Goal: Task Accomplishment & Management: Use online tool/utility

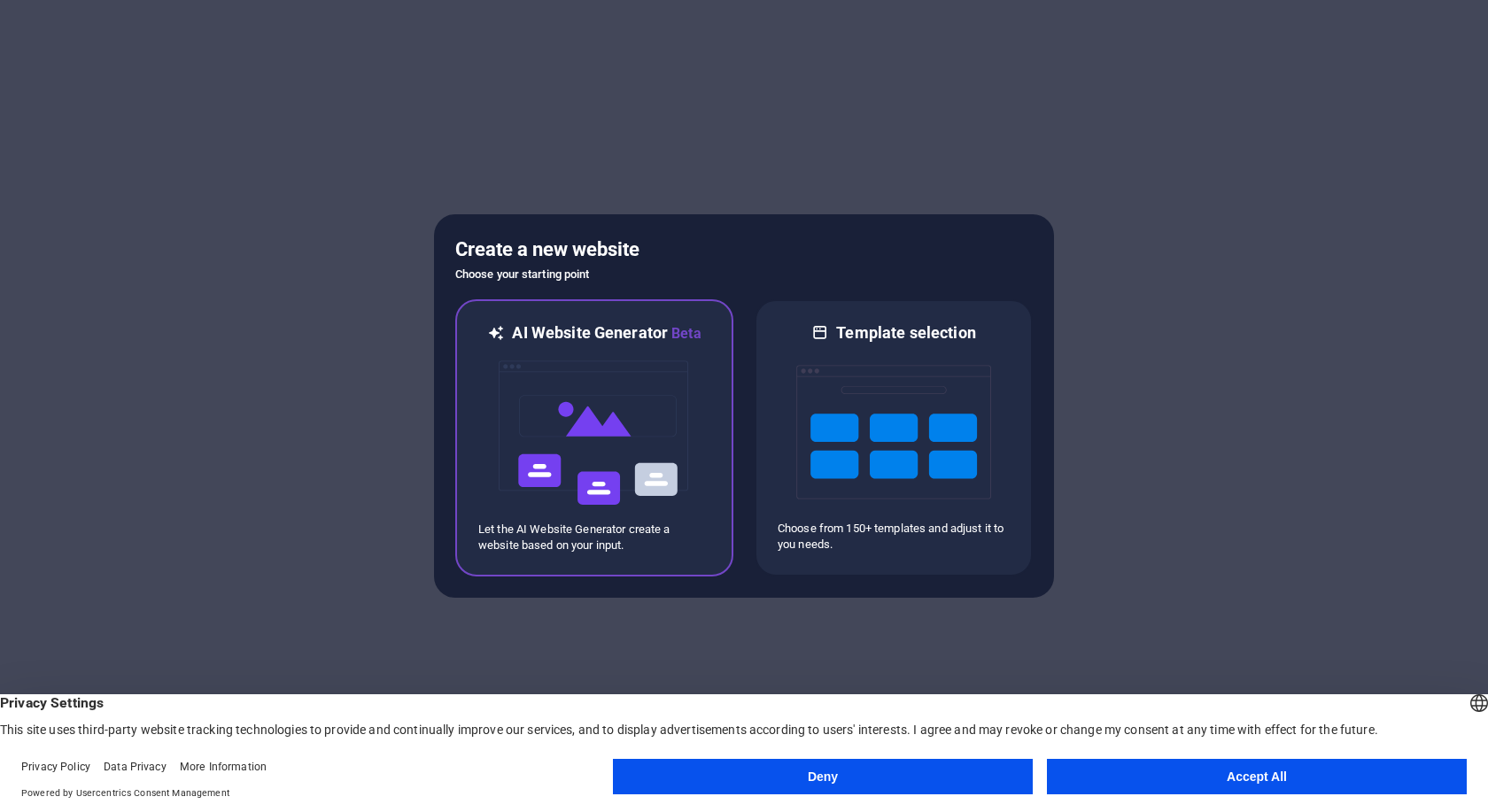
click at [678, 426] on img at bounding box center [594, 432] width 195 height 177
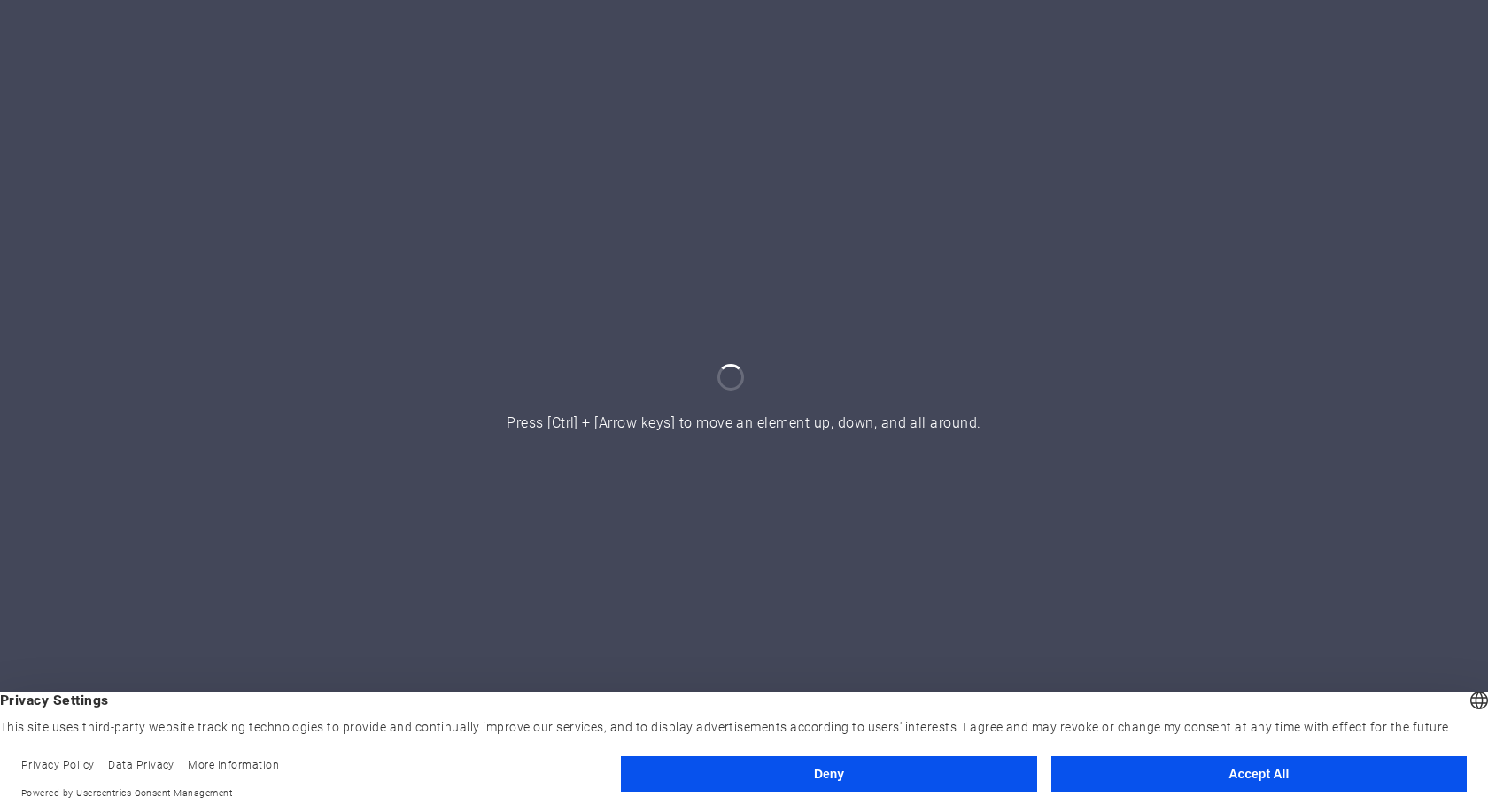
click at [1246, 775] on button "Accept All" at bounding box center [1259, 774] width 416 height 36
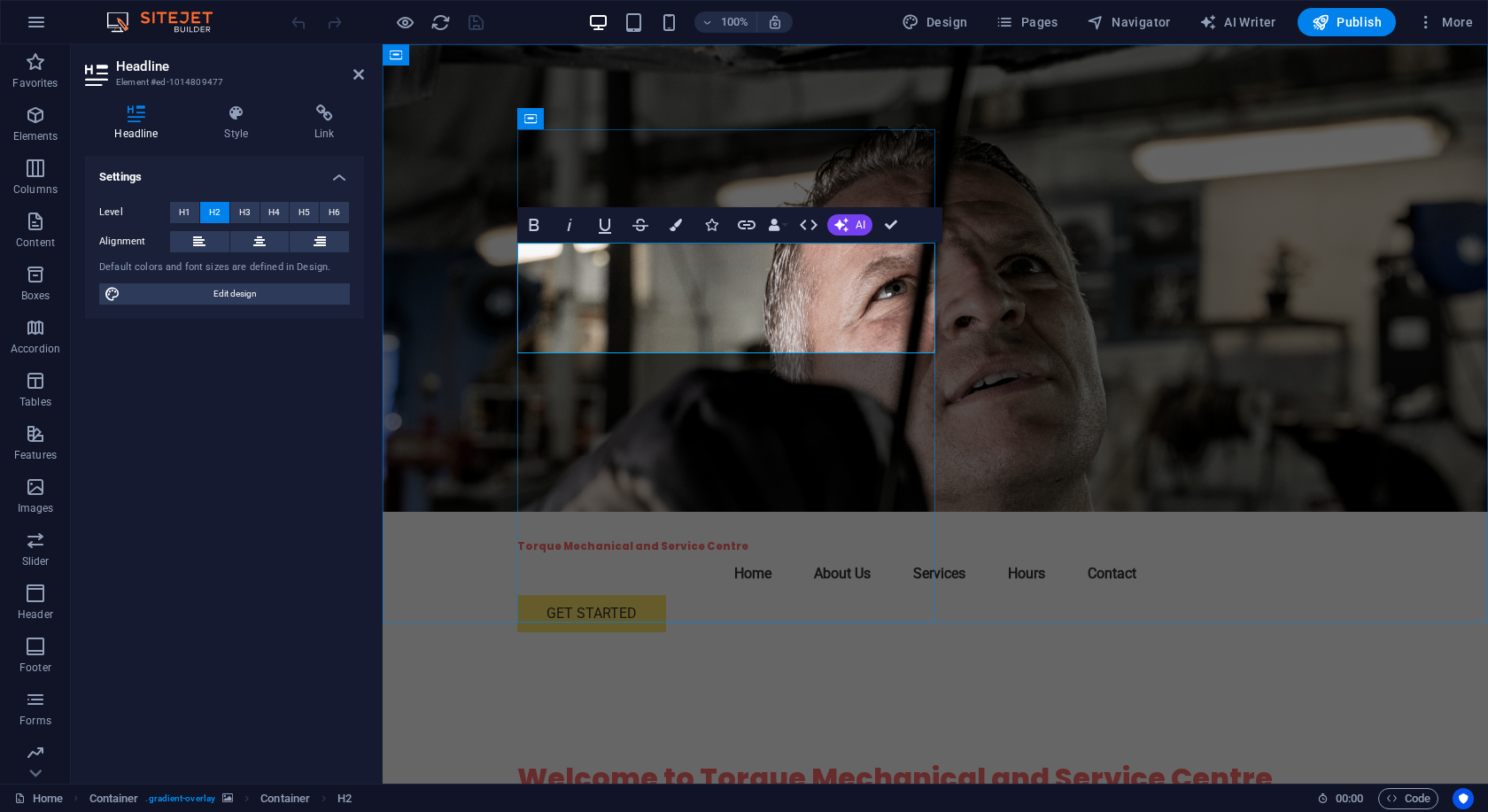
click at [596, 760] on h2 "Welcome to Torque Mechanical and Service Centre" at bounding box center [935, 778] width 836 height 37
click at [804, 760] on h2 "Welcome to Torque Mechanical and Service Centre" at bounding box center [935, 778] width 836 height 37
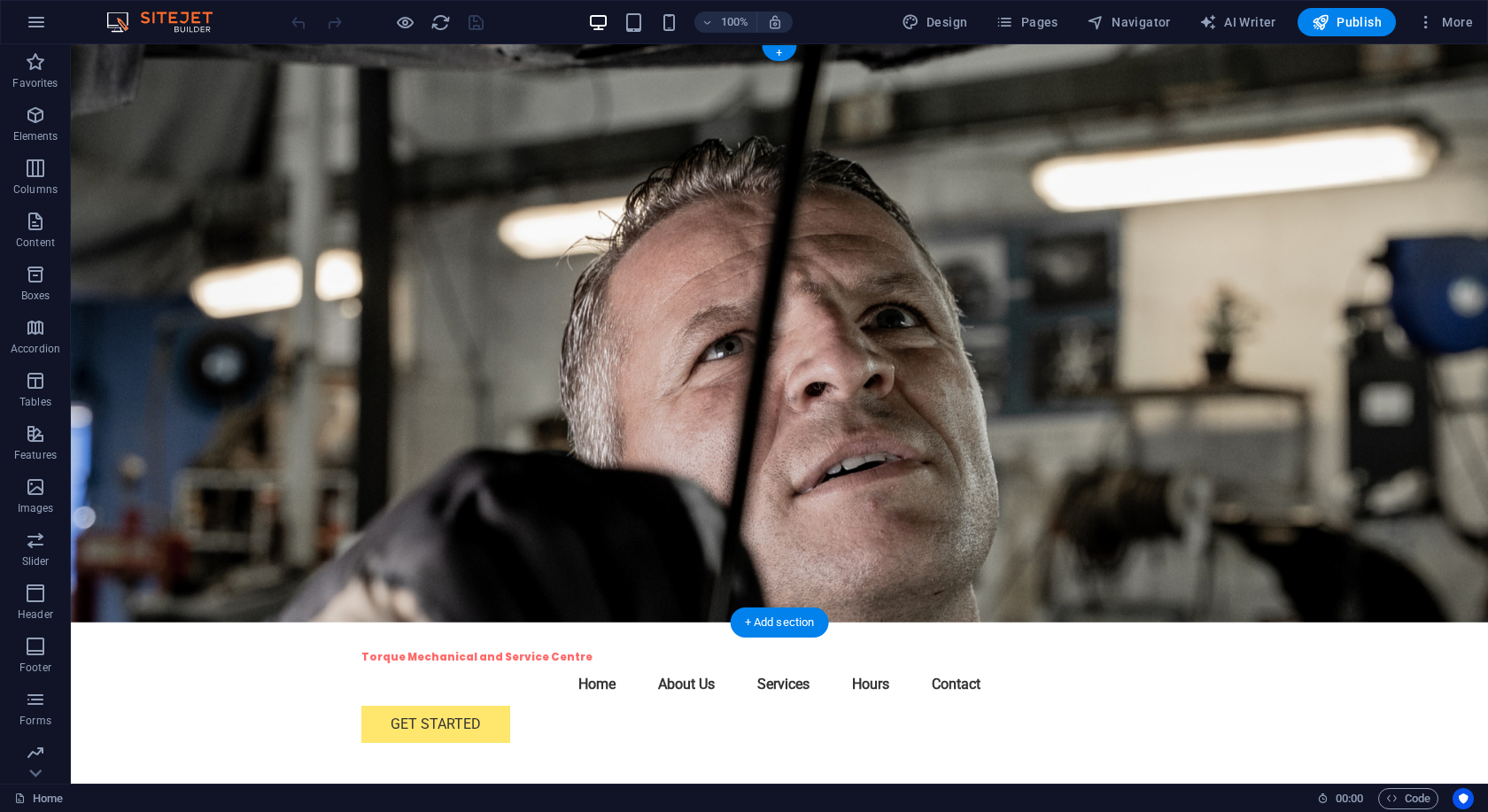
click at [1154, 401] on figure at bounding box center [780, 333] width 1417 height 578
click at [1352, 362] on figure at bounding box center [780, 333] width 1417 height 578
click at [1225, 362] on figure at bounding box center [780, 333] width 1417 height 578
click at [1225, 361] on figure at bounding box center [780, 333] width 1417 height 578
select select "header"
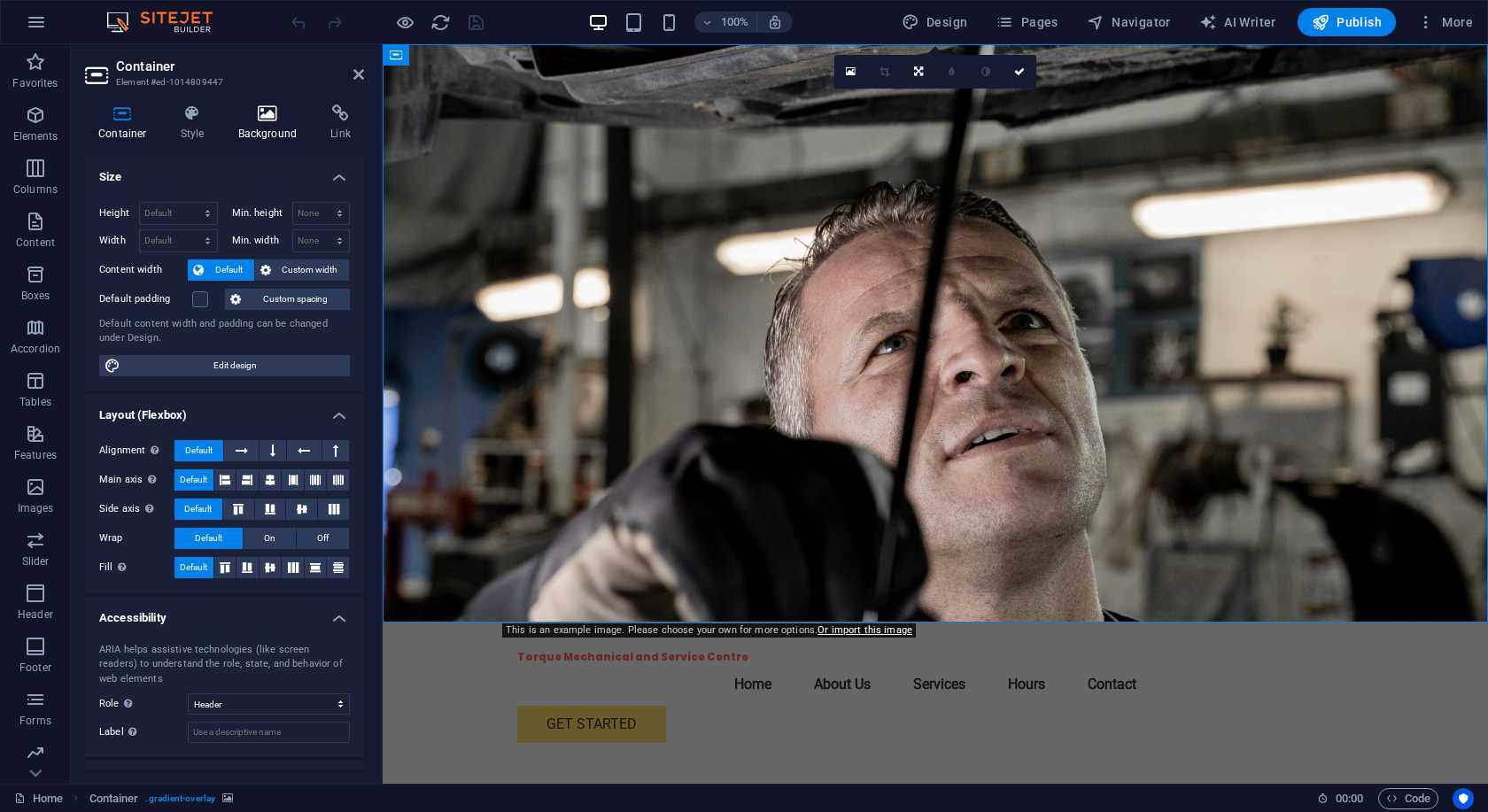
click at [279, 117] on icon at bounding box center [268, 113] width 86 height 18
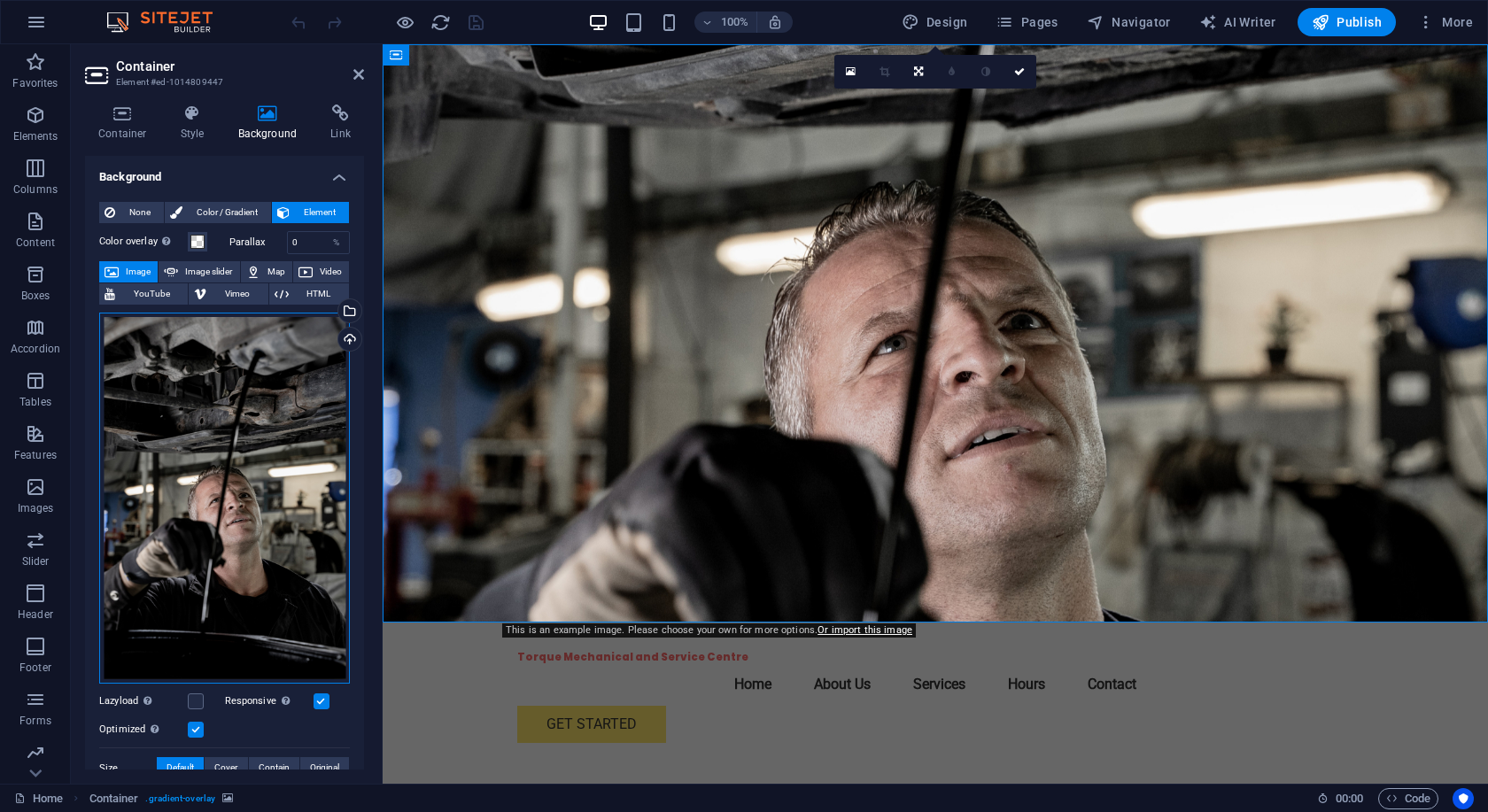
click at [282, 471] on div "Drag files here, click to choose files or select files from Files or our free s…" at bounding box center [225, 498] width 251 height 371
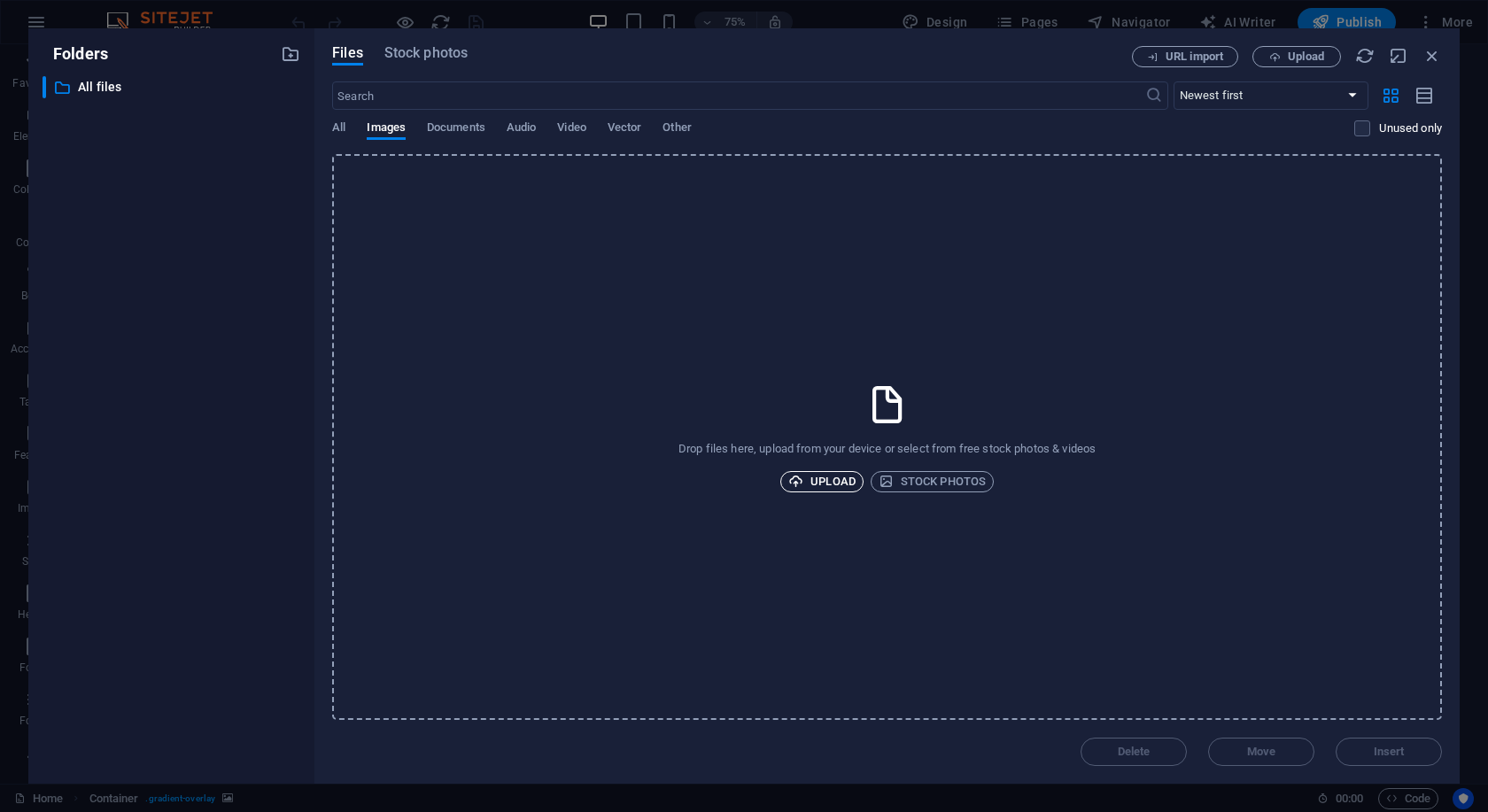
click at [830, 480] on span "Upload" at bounding box center [822, 481] width 67 height 22
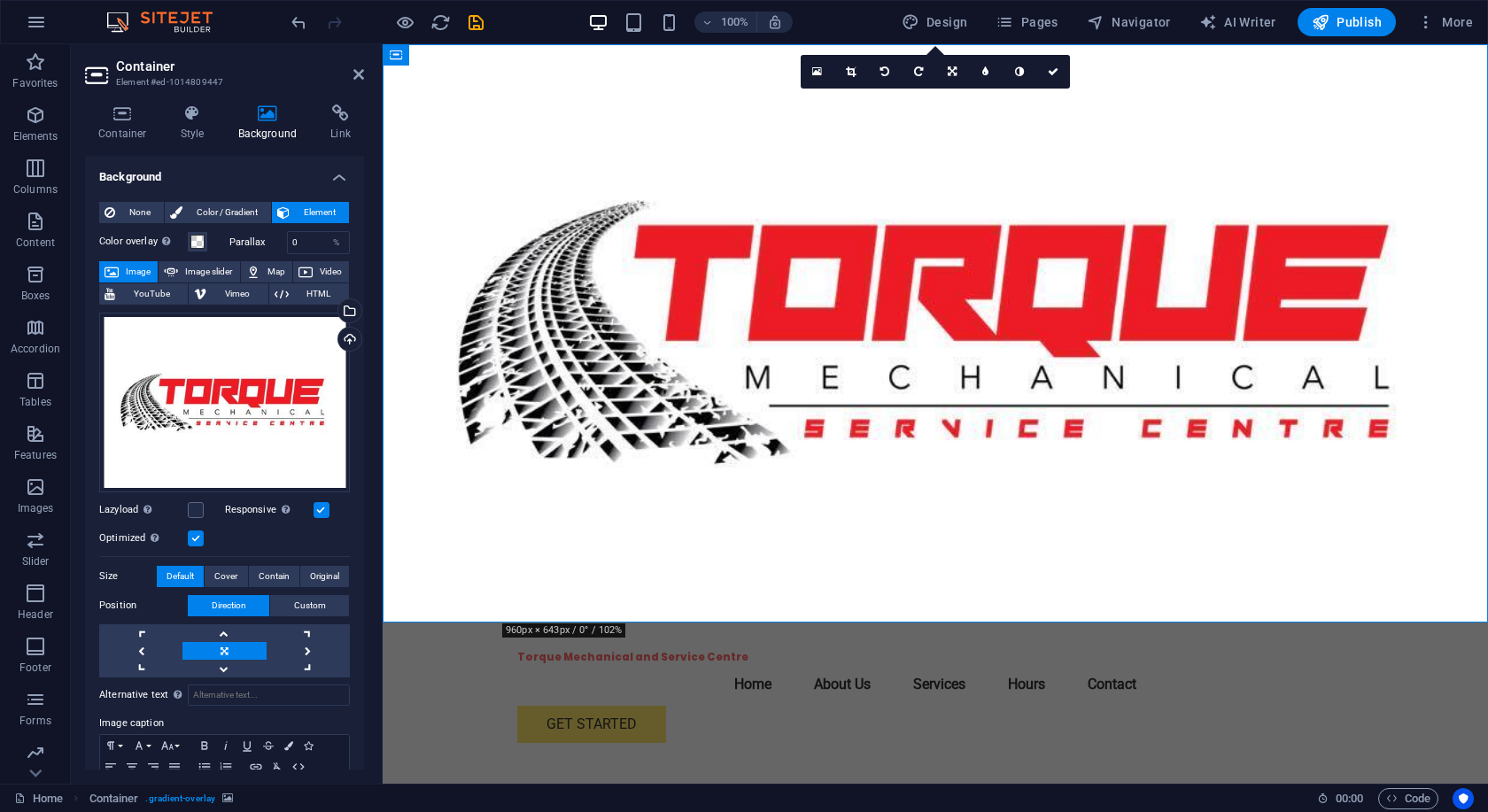
drag, startPoint x: 1131, startPoint y: 407, endPoint x: 1146, endPoint y: 407, distance: 15.0
click at [1146, 407] on figure at bounding box center [935, 333] width 1105 height 578
click at [203, 418] on div "Drag files here, click to choose files or select files from Files or our free s…" at bounding box center [225, 402] width 251 height 180
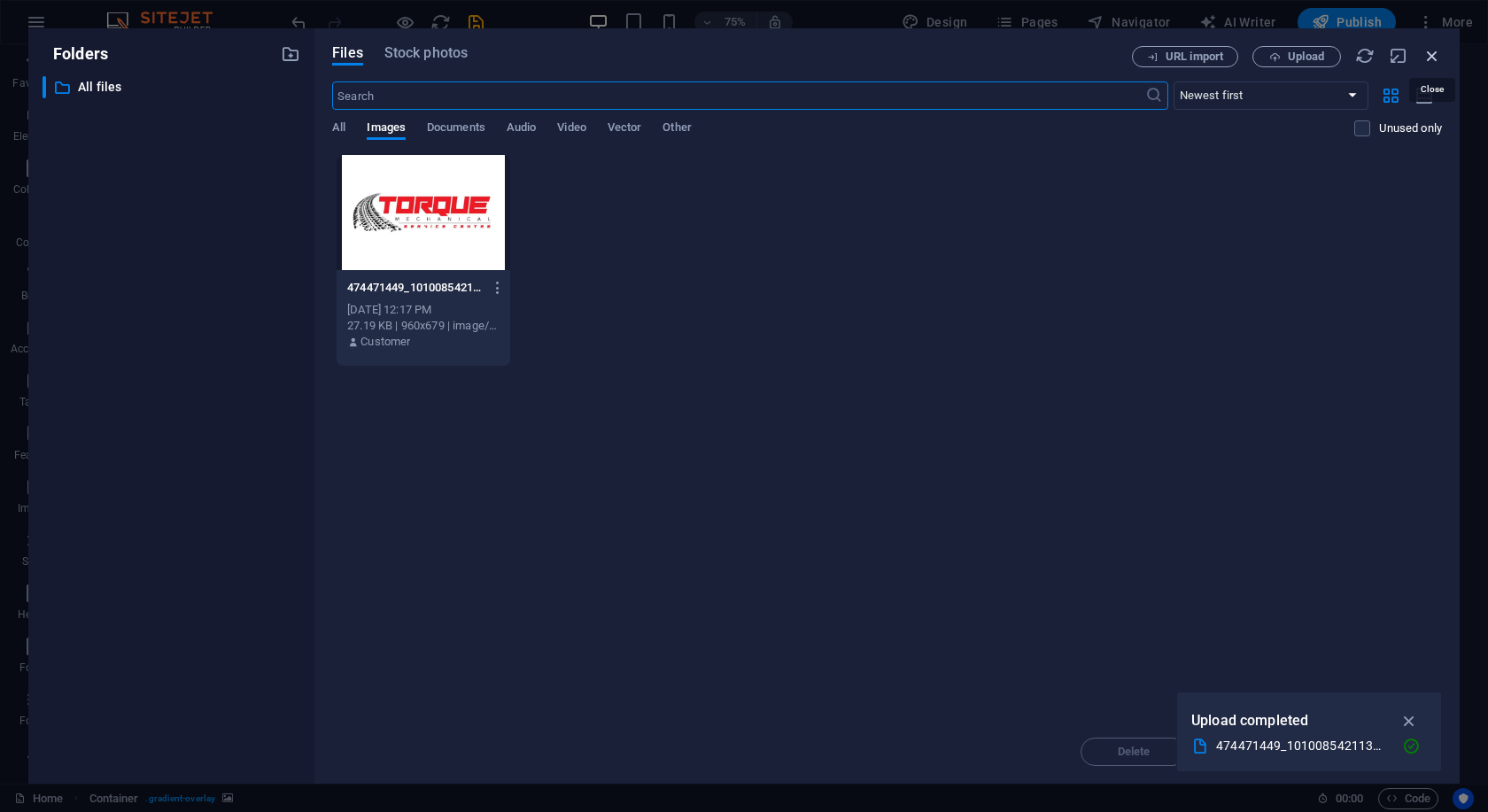
drag, startPoint x: 1430, startPoint y: 55, endPoint x: 948, endPoint y: 146, distance: 490.5
click at [1430, 55] on icon "button" at bounding box center [1432, 55] width 20 height 20
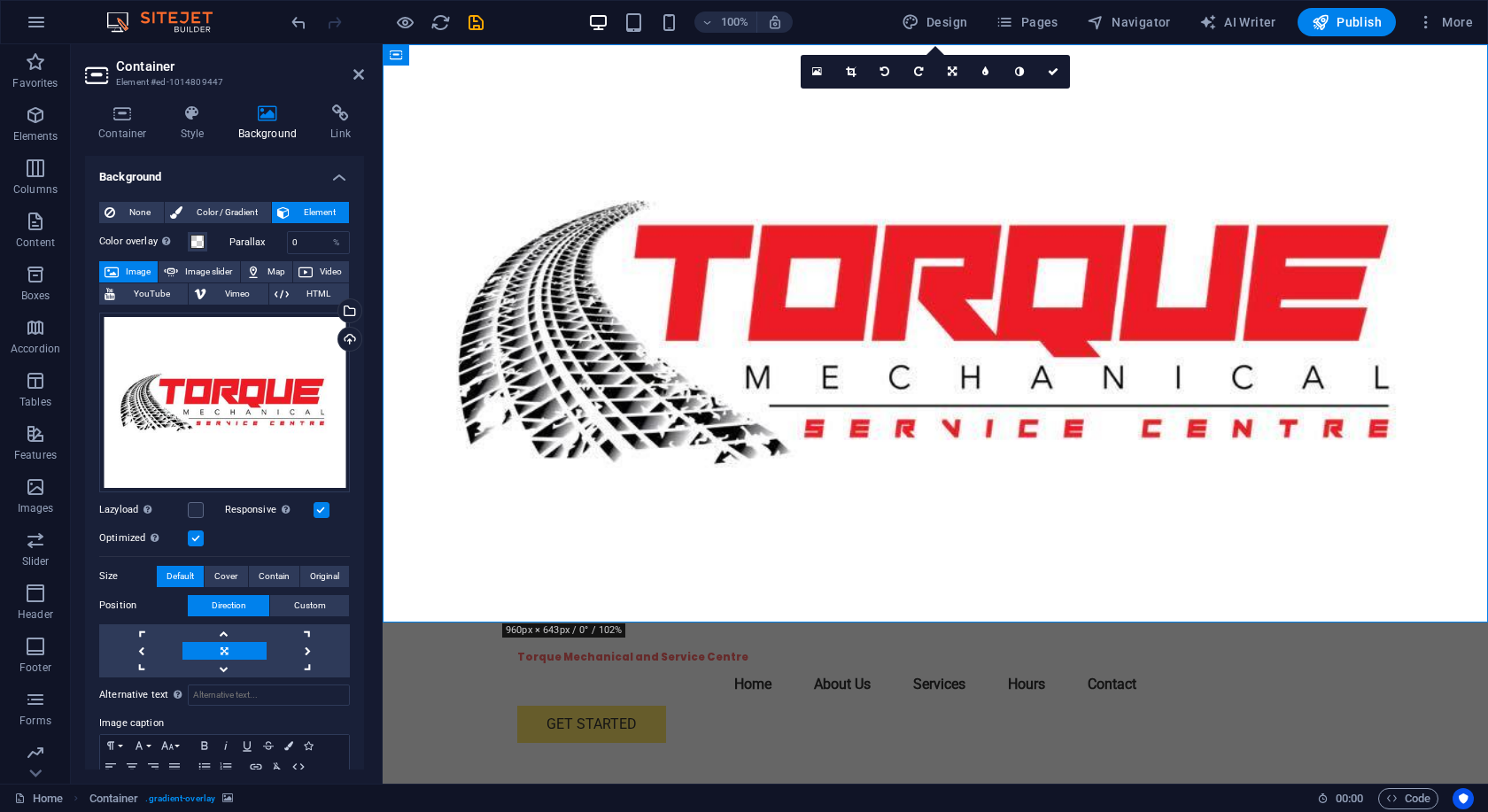
click at [1108, 370] on figure at bounding box center [935, 333] width 1105 height 578
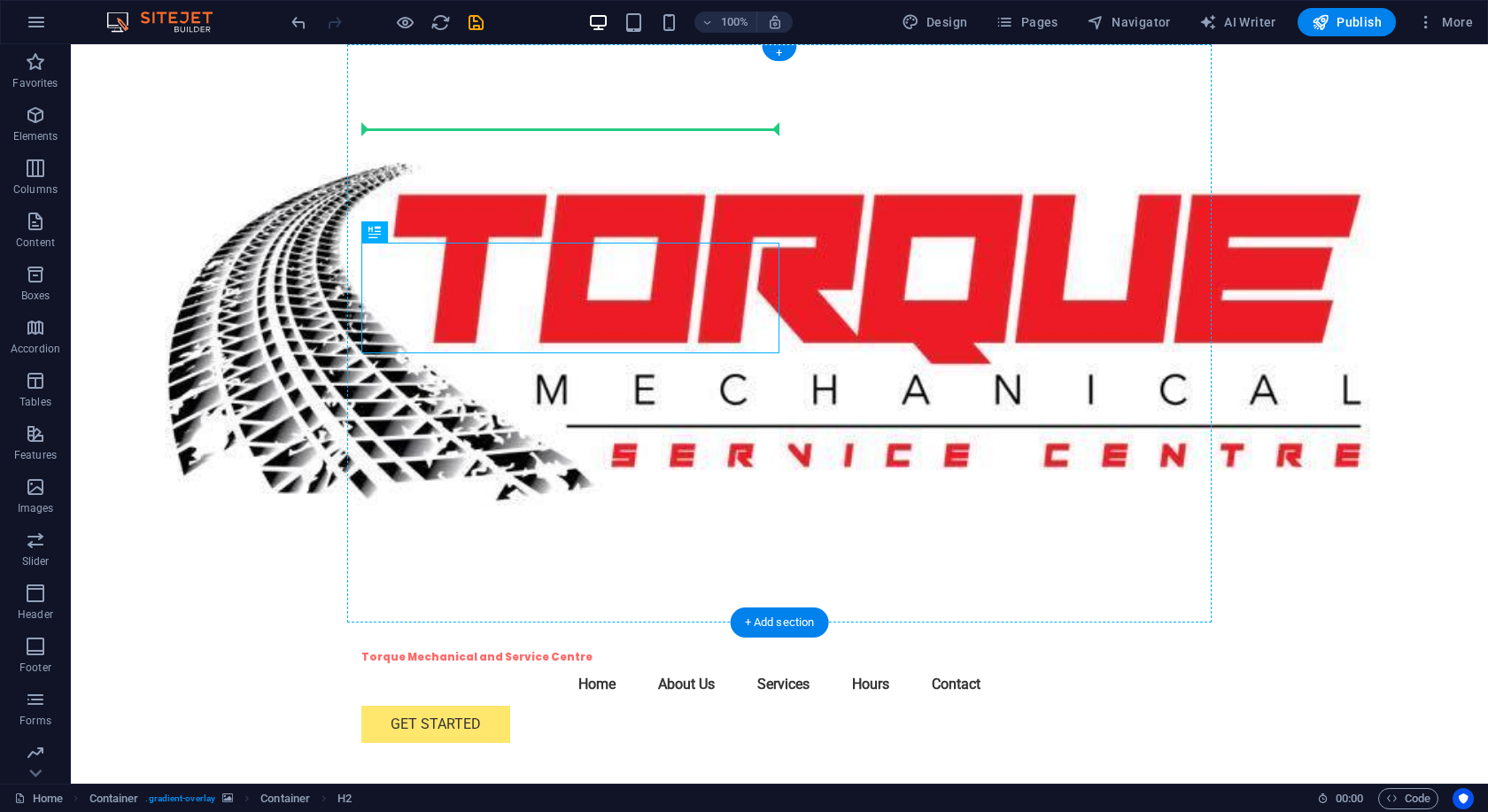
drag, startPoint x: 342, startPoint y: 295, endPoint x: 500, endPoint y: 220, distance: 174.9
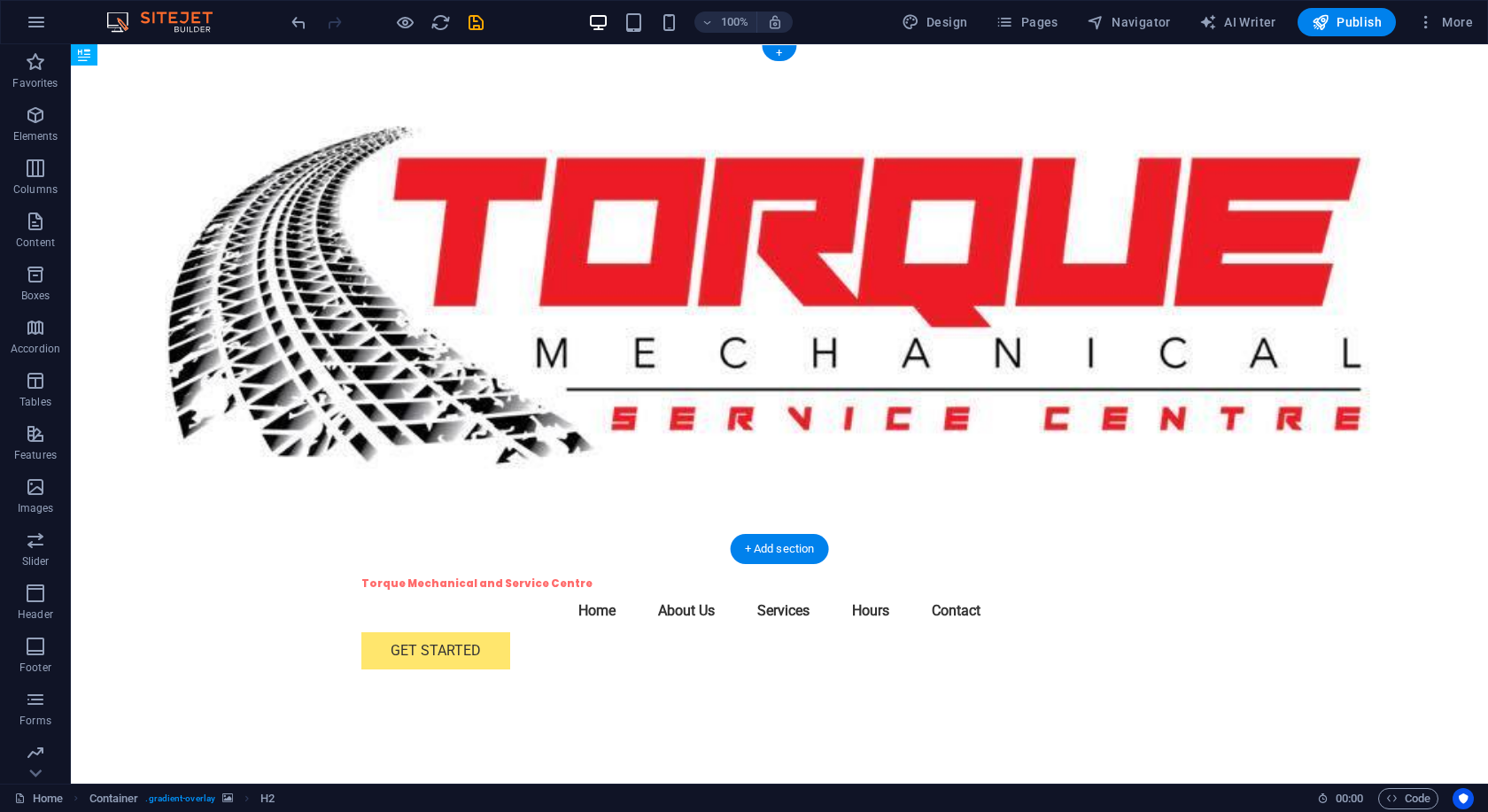
drag, startPoint x: 660, startPoint y: 221, endPoint x: 606, endPoint y: 531, distance: 314.7
click at [606, 549] on header "Torque Mechanical and Service Centre Menu Home About Us Services Hours Contact …" at bounding box center [780, 816] width 865 height 533
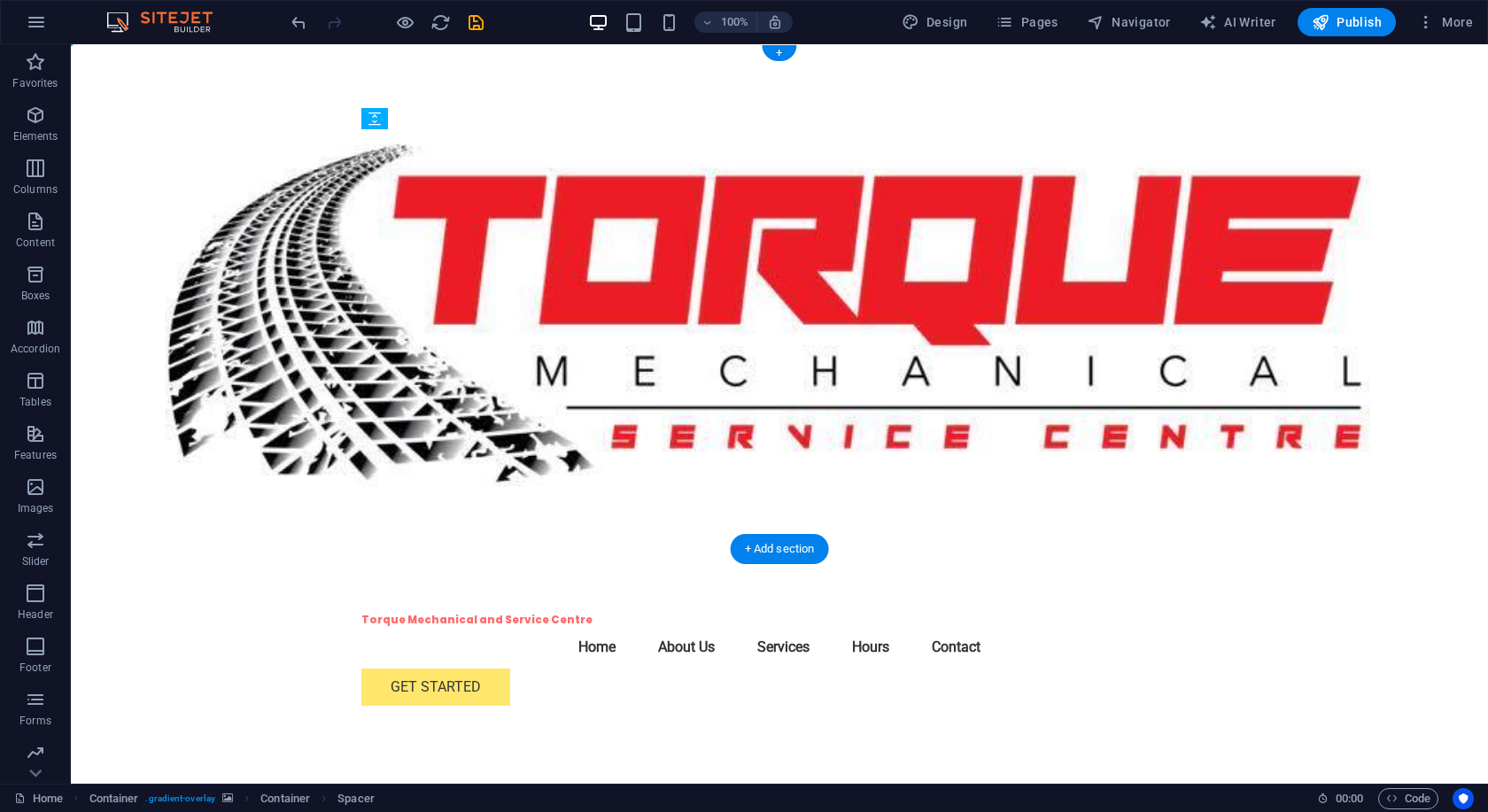
drag, startPoint x: 556, startPoint y: 245, endPoint x: 625, endPoint y: 283, distance: 78.8
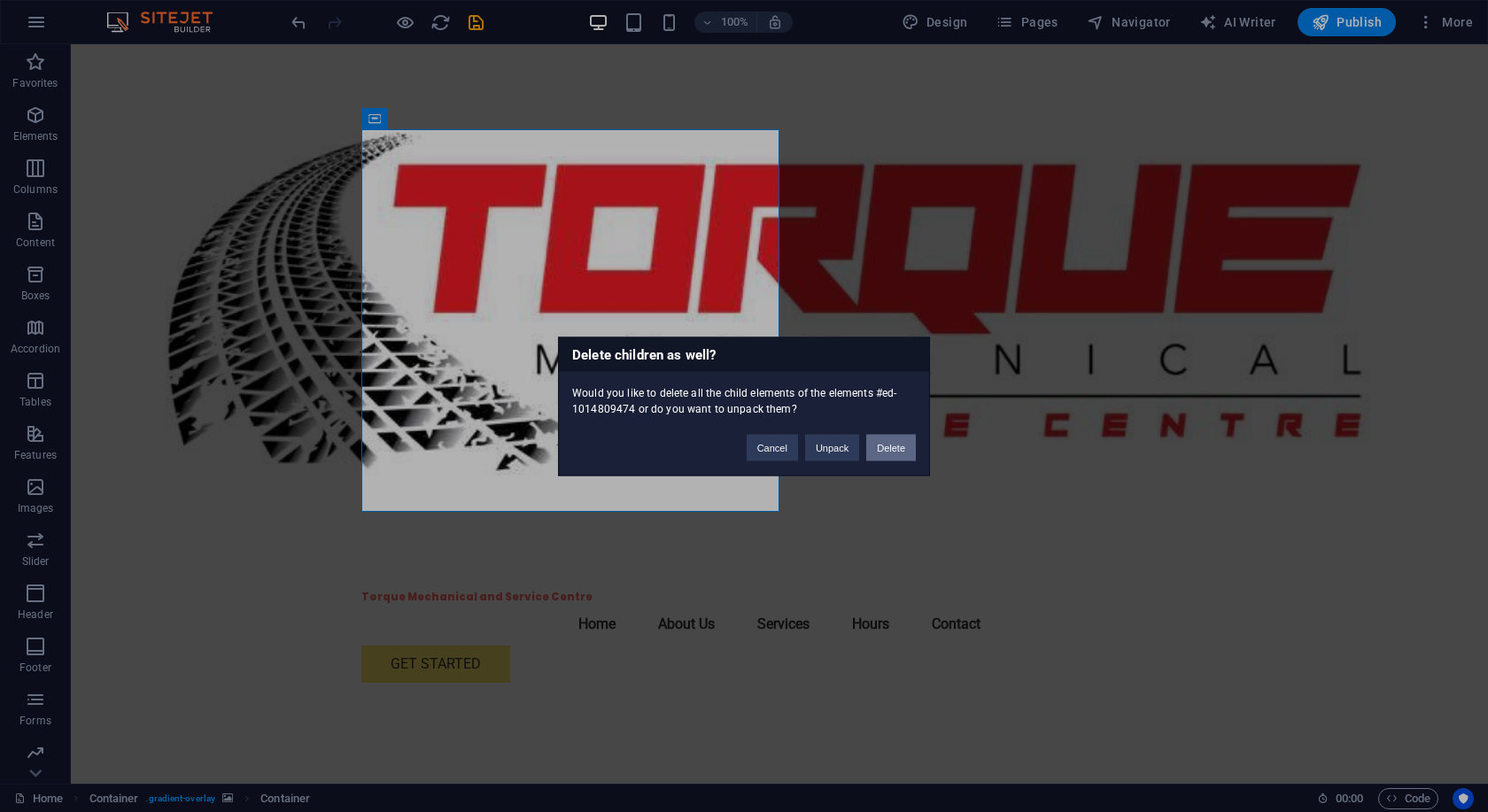
click at [892, 454] on button "Delete" at bounding box center [890, 447] width 50 height 26
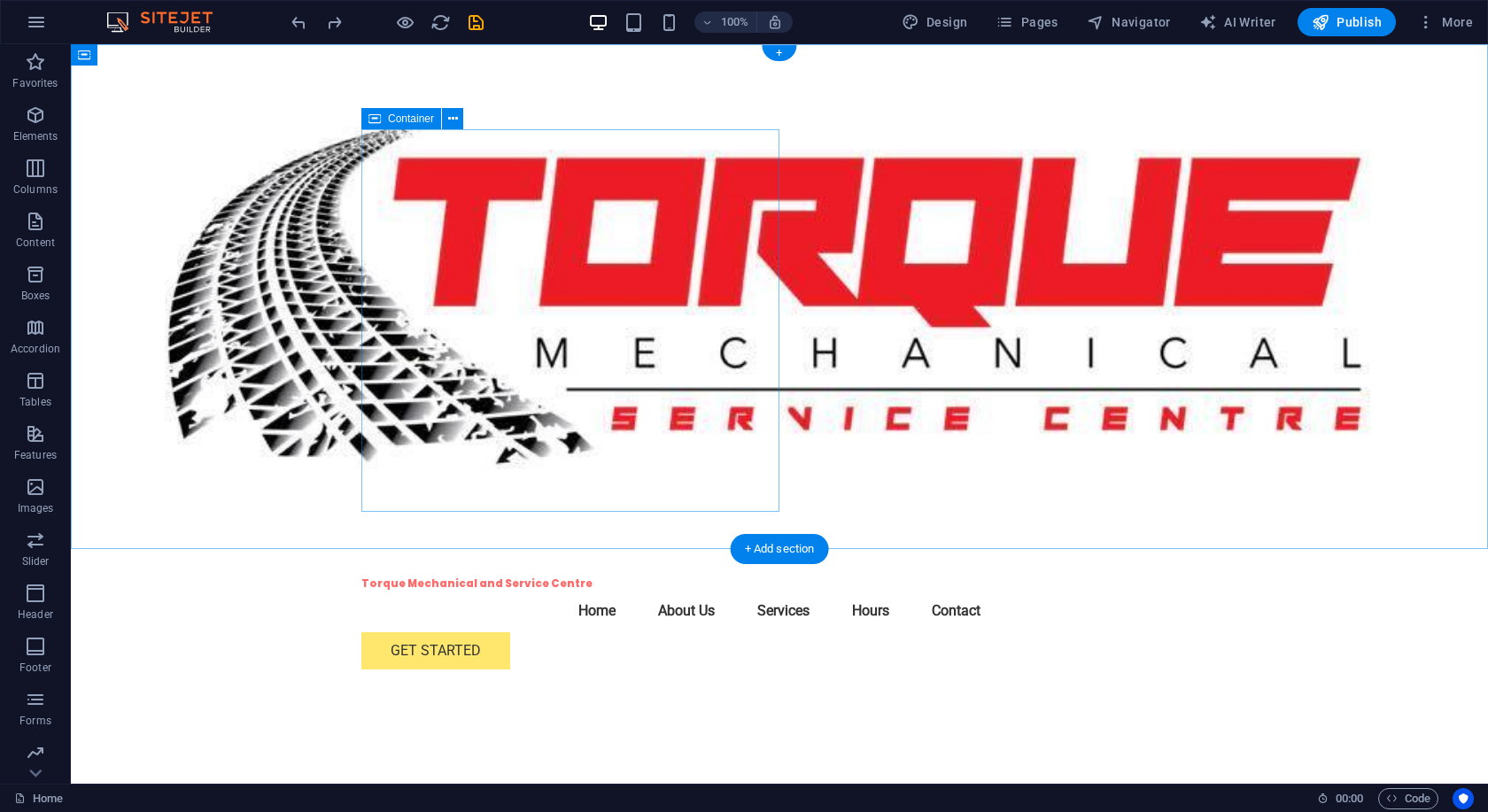
click at [557, 797] on div "Your trusted partner for all mechanical services. From general servicing to roa…" at bounding box center [779, 818] width 836 height 42
click at [1025, 255] on figure at bounding box center [780, 296] width 1417 height 504
click at [590, 797] on div "Your trusted partner for all mechanical services. From general servicing to roa…" at bounding box center [779, 818] width 836 height 42
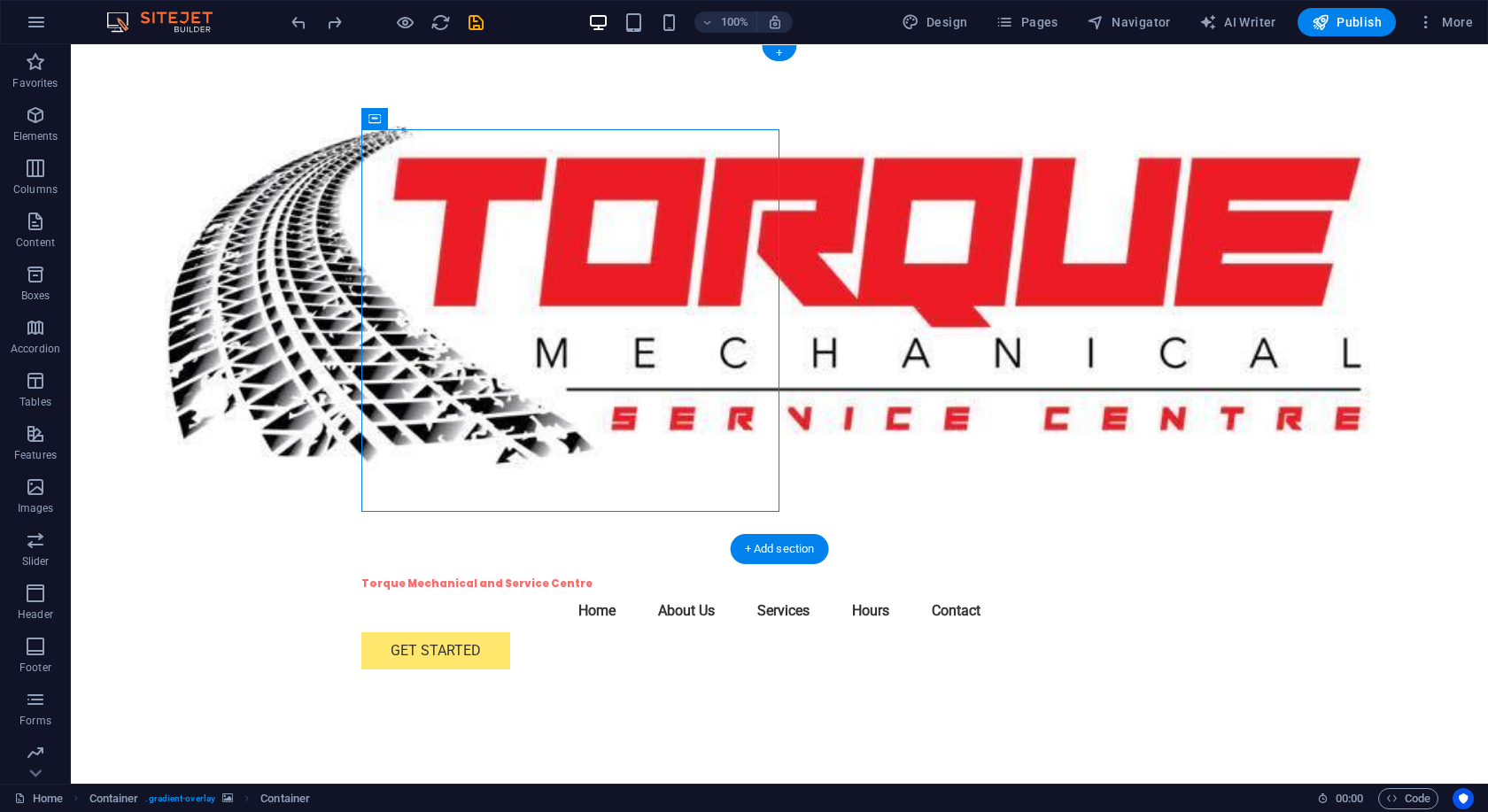
click at [1141, 392] on figure at bounding box center [780, 296] width 1417 height 504
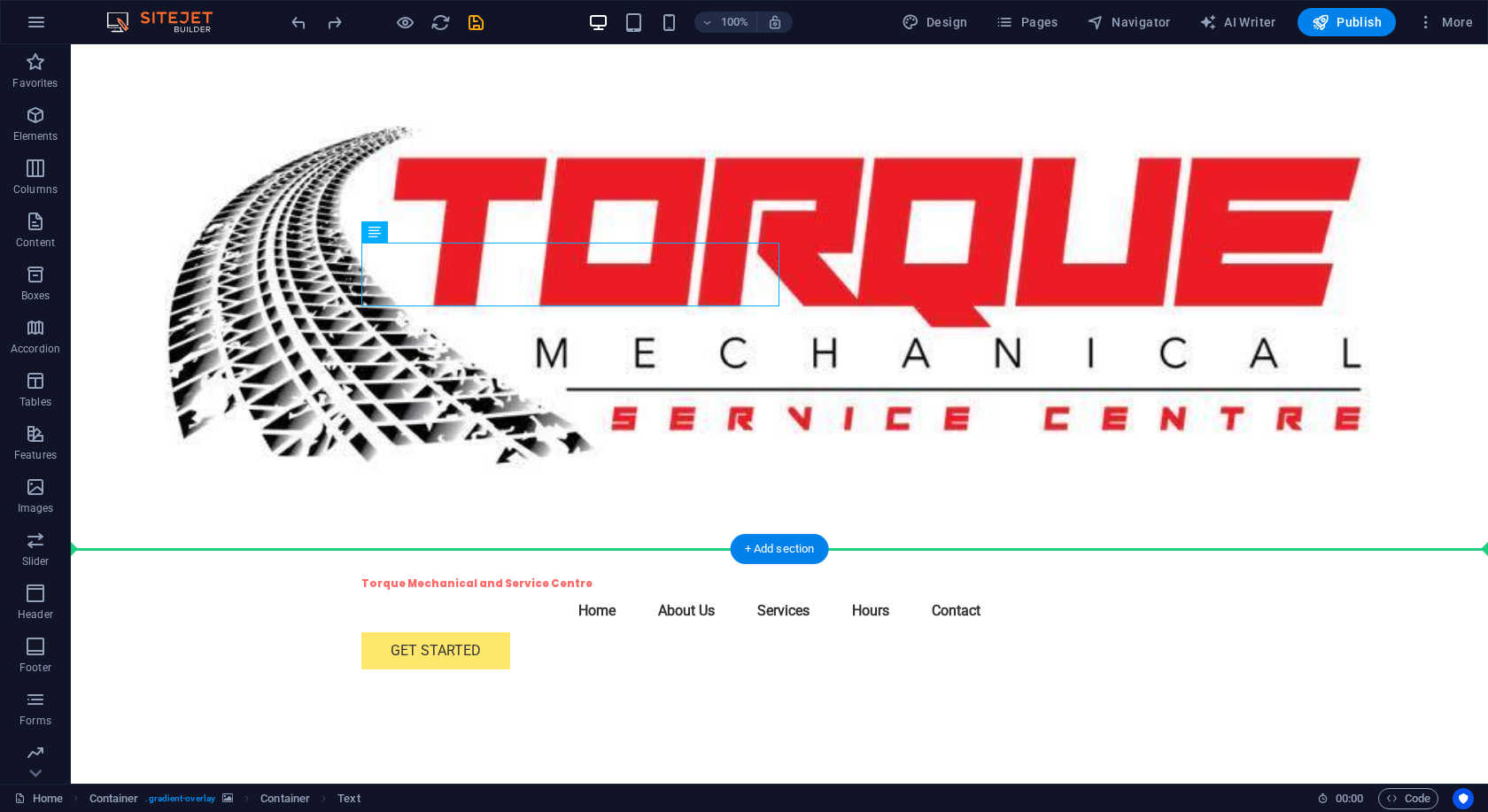
drag, startPoint x: 530, startPoint y: 272, endPoint x: 964, endPoint y: 584, distance: 534.5
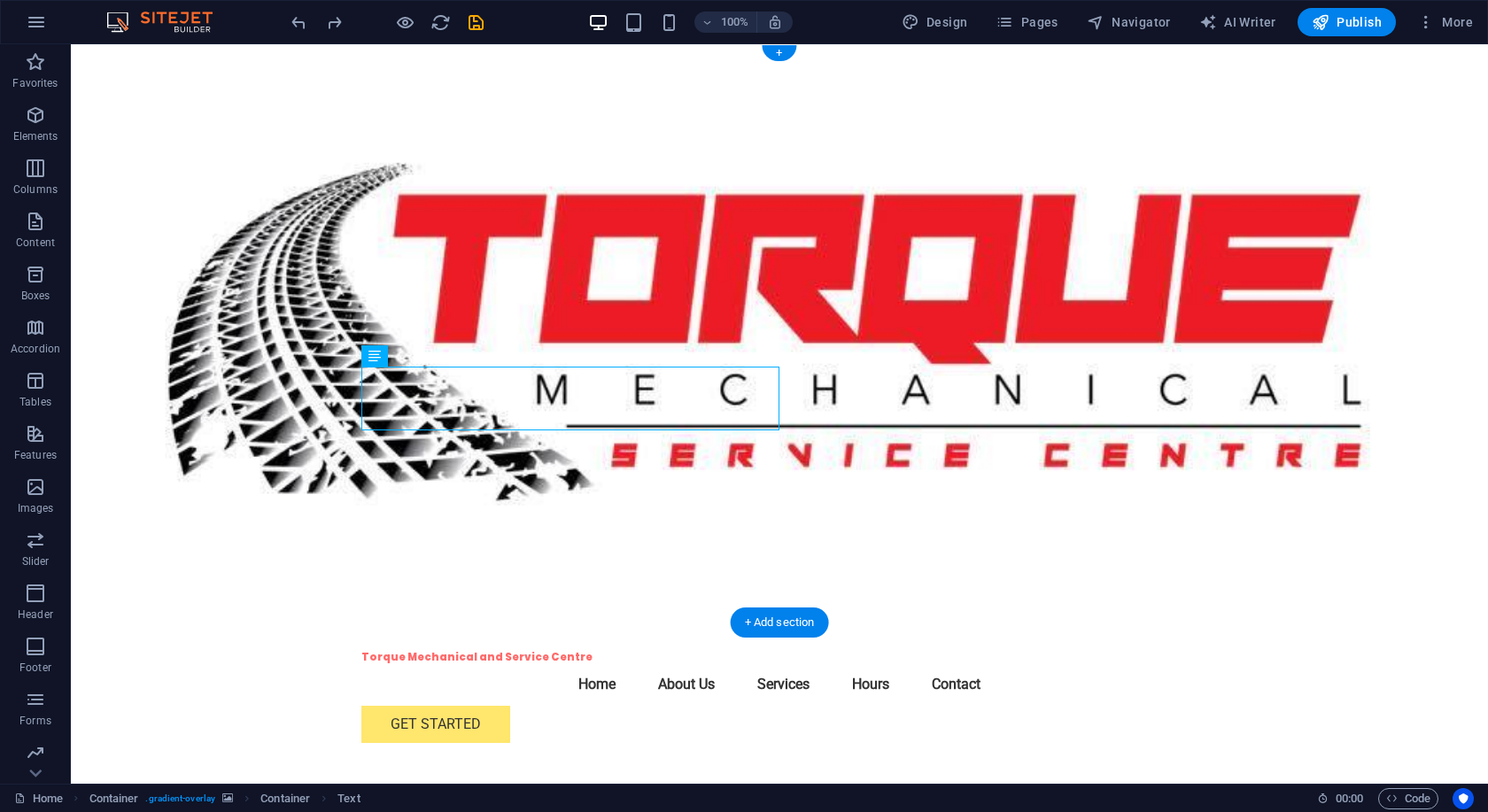
click at [1310, 264] on figure at bounding box center [780, 333] width 1417 height 578
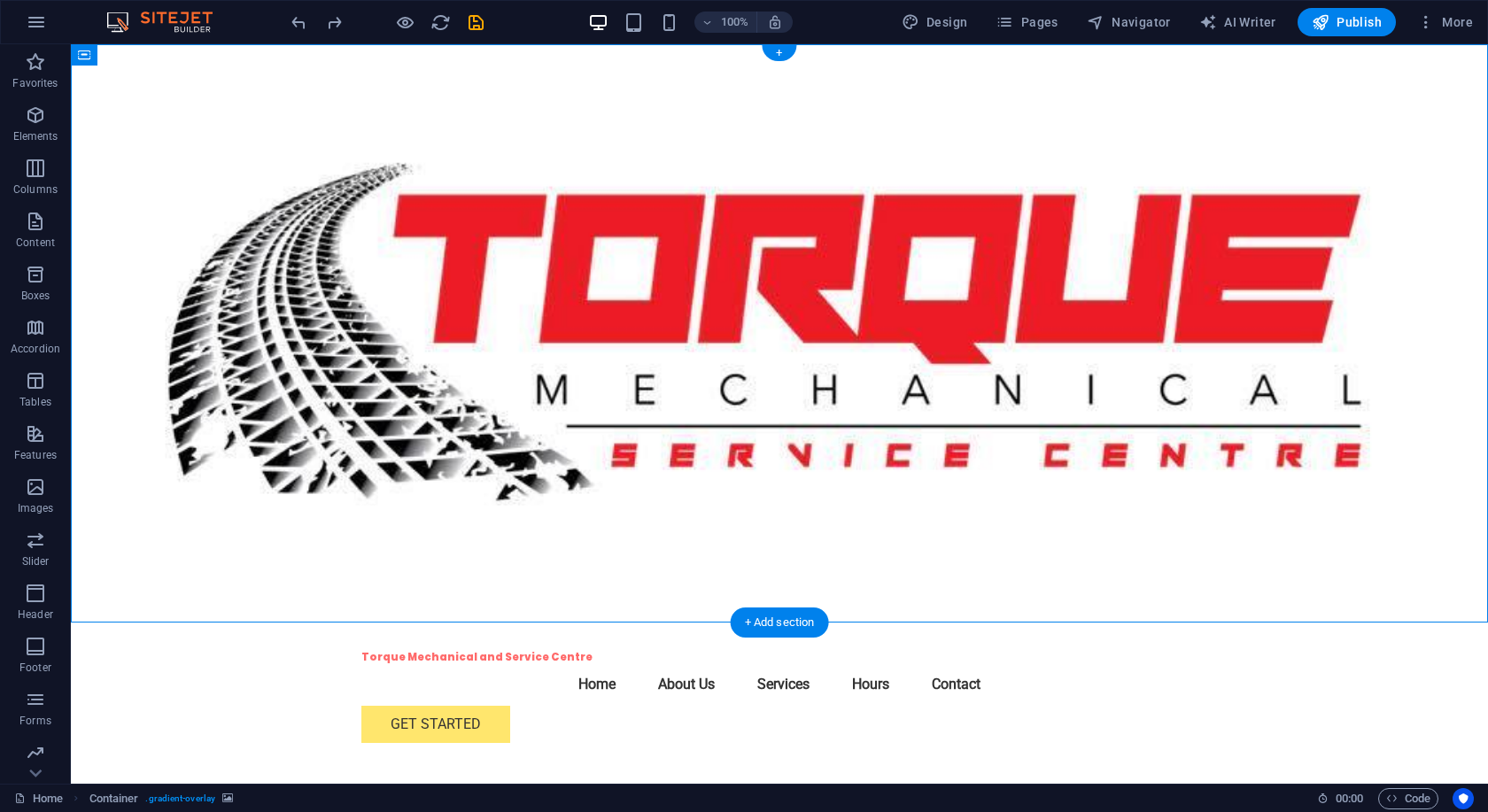
click at [1147, 272] on figure at bounding box center [780, 333] width 1417 height 578
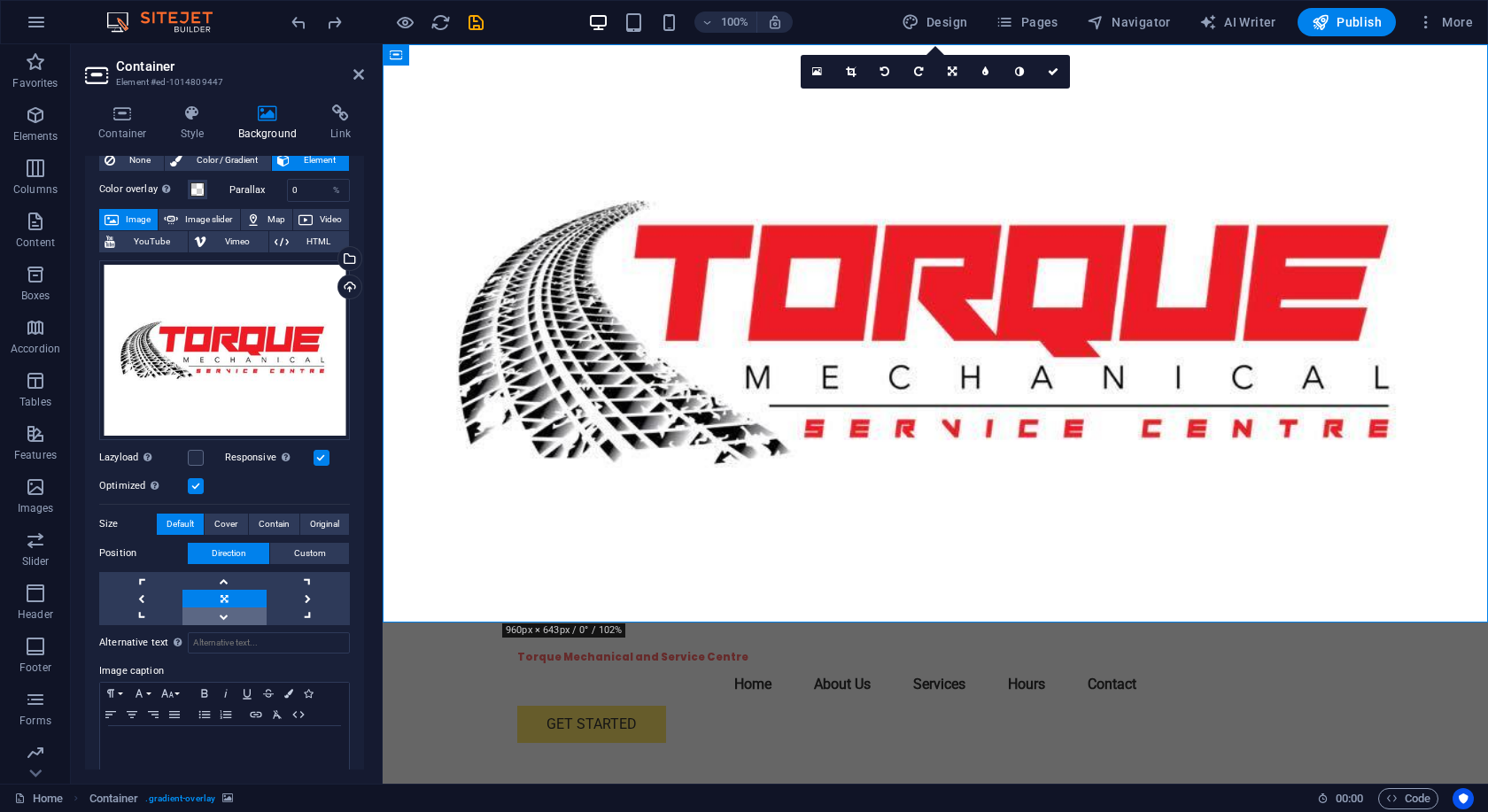
scroll to position [78, 0]
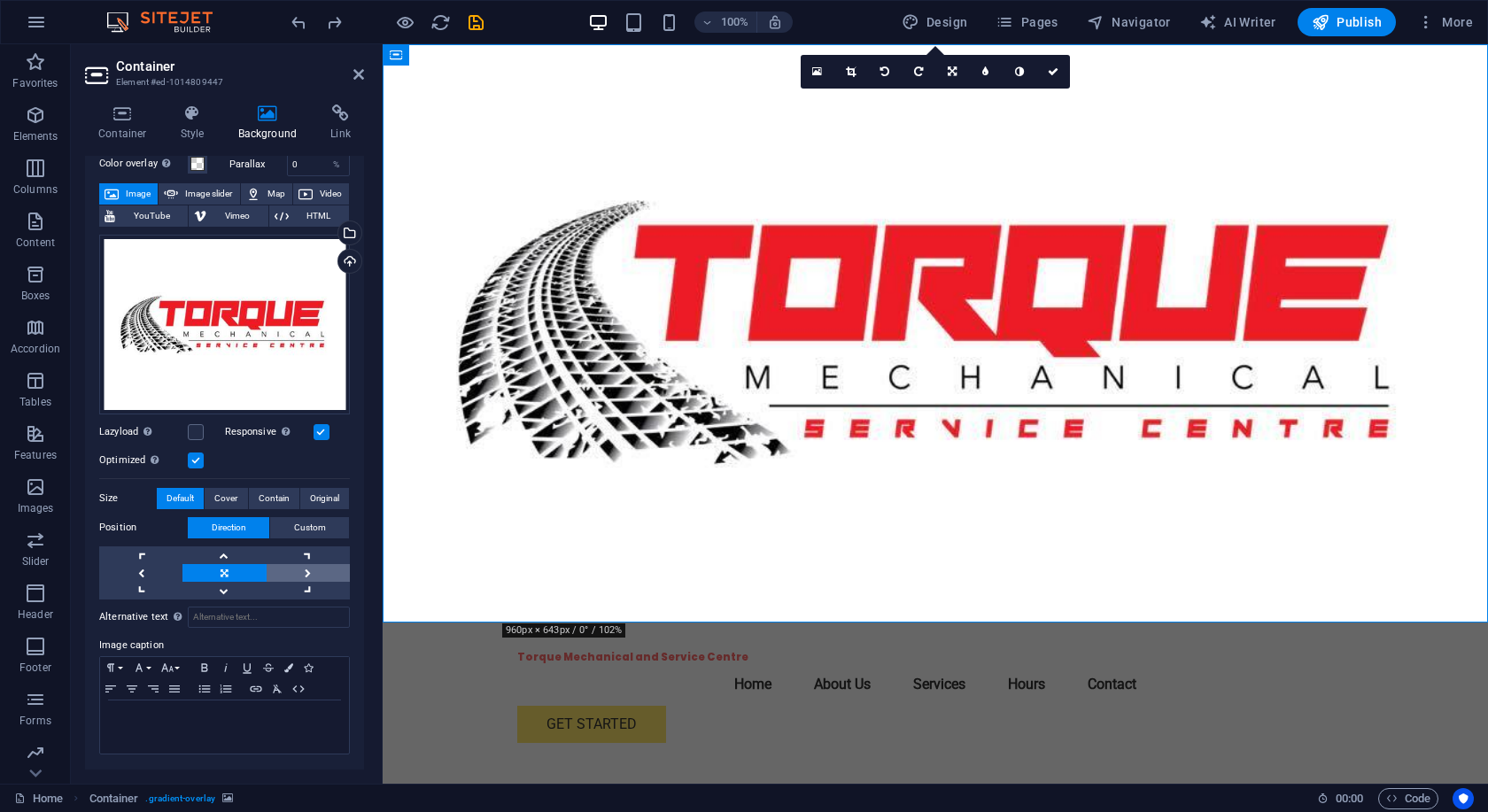
click at [310, 573] on link at bounding box center [308, 573] width 83 height 18
click at [303, 525] on span "Custom" at bounding box center [310, 528] width 32 height 22
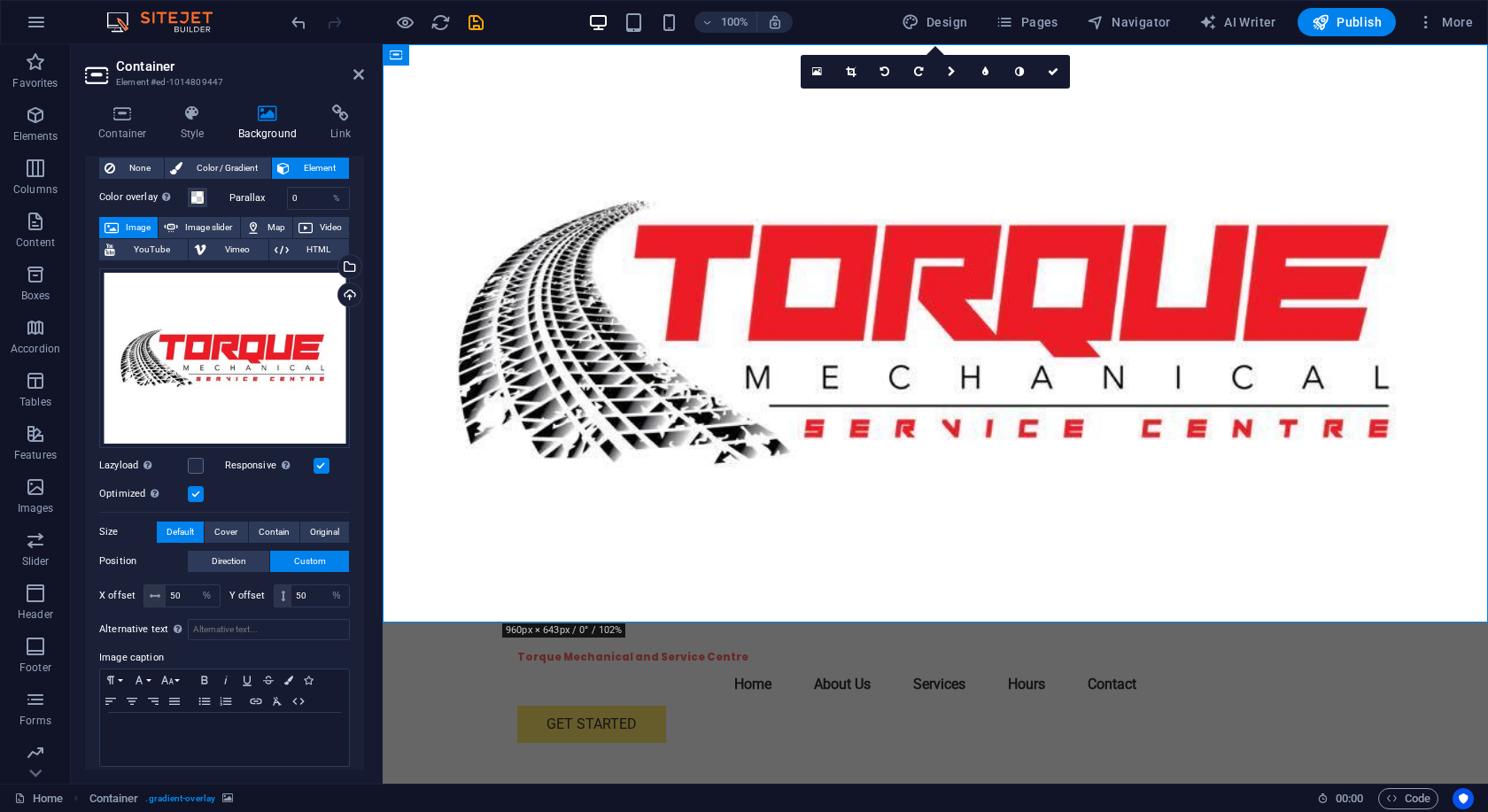
scroll to position [57, 0]
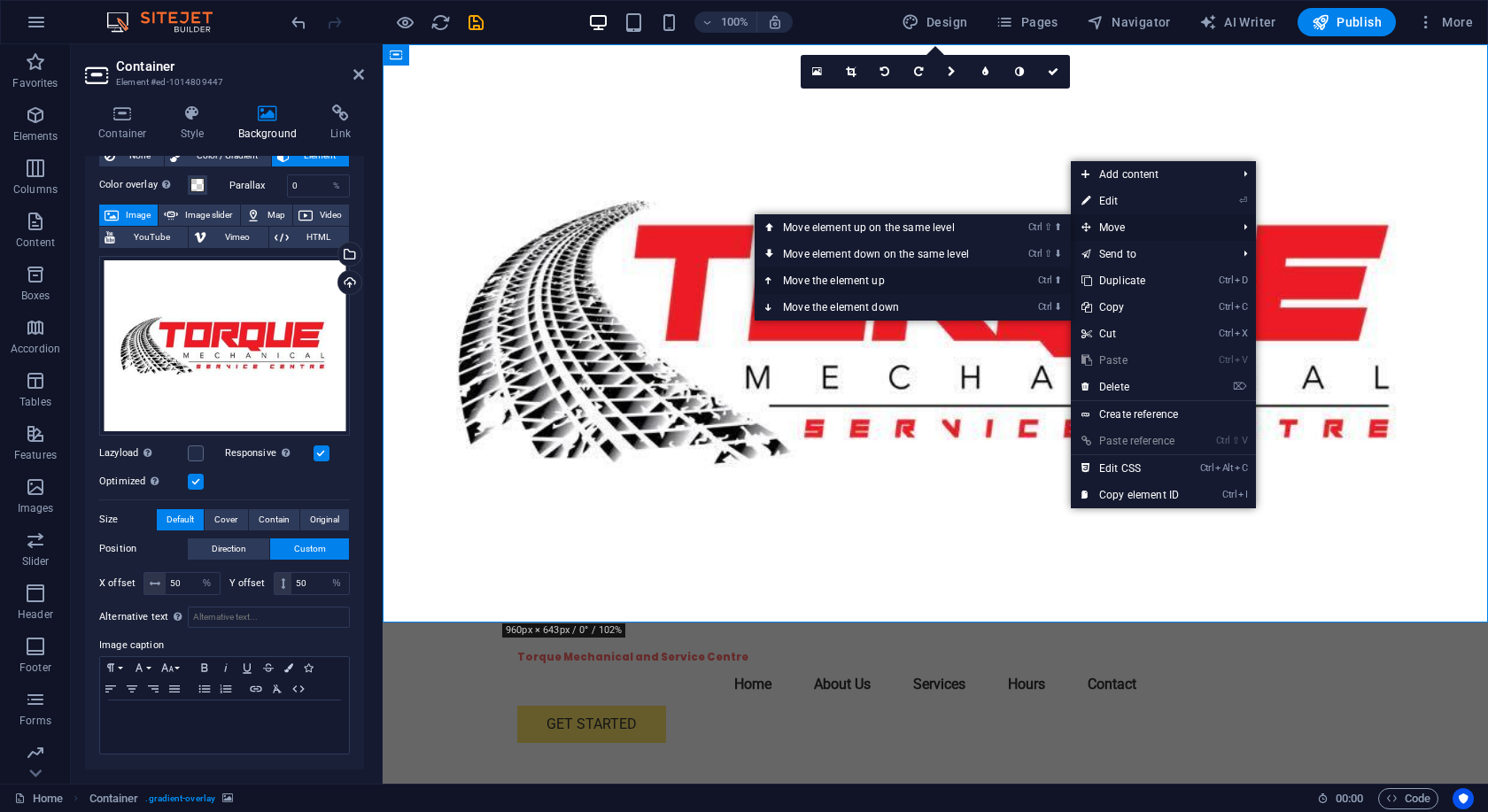
click at [920, 286] on link "Ctrl ⬆ Move the element up" at bounding box center [879, 281] width 250 height 26
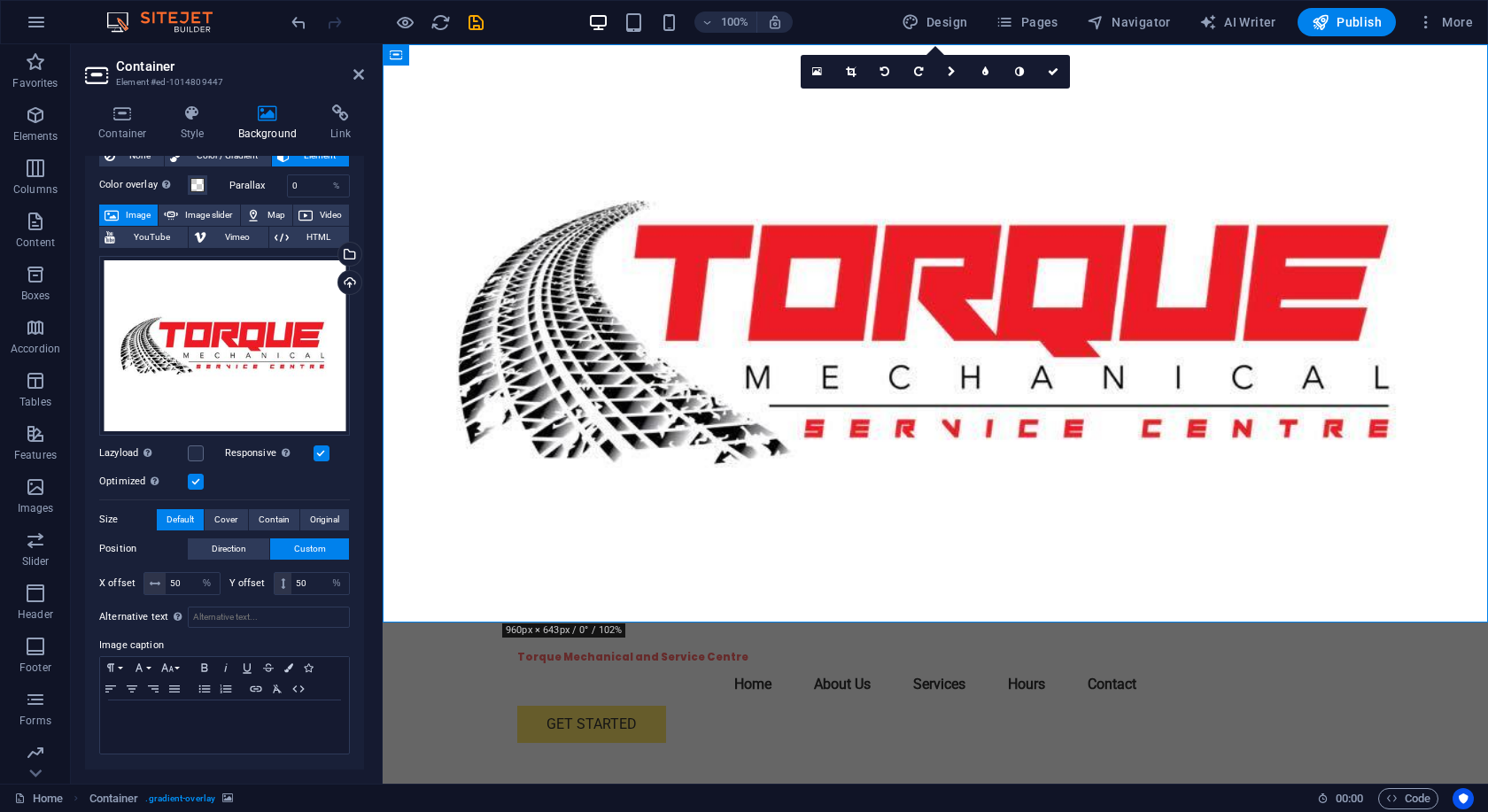
click at [1152, 330] on figure at bounding box center [935, 333] width 1105 height 578
click at [612, 126] on icon at bounding box center [608, 119] width 9 height 19
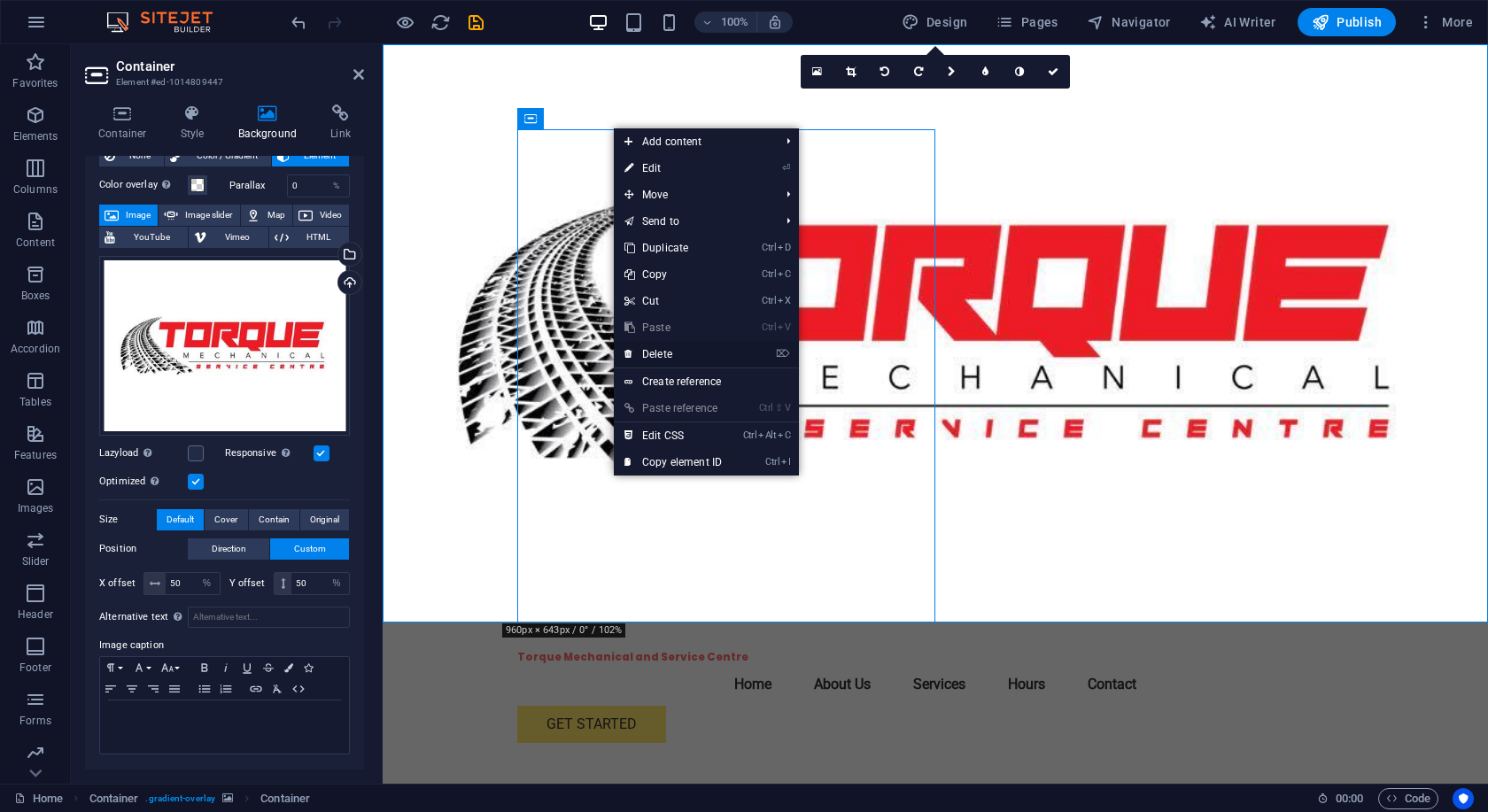
click at [658, 354] on link "⌦ Delete" at bounding box center [673, 354] width 119 height 26
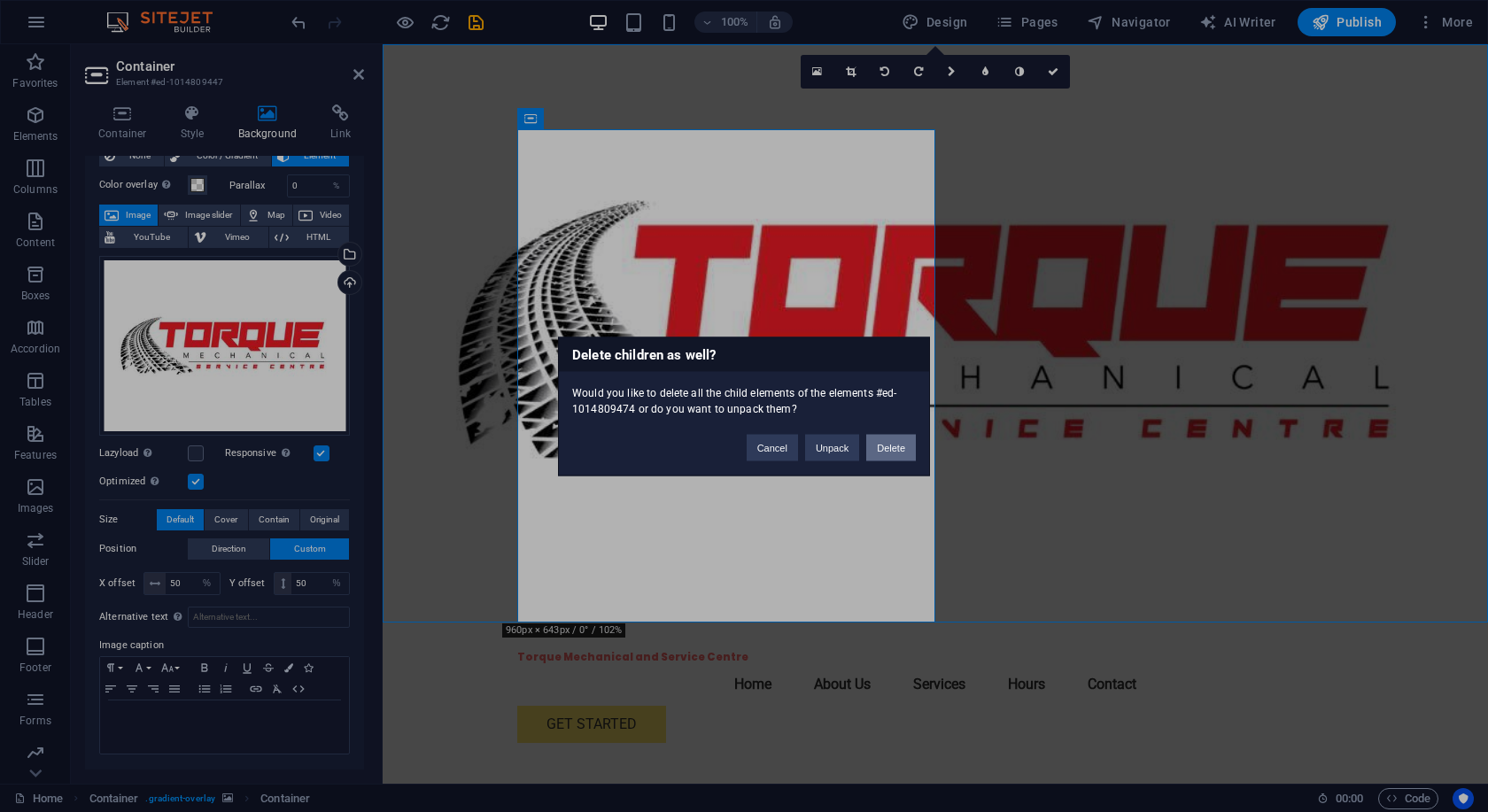
click at [883, 451] on button "Delete" at bounding box center [890, 447] width 50 height 26
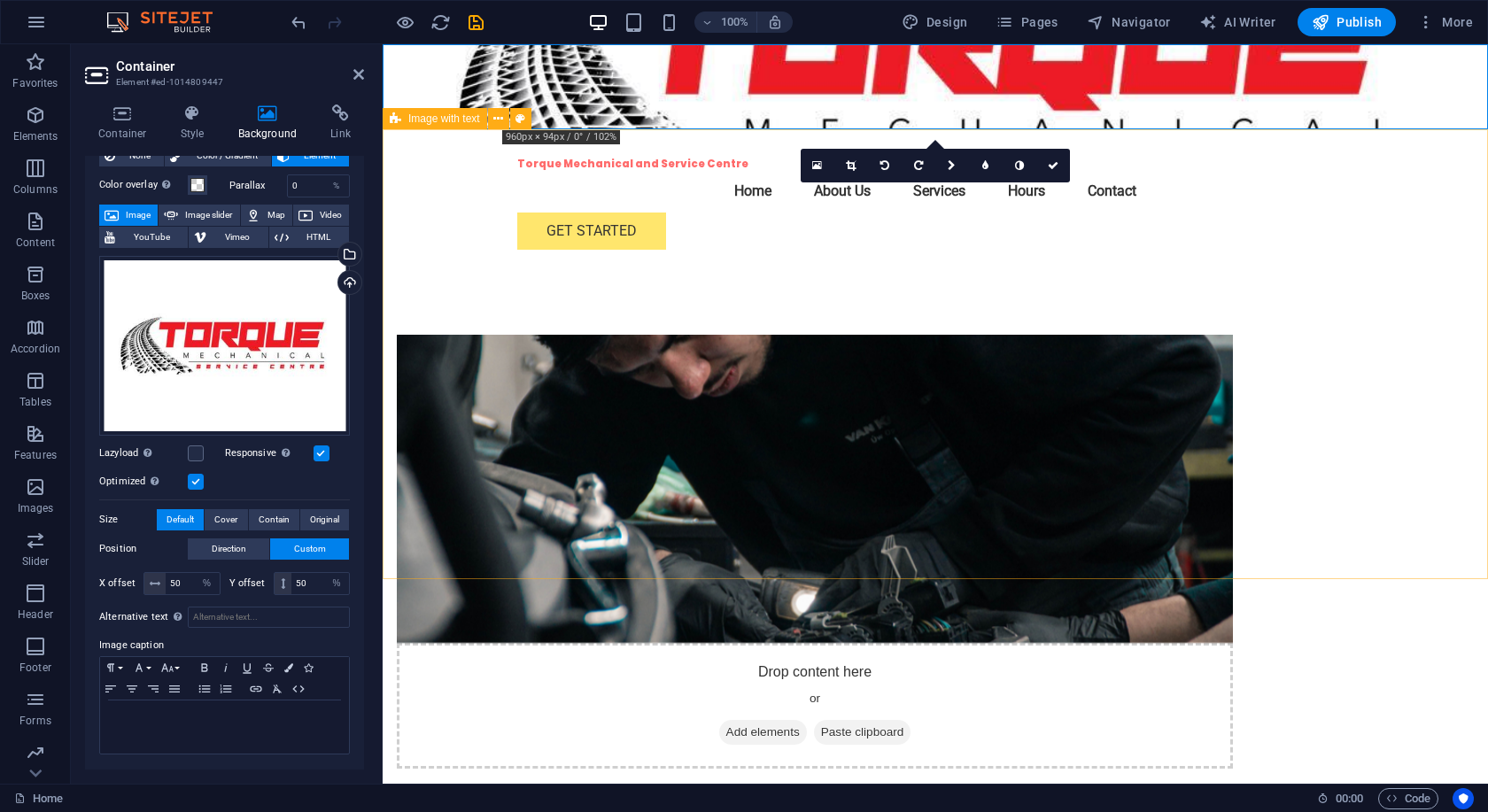
drag, startPoint x: 1412, startPoint y: 83, endPoint x: 1432, endPoint y: 196, distance: 114.8
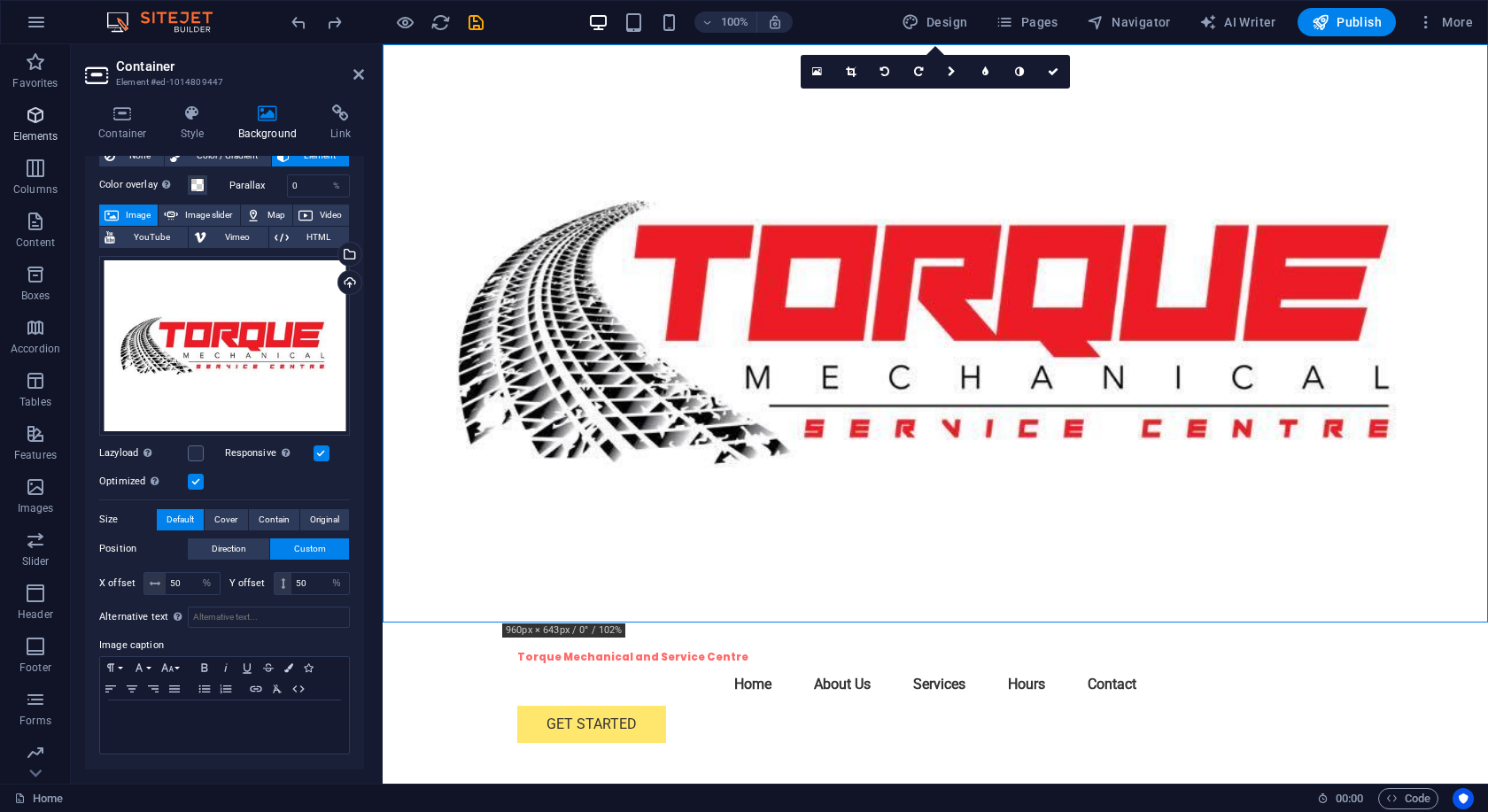
click at [41, 134] on p "Elements" at bounding box center [36, 136] width 45 height 14
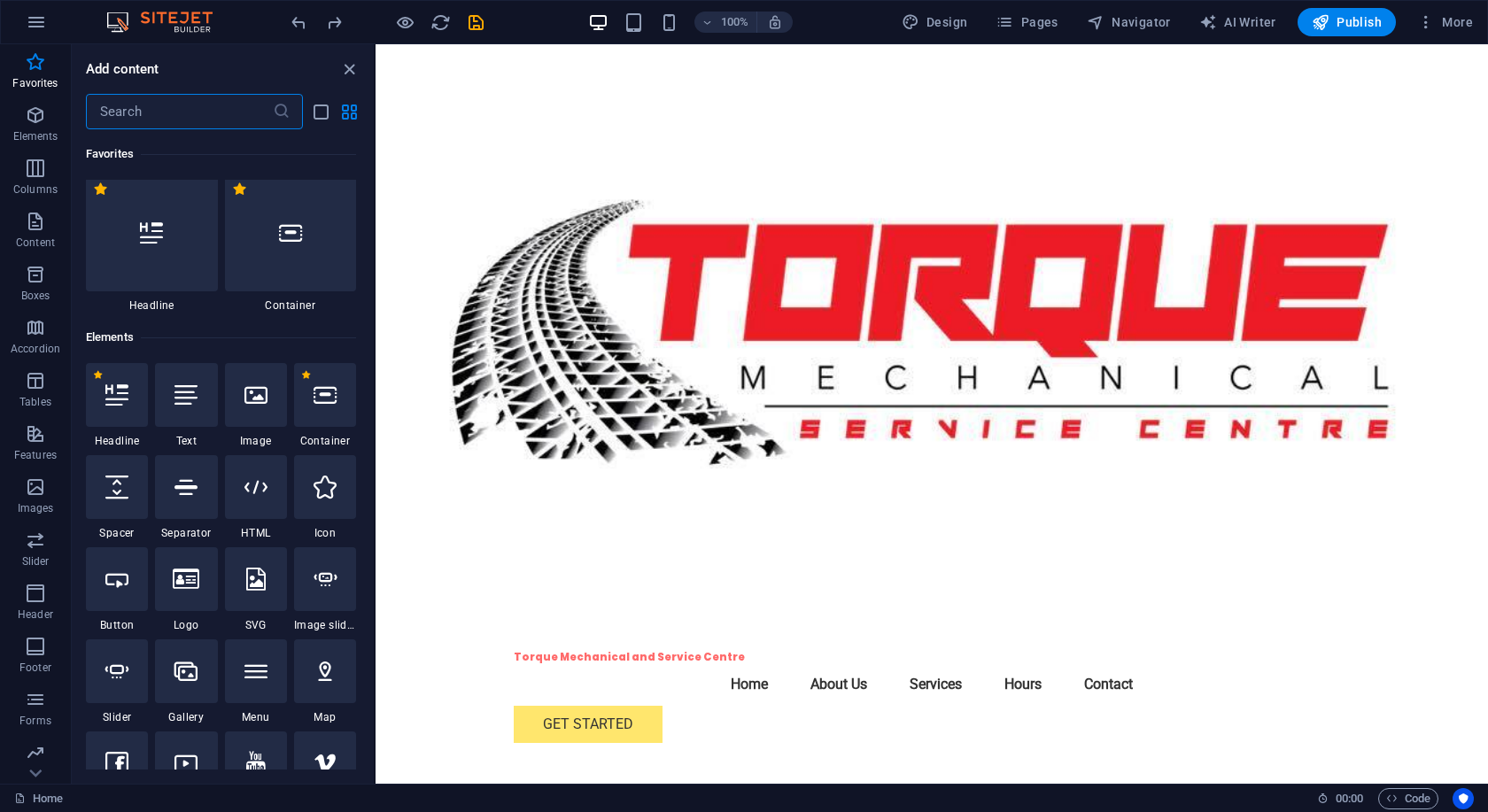
scroll to position [0, 0]
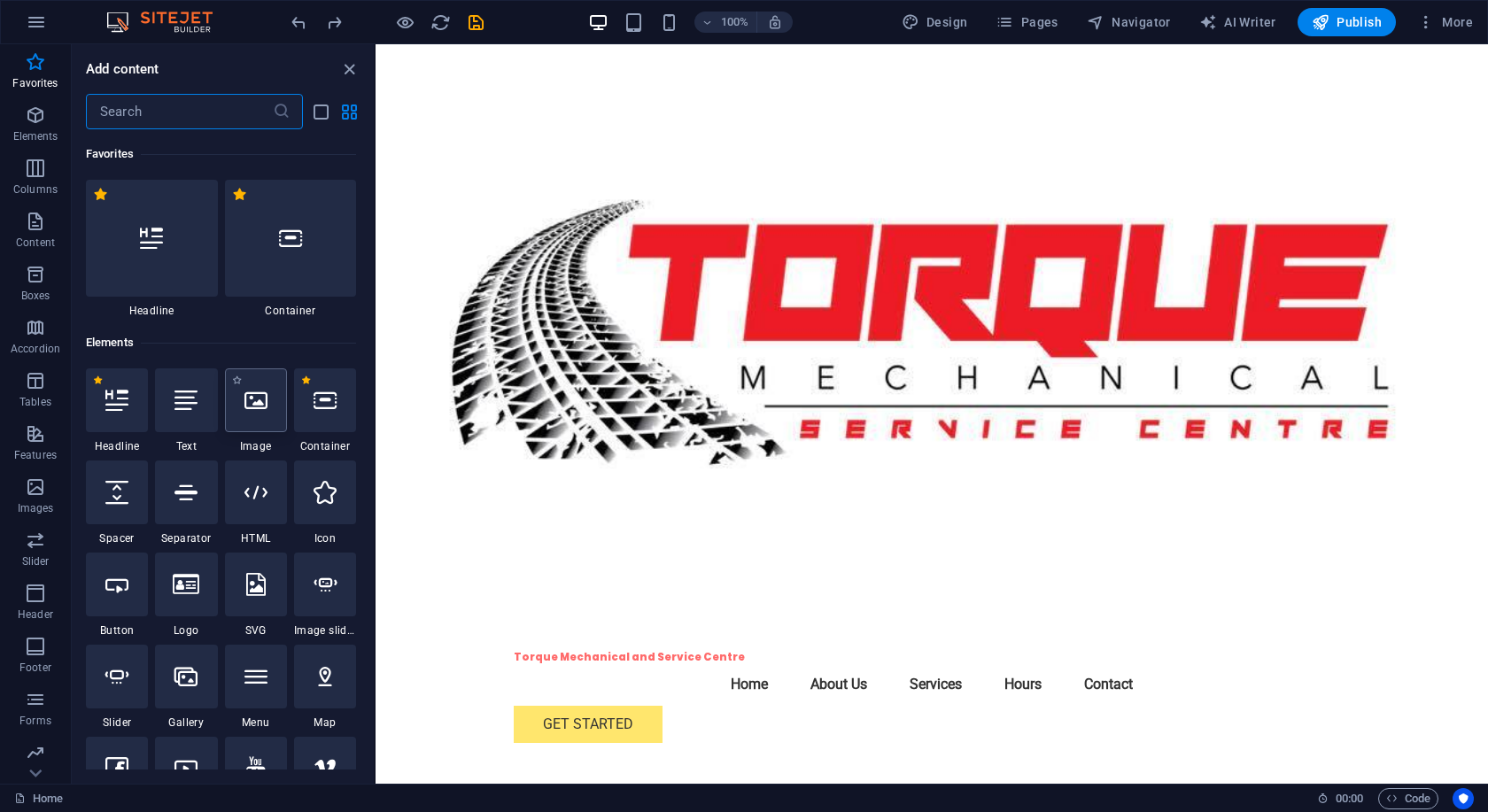
click at [276, 420] on div at bounding box center [255, 400] width 62 height 64
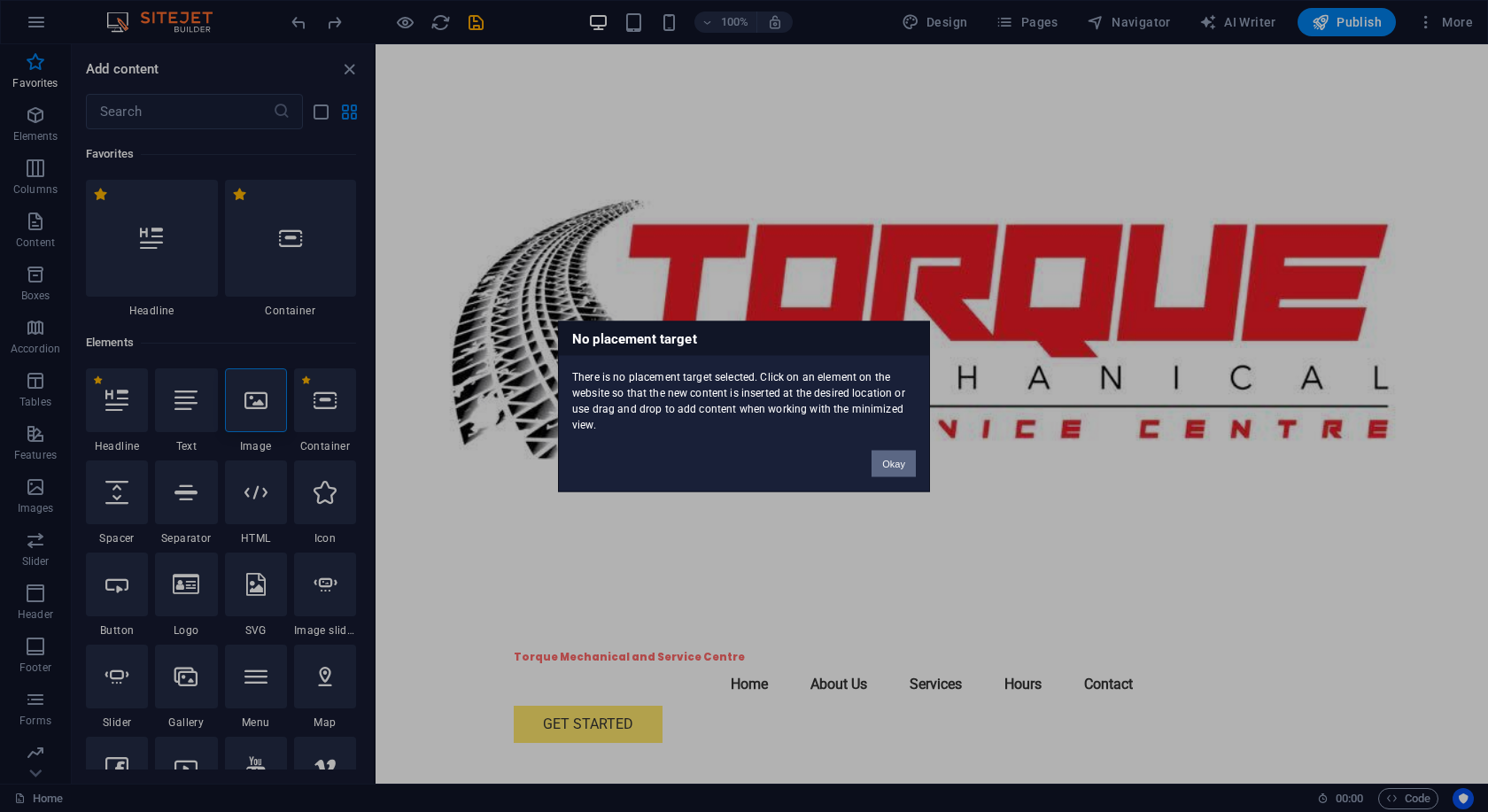
click at [907, 470] on button "Okay" at bounding box center [893, 463] width 44 height 26
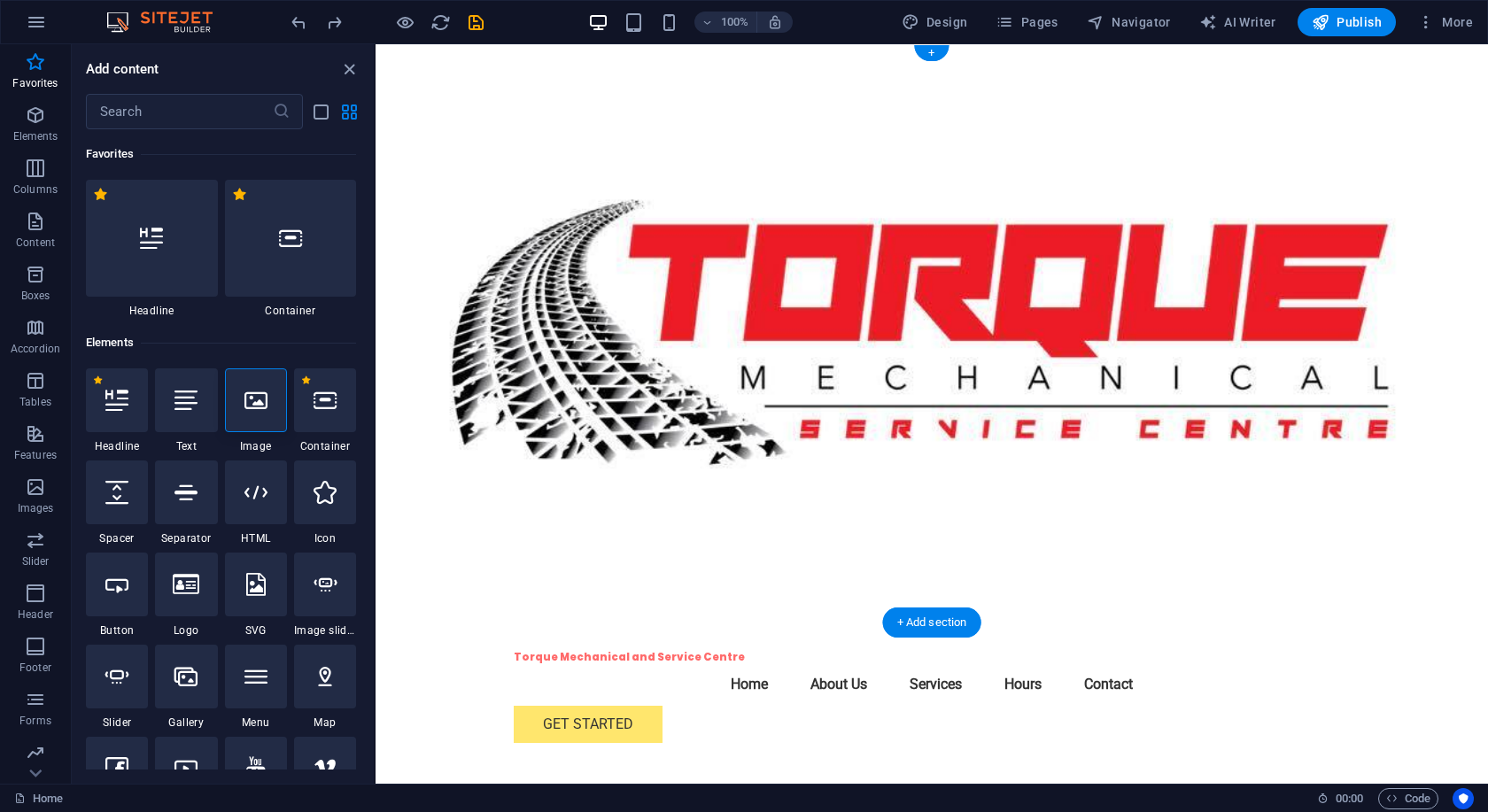
click at [1047, 268] on figure at bounding box center [931, 333] width 1113 height 578
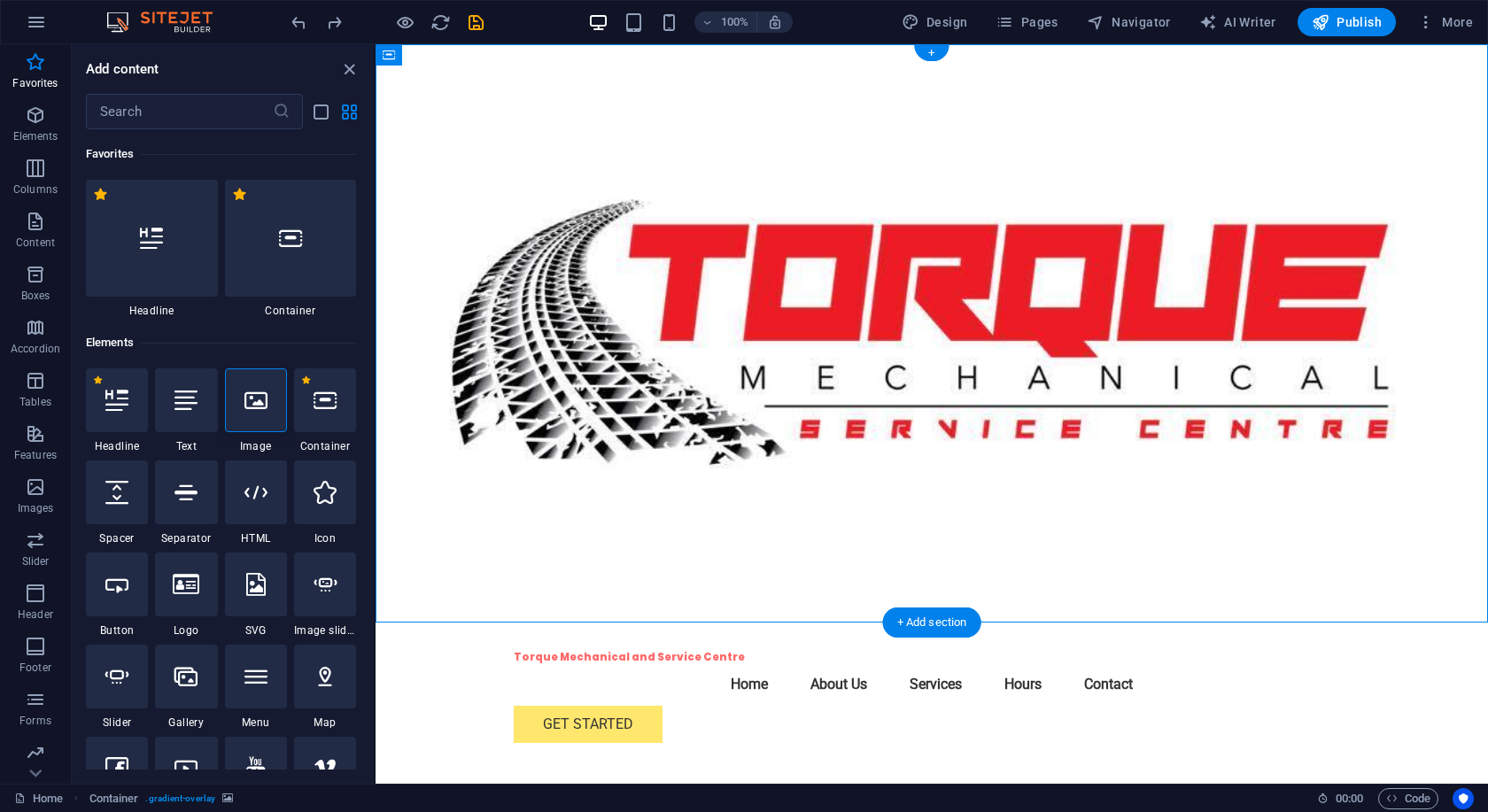
drag, startPoint x: 393, startPoint y: 198, endPoint x: 1189, endPoint y: 407, distance: 823.0
click at [1204, 423] on figure at bounding box center [931, 333] width 1113 height 578
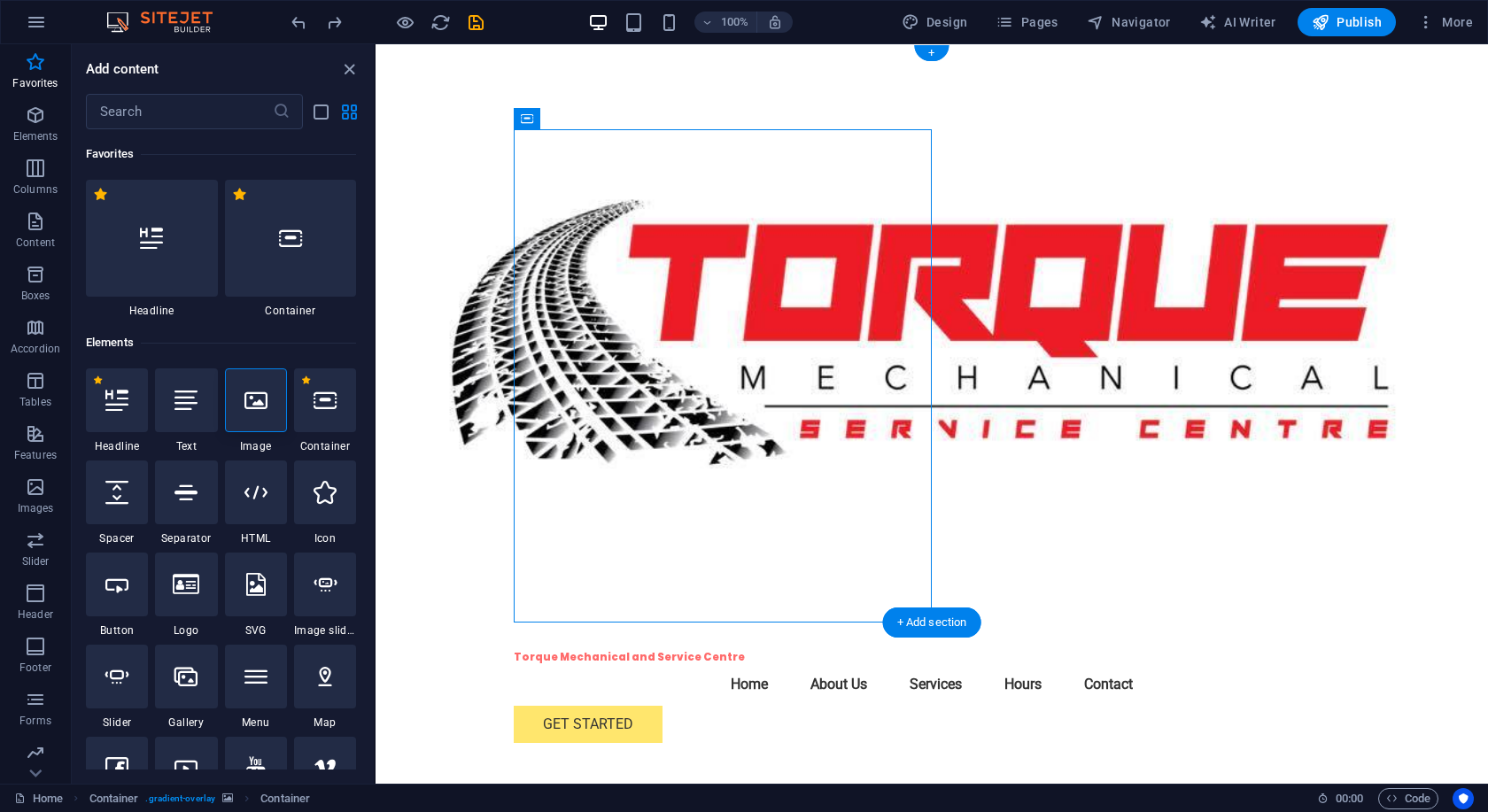
click at [1212, 232] on figure at bounding box center [931, 333] width 1113 height 578
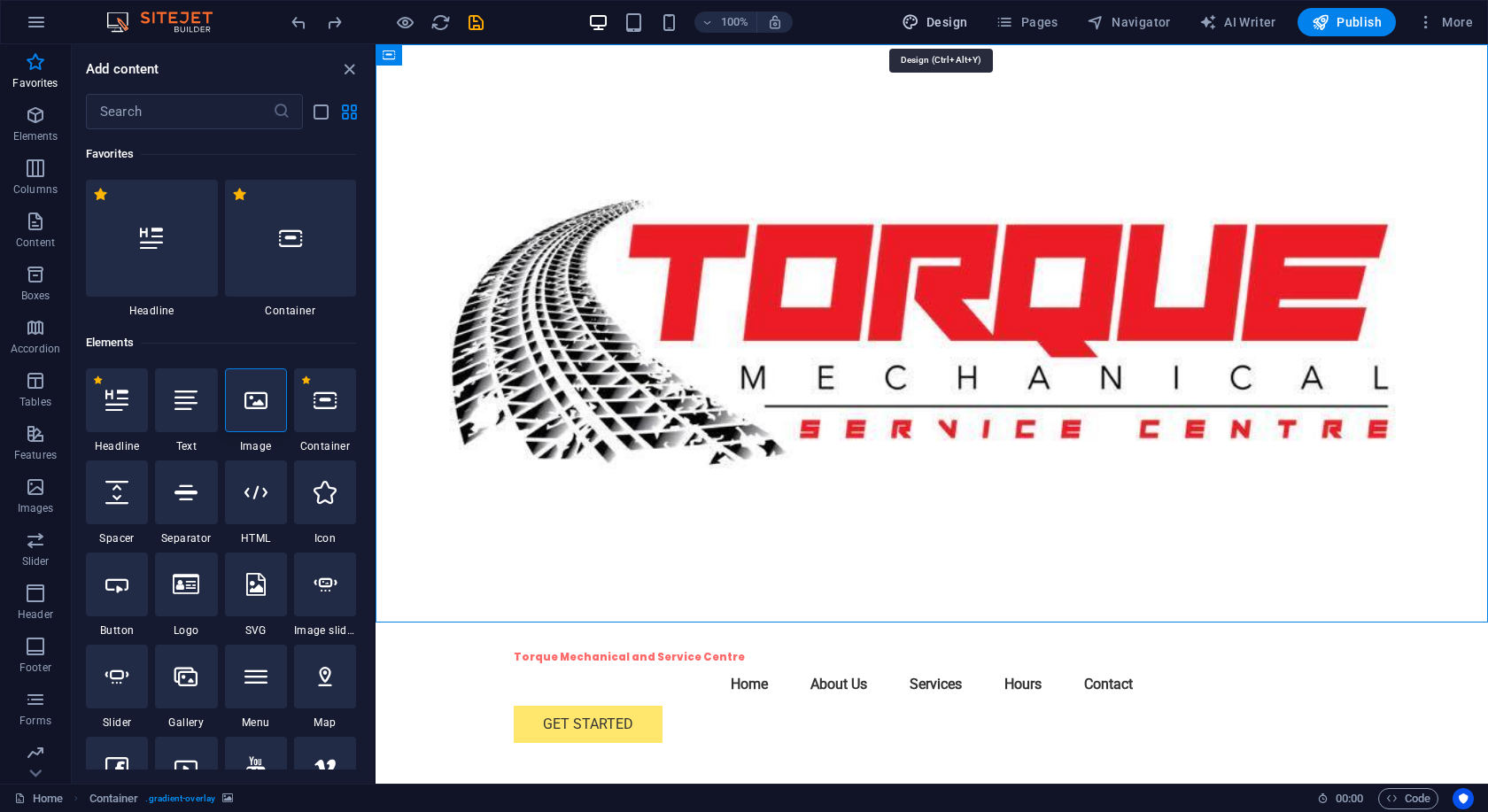
click at [931, 22] on span "Design" at bounding box center [934, 22] width 66 height 18
select select "px"
select select "200"
select select "px"
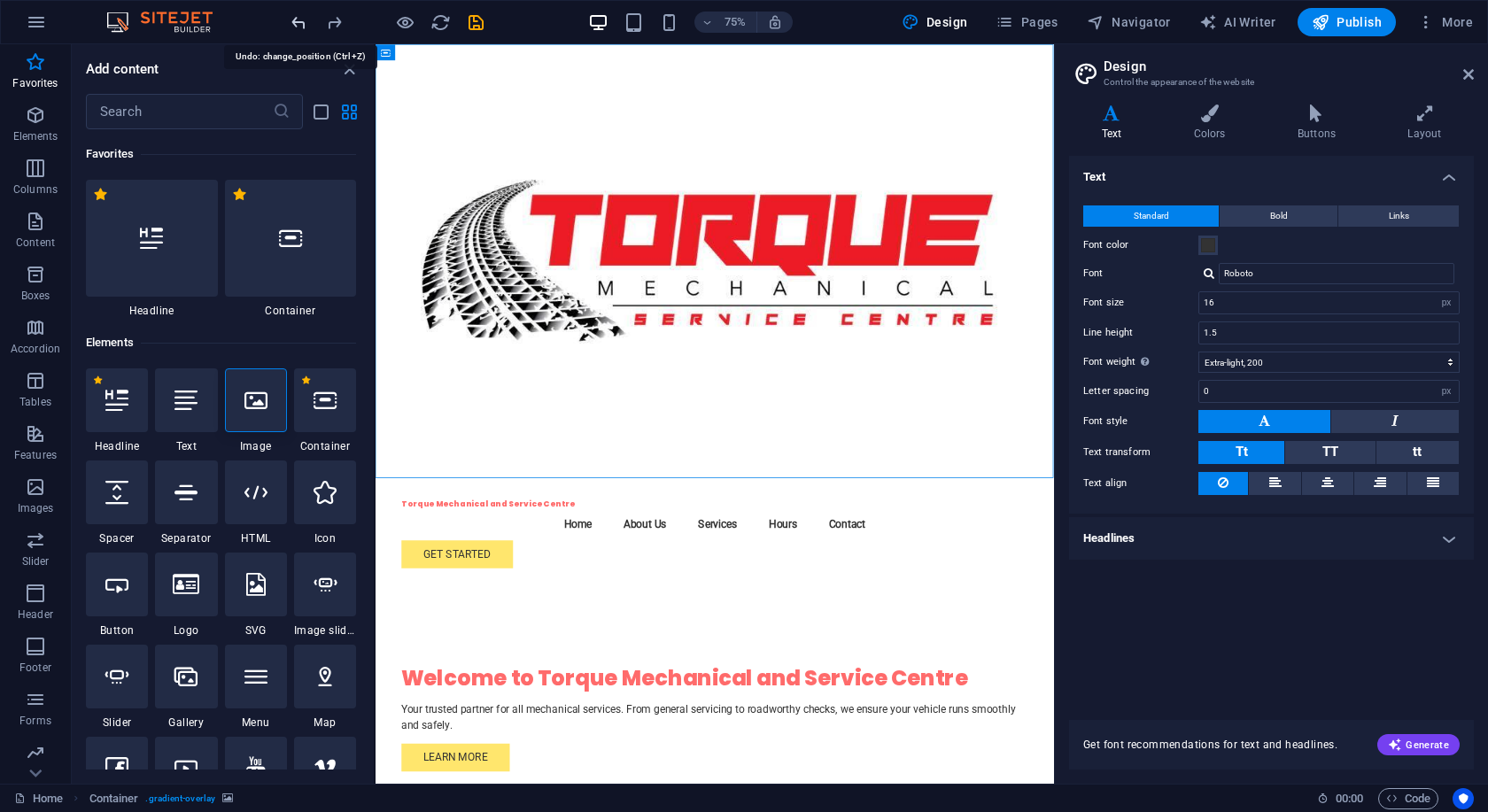
click at [303, 26] on icon "undo" at bounding box center [299, 22] width 21 height 21
click at [1446, 25] on span "More" at bounding box center [1445, 22] width 56 height 18
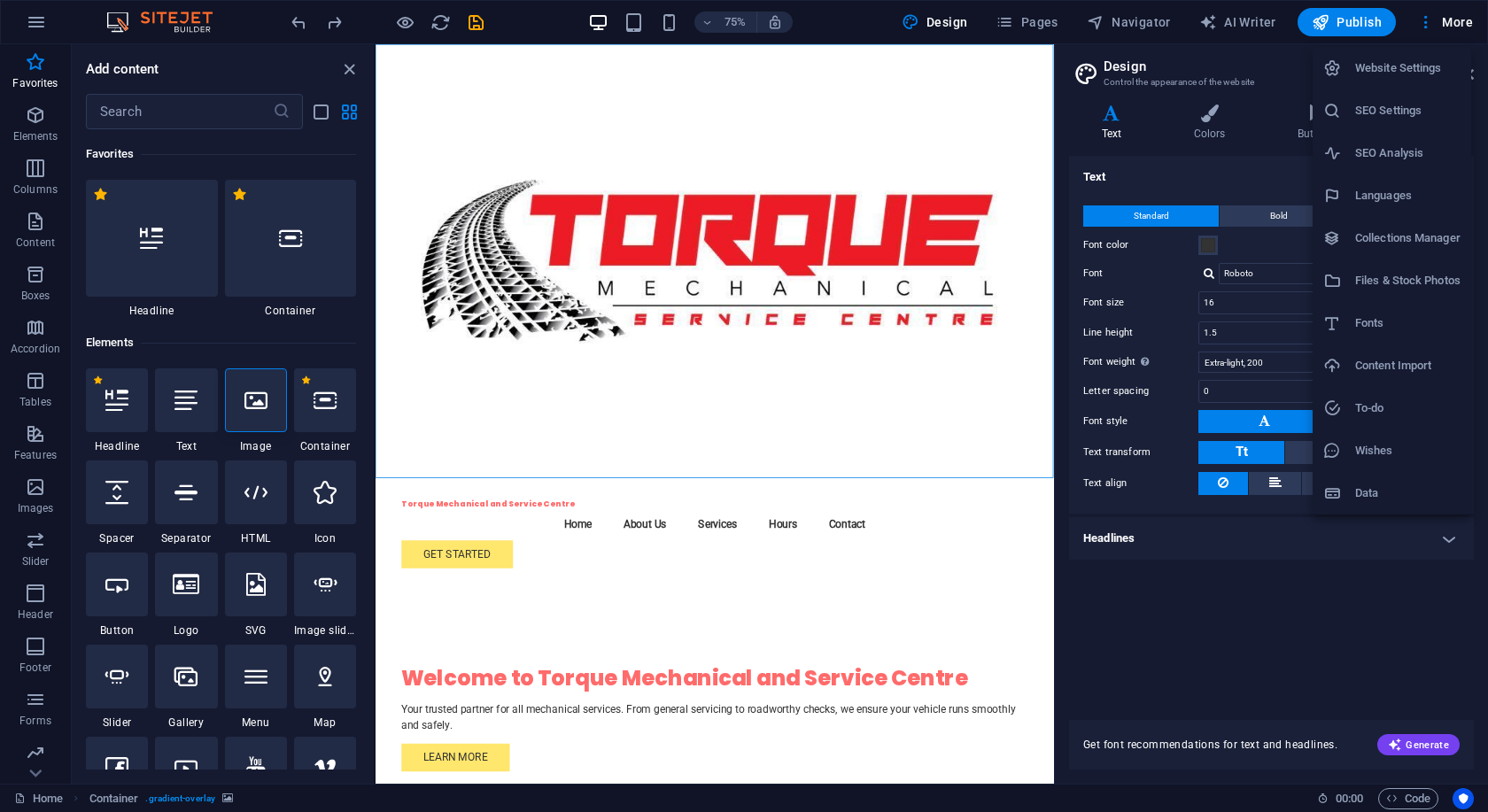
click at [1230, 20] on div at bounding box center [744, 406] width 1488 height 812
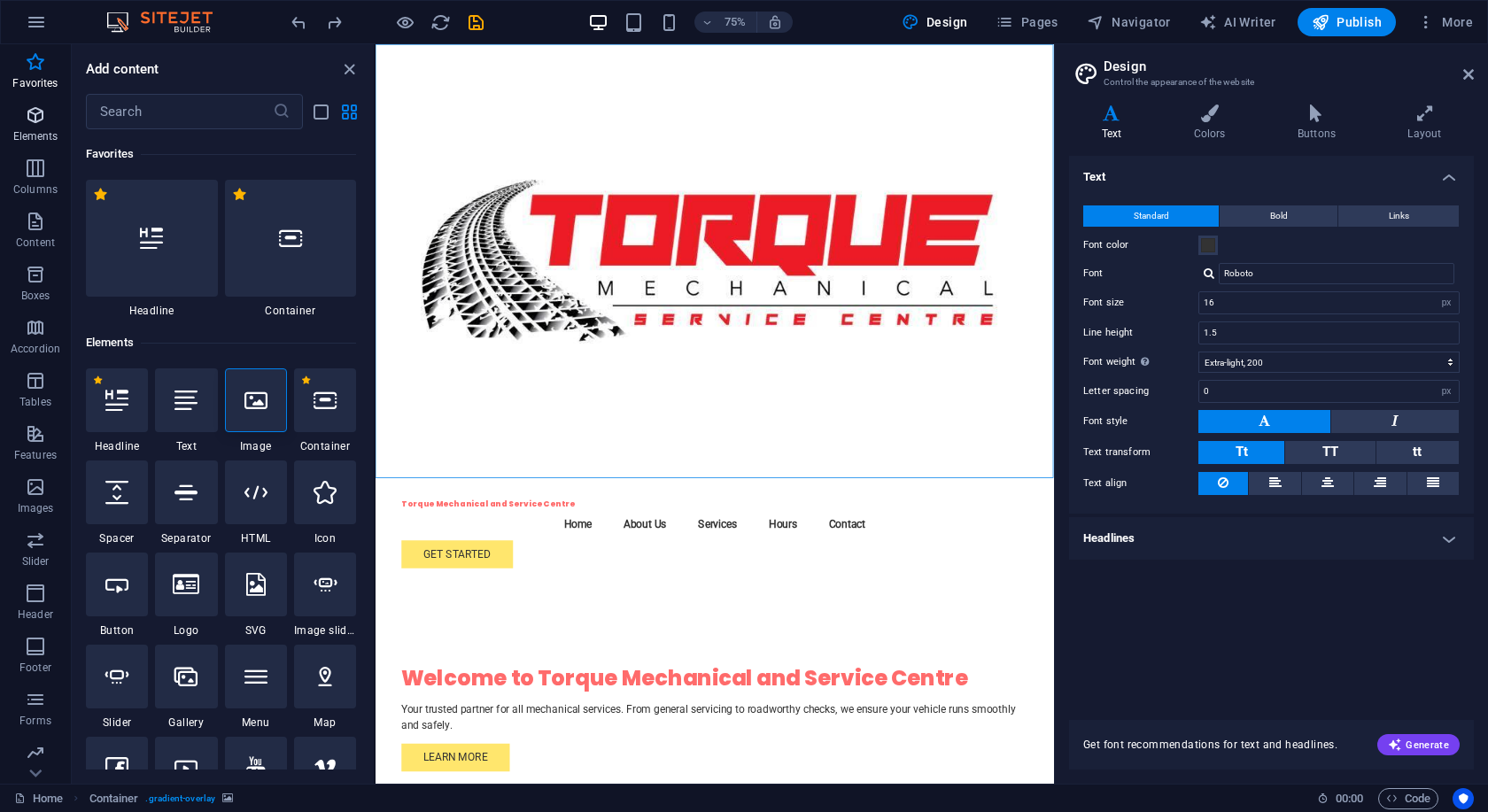
click at [36, 126] on span "Elements" at bounding box center [36, 125] width 71 height 42
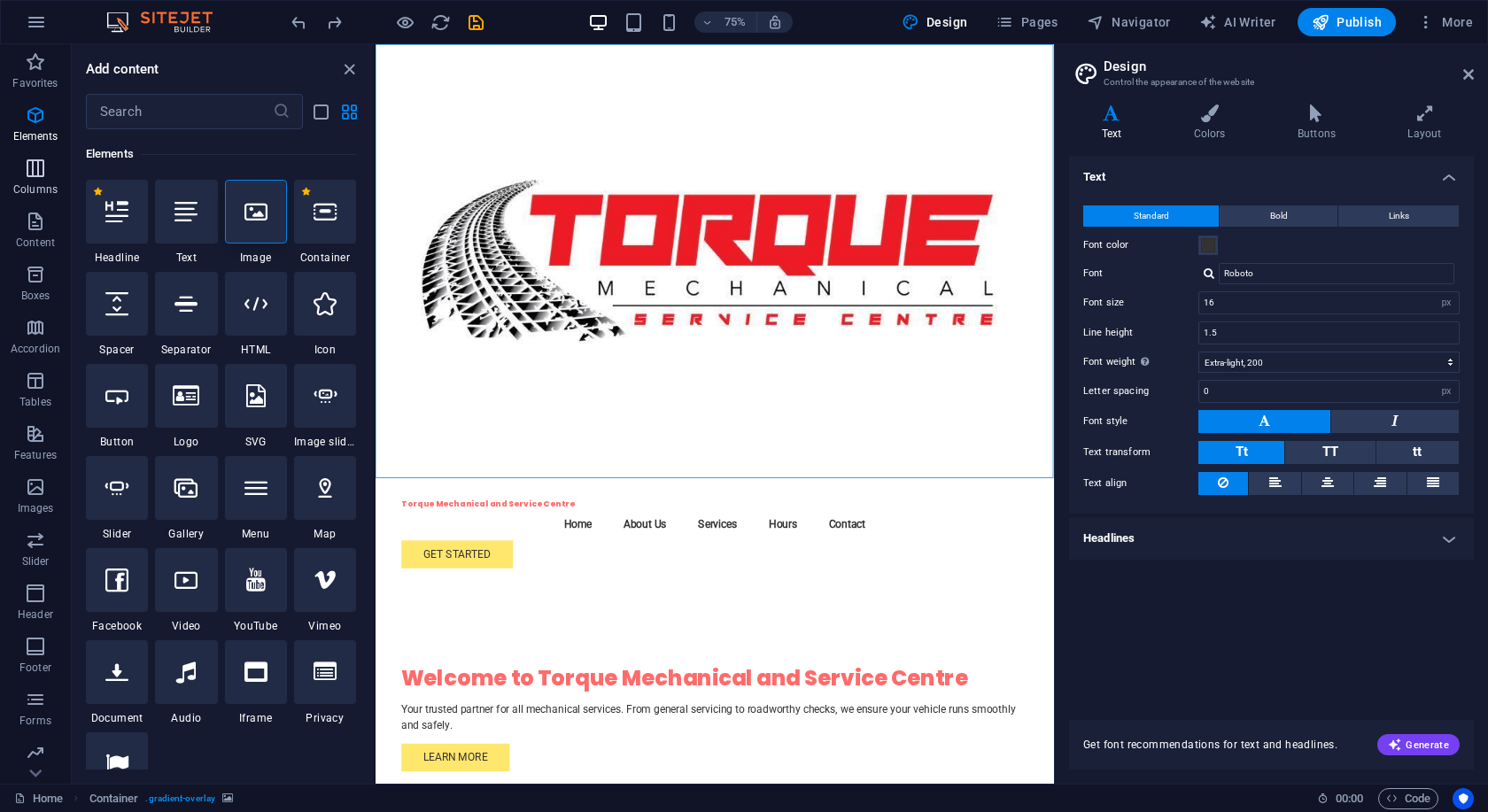
click at [36, 171] on icon "button" at bounding box center [35, 167] width 22 height 22
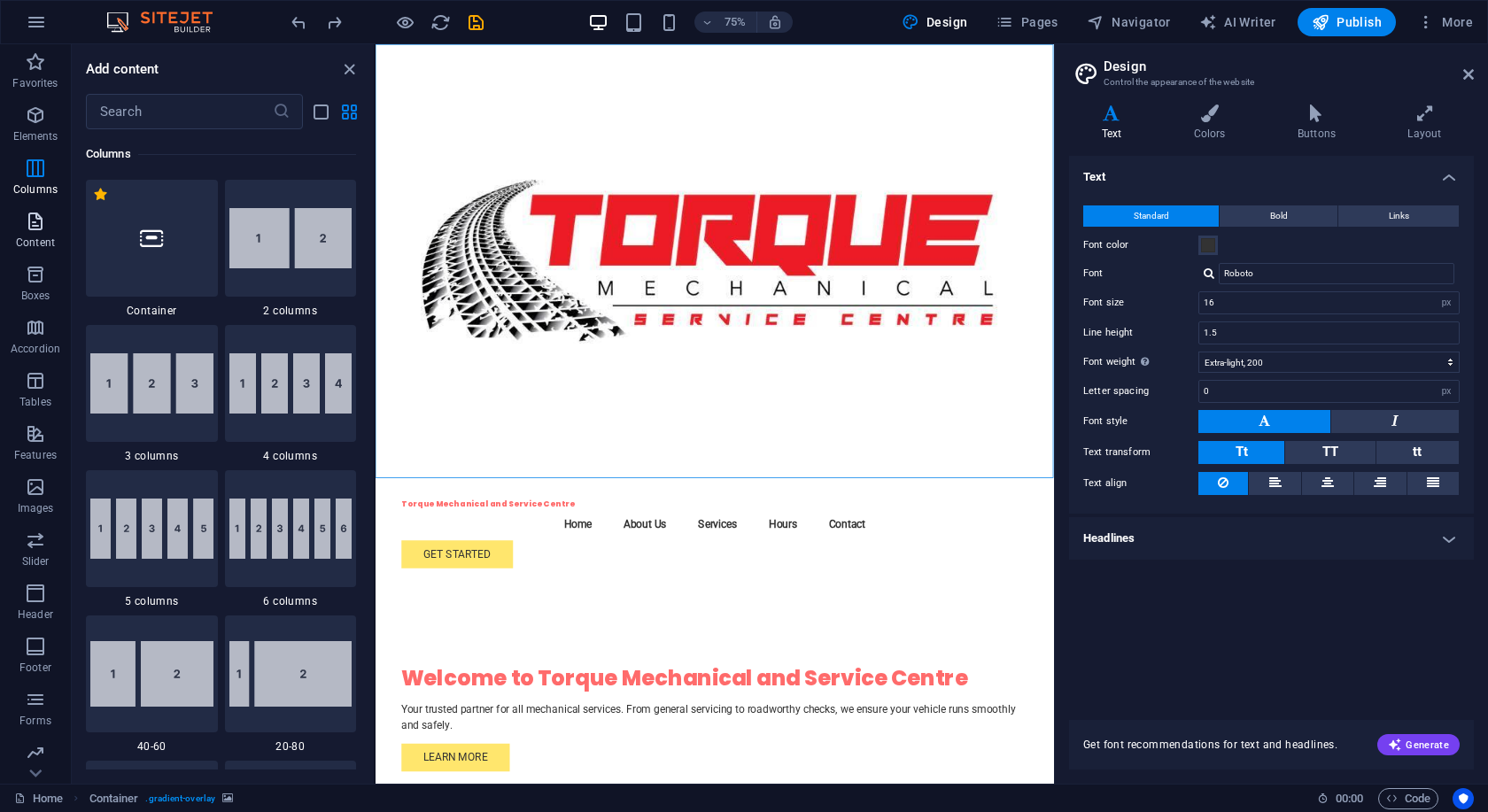
click at [32, 225] on icon "button" at bounding box center [35, 221] width 22 height 22
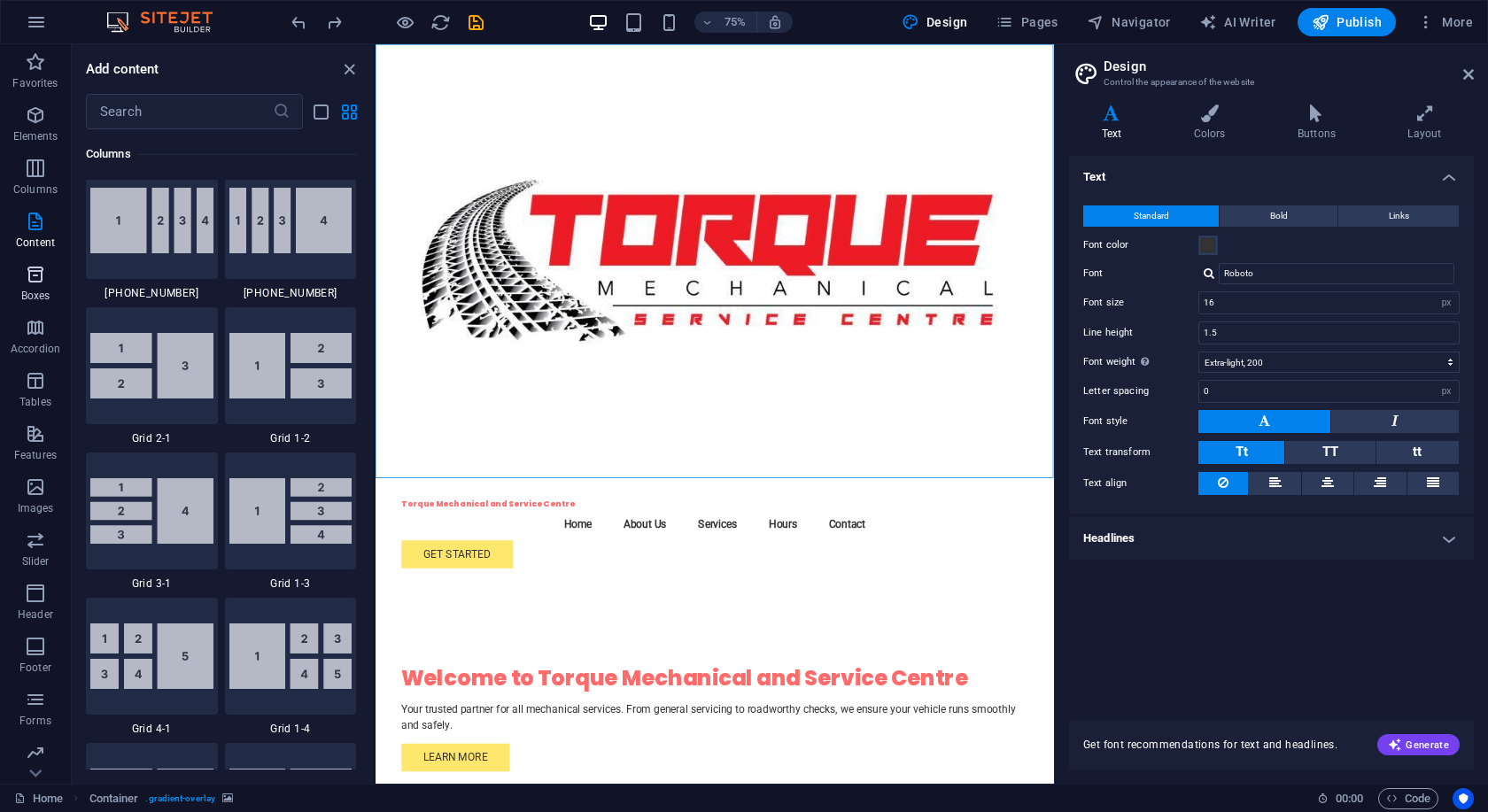
scroll to position [3228, 0]
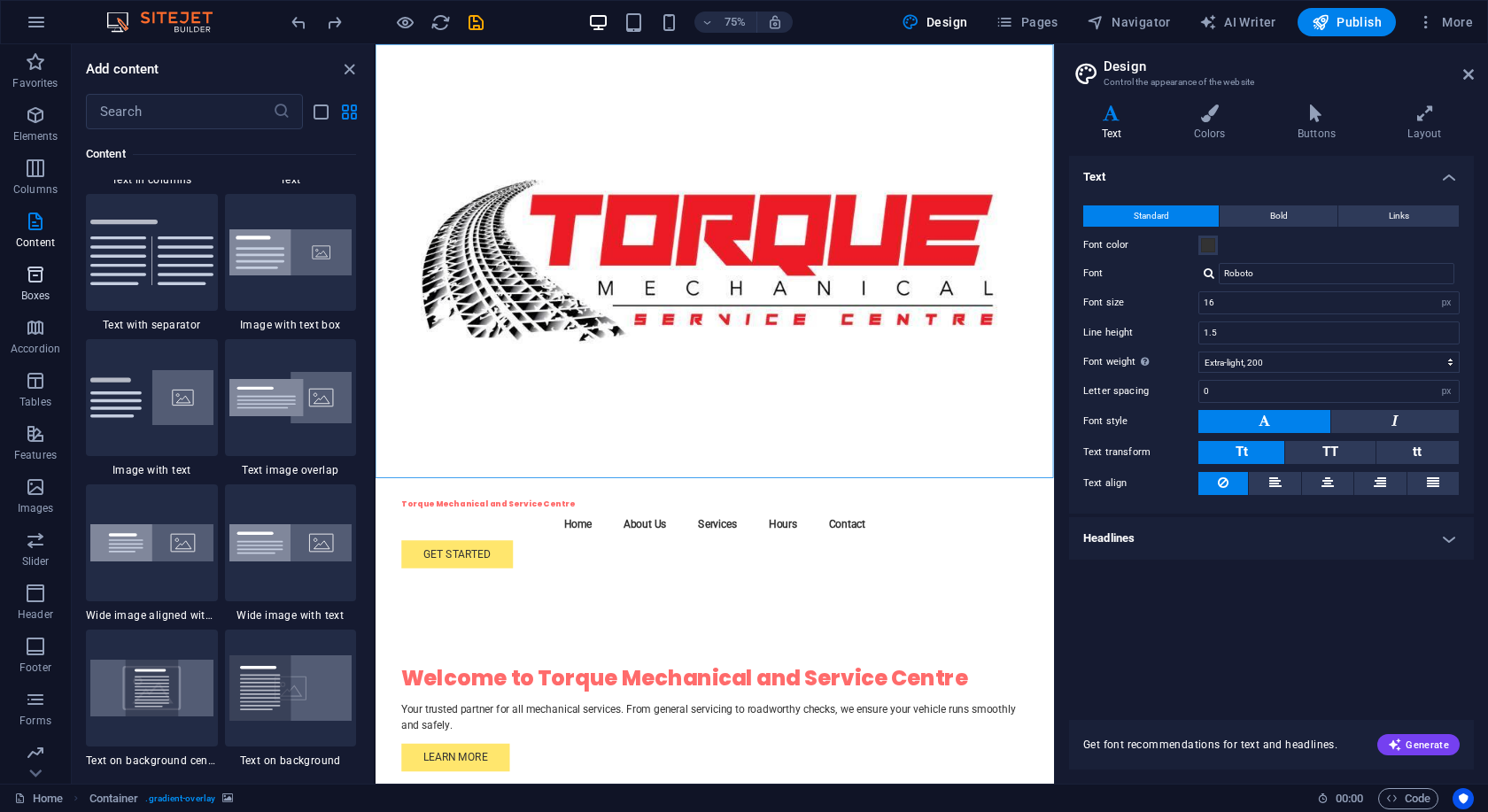
click at [46, 277] on icon "button" at bounding box center [35, 274] width 22 height 22
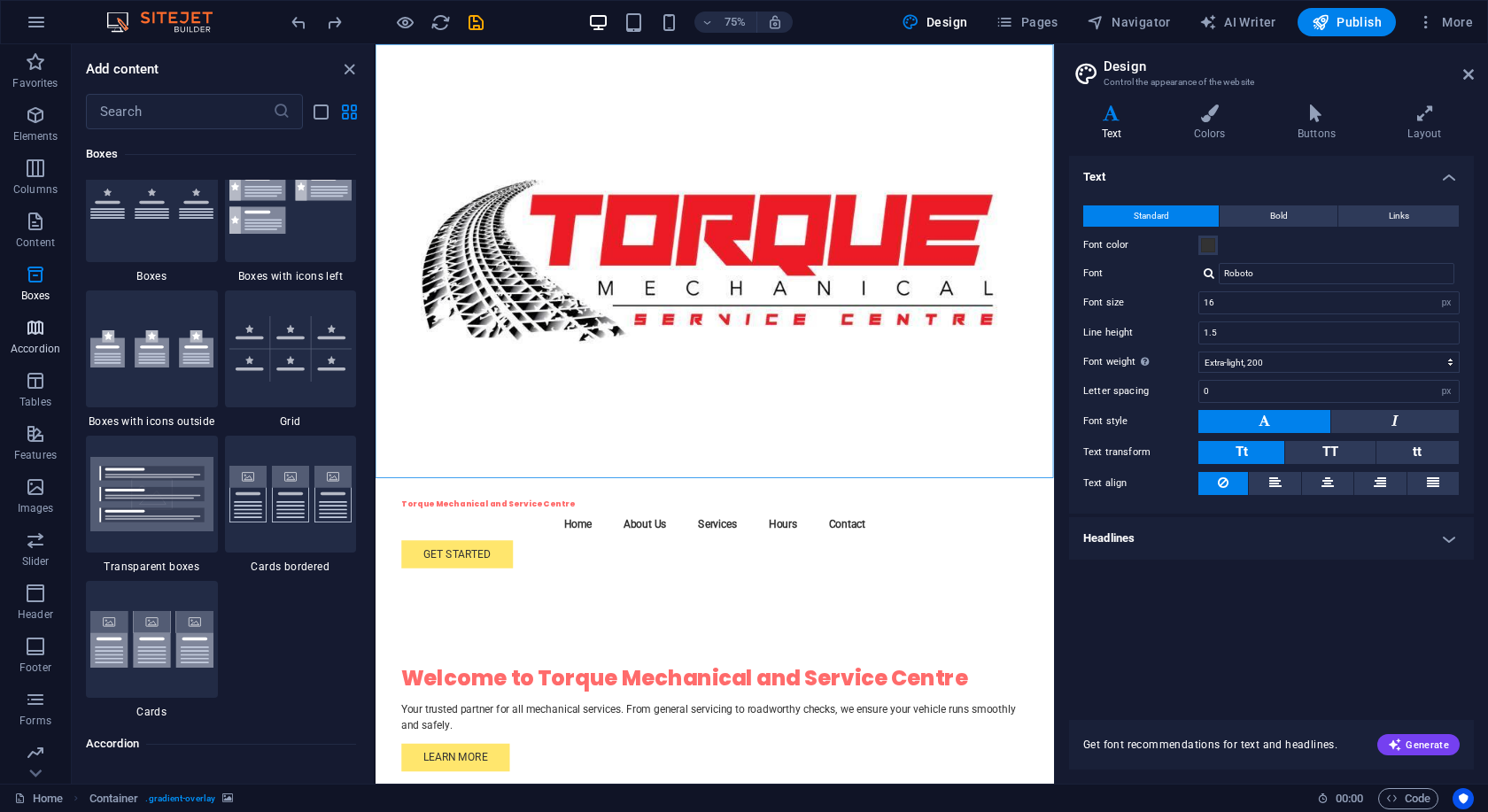
click at [32, 339] on span "Accordion" at bounding box center [36, 338] width 71 height 42
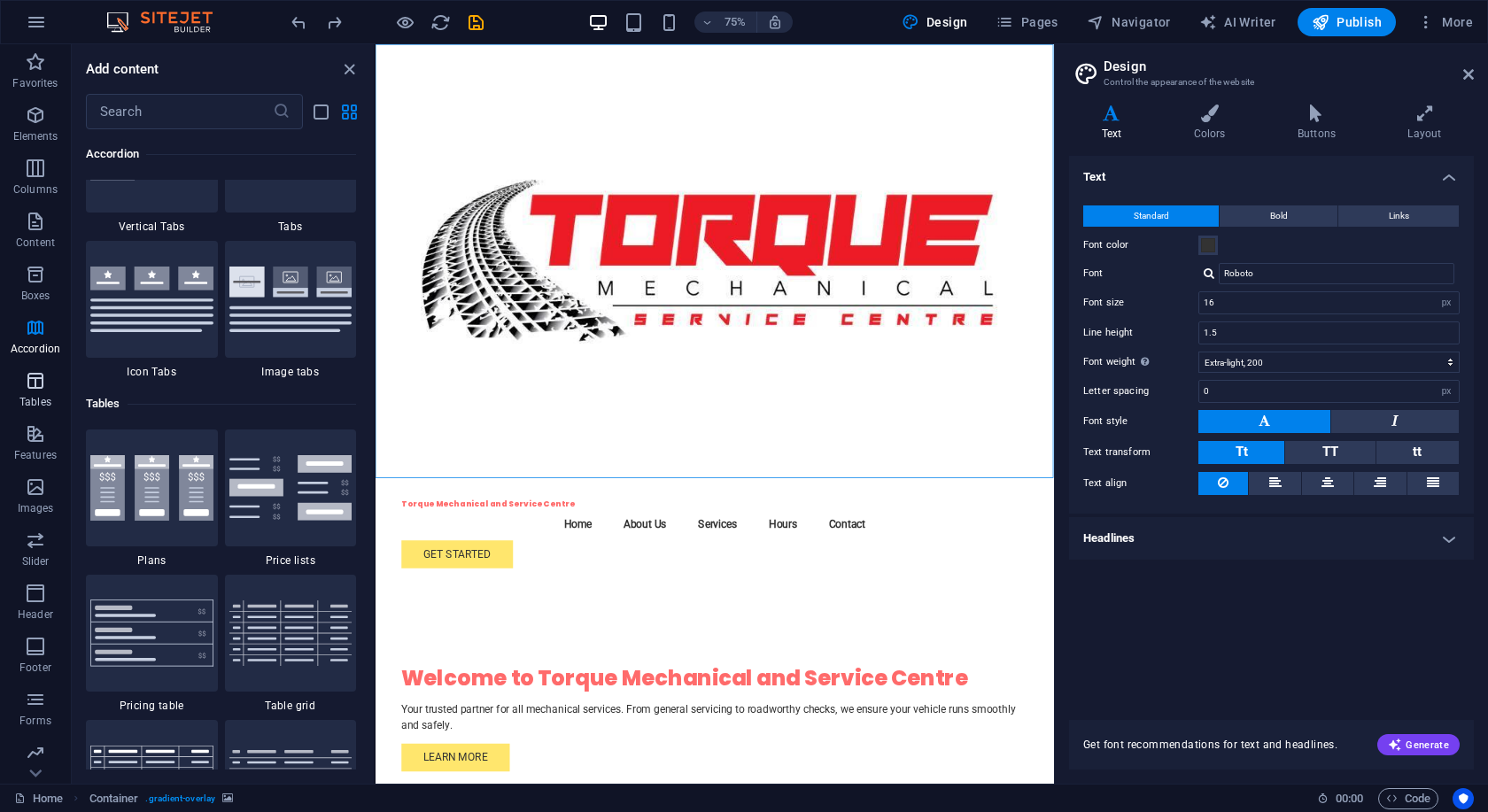
click at [20, 394] on span "Tables" at bounding box center [36, 391] width 71 height 42
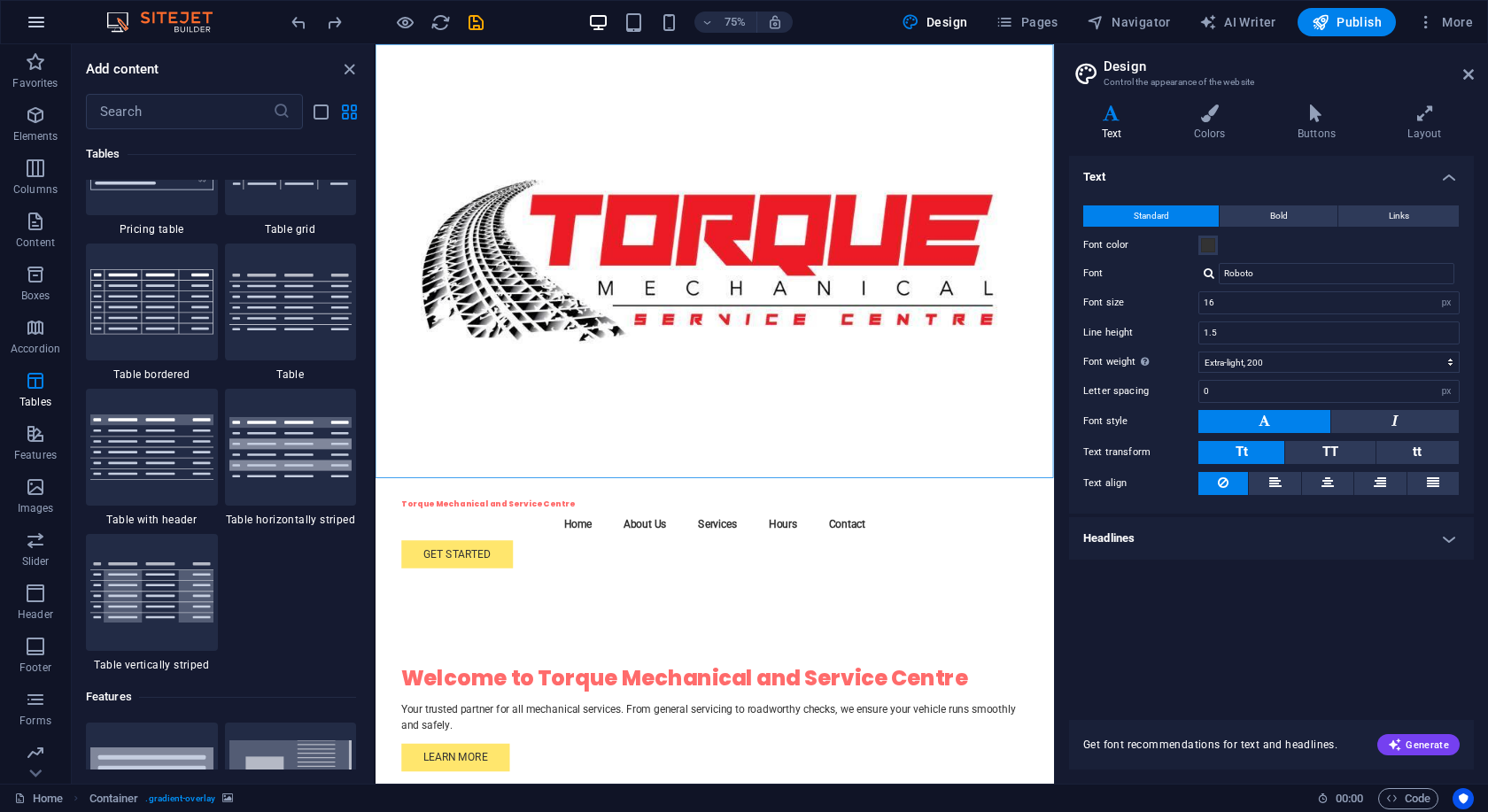
scroll to position [6377, 0]
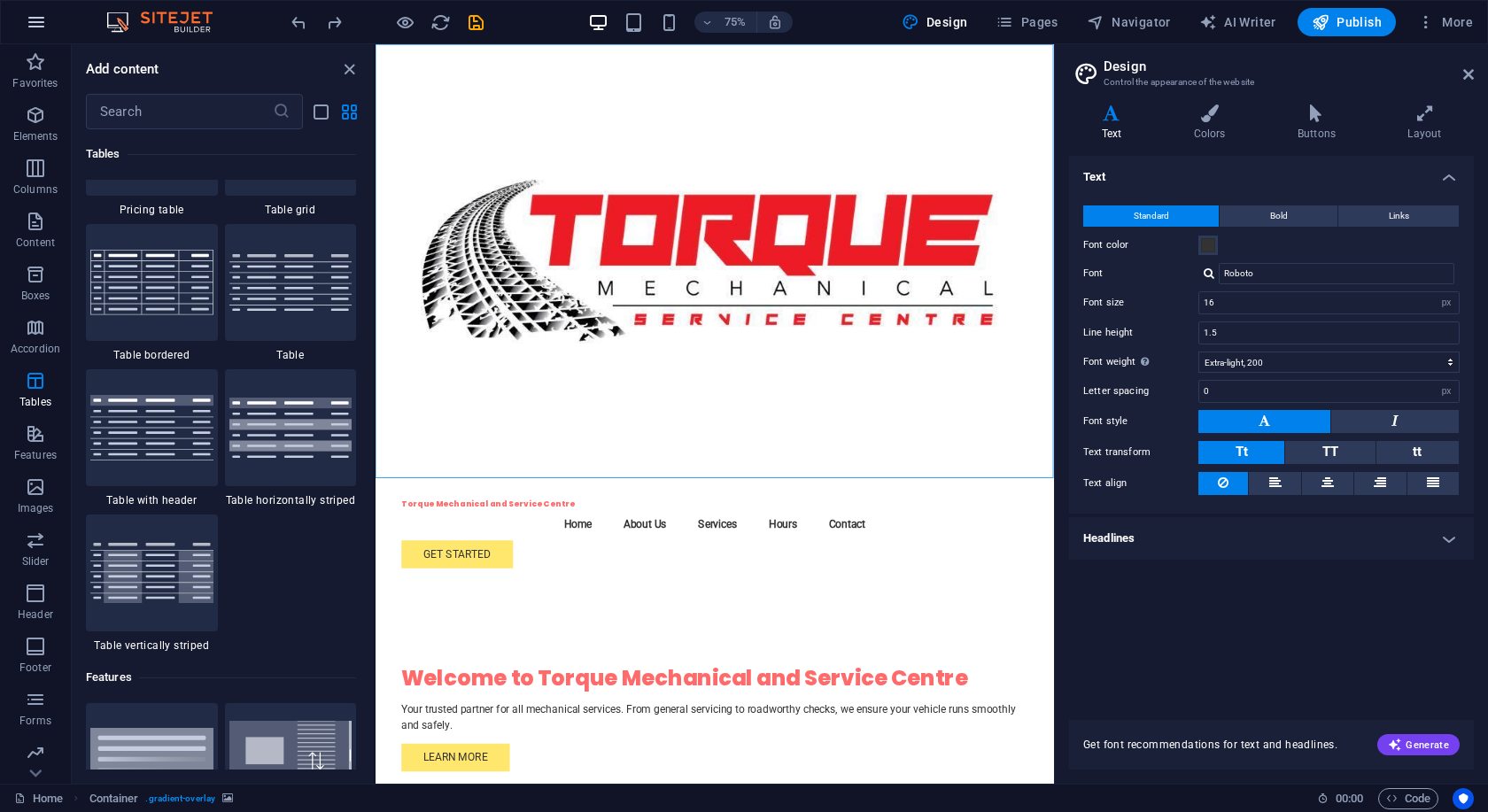
click at [36, 29] on icon "button" at bounding box center [36, 22] width 22 height 22
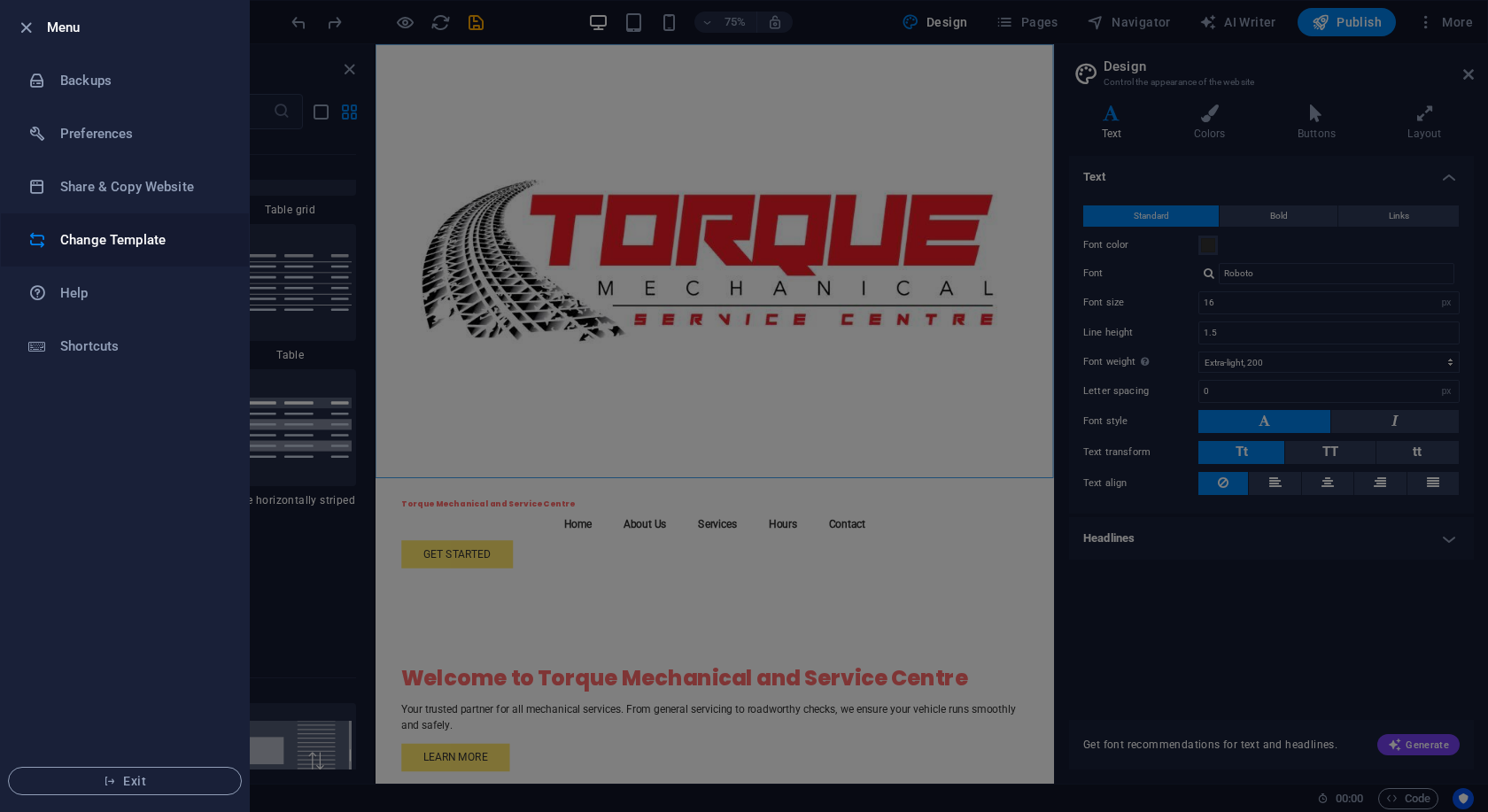
click at [166, 245] on h6 "Change Template" at bounding box center [141, 239] width 164 height 22
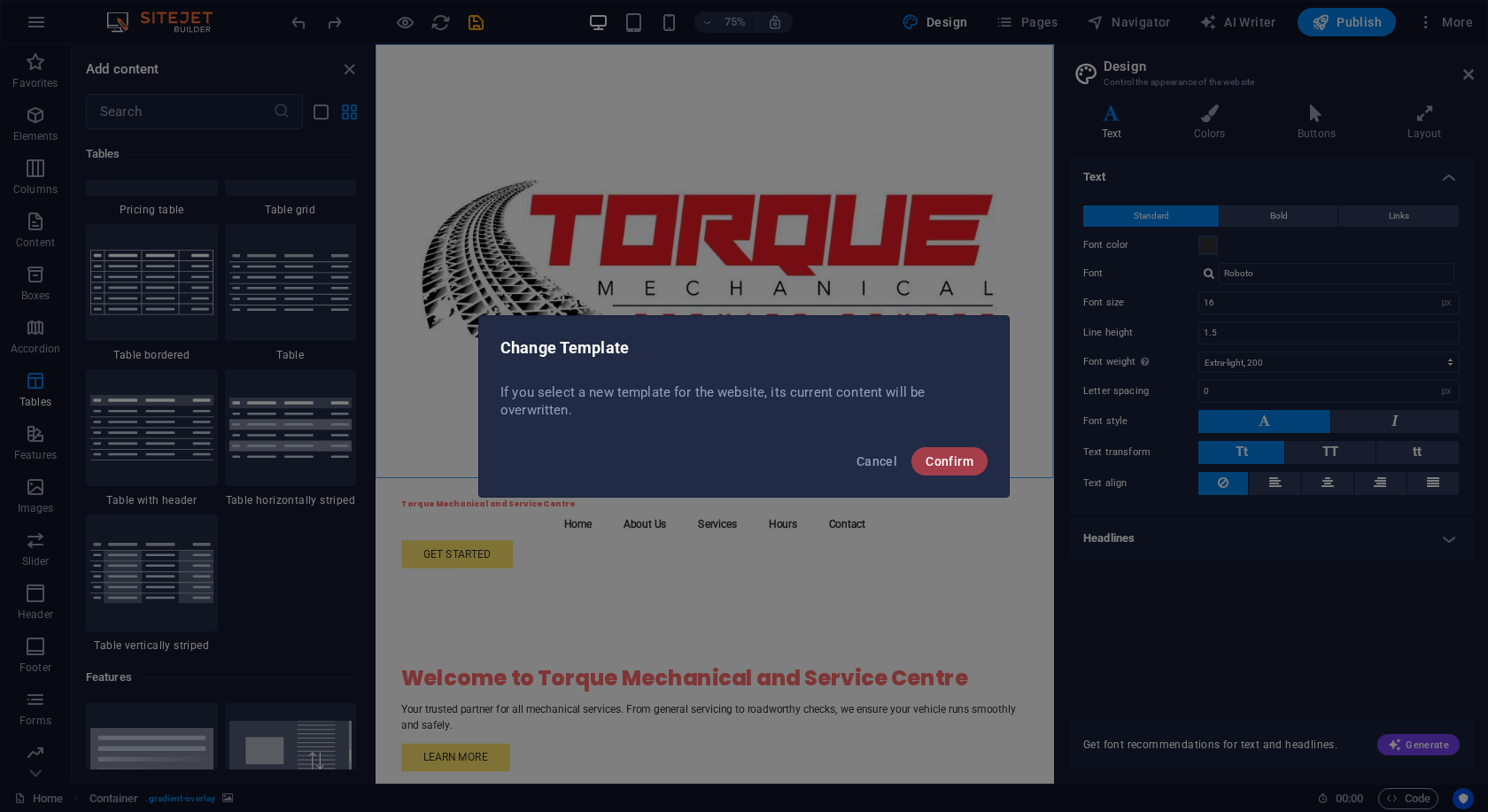
click at [946, 462] on span "Confirm" at bounding box center [949, 460] width 48 height 14
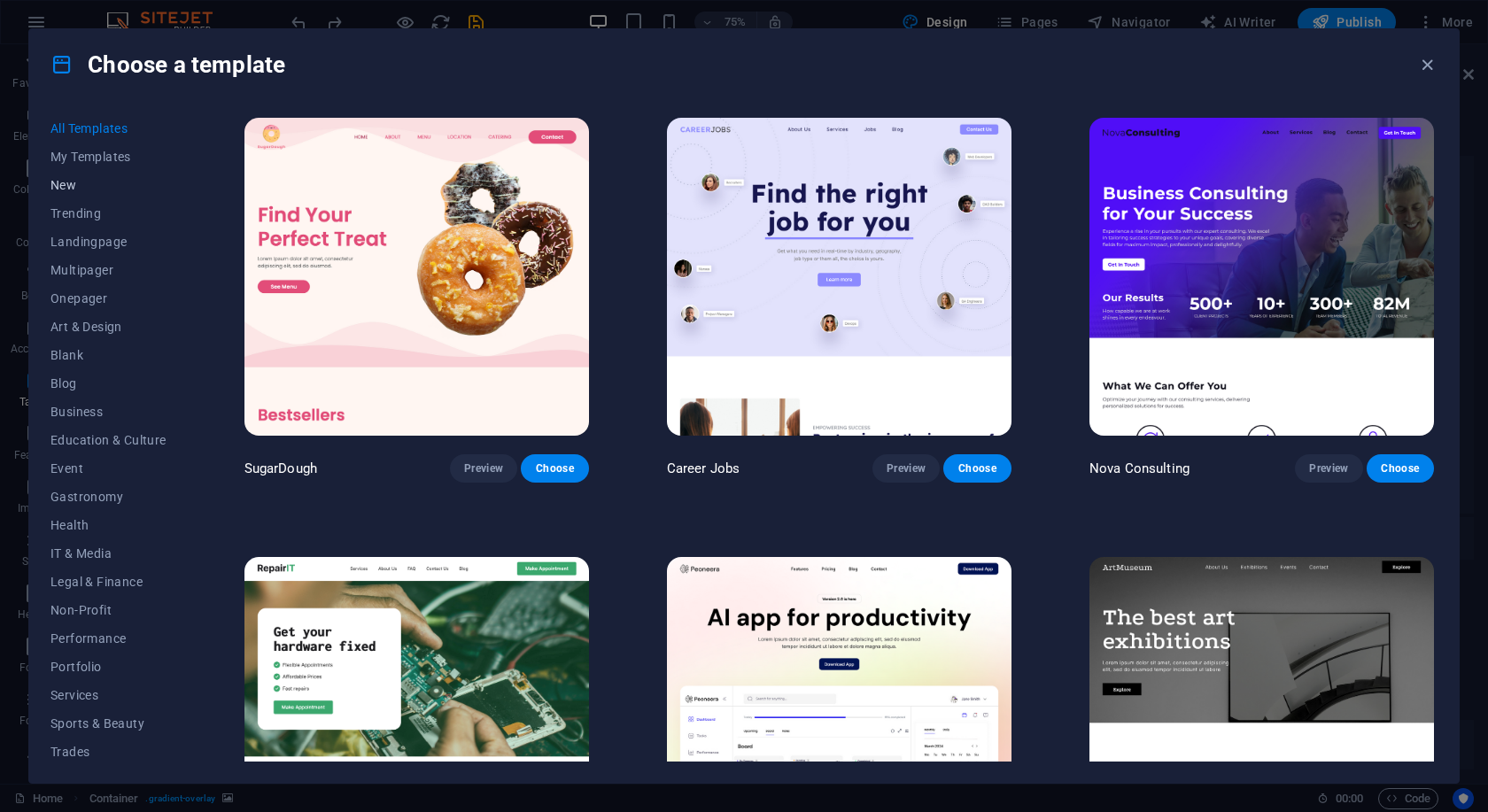
click at [66, 187] on span "New" at bounding box center [109, 184] width 116 height 14
click at [88, 217] on span "Trending" at bounding box center [109, 212] width 116 height 14
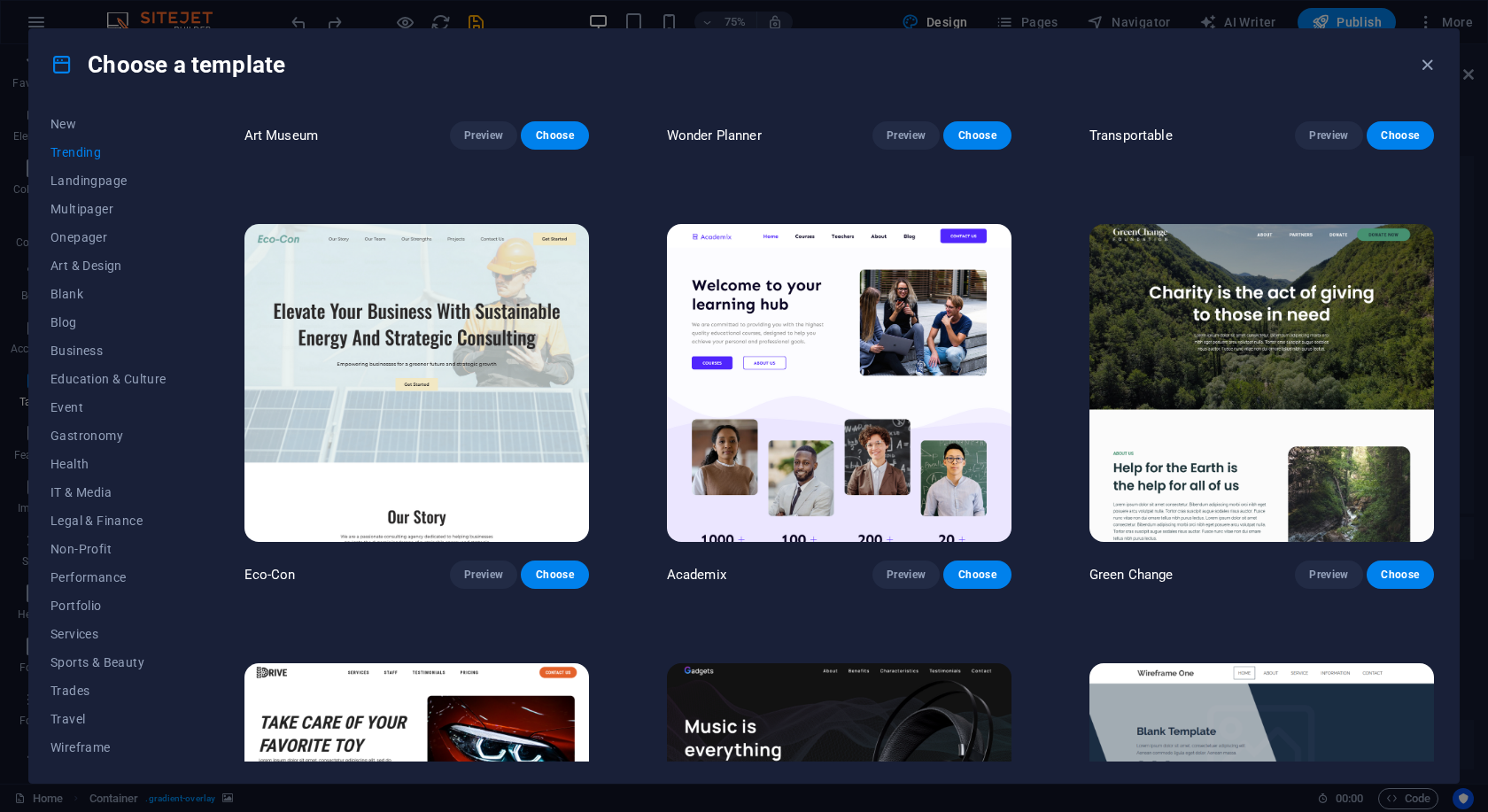
scroll to position [797, 0]
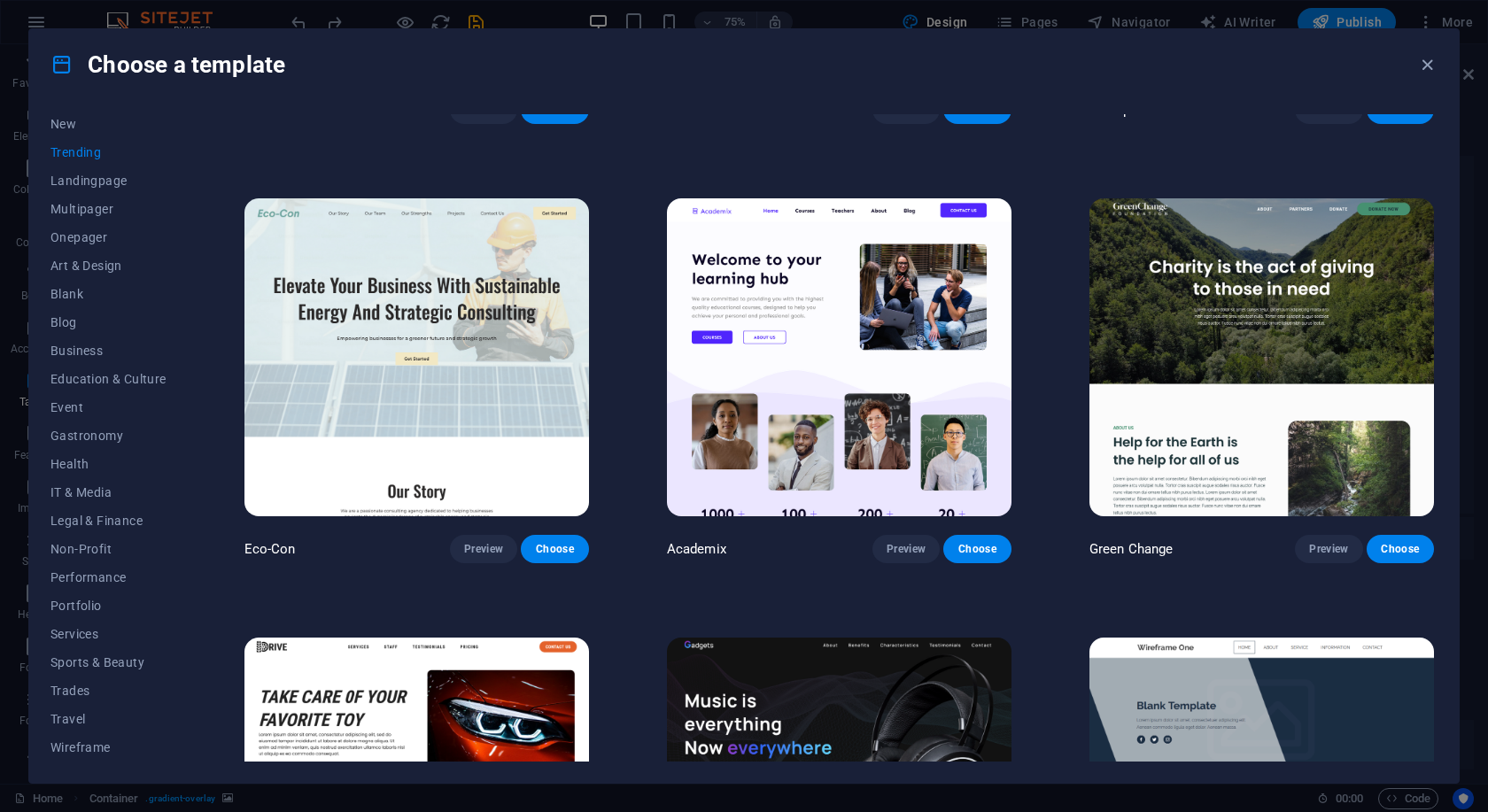
click at [1305, 371] on img at bounding box center [1262, 357] width 344 height 318
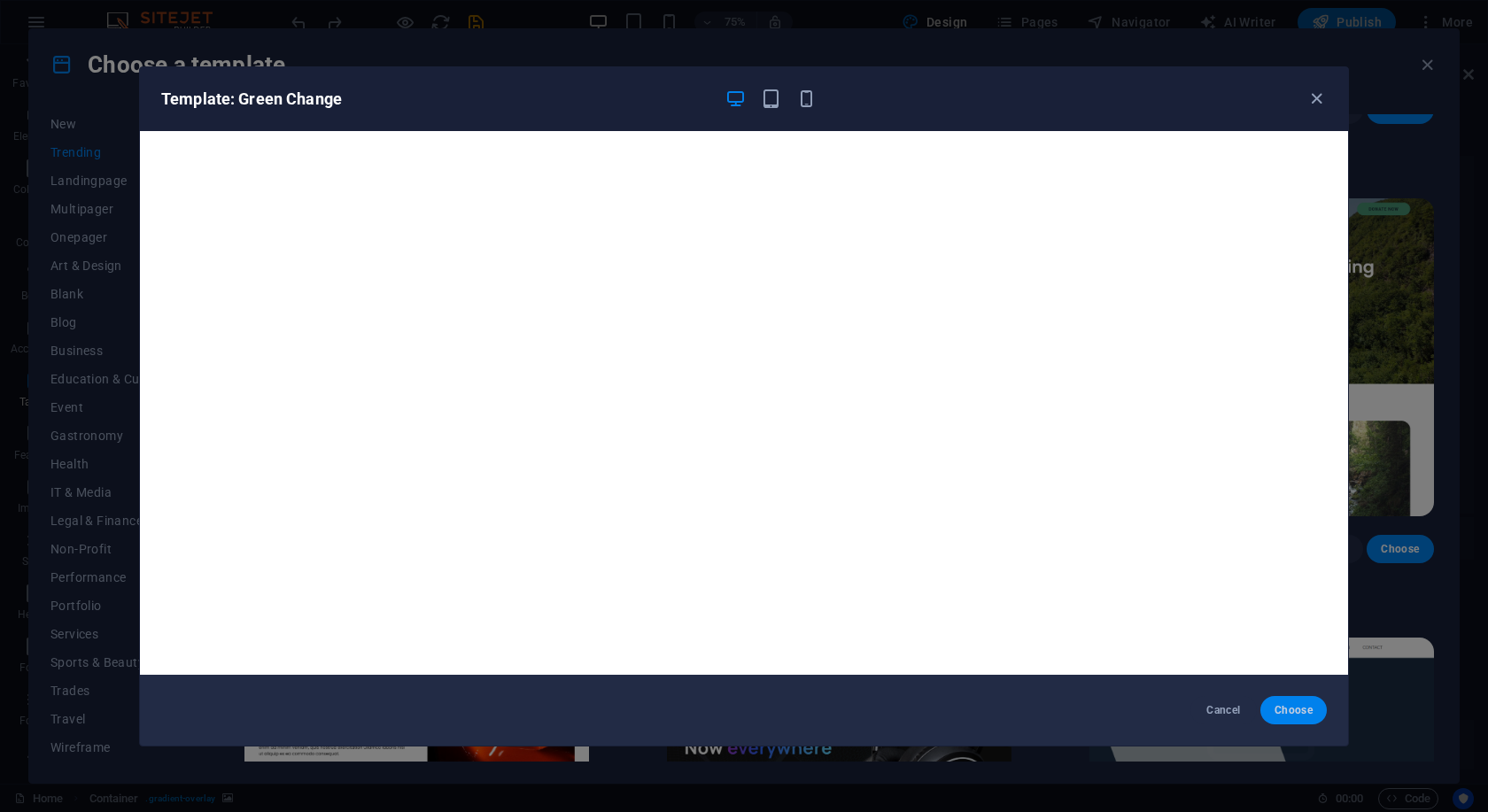
click at [1303, 712] on span "Choose" at bounding box center [1293, 709] width 38 height 14
checkbox input "false"
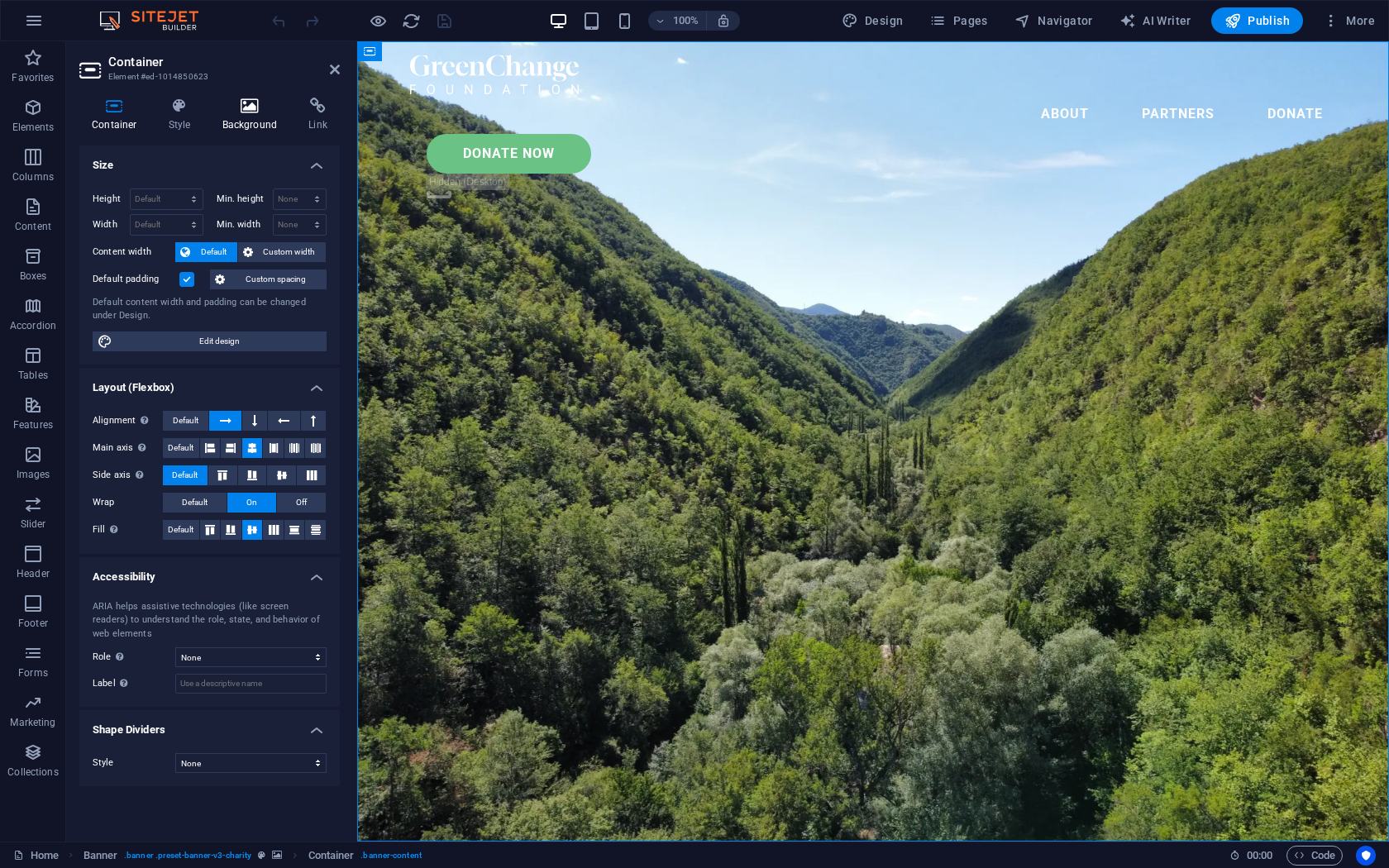
click at [246, 118] on h4 "Background" at bounding box center [252, 115] width 86 height 35
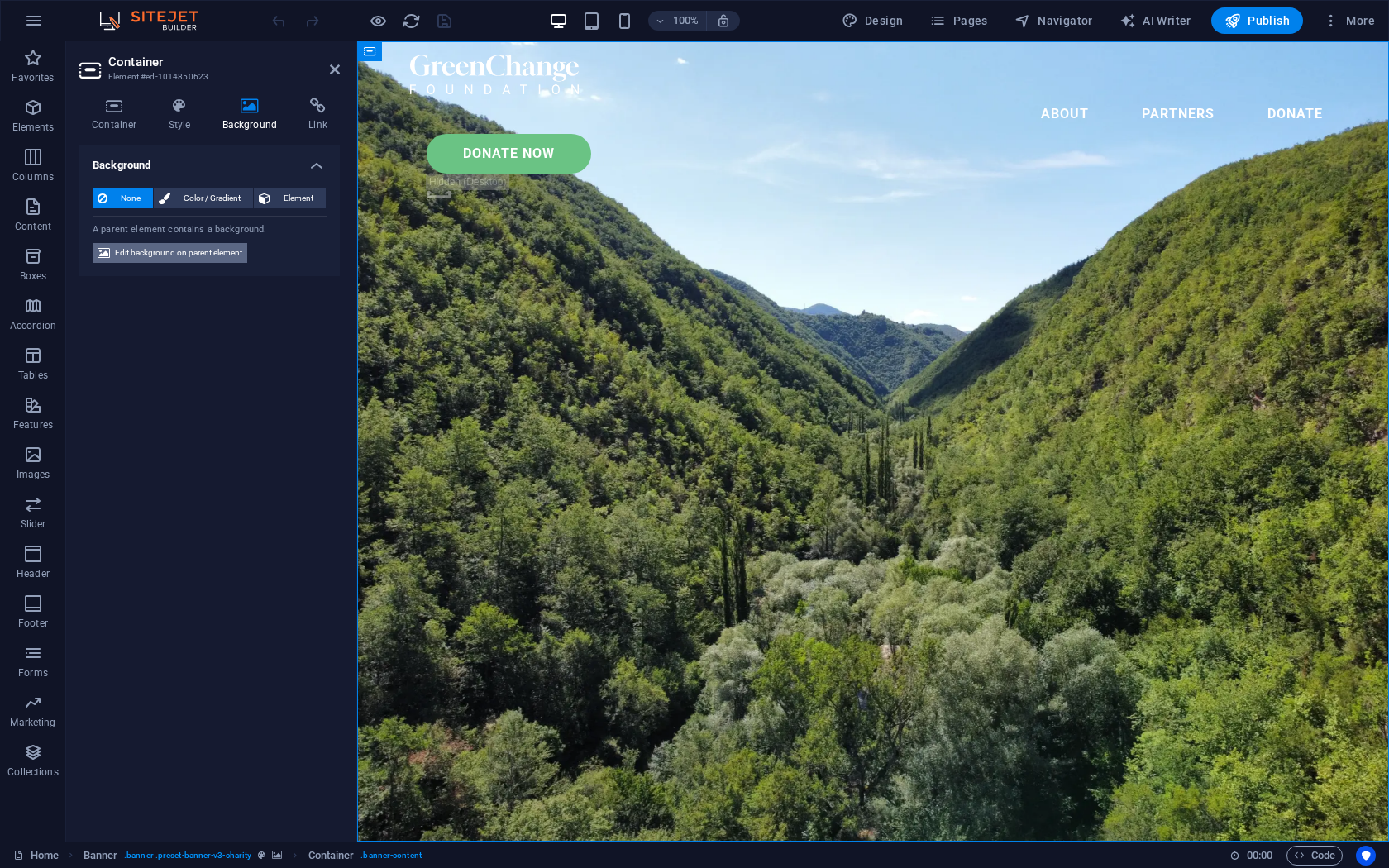
click at [177, 253] on span "Edit background on parent element" at bounding box center [179, 252] width 128 height 20
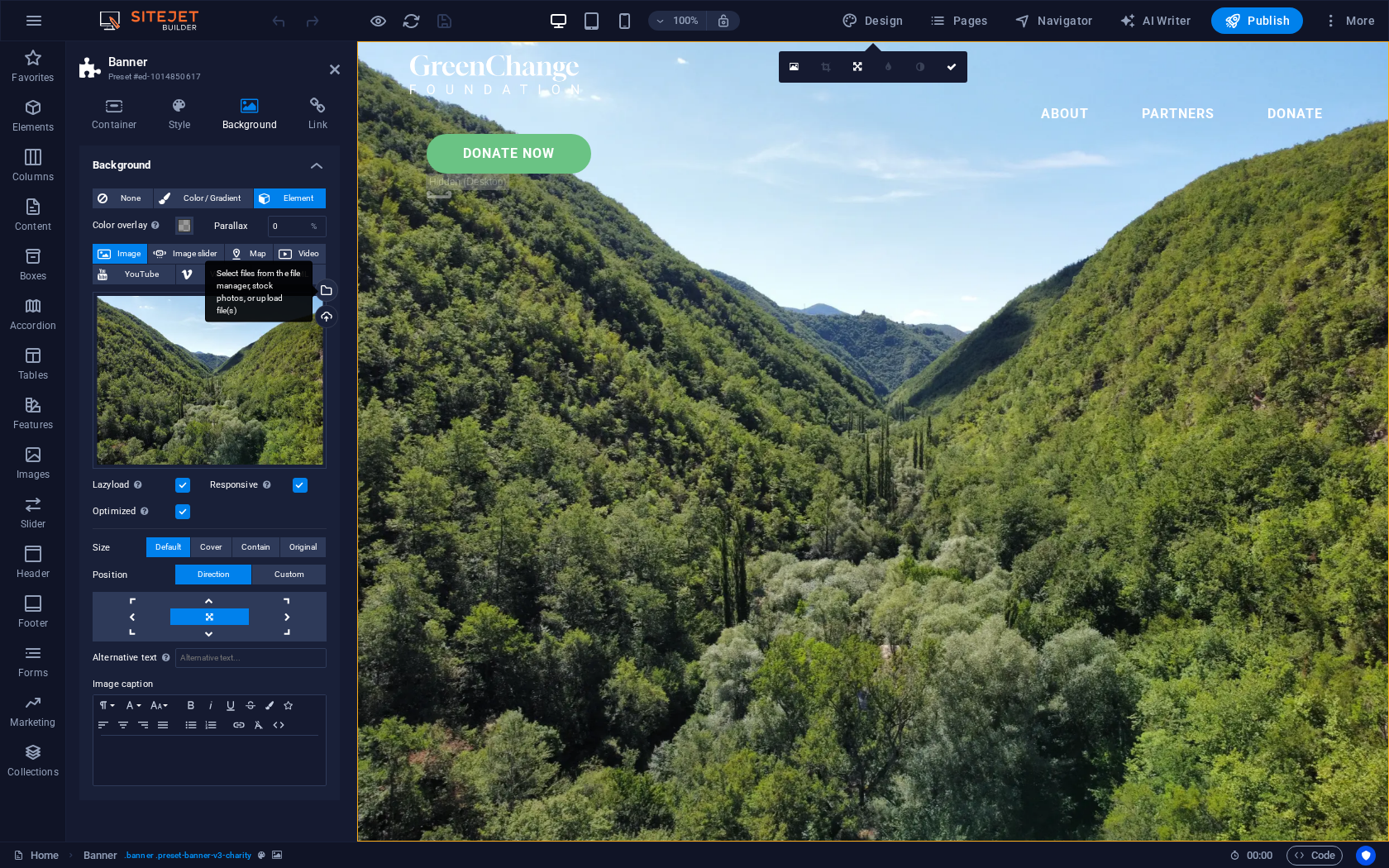
click at [331, 286] on div "Select files from the file manager, stock photos, or upload file(s)" at bounding box center [325, 292] width 24 height 24
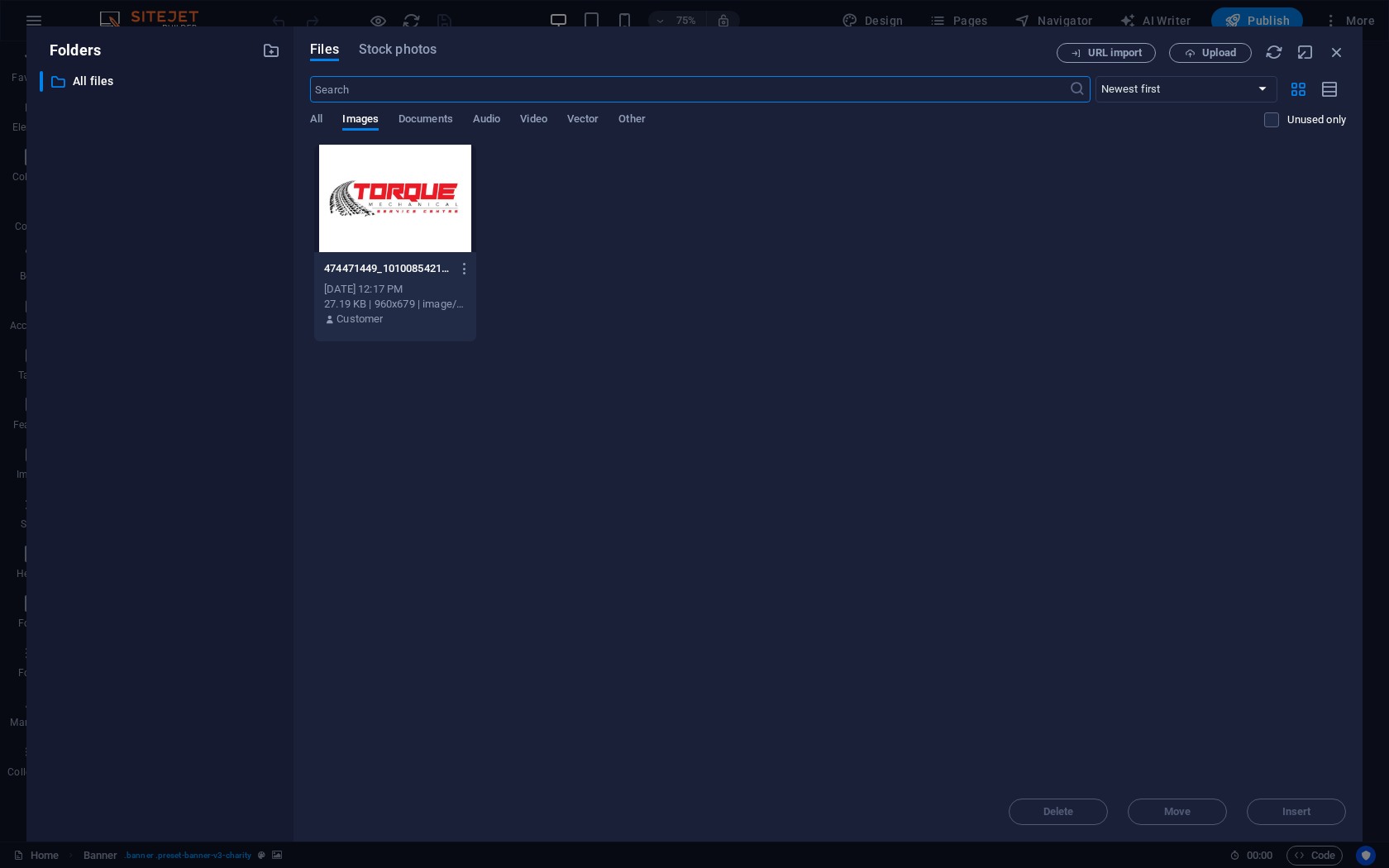
click at [374, 195] on div at bounding box center [395, 198] width 162 height 107
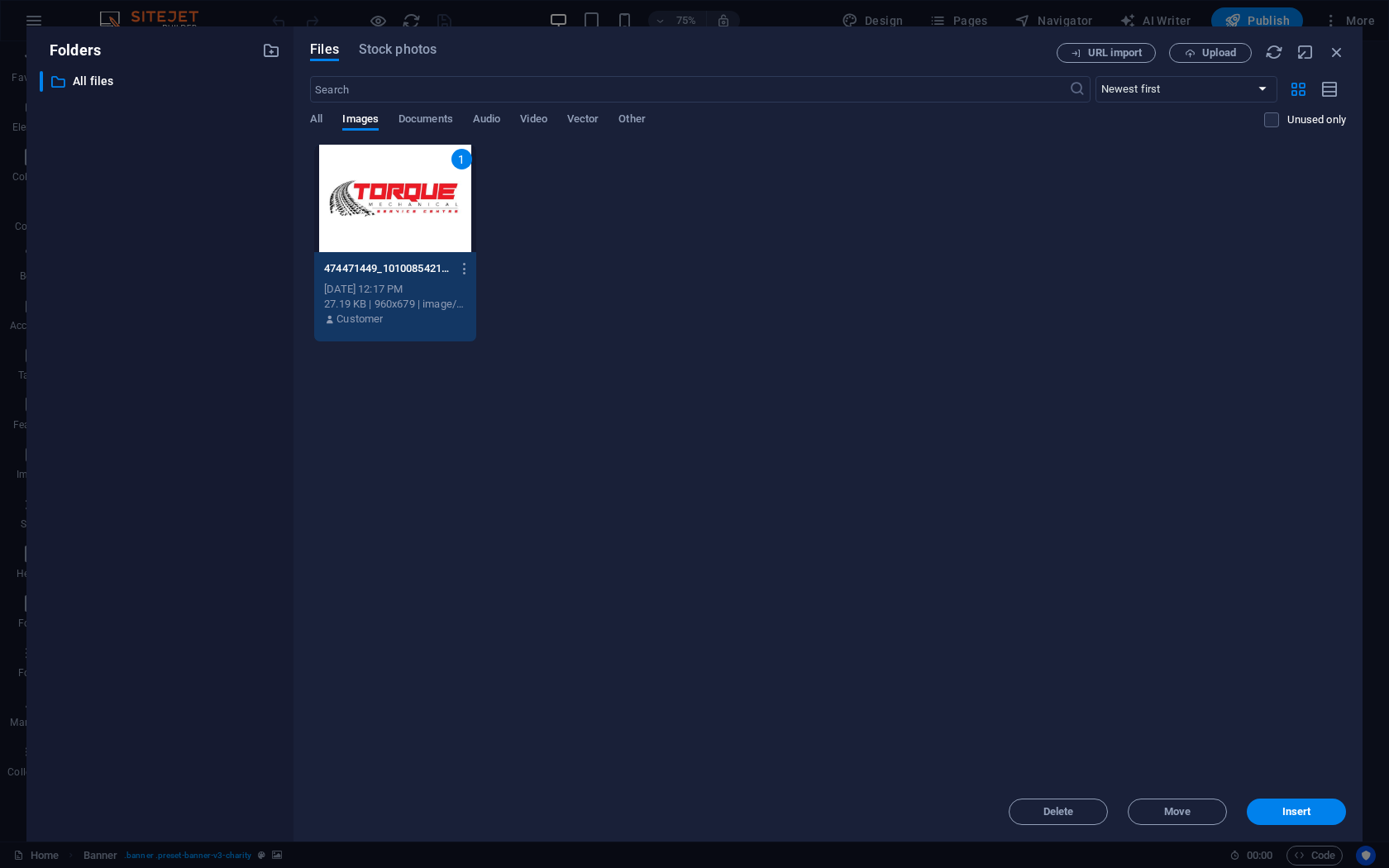
click at [395, 214] on div "1" at bounding box center [395, 198] width 162 height 107
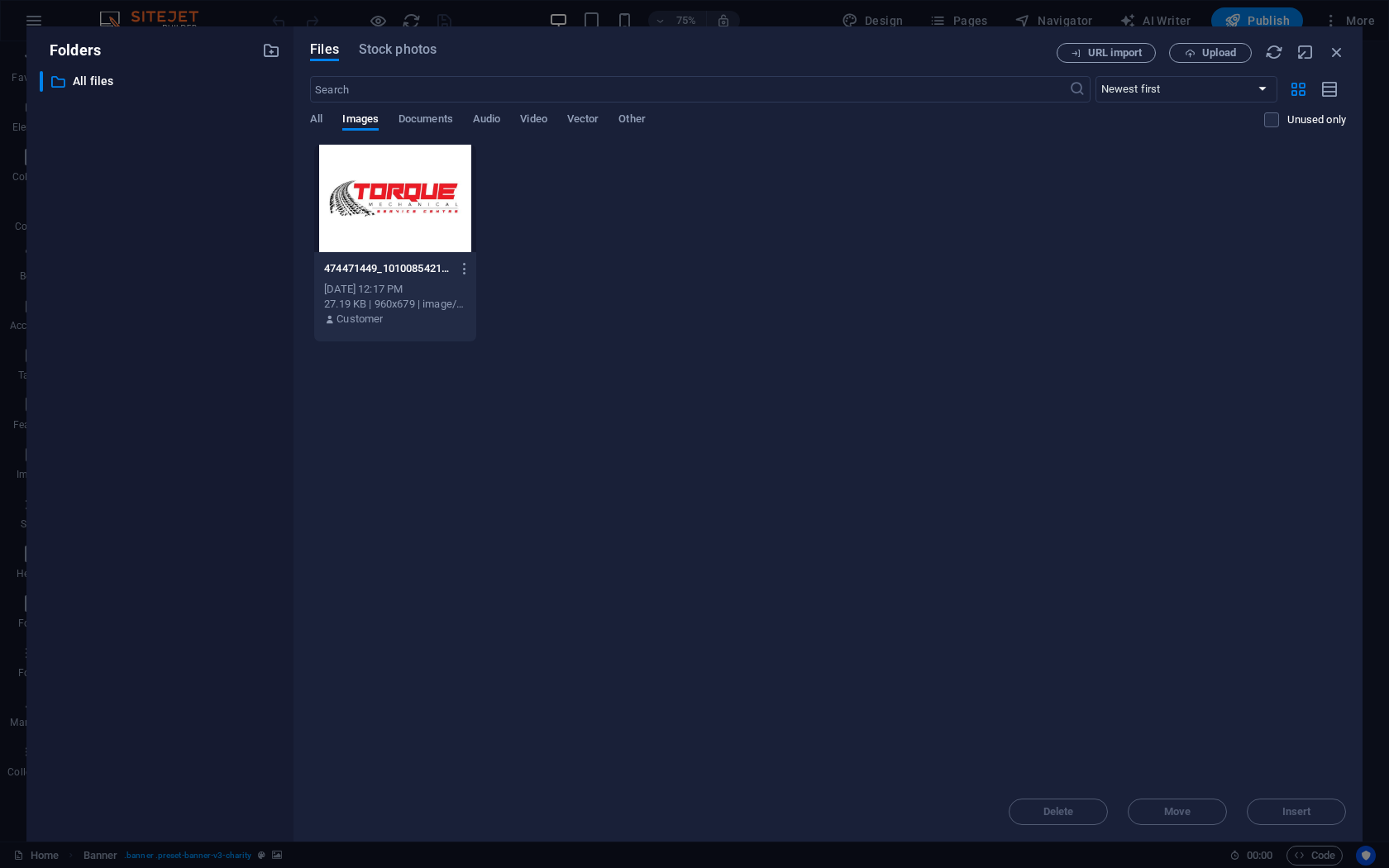
click at [395, 214] on div at bounding box center [395, 198] width 162 height 107
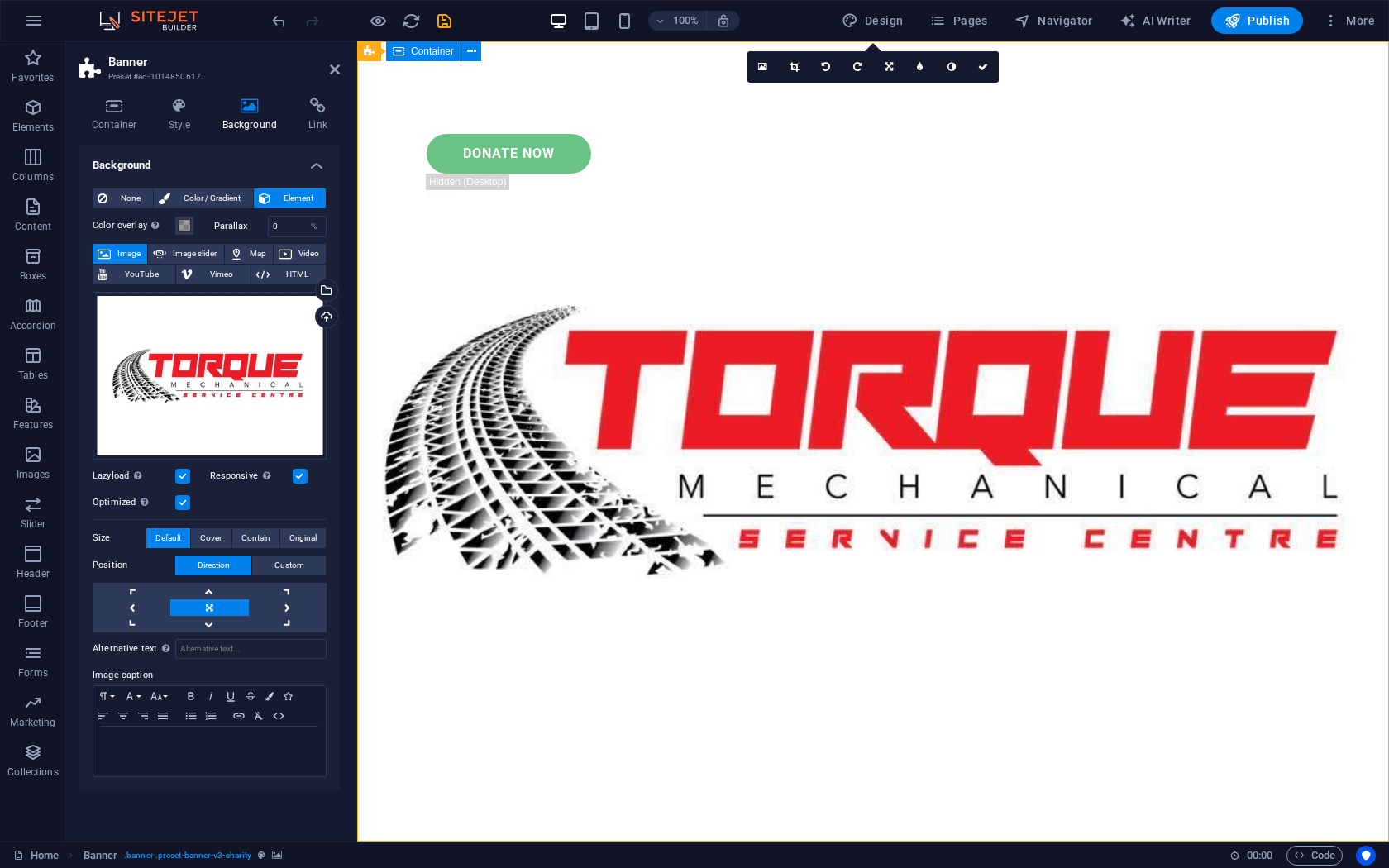
click at [507, 69] on div at bounding box center [873, 73] width 926 height 39
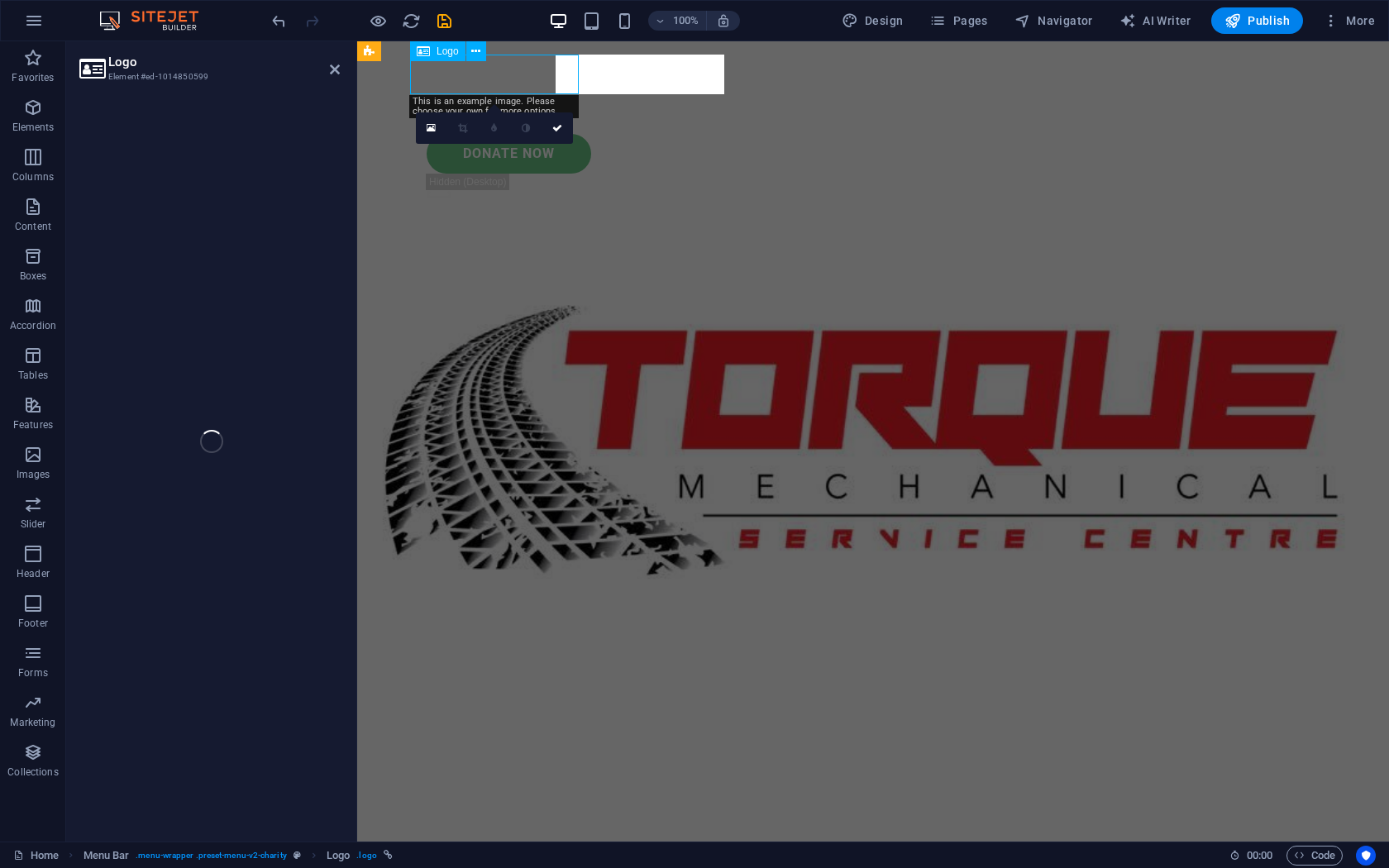
select select "px"
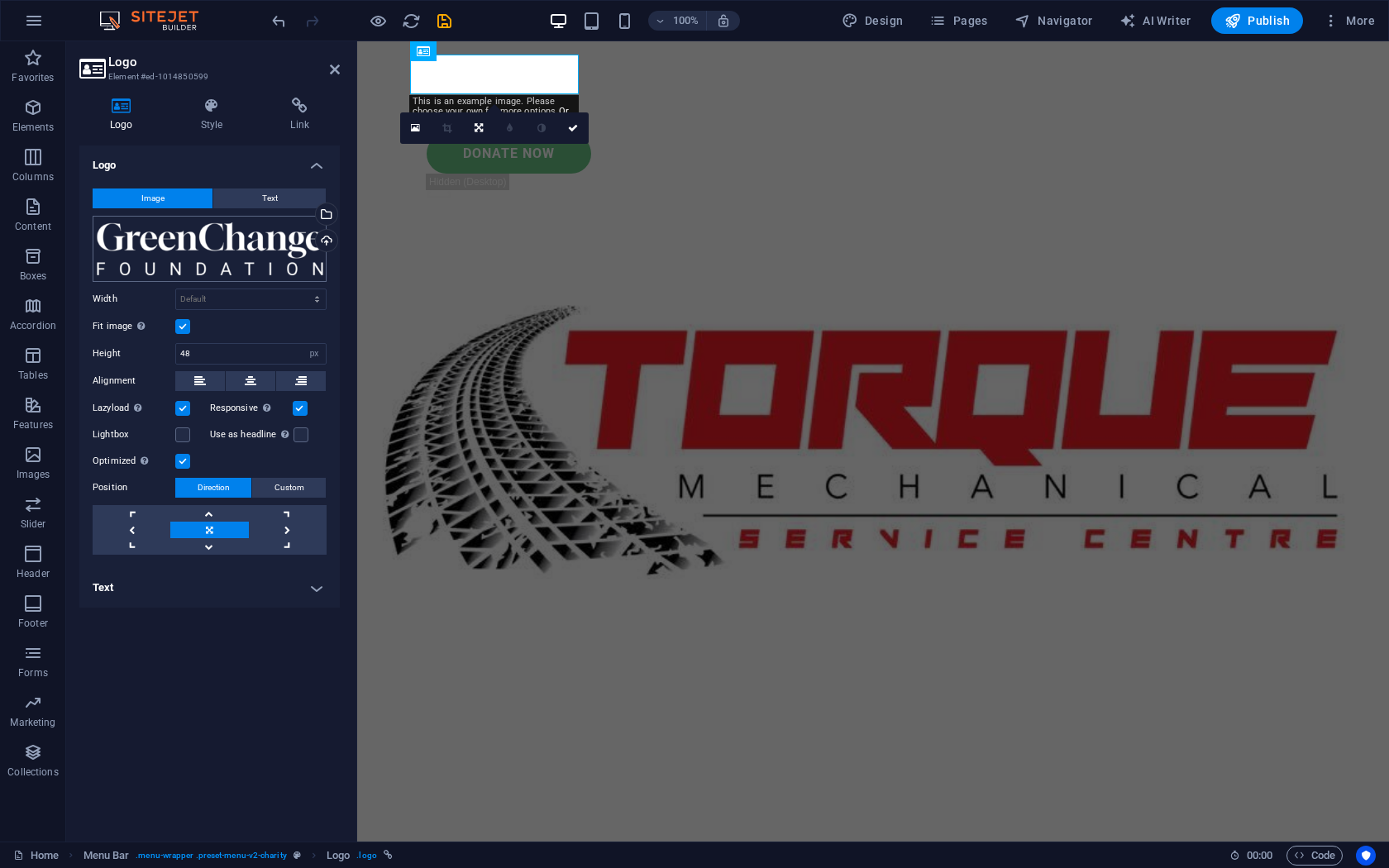
click at [221, 258] on div "Drag files here, click to choose files or select files from Files or our free s…" at bounding box center [210, 249] width 234 height 66
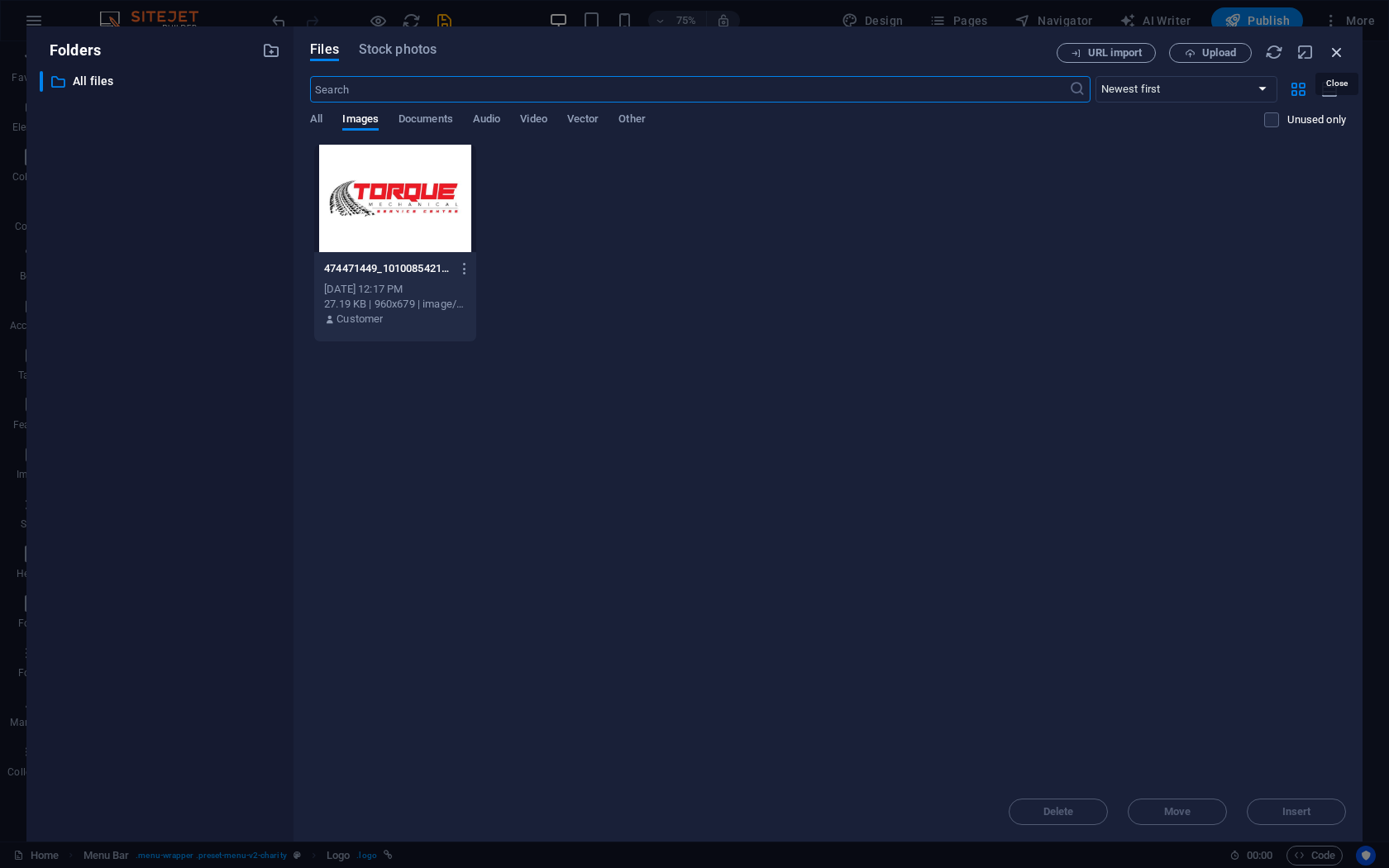
drag, startPoint x: 1340, startPoint y: 54, endPoint x: 973, endPoint y: 30, distance: 367.8
click at [1340, 54] on icon "button" at bounding box center [1337, 52] width 18 height 18
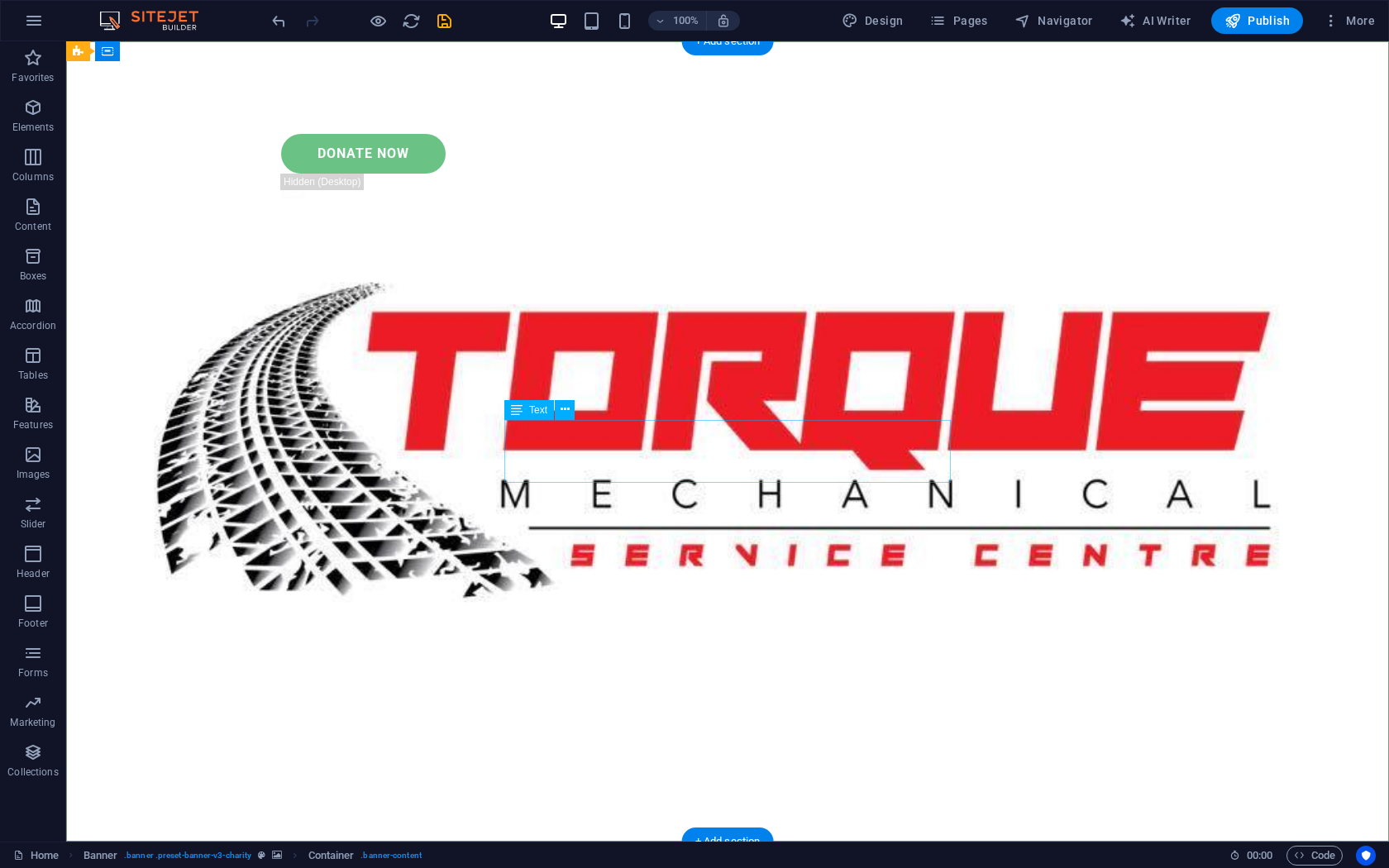
drag, startPoint x: 708, startPoint y: 432, endPoint x: 888, endPoint y: 667, distance: 296.0
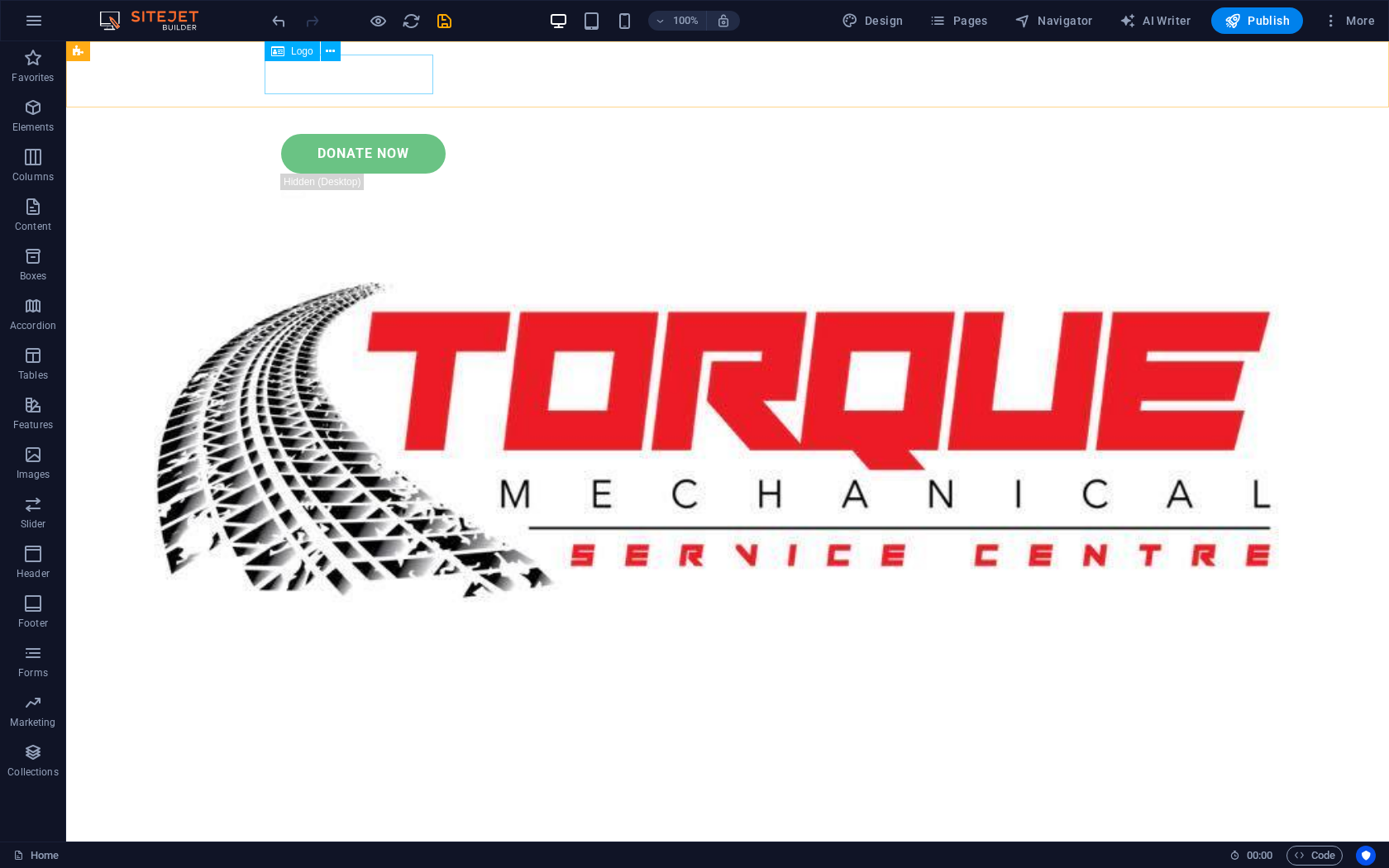
click at [355, 63] on div at bounding box center [728, 73] width 926 height 39
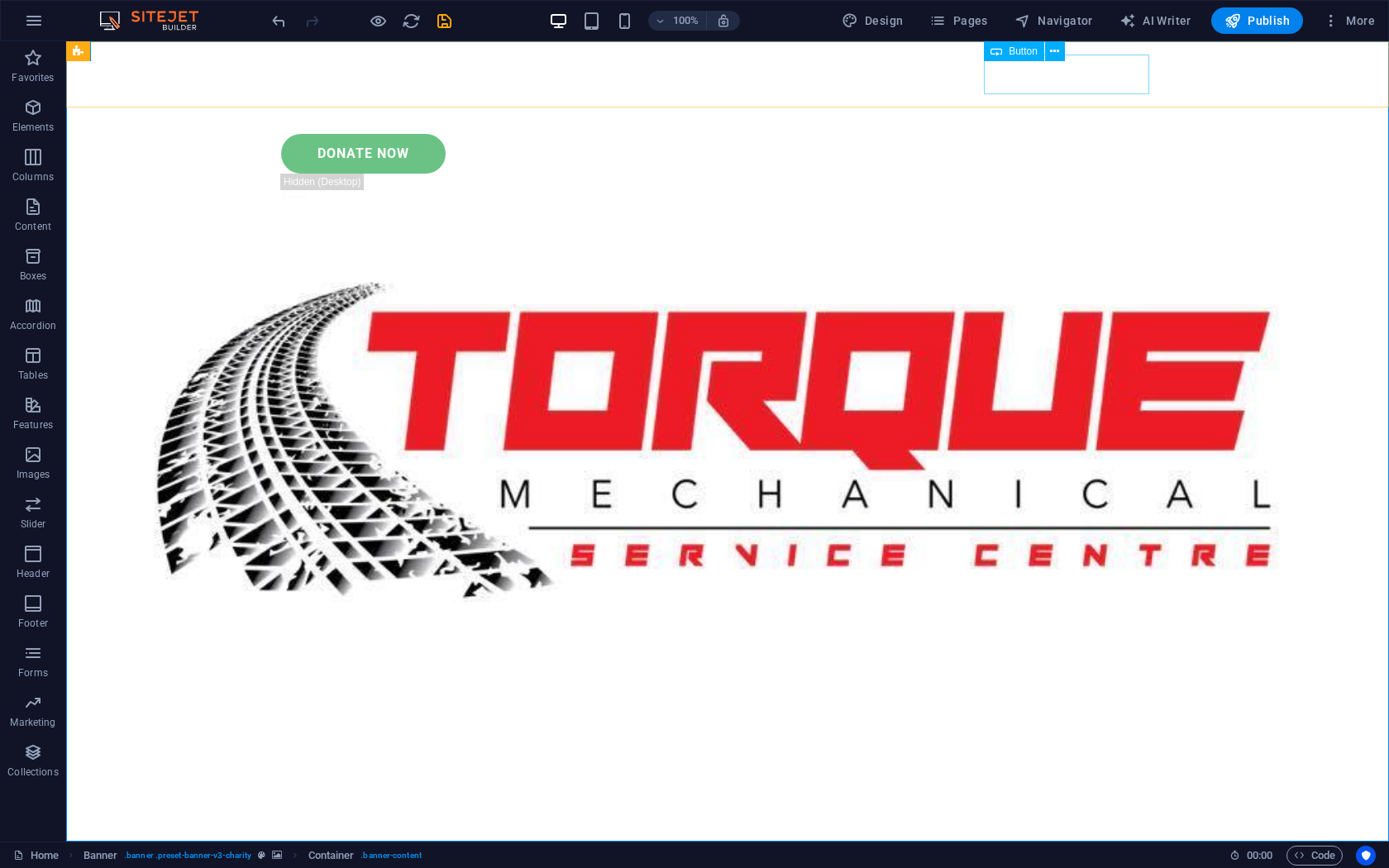
click at [1094, 134] on div "Donate Now" at bounding box center [736, 153] width 909 height 39
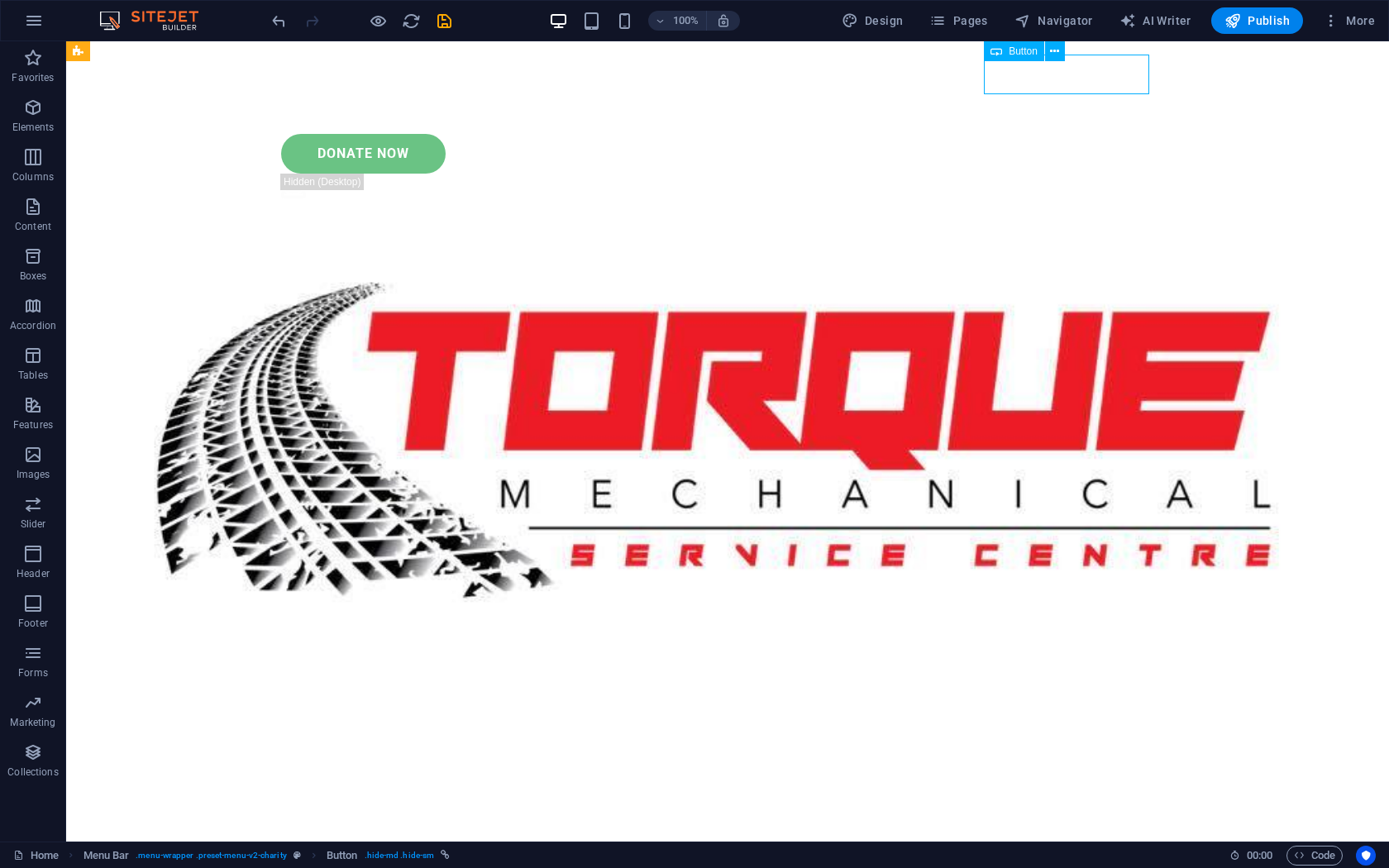
click at [1088, 134] on div "Donate Now" at bounding box center [736, 153] width 909 height 39
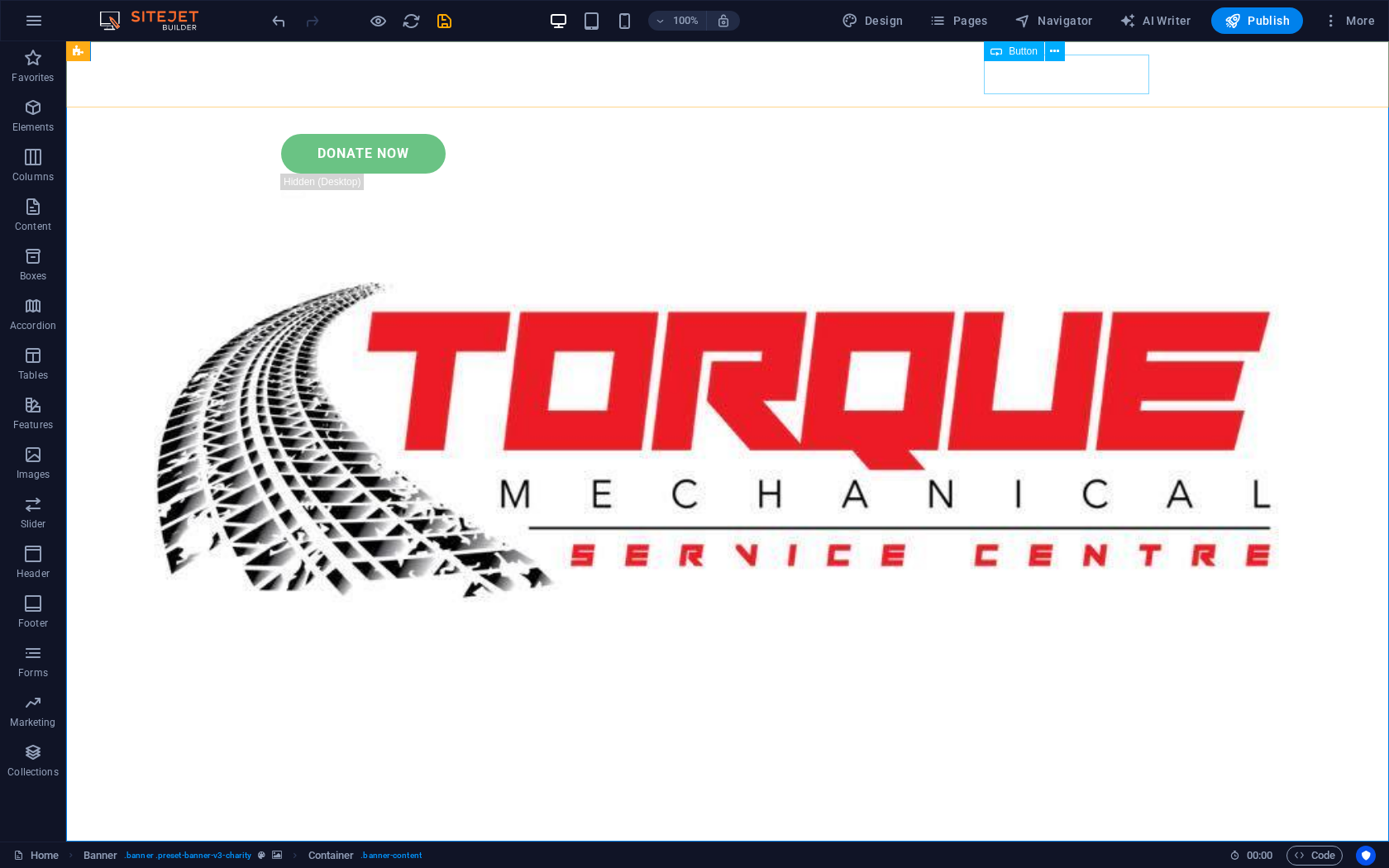
click at [1084, 134] on div "Donate Now" at bounding box center [736, 153] width 909 height 39
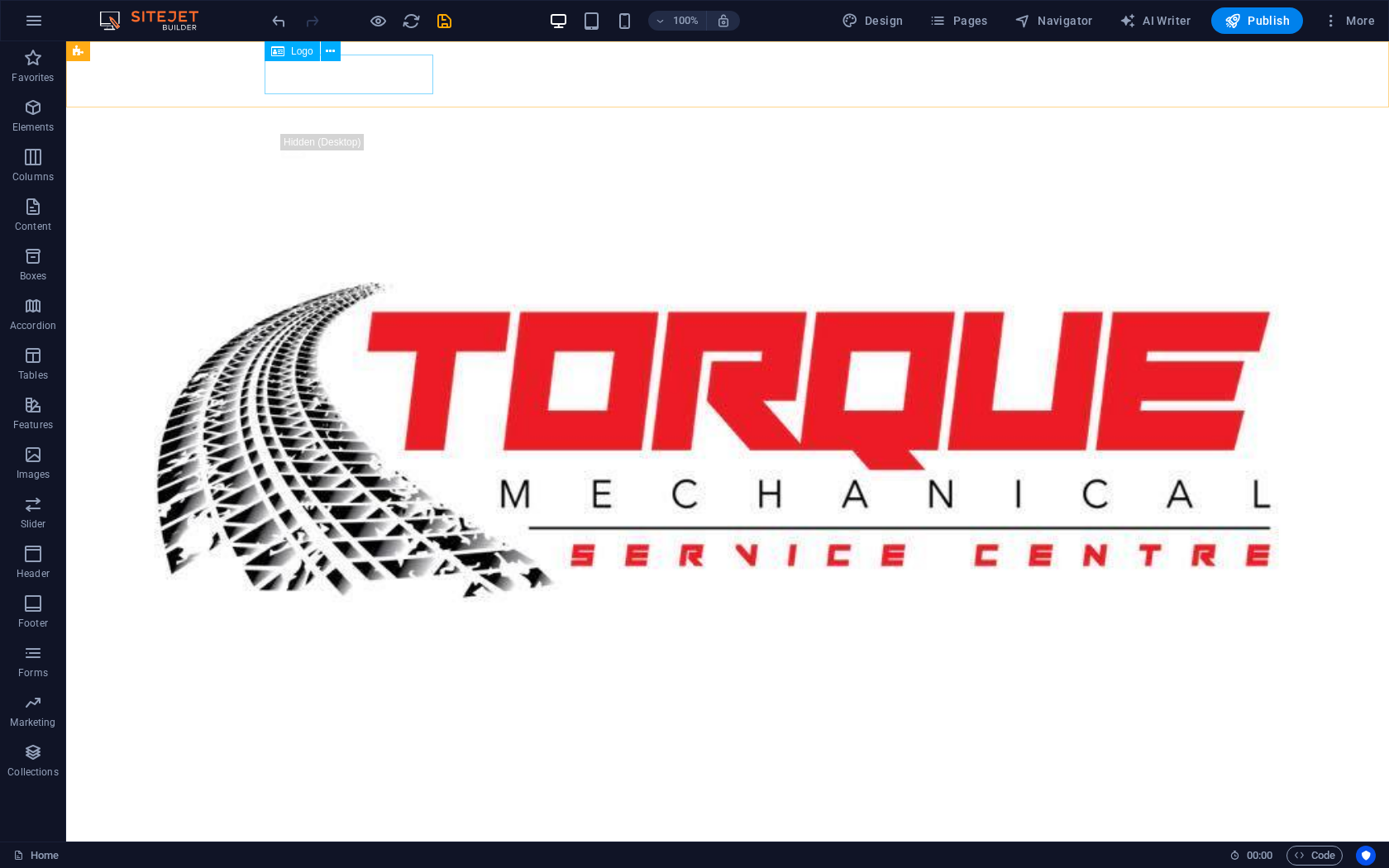
click at [317, 65] on div at bounding box center [728, 73] width 926 height 39
click at [360, 70] on div at bounding box center [728, 73] width 926 height 39
select select "px"
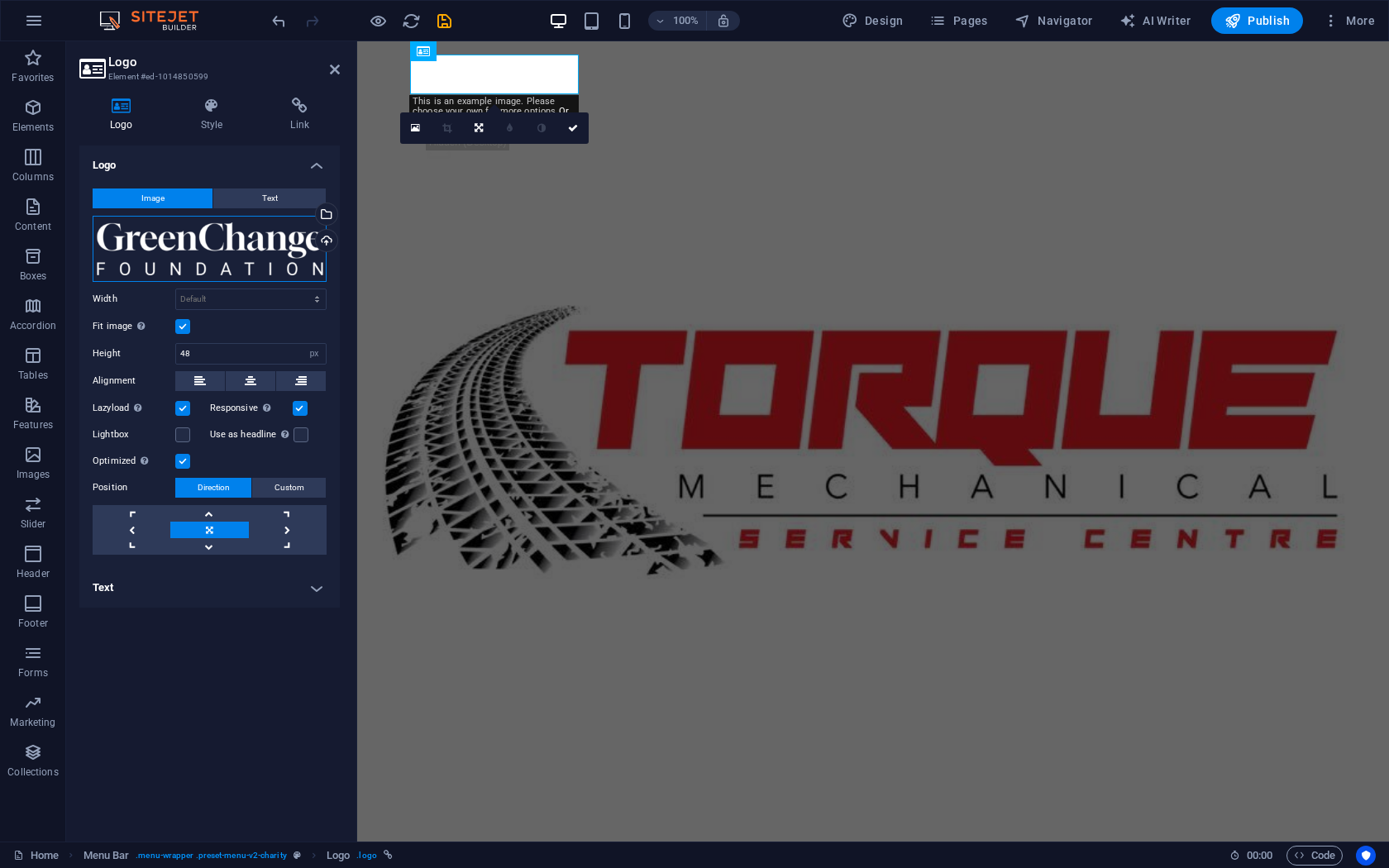
click at [220, 257] on div "Drag files here, click to choose files or select files from Files or our free s…" at bounding box center [210, 249] width 234 height 66
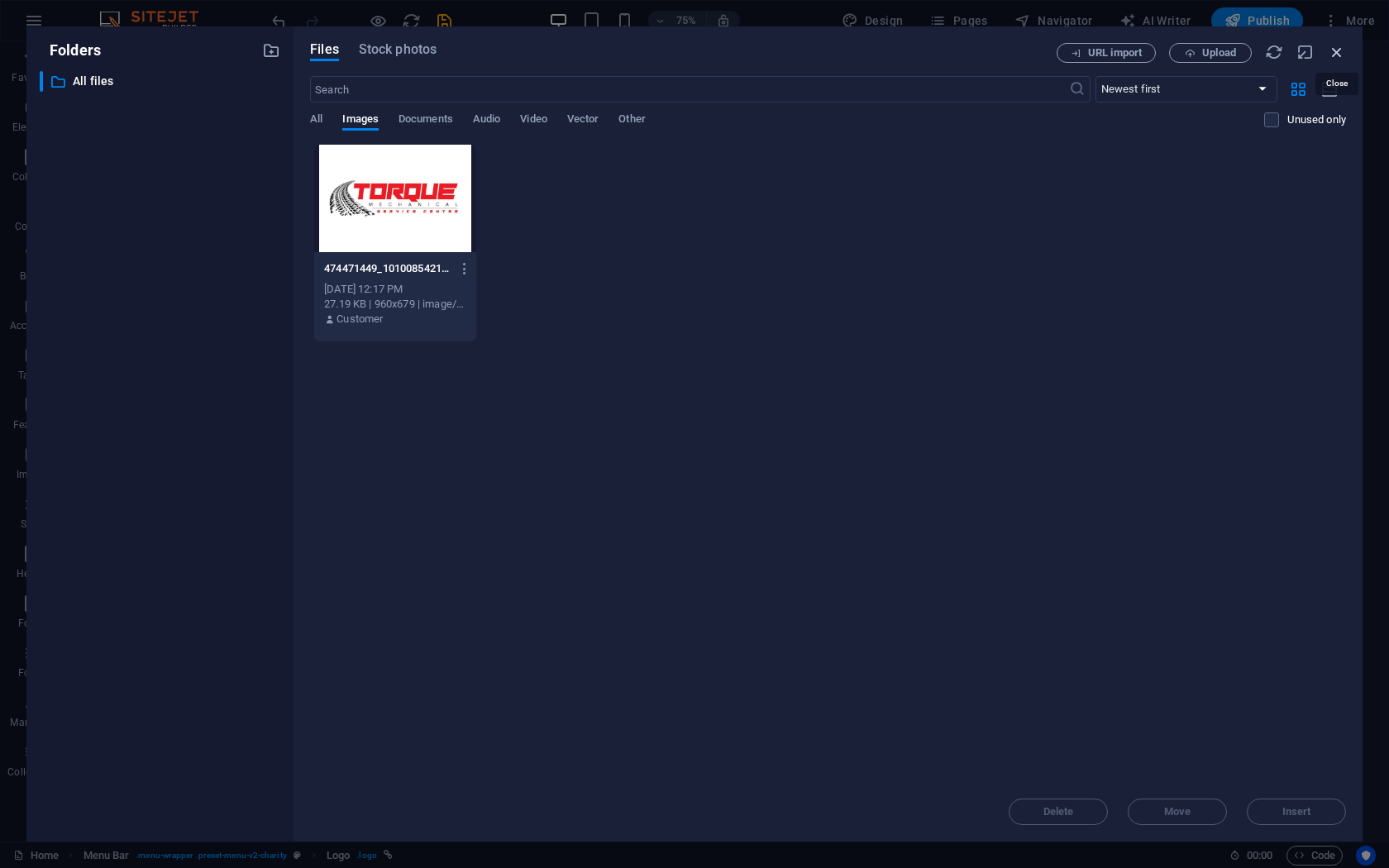
click at [1335, 47] on icon "button" at bounding box center [1337, 52] width 18 height 18
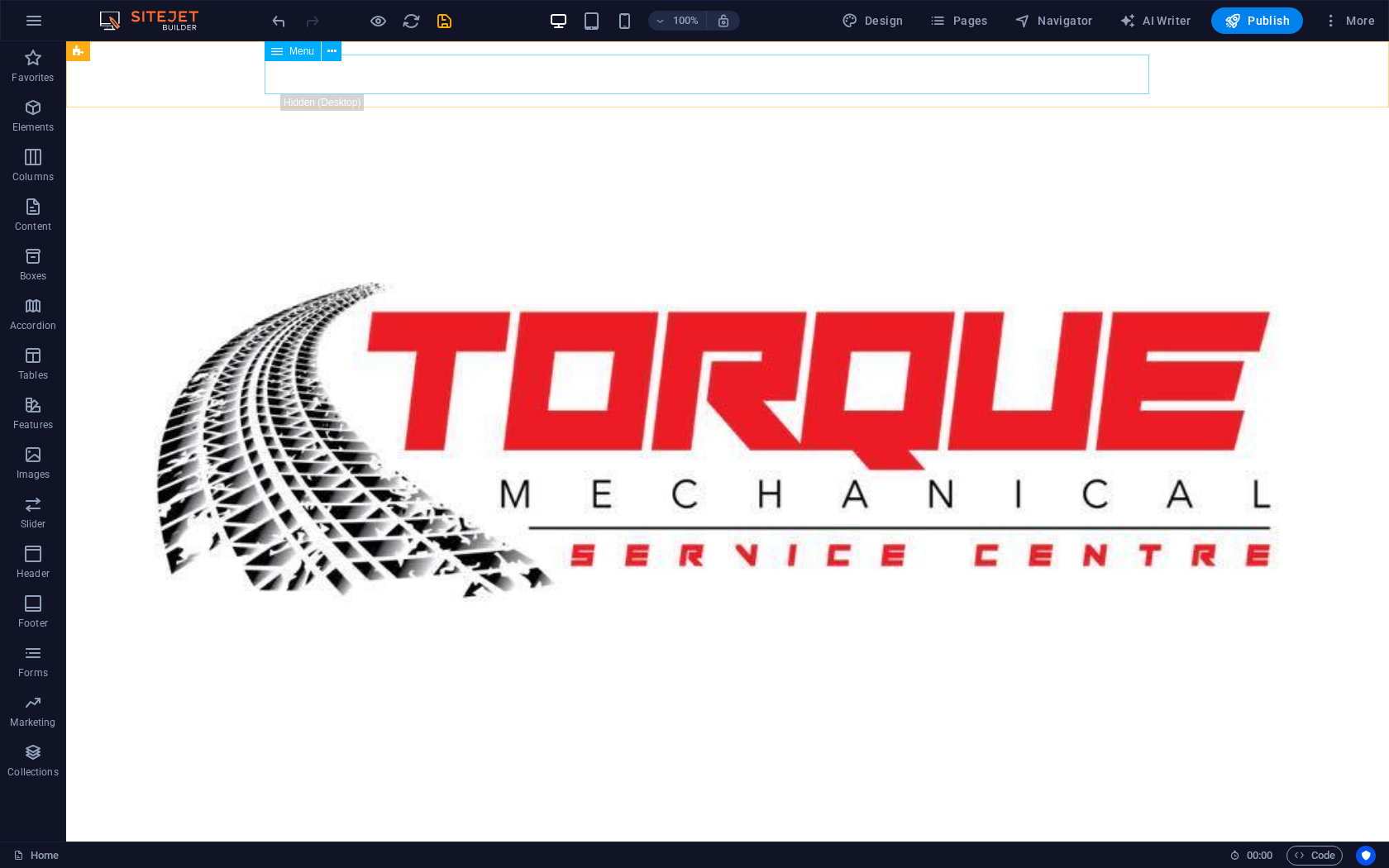
click at [515, 83] on nav "About Partners Donate" at bounding box center [728, 73] width 926 height 39
click at [284, 72] on nav "About Partners Donate" at bounding box center [728, 73] width 926 height 39
click at [24, 105] on icon "button" at bounding box center [32, 107] width 20 height 20
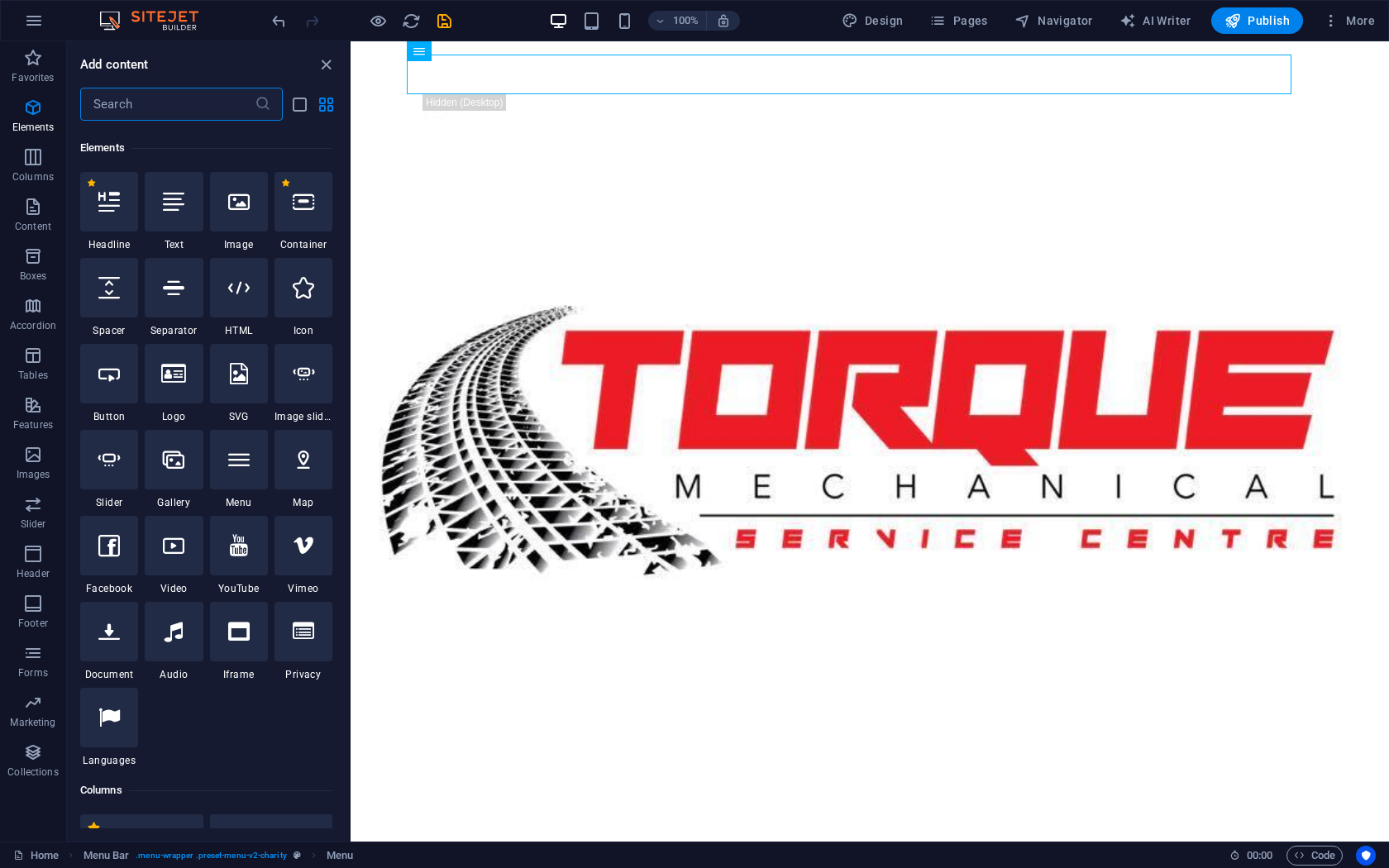
scroll to position [176, 0]
click at [104, 200] on icon at bounding box center [109, 197] width 22 height 22
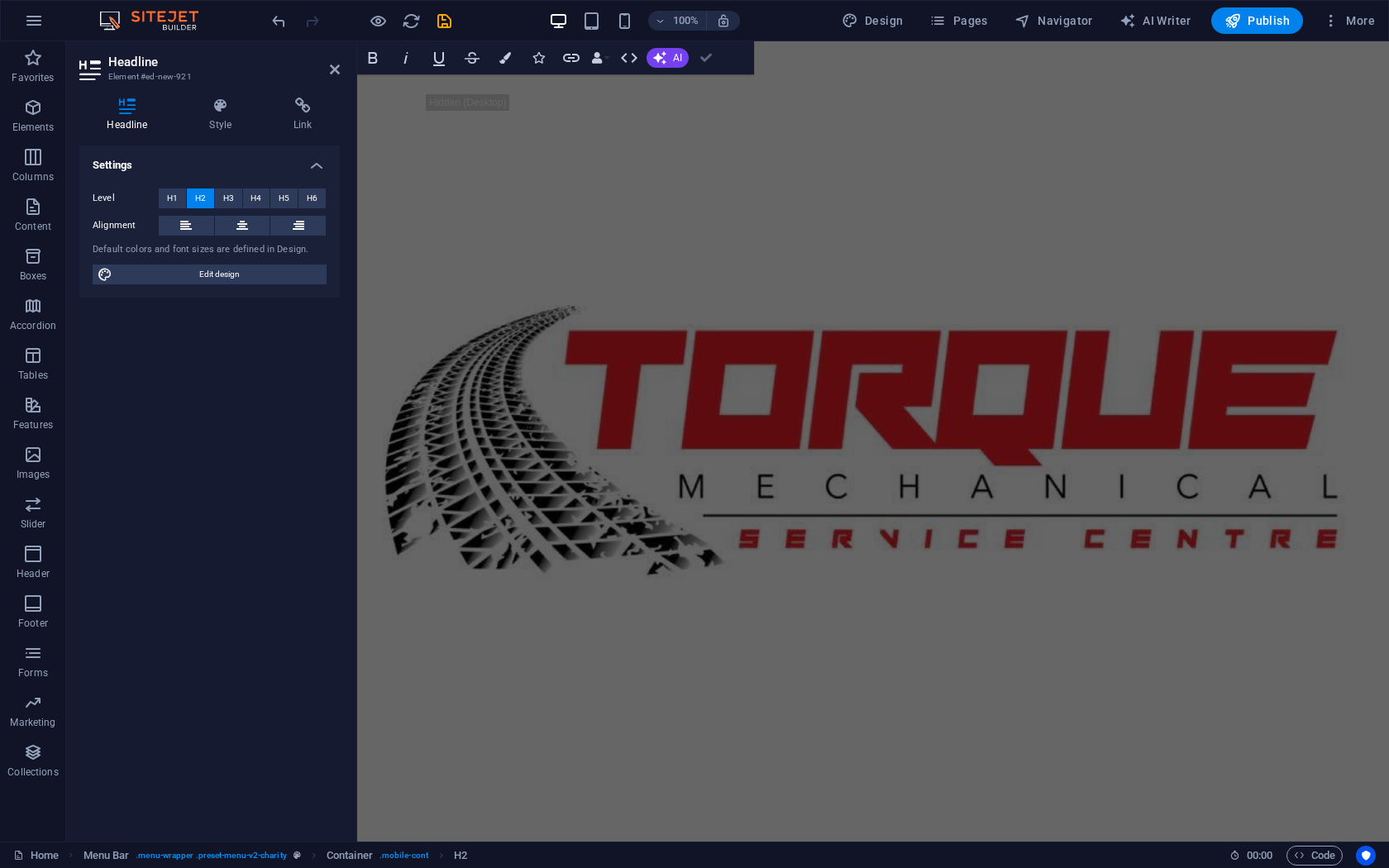
drag, startPoint x: 705, startPoint y: 63, endPoint x: 624, endPoint y: 28, distance: 88.2
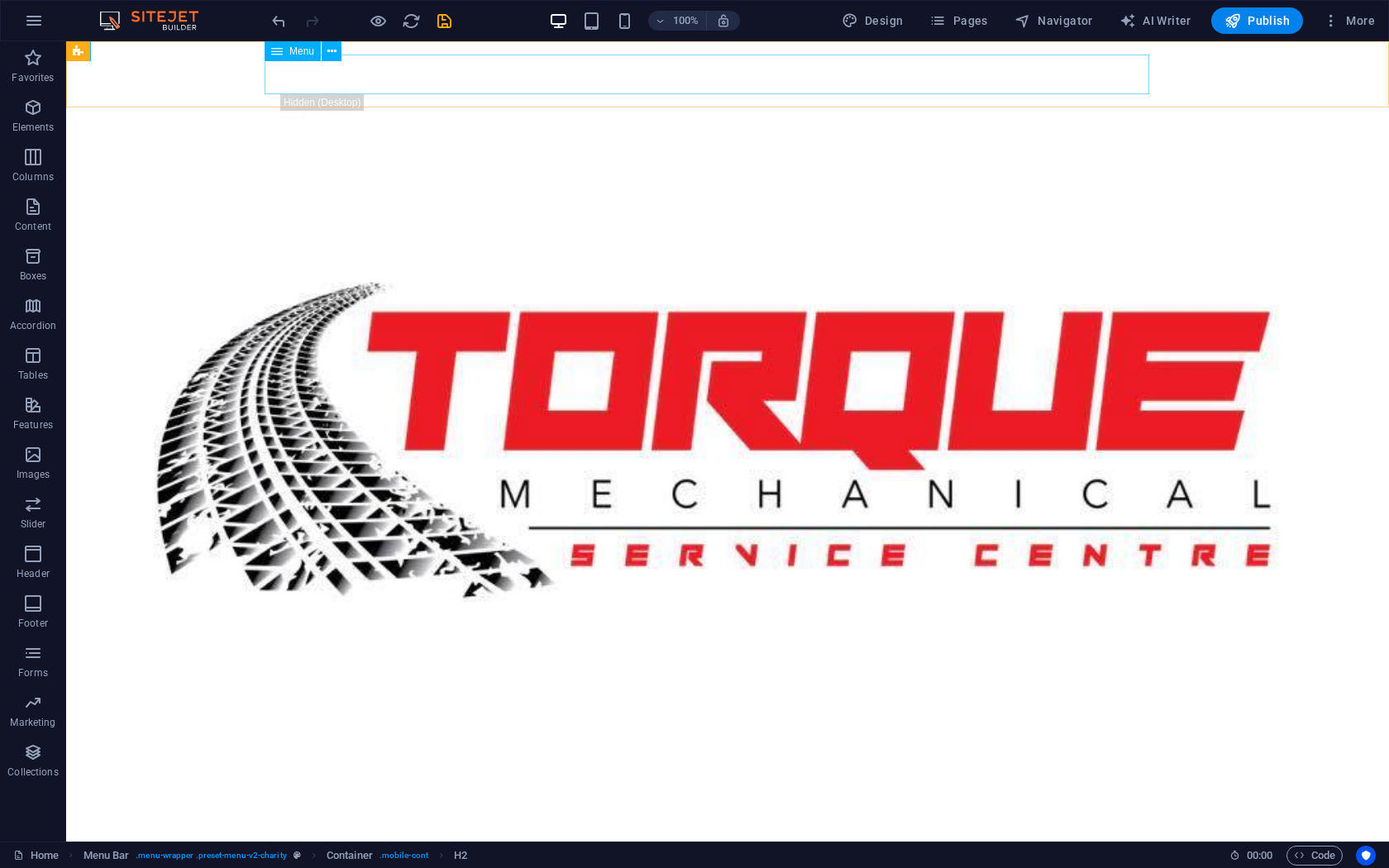
click at [314, 76] on nav "About Partners Donate" at bounding box center [728, 73] width 926 height 39
click at [307, 75] on nav "About Partners Donate" at bounding box center [728, 73] width 926 height 39
select select
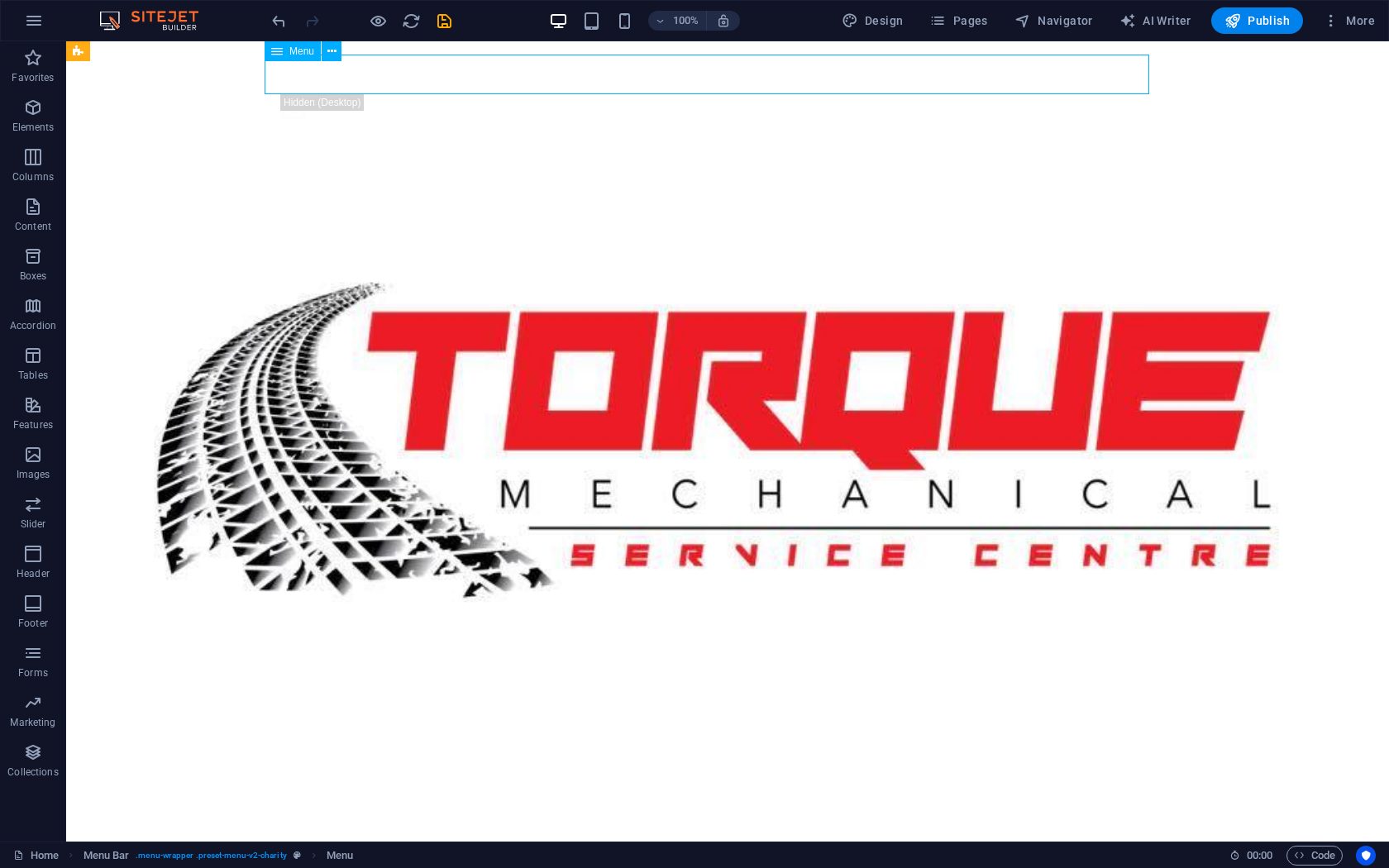
select select
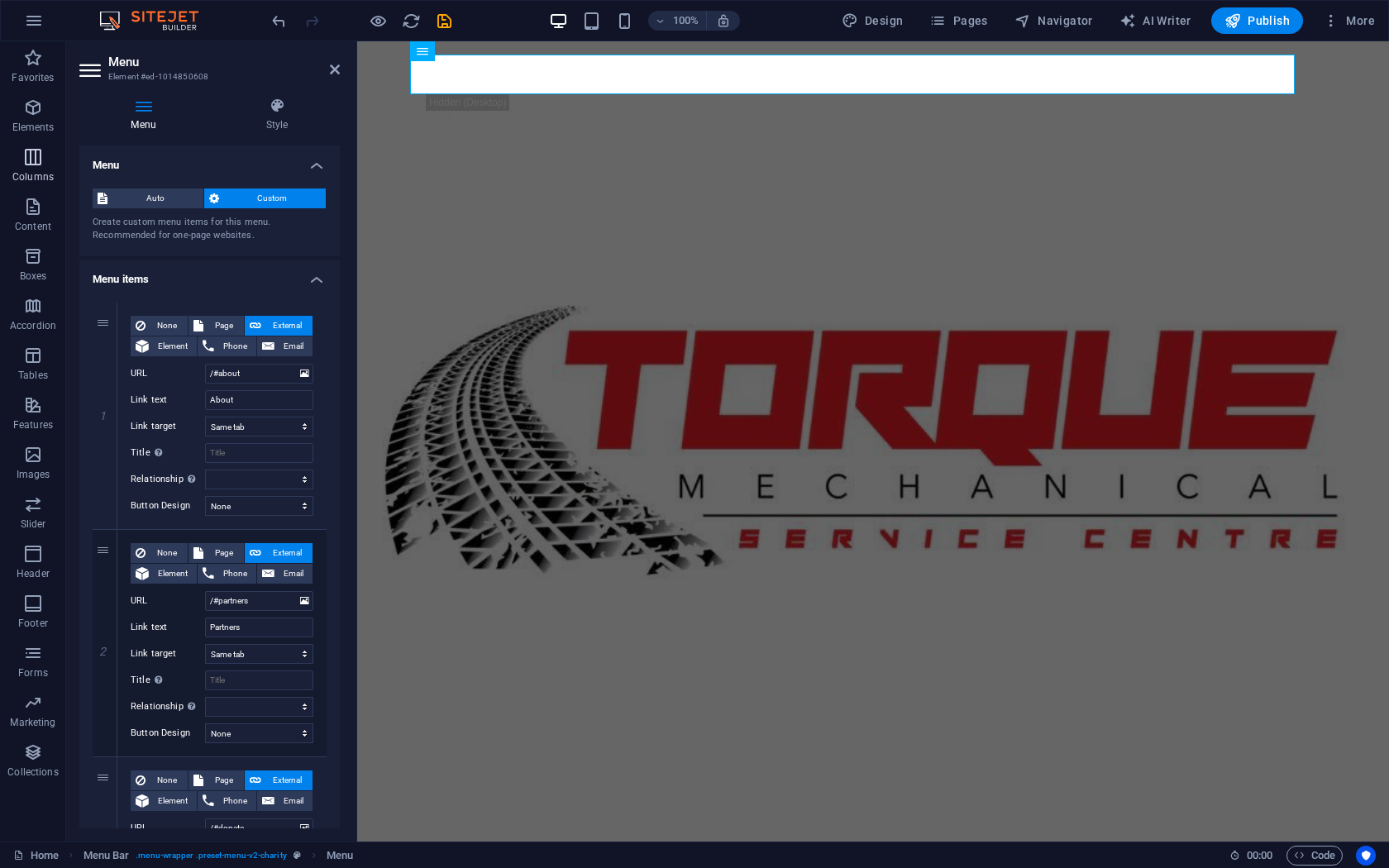
click at [36, 115] on icon "button" at bounding box center [32, 107] width 20 height 20
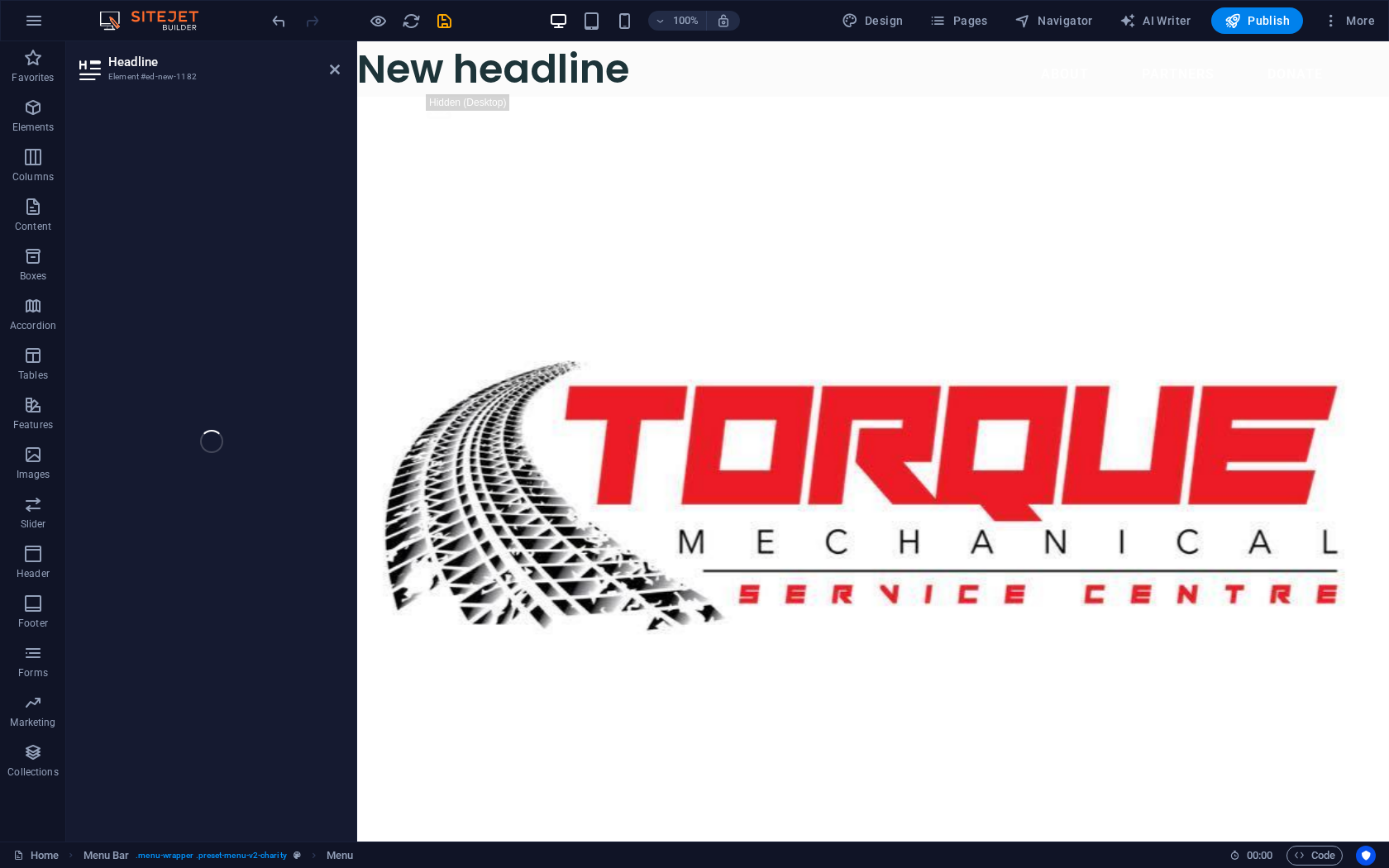
click at [510, 72] on nav "About Partners Donate" at bounding box center [873, 73] width 926 height 39
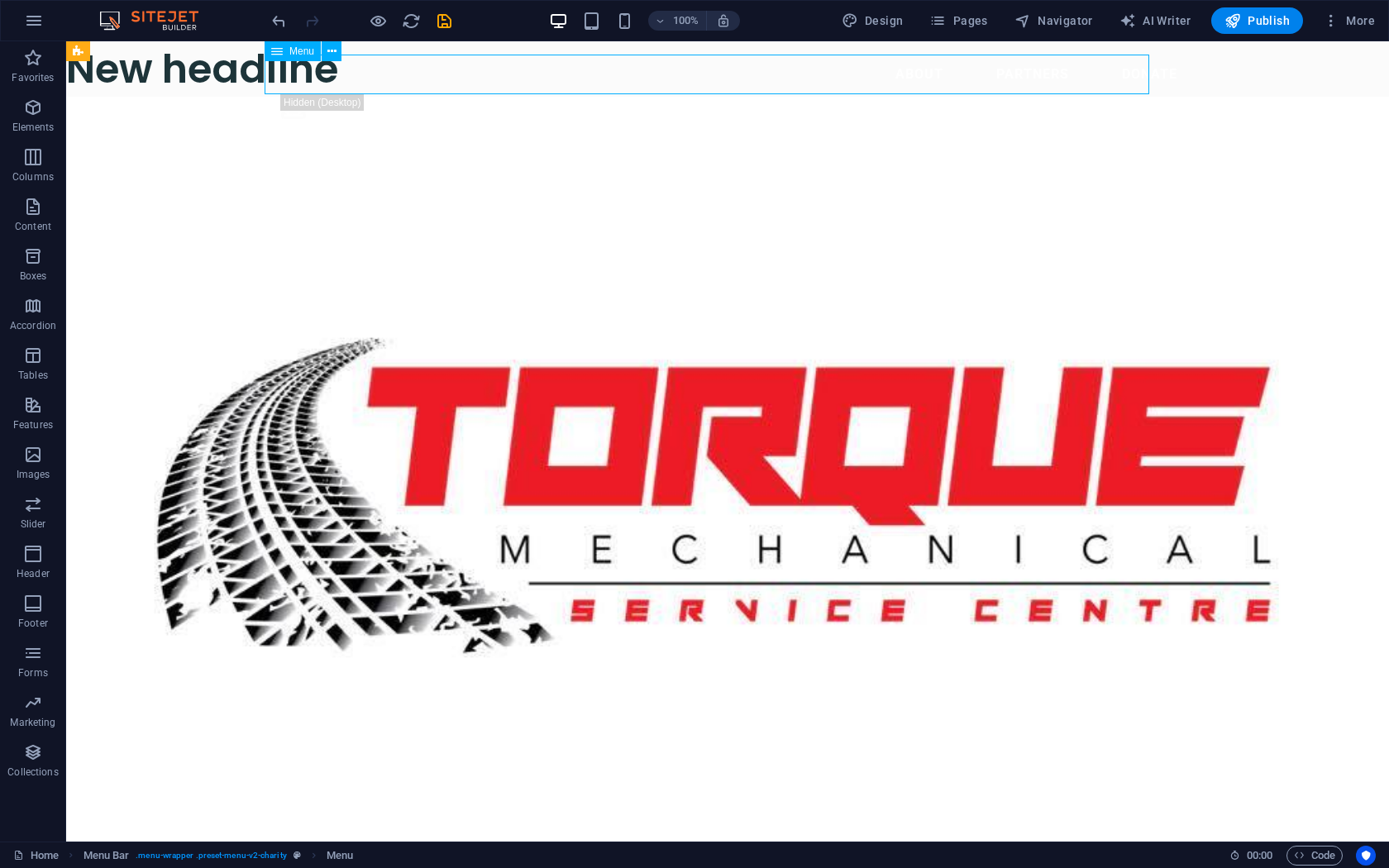
click at [400, 73] on nav "About Partners Donate" at bounding box center [728, 73] width 926 height 39
click at [307, 66] on nav "About Partners Donate" at bounding box center [728, 73] width 926 height 39
select select
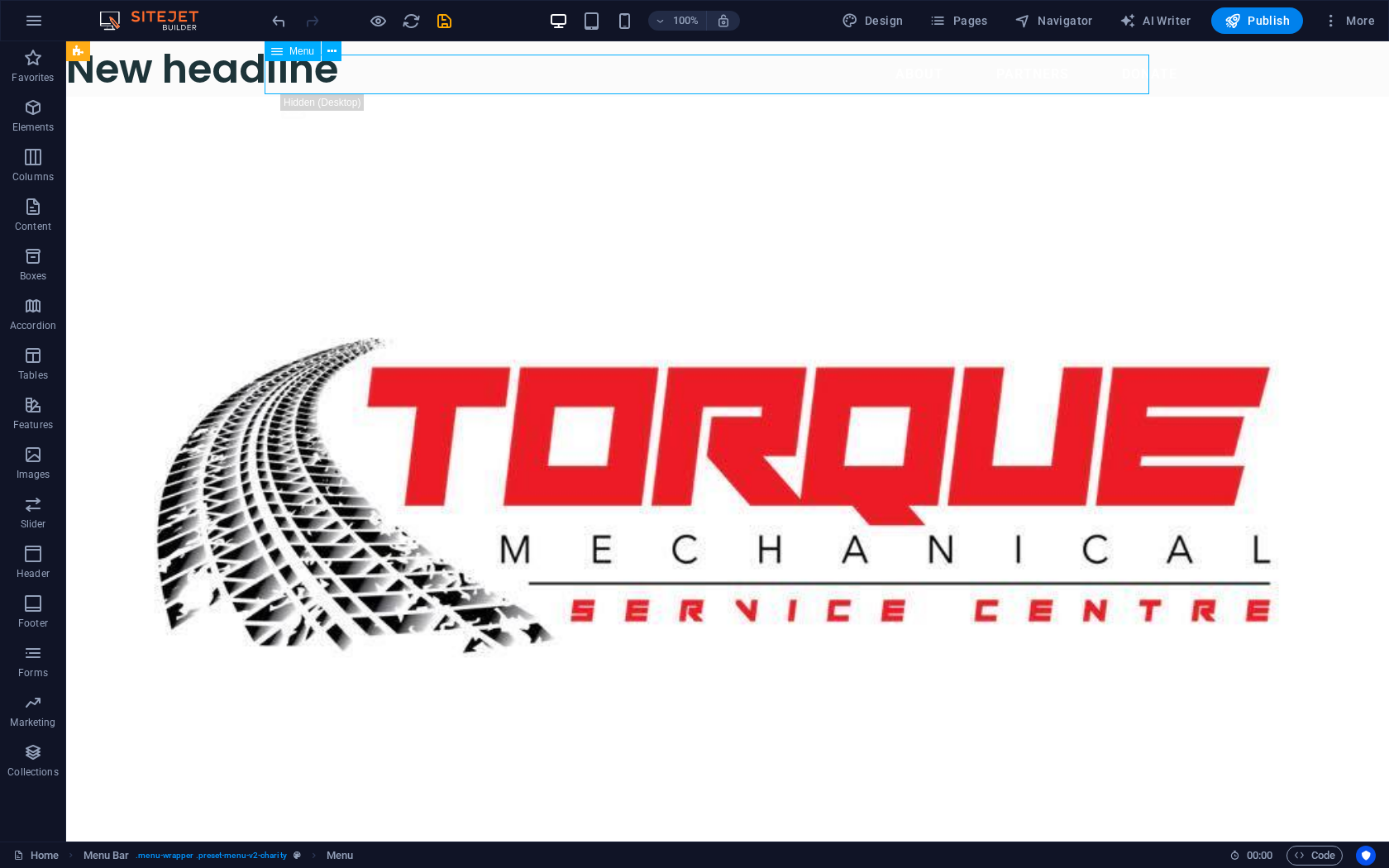
select select
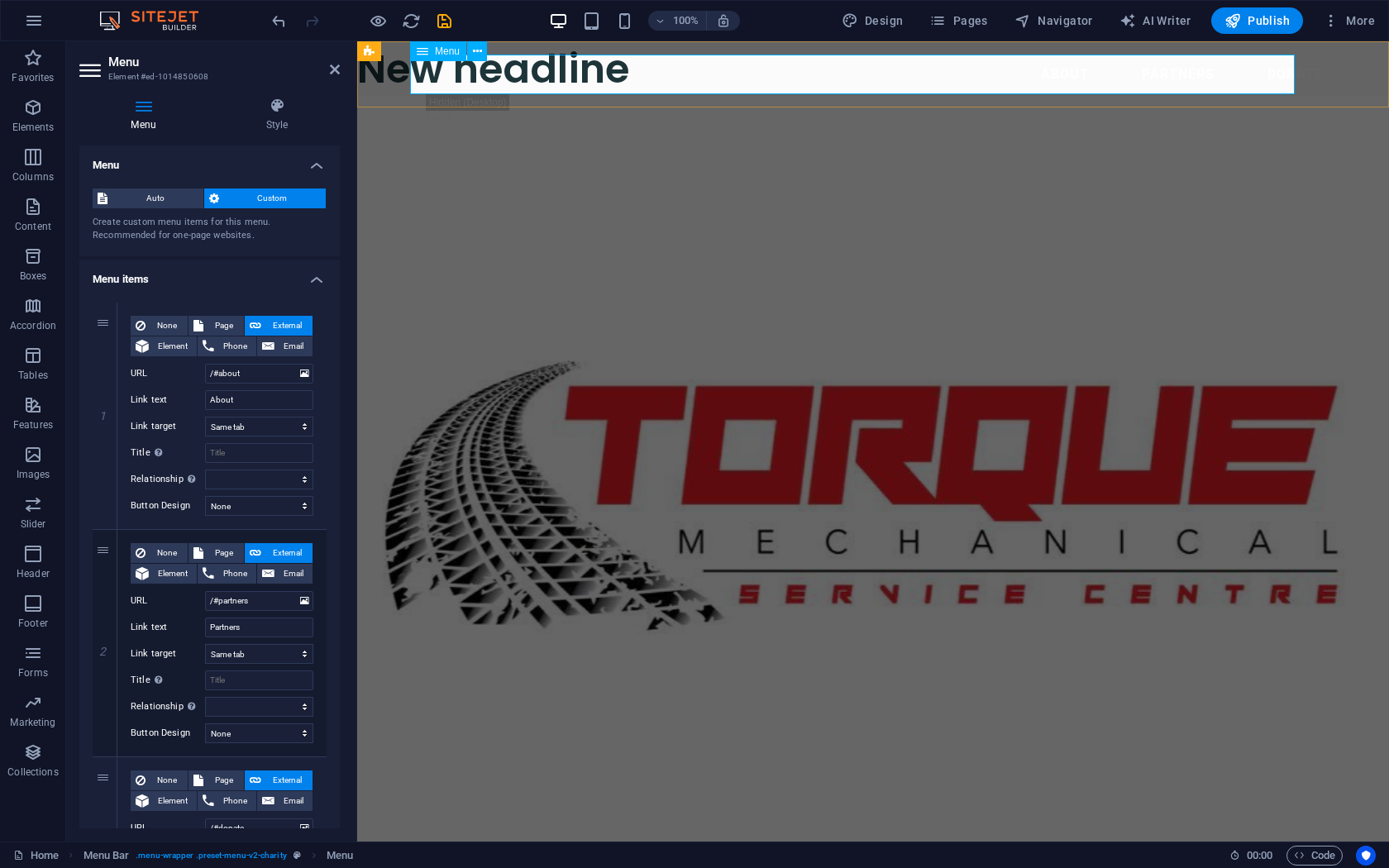
click at [670, 74] on nav "About Partners Donate" at bounding box center [873, 73] width 926 height 39
click at [508, 76] on nav "About Partners Donate" at bounding box center [873, 73] width 926 height 39
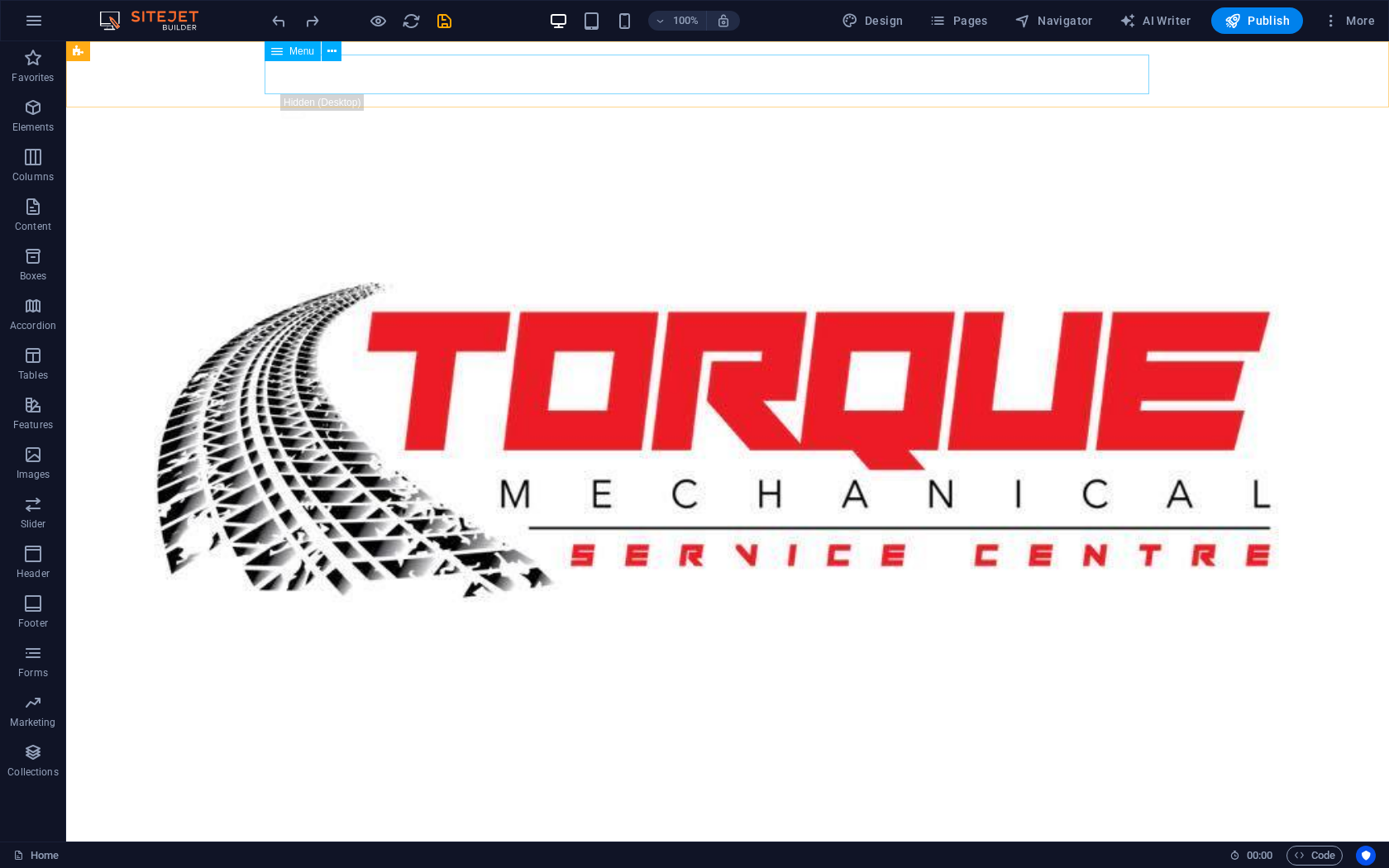
click at [596, 78] on nav "About Partners Donate" at bounding box center [728, 73] width 926 height 39
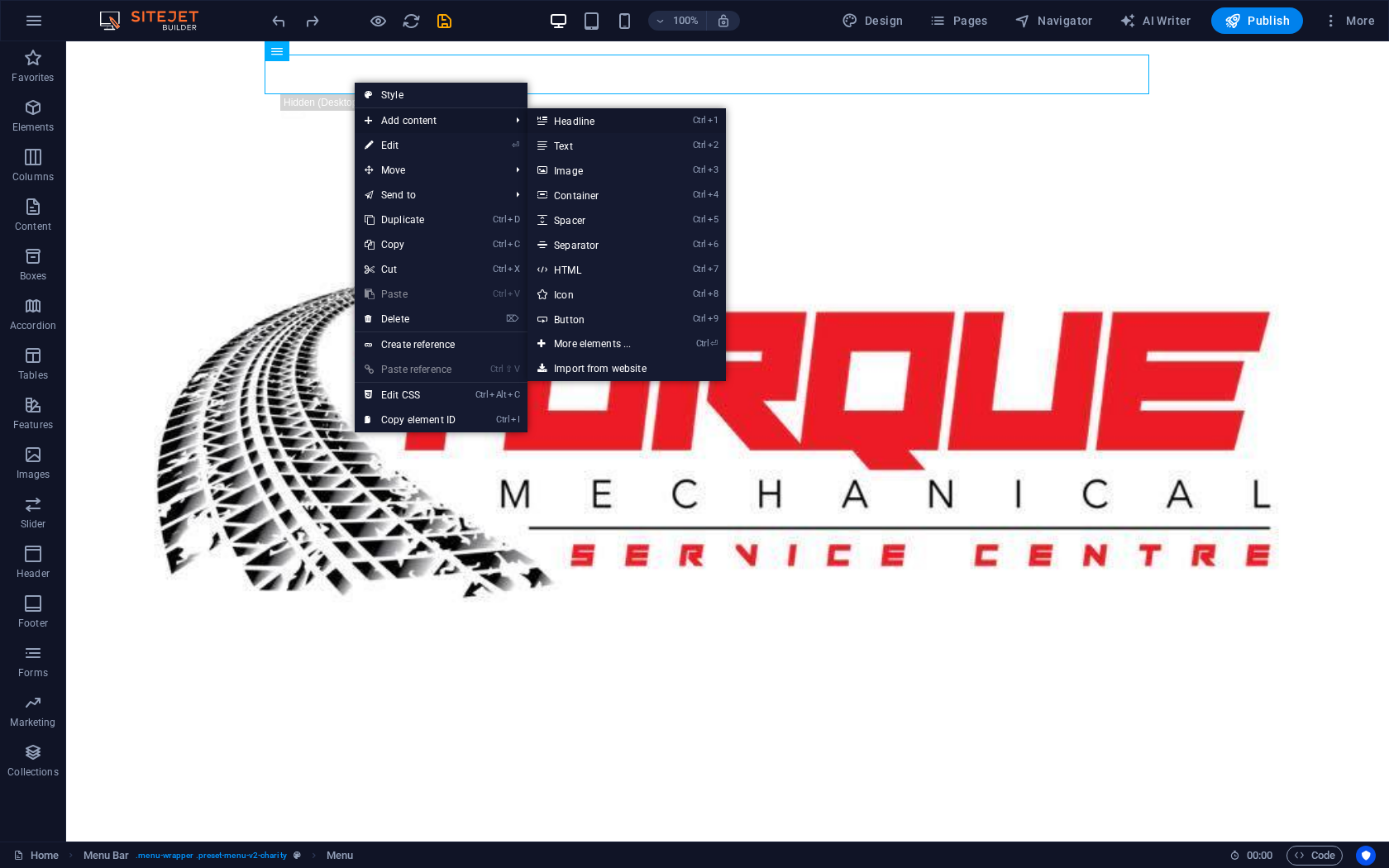
click at [592, 121] on link "Ctrl 1 Headline" at bounding box center [596, 121] width 136 height 24
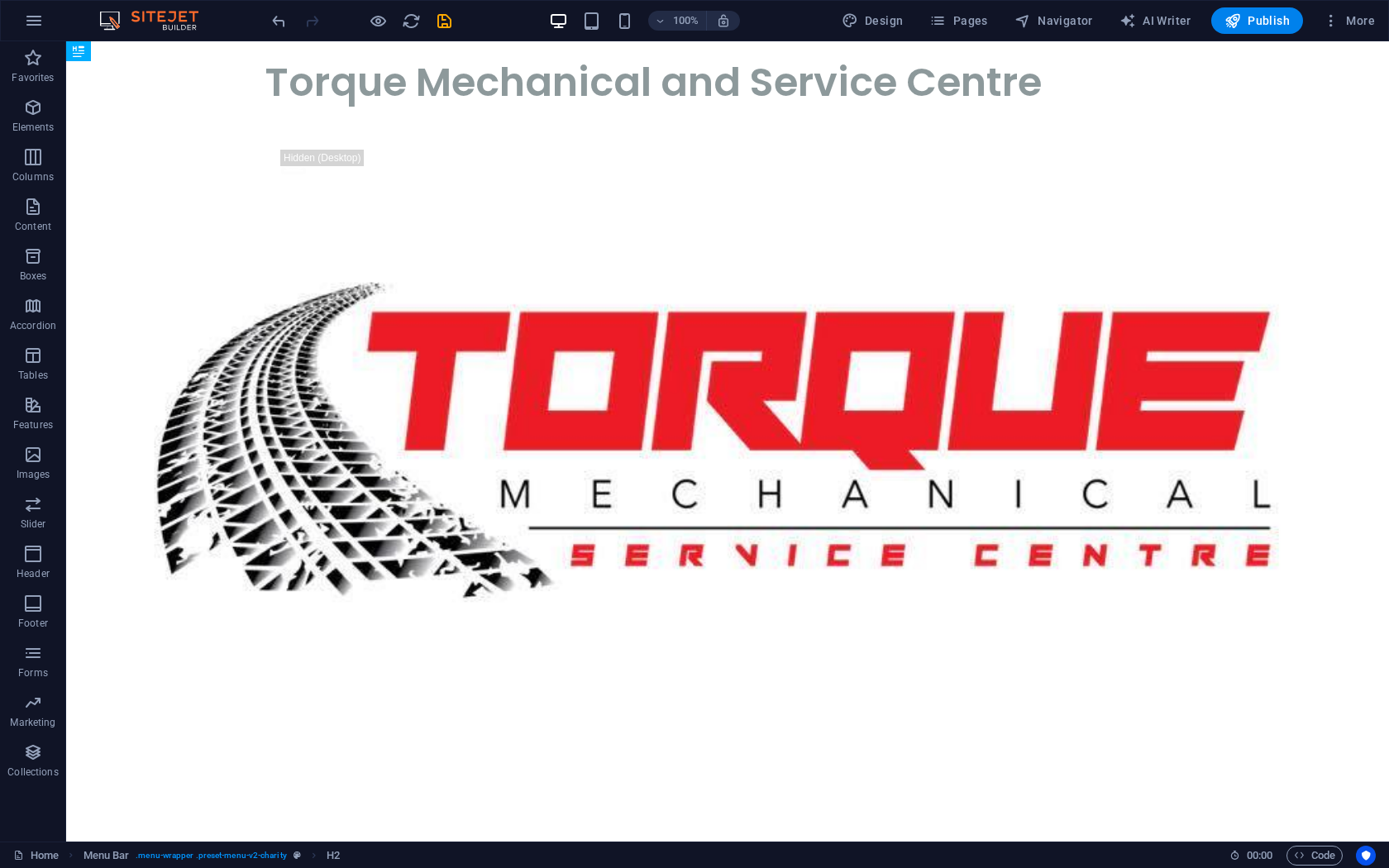
drag, startPoint x: 593, startPoint y: 113, endPoint x: 595, endPoint y: 70, distance: 43.0
click at [595, 70] on header "New headline Menu Torque Mechanical and Service Centre About Partners Donate To…" at bounding box center [727, 117] width 965 height 153
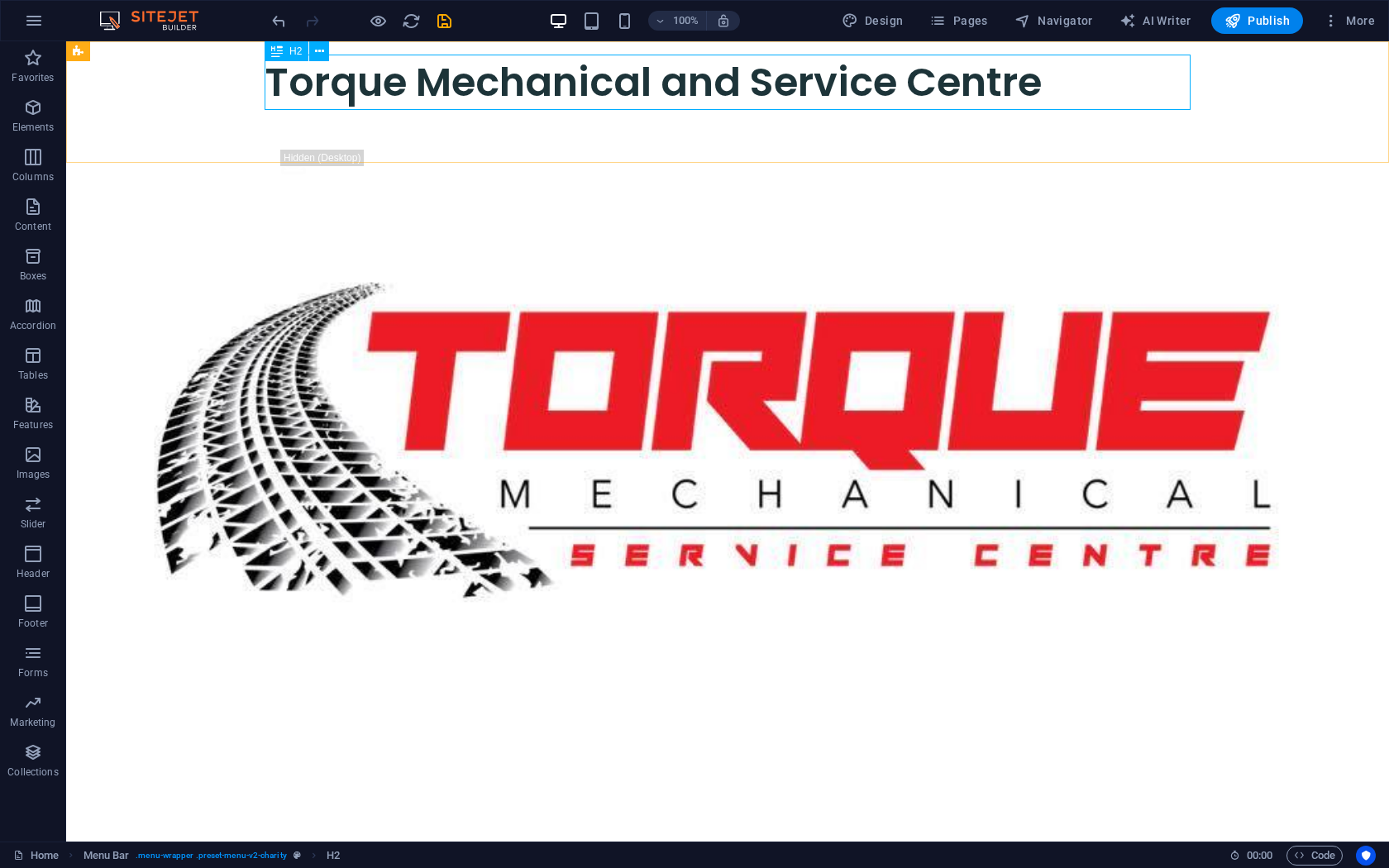
click at [582, 92] on div "Torque Mechanical and Service Centre" at bounding box center [728, 81] width 926 height 55
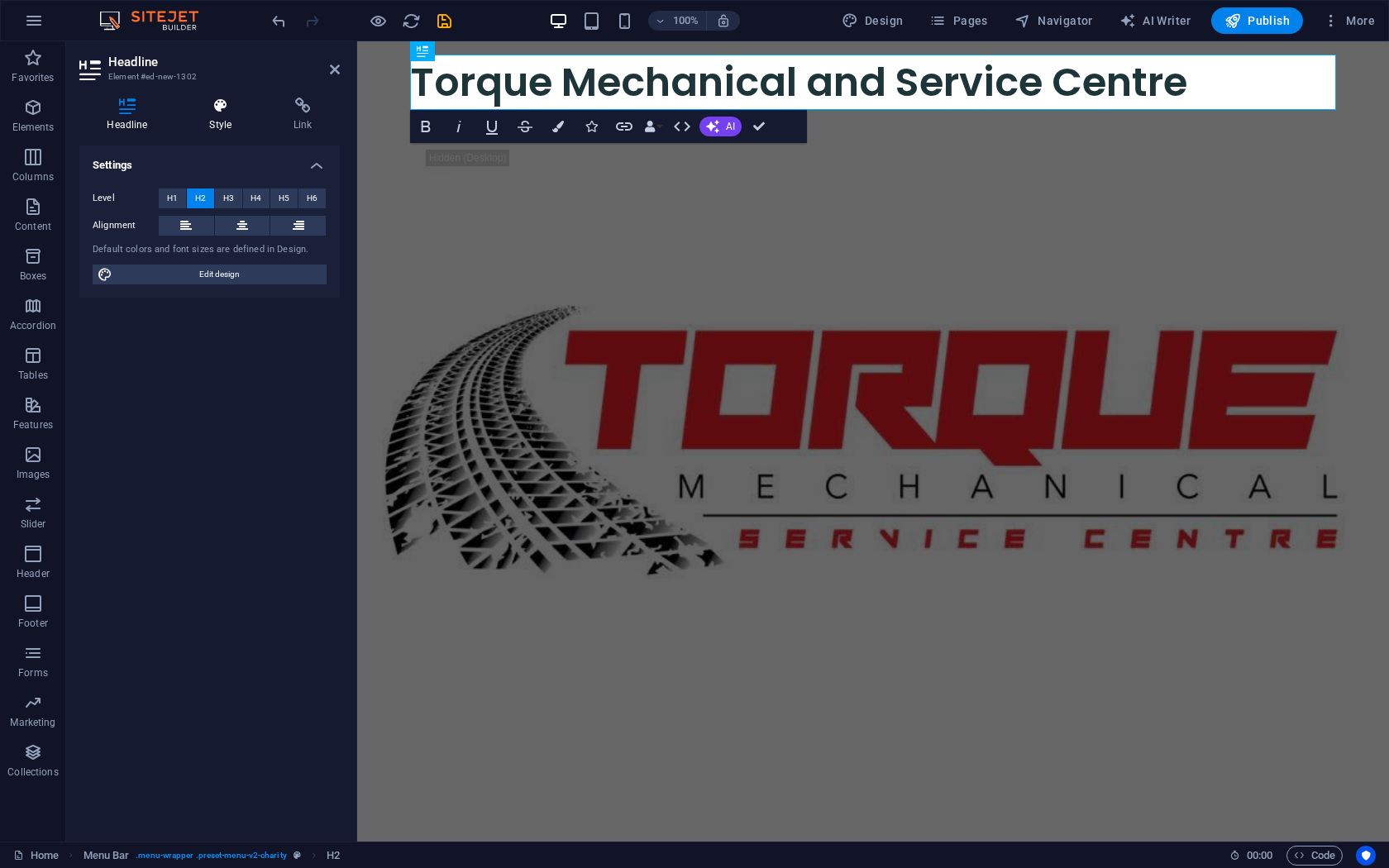
click at [218, 110] on icon at bounding box center [220, 106] width 78 height 17
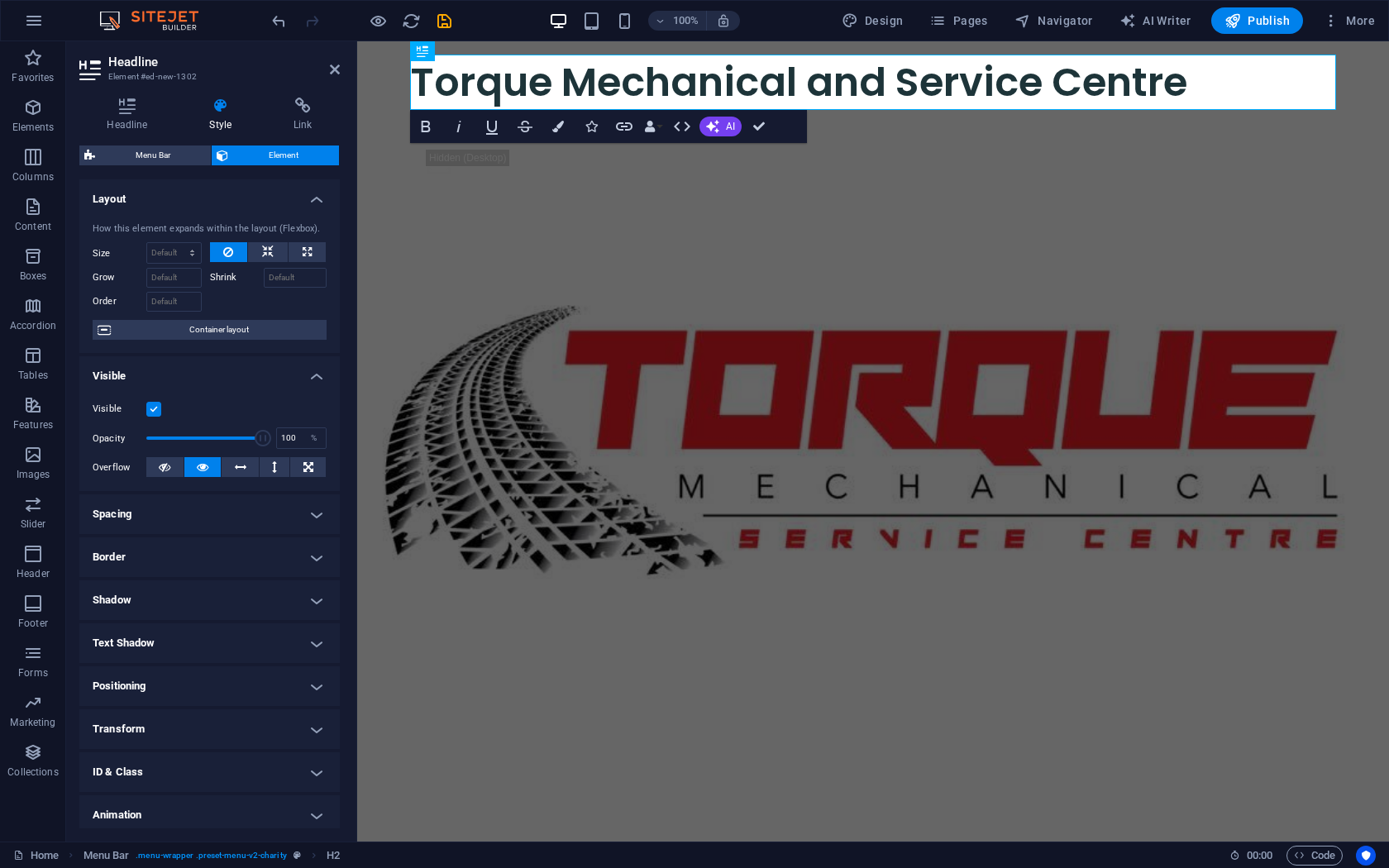
scroll to position [50, 0]
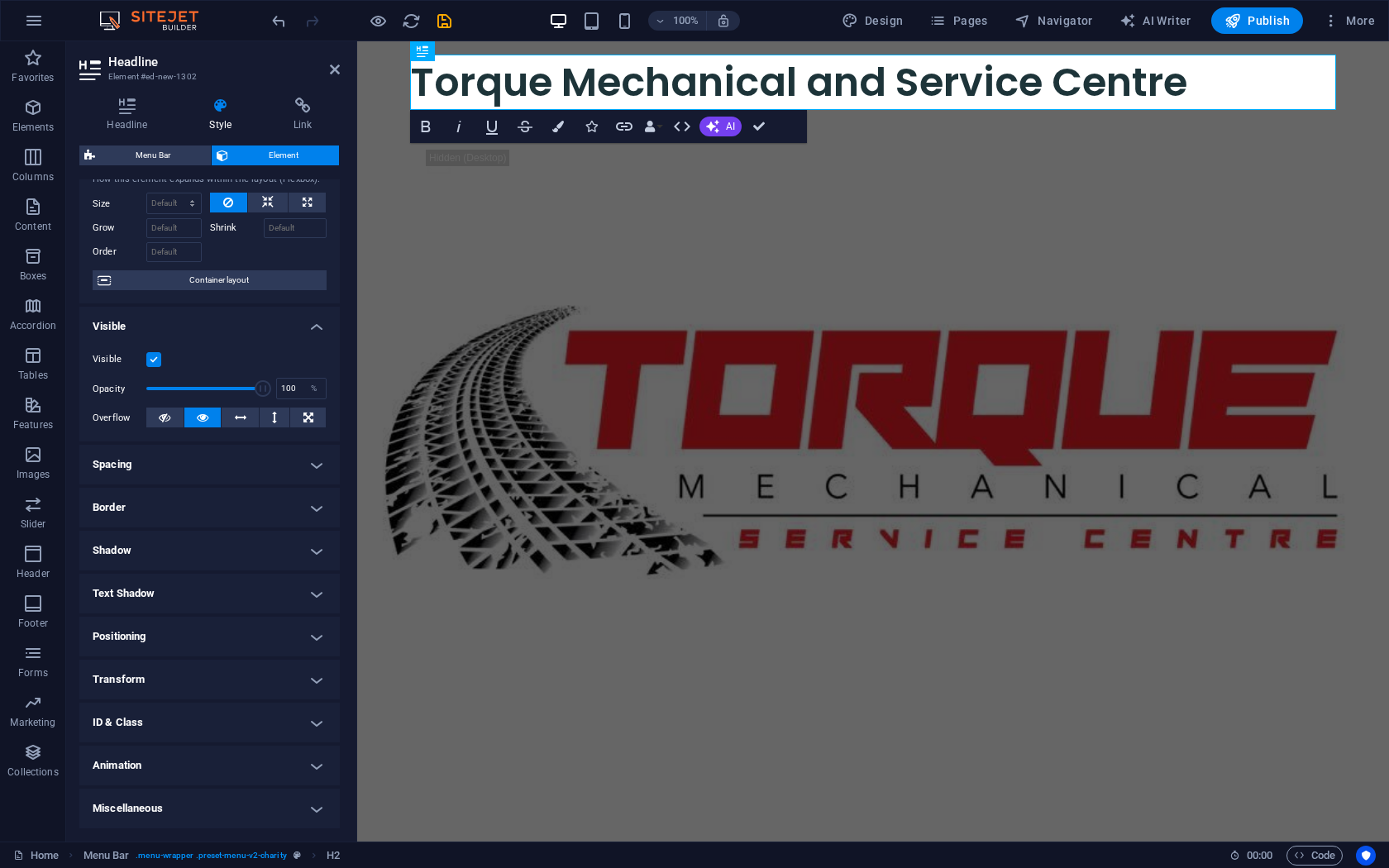
click at [270, 464] on h4 "Spacing" at bounding box center [210, 464] width 260 height 39
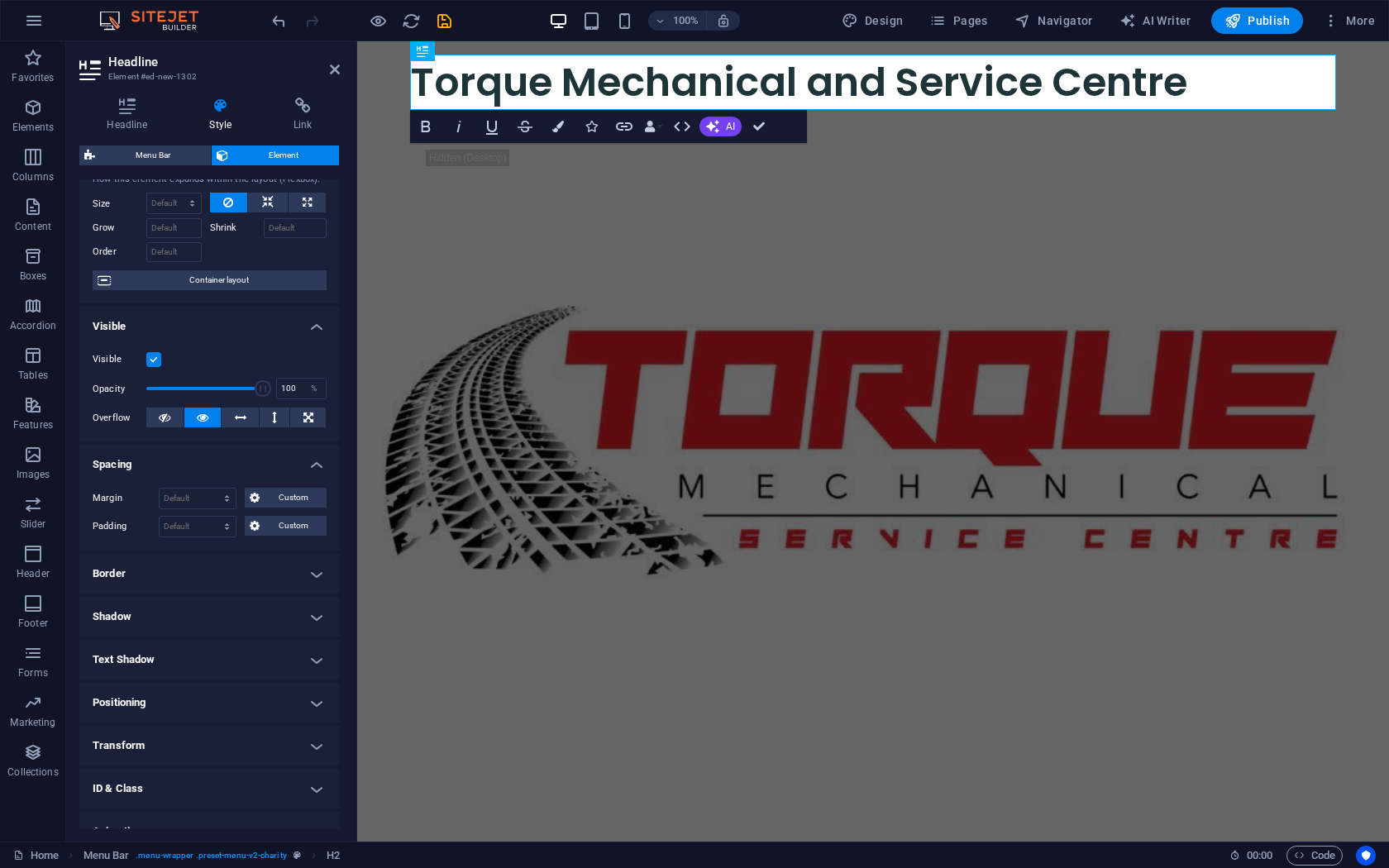
click at [255, 459] on h4 "Spacing" at bounding box center [210, 459] width 260 height 30
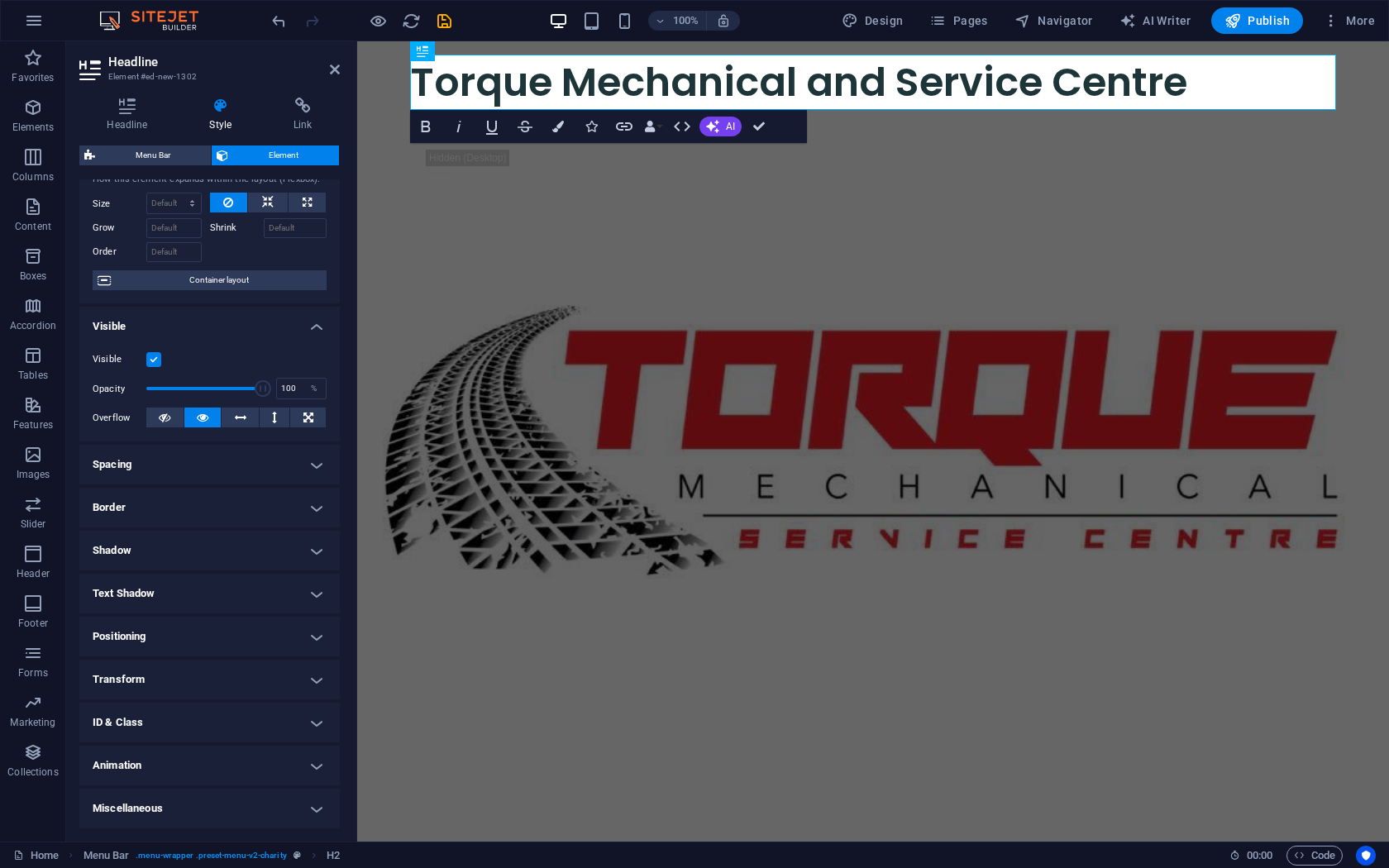
click at [221, 508] on h4 "Border" at bounding box center [210, 506] width 260 height 39
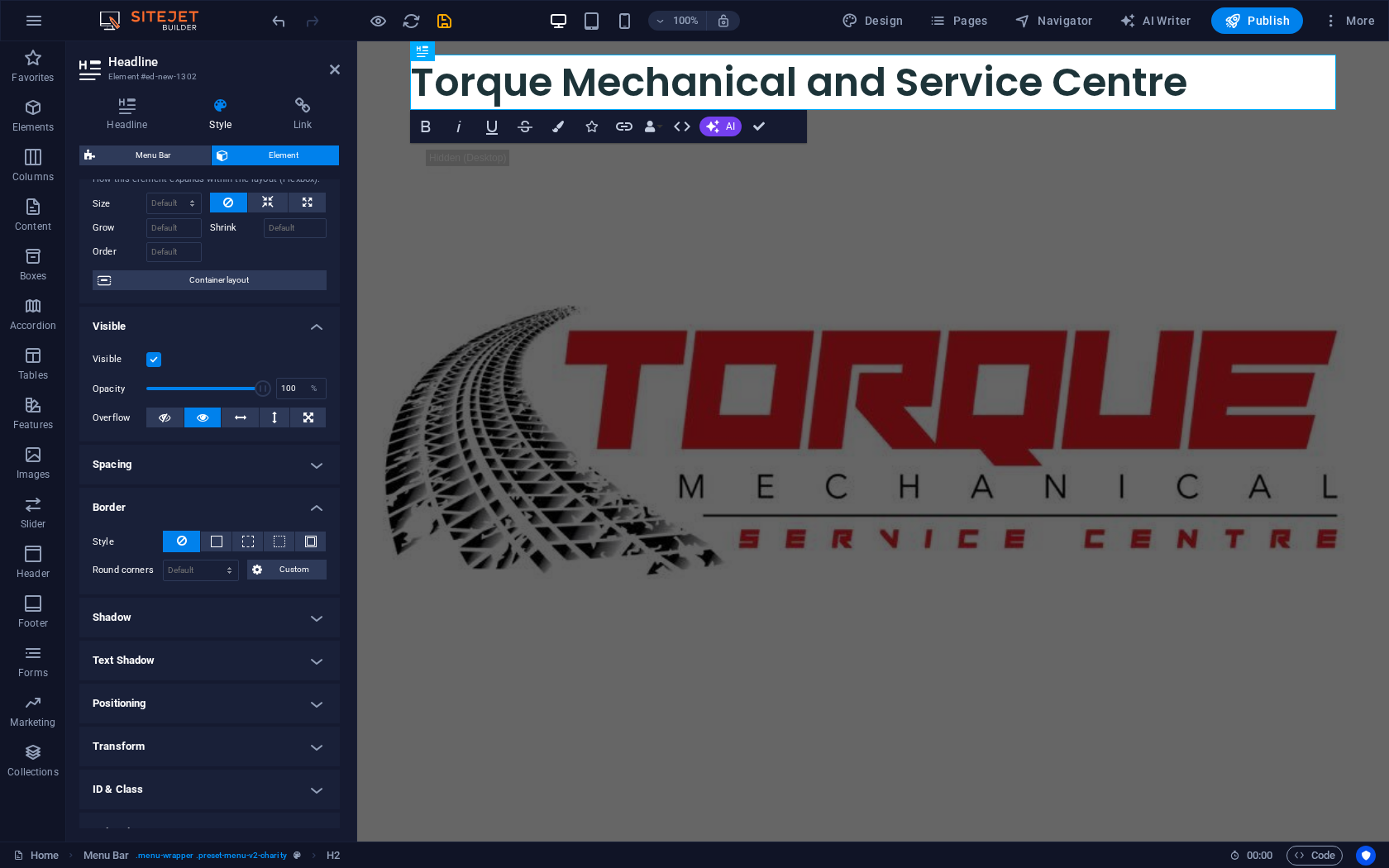
click at [222, 507] on h4 "Border" at bounding box center [210, 502] width 260 height 30
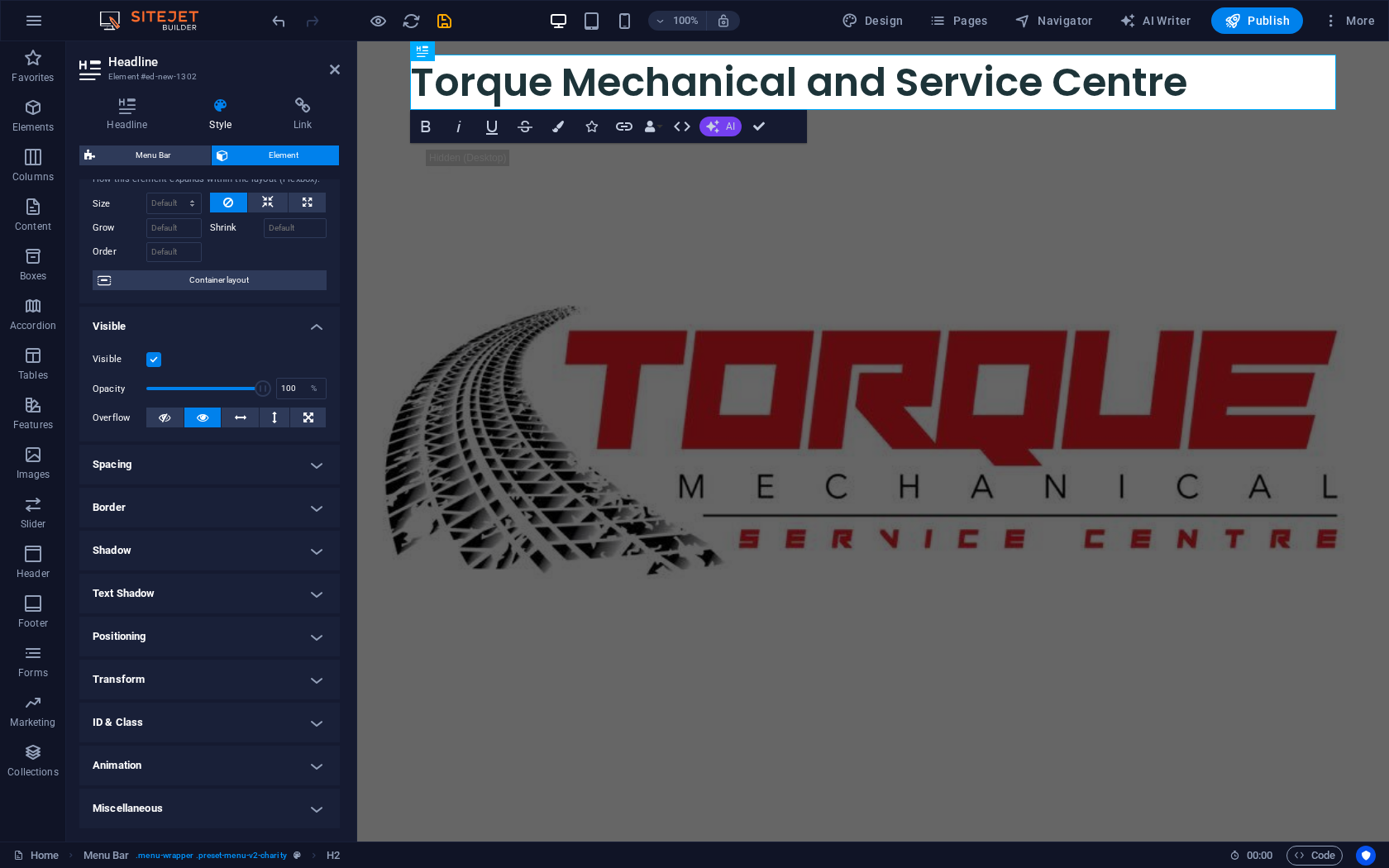
click at [722, 131] on button "AI" at bounding box center [721, 126] width 42 height 20
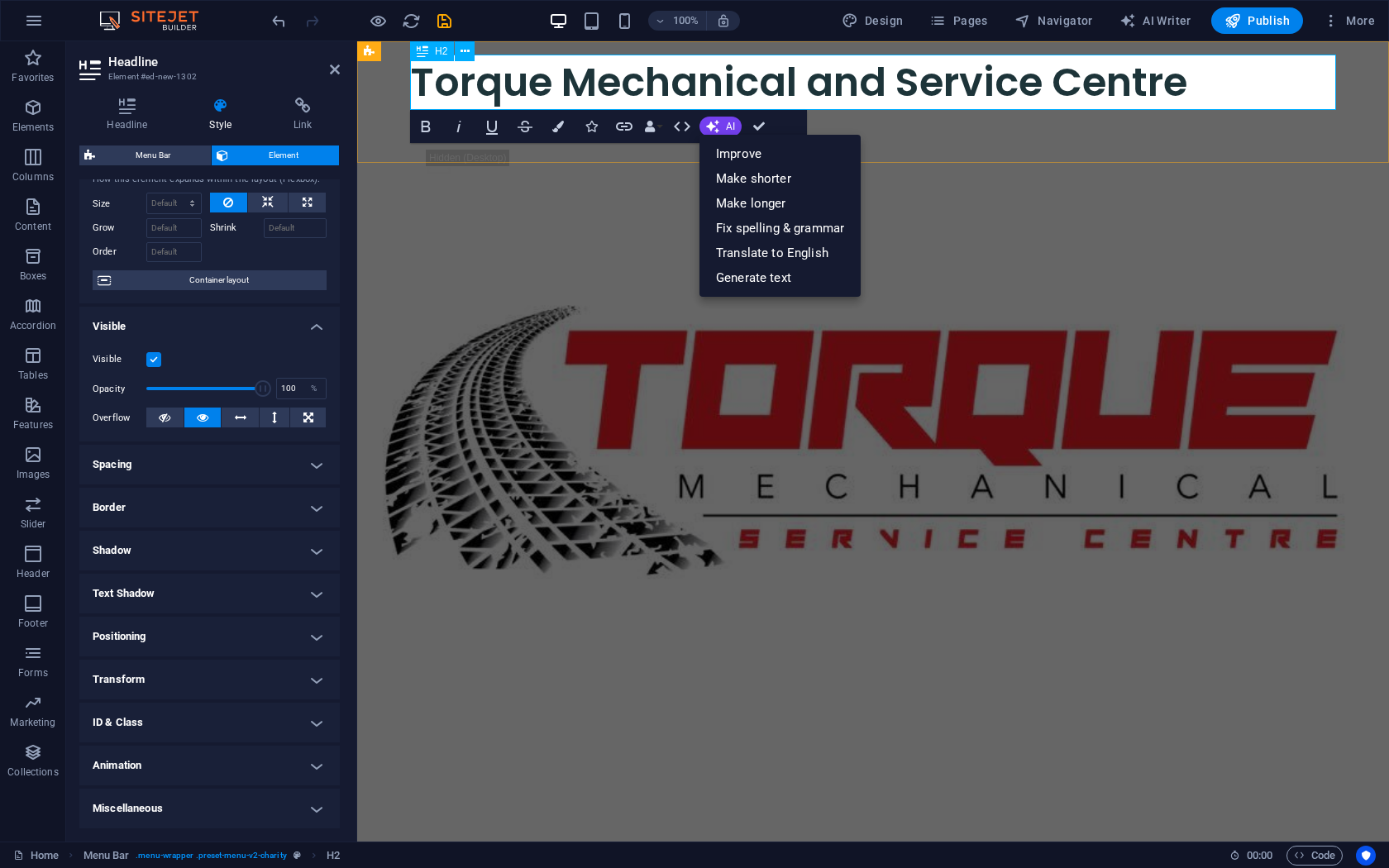
click at [622, 77] on h2 "Torque Mechanical and Service Centre" at bounding box center [873, 81] width 926 height 55
click at [520, 84] on h2 "Torque Mechanical and Service Centre" at bounding box center [873, 81] width 926 height 55
click at [435, 52] on span "H2" at bounding box center [441, 51] width 12 height 10
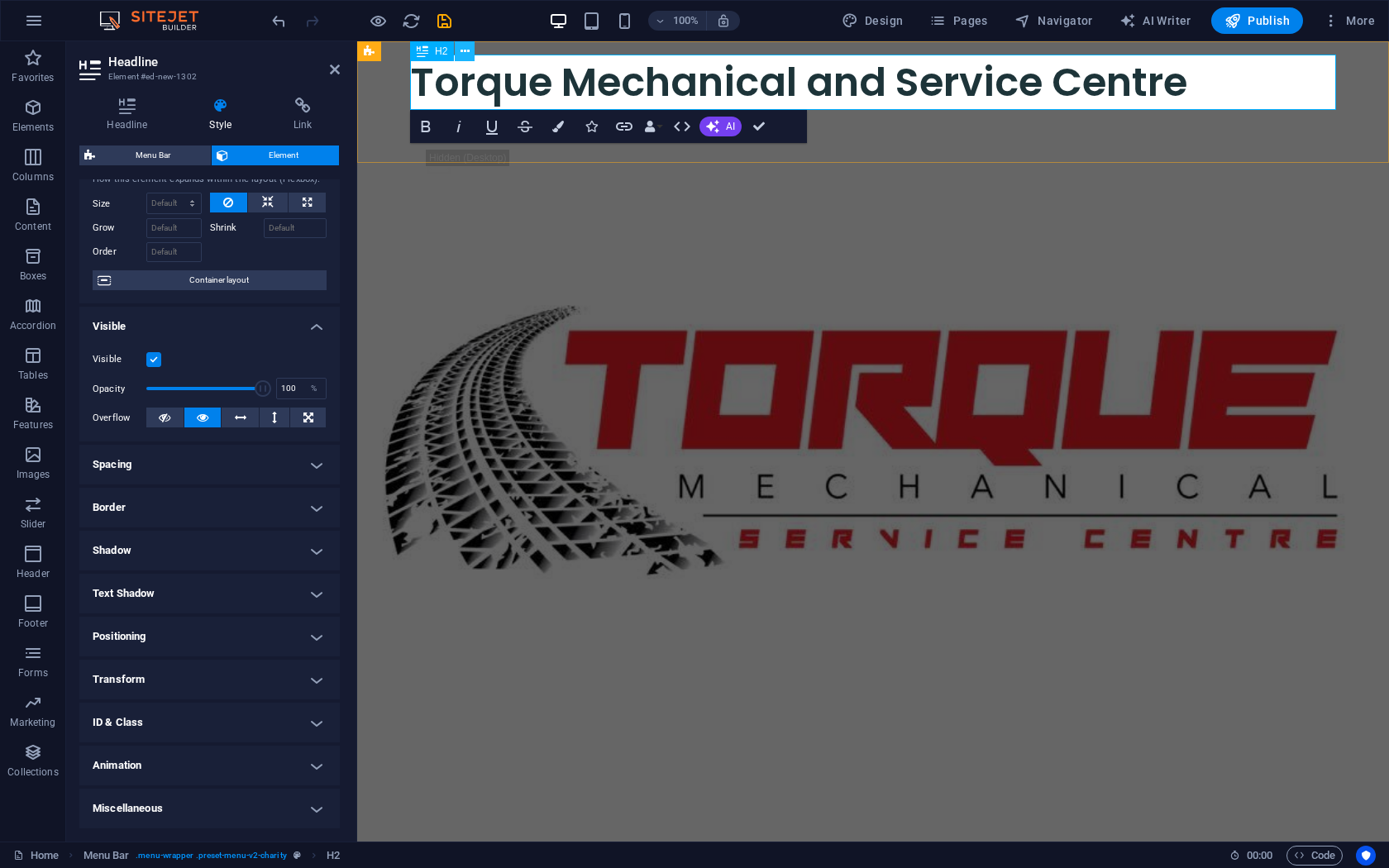
click at [463, 52] on icon at bounding box center [465, 52] width 9 height 17
click at [439, 90] on h2 "Torque Mechanical and Service Centre" at bounding box center [873, 81] width 926 height 55
click at [422, 54] on icon at bounding box center [422, 51] width 11 height 20
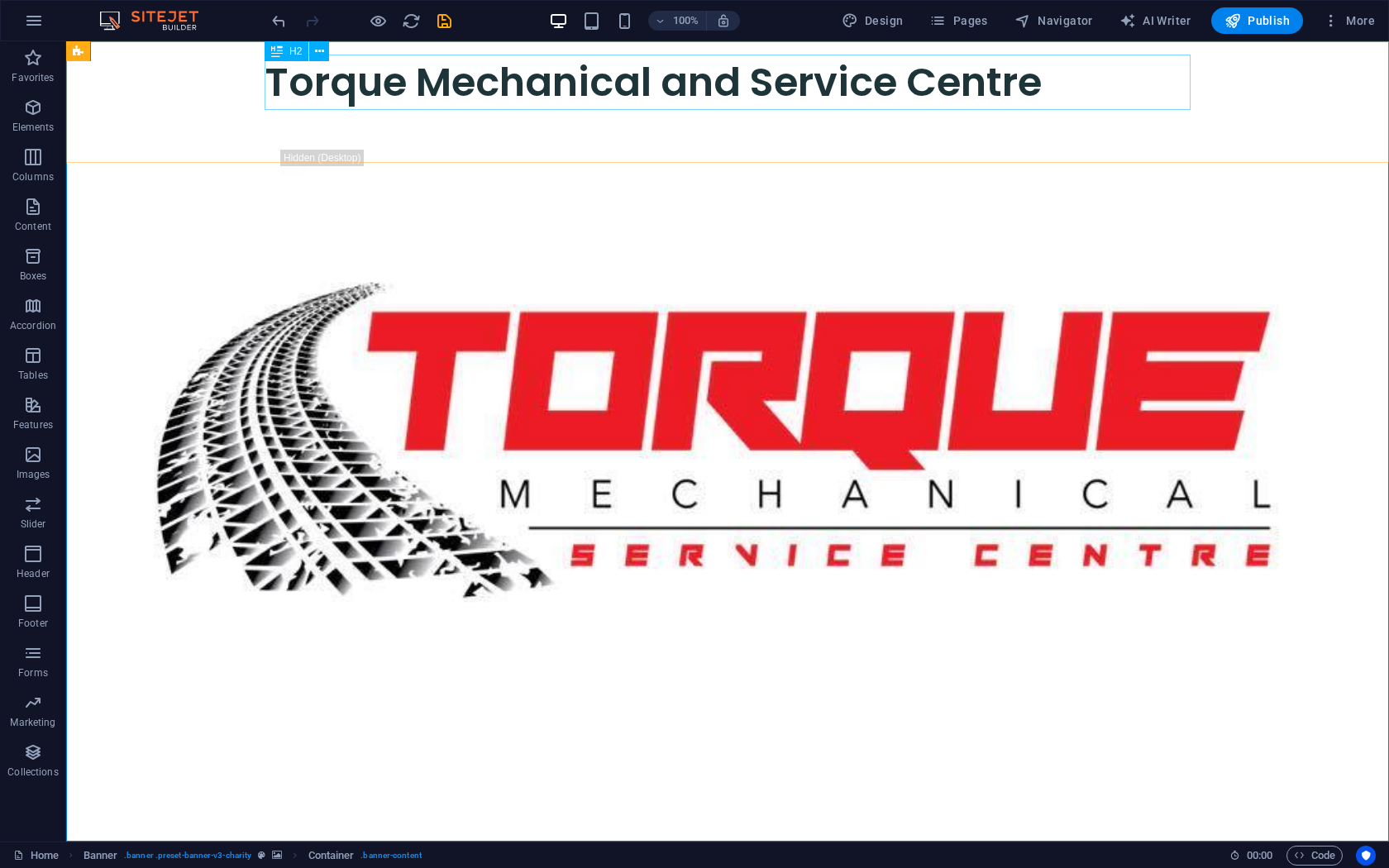
click at [679, 81] on div "Torque Mechanical and Service Centre" at bounding box center [728, 81] width 926 height 55
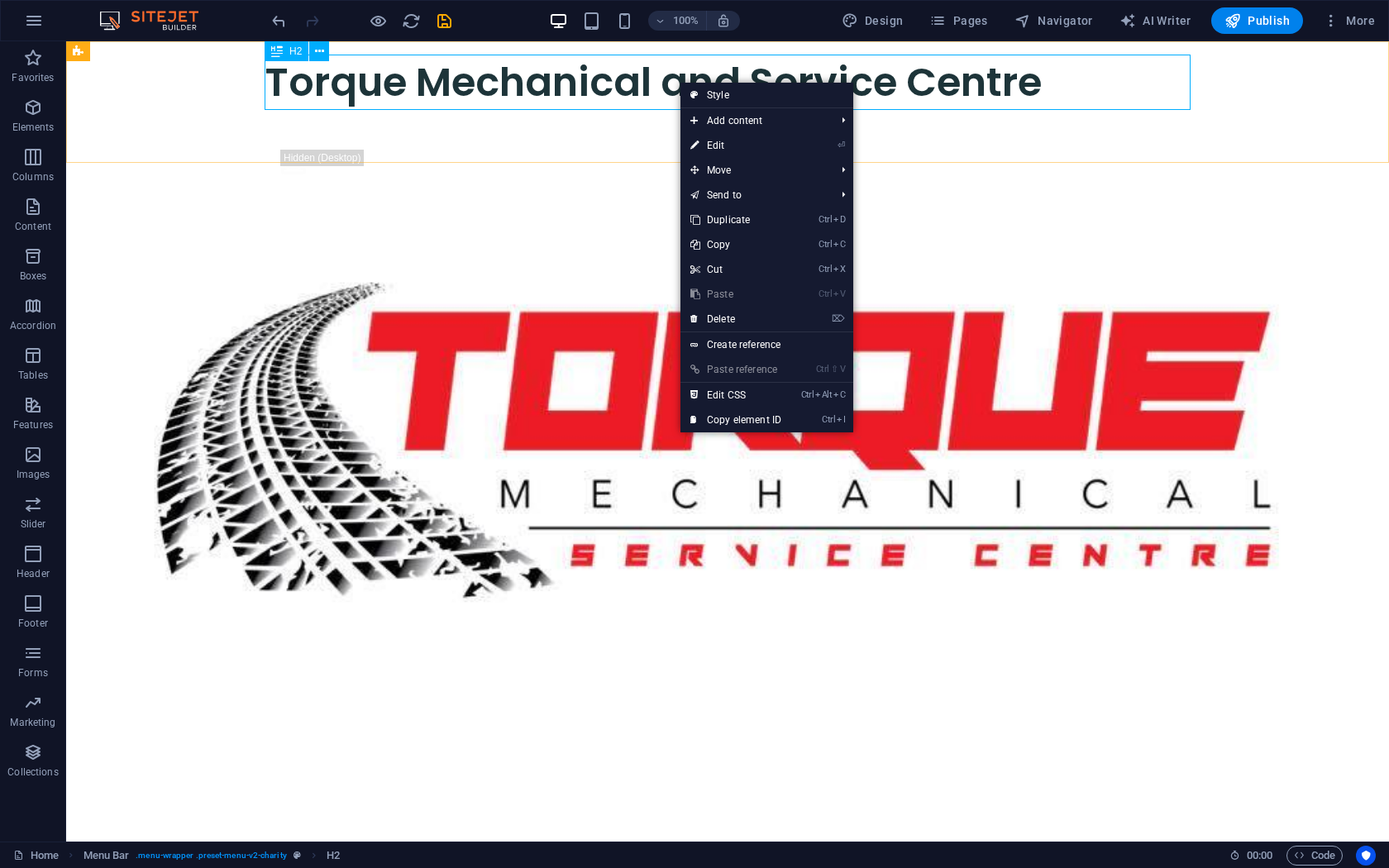
click at [476, 88] on div "Torque Mechanical and Service Centre" at bounding box center [728, 81] width 926 height 55
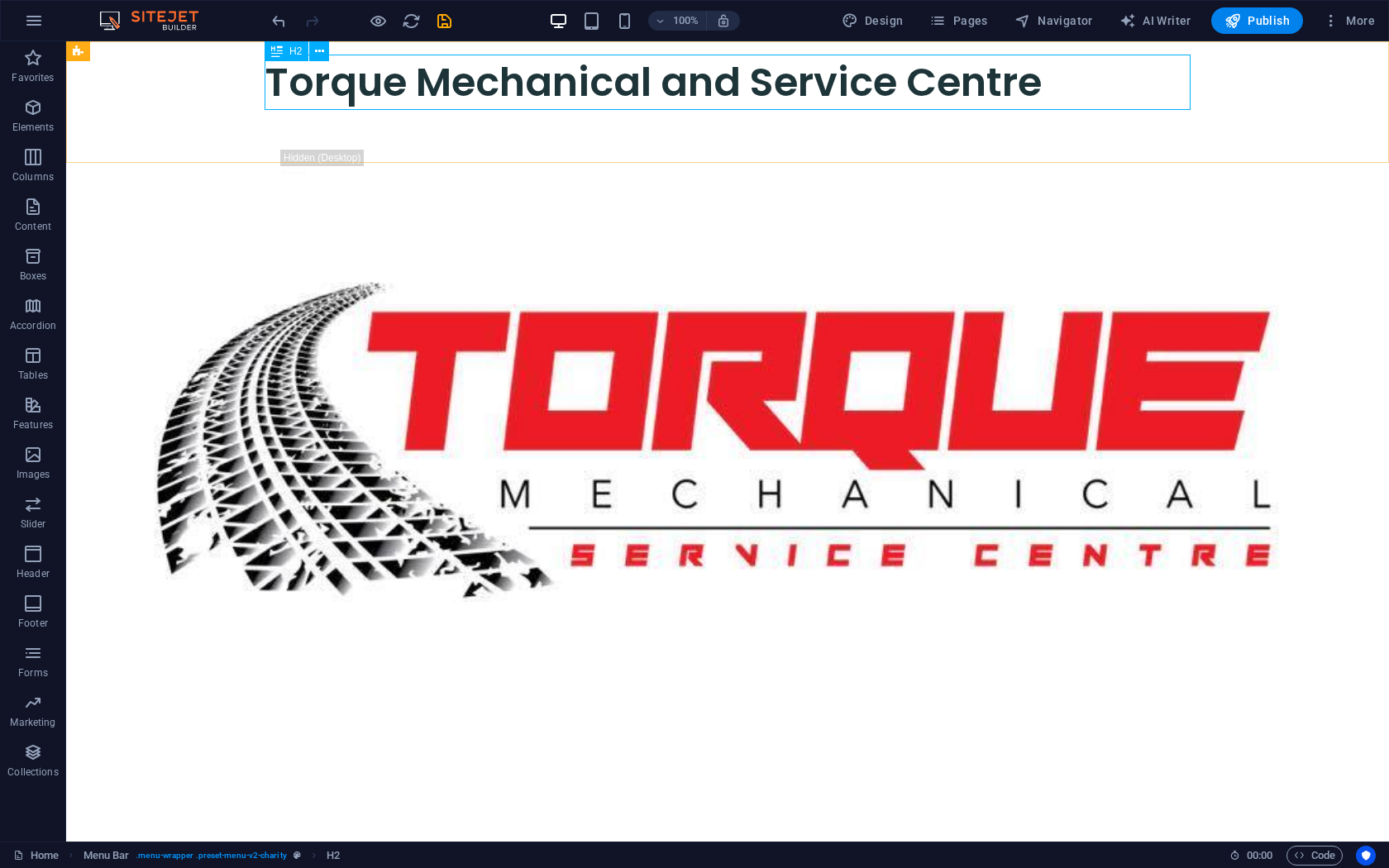
click at [542, 82] on div "Torque Mechanical and Service Centre" at bounding box center [728, 81] width 926 height 55
click at [881, 131] on nav "About Partners Donate" at bounding box center [728, 129] width 926 height 39
click at [859, 77] on div "Torque Mechanical and Service Centre" at bounding box center [728, 81] width 926 height 55
click at [605, 75] on div "Torque Mechanical and Service Centre" at bounding box center [728, 81] width 926 height 55
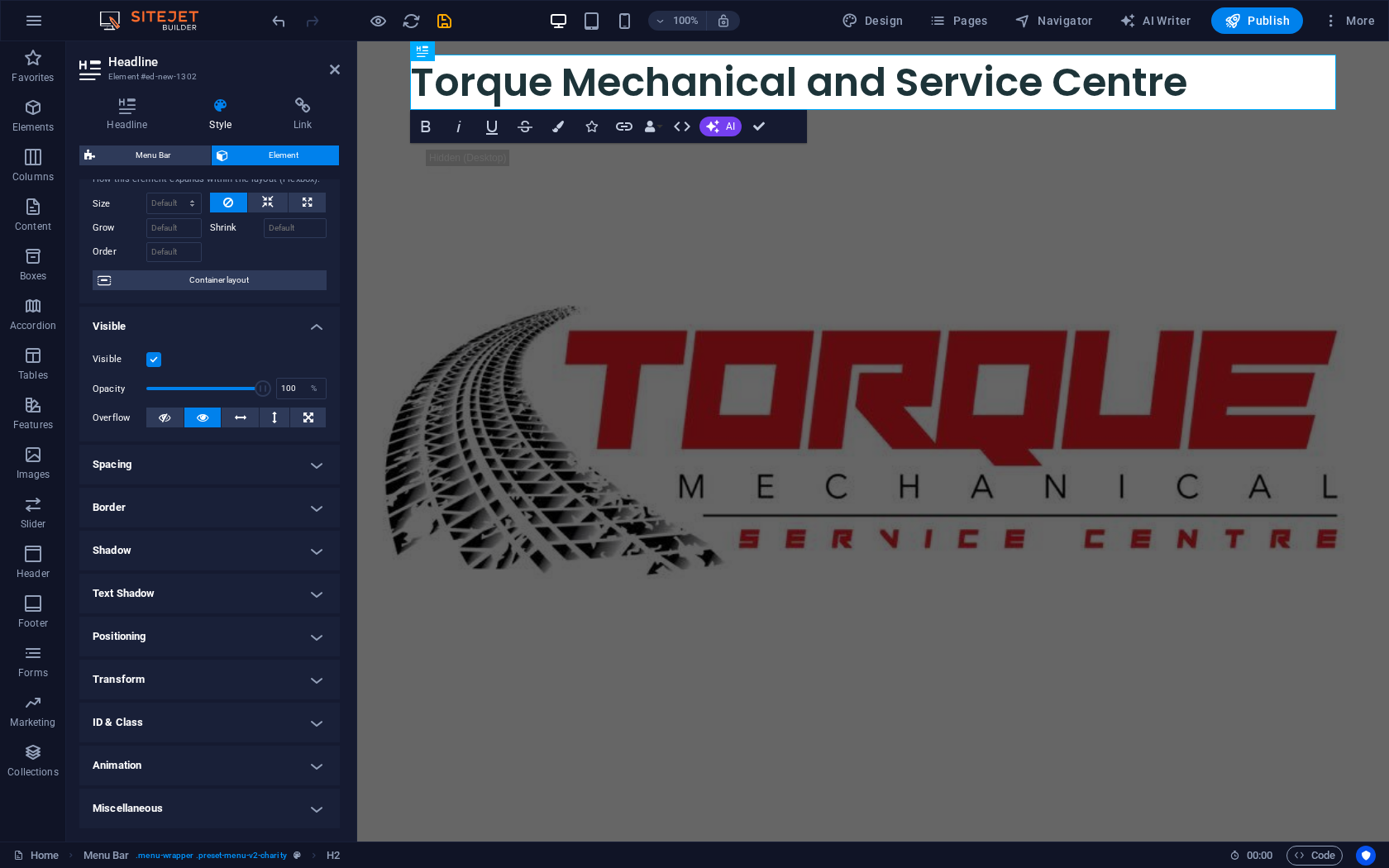
click at [186, 757] on h4 "Miscellaneous" at bounding box center [210, 808] width 260 height 39
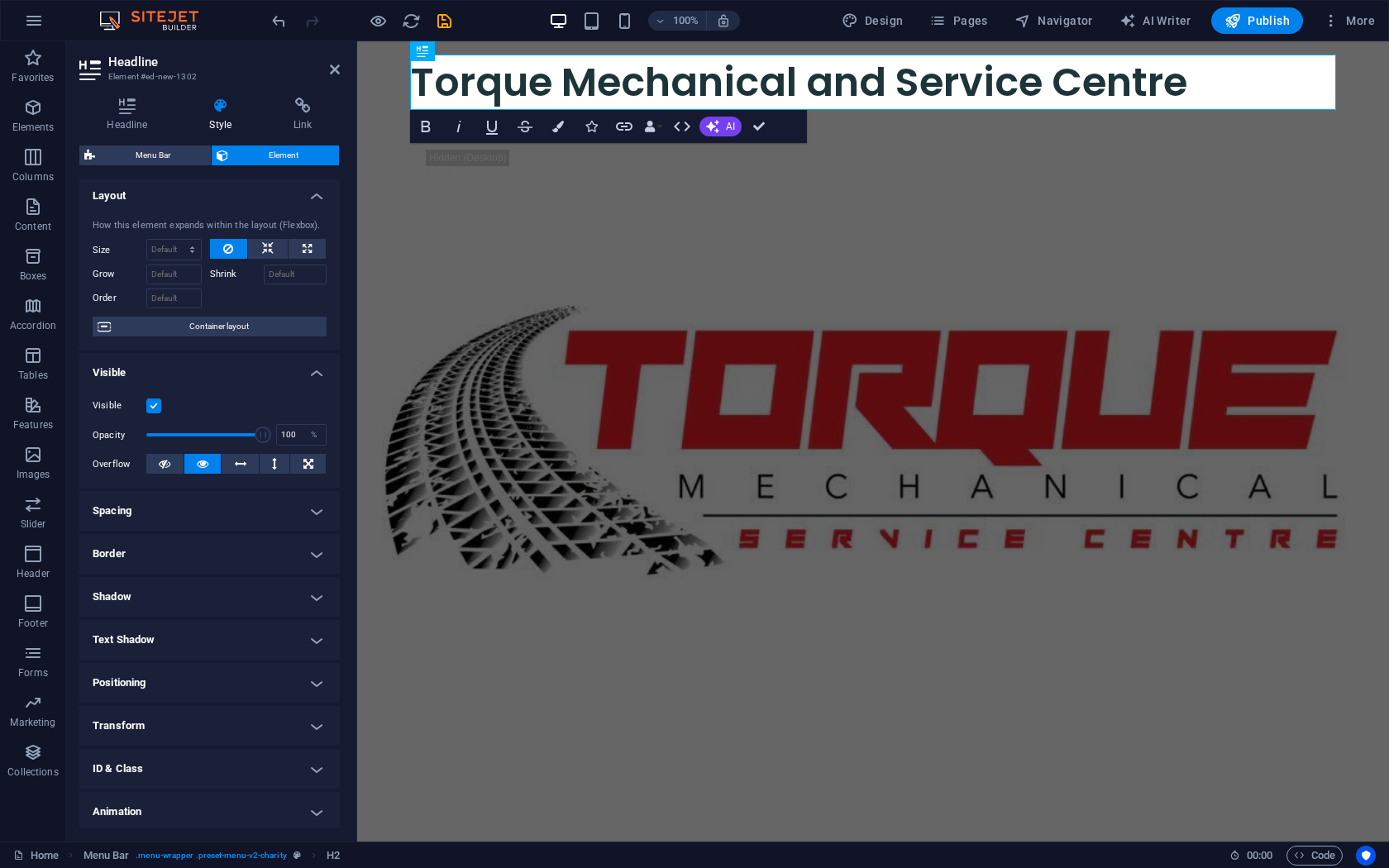
click at [148, 509] on h4 "Spacing" at bounding box center [210, 510] width 260 height 39
click at [178, 508] on h4 "Spacing" at bounding box center [210, 506] width 260 height 30
click at [140, 560] on h4 "Border" at bounding box center [210, 553] width 260 height 39
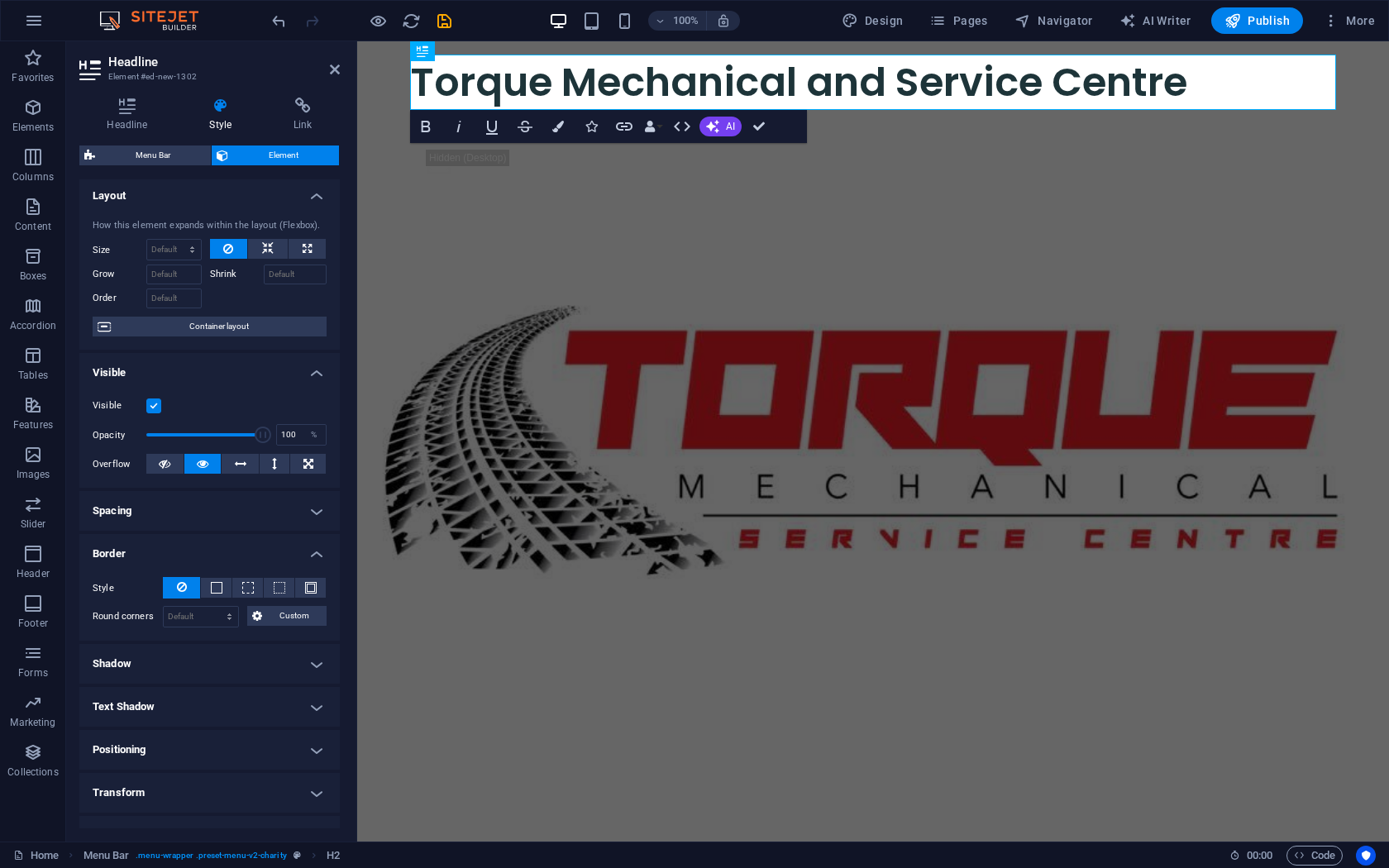
click at [153, 557] on h4 "Border" at bounding box center [210, 548] width 260 height 30
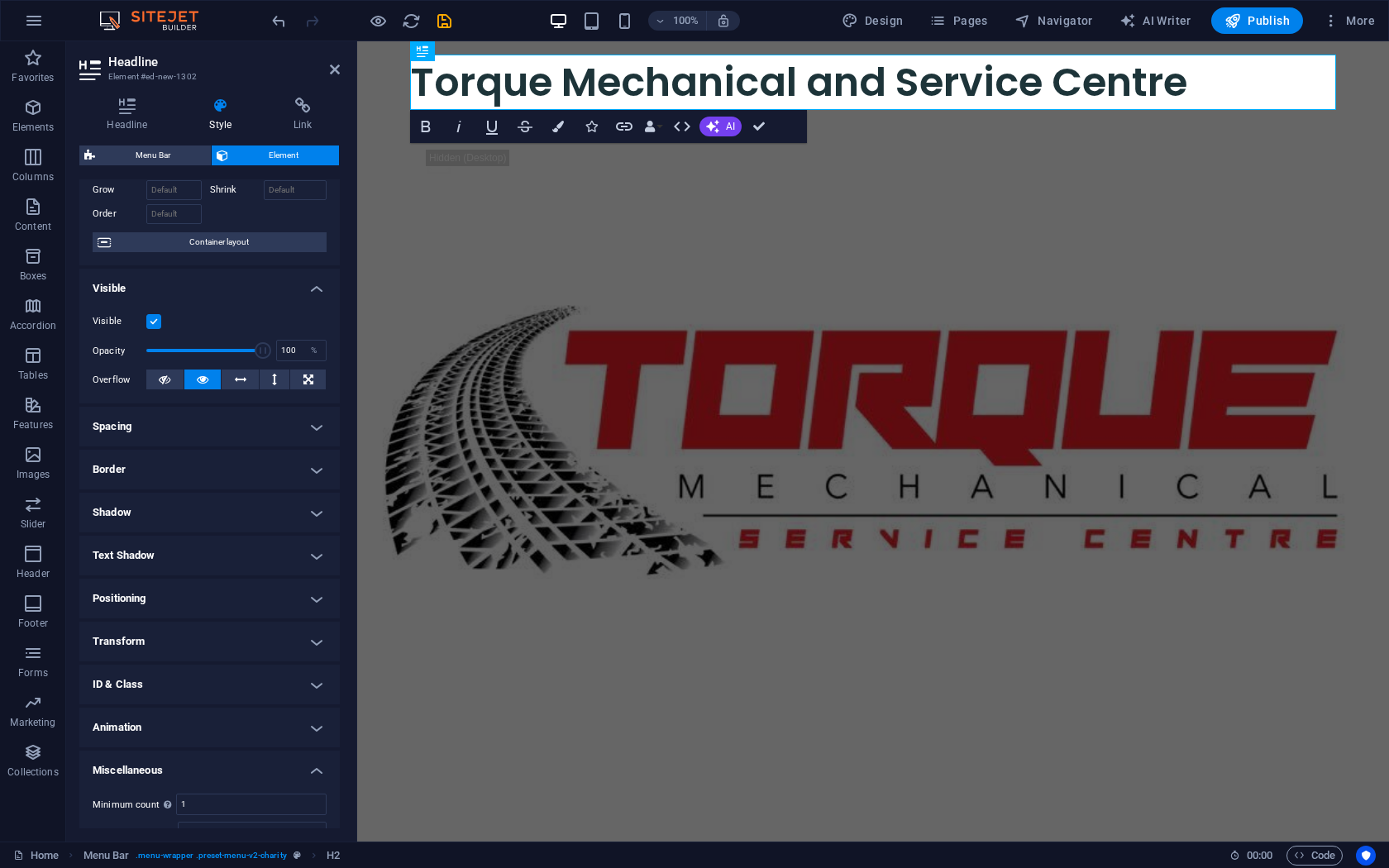
scroll to position [152, 0]
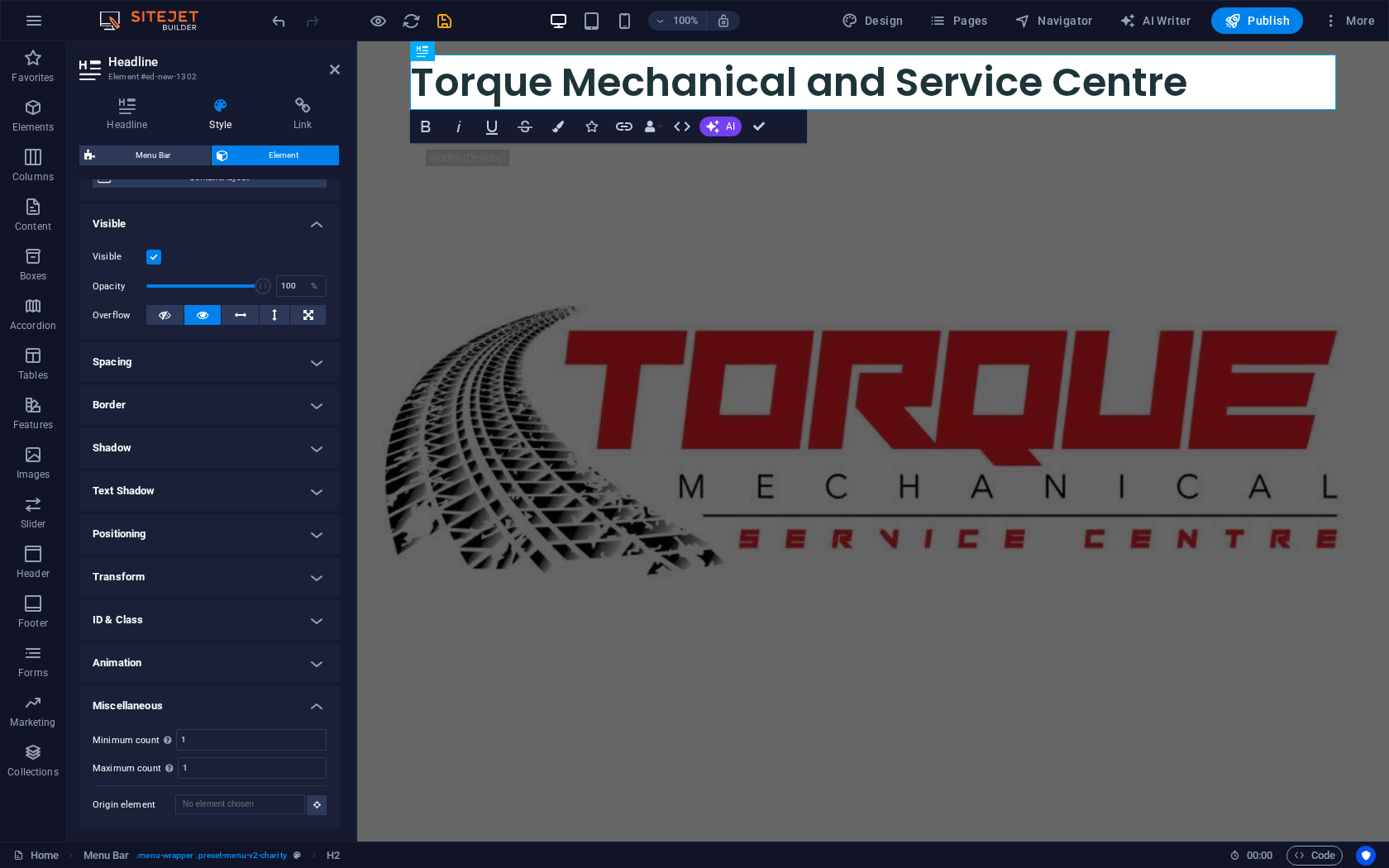
click at [182, 533] on h4 "Positioning" at bounding box center [210, 534] width 260 height 39
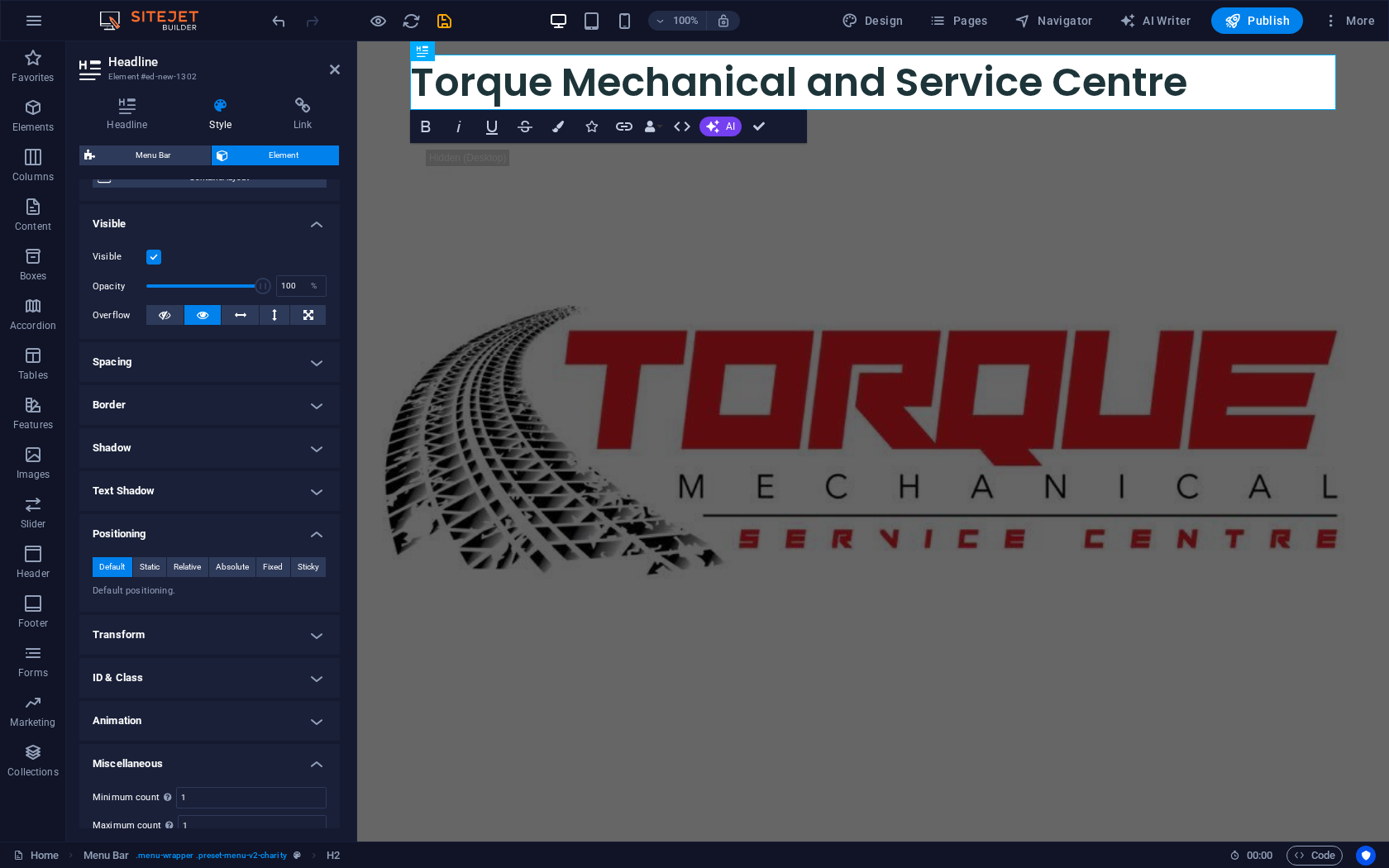
click at [201, 637] on h4 "Transform" at bounding box center [210, 634] width 260 height 39
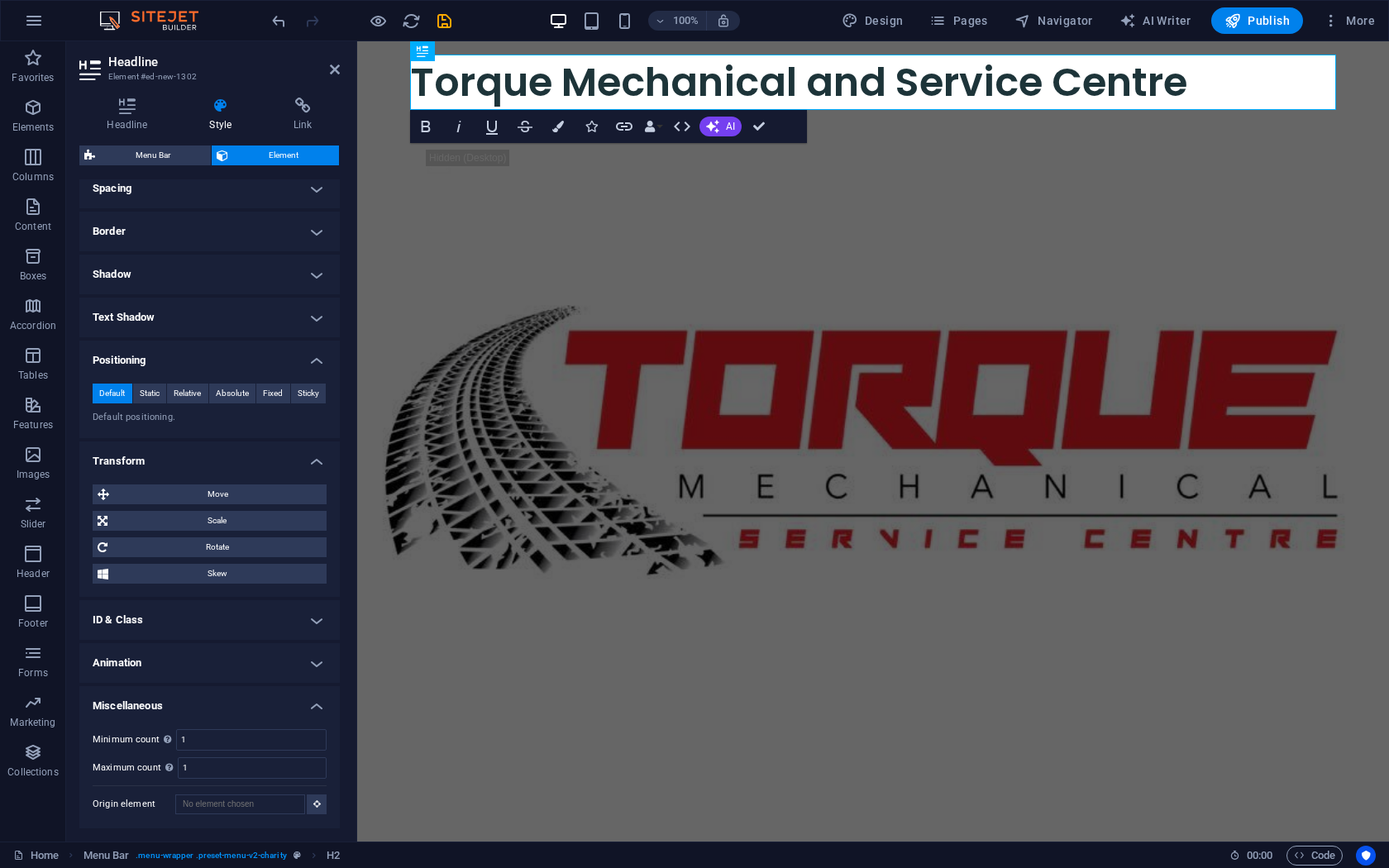
click at [193, 610] on h4 "ID & Class" at bounding box center [210, 619] width 260 height 39
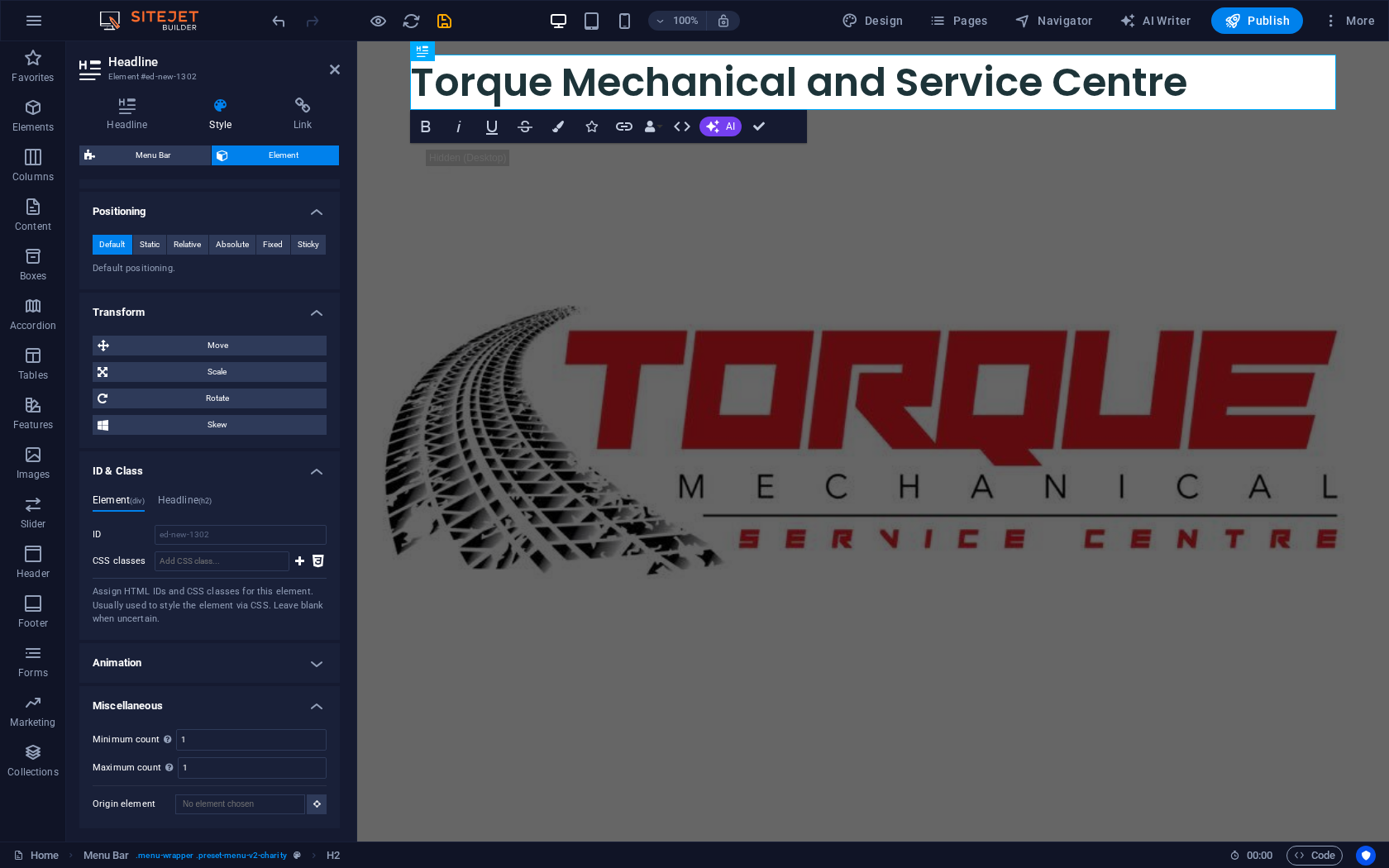
click at [164, 650] on h4 "Animation" at bounding box center [210, 662] width 260 height 39
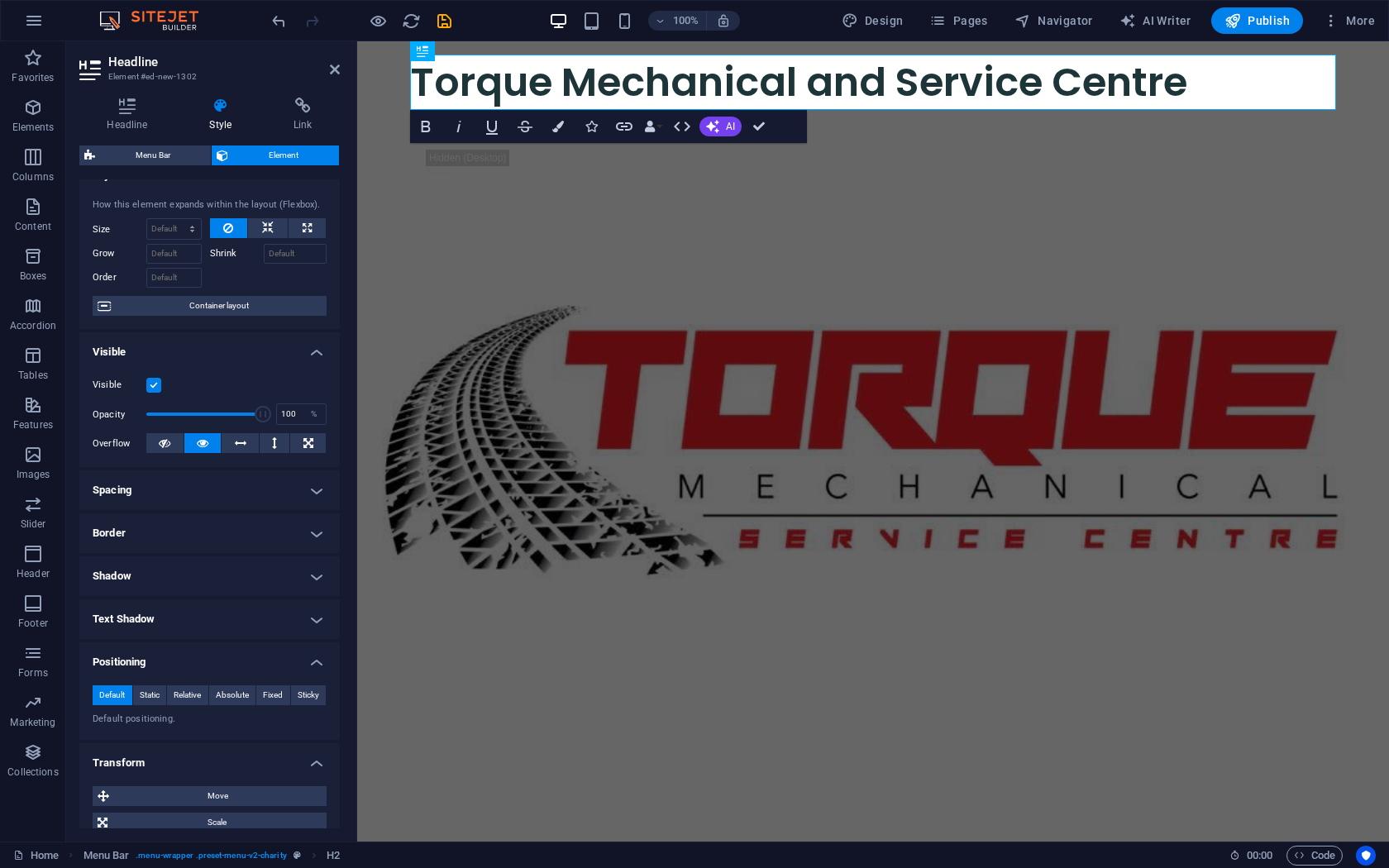
scroll to position [0, 0]
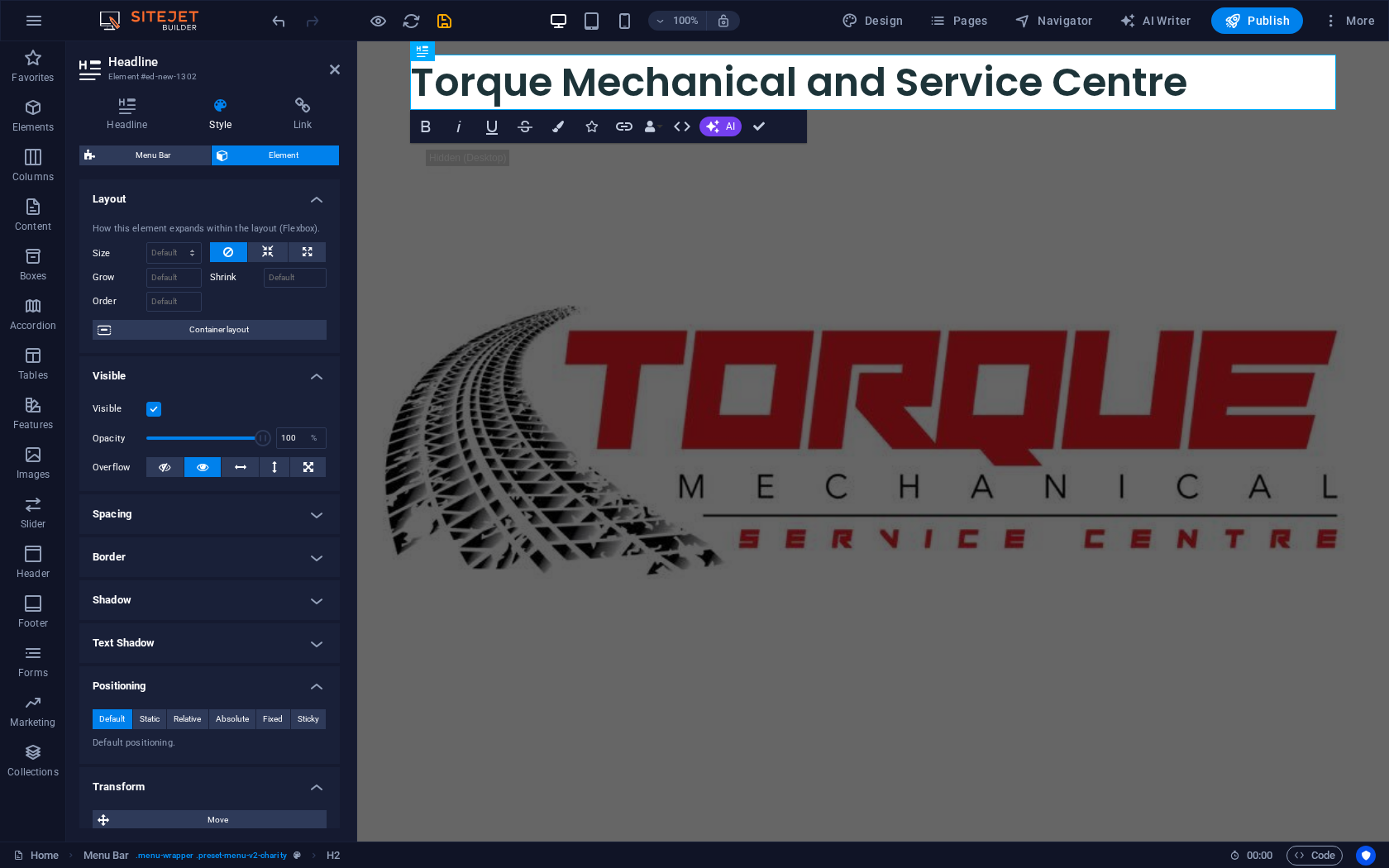
click at [222, 109] on icon at bounding box center [220, 106] width 78 height 17
click at [121, 121] on h4 "Headline" at bounding box center [130, 115] width 102 height 35
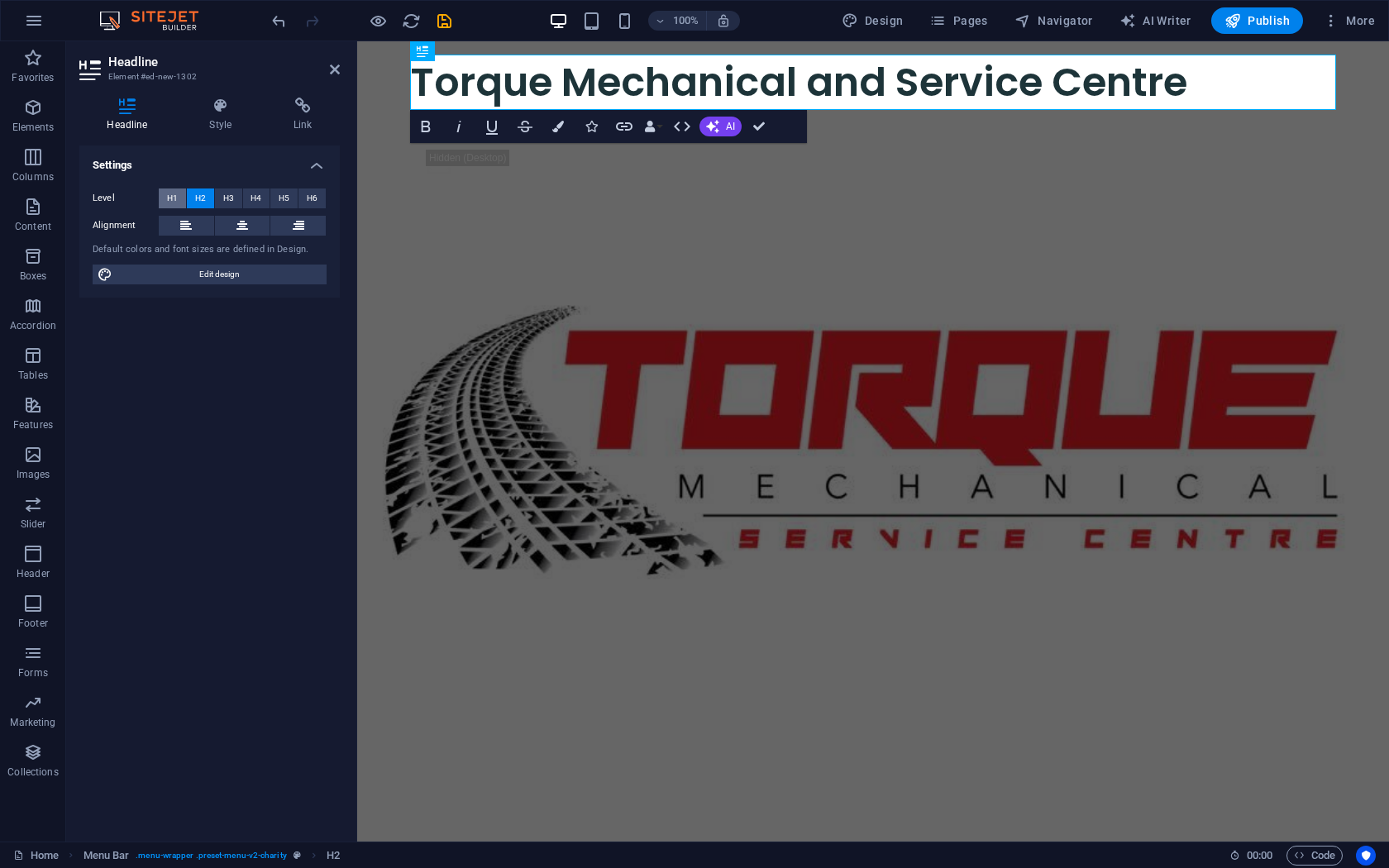
click at [174, 196] on span "H1" at bounding box center [172, 198] width 10 height 20
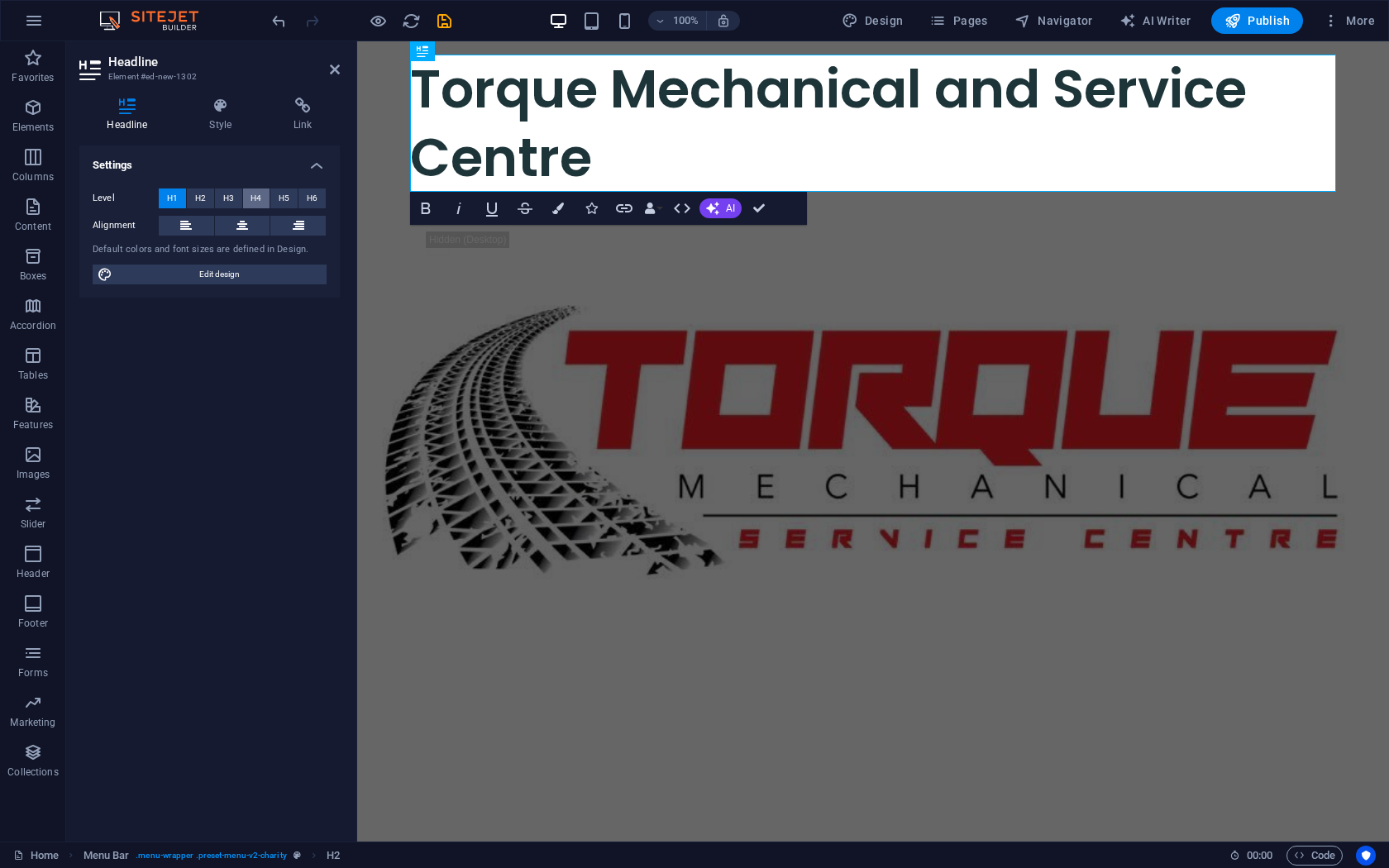
click at [259, 196] on span "H4" at bounding box center [256, 198] width 10 height 20
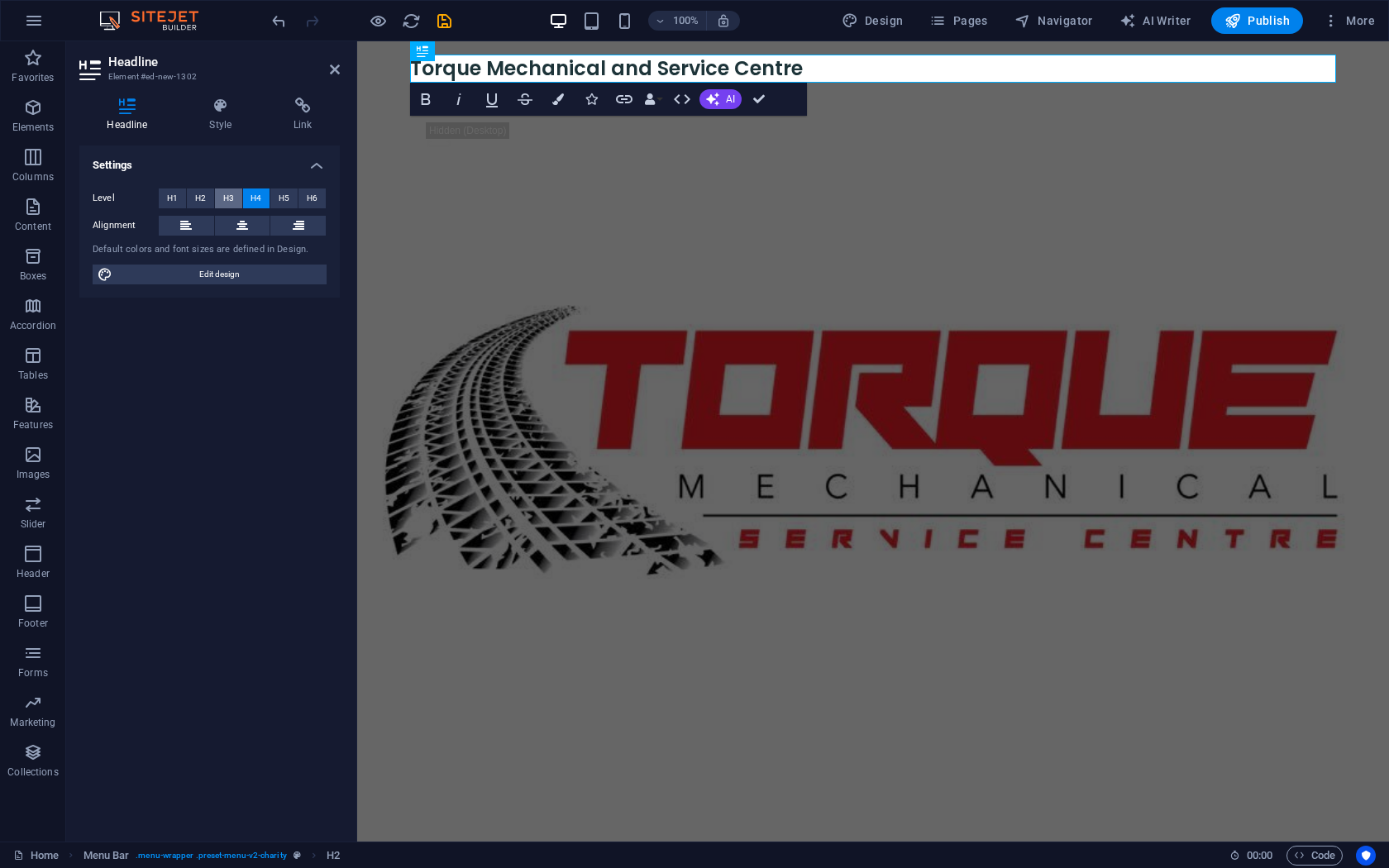
click at [239, 198] on button "H3" at bounding box center [228, 198] width 27 height 20
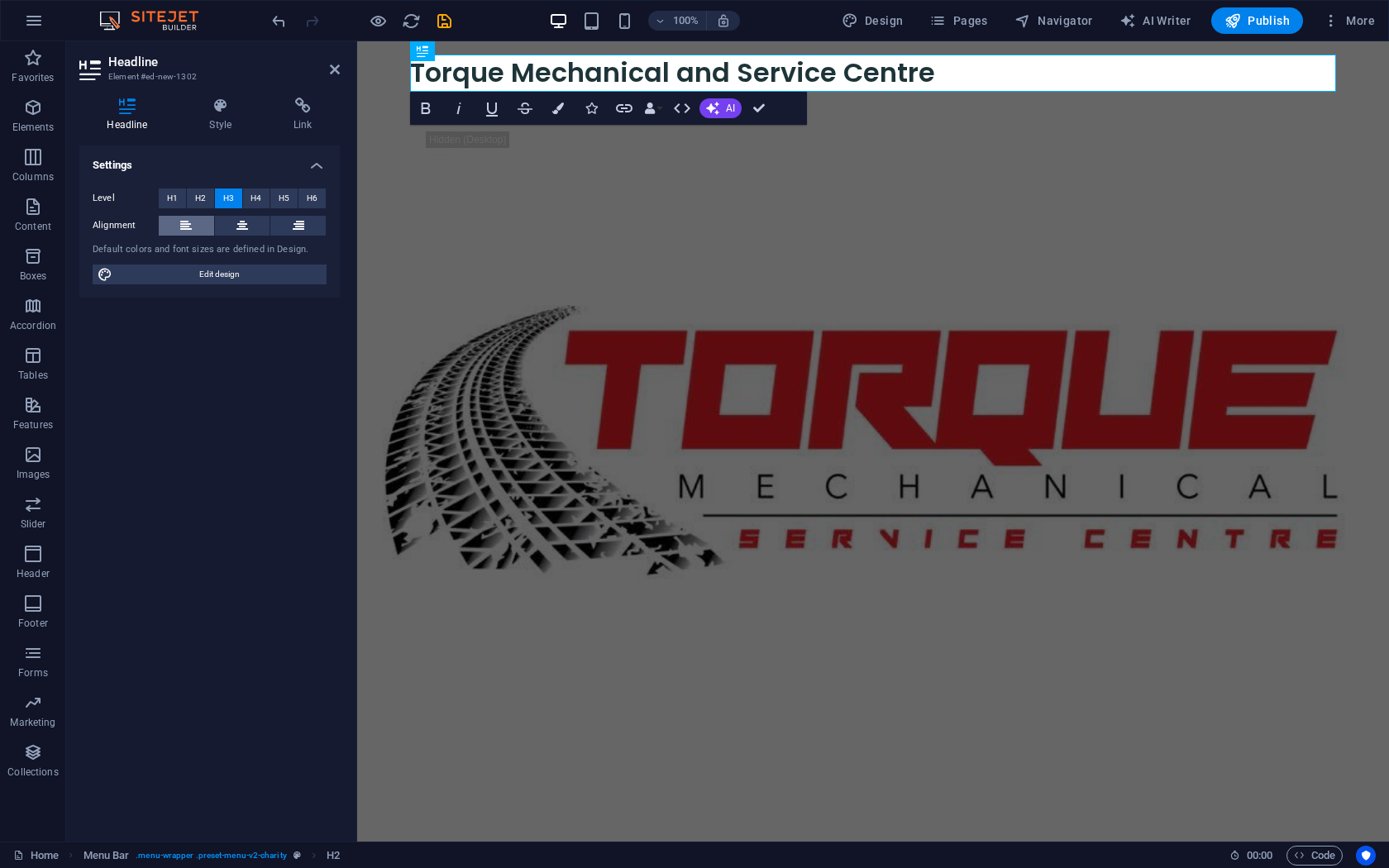
click at [176, 225] on button at bounding box center [186, 225] width 55 height 20
drag, startPoint x: 220, startPoint y: 278, endPoint x: 135, endPoint y: 264, distance: 86.1
click at [220, 278] on span "Edit design" at bounding box center [219, 274] width 204 height 20
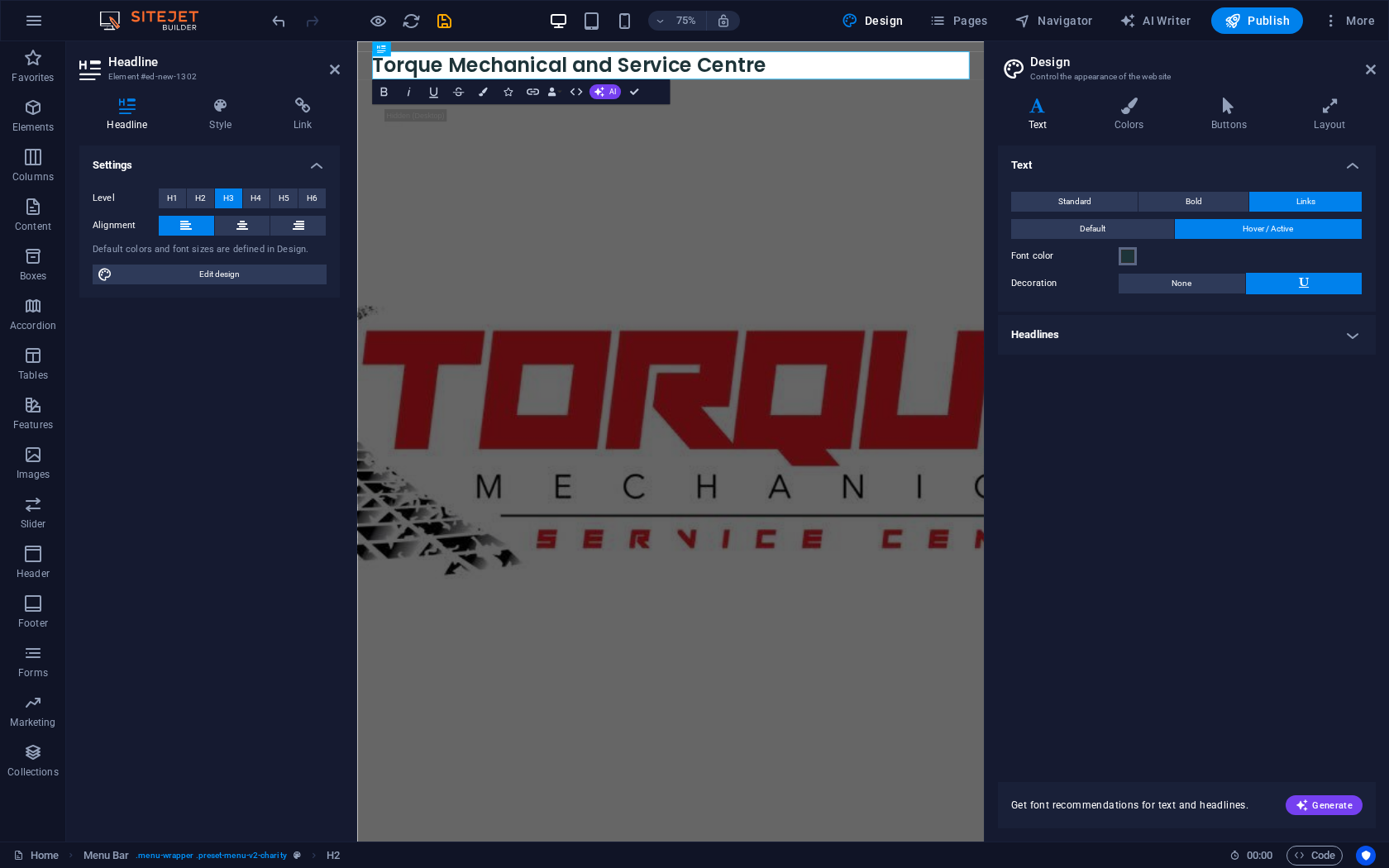
click at [1130, 254] on span at bounding box center [1127, 256] width 13 height 13
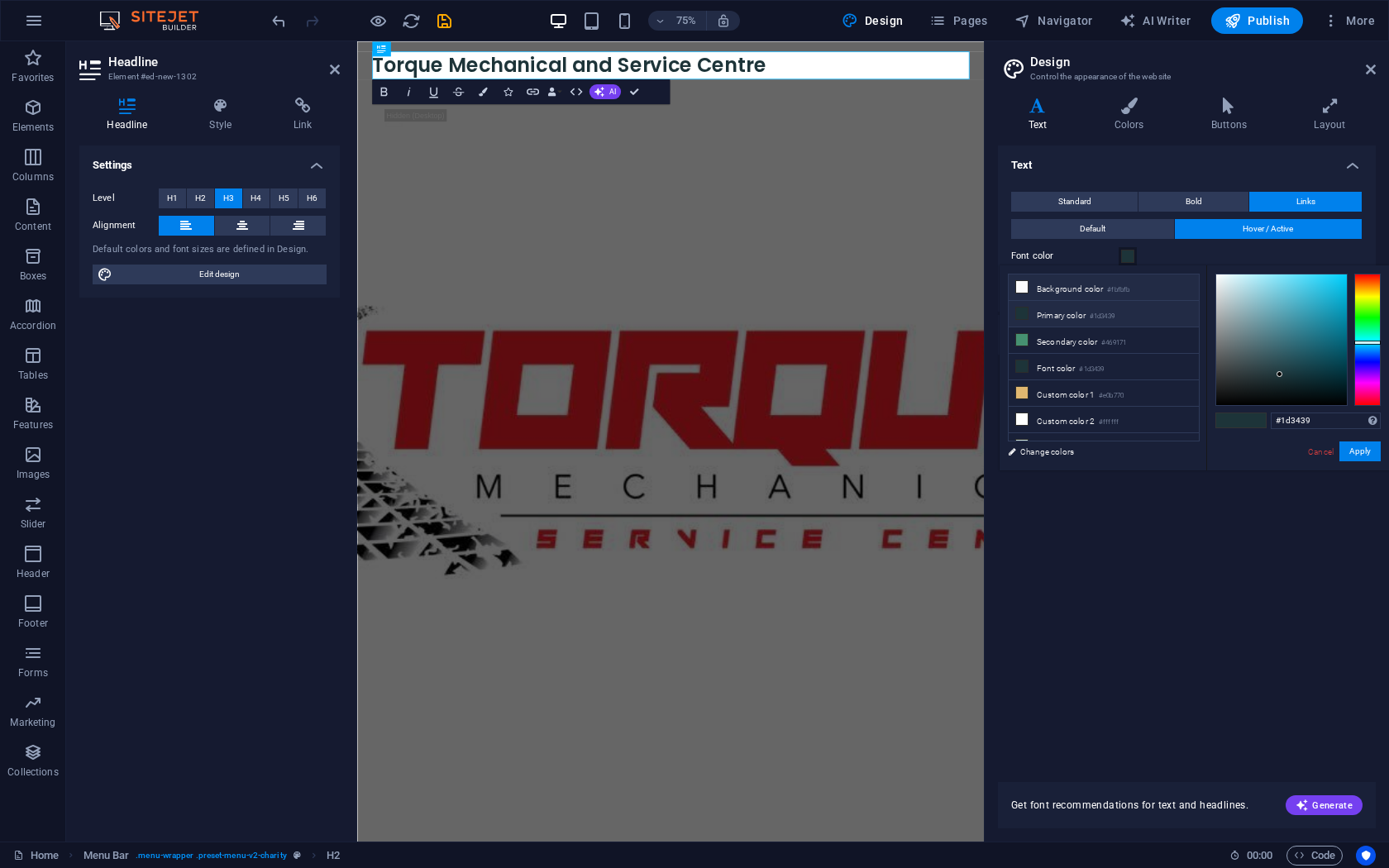
click at [1038, 285] on li "Background color #fbfbfb" at bounding box center [1103, 287] width 190 height 26
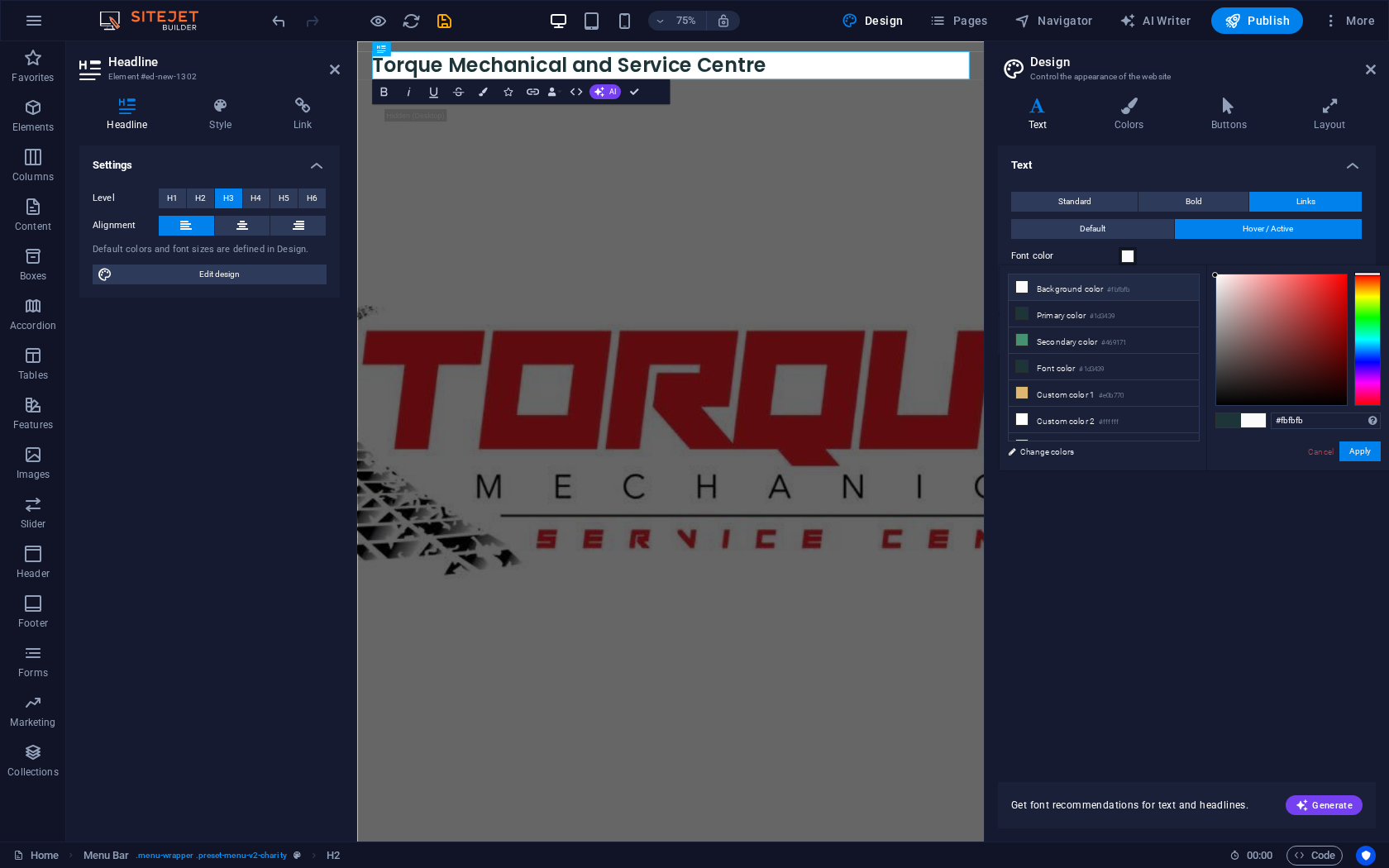
click at [1224, 404] on div "#fbfbfb Supported formats #0852ed rgb(8, 82, 237) rgba(8, 82, 237, 90%) hsv(221…" at bounding box center [1297, 487] width 183 height 444
click at [1224, 404] on div at bounding box center [1282, 340] width 131 height 131
type input "#000000"
drag, startPoint x: 1223, startPoint y: 403, endPoint x: 1301, endPoint y: 439, distance: 85.9
click at [1206, 407] on div "less Background color #fbfbfb Primary color #1d3439 Secondary color #469171 Fon…" at bounding box center [1194, 368] width 390 height 205
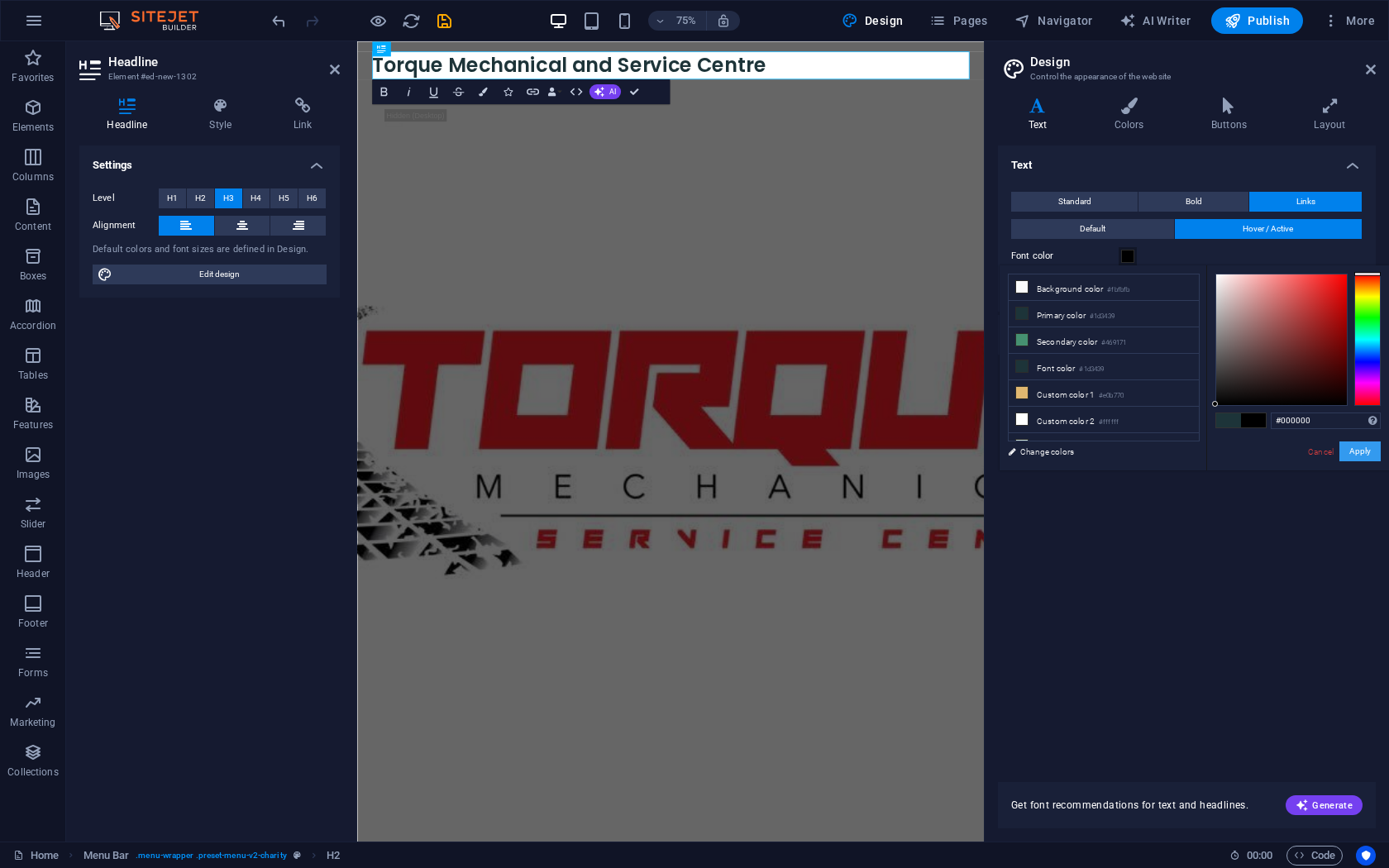
click at [1362, 447] on button "Apply" at bounding box center [1359, 451] width 41 height 20
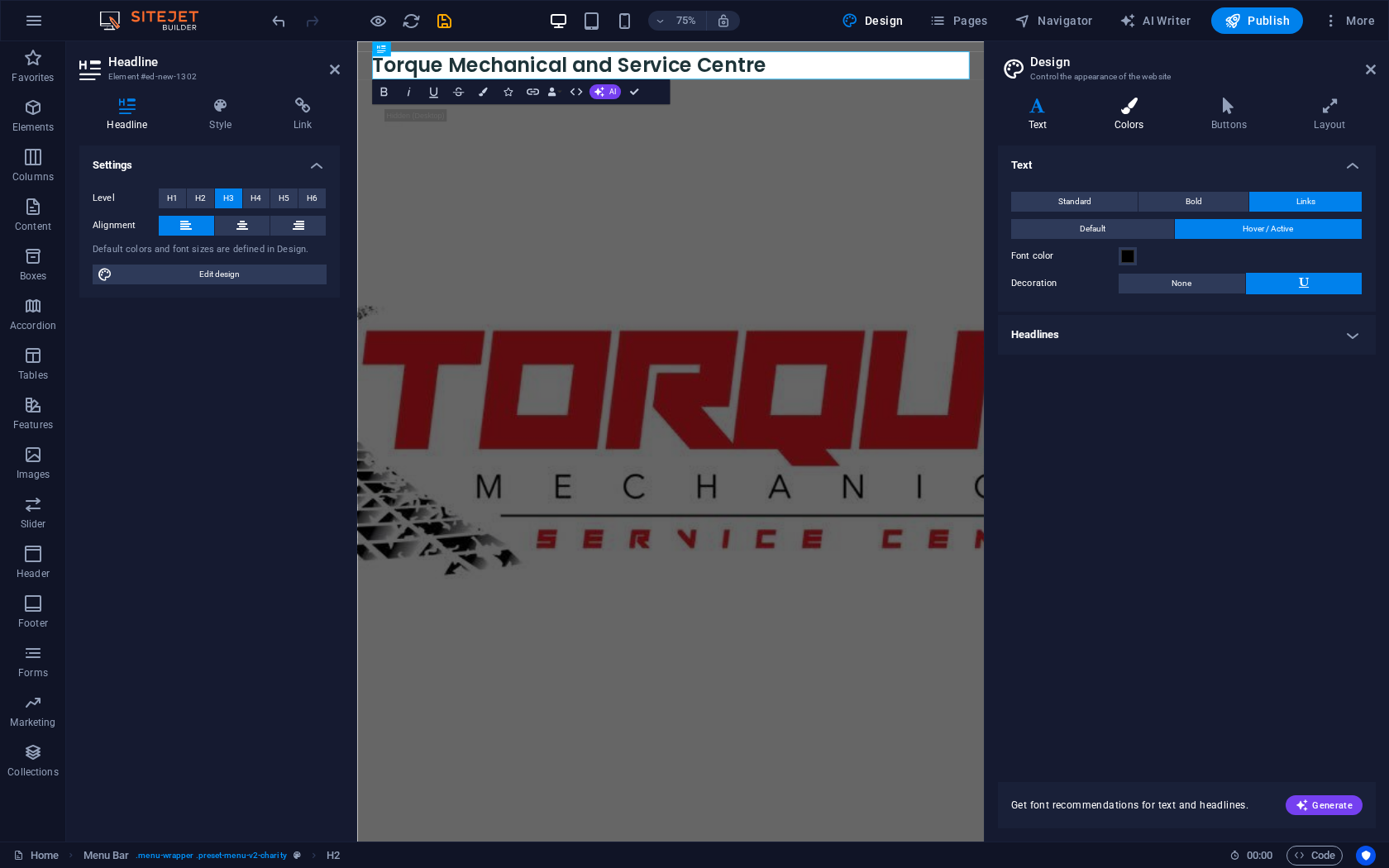
click at [1149, 120] on h4 "Colors" at bounding box center [1132, 115] width 97 height 35
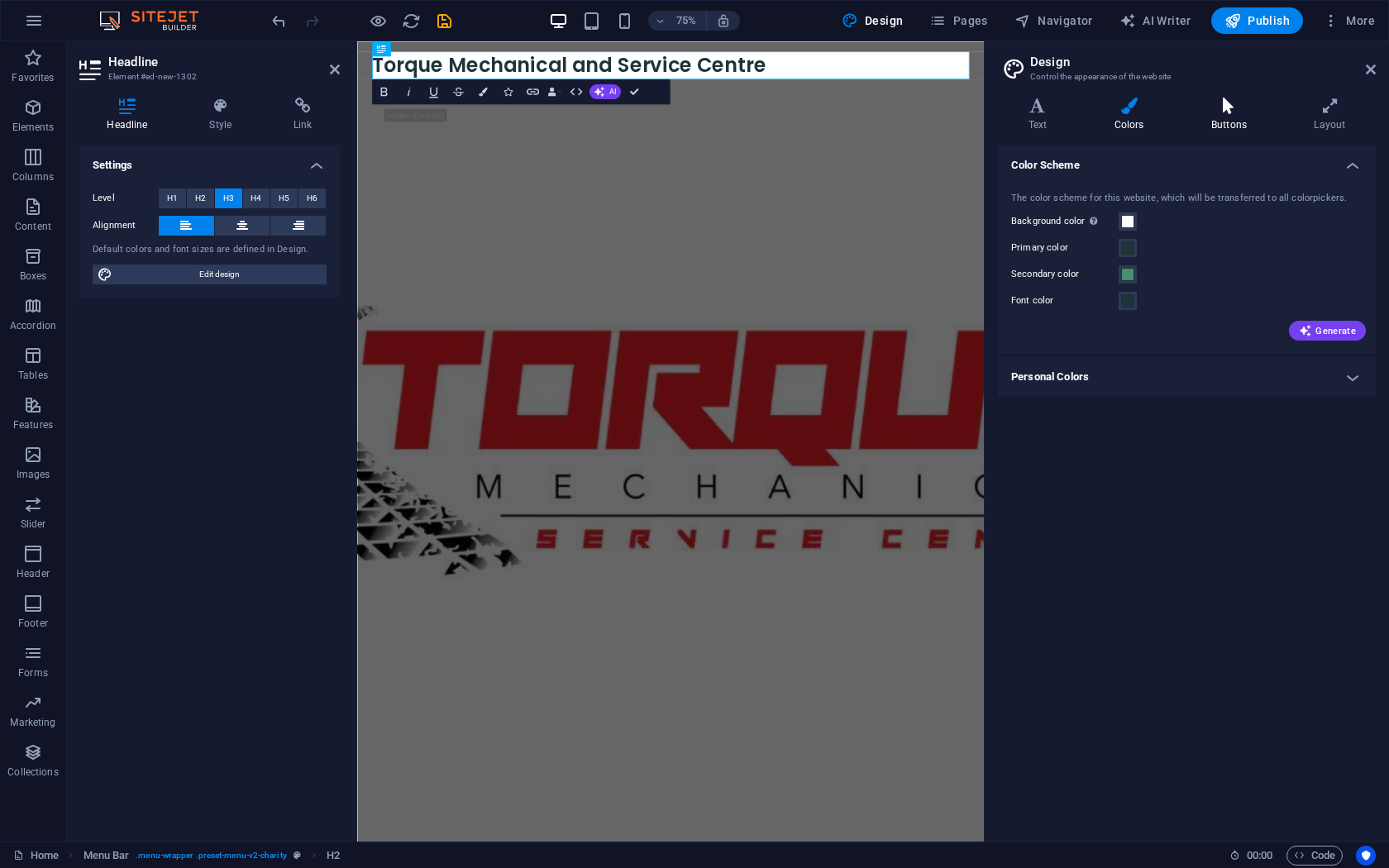
click at [1224, 121] on h4 "Buttons" at bounding box center [1231, 115] width 102 height 35
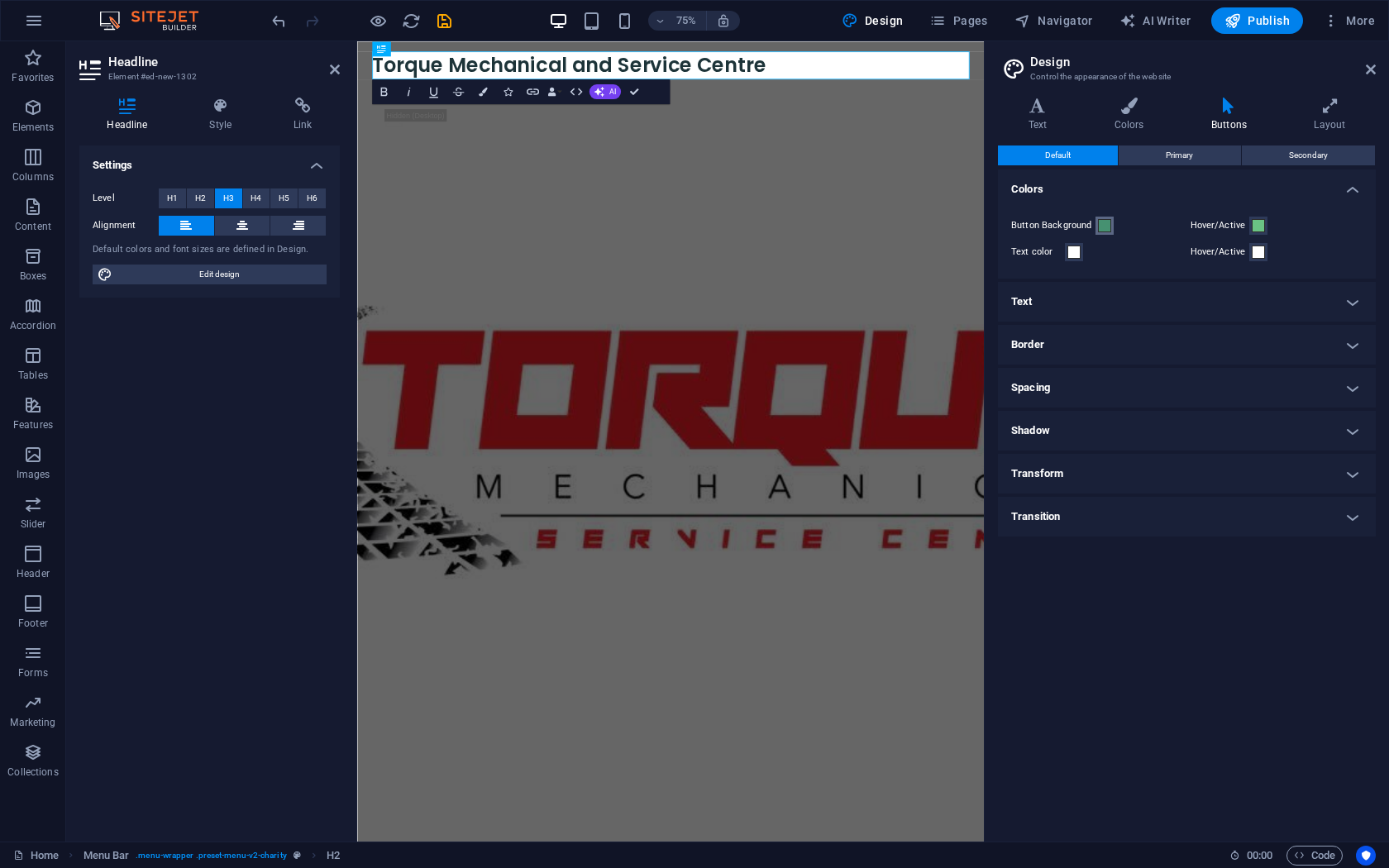
click at [1101, 226] on span at bounding box center [1104, 225] width 13 height 13
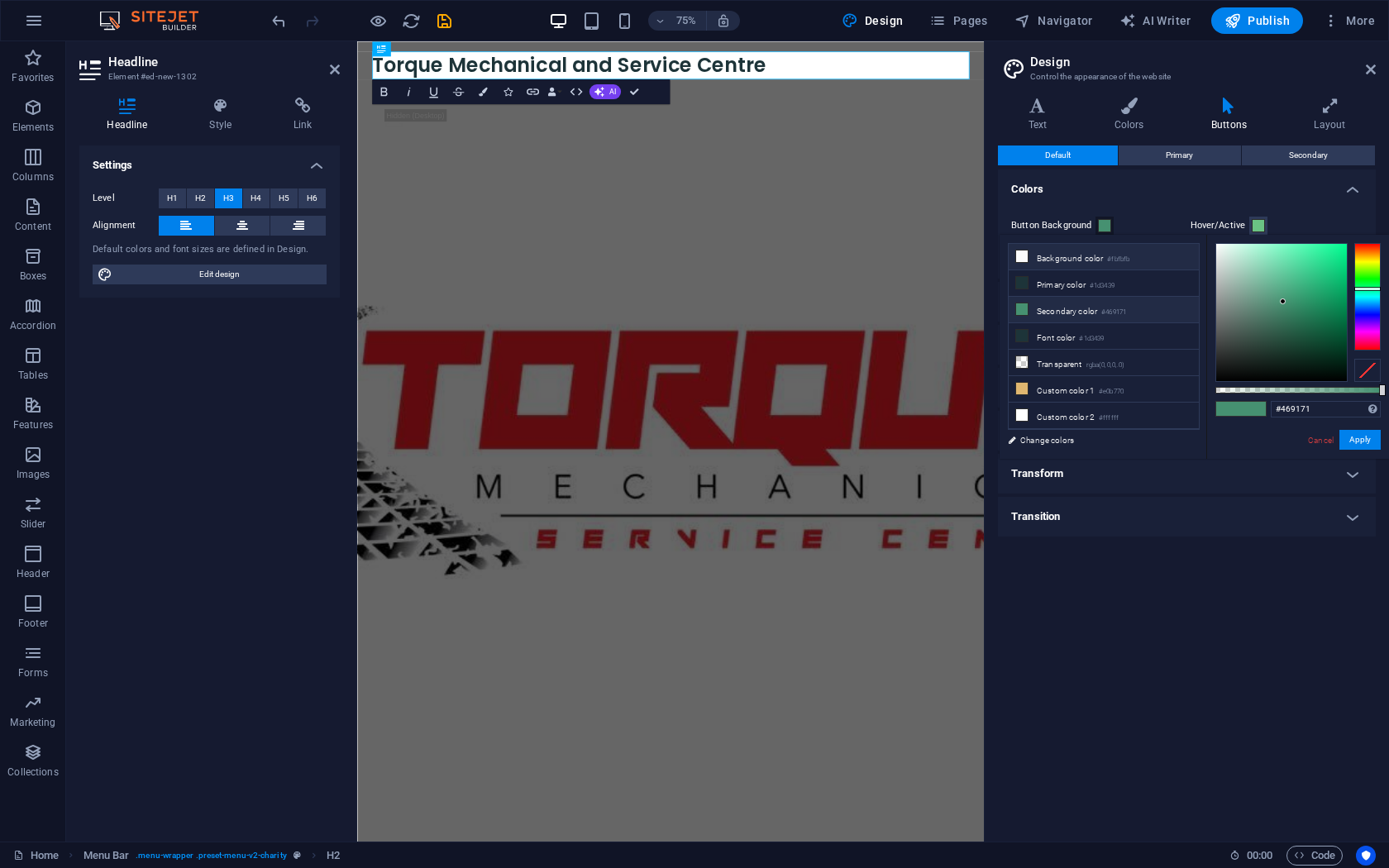
click at [1033, 260] on li "Background color #fbfbfb" at bounding box center [1103, 257] width 190 height 26
type input "#fbfbfb"
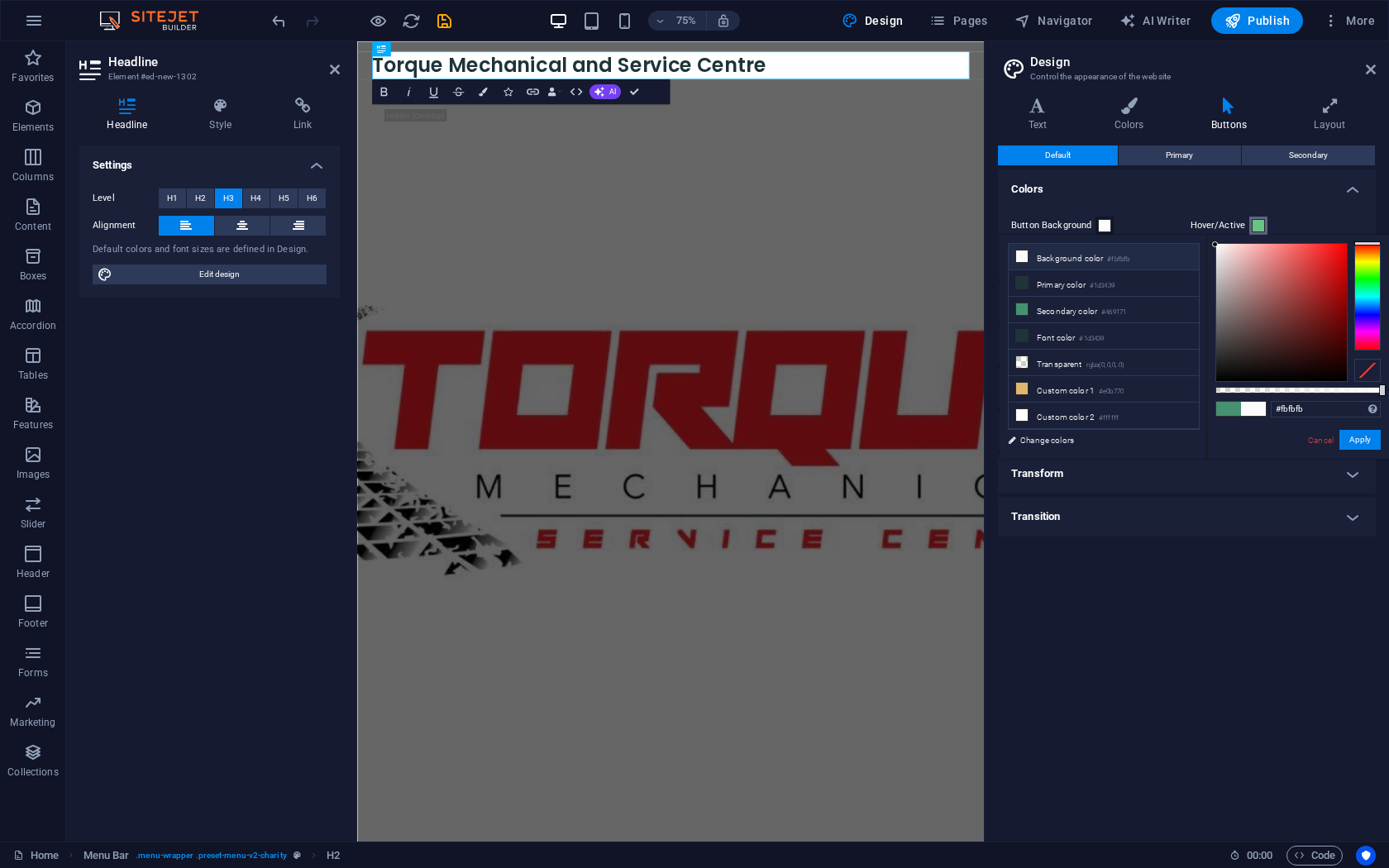
click at [1261, 230] on span at bounding box center [1258, 225] width 13 height 13
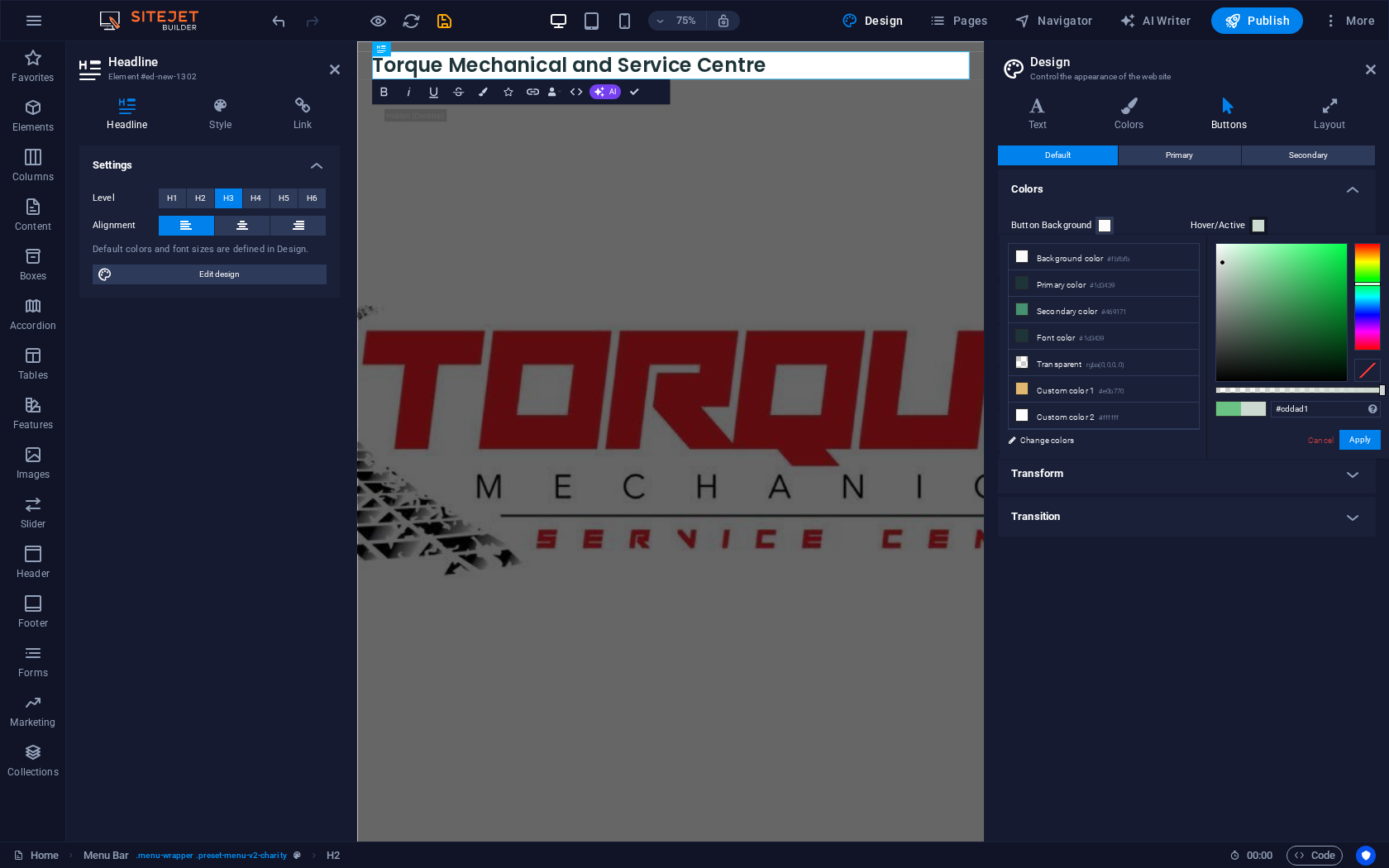
type input "#d1dbd4"
drag, startPoint x: 1228, startPoint y: 269, endPoint x: 1221, endPoint y: 262, distance: 9.9
click at [1221, 262] on div at bounding box center [1282, 312] width 131 height 137
click at [1180, 155] on span "Primary" at bounding box center [1178, 155] width 27 height 20
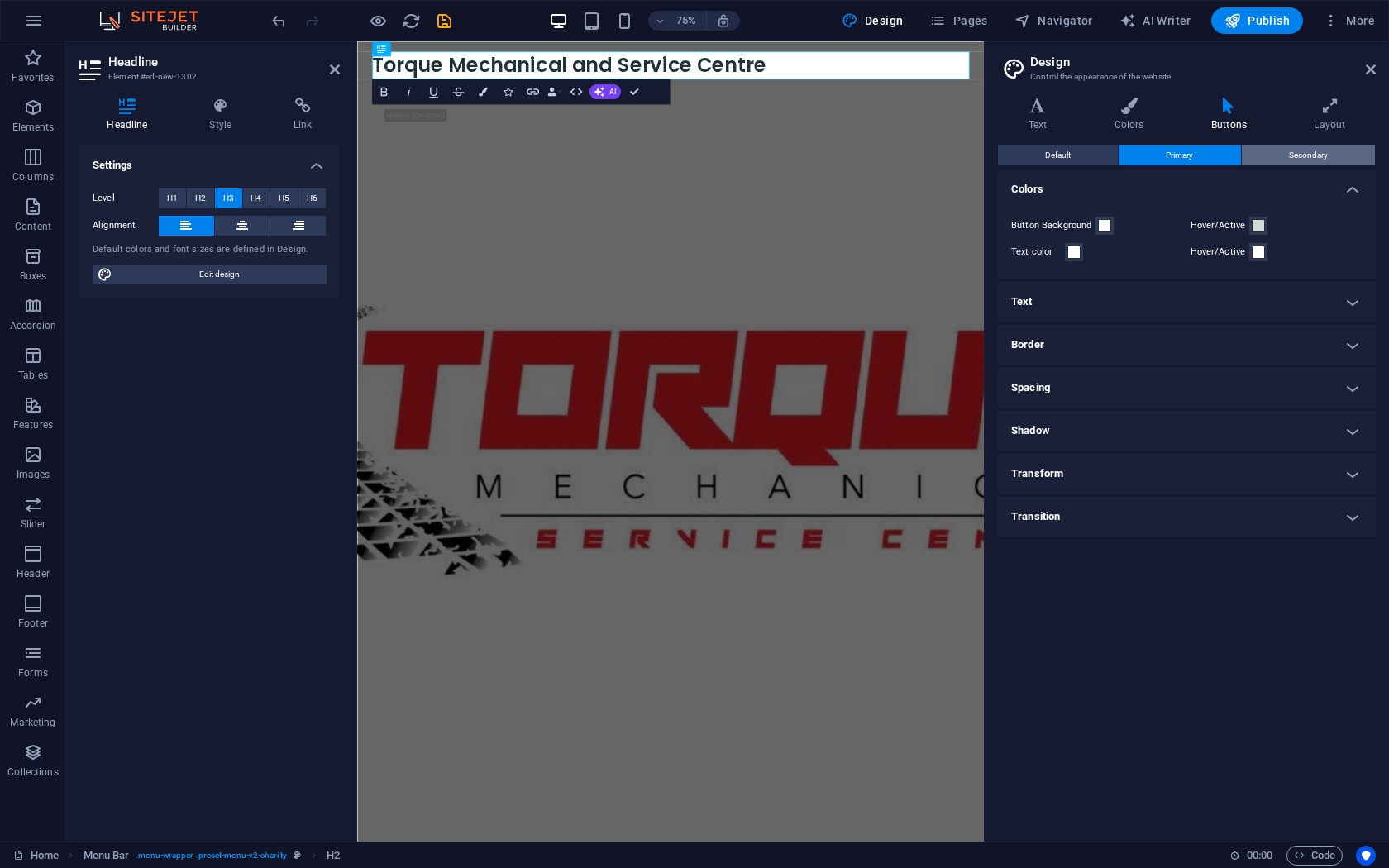
click at [1297, 154] on span "Secondary" at bounding box center [1308, 155] width 38 height 20
click at [1178, 162] on span "Primary" at bounding box center [1178, 155] width 27 height 20
click at [1318, 116] on h4 "Layout" at bounding box center [1330, 115] width 92 height 35
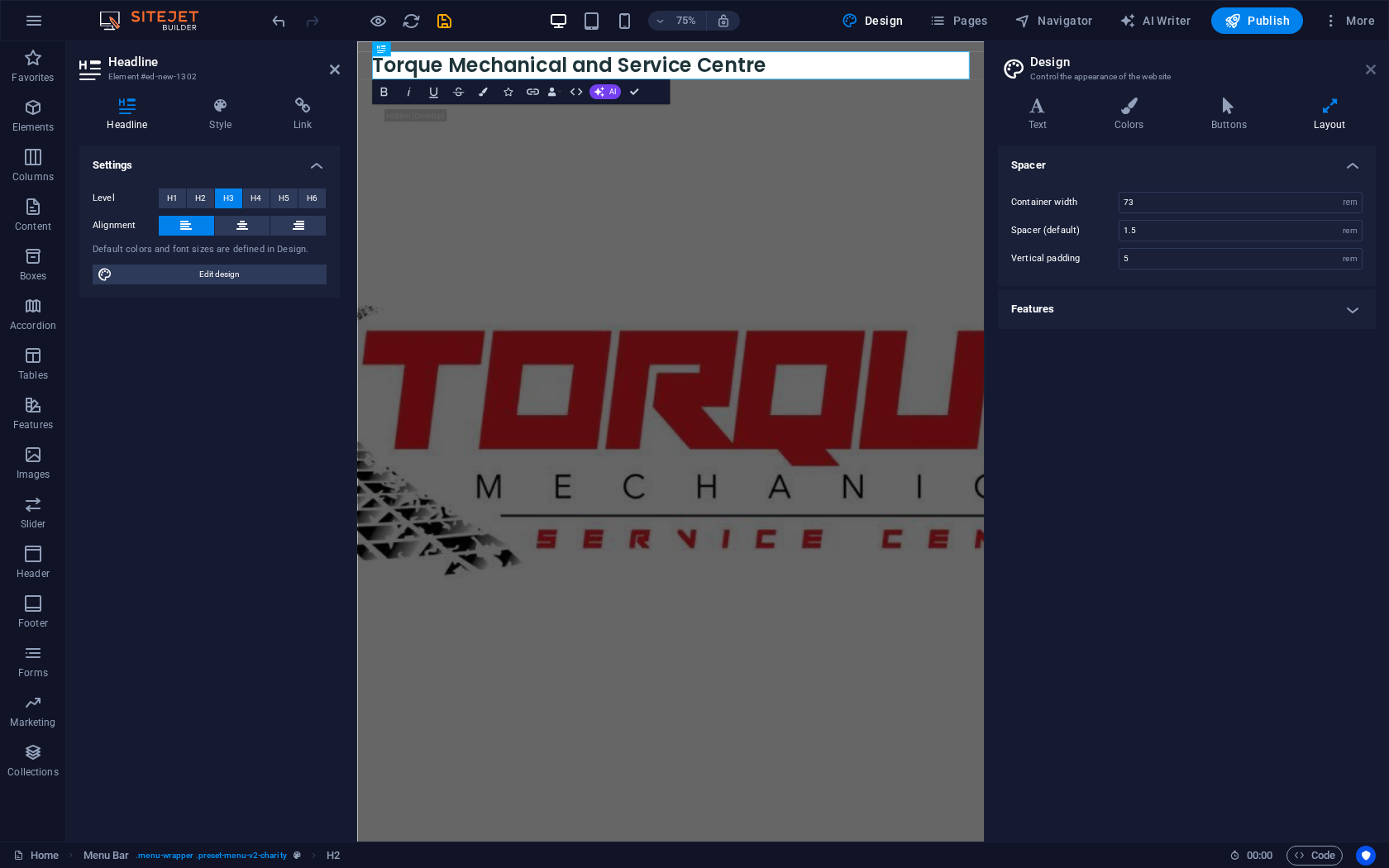
click at [1368, 69] on icon at bounding box center [1370, 69] width 10 height 13
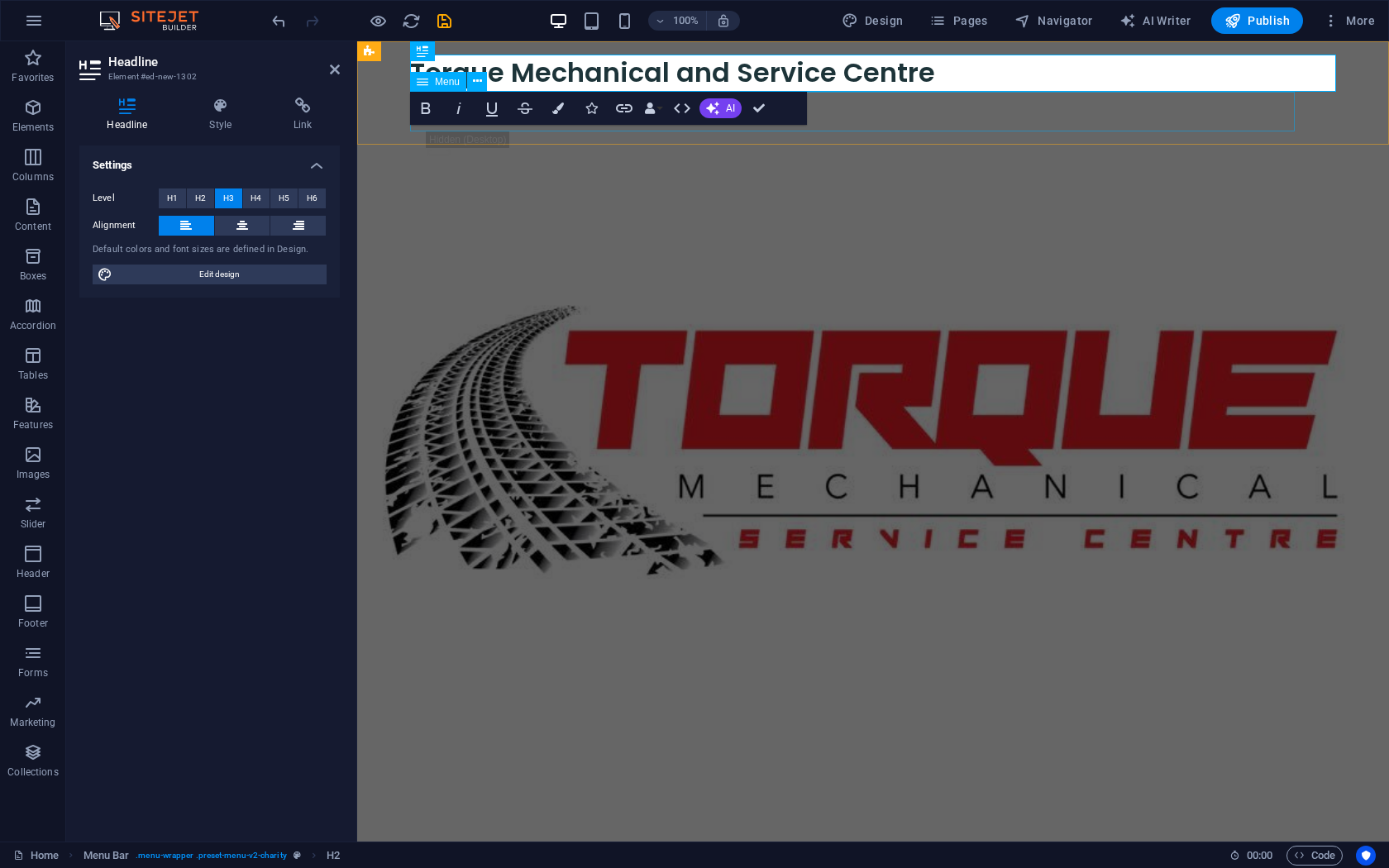
click at [929, 123] on nav "About Partners Donate" at bounding box center [873, 111] width 926 height 39
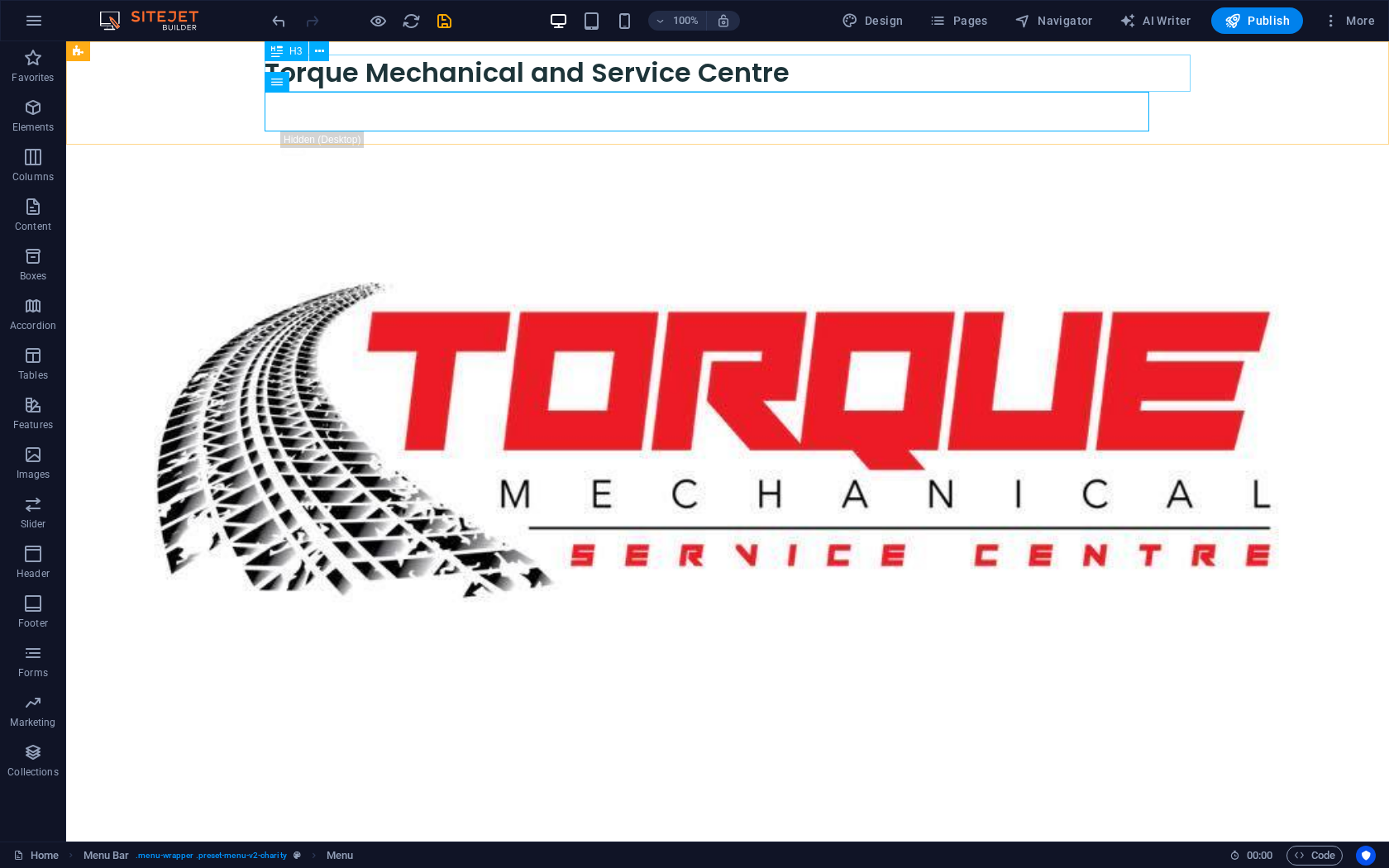
click at [594, 57] on div "Torque Mechanical and Service Centre" at bounding box center [728, 72] width 926 height 38
click at [776, 121] on nav "About Partners Donate" at bounding box center [728, 111] width 926 height 39
click at [764, 123] on nav "About Partners Donate" at bounding box center [728, 111] width 926 height 39
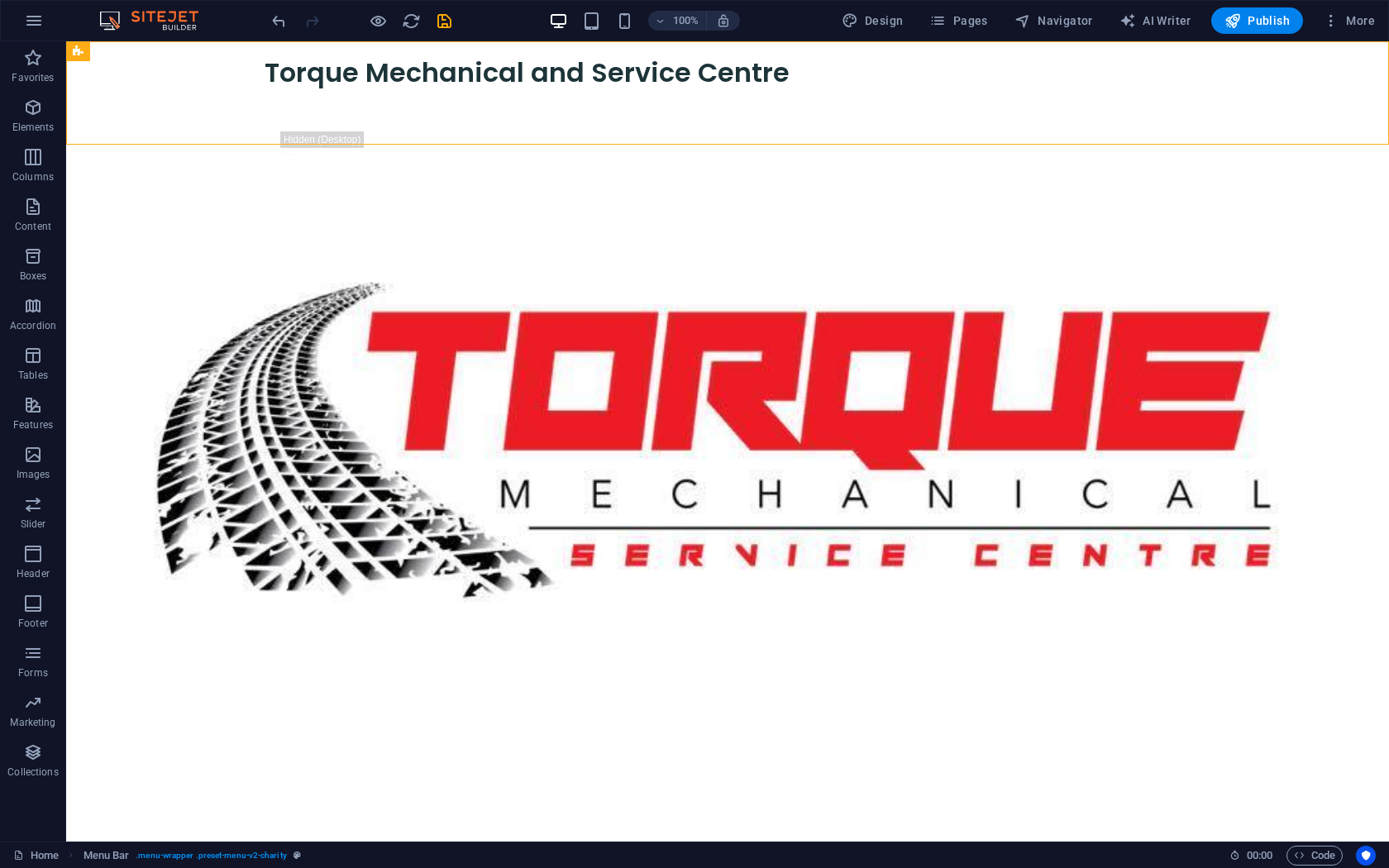
drag, startPoint x: 264, startPoint y: 114, endPoint x: 771, endPoint y: 67, distance: 509.2
click at [771, 67] on div "New headline Menu Torque Mechanical and Service Centre About Partners Donate .f…" at bounding box center [728, 107] width 1323 height 134
click at [850, 107] on nav "About Partners Donate" at bounding box center [728, 111] width 926 height 39
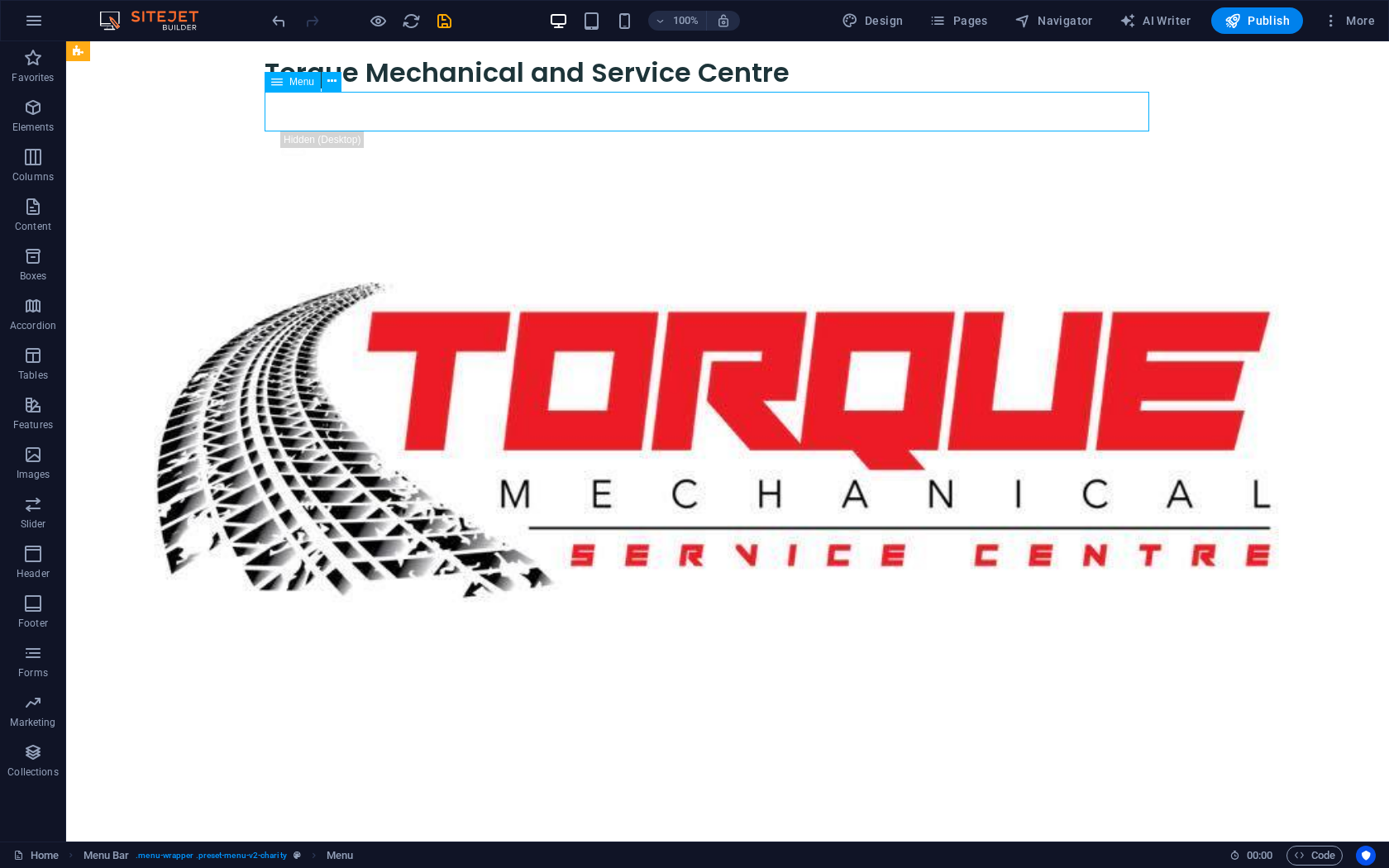
click at [743, 77] on div "Torque Mechanical and Service Centre" at bounding box center [728, 72] width 926 height 38
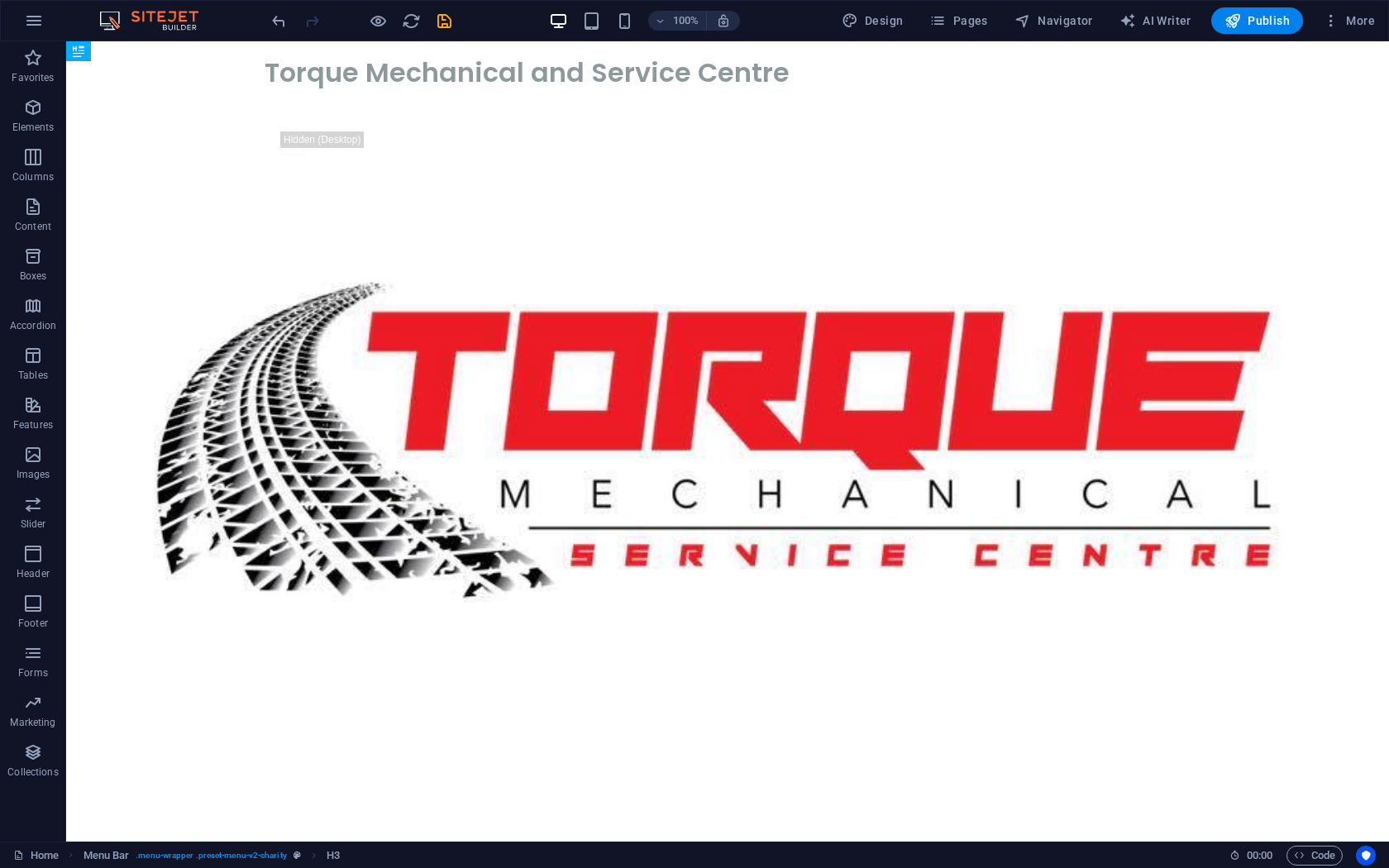
drag, startPoint x: 701, startPoint y: 77, endPoint x: 696, endPoint y: 60, distance: 17.7
click at [696, 60] on header "New headline Menu Torque Mechanical and Service Centre Torque Mechanical and Se…" at bounding box center [727, 107] width 965 height 134
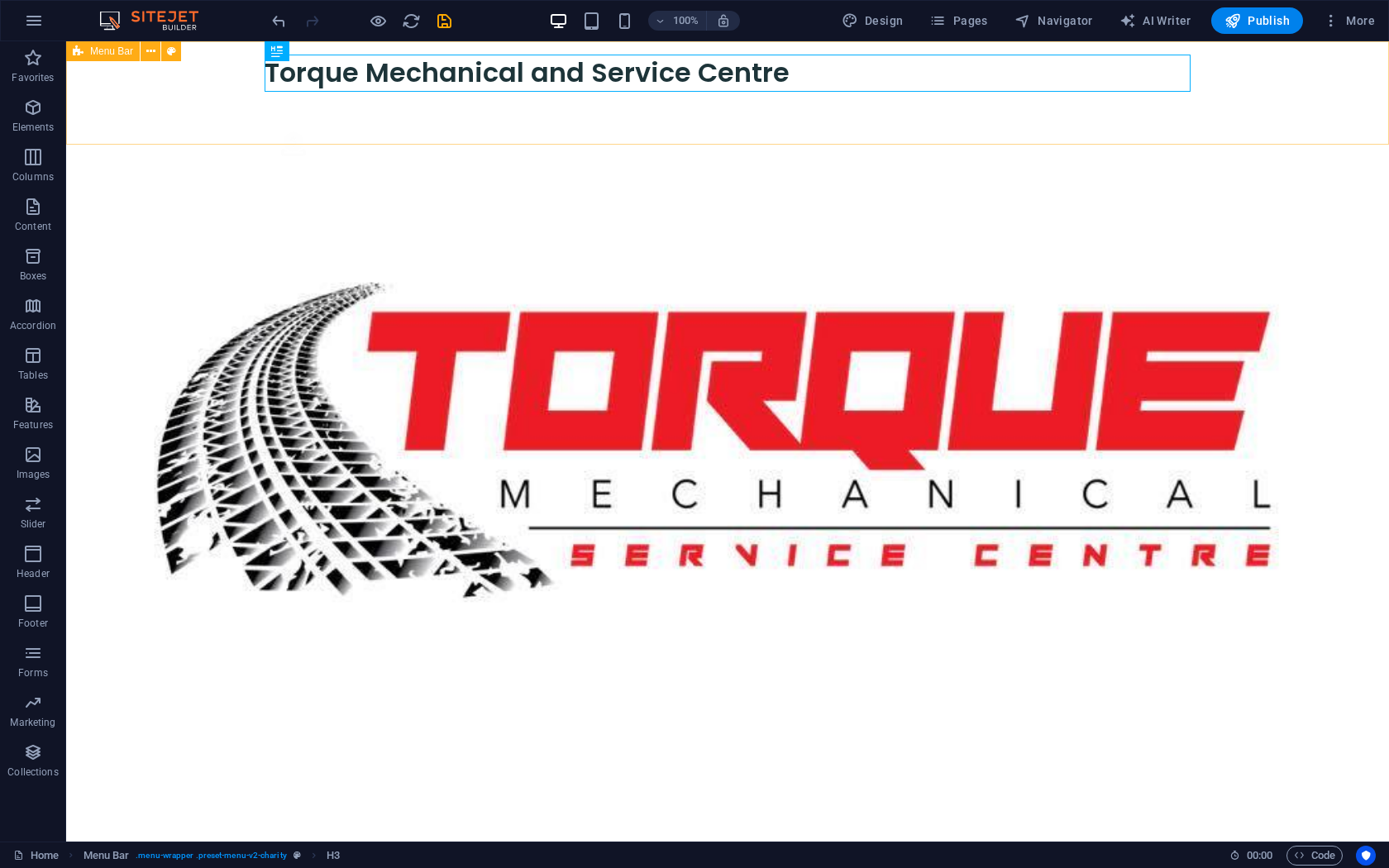
click at [1191, 131] on figure ".fa-secondary{opacity:.4}" at bounding box center [736, 147] width 909 height 31
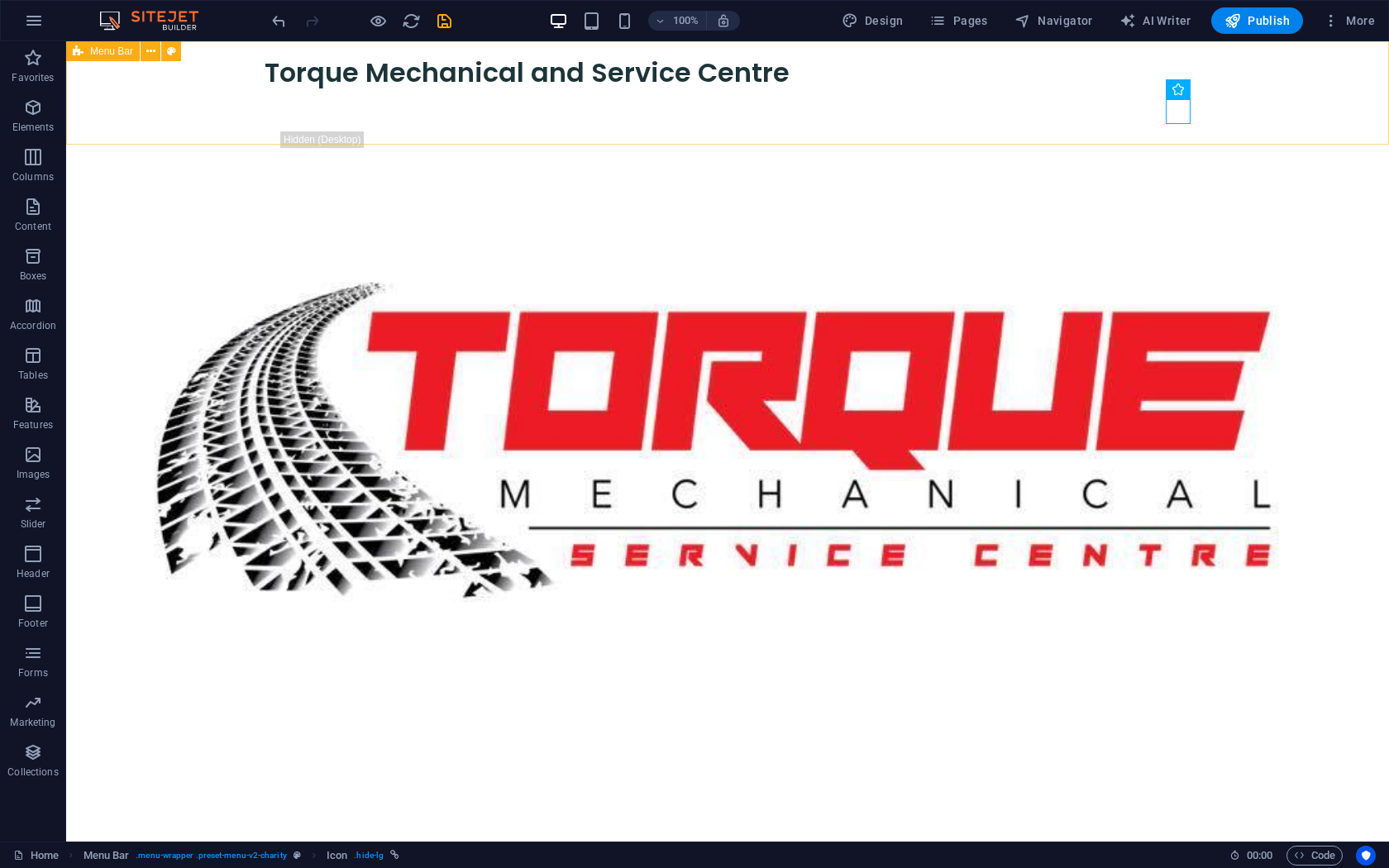
click at [1319, 108] on div "New headline Menu Torque Mechanical and Service Centre About Partners Donate .f…" at bounding box center [728, 107] width 1323 height 134
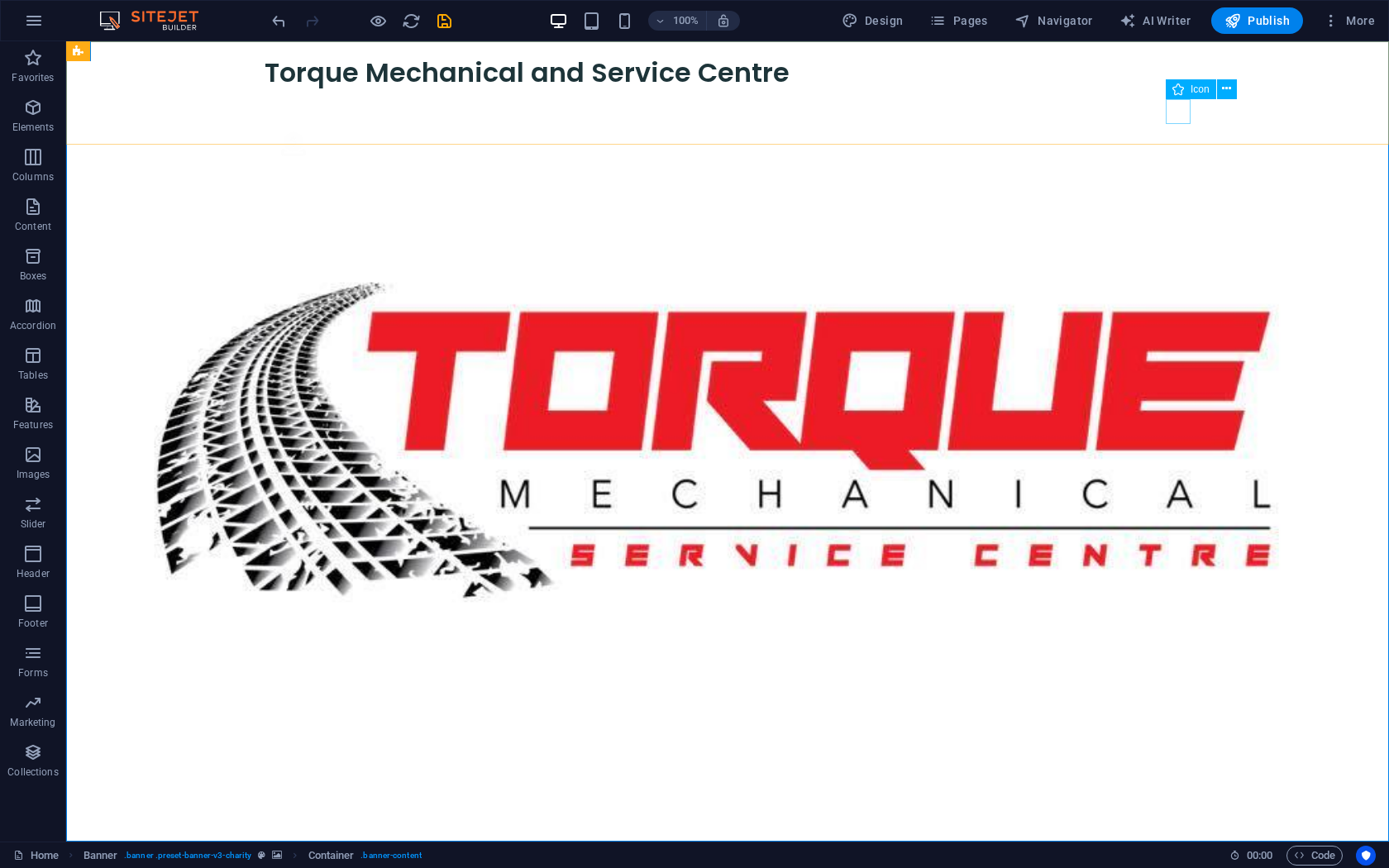
click at [1179, 131] on figure ".fa-secondary{opacity:.4}" at bounding box center [736, 147] width 909 height 31
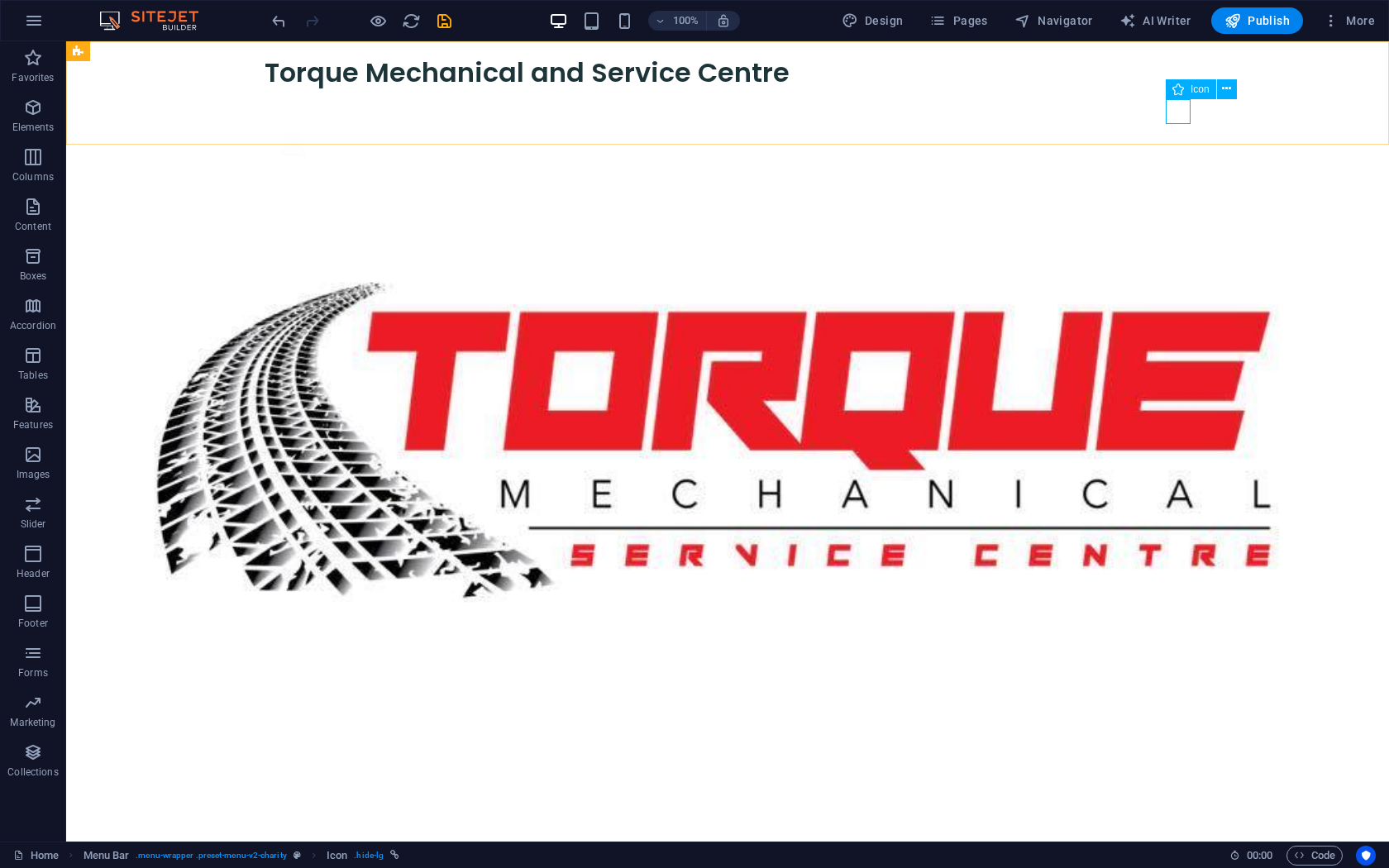
click at [1183, 131] on figure ".fa-secondary{opacity:.4}" at bounding box center [736, 147] width 909 height 31
click at [1228, 83] on div "New headline Menu Torque Mechanical and Service Centre About Partners Donate .f…" at bounding box center [728, 107] width 1323 height 134
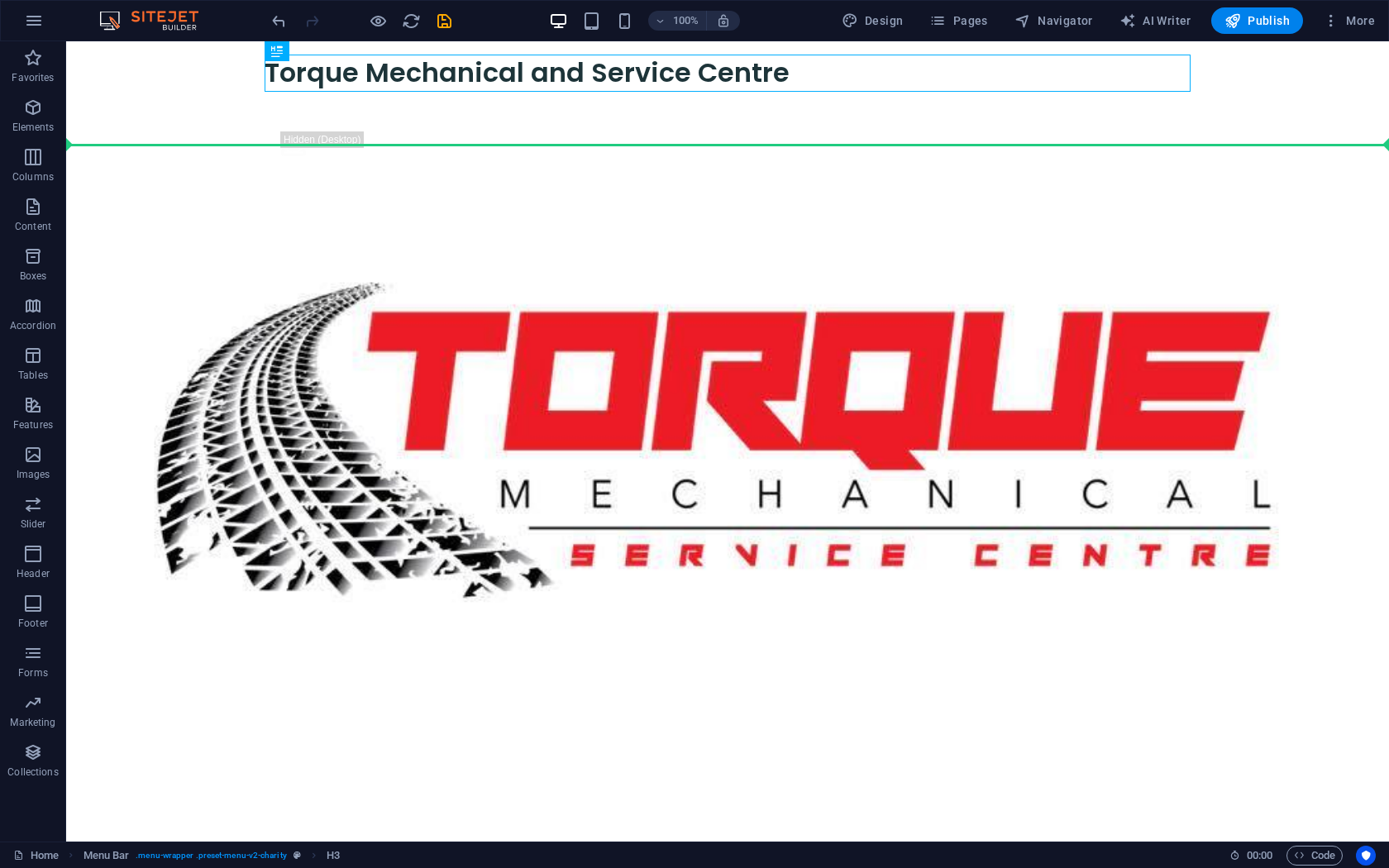
drag, startPoint x: 1158, startPoint y: 76, endPoint x: 1209, endPoint y: 127, distance: 72.1
click at [1212, 130] on div "New headline Menu Torque Mechanical and Service Centre About Partners Donate .f…" at bounding box center [728, 107] width 1323 height 134
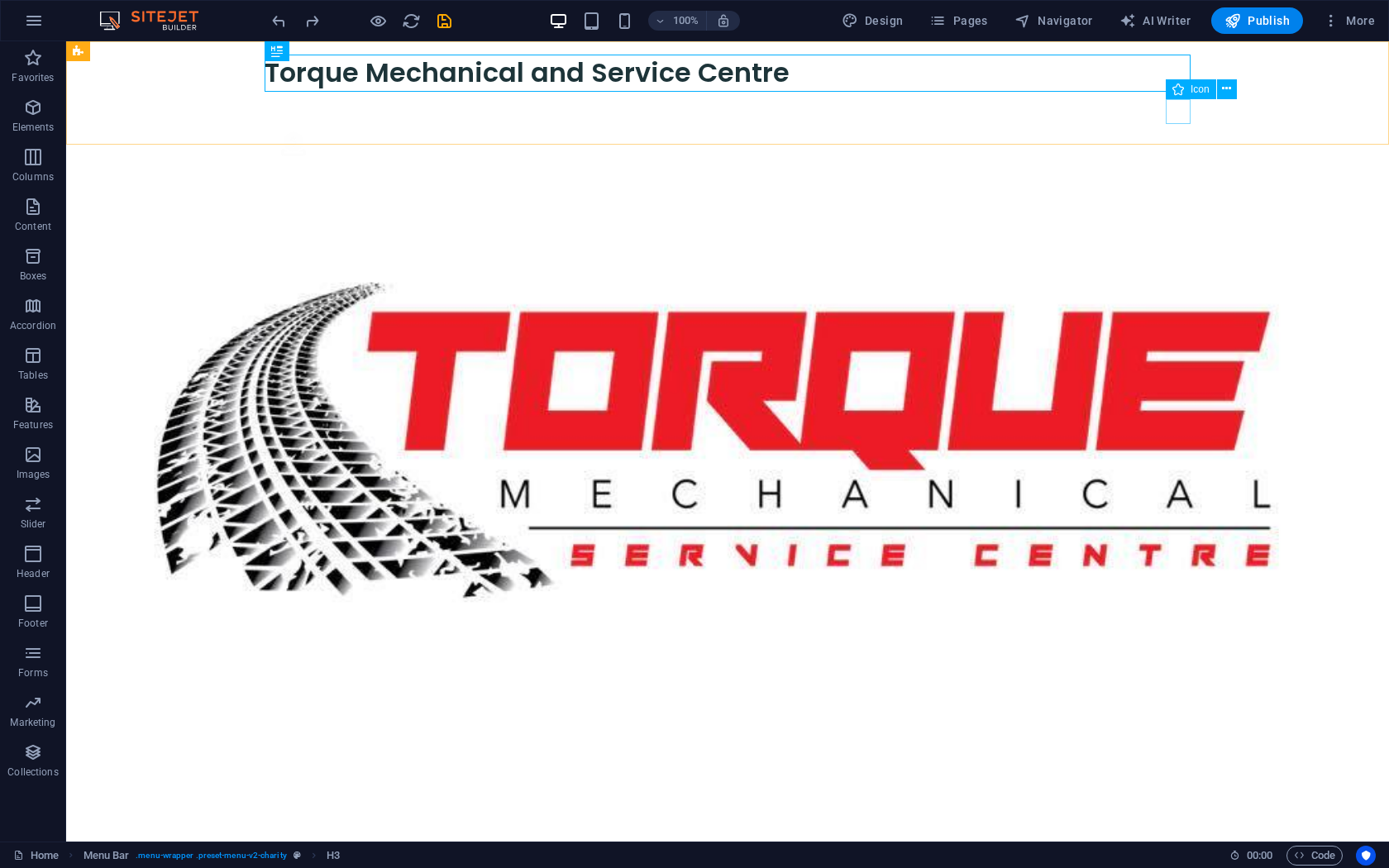
click at [1174, 131] on figure ".fa-secondary{opacity:.4}" at bounding box center [736, 147] width 909 height 31
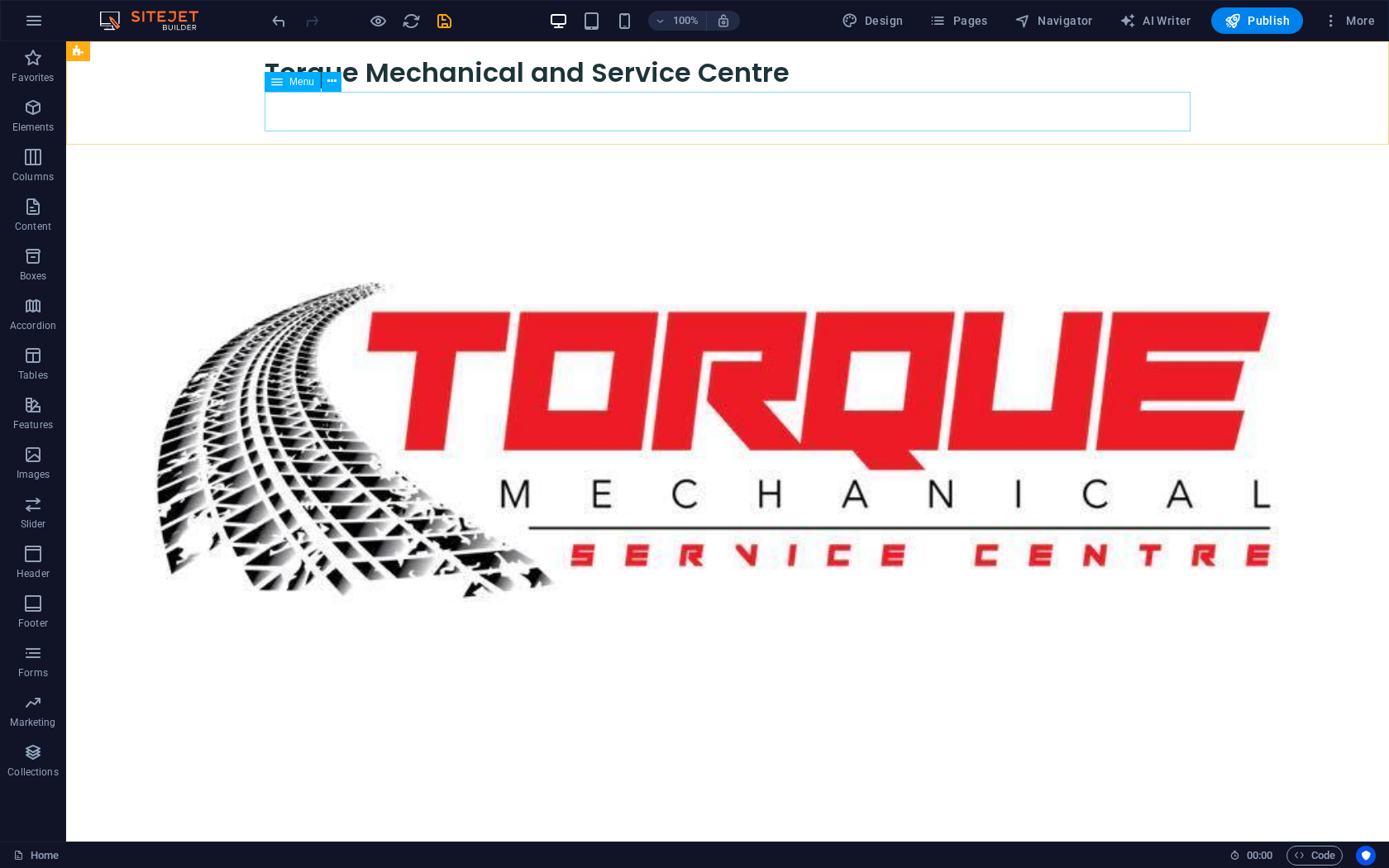
click at [919, 108] on nav "About Partners Donate" at bounding box center [728, 111] width 926 height 39
select select
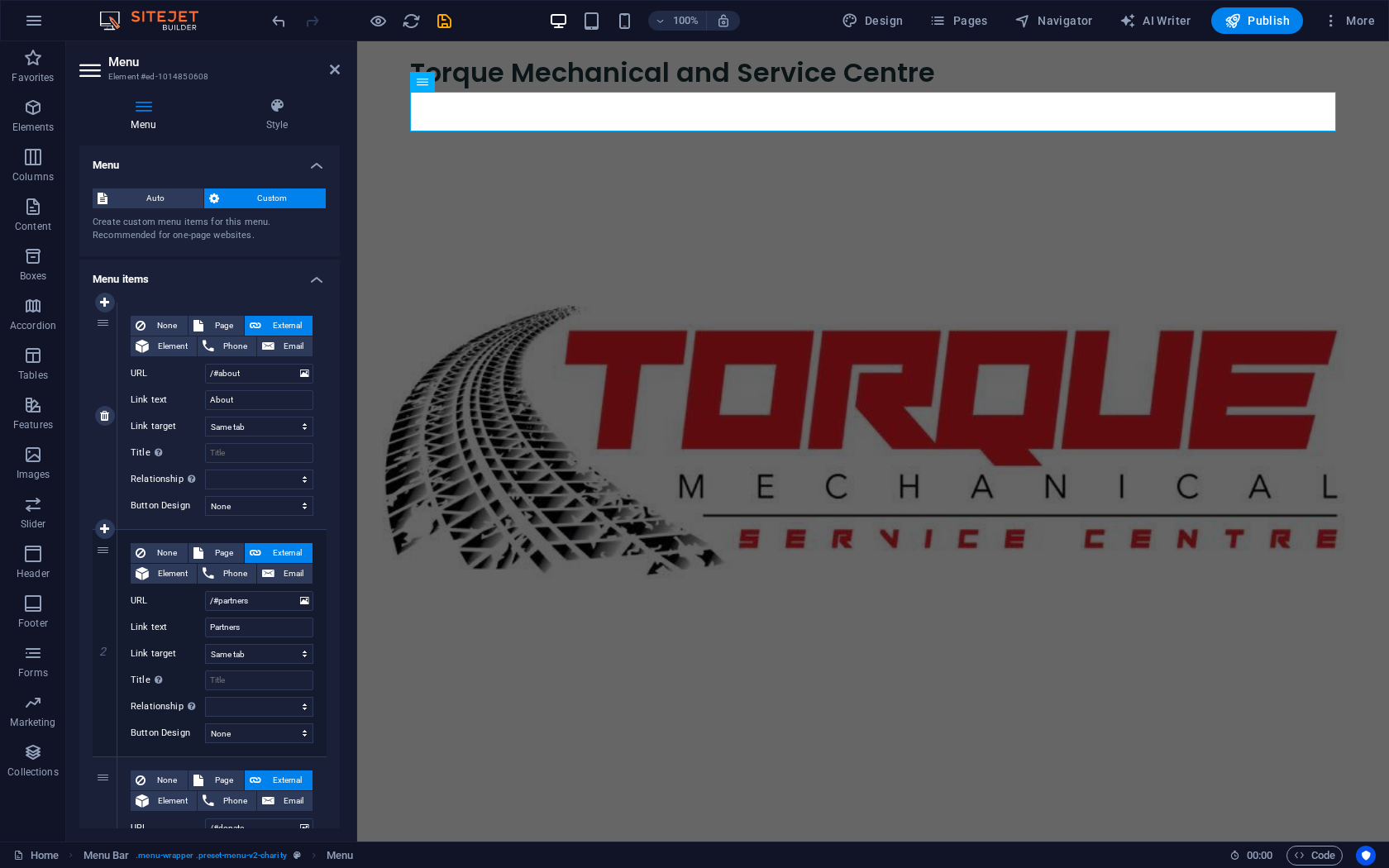
drag, startPoint x: 248, startPoint y: 403, endPoint x: 197, endPoint y: 412, distance: 51.8
click at [205, 410] on input "About" at bounding box center [259, 400] width 108 height 20
type input "Services"
select select
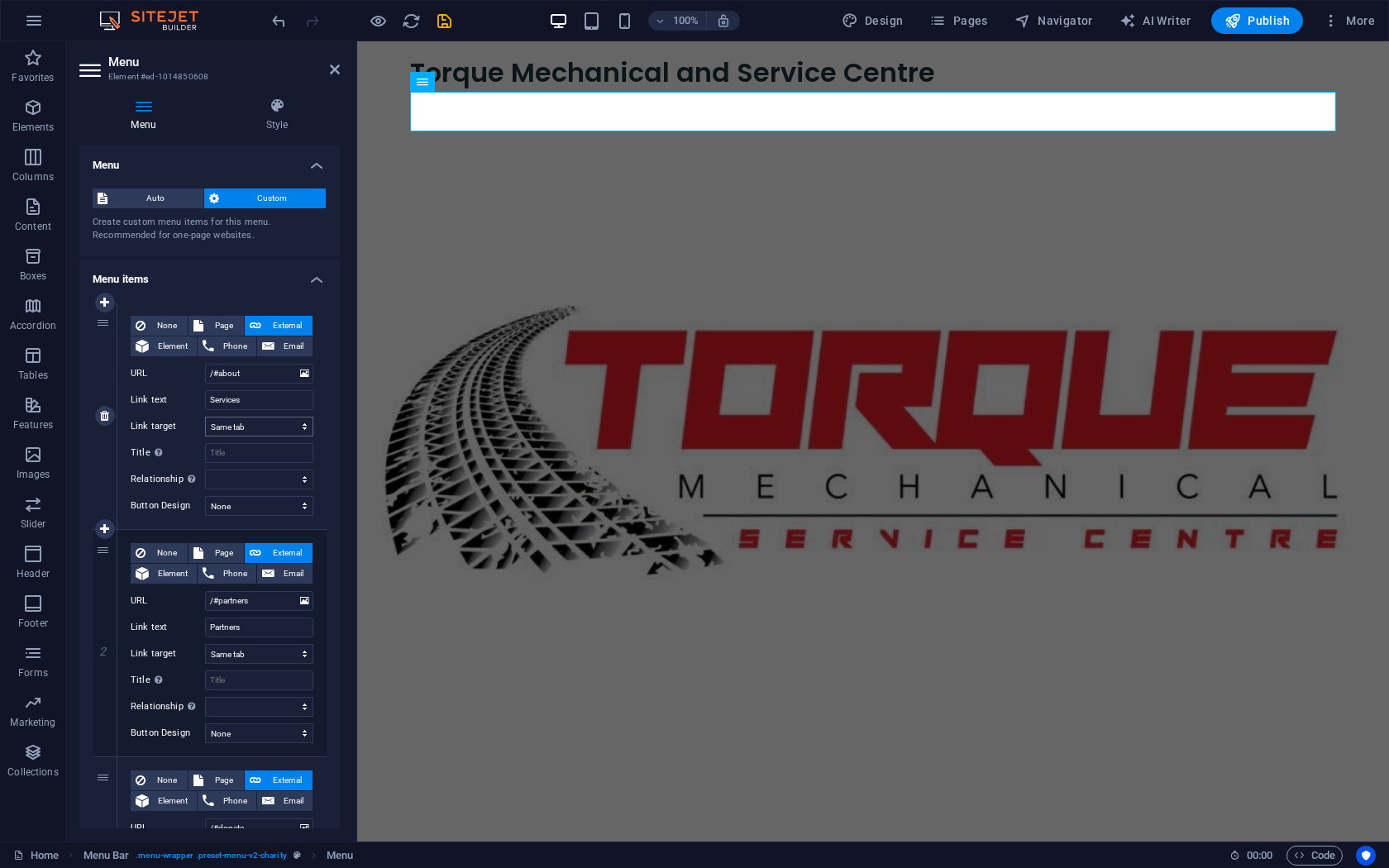
select select
type input "Services"
click at [259, 635] on input "Partners" at bounding box center [259, 627] width 108 height 20
type input "Abo"
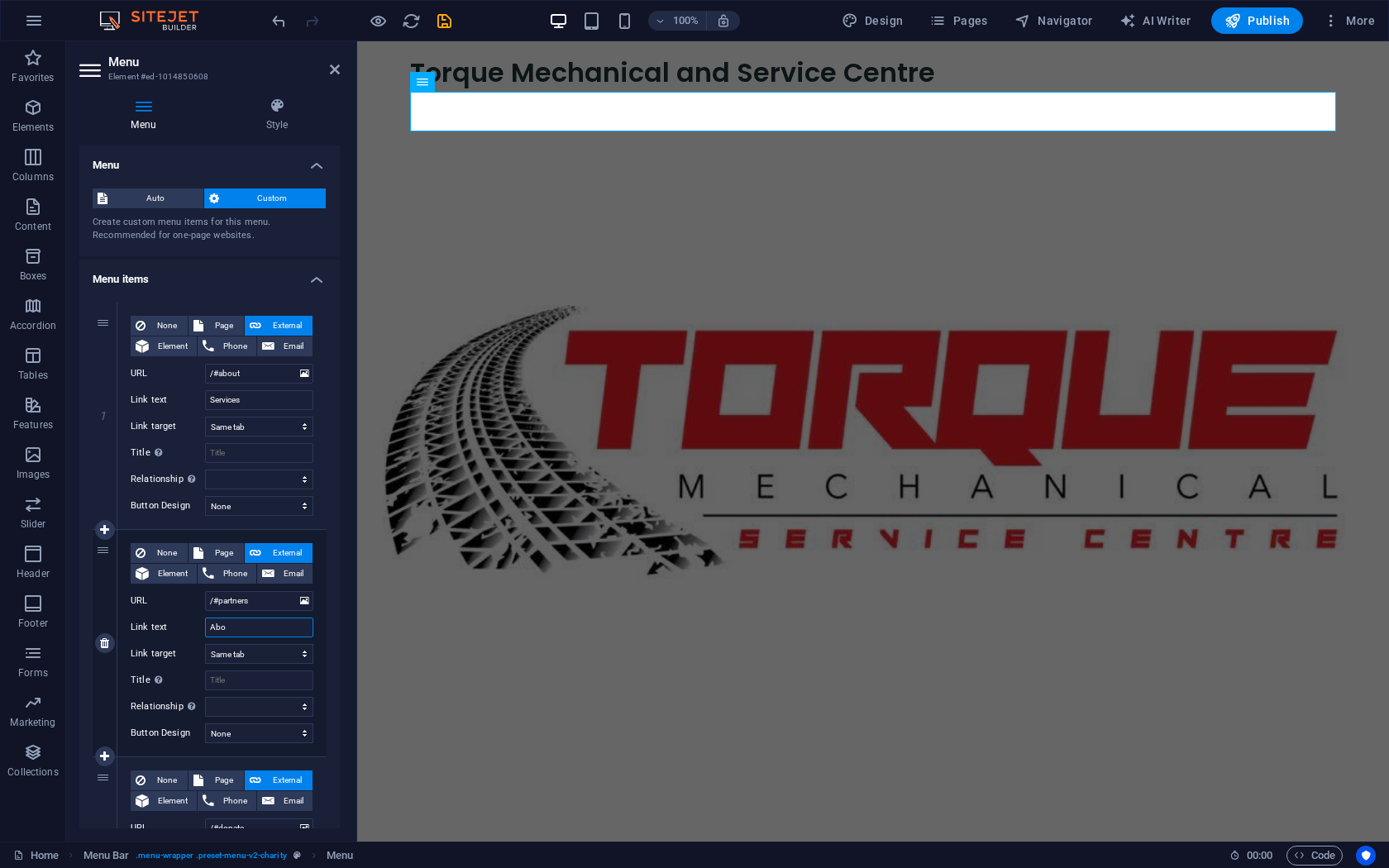
select select
type input "About Us"
select select
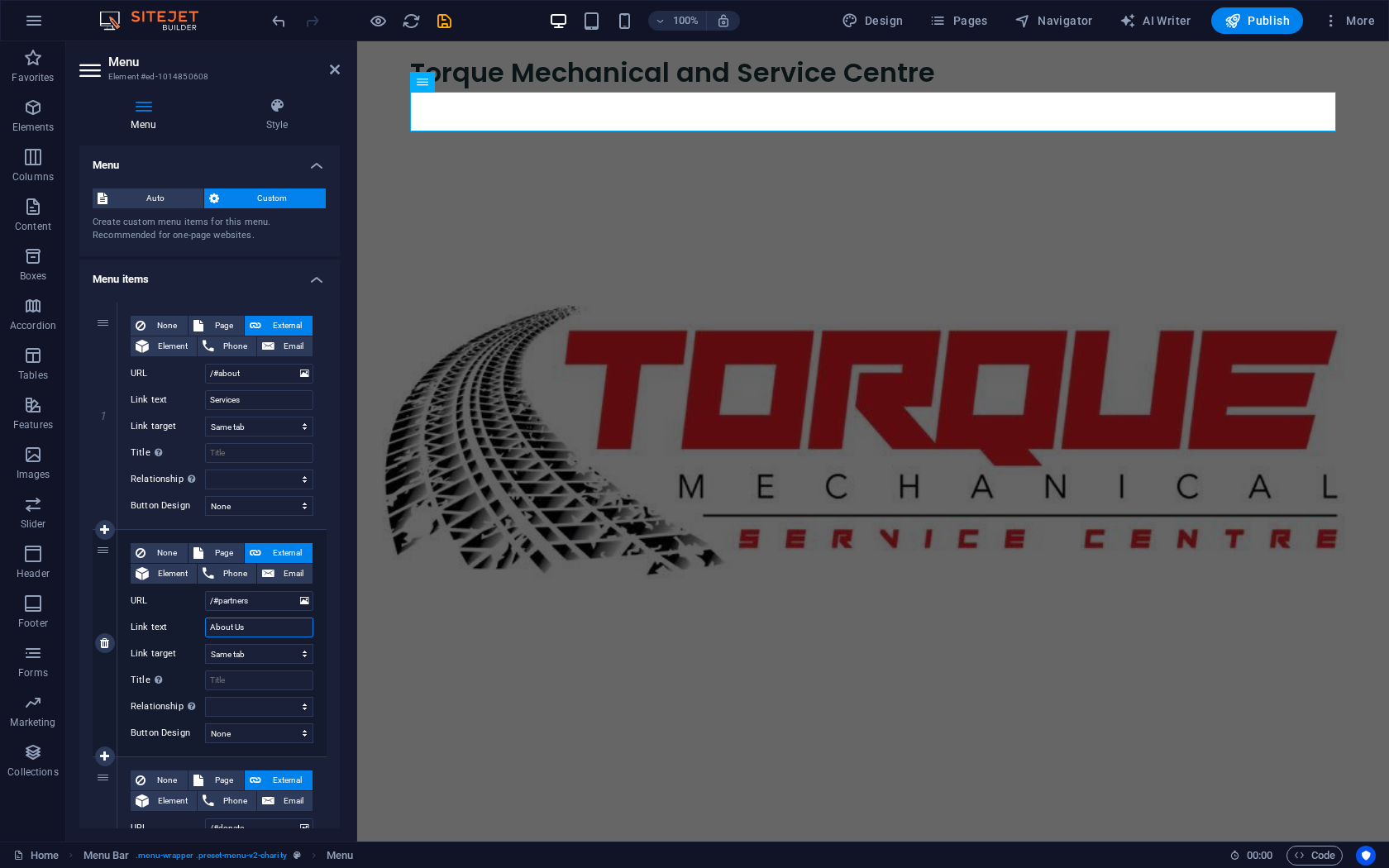
select select
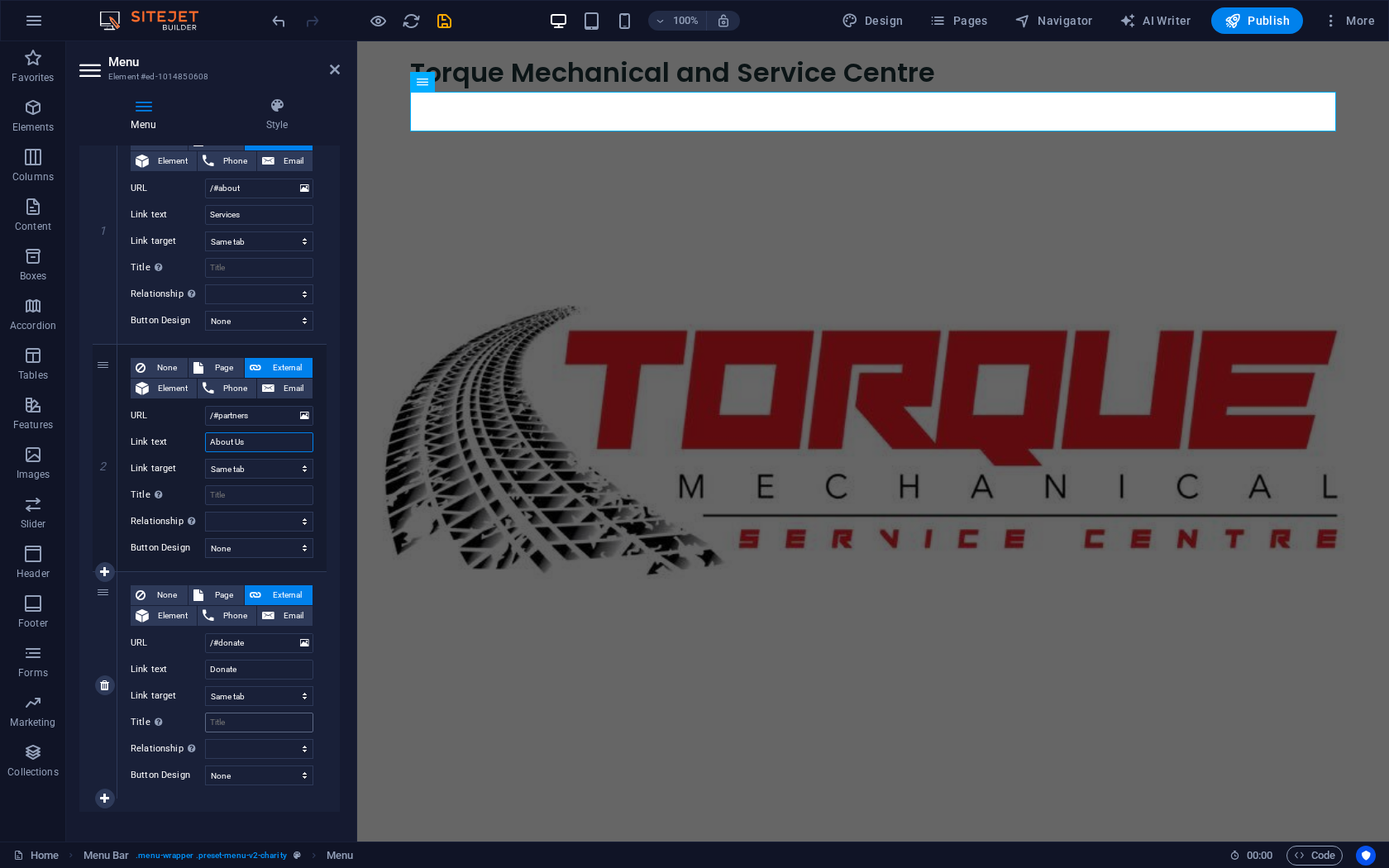
scroll to position [203, 0]
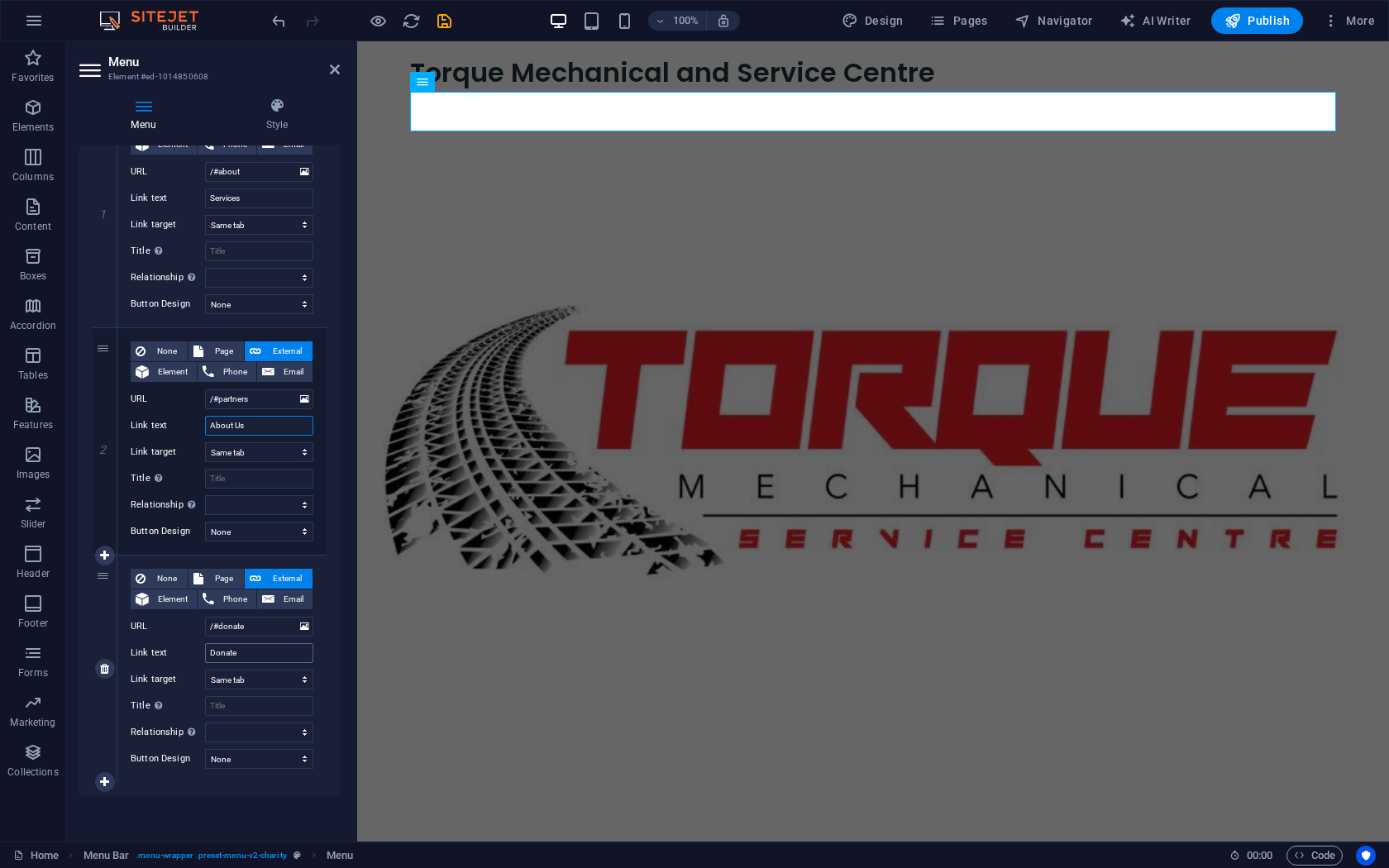
type input "About Us"
click at [247, 653] on input "Donate" at bounding box center [259, 652] width 108 height 20
type input "Contact"
select select
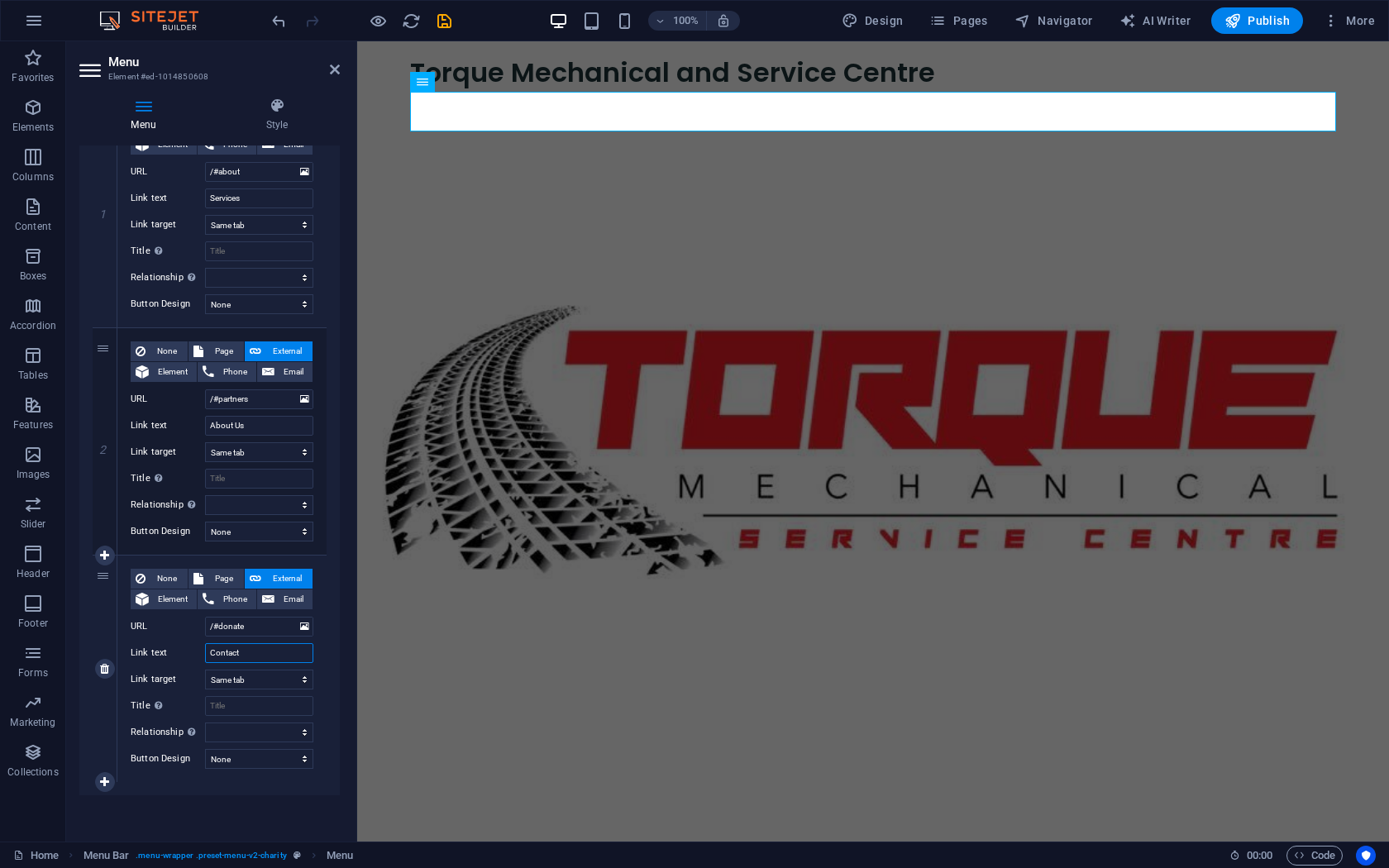
select select
type input "Contact"
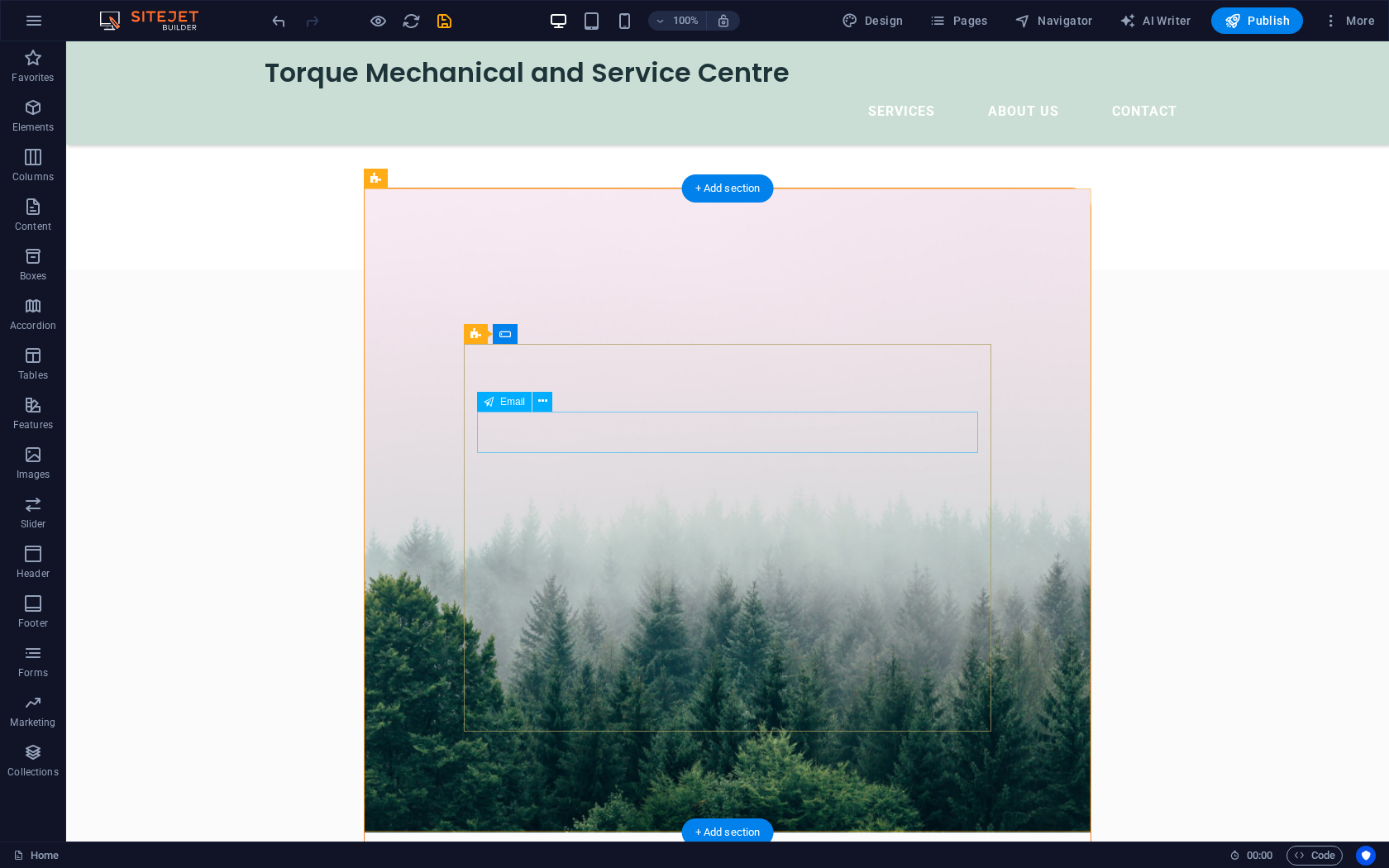
scroll to position [674, 0]
click at [936, 255] on figure at bounding box center [727, 511] width 726 height 644
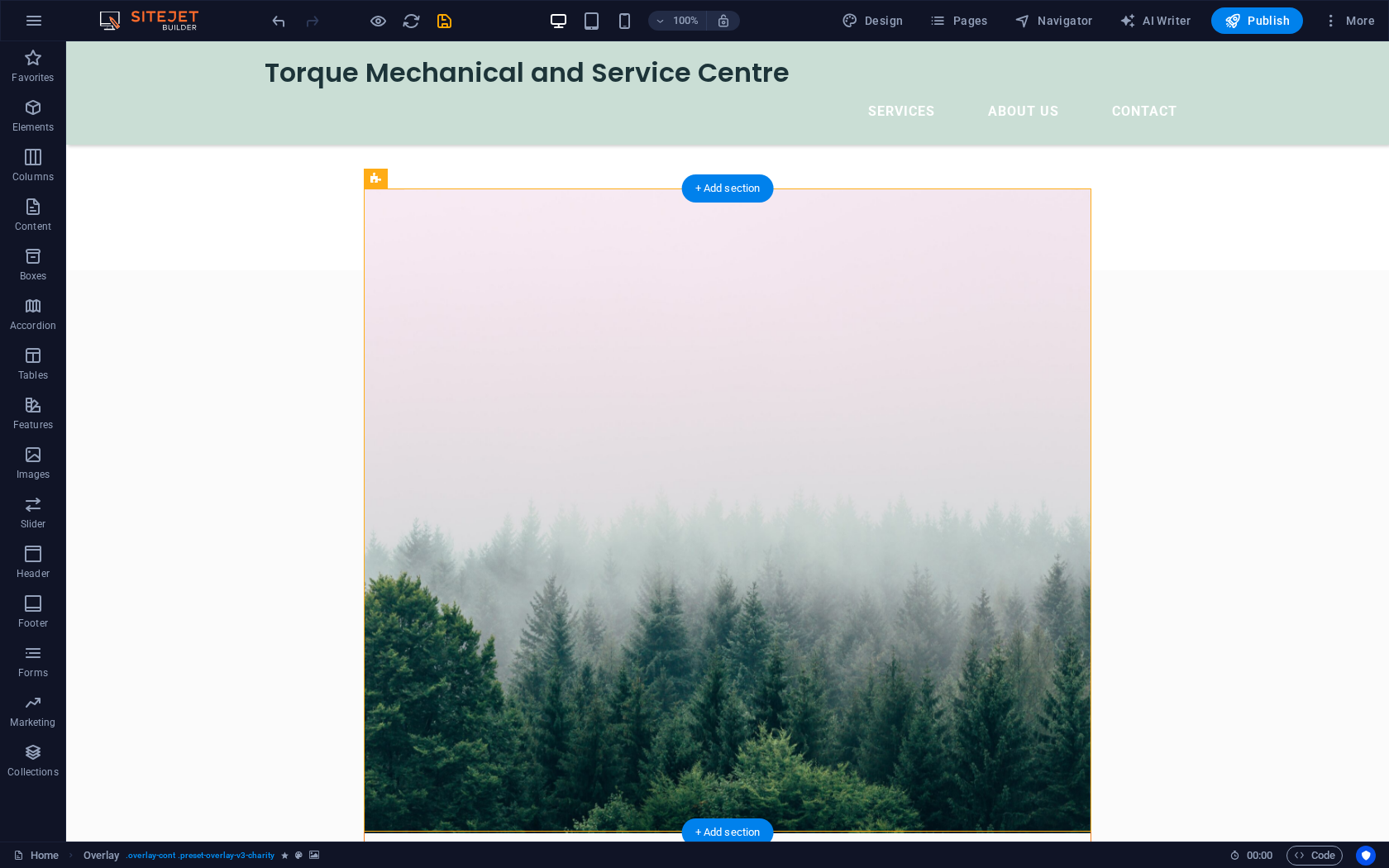
click at [908, 258] on figure at bounding box center [727, 511] width 726 height 644
click at [928, 259] on figure at bounding box center [727, 511] width 726 height 644
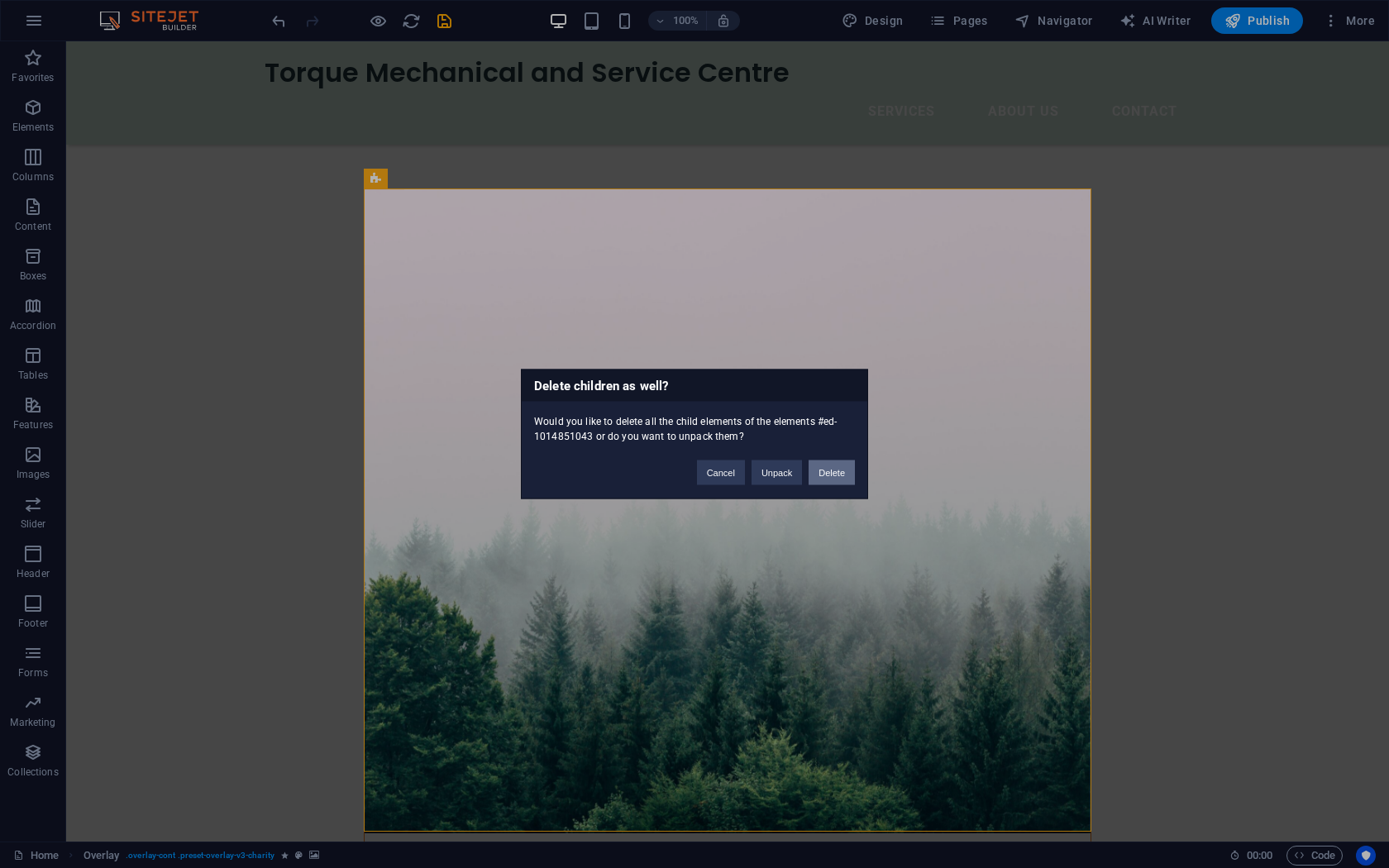
click at [837, 480] on button "Delete" at bounding box center [831, 472] width 46 height 24
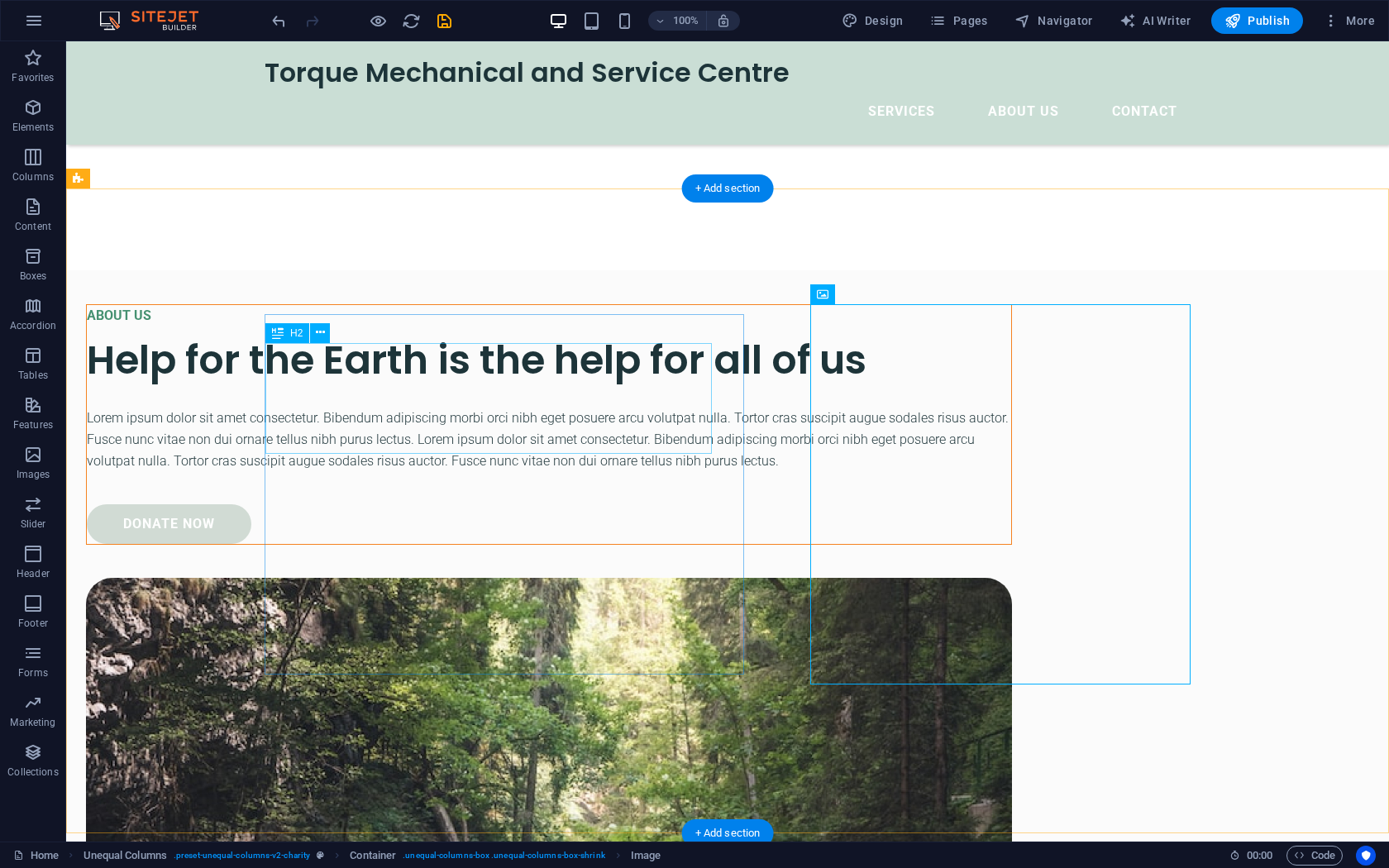
click at [457, 355] on div "Help for the Earth is the help for all of us" at bounding box center [549, 359] width 924 height 55
click at [477, 370] on div "Help for the Earth is the help for all of us" at bounding box center [549, 359] width 924 height 55
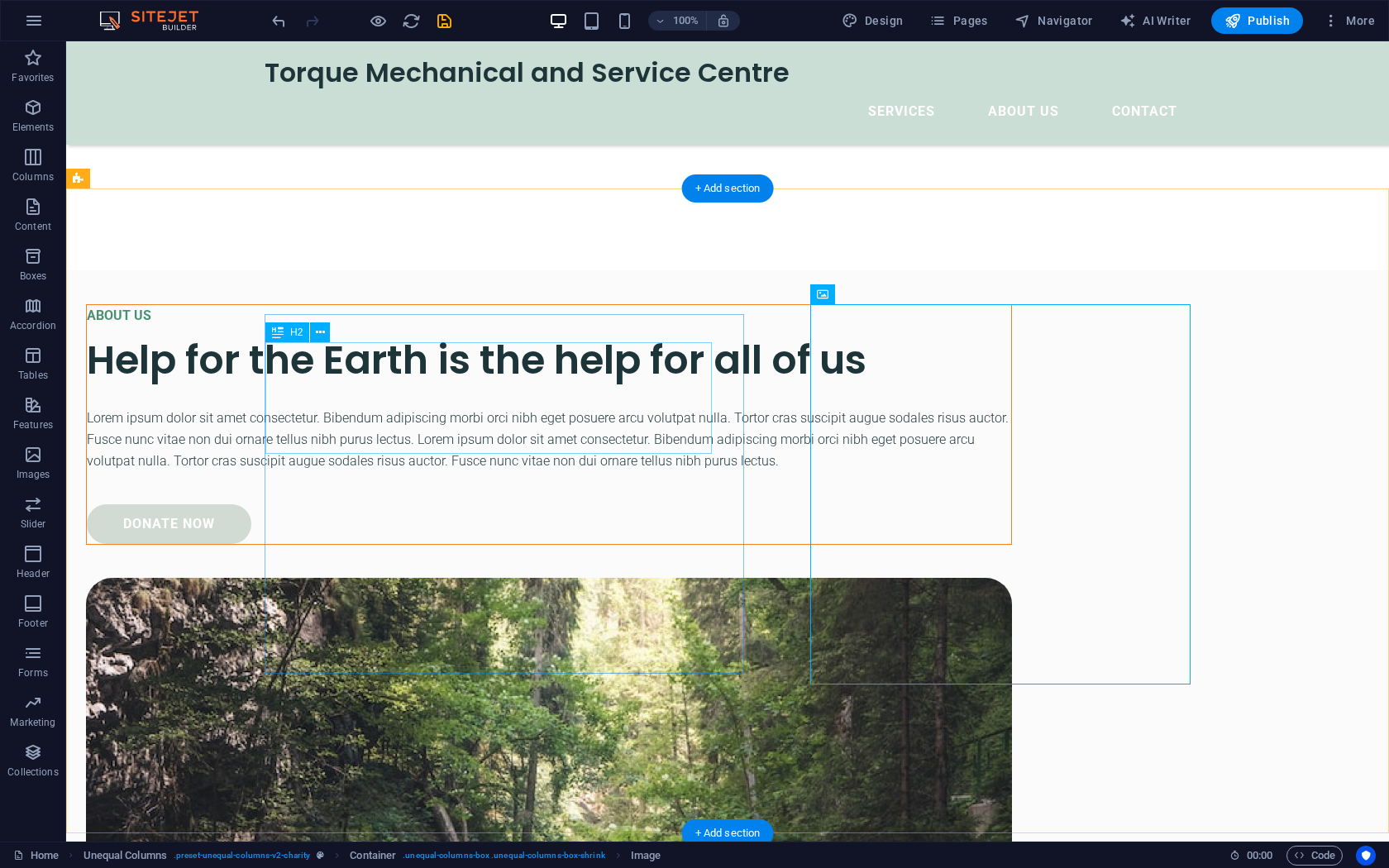
click at [453, 378] on div "Help for the Earth is the help for all of us" at bounding box center [549, 359] width 924 height 55
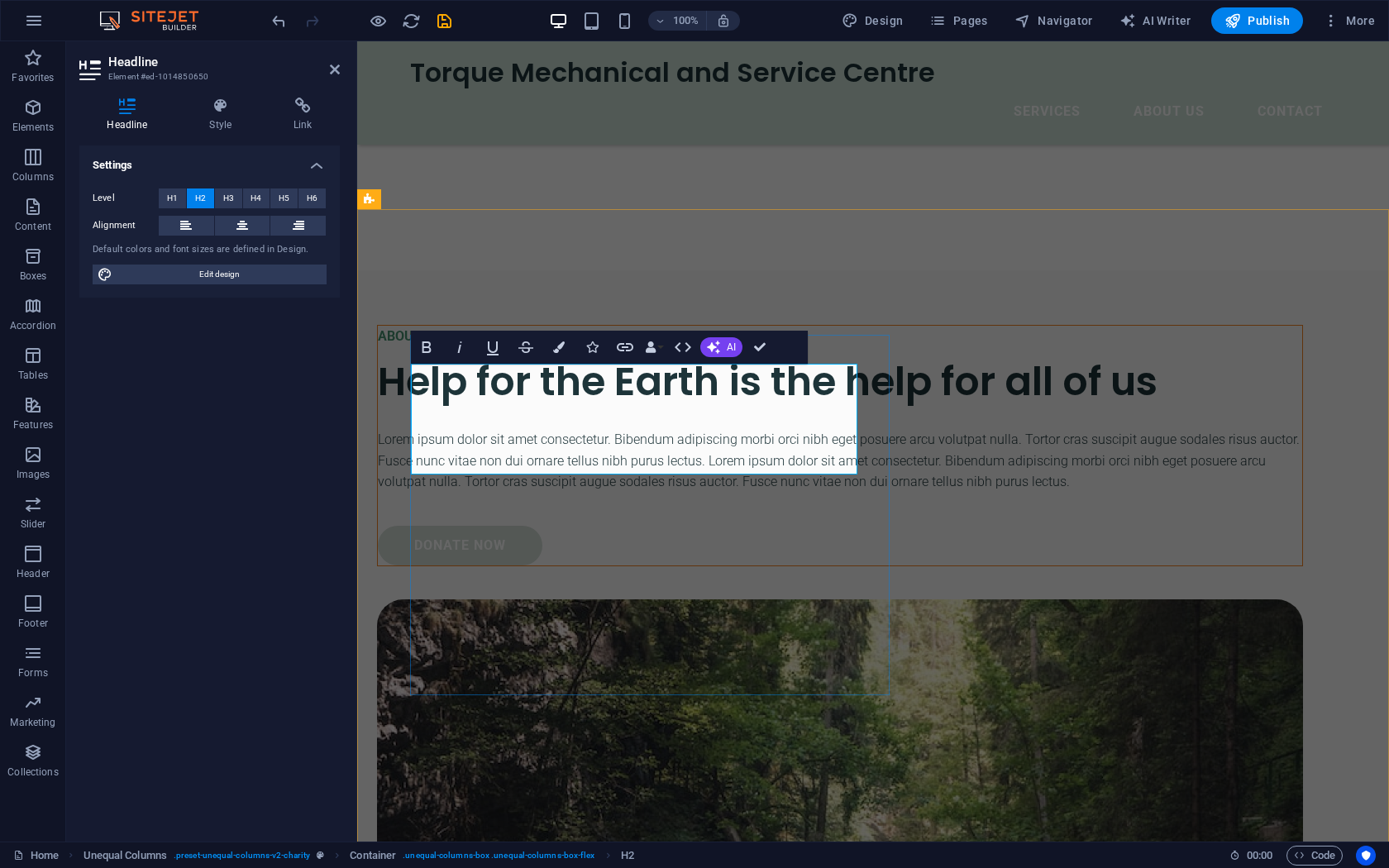
click at [852, 409] on h2 "Help for the Earth is the help for all of us" at bounding box center [840, 381] width 924 height 55
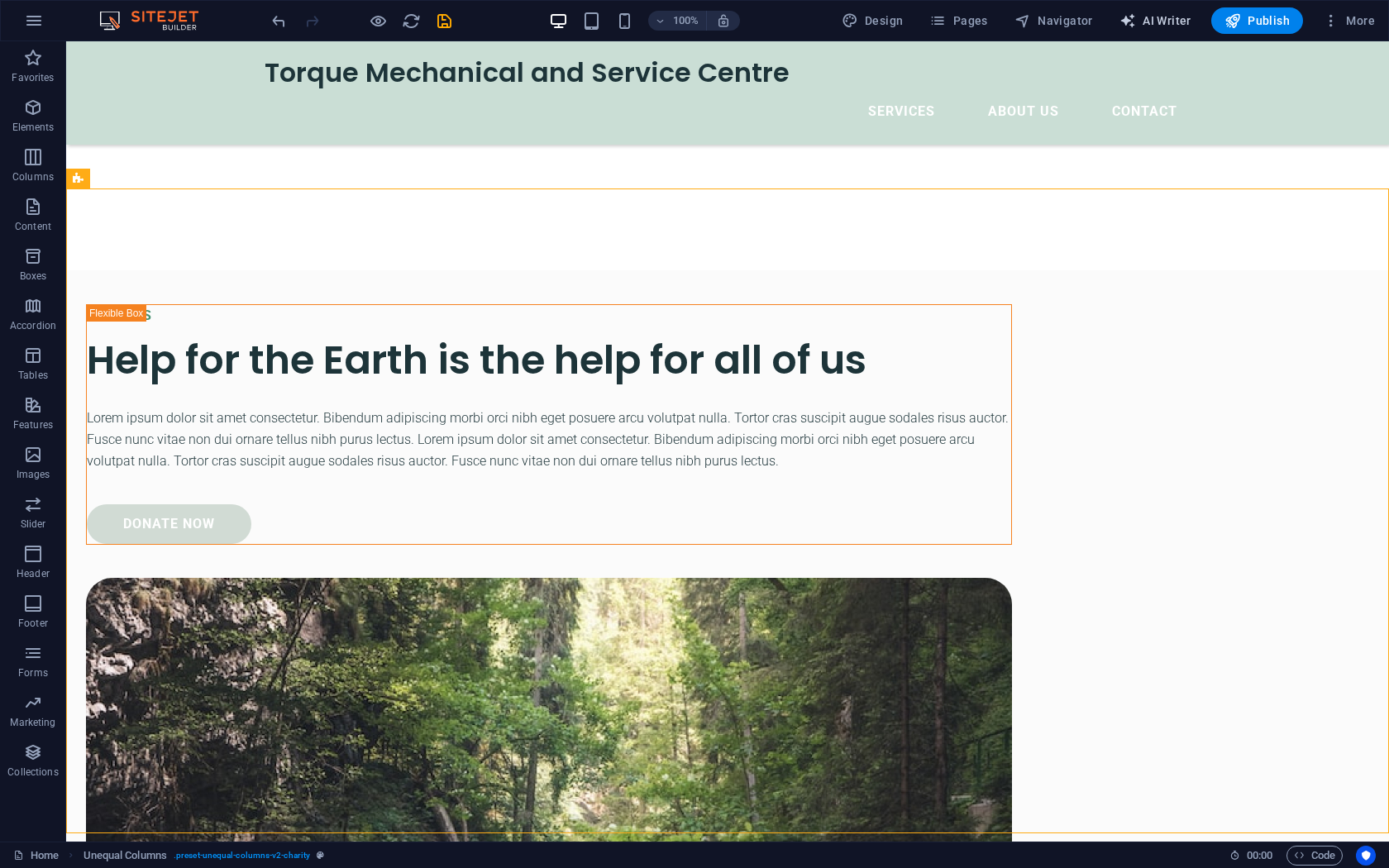
click at [1162, 19] on span "AI Writer" at bounding box center [1155, 20] width 72 height 17
select select "English"
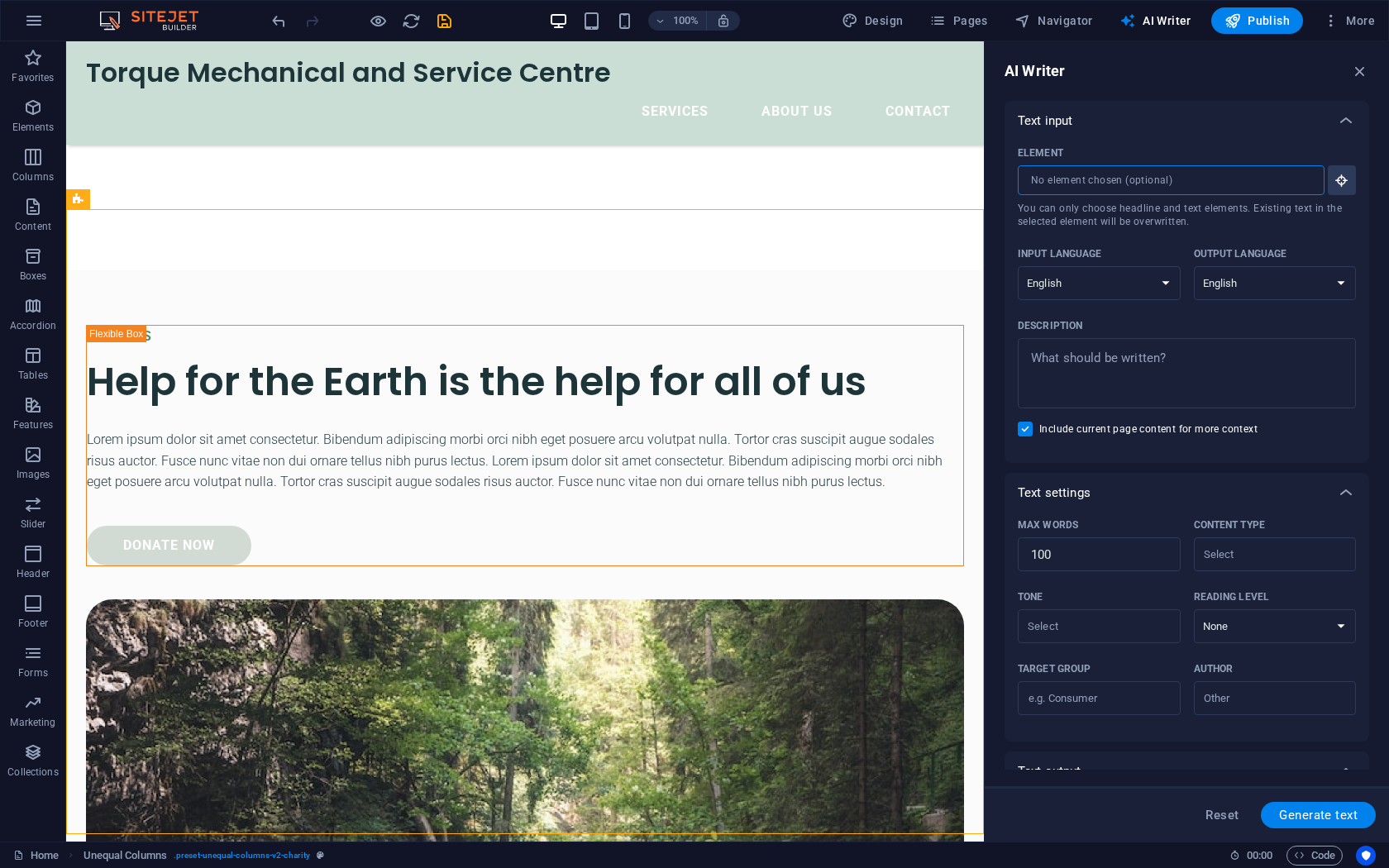
click at [1137, 185] on input "Element ​ You can only choose headline and text elements. Existing text in the …" at bounding box center [1165, 180] width 295 height 30
type textarea "x"
click at [1134, 352] on textarea "Description x ​" at bounding box center [1186, 374] width 321 height 54
type textarea "W"
type textarea "x"
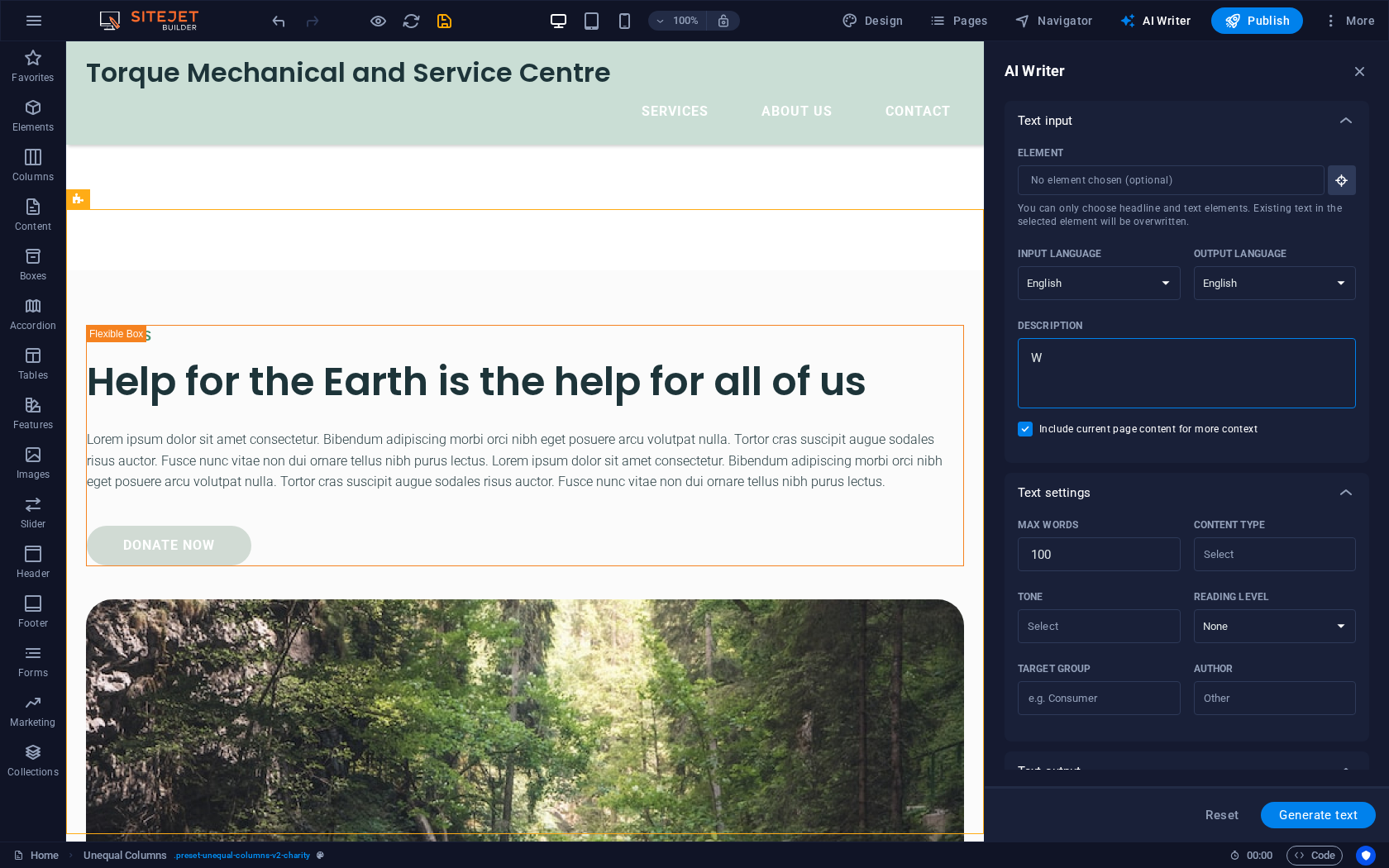
type textarea "We"
type textarea "x"
type textarea "We"
type textarea "x"
type textarea "We a"
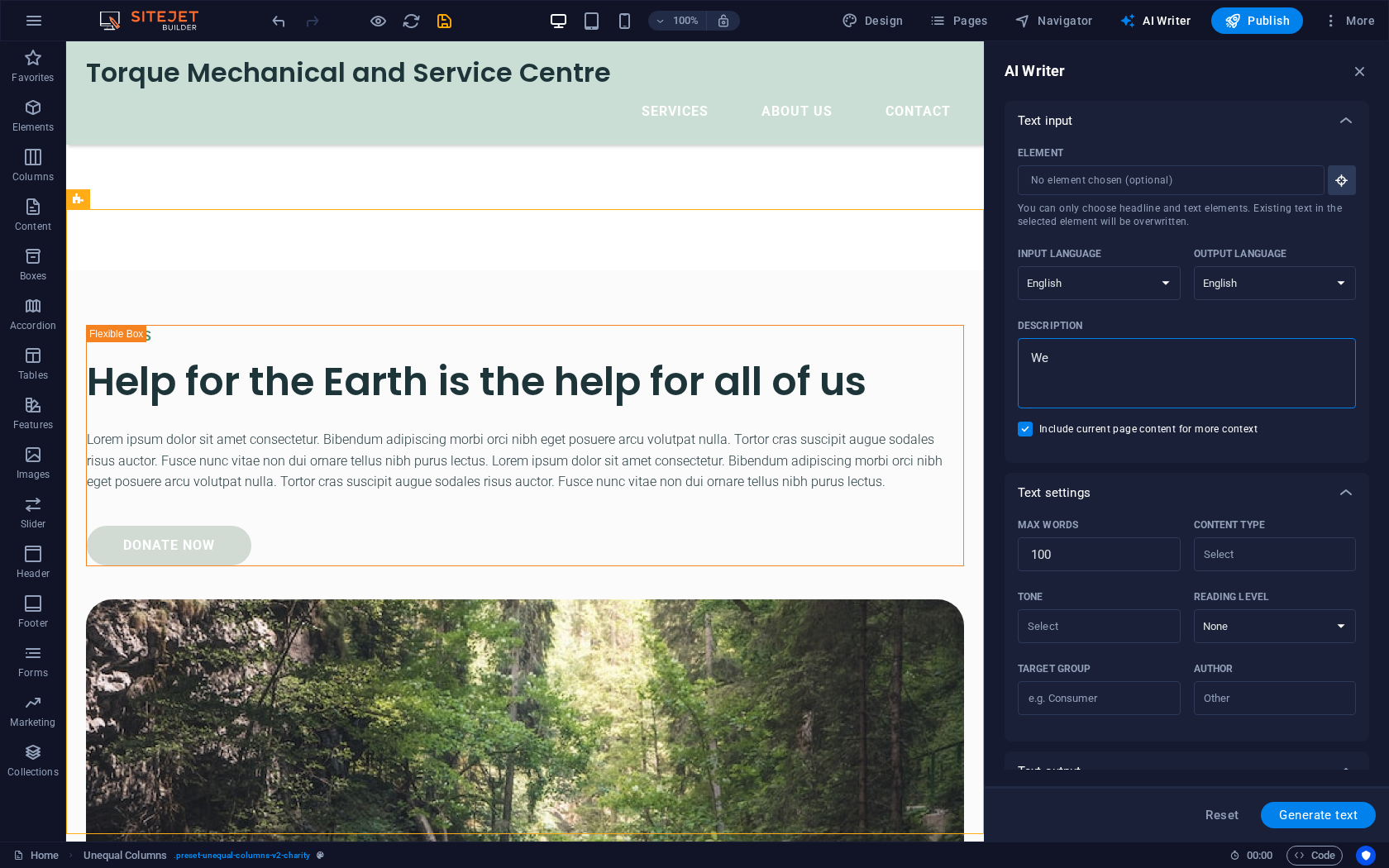
type textarea "x"
type textarea "We ar"
type textarea "x"
type textarea "We are"
type textarea "x"
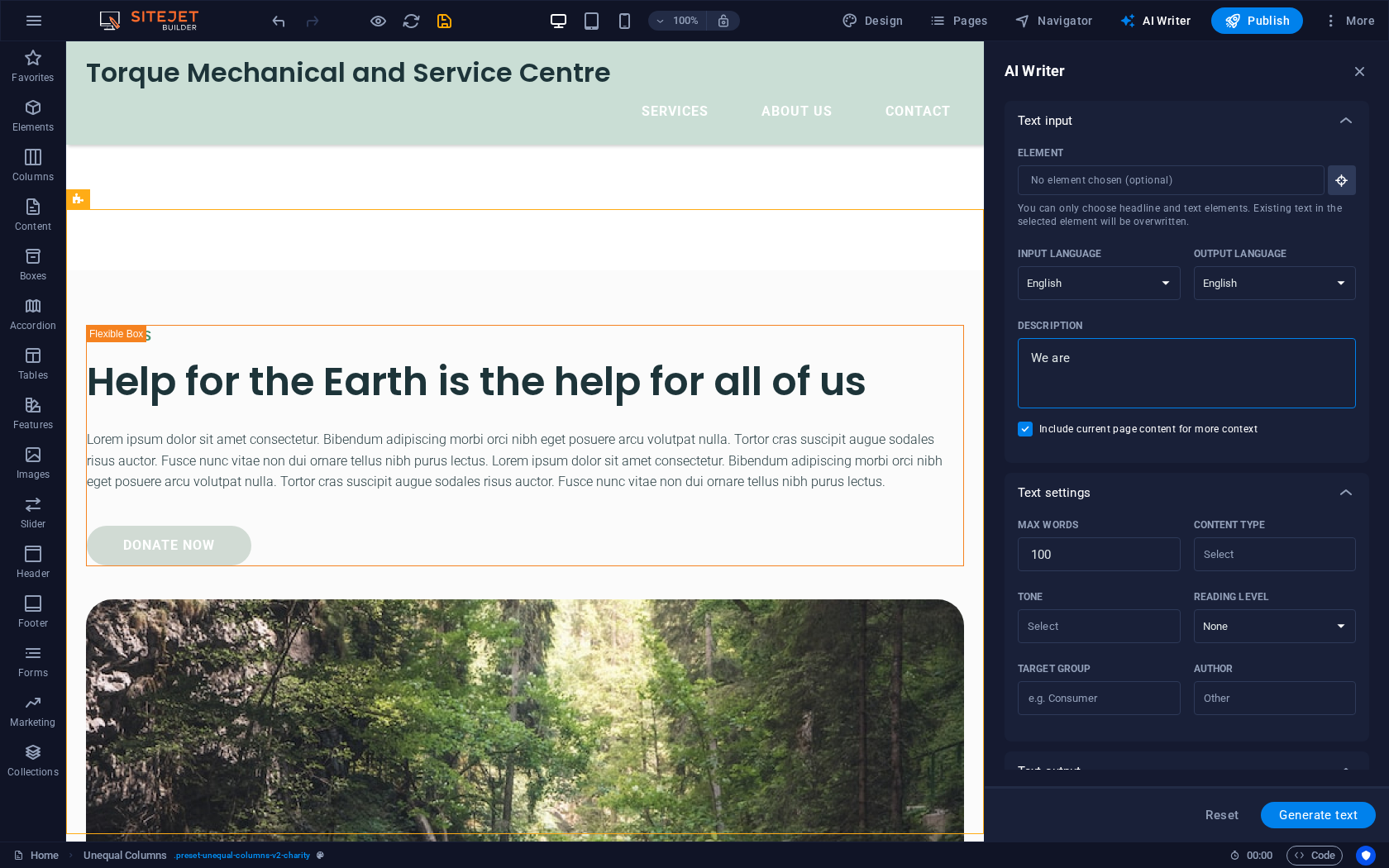
type textarea "We are"
type textarea "x"
type textarea "We are a"
type textarea "x"
type textarea "We are an"
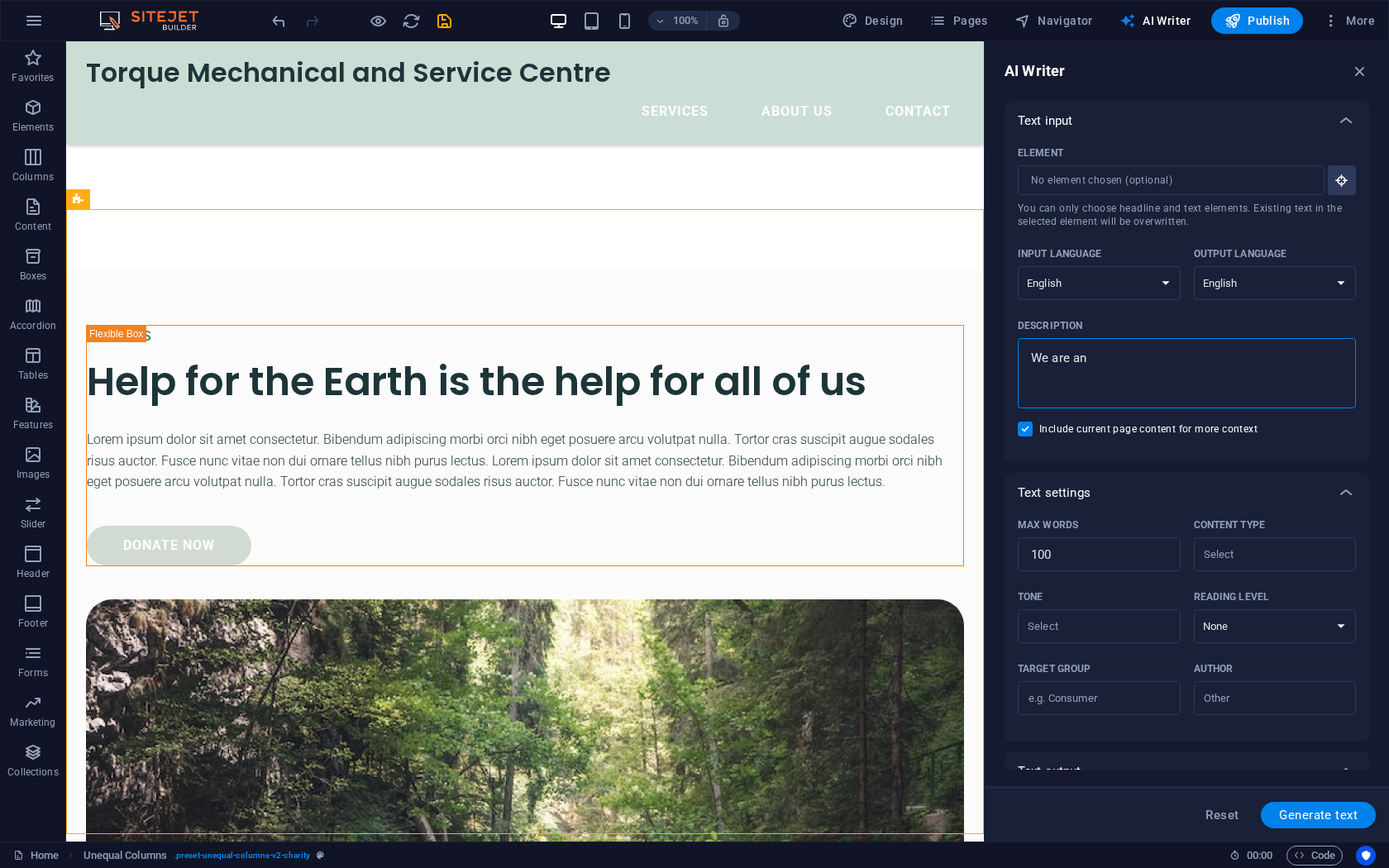
type textarea "x"
type textarea "We are an"
type textarea "x"
type textarea "We are an a"
type textarea "x"
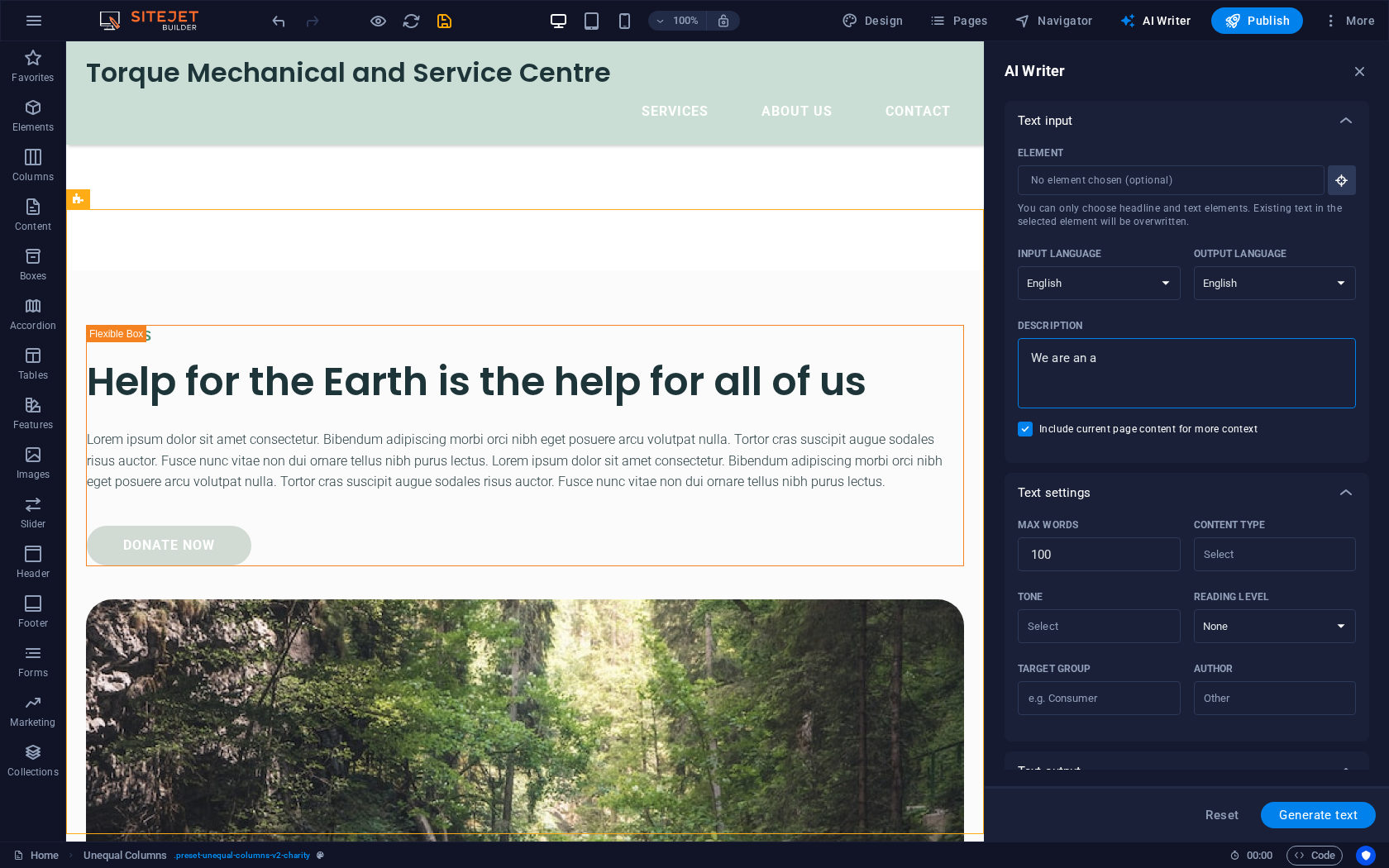
type textarea "We are an au"
type textarea "x"
type textarea "We are an aut"
type textarea "x"
type textarea "We are an auto"
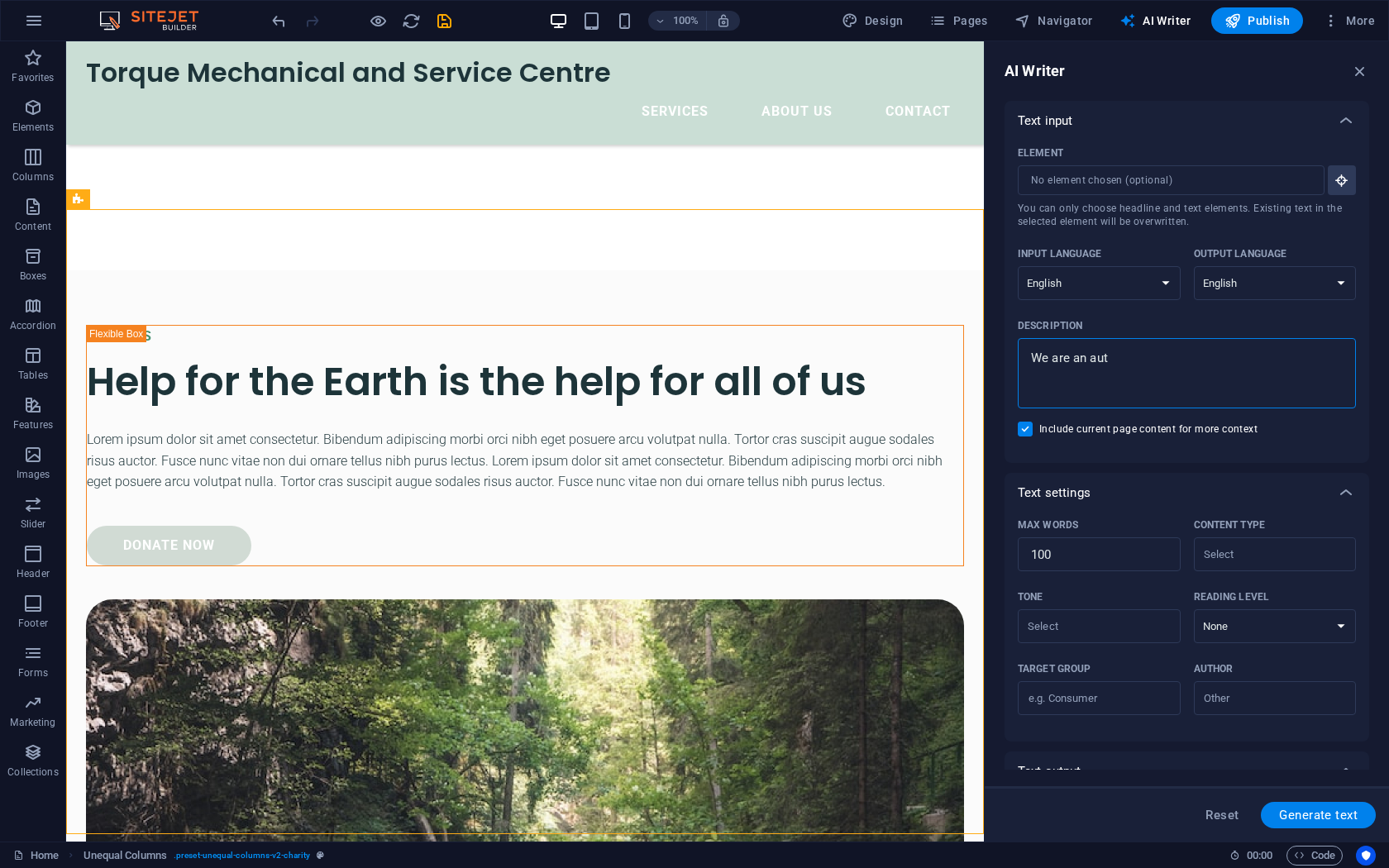
type textarea "x"
type textarea "We are an autom"
type textarea "x"
type textarea "We are an automo"
type textarea "x"
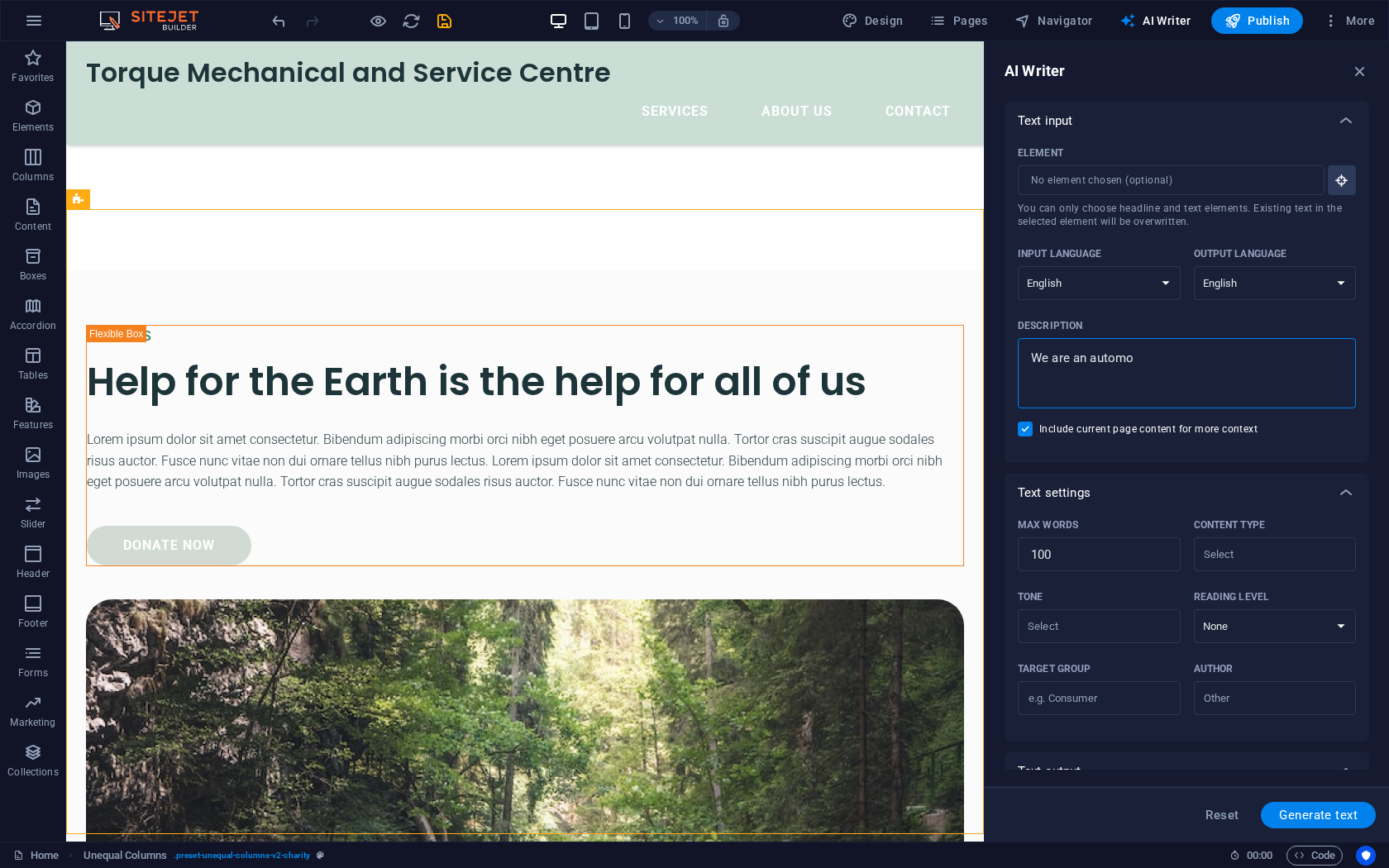
type textarea "We are an automot"
type textarea "x"
type textarea "We are an automoti"
type textarea "x"
type textarea "We are an automotiv"
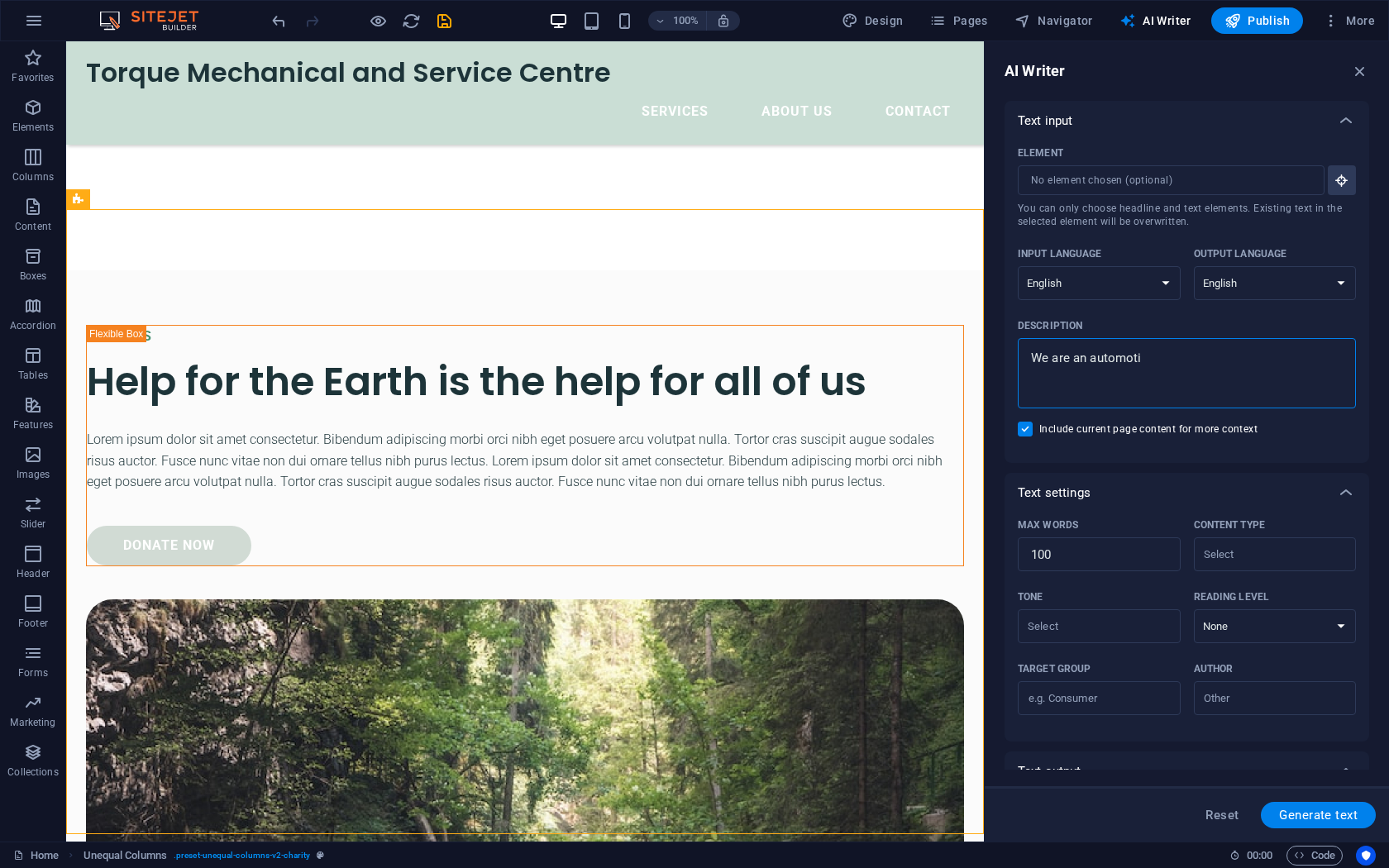
type textarea "x"
type textarea "We are an automotive"
type textarea "x"
type textarea "We are an automotive"
type textarea "x"
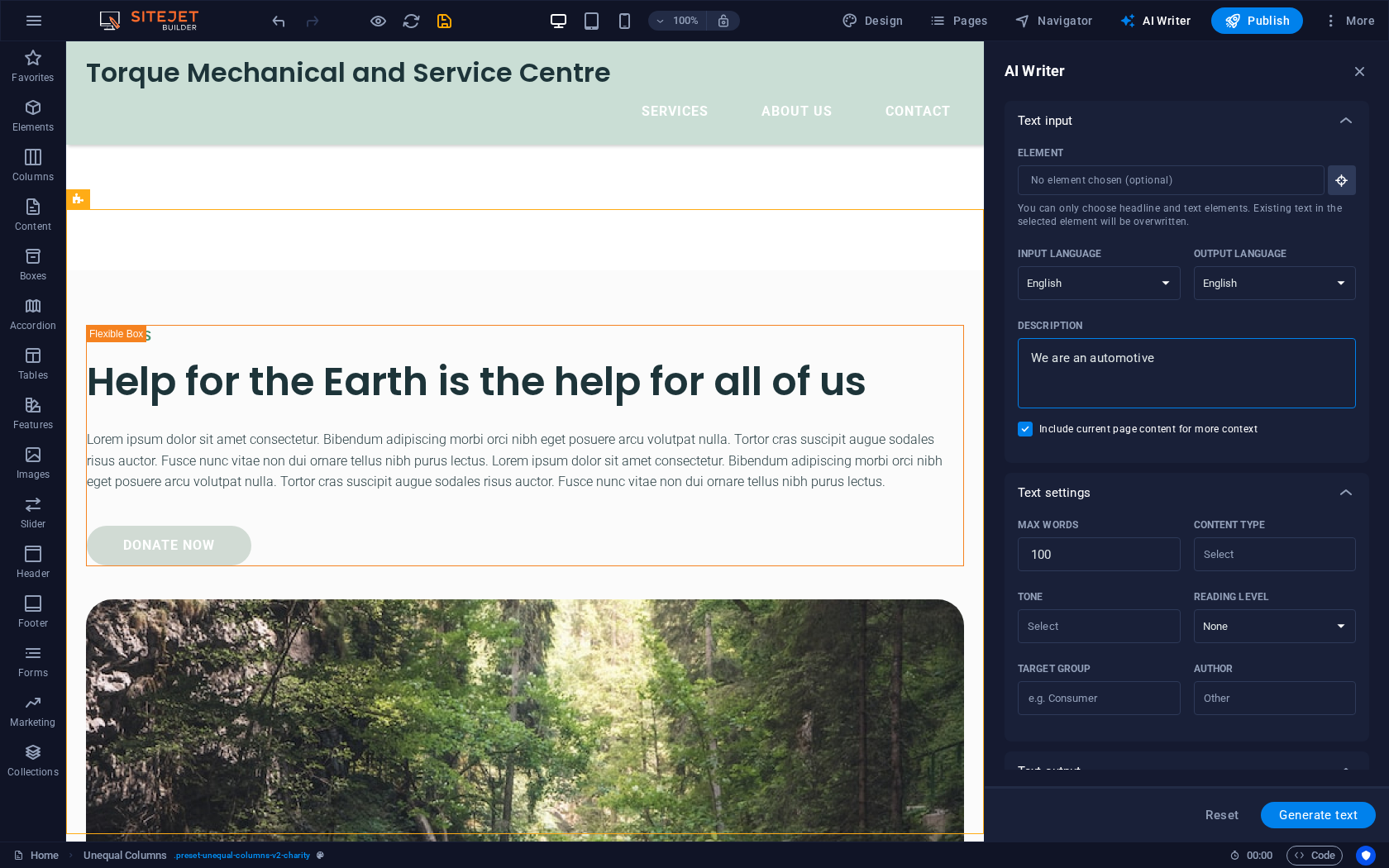
type textarea "We are an automotive m"
type textarea "x"
type textarea "We are an automotive me"
type textarea "x"
type textarea "We are an automotive mec"
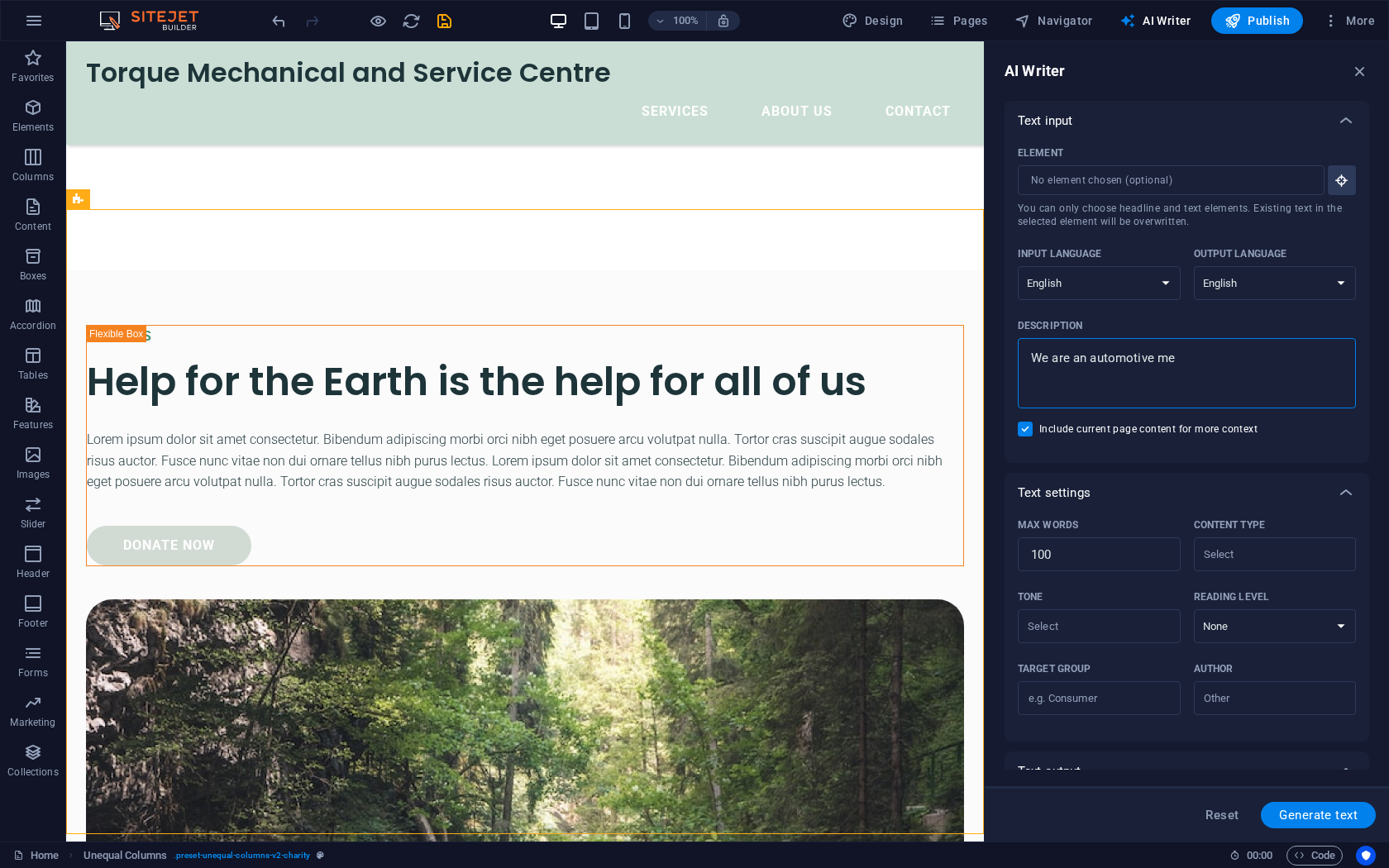
type textarea "x"
type textarea "We are an automotive mech"
type textarea "x"
type textarea "We are an automotive mecha"
type textarea "x"
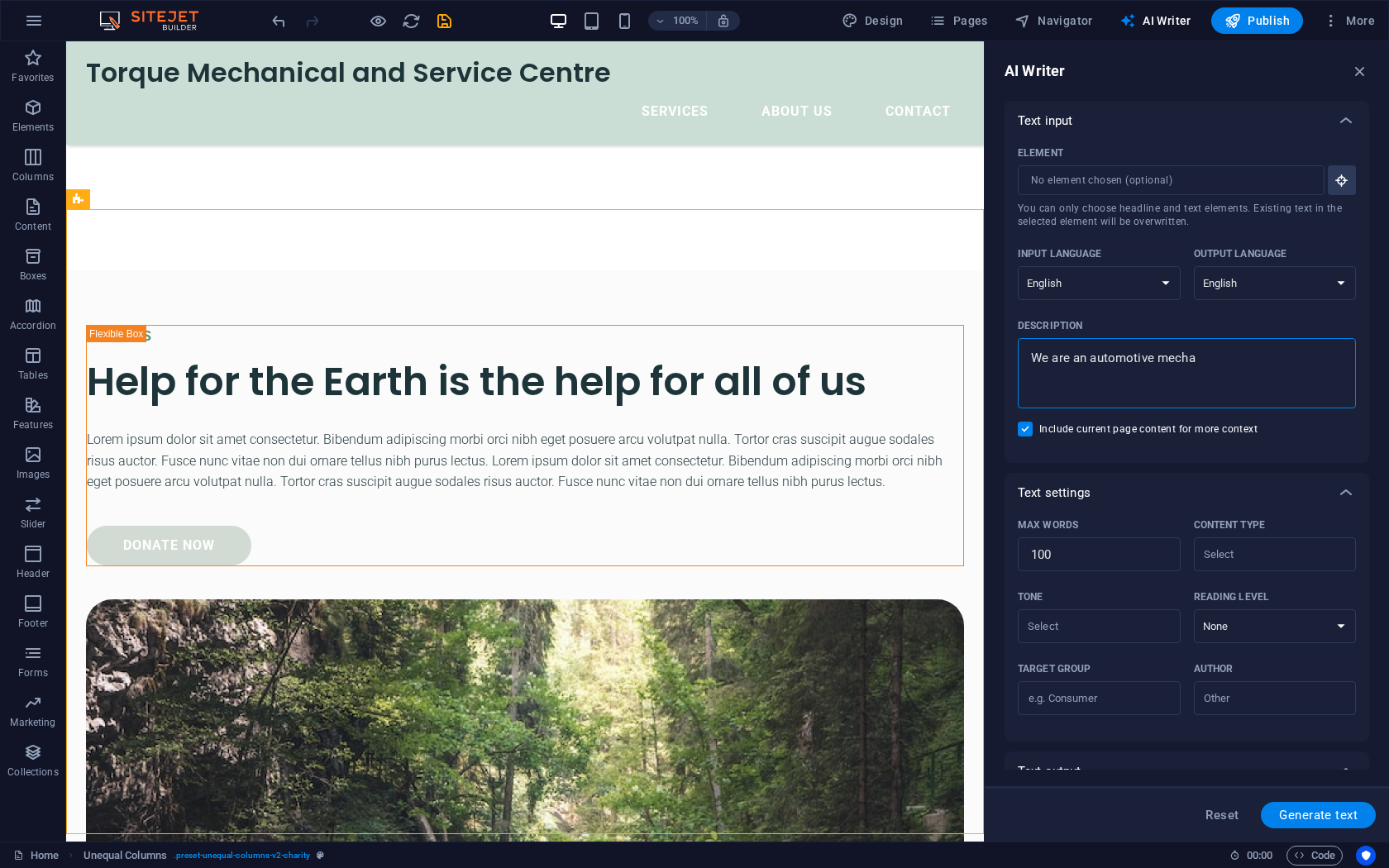
type textarea "We are an automotive mechan"
type textarea "x"
type textarea "We are an automotive mechanc"
type textarea "x"
type textarea "We are an automotive mechan"
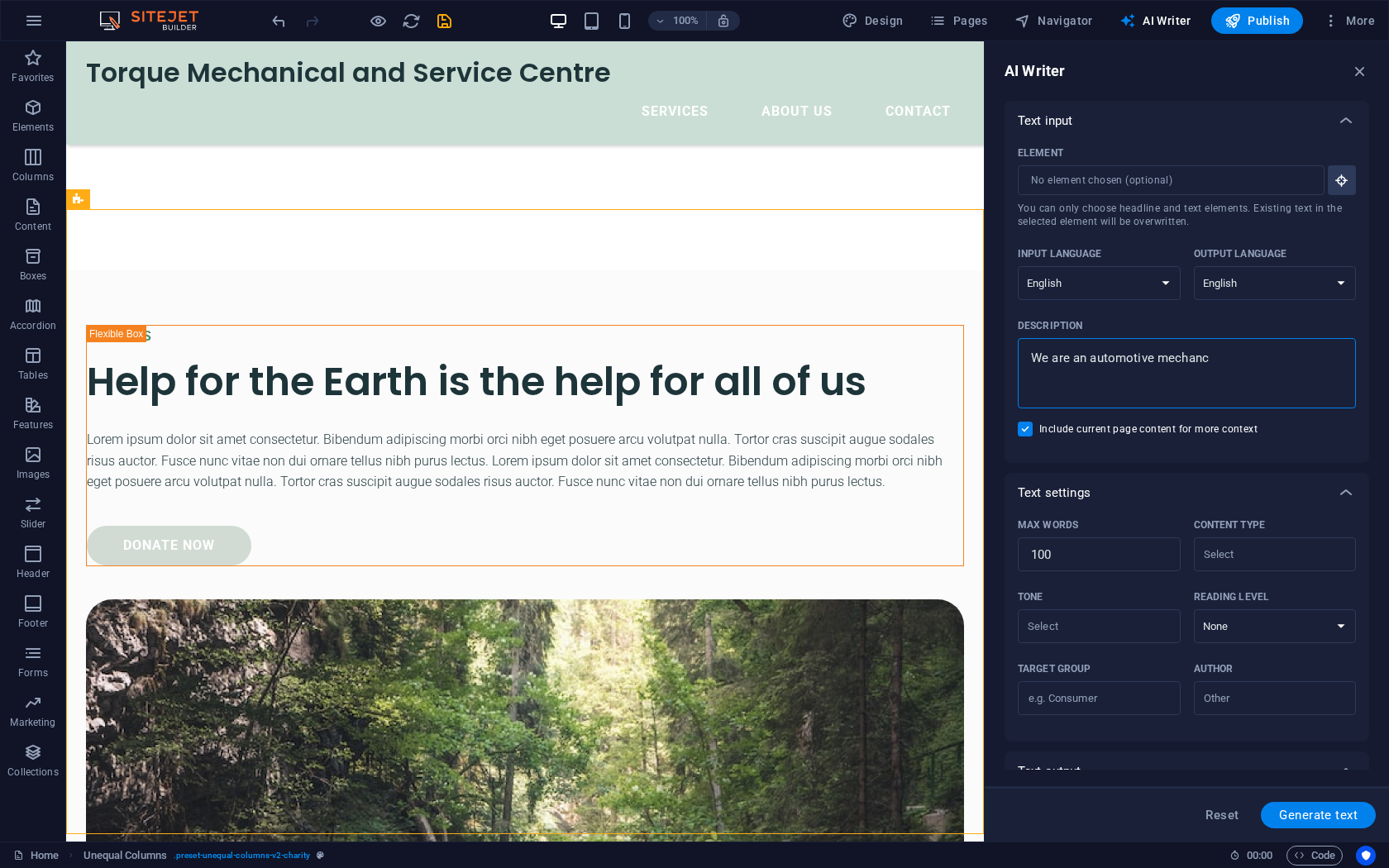
type textarea "x"
type textarea "We are an automotive mechani"
type textarea "x"
type textarea "We are an automotive mechanic"
type textarea "x"
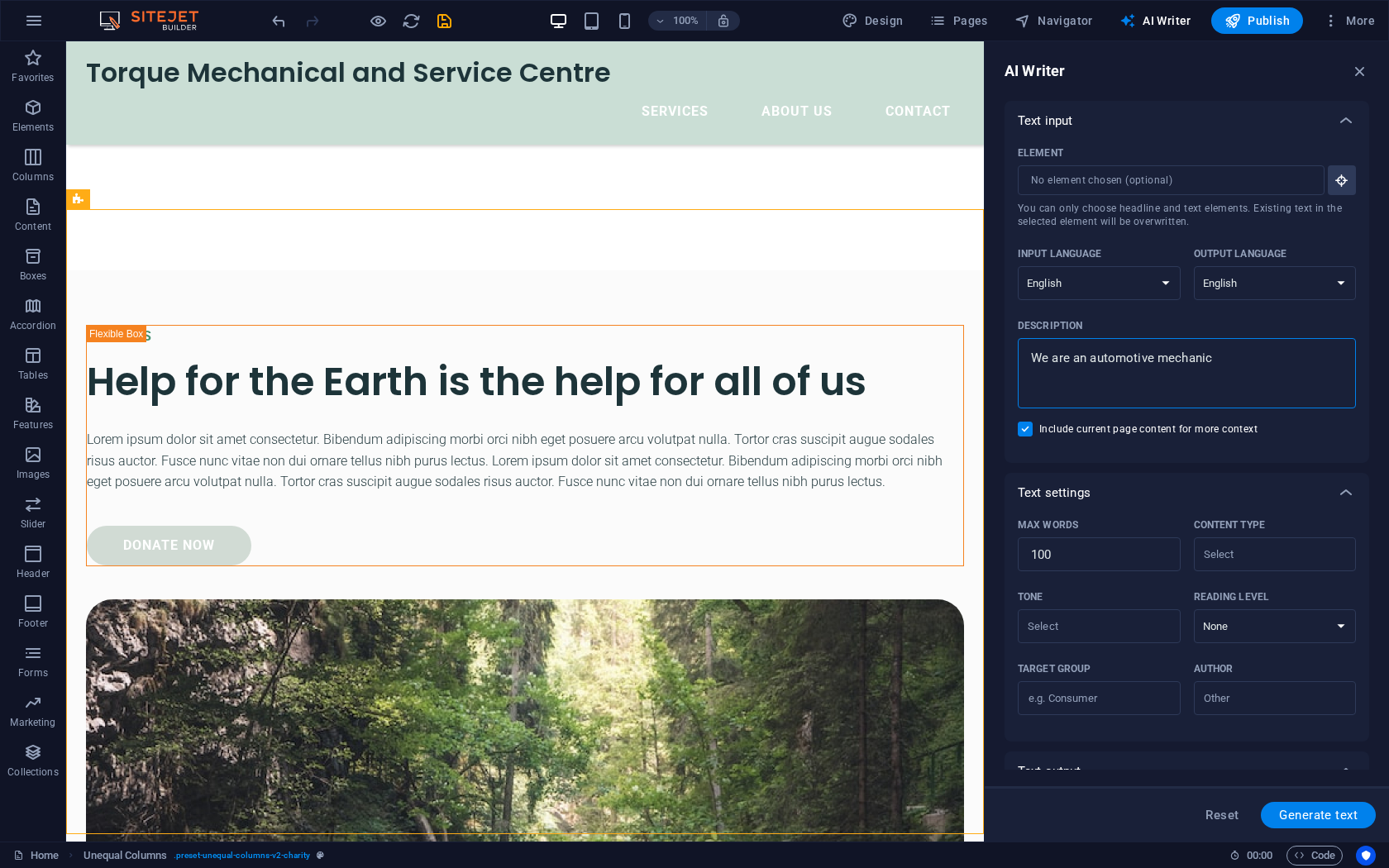
type textarea "We are an automotive mechanica"
type textarea "x"
type textarea "We are an automotive mechanical"
type textarea "x"
type textarea "We are an automotive mechanical"
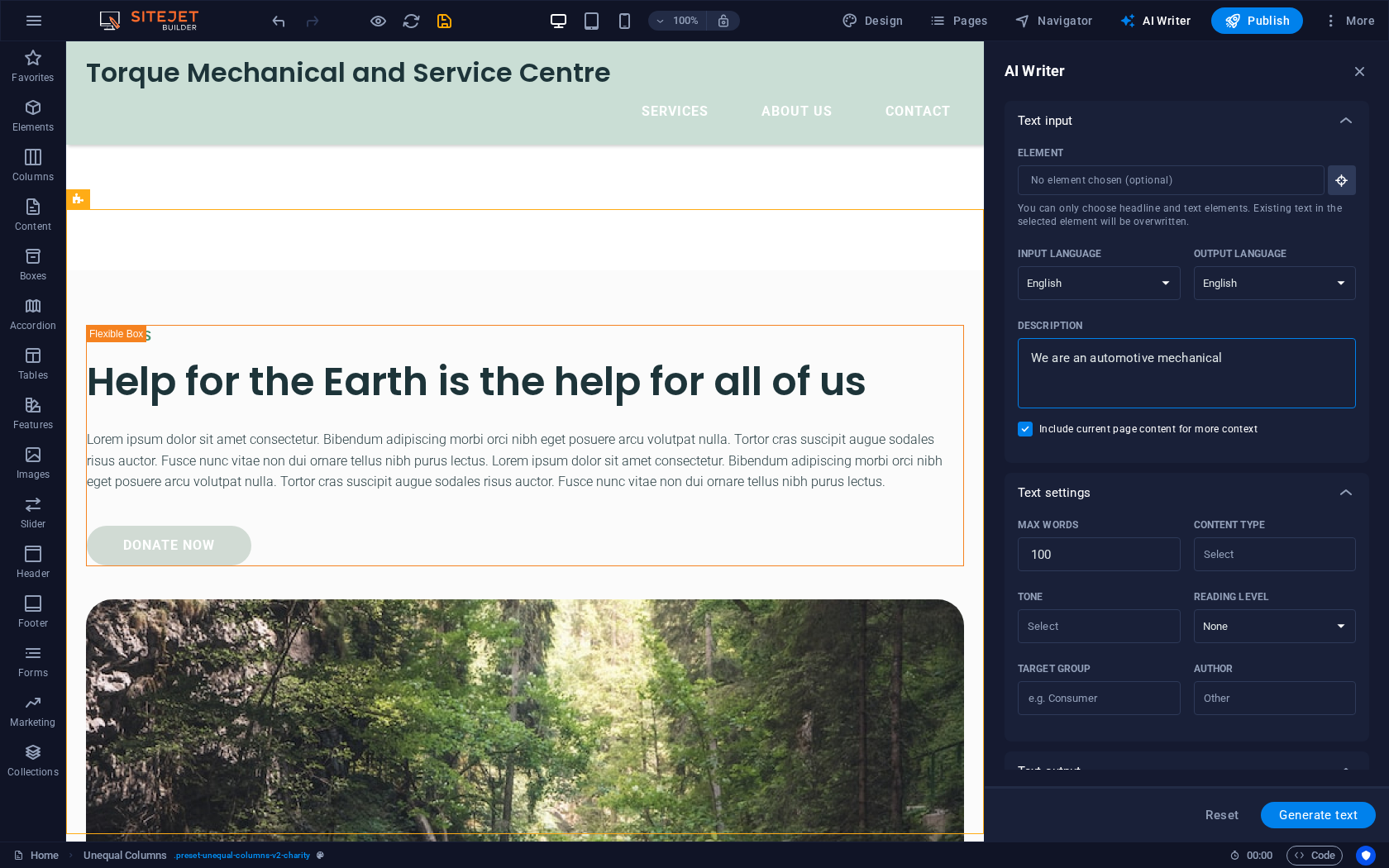
type textarea "x"
type textarea "We are an automotive mechanical s"
type textarea "x"
type textarea "We are an automotive mechanical sh"
type textarea "x"
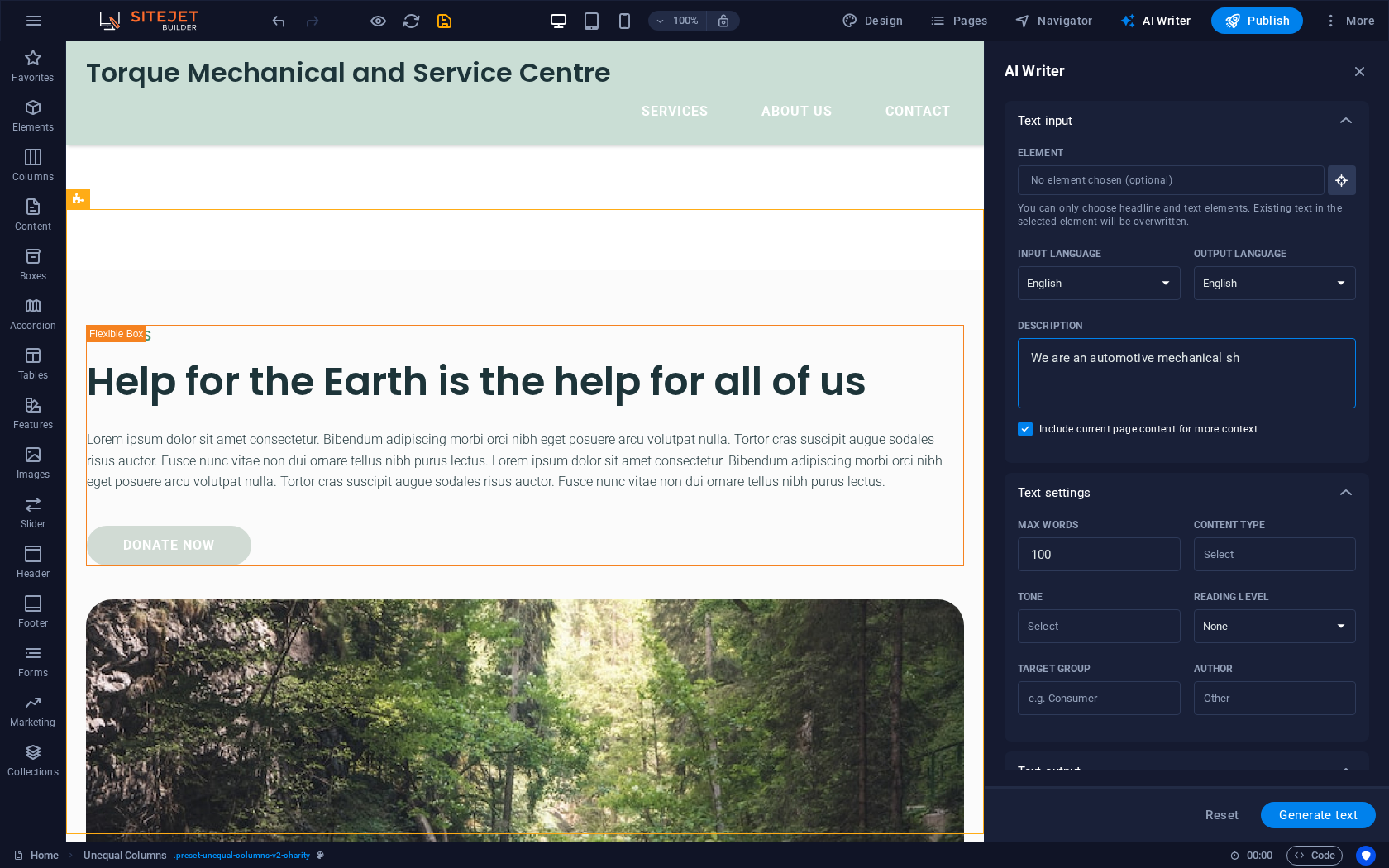
type textarea "We are an automotive mechanical sho"
type textarea "x"
type textarea "We are an automotive mechanical shop"
type textarea "x"
type textarea "We are an automotive mechanical shop"
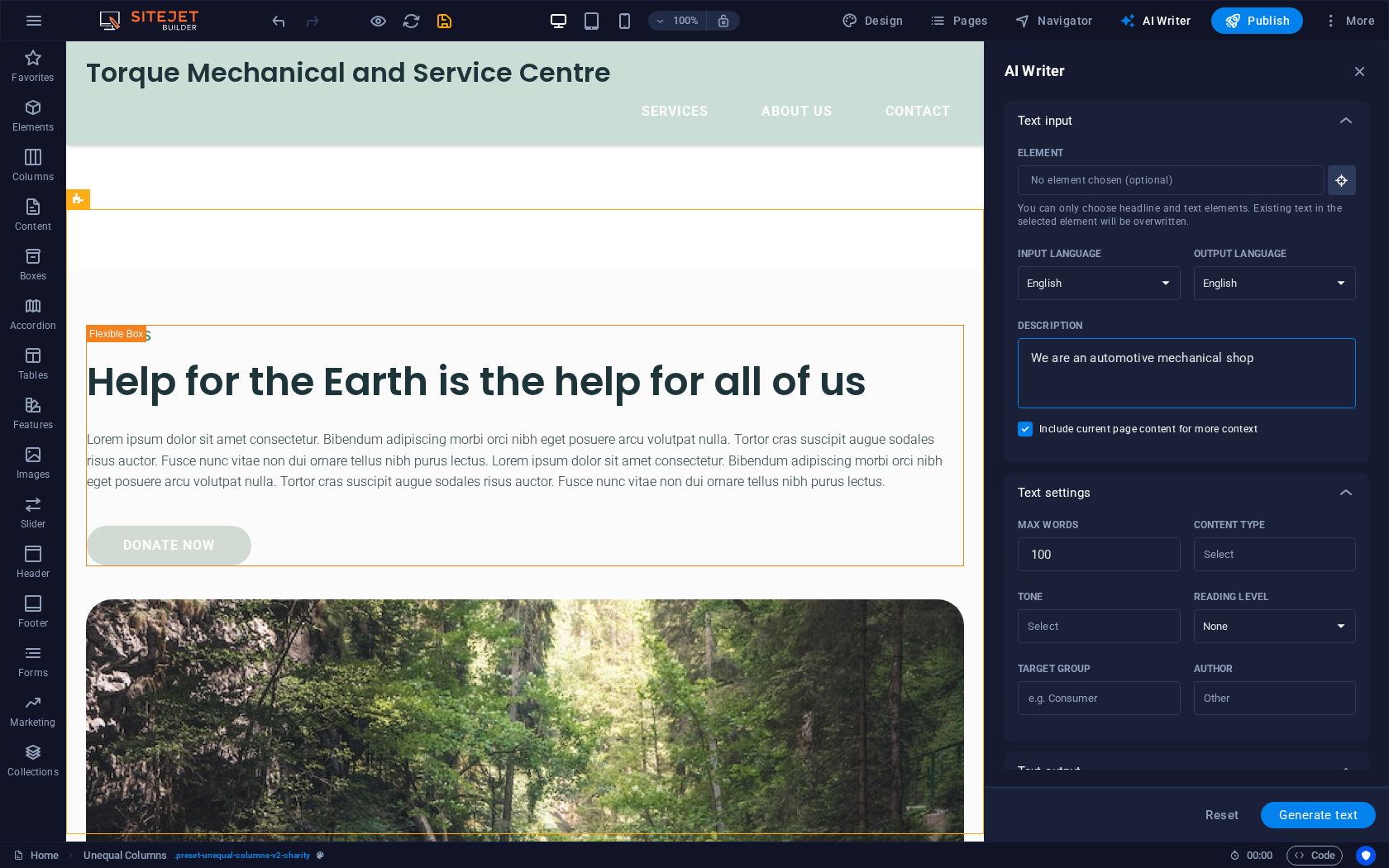
type textarea "x"
type textarea "We are an automotive mechanical shop w"
type textarea "x"
type textarea "We are an automotive mechanical shop wi"
type textarea "x"
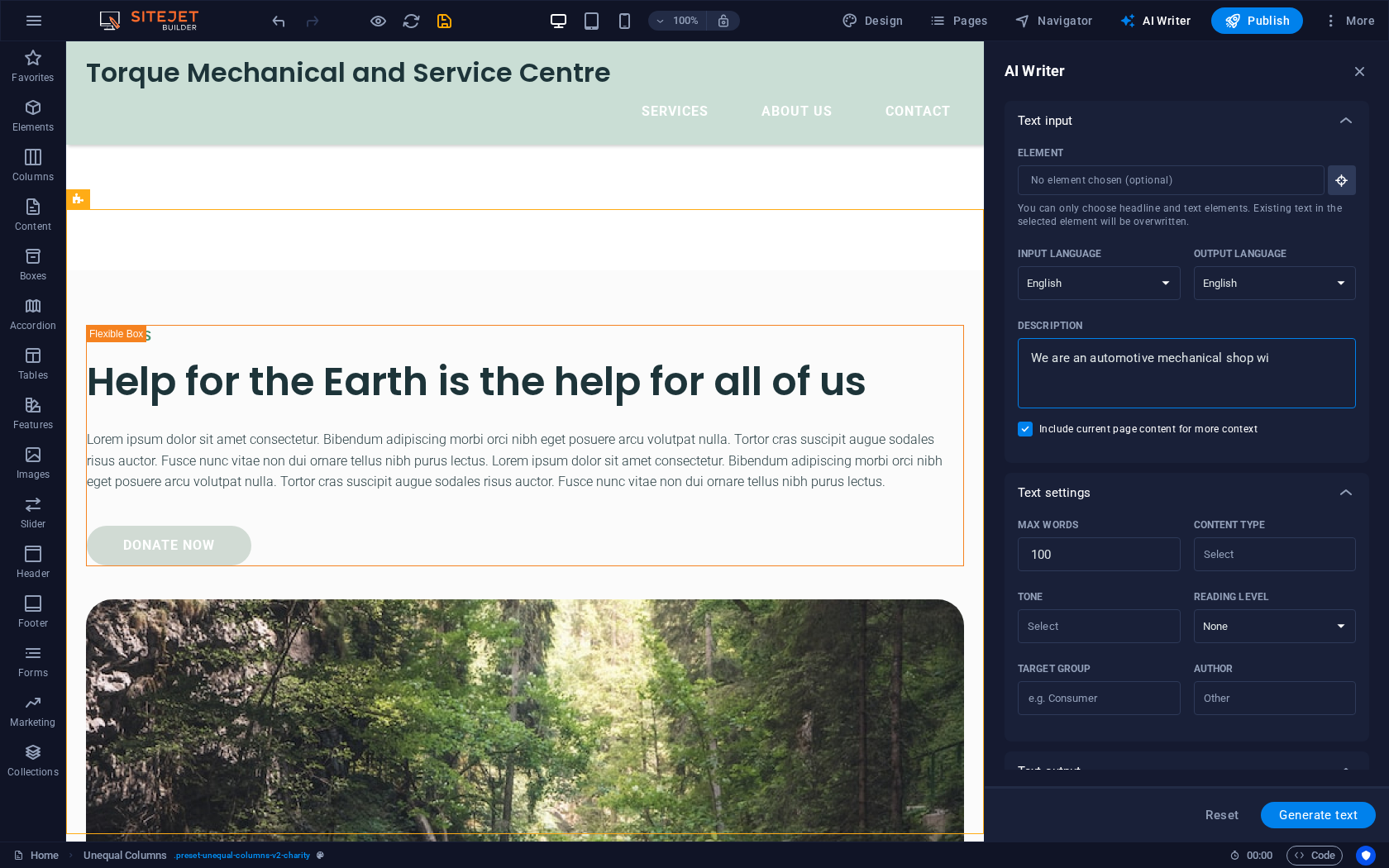
type textarea "We are an automotive mechanical shop wit"
type textarea "x"
type textarea "We are an automotive mechanical shop with"
type textarea "x"
type textarea "We are an automotive mechanical shop with"
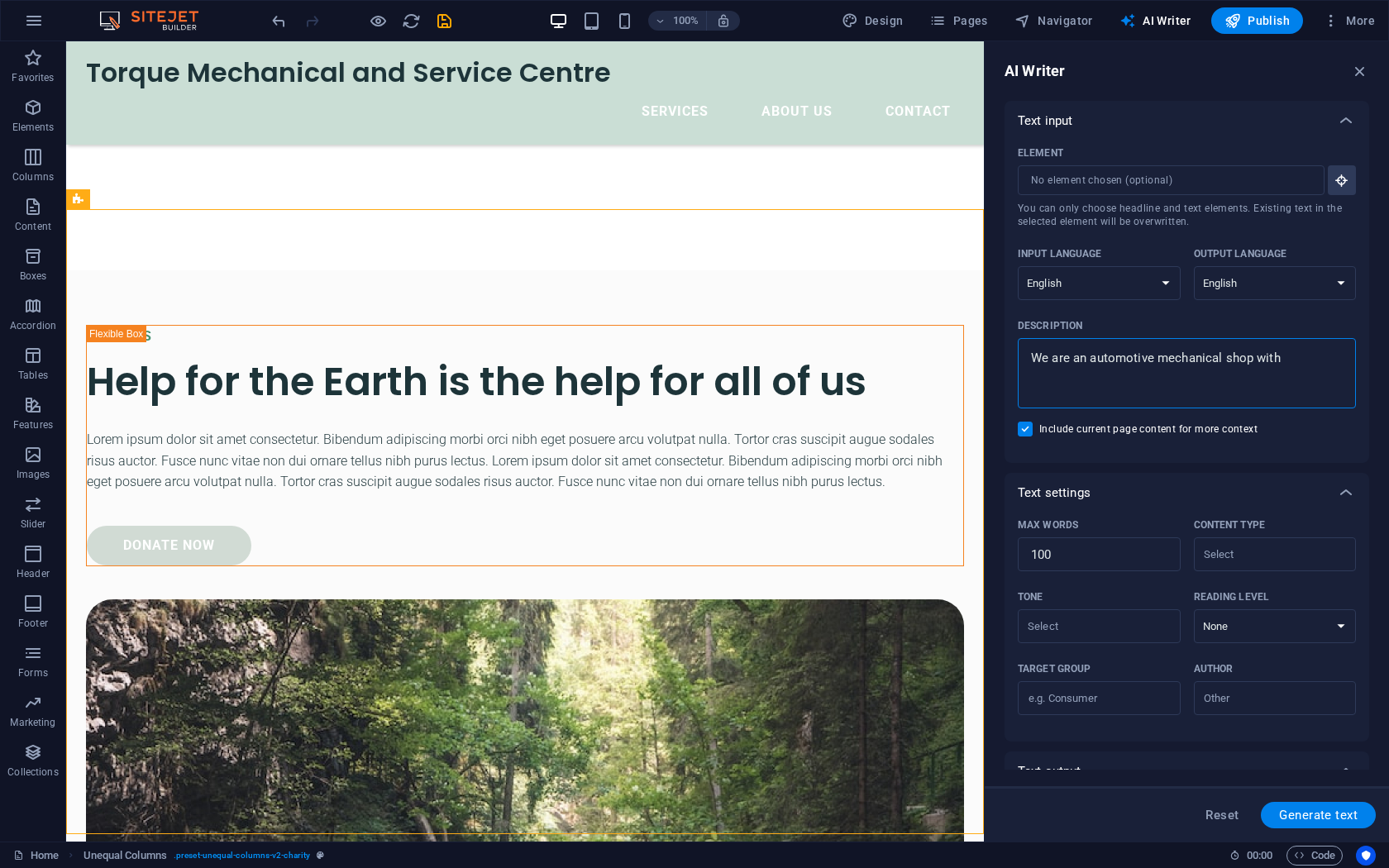
type textarea "x"
type textarea "We are an automotive mechanical shop with f"
type textarea "x"
type textarea "We are an automotive mechanical shop with fo"
type textarea "x"
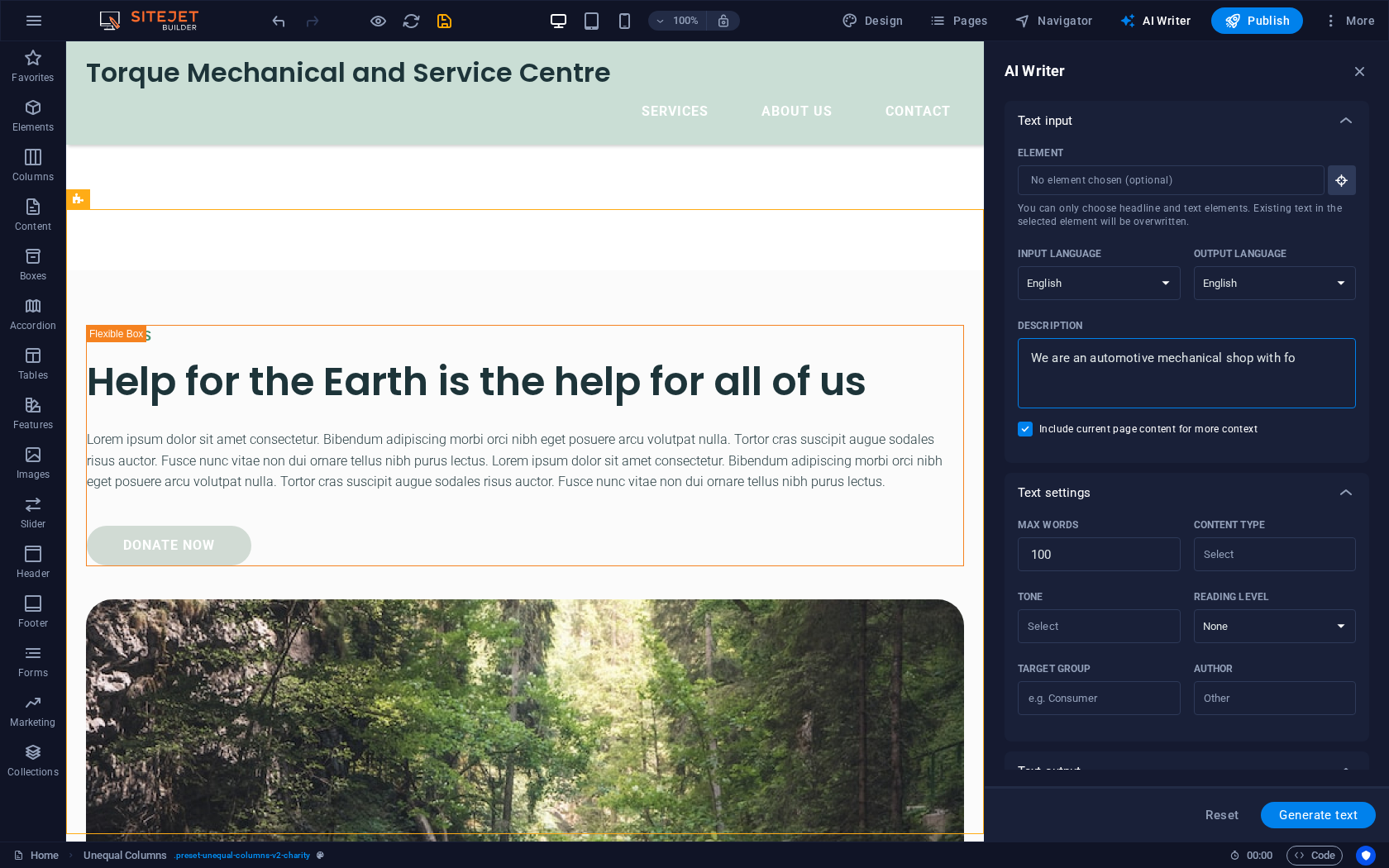
type textarea "We are an automotive mechanical shop with foc"
type textarea "x"
type textarea "We are an automotive mechanical shop with focu"
type textarea "x"
type textarea "We are an automotive mechanical shop with focus"
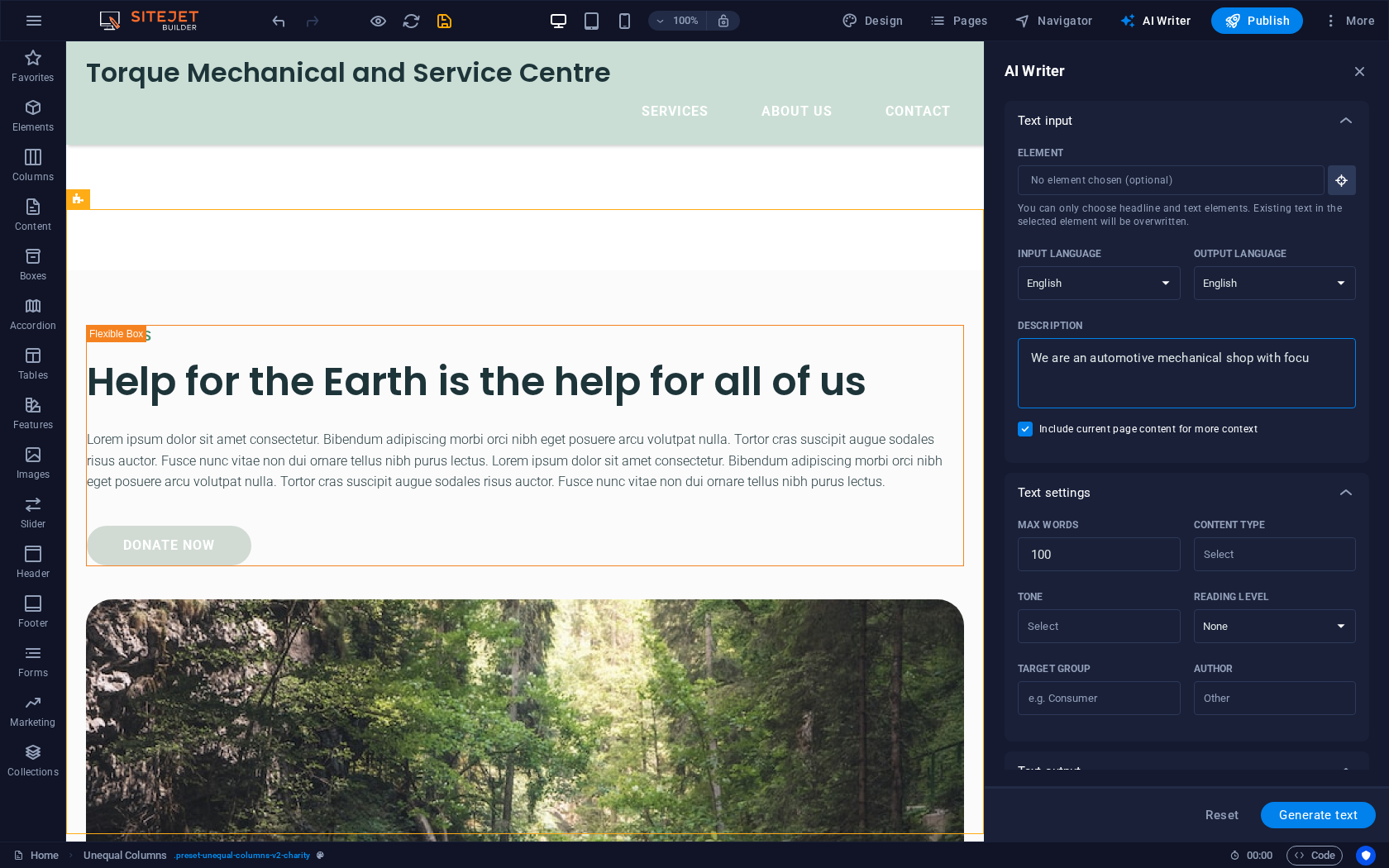
type textarea "x"
type textarea "We are an automotive mechanical shop with focus"
type textarea "x"
type textarea "We are an automotive mechanical shop with focus o"
type textarea "x"
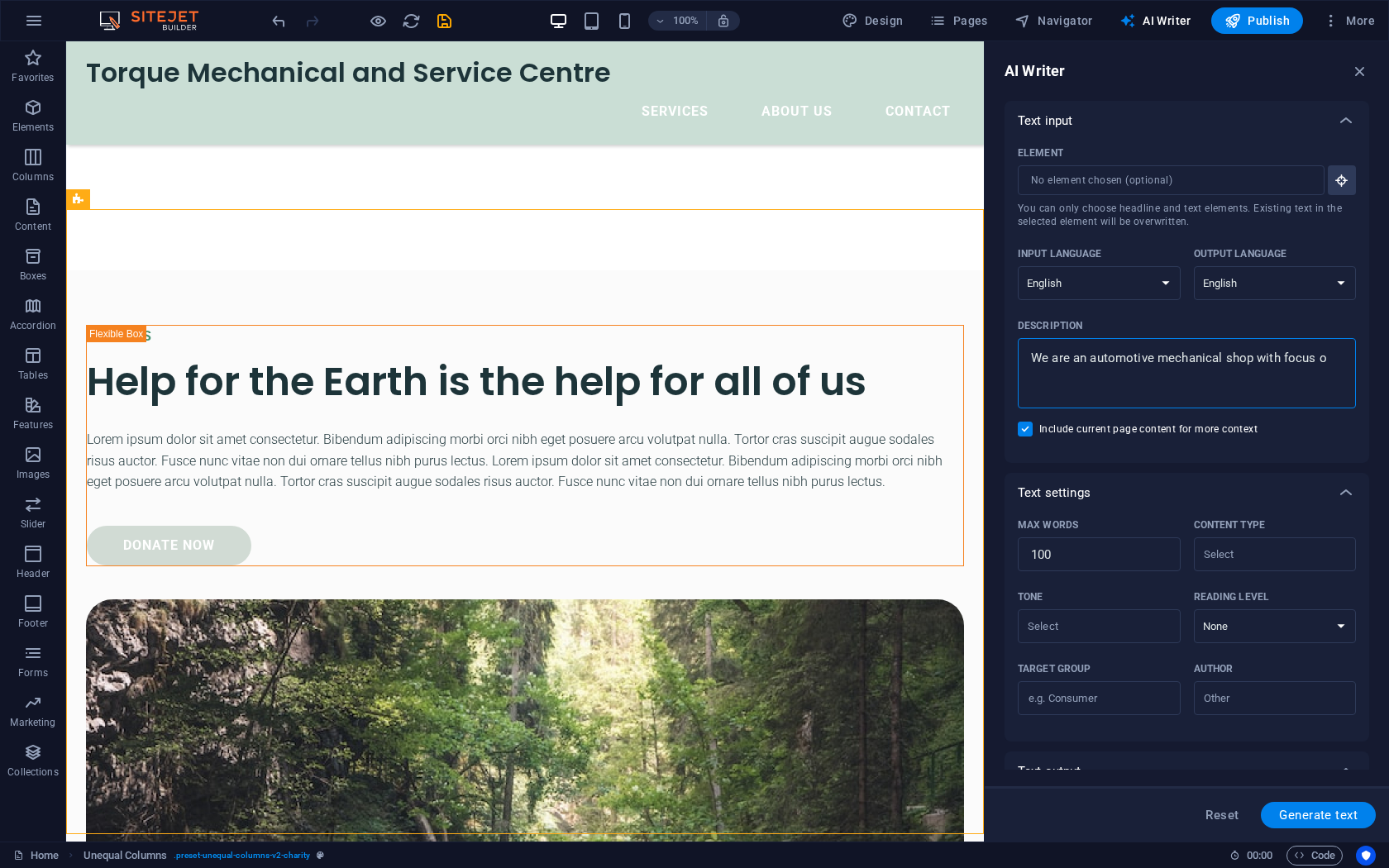
type textarea "We are an automotive mechanical shop with focus on"
type textarea "x"
type textarea "We are an automotive mechanical shop with focus on"
type textarea "x"
type textarea "We are an automotive mechanical shop with focus on c"
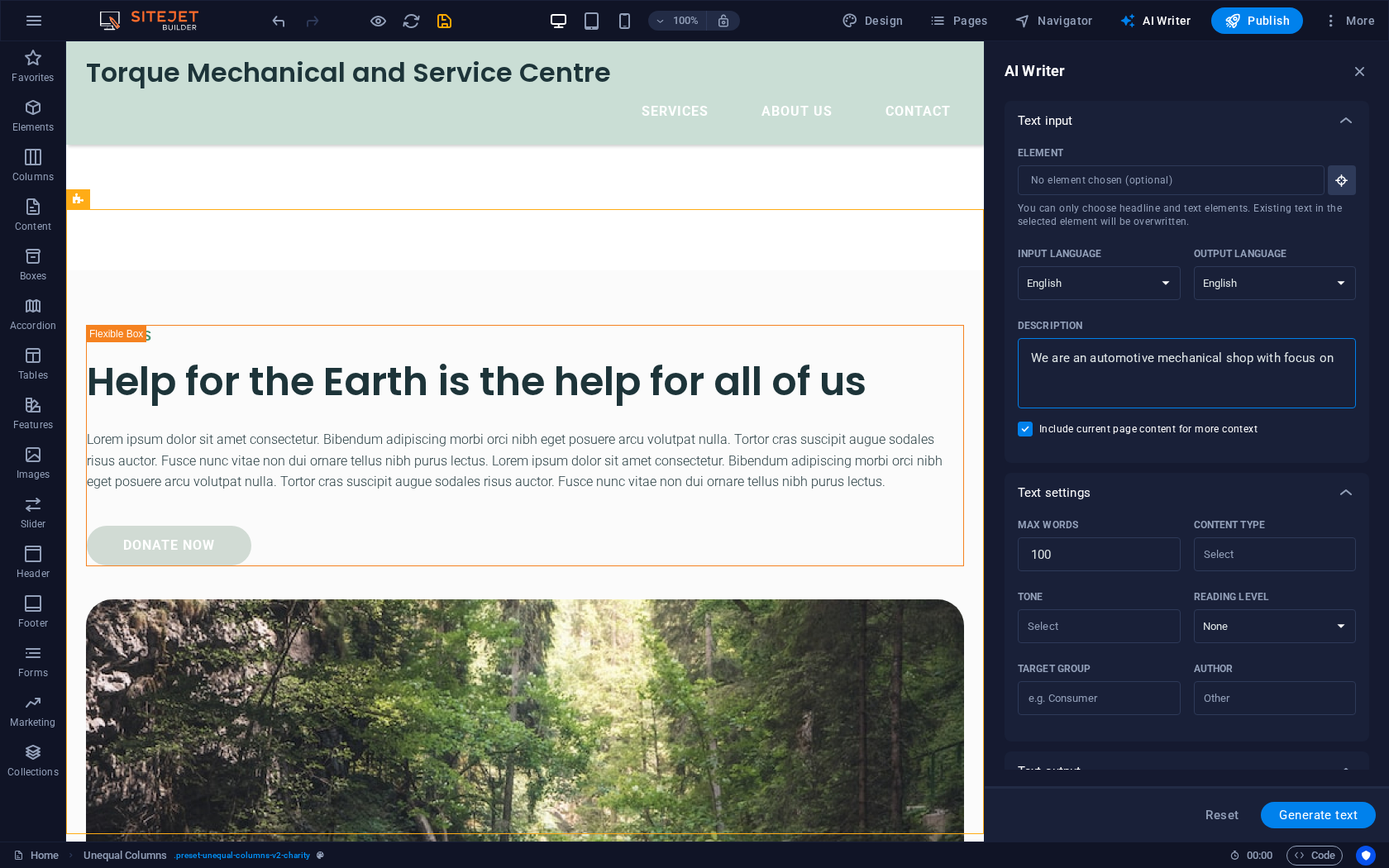
type textarea "x"
type textarea "We are an automotive mechanical shop with focus on cu"
type textarea "x"
type textarea "We are an automotive mechanical shop with focus on cus"
type textarea "x"
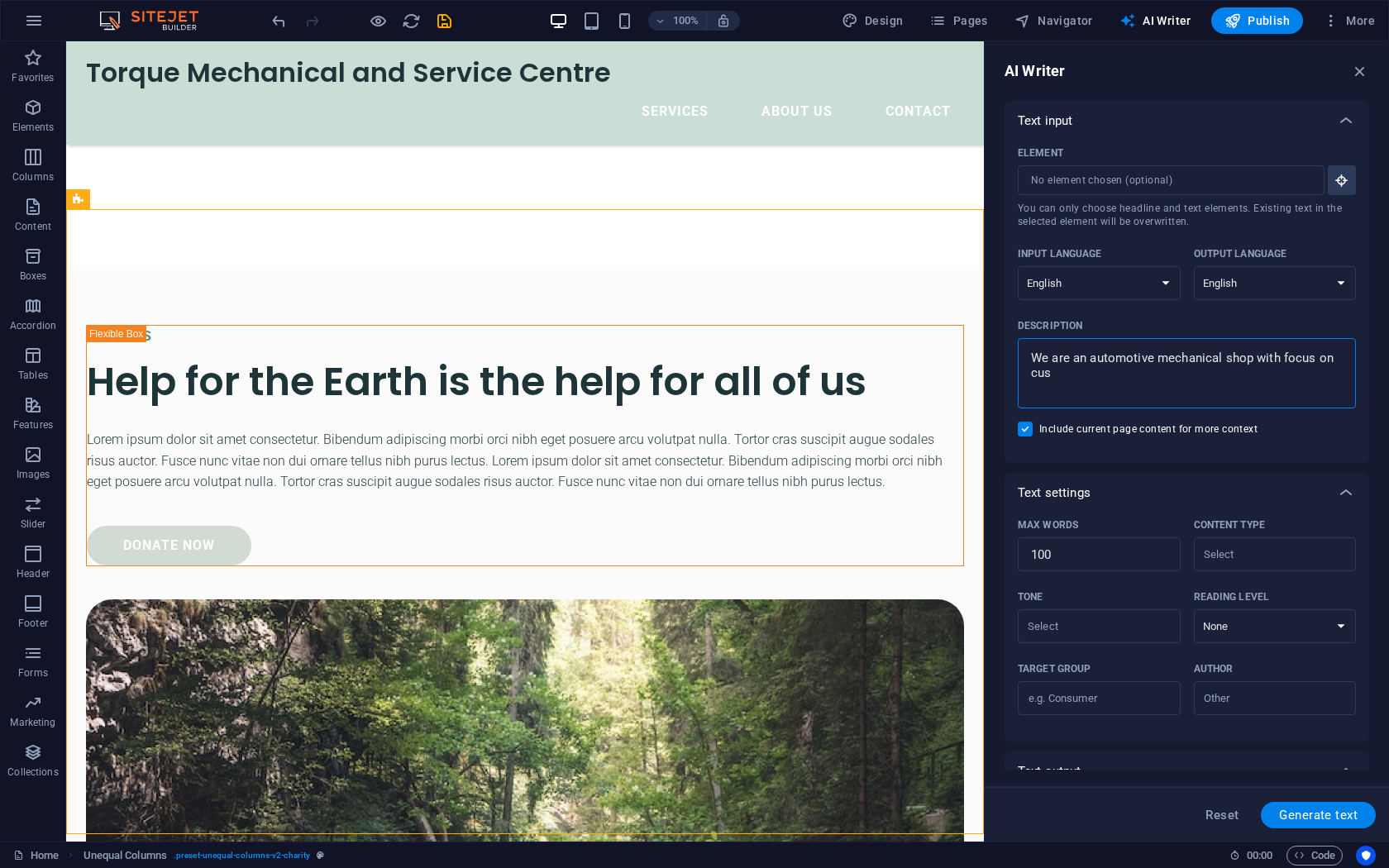
type textarea "We are an automotive mechanical shop with focus on cust"
type textarea "x"
type textarea "We are an automotive mechanical shop with focus on custo"
type textarea "x"
type textarea "We are an automotive mechanical shop with focus on custom"
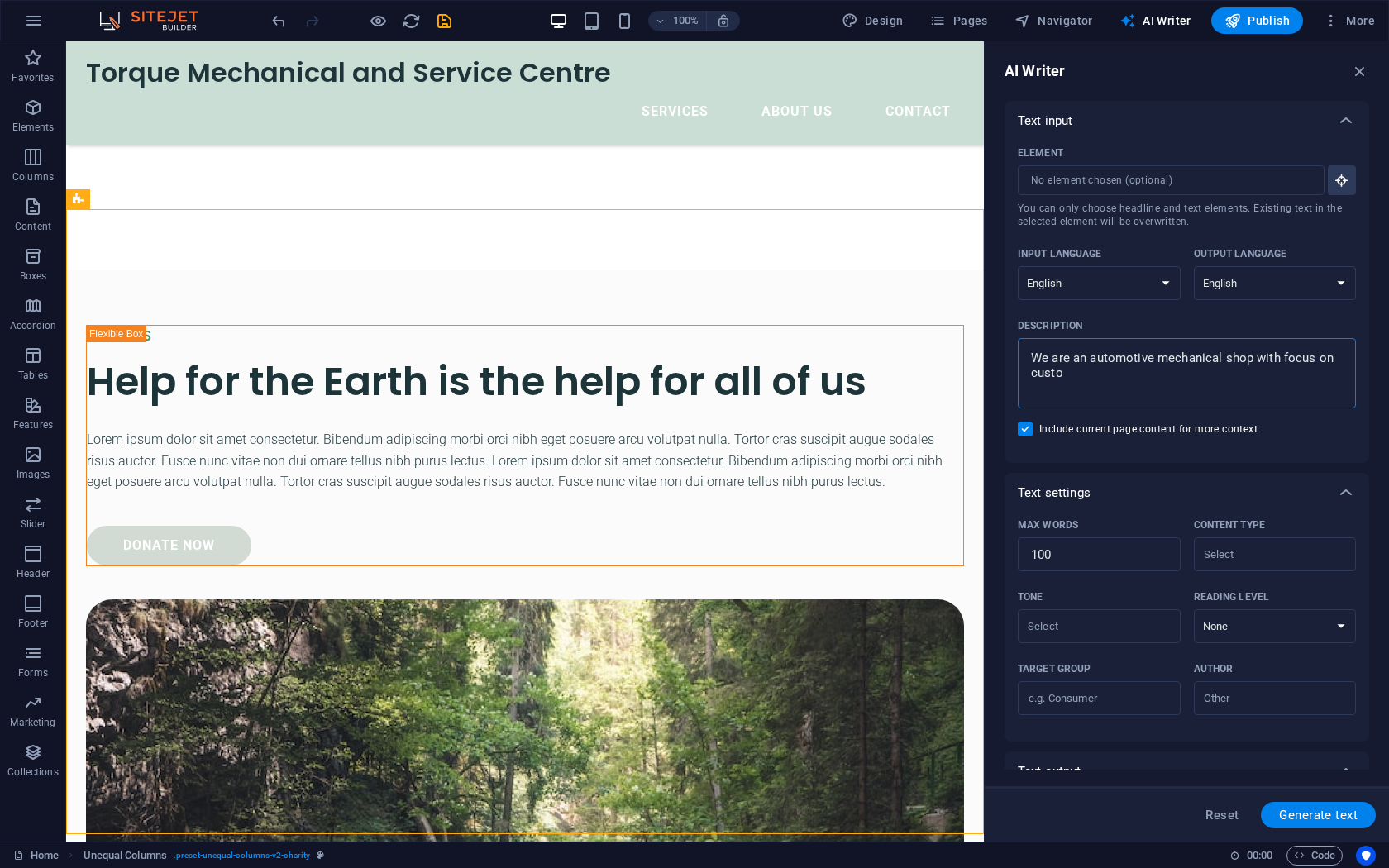
type textarea "x"
type textarea "We are an automotive mechanical shop with focus on custome"
type textarea "x"
type textarea "We are an automotive mechanical shop with focus on customer"
type textarea "x"
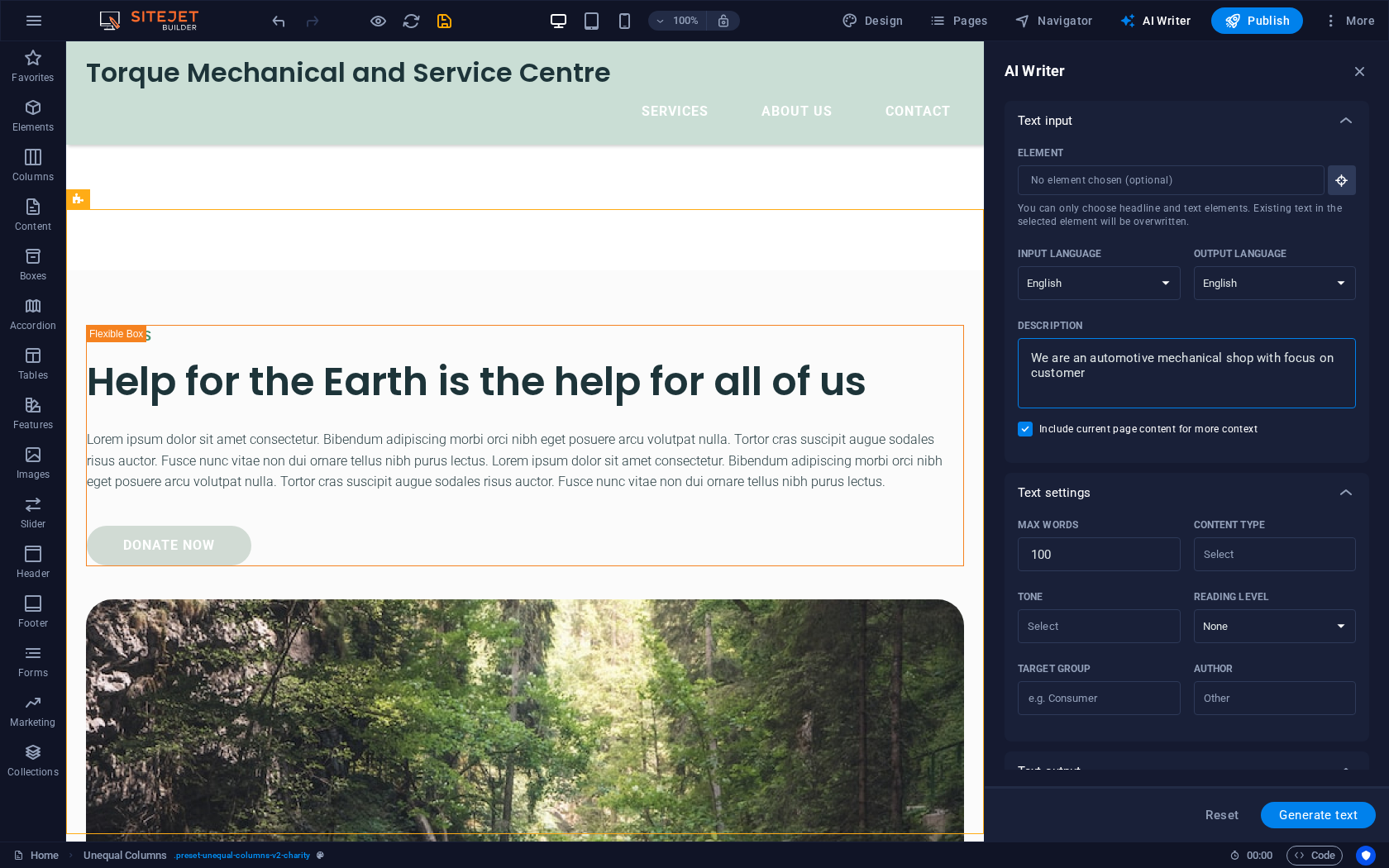
type textarea "We are an automotive mechanical shop with focus on customer"
type textarea "x"
type textarea "We are an automotive mechanical shop with focus on customer s"
type textarea "x"
type textarea "We are an automotive mechanical shop with focus on customer se"
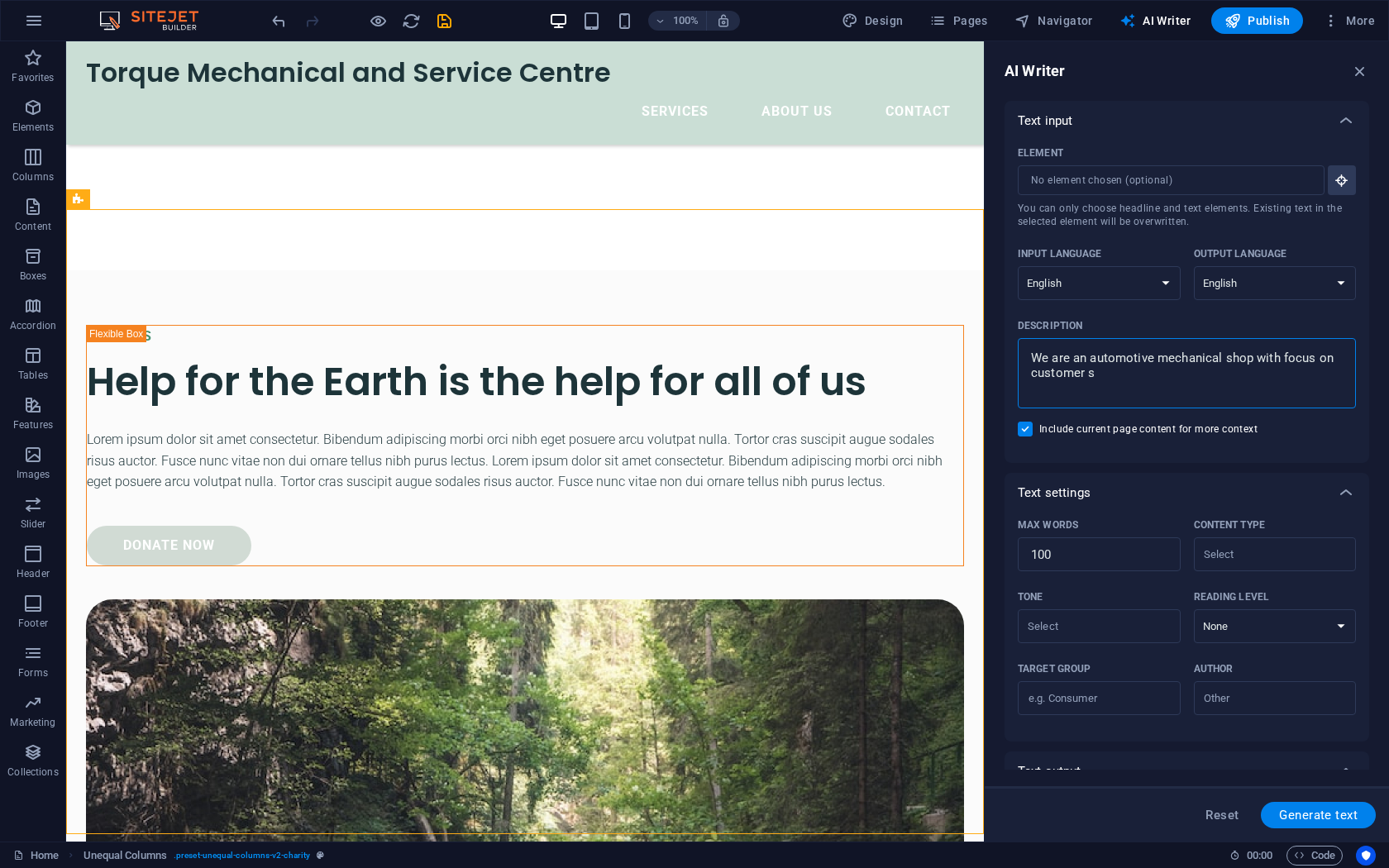
type textarea "x"
type textarea "We are an automotive mechanical shop with focus on customer ser"
type textarea "x"
type textarea "We are an automotive mechanical shop with focus on customer serv"
type textarea "x"
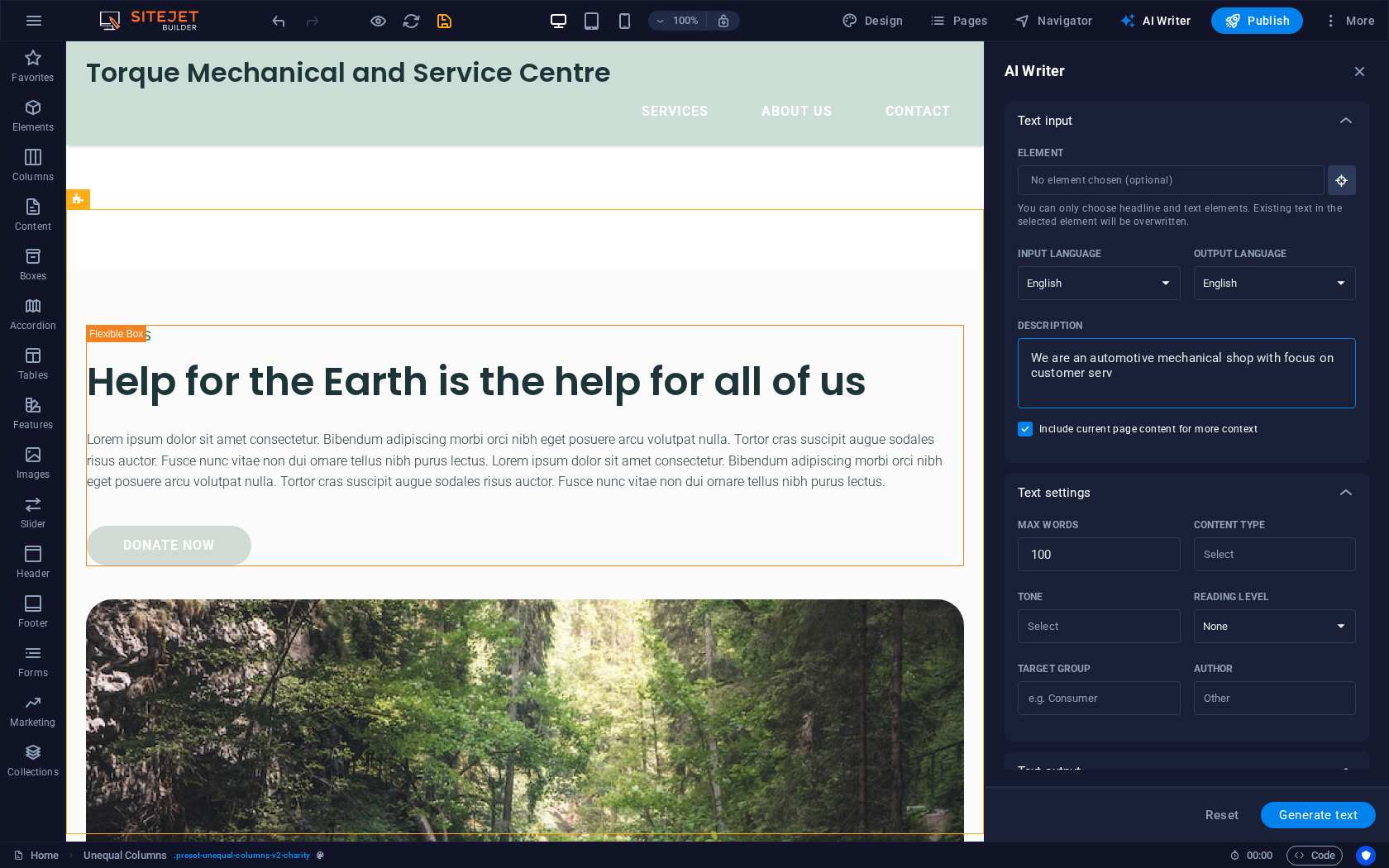
type textarea "We are an automotive mechanical shop with focus on customer servi"
type textarea "x"
type textarea "We are an automotive mechanical shop with focus on customer servic"
type textarea "x"
type textarea "We are an automotive mechanical shop with focus on customer service"
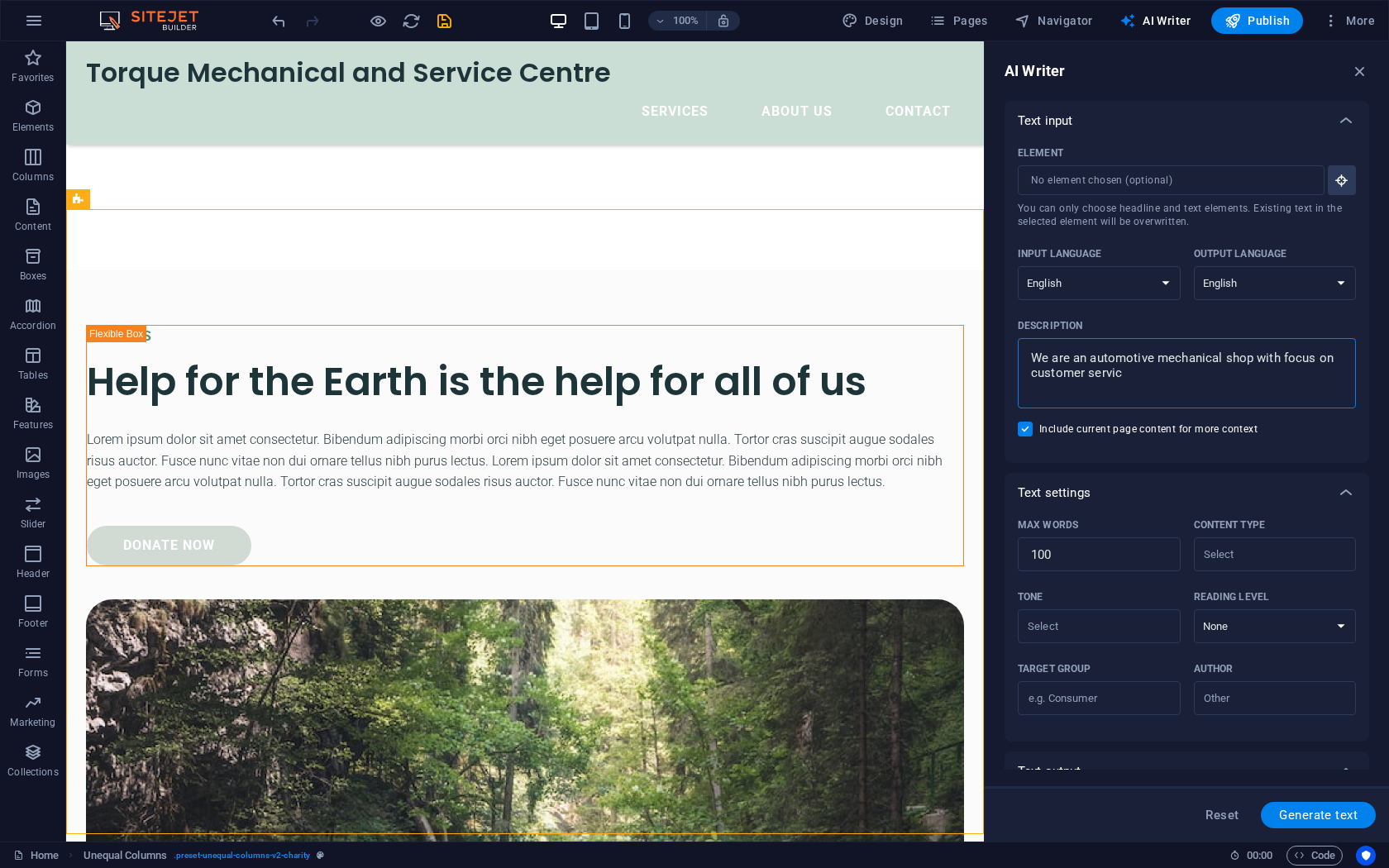
type textarea "x"
type textarea "We are an automotive mechanical shop with focus on customer service"
type textarea "x"
type textarea "We are an automotive mechanical shop with focus on customer service a"
type textarea "x"
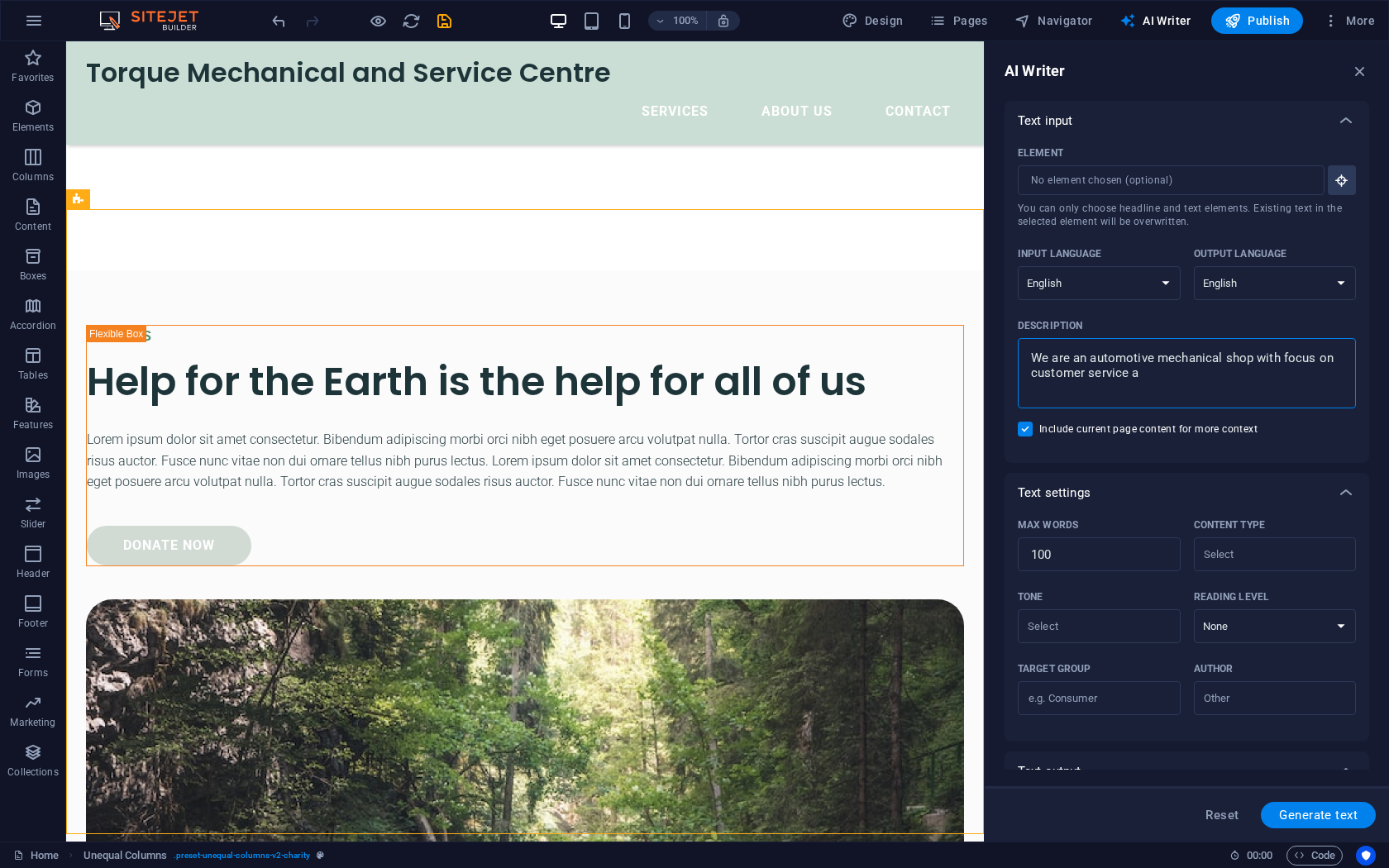
type textarea "We are an automotive mechanical shop with focus on customer service an"
type textarea "x"
type textarea "We are an automotive mechanical shop with focus on customer service and"
type textarea "x"
type textarea "We are an automotive mechanical shop with focus on customer service and"
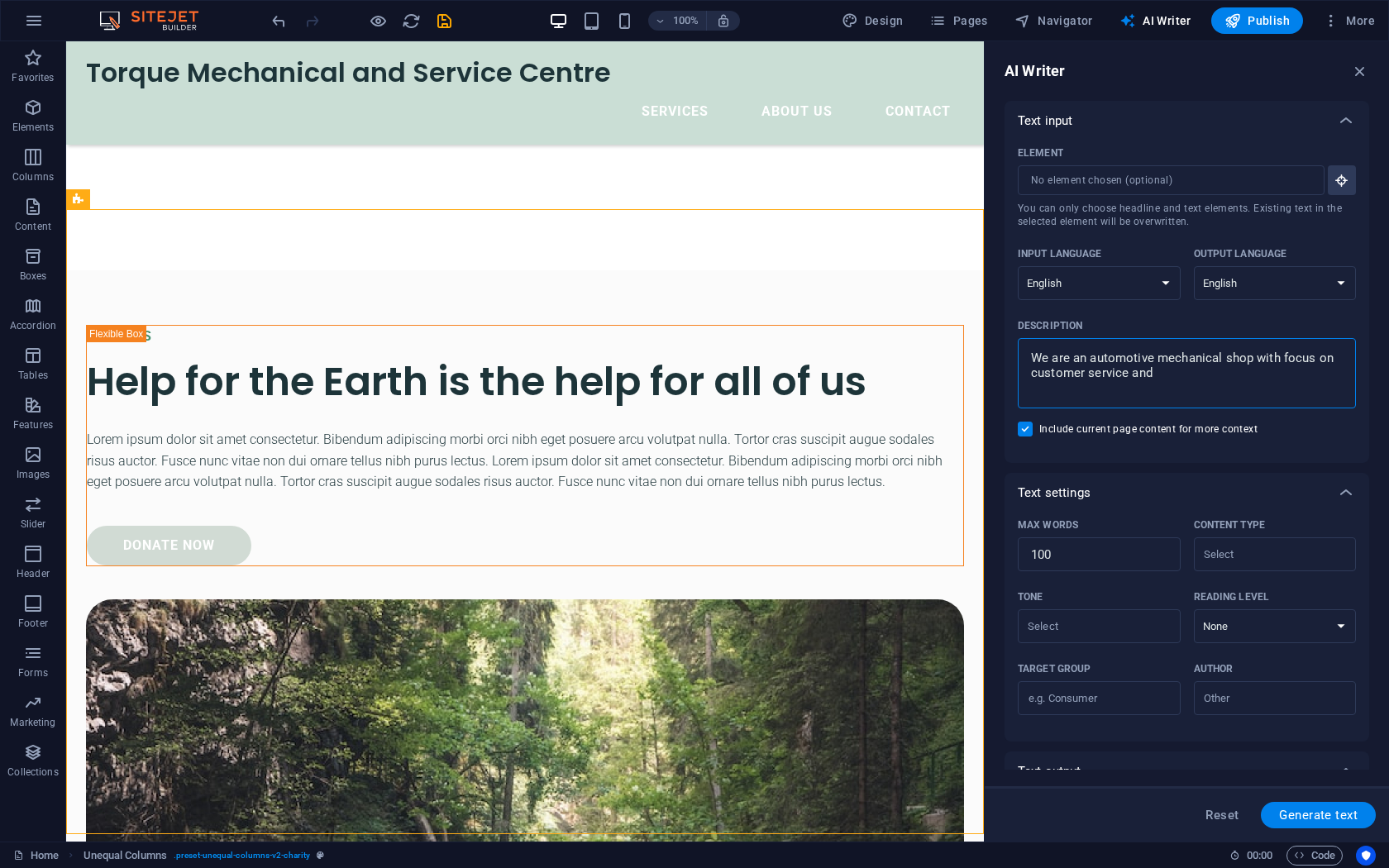
type textarea "x"
type textarea "We are an automotive mechanical shop with focus on customer service and"
type textarea "x"
type textarea "We are an automotive mechanical shop with focus on customer service an"
type textarea "x"
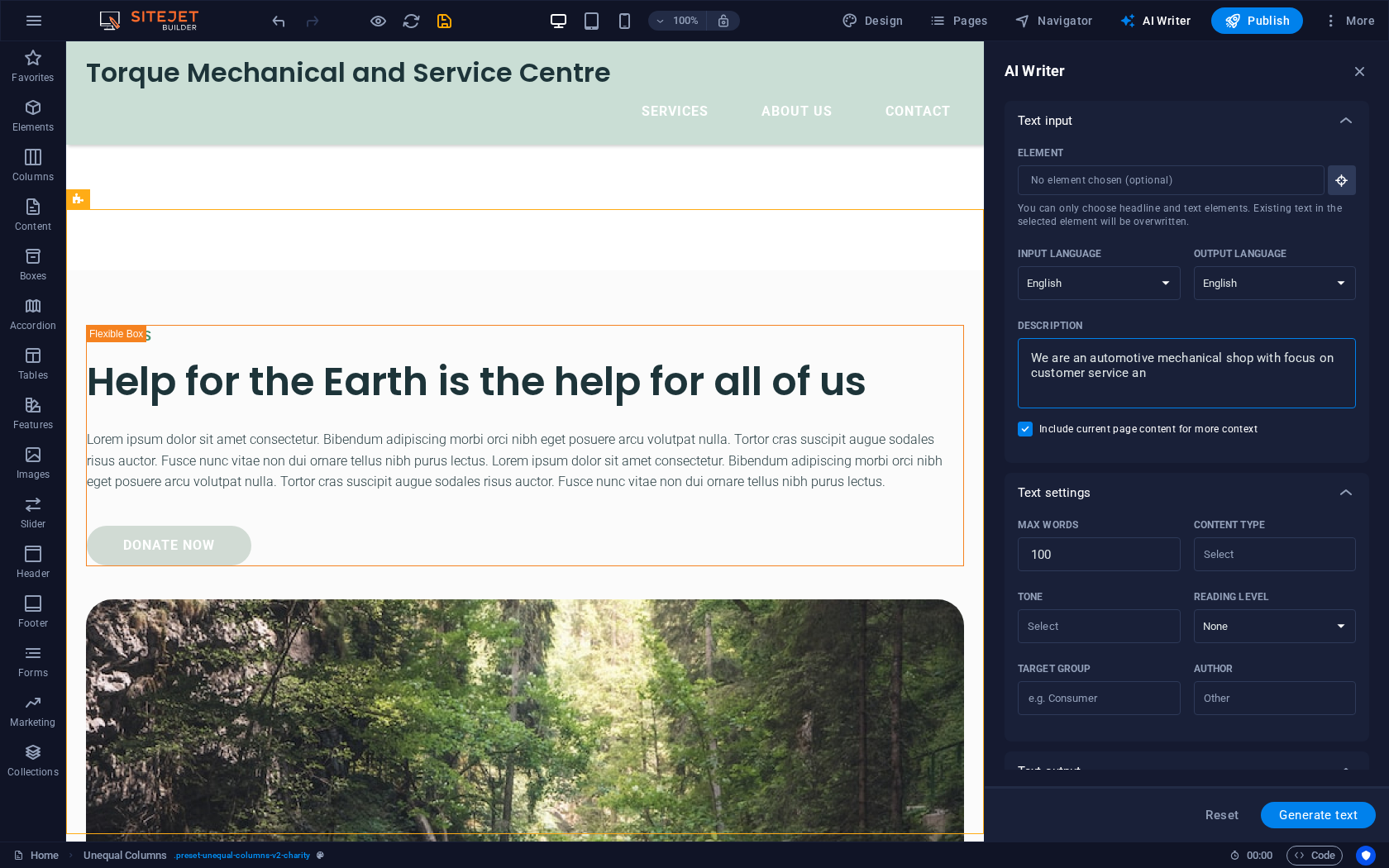
type textarea "We are an automotive mechanical shop with focus on customer service a"
type textarea "x"
type textarea "We are an automotive mechanical shop with focus on customer service"
type textarea "x"
type textarea "We are an automotive mechanical shop with focus on customer service"
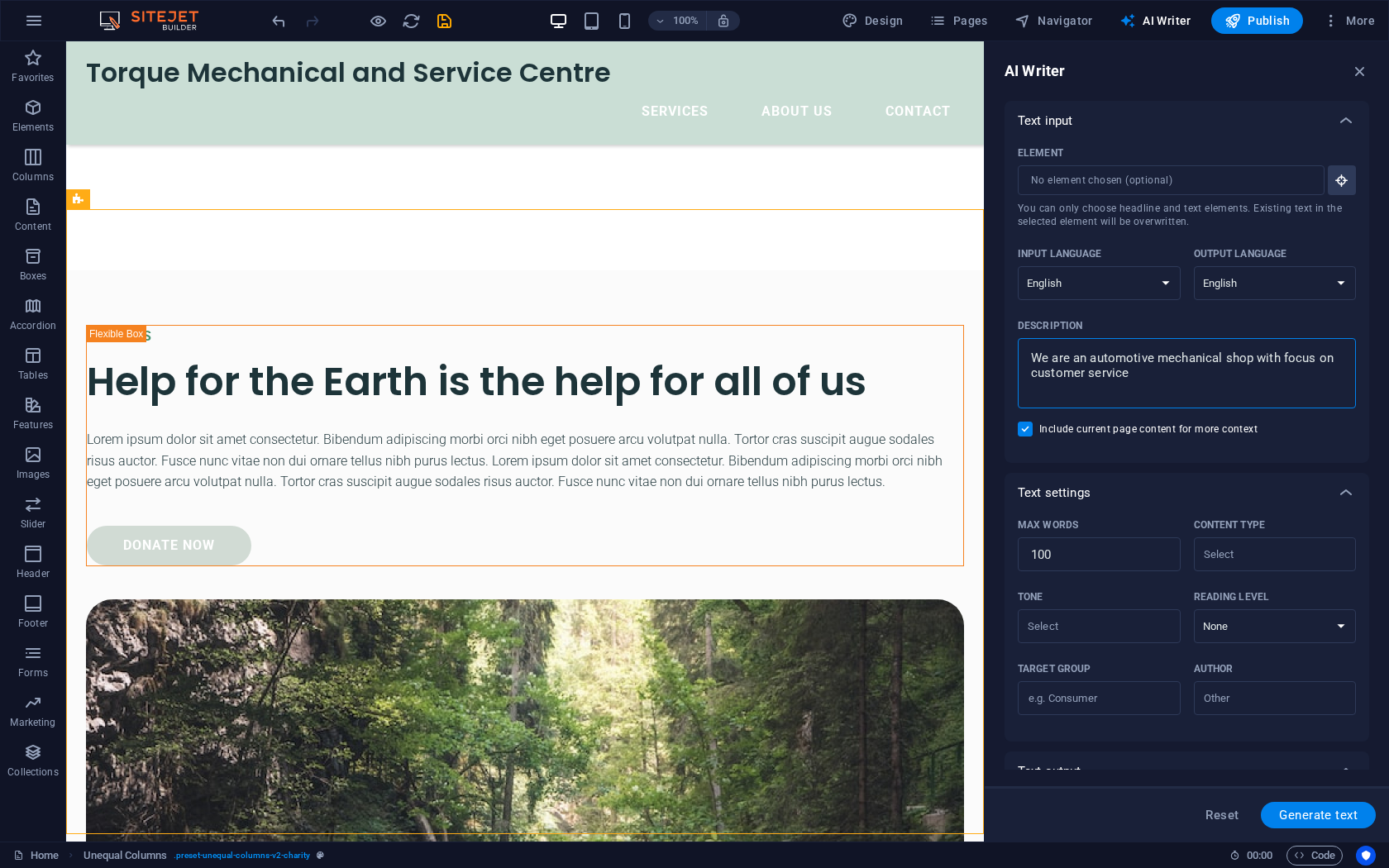
type textarea "x"
type textarea "We are an automotive mechanical shop with focus on customer service,"
type textarea "x"
type textarea "We are an automotive mechanical shop with focus on customer service,"
type textarea "x"
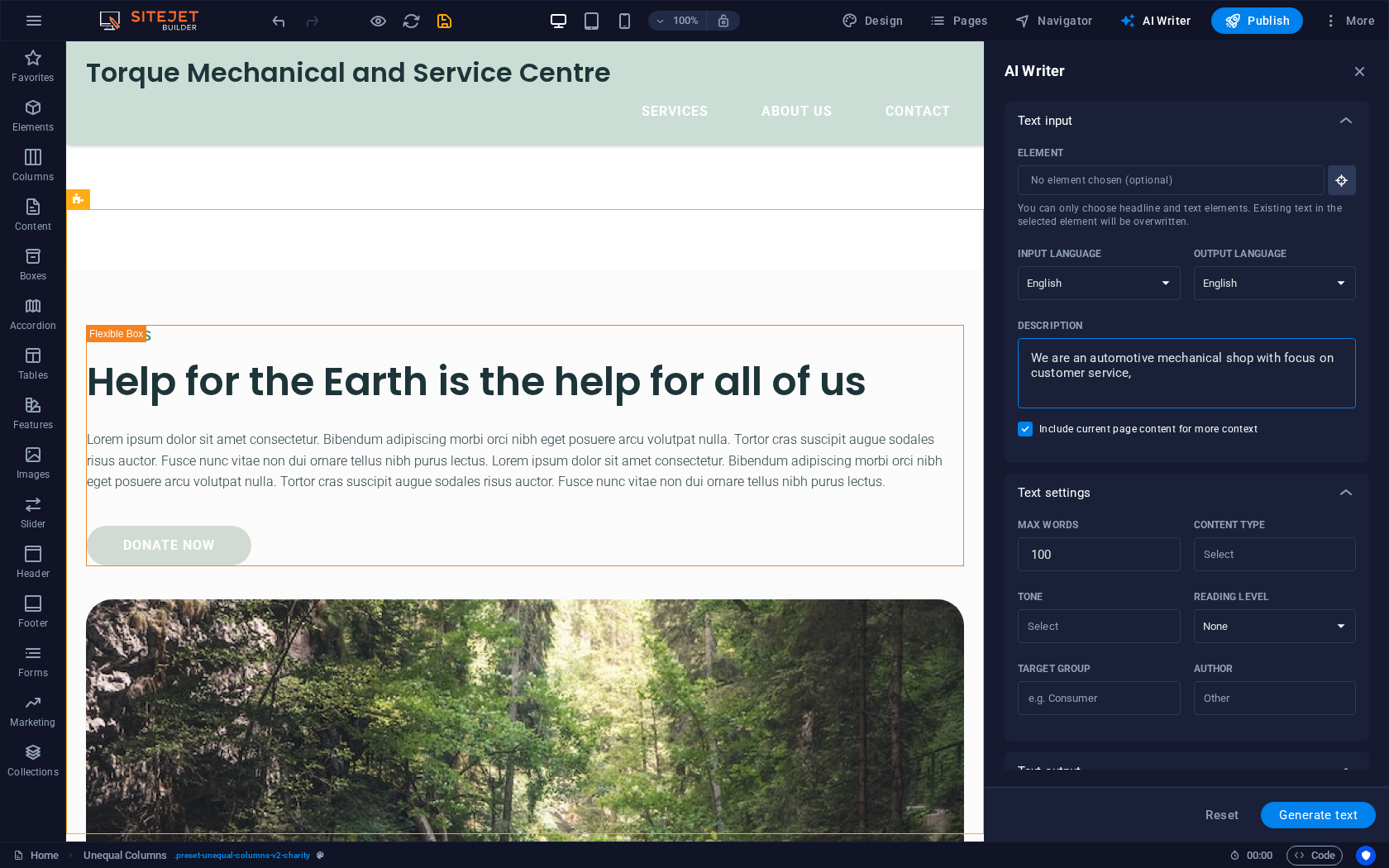
type textarea "We are an automotive mechanical shop with focus on customer service, r"
click at [1305, 757] on span "Generate text" at bounding box center [1318, 814] width 79 height 13
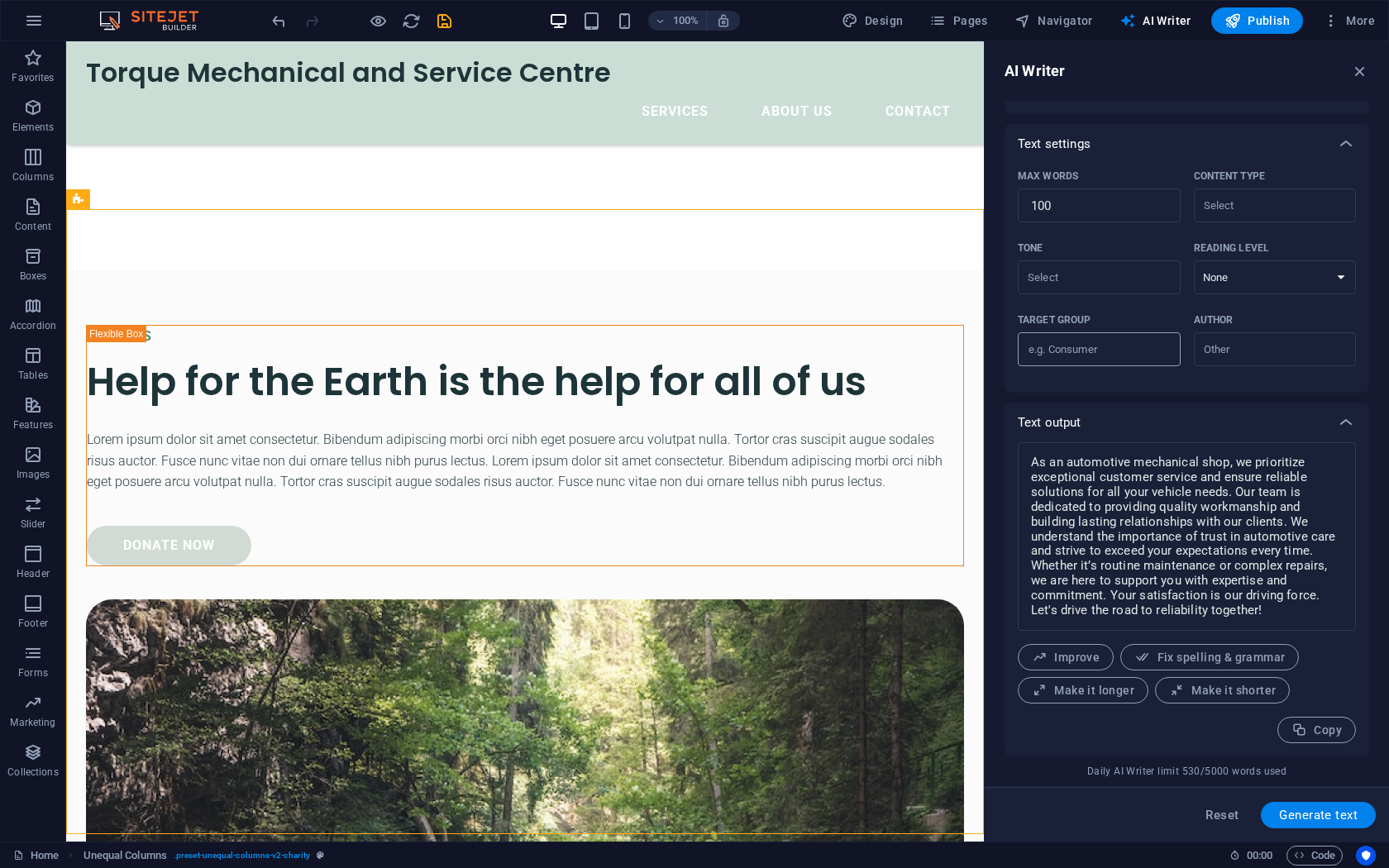
scroll to position [274, 0]
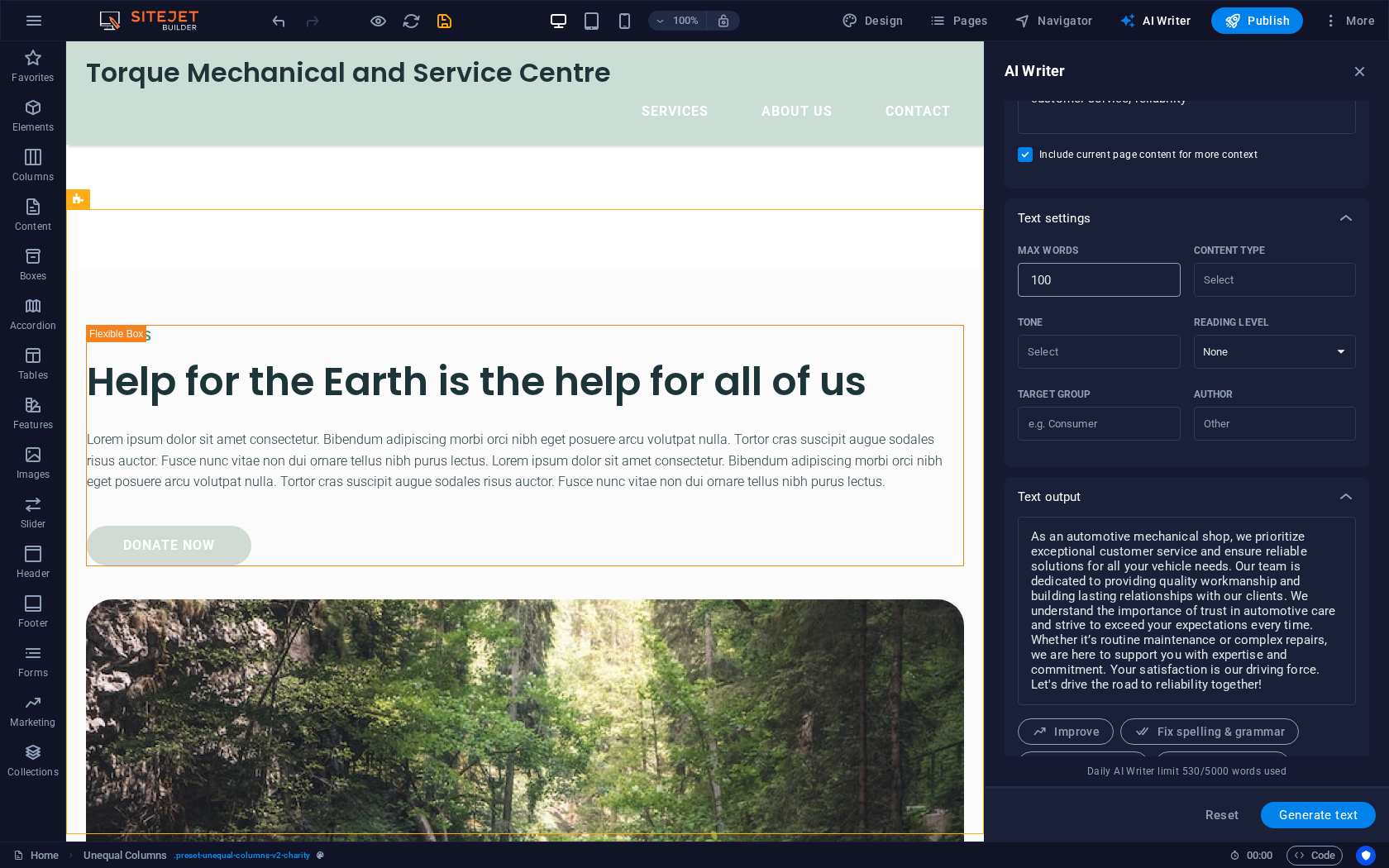
drag, startPoint x: 1074, startPoint y: 289, endPoint x: 967, endPoint y: 280, distance: 107.4
click at [1018, 280] on input "100" at bounding box center [1099, 280] width 162 height 33
click at [1318, 757] on span "Generate text" at bounding box center [1318, 814] width 79 height 13
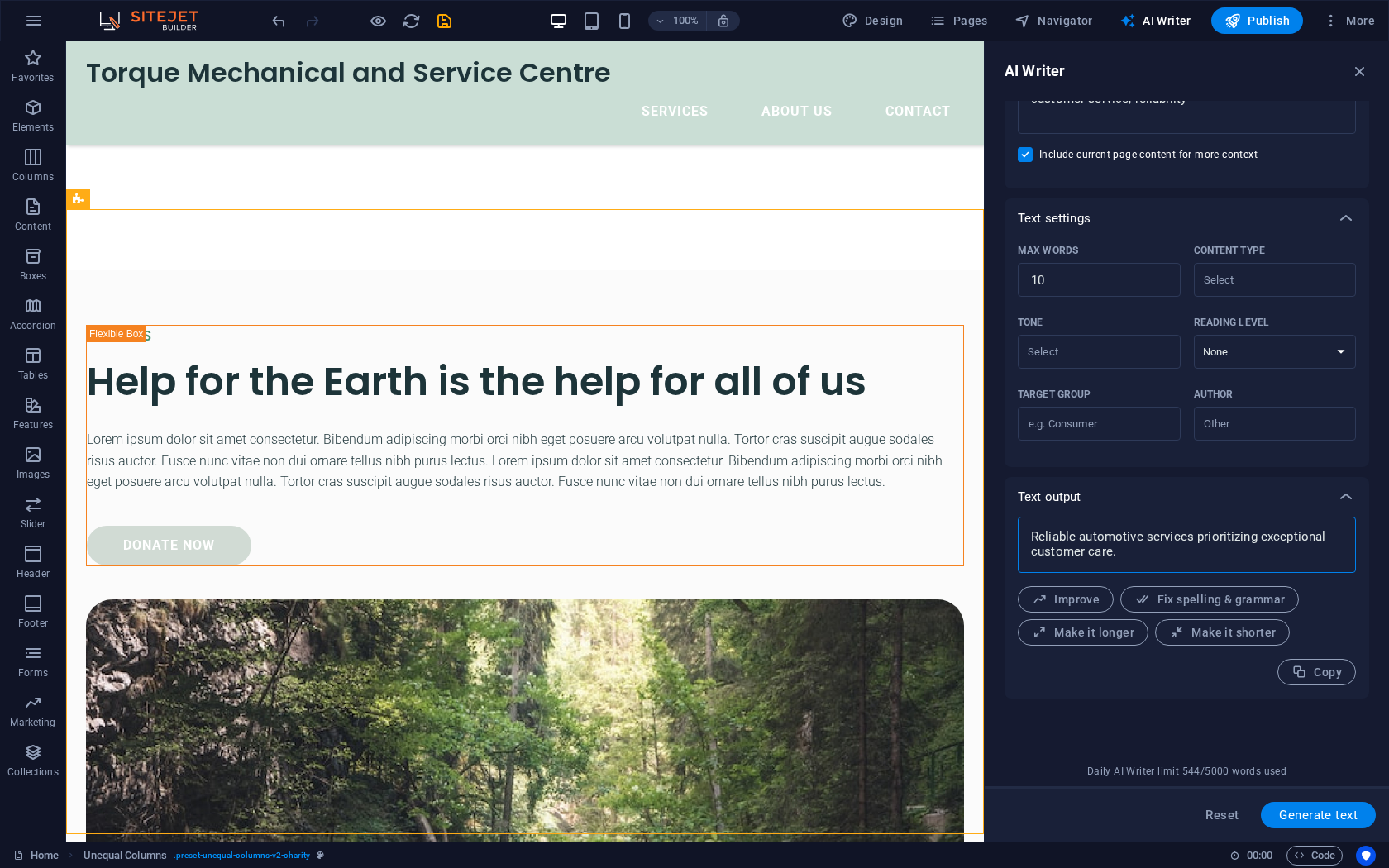
drag, startPoint x: 1137, startPoint y: 560, endPoint x: 1014, endPoint y: 528, distance: 127.1
click at [1026, 528] on textarea "Reliable automotive services prioritizing exceptional customer care." at bounding box center [1186, 544] width 321 height 39
click at [1067, 603] on span "Improve" at bounding box center [1066, 600] width 68 height 16
drag, startPoint x: 1149, startPoint y: 555, endPoint x: 1022, endPoint y: 538, distance: 128.1
click at [1026, 538] on textarea "Dependable automotive services that prioritize outstanding customer care." at bounding box center [1186, 544] width 321 height 39
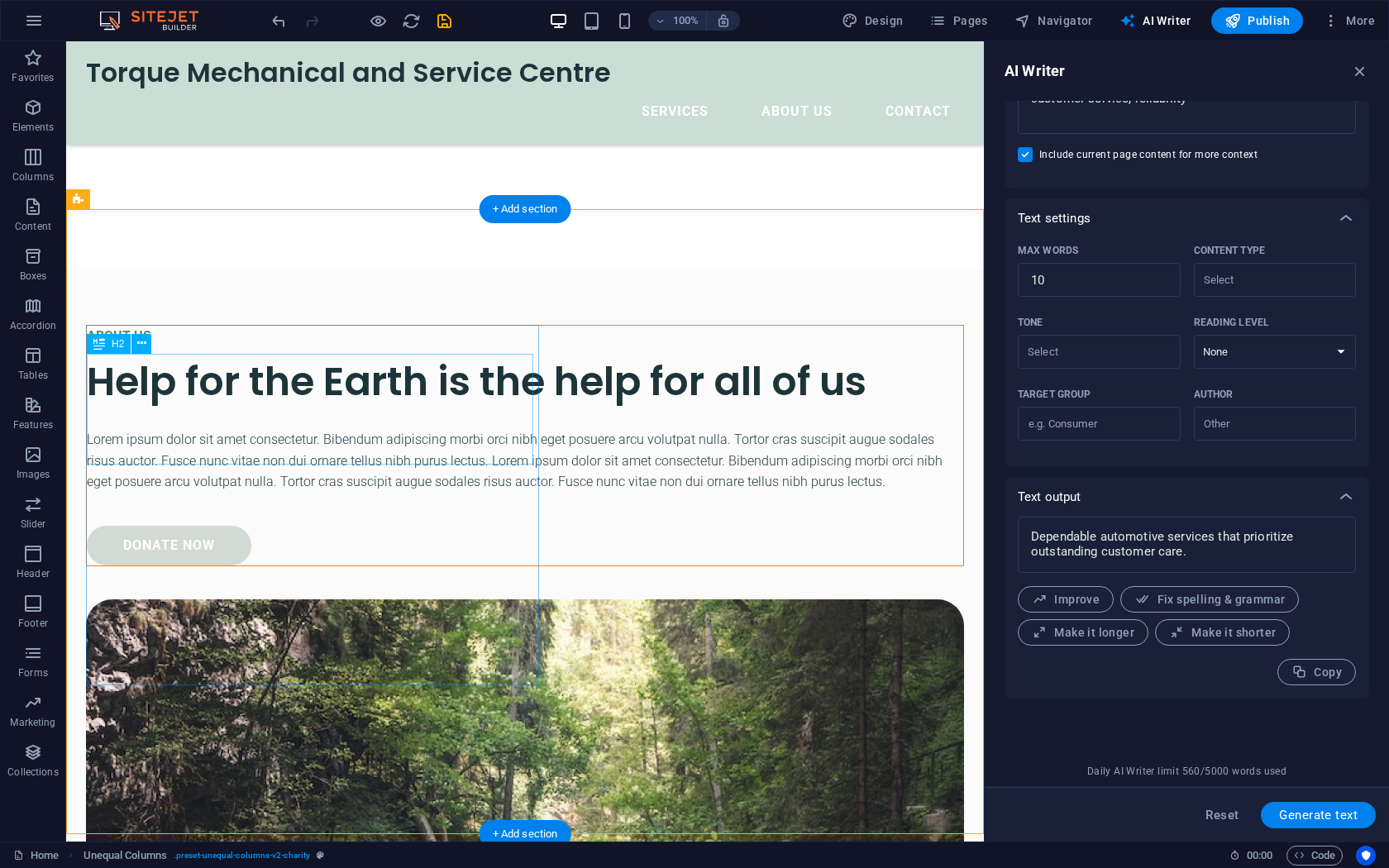
click at [313, 409] on div "Help for the Earth is the help for all of us" at bounding box center [524, 381] width 876 height 55
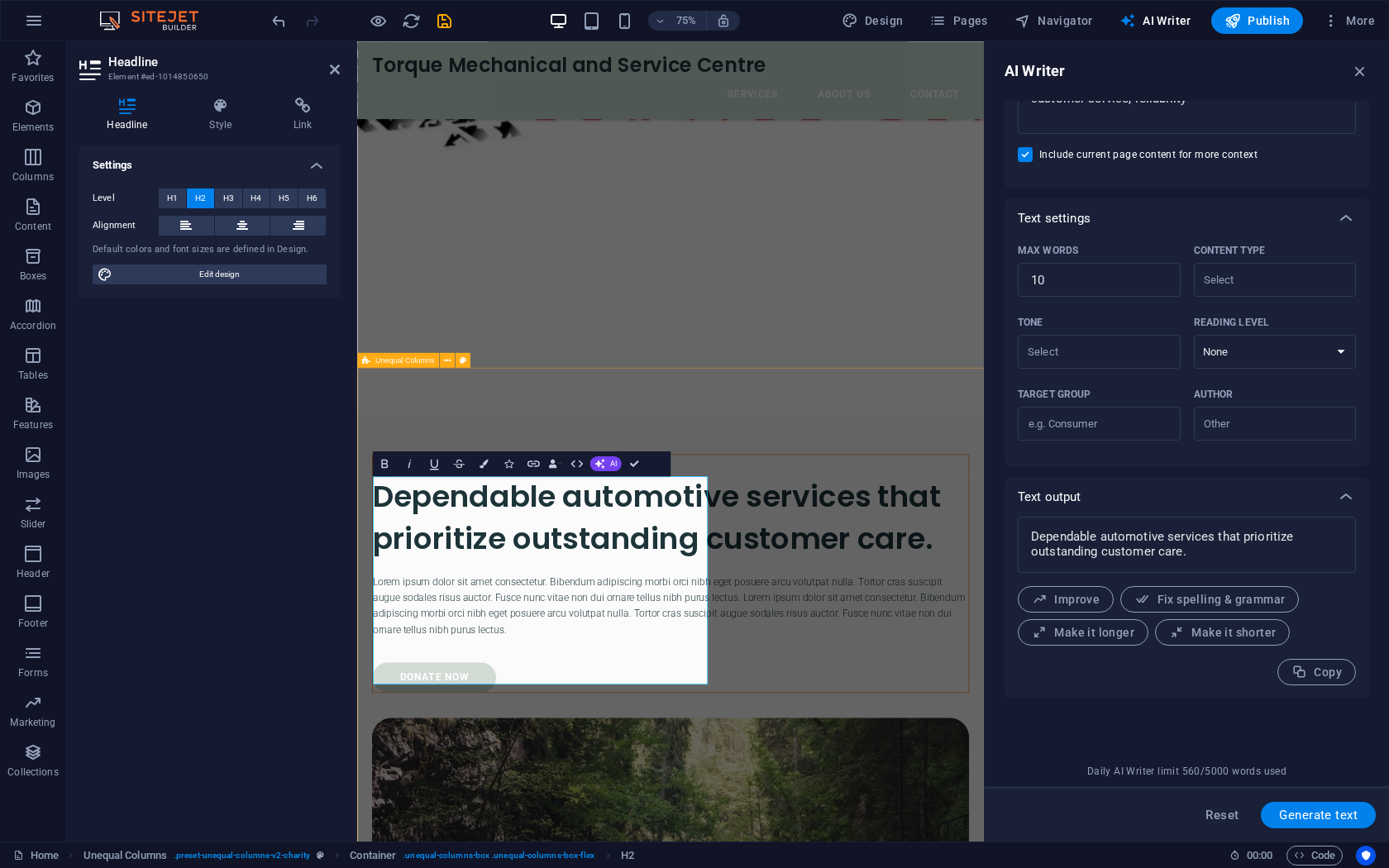
scroll to position [135, 10]
click at [254, 200] on span "H4" at bounding box center [256, 198] width 10 height 20
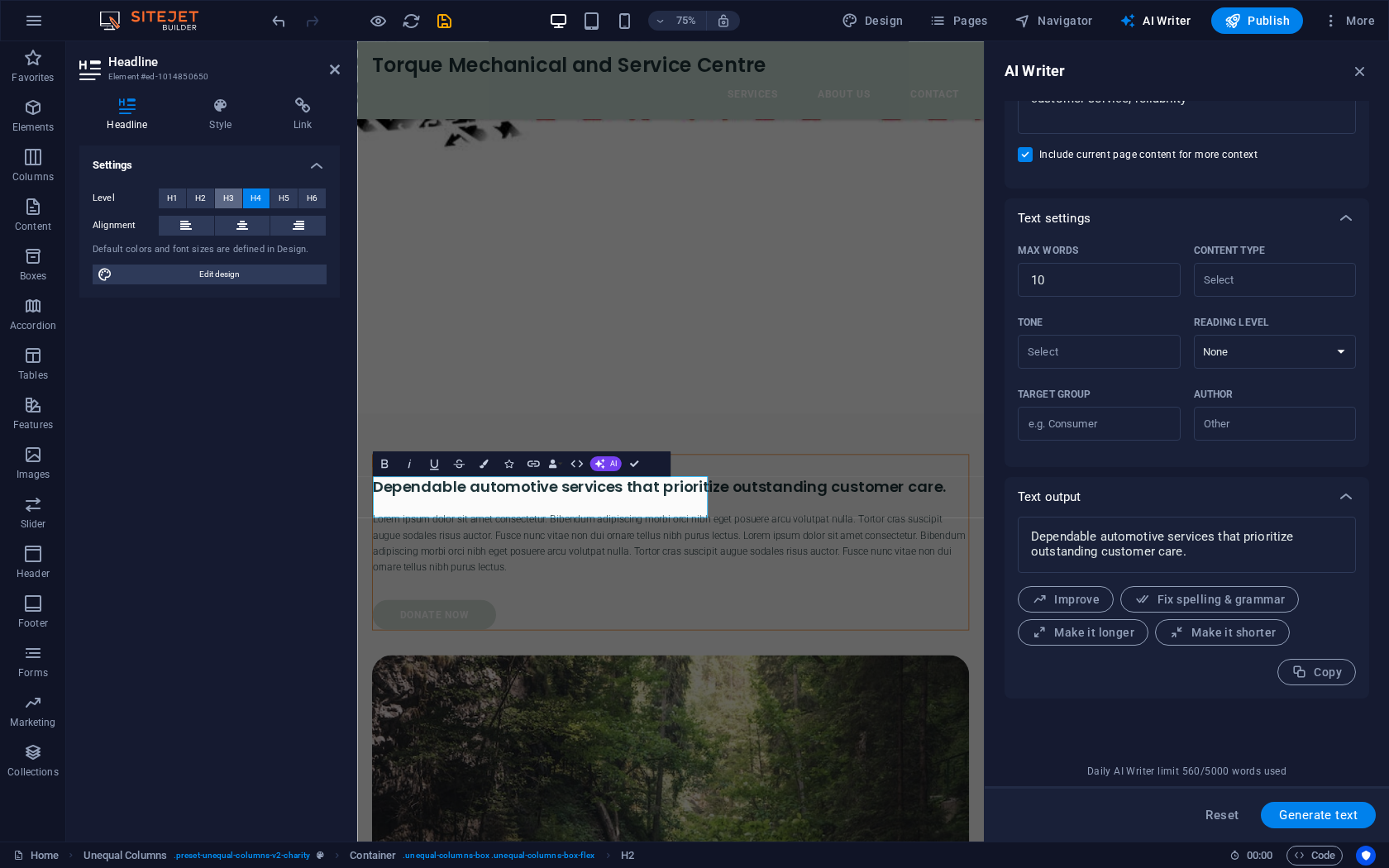
click at [228, 202] on span "H3" at bounding box center [229, 198] width 10 height 20
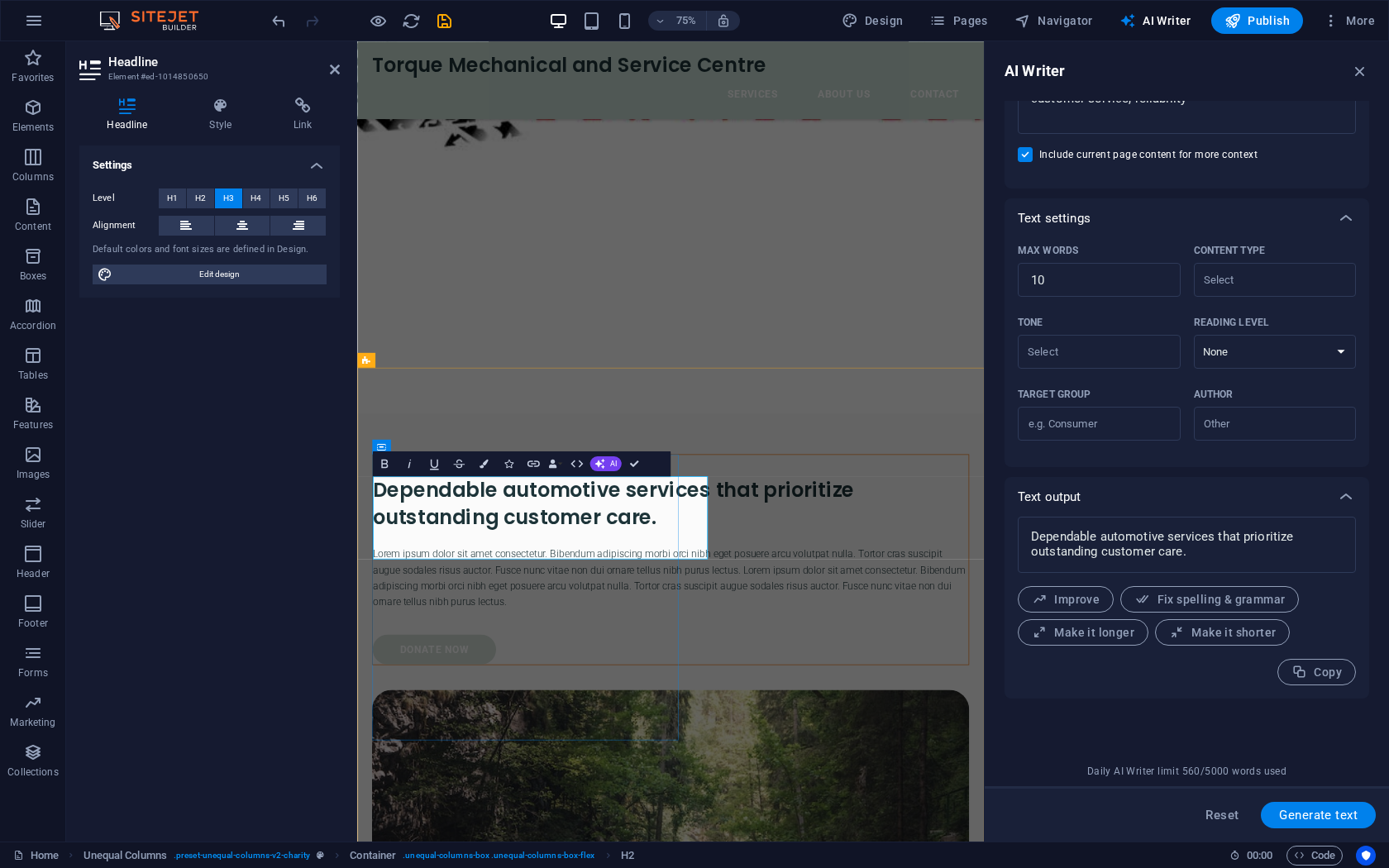
click at [593, 695] on h3 "Dependable automotive services that prioritize outstanding customer care." at bounding box center [774, 658] width 794 height 74
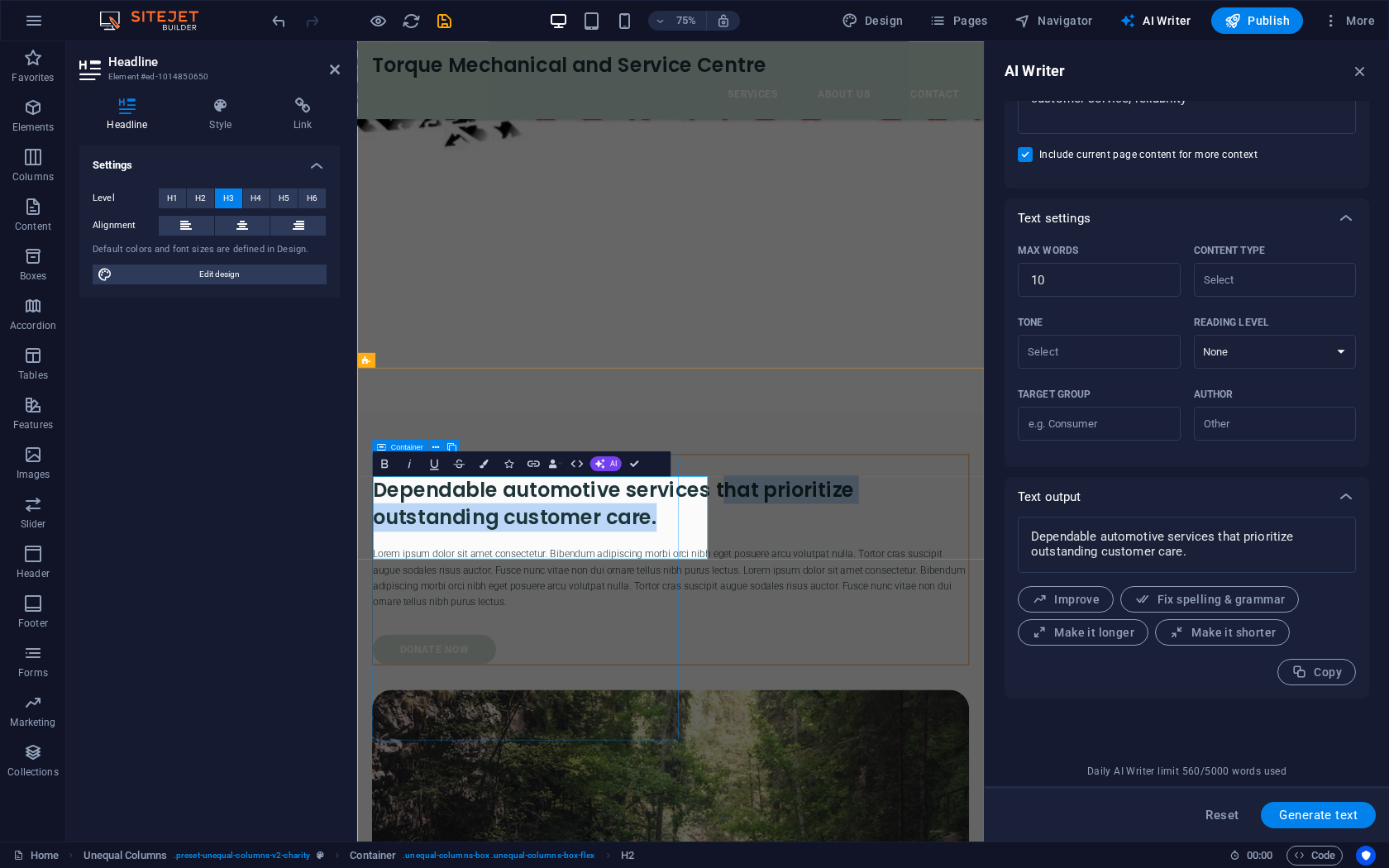
drag, startPoint x: 601, startPoint y: 723, endPoint x: 325, endPoint y: 626, distance: 292.5
click at [377, 626] on div "ABOUT US Dependable automotive services that prioritize outstanding customer ca…" at bounding box center [775, 733] width 796 height 281
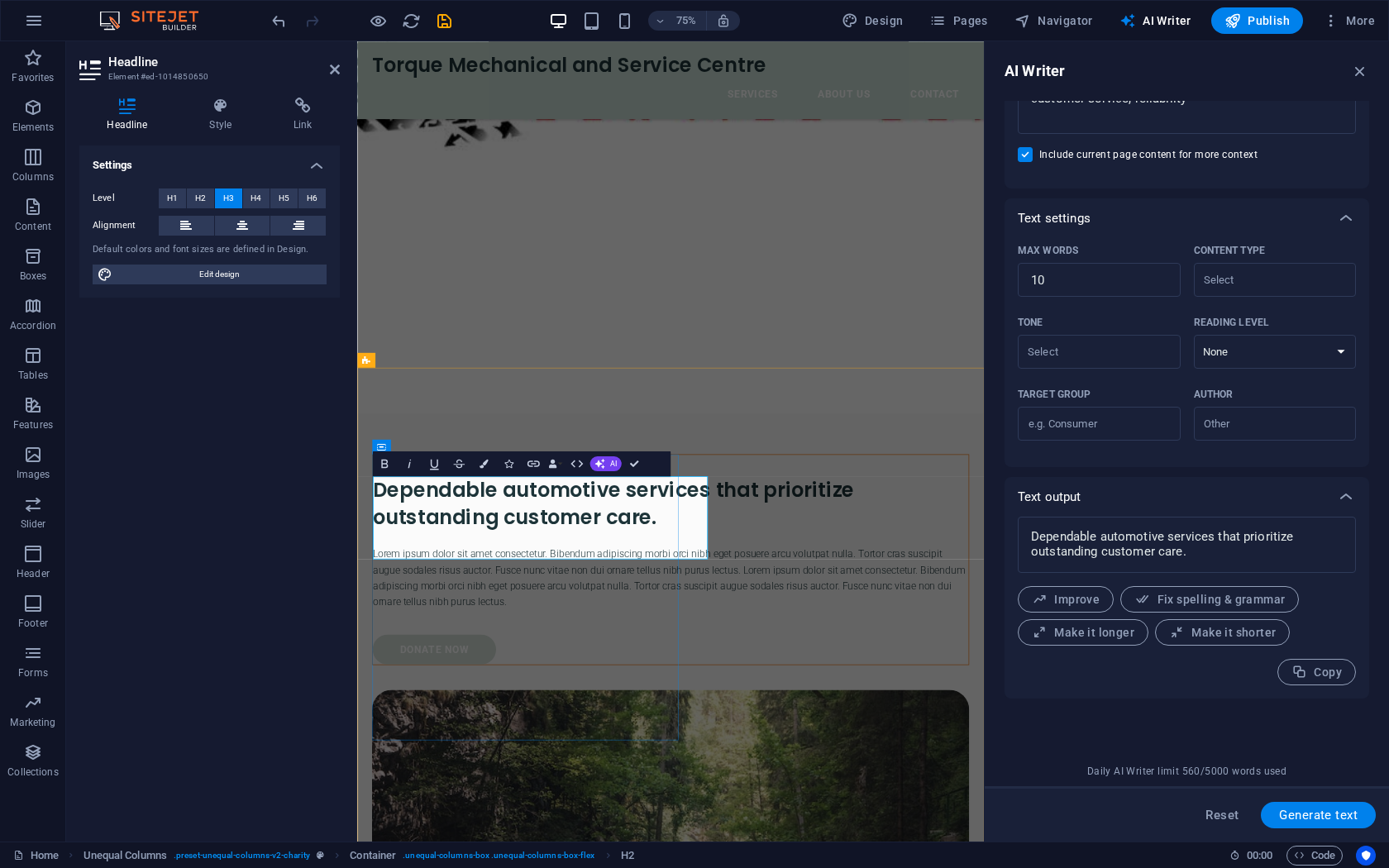
click at [627, 695] on h3 "Dependable automotive services that prioritize outstanding customer care." at bounding box center [774, 658] width 794 height 74
click at [595, 695] on h3 "Dependable automotive services that prioritize outstanding customer care." at bounding box center [774, 658] width 794 height 74
click at [1160, 286] on input "9" at bounding box center [1099, 280] width 162 height 33
click at [1163, 274] on input "10" at bounding box center [1099, 280] width 162 height 33
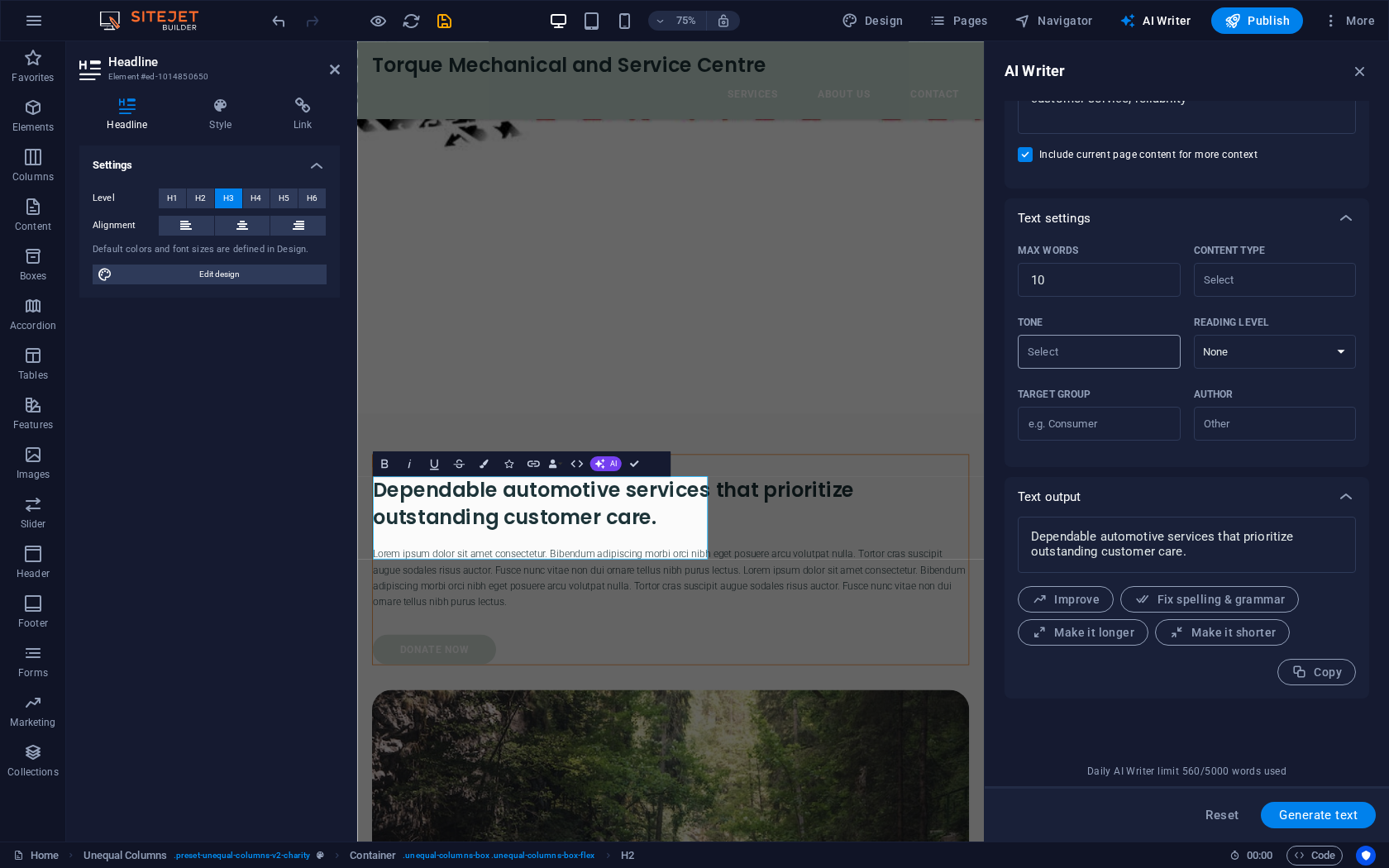
scroll to position [0, 0]
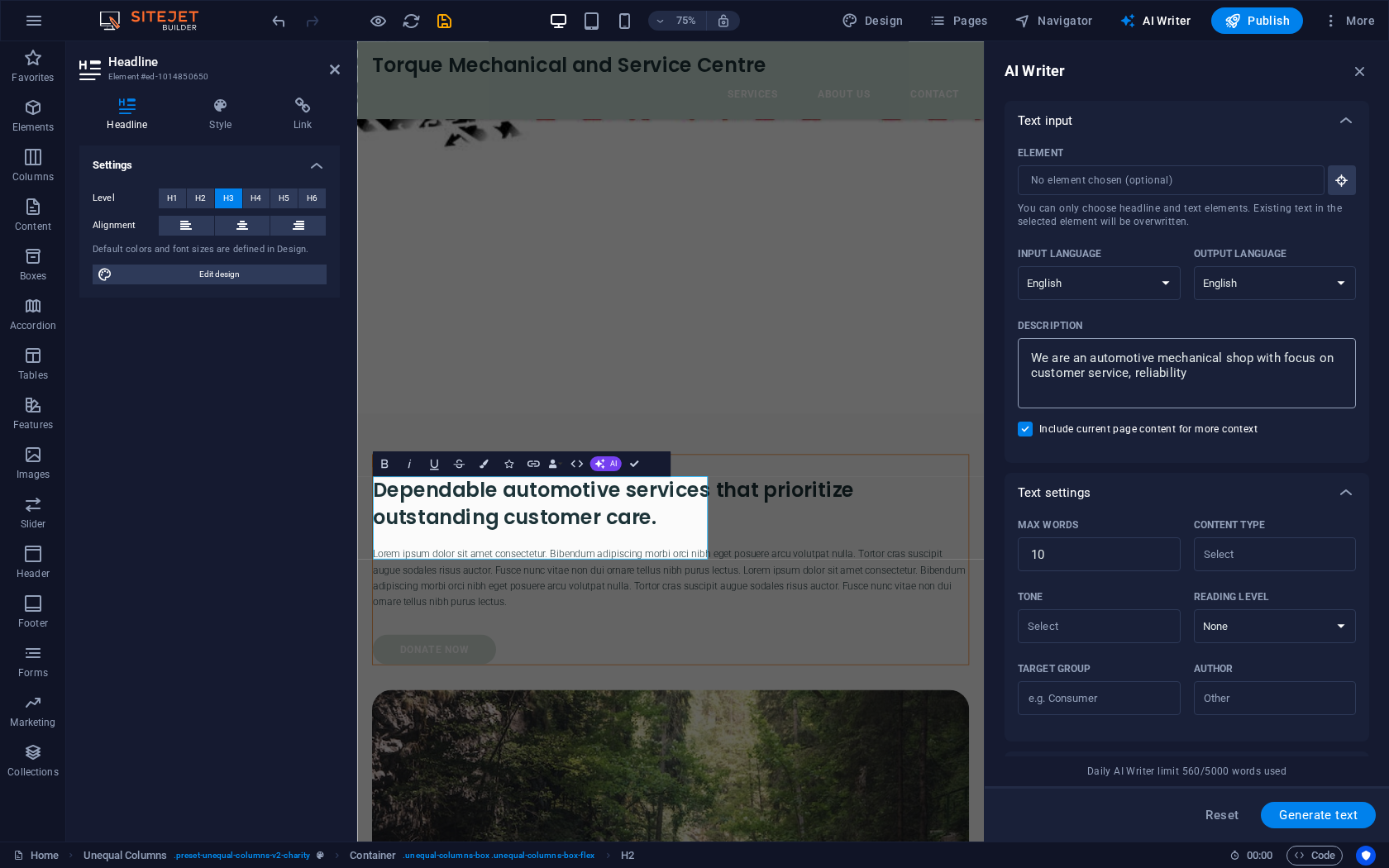
click at [1198, 385] on textarea "We are an automotive mechanical shop with focus on customer service, reliability" at bounding box center [1186, 374] width 321 height 54
click at [1236, 394] on textarea "We are an automotive mechanical shop with focus on customer service, reliability" at bounding box center [1186, 374] width 321 height 54
drag, startPoint x: 1225, startPoint y: 390, endPoint x: 1000, endPoint y: 350, distance: 228.5
click at [1026, 350] on textarea "We are an automotive mechanical shop with focus on customer service, reliability" at bounding box center [1186, 374] width 321 height 54
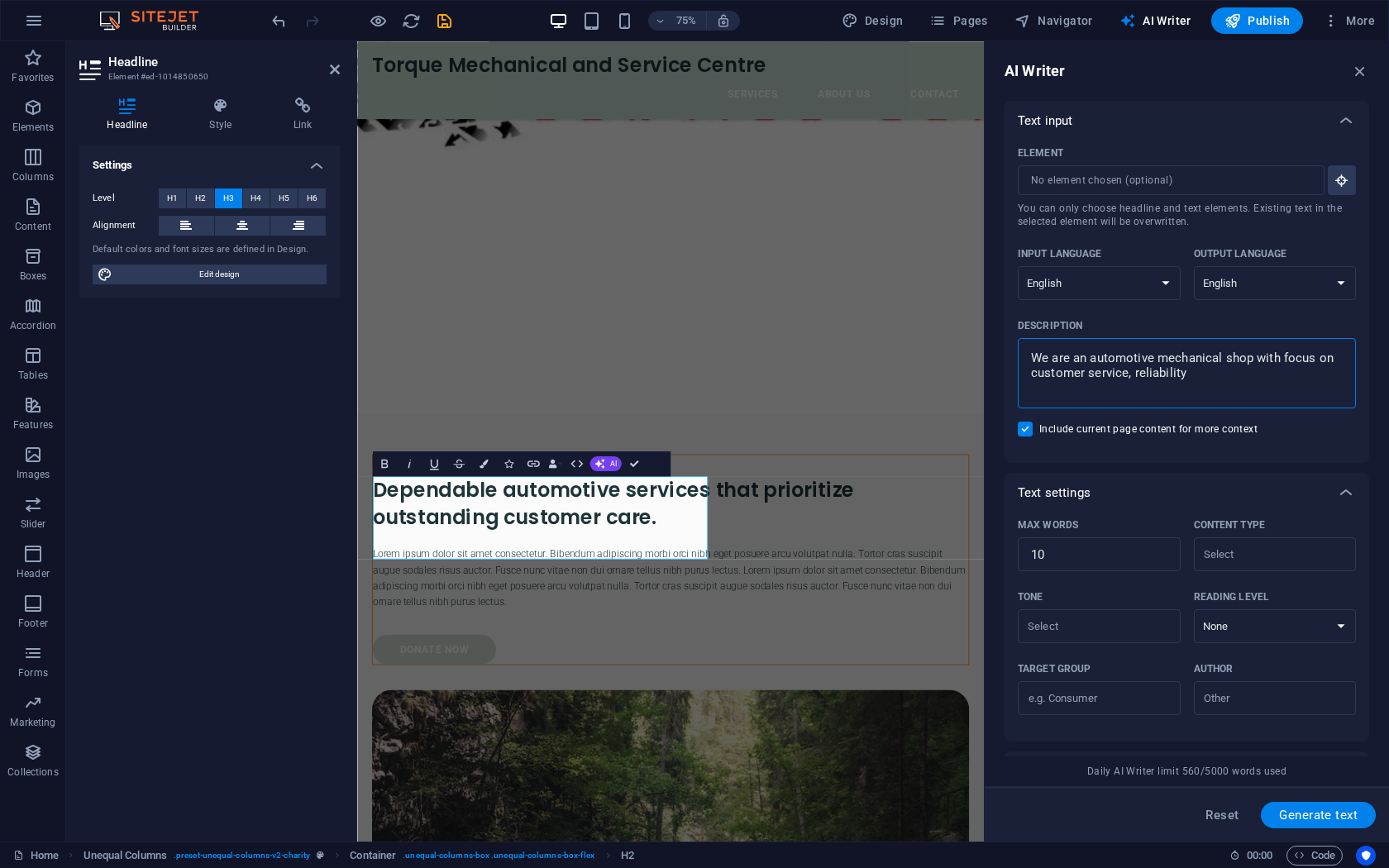
scroll to position [274, 0]
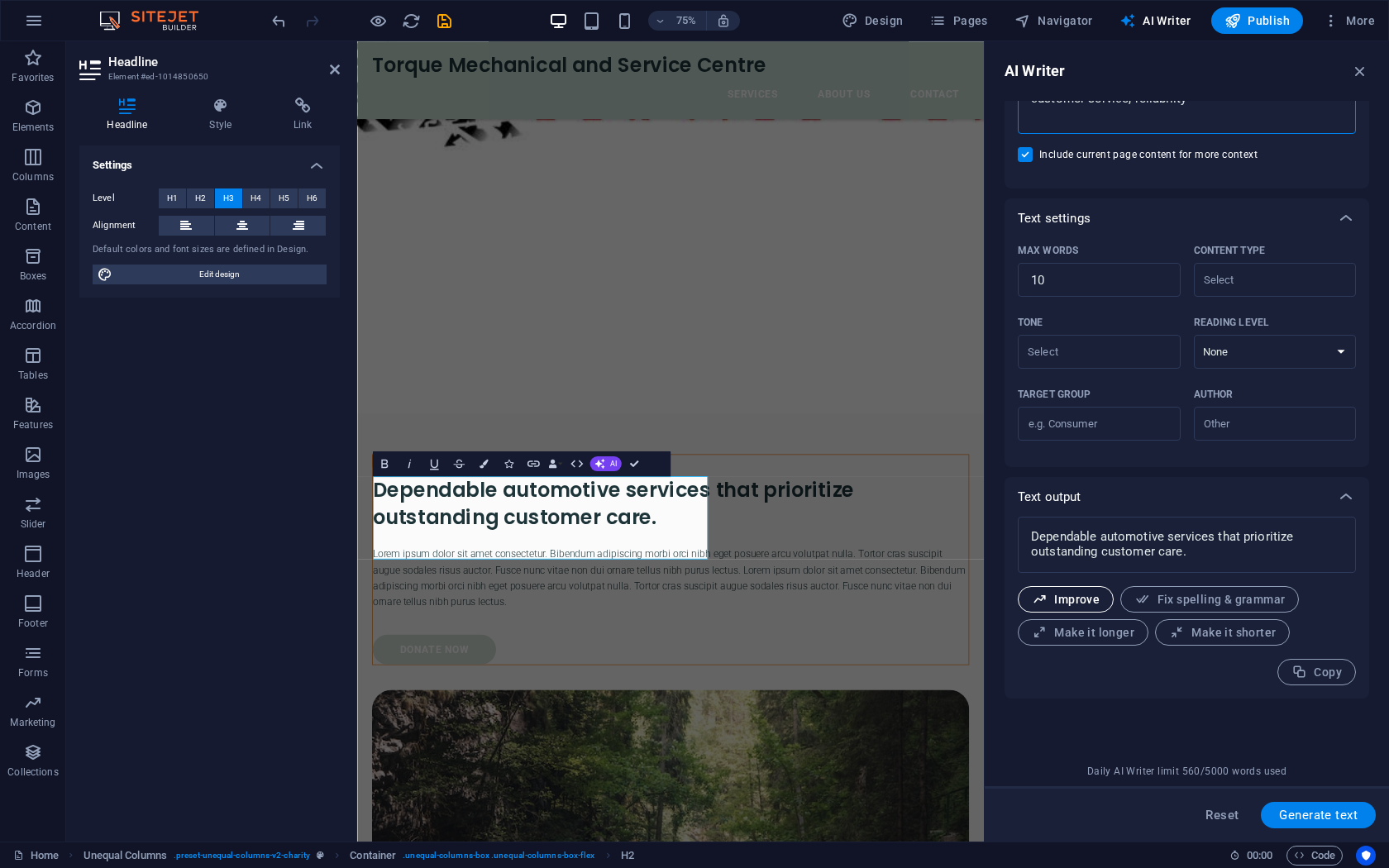
click at [1070, 605] on span "Improve" at bounding box center [1066, 600] width 68 height 16
click at [1029, 530] on textarea "Reliable automotive services that emphasize exceptional customer care." at bounding box center [1186, 544] width 321 height 39
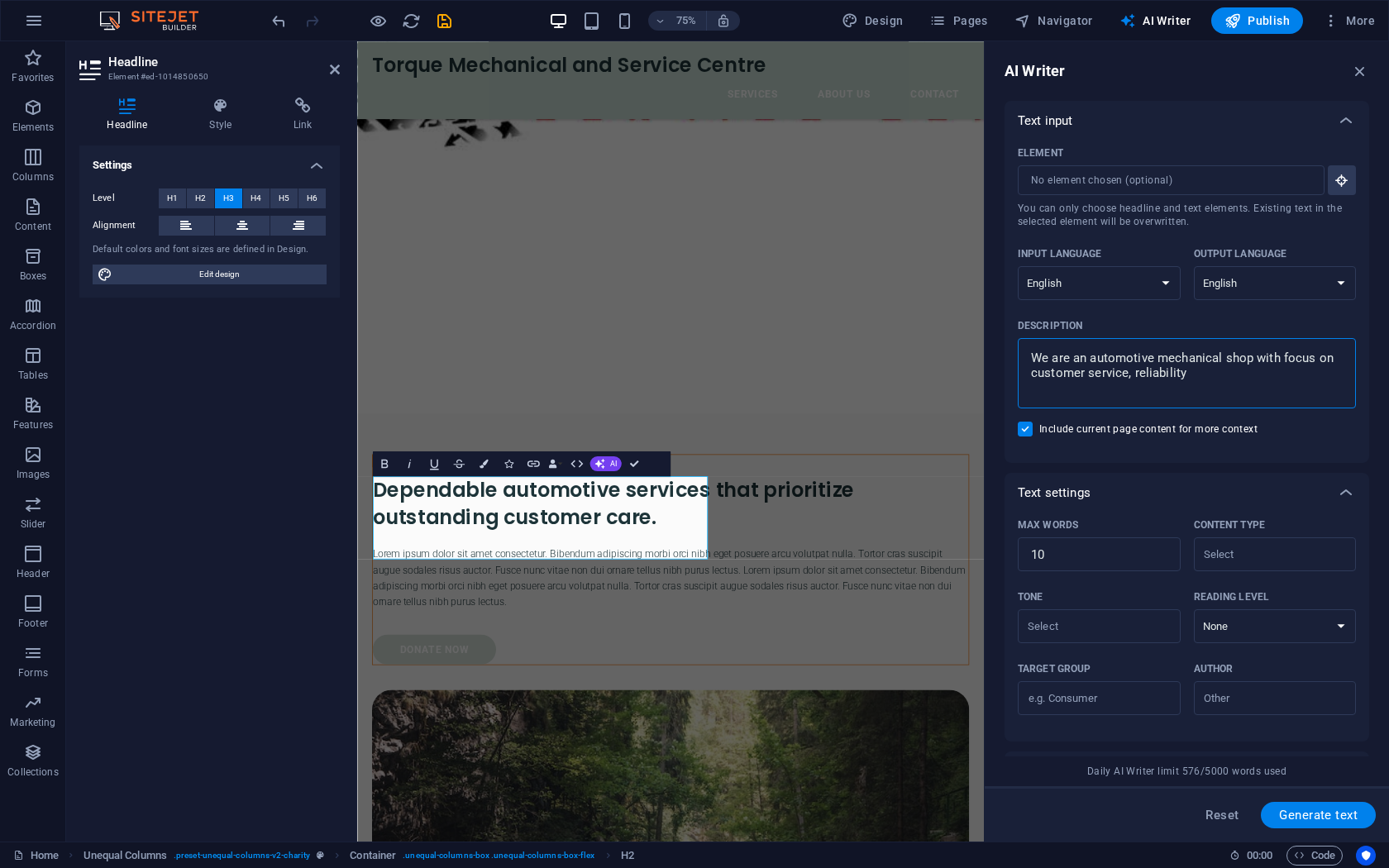
drag, startPoint x: 1213, startPoint y: 377, endPoint x: 1012, endPoint y: 333, distance: 205.8
click at [1026, 347] on textarea "We are an automotive mechanical shop with focus on customer service, reliability" at bounding box center [1186, 374] width 321 height 54
click at [1301, 757] on button "Generate text" at bounding box center [1318, 815] width 115 height 26
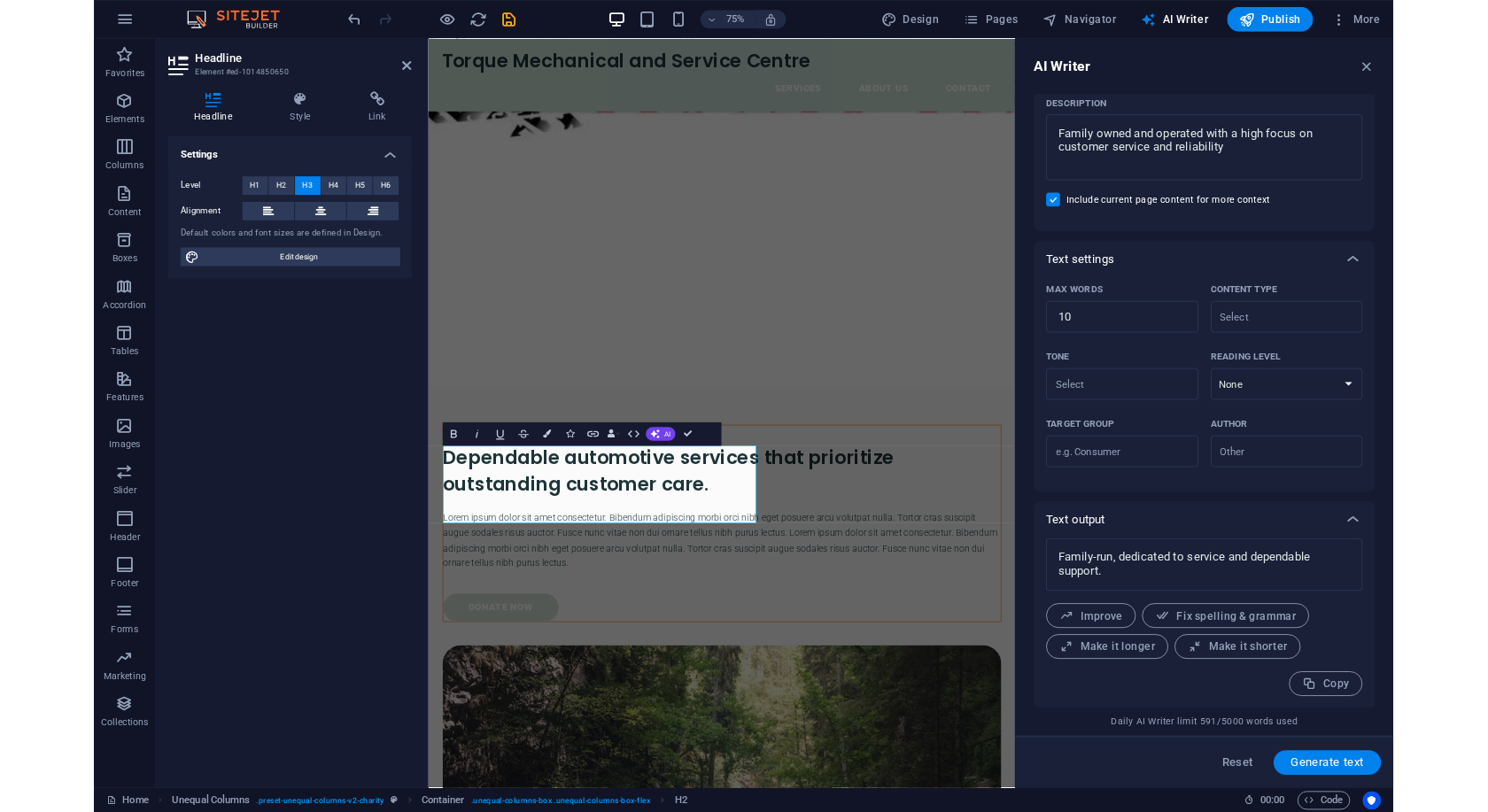
scroll to position [232, 0]
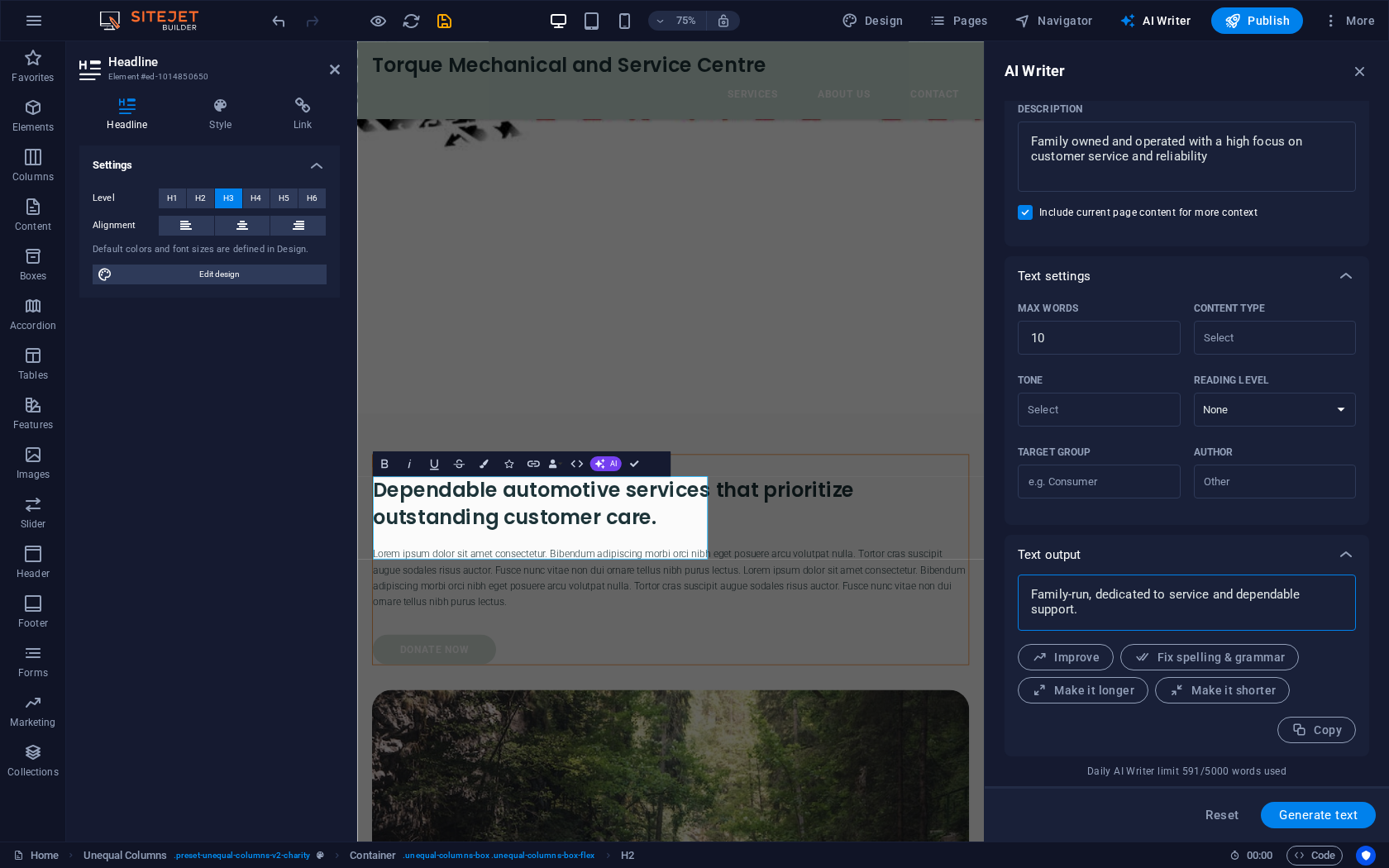
drag, startPoint x: 1095, startPoint y: 617, endPoint x: 1011, endPoint y: 582, distance: 91.0
click at [1026, 582] on textarea "Family-run, dedicated to service and dependable support." at bounding box center [1186, 602] width 321 height 39
click at [1100, 621] on textarea "Family-run, dedicated to service and dependable support." at bounding box center [1186, 602] width 321 height 39
click at [1081, 652] on span "Improve" at bounding box center [1066, 658] width 68 height 16
click at [1225, 167] on textarea "Family owned and operated with a high focus on customer service and reliability" at bounding box center [1186, 157] width 321 height 54
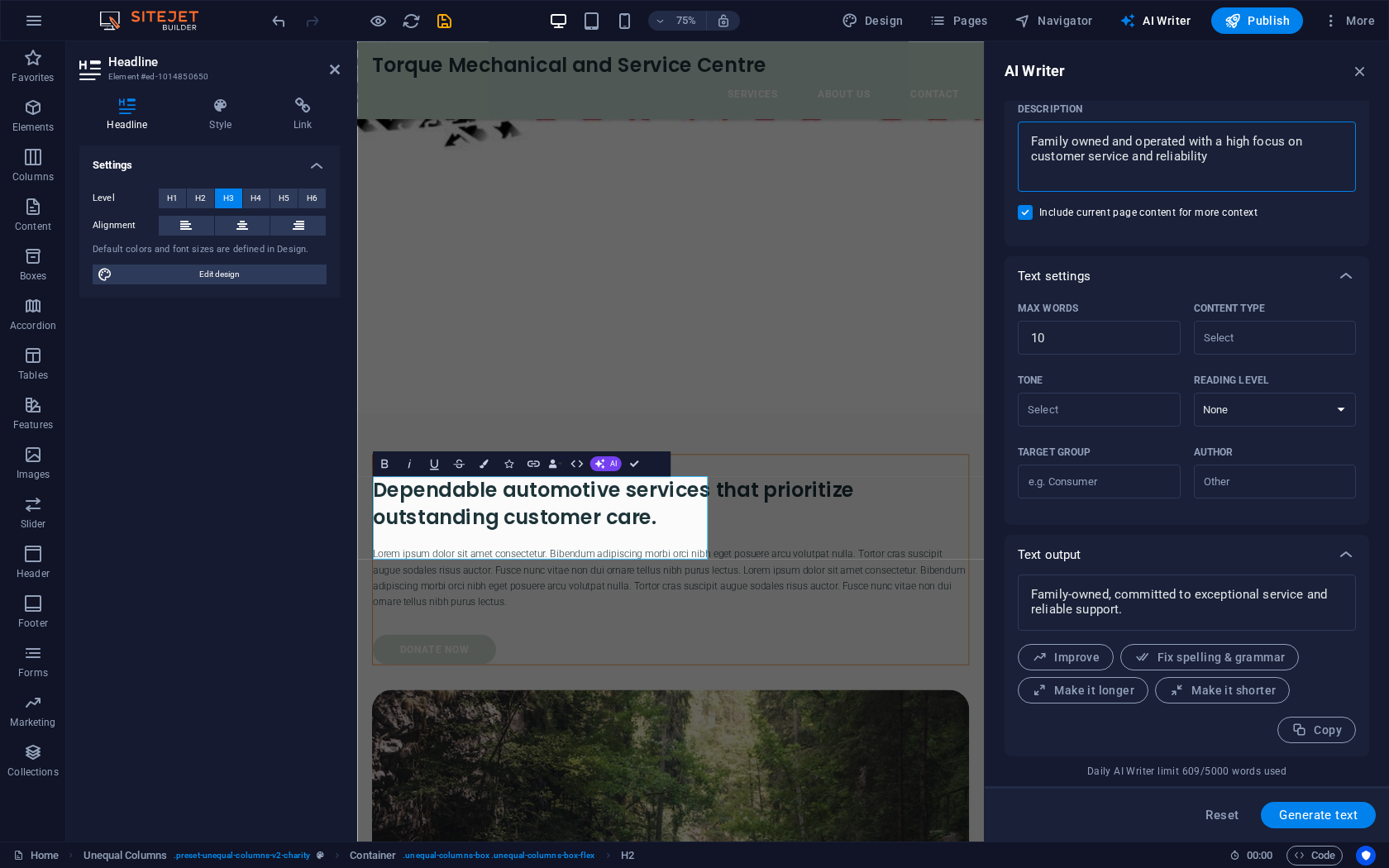
drag, startPoint x: 1162, startPoint y: 148, endPoint x: 975, endPoint y: 110, distance: 190.8
click at [1026, 130] on textarea "Family owned and operated with a high focus on customer service and reliability" at bounding box center [1186, 157] width 321 height 54
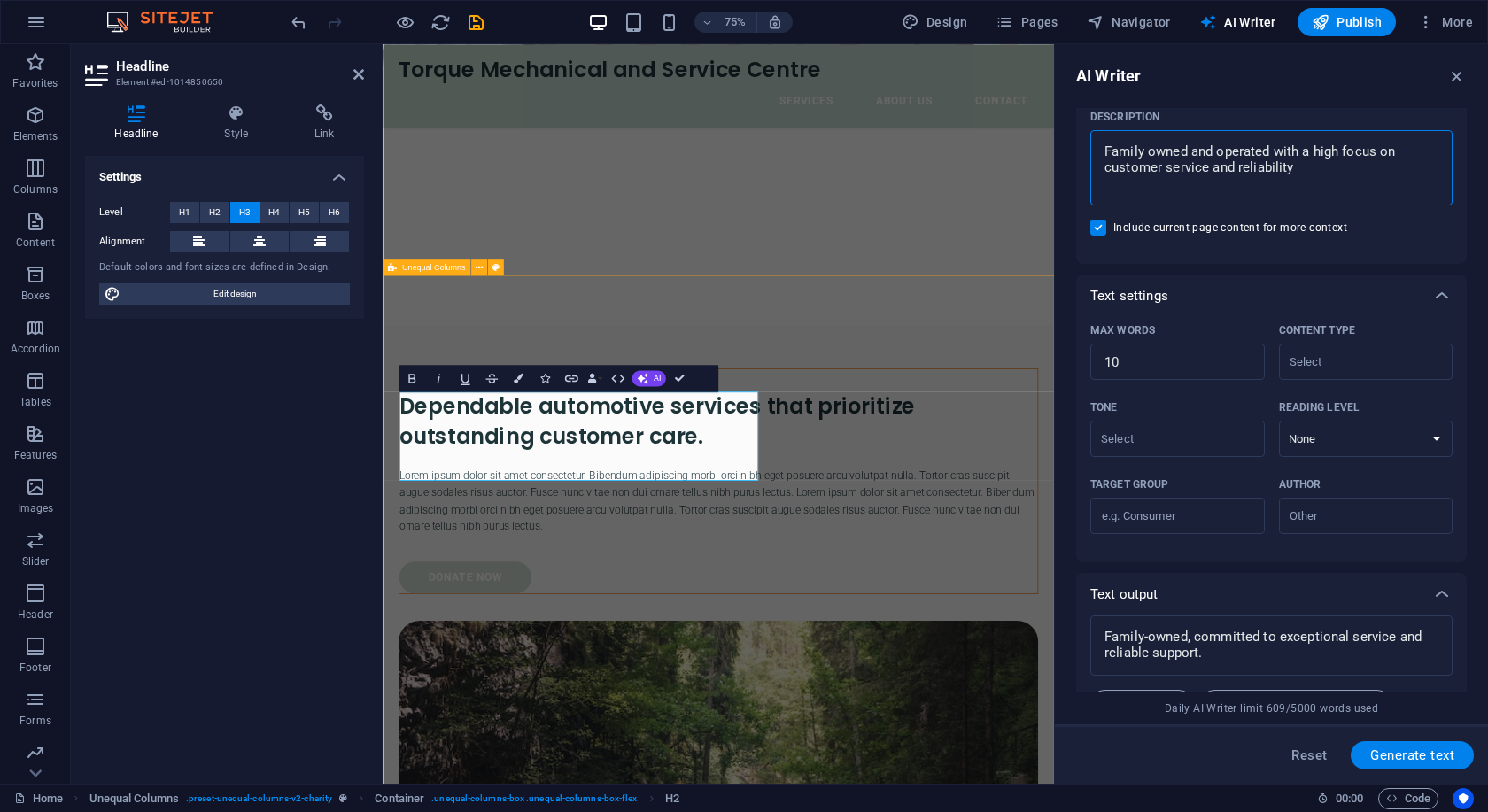
scroll to position [145, 10]
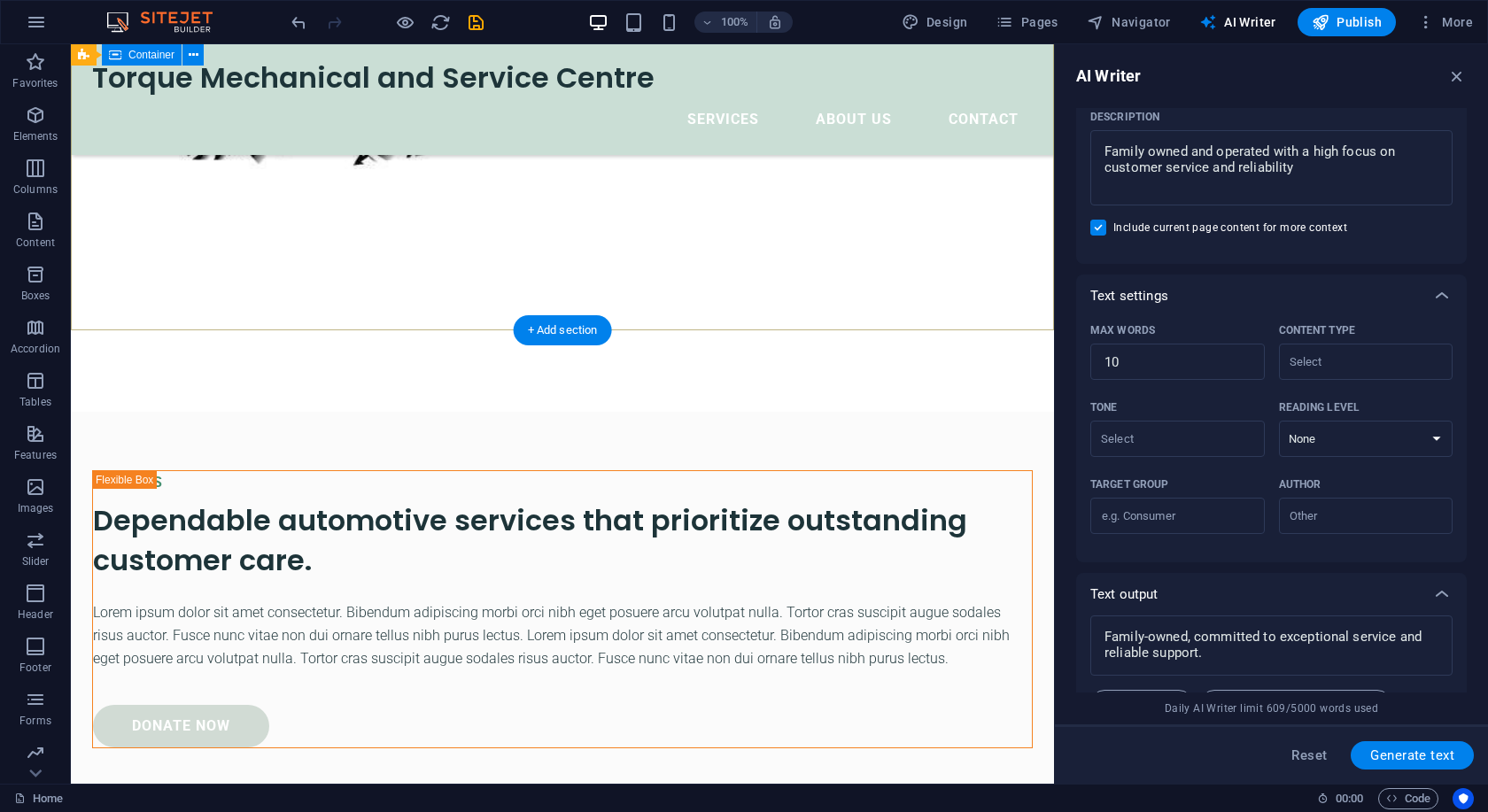
scroll to position [452, 0]
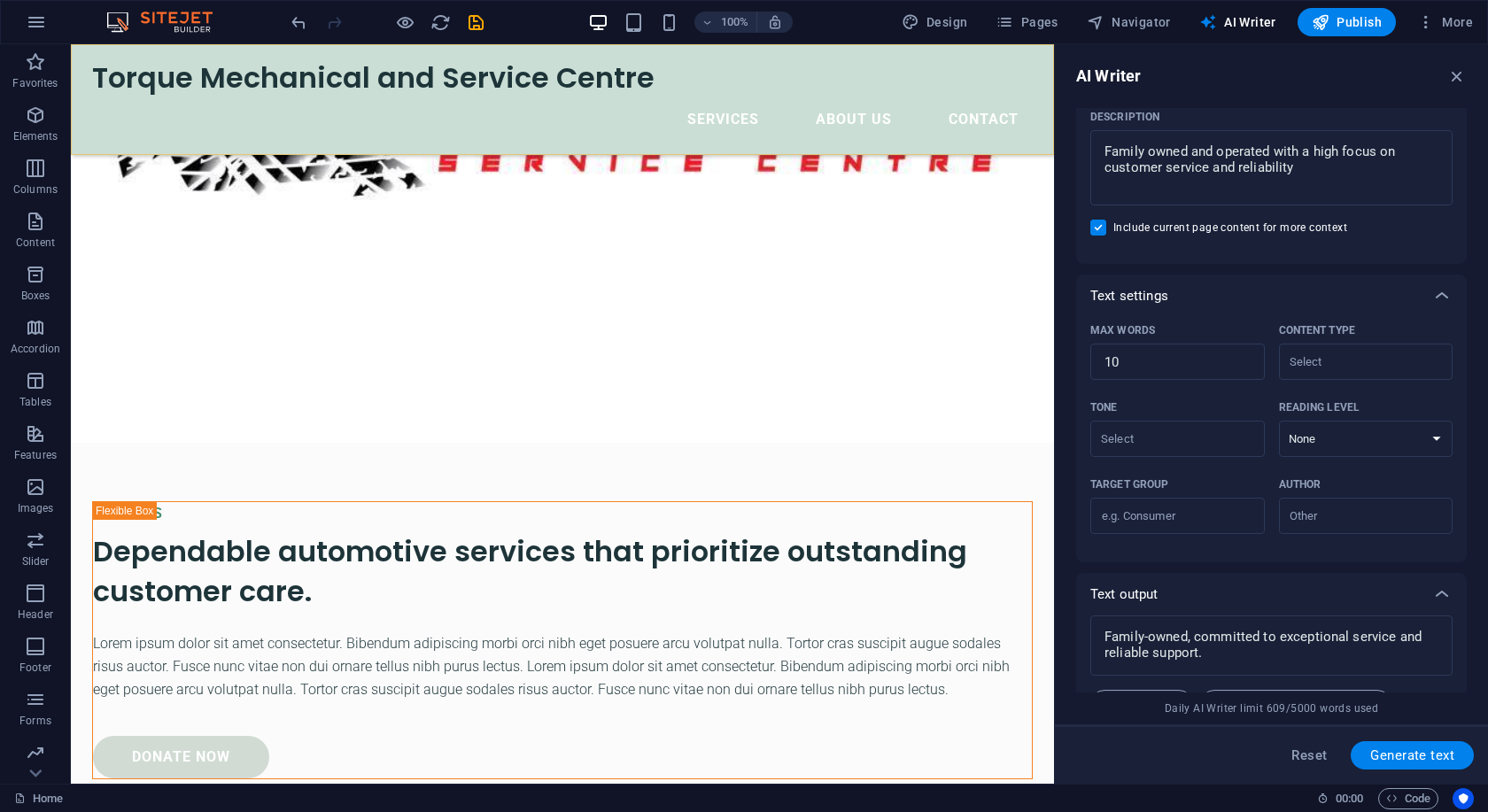
click at [80, 66] on div "New headline Menu Torque Mechanical and Service Centre Services About Us Contact" at bounding box center [562, 99] width 983 height 110
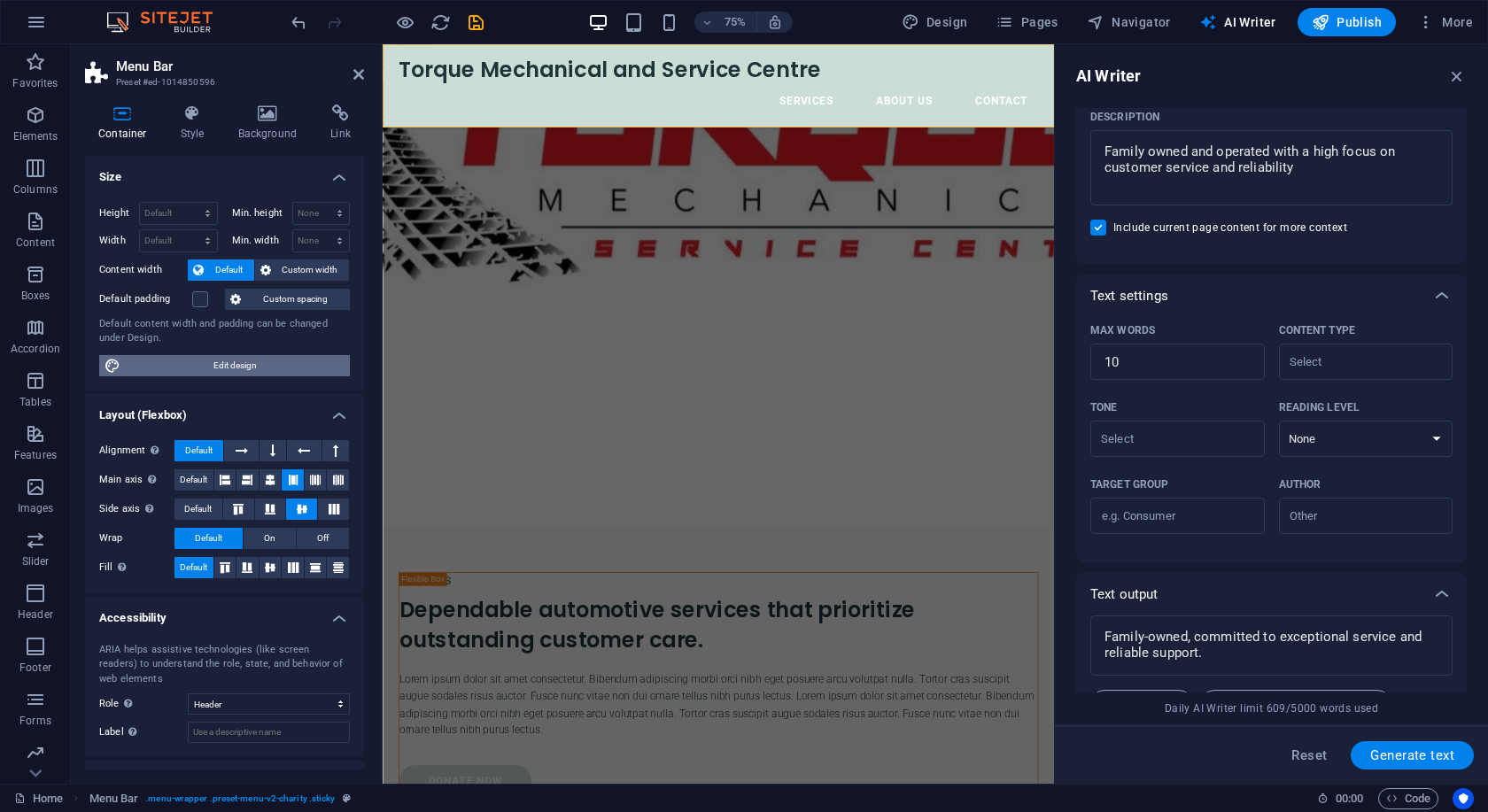
click at [234, 370] on span "Edit design" at bounding box center [235, 365] width 219 height 22
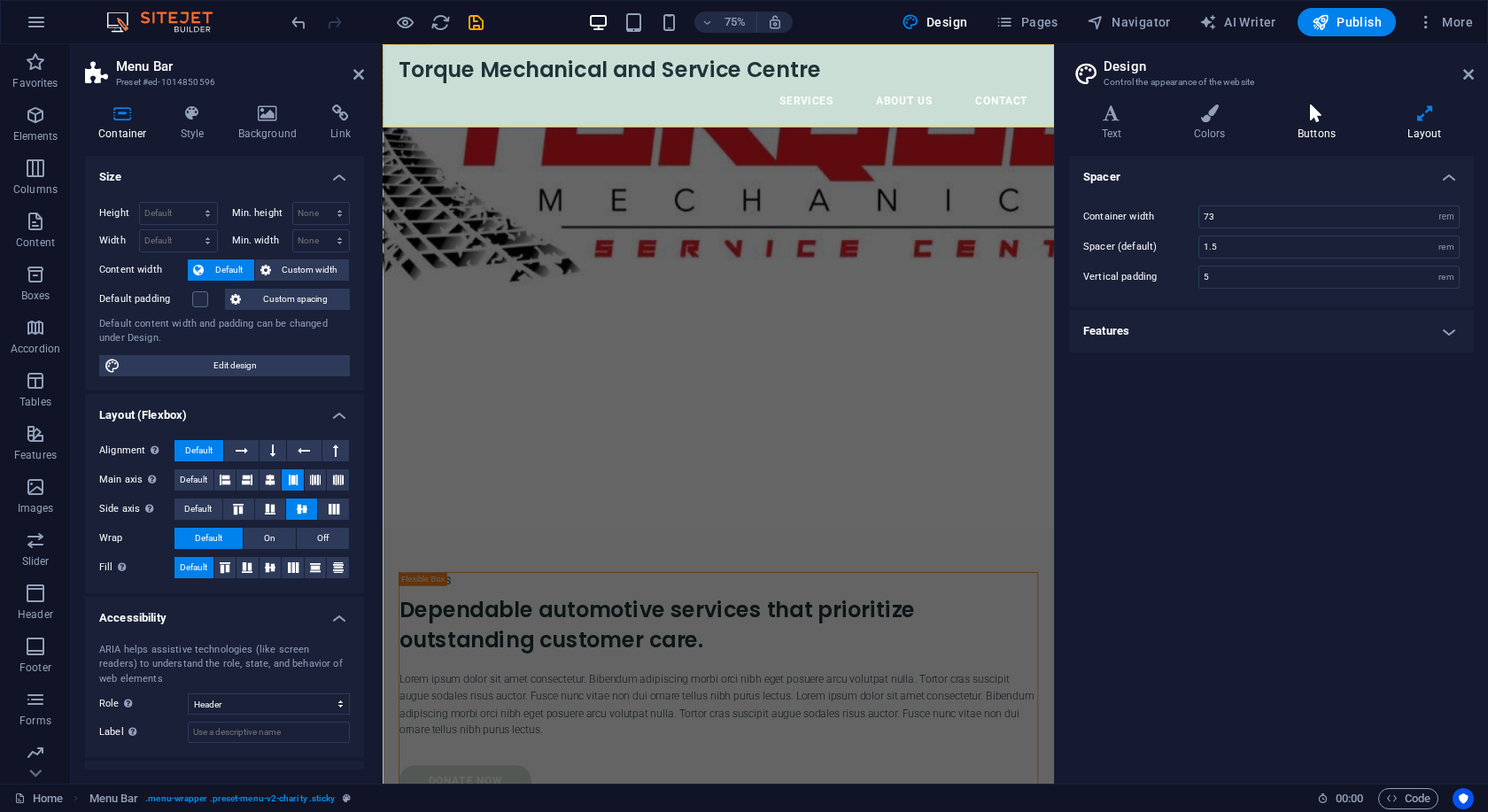
click at [1333, 118] on icon at bounding box center [1316, 113] width 103 height 18
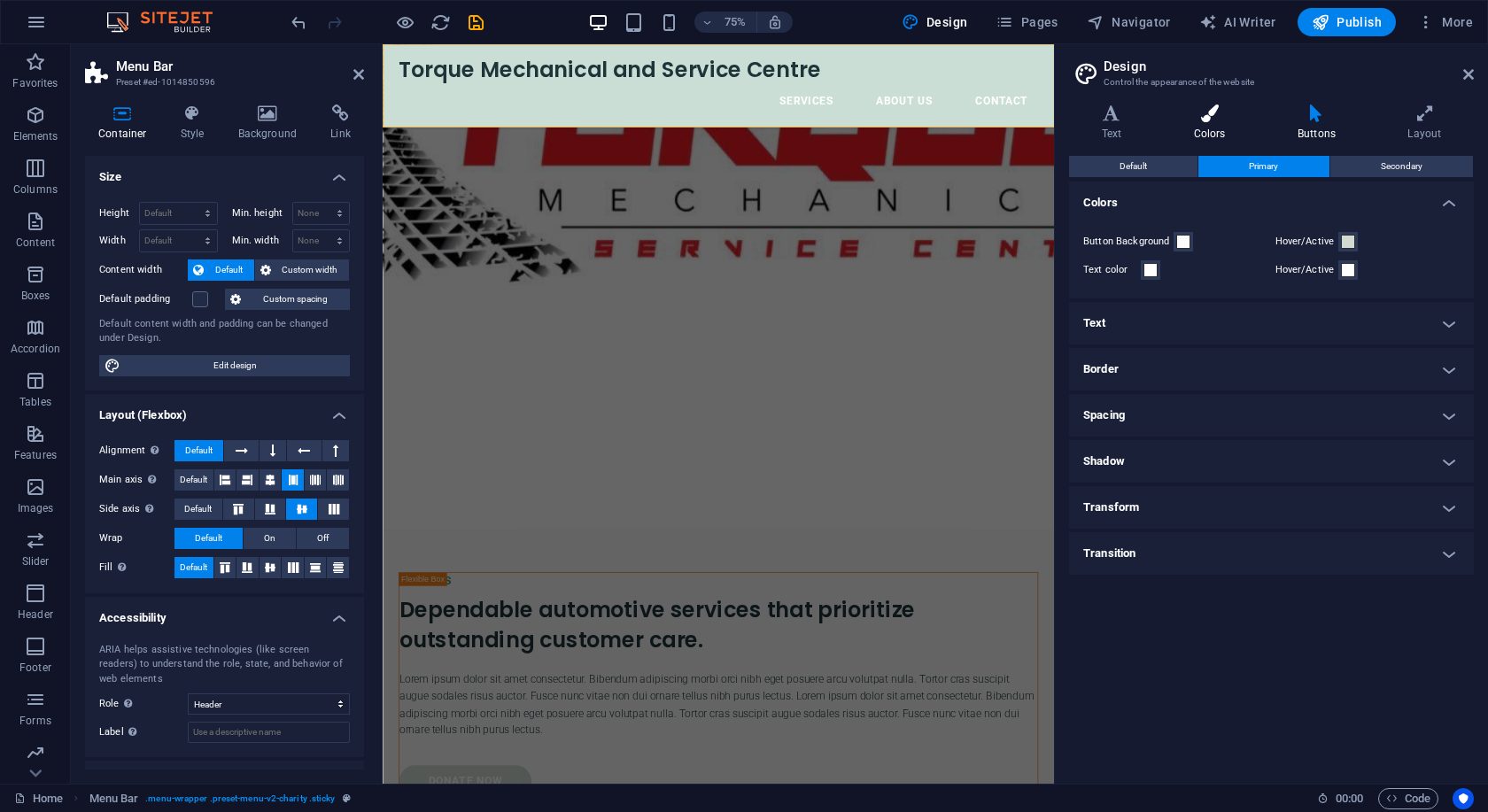
click at [1216, 130] on h4 "Colors" at bounding box center [1213, 123] width 104 height 37
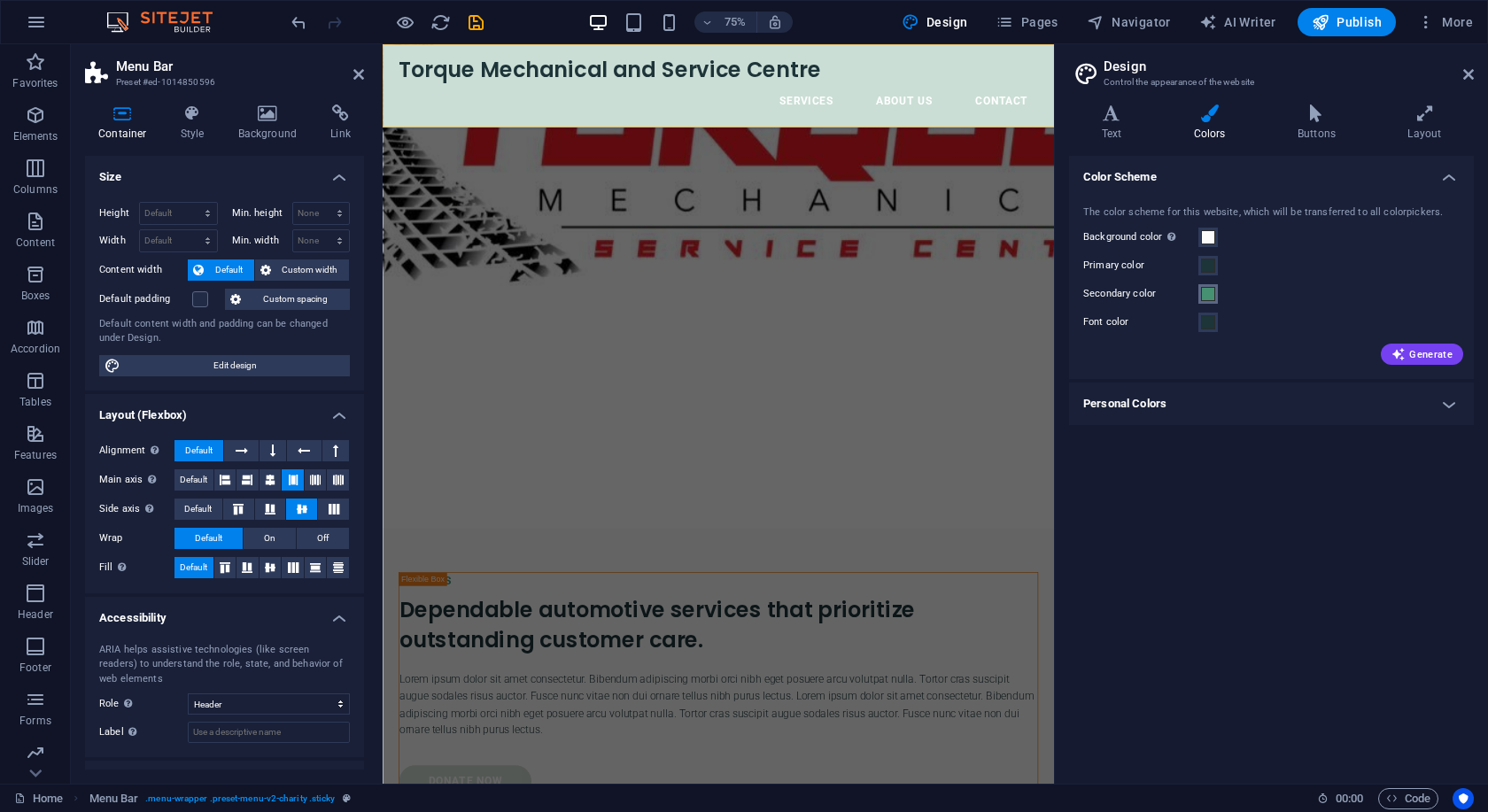
click at [1214, 295] on span at bounding box center [1207, 294] width 14 height 14
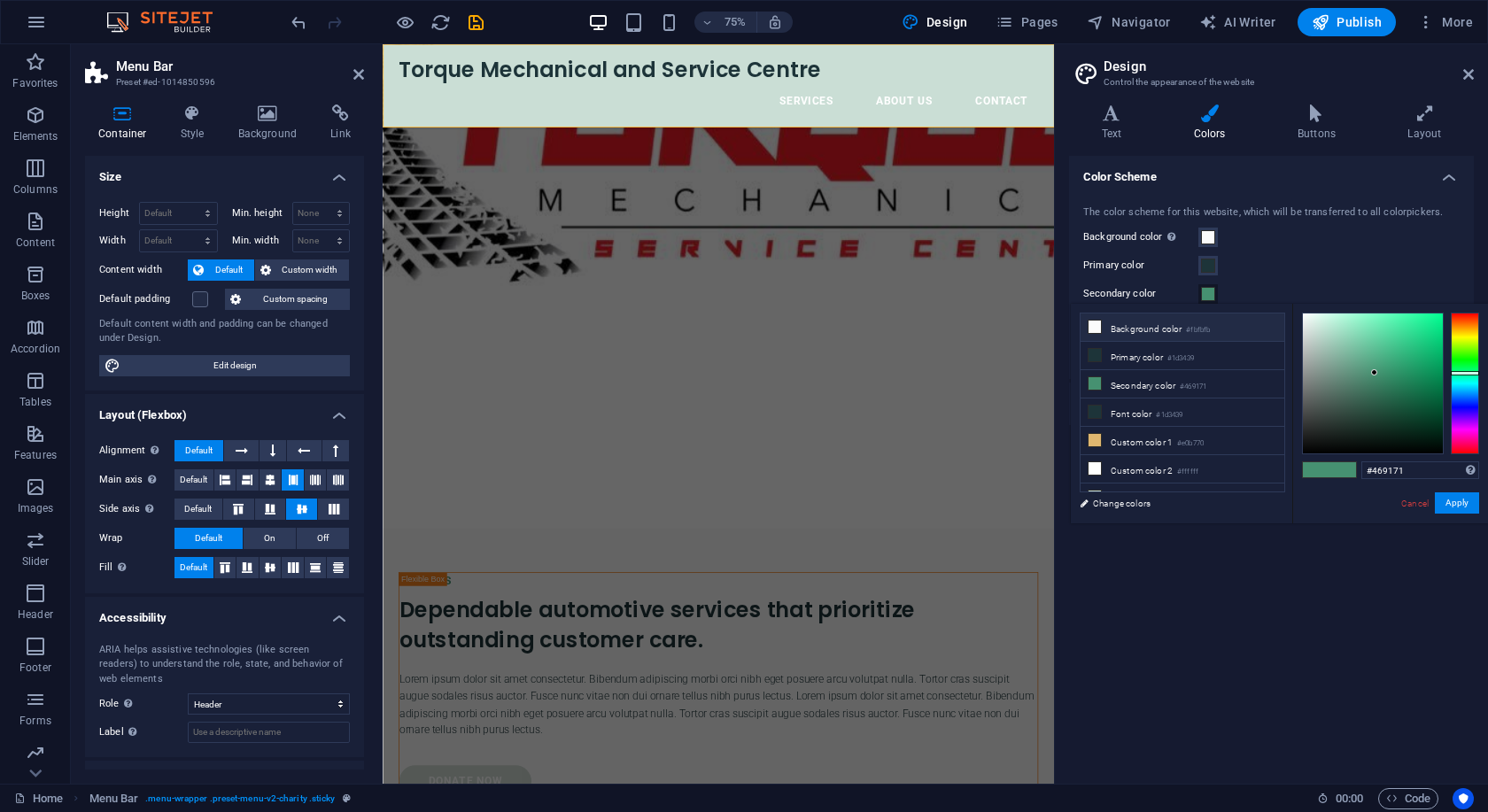
click at [1169, 328] on li "Background color #fbfbfb" at bounding box center [1182, 327] width 204 height 28
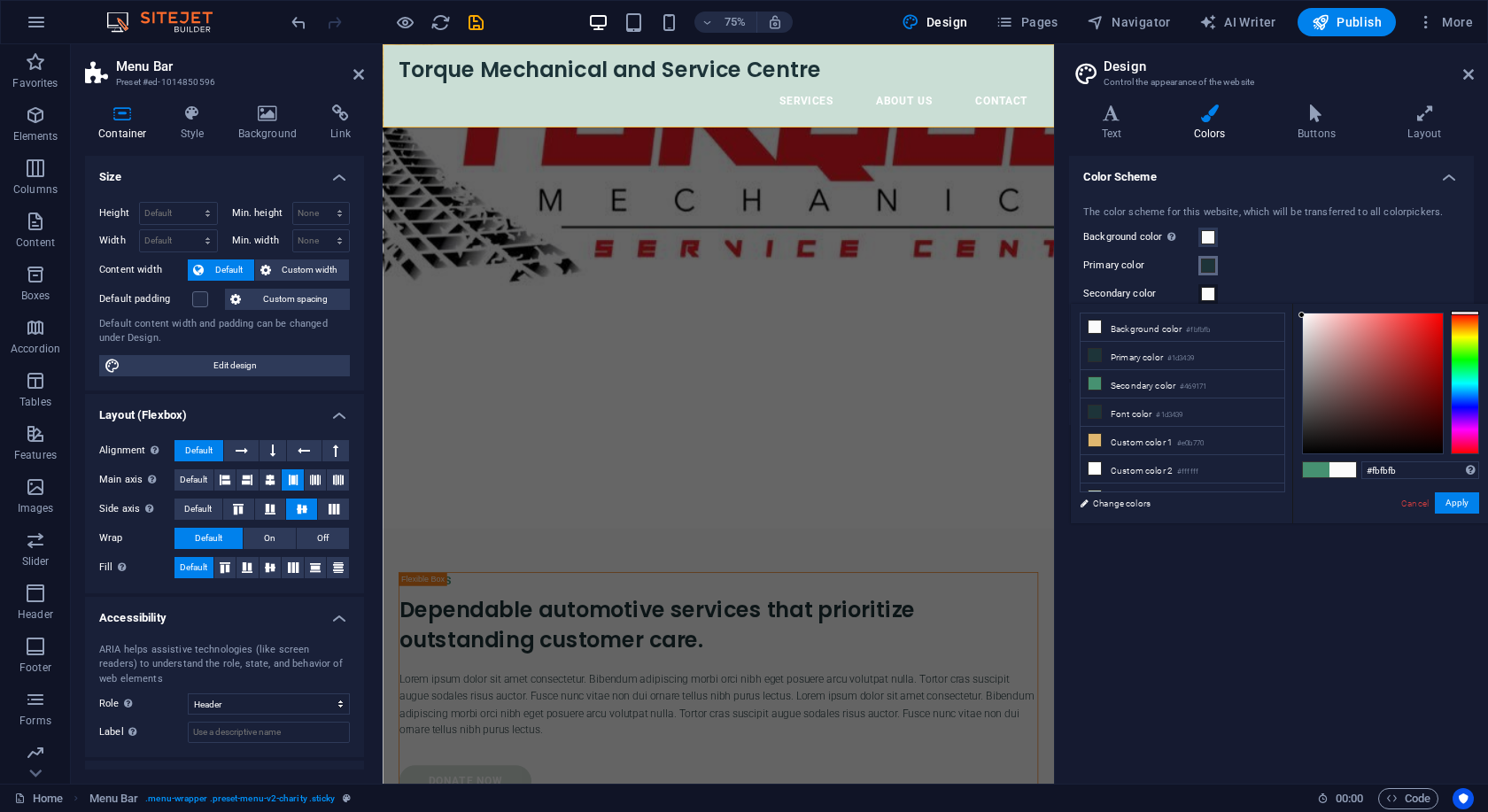
click at [1211, 268] on span at bounding box center [1207, 265] width 14 height 14
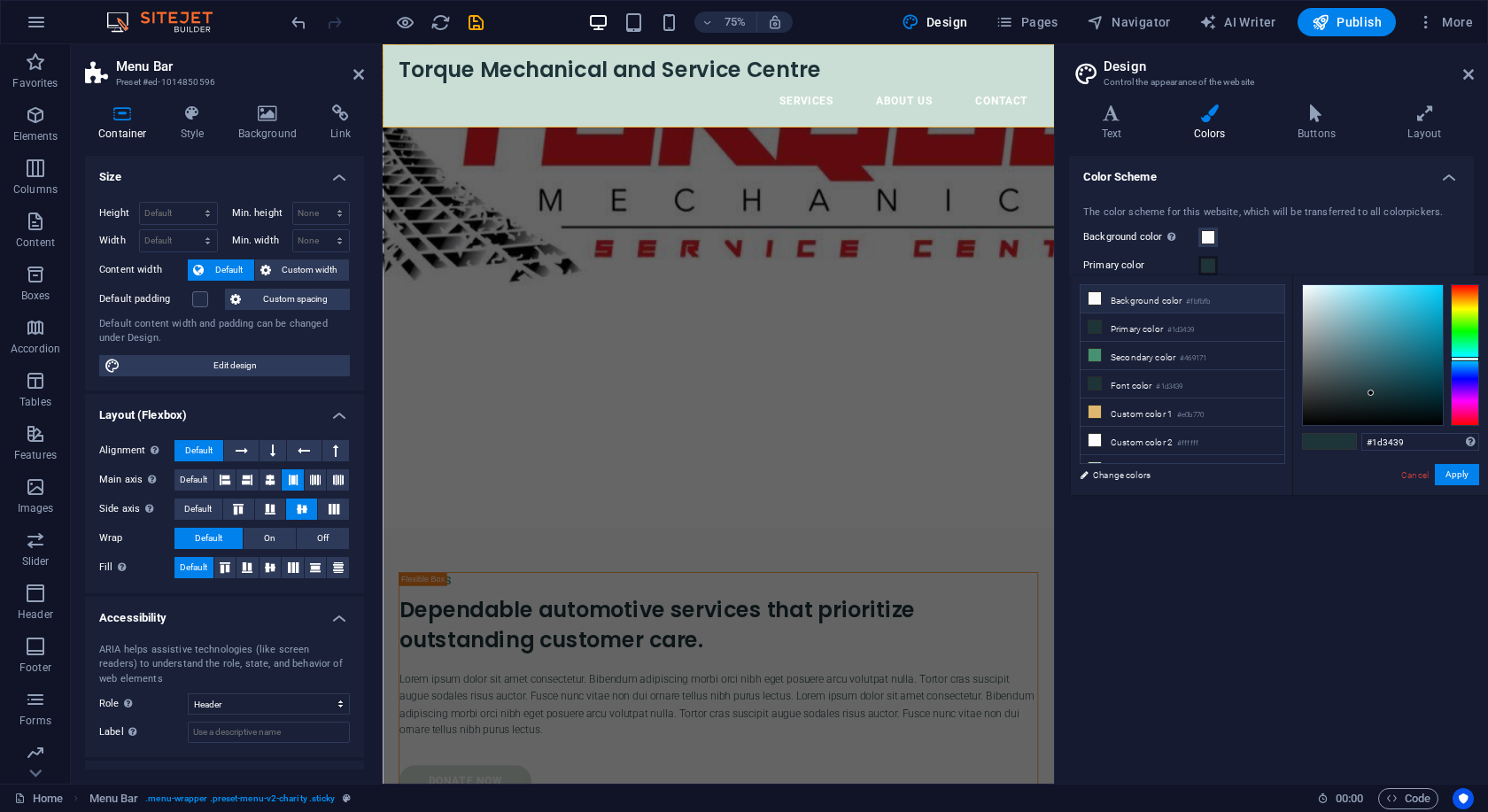
click at [1163, 303] on li "Background color #fbfbfb" at bounding box center [1182, 299] width 204 height 28
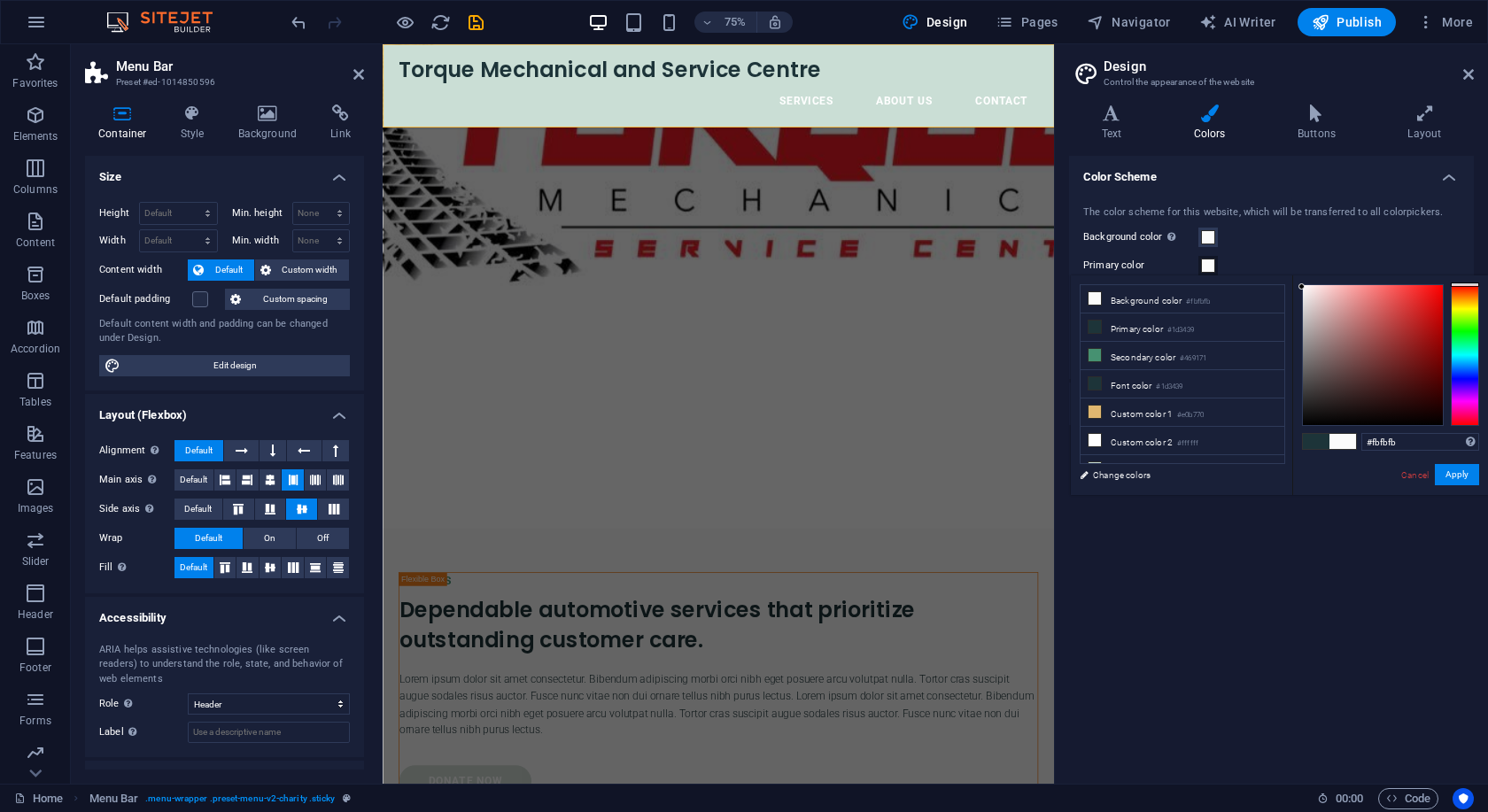
click at [1288, 259] on div "Primary color" at bounding box center [1271, 266] width 376 height 22
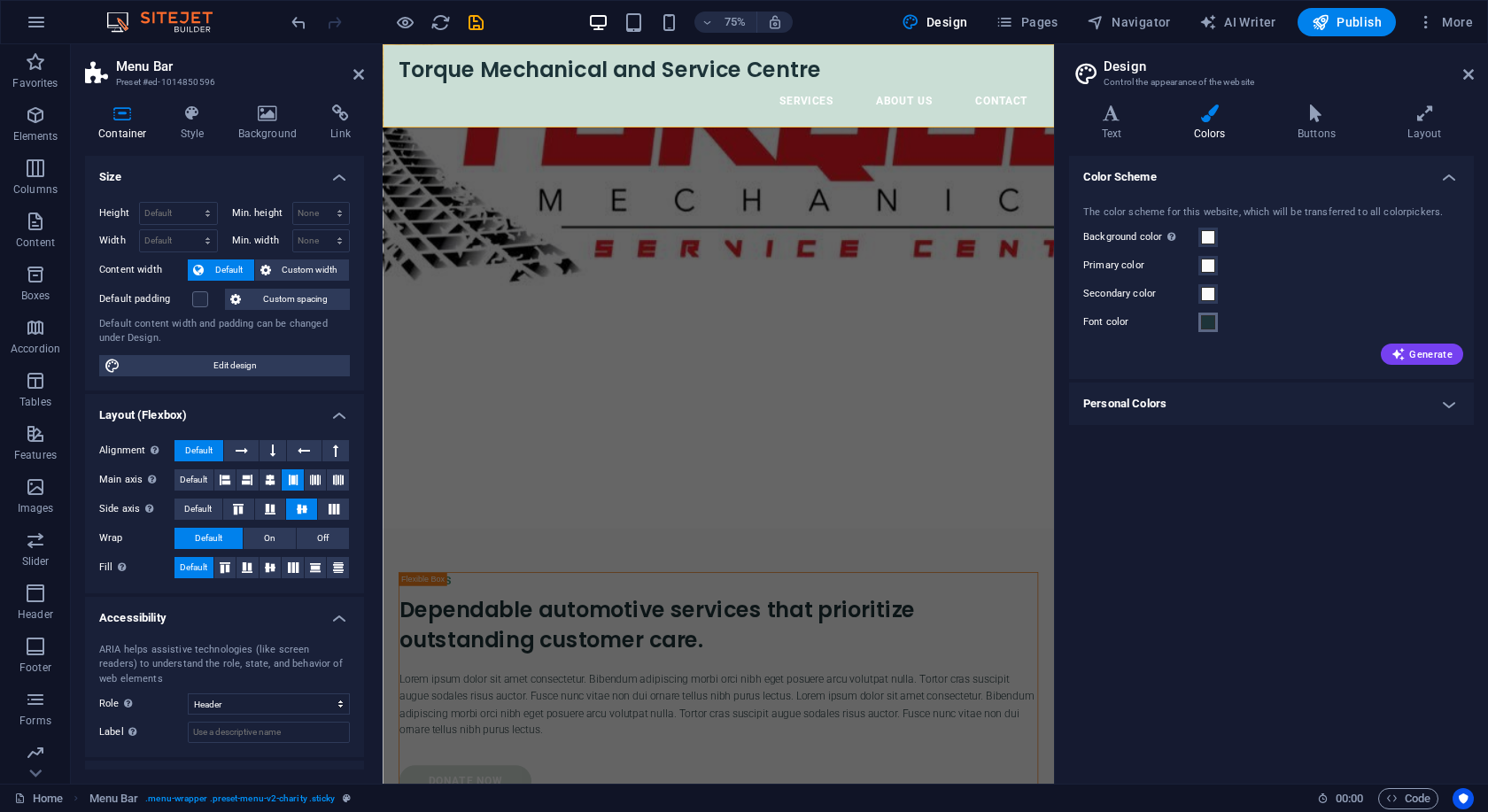
click at [1209, 322] on span at bounding box center [1207, 322] width 14 height 14
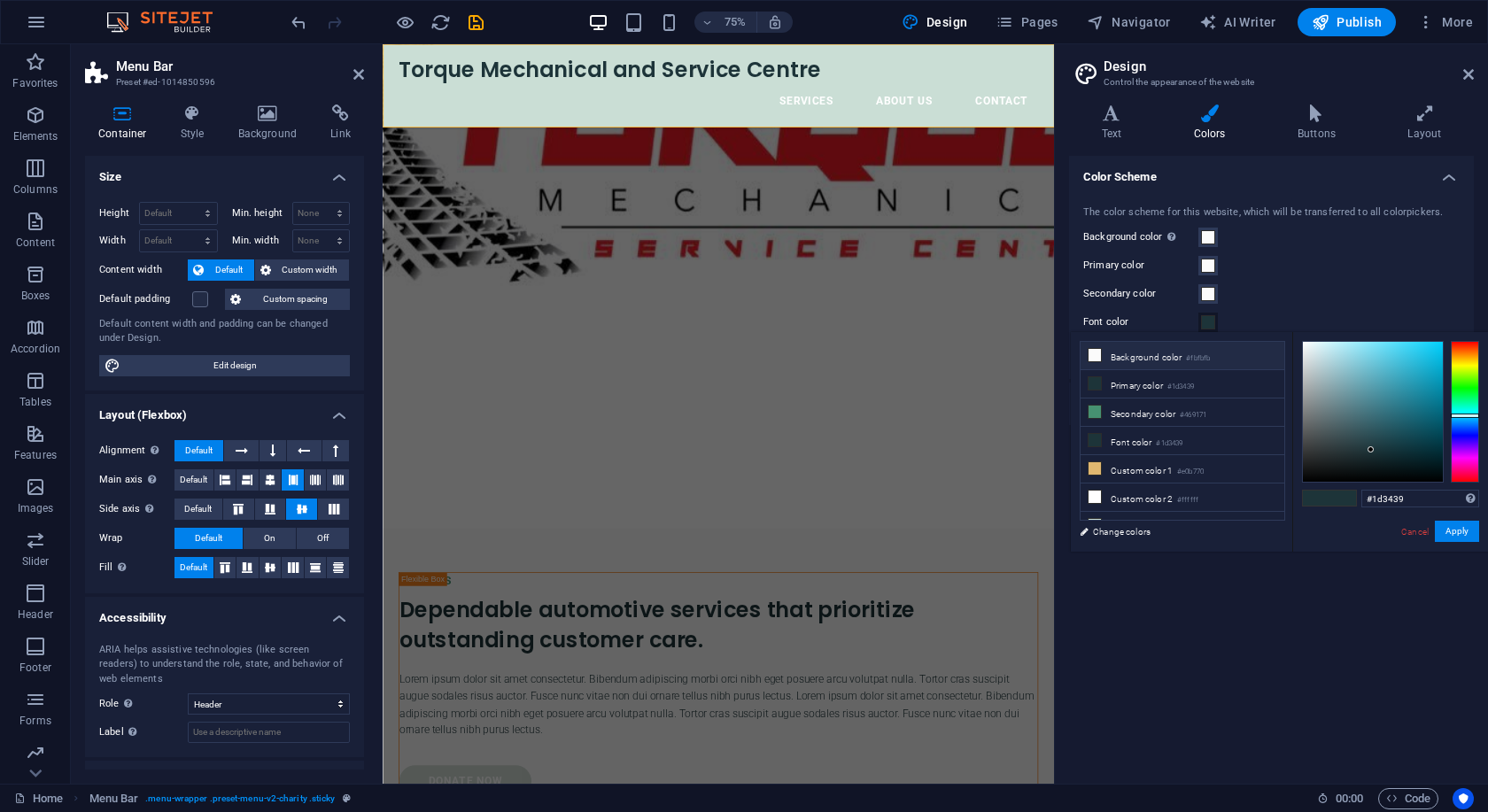
click at [1118, 355] on li "Background color #fbfbfb" at bounding box center [1182, 355] width 204 height 28
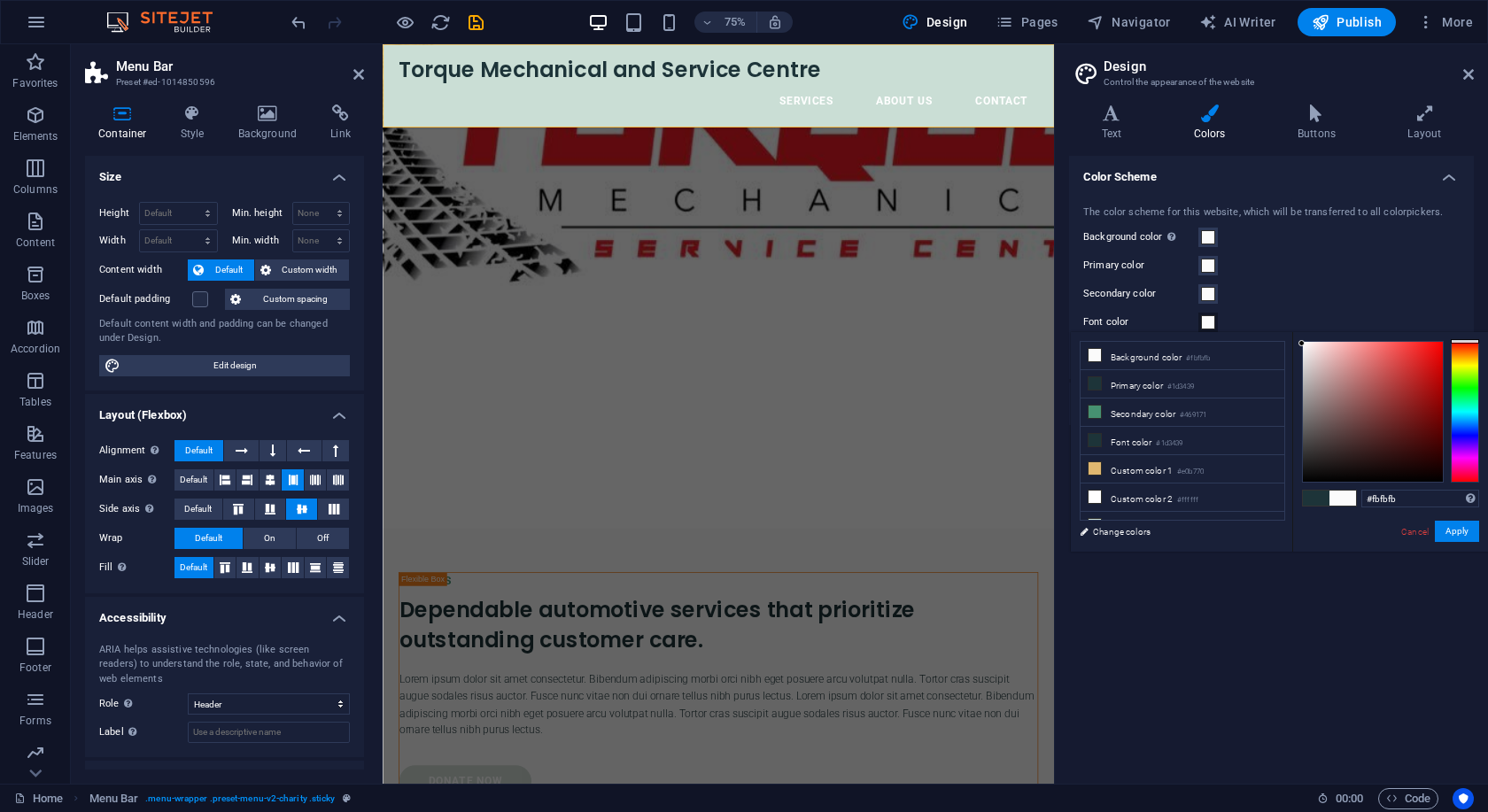
click at [1321, 273] on div "Primary color" at bounding box center [1271, 266] width 376 height 22
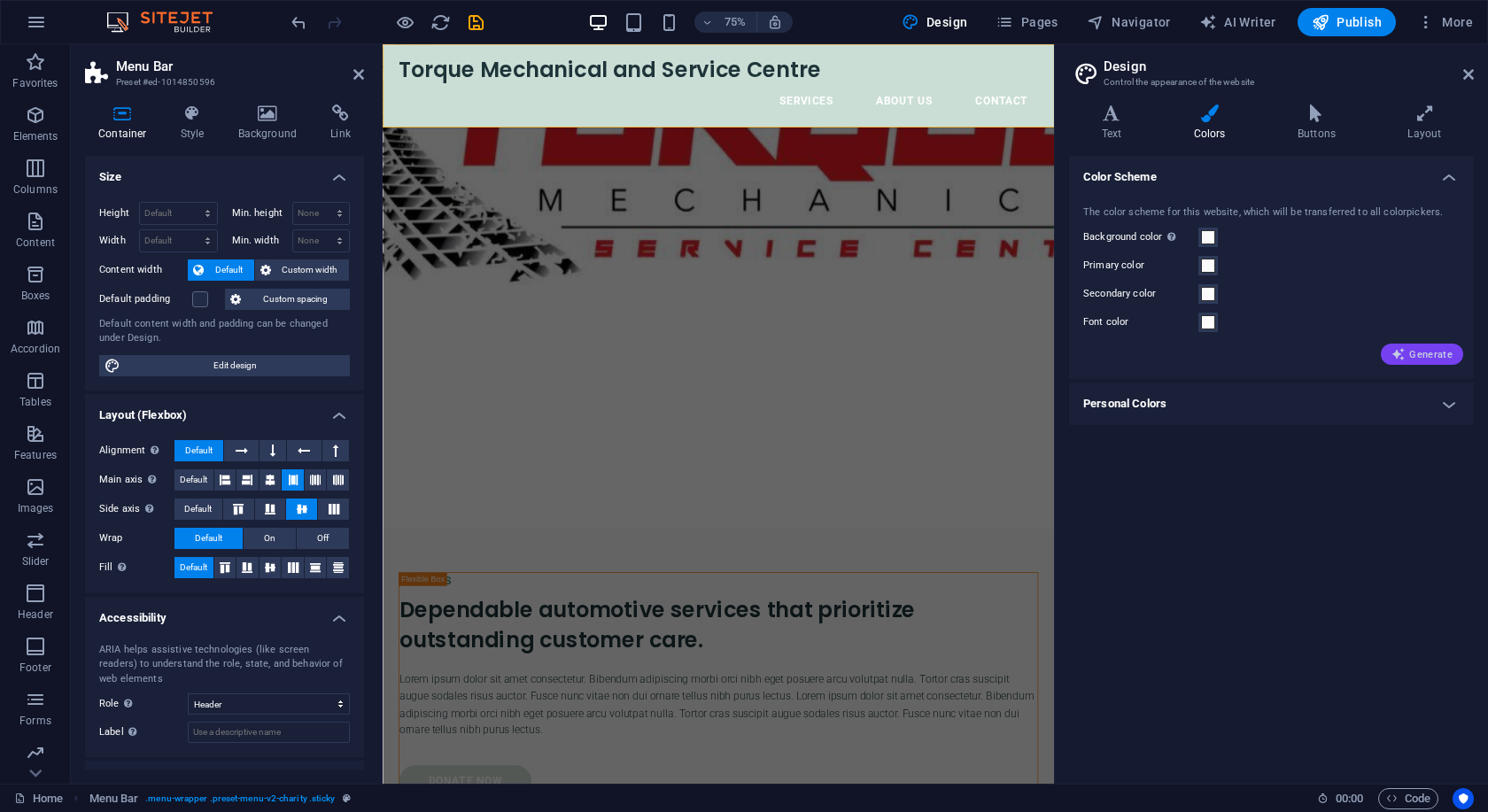
click at [1422, 355] on span "Generate" at bounding box center [1422, 354] width 61 height 14
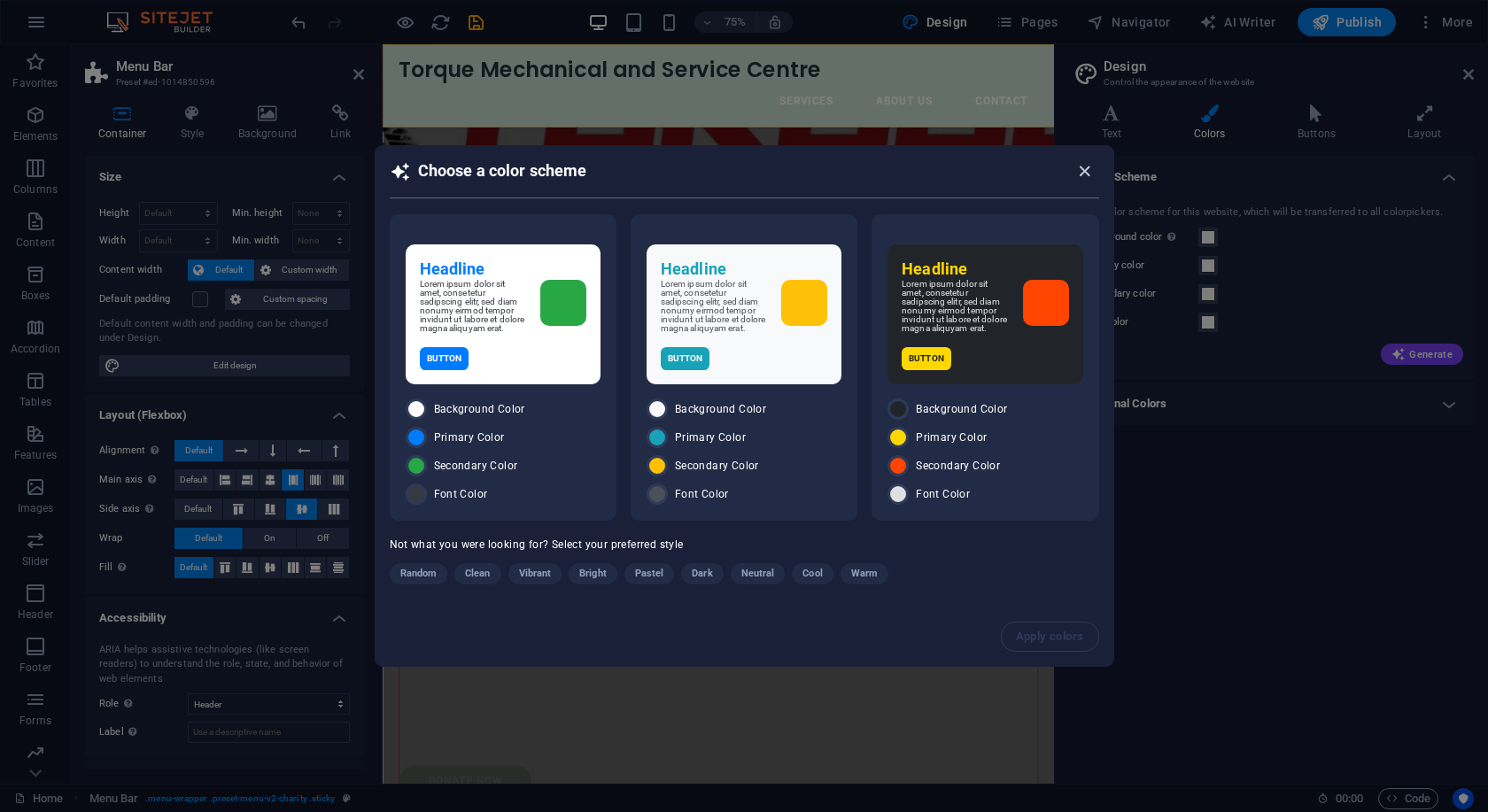
click at [1087, 165] on icon "button" at bounding box center [1085, 171] width 21 height 21
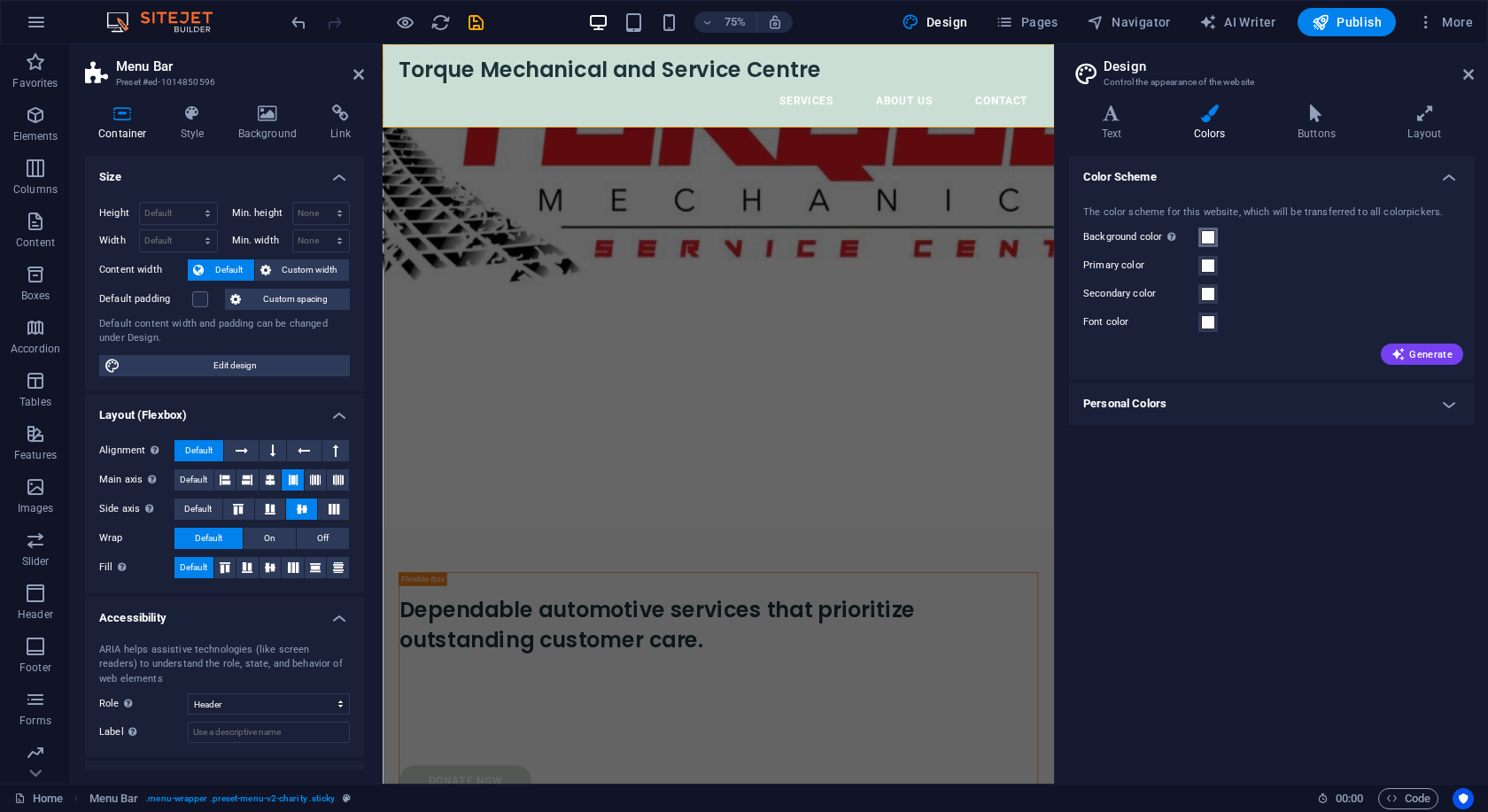
click at [1213, 241] on span at bounding box center [1207, 237] width 14 height 14
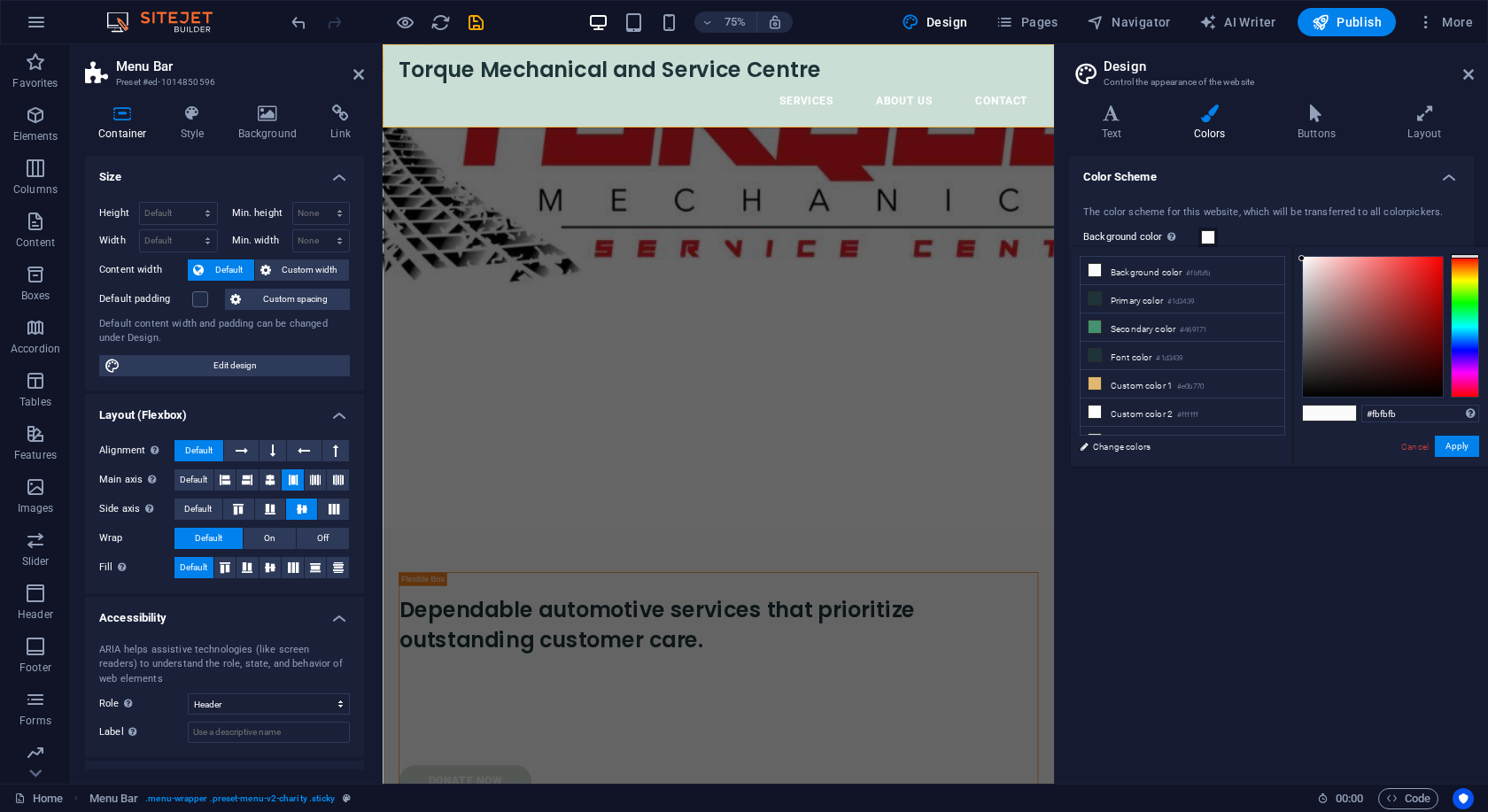
click at [1314, 226] on div "The color scheme for this website, which will be transferred to all colorpicker…" at bounding box center [1271, 283] width 412 height 192
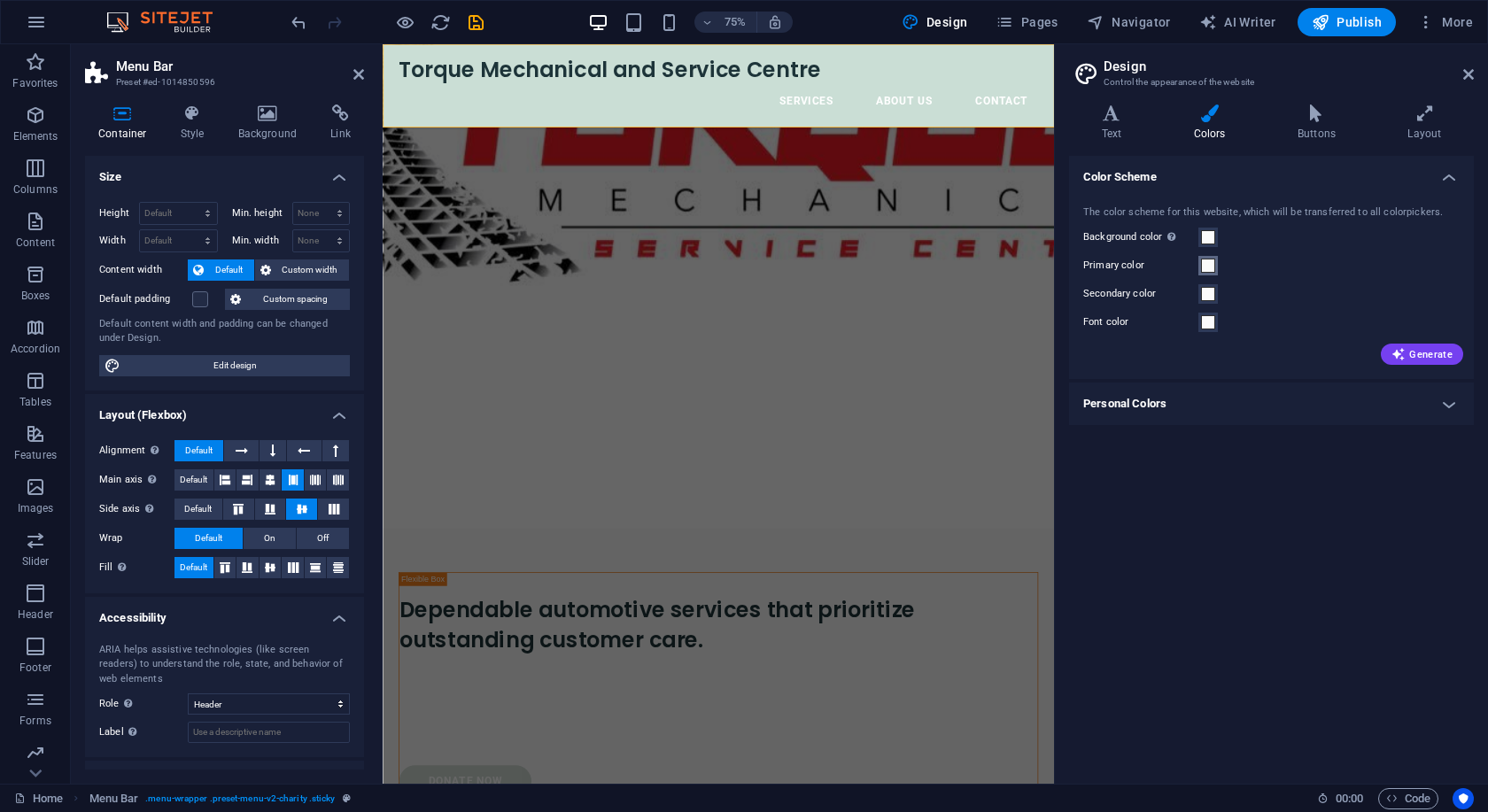
click at [1209, 265] on span at bounding box center [1207, 265] width 14 height 14
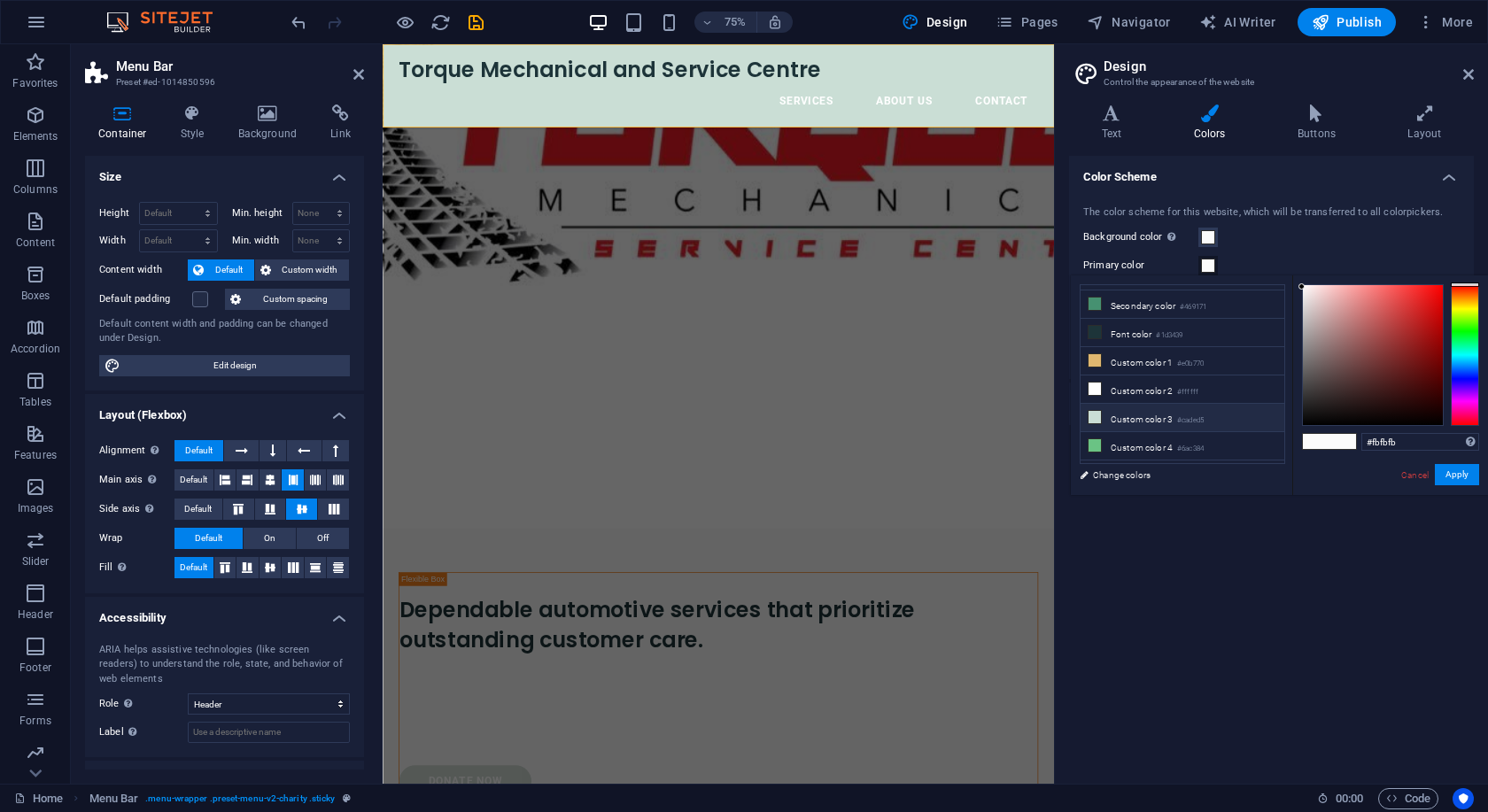
scroll to position [69, 0]
click at [1151, 446] on li "Custom color 5 #000000" at bounding box center [1182, 457] width 204 height 28
click at [1317, 246] on div "Background color Only visible if it is not covered by other backgrounds." at bounding box center [1271, 237] width 376 height 22
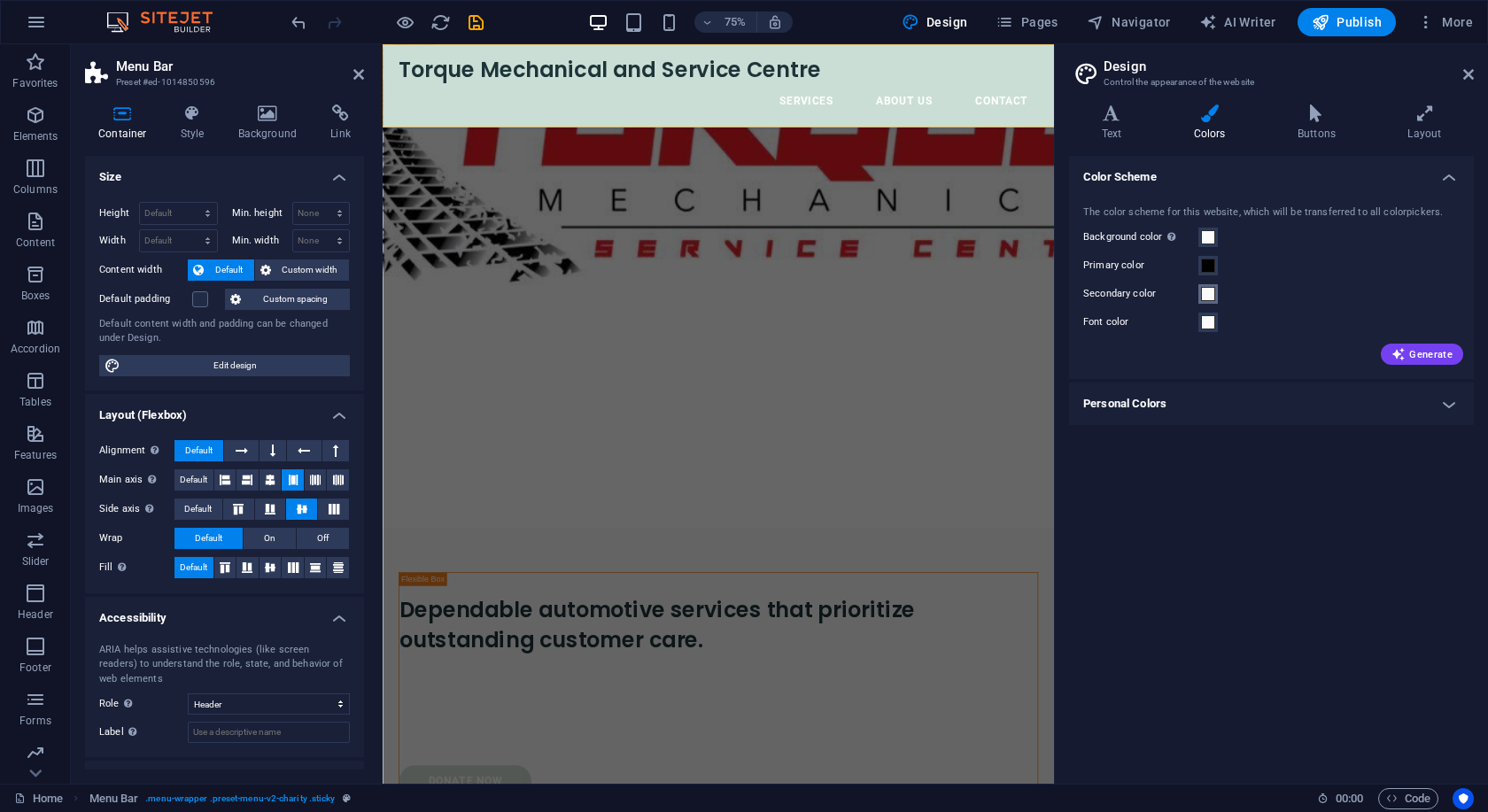
click at [1203, 296] on span at bounding box center [1207, 294] width 14 height 14
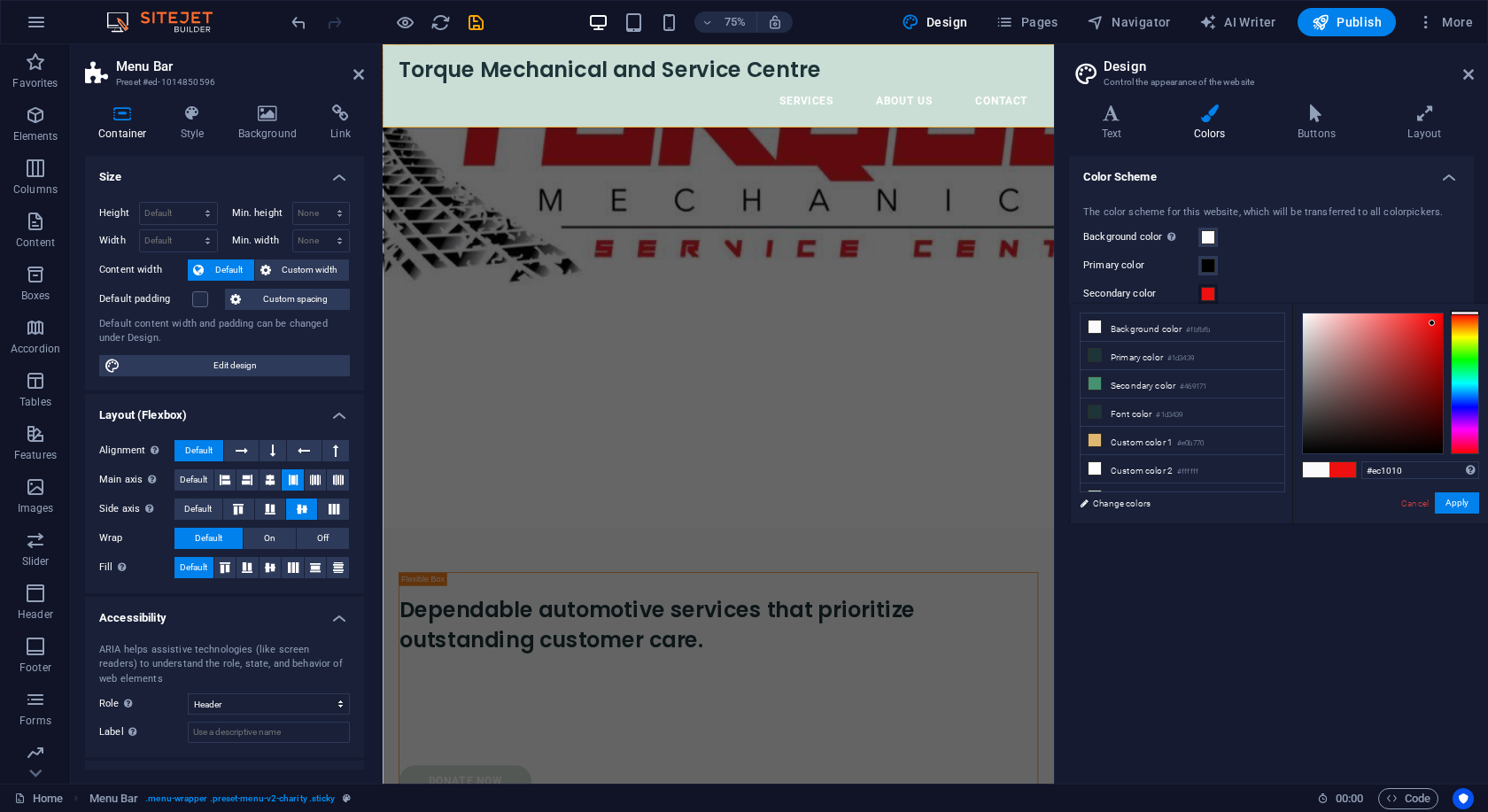
drag, startPoint x: 1404, startPoint y: 349, endPoint x: 1432, endPoint y: 323, distance: 38.2
click at [1432, 323] on div at bounding box center [1373, 384] width 140 height 140
click at [1305, 267] on div "Primary color" at bounding box center [1271, 266] width 376 height 22
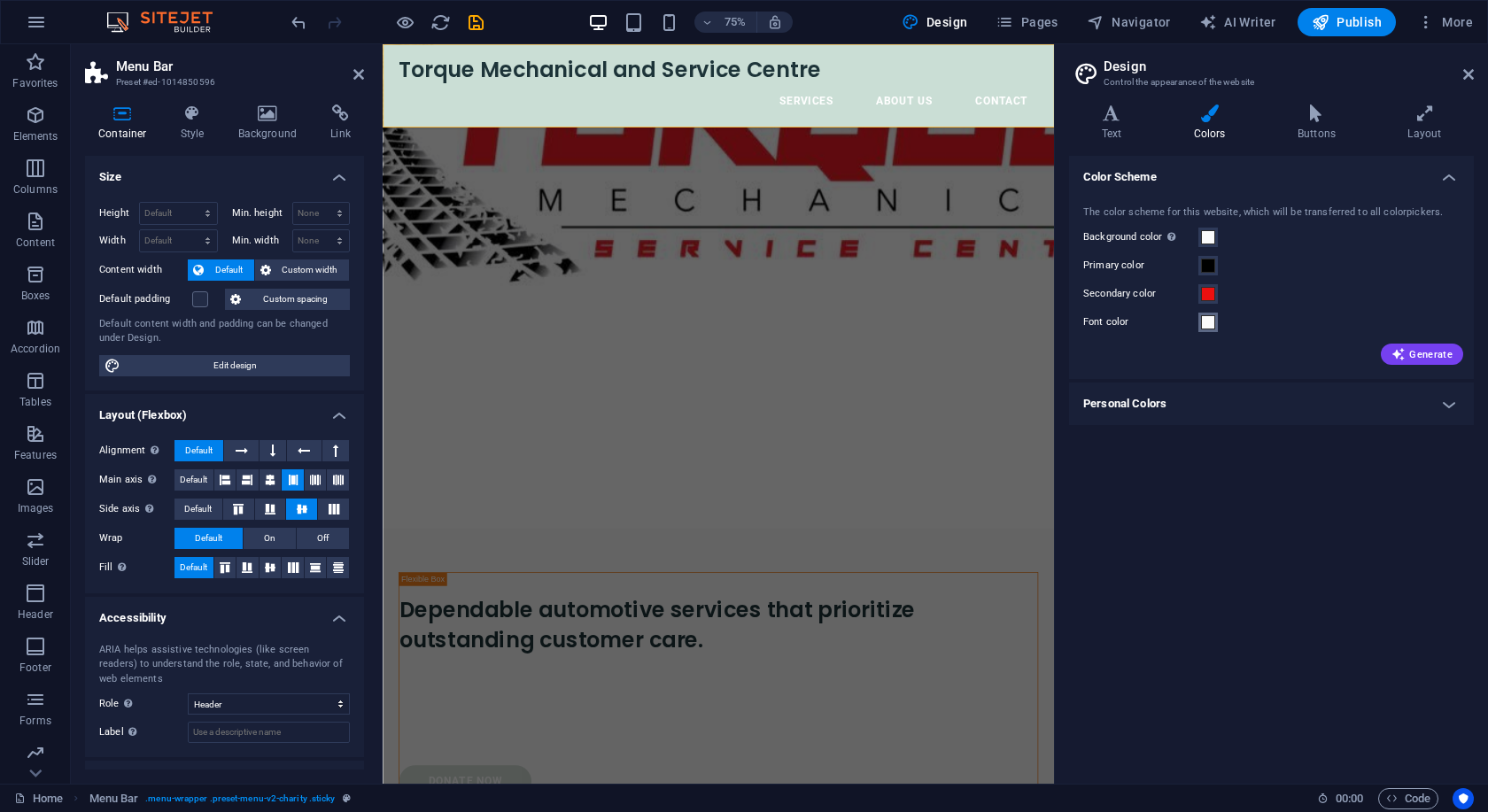
click at [1214, 321] on span at bounding box center [1207, 322] width 14 height 14
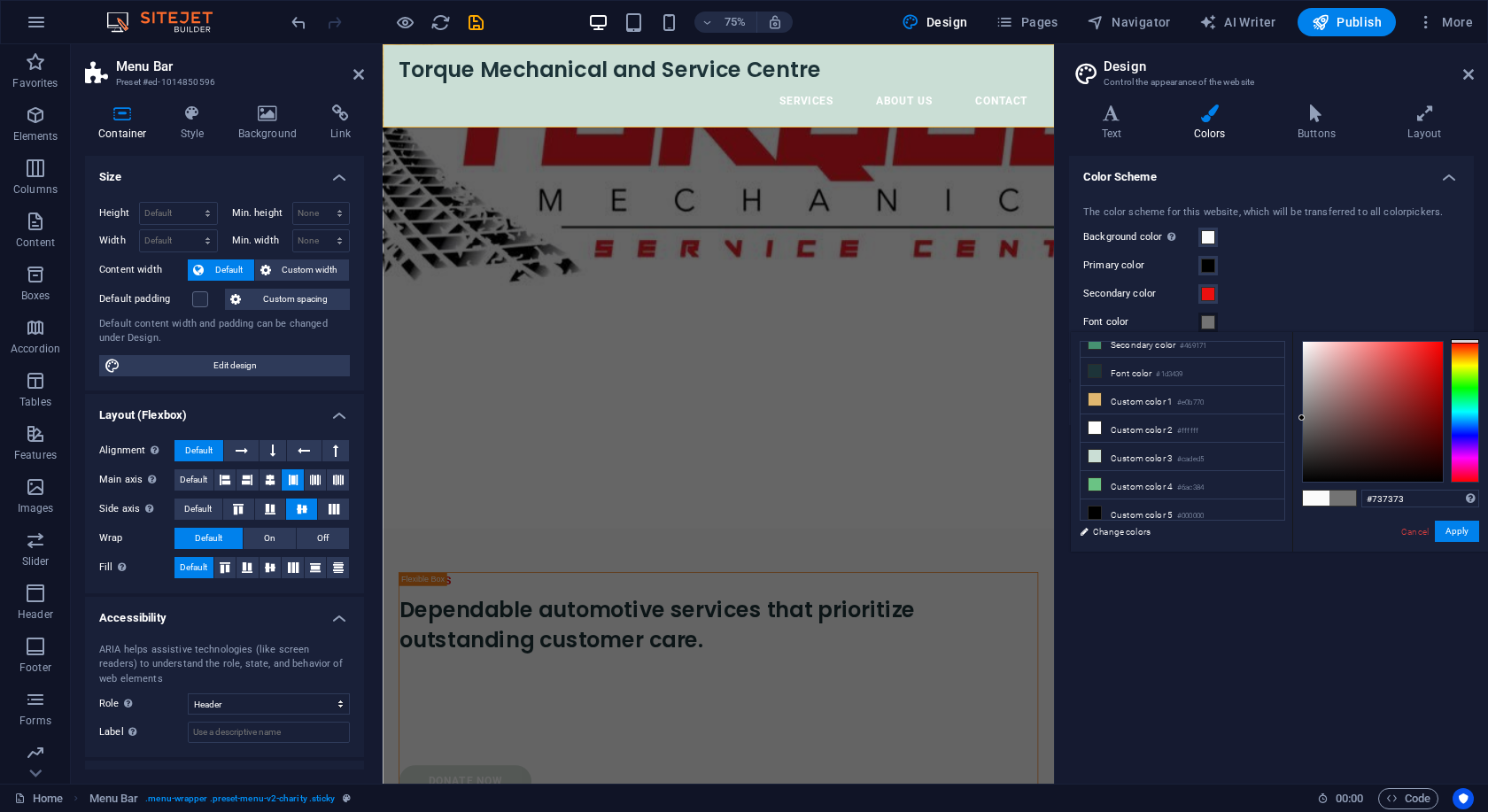
drag, startPoint x: 1341, startPoint y: 365, endPoint x: 1274, endPoint y: 418, distance: 85.4
click at [1274, 418] on div "less Background color #fbfbfb Primary color #1d3439 Secondary color #469171 Fon…" at bounding box center [1279, 442] width 417 height 220
drag, startPoint x: 1346, startPoint y: 502, endPoint x: 1425, endPoint y: 515, distance: 80.1
click at [1346, 501] on span at bounding box center [1342, 498] width 26 height 15
click at [1473, 537] on button "Apply" at bounding box center [1456, 530] width 44 height 22
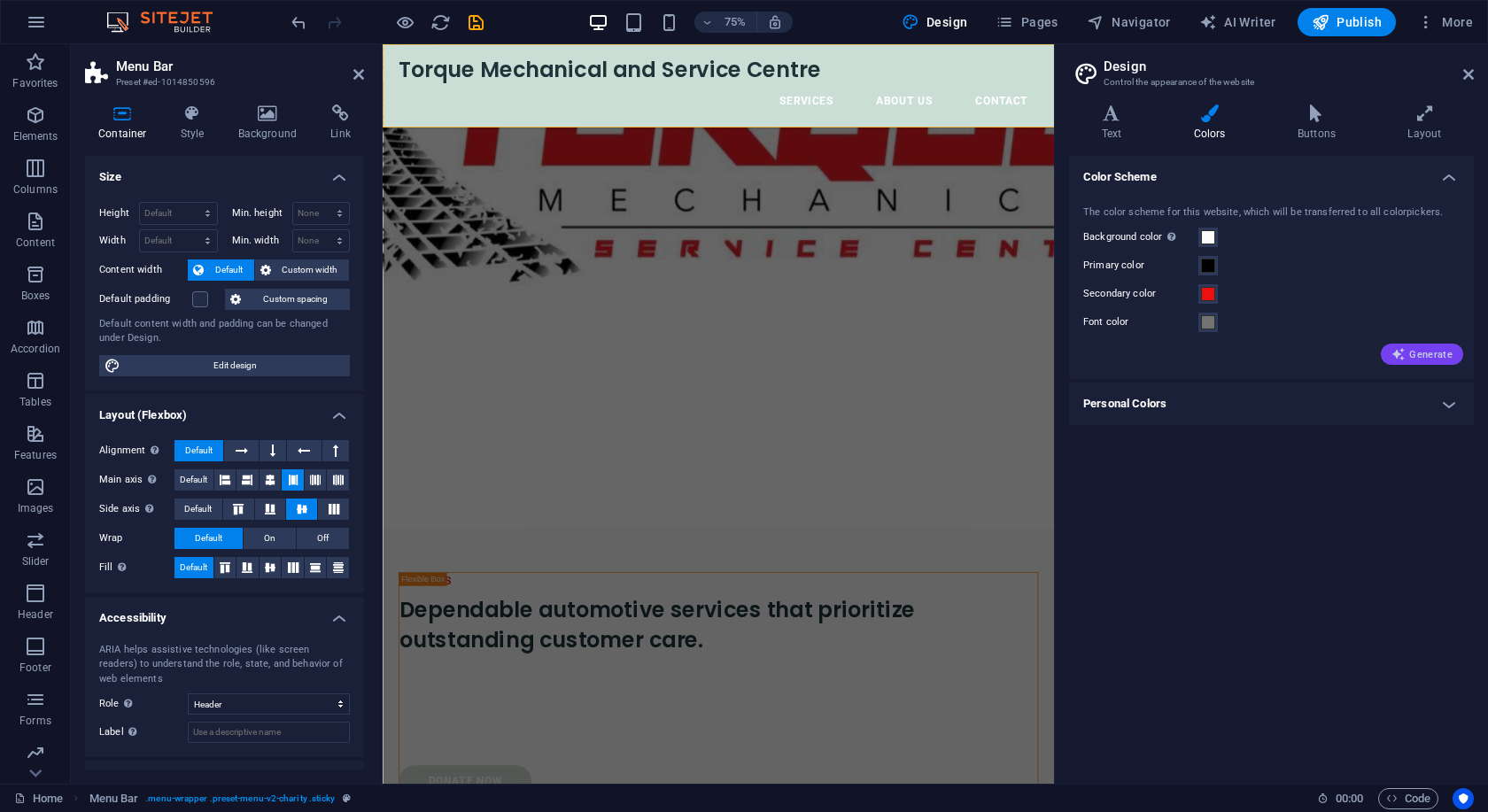
click at [1414, 355] on span "Generate" at bounding box center [1422, 354] width 61 height 14
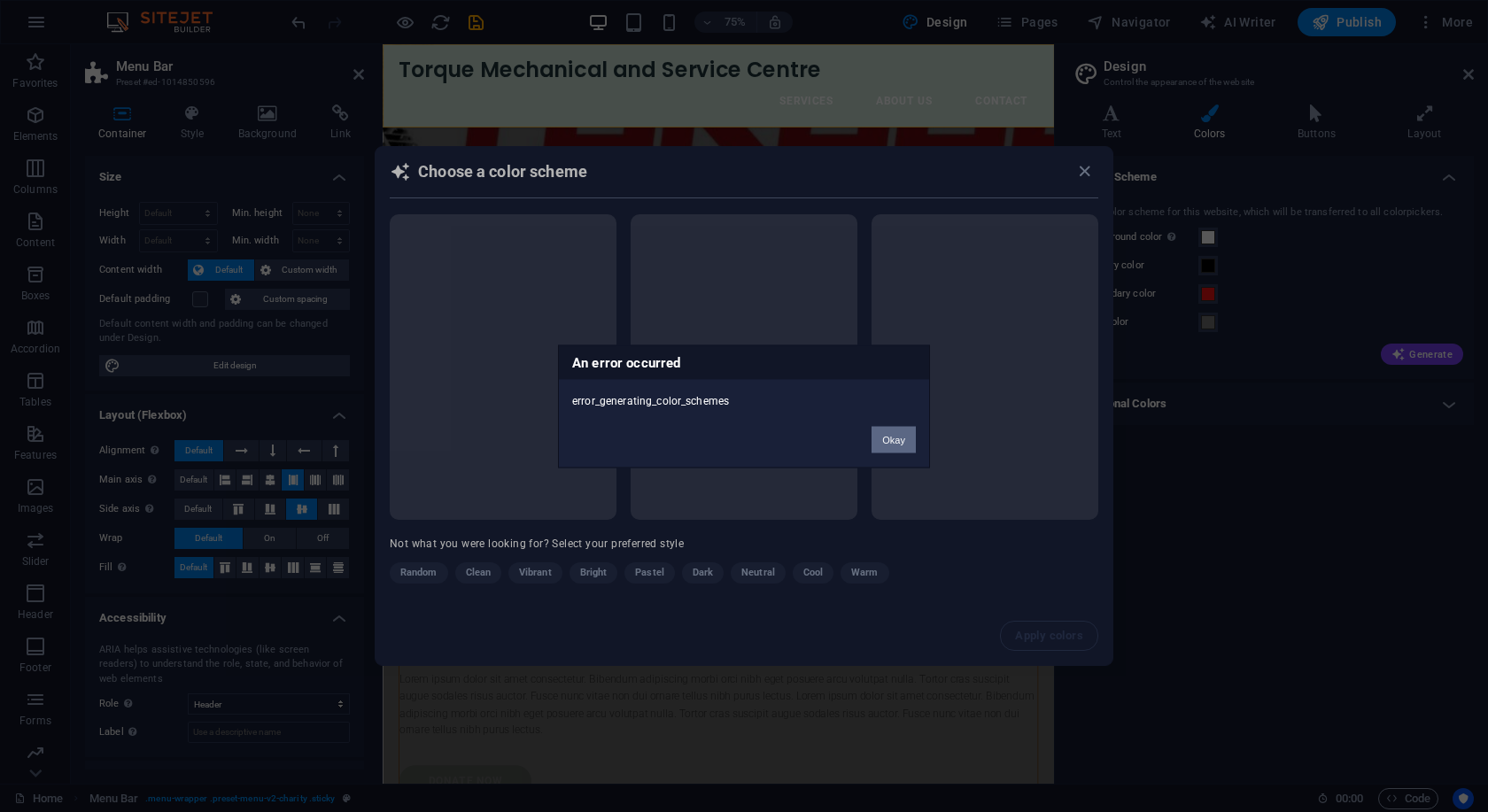
click at [892, 441] on button "Okay" at bounding box center [893, 439] width 44 height 26
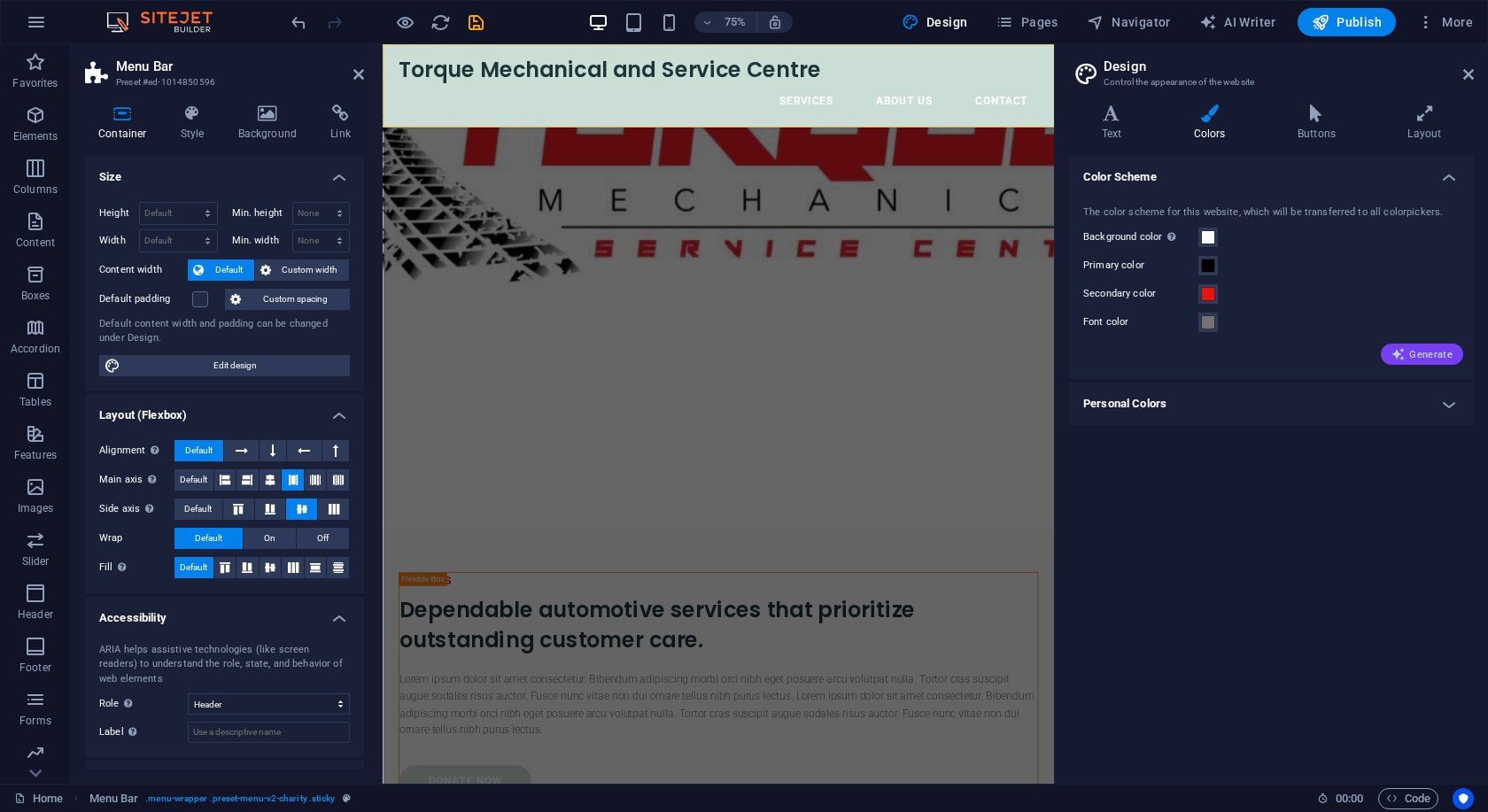
click at [1410, 349] on span "Generate" at bounding box center [1422, 354] width 61 height 14
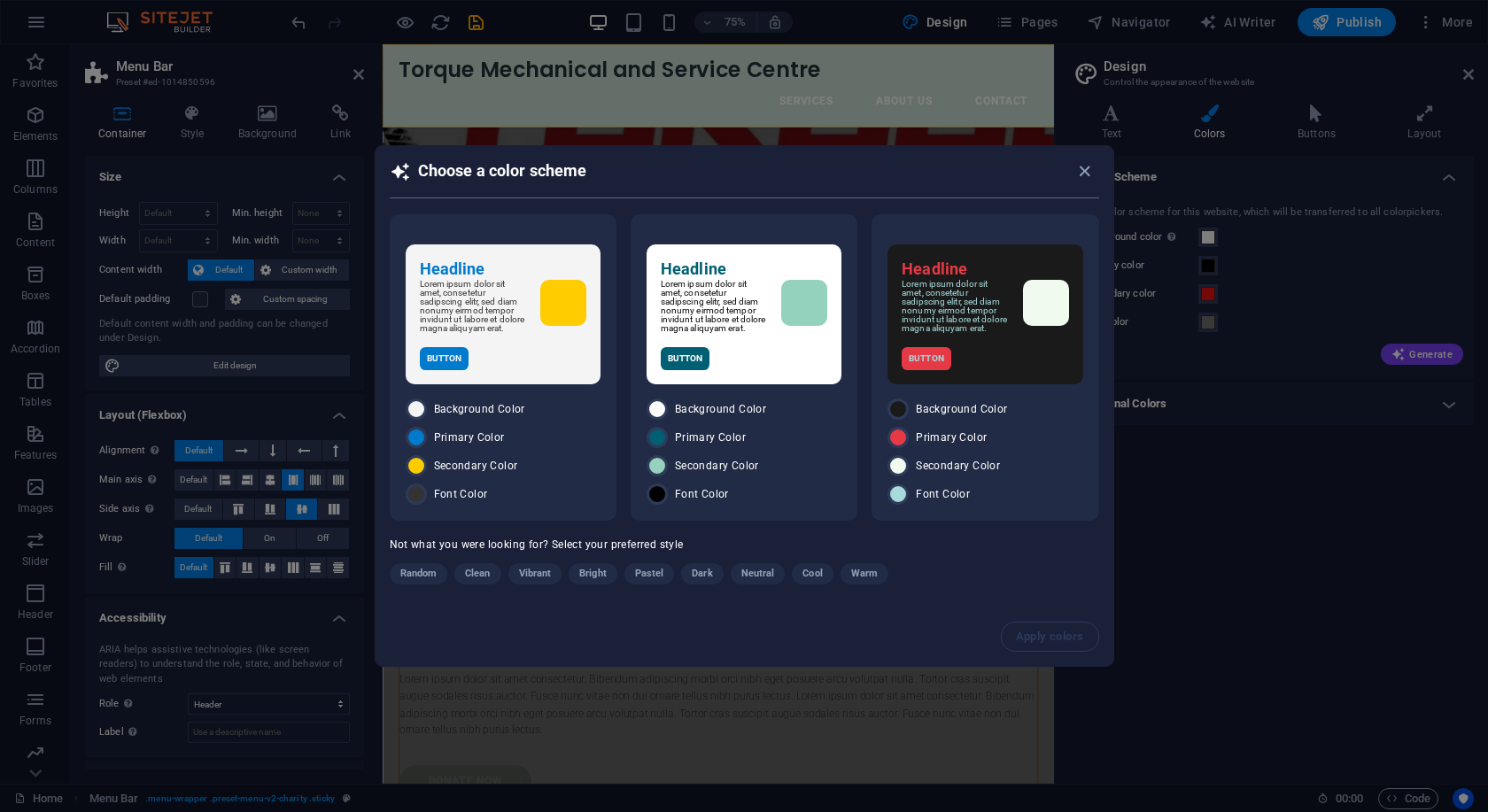
click at [1305, 259] on div "Choose a color scheme Headline Lorem ipsum dolor sit amet, consetetur sadipscin…" at bounding box center [744, 406] width 1488 height 812
click at [1087, 163] on icon "button" at bounding box center [1085, 171] width 21 height 21
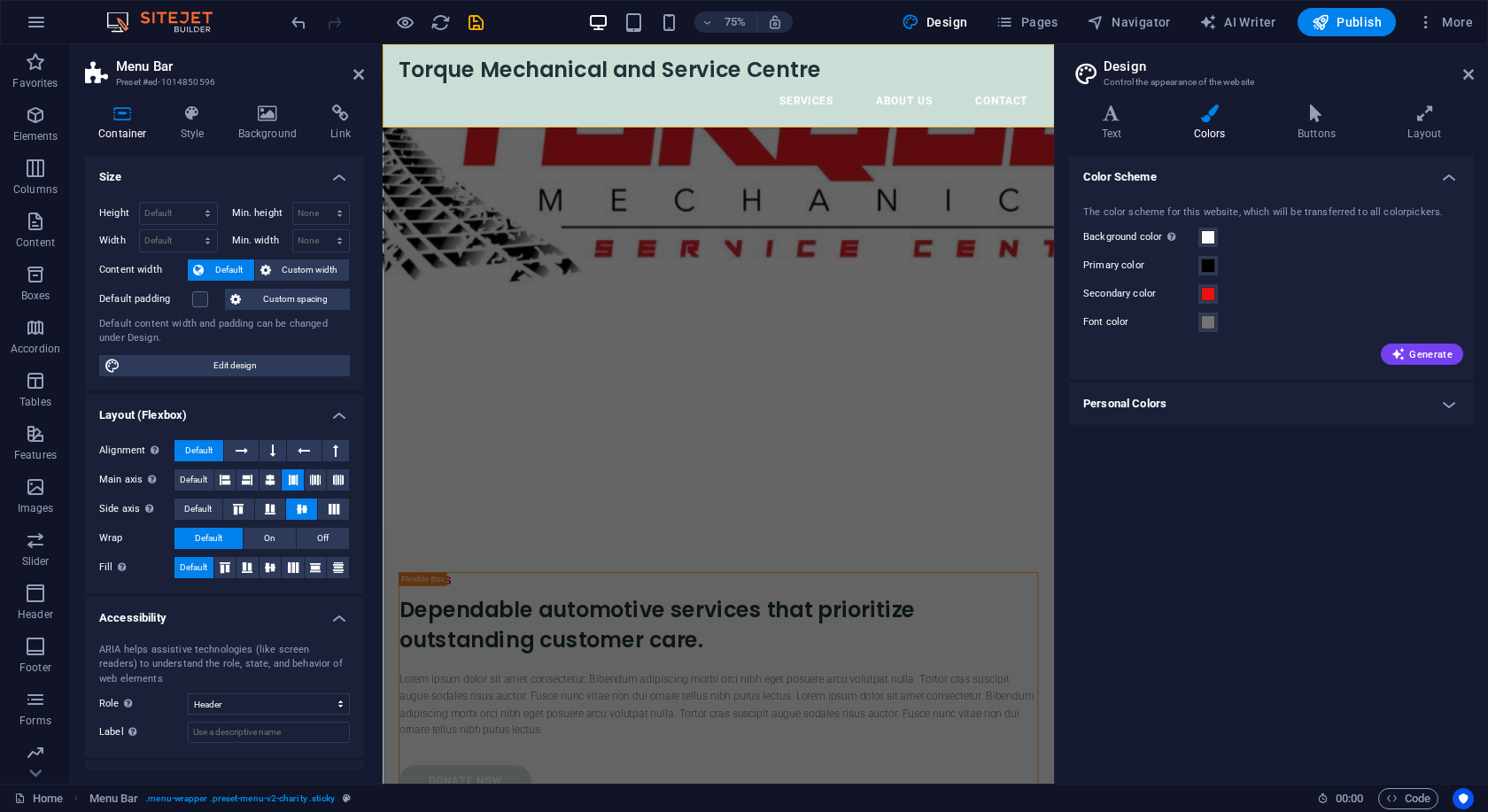
click at [1360, 292] on div "Secondary color" at bounding box center [1271, 294] width 376 height 22
click at [1458, 174] on h4 "Color Scheme" at bounding box center [1271, 172] width 404 height 32
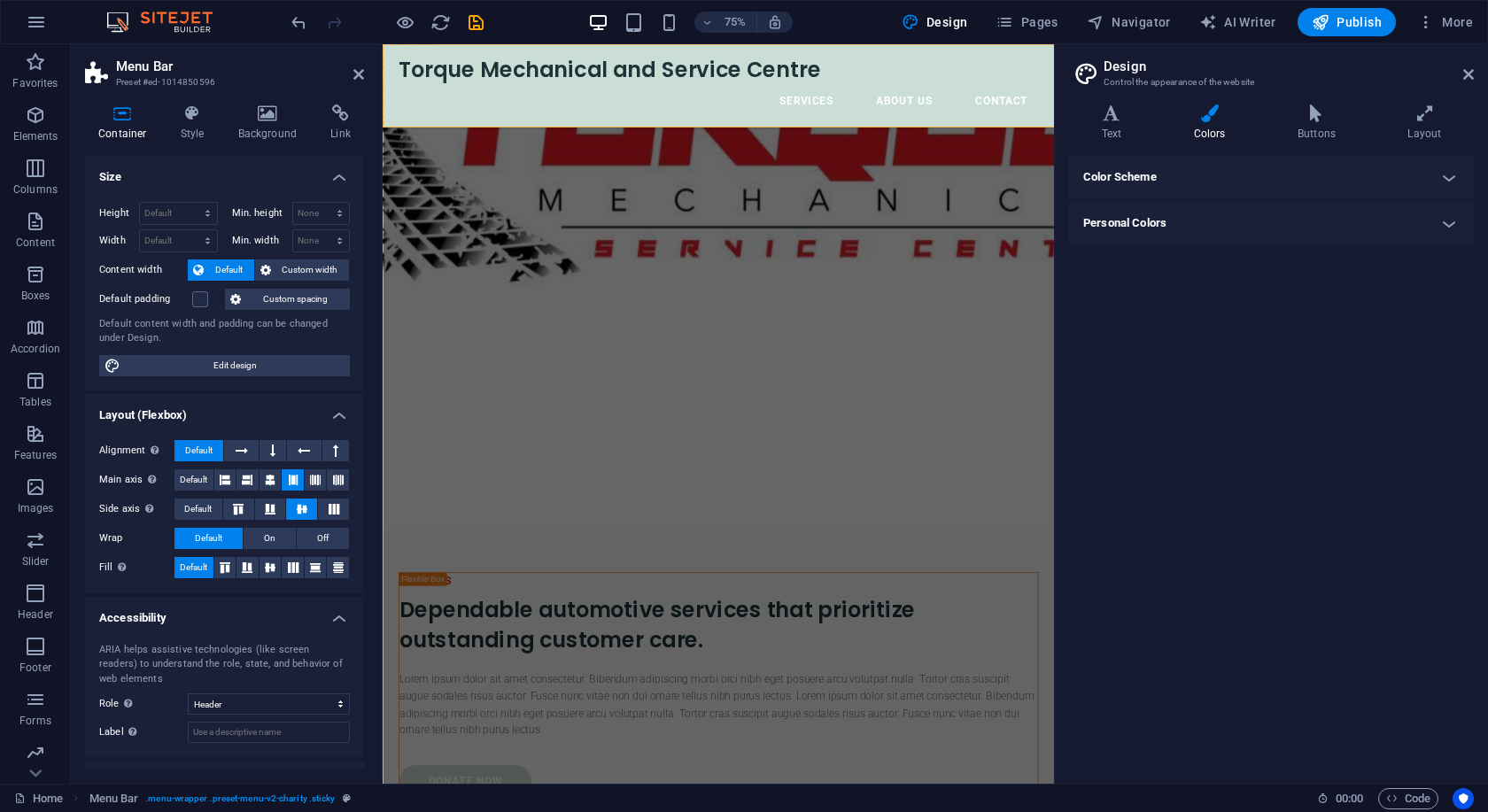
click at [1182, 689] on div at bounding box center [830, 770] width 896 height 163
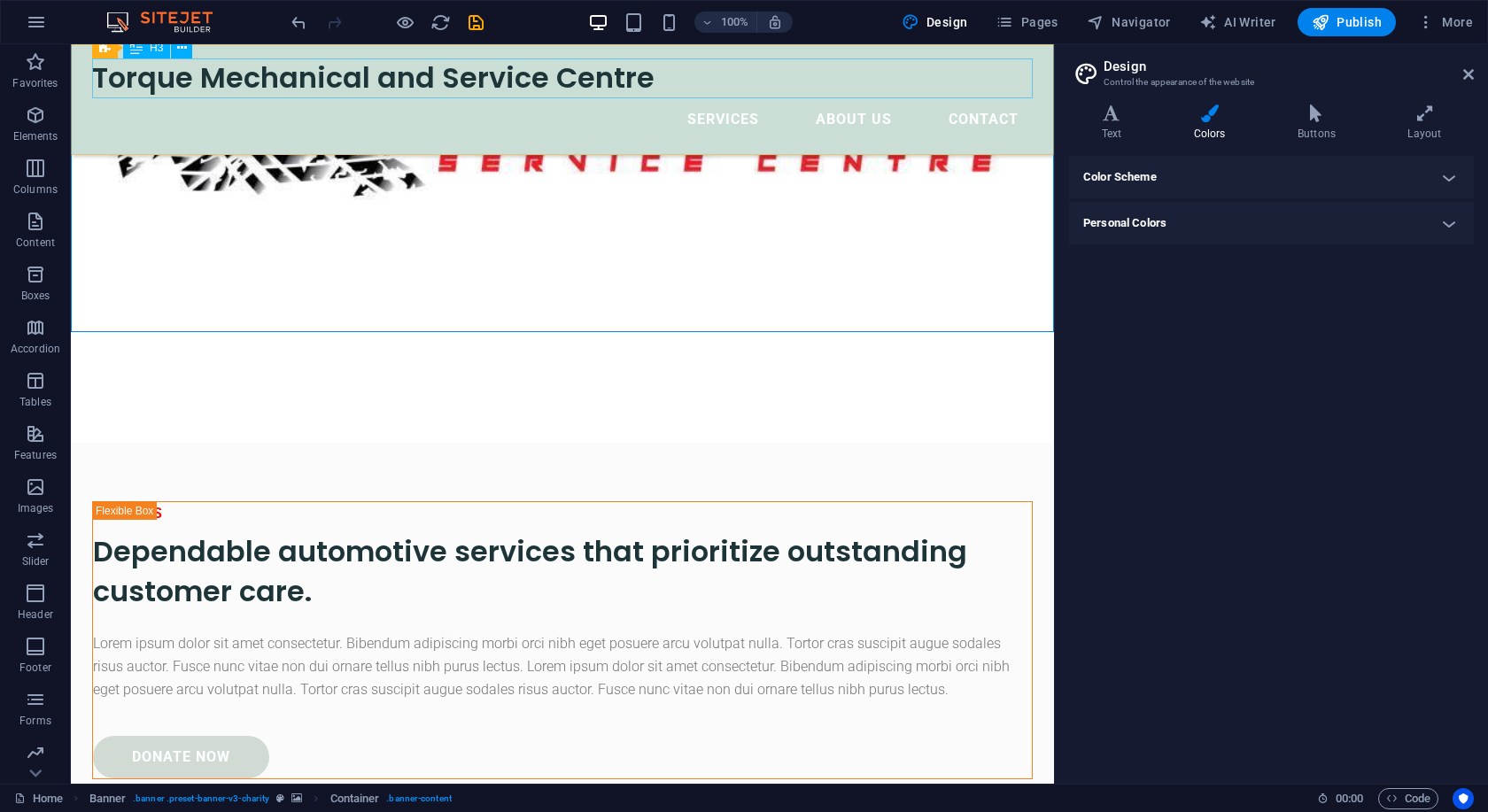
click at [710, 80] on div "Torque Mechanical and Service Centre" at bounding box center [562, 78] width 941 height 40
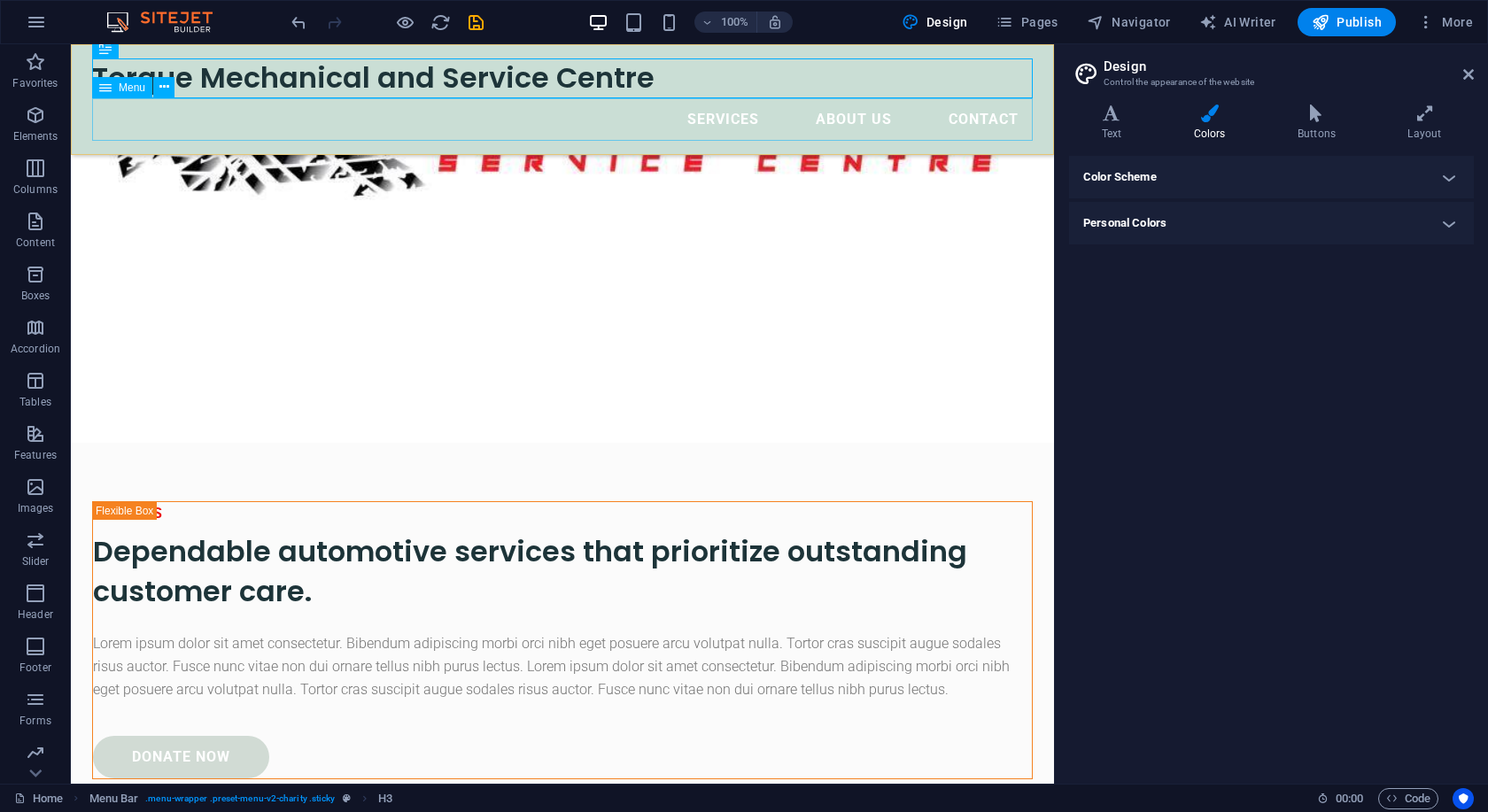
click at [502, 123] on nav "Services About Us Contact" at bounding box center [562, 119] width 941 height 42
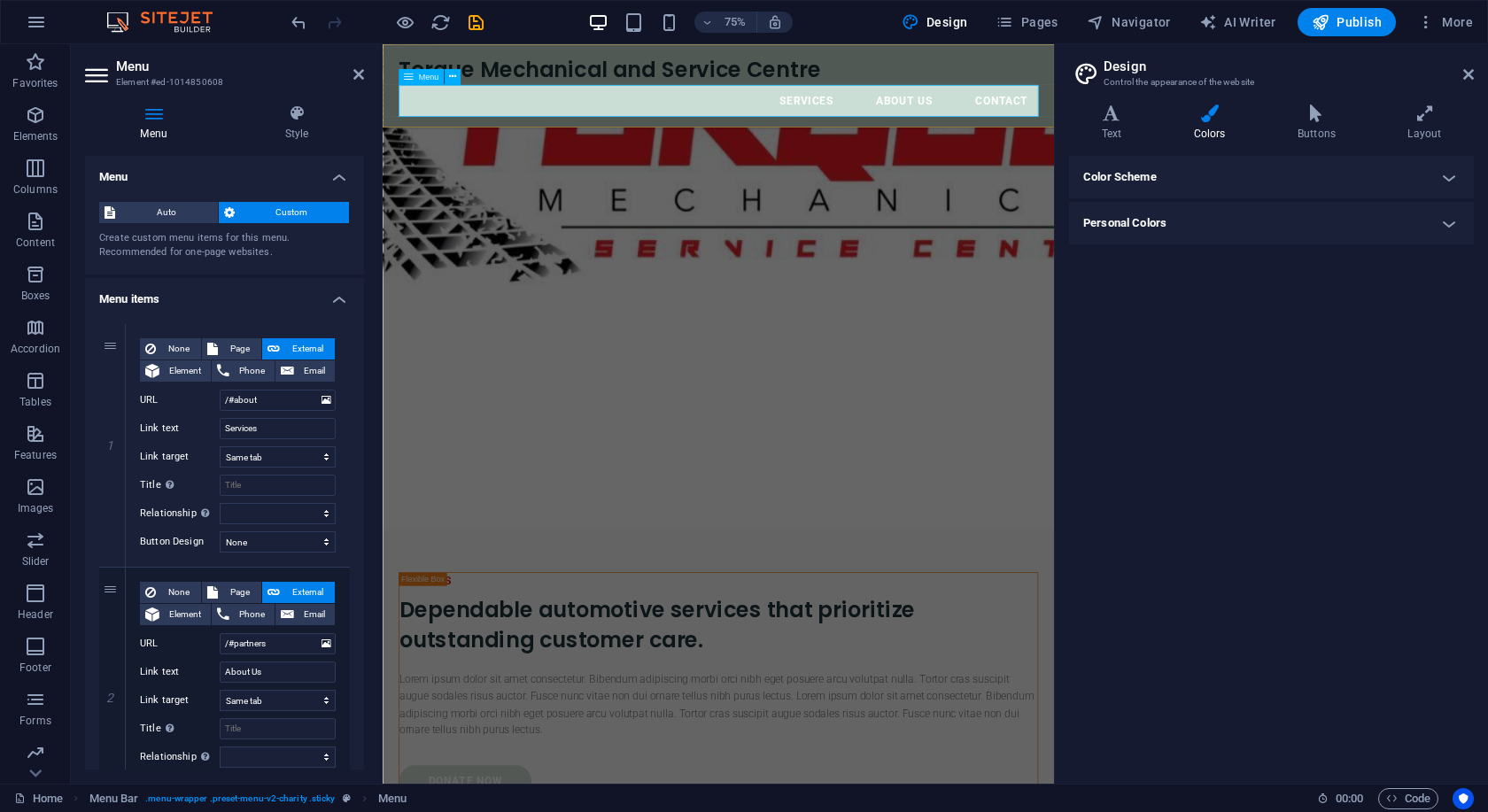
click at [433, 79] on span "Menu" at bounding box center [430, 77] width 21 height 8
click at [452, 74] on icon at bounding box center [453, 77] width 7 height 14
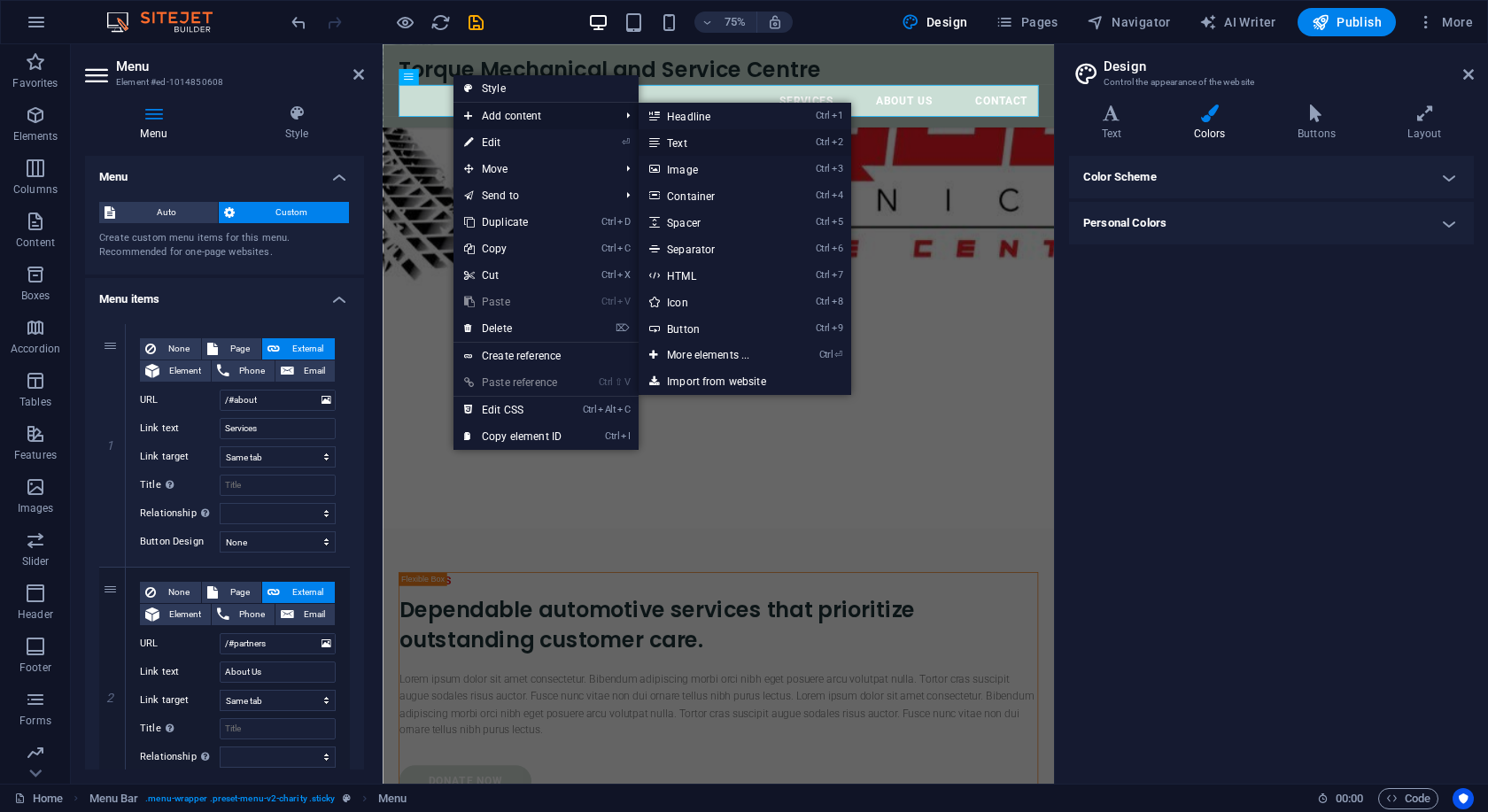
click at [709, 143] on link "Ctrl 2 Text" at bounding box center [711, 142] width 146 height 26
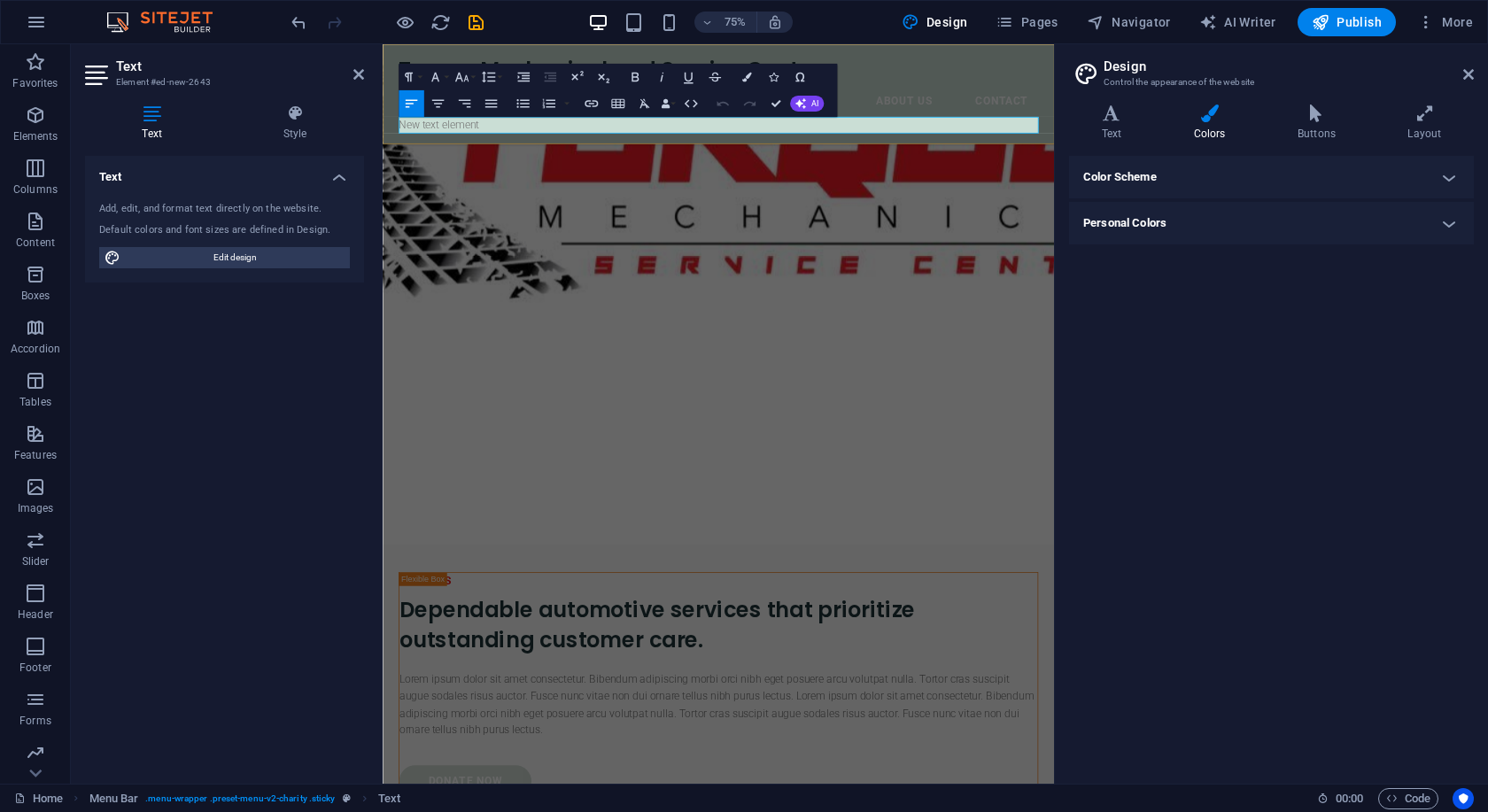
click at [1067, 160] on p "New text element" at bounding box center [830, 152] width 853 height 23
click at [1382, 447] on div "Color Scheme The color scheme for this website, which will be transferred to al…" at bounding box center [1271, 463] width 404 height 614
click at [659, 711] on div at bounding box center [830, 792] width 896 height 163
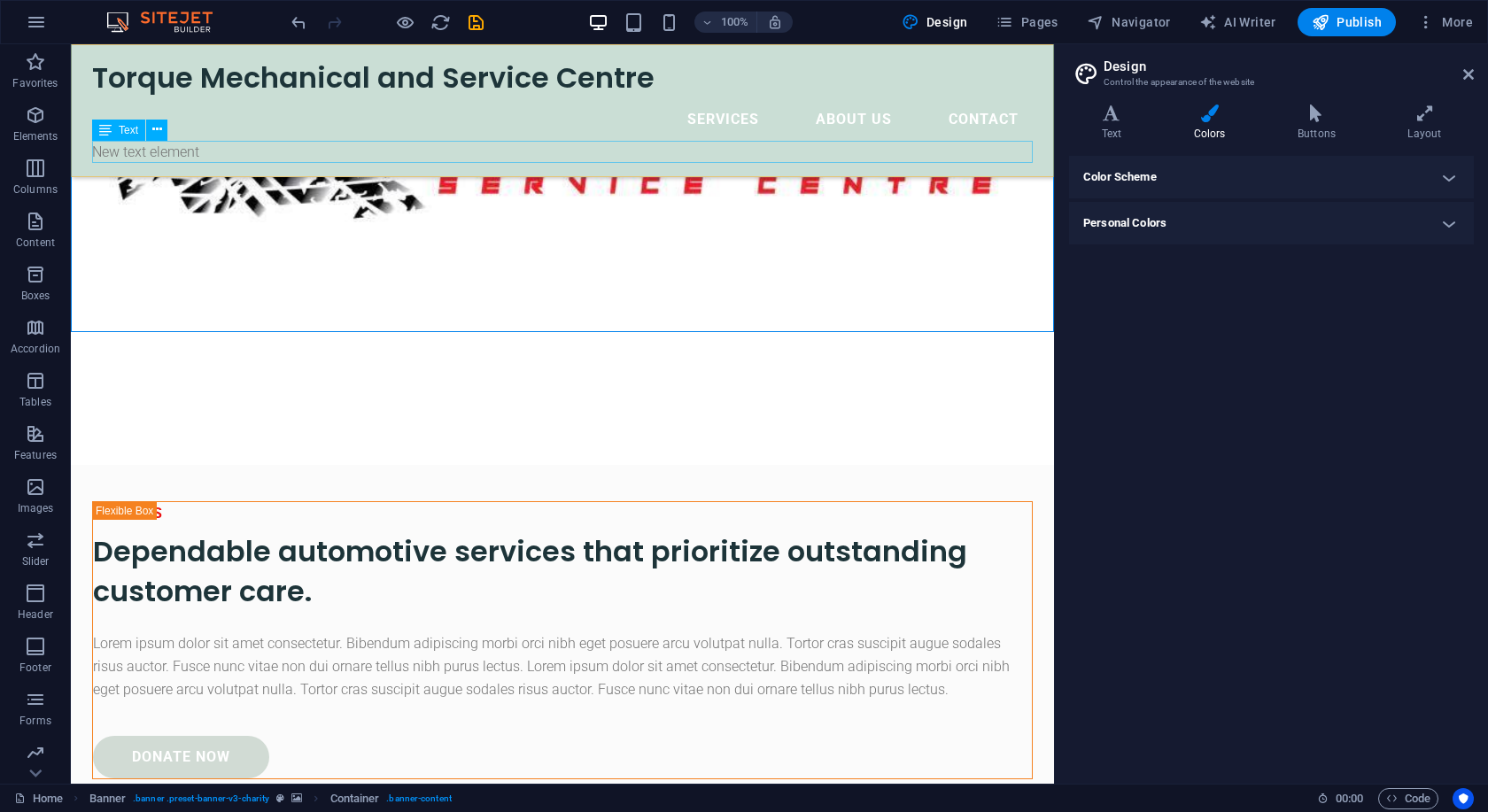
click at [310, 157] on div "New text element" at bounding box center [562, 152] width 941 height 23
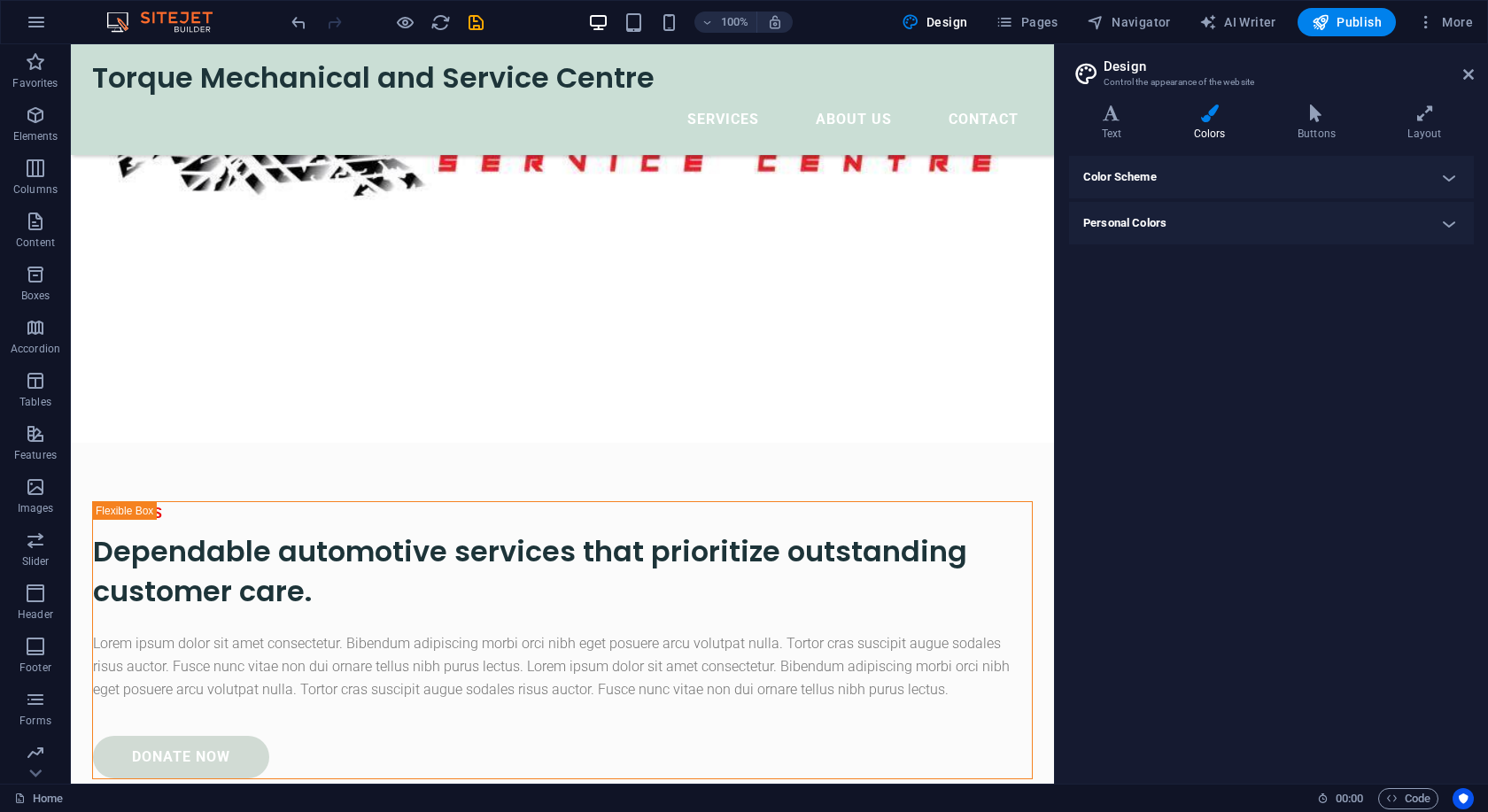
click at [1231, 230] on h4 "Personal Colors" at bounding box center [1271, 223] width 404 height 42
click at [1203, 259] on span at bounding box center [1207, 262] width 14 height 14
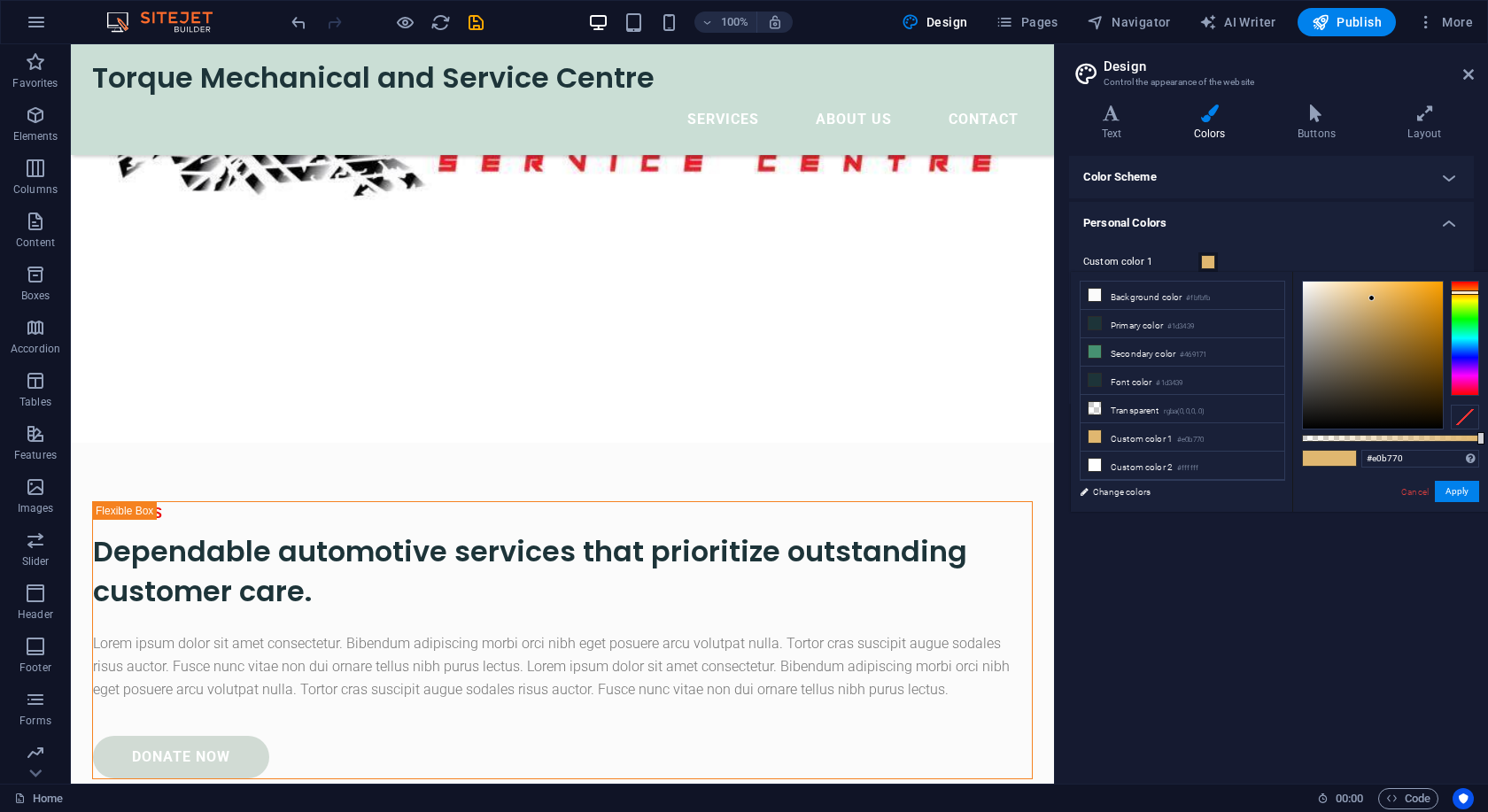
click at [1318, 223] on h4 "Personal Colors" at bounding box center [1271, 218] width 404 height 32
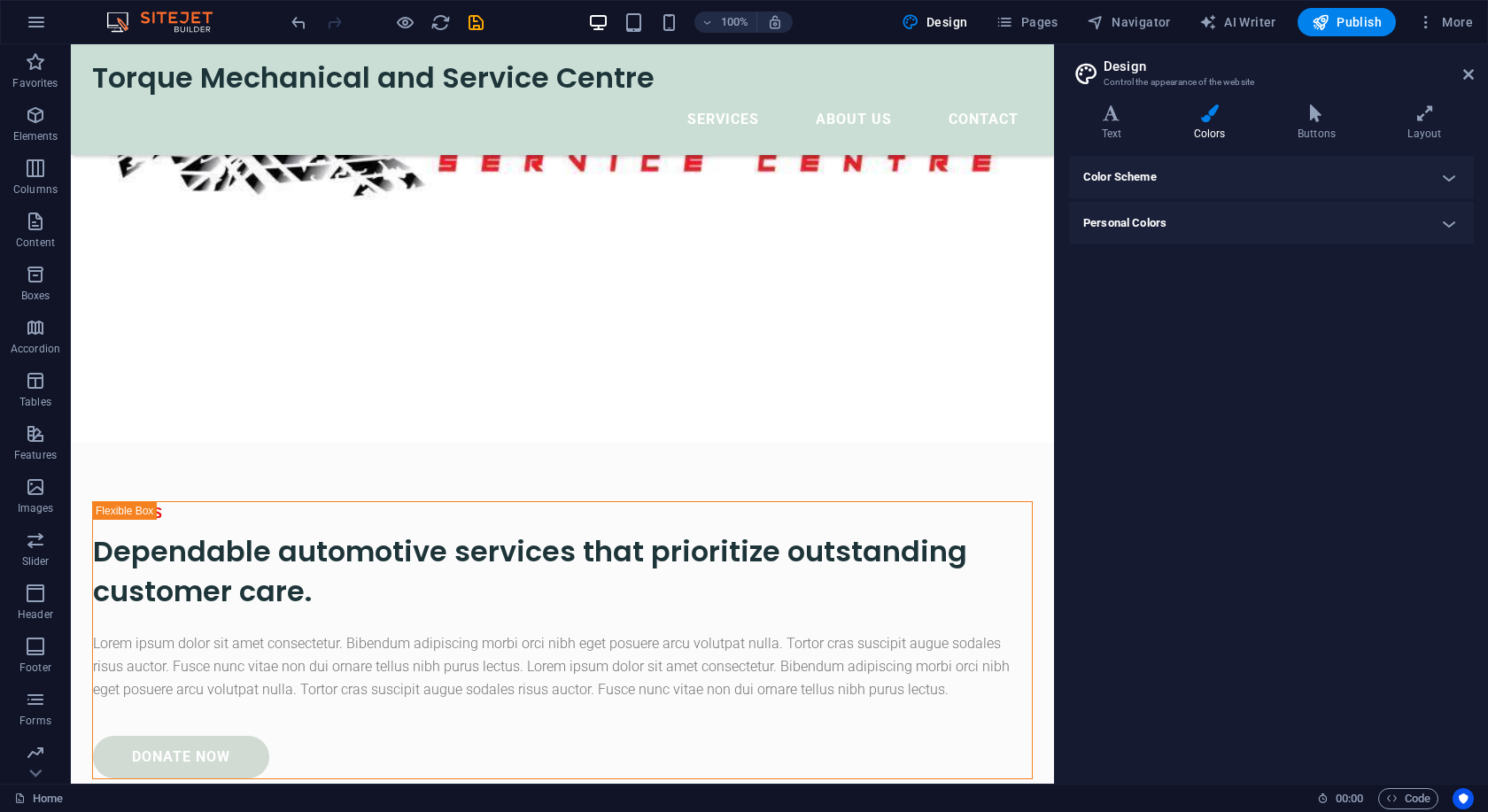
click at [1206, 221] on h4 "Personal Colors" at bounding box center [1271, 223] width 404 height 42
click at [1229, 159] on h4 "Color Scheme" at bounding box center [1271, 177] width 404 height 42
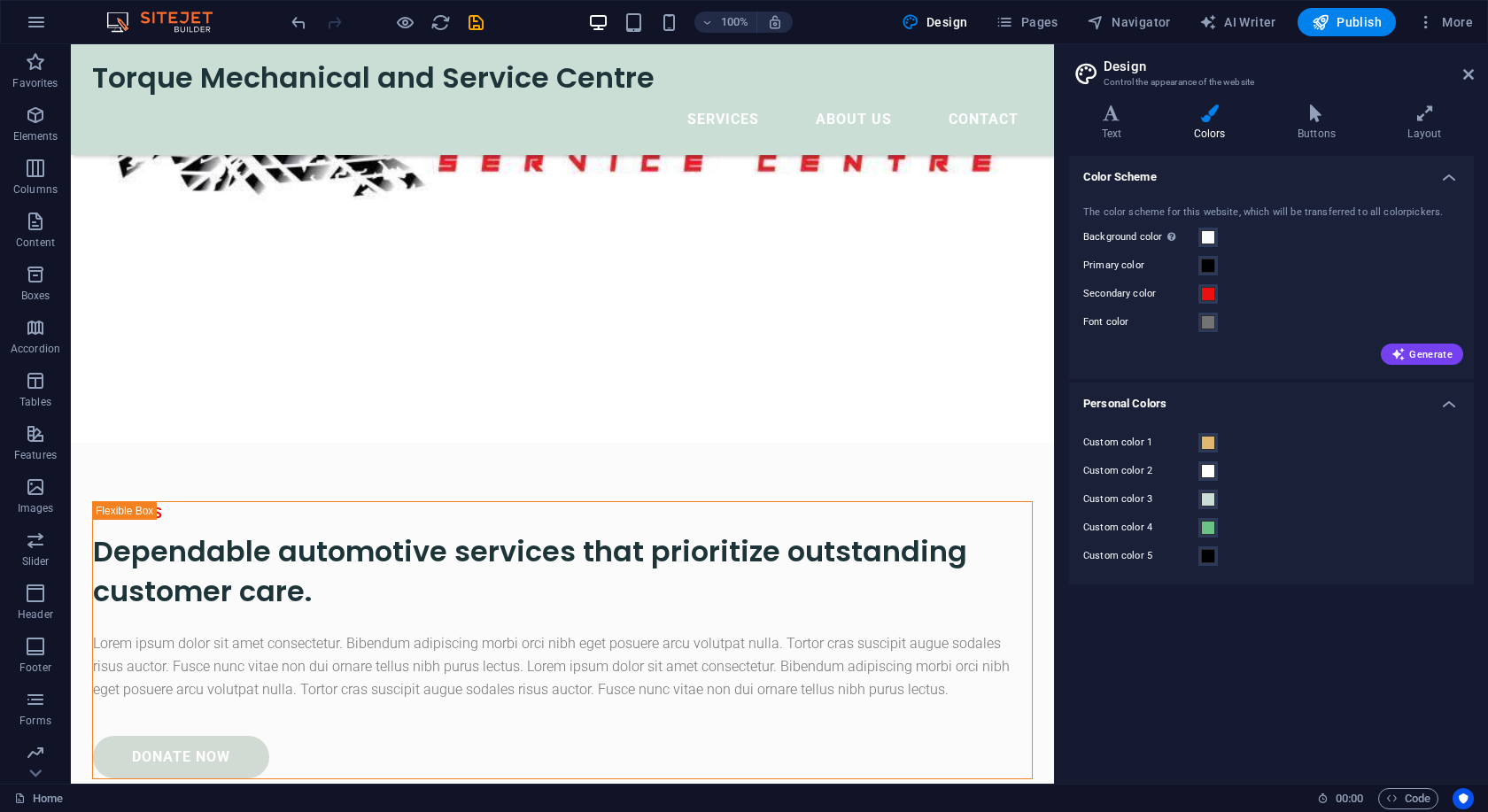
click at [1235, 171] on h4 "Color Scheme" at bounding box center [1271, 172] width 404 height 32
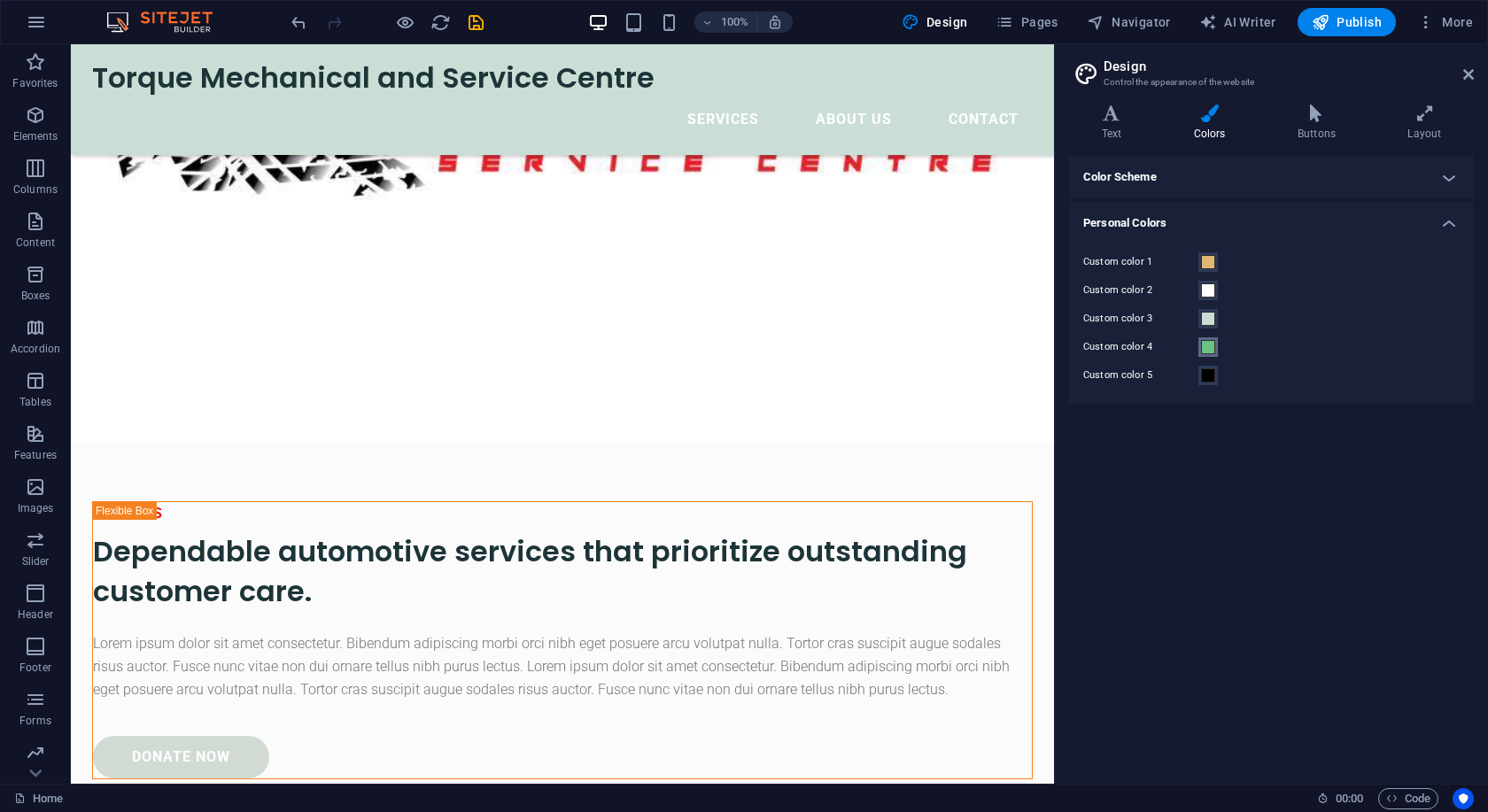
click at [1209, 351] on span at bounding box center [1207, 346] width 14 height 14
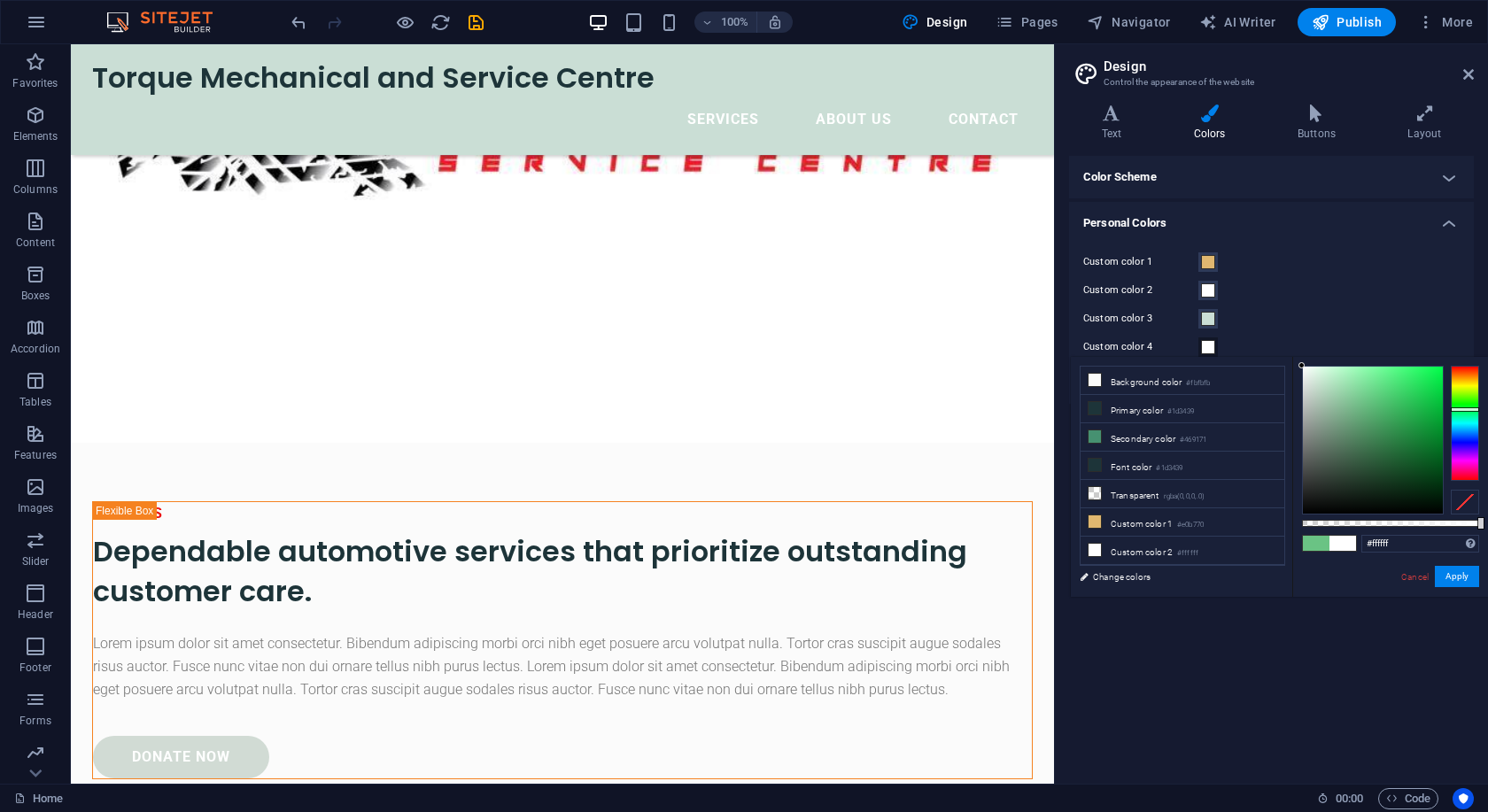
drag, startPoint x: 1372, startPoint y: 397, endPoint x: 1273, endPoint y: 356, distance: 107.2
click at [1273, 356] on div "less Background color #fbfbfb Primary color #1d3439 Secondary color #469171 Fon…" at bounding box center [1279, 476] width 417 height 239
click at [1323, 263] on div "Custom color 1" at bounding box center [1271, 262] width 376 height 22
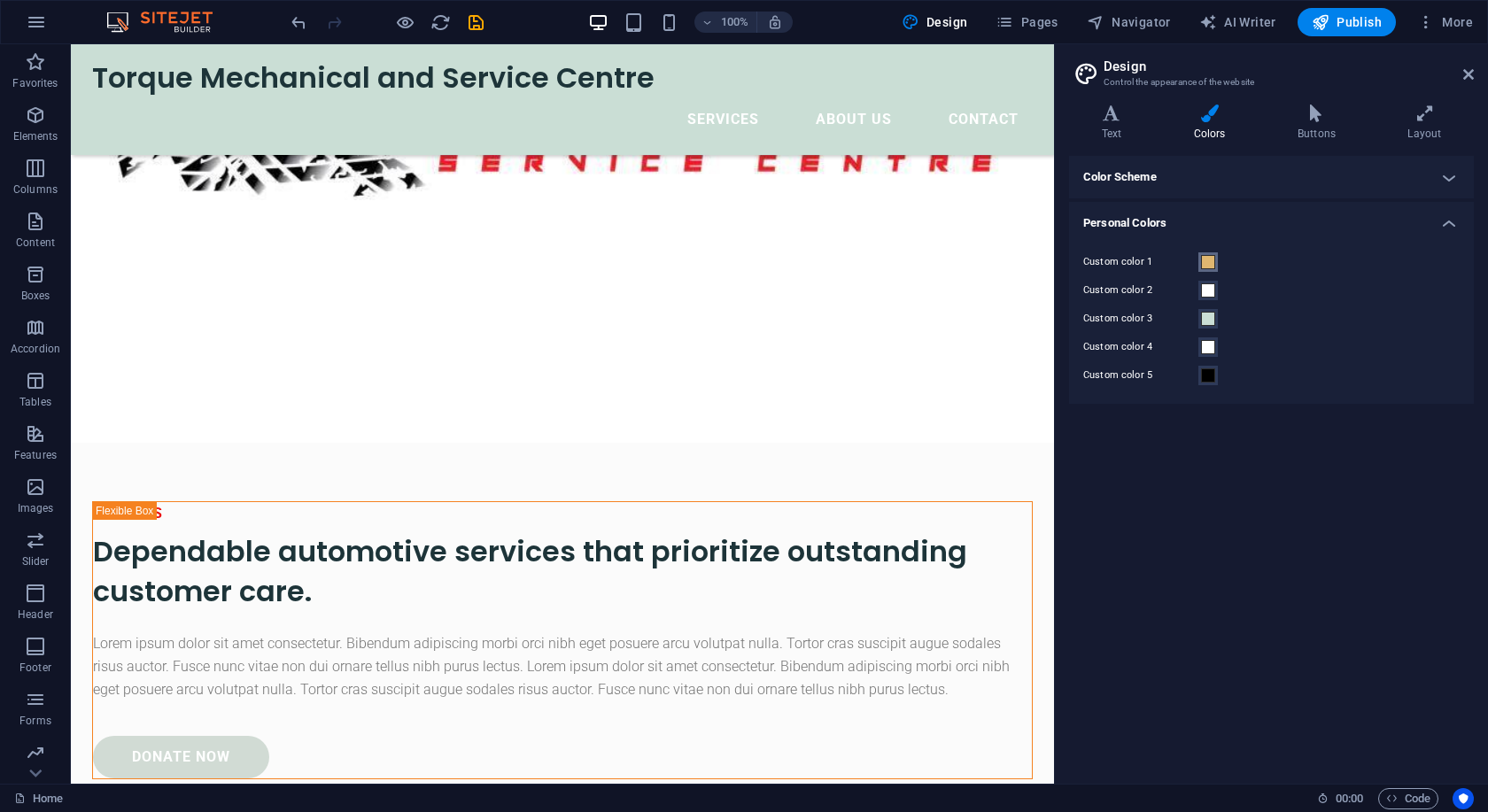
click at [1207, 254] on button "Custom color 1" at bounding box center [1207, 262] width 20 height 20
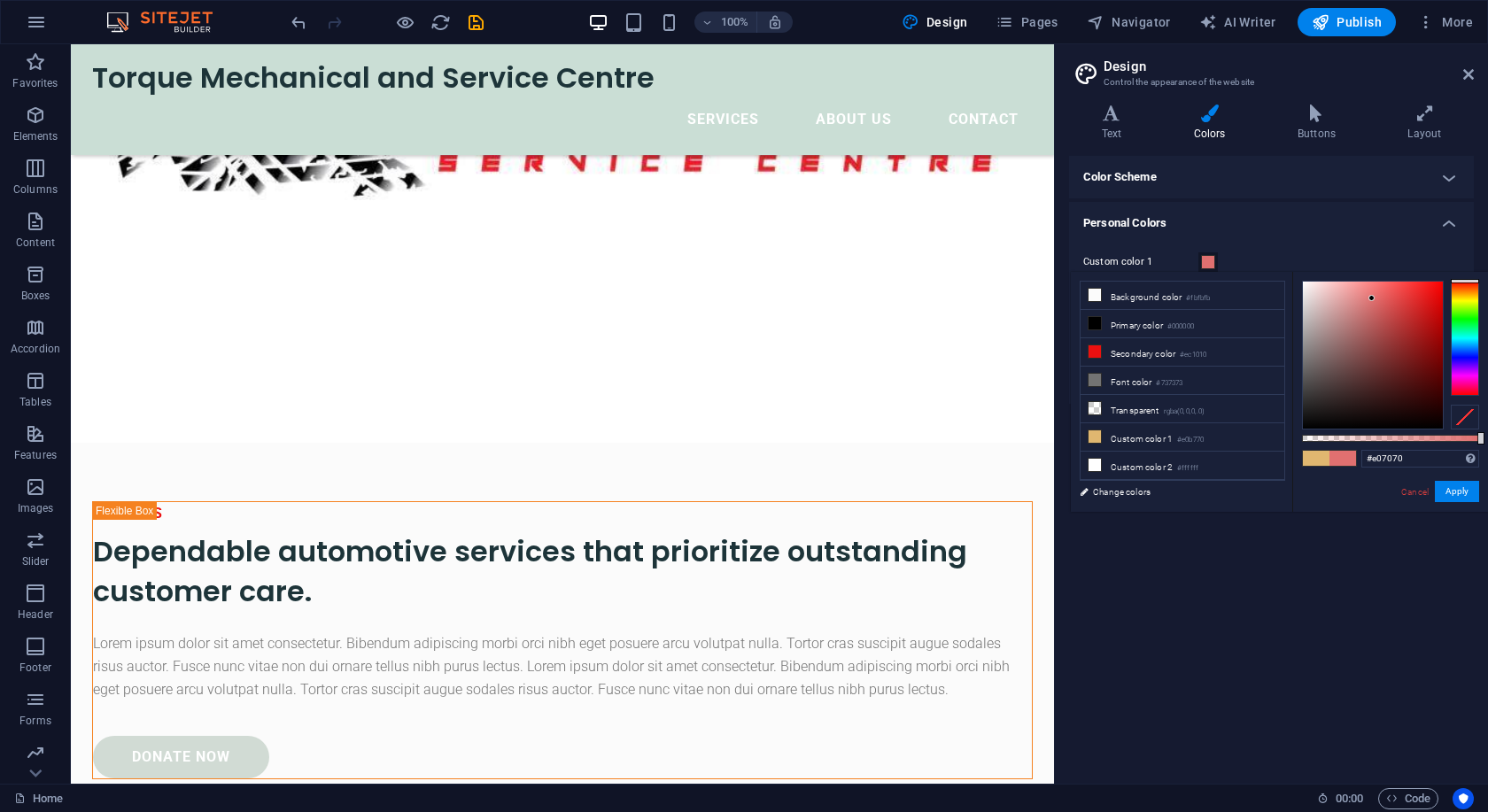
drag, startPoint x: 1475, startPoint y: 284, endPoint x: 1464, endPoint y: 268, distance: 19.4
click at [1464, 268] on body "Torque Mechanical and Service Centre Home Favorites Elements Columns Content Bo…" at bounding box center [744, 406] width 1488 height 812
drag, startPoint x: 1427, startPoint y: 316, endPoint x: 1432, endPoint y: 329, distance: 13.9
click at [1432, 329] on div at bounding box center [1373, 355] width 140 height 147
click at [1465, 495] on button "Apply" at bounding box center [1456, 491] width 44 height 22
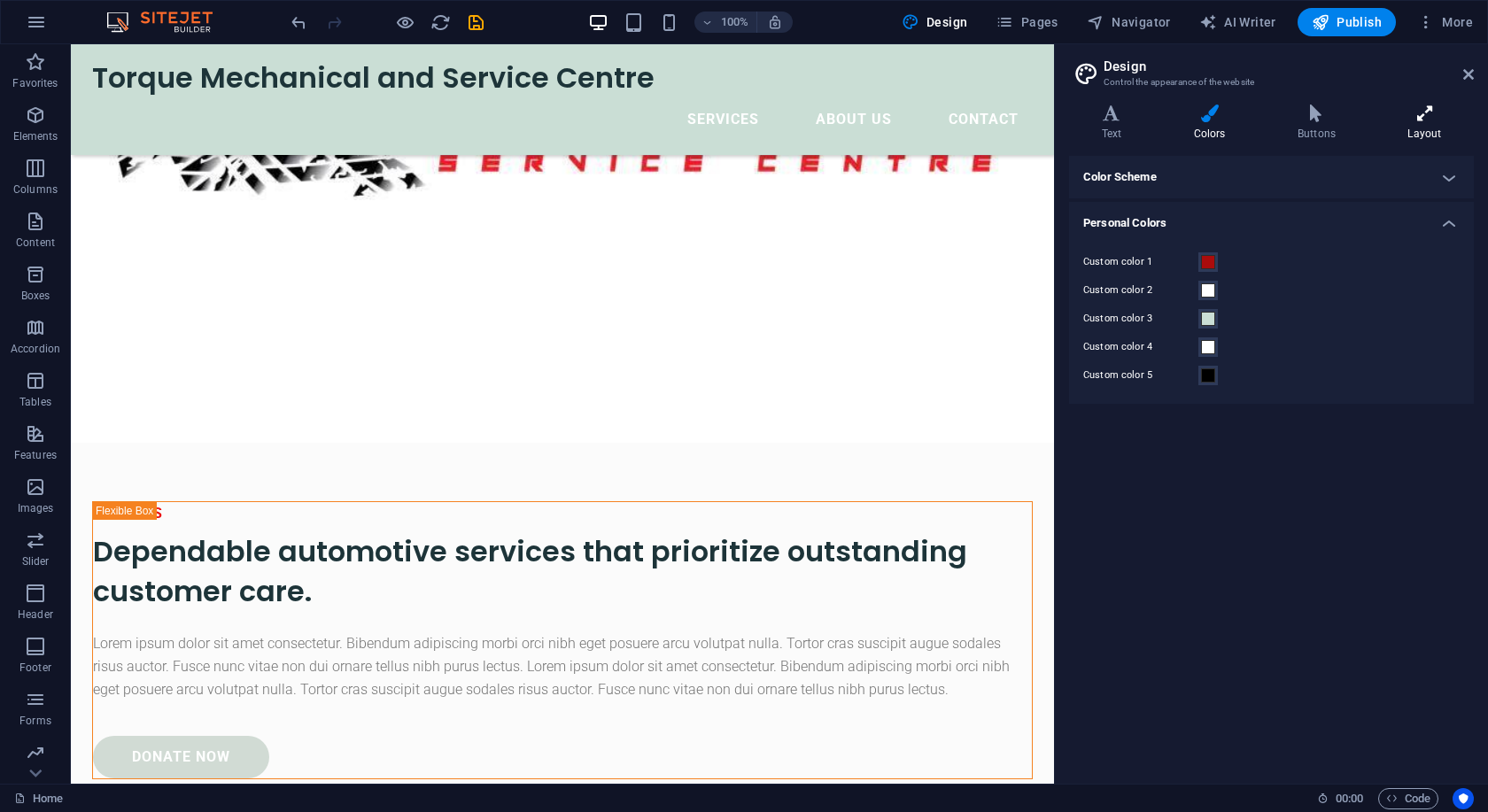
click at [1427, 123] on h4 "Layout" at bounding box center [1424, 123] width 98 height 37
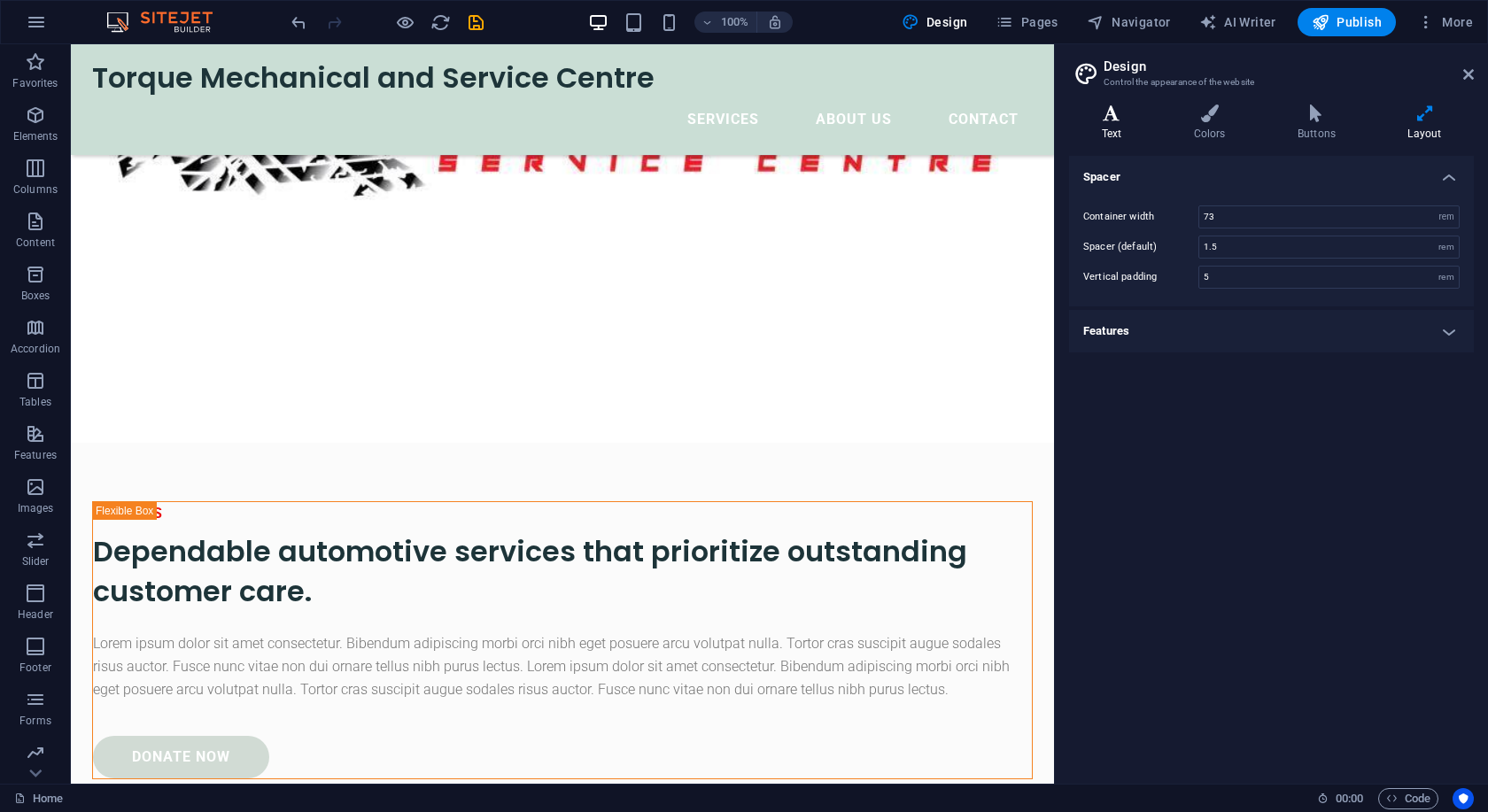
click at [1114, 126] on h4 "Text" at bounding box center [1115, 123] width 92 height 37
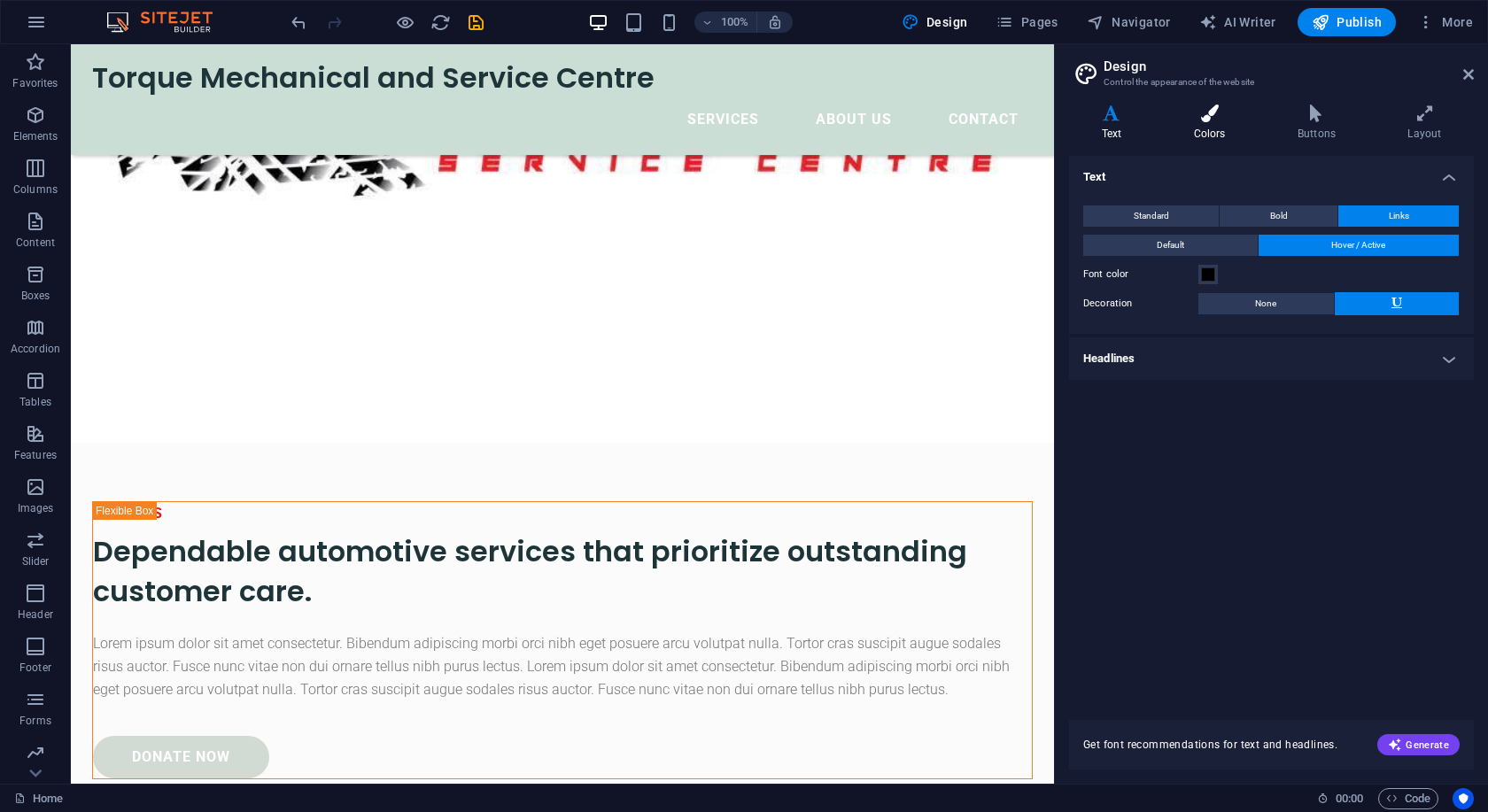
click at [1211, 121] on icon at bounding box center [1209, 113] width 96 height 18
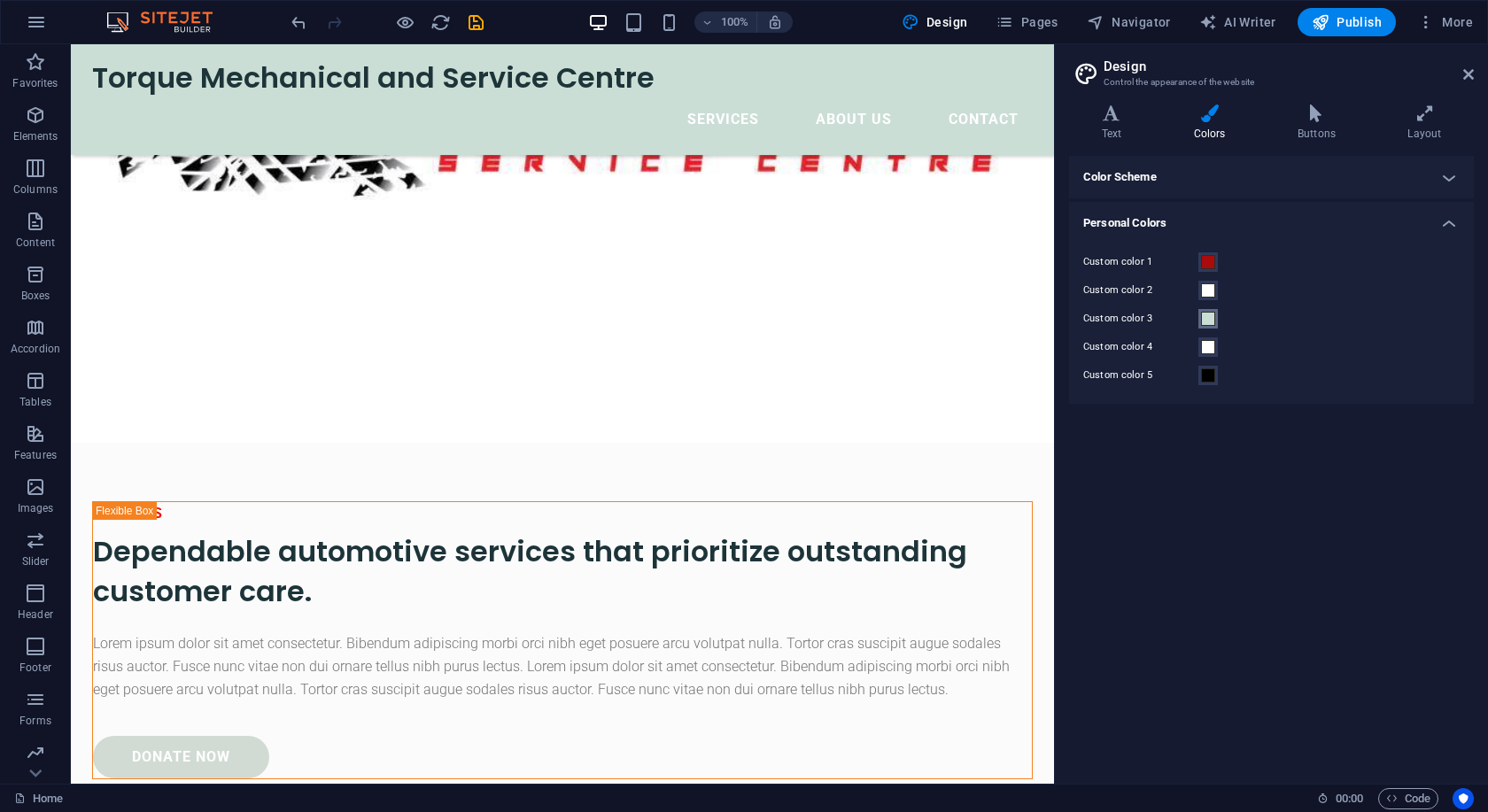
click at [1206, 323] on span at bounding box center [1207, 318] width 14 height 14
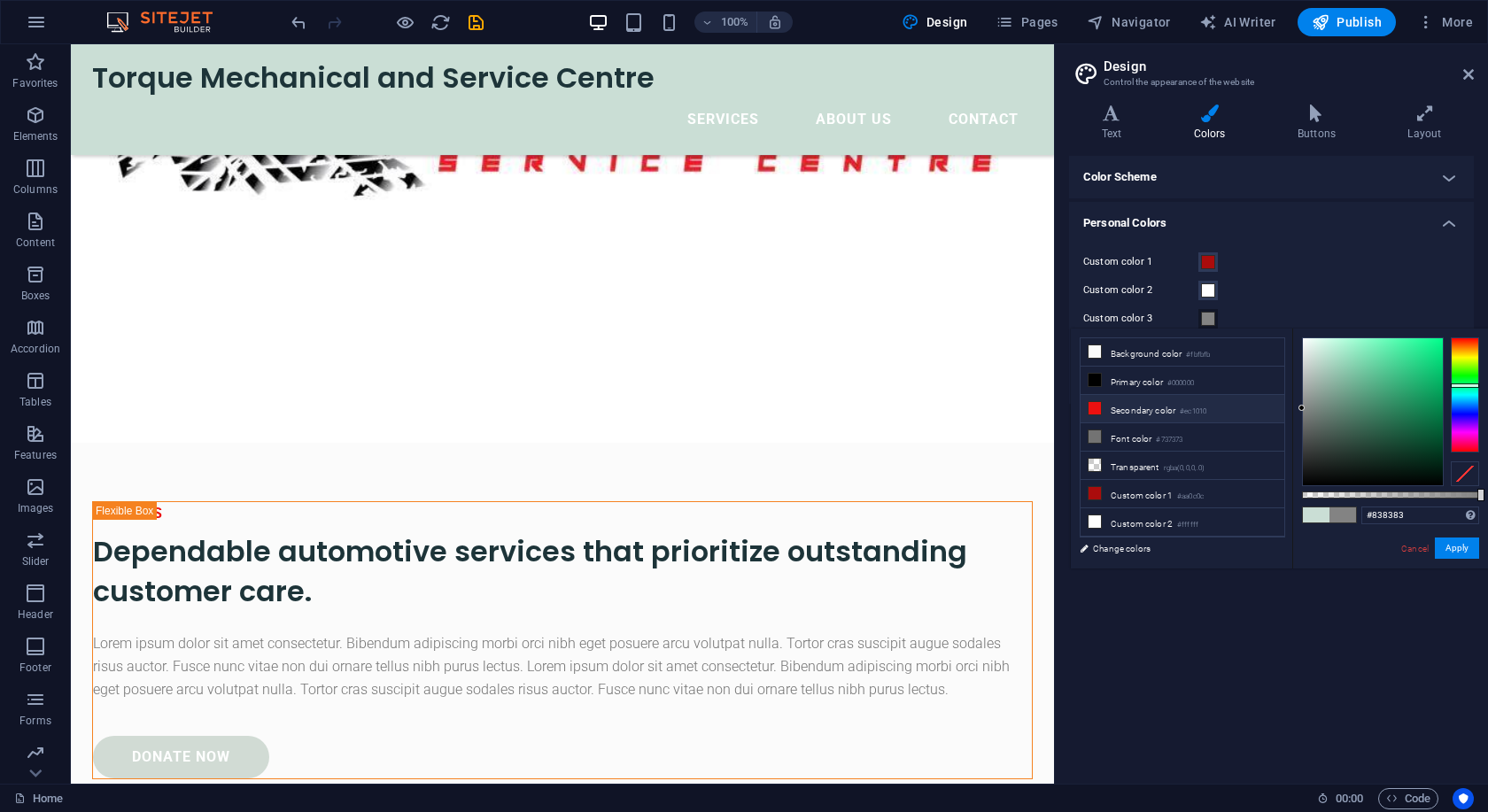
drag, startPoint x: 1304, startPoint y: 344, endPoint x: 1260, endPoint y: 403, distance: 73.6
click at [1262, 405] on div "less Background color #fbfbfb Primary color #000000 Secondary color #ec1010 Fon…" at bounding box center [1279, 448] width 417 height 239
click at [1131, 379] on li "Primary color #000000" at bounding box center [1182, 381] width 204 height 28
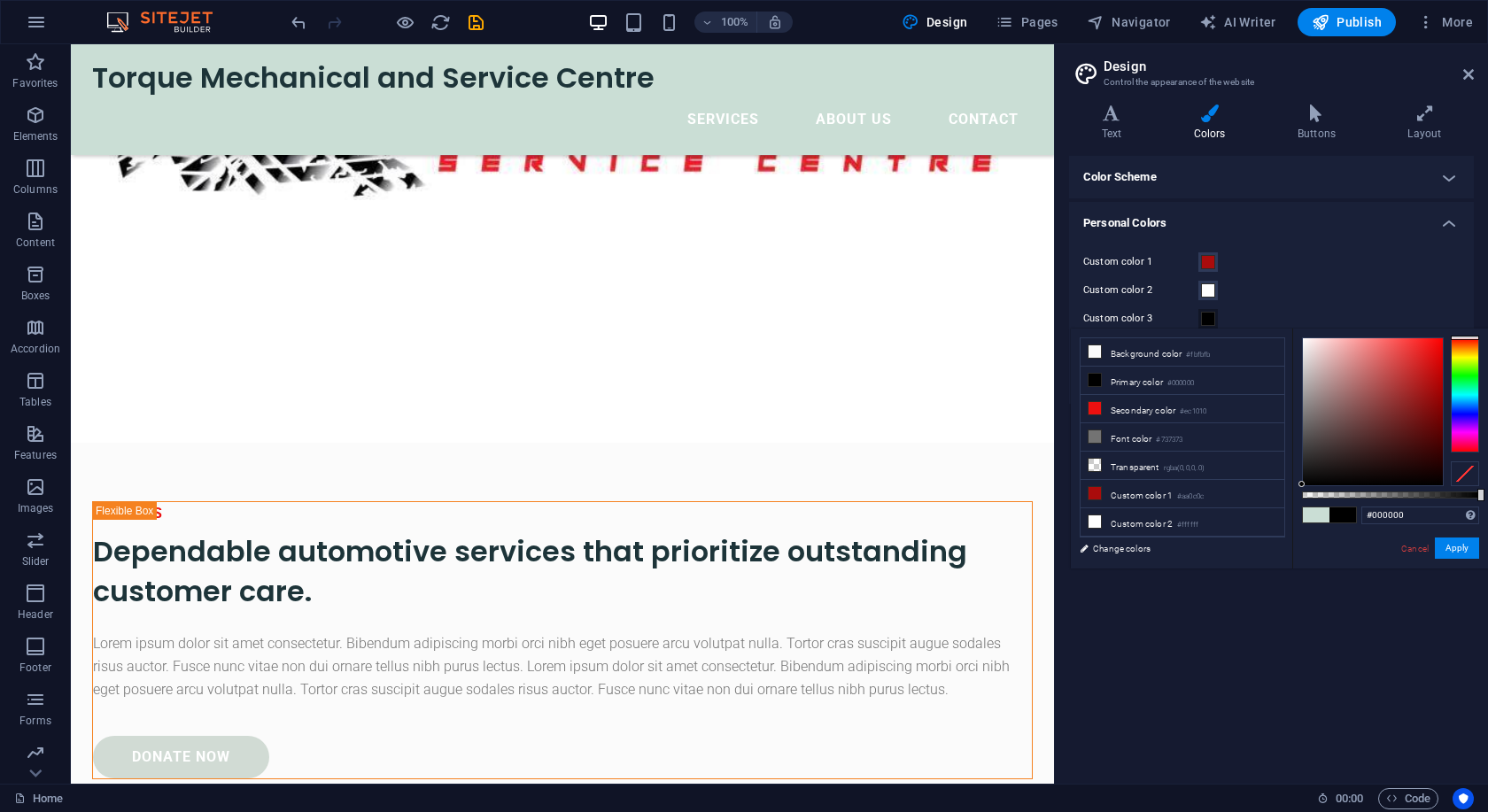
click at [1316, 300] on div "Custom color 2" at bounding box center [1271, 290] width 376 height 22
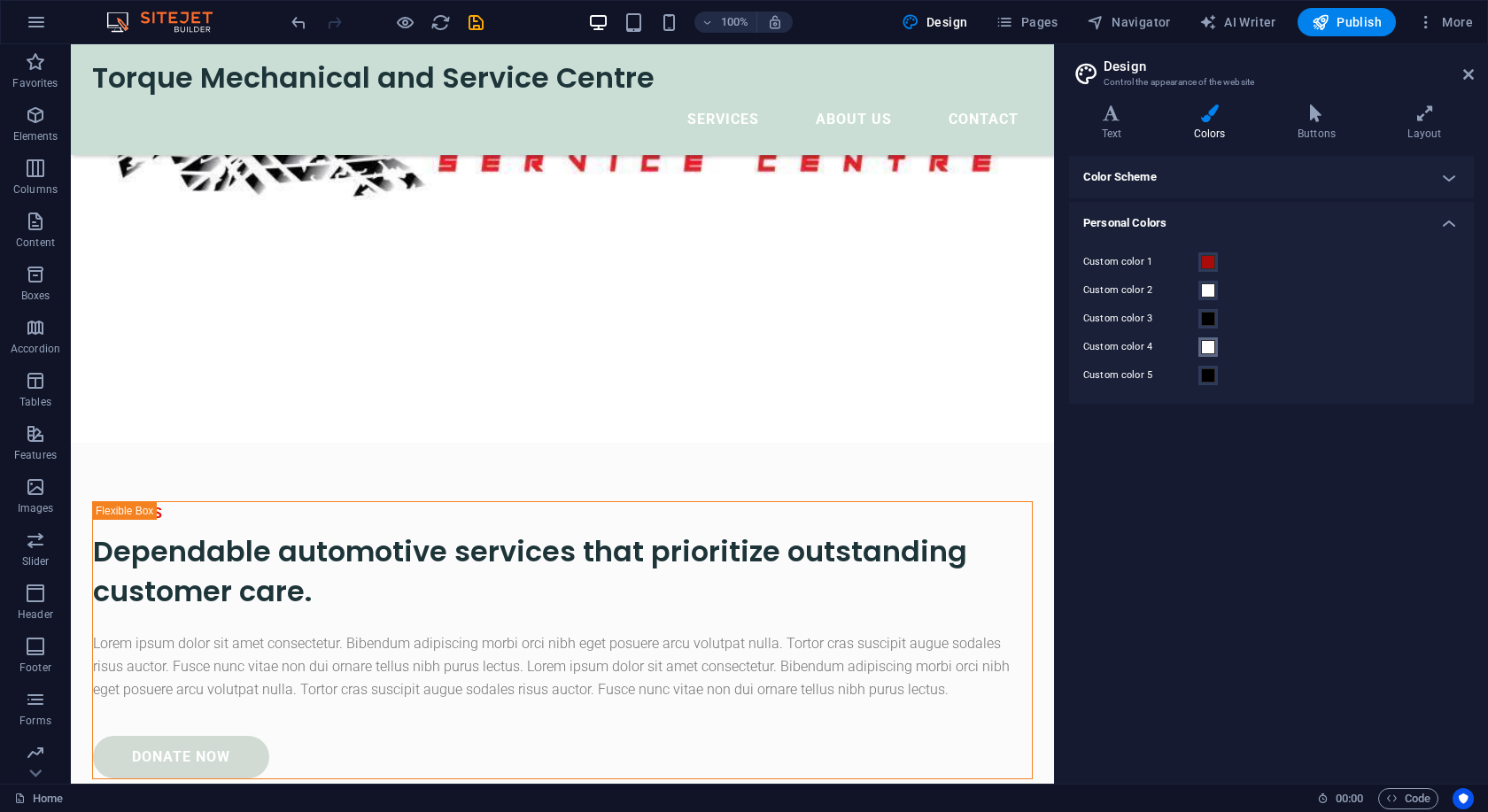
click at [1212, 349] on span at bounding box center [1207, 346] width 14 height 14
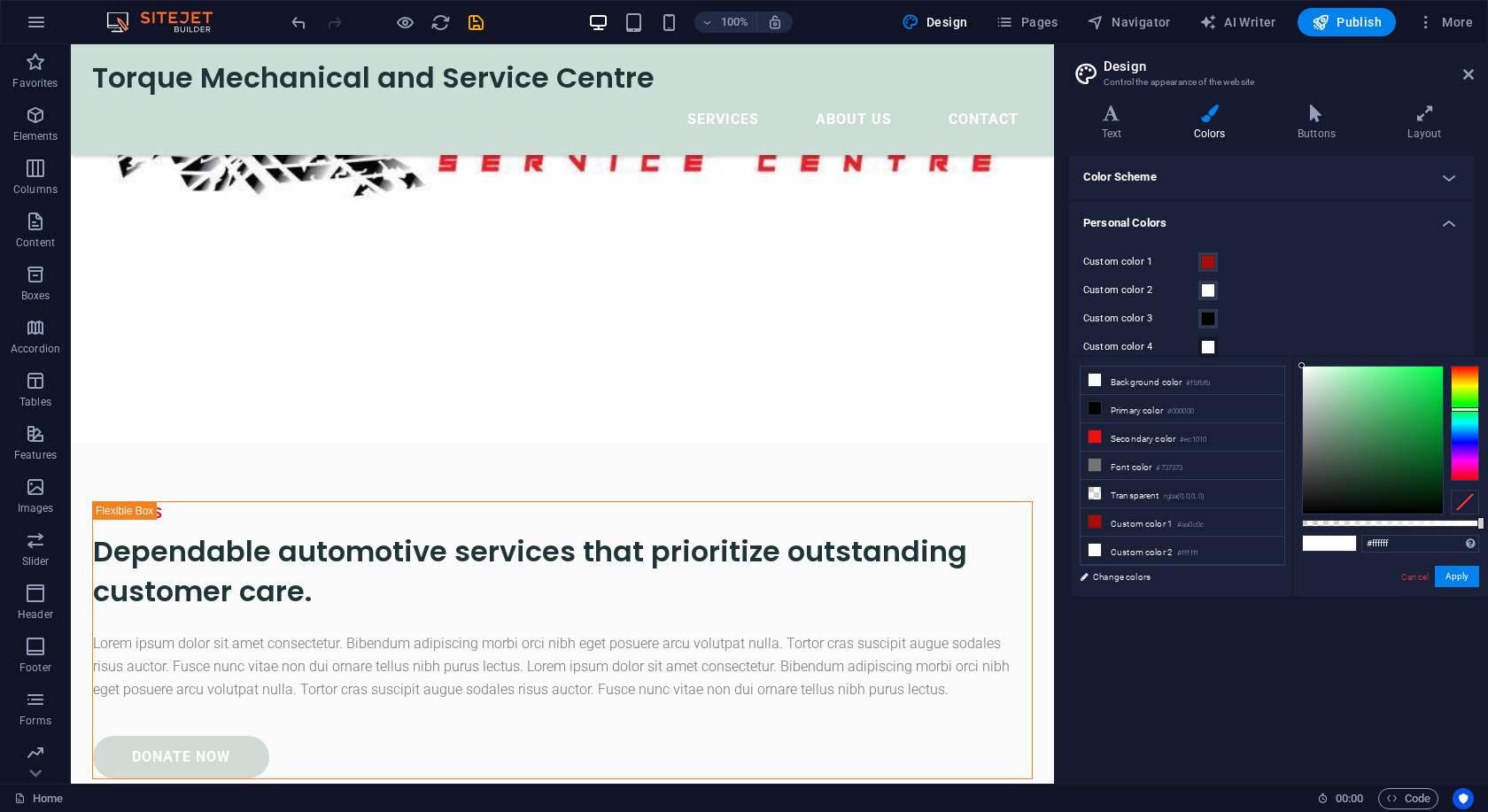
click at [1325, 319] on div "Custom color 3" at bounding box center [1271, 318] width 376 height 22
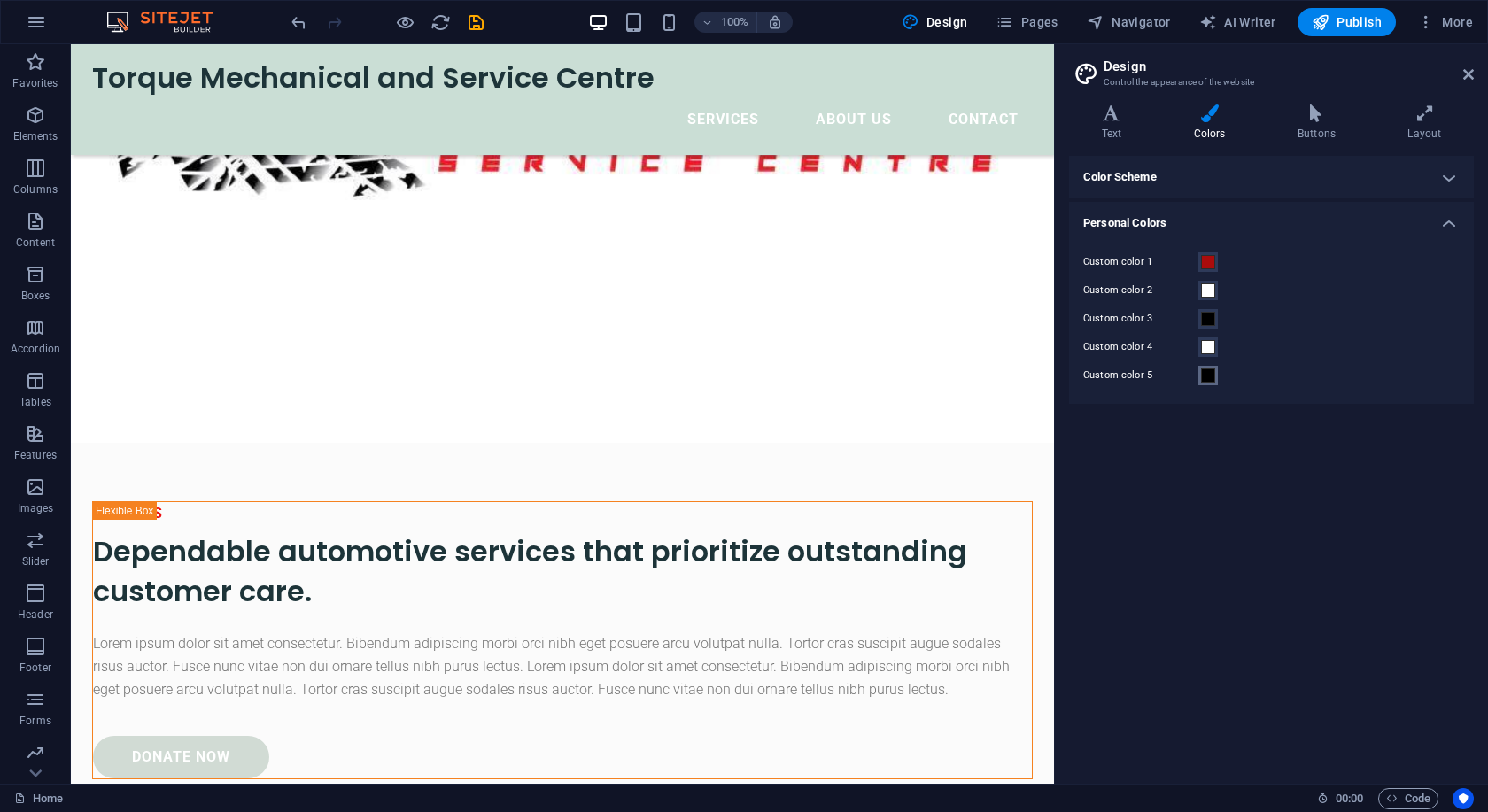
click at [1209, 380] on span at bounding box center [1207, 375] width 14 height 14
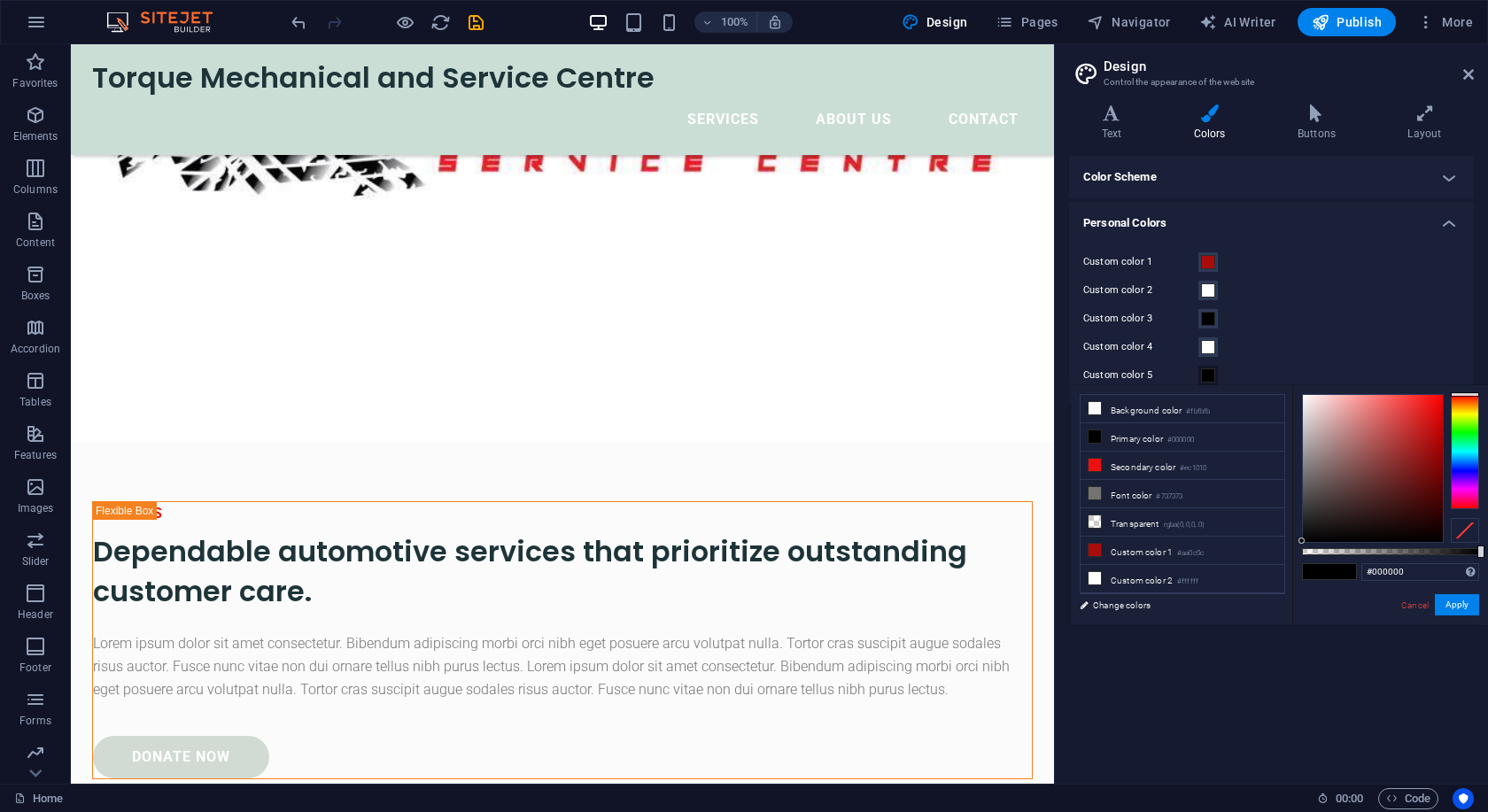
click at [1393, 301] on div "Custom color 1 Custom color 2 Custom color 3 Custom color 4 Custom color 5" at bounding box center [1271, 319] width 412 height 170
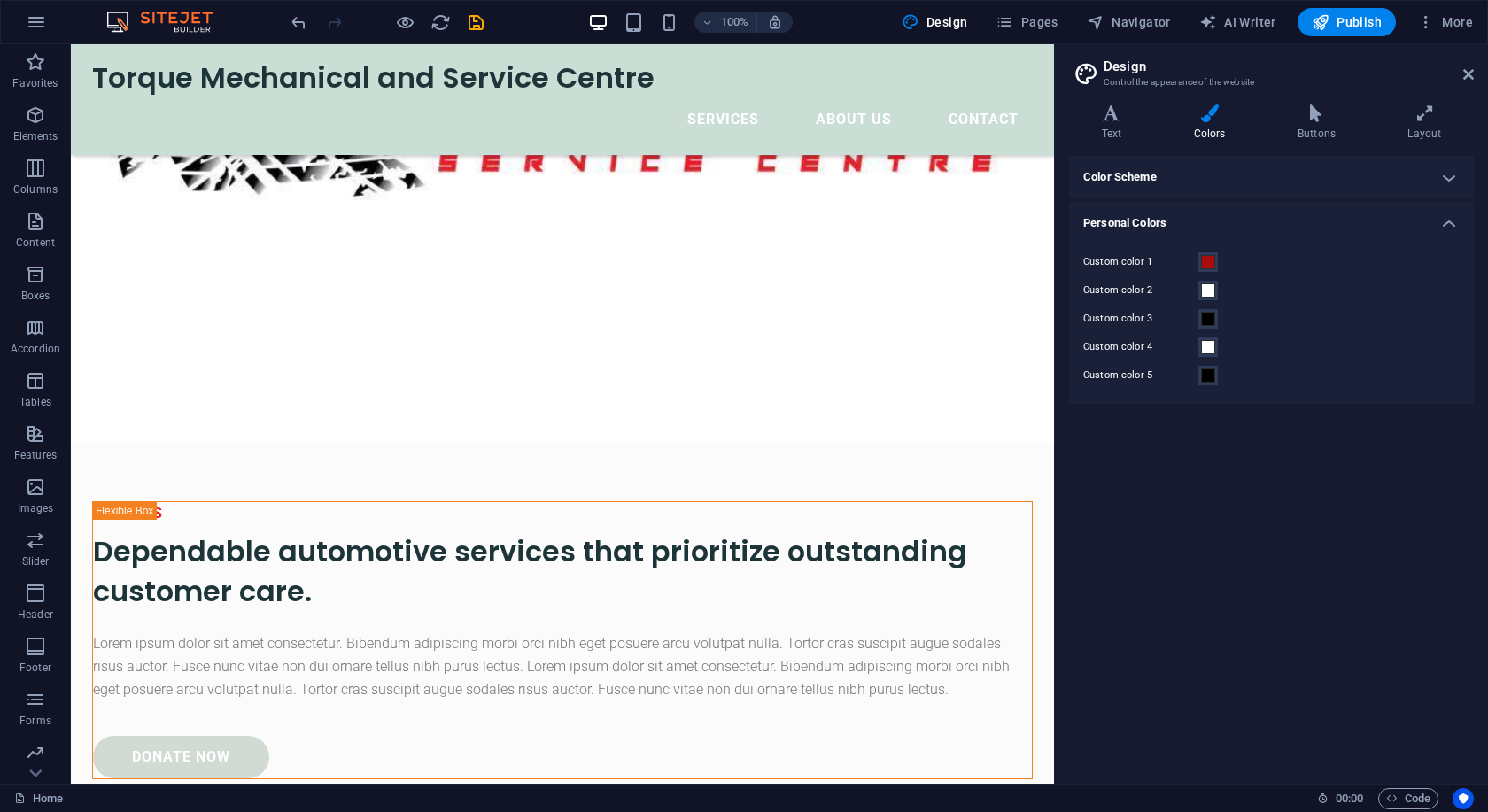
click at [1446, 224] on h4 "Personal Colors" at bounding box center [1271, 218] width 404 height 32
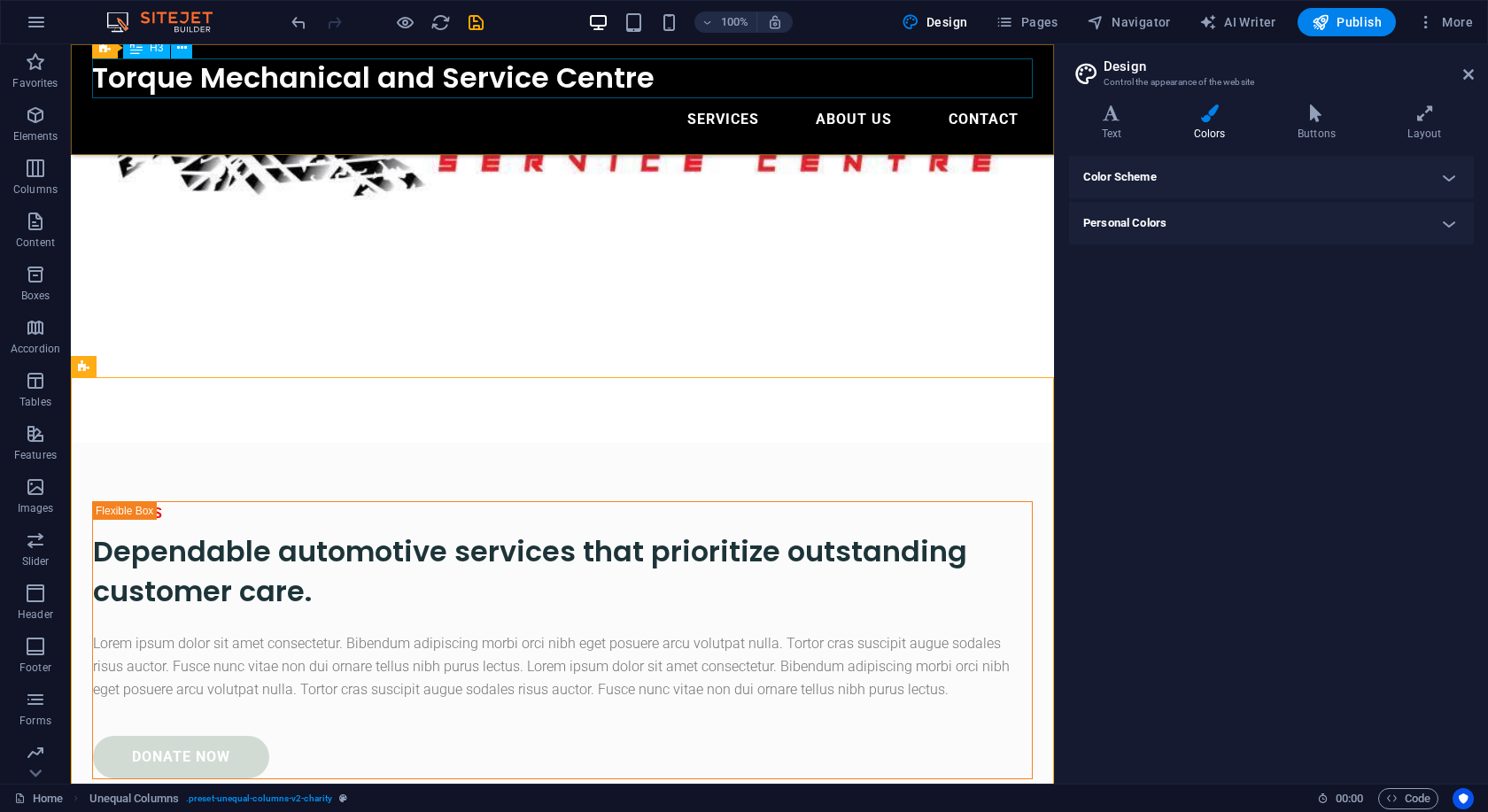
click at [780, 74] on div "Torque Mechanical and Service Centre" at bounding box center [562, 78] width 941 height 40
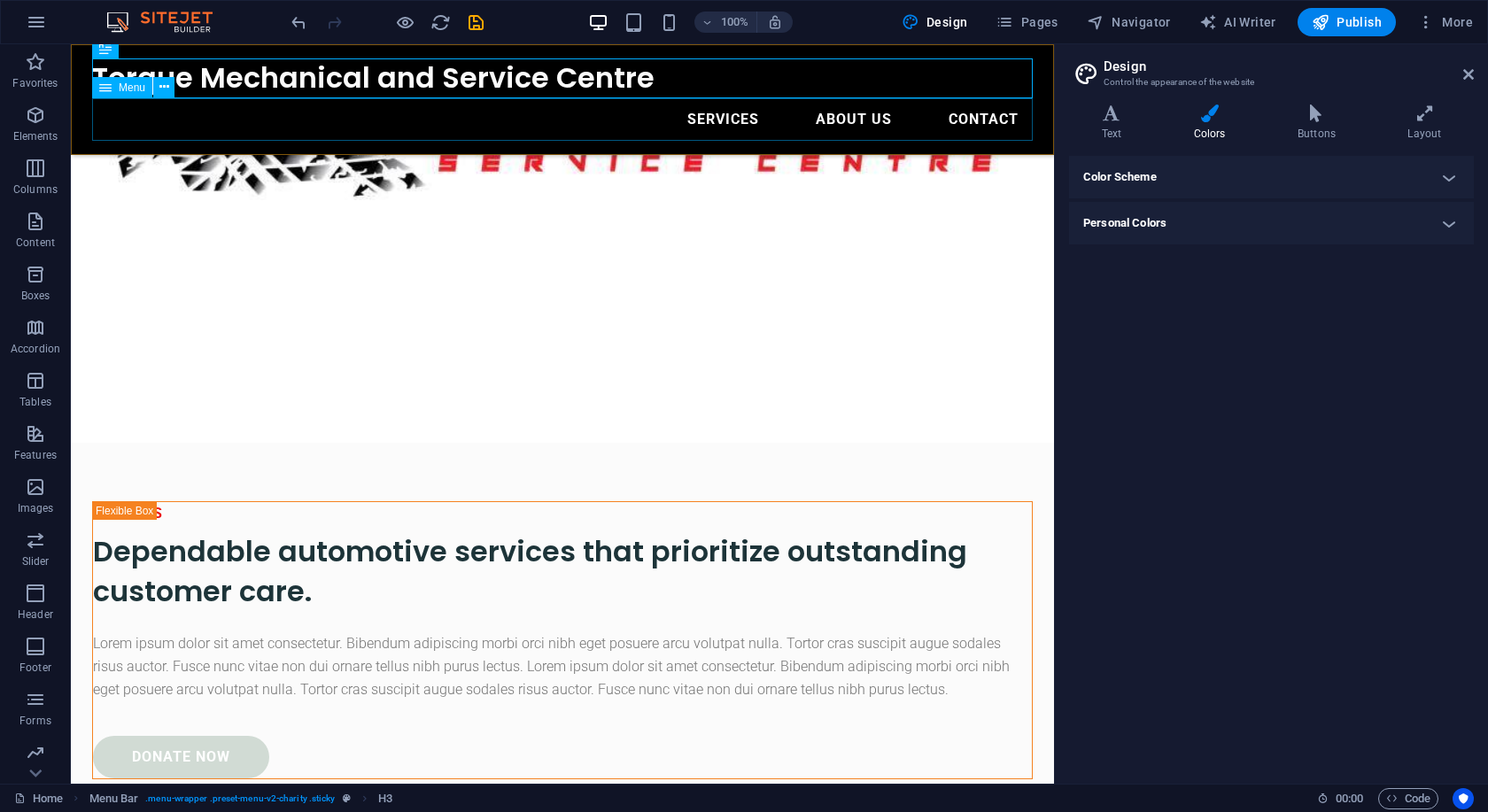
click at [581, 123] on nav "Services About Us Contact" at bounding box center [562, 119] width 941 height 42
click at [716, 81] on div "Torque Mechanical and Service Centre" at bounding box center [562, 78] width 941 height 40
click at [704, 123] on nav "Services About Us Contact" at bounding box center [562, 119] width 941 height 42
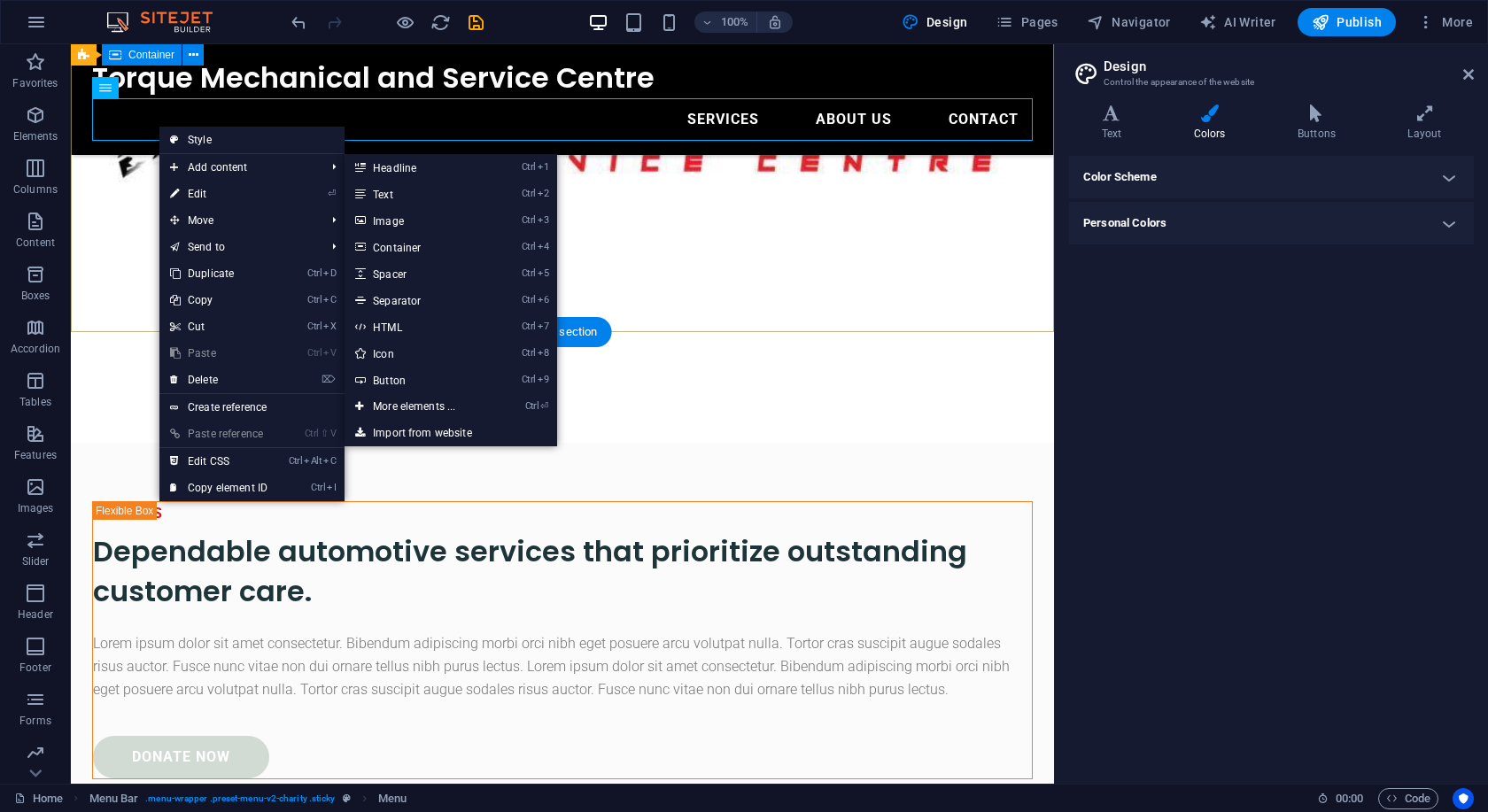
click at [872, 442] on div at bounding box center [562, 524] width 983 height 163
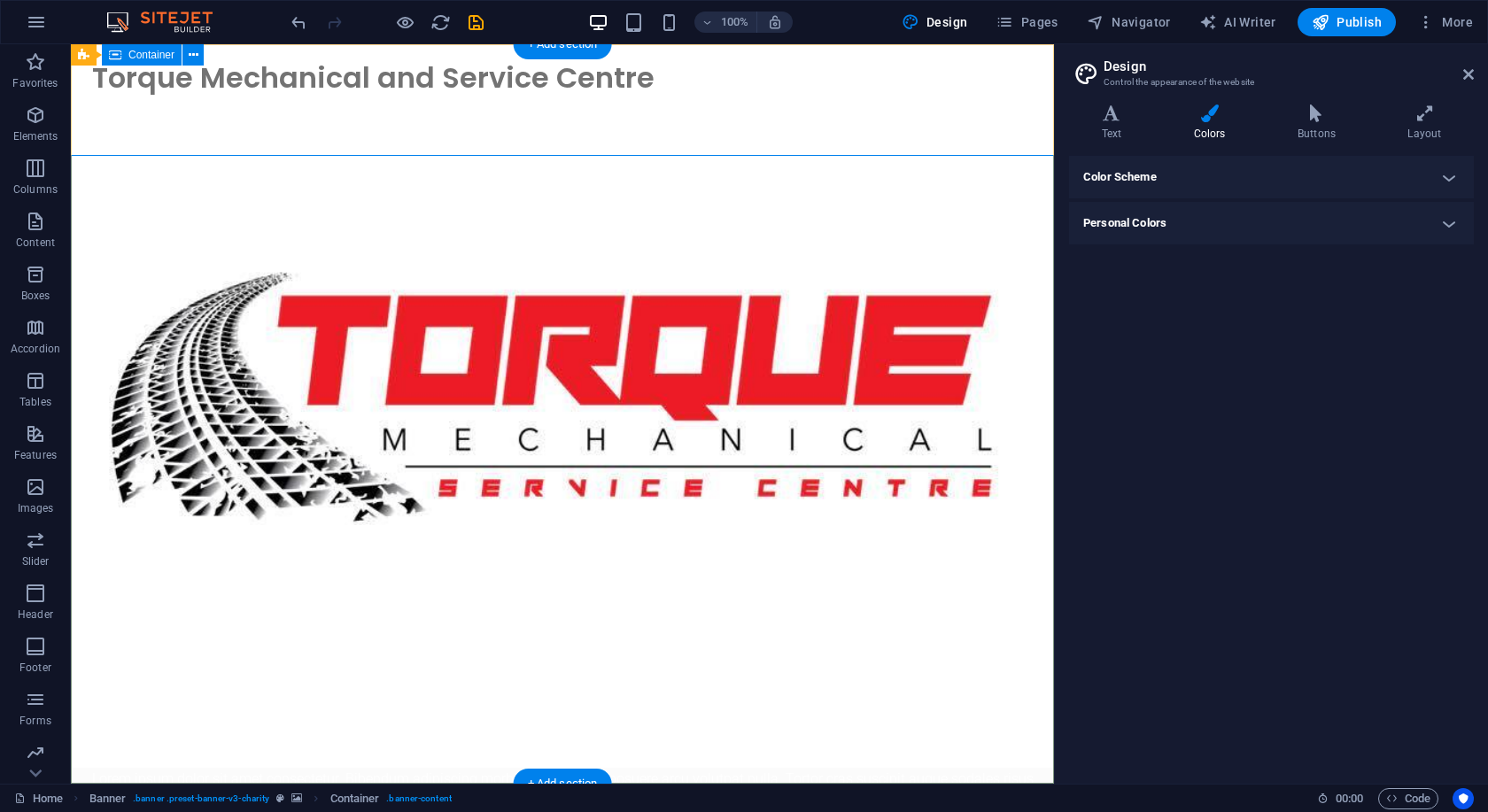
scroll to position [0, 0]
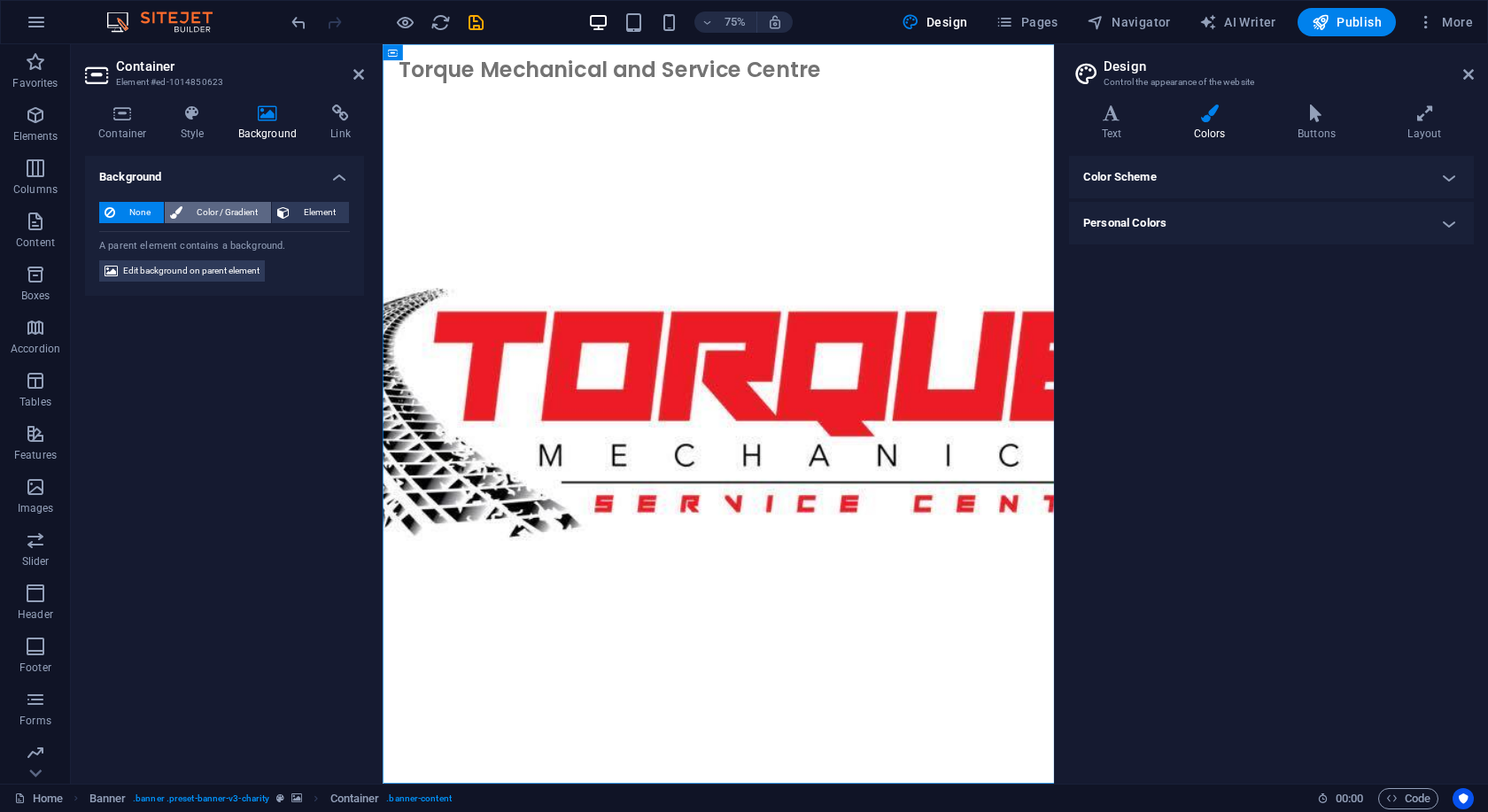
click at [213, 214] on span "Color / Gradient" at bounding box center [226, 212] width 78 height 22
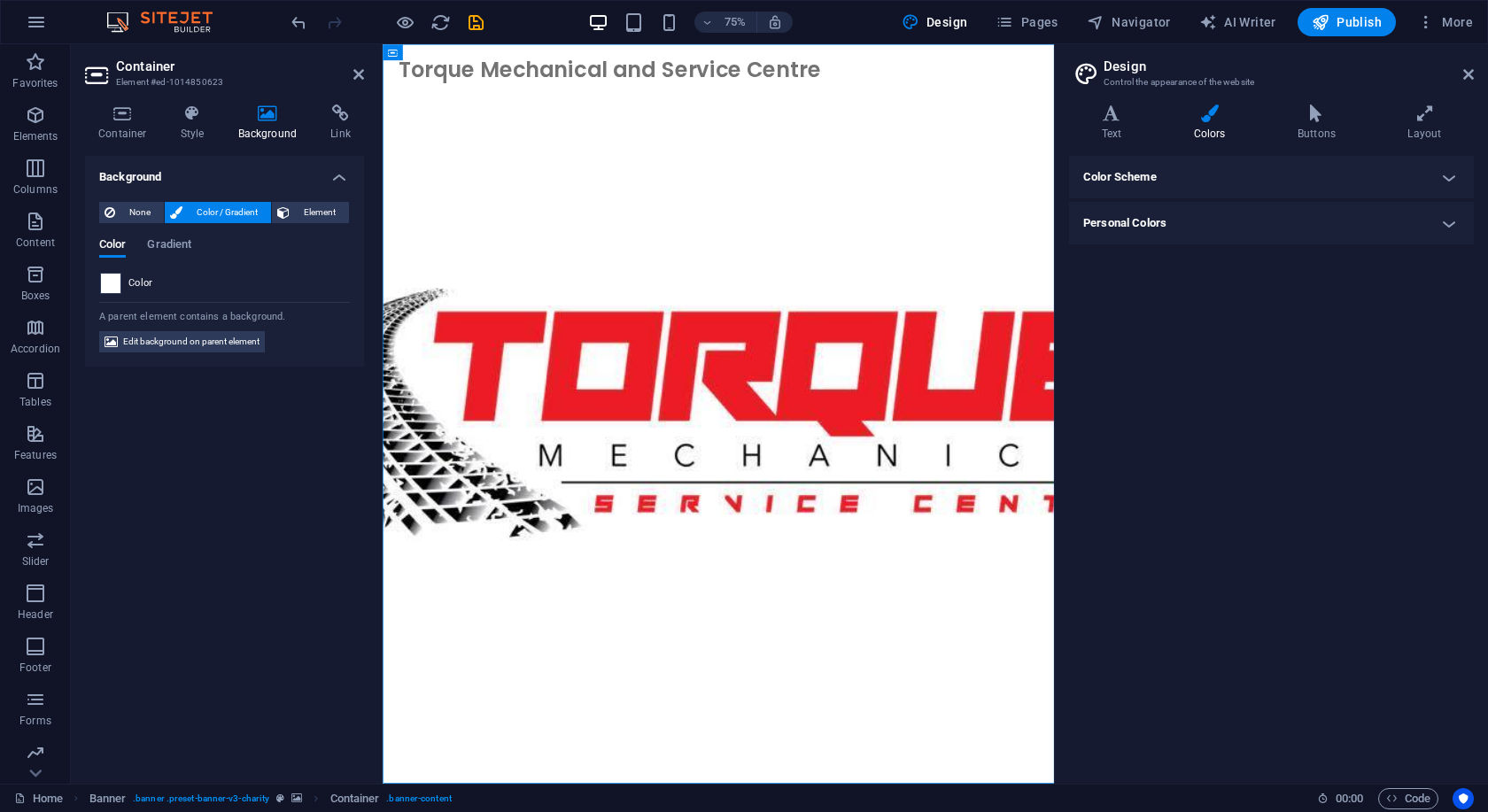
click at [118, 284] on span at bounding box center [110, 283] width 20 height 20
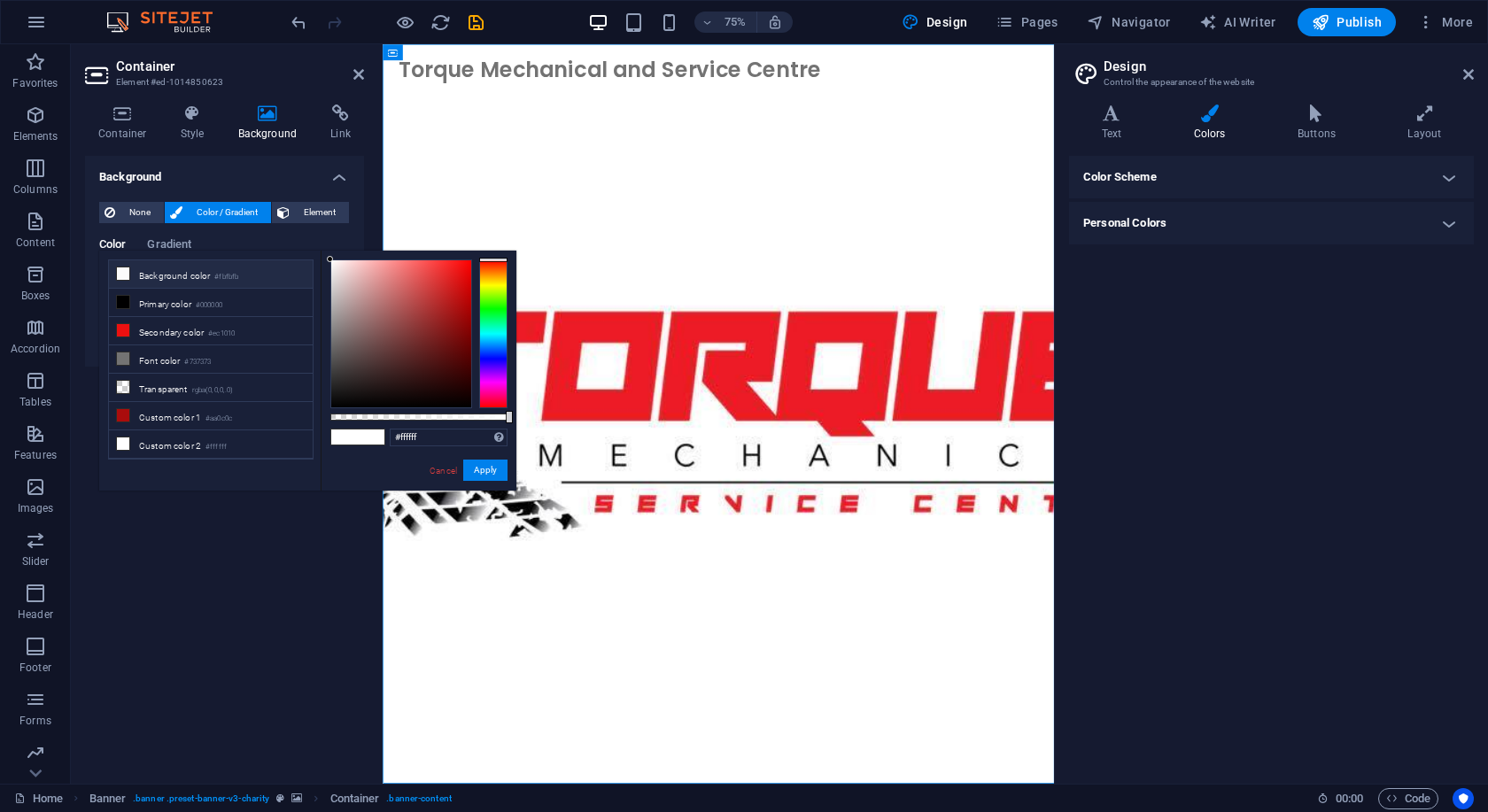
click at [166, 271] on li "Background color #fbfbfb" at bounding box center [211, 274] width 204 height 28
drag, startPoint x: 269, startPoint y: 595, endPoint x: 345, endPoint y: 566, distance: 81.3
click at [270, 590] on div "Background None Color / Gradient Element Stretch background to full-width Color…" at bounding box center [225, 463] width 279 height 614
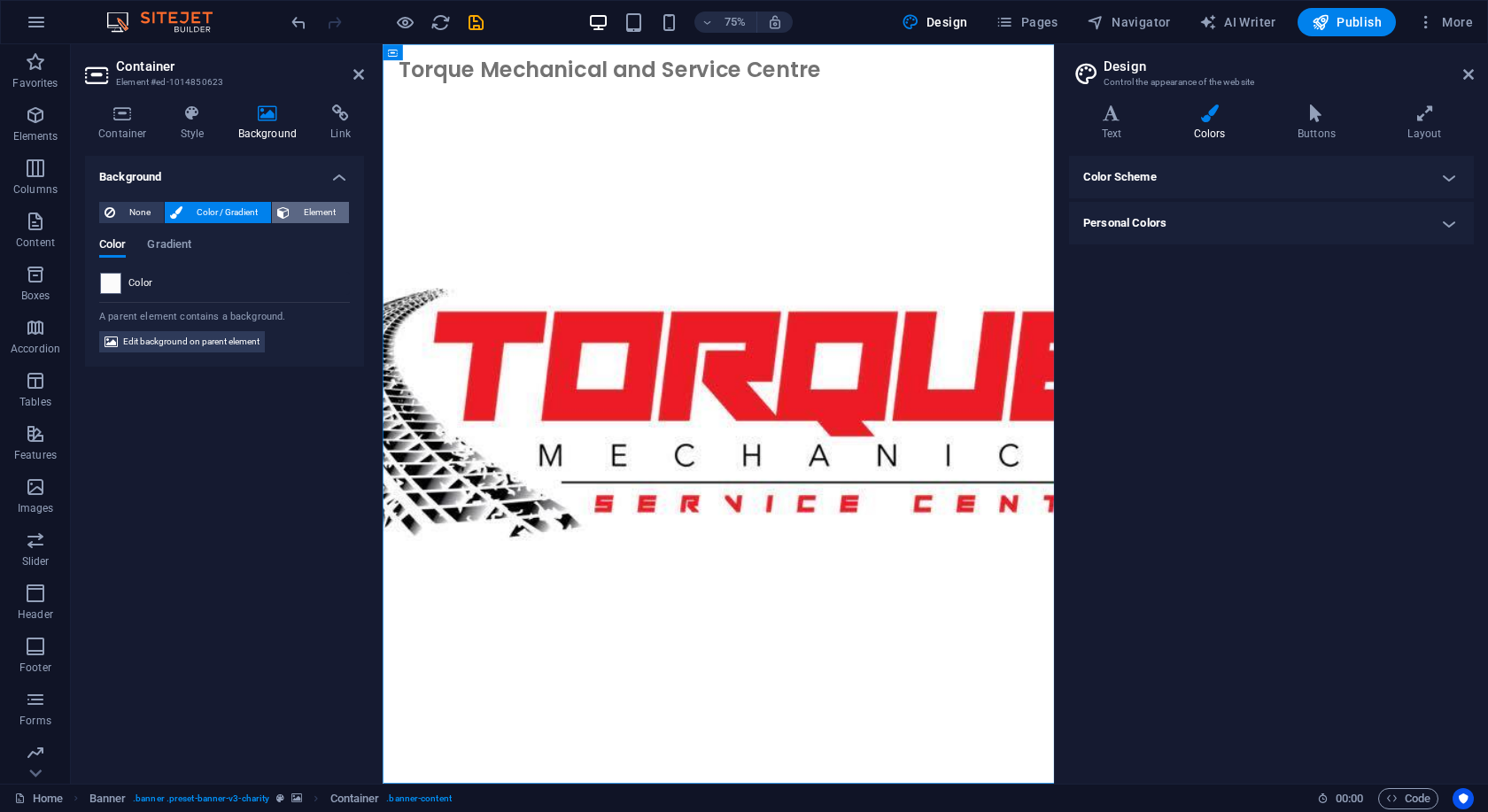
click at [322, 206] on span "Element" at bounding box center [319, 212] width 49 height 22
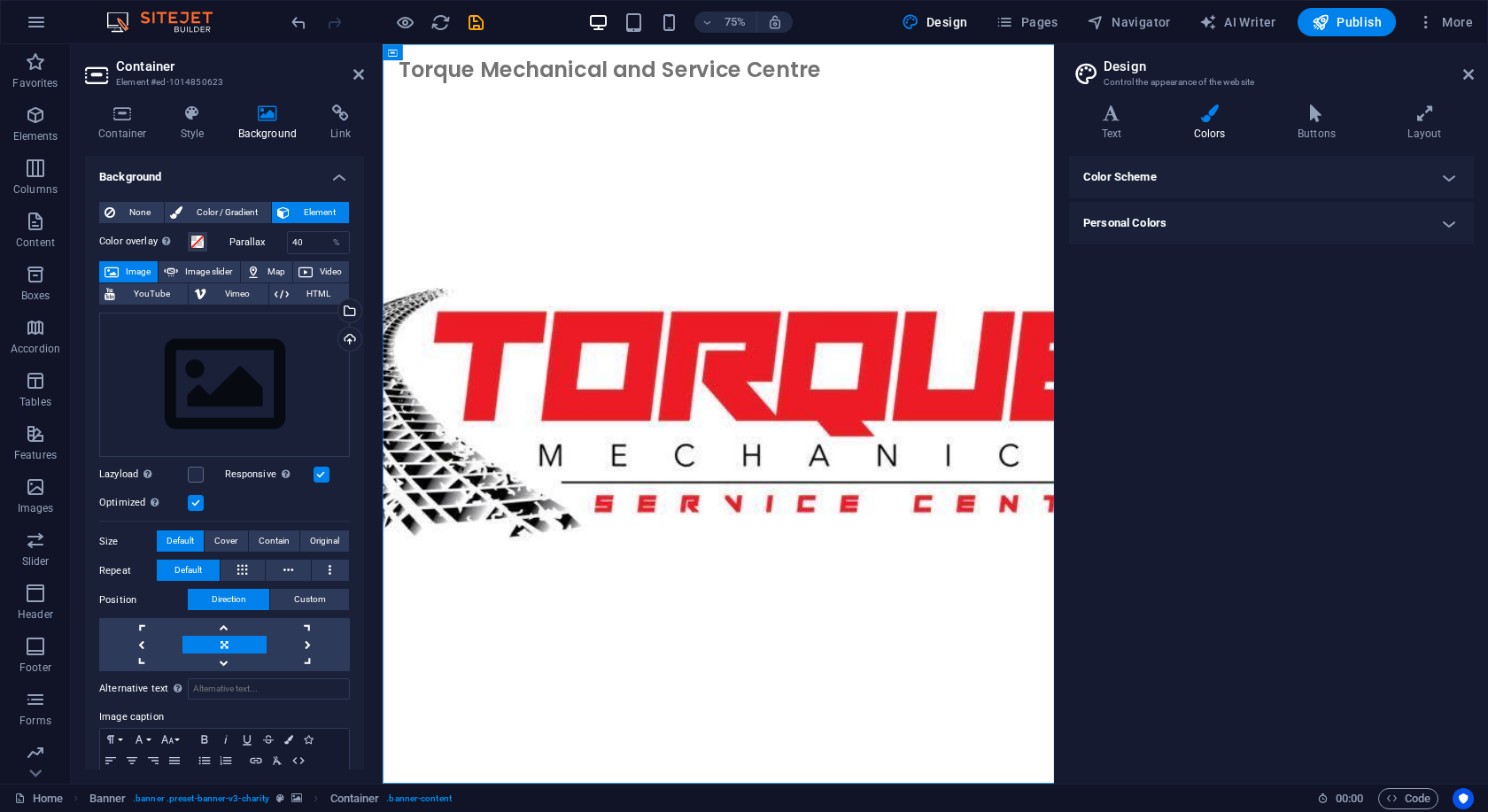
click at [1210, 233] on h4 "Personal Colors" at bounding box center [1271, 223] width 404 height 42
click at [1174, 187] on h4 "Color Scheme" at bounding box center [1271, 177] width 404 height 42
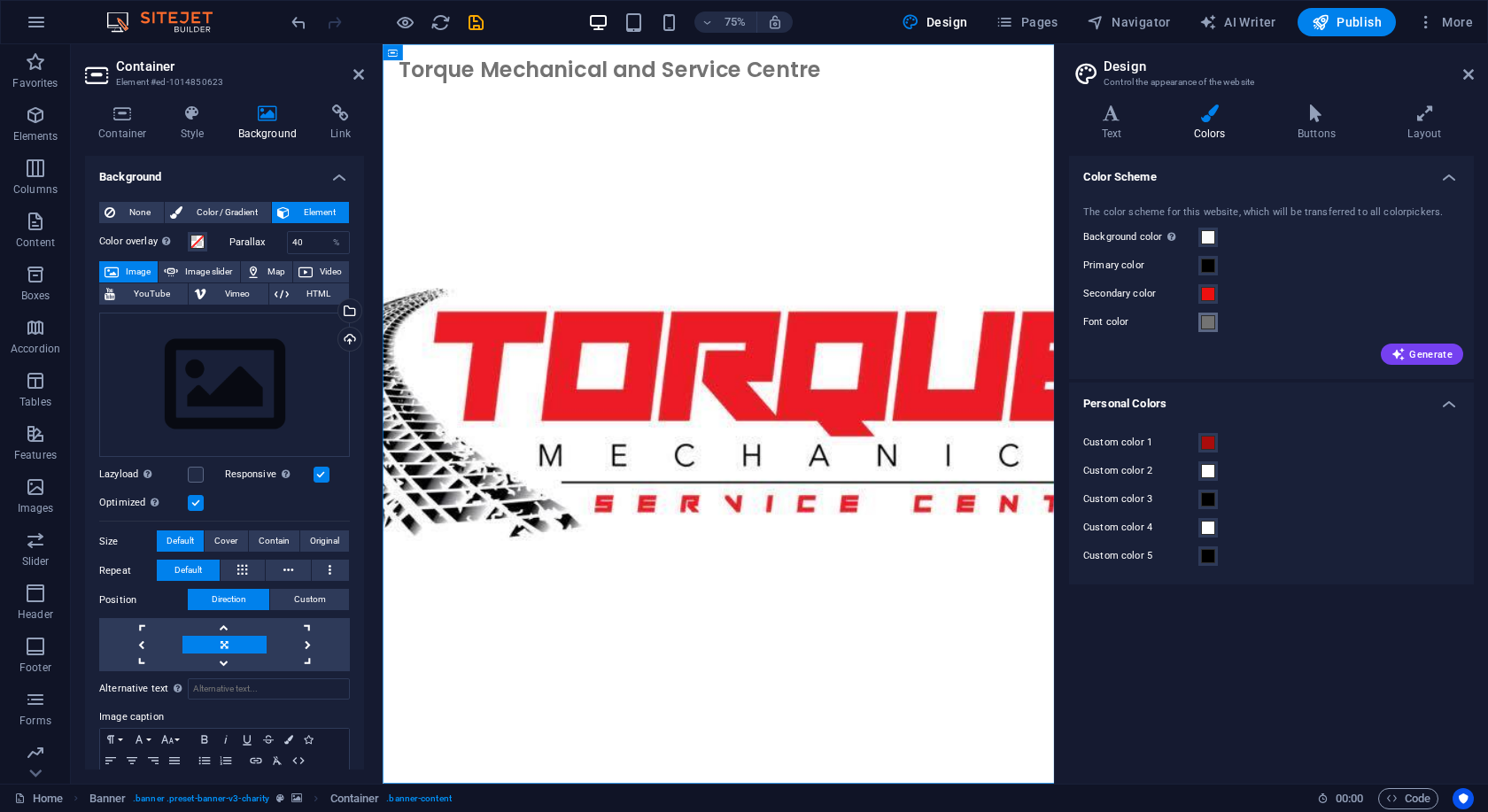
click at [1207, 328] on span at bounding box center [1207, 322] width 14 height 14
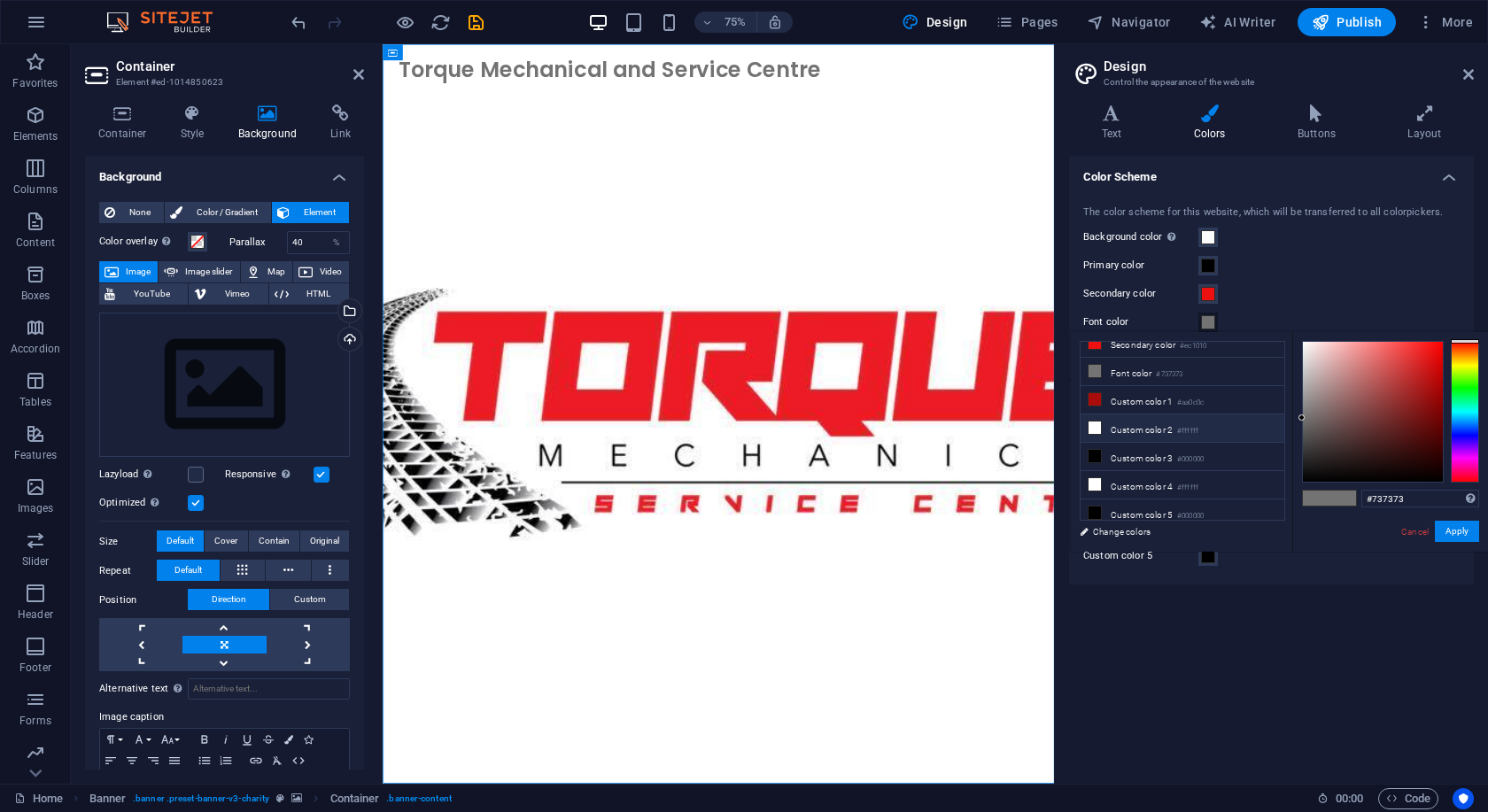
click at [1155, 426] on li "Custom color 2 #ffffff" at bounding box center [1182, 428] width 204 height 28
drag, startPoint x: 1457, startPoint y: 530, endPoint x: 1455, endPoint y: 560, distance: 30.1
click at [1456, 530] on button "Apply" at bounding box center [1456, 530] width 44 height 22
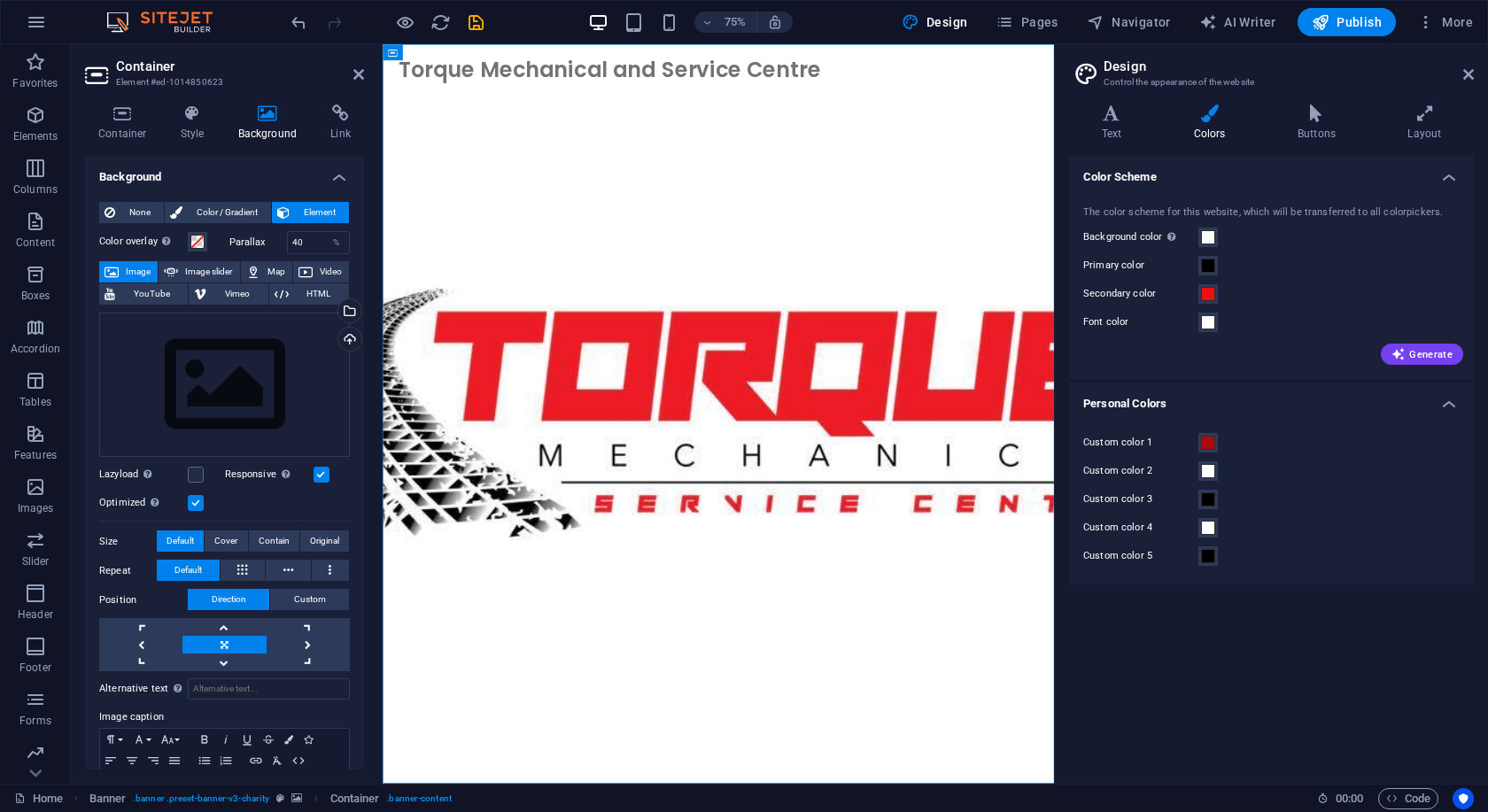
click at [1328, 642] on div "Color Scheme The color scheme for this website, which will be transferred to al…" at bounding box center [1271, 463] width 404 height 614
click at [1451, 173] on h4 "Color Scheme" at bounding box center [1271, 172] width 404 height 32
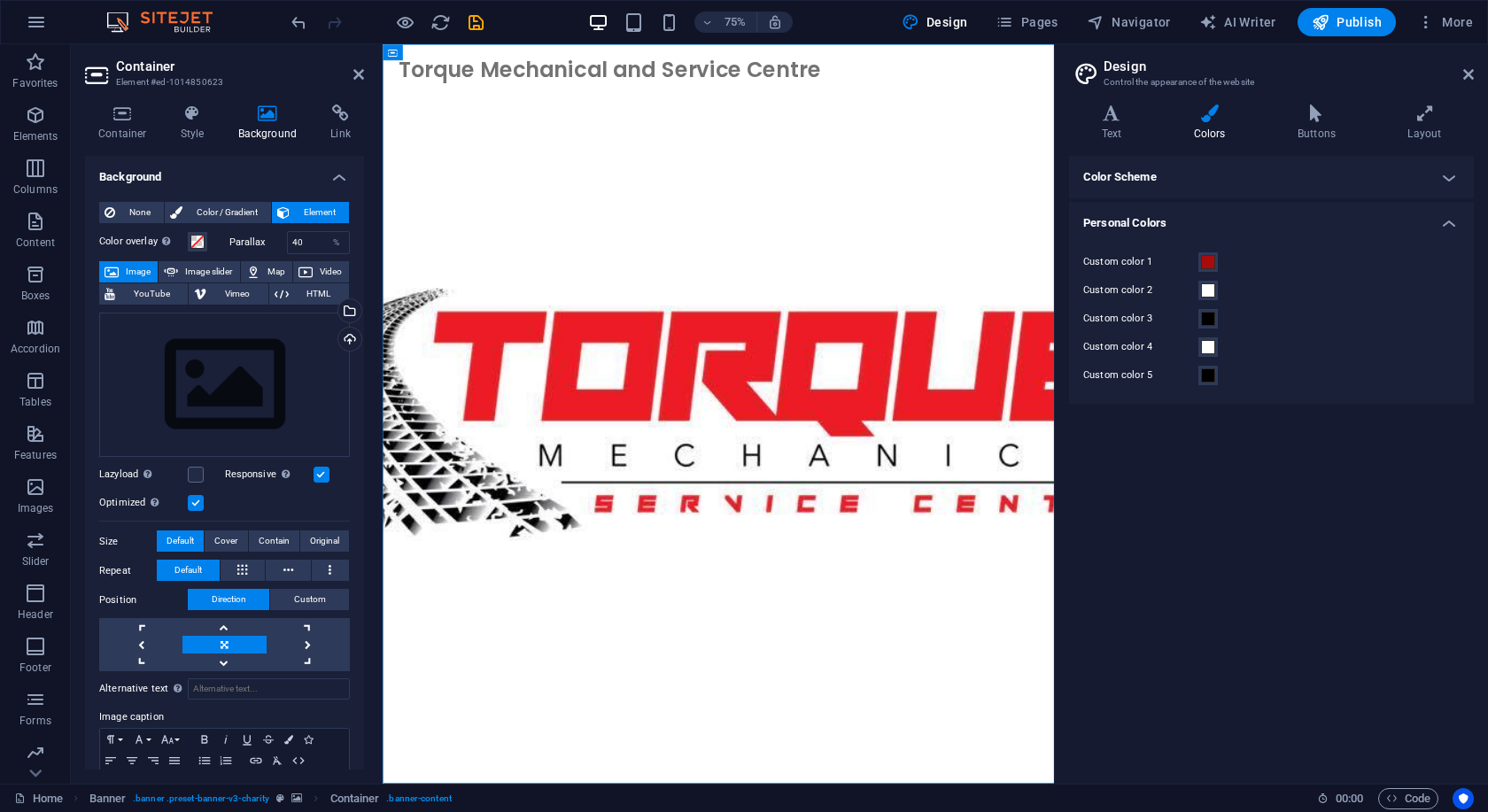
click at [1455, 225] on h4 "Personal Colors" at bounding box center [1271, 218] width 404 height 32
click at [1246, 444] on div "Color Scheme The color scheme for this website, which will be transferred to al…" at bounding box center [1271, 463] width 404 height 614
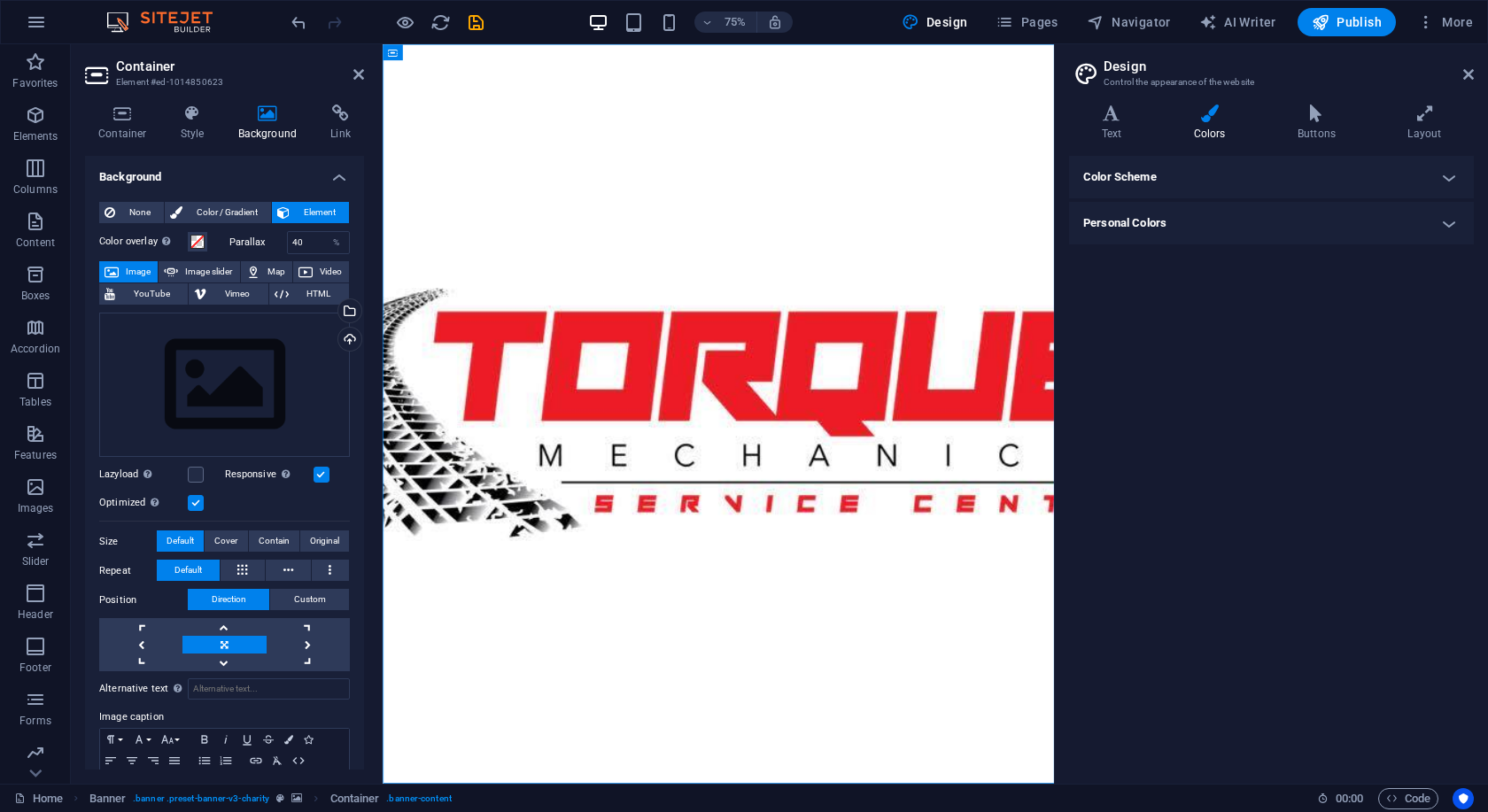
click at [361, 71] on icon at bounding box center [358, 74] width 10 height 14
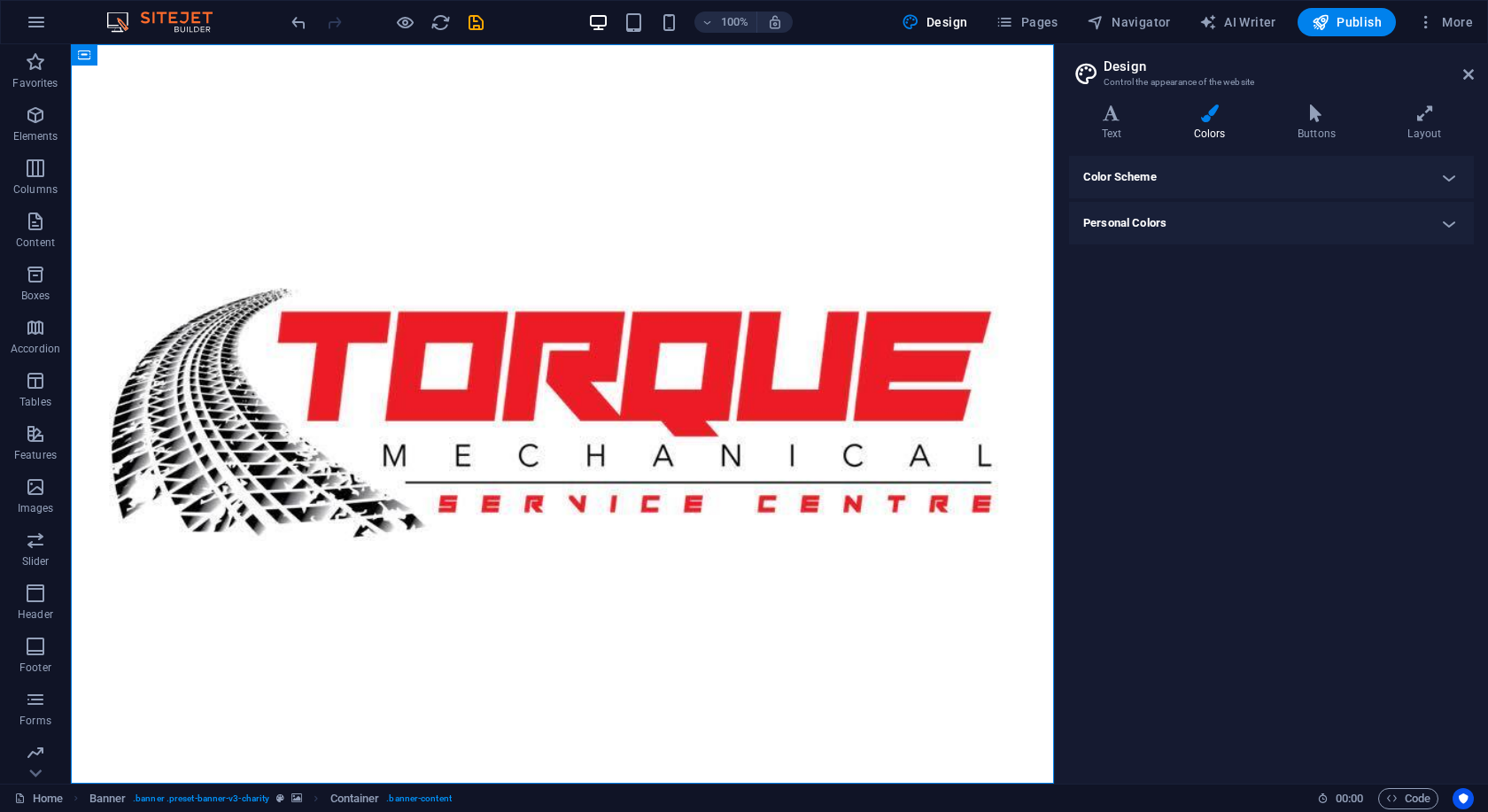
click at [1242, 488] on div "Color Scheme The color scheme for this website, which will be transferred to al…" at bounding box center [1271, 463] width 404 height 614
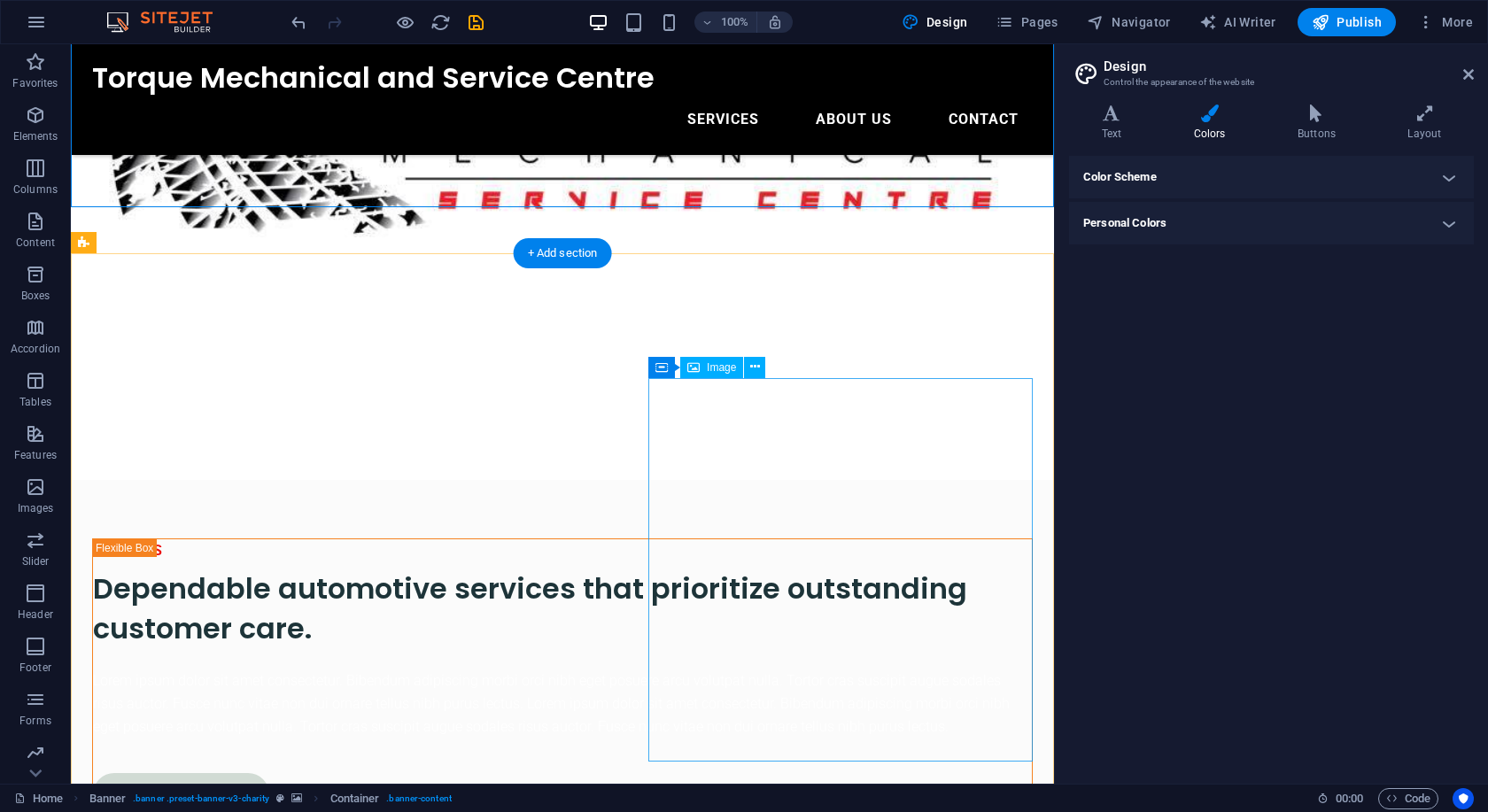
scroll to position [632, 0]
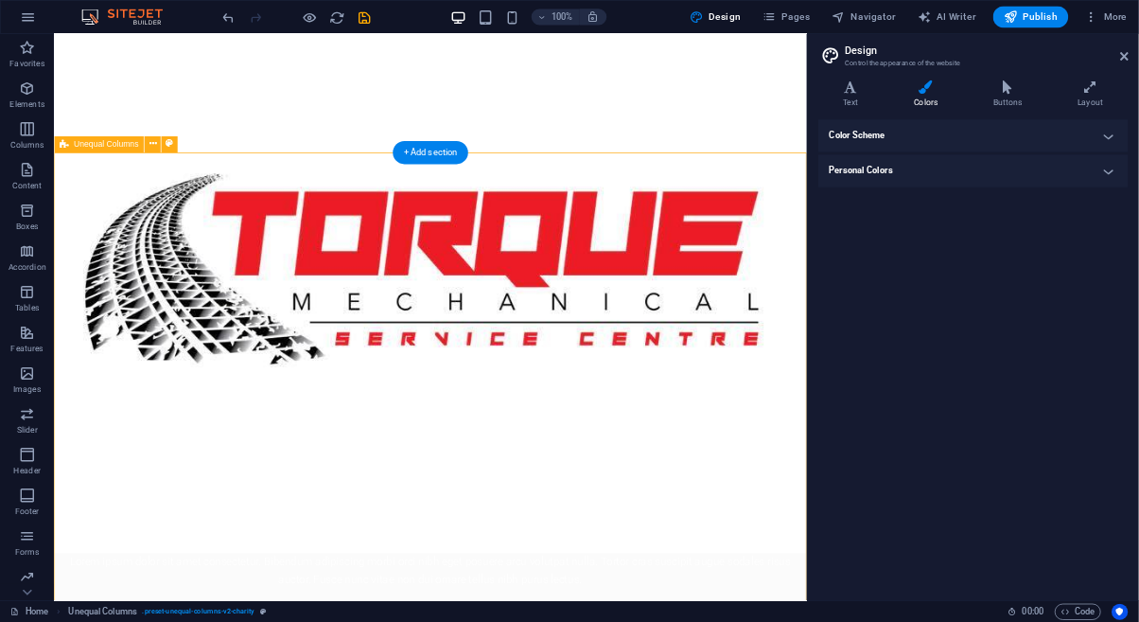
scroll to position [0, 0]
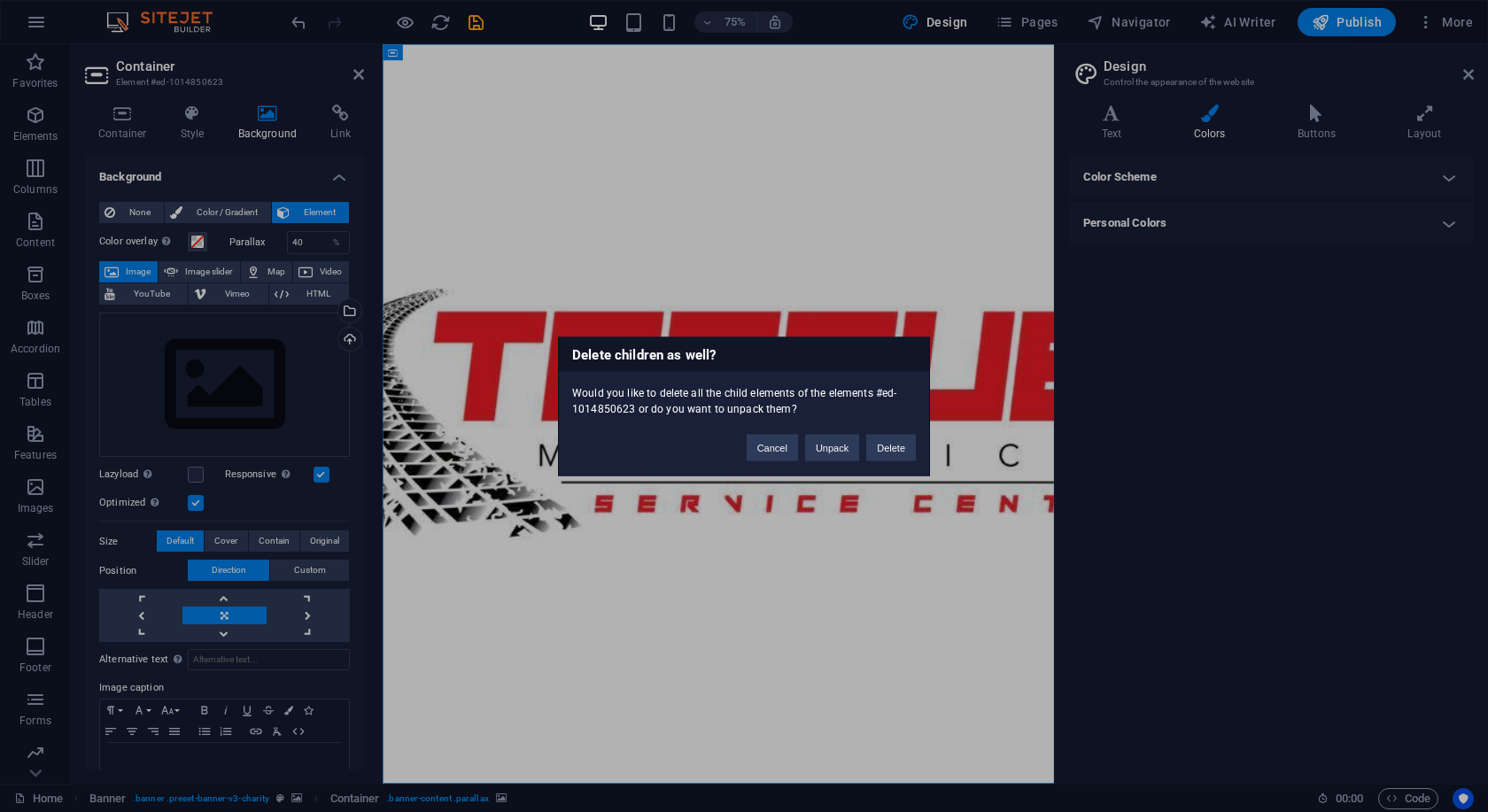
click at [1162, 433] on div "Delete children as well? Would you like to delete all the child elements of the…" at bounding box center [744, 406] width 1488 height 812
click at [775, 454] on button "Cancel" at bounding box center [772, 447] width 51 height 26
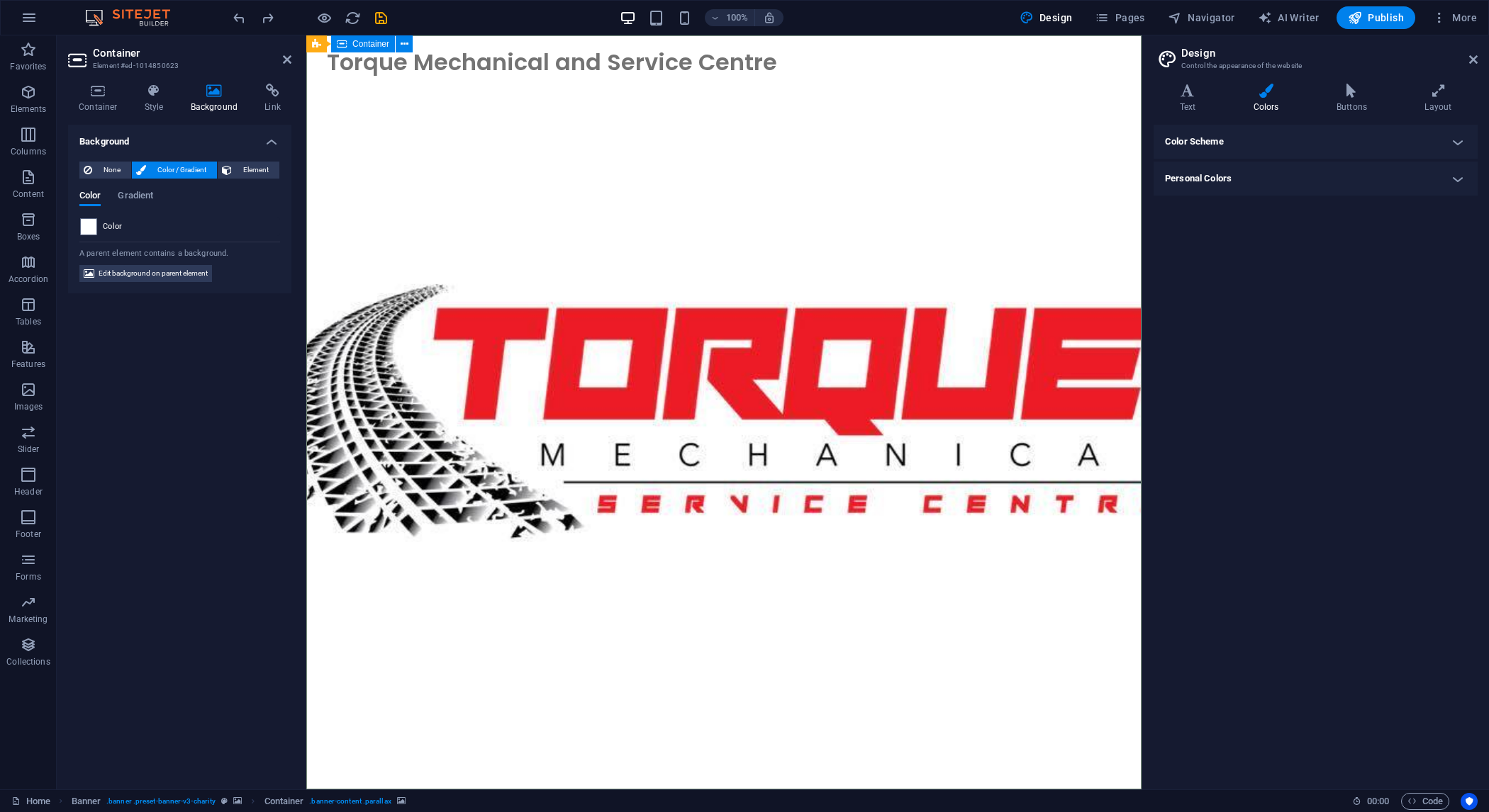
click at [286, 53] on h2 "Container" at bounding box center [192, 52] width 199 height 13
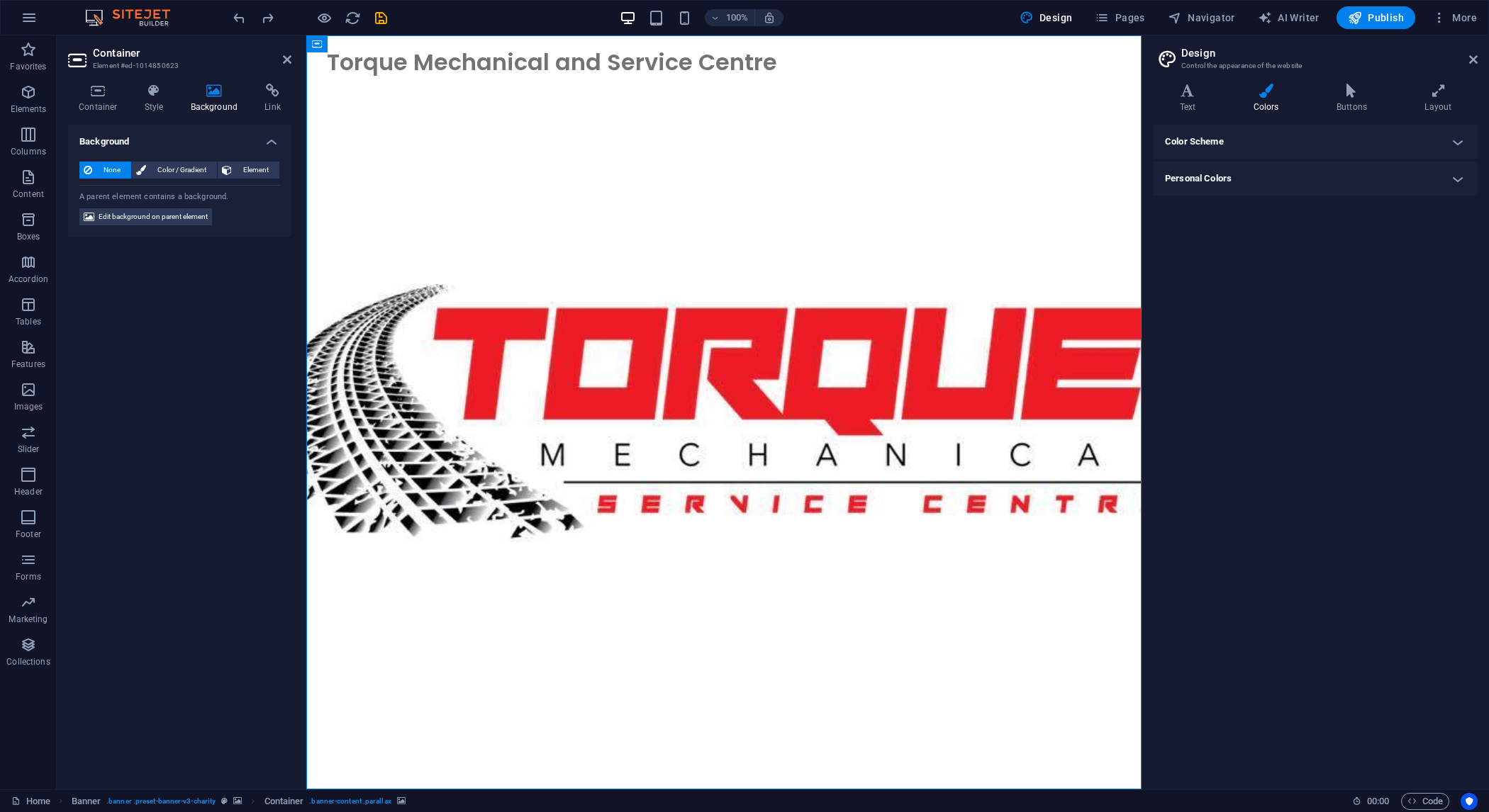
click at [1191, 375] on div "Color Scheme The color scheme for this website, which will be transferred to al…" at bounding box center [1316, 452] width 324 height 653
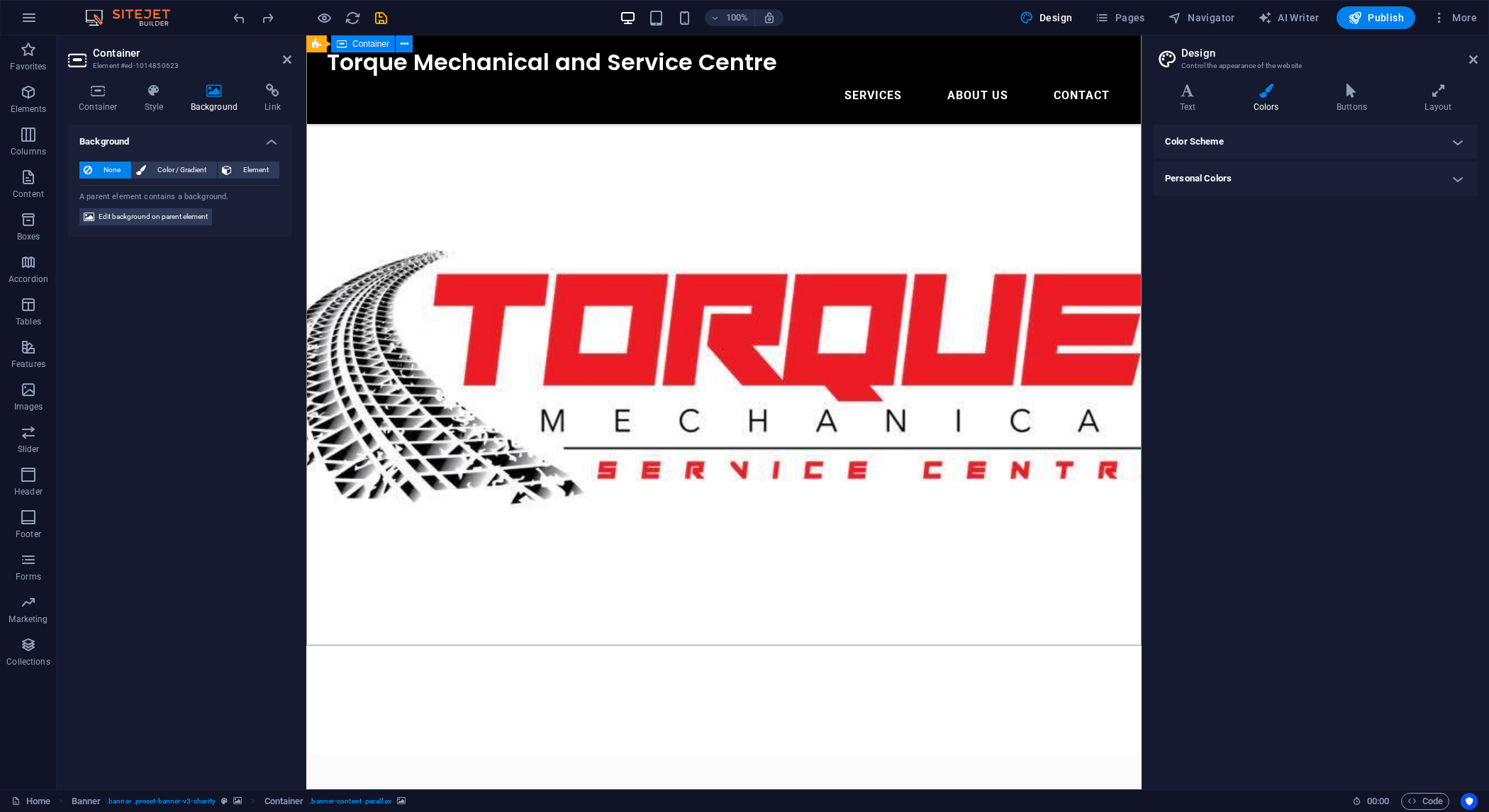
scroll to position [149, 0]
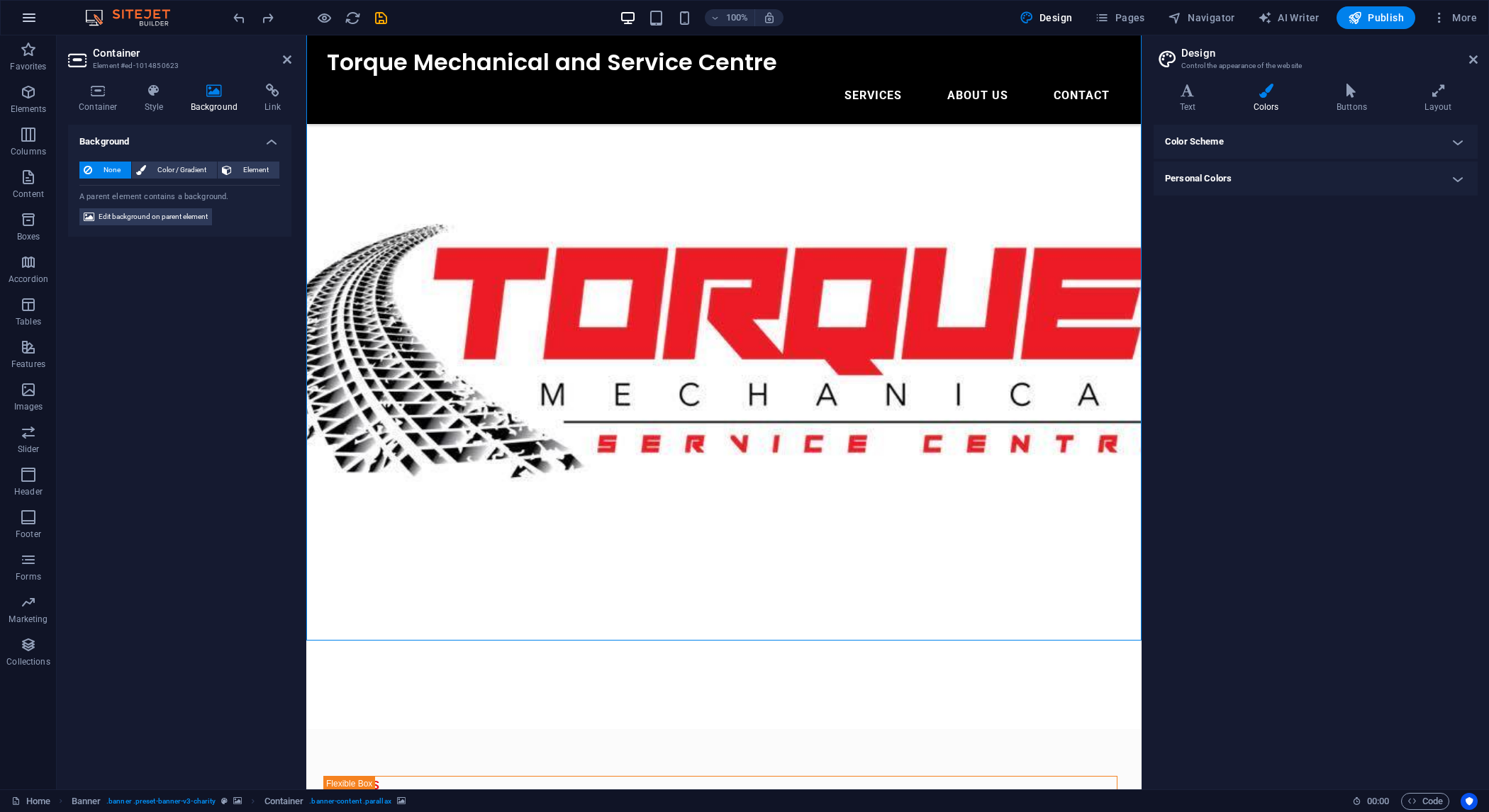
click at [27, 11] on icon "button" at bounding box center [28, 17] width 17 height 17
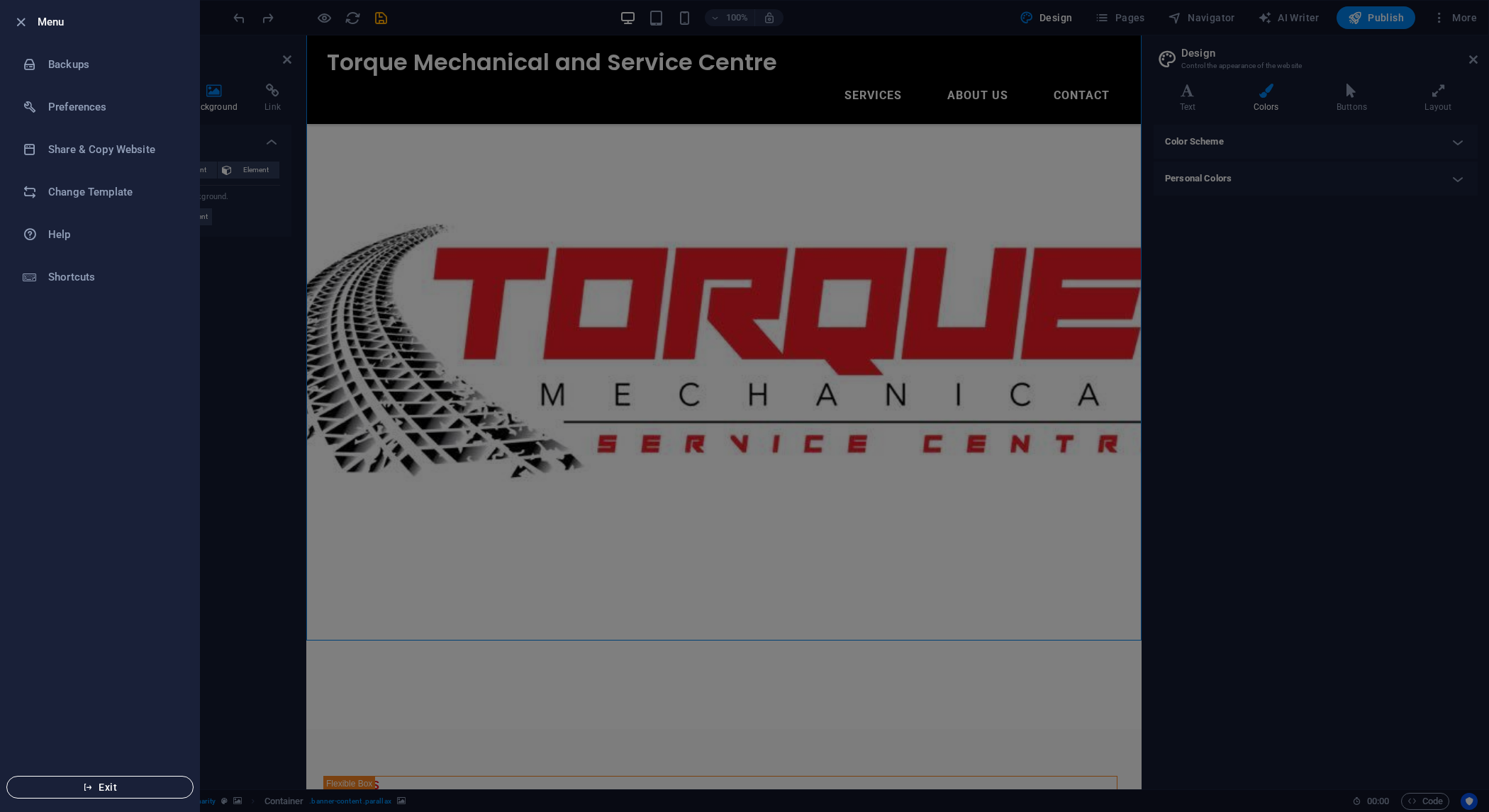
click at [103, 649] on span "Exit" at bounding box center [100, 787] width 163 height 11
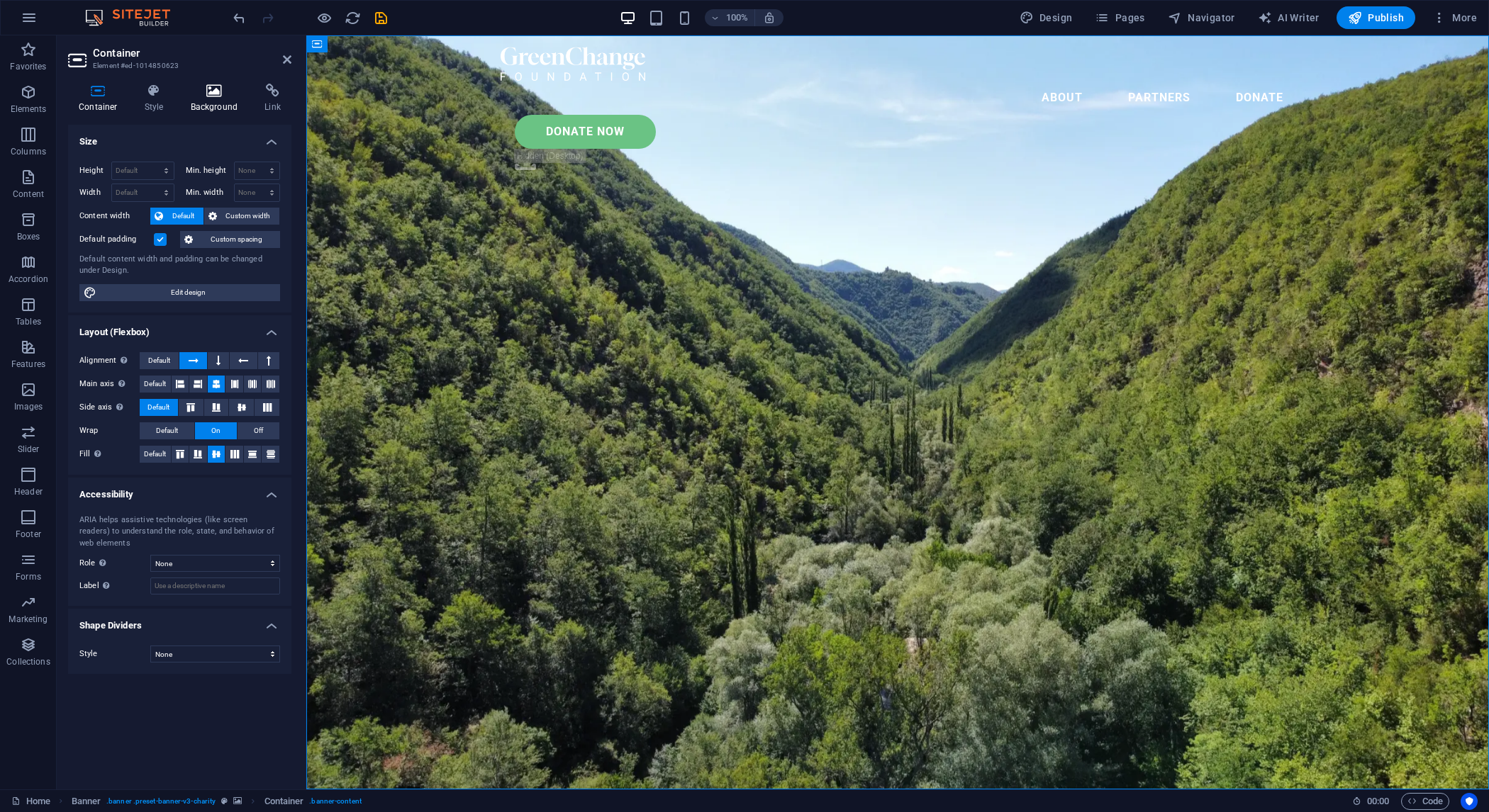
click at [193, 88] on icon at bounding box center [214, 91] width 69 height 14
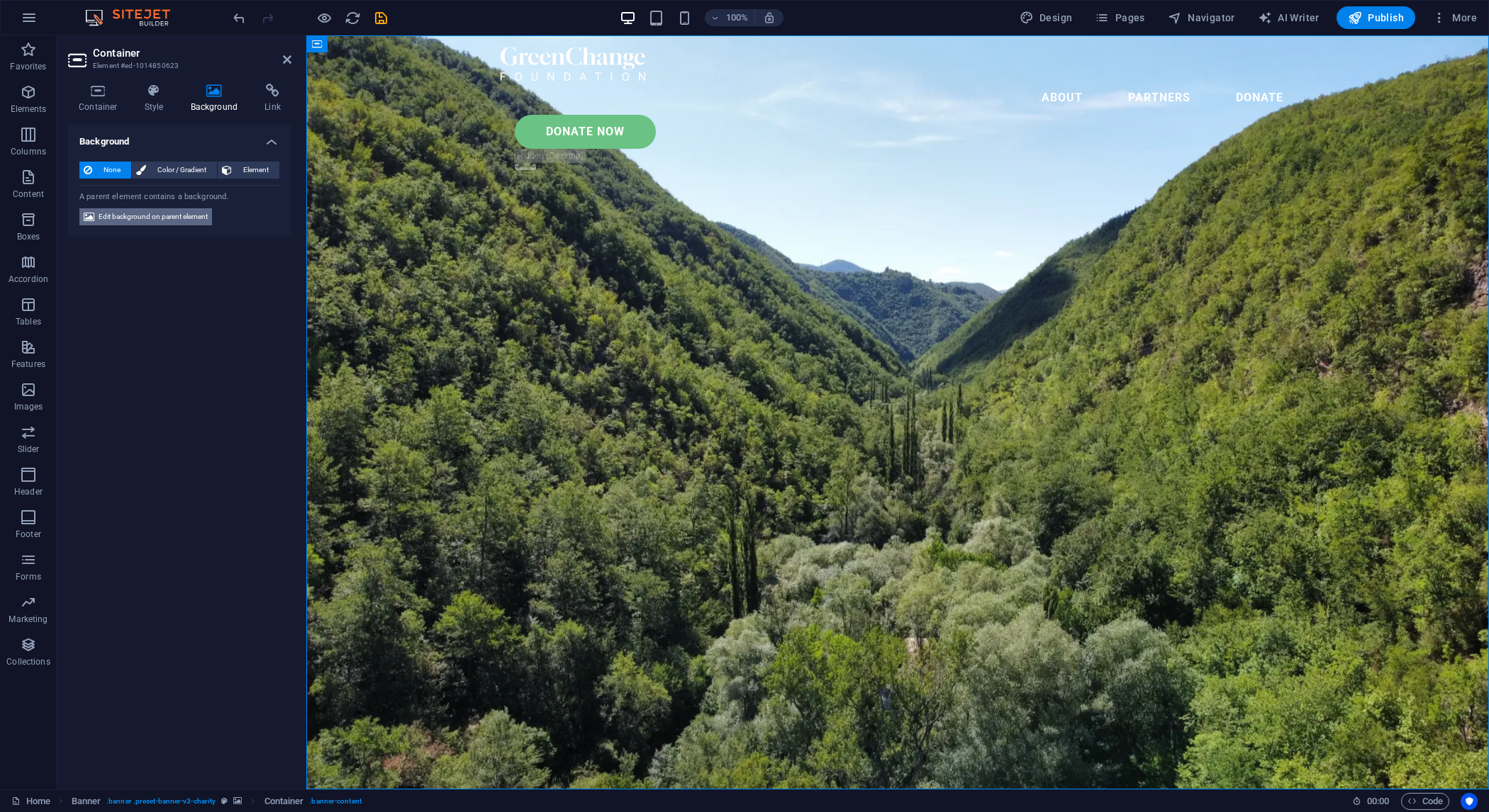
click at [175, 220] on span "Edit background on parent element" at bounding box center [154, 216] width 109 height 17
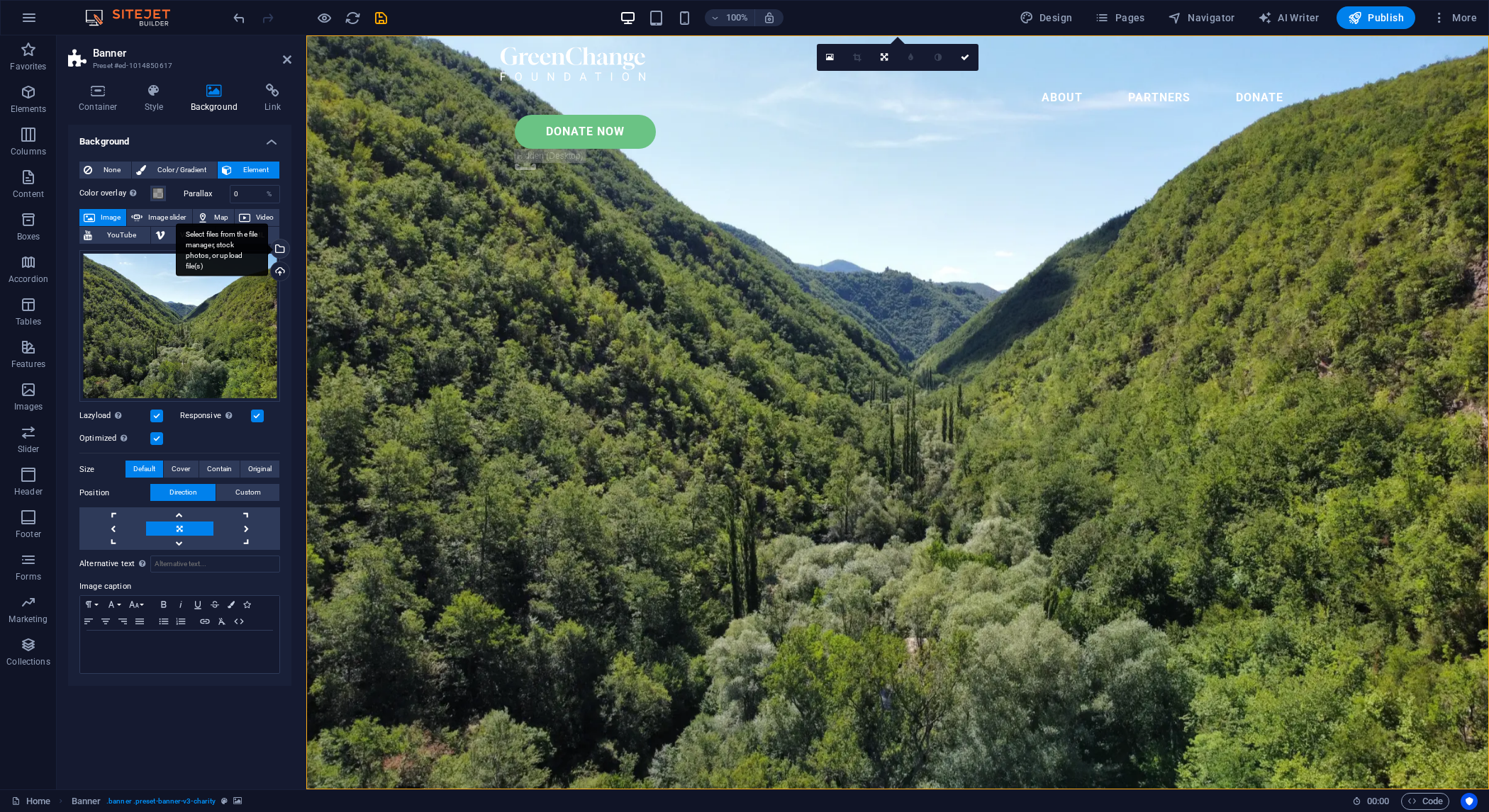
click at [283, 248] on div "Select files from the file manager, stock photos, or upload file(s)" at bounding box center [279, 250] width 21 height 21
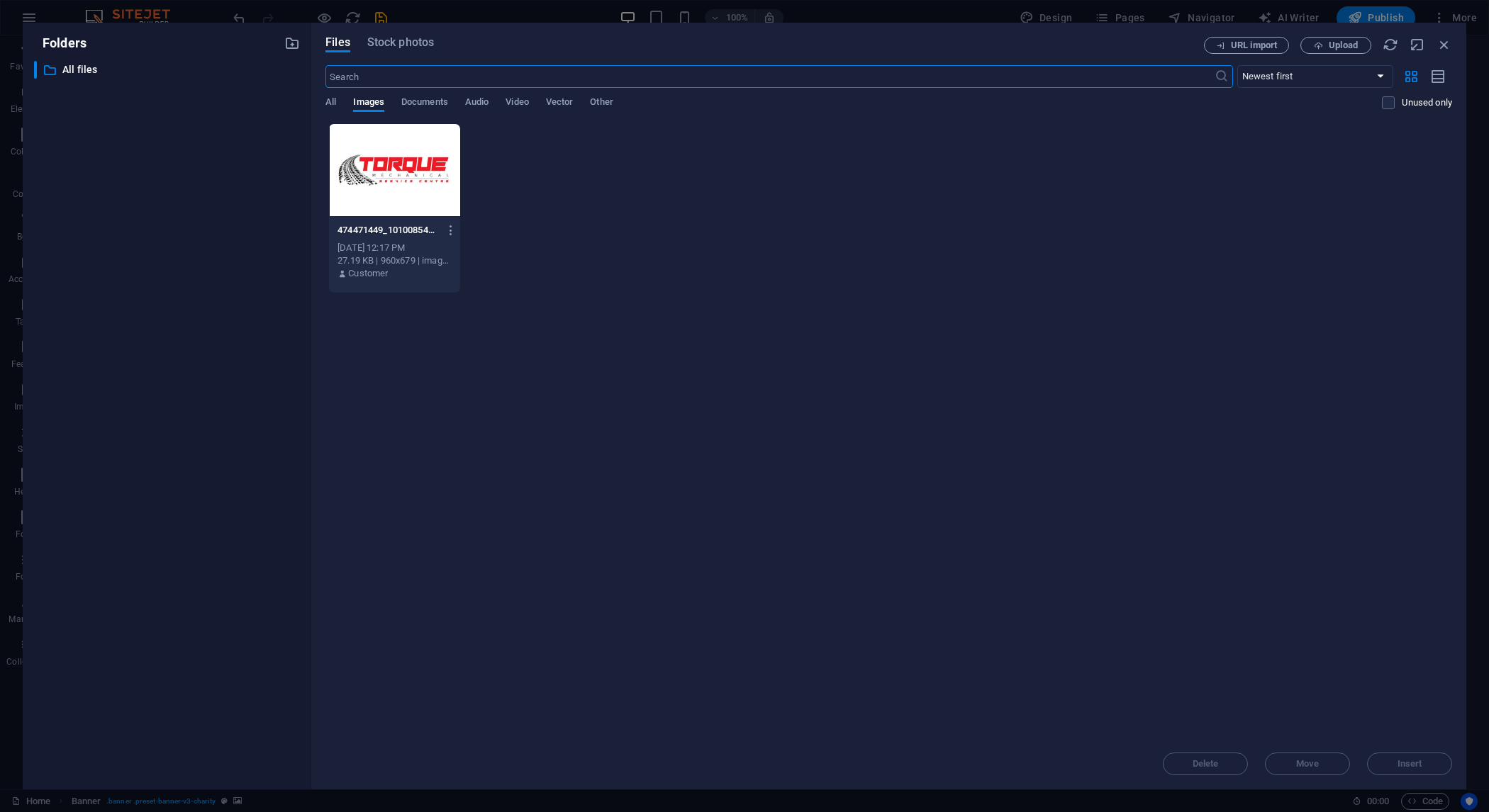
click at [387, 181] on div at bounding box center [394, 170] width 131 height 92
click at [412, 178] on div "1" at bounding box center [394, 170] width 131 height 92
drag, startPoint x: 412, startPoint y: 178, endPoint x: 157, endPoint y: 177, distance: 255.0
click at [412, 178] on div at bounding box center [394, 170] width 131 height 92
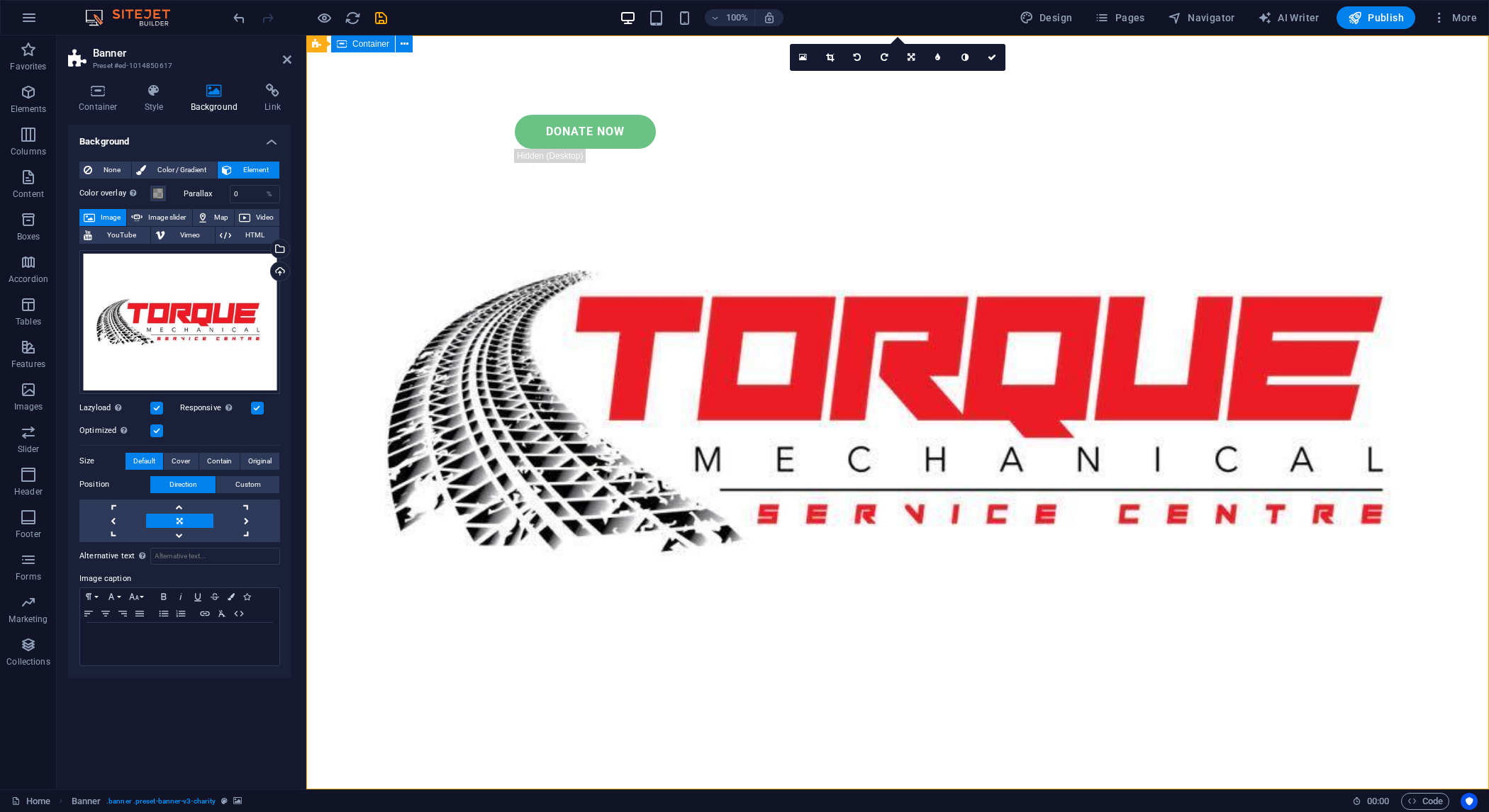
click at [164, 110] on h4 "Style" at bounding box center [157, 99] width 46 height 30
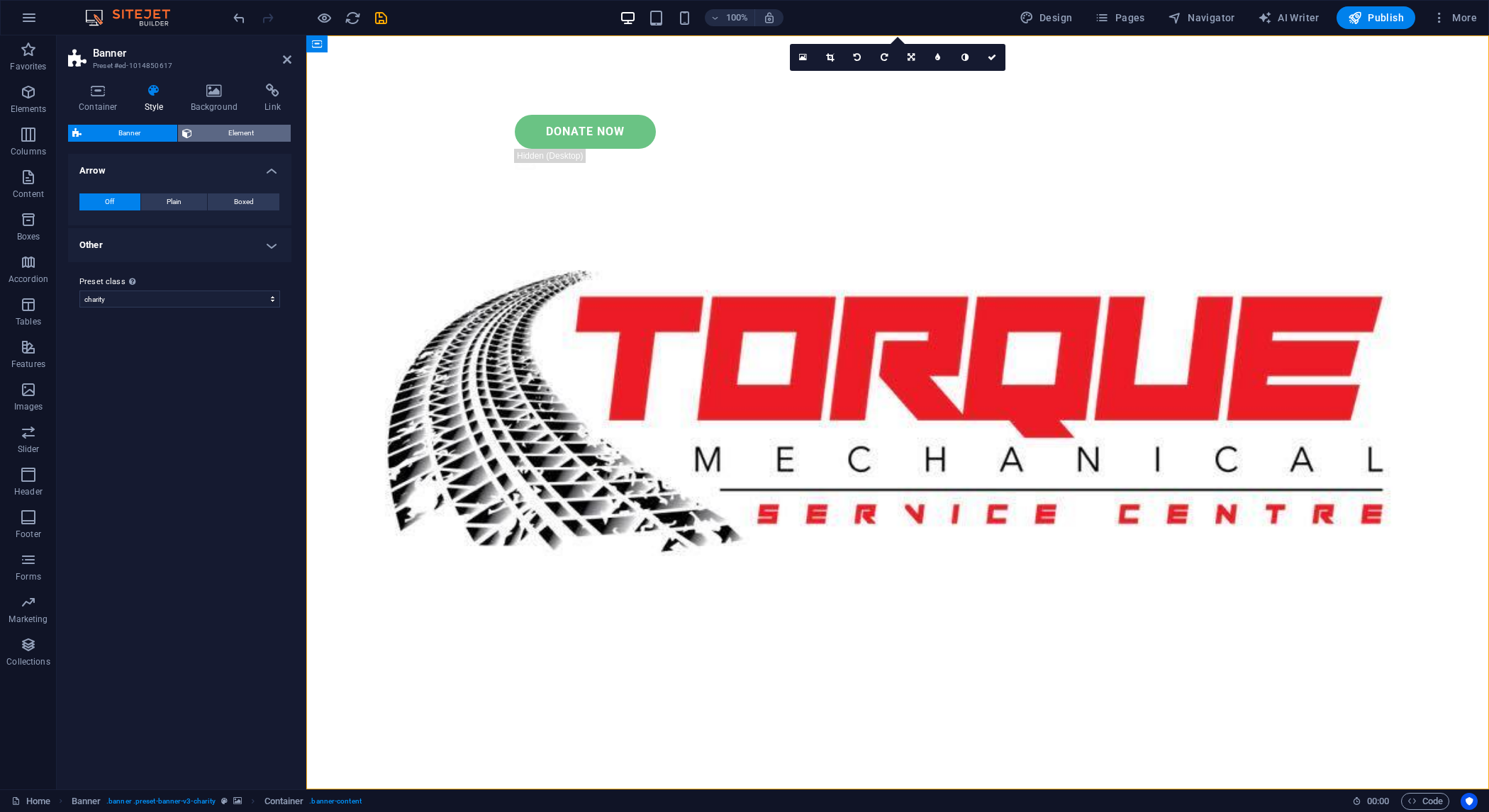
click at [220, 135] on span "Element" at bounding box center [241, 133] width 91 height 17
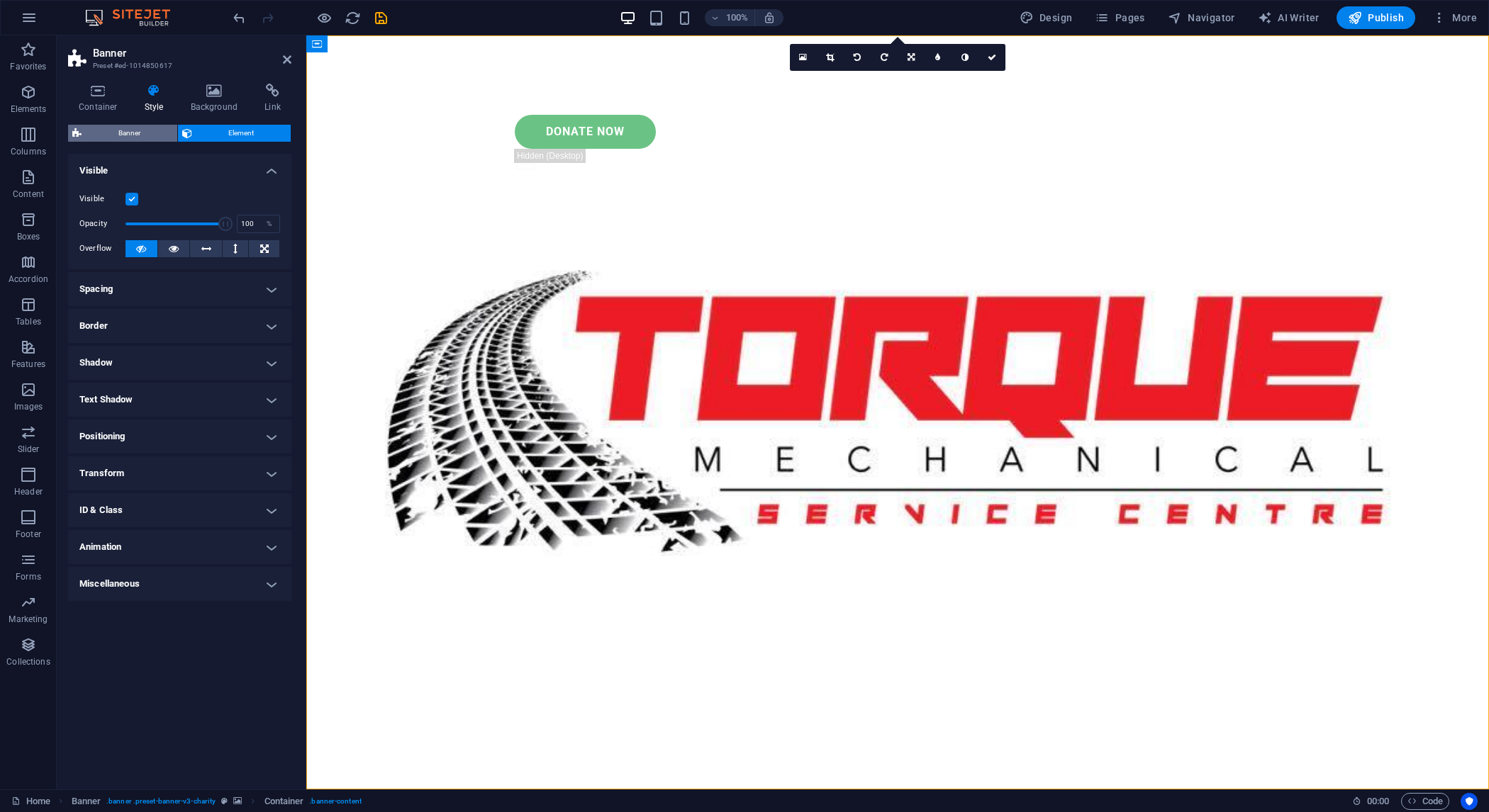
click at [105, 130] on span "Banner" at bounding box center [130, 133] width 87 height 17
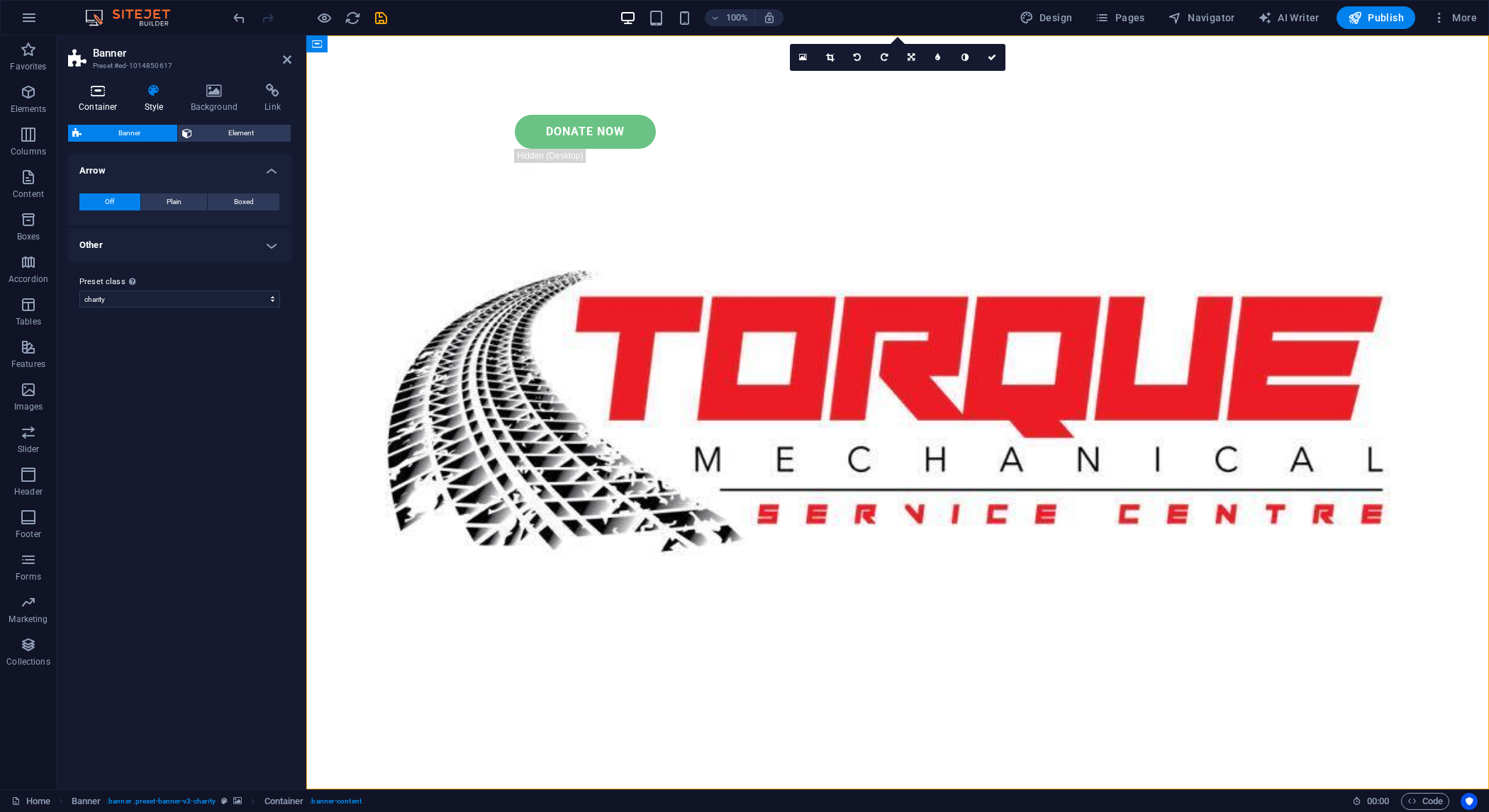
click at [86, 91] on icon at bounding box center [98, 91] width 60 height 14
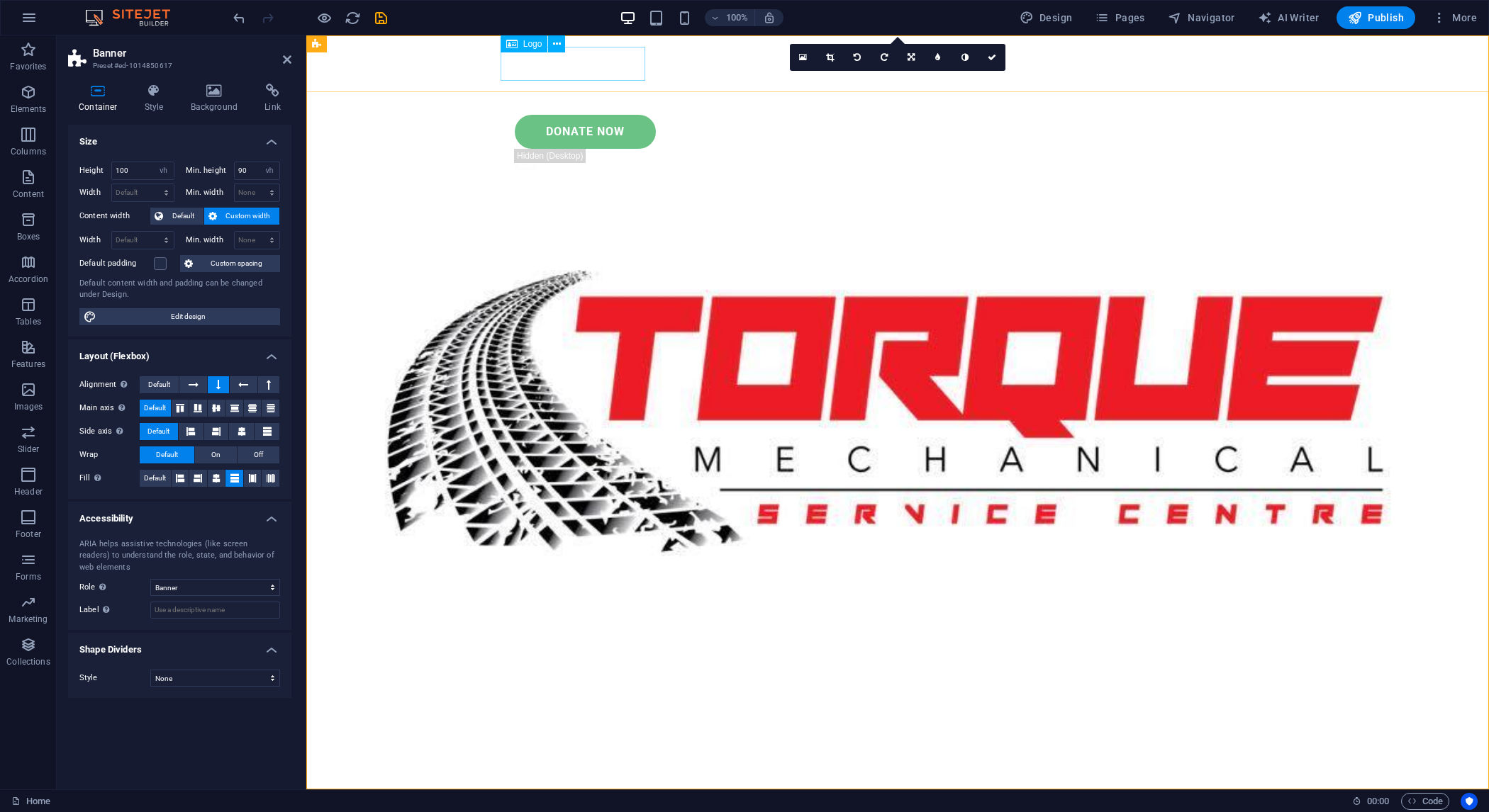
click at [598, 68] on div at bounding box center [898, 63] width 794 height 34
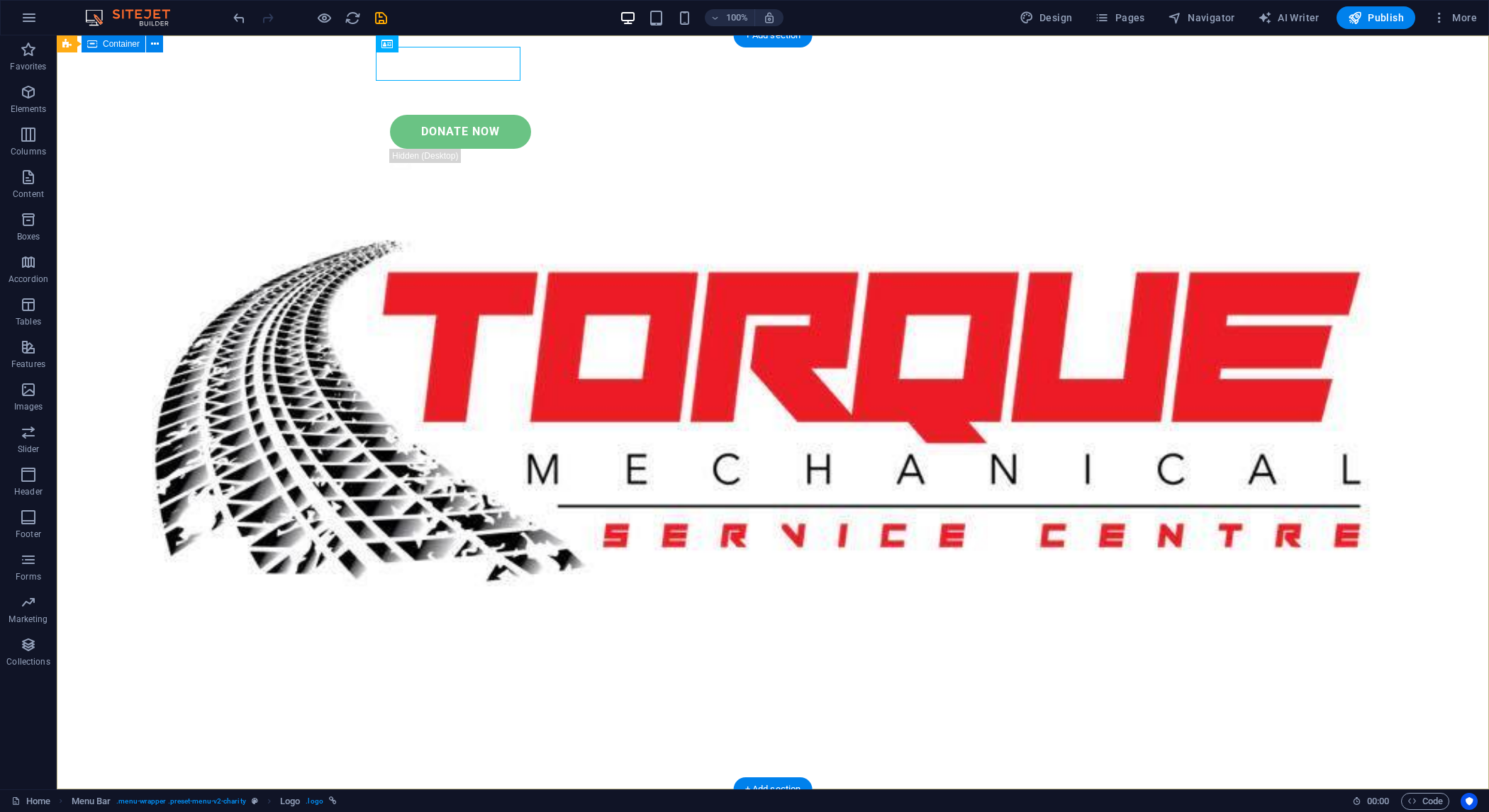
click at [444, 58] on div at bounding box center [773, 63] width 794 height 34
click at [467, 59] on div at bounding box center [773, 63] width 794 height 34
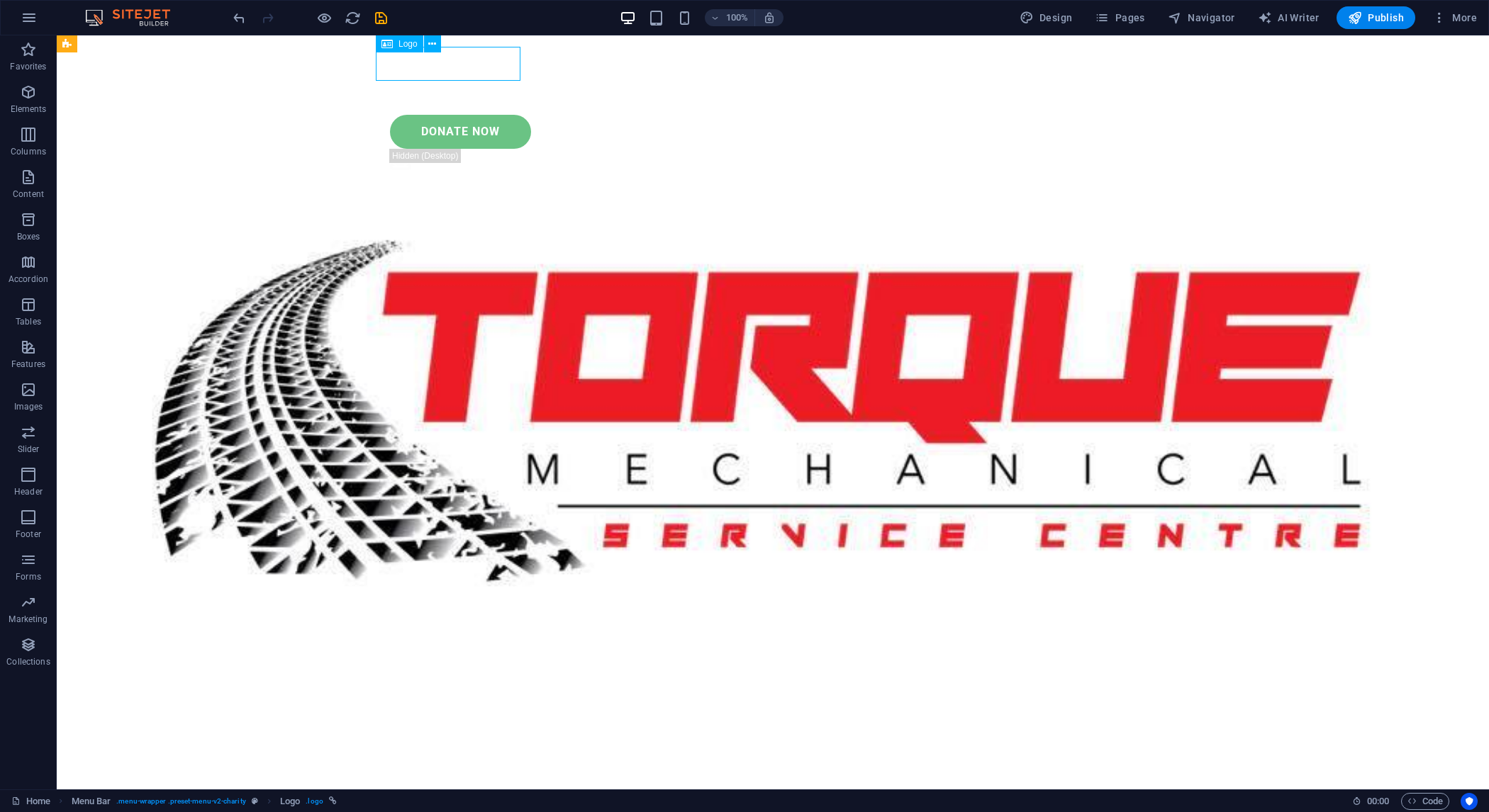
click at [467, 59] on div at bounding box center [773, 63] width 794 height 34
select select "px"
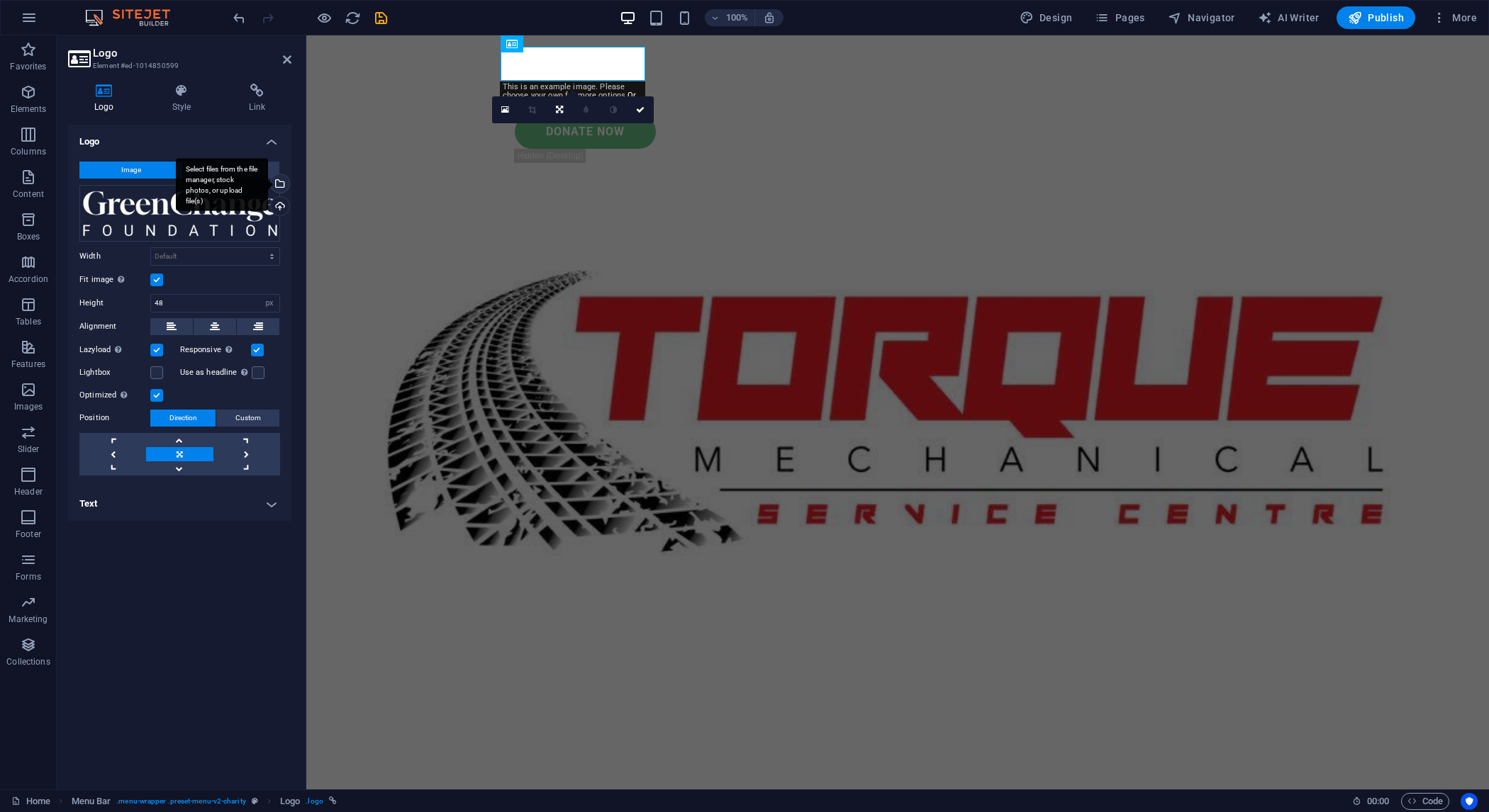
click at [280, 183] on div "Select files from the file manager, stock photos, or upload file(s)" at bounding box center [279, 185] width 21 height 21
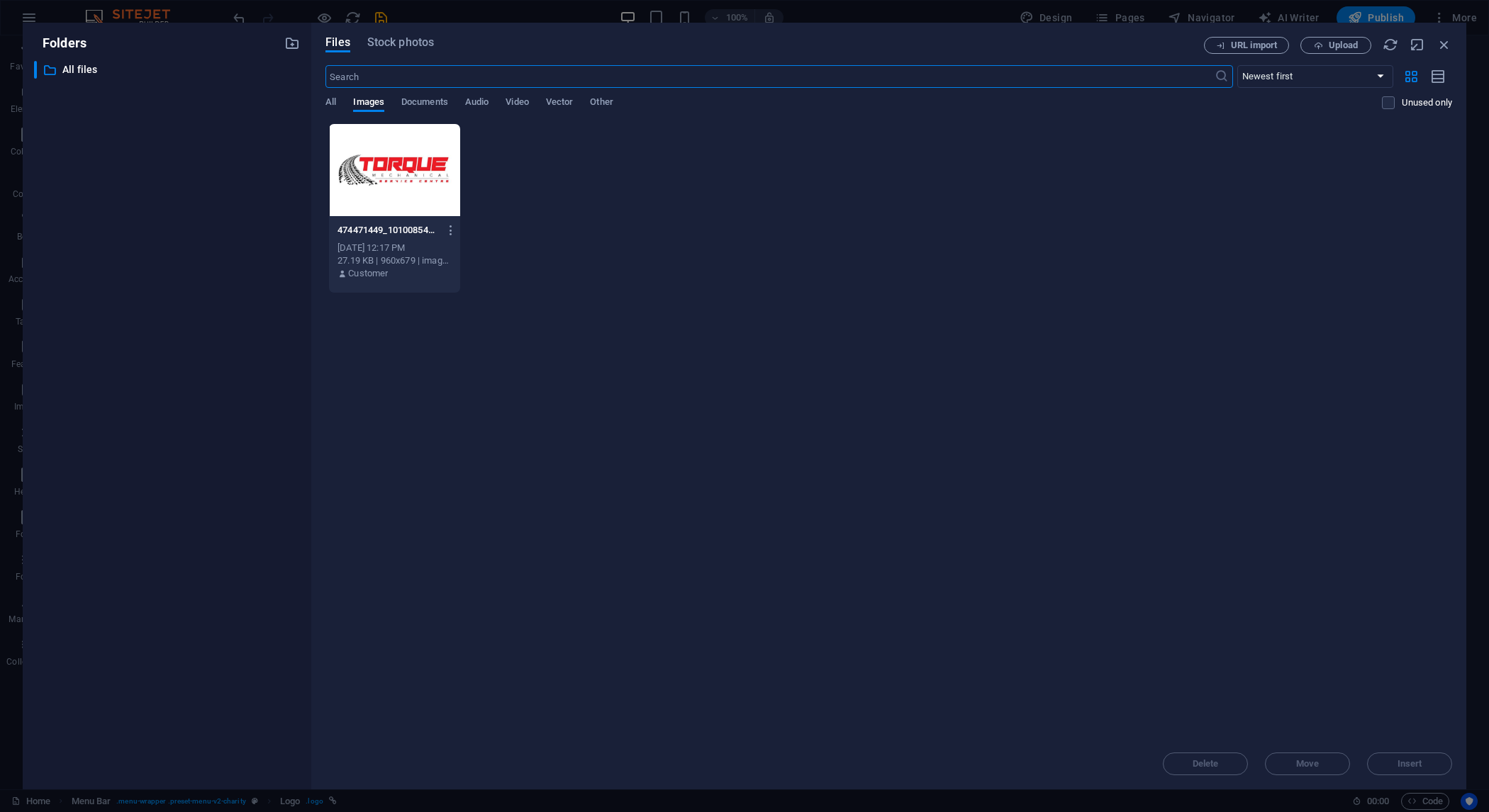
click at [390, 173] on div at bounding box center [394, 170] width 131 height 92
drag, startPoint x: 390, startPoint y: 173, endPoint x: 100, endPoint y: 142, distance: 291.7
click at [390, 173] on div "1" at bounding box center [394, 170] width 131 height 92
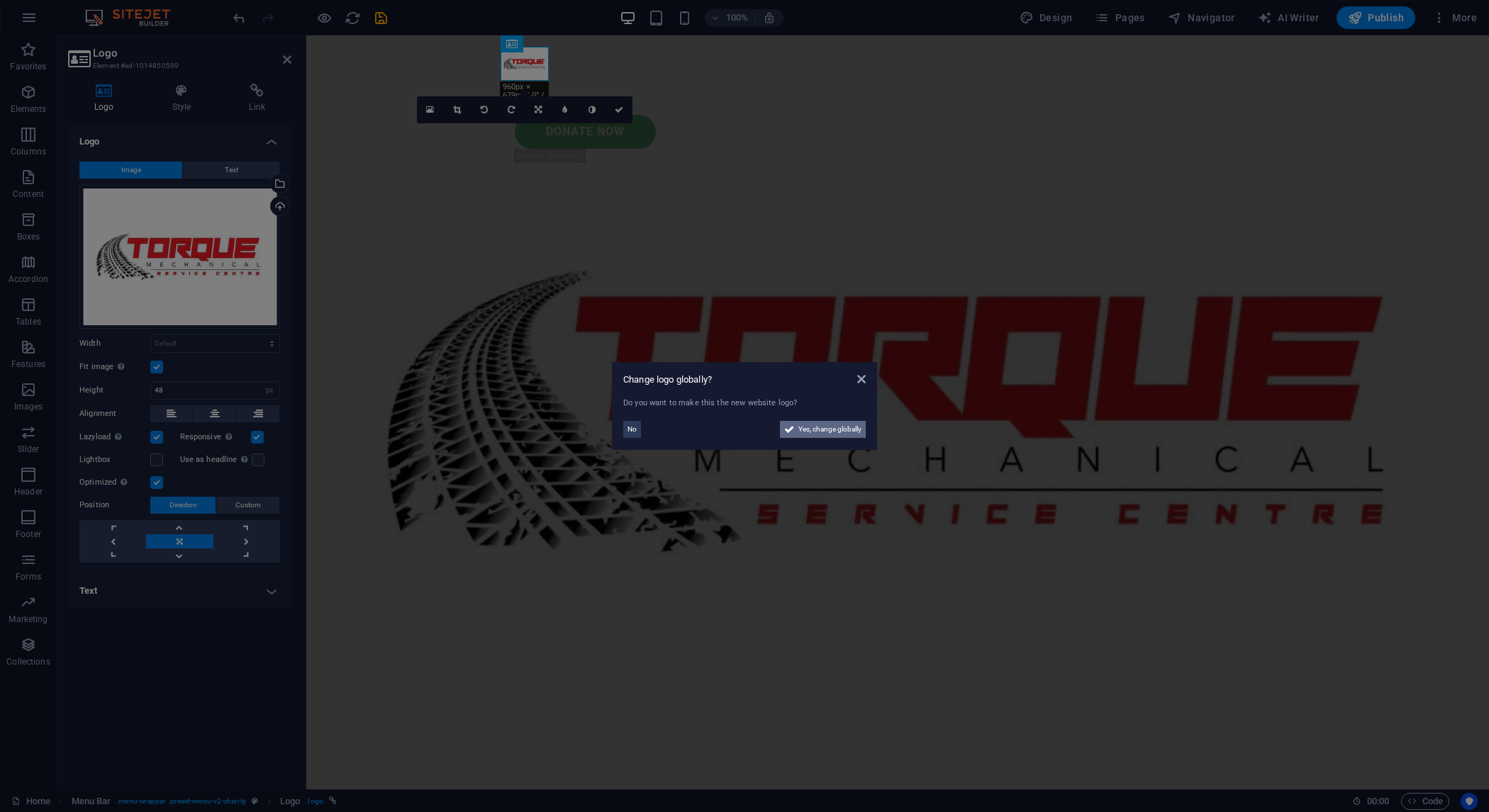
click at [850, 434] on span "Yes, change globally" at bounding box center [830, 429] width 63 height 17
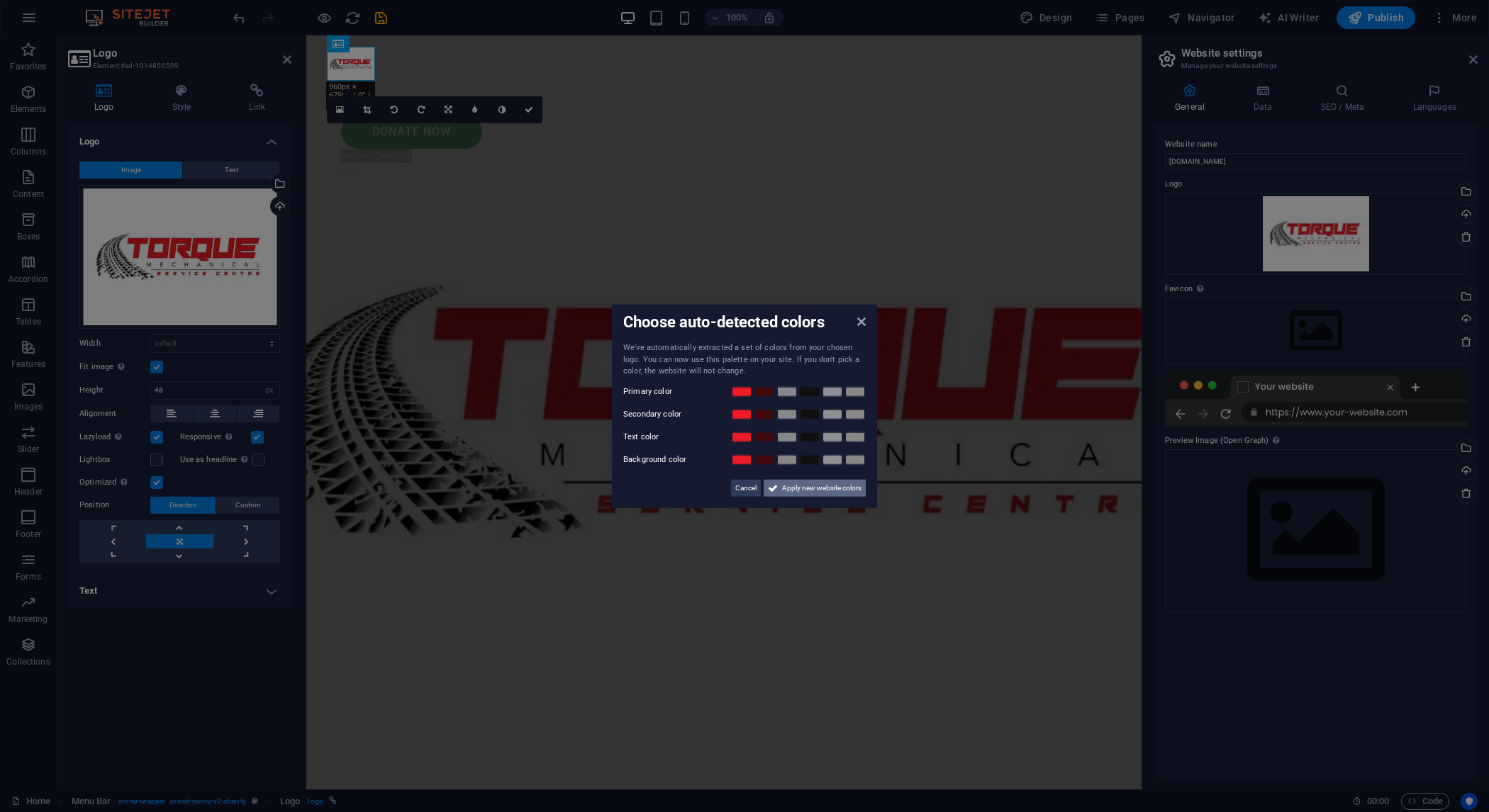
click at [803, 493] on span "Apply new website colors" at bounding box center [822, 488] width 79 height 17
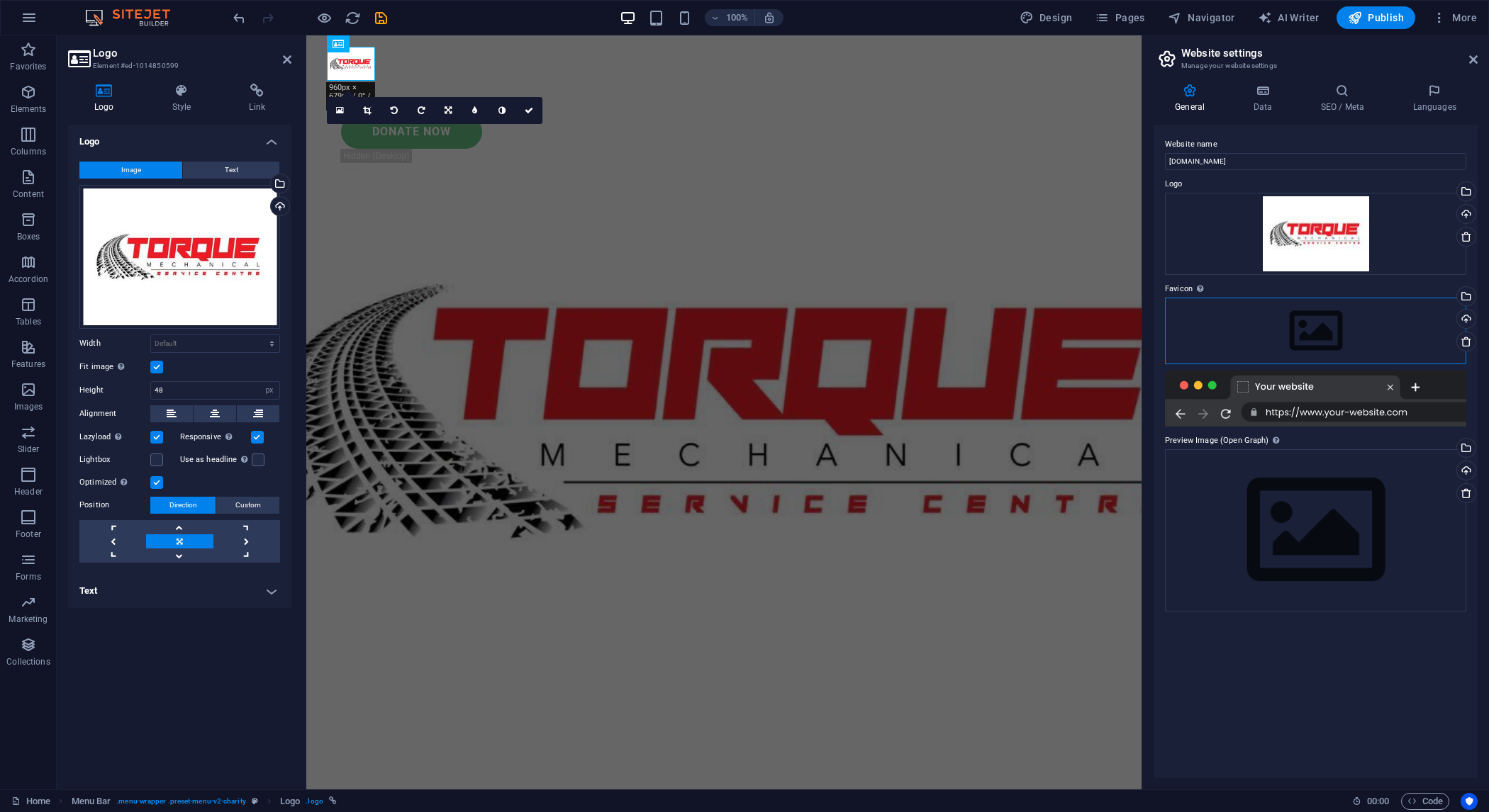
click at [1284, 319] on div "Drag files here, click to choose files or select files from Files or our free s…" at bounding box center [1316, 330] width 301 height 67
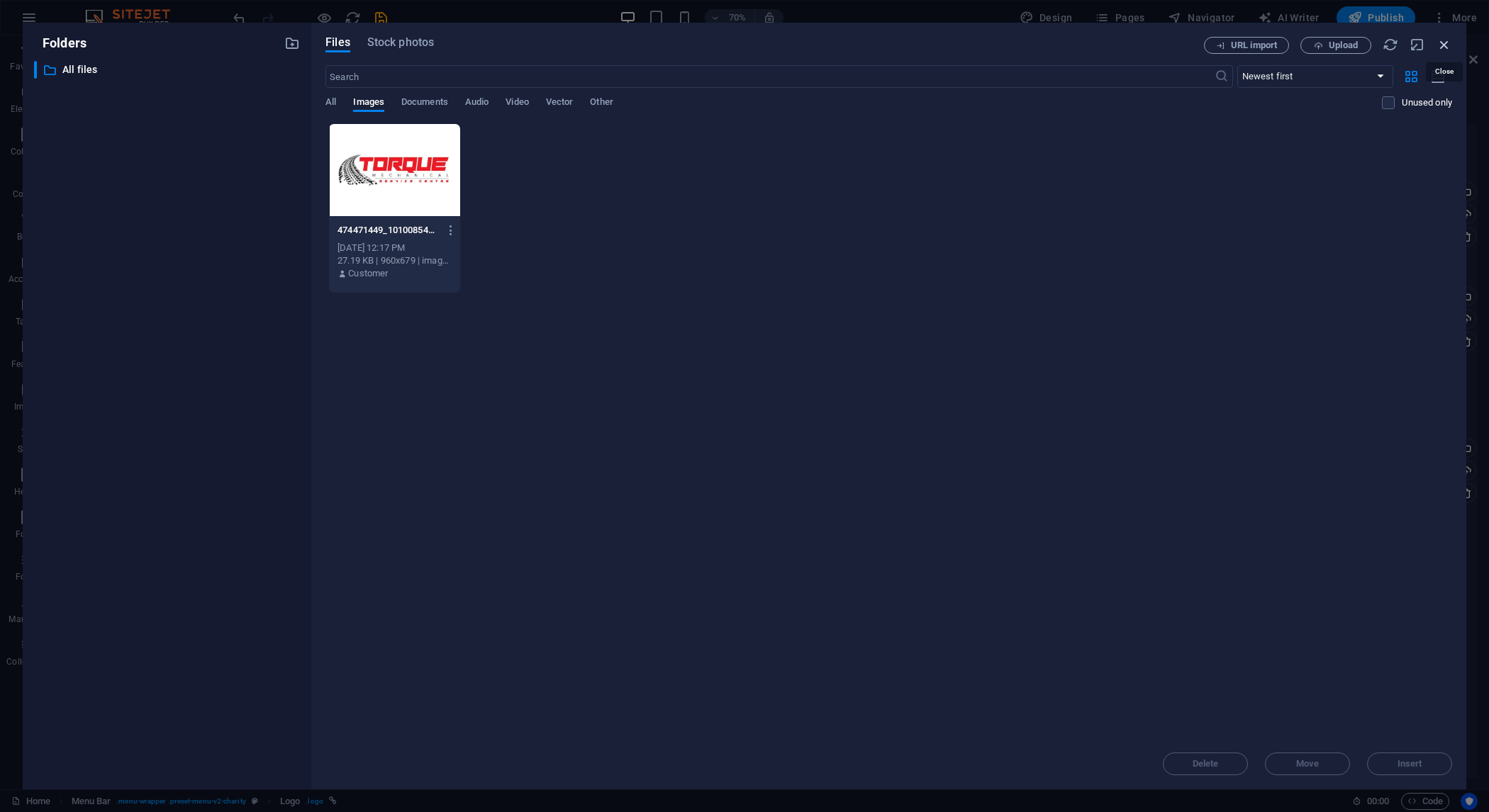
click at [1447, 46] on icon "button" at bounding box center [1444, 44] width 16 height 16
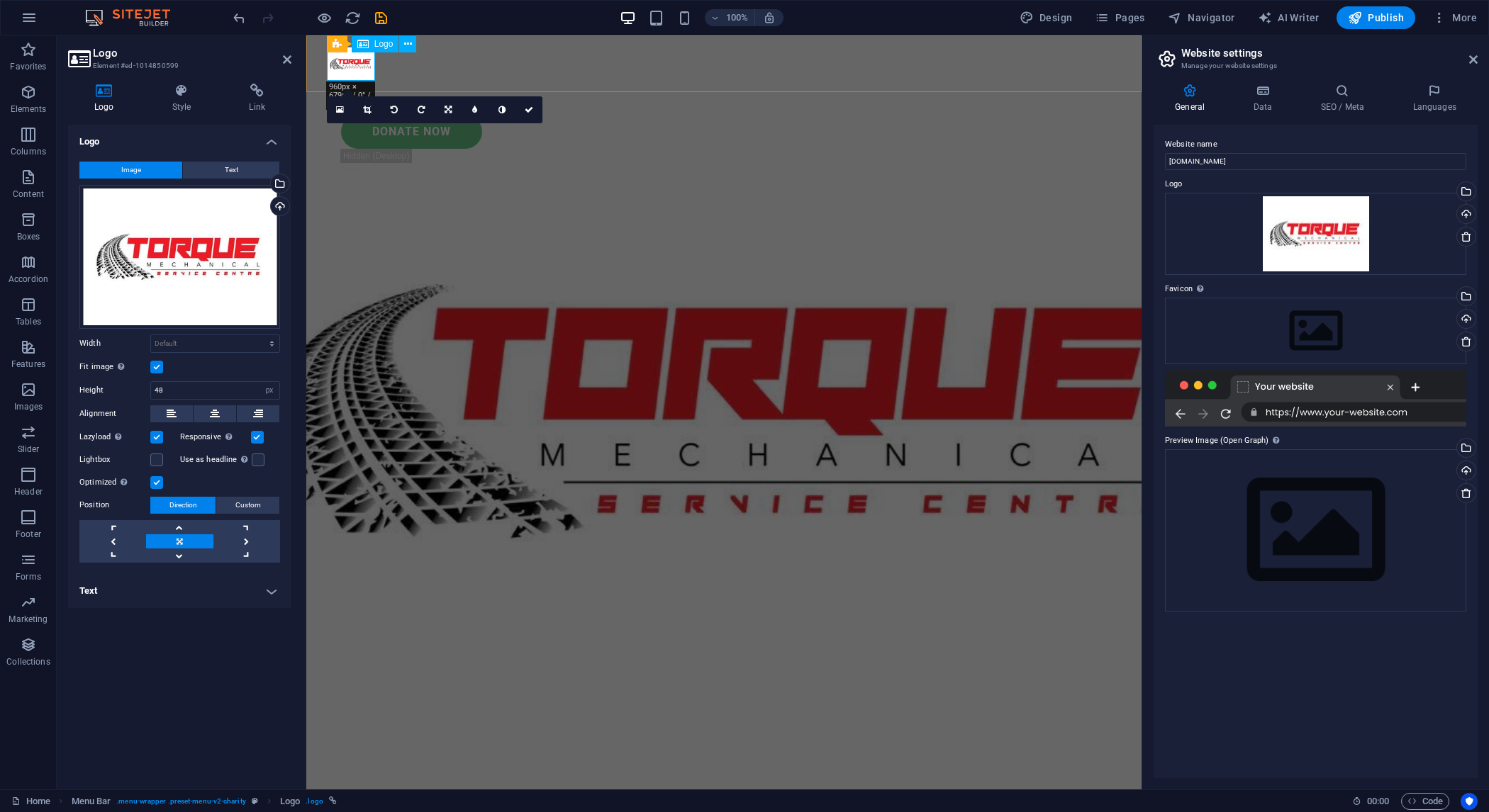
click at [359, 68] on div at bounding box center [724, 63] width 794 height 34
click at [531, 110] on icon at bounding box center [528, 109] width 8 height 8
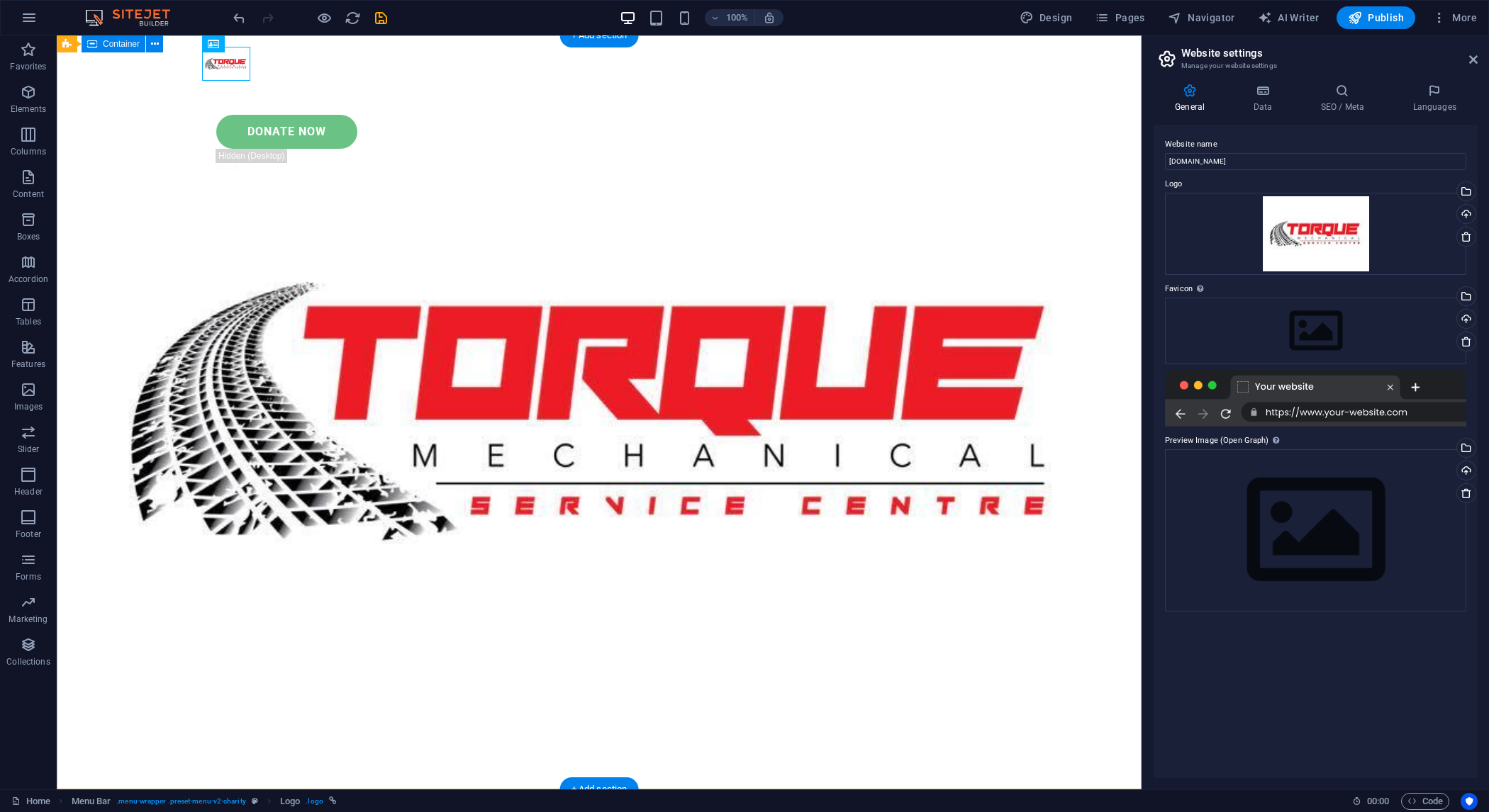
click at [216, 70] on div at bounding box center [599, 63] width 794 height 34
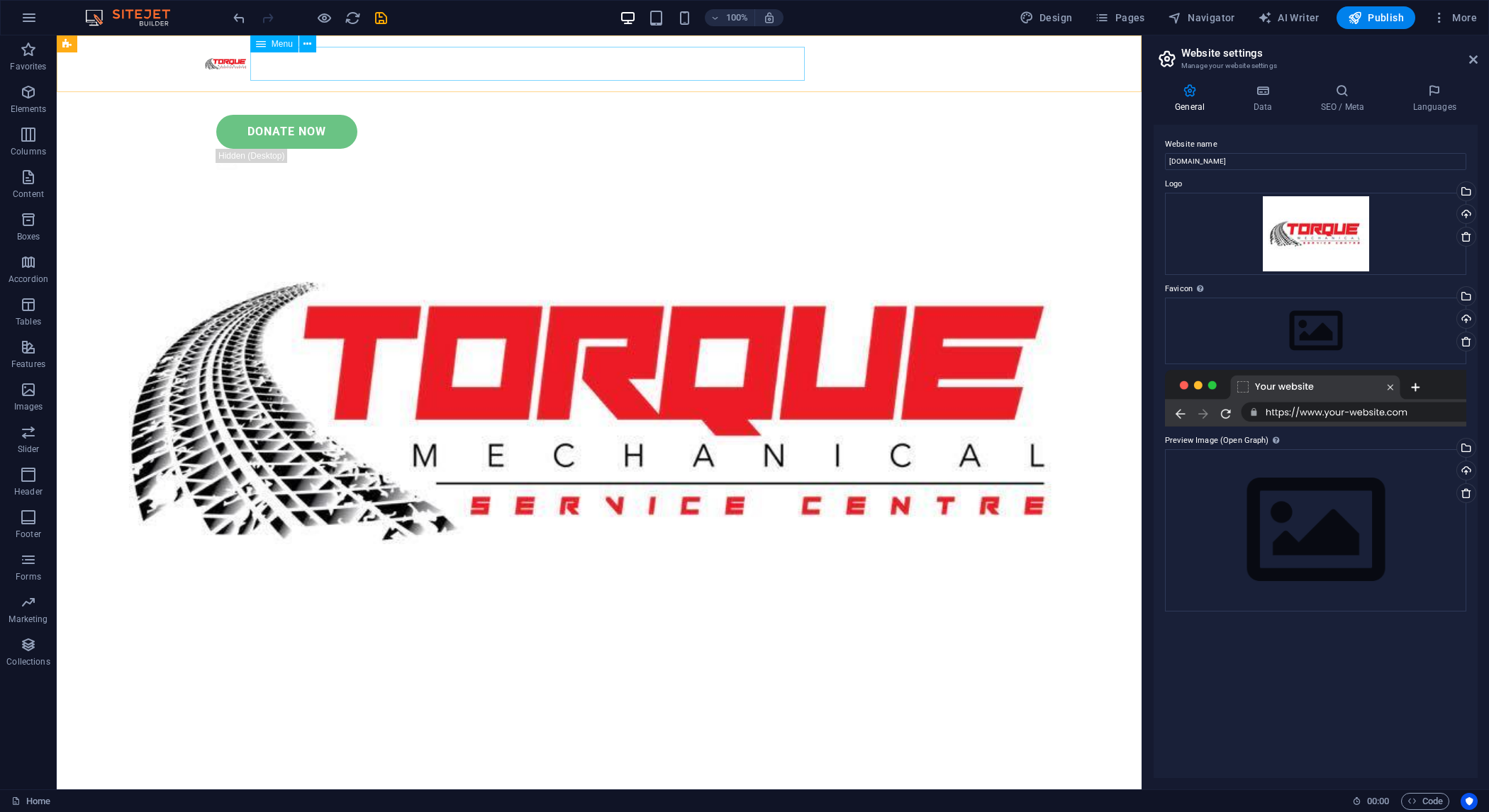
click at [412, 81] on nav "About Partners Donate" at bounding box center [599, 97] width 794 height 34
click at [1086, 62] on div "Menu About Partners Donate Donate Now .fa-secondary{opacity:.4}" at bounding box center [599, 111] width 1085 height 152
click at [985, 149] on figure ".fa-secondary{opacity:.4}" at bounding box center [606, 163] width 780 height 27
click at [940, 115] on div "Donate Now" at bounding box center [606, 131] width 780 height 34
click at [1075, 72] on div "Menu About Partners Donate" at bounding box center [599, 80] width 1085 height 91
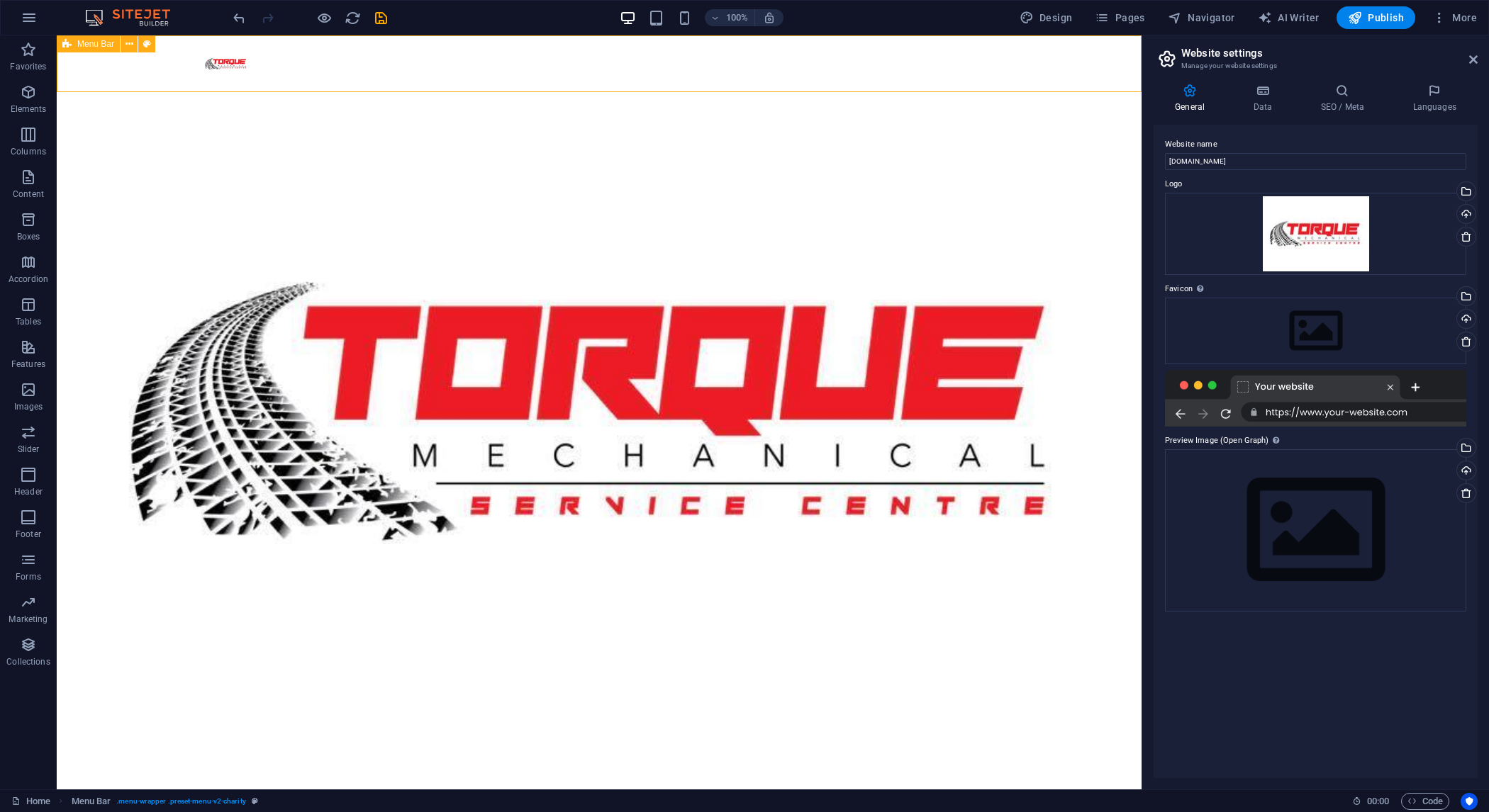
click at [1085, 70] on div "Menu About Partners Donate" at bounding box center [599, 80] width 1085 height 91
select select "header"
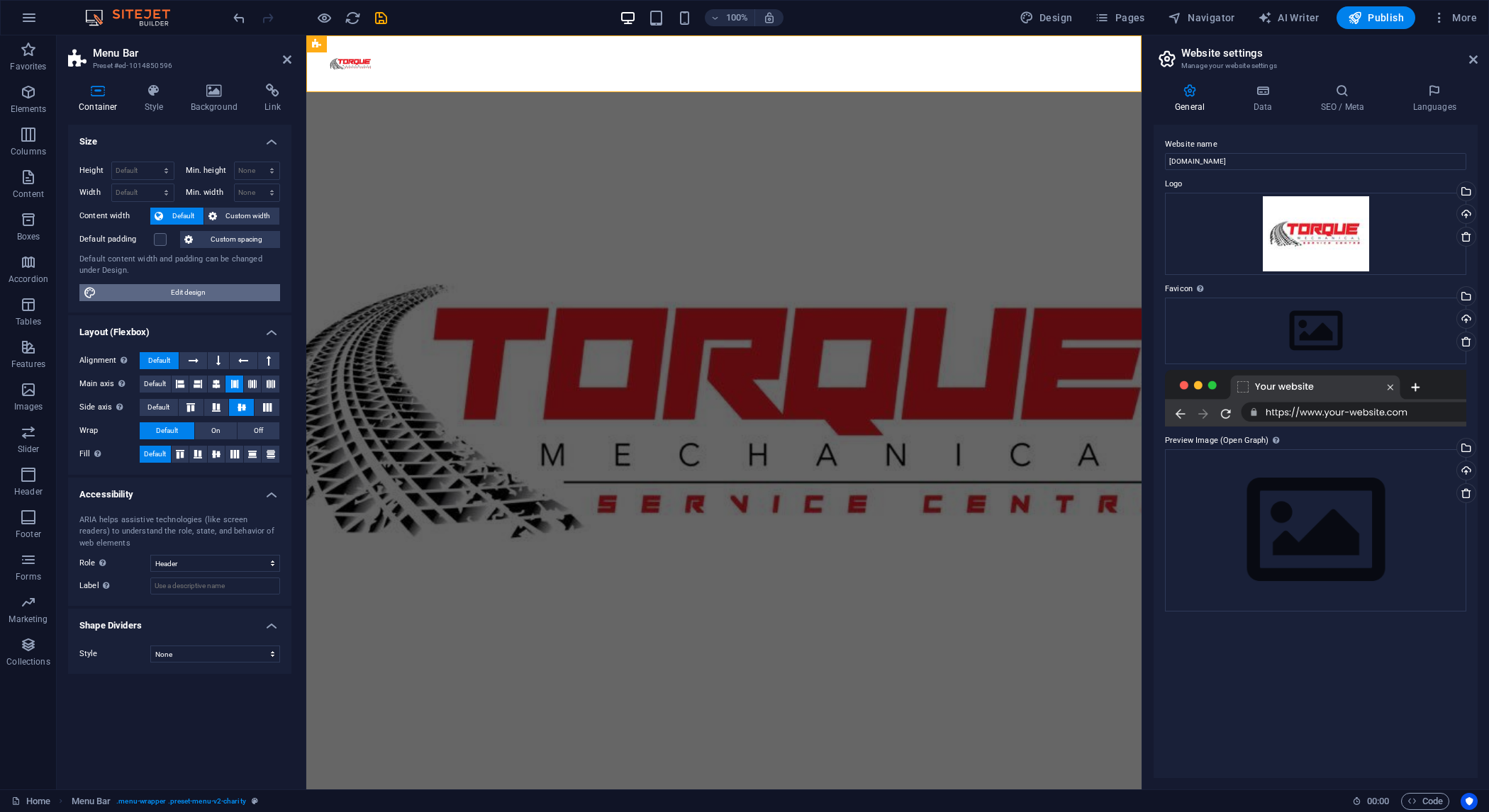
click at [194, 297] on span "Edit design" at bounding box center [188, 292] width 175 height 17
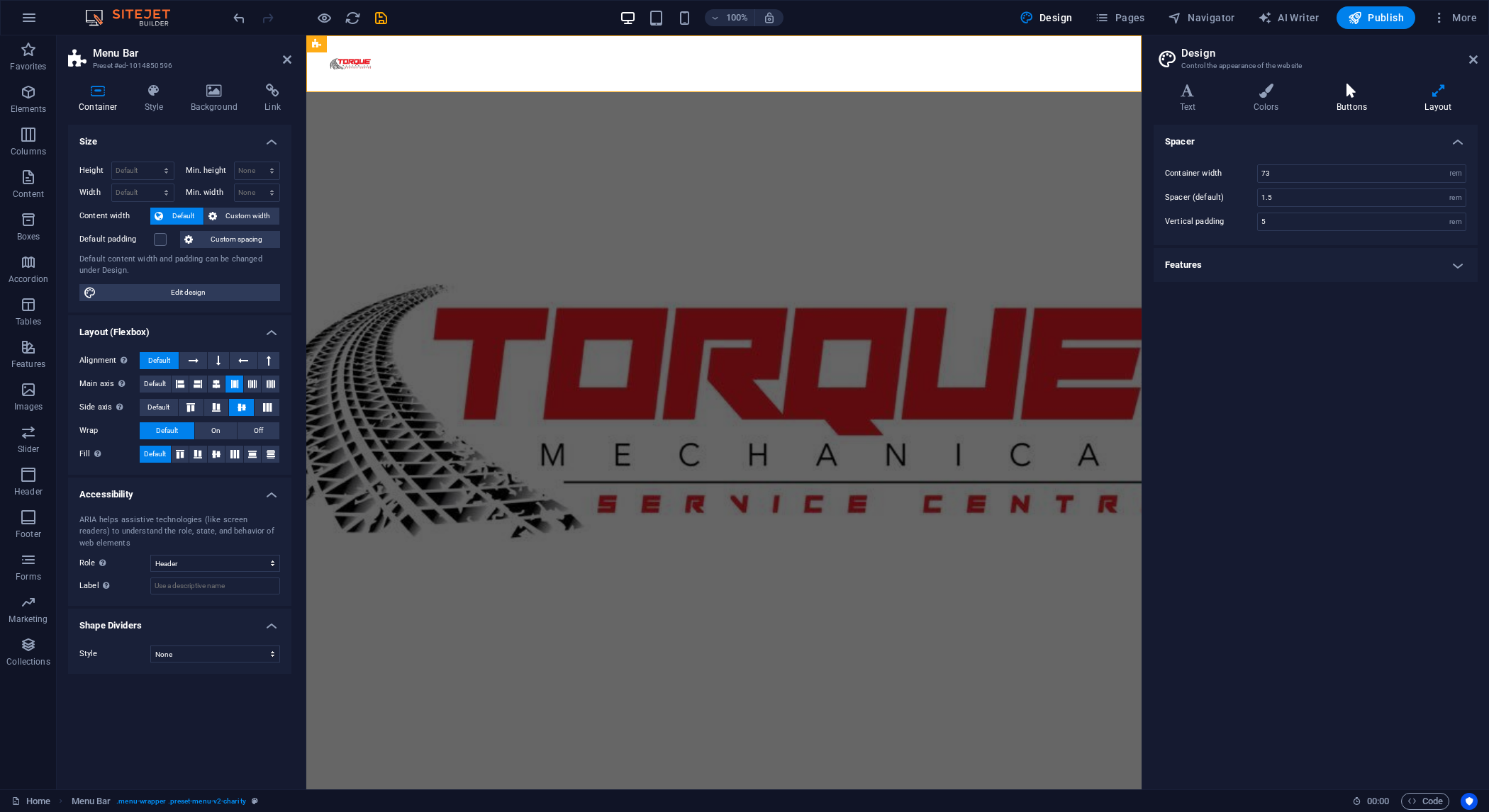
click at [1350, 110] on h4 "Buttons" at bounding box center [1354, 99] width 88 height 30
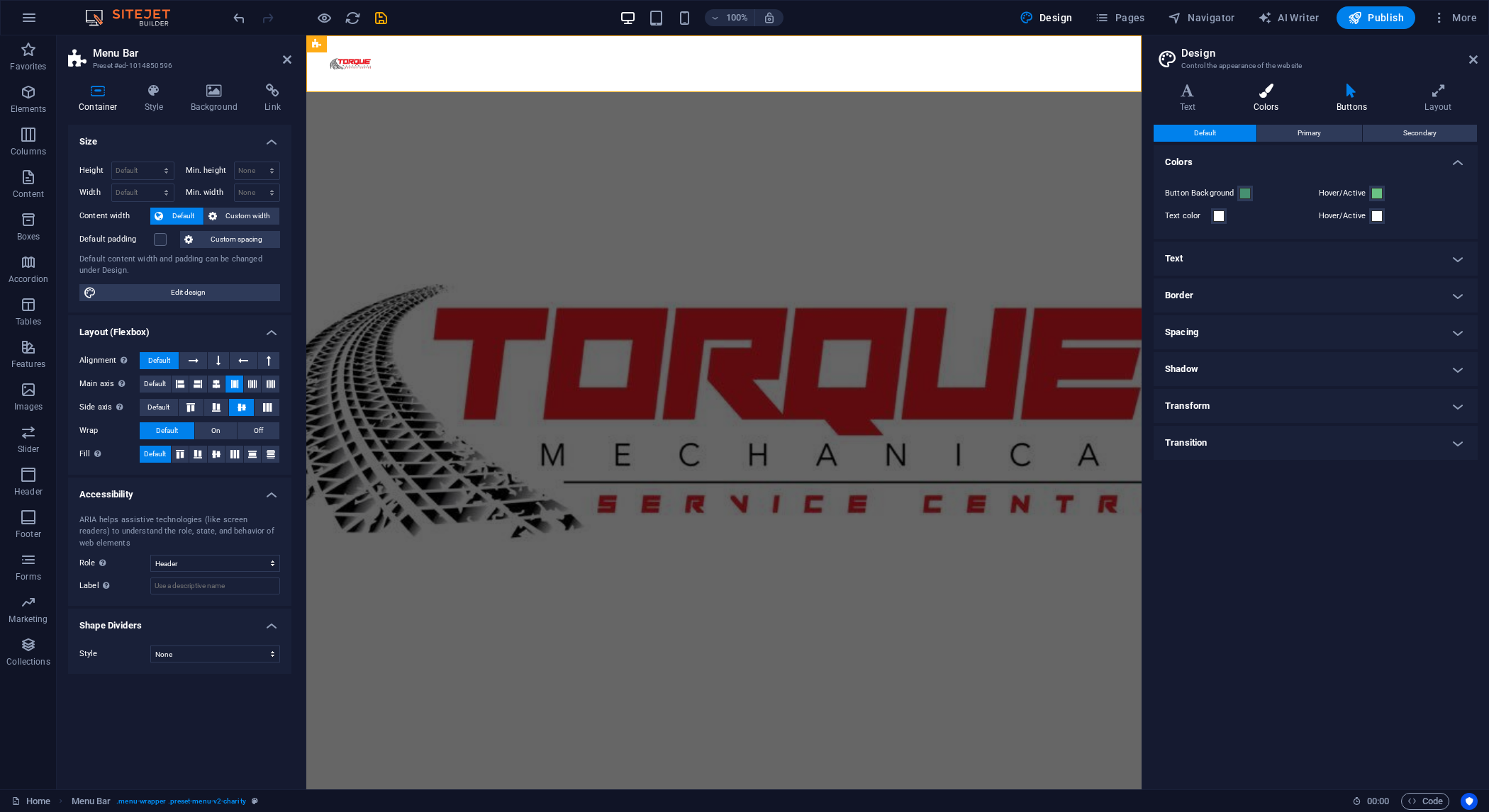
click at [1291, 103] on h4 "Colors" at bounding box center [1269, 99] width 83 height 30
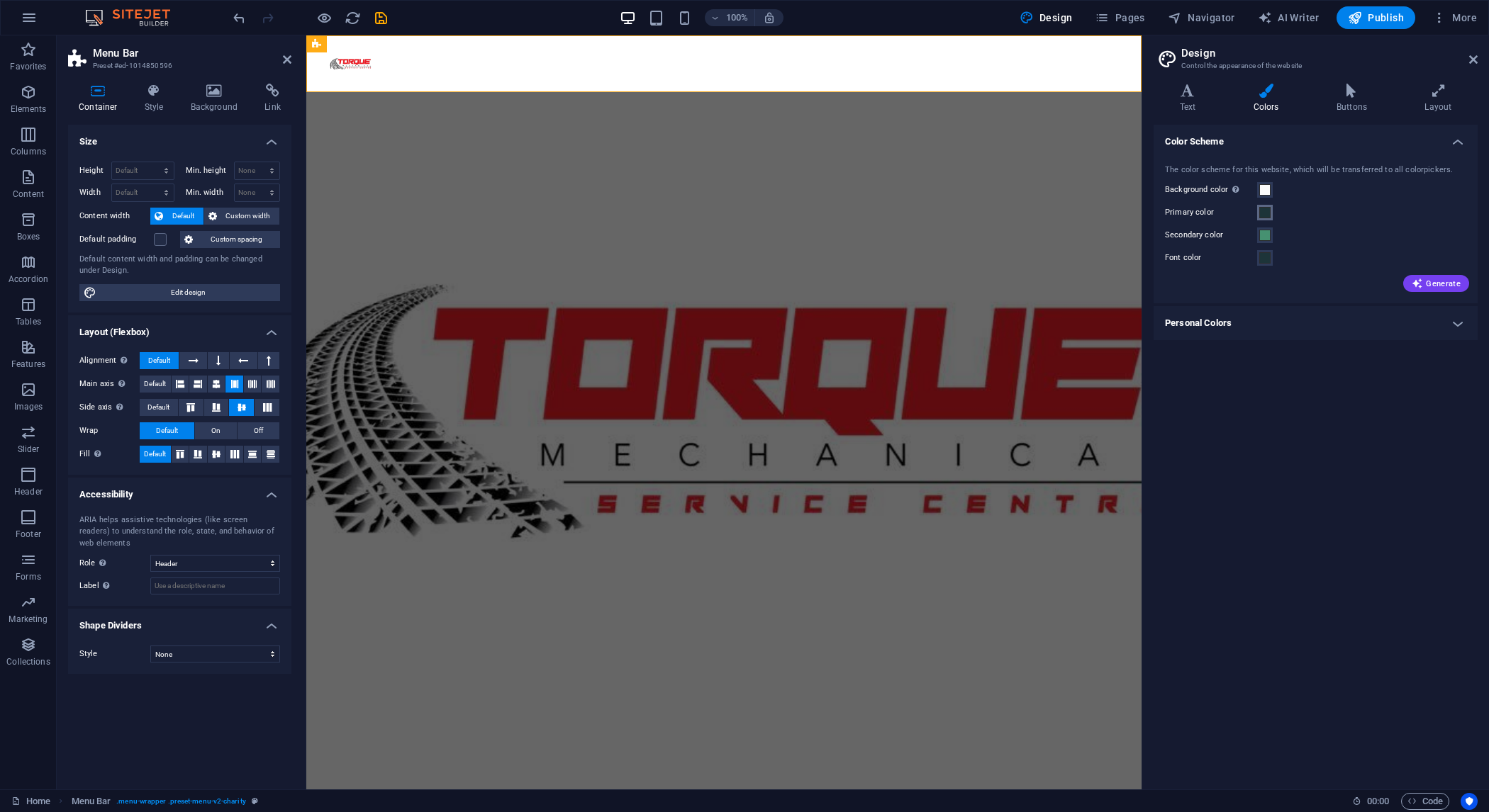
click at [1266, 213] on span at bounding box center [1265, 212] width 11 height 11
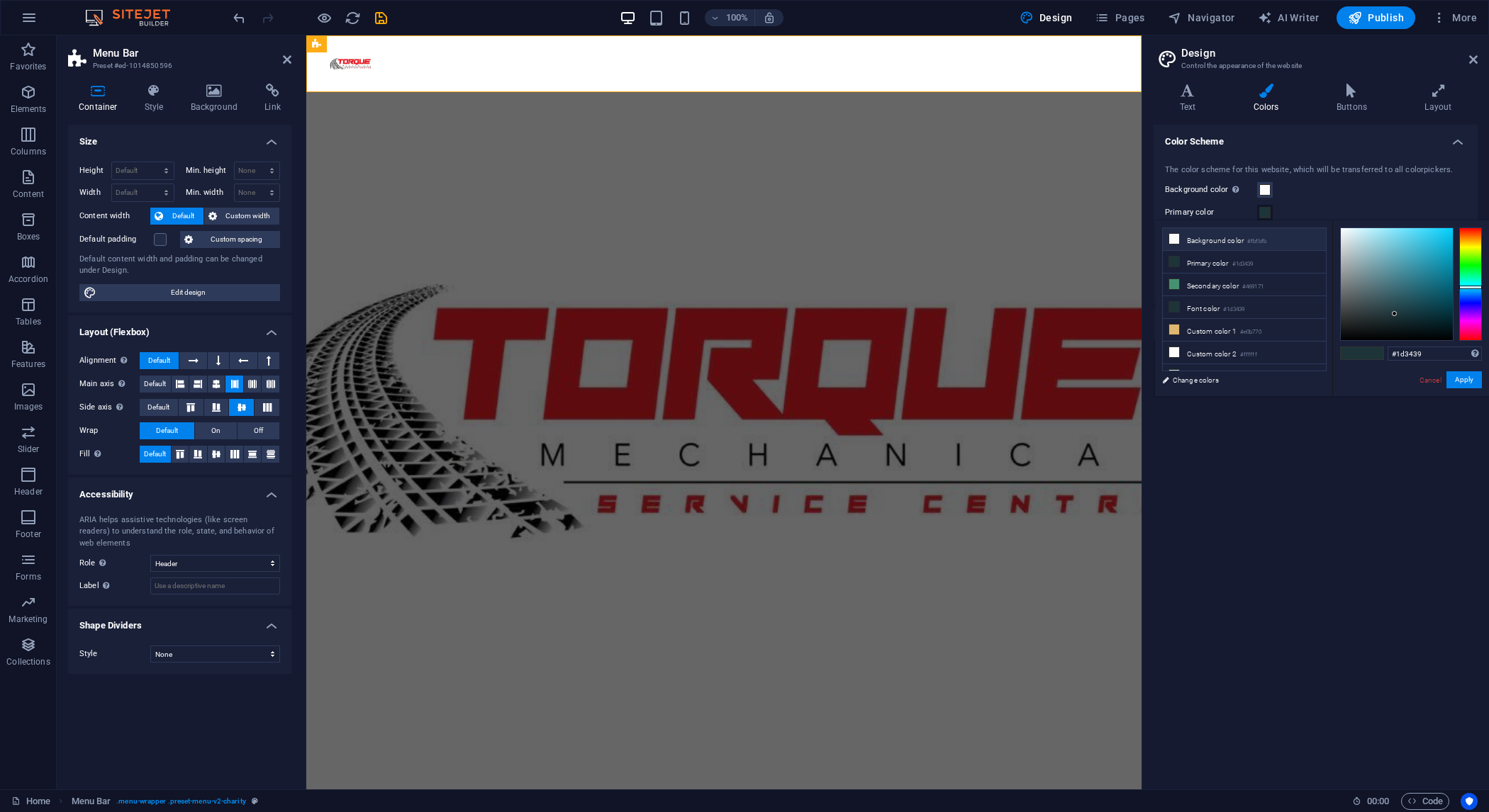
click at [1202, 243] on li "Background color #fbfbfb" at bounding box center [1245, 240] width 163 height 22
type input "#fbfbfb"
click at [1333, 189] on div "Background color Only visible if it is not covered by other backgrounds." at bounding box center [1316, 190] width 301 height 17
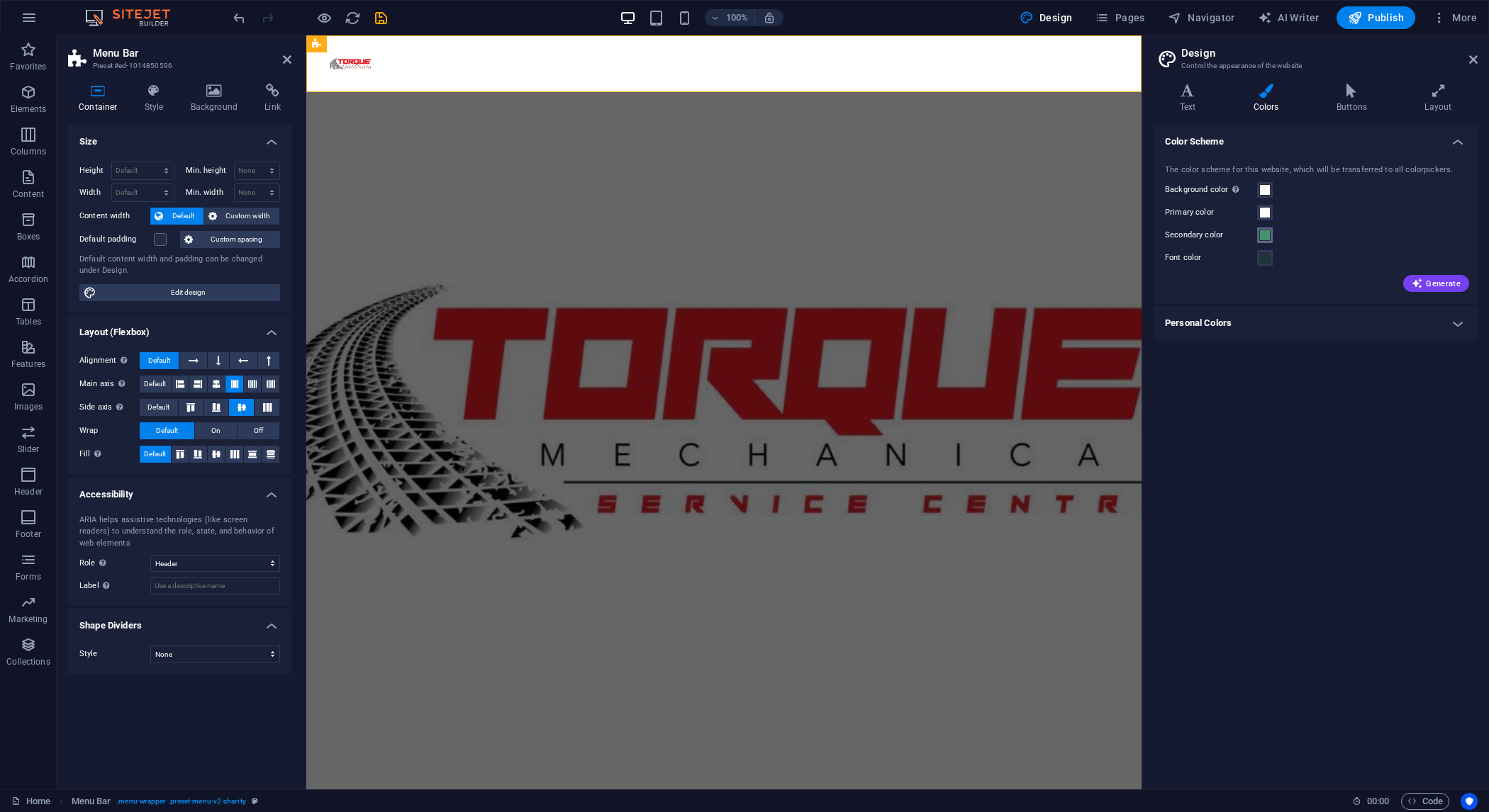
click at [1265, 236] on span at bounding box center [1265, 235] width 11 height 11
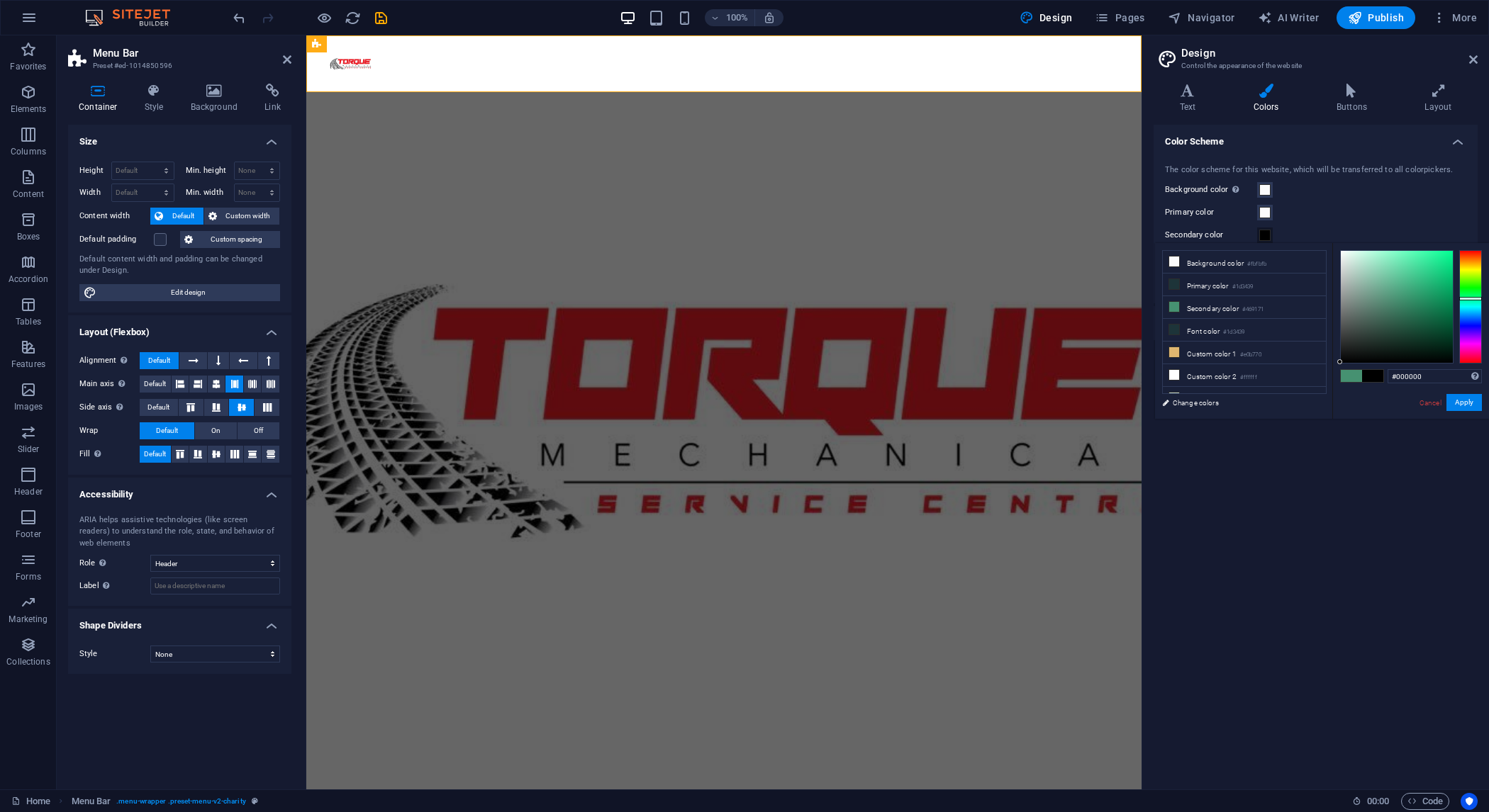
drag, startPoint x: 1347, startPoint y: 354, endPoint x: 1335, endPoint y: 382, distance: 30.5
click at [1335, 382] on div "#000000 Supported formats #0852ed rgb(8, 82, 237) rgba(8, 82, 237, 90%) hsv(221…" at bounding box center [1410, 434] width 157 height 381
type input "#000000"
click at [1327, 215] on div "Primary color" at bounding box center [1316, 213] width 301 height 17
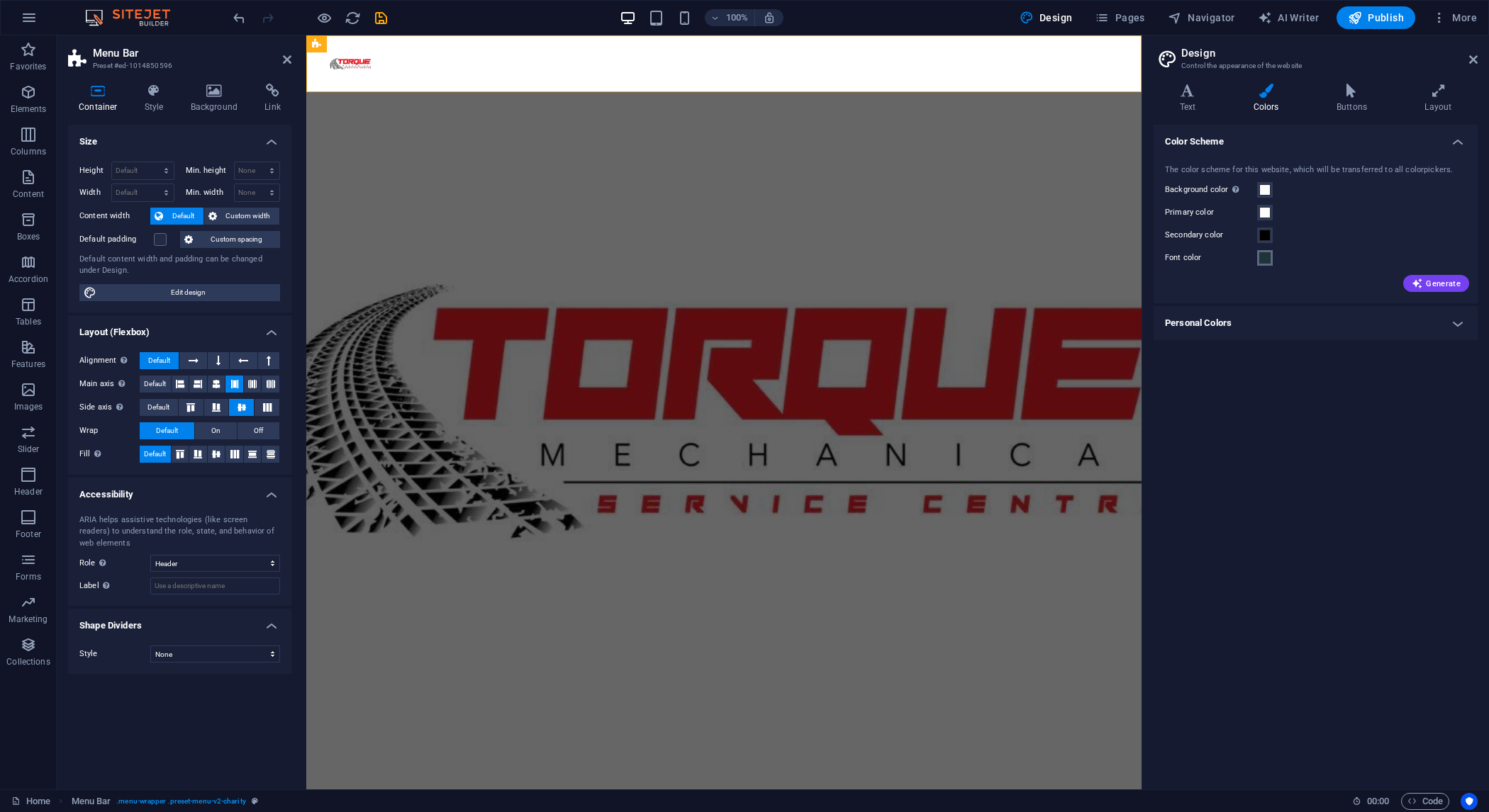
click at [1261, 261] on span at bounding box center [1265, 258] width 11 height 11
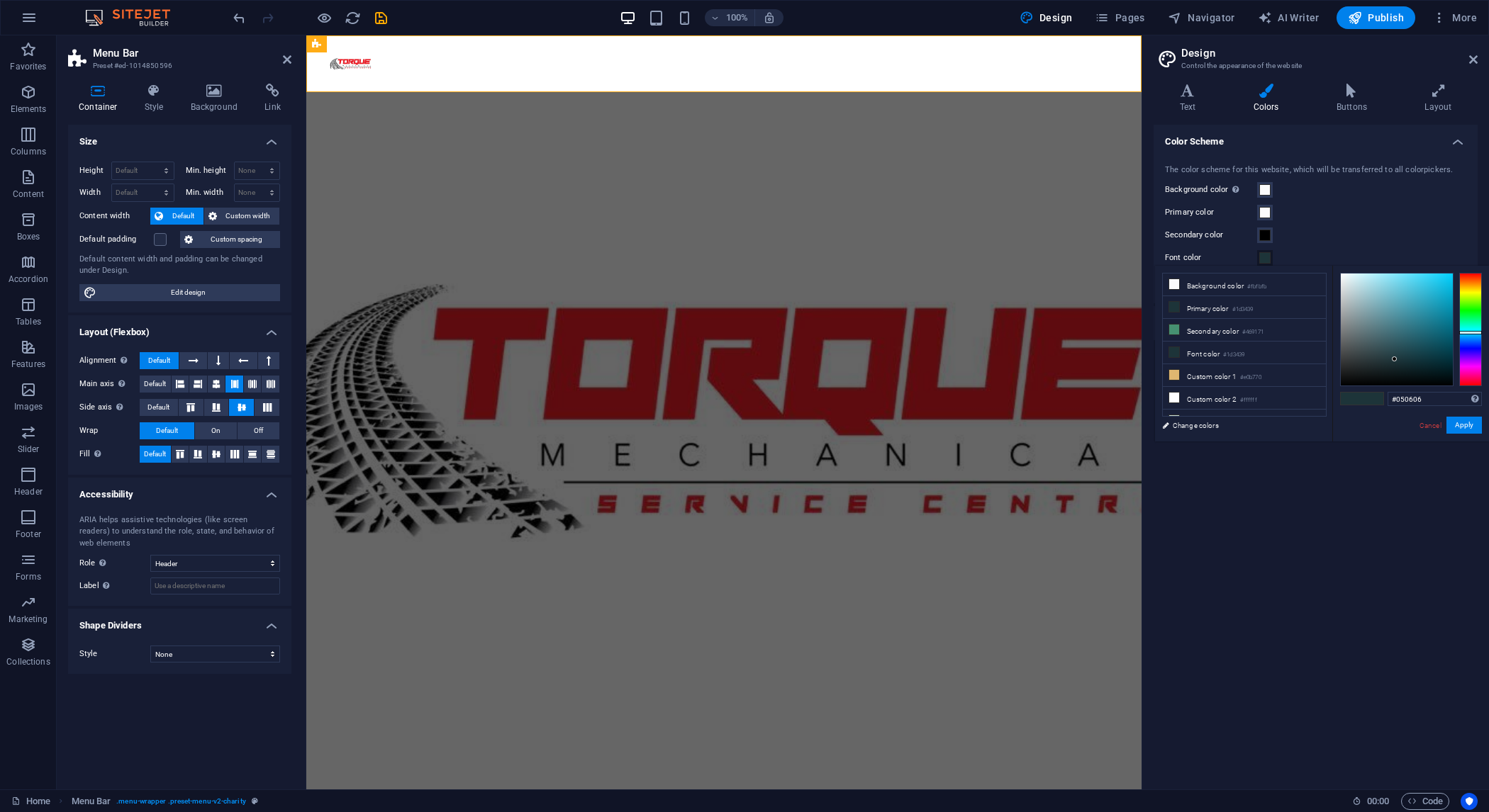
type input "#000000"
drag, startPoint x: 1362, startPoint y: 376, endPoint x: 1329, endPoint y: 402, distance: 42.0
click at [1329, 402] on div "less Background color #fbfbfb Primary color #1d3439 Secondary color #469171 Fon…" at bounding box center [1323, 354] width 334 height 176
click at [1386, 188] on div "Background color Only visible if it is not covered by other backgrounds." at bounding box center [1316, 190] width 301 height 17
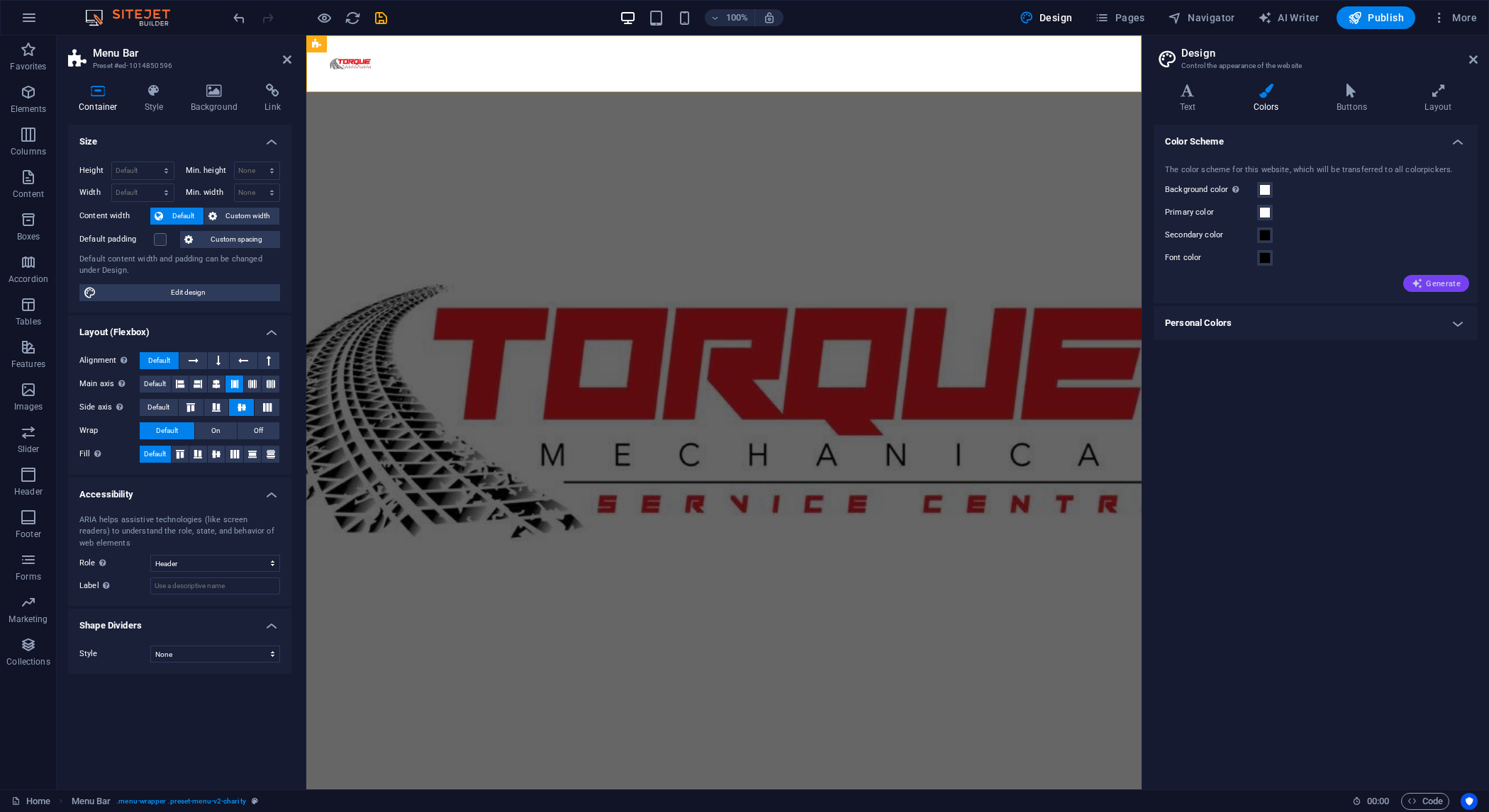
click at [1442, 285] on span "Generate" at bounding box center [1436, 283] width 49 height 11
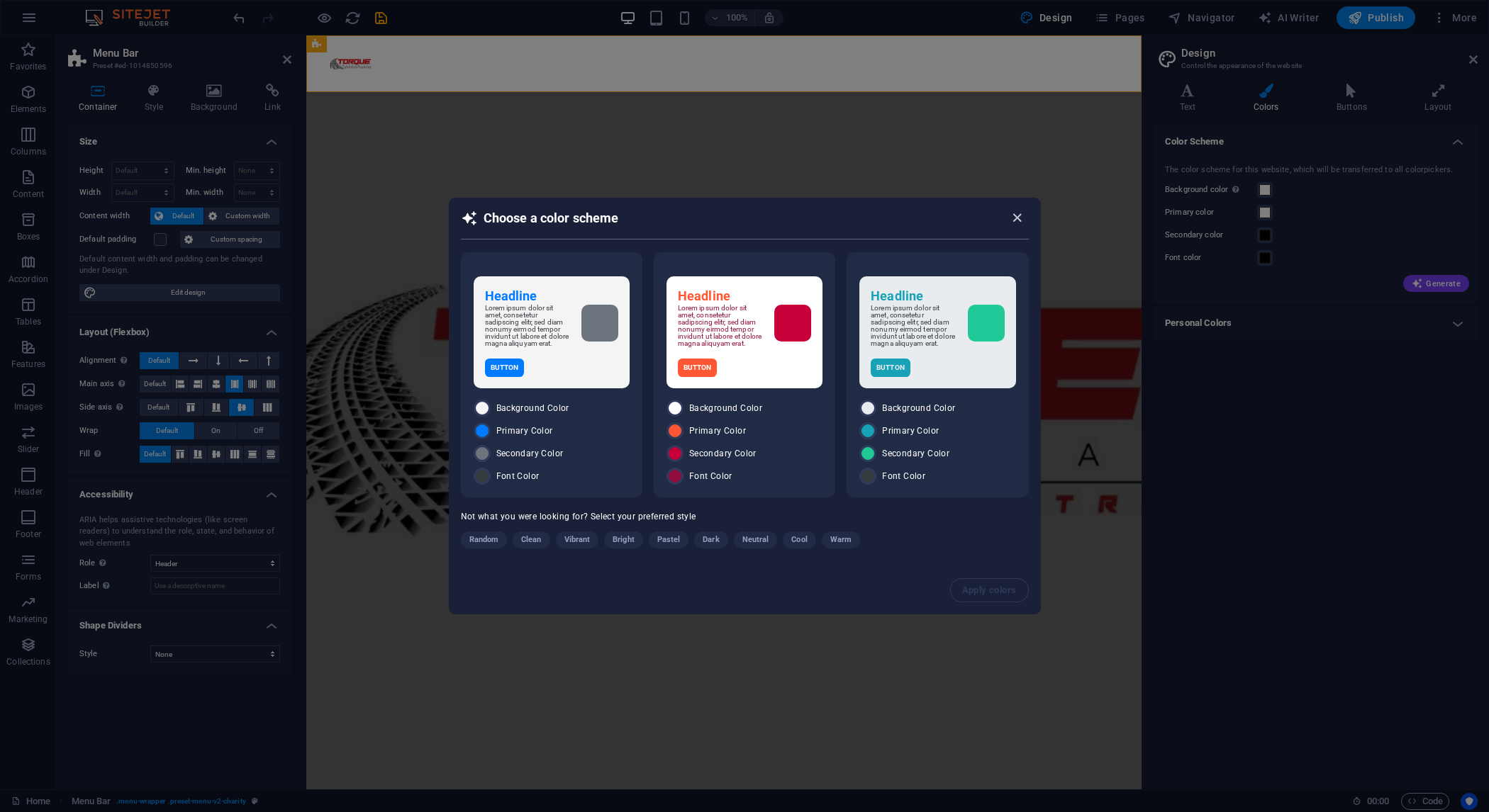
click at [1022, 218] on icon "button" at bounding box center [1018, 218] width 16 height 16
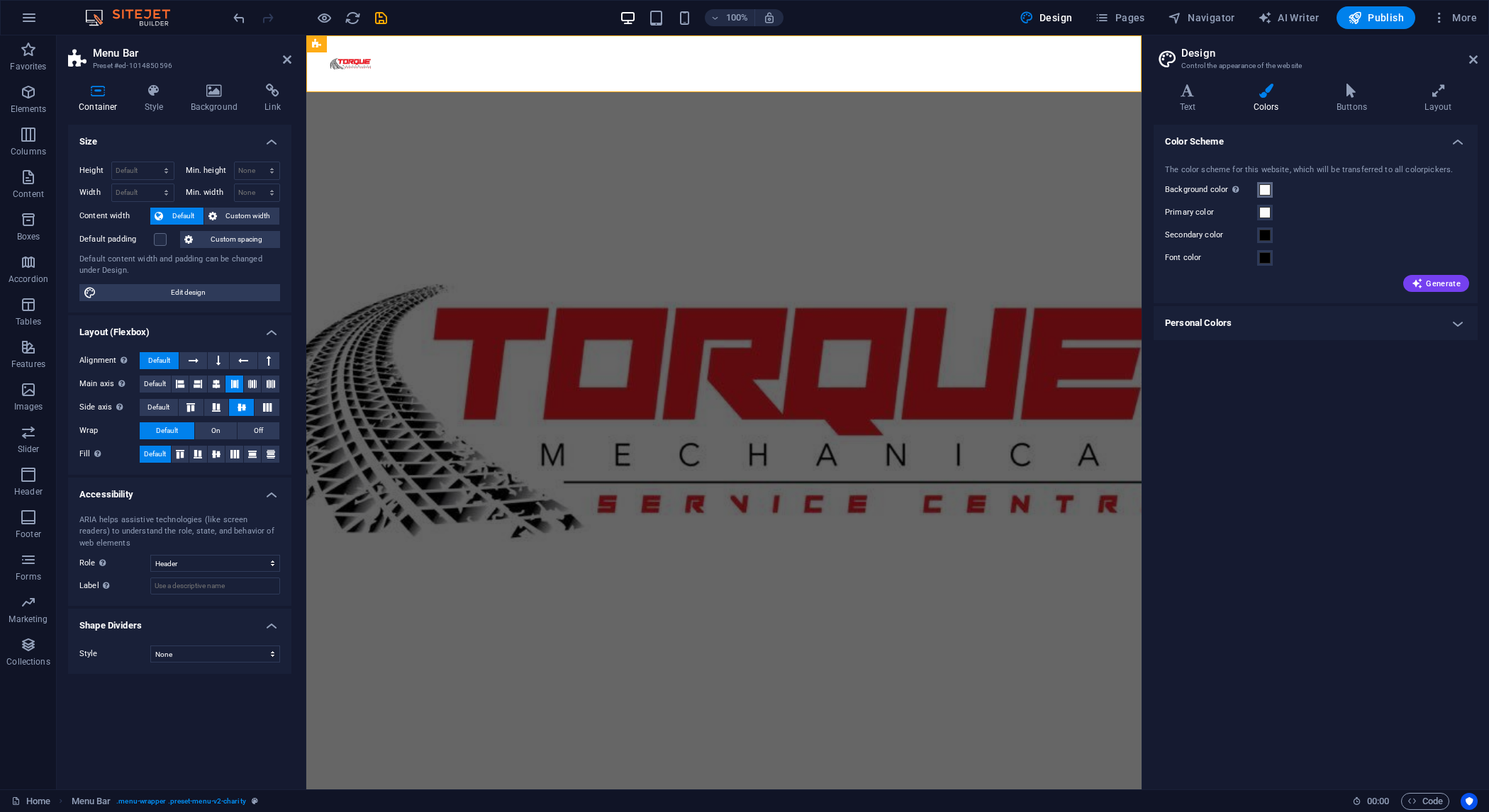
click at [1270, 191] on span at bounding box center [1265, 190] width 11 height 11
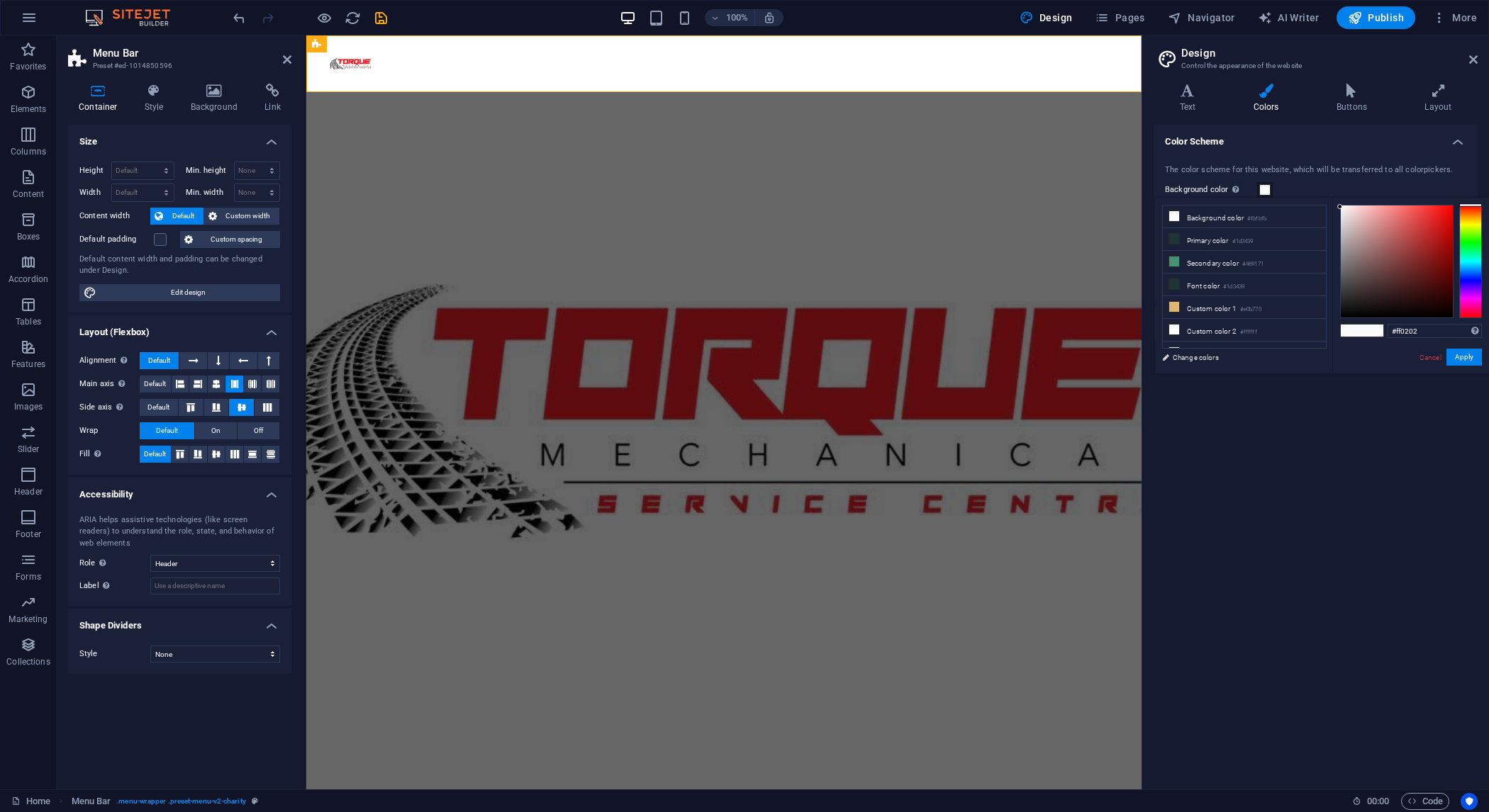
type input "#ff0000"
drag, startPoint x: 1403, startPoint y: 231, endPoint x: 1457, endPoint y: 193, distance: 66.0
click at [1457, 193] on body "Torque Mechanical and Service Centre Home Favorites Elements Columns Content Bo…" at bounding box center [744, 406] width 1489 height 812
click at [1458, 354] on button "Apply" at bounding box center [1464, 357] width 35 height 17
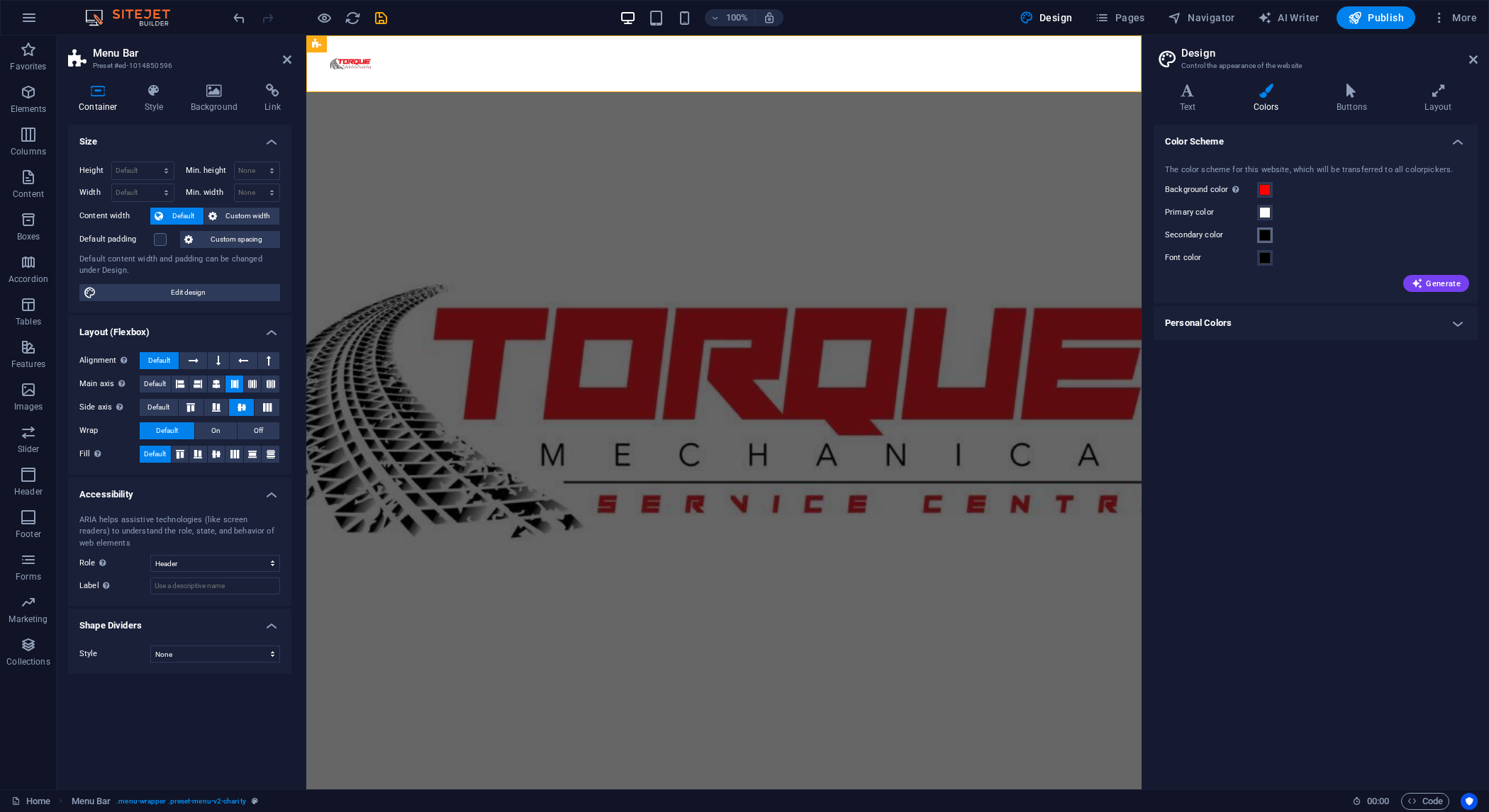
click at [1266, 238] on span at bounding box center [1265, 235] width 11 height 11
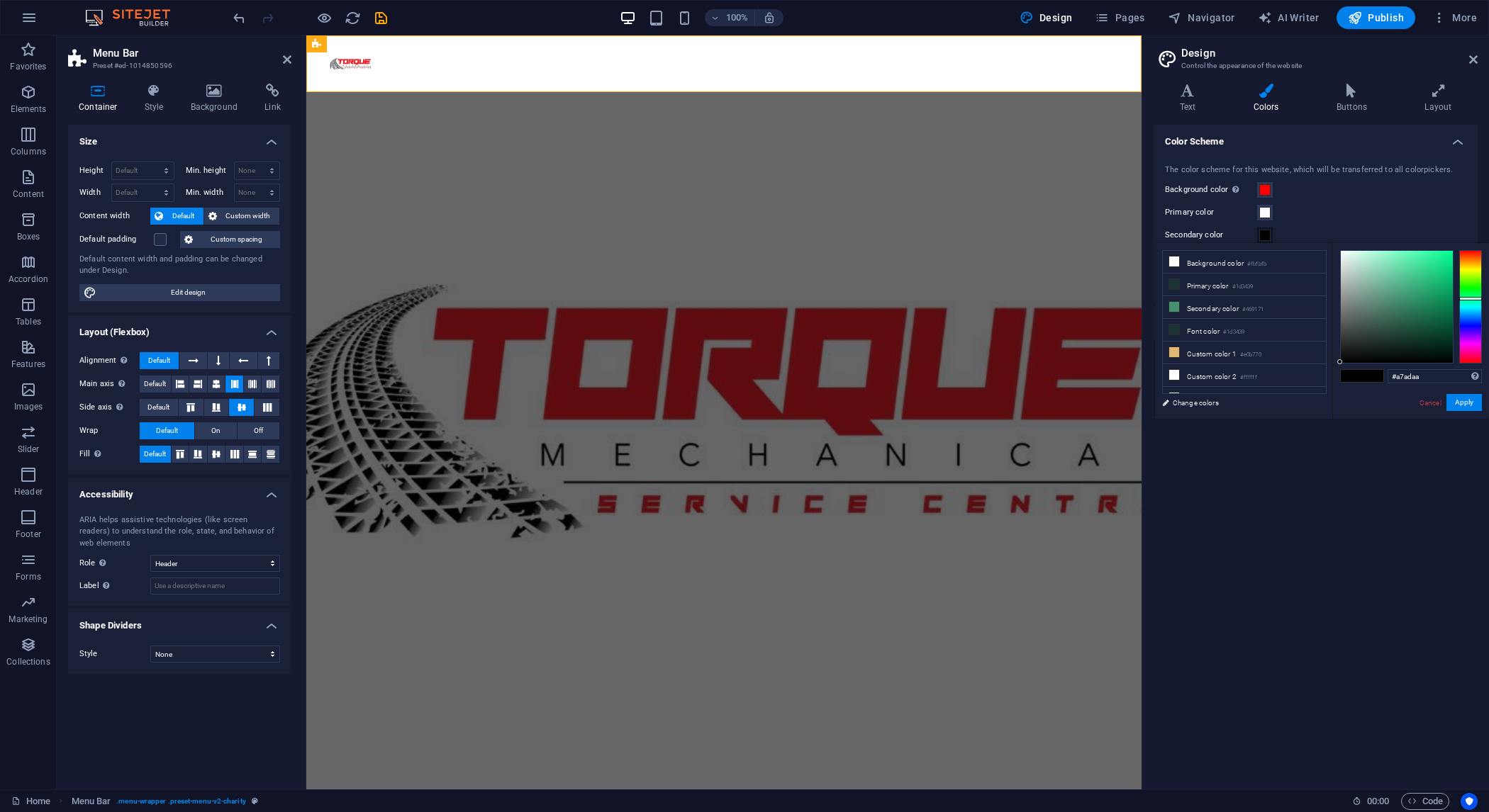
type input "#adadad"
drag, startPoint x: 1381, startPoint y: 293, endPoint x: 1339, endPoint y: 286, distance: 42.6
click at [1341, 286] on div at bounding box center [1397, 307] width 112 height 112
click at [1468, 403] on button "Apply" at bounding box center [1464, 402] width 35 height 17
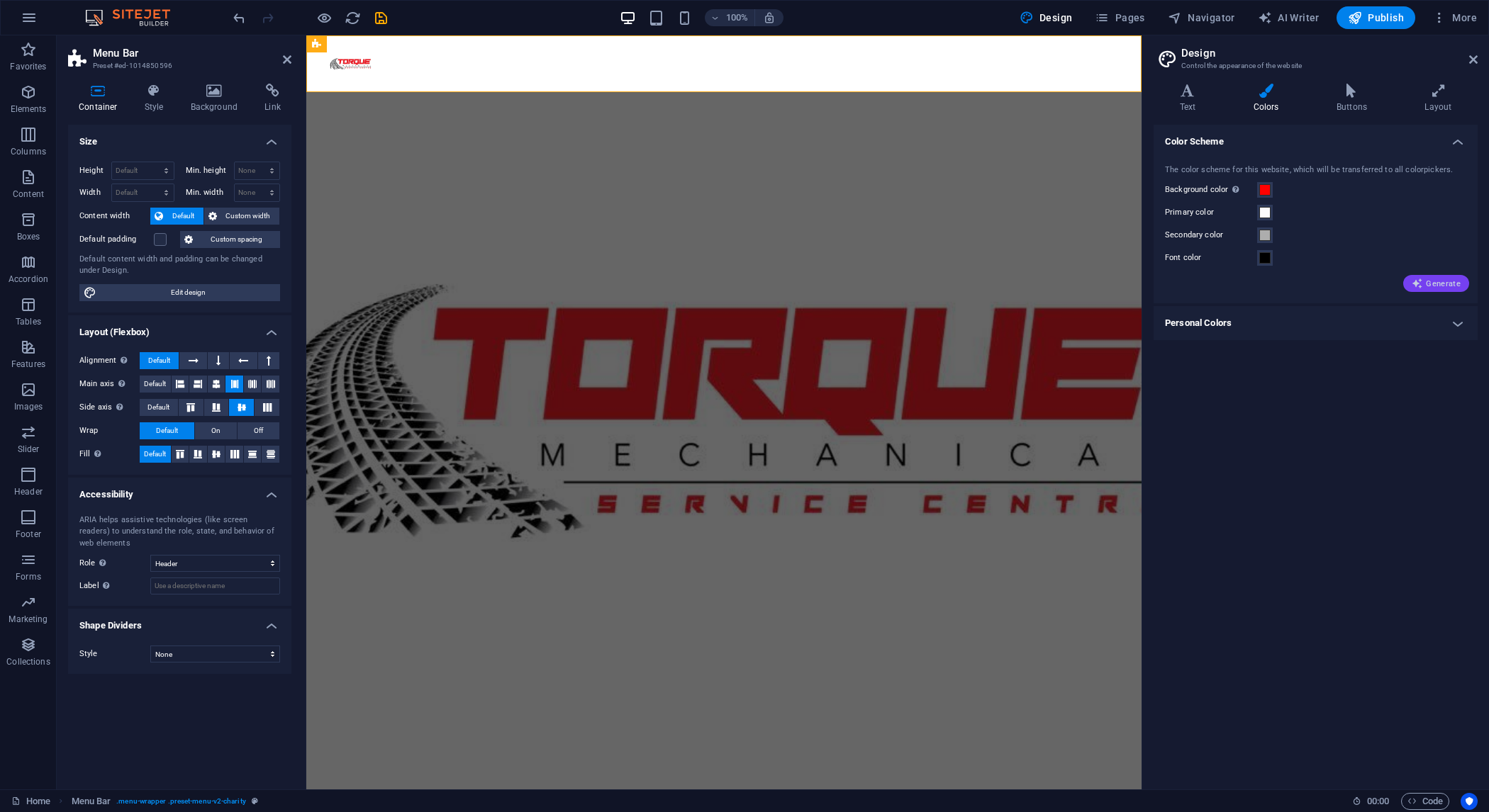
click at [1440, 283] on span "Generate" at bounding box center [1436, 283] width 49 height 11
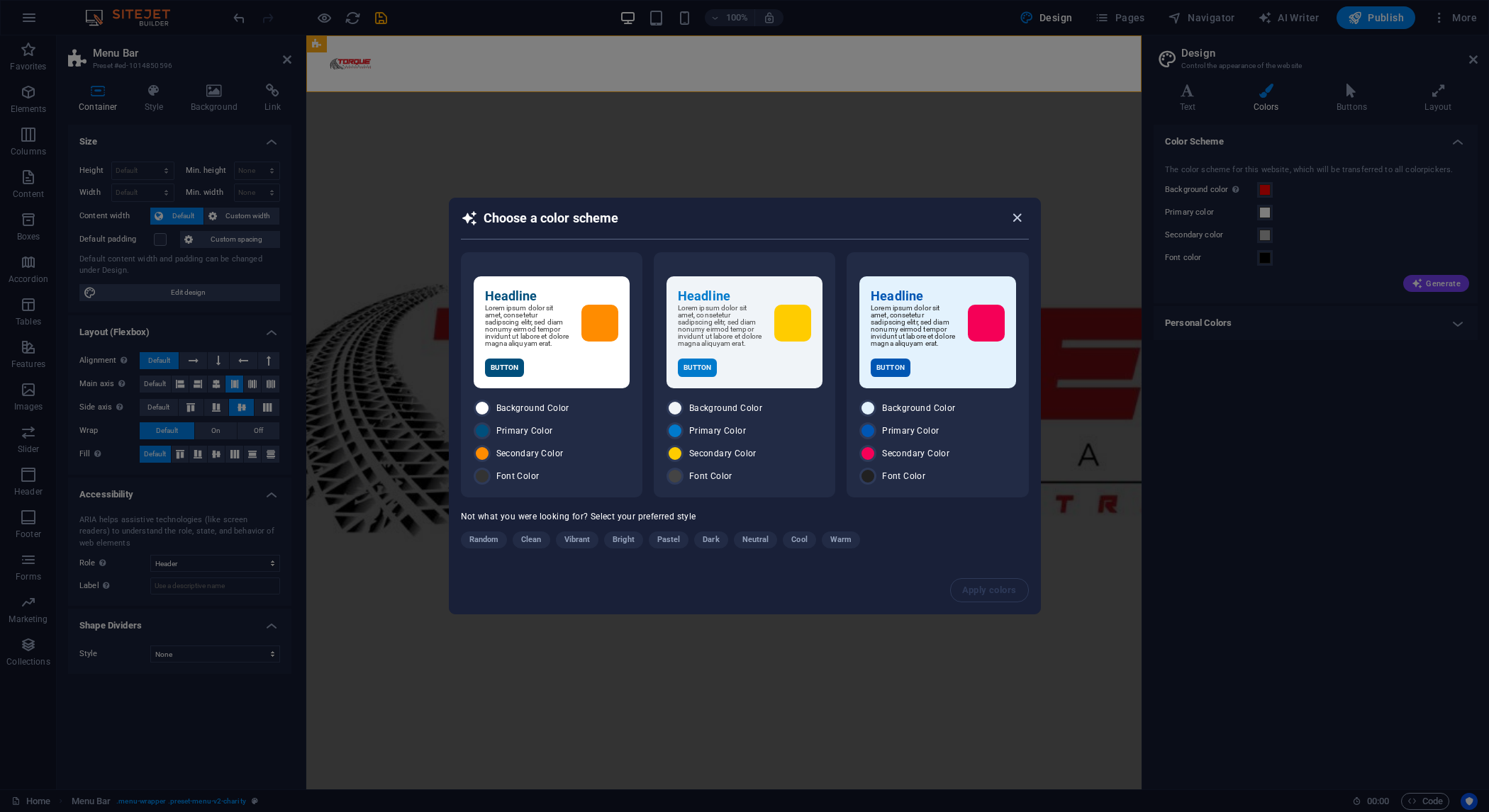
click at [1018, 220] on icon "button" at bounding box center [1018, 218] width 16 height 16
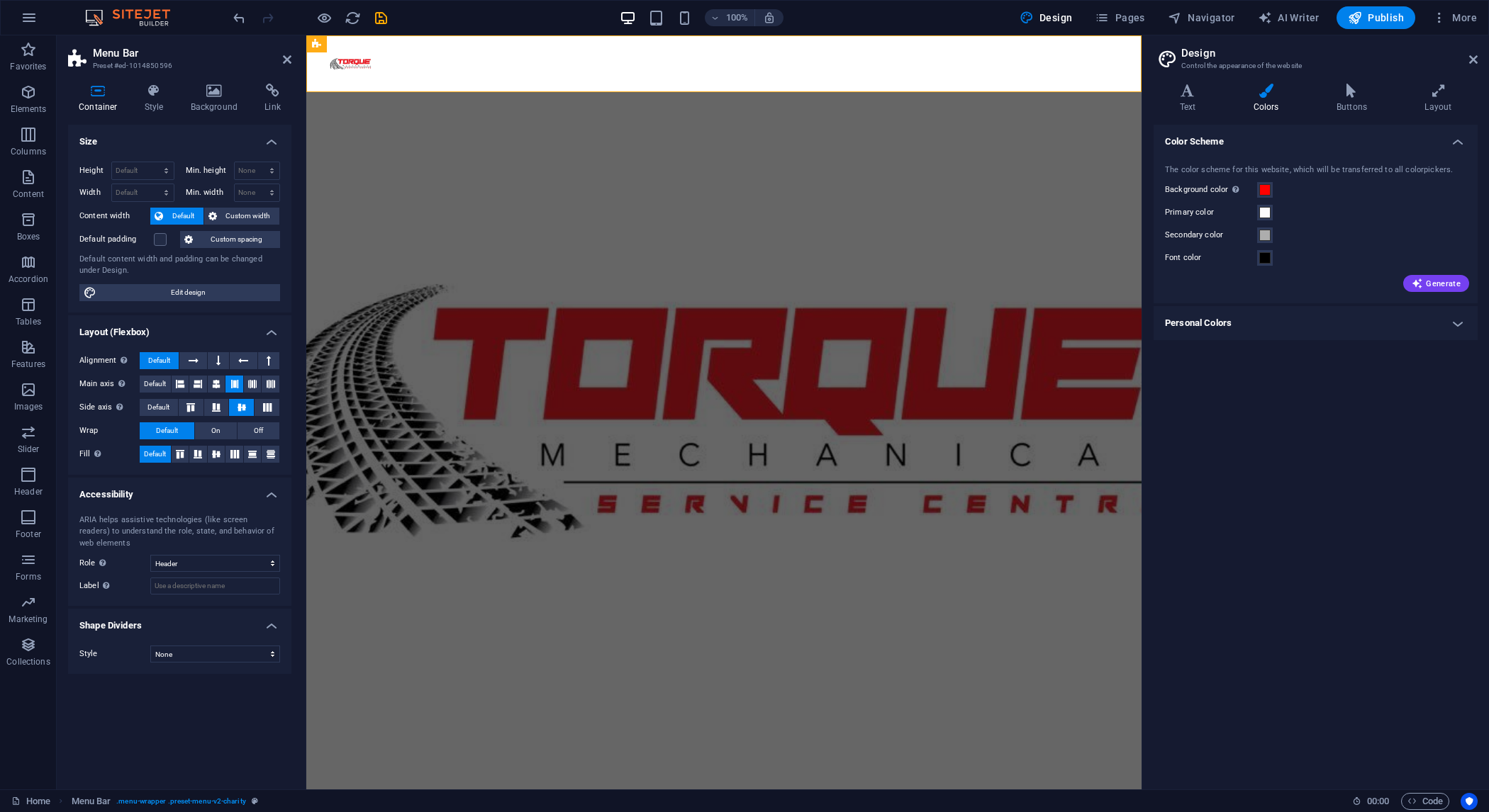
click at [1319, 336] on h4 "Personal Colors" at bounding box center [1316, 323] width 324 height 34
click at [1261, 355] on span at bounding box center [1265, 354] width 11 height 11
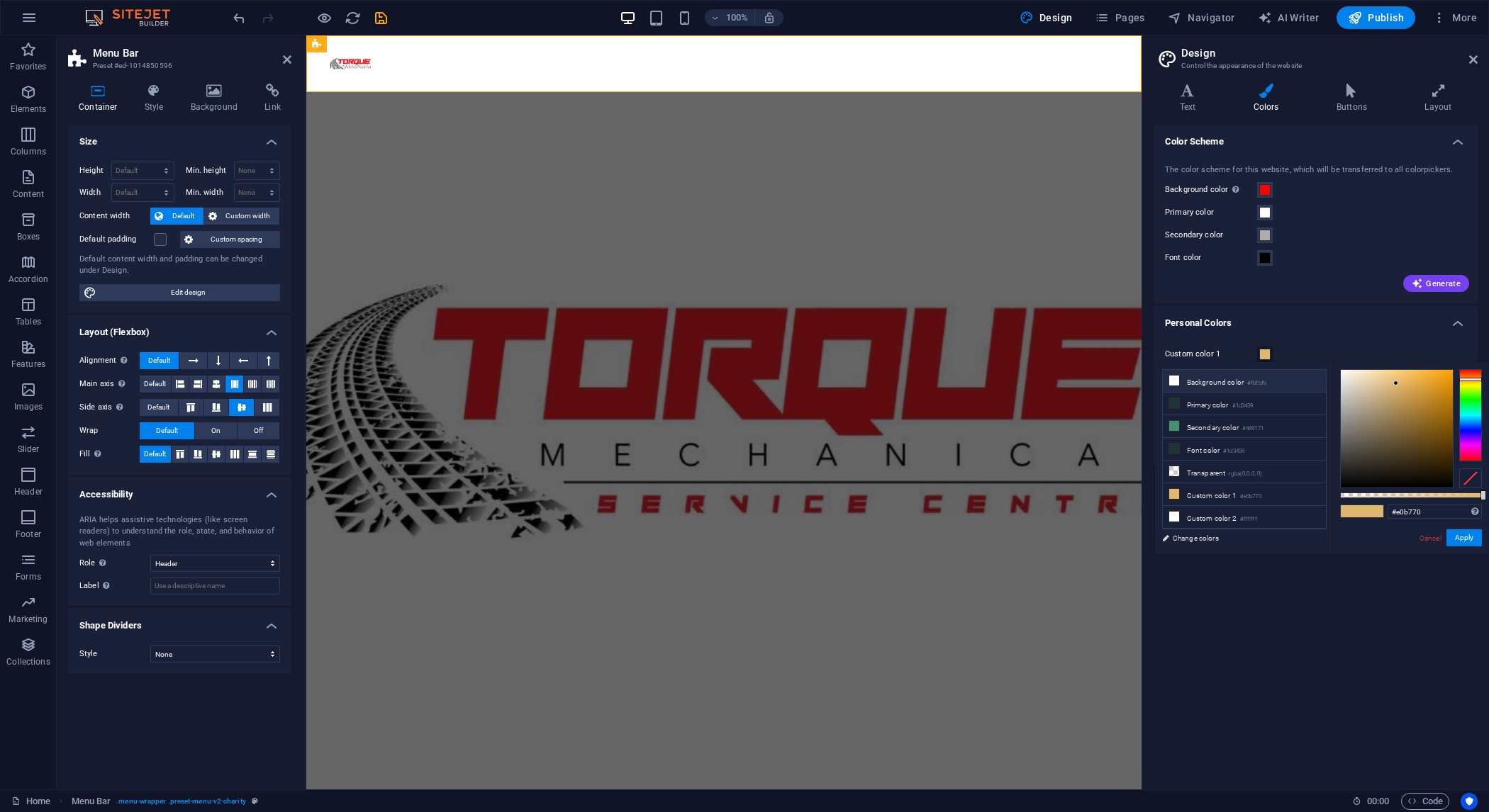
click at [1259, 384] on small "#fbfbfb" at bounding box center [1257, 383] width 19 height 10
type input "#fbfbfb"
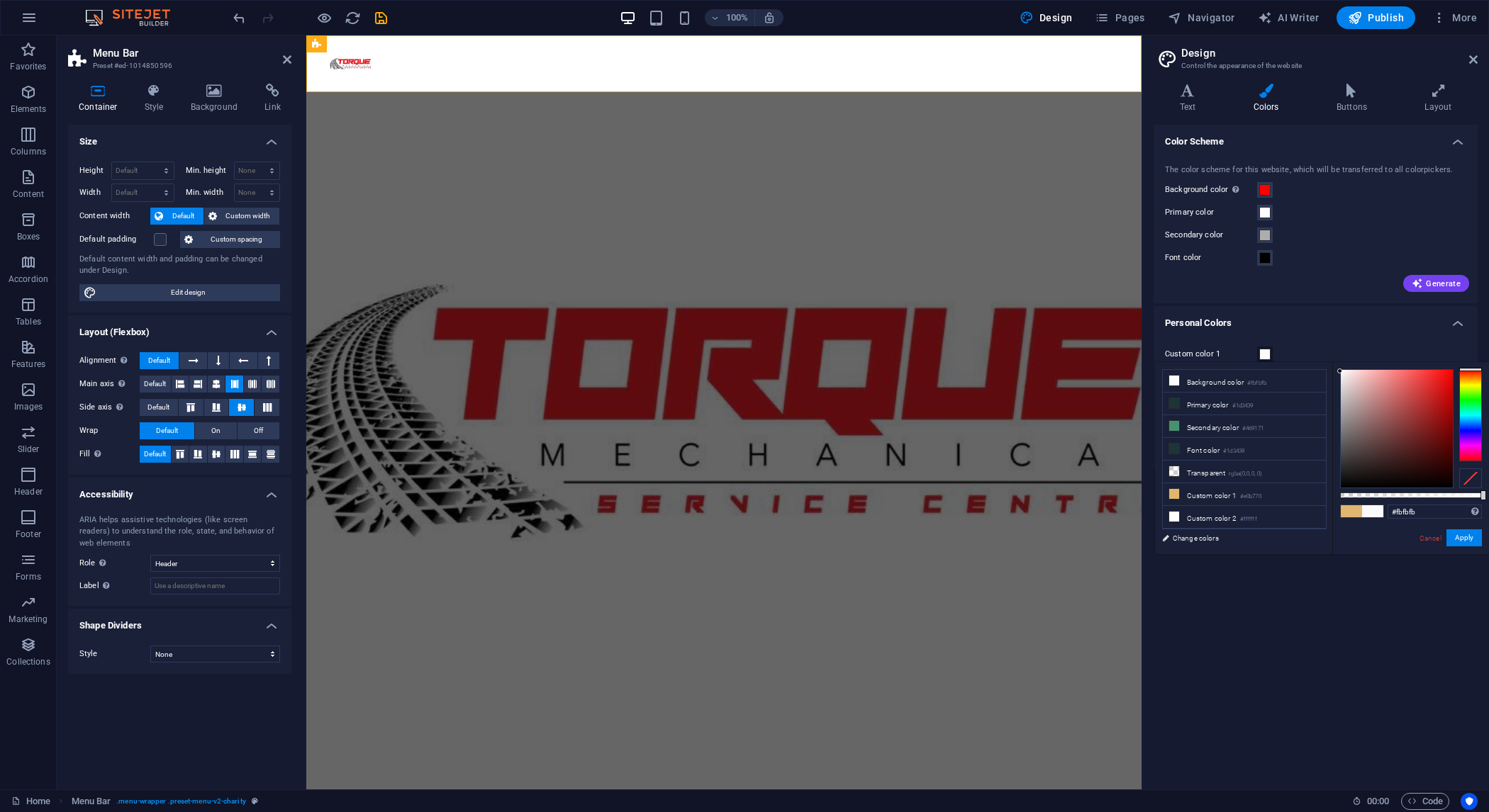
drag, startPoint x: 1332, startPoint y: 318, endPoint x: 1351, endPoint y: 339, distance: 28.3
click at [1332, 316] on h4 "Personal Colors" at bounding box center [1316, 319] width 324 height 25
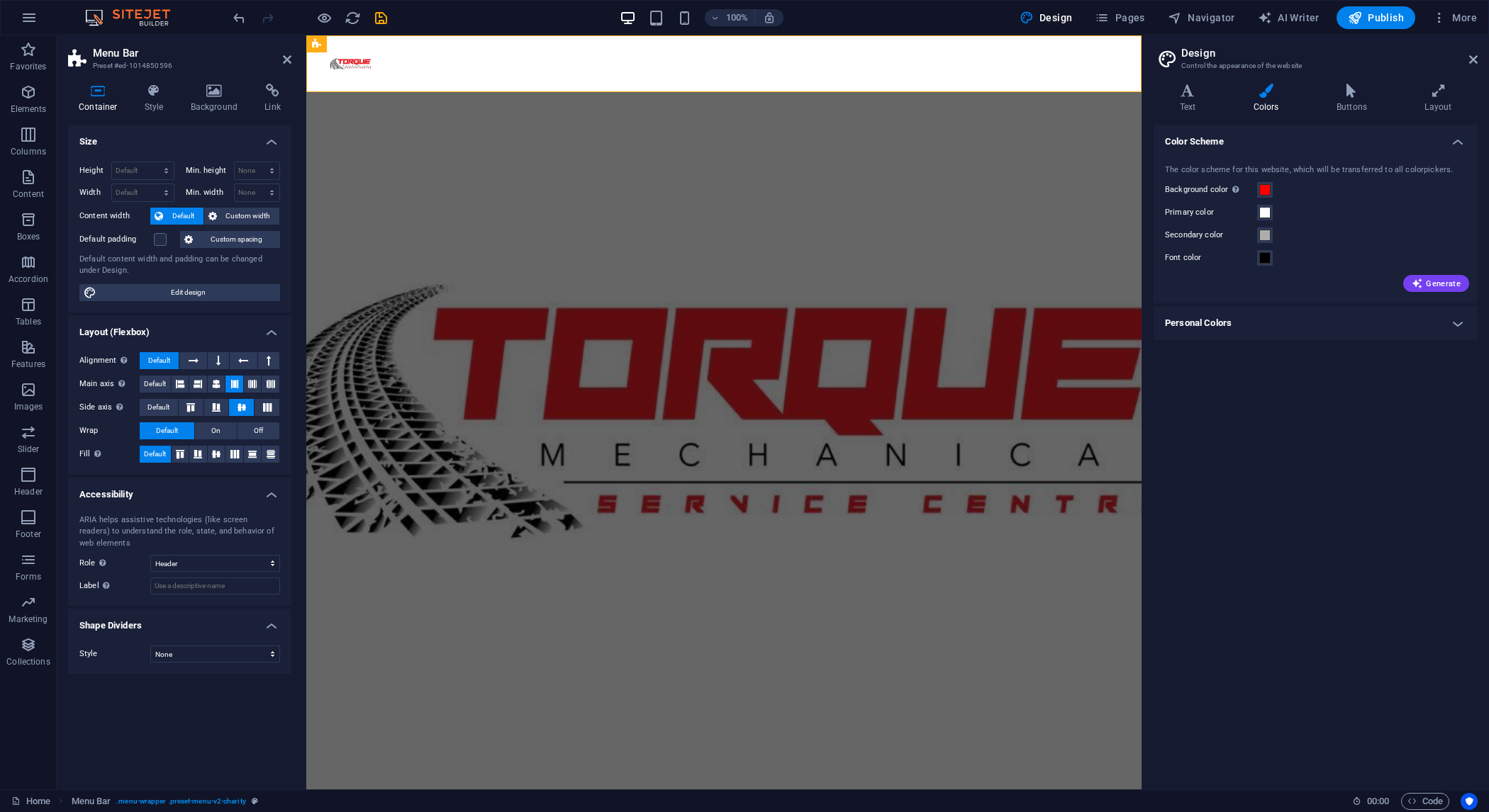
click at [1311, 326] on h4 "Personal Colors" at bounding box center [1316, 323] width 324 height 34
click at [1265, 379] on span at bounding box center [1265, 377] width 11 height 11
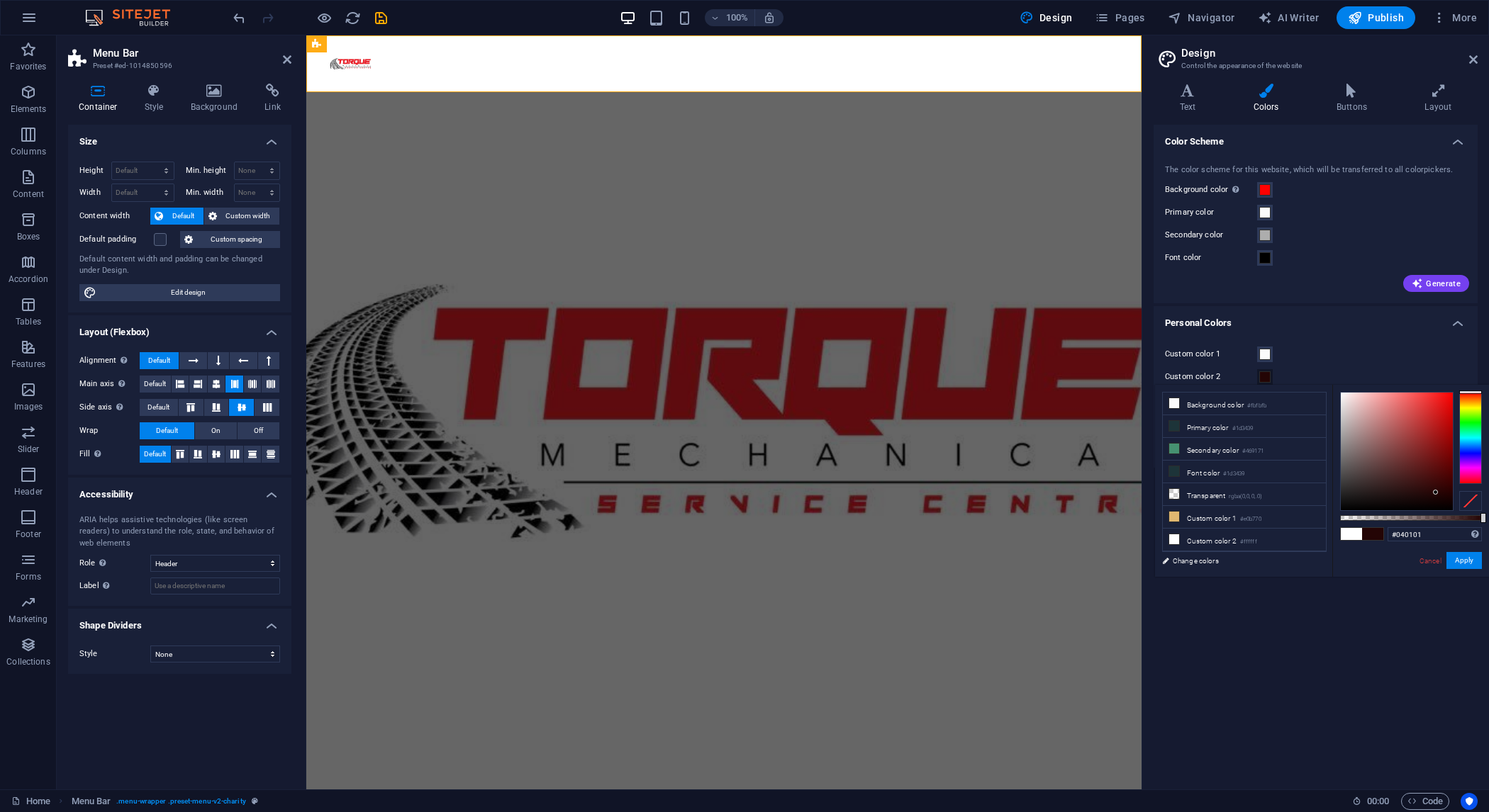
type input "#000000"
drag, startPoint x: 1435, startPoint y: 488, endPoint x: 1302, endPoint y: 532, distance: 140.1
click at [1302, 532] on div "less Background color #fbfbfb Primary color #1d3439 Secondary color #469171 Fon…" at bounding box center [1323, 481] width 334 height 192
click at [1350, 353] on div "Custom color 1" at bounding box center [1316, 354] width 301 height 17
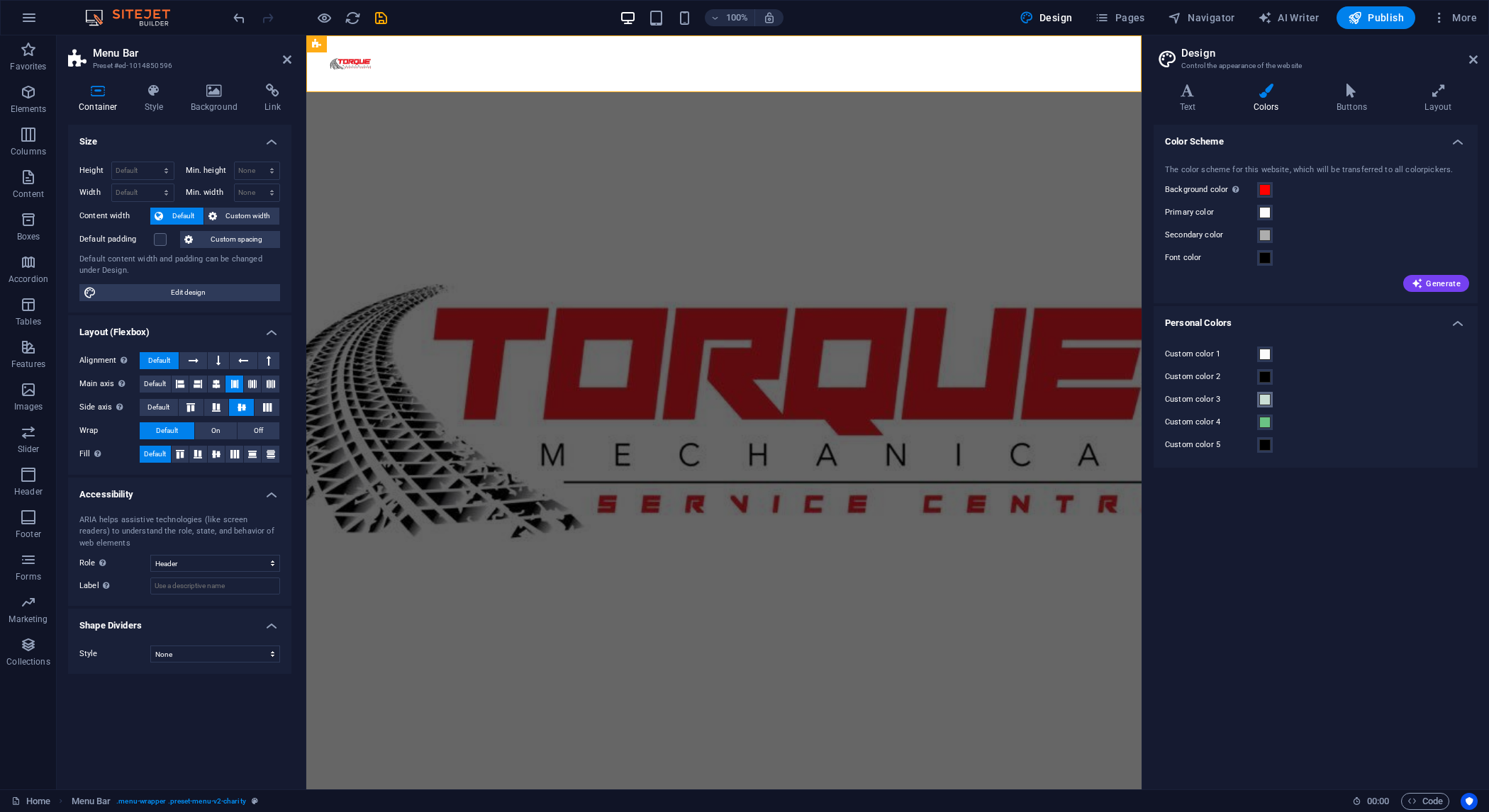
click at [1269, 400] on span at bounding box center [1265, 399] width 11 height 11
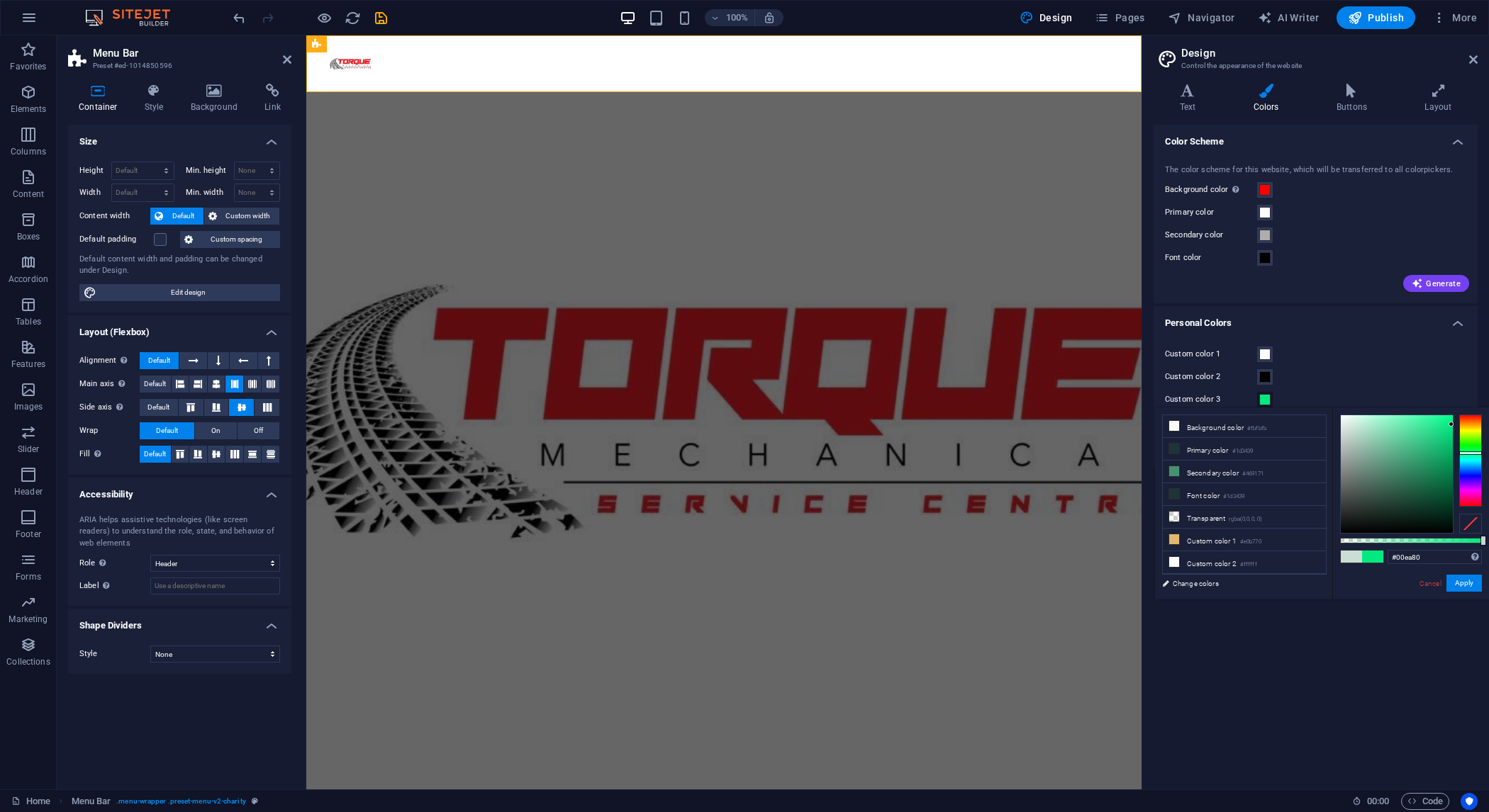
drag, startPoint x: 1407, startPoint y: 442, endPoint x: 1461, endPoint y: 422, distance: 57.6
click at [1460, 425] on div at bounding box center [1411, 474] width 142 height 119
click at [1478, 415] on div "#00ea80 Supported formats #0852ed rgb(8, 82, 237) rgba(8, 82, 237, 90%) hsv(221…" at bounding box center [1410, 606] width 157 height 398
click at [1474, 419] on div at bounding box center [1471, 461] width 22 height 92
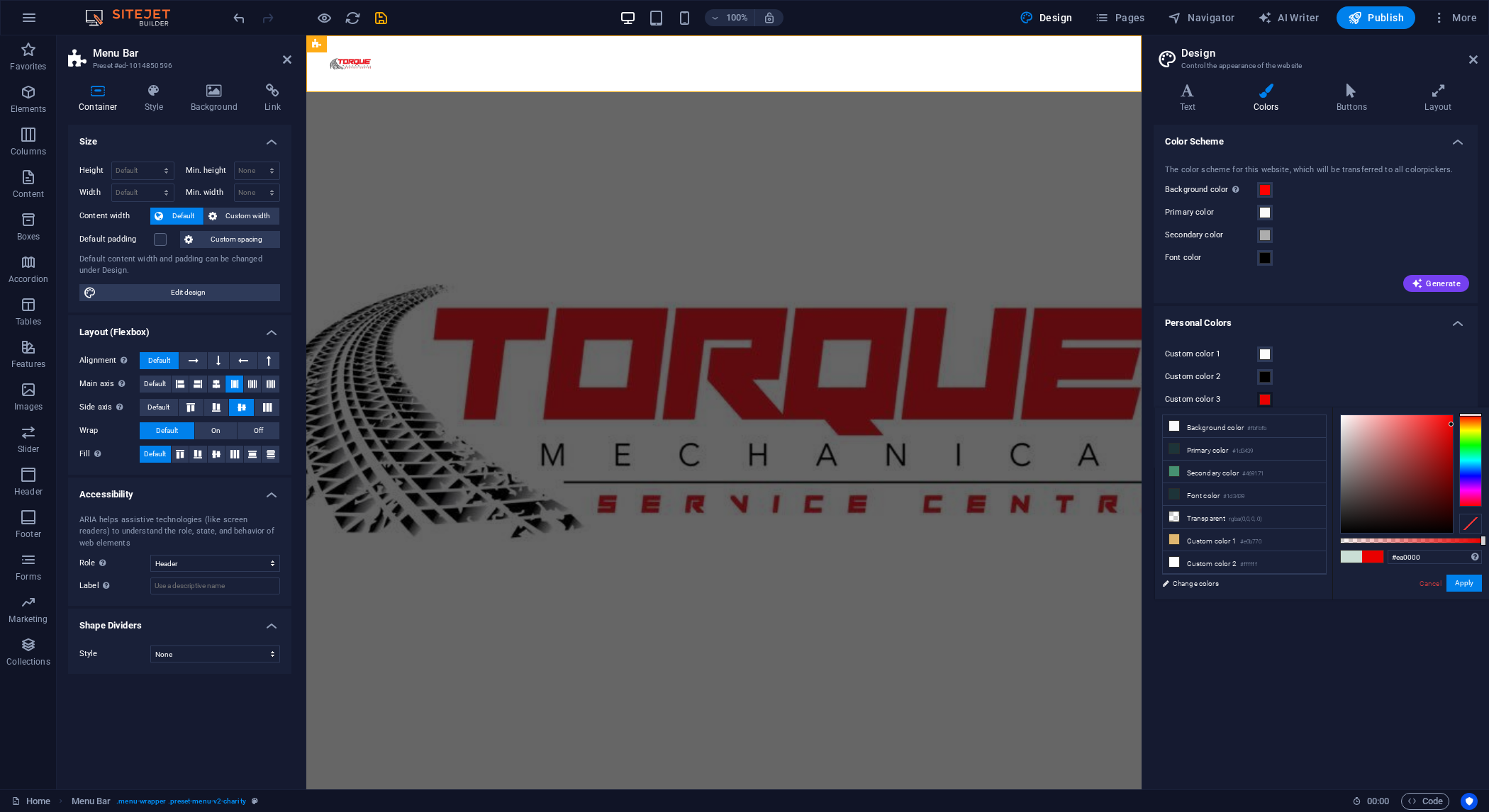
drag, startPoint x: 1482, startPoint y: 417, endPoint x: 1474, endPoint y: 399, distance: 19.7
click at [1474, 399] on body "Torque Mechanical and Service Centre Home Favorites Elements Columns Content Bo…" at bounding box center [744, 406] width 1489 height 812
type input "#da0000"
drag, startPoint x: 1440, startPoint y: 428, endPoint x: 1473, endPoint y: 433, distance: 33.4
click at [1468, 431] on div at bounding box center [1411, 474] width 142 height 119
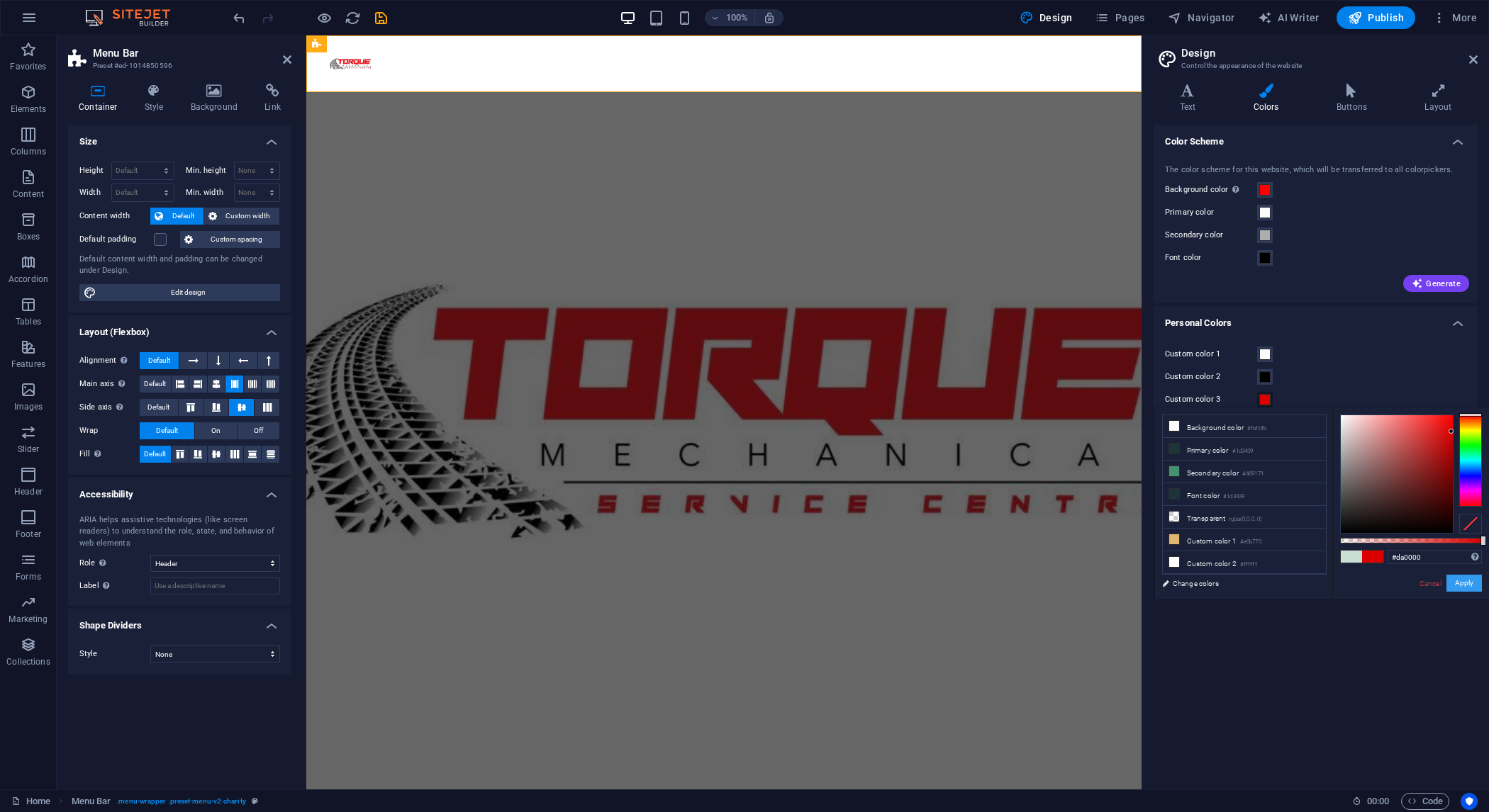
click at [1467, 588] on button "Apply" at bounding box center [1464, 583] width 35 height 17
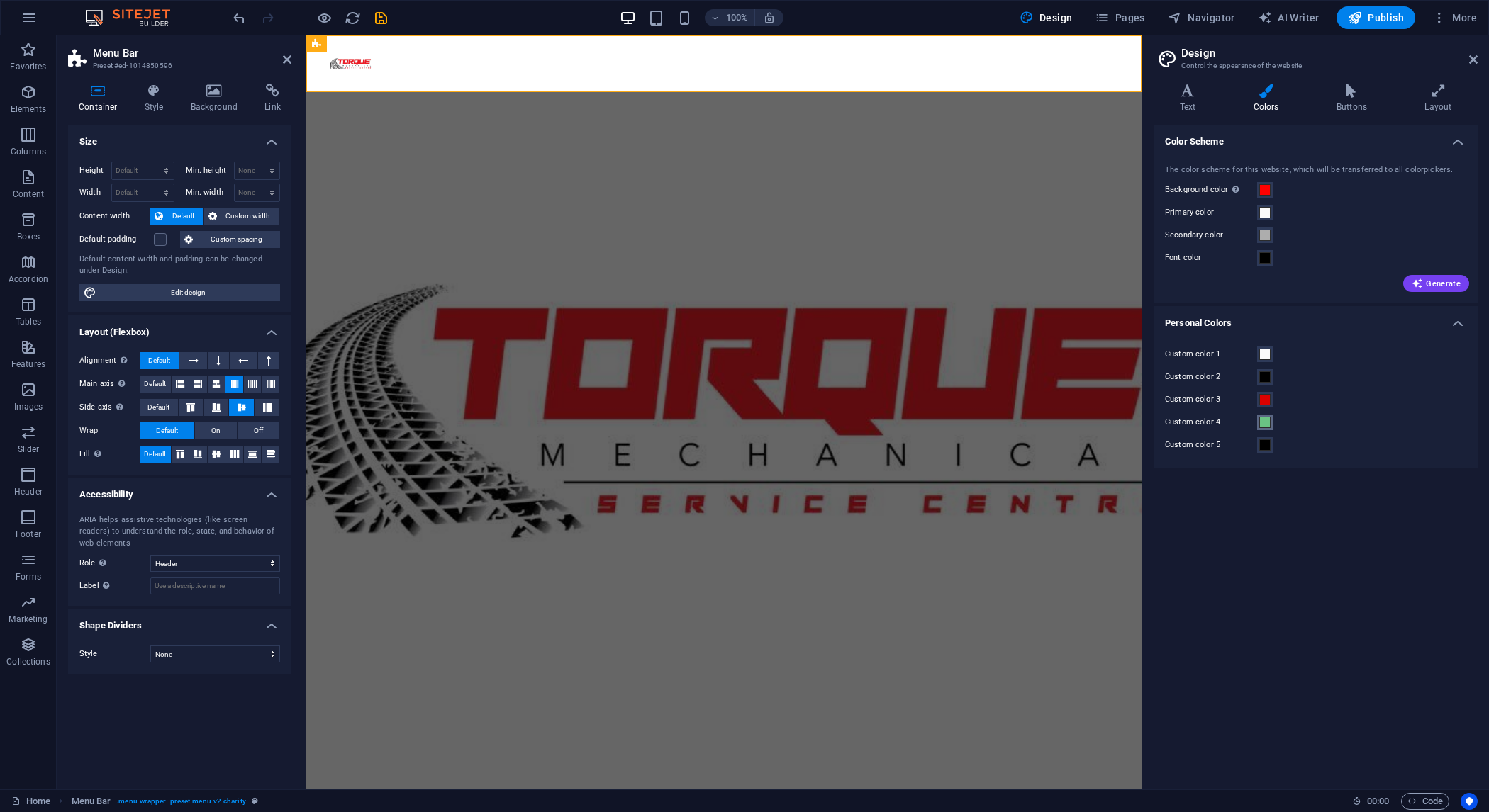
click at [1268, 420] on span at bounding box center [1265, 422] width 11 height 11
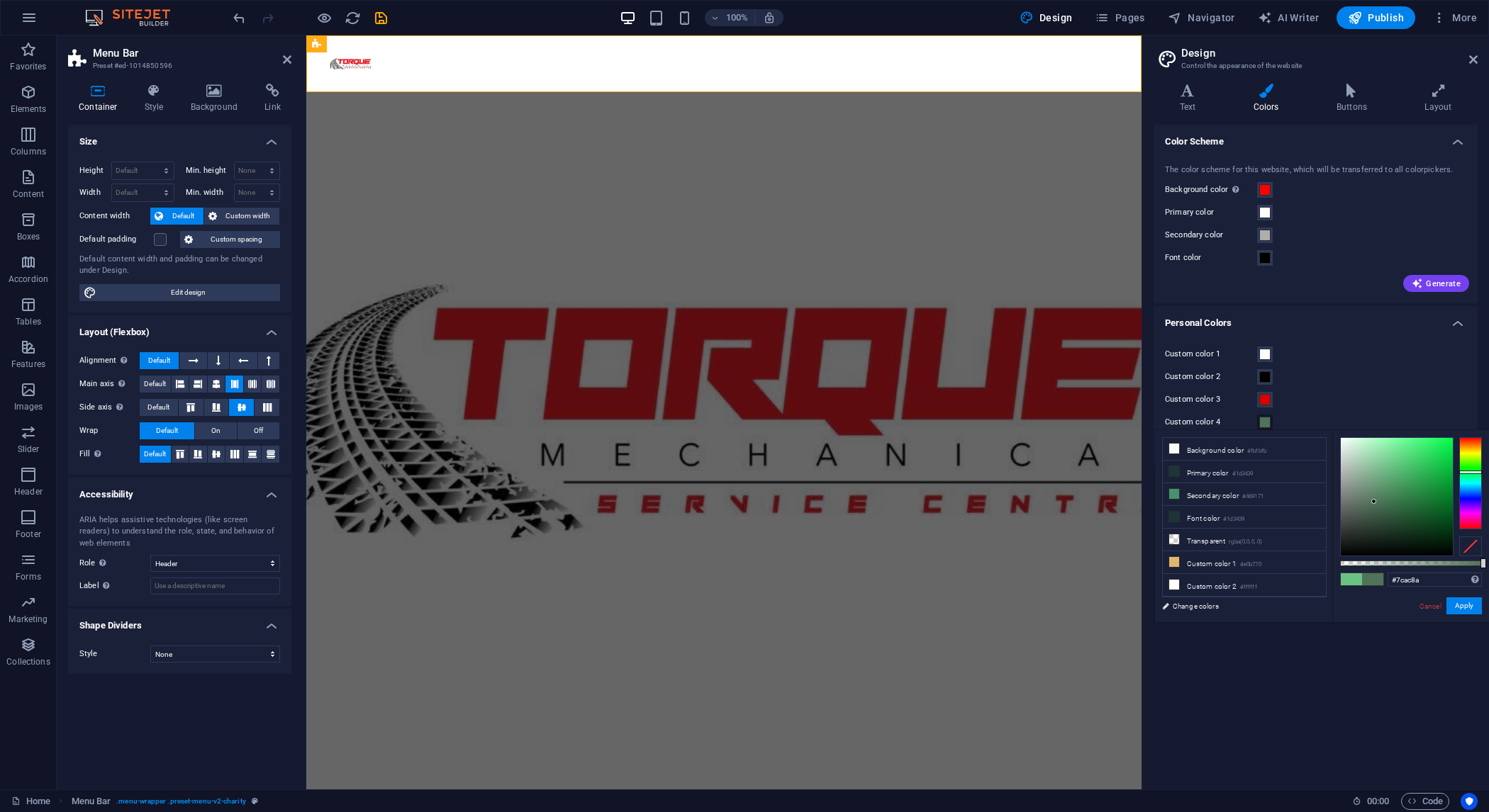
drag, startPoint x: 1397, startPoint y: 481, endPoint x: 1371, endPoint y: 476, distance: 26.5
click at [1371, 476] on div at bounding box center [1397, 497] width 112 height 118
type input "#b5b5b5"
drag, startPoint x: 1364, startPoint y: 470, endPoint x: 1312, endPoint y: 472, distance: 52.0
click at [1312, 471] on div "less Background color #fbfbfb Primary color #1d3439 Secondary color #469171 Fon…" at bounding box center [1323, 526] width 334 height 192
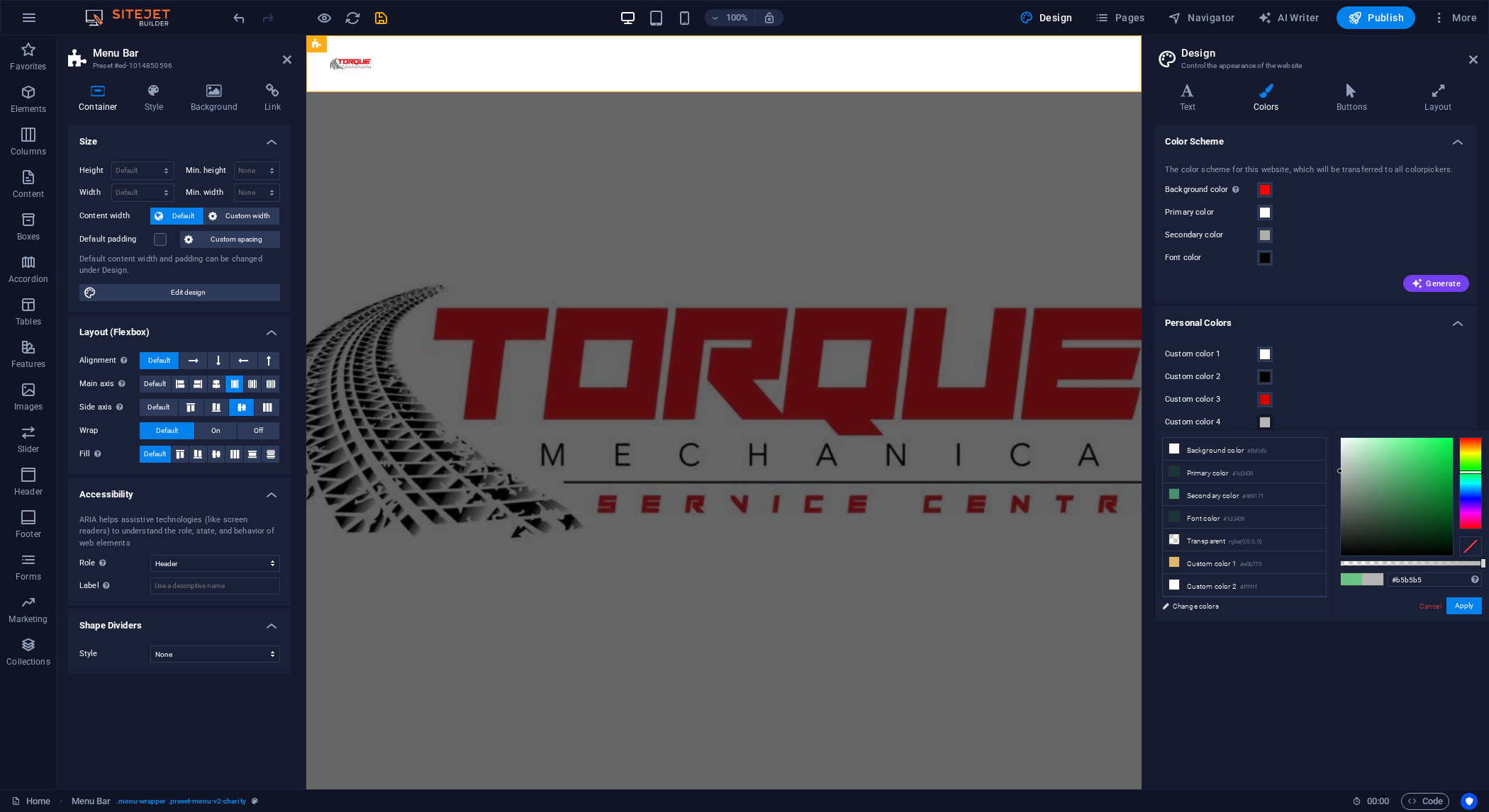
click at [1380, 580] on span at bounding box center [1373, 580] width 21 height 12
click at [1461, 605] on button "Apply" at bounding box center [1464, 606] width 35 height 17
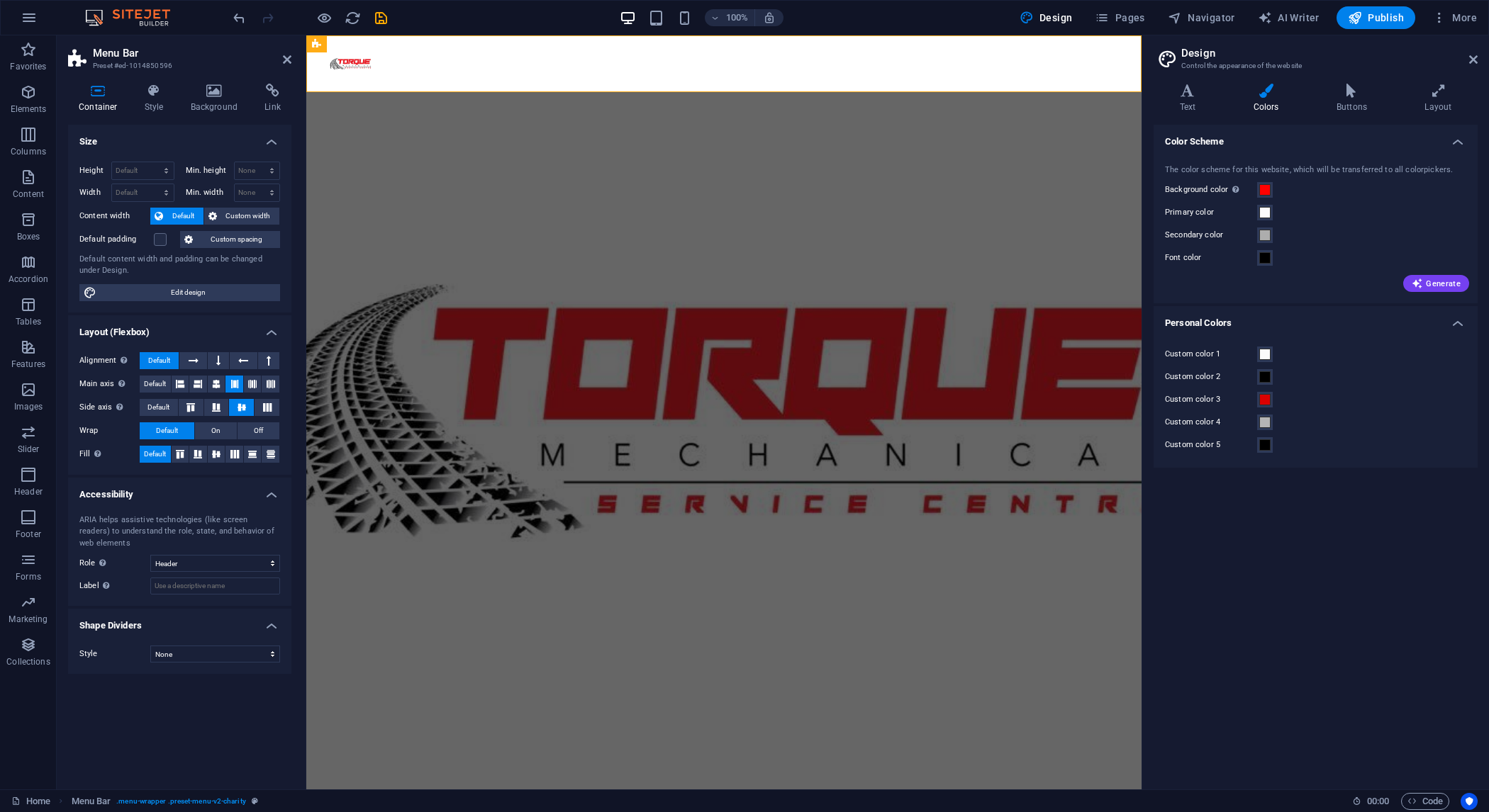
click at [1461, 321] on h4 "Personal Colors" at bounding box center [1316, 319] width 324 height 25
click at [1329, 509] on div "Color Scheme The color scheme for this website, which will be transferred to al…" at bounding box center [1316, 452] width 324 height 653
click at [1174, 111] on h4 "Text" at bounding box center [1191, 99] width 73 height 30
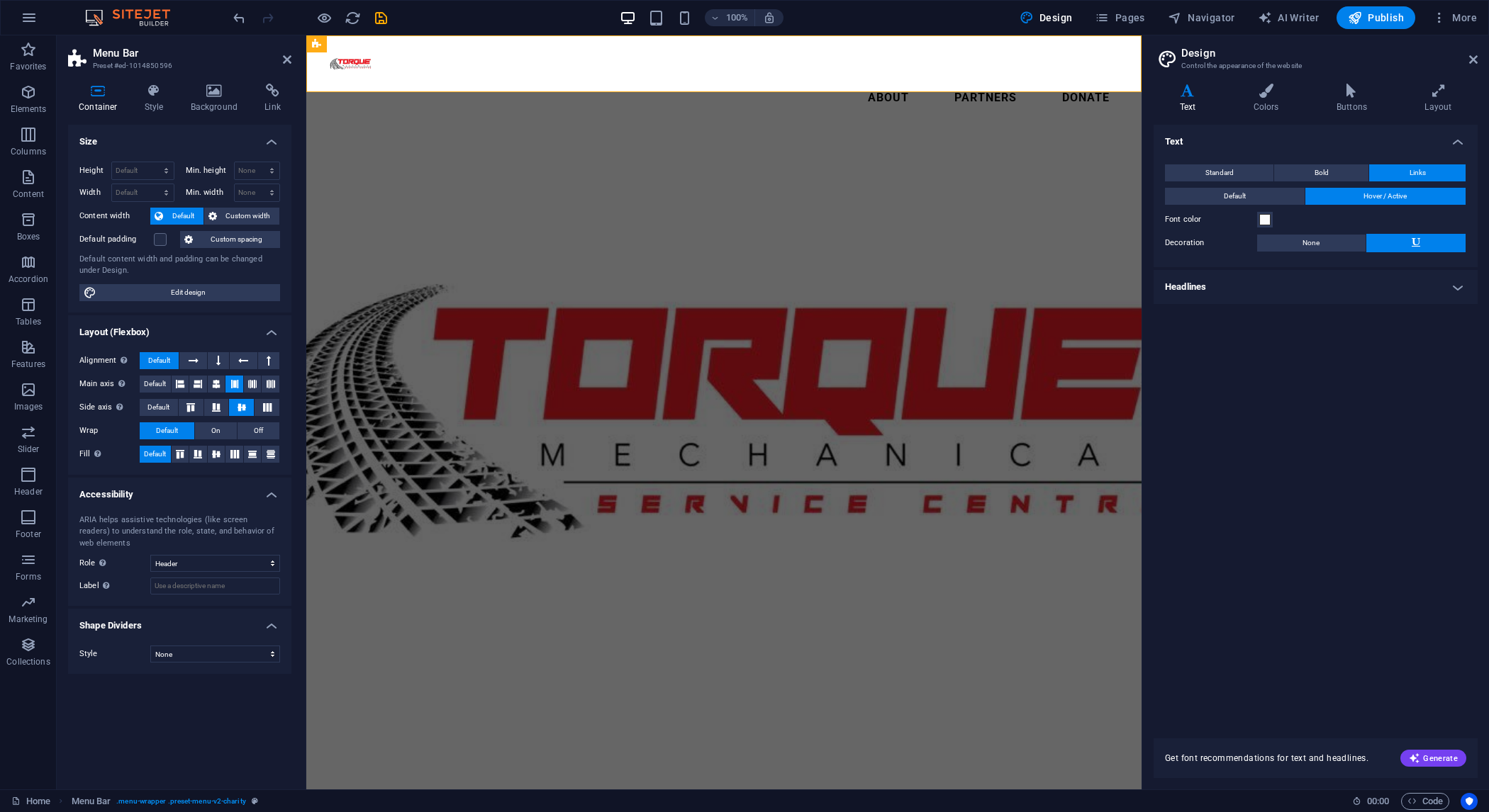
click at [1361, 283] on h4 "Headlines" at bounding box center [1316, 287] width 324 height 34
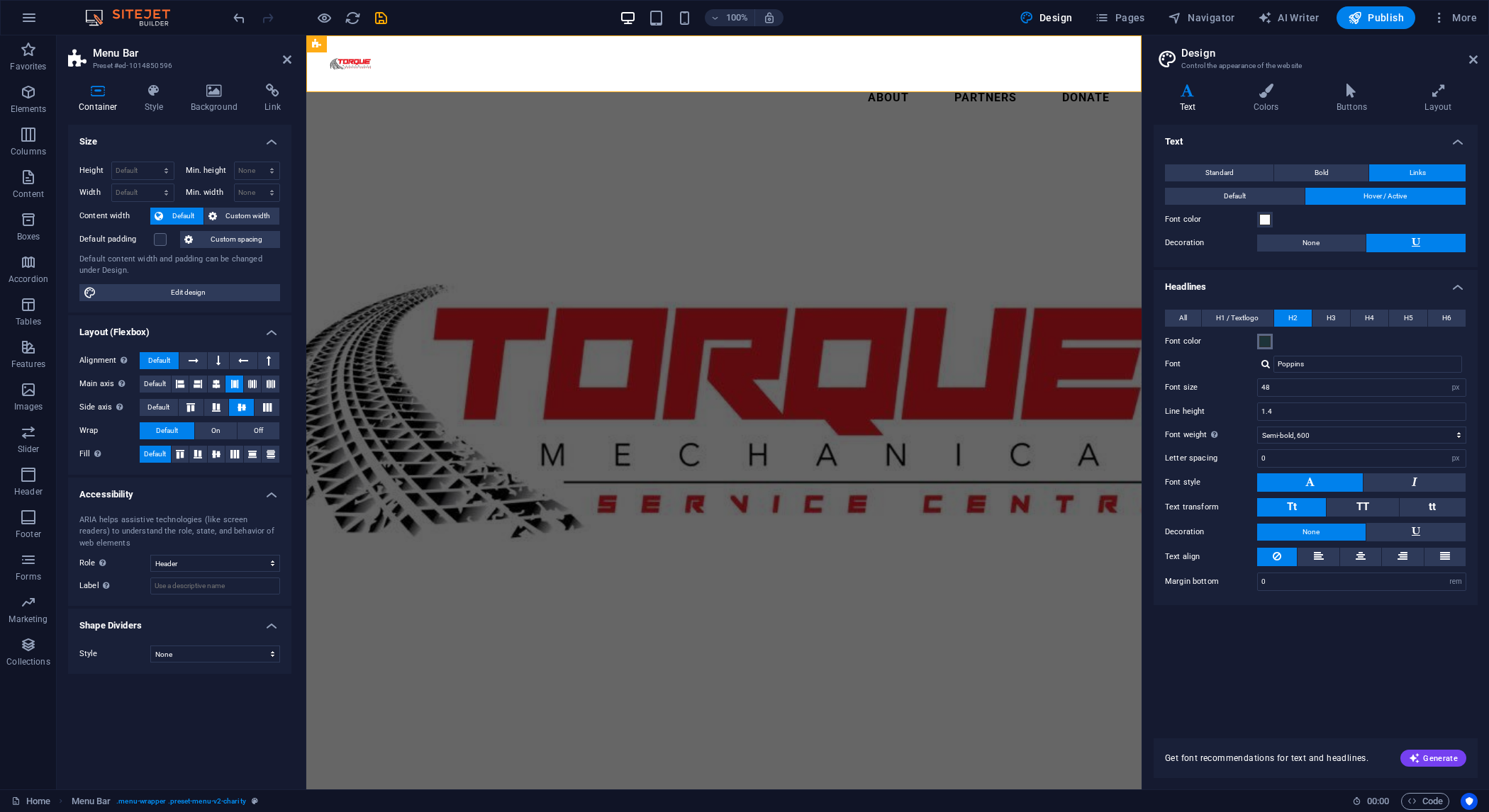
click at [1263, 344] on span at bounding box center [1265, 342] width 11 height 11
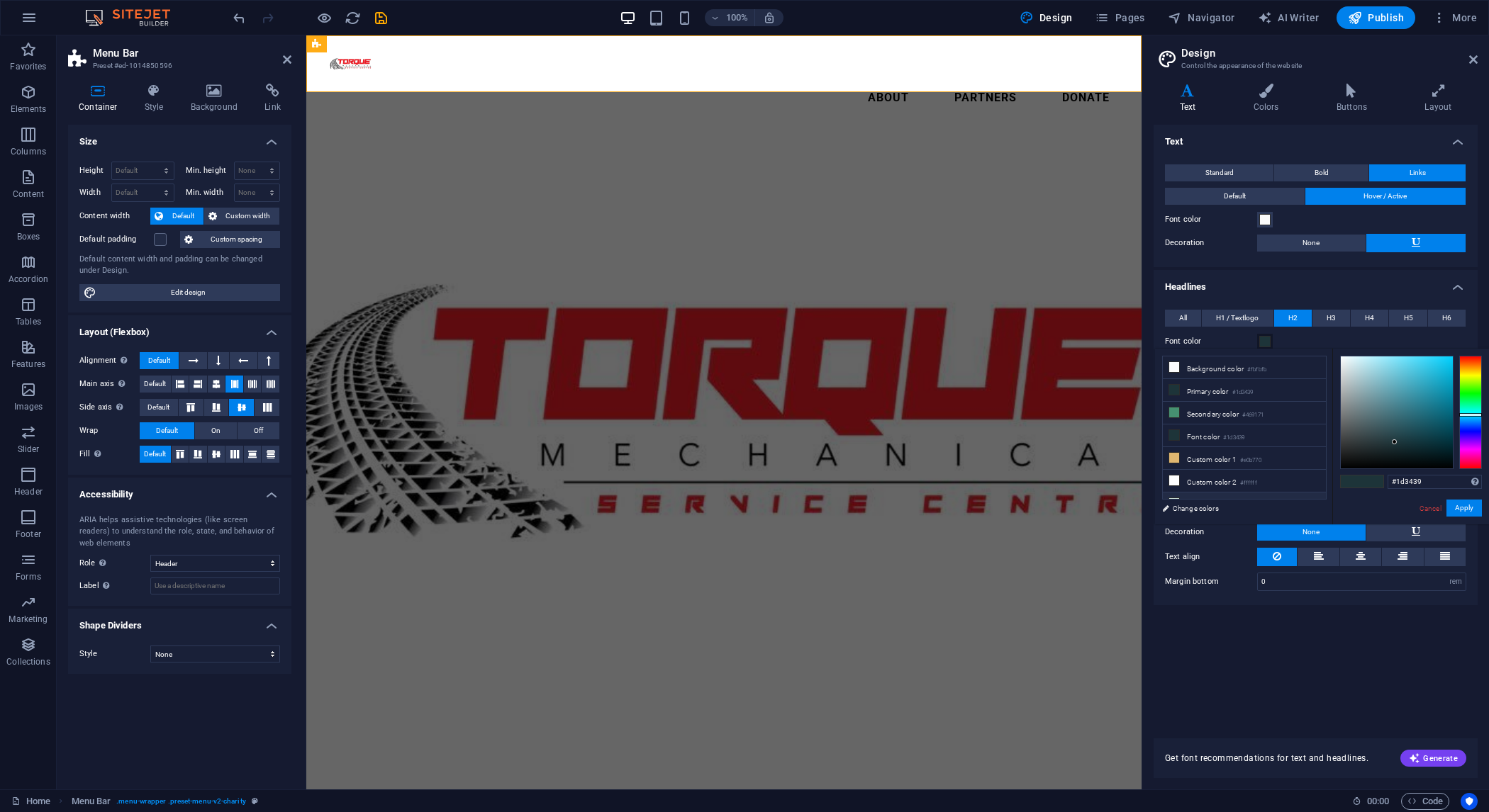
scroll to position [64, 0]
click at [1204, 490] on li "Custom color 5 #000000" at bounding box center [1245, 488] width 163 height 22
type input "#000000"
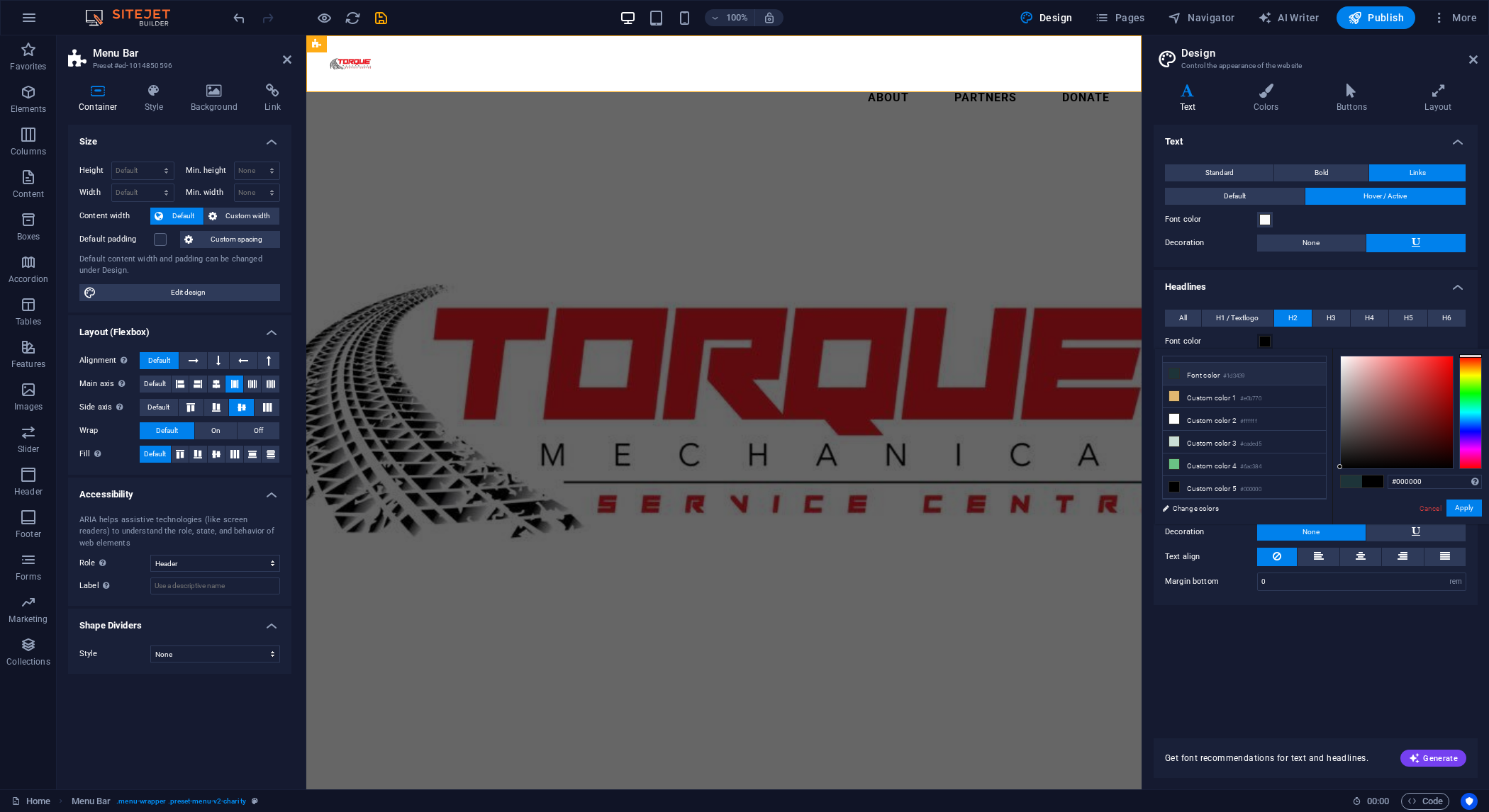
click at [1319, 282] on h4 "Headlines" at bounding box center [1316, 283] width 324 height 25
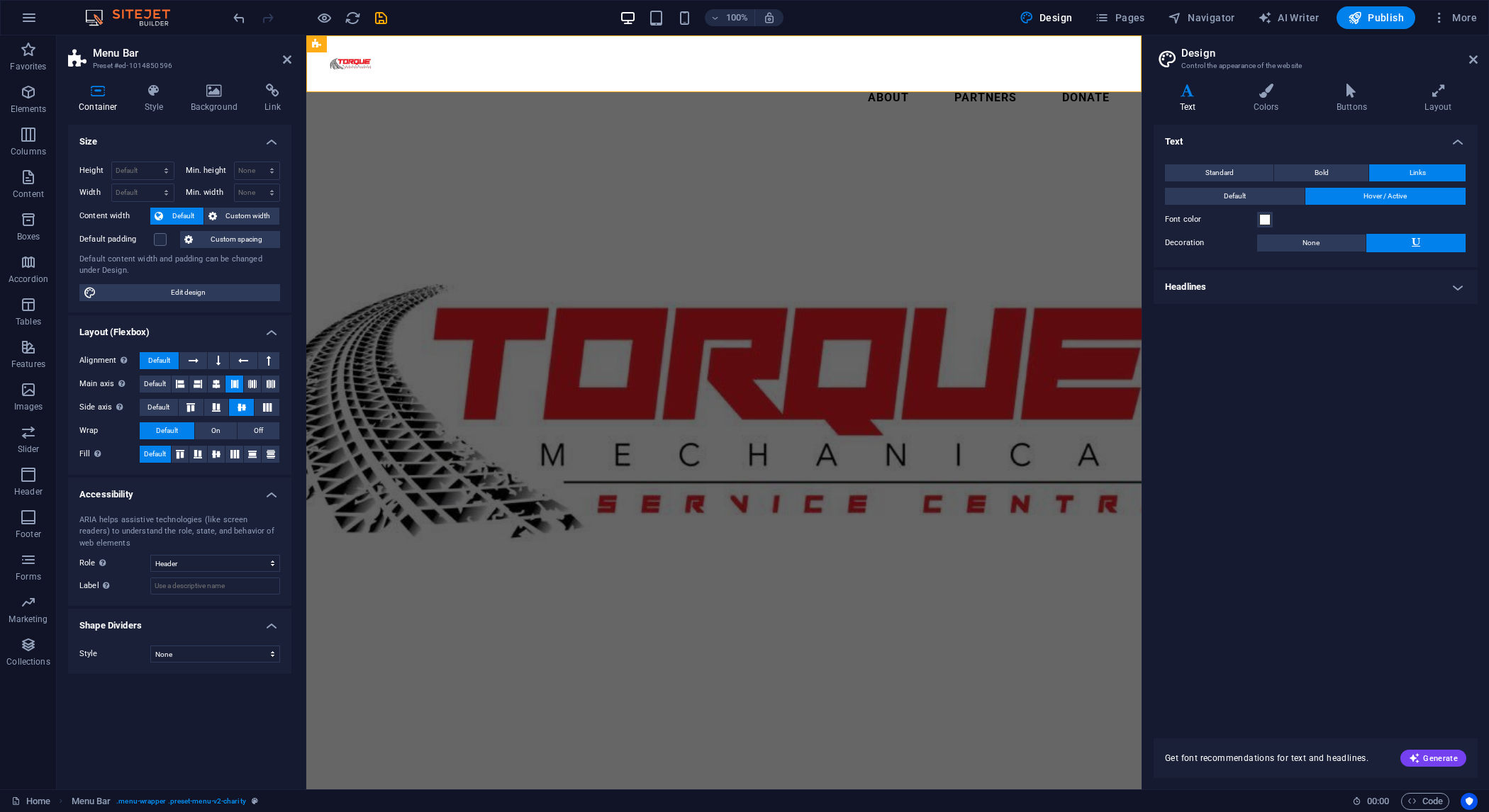
click at [1450, 132] on h4 "Text" at bounding box center [1316, 138] width 324 height 25
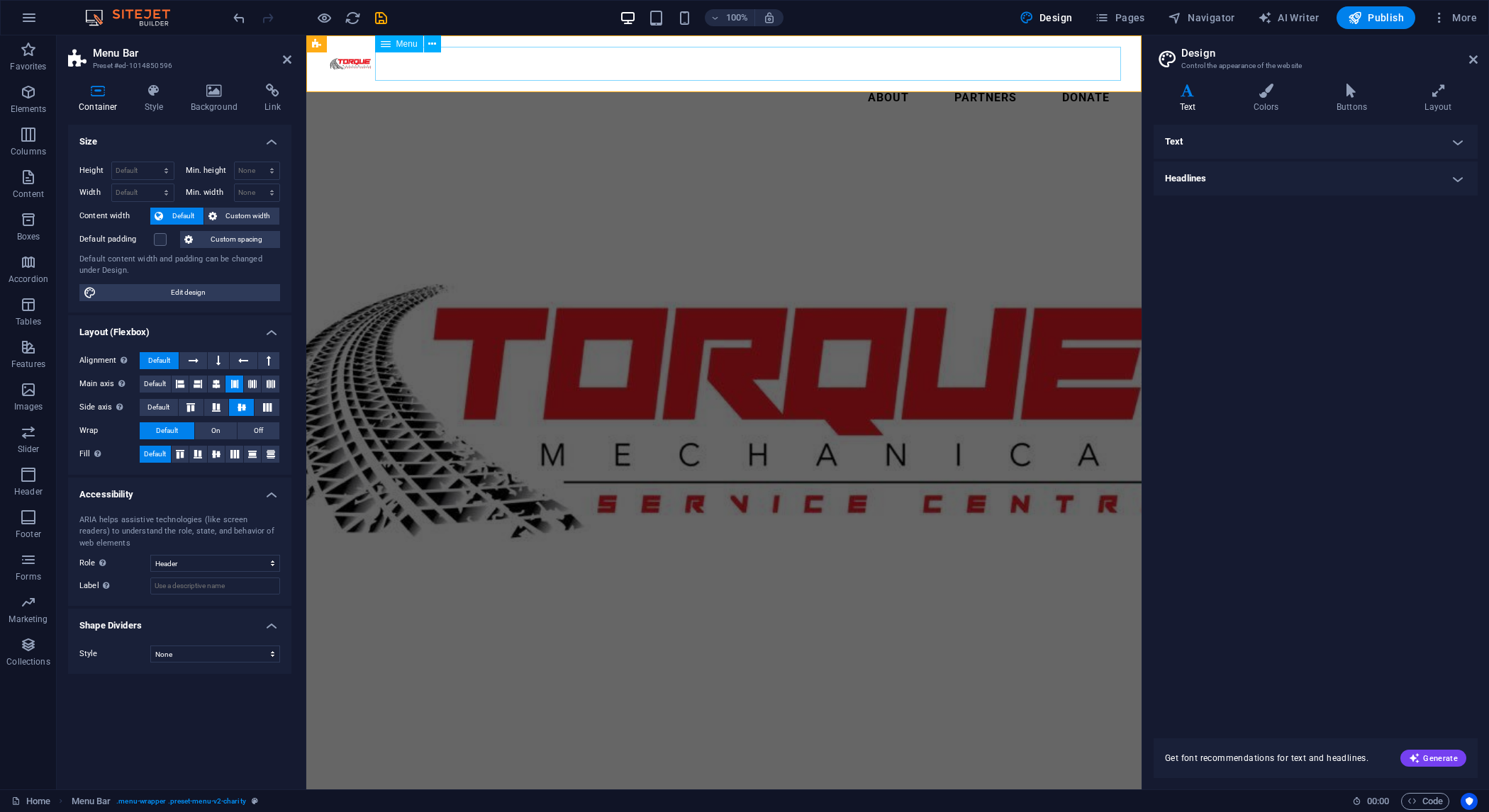
click at [678, 81] on nav "About Partners Donate" at bounding box center [724, 97] width 794 height 34
click at [353, 64] on div at bounding box center [724, 63] width 794 height 34
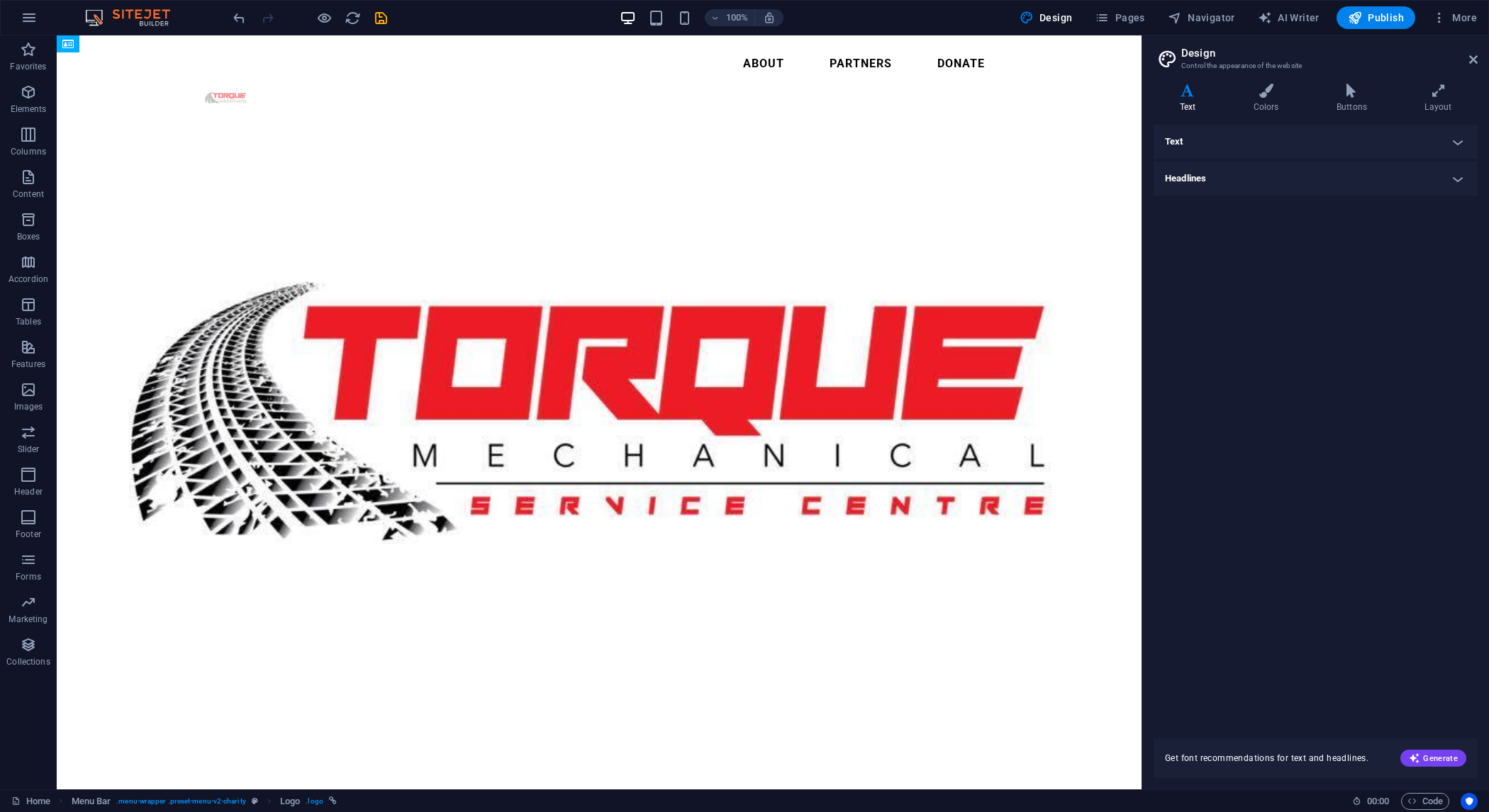
drag, startPoint x: 121, startPoint y: 66, endPoint x: 436, endPoint y: 71, distance: 315.0
click at [436, 71] on header "Menu About Partners Donate" at bounding box center [599, 80] width 828 height 91
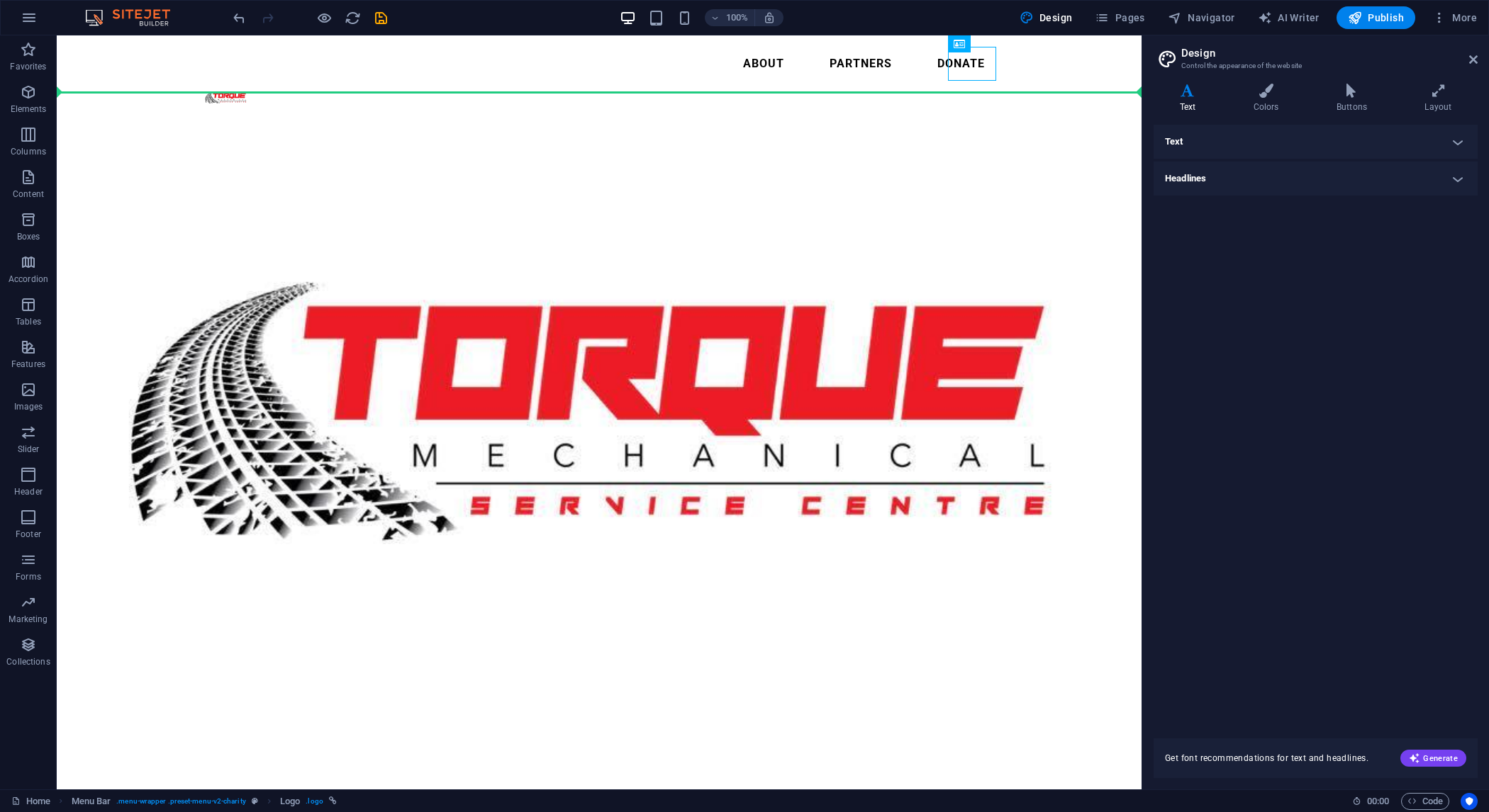
drag, startPoint x: 974, startPoint y: 68, endPoint x: 1024, endPoint y: 70, distance: 50.0
click at [1024, 70] on div "Menu About Partners Donate" at bounding box center [599, 80] width 1085 height 91
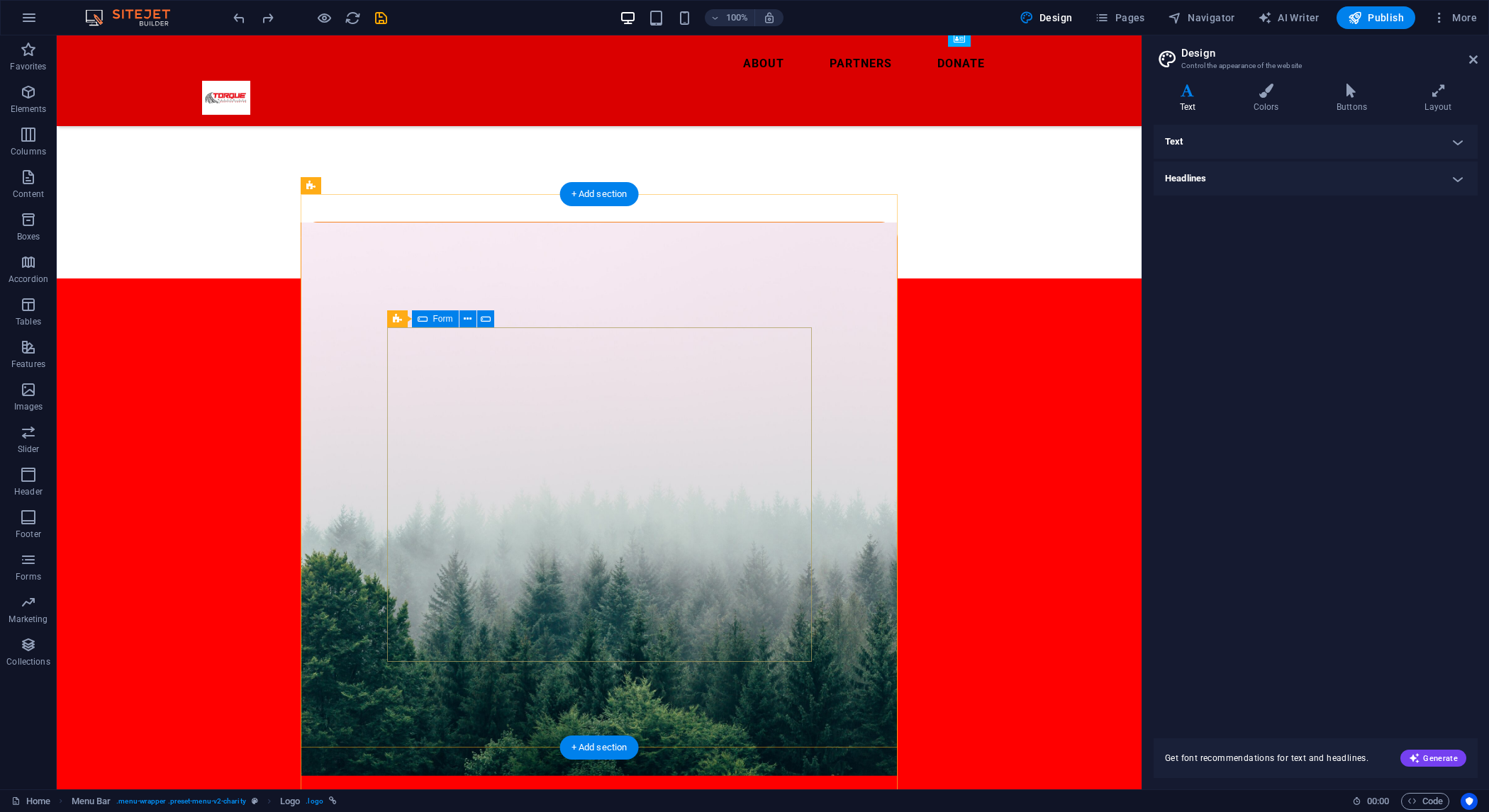
scroll to position [596, 0]
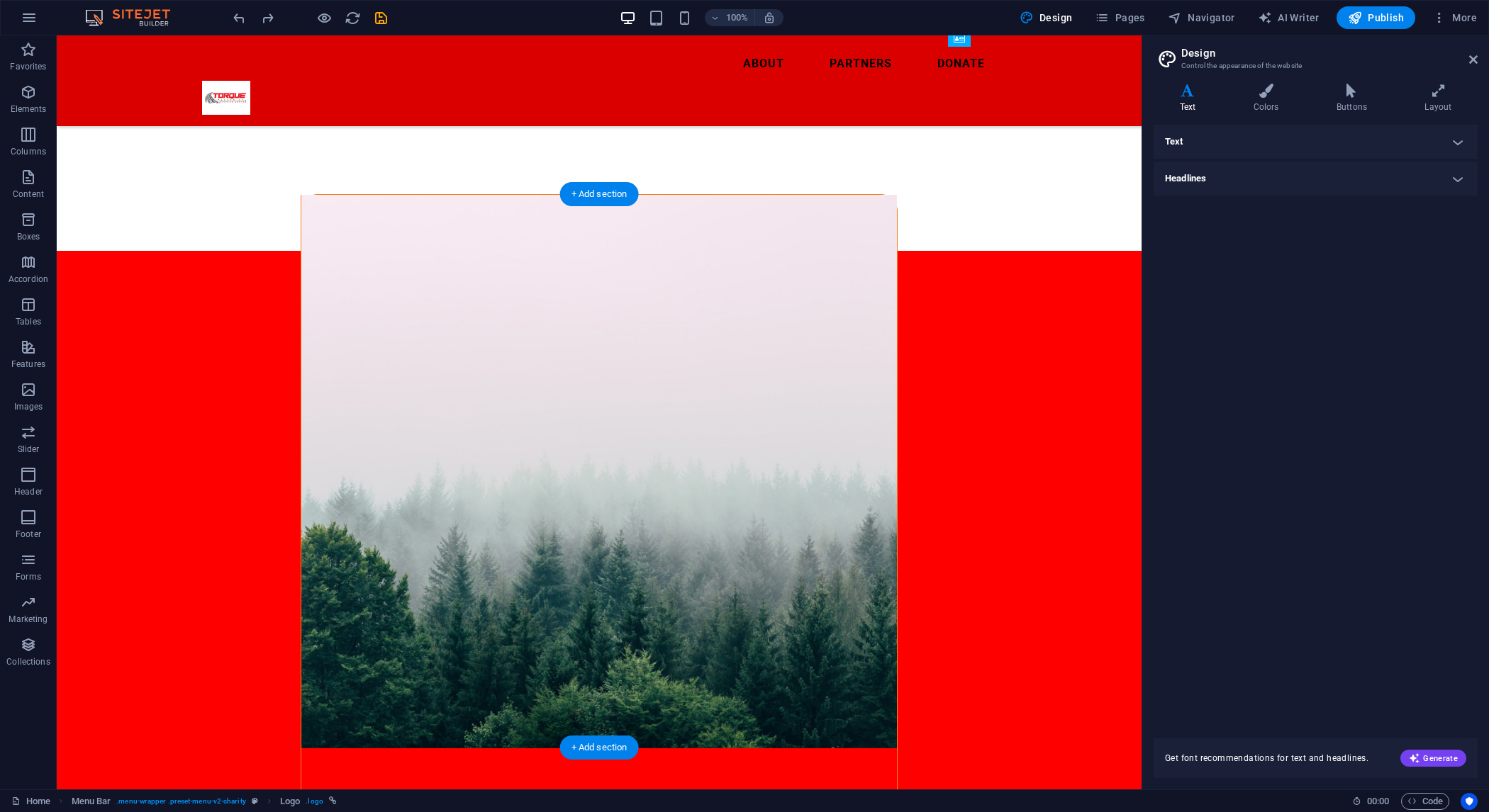
click at [838, 323] on figure at bounding box center [599, 471] width 596 height 554
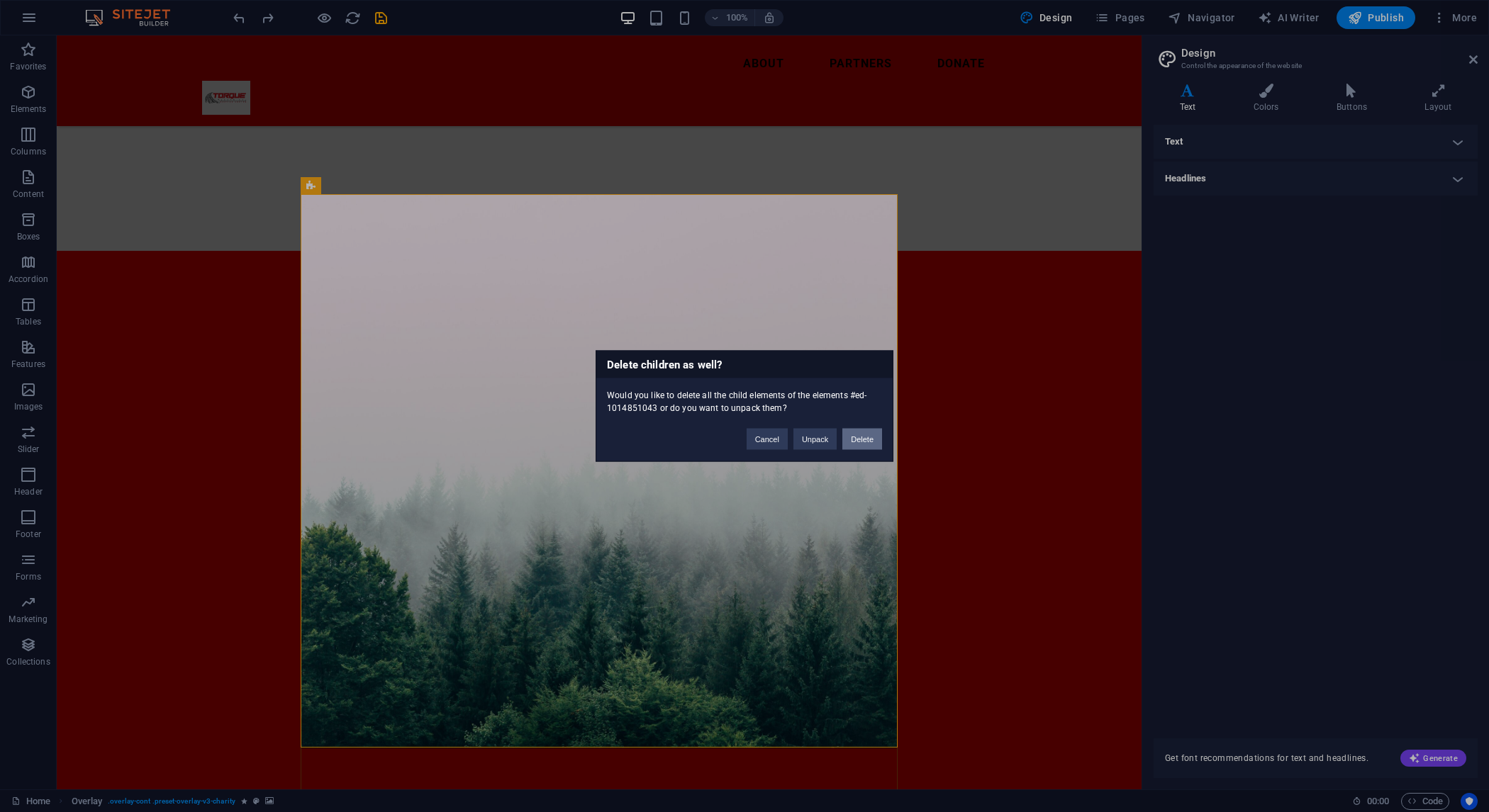
click at [853, 446] on button "Delete" at bounding box center [862, 440] width 40 height 21
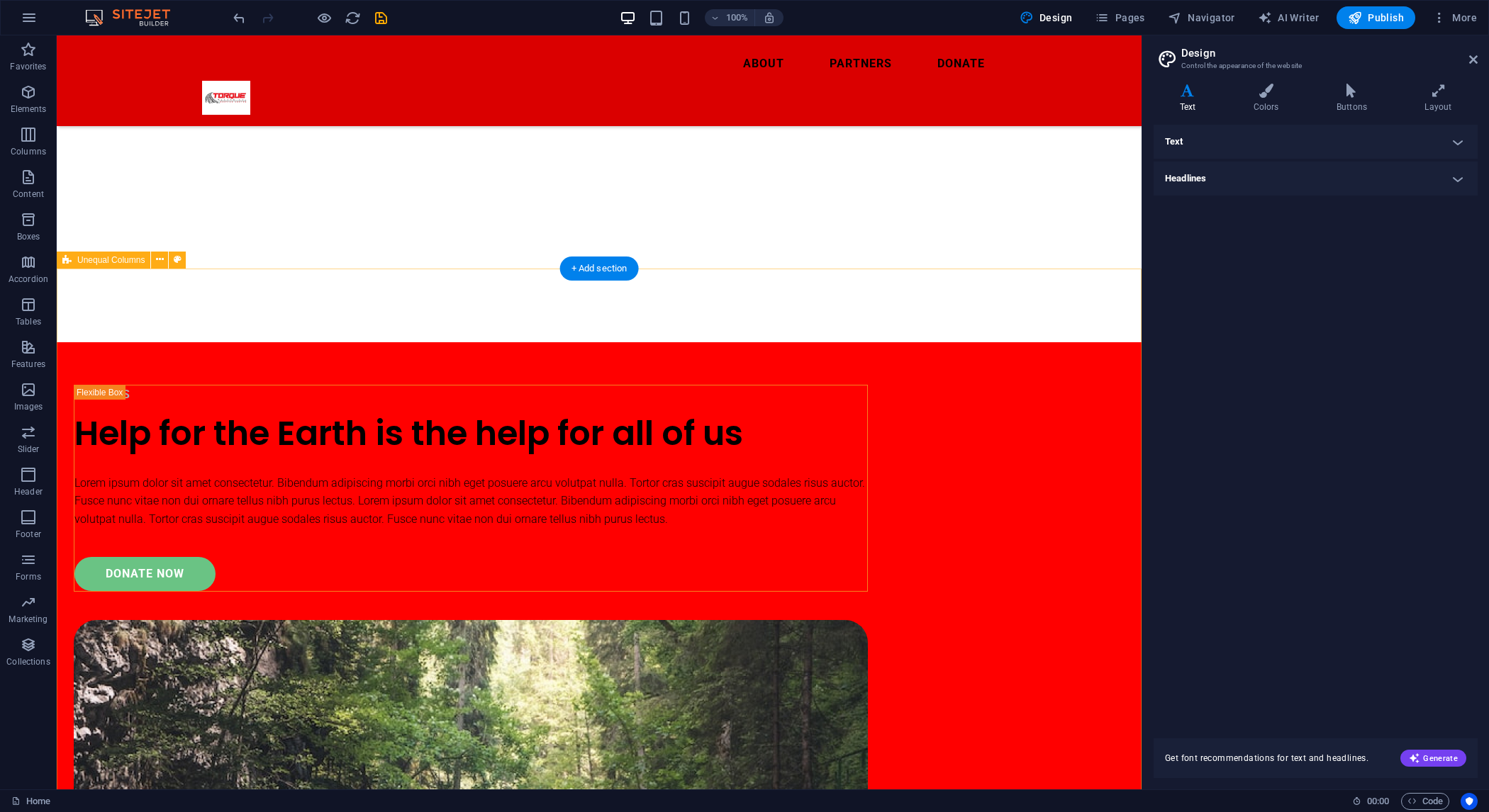
scroll to position [521, 0]
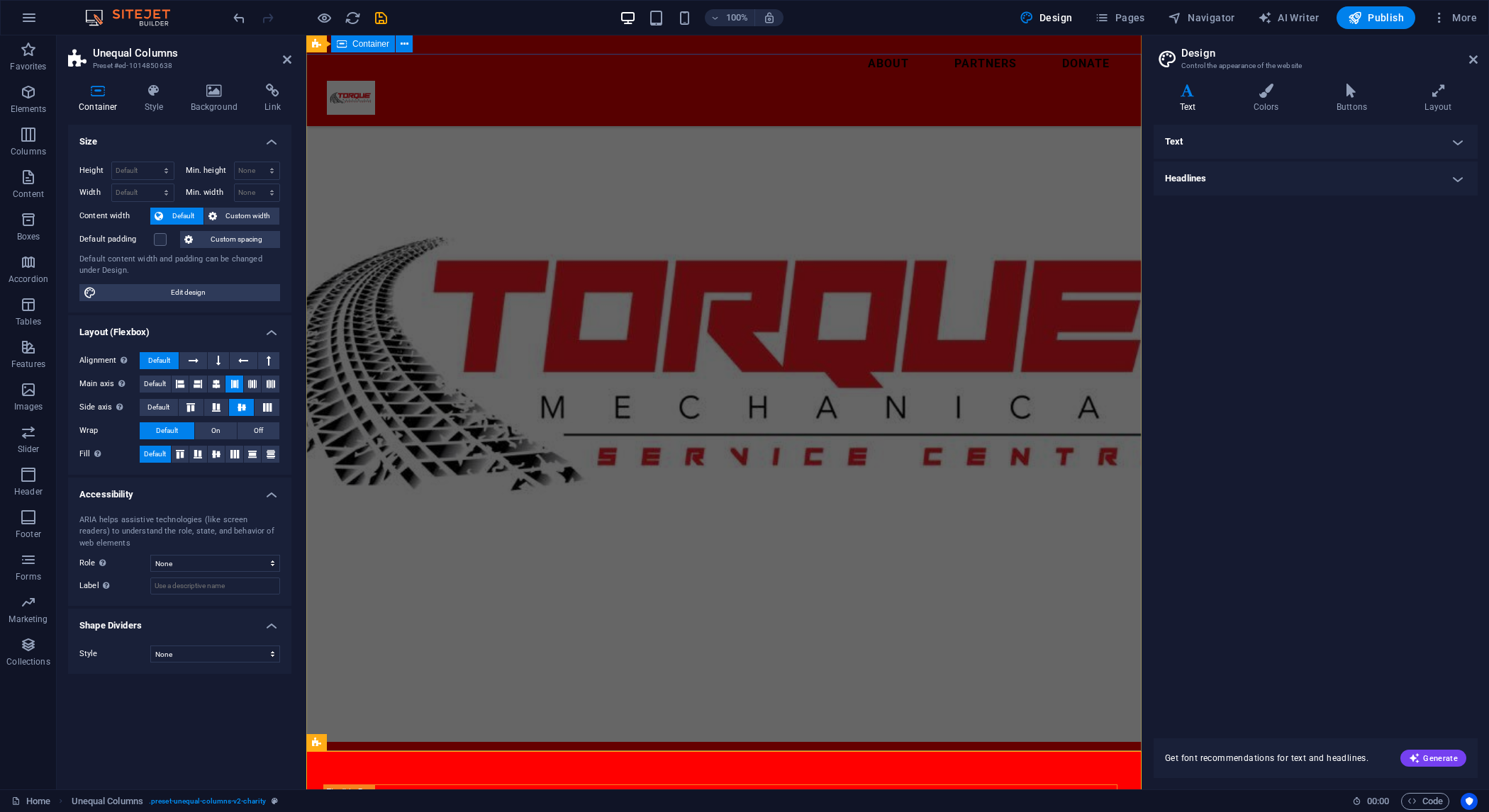
scroll to position [0, 0]
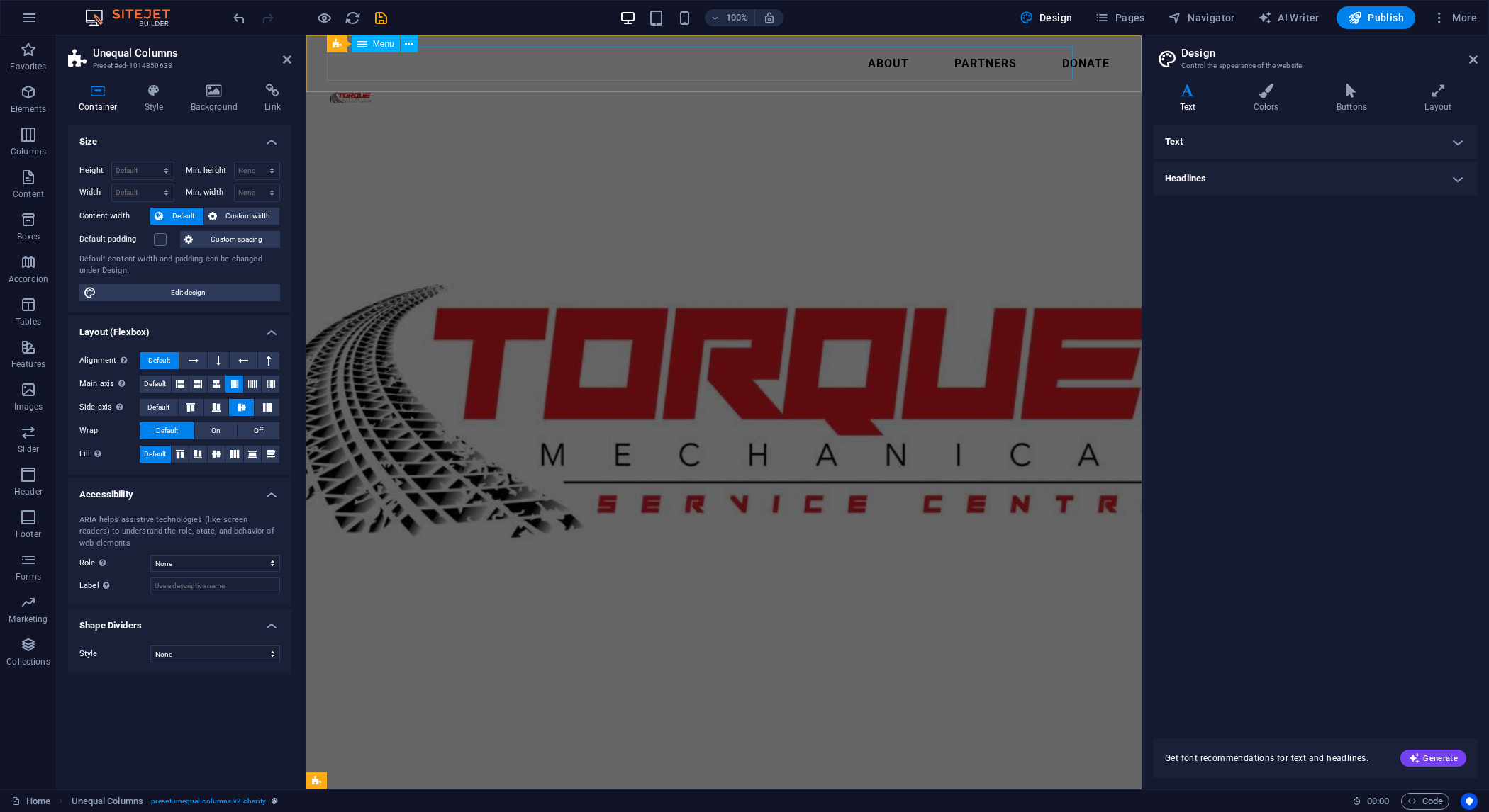
click at [609, 70] on nav "About Partners Donate" at bounding box center [724, 63] width 794 height 34
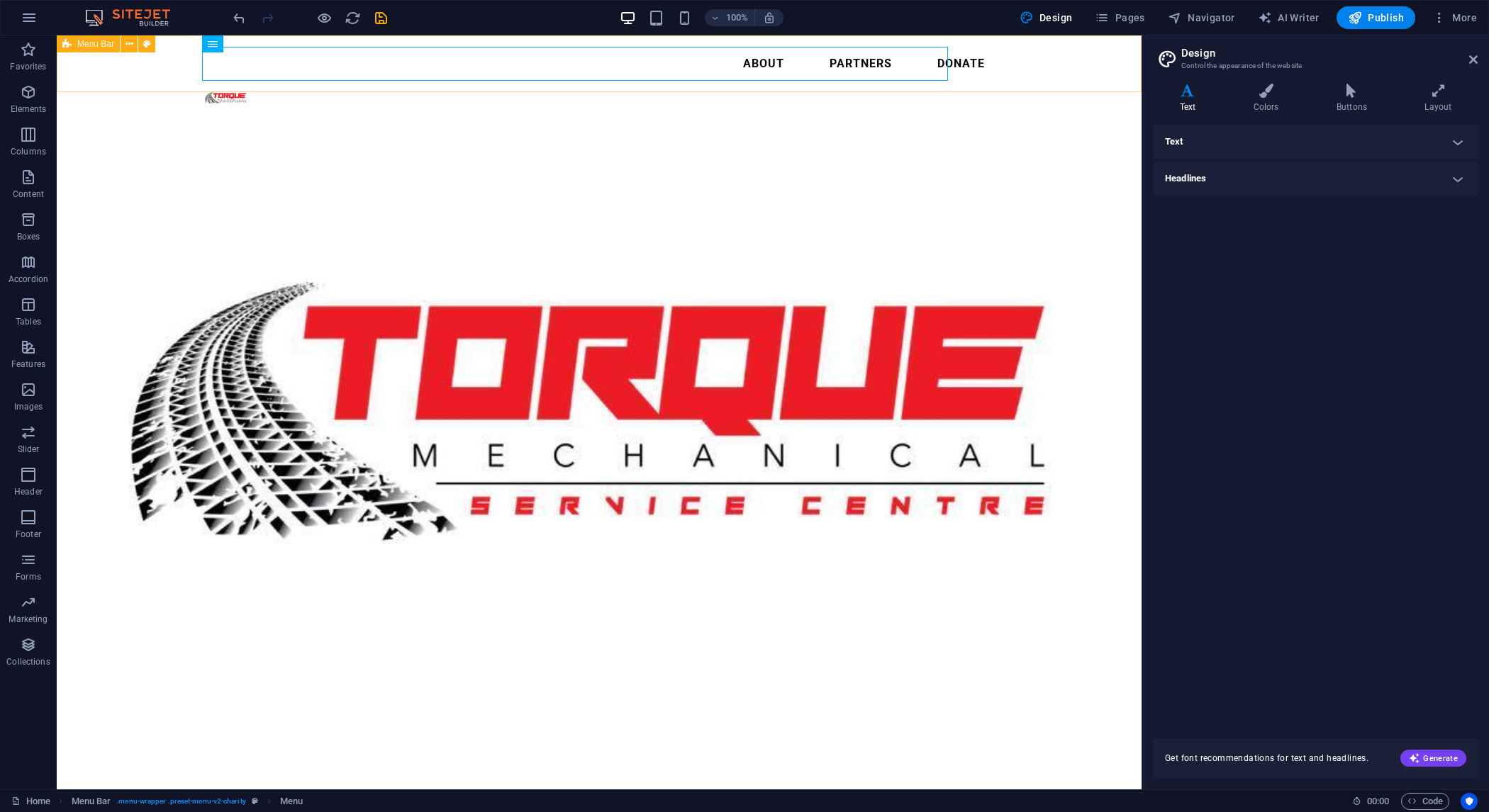
click at [1069, 59] on div "Menu About Partners Donate" at bounding box center [599, 80] width 1085 height 91
select select "header"
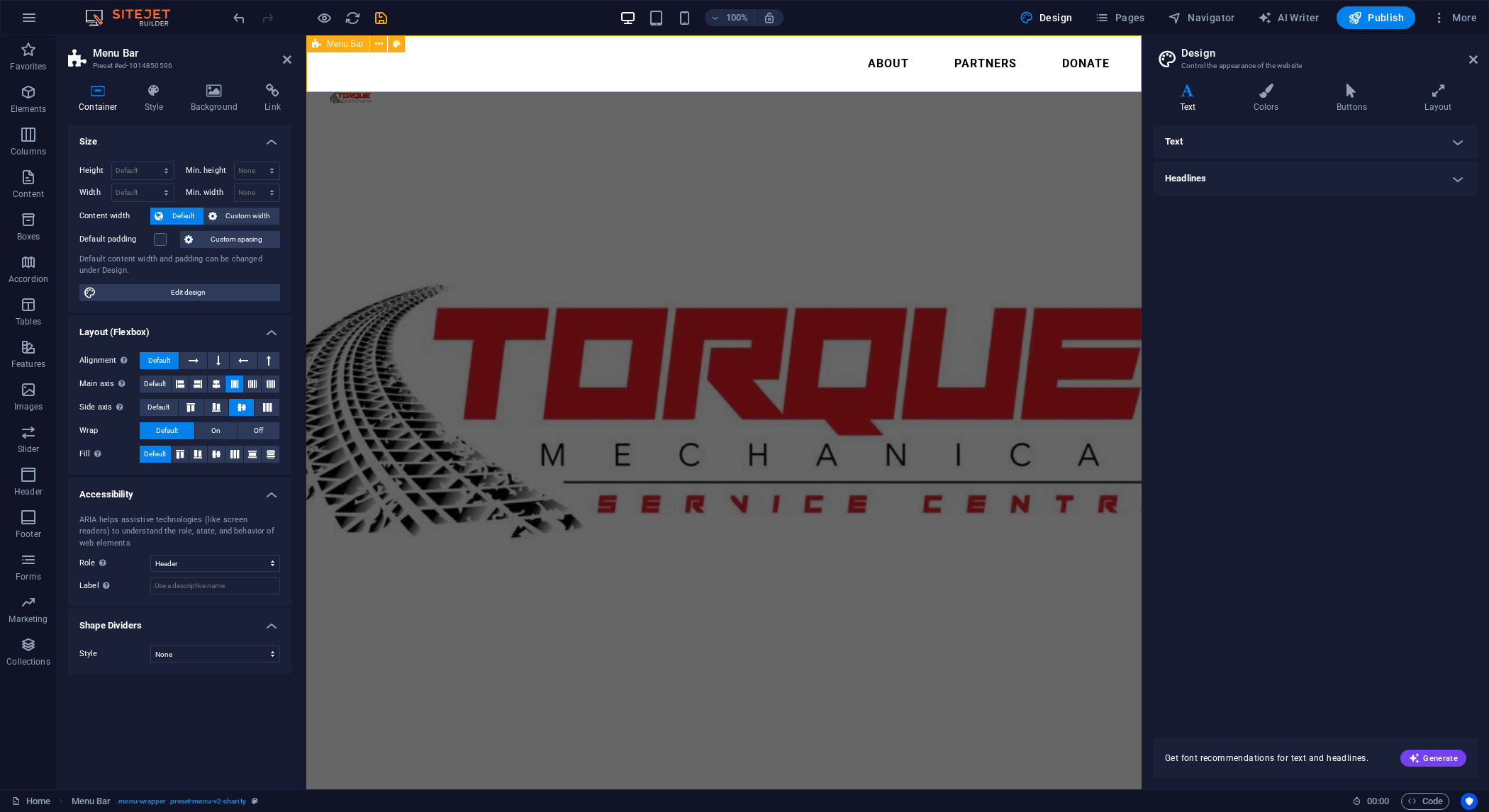
click at [318, 82] on div "Menu About Partners Donate" at bounding box center [724, 80] width 836 height 91
click at [146, 112] on h4 "Style" at bounding box center [157, 99] width 46 height 30
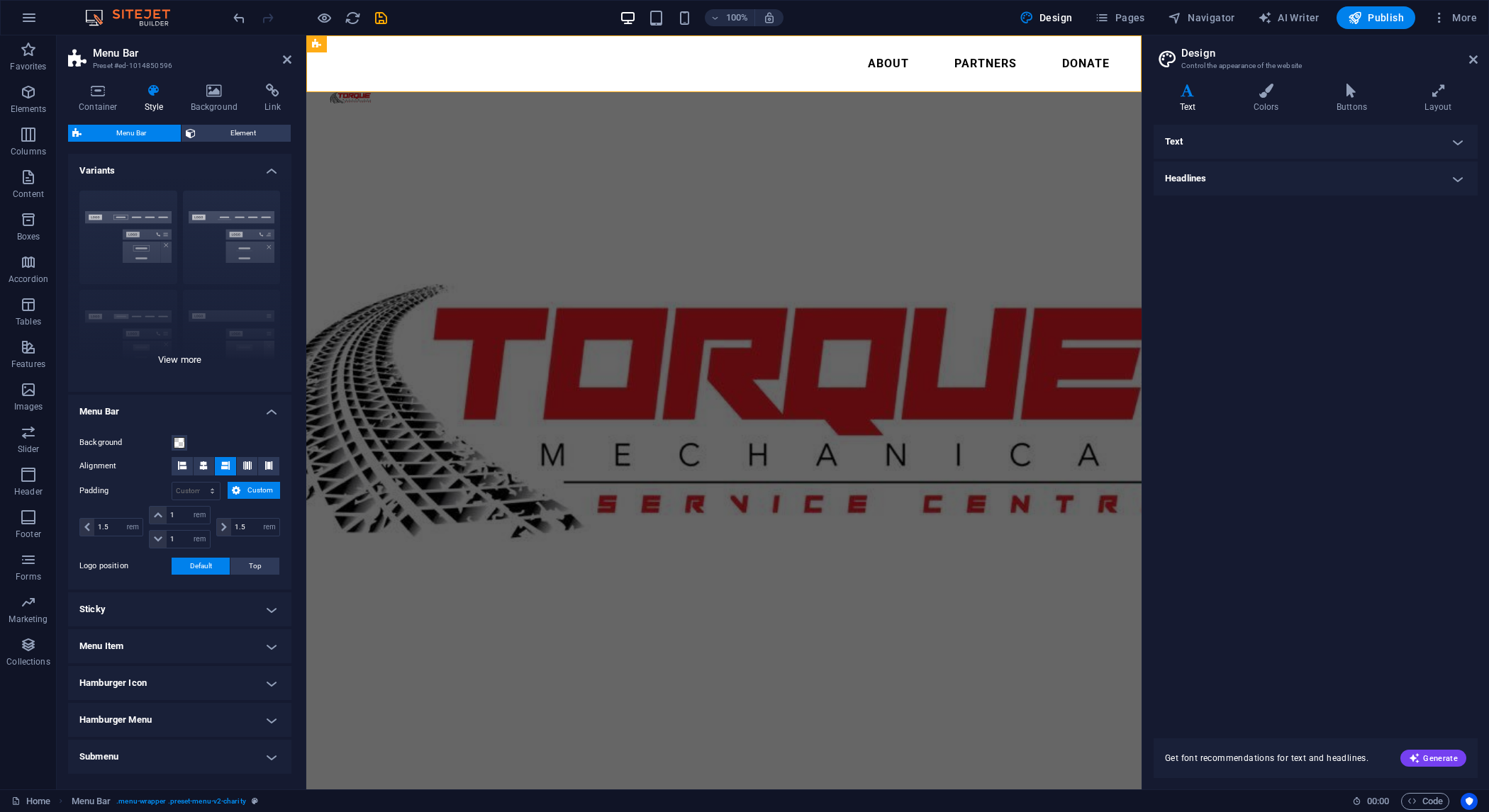
click at [130, 238] on div "Border Centered Default Fixed Loki Trigger Wide XXL" at bounding box center [180, 285] width 223 height 213
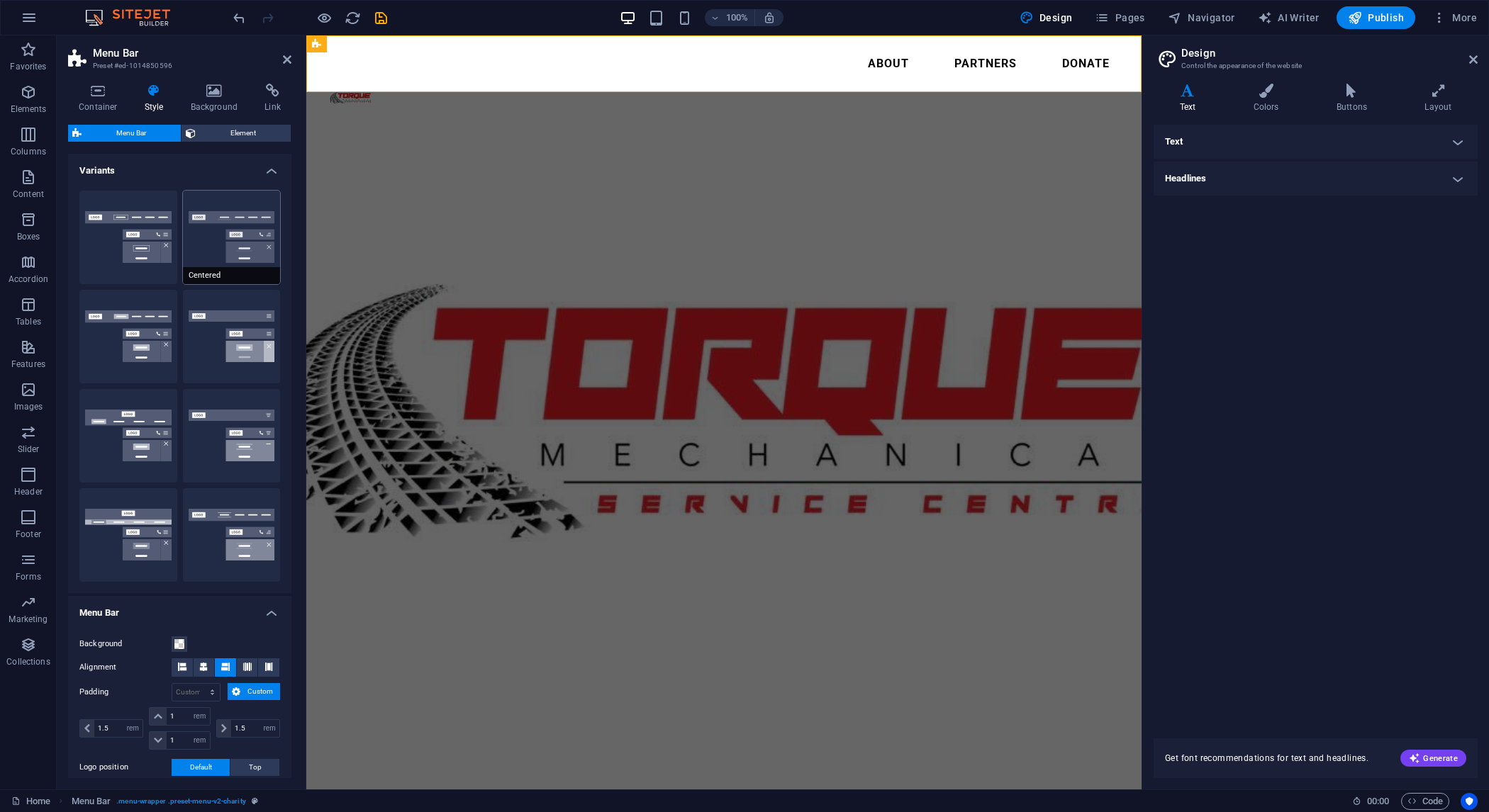
click at [224, 250] on button "Centered" at bounding box center [232, 237] width 98 height 94
type input "1"
select select "rem"
type input "1"
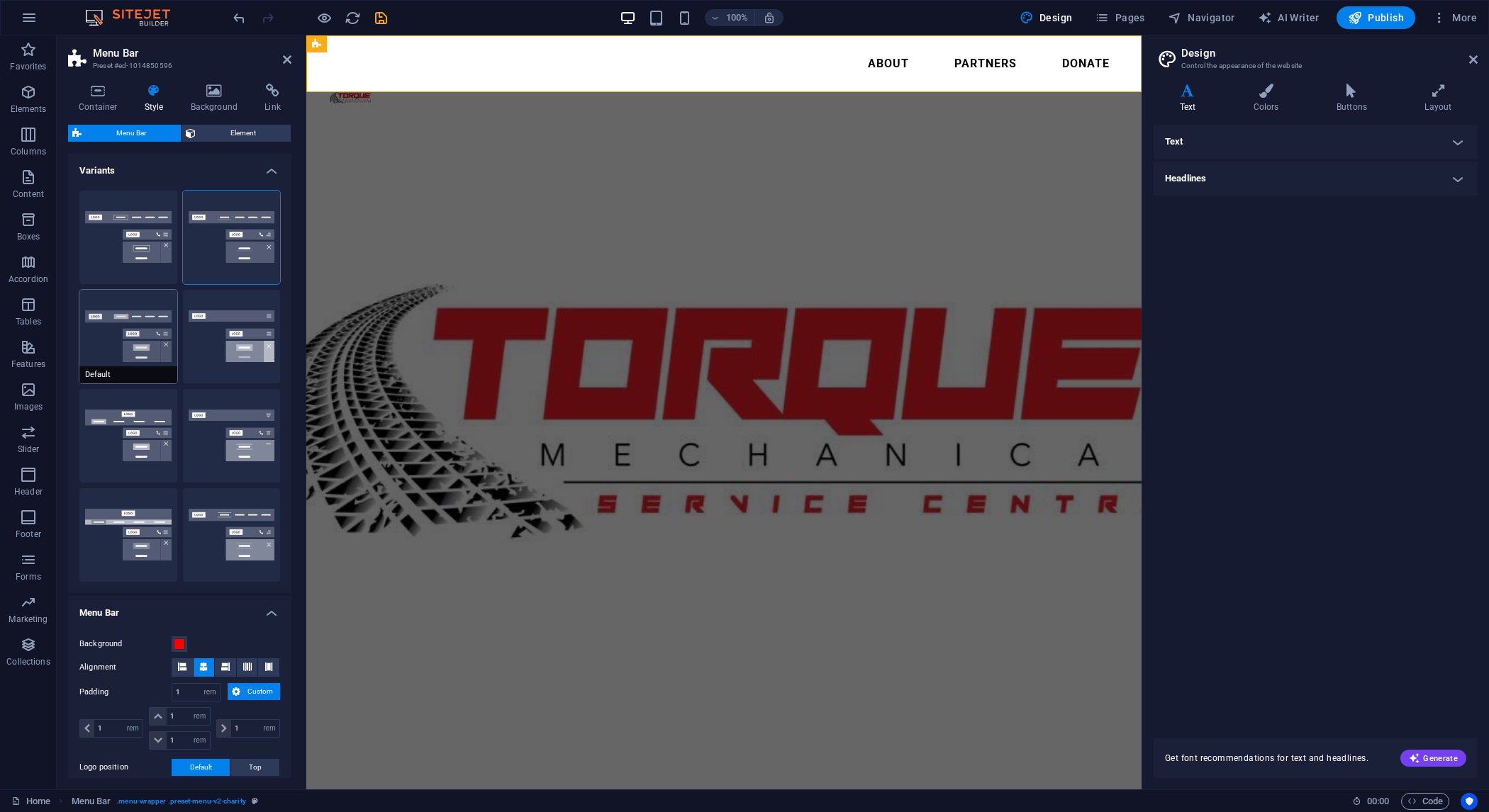
click at [135, 334] on button "Default" at bounding box center [128, 336] width 98 height 94
click at [135, 437] on button "Loki" at bounding box center [128, 436] width 98 height 94
type input "0"
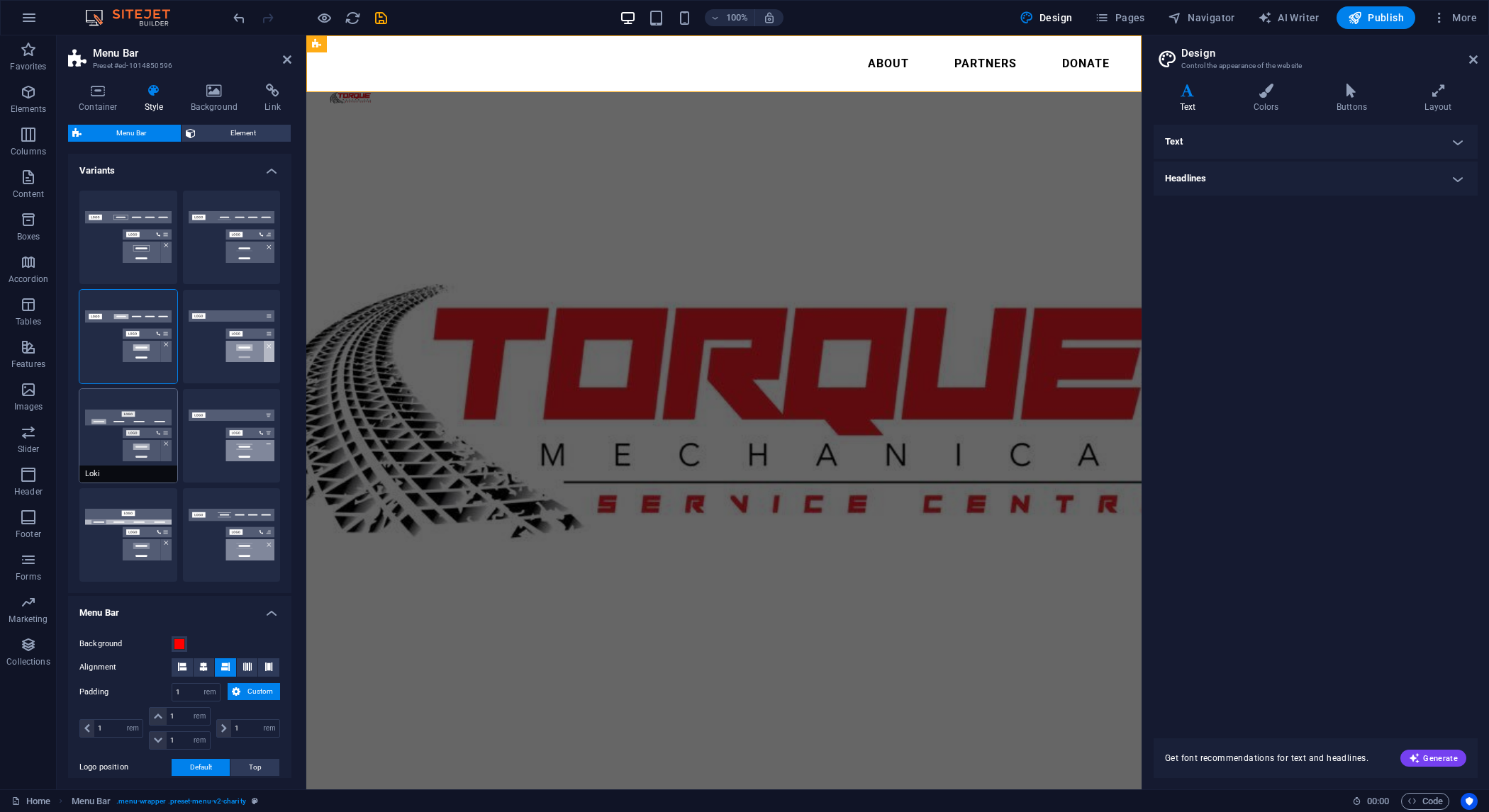
type input "0"
select select "DISABLED_OPTION_VALUE"
type input "2"
type input "1"
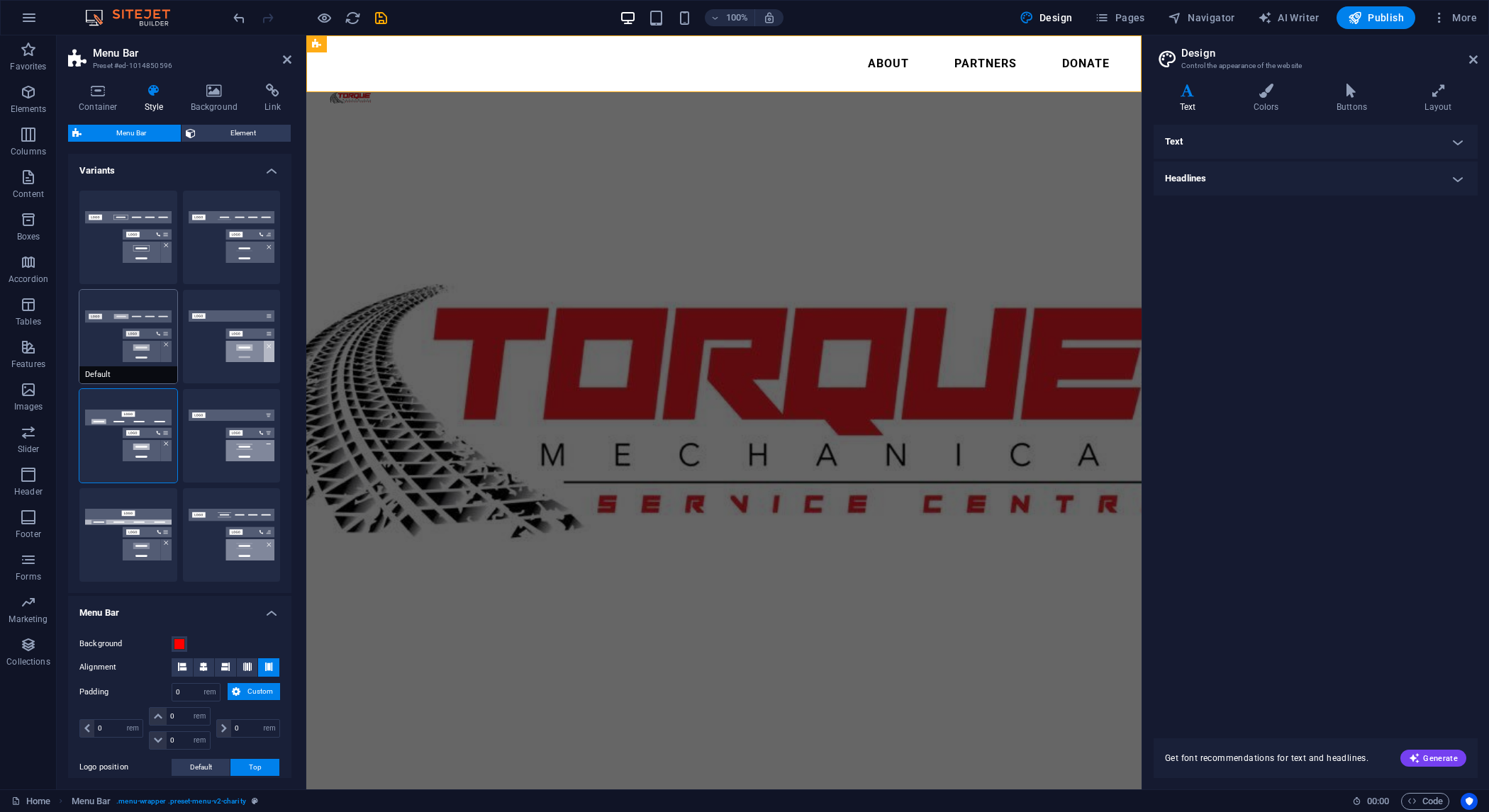
click at [118, 353] on button "Default" at bounding box center [128, 336] width 98 height 94
type input "1"
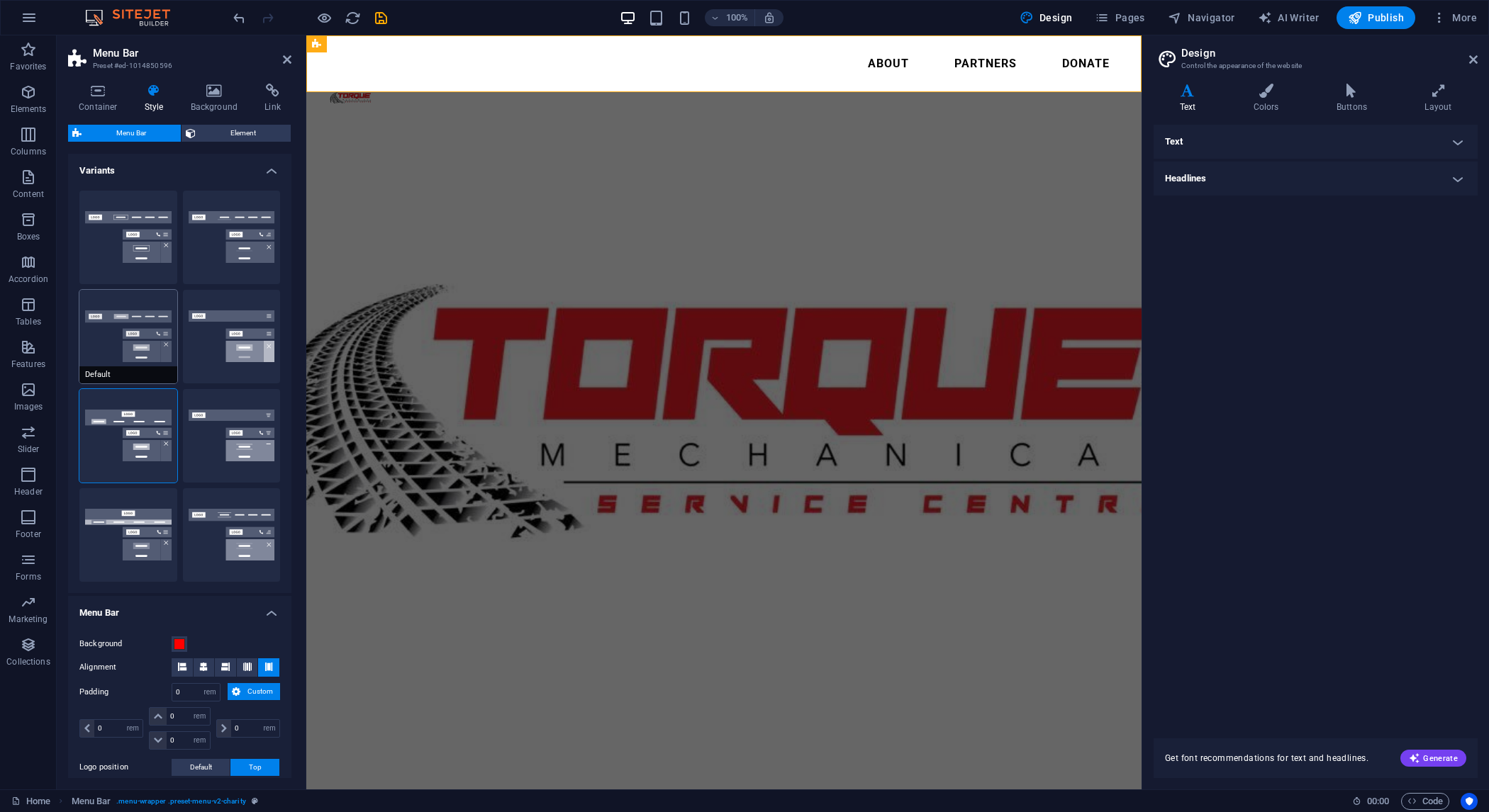
type input "1"
click at [117, 248] on button "Border" at bounding box center [128, 237] width 98 height 94
click at [178, 648] on span at bounding box center [179, 644] width 11 height 11
click at [177, 646] on span at bounding box center [179, 644] width 11 height 11
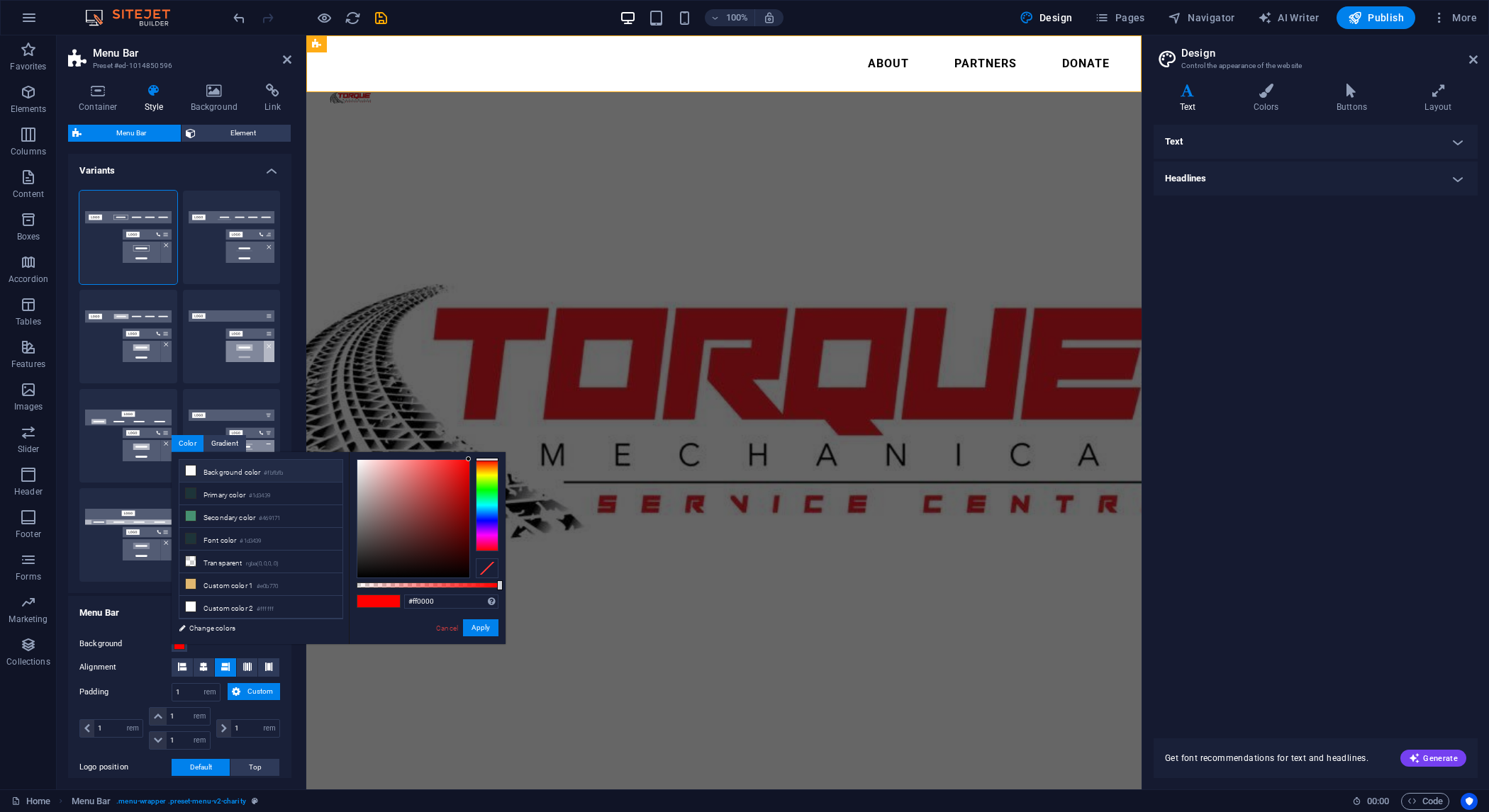
click at [205, 470] on li "Background color #fbfbfb" at bounding box center [261, 471] width 163 height 22
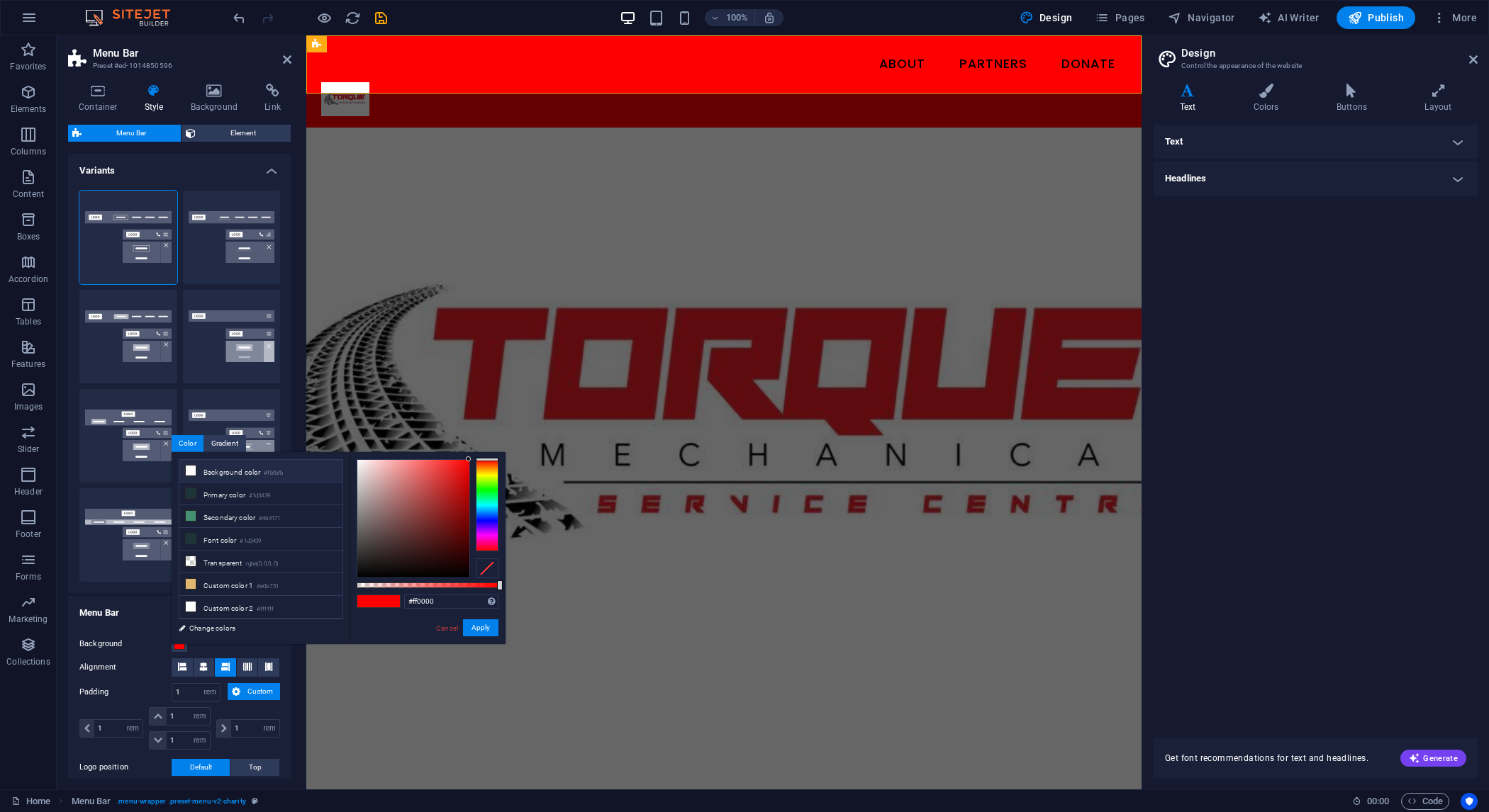
click at [192, 472] on icon at bounding box center [190, 470] width 10 height 10
type input "#fbfbfb"
click at [1332, 432] on div "Text Standard Bold Links Font color Font Roboto Font size 16 rem px Line height…" at bounding box center [1316, 423] width 324 height 597
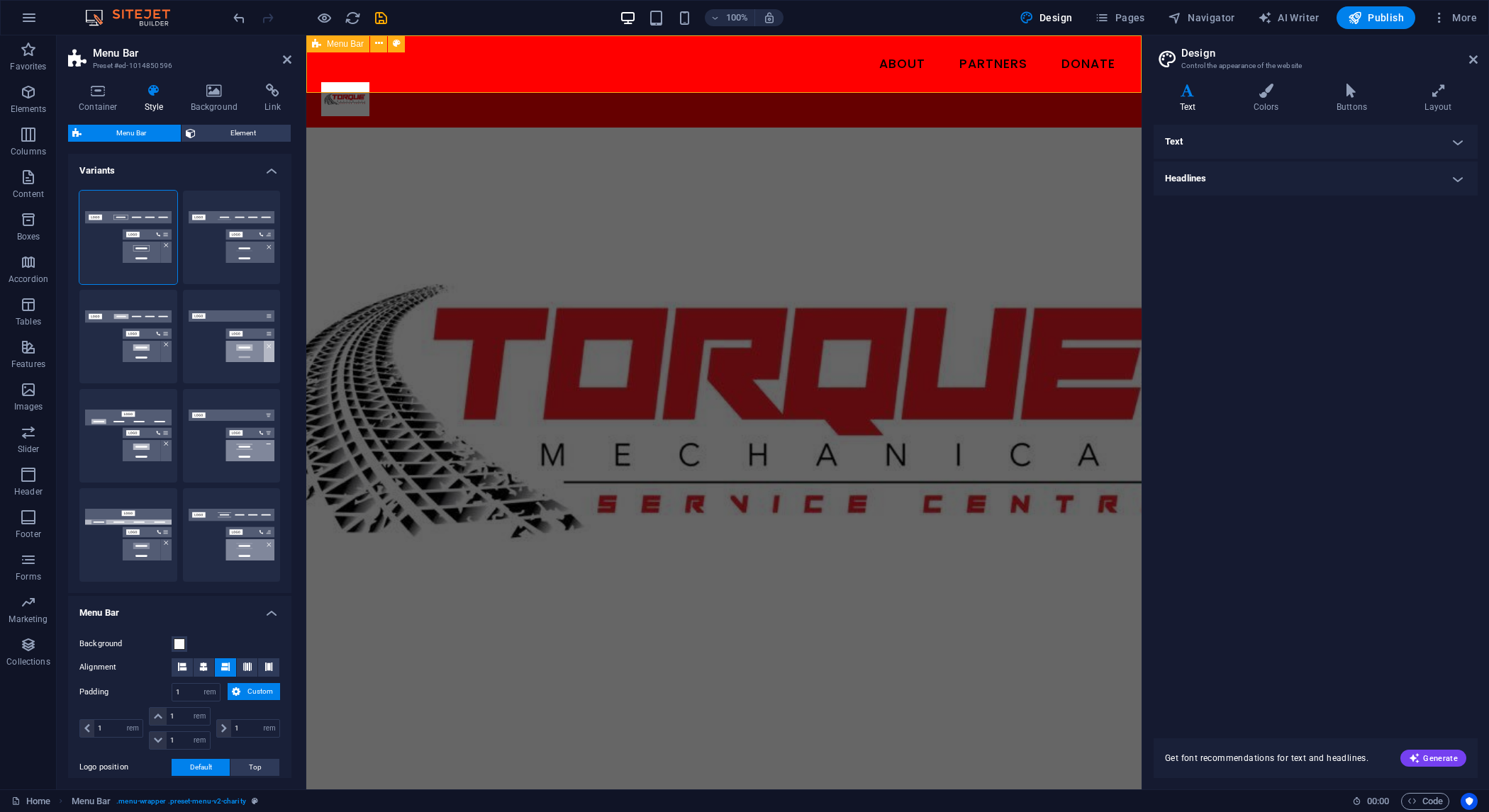
click at [649, 71] on nav "About Partners Donate" at bounding box center [724, 64] width 806 height 35
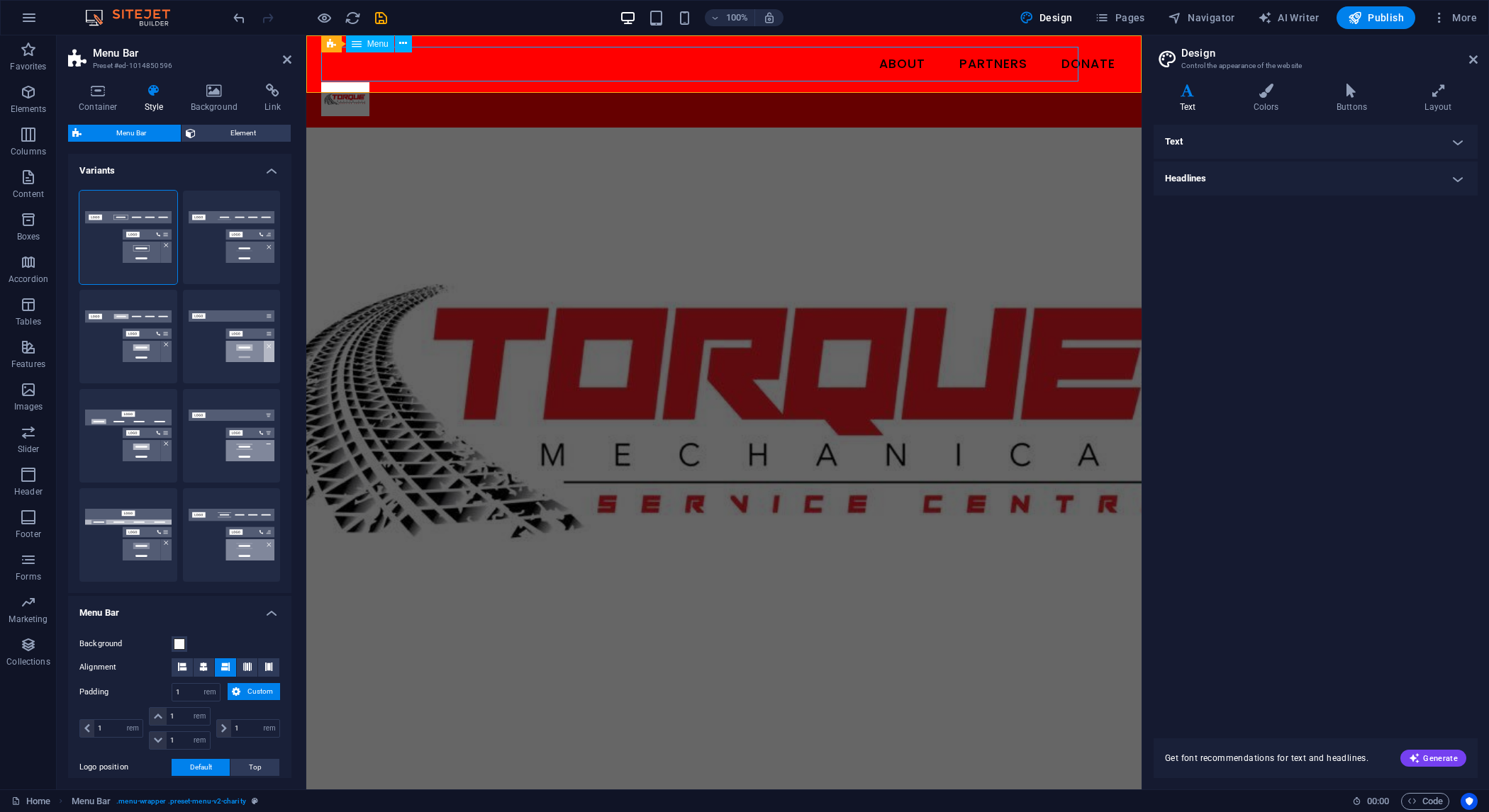
click at [649, 71] on nav "About Partners Donate" at bounding box center [724, 64] width 806 height 35
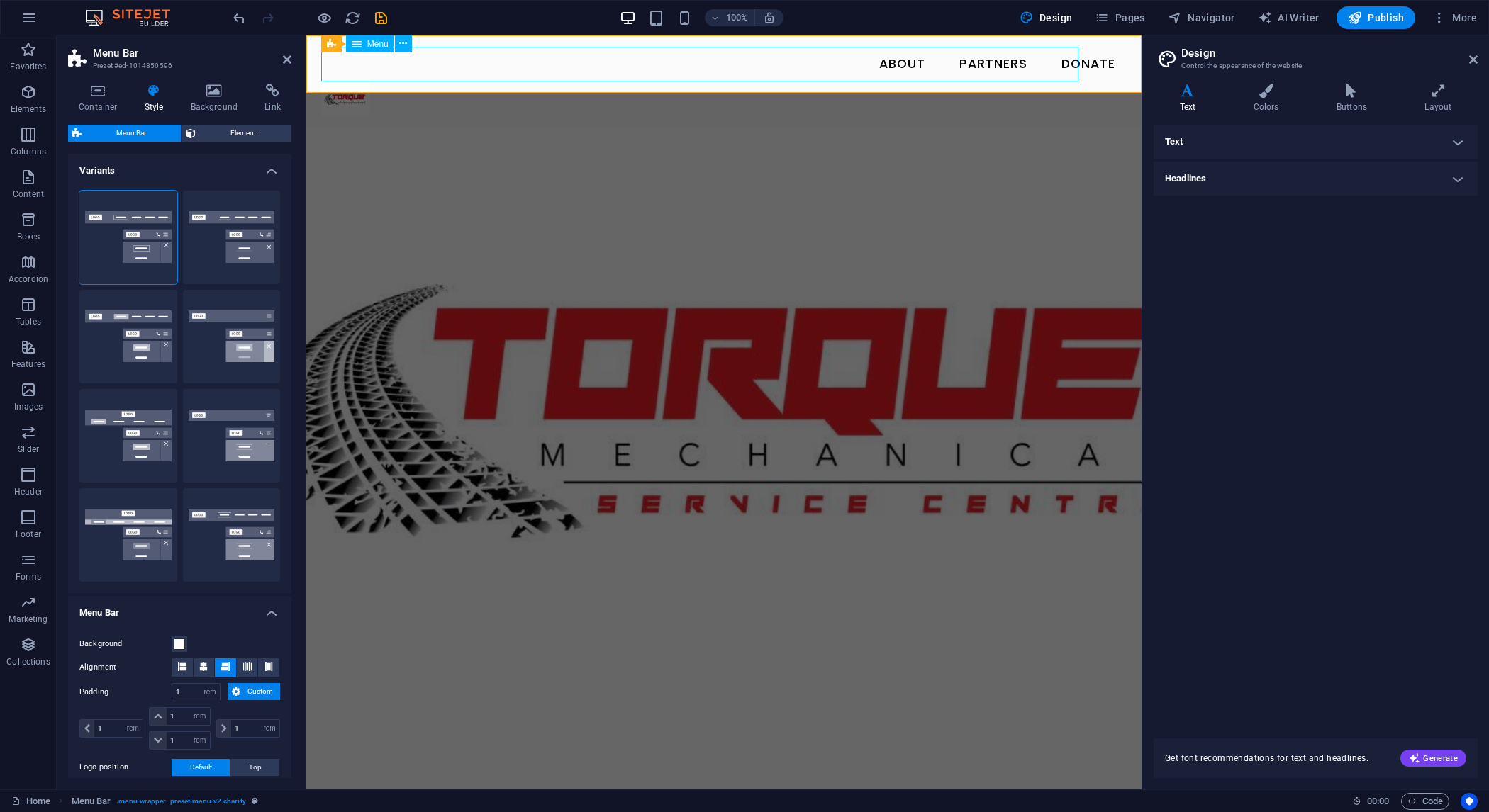
select select
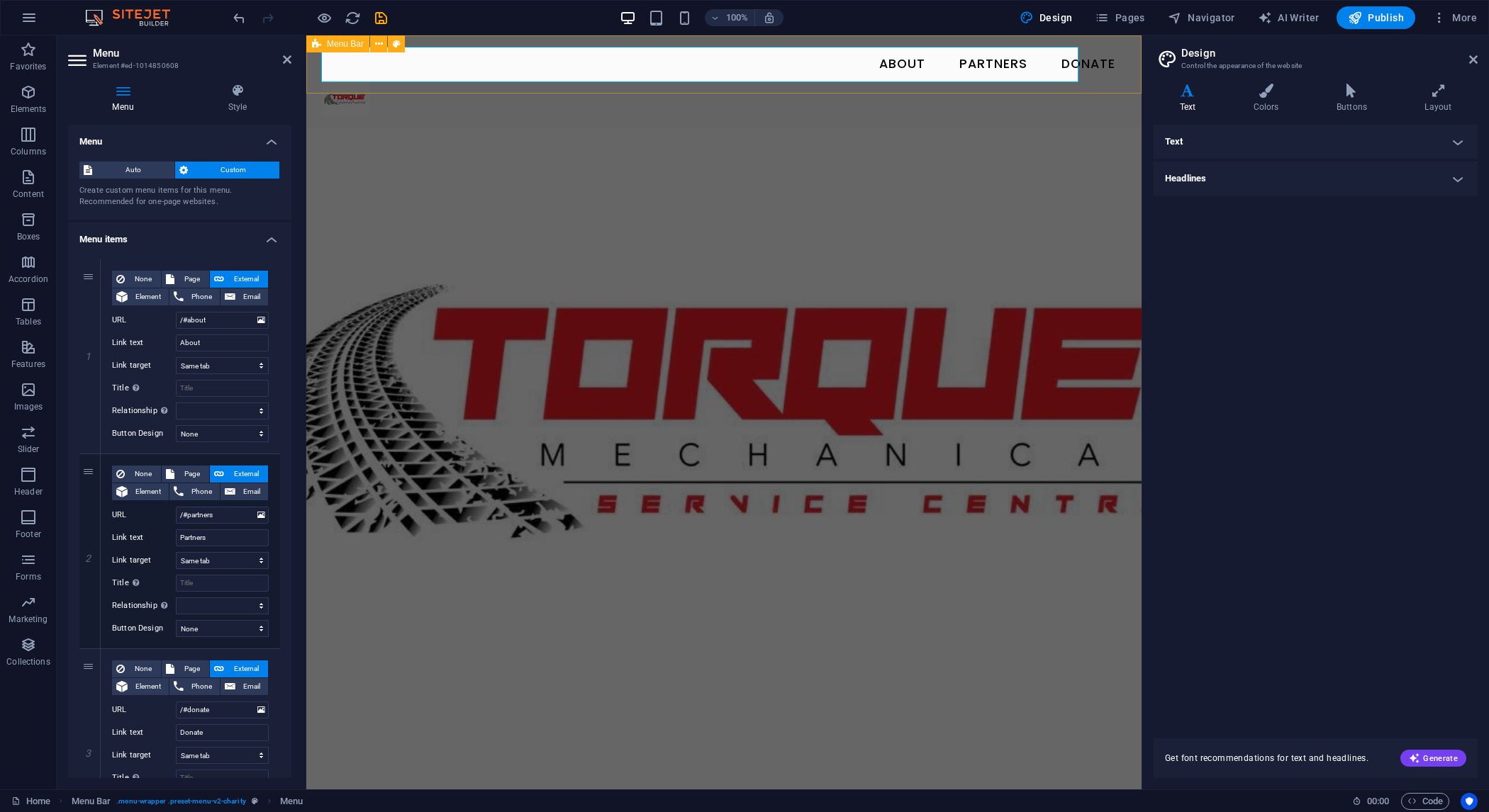
click at [311, 80] on div "Menu About Partners Donate" at bounding box center [724, 81] width 836 height 92
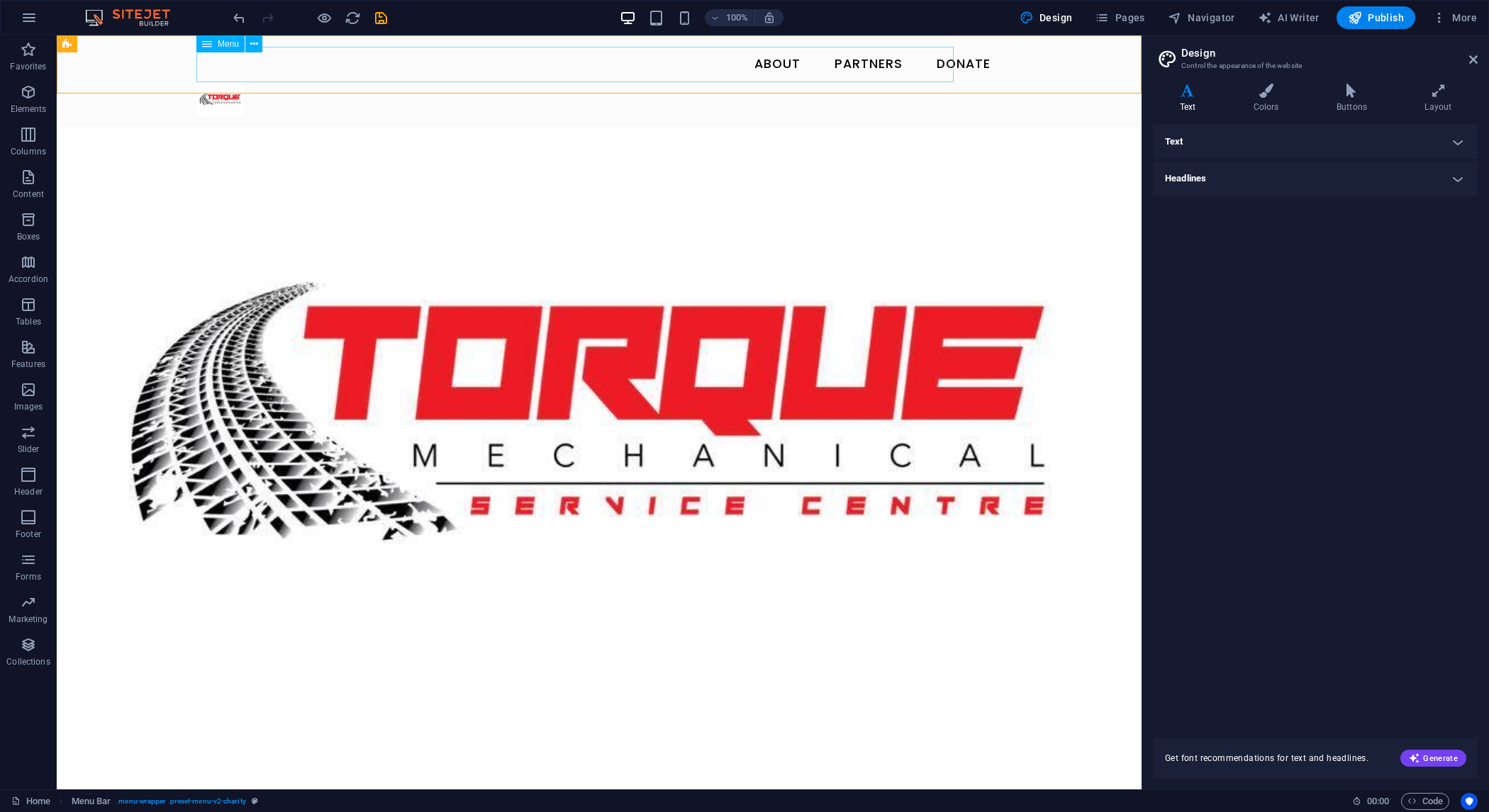
click at [311, 80] on nav "About Partners Donate" at bounding box center [599, 64] width 806 height 35
click at [120, 62] on div "Menu About Partners Donate" at bounding box center [599, 81] width 1085 height 92
select select "rem"
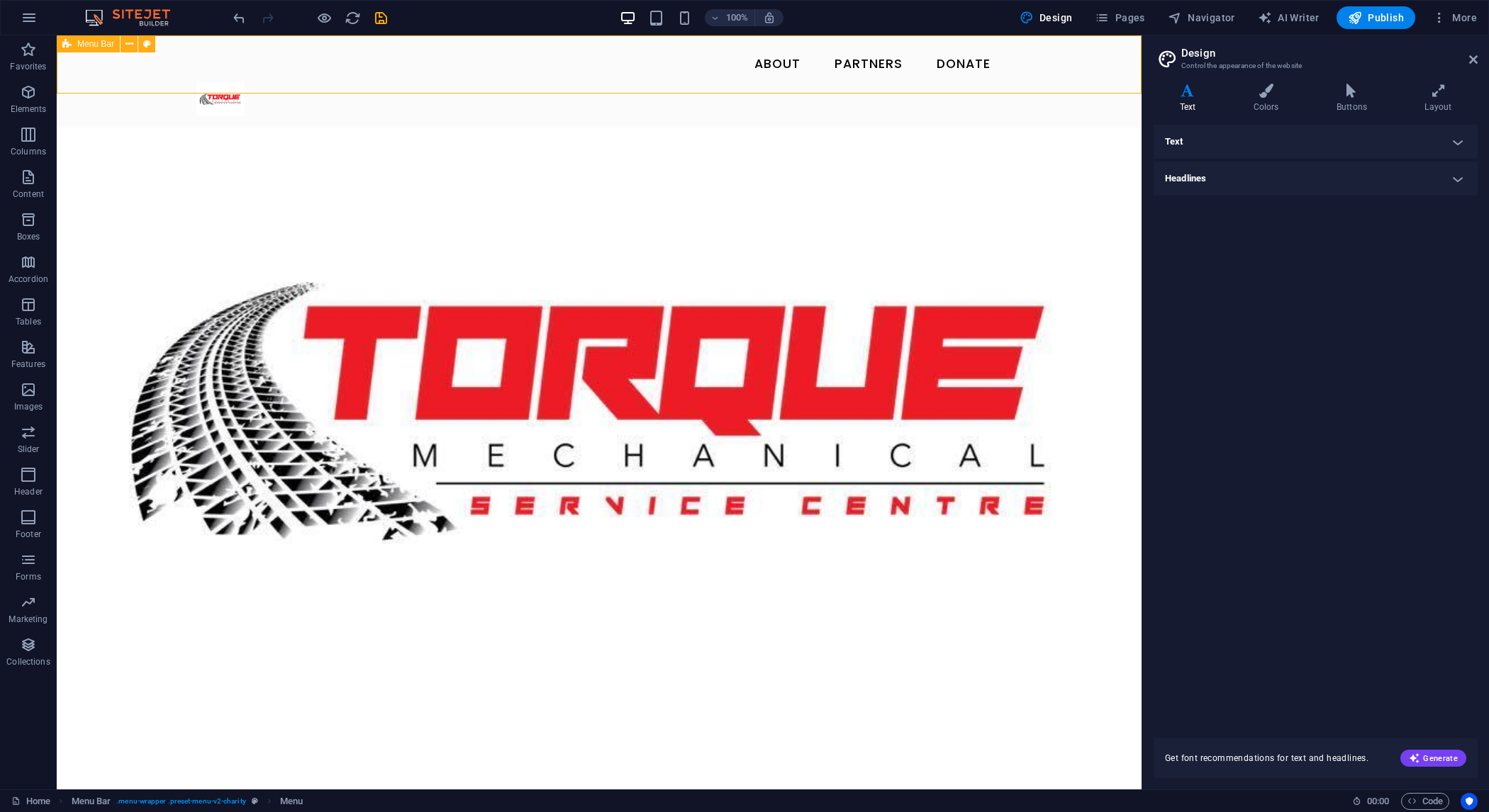
select select "rem"
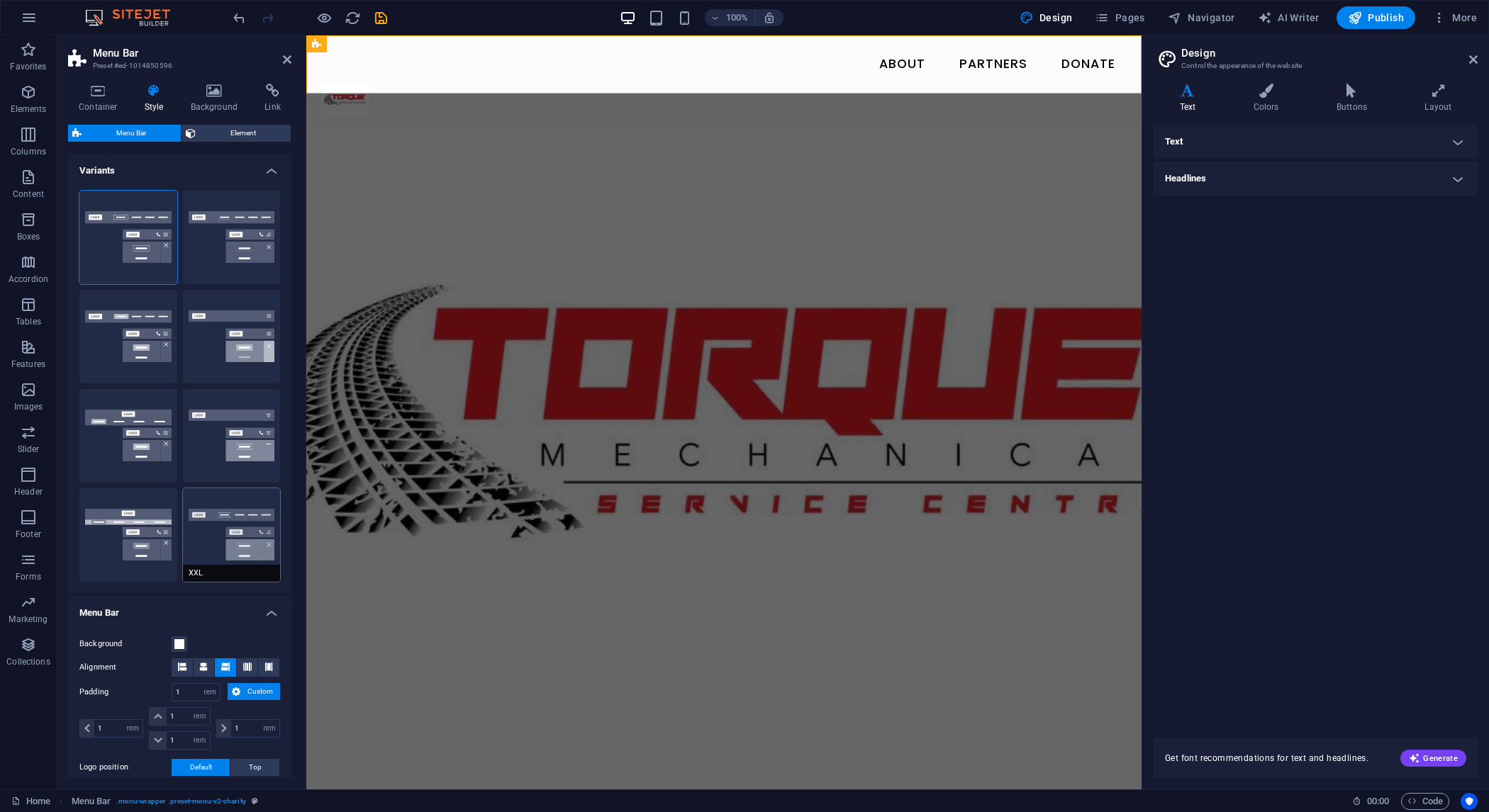
scroll to position [139, 0]
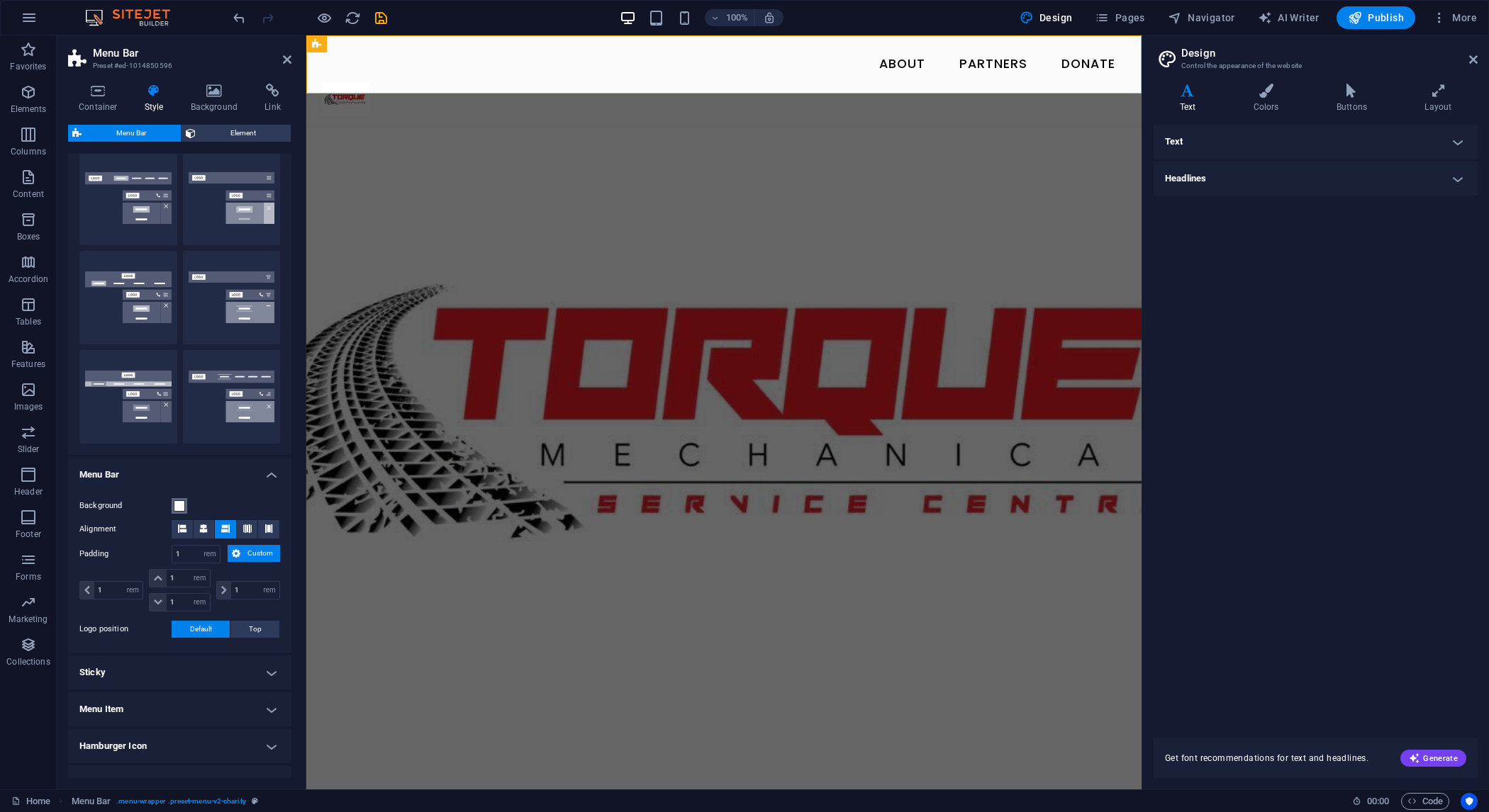
click at [176, 513] on button "Background" at bounding box center [179, 506] width 16 height 16
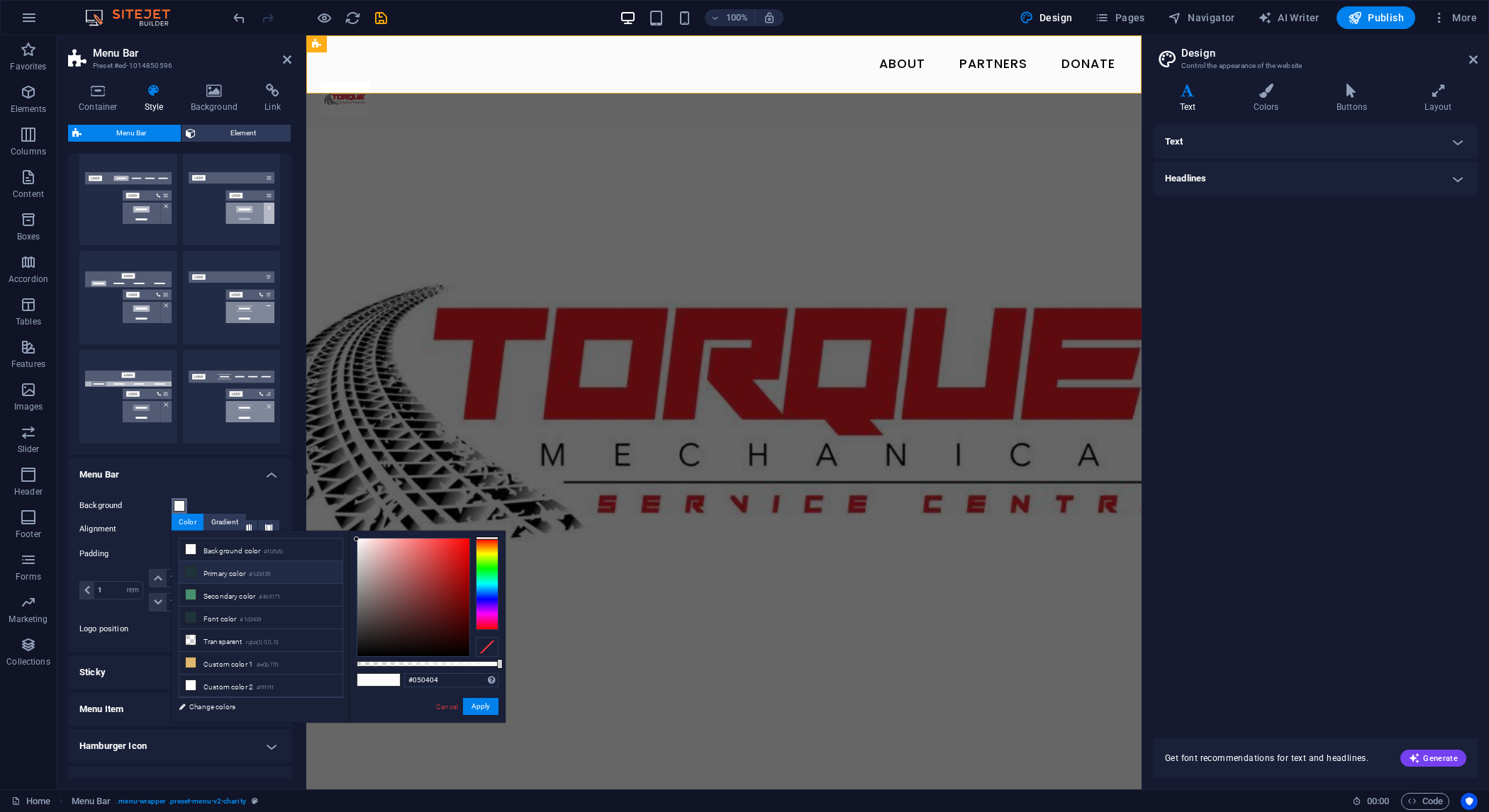
type input "#000000"
drag, startPoint x: 364, startPoint y: 653, endPoint x: 348, endPoint y: 670, distance: 23.3
click at [348, 670] on div "less Background color #fbfbfb Primary color #1d3439 Secondary color #469171 Fon…" at bounding box center [339, 627] width 334 height 192
click at [482, 707] on button "Apply" at bounding box center [480, 706] width 35 height 17
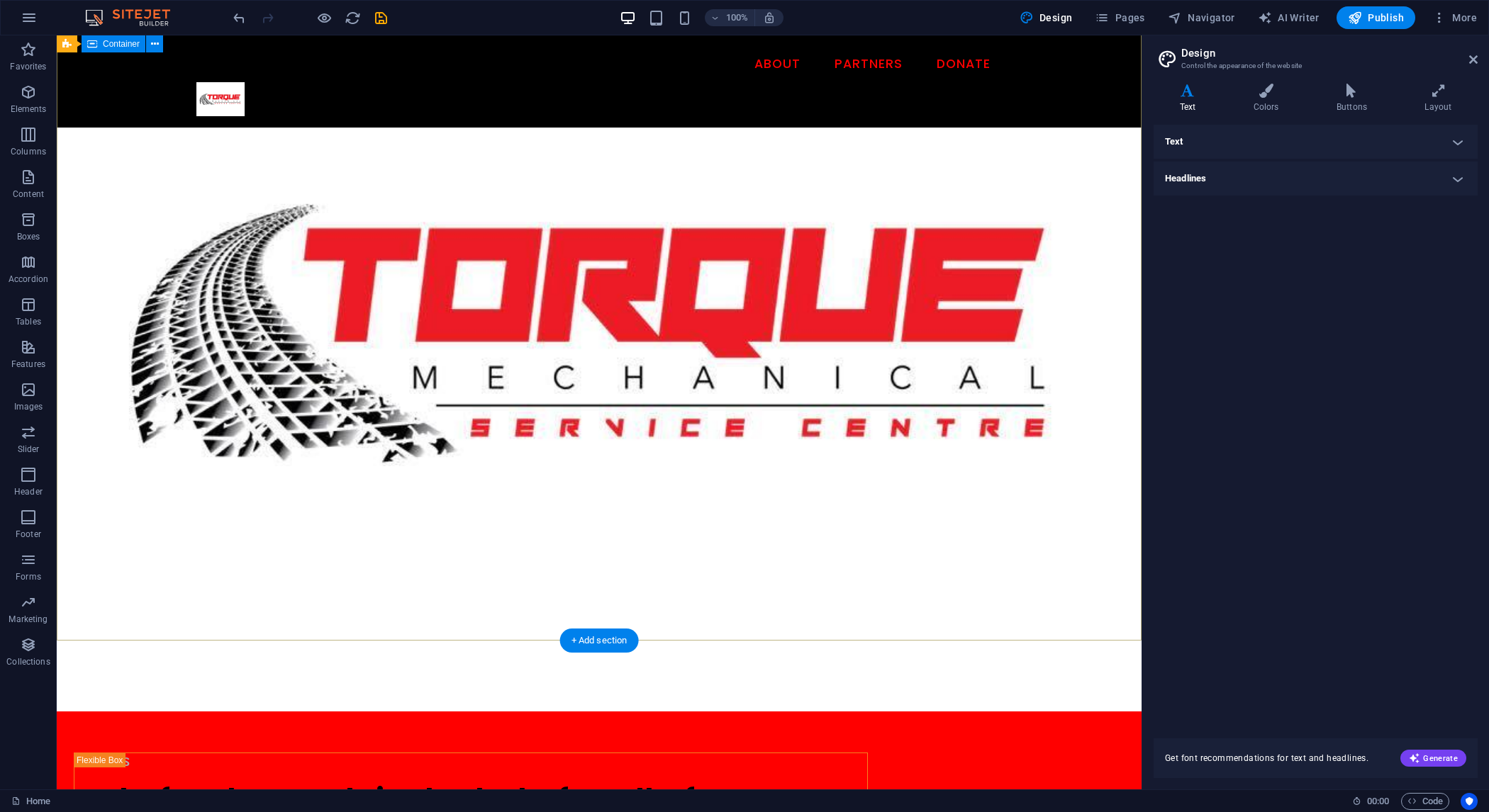
scroll to position [0, 0]
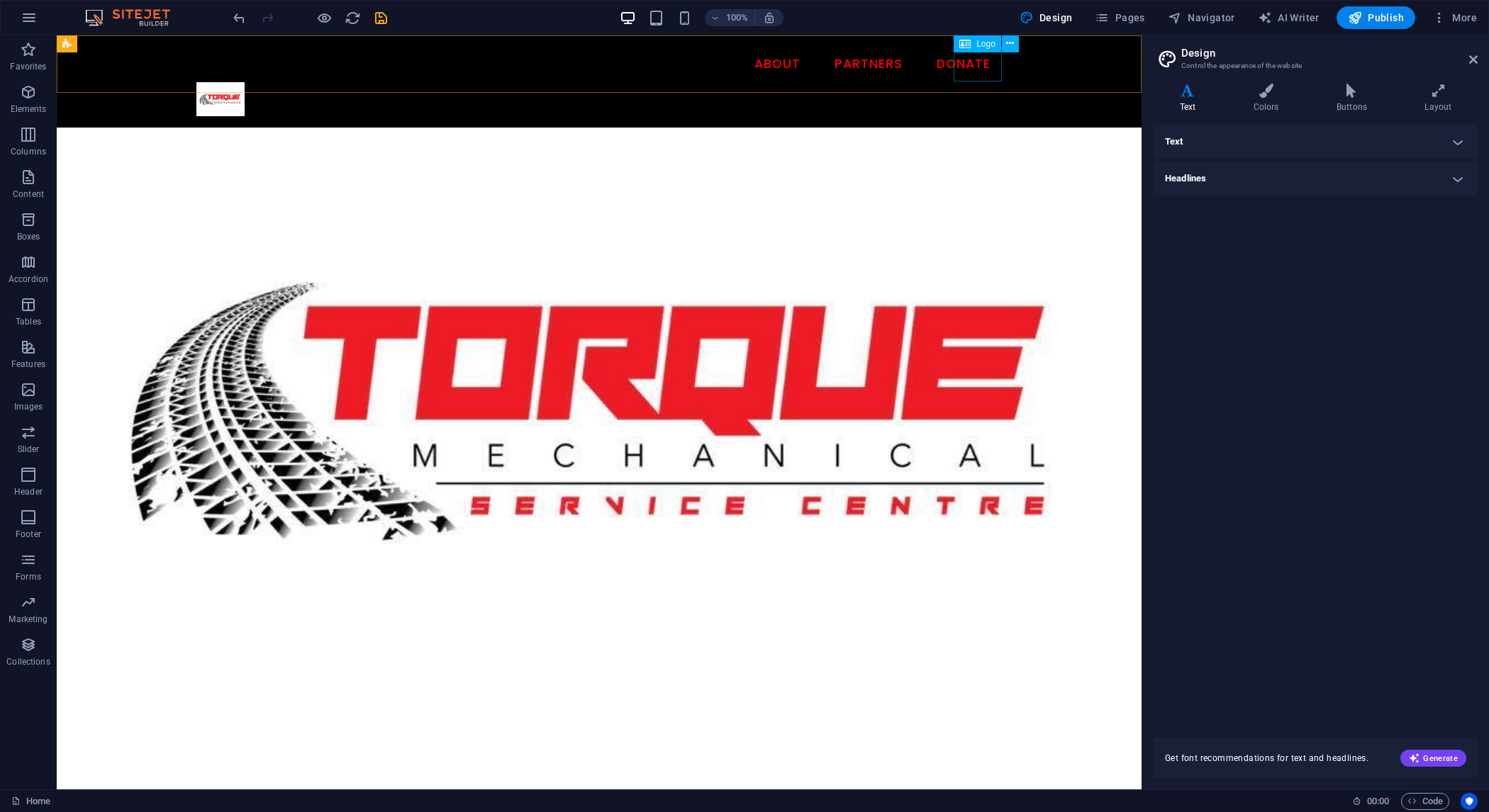
click at [979, 82] on div at bounding box center [599, 99] width 806 height 34
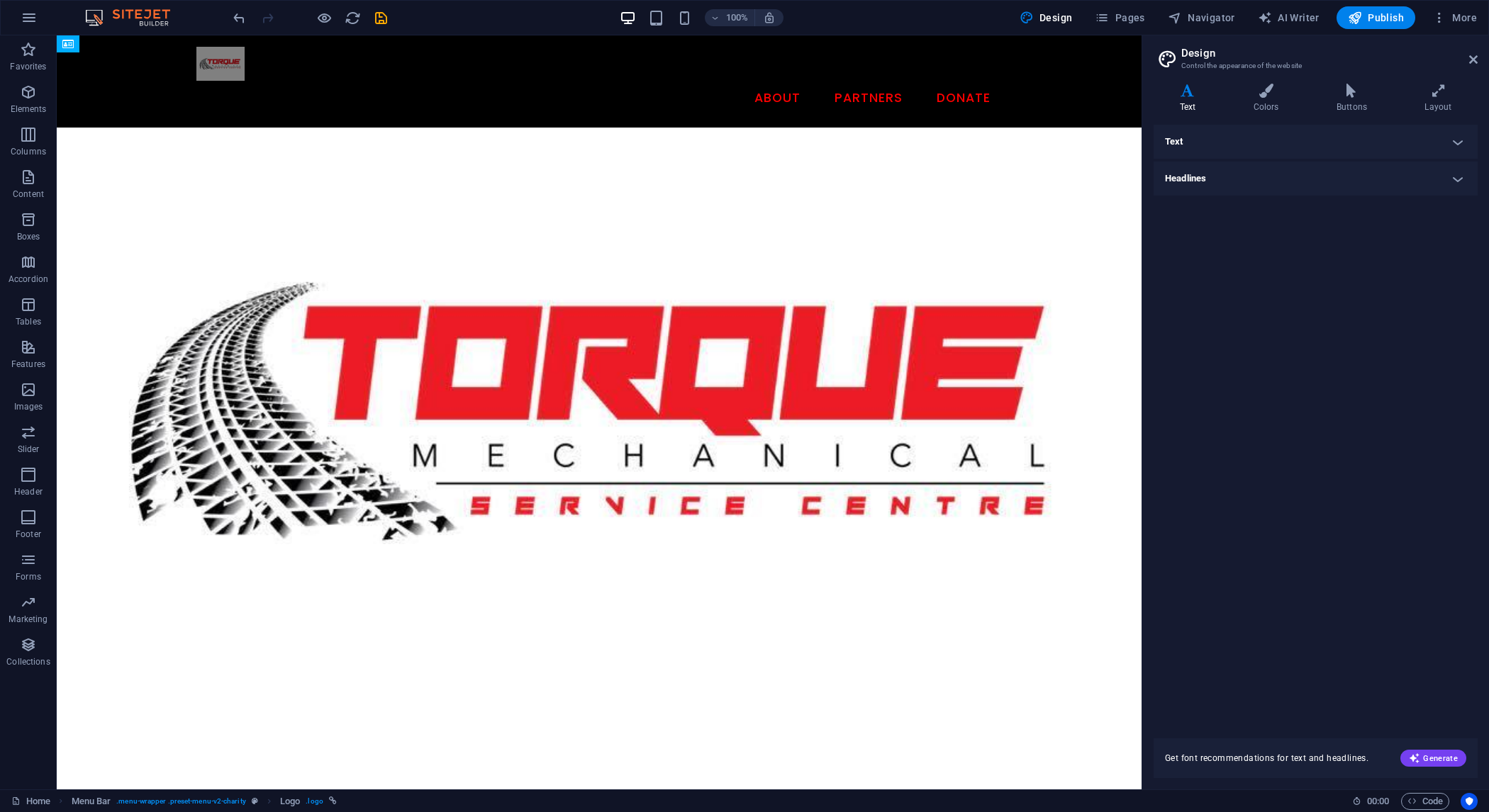
drag, startPoint x: 984, startPoint y: 73, endPoint x: 591, endPoint y: 77, distance: 393.0
click at [617, 73] on header "Menu About Partners Donate" at bounding box center [599, 81] width 828 height 92
click at [211, 78] on div at bounding box center [599, 63] width 806 height 34
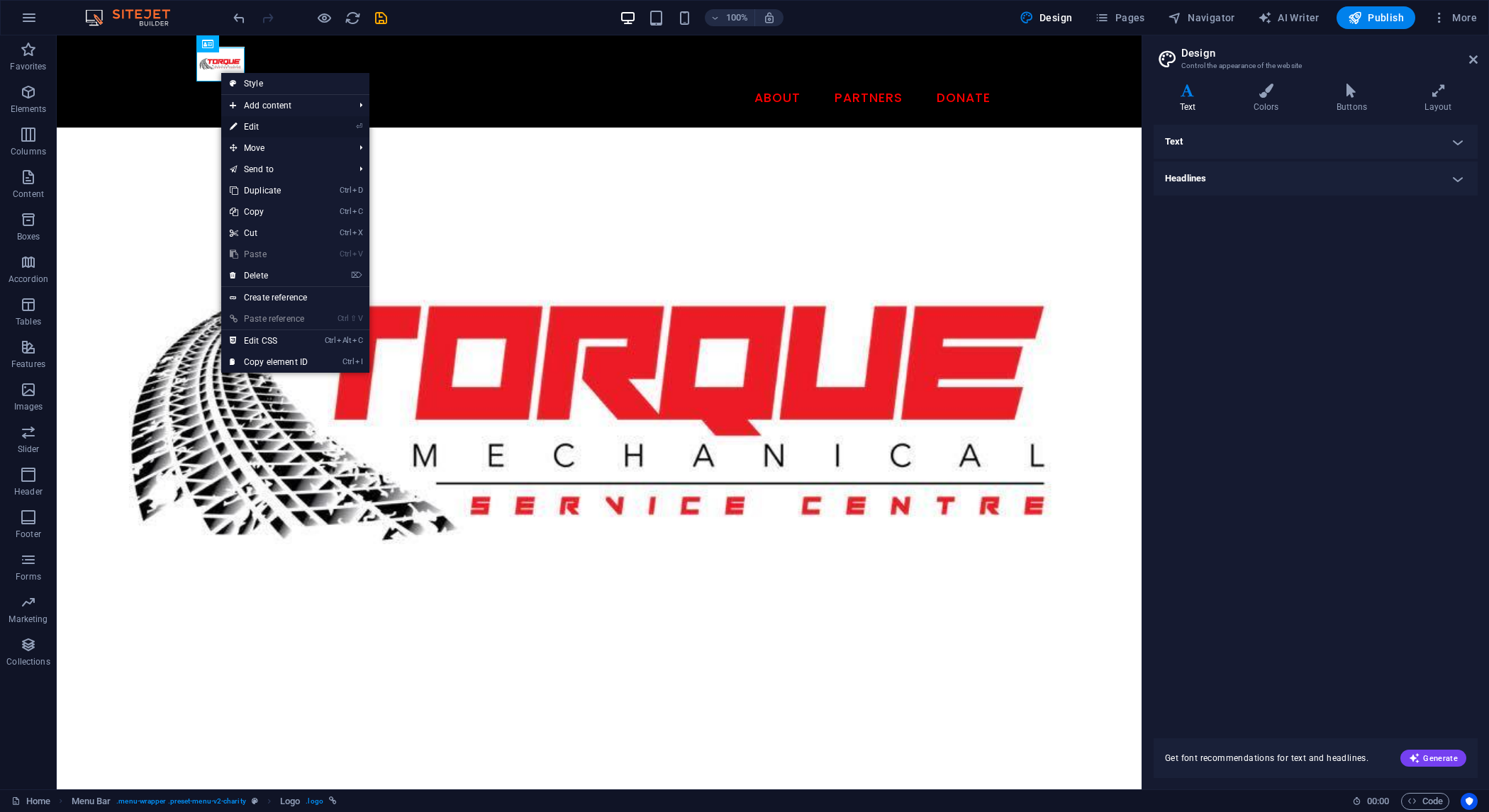
click at [327, 124] on li "⏎ Edit" at bounding box center [295, 127] width 148 height 21
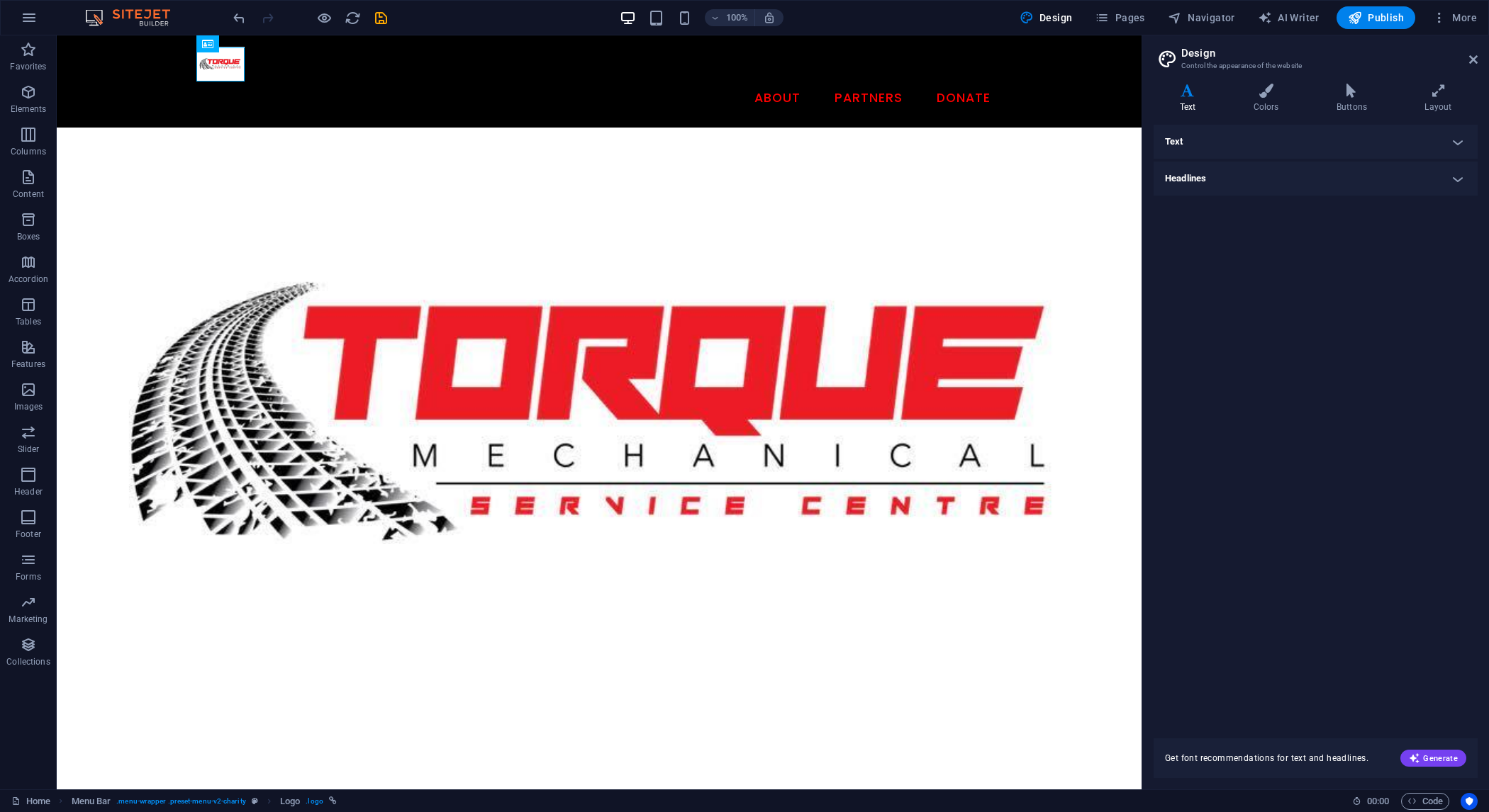
click at [1371, 307] on div "Text Standard Bold Links Font color Font Roboto Font size 16 rem px Line height…" at bounding box center [1316, 423] width 324 height 597
click at [24, 16] on icon "button" at bounding box center [28, 17] width 17 height 17
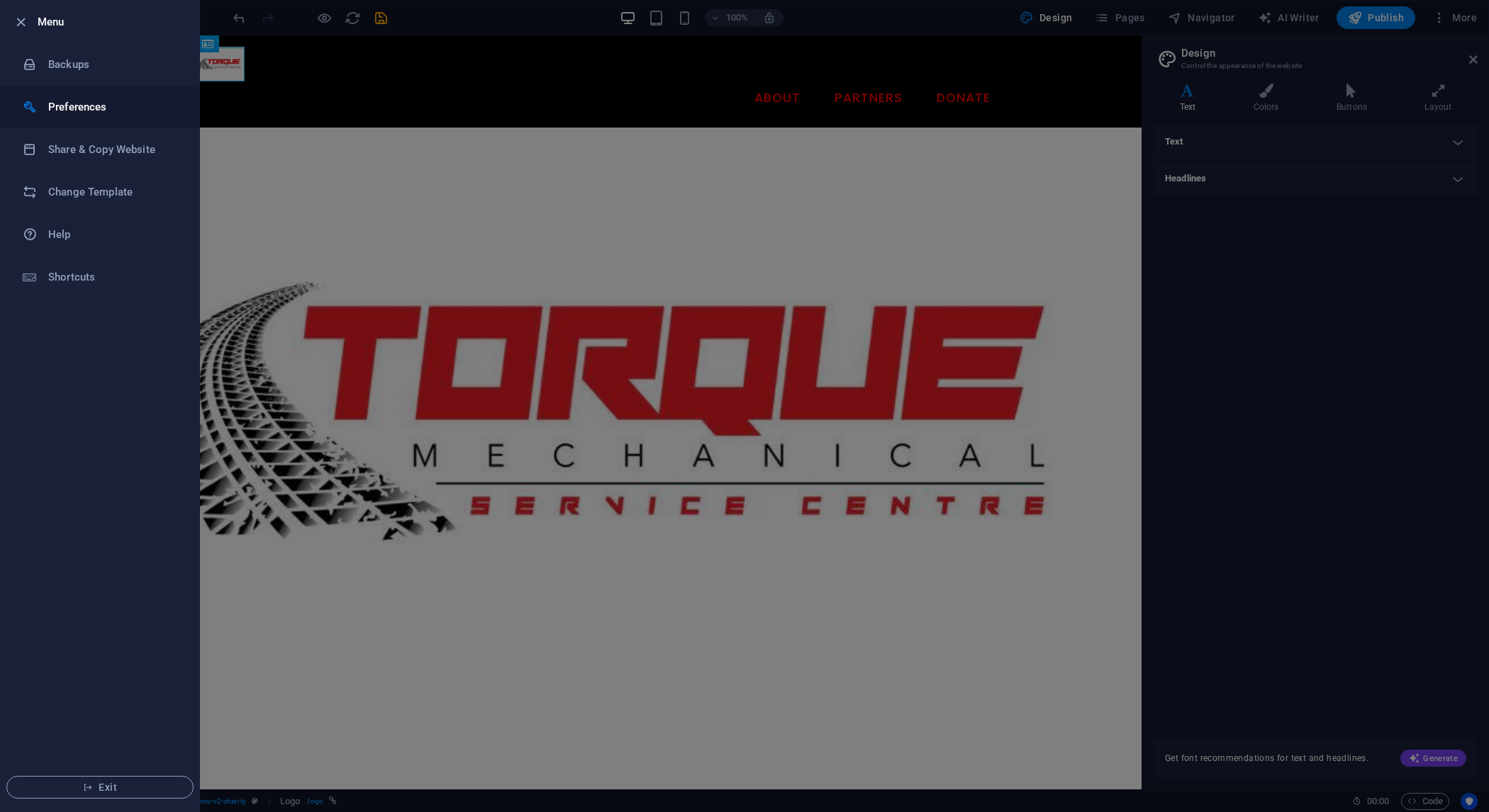
click at [101, 103] on h6 "Preferences" at bounding box center [113, 107] width 131 height 17
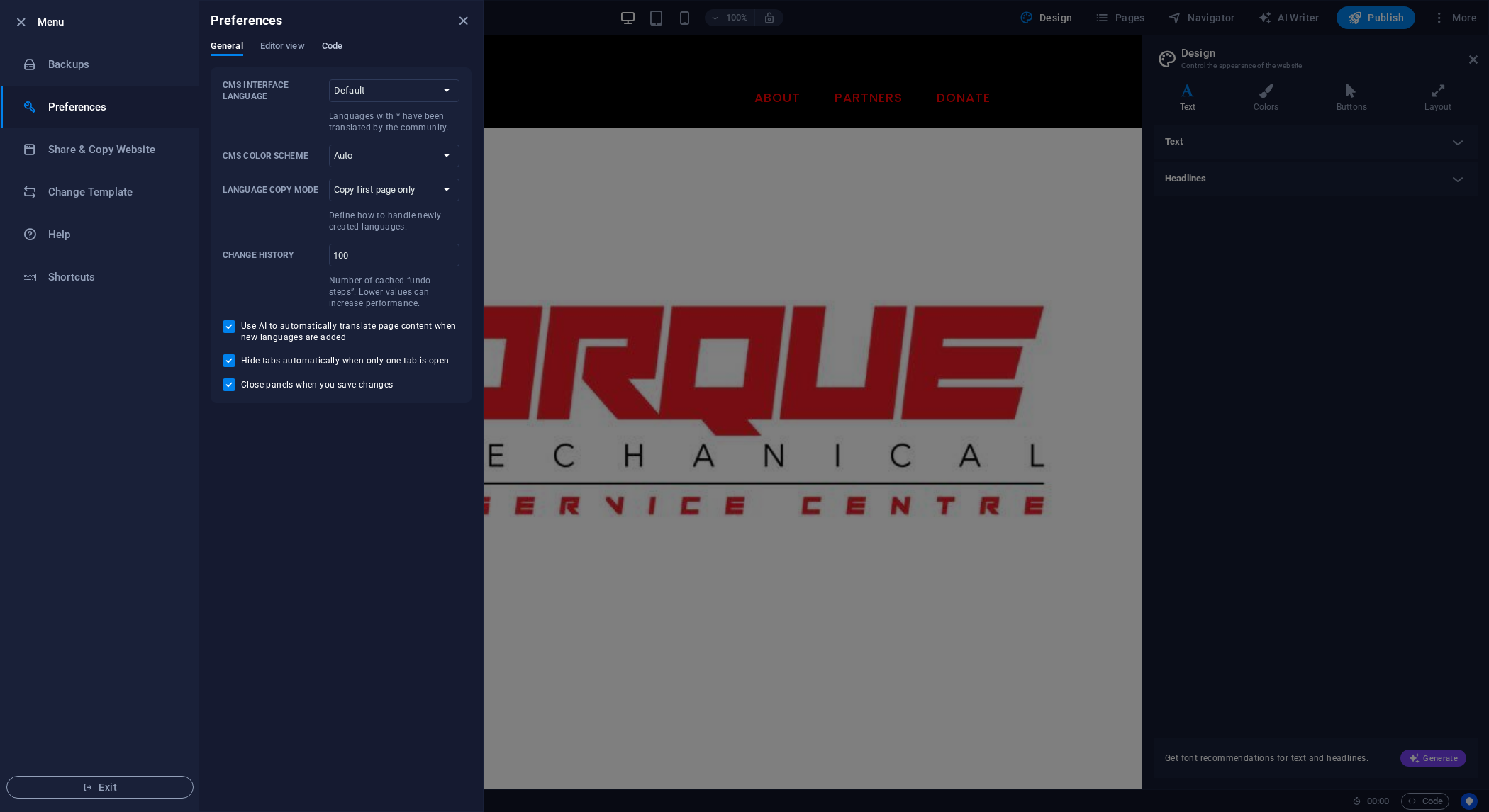
click at [328, 49] on span "Code" at bounding box center [332, 47] width 20 height 19
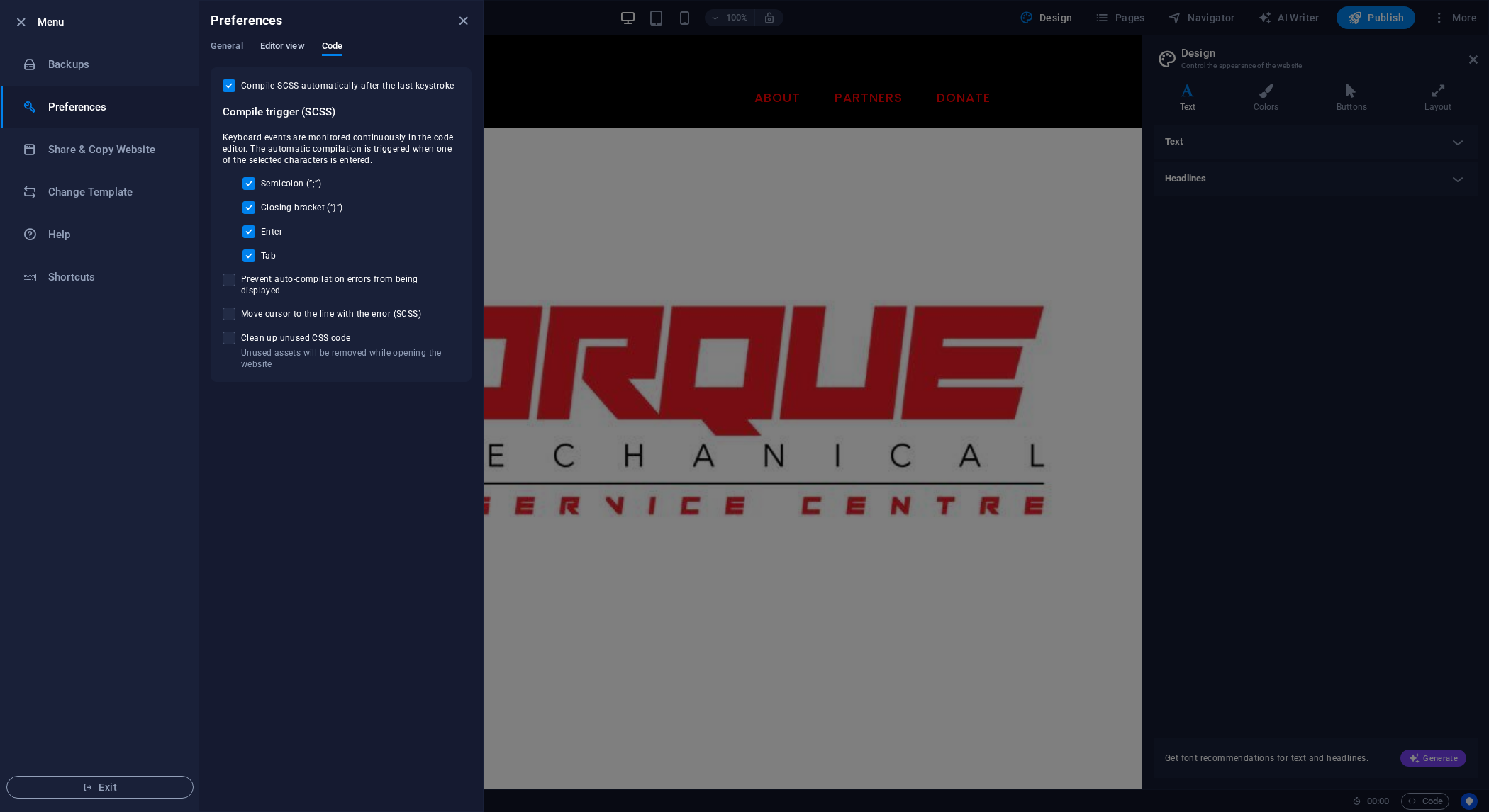
click at [292, 49] on span "Editor view" at bounding box center [283, 47] width 45 height 19
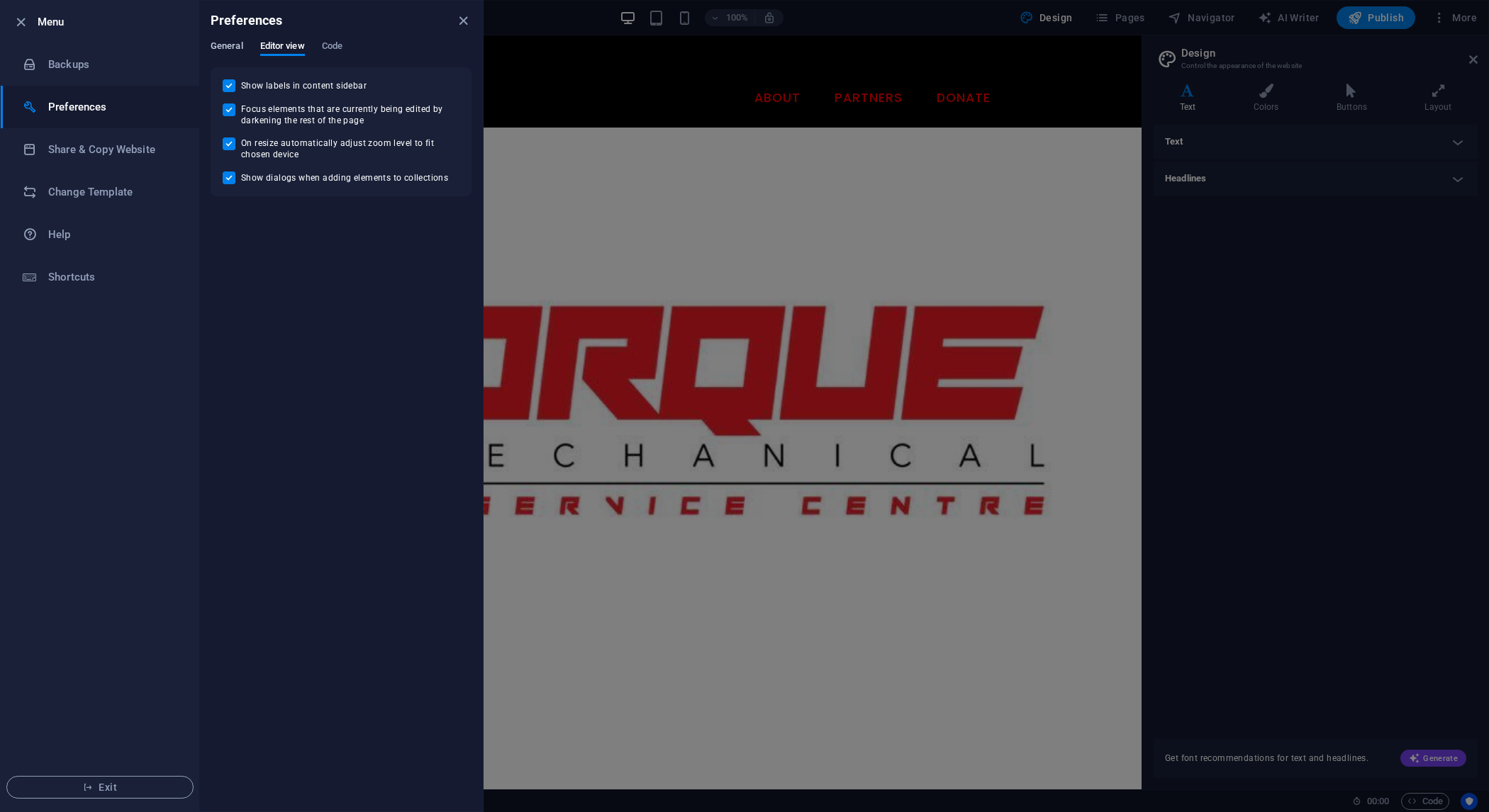
click at [235, 52] on span "General" at bounding box center [227, 47] width 33 height 19
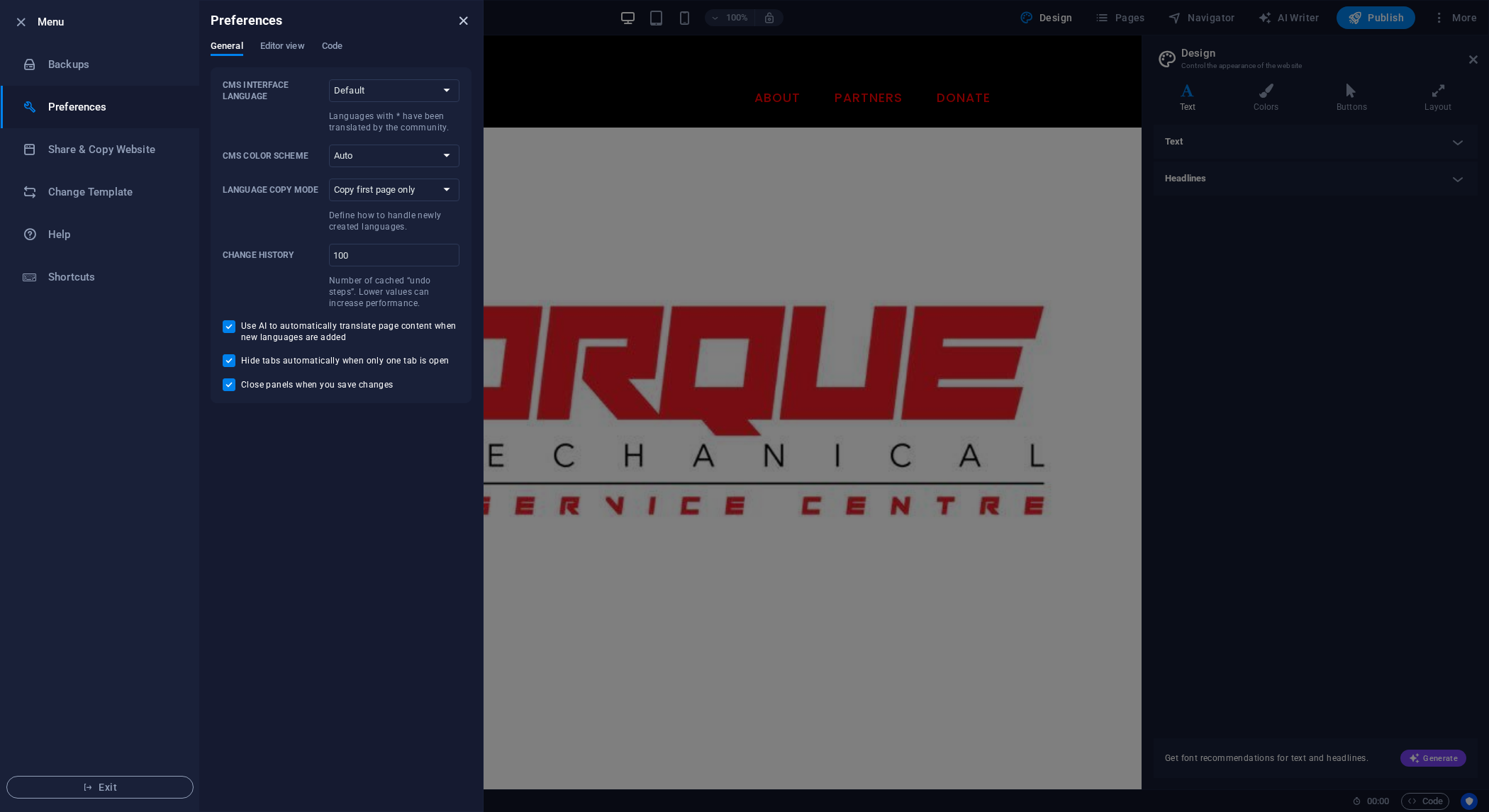
click at [463, 22] on icon "close" at bounding box center [464, 21] width 16 height 16
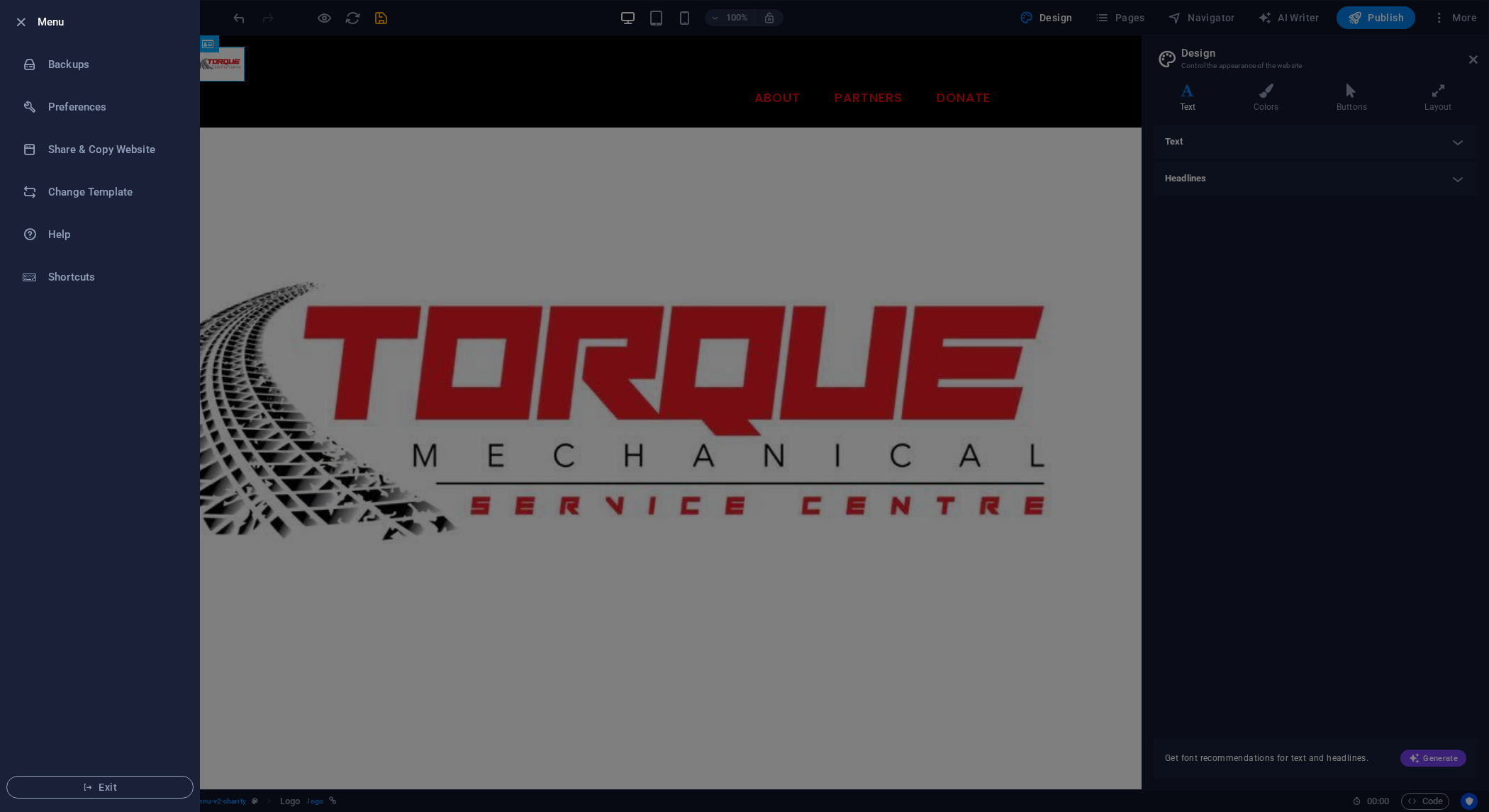
click at [1344, 284] on div at bounding box center [744, 406] width 1489 height 812
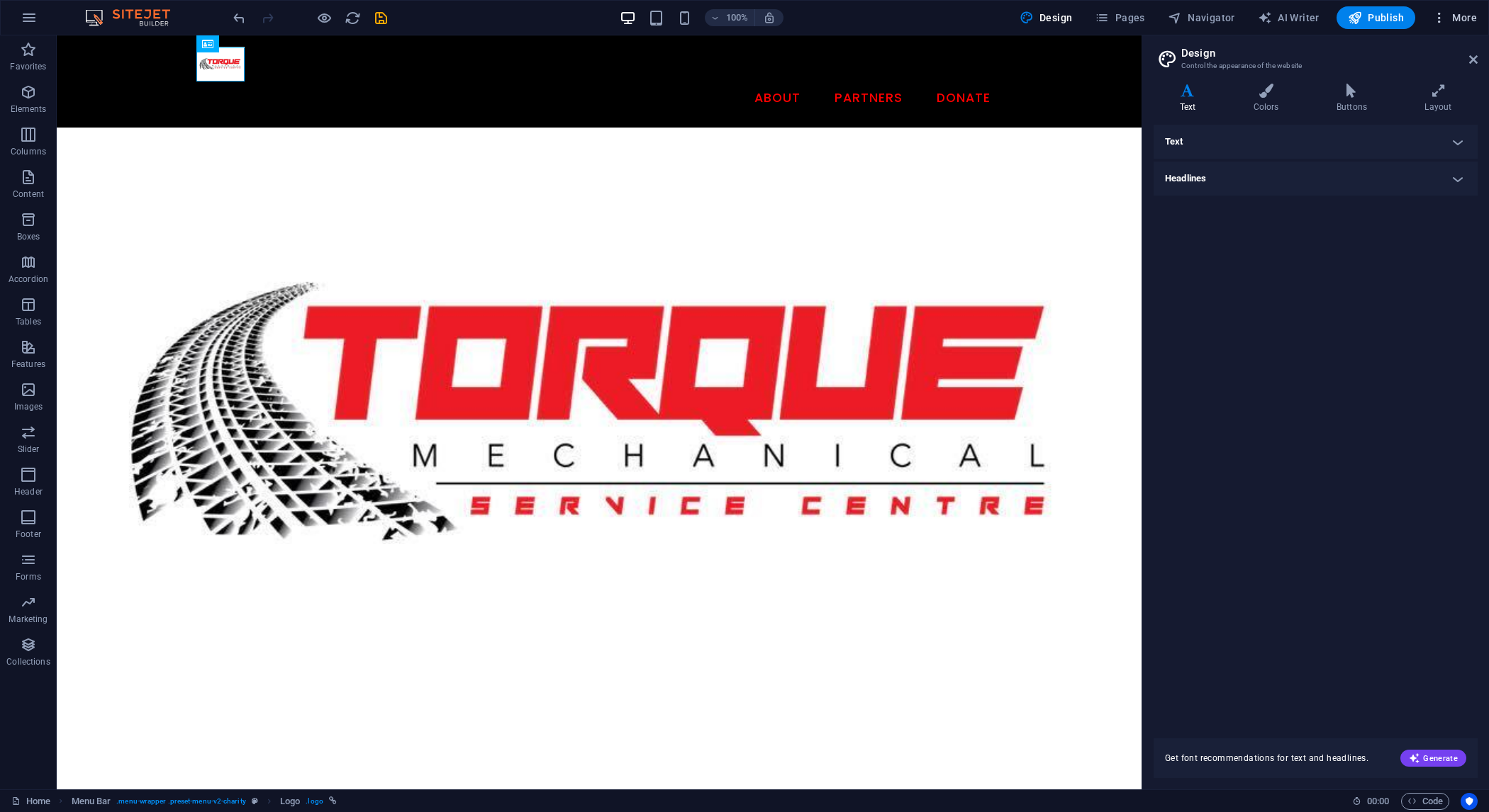
click at [1458, 20] on span "More" at bounding box center [1455, 17] width 45 height 14
click at [1410, 54] on h6 "Website Settings" at bounding box center [1425, 55] width 85 height 17
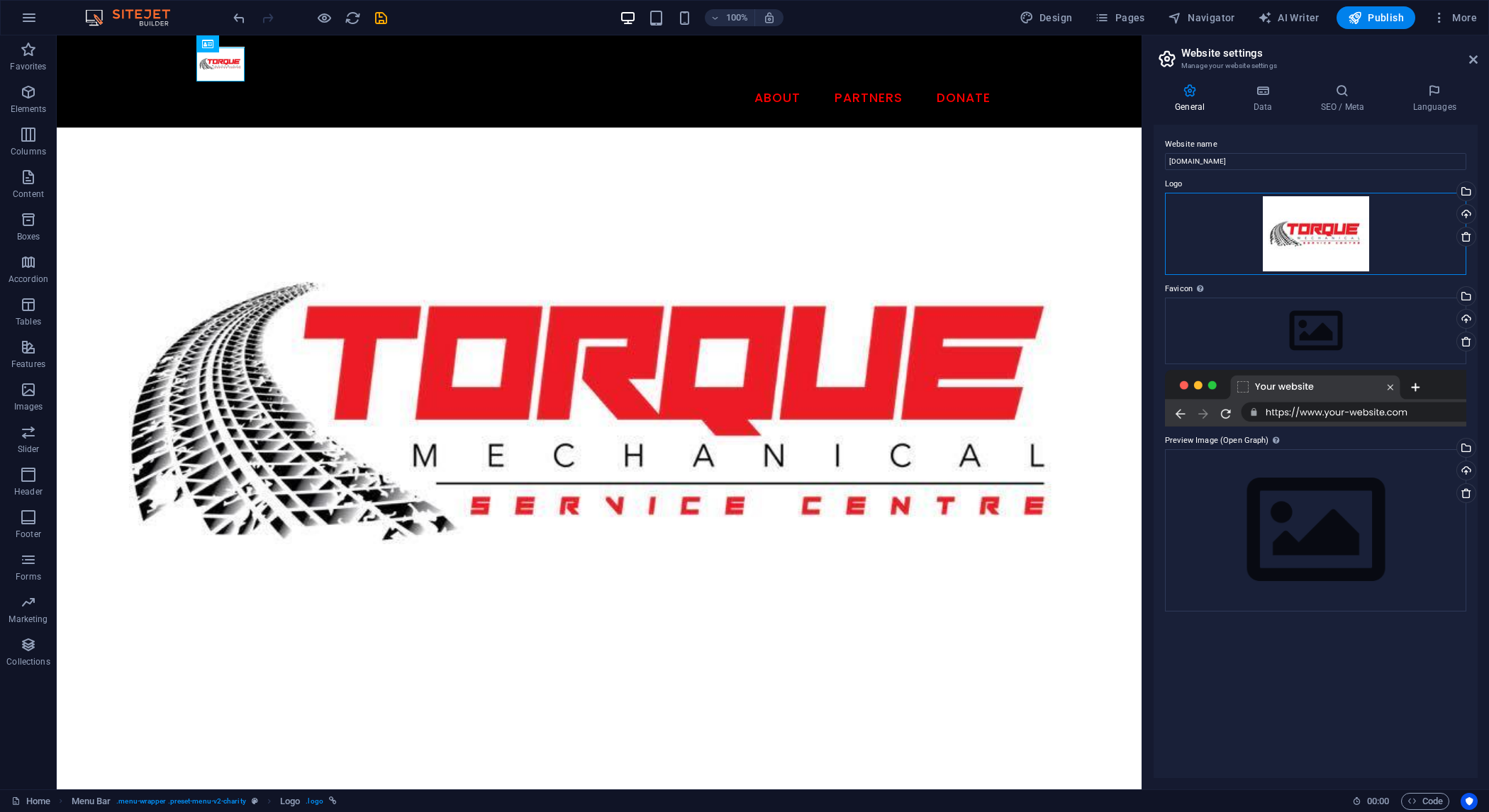
click at [1383, 240] on div "Drag files here, click to choose files or select files from Files or our free s…" at bounding box center [1316, 234] width 301 height 82
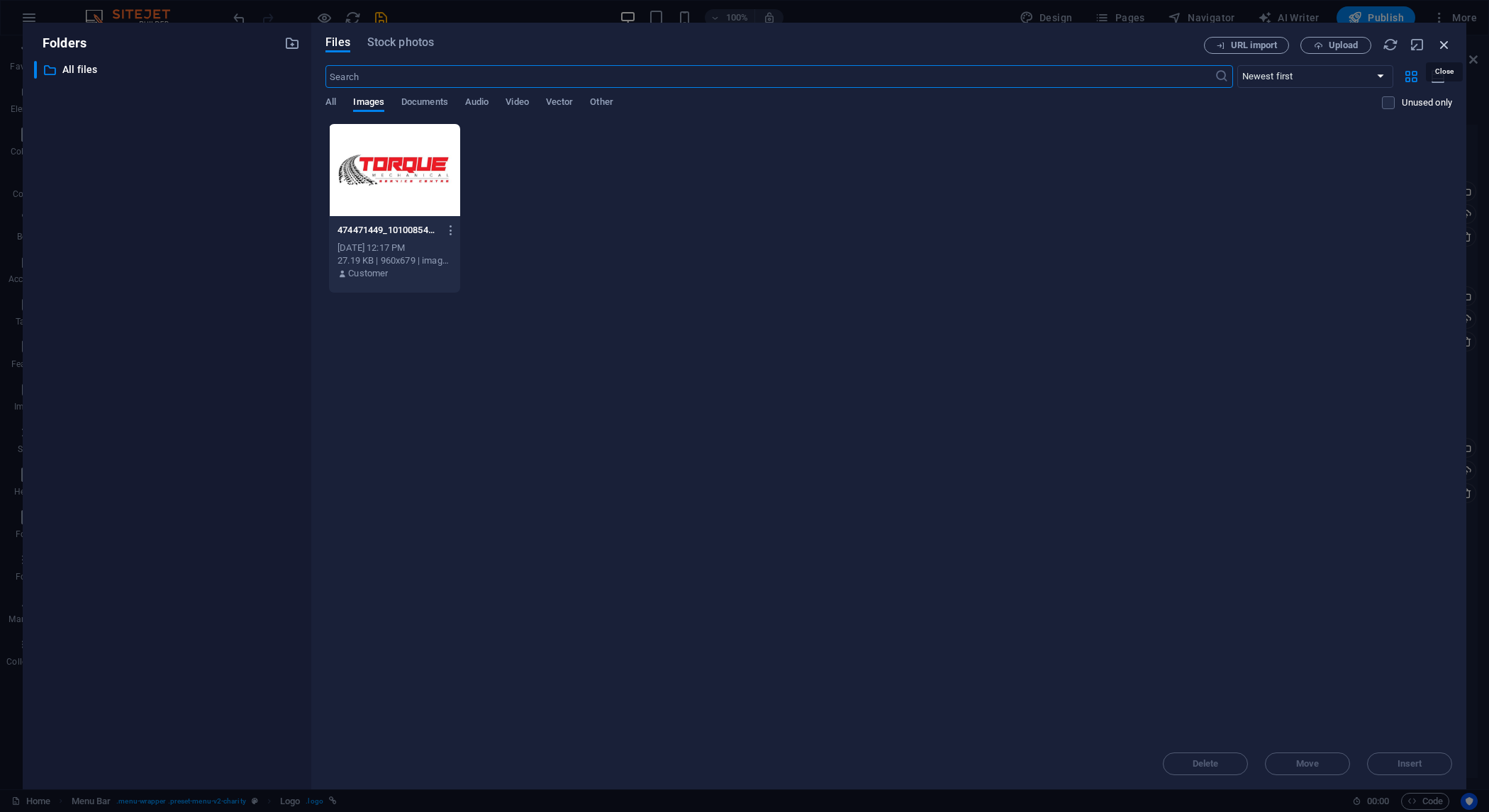
click at [1446, 48] on icon "button" at bounding box center [1444, 44] width 16 height 16
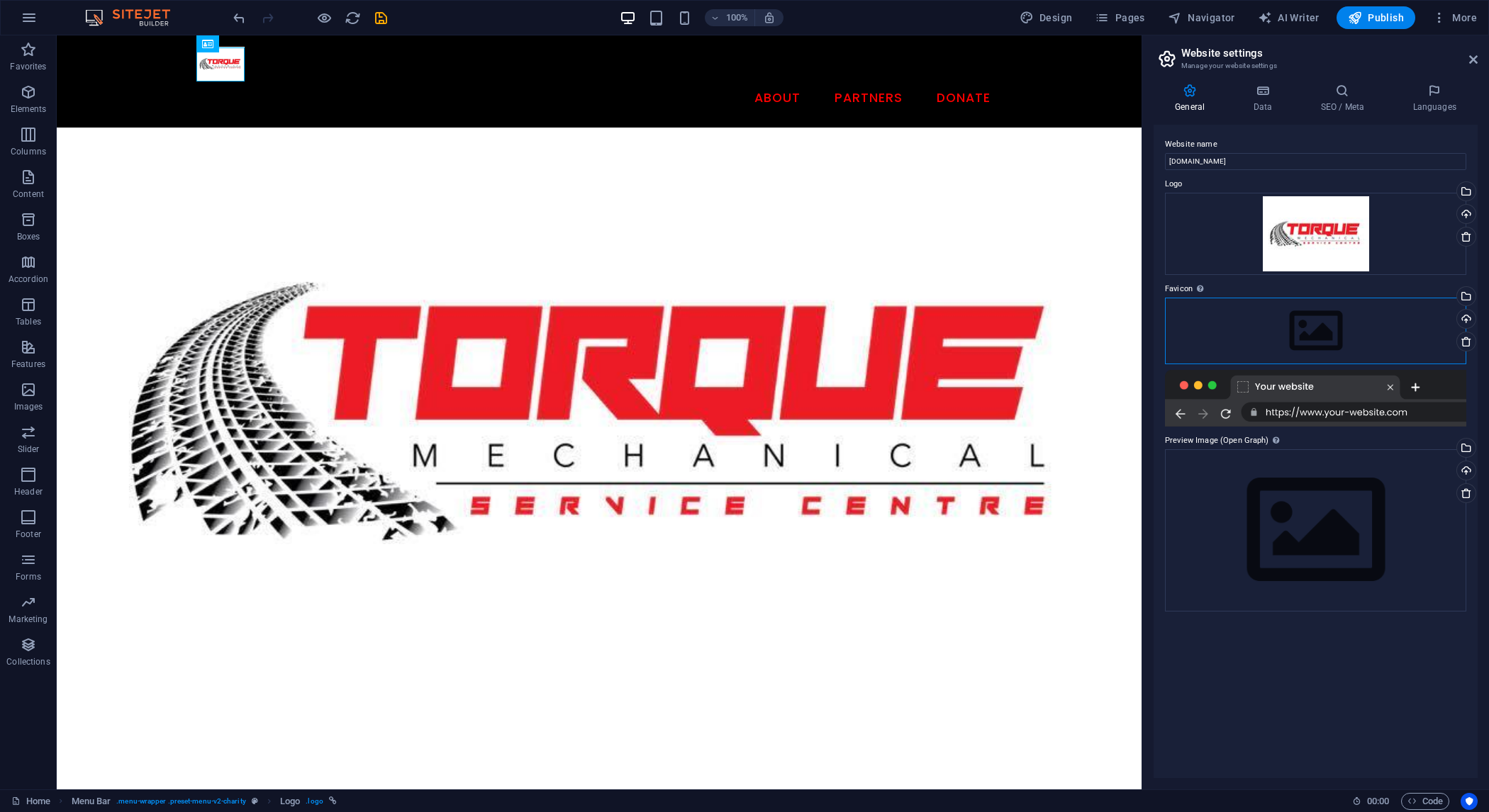
click at [1380, 336] on div "Drag files here, click to choose files or select files from Files or our free s…" at bounding box center [1316, 330] width 301 height 67
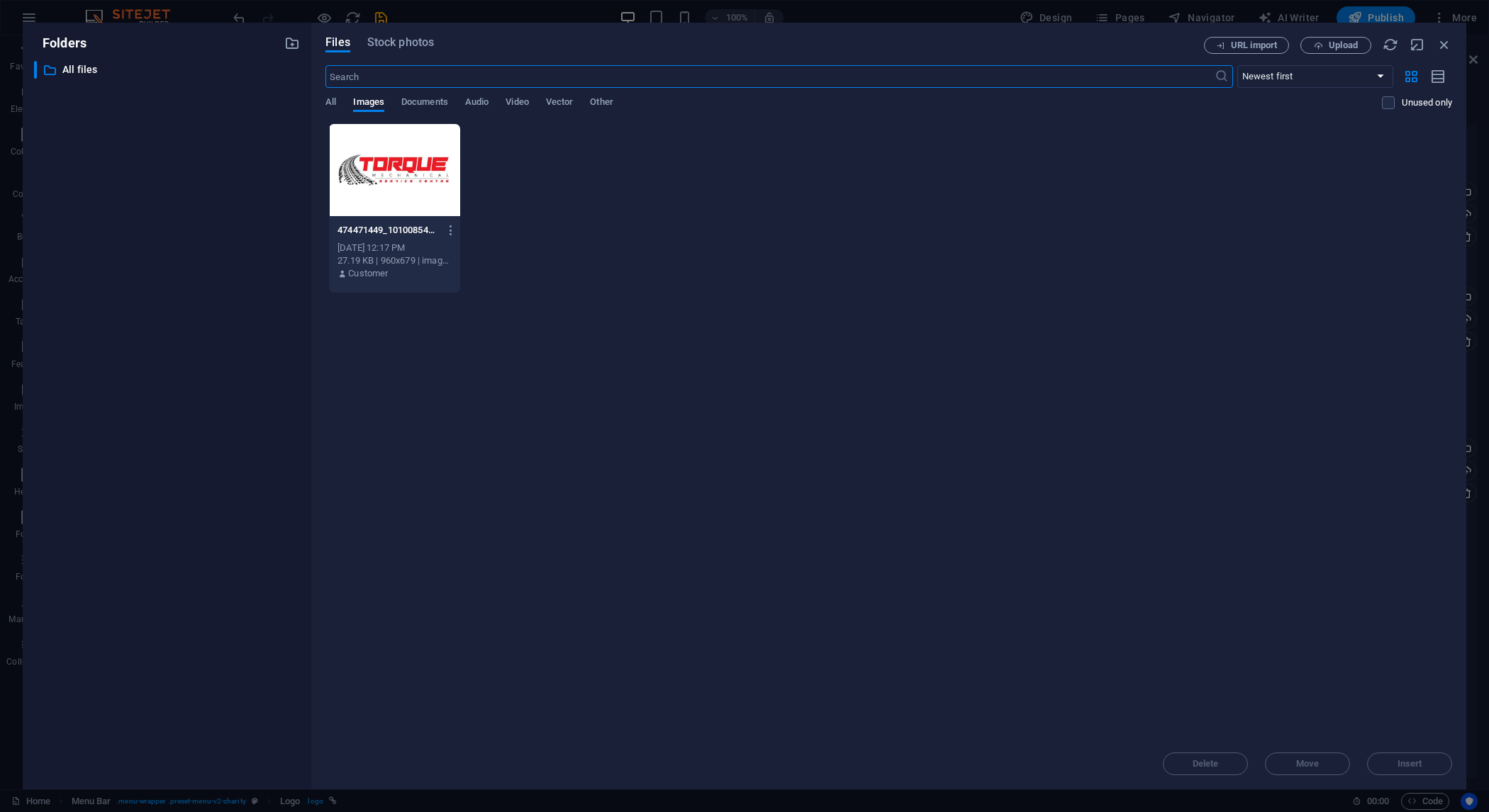
click at [414, 189] on div at bounding box center [394, 170] width 131 height 92
drag, startPoint x: 1421, startPoint y: 769, endPoint x: 1405, endPoint y: 780, distance: 19.4
click at [1420, 769] on span "Insert" at bounding box center [1410, 763] width 25 height 8
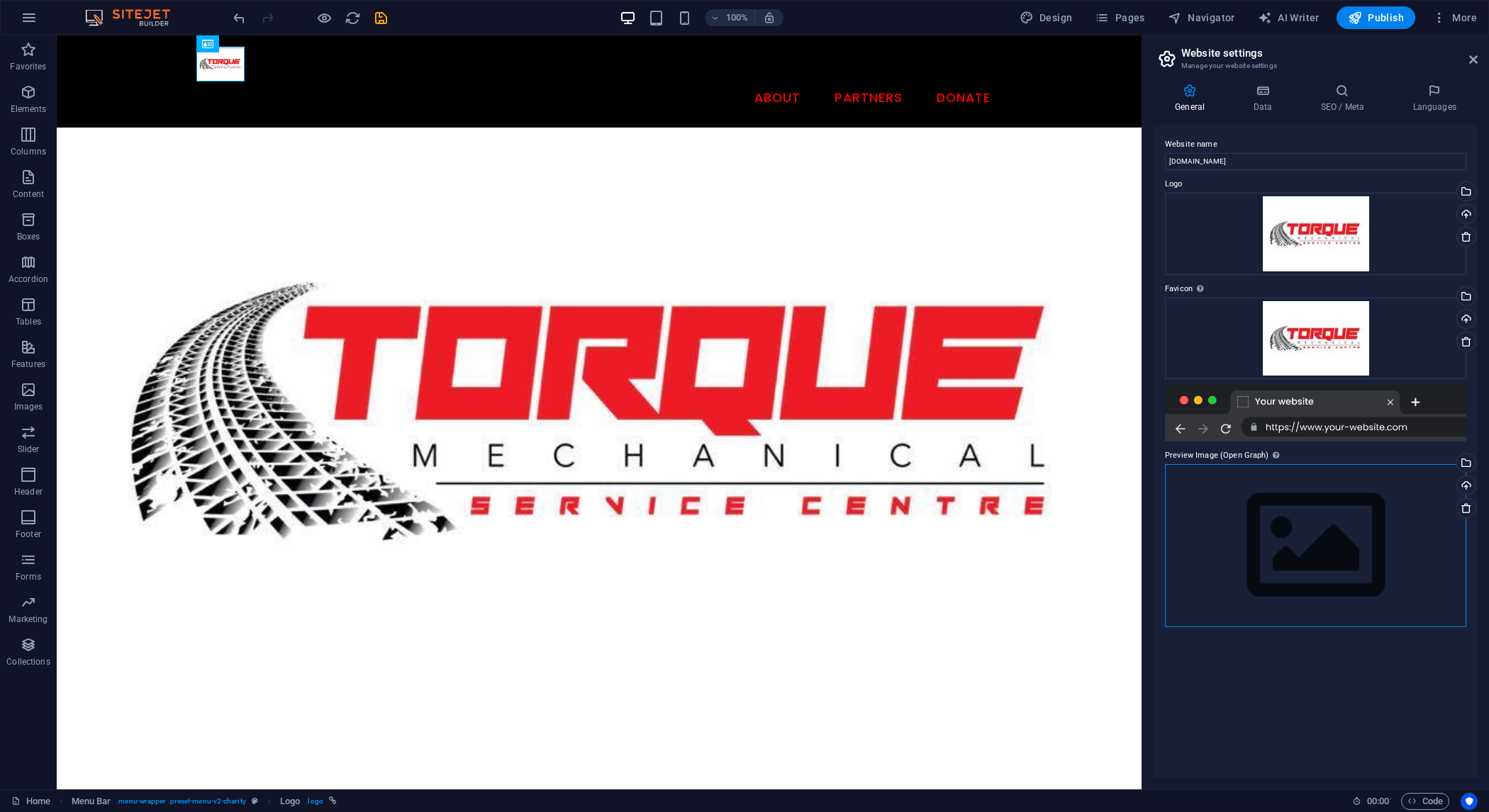
click at [1355, 556] on div "Drag files here, click to choose files or select files from Files or our free s…" at bounding box center [1316, 545] width 301 height 163
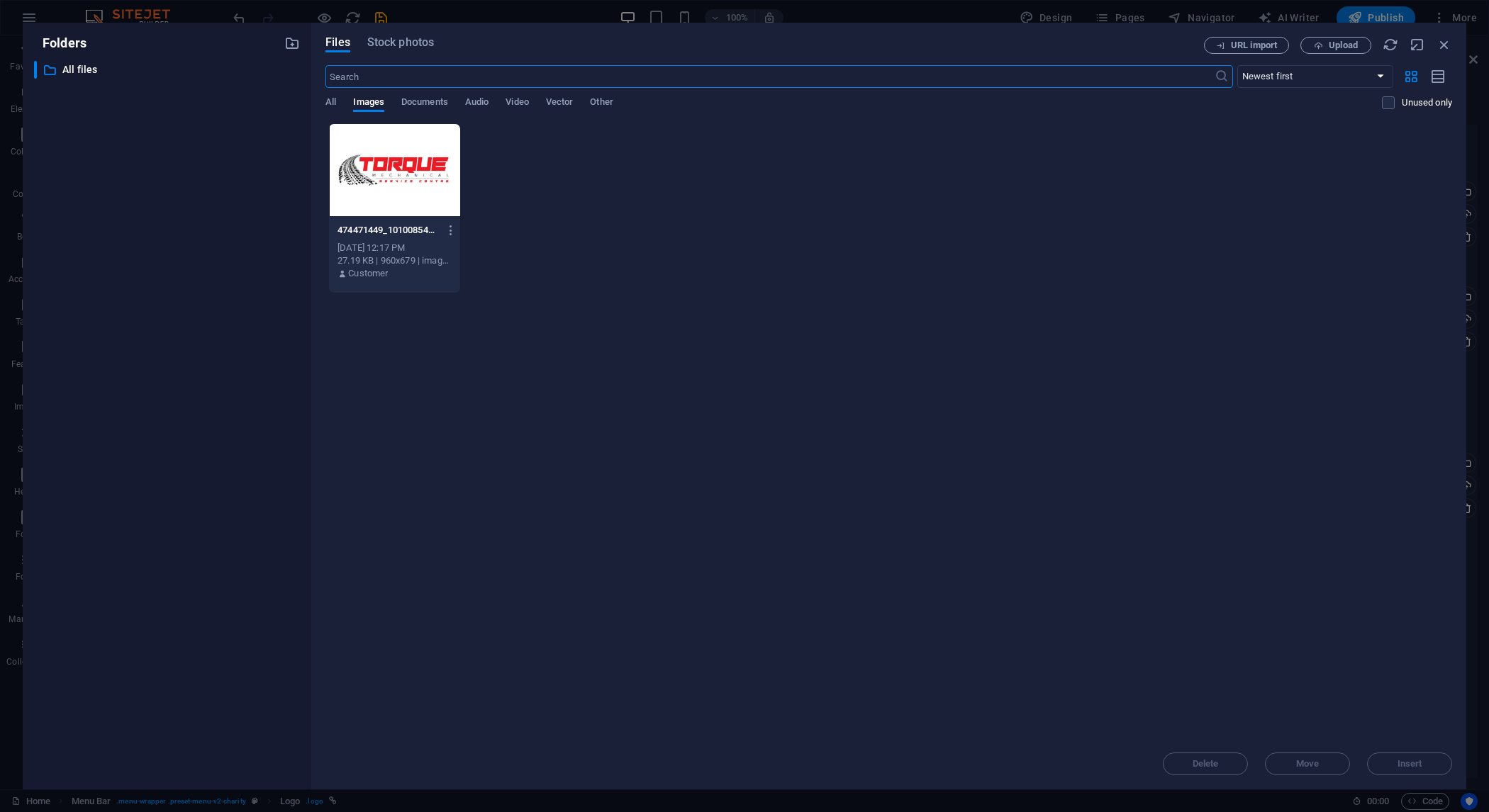
click at [363, 158] on div at bounding box center [394, 170] width 131 height 92
click at [1422, 765] on span "Insert" at bounding box center [1410, 763] width 25 height 8
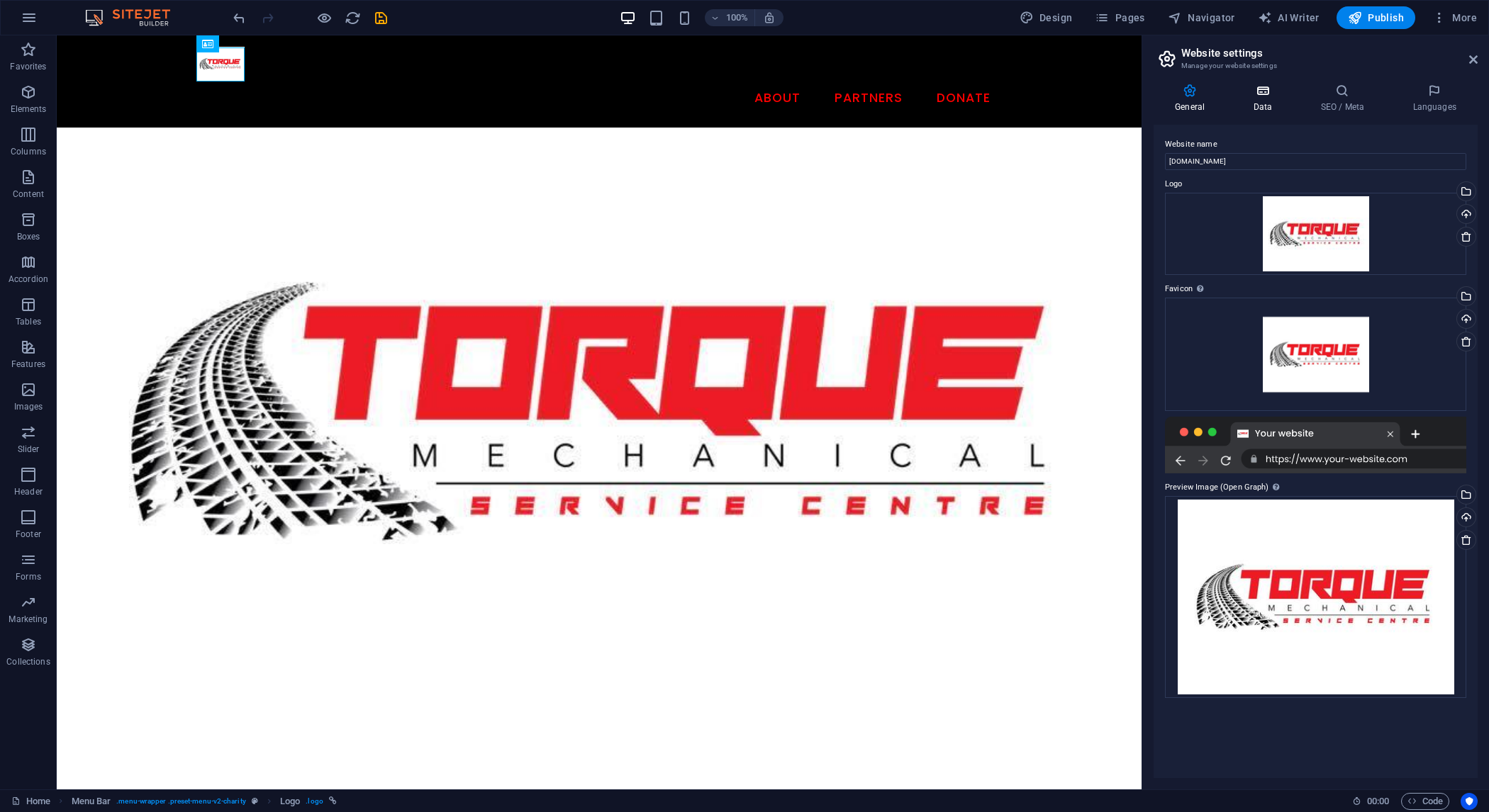
click at [1251, 93] on icon at bounding box center [1263, 91] width 61 height 14
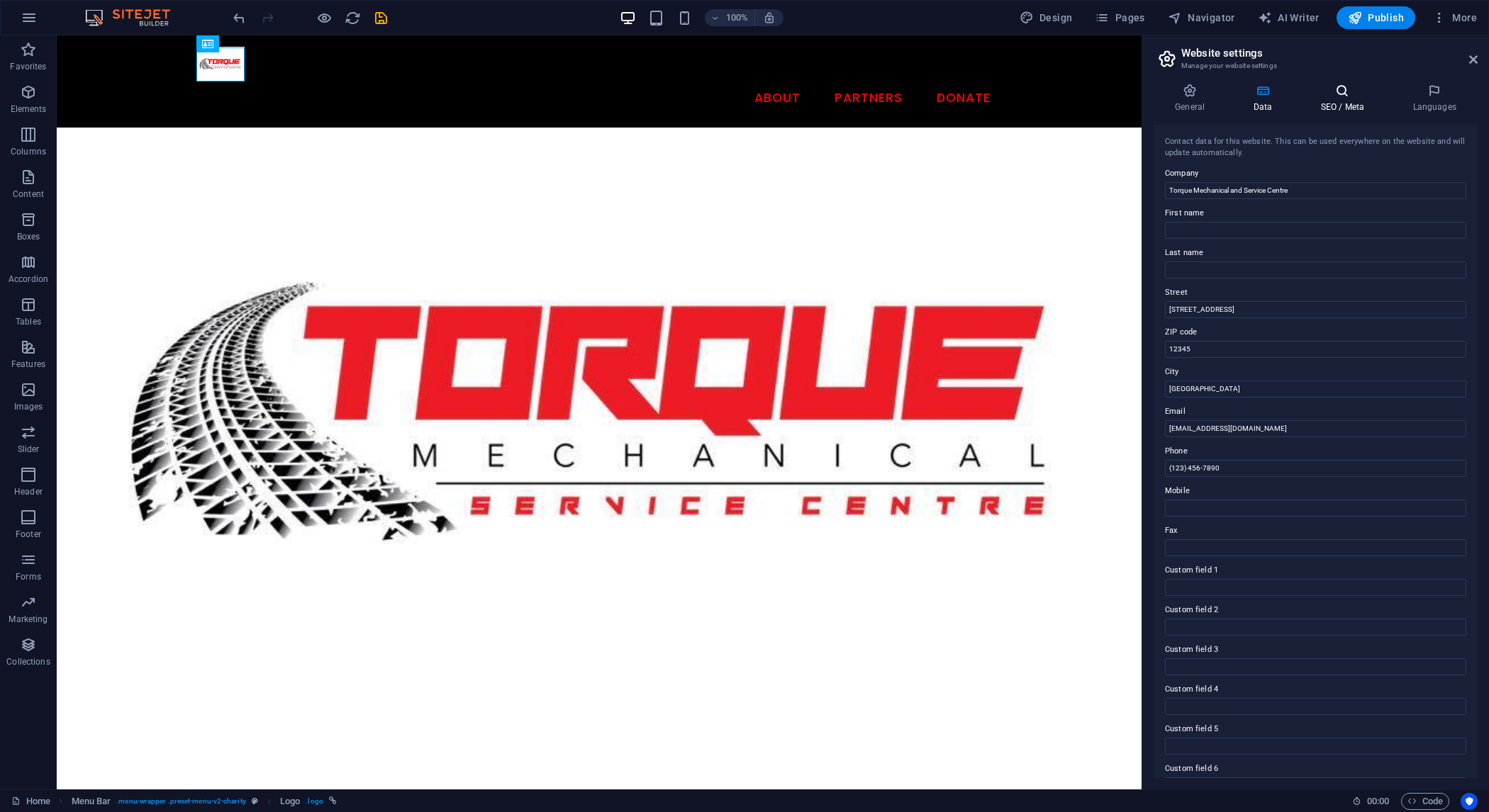
click at [1365, 100] on h4 "SEO / Meta" at bounding box center [1345, 99] width 92 height 30
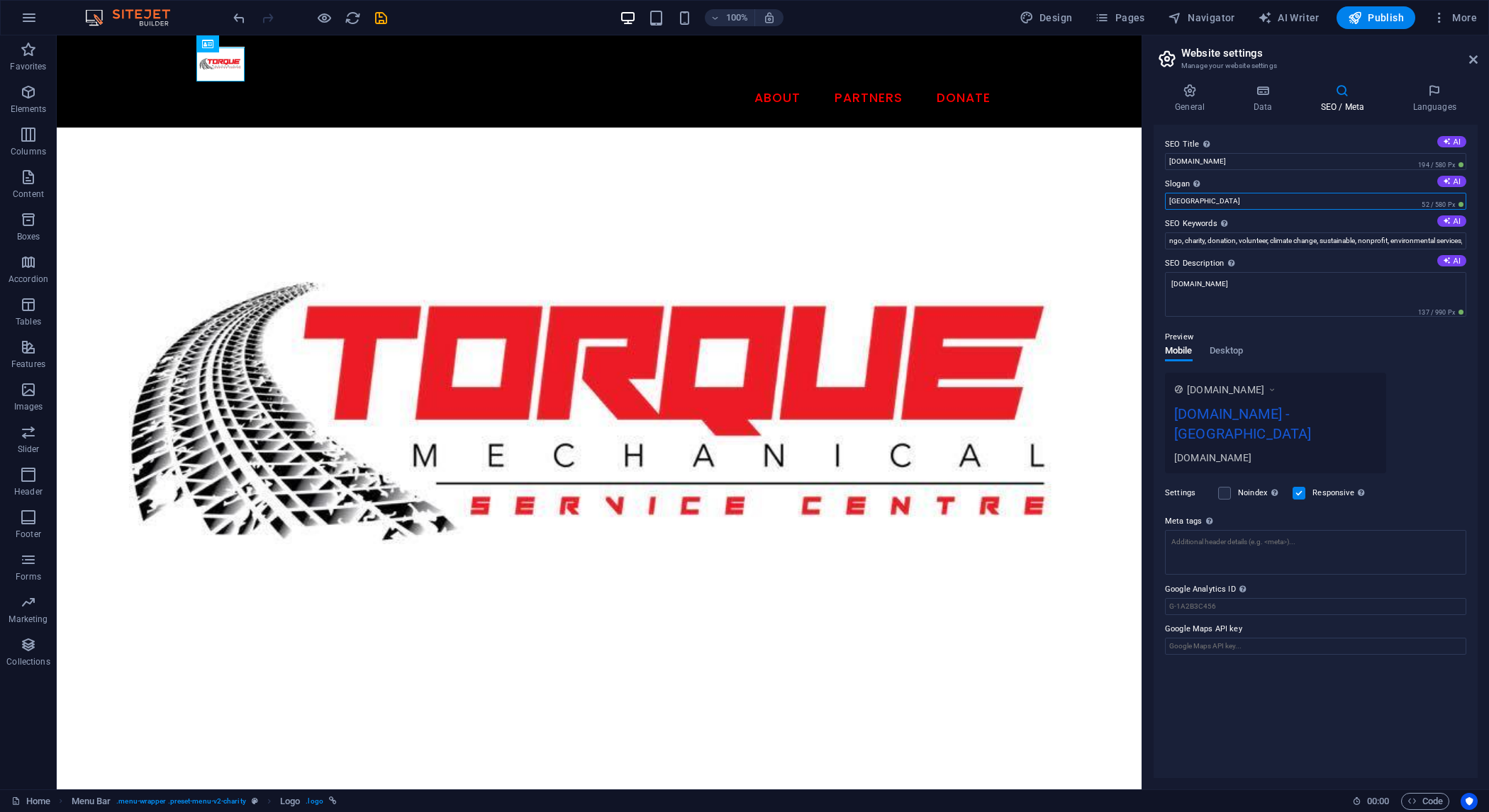
click at [1202, 201] on input "Berlin" at bounding box center [1316, 201] width 301 height 17
drag, startPoint x: 1217, startPoint y: 201, endPoint x: 1081, endPoint y: 206, distance: 136.1
click at [1165, 206] on input "Berlin" at bounding box center [1316, 201] width 301 height 17
type input "Torque Mechanical and Service Centre"
click at [1455, 438] on div "www.example.com torquemechanical.net - Torque Mechanical and Service Centre tor…" at bounding box center [1316, 423] width 301 height 100
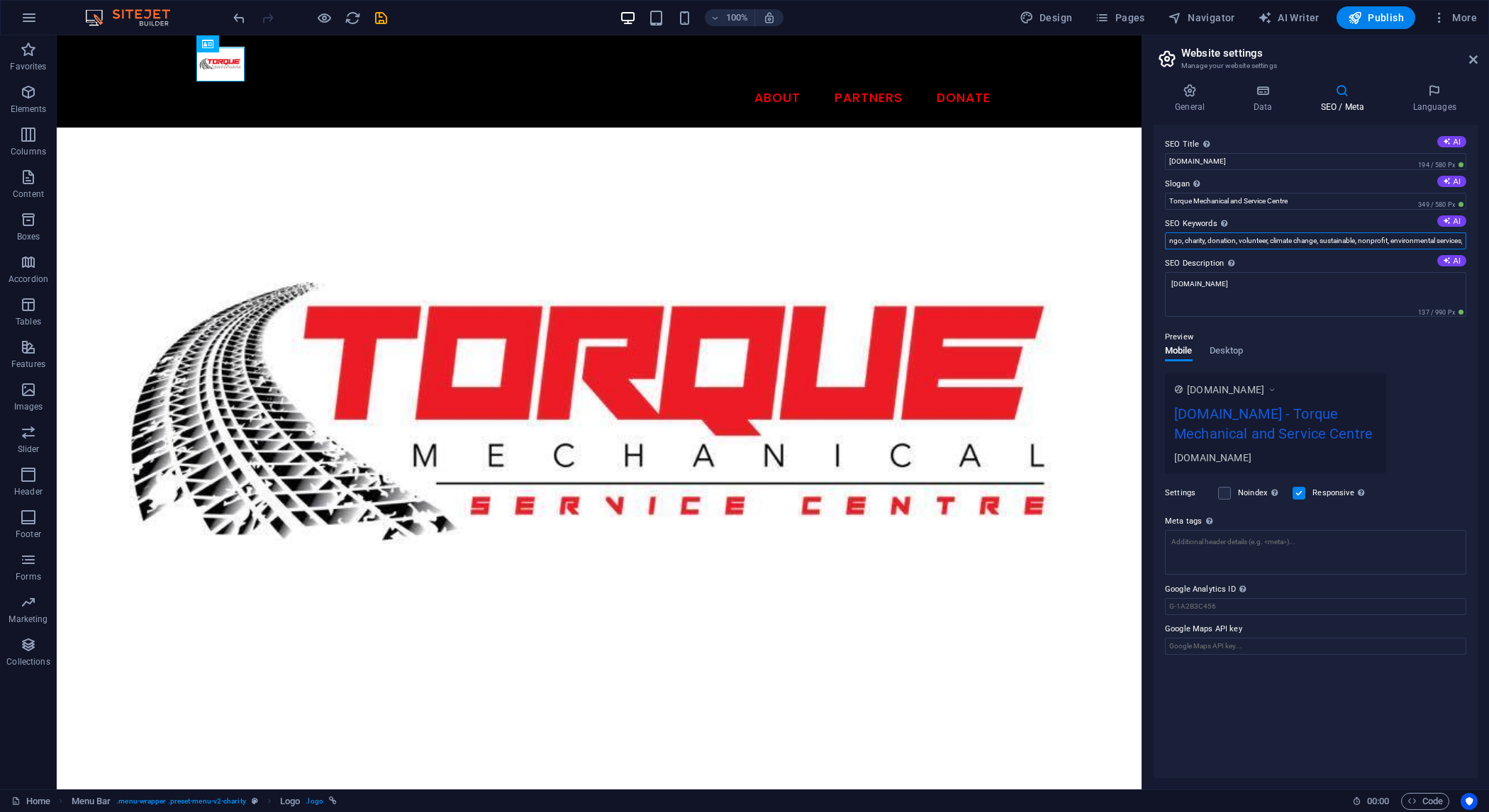
click at [1247, 241] on input "ngo, charity, donation, volunteer, climate change, sustainable, nonprofit, envi…" at bounding box center [1316, 240] width 301 height 17
click at [1450, 222] on icon at bounding box center [1447, 221] width 7 height 7
type input "charity, help for Earth, positive impact, nonprofit organization, environmental…"
click at [1418, 99] on h4 "Languages" at bounding box center [1434, 99] width 86 height 30
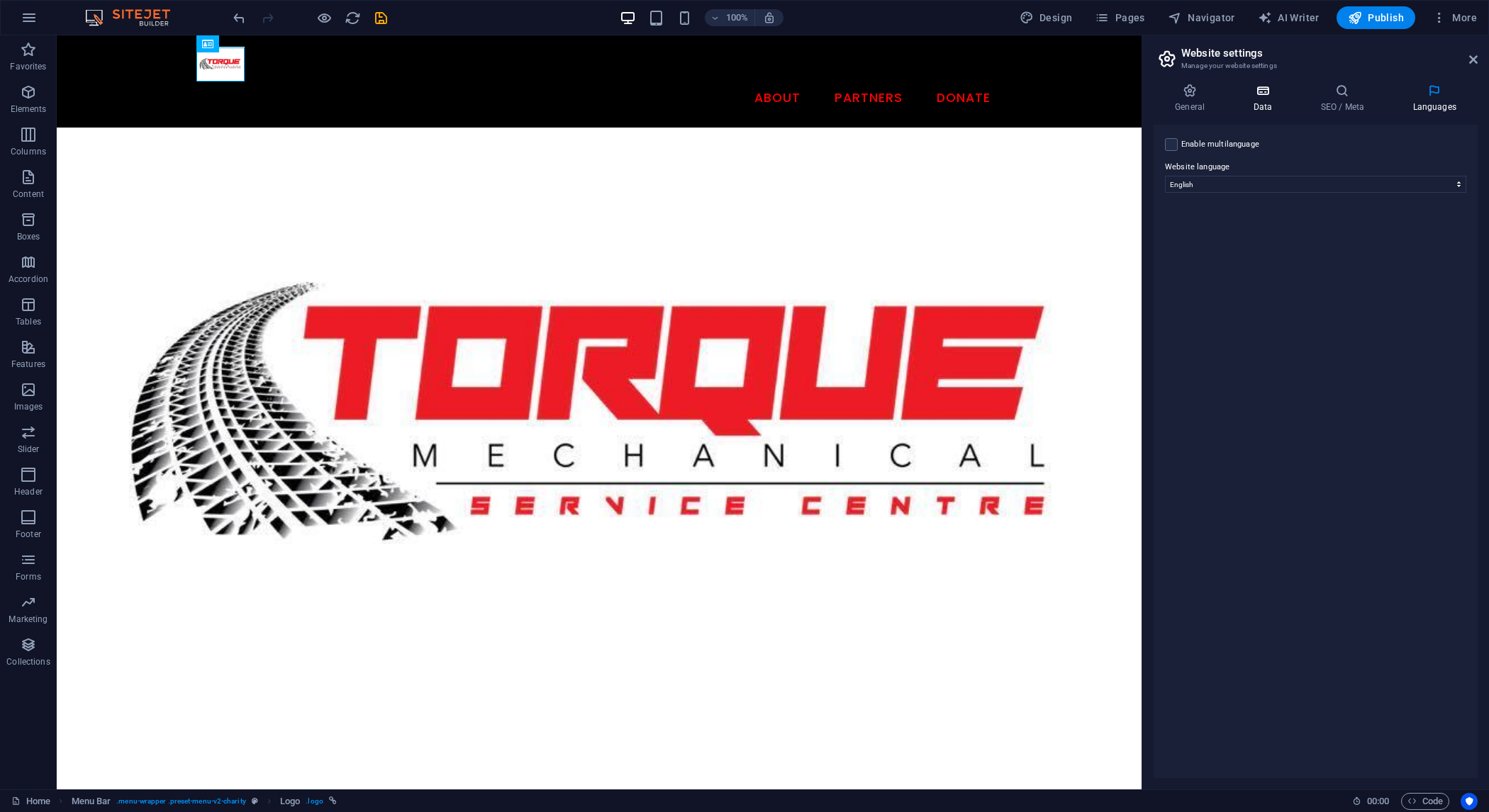
click at [1272, 97] on icon at bounding box center [1263, 91] width 61 height 14
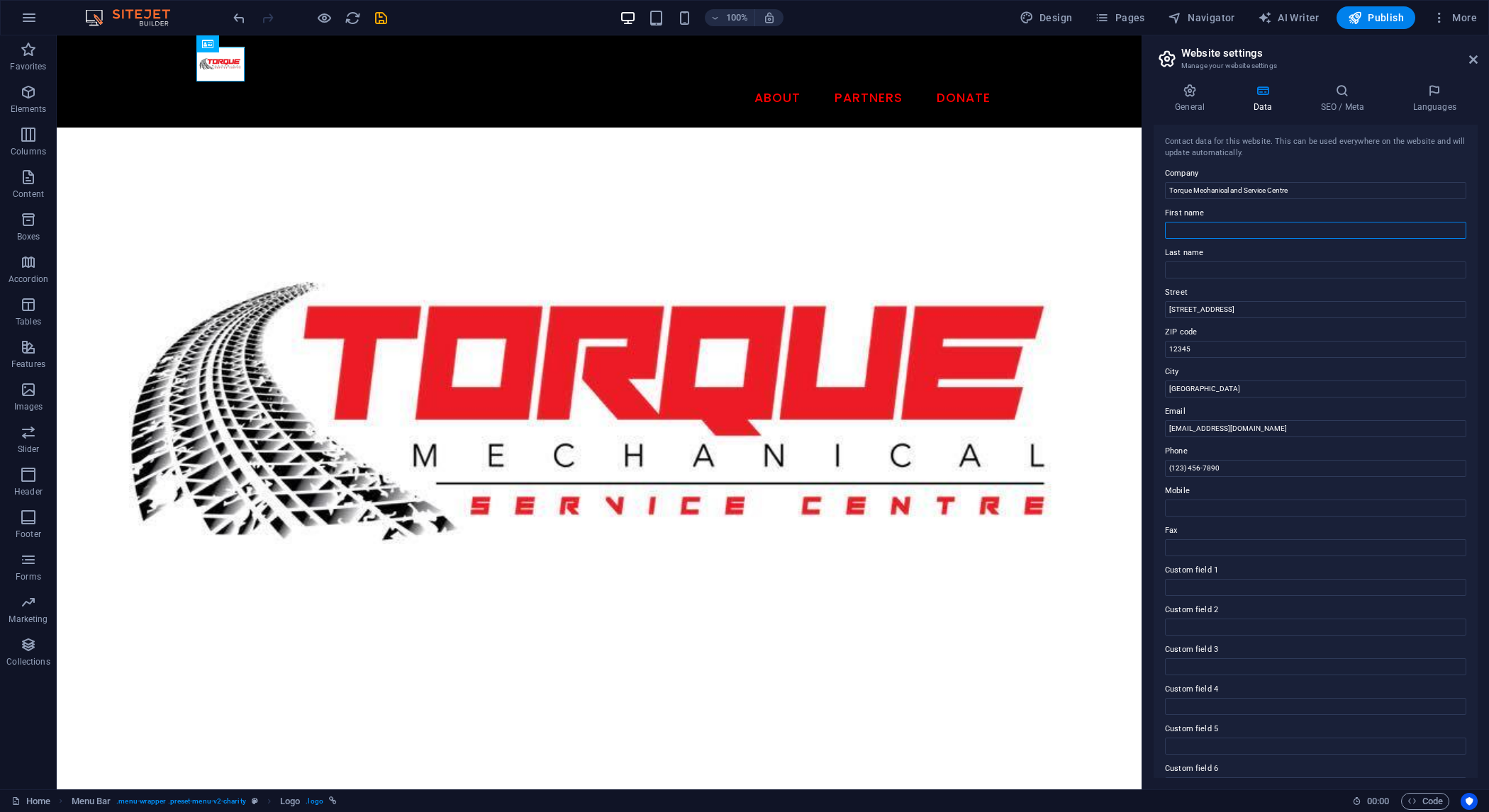
click at [1358, 228] on input "First name" at bounding box center [1316, 230] width 301 height 17
click at [1282, 312] on input "123 Auto Lane" at bounding box center [1316, 309] width 301 height 17
drag, startPoint x: 1281, startPoint y: 312, endPoint x: 1105, endPoint y: 308, distance: 176.0
click at [1165, 308] on input "123 Auto Lane" at bounding box center [1316, 309] width 301 height 17
type input "23 Rocky St"
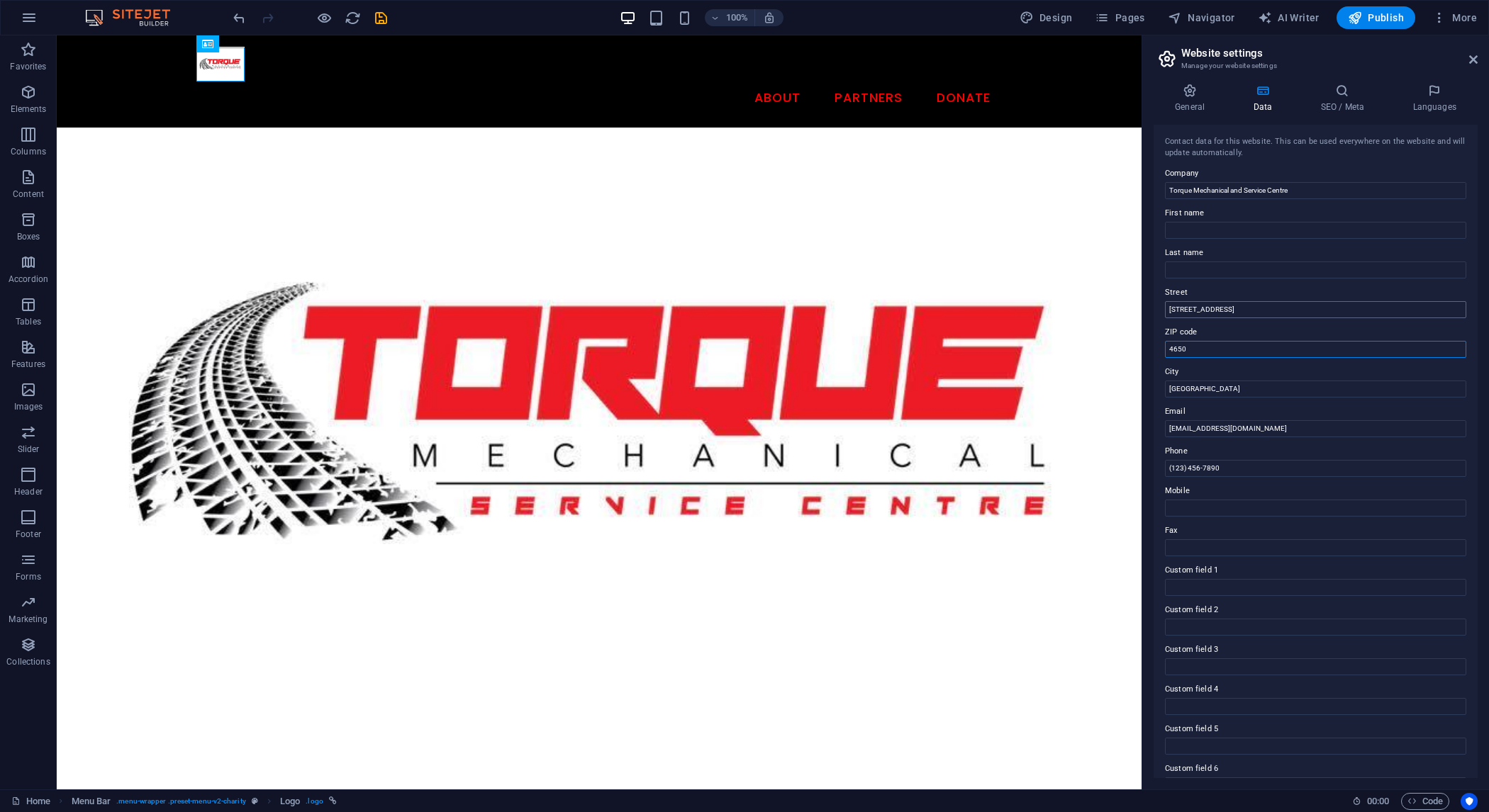
type input "4650"
type input "Maryborough QLD 4650"
paste input "maryborough_torquemechanical@outlook"
type input "maryborough_torquemechanical@outlook.com"
click at [1270, 469] on input "(123) 456-7890" at bounding box center [1316, 468] width 301 height 17
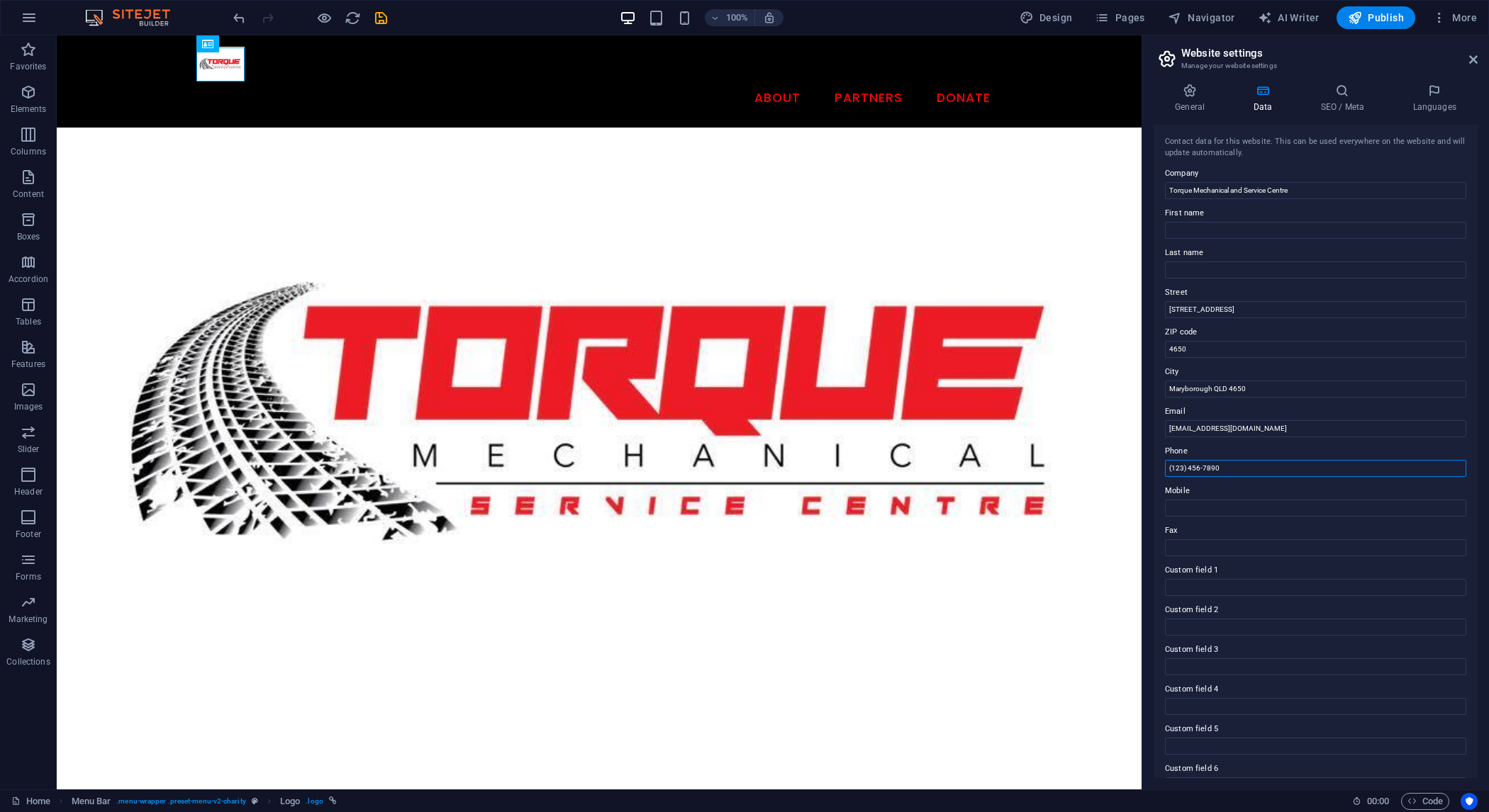
drag, startPoint x: 1209, startPoint y: 468, endPoint x: 1123, endPoint y: 464, distance: 86.1
click at [1165, 464] on input "(123) 456-7890" at bounding box center [1316, 468] width 301 height 17
type input "0459 491 179"
click at [1220, 509] on input "Mobile" at bounding box center [1316, 508] width 301 height 17
click at [1191, 110] on h4 "General" at bounding box center [1193, 99] width 78 height 30
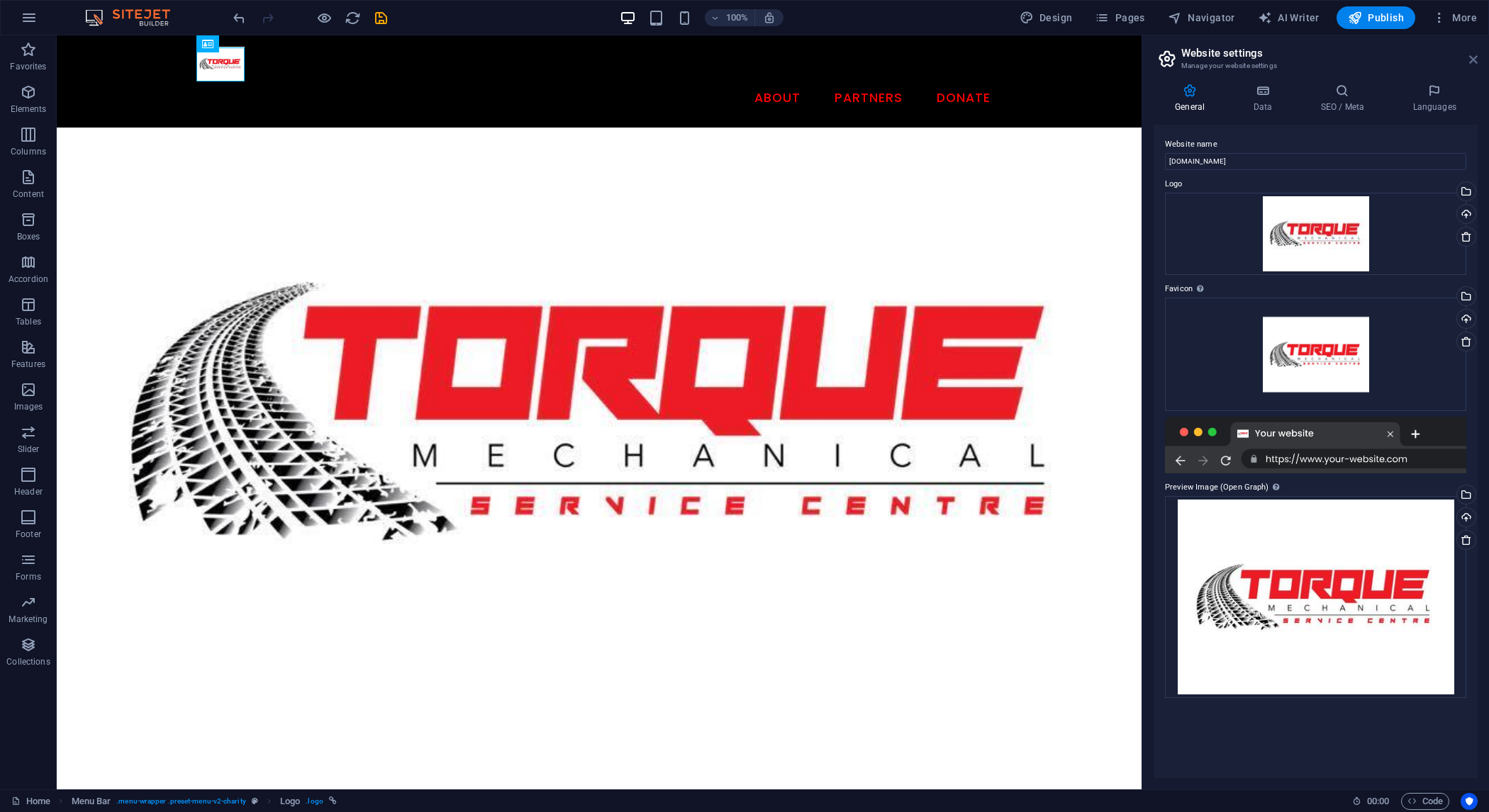
click at [1478, 58] on icon at bounding box center [1473, 59] width 8 height 11
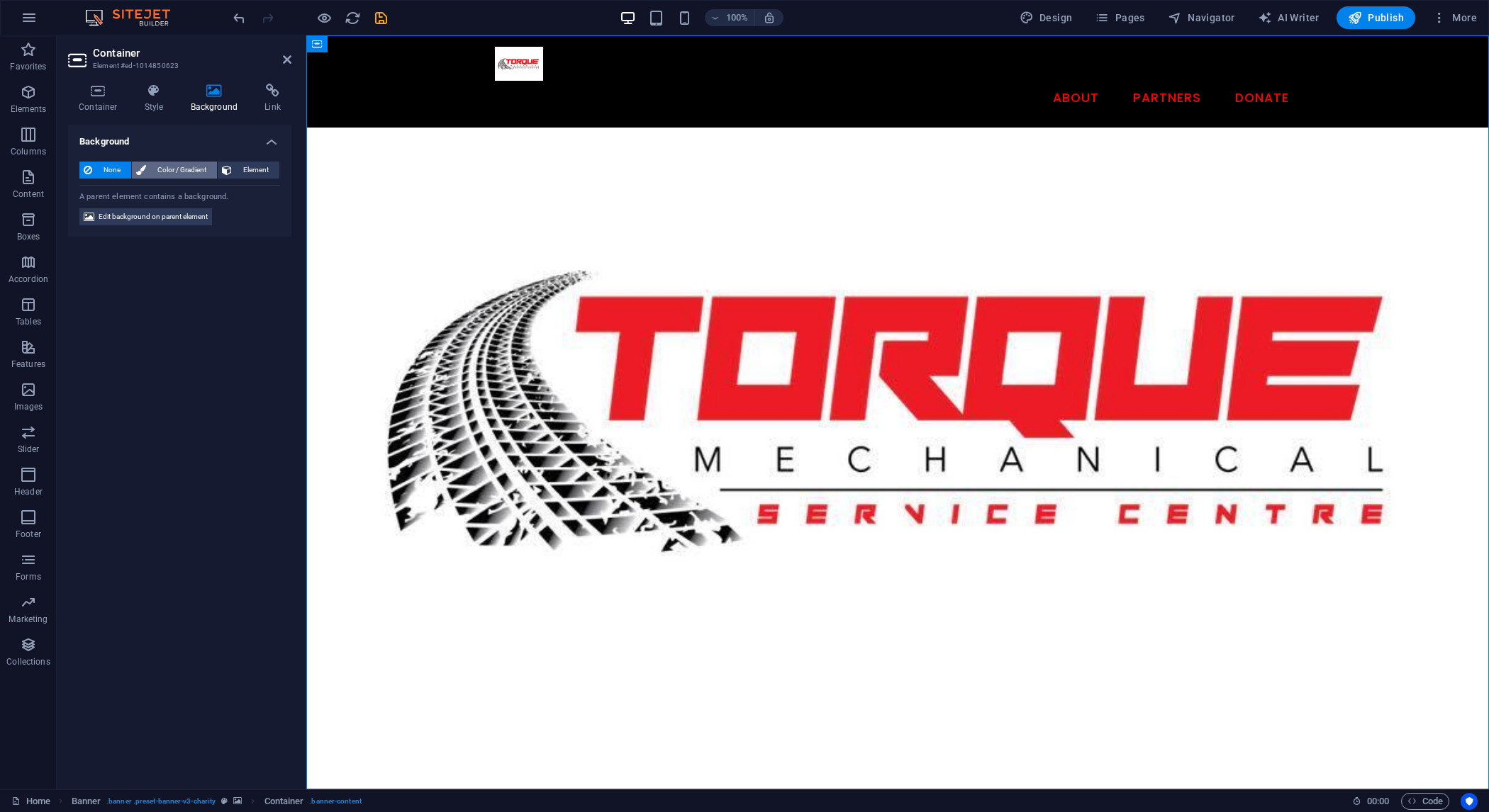
click at [177, 169] on span "Color / Gradient" at bounding box center [181, 170] width 62 height 17
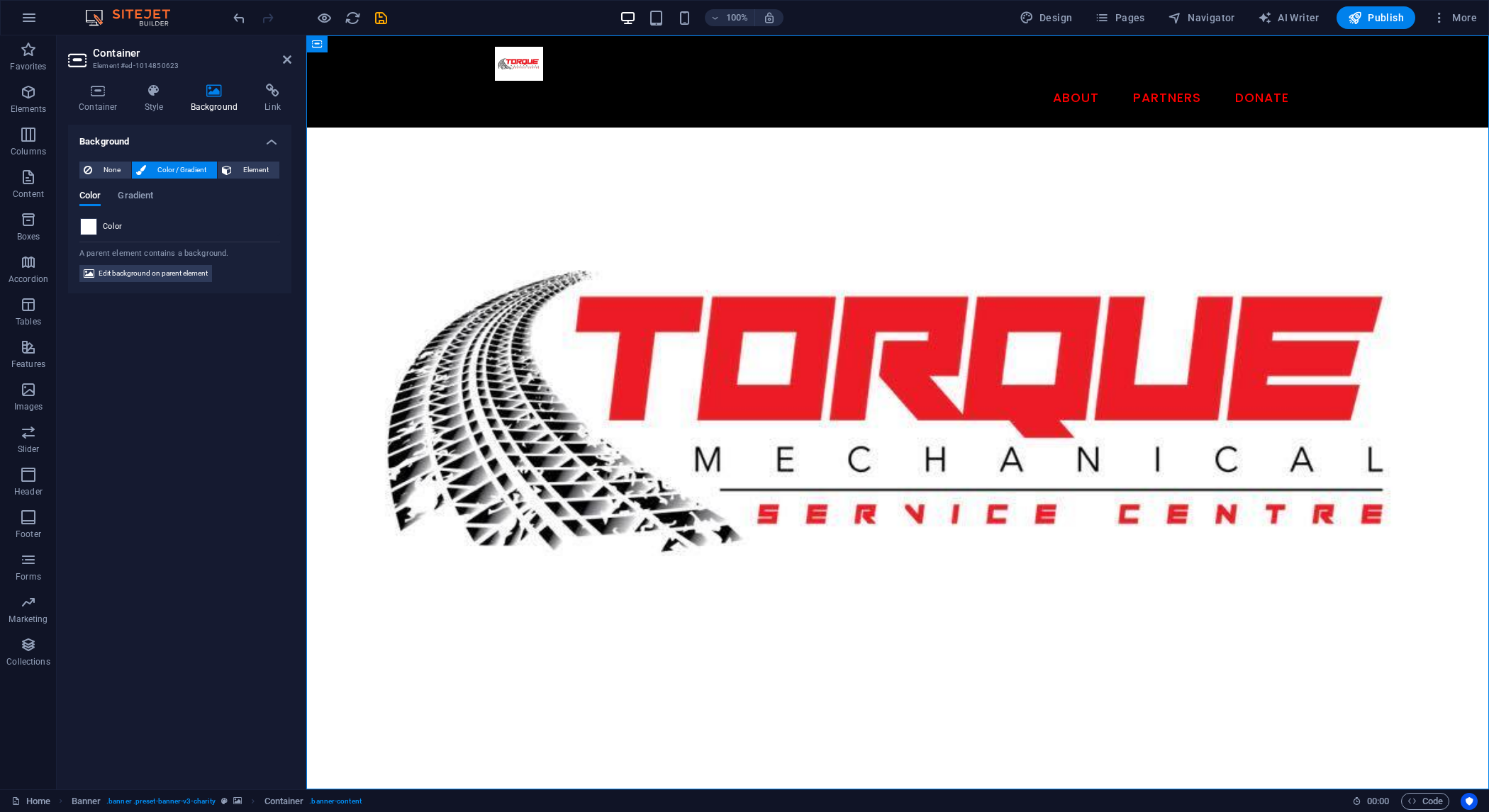
click at [94, 226] on span at bounding box center [88, 226] width 16 height 16
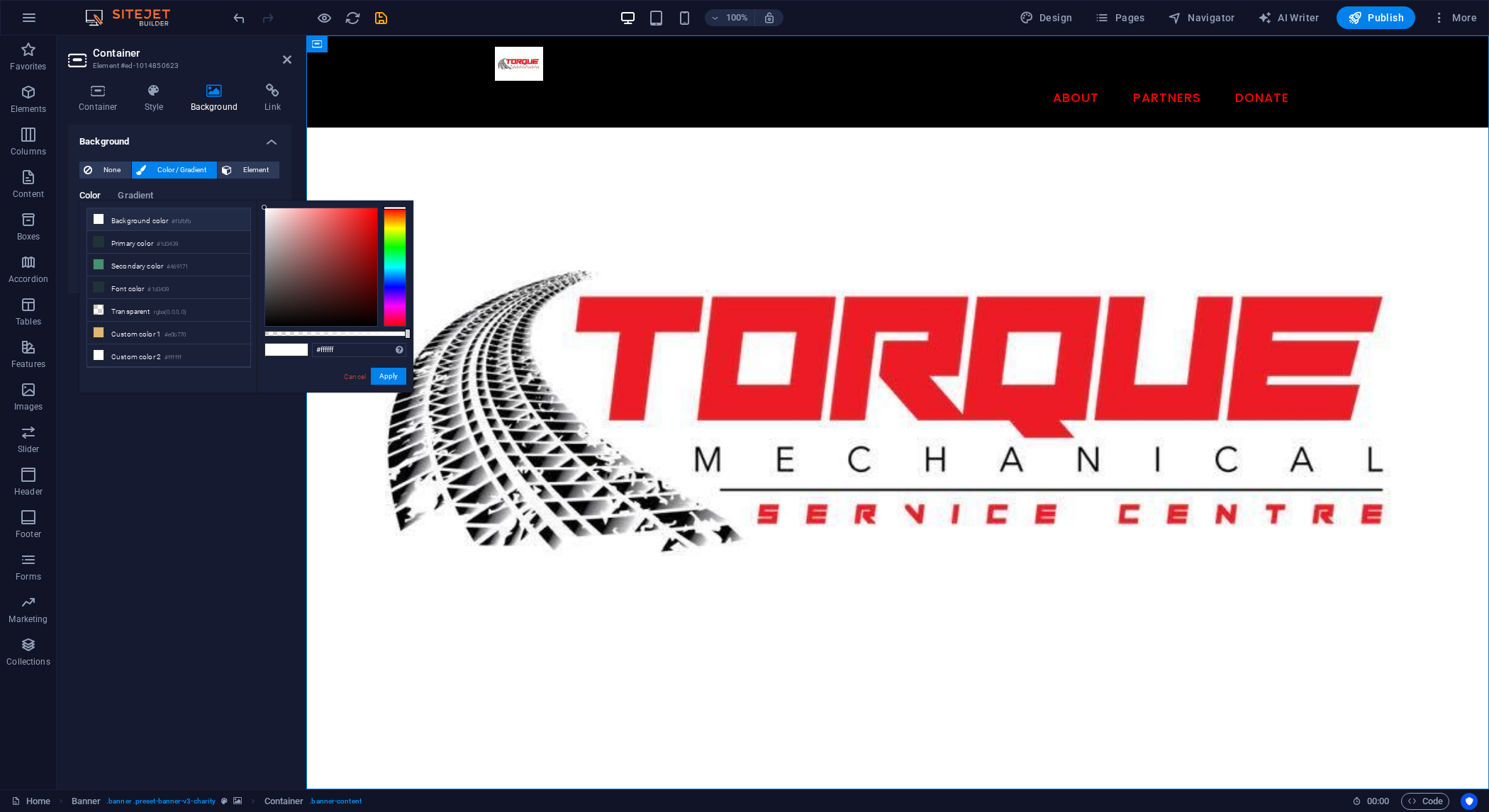
click at [155, 219] on li "Background color #fbfbfb" at bounding box center [169, 219] width 163 height 22
type input "#fbfbfb"
click at [181, 218] on small "#fbfbfb" at bounding box center [181, 222] width 19 height 10
click at [293, 133] on div "Container Style Background Link Size Height Default px rem % vh vw Min. height …" at bounding box center [180, 431] width 246 height 718
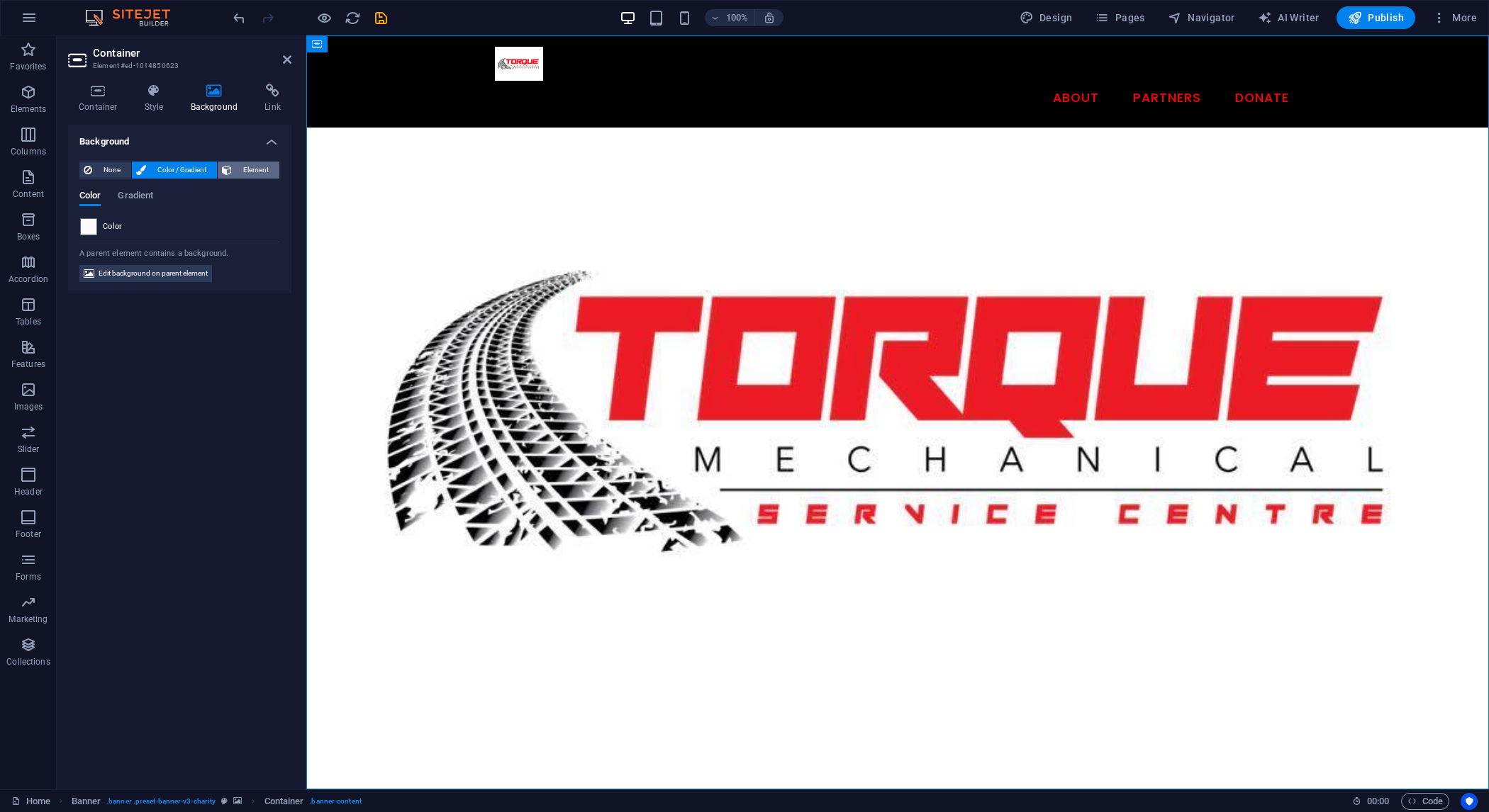
click at [255, 174] on span "Element" at bounding box center [256, 170] width 39 height 17
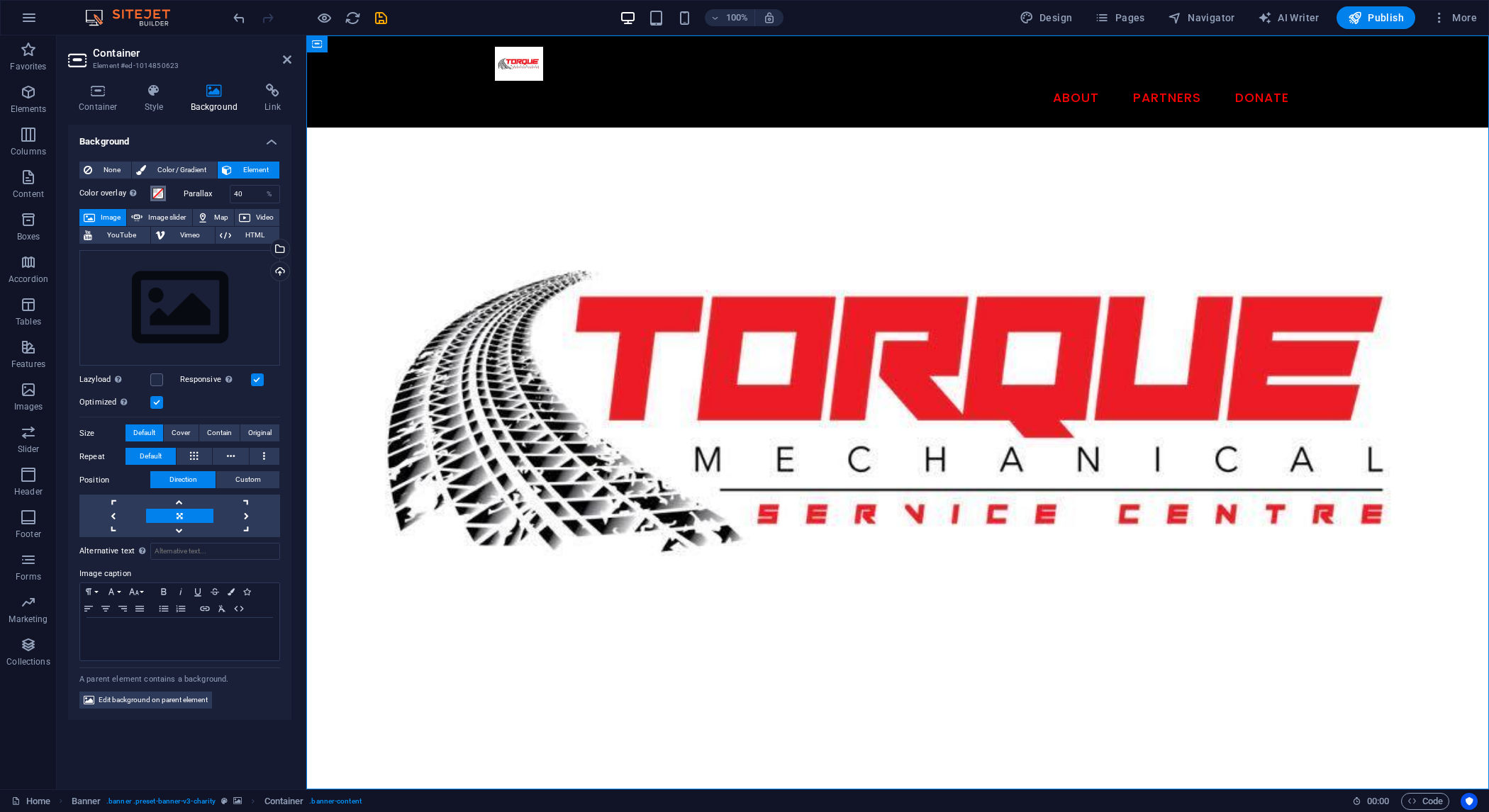
click at [159, 192] on span at bounding box center [157, 193] width 11 height 11
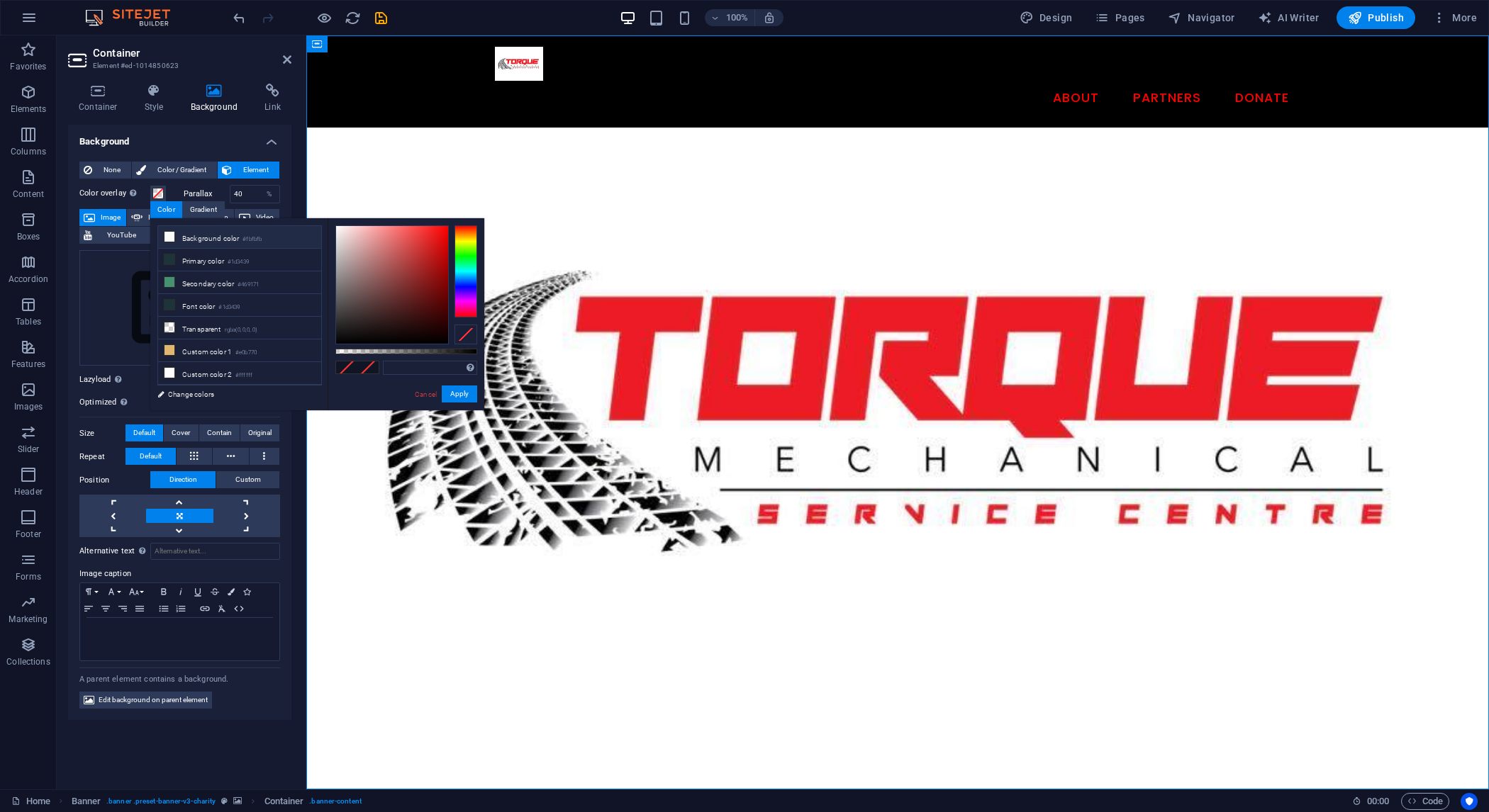
click at [189, 237] on li "Background color #fbfbfb" at bounding box center [240, 237] width 163 height 22
type input "#fbfbfb"
click at [266, 135] on h4 "Background" at bounding box center [180, 138] width 223 height 25
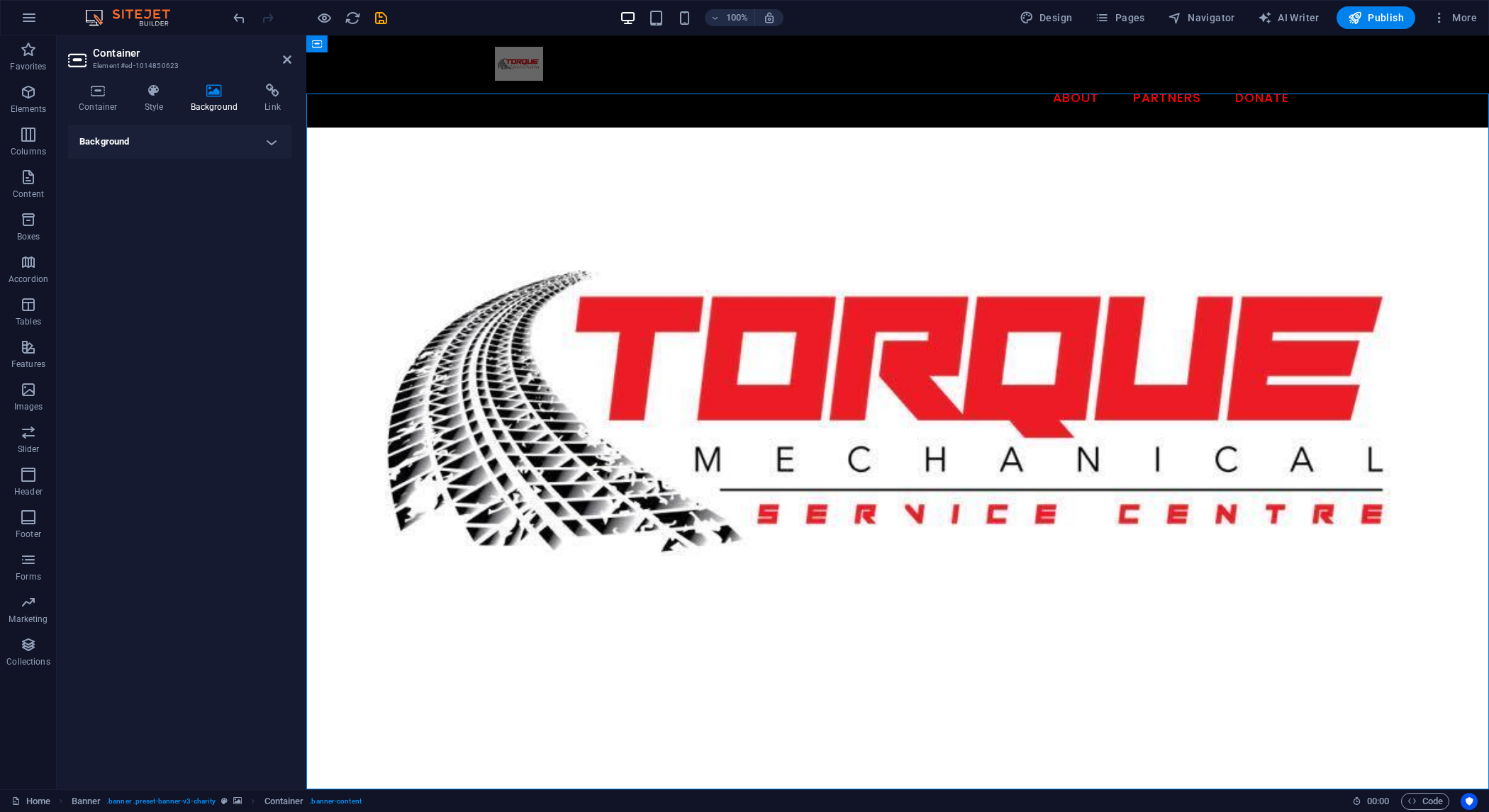
drag, startPoint x: 781, startPoint y: 439, endPoint x: 773, endPoint y: 438, distance: 8.1
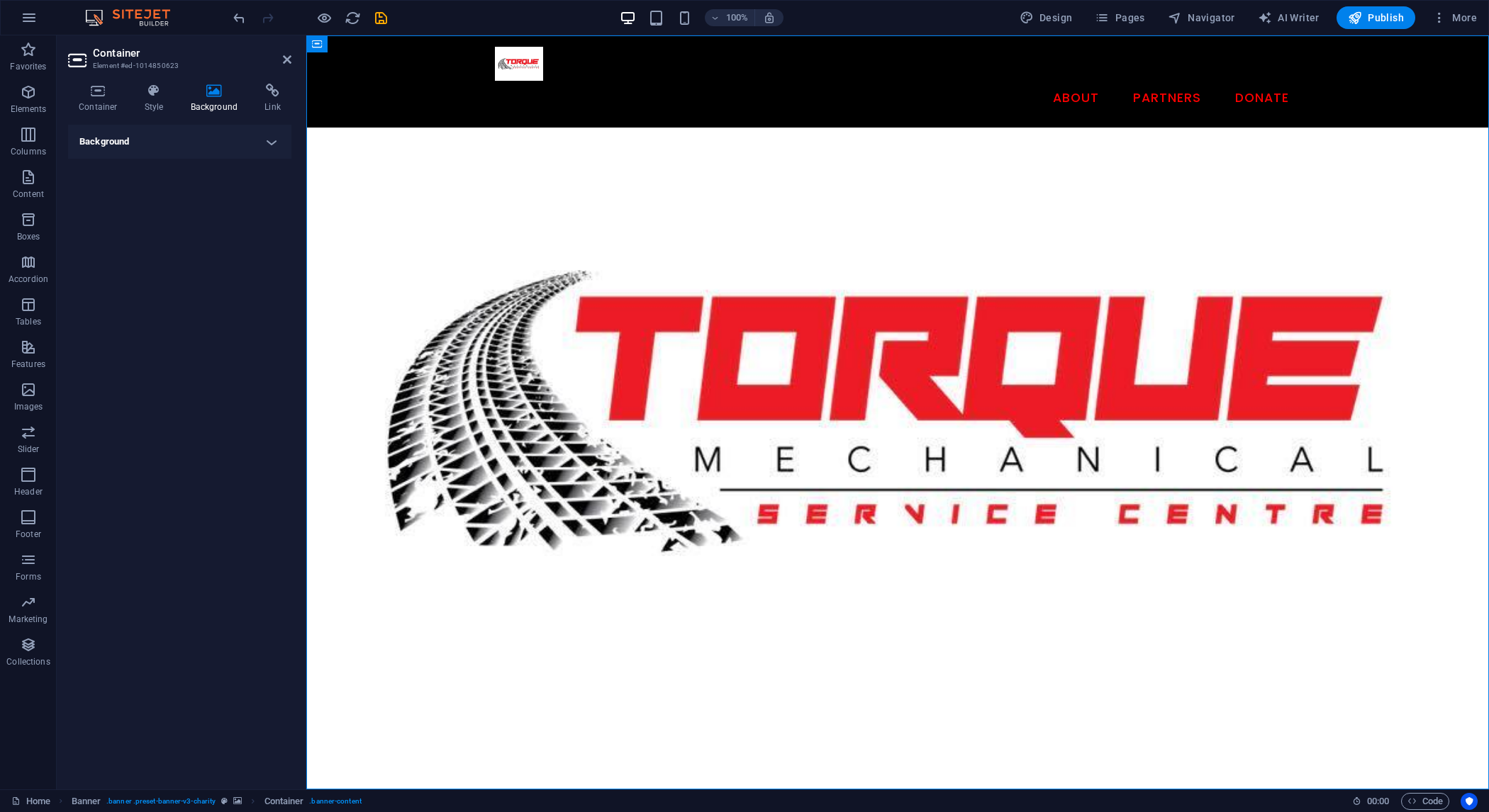
click at [167, 151] on h4 "Background" at bounding box center [180, 142] width 223 height 34
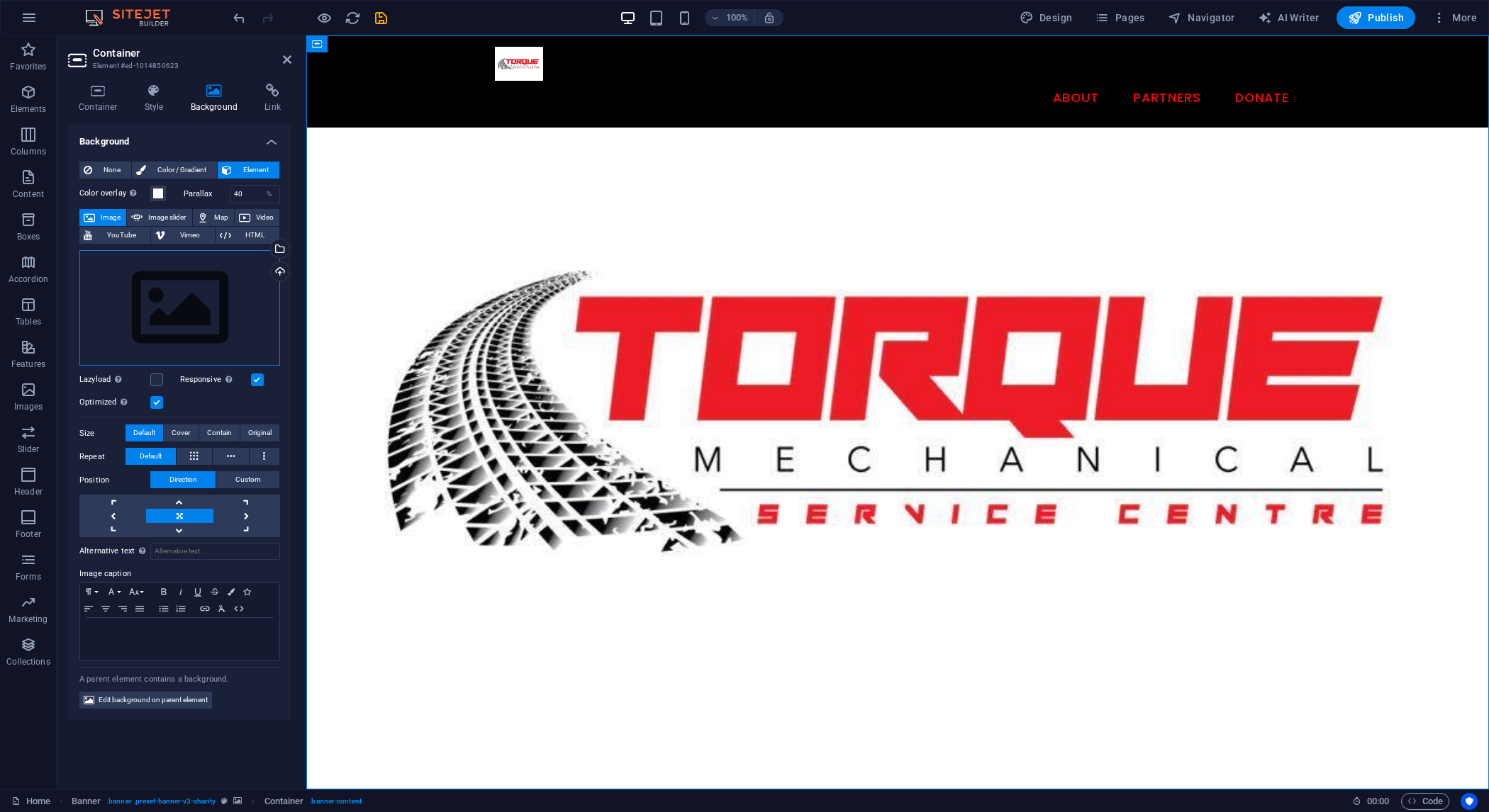
click at [210, 330] on div "Drag files here, click to choose files or select files from Files or our free s…" at bounding box center [180, 308] width 201 height 116
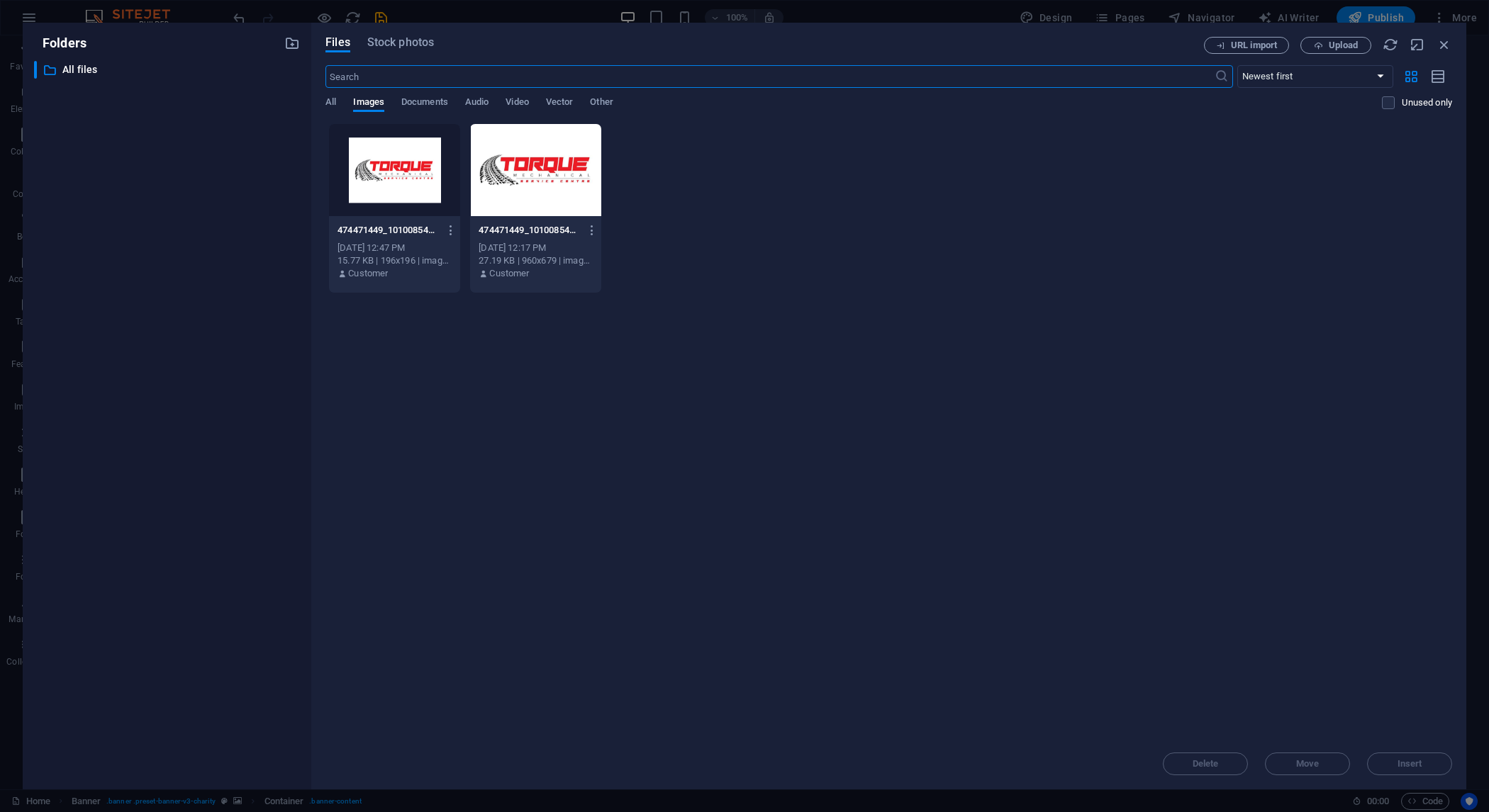
click at [563, 154] on div at bounding box center [535, 170] width 131 height 92
click at [516, 192] on div "1" at bounding box center [535, 170] width 131 height 92
click at [516, 192] on div at bounding box center [535, 170] width 131 height 92
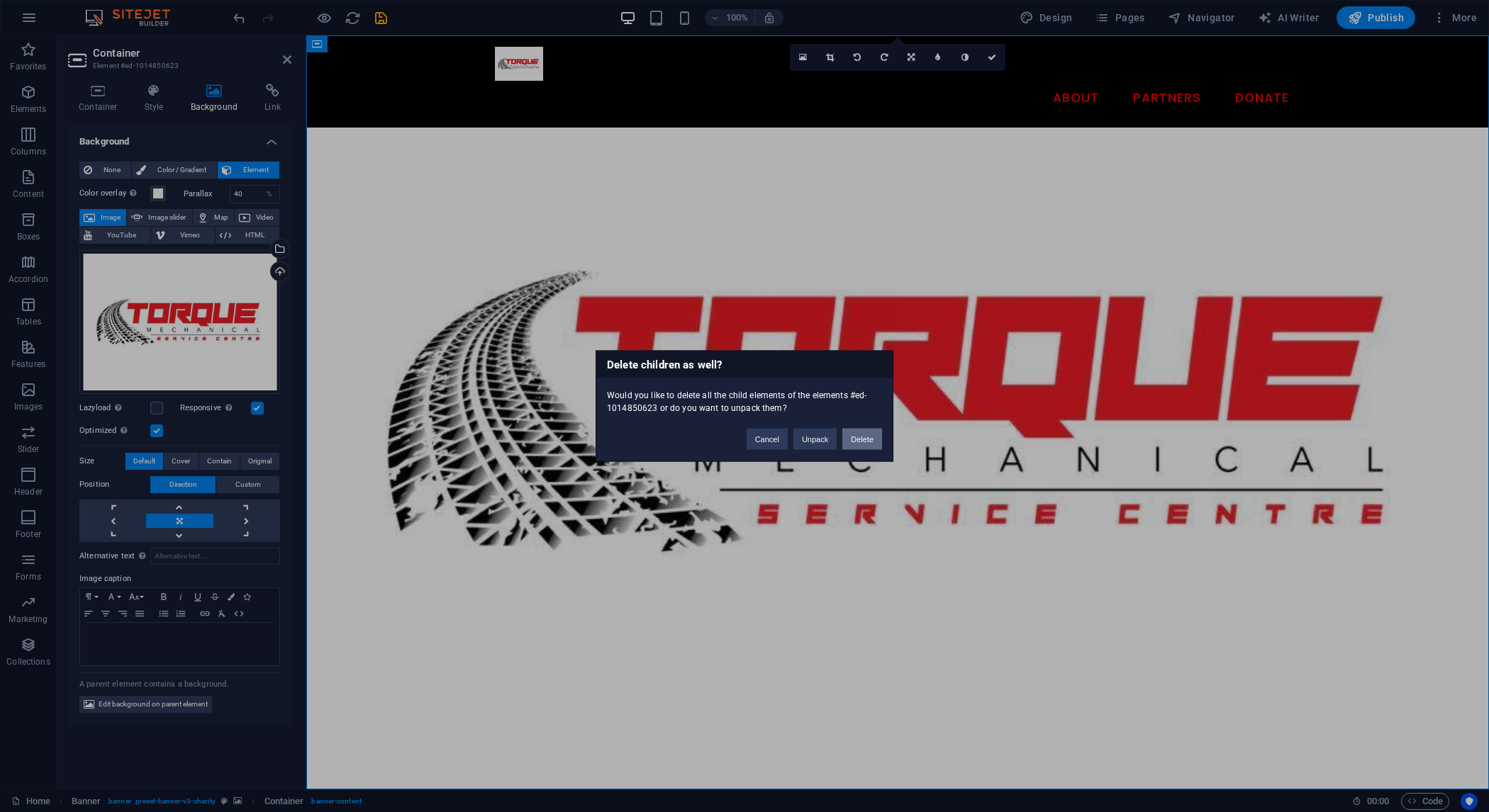
click at [850, 437] on button "Delete" at bounding box center [862, 440] width 40 height 21
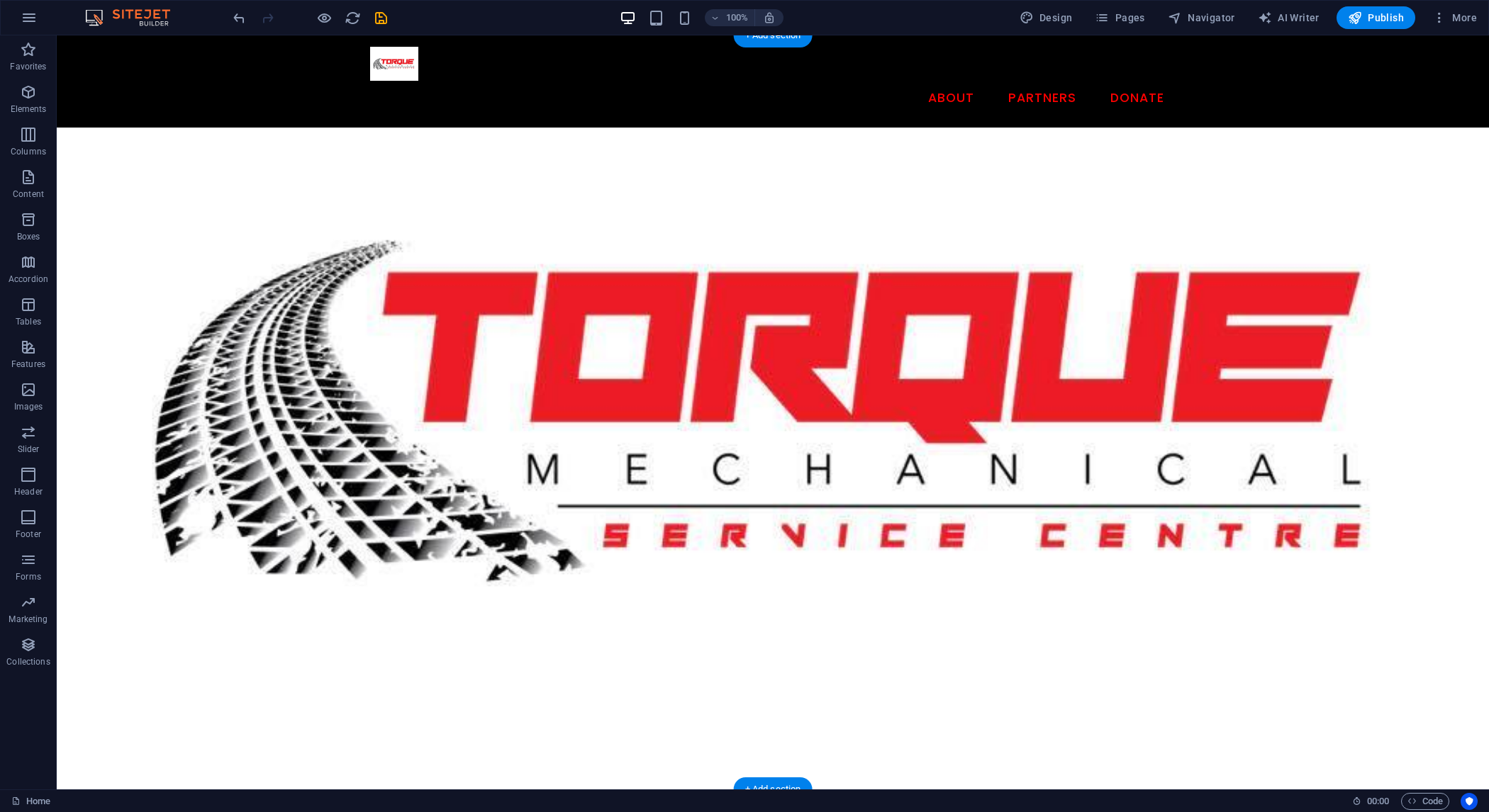
click at [855, 406] on figure at bounding box center [773, 412] width 1433 height 754
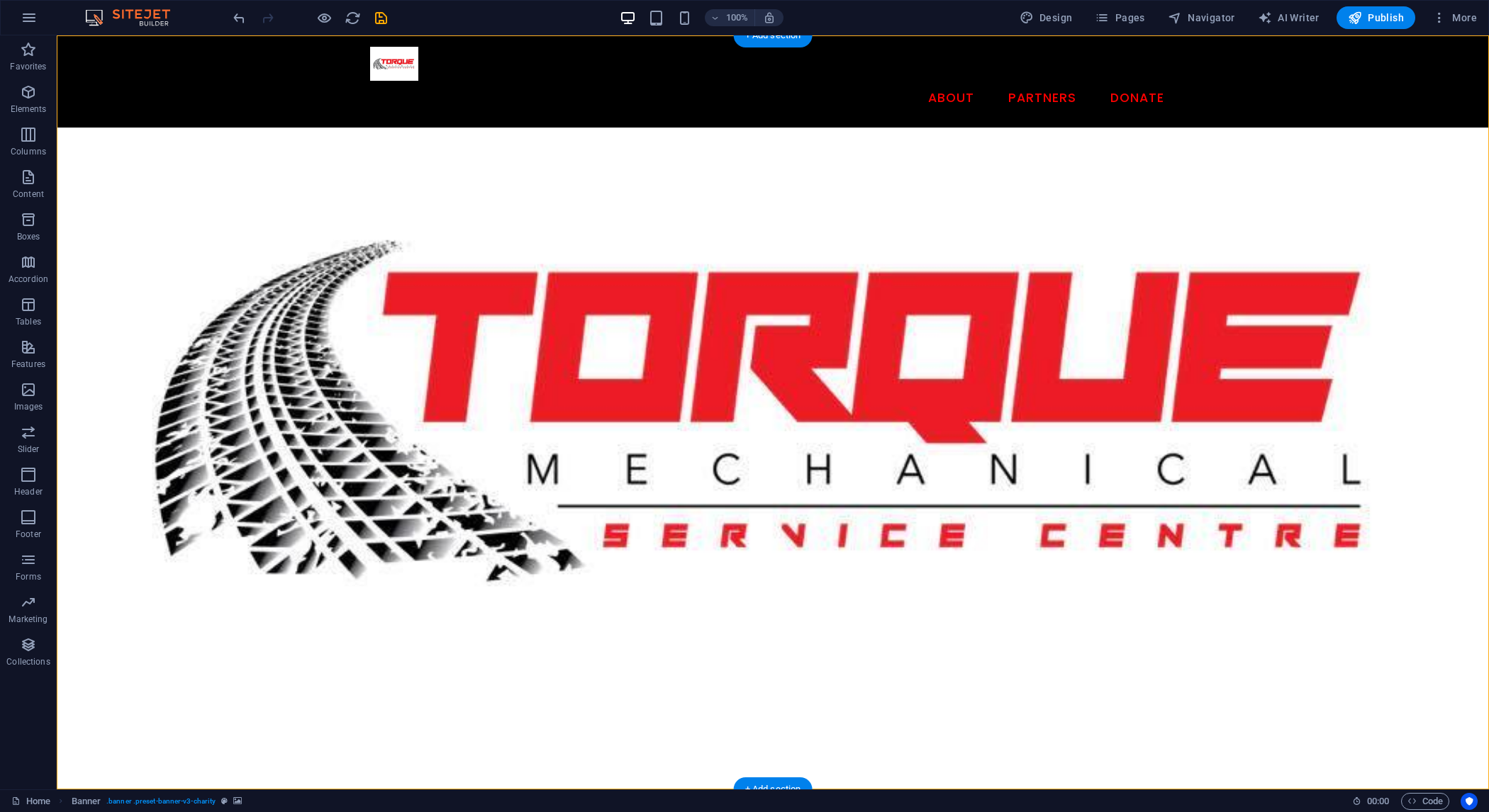
click at [852, 387] on figure at bounding box center [773, 412] width 1433 height 754
click at [881, 390] on figure at bounding box center [773, 412] width 1433 height 754
click at [988, 281] on figure at bounding box center [773, 412] width 1433 height 754
click at [985, 283] on figure at bounding box center [773, 412] width 1433 height 754
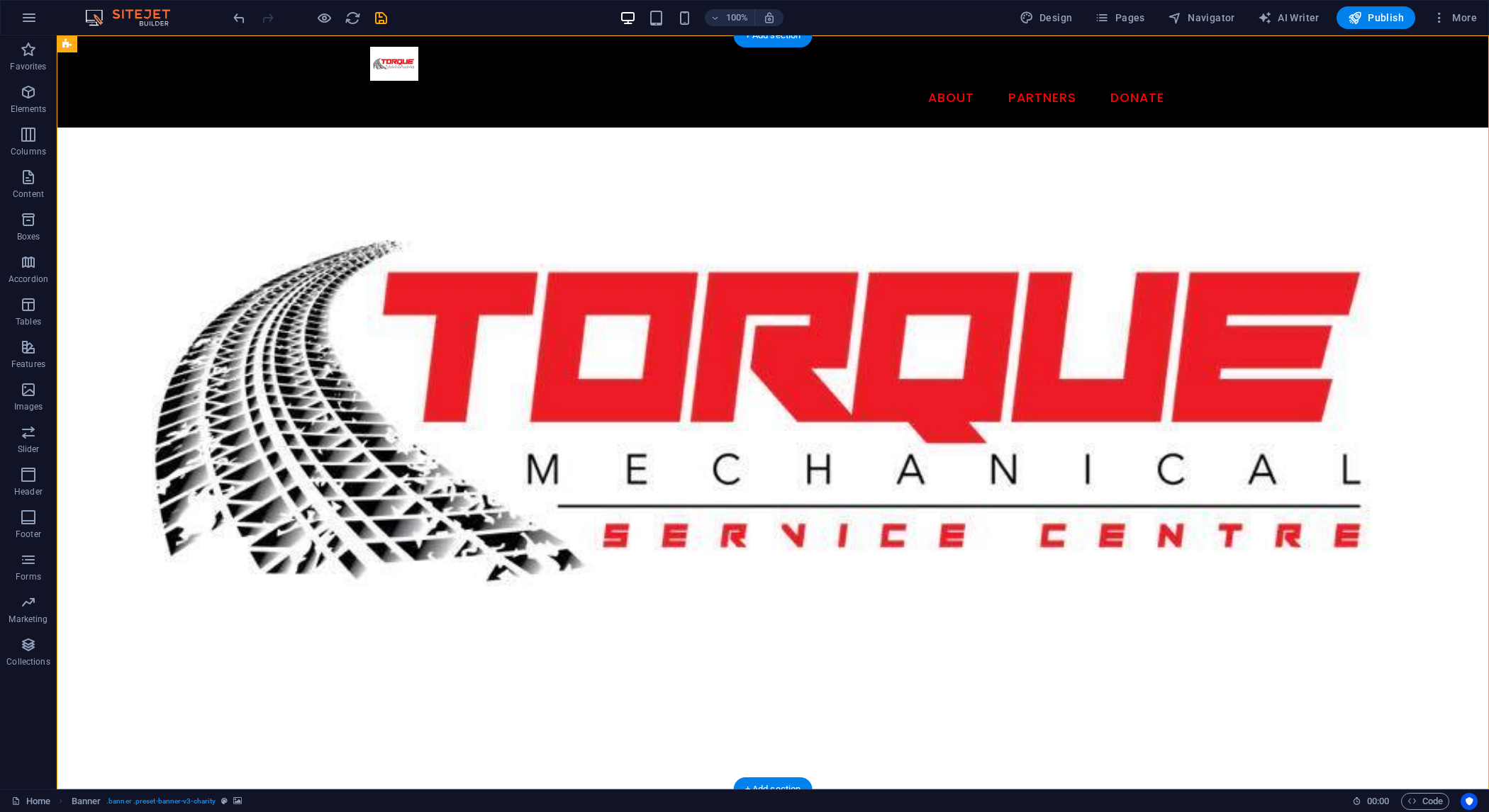
click at [985, 283] on figure at bounding box center [773, 412] width 1433 height 754
select select "vh"
select select "banner"
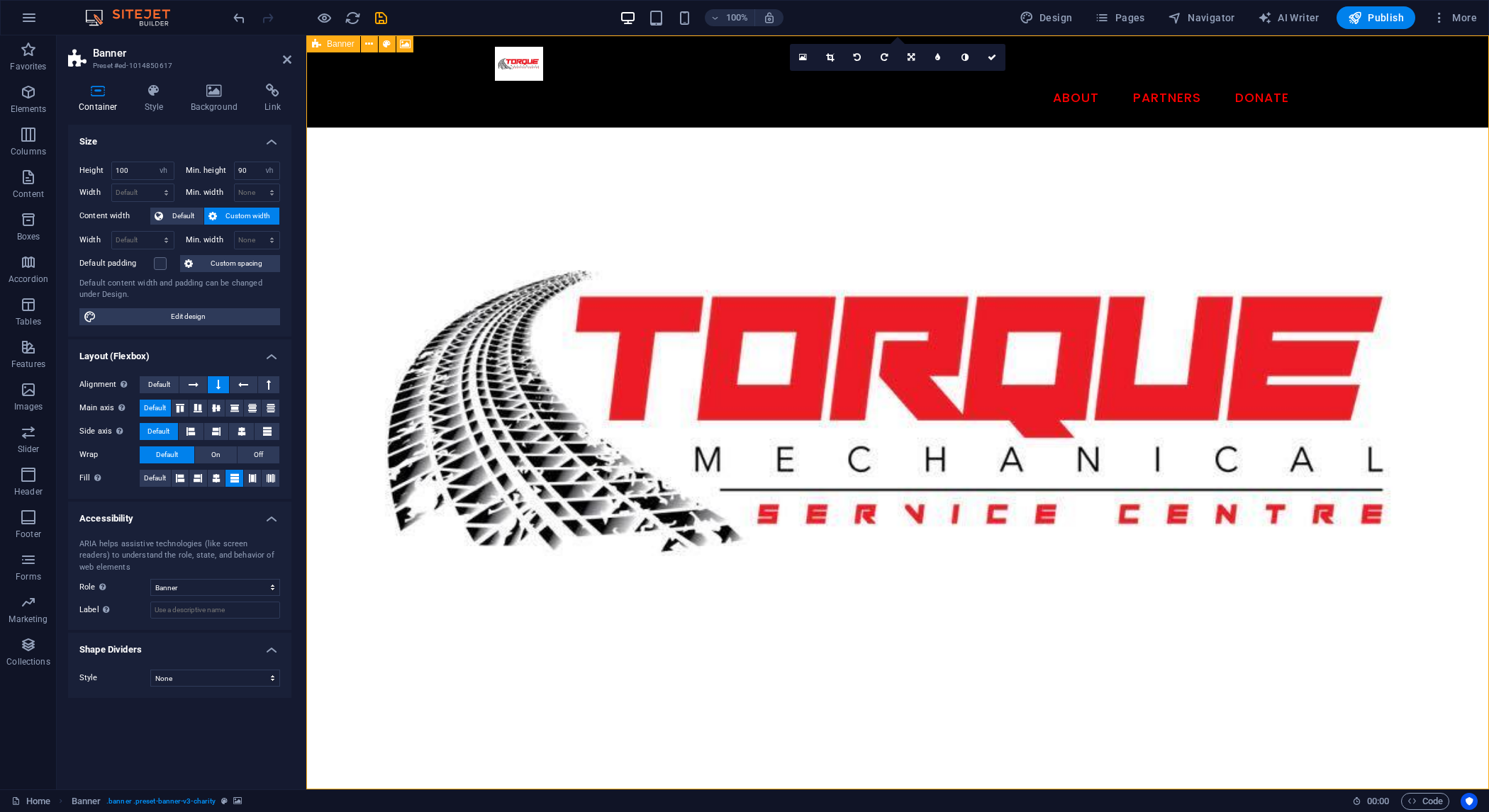
click at [926, 307] on figure at bounding box center [898, 412] width 1183 height 754
click at [926, 306] on figure at bounding box center [898, 412] width 1183 height 754
click at [929, 298] on figure at bounding box center [898, 412] width 1183 height 754
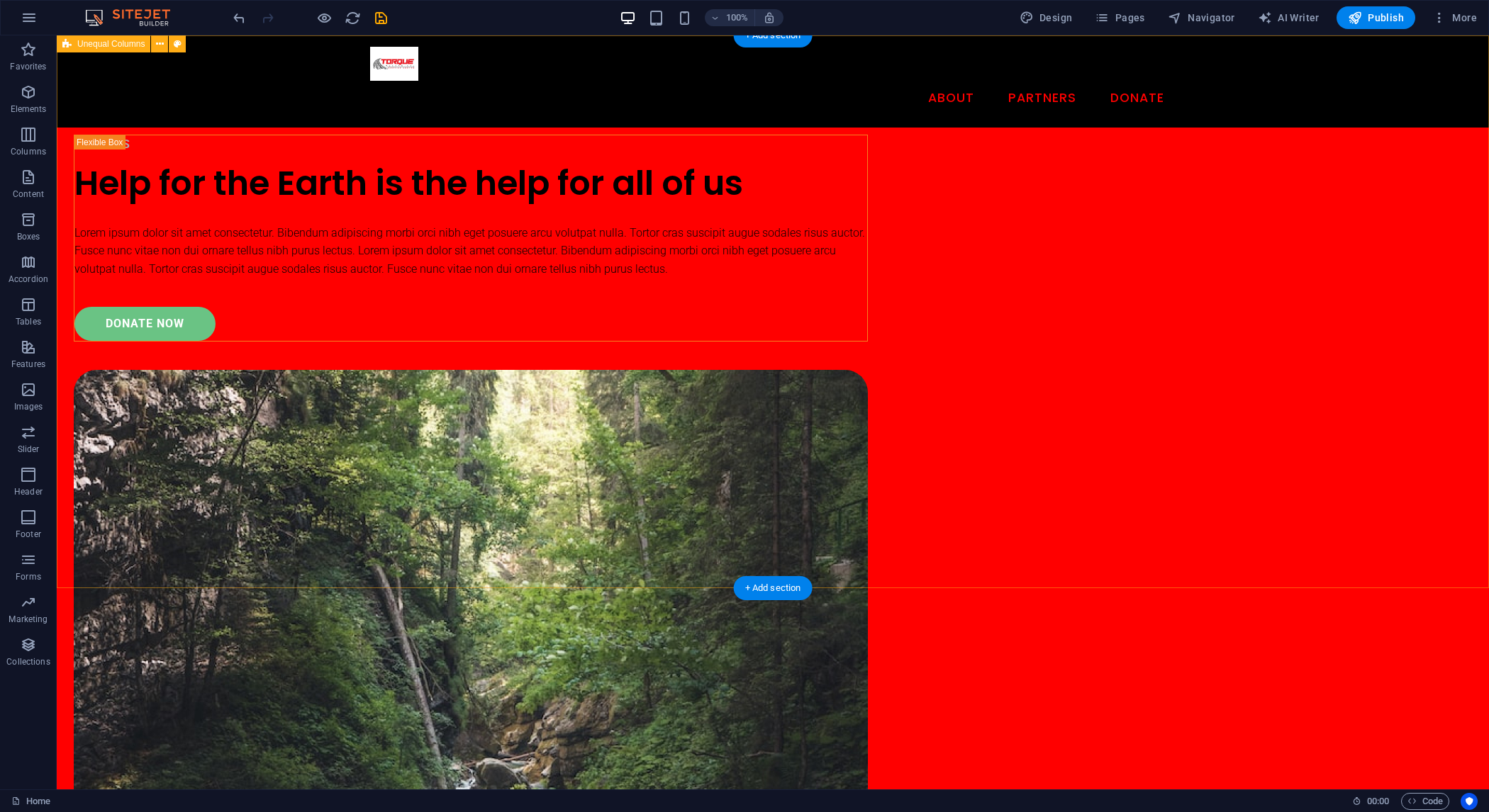
click at [1449, 199] on div "ABOUT US Help for the Earth is the help for all of us Lorem ipsum dolor sit ame…" at bounding box center [773, 663] width 1433 height 1256
click at [585, 207] on div "Help for the Earth is the help for all of us" at bounding box center [471, 183] width 793 height 47
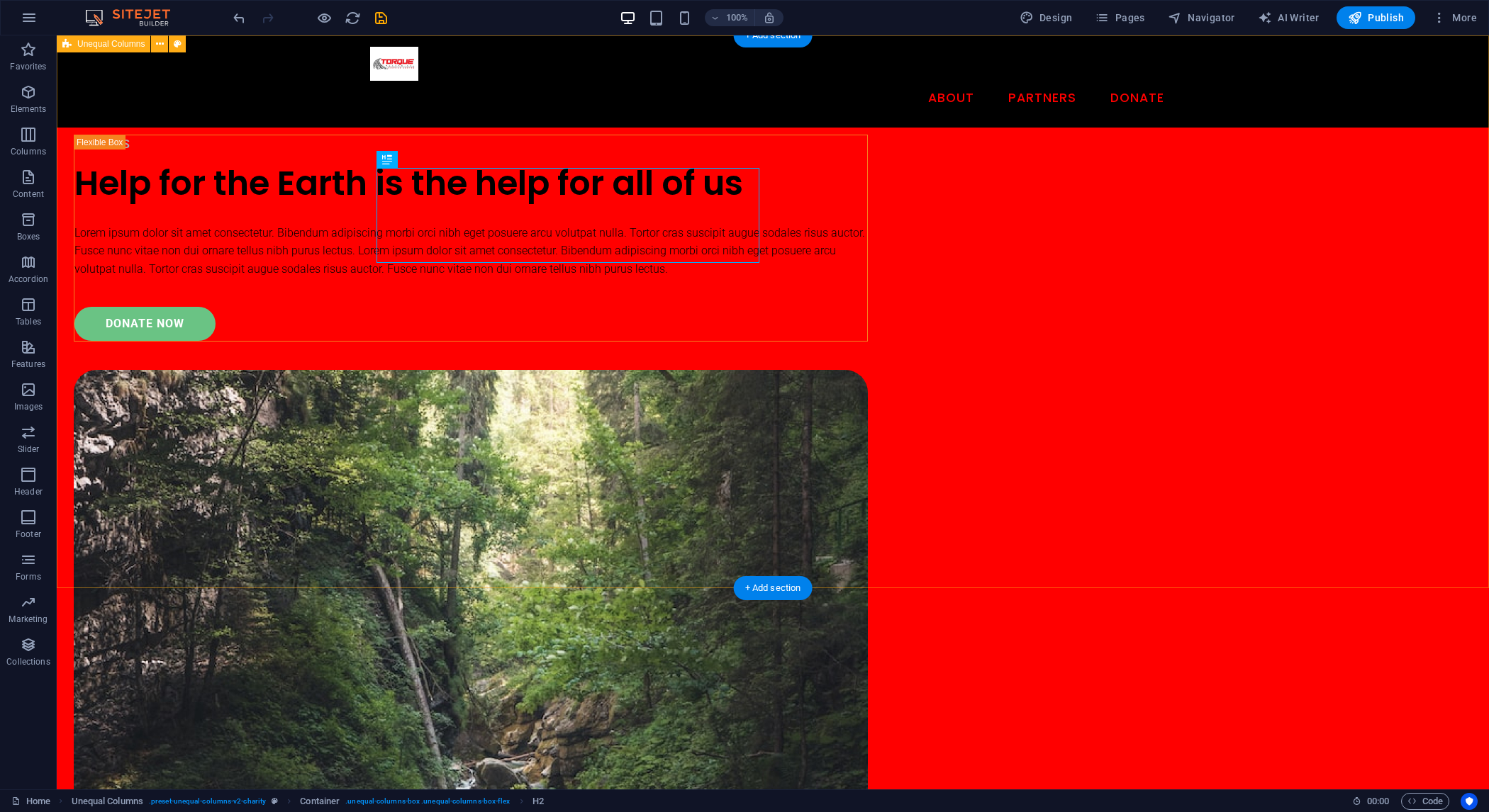
click at [145, 281] on div "ABOUT US Help for the Earth is the help for all of us Lorem ipsum dolor sit ame…" at bounding box center [773, 663] width 1433 height 1256
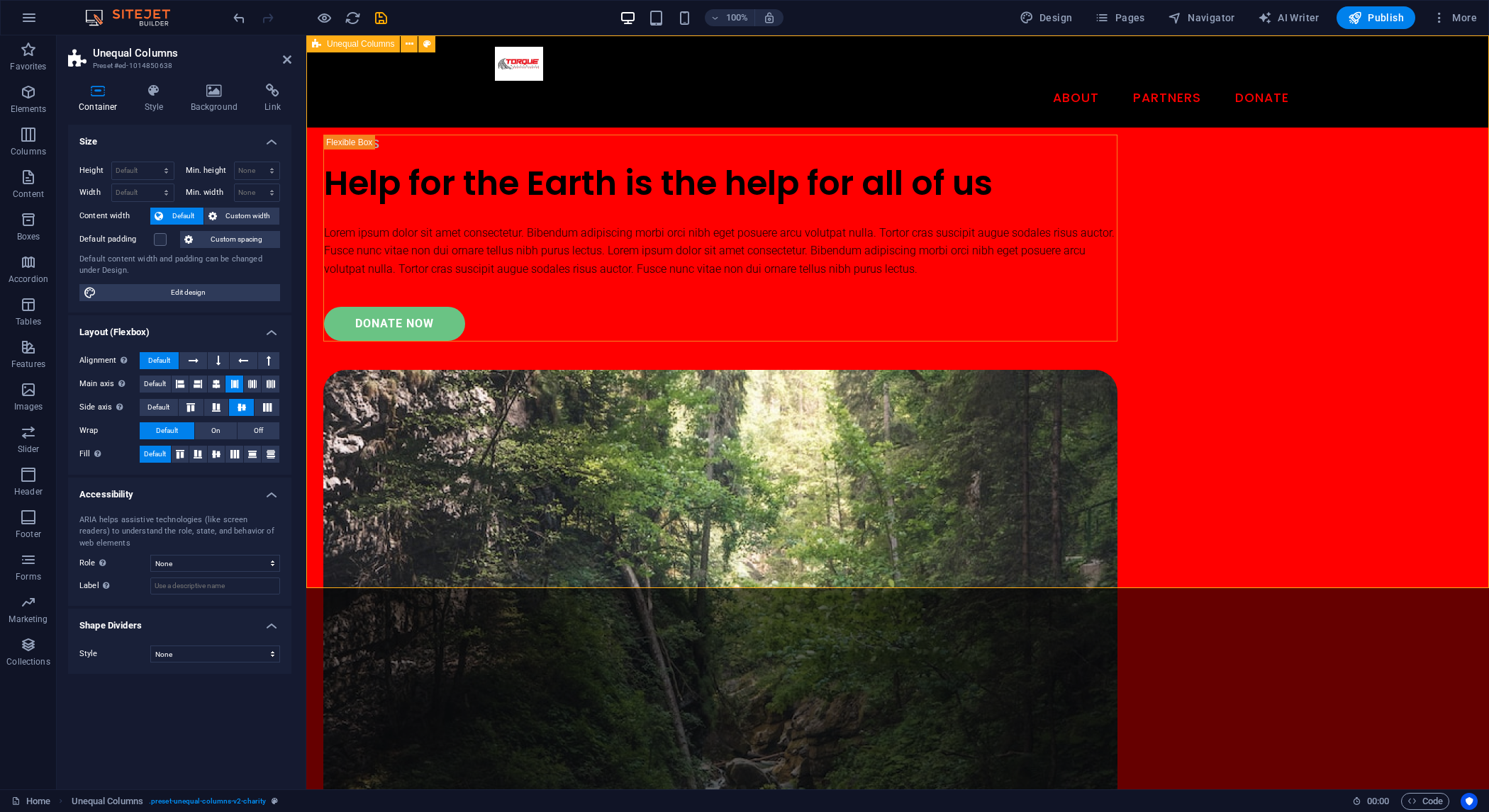
click at [501, 533] on div "ABOUT US Help for the Earth is the help for all of us Lorem ipsum dolor sit ame…" at bounding box center [898, 663] width 1183 height 1256
click at [154, 106] on h4 "Style" at bounding box center [157, 99] width 46 height 30
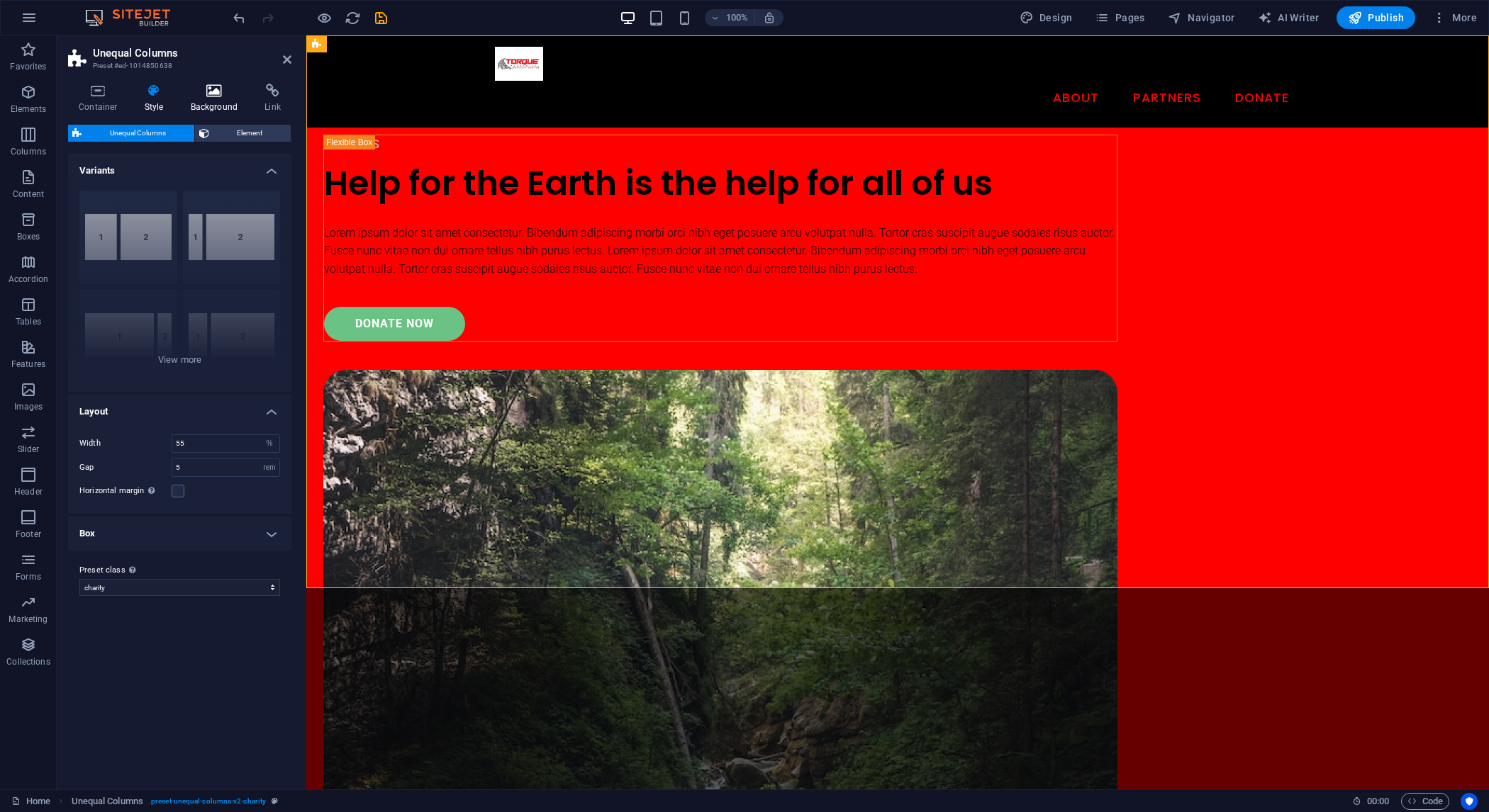
click at [226, 100] on h4 "Background" at bounding box center [217, 99] width 74 height 30
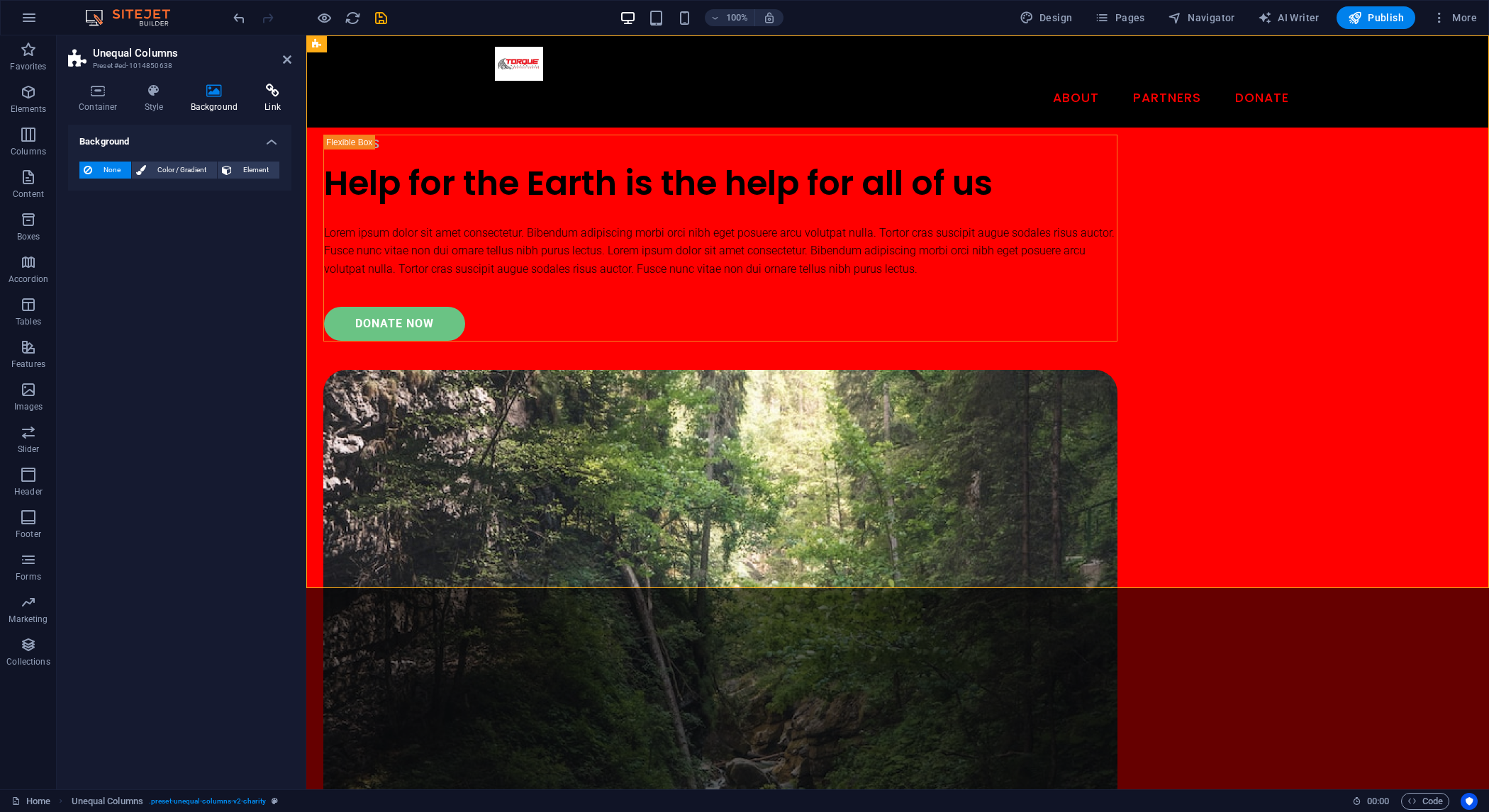
click at [277, 100] on h4 "Link" at bounding box center [273, 99] width 37 height 30
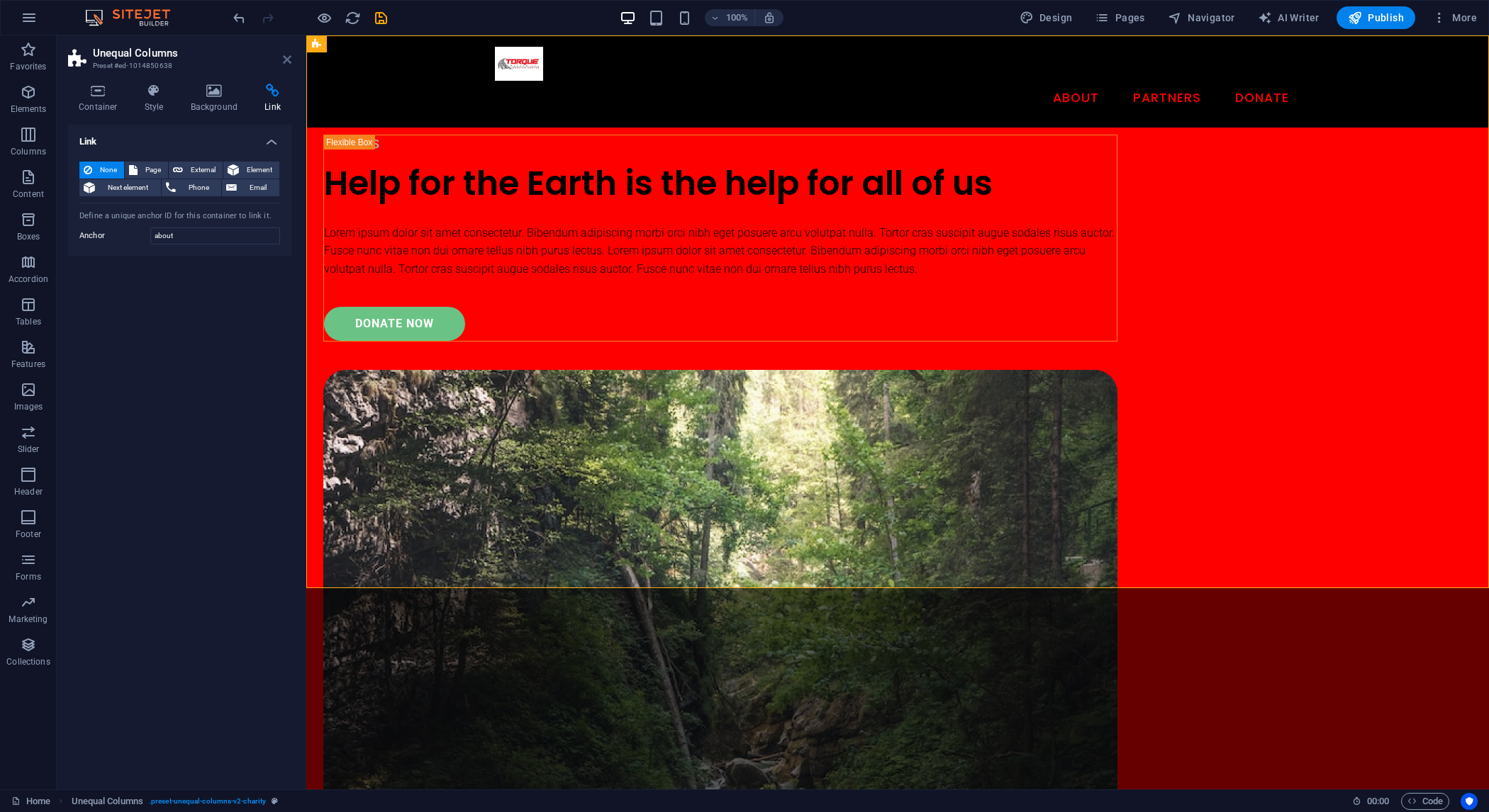
click at [288, 59] on icon at bounding box center [287, 59] width 8 height 11
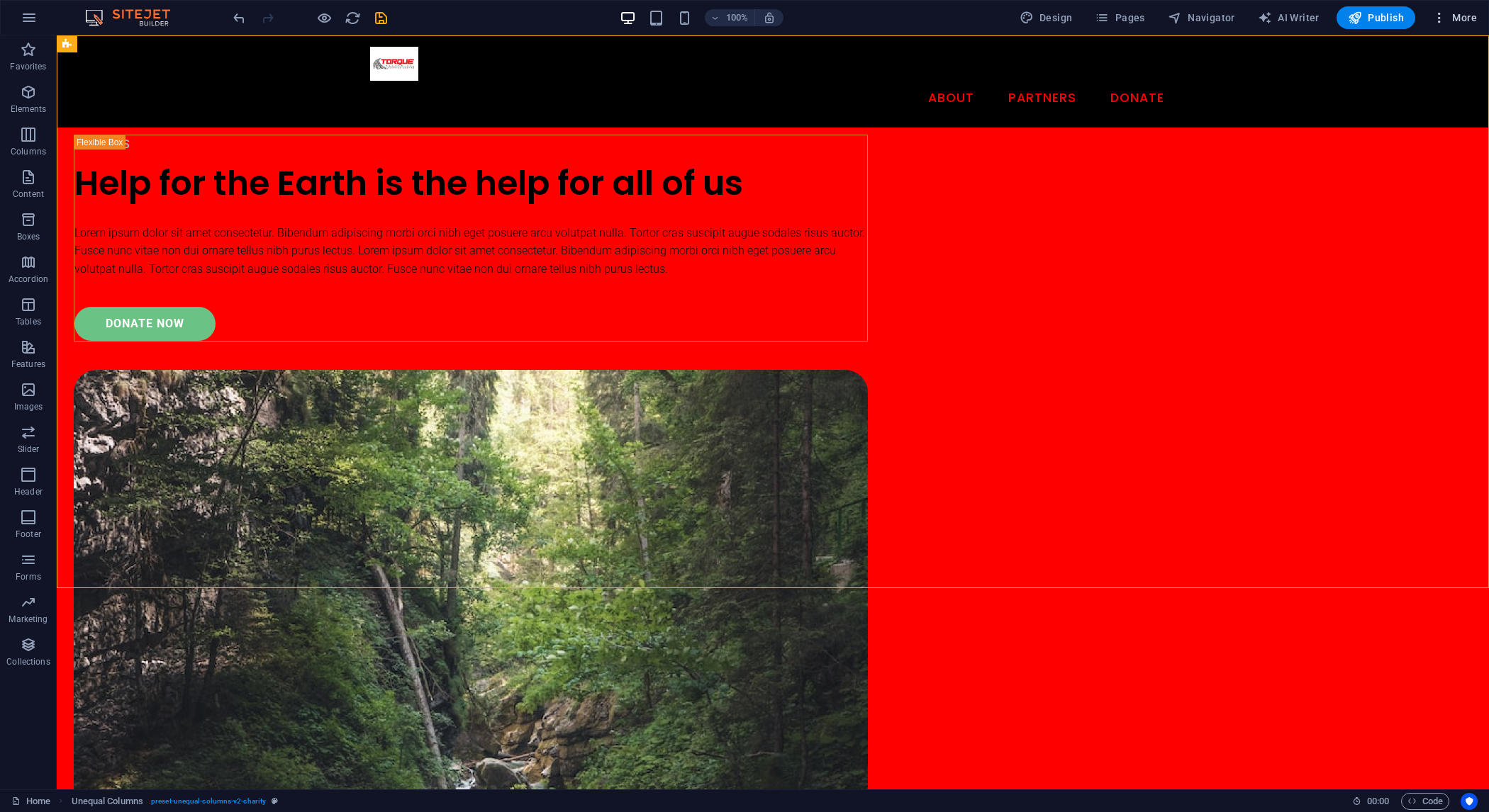
click at [1472, 15] on span "More" at bounding box center [1455, 17] width 45 height 14
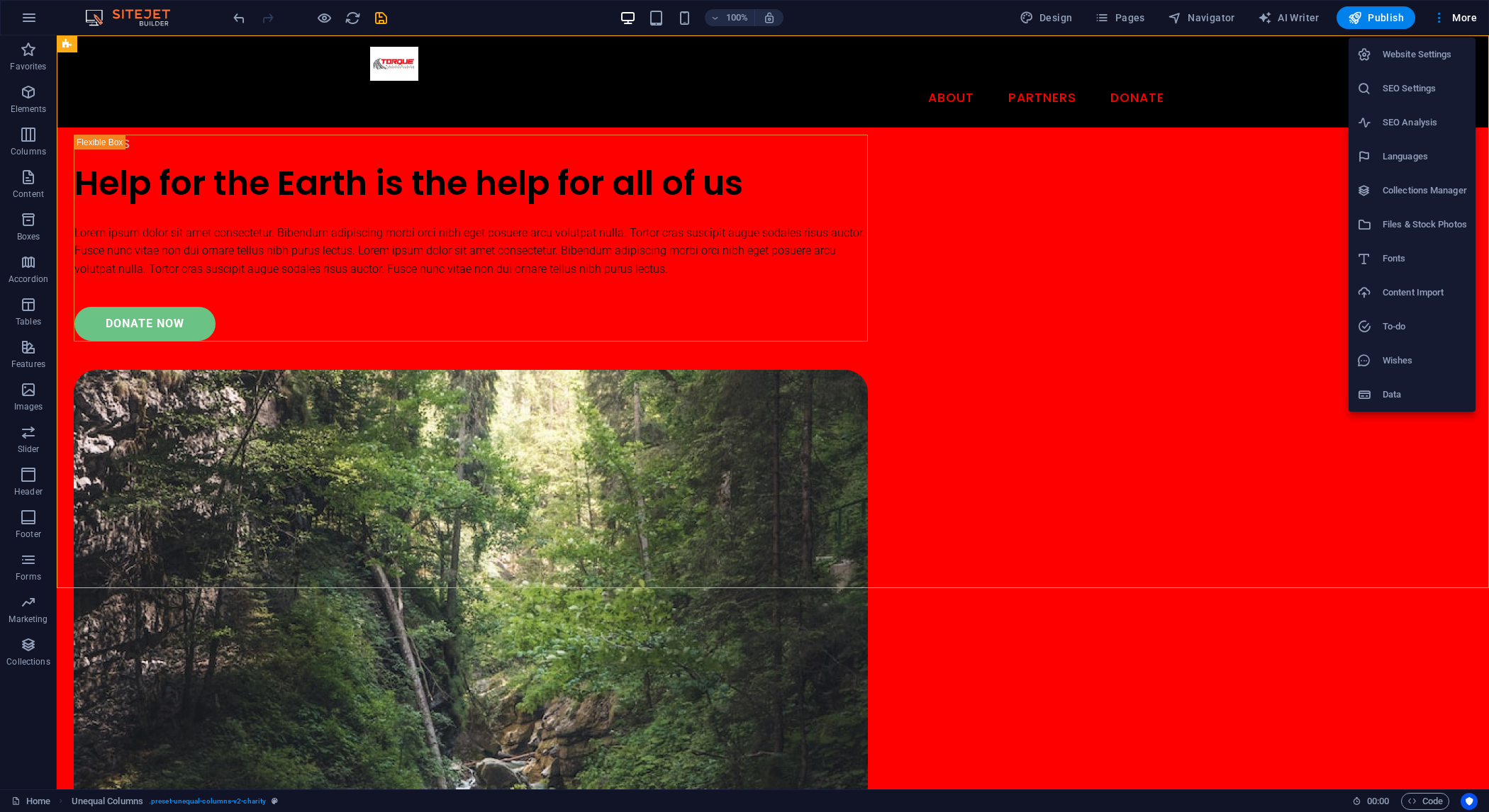
click at [1123, 18] on div at bounding box center [744, 406] width 1489 height 812
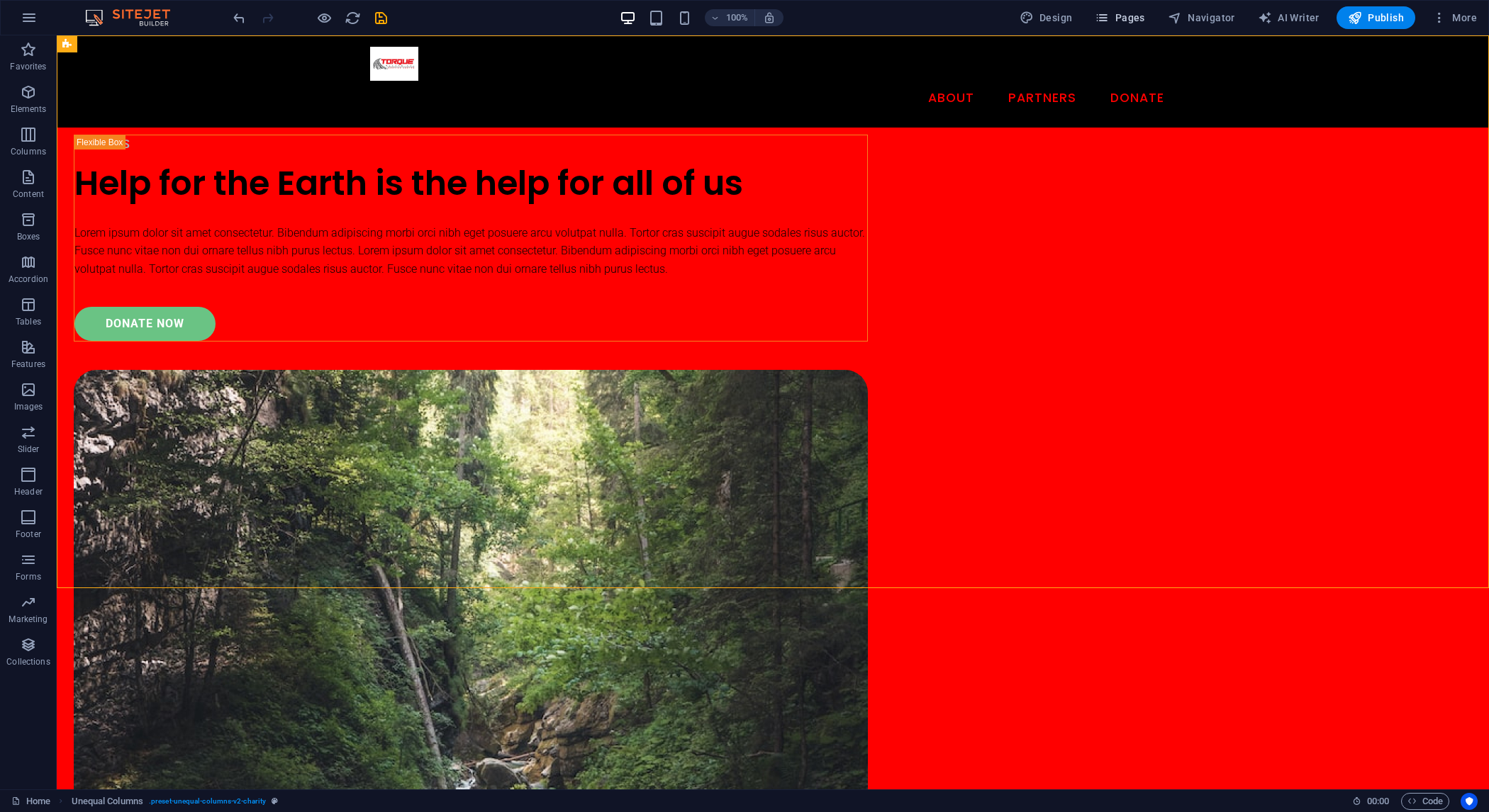
click at [1126, 21] on span "Pages" at bounding box center [1120, 17] width 49 height 14
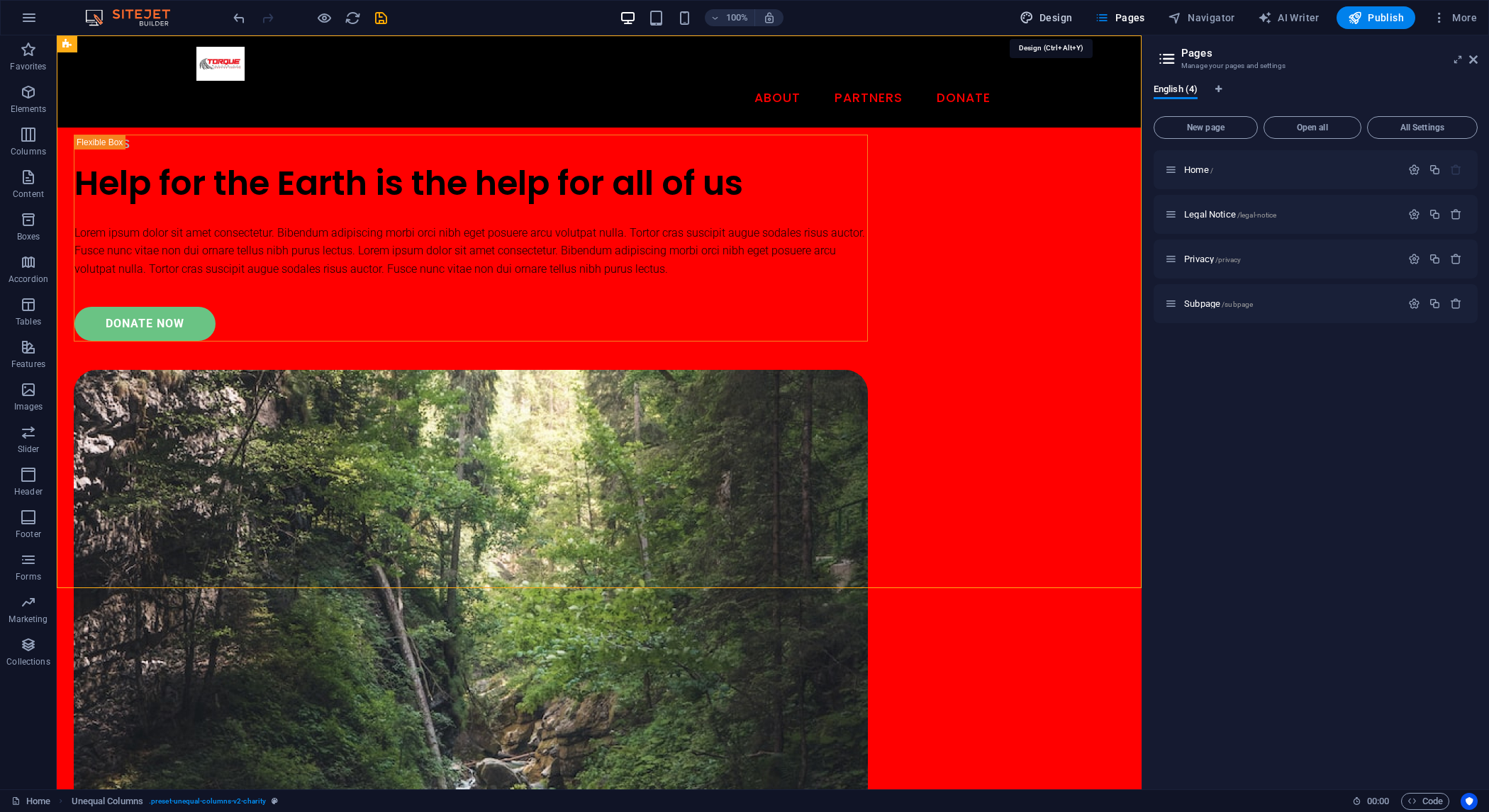
click at [1048, 25] on button "Design" at bounding box center [1046, 18] width 64 height 22
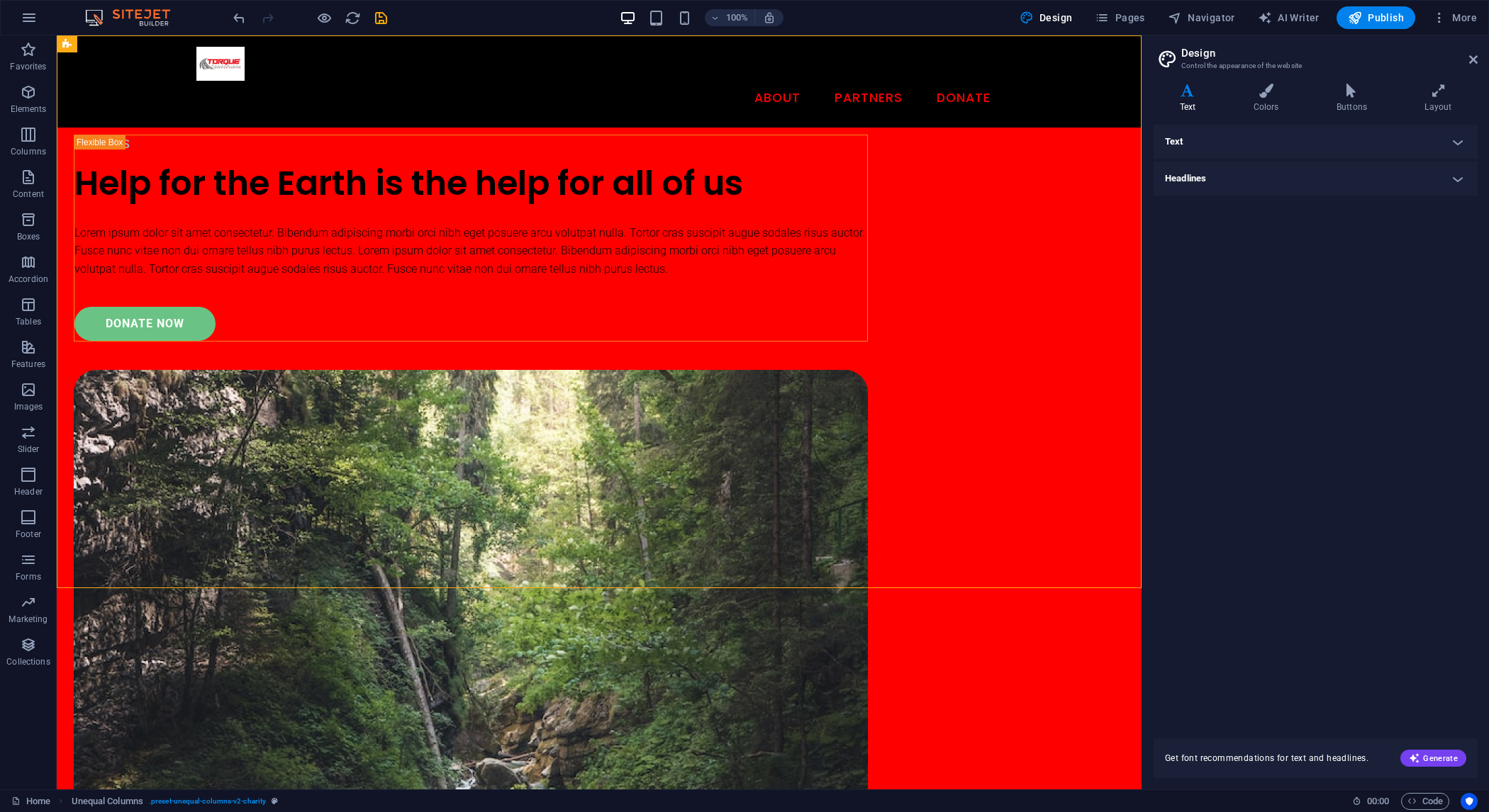
click at [1275, 149] on h4 "Text" at bounding box center [1316, 142] width 324 height 34
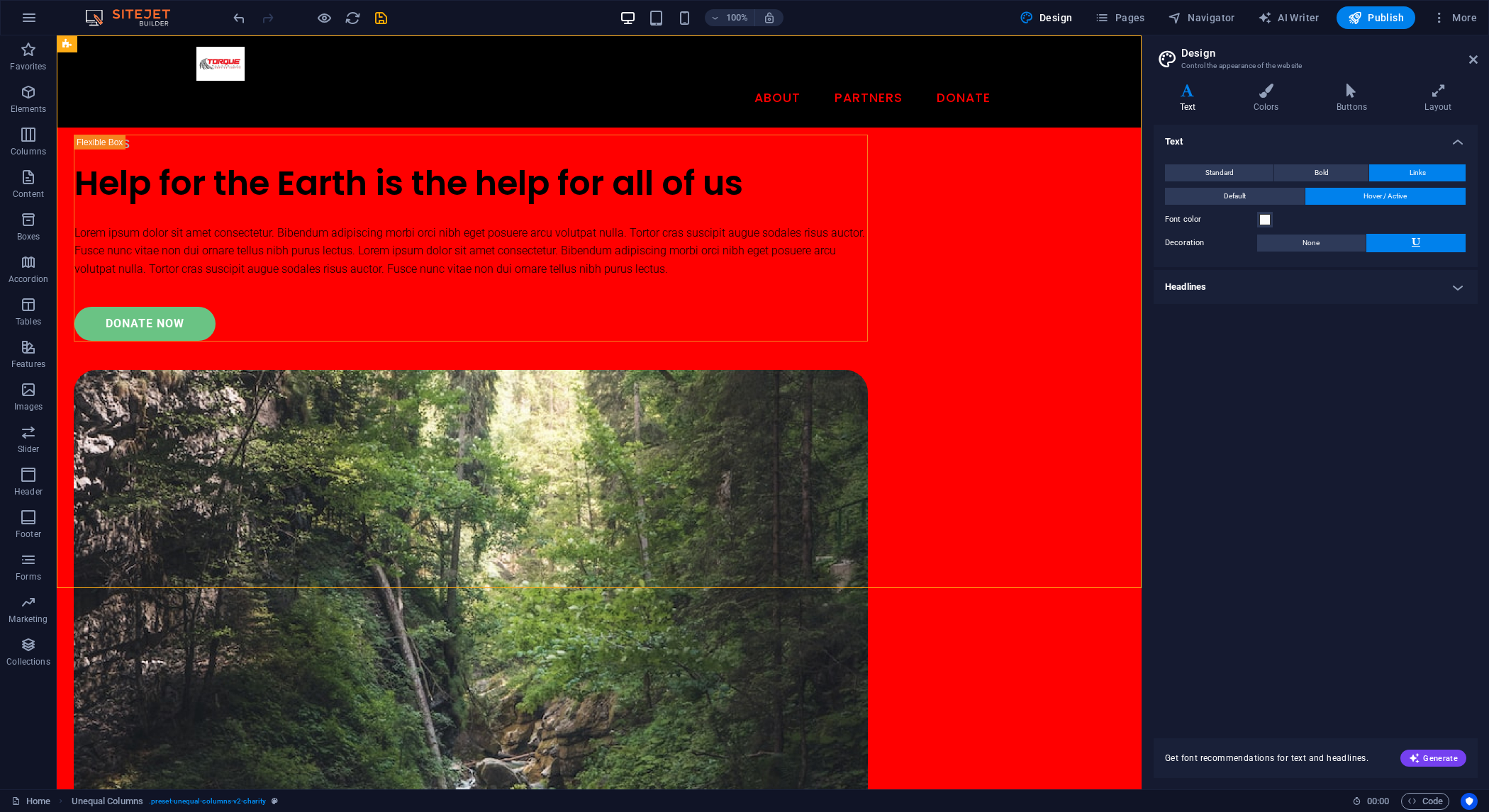
click at [1293, 136] on h4 "Text" at bounding box center [1316, 138] width 324 height 25
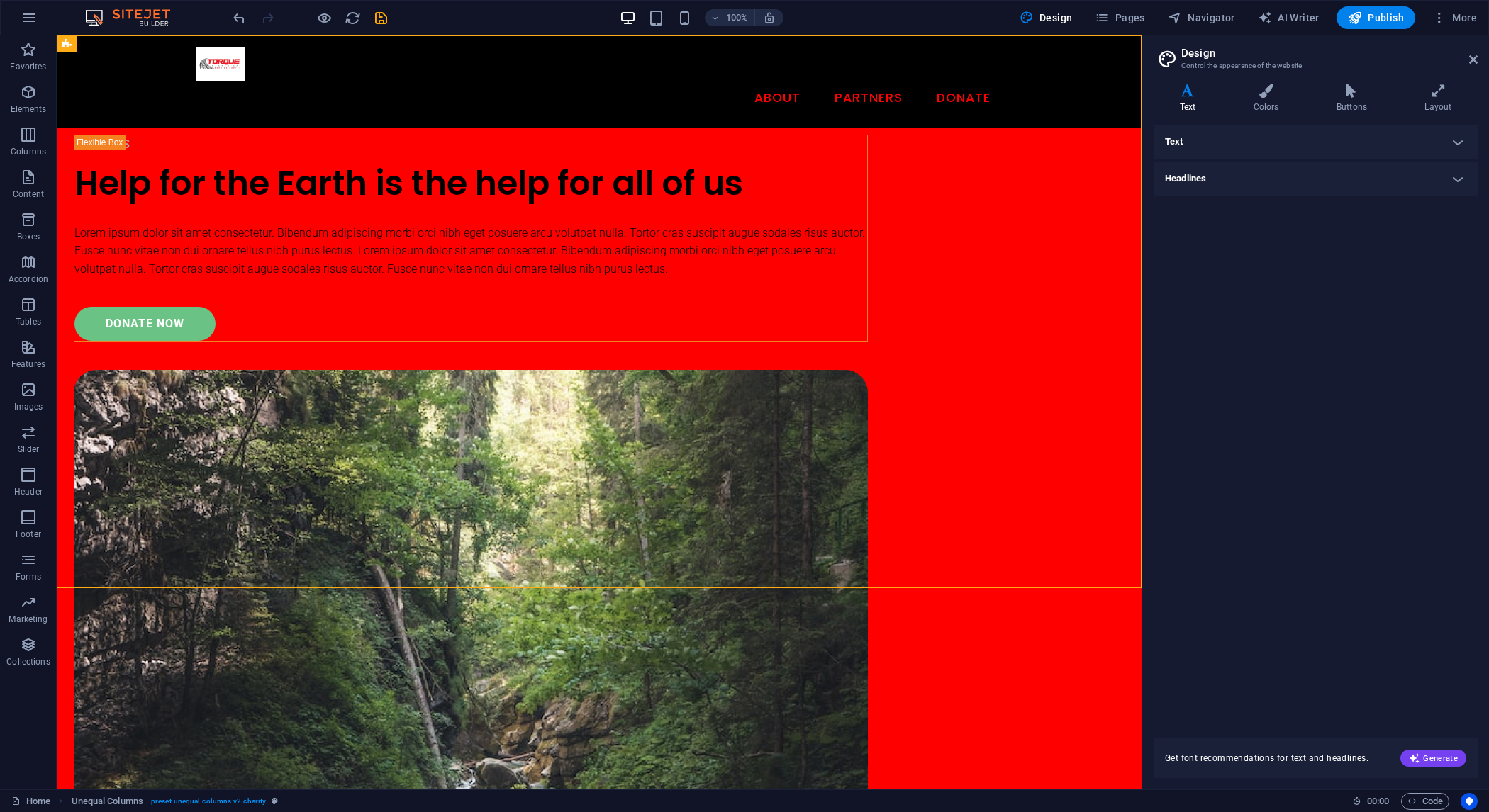
click at [1244, 184] on h4 "Headlines" at bounding box center [1316, 178] width 324 height 34
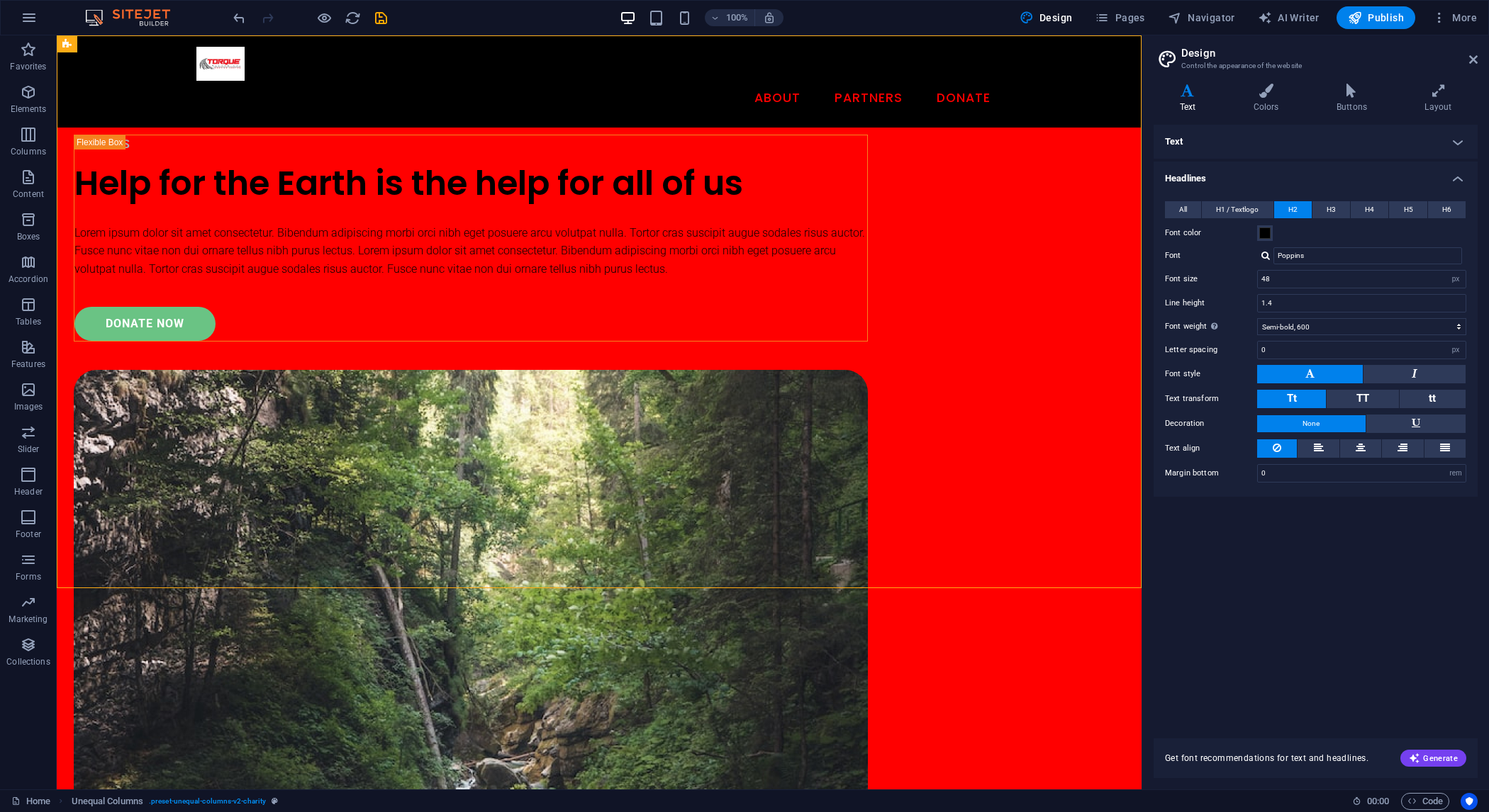
click at [1293, 184] on h4 "Headlines" at bounding box center [1316, 175] width 324 height 25
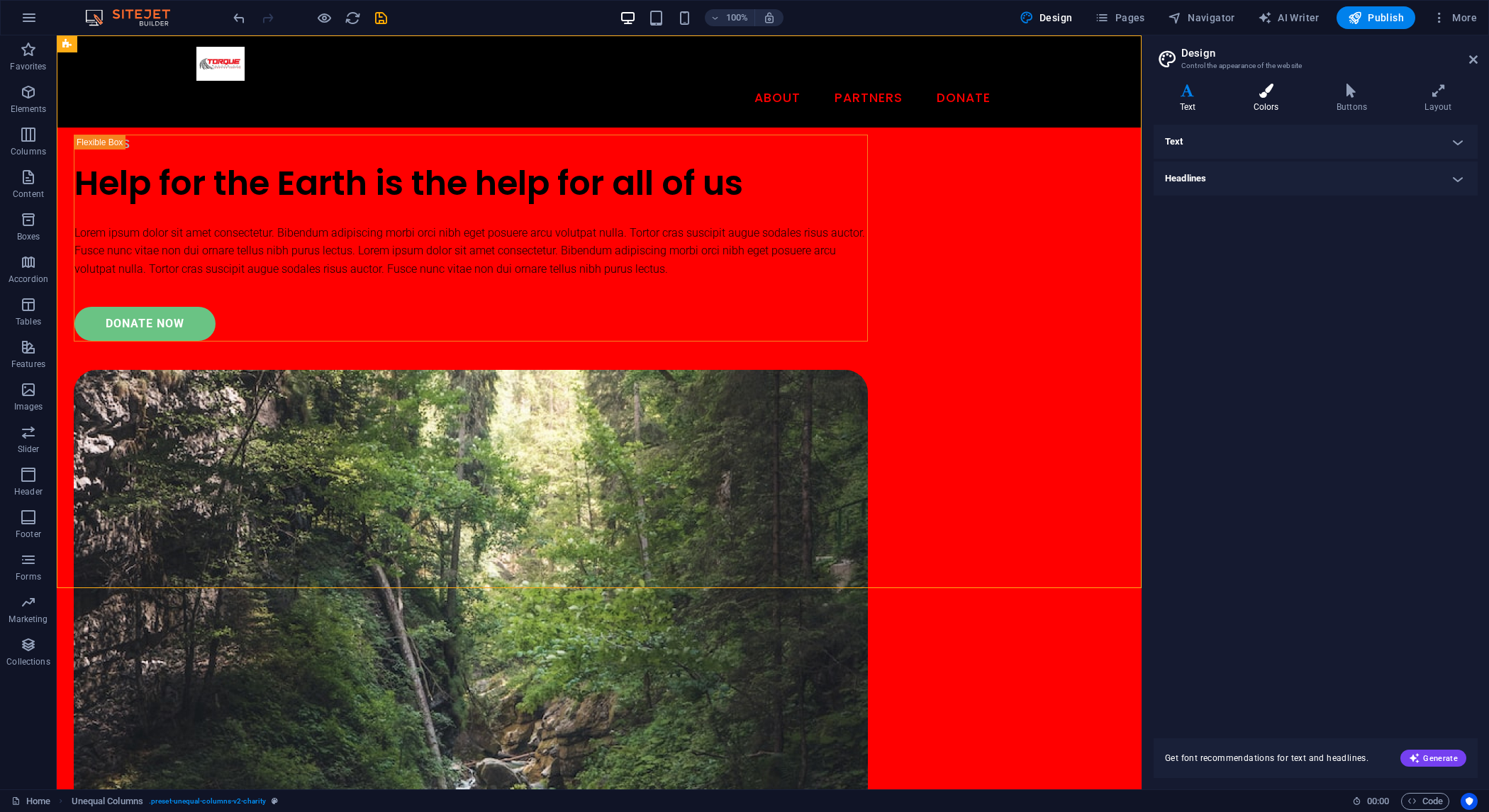
click at [1265, 99] on h4 "Colors" at bounding box center [1269, 99] width 83 height 30
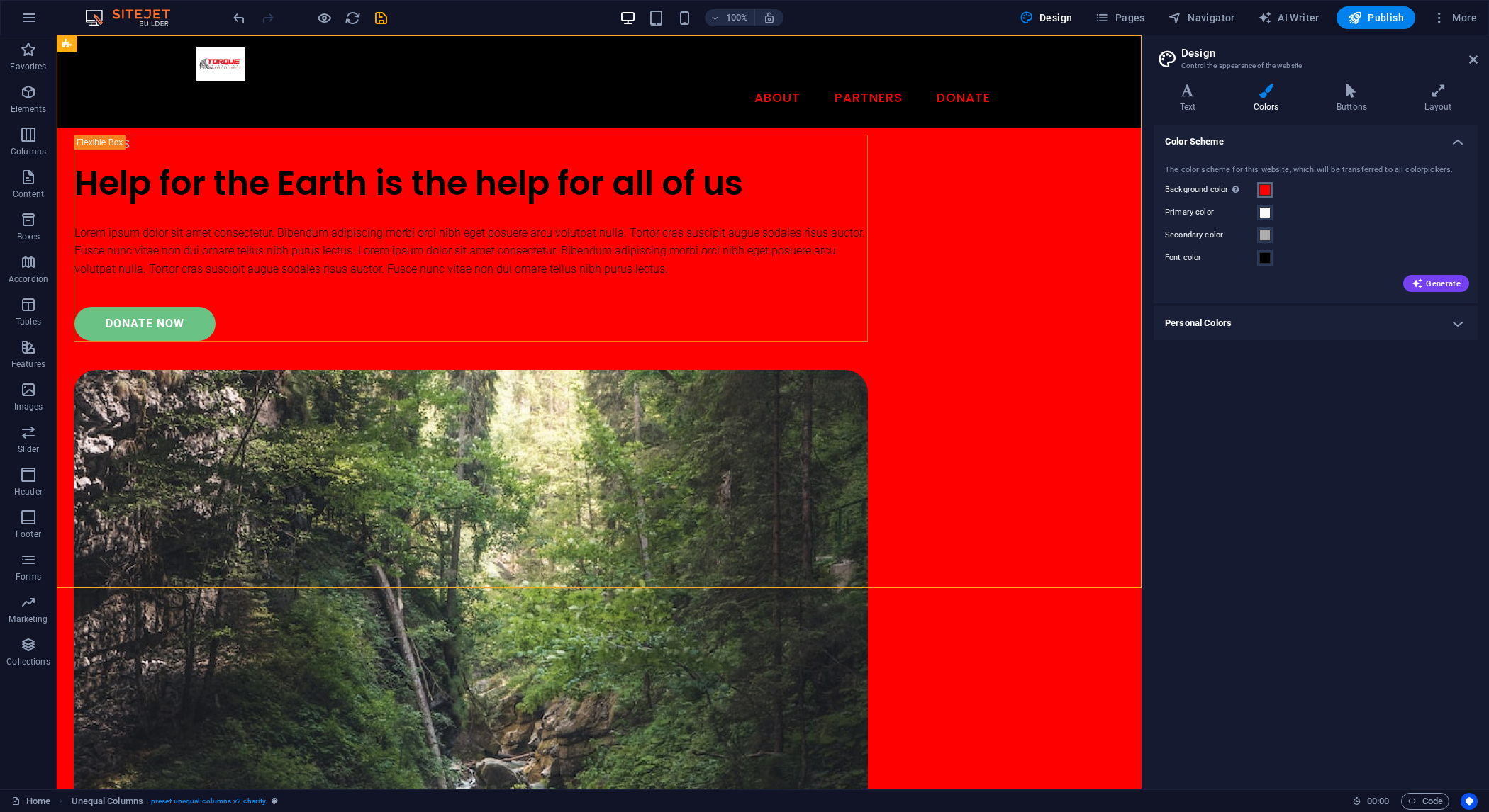
click at [1272, 188] on button "Background color Only visible if it is not covered by other backgrounds." at bounding box center [1265, 190] width 16 height 16
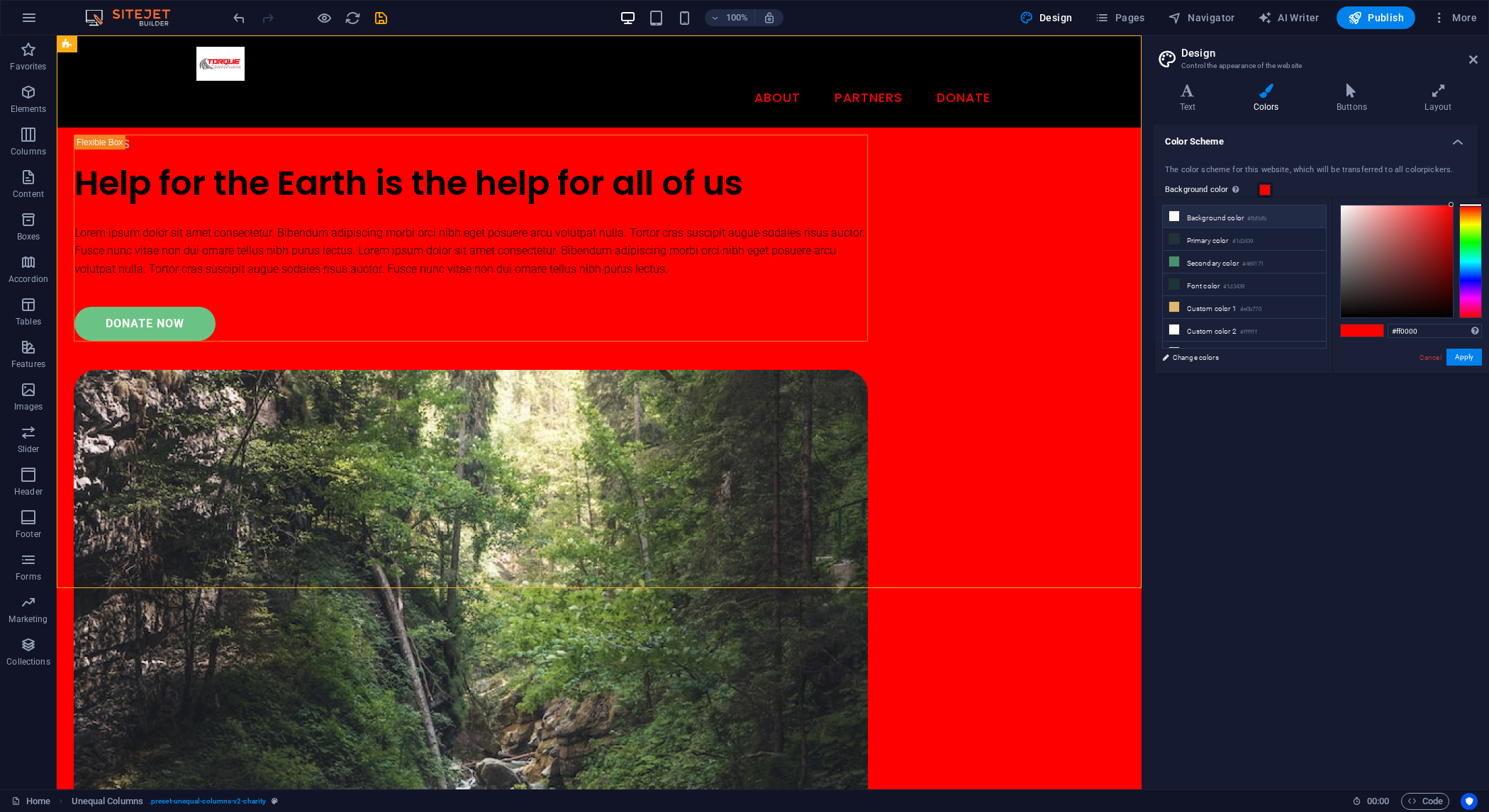
click at [1173, 216] on icon at bounding box center [1174, 216] width 10 height 10
type input "#fbfbfb"
click at [1471, 359] on button "Apply" at bounding box center [1464, 357] width 35 height 17
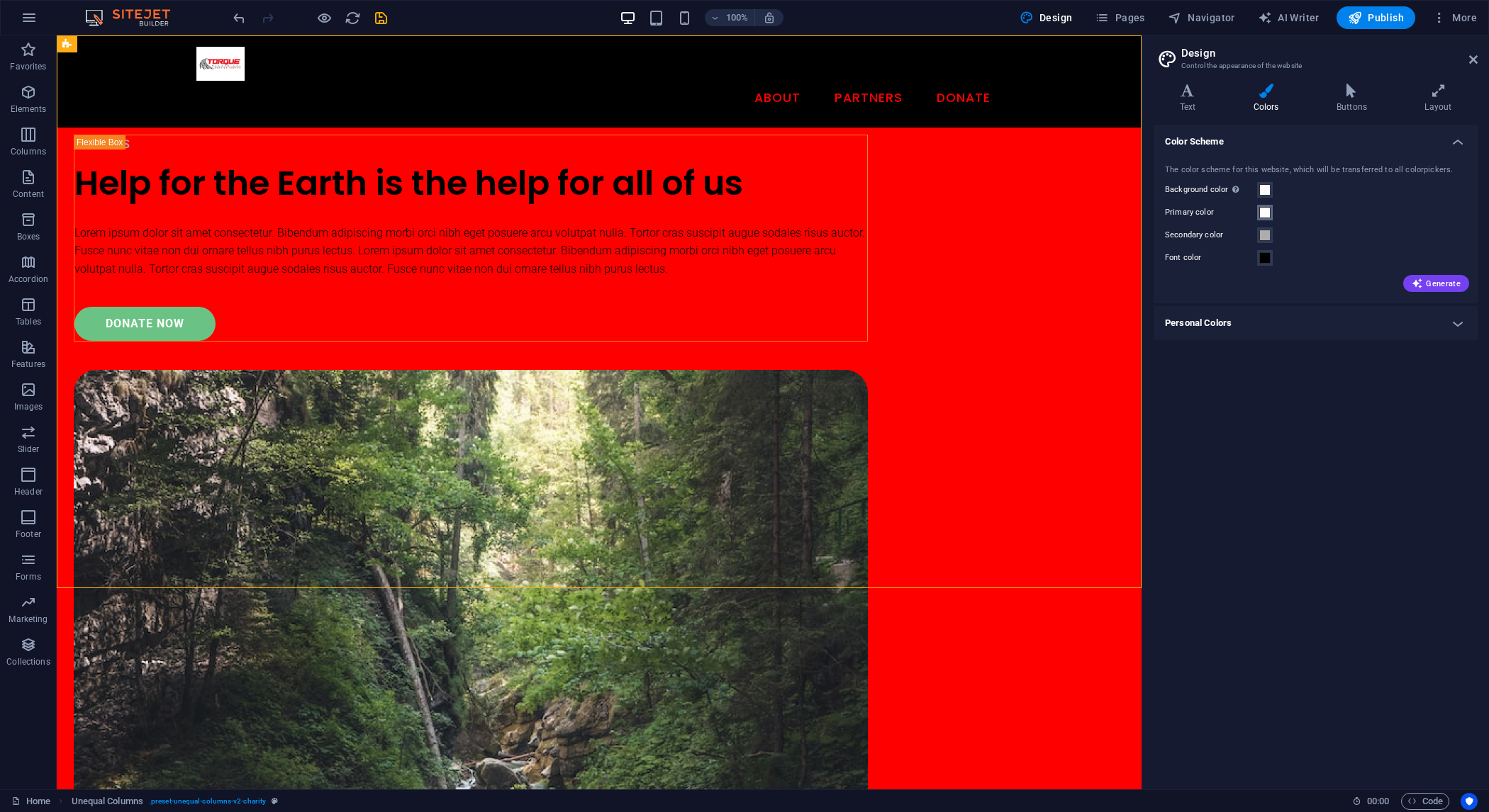
click at [1266, 207] on span at bounding box center [1265, 212] width 11 height 11
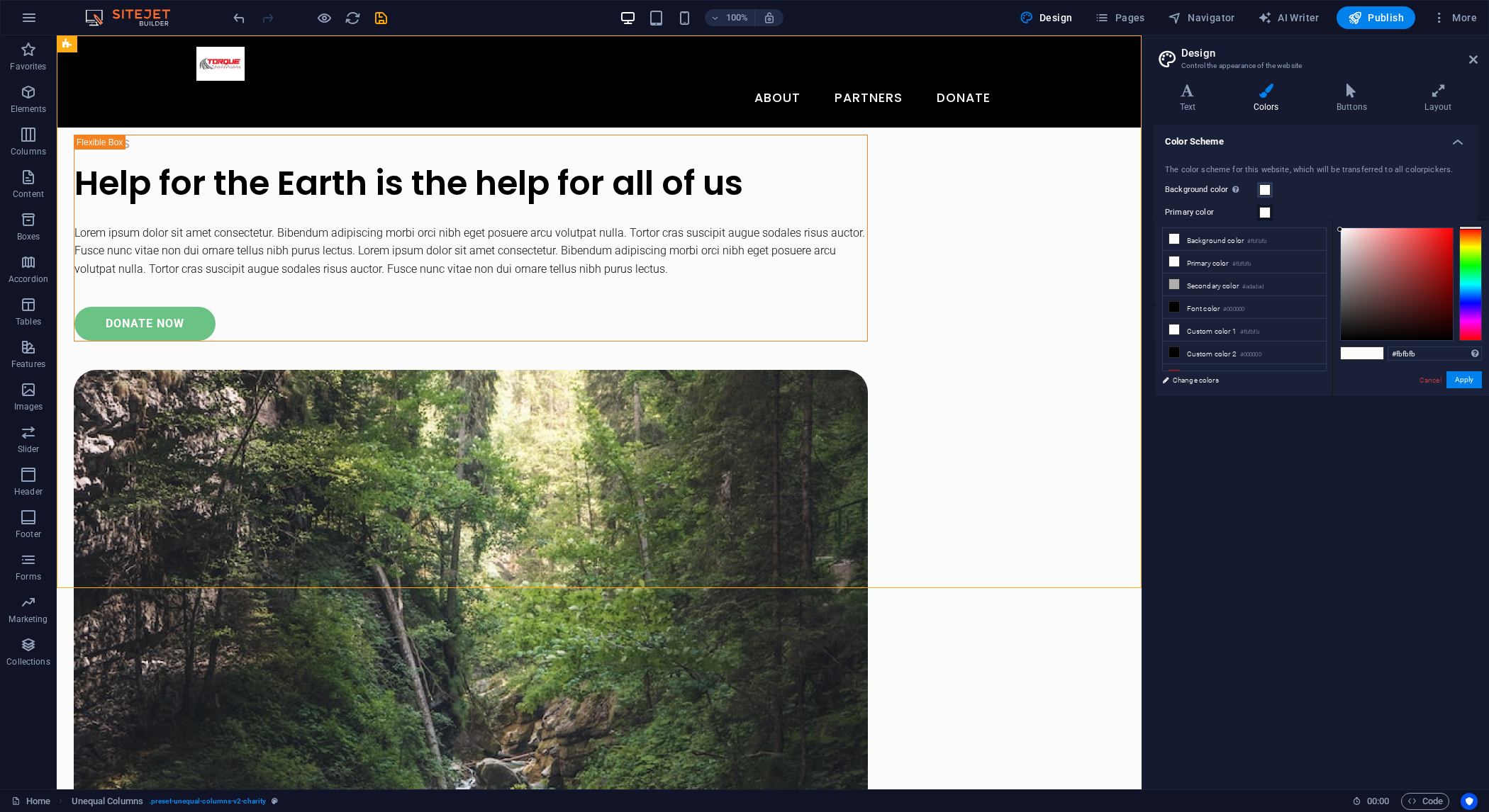
click at [1444, 542] on div "Color Scheme The color scheme for this website, which will be transferred to al…" at bounding box center [1316, 452] width 324 height 653
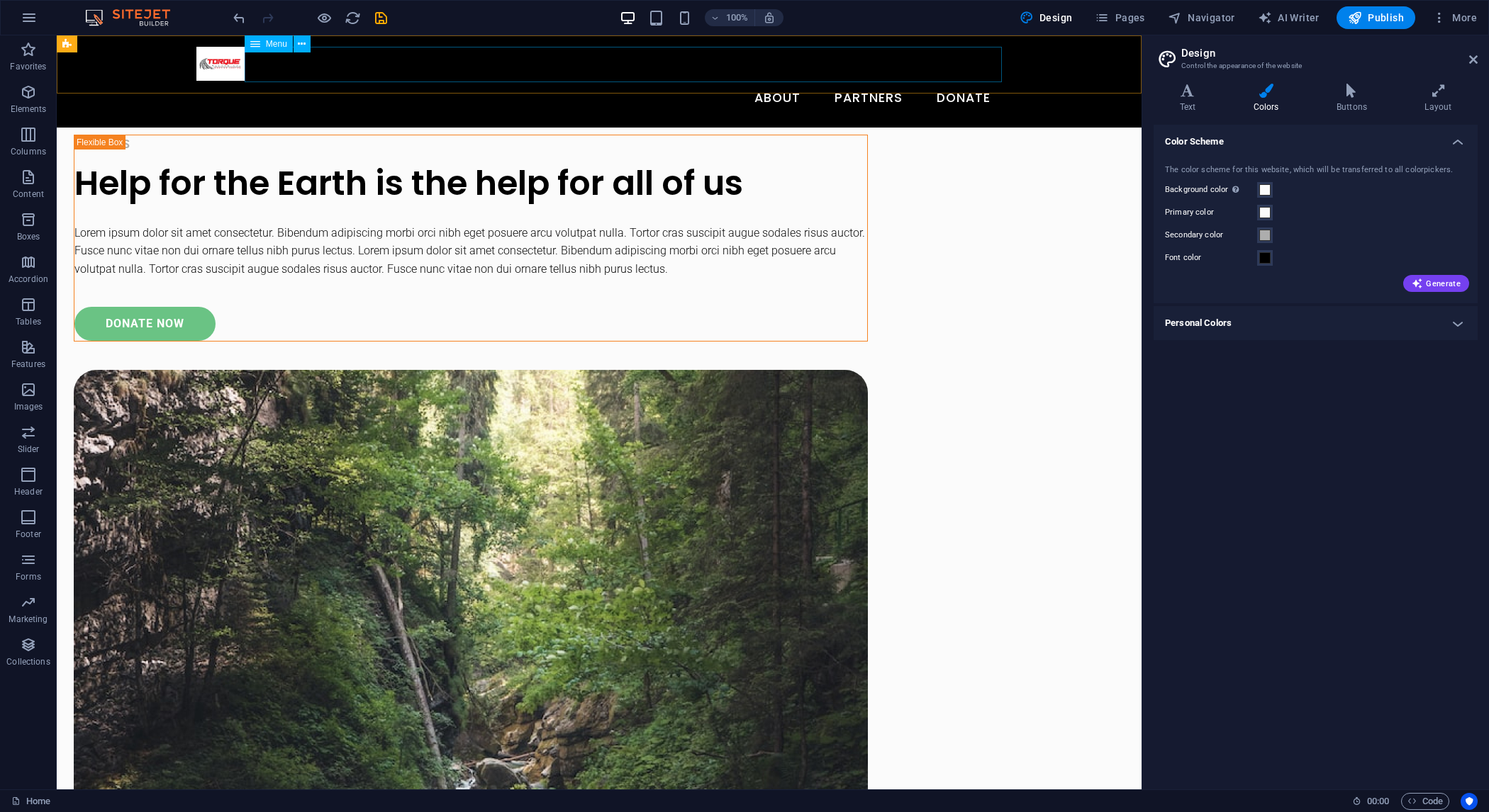
click at [429, 81] on nav "About Partners Donate" at bounding box center [599, 98] width 806 height 35
click at [220, 64] on div at bounding box center [599, 63] width 806 height 34
select select "px"
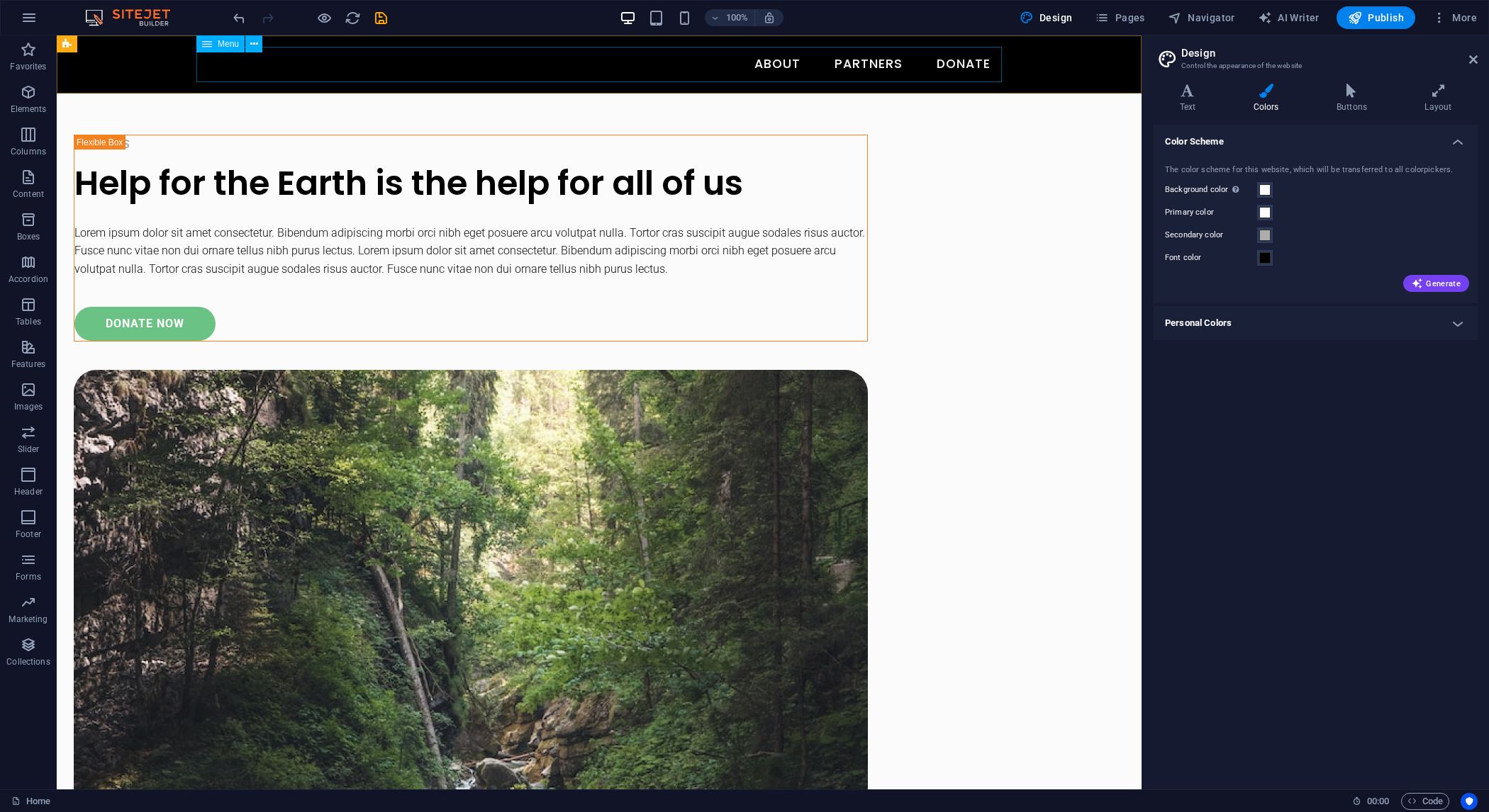
click at [336, 71] on nav "About Partners Donate" at bounding box center [599, 64] width 806 height 35
click at [196, 71] on nav "About Partners Donate" at bounding box center [599, 64] width 806 height 35
select select
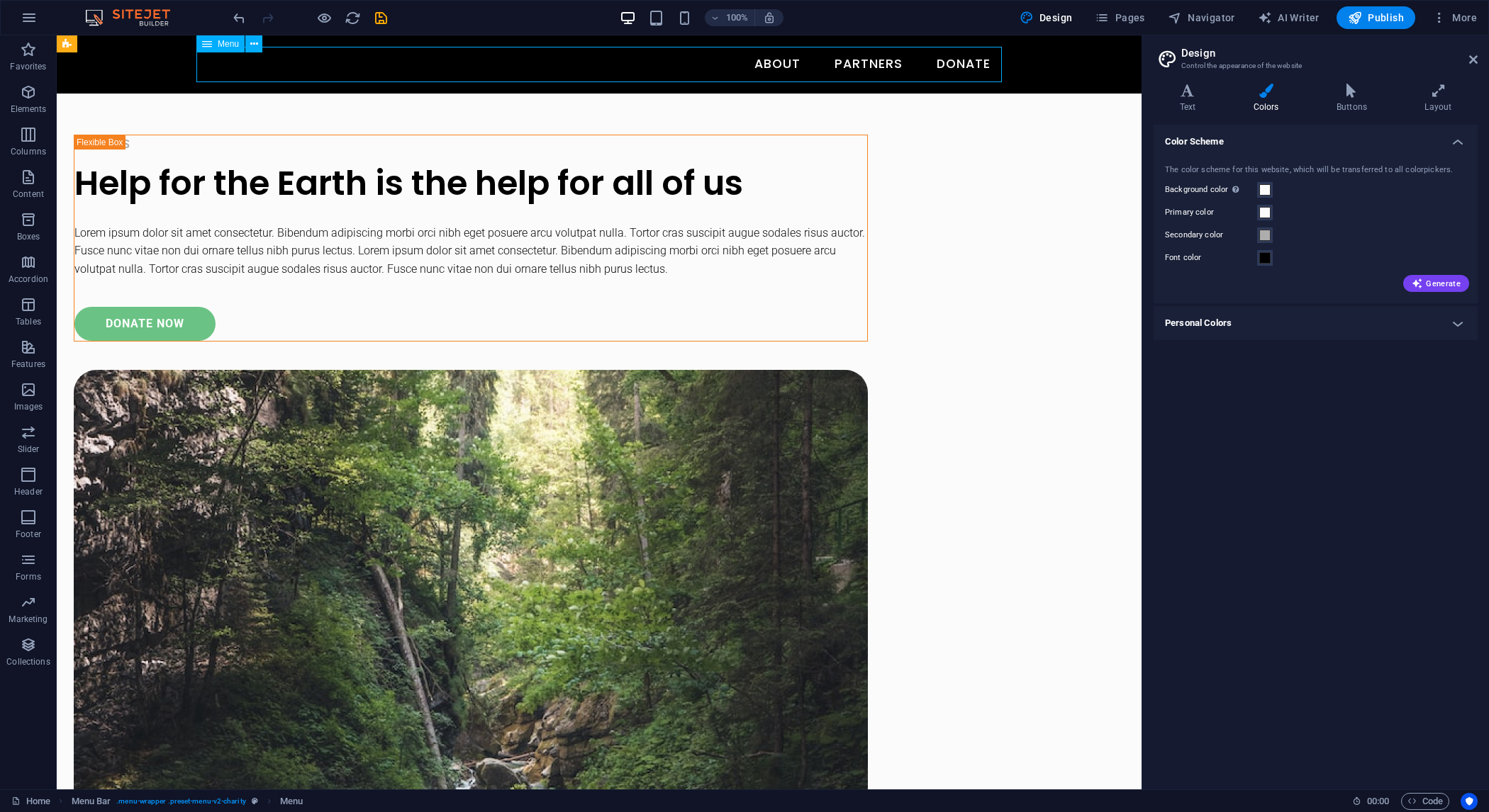
select select
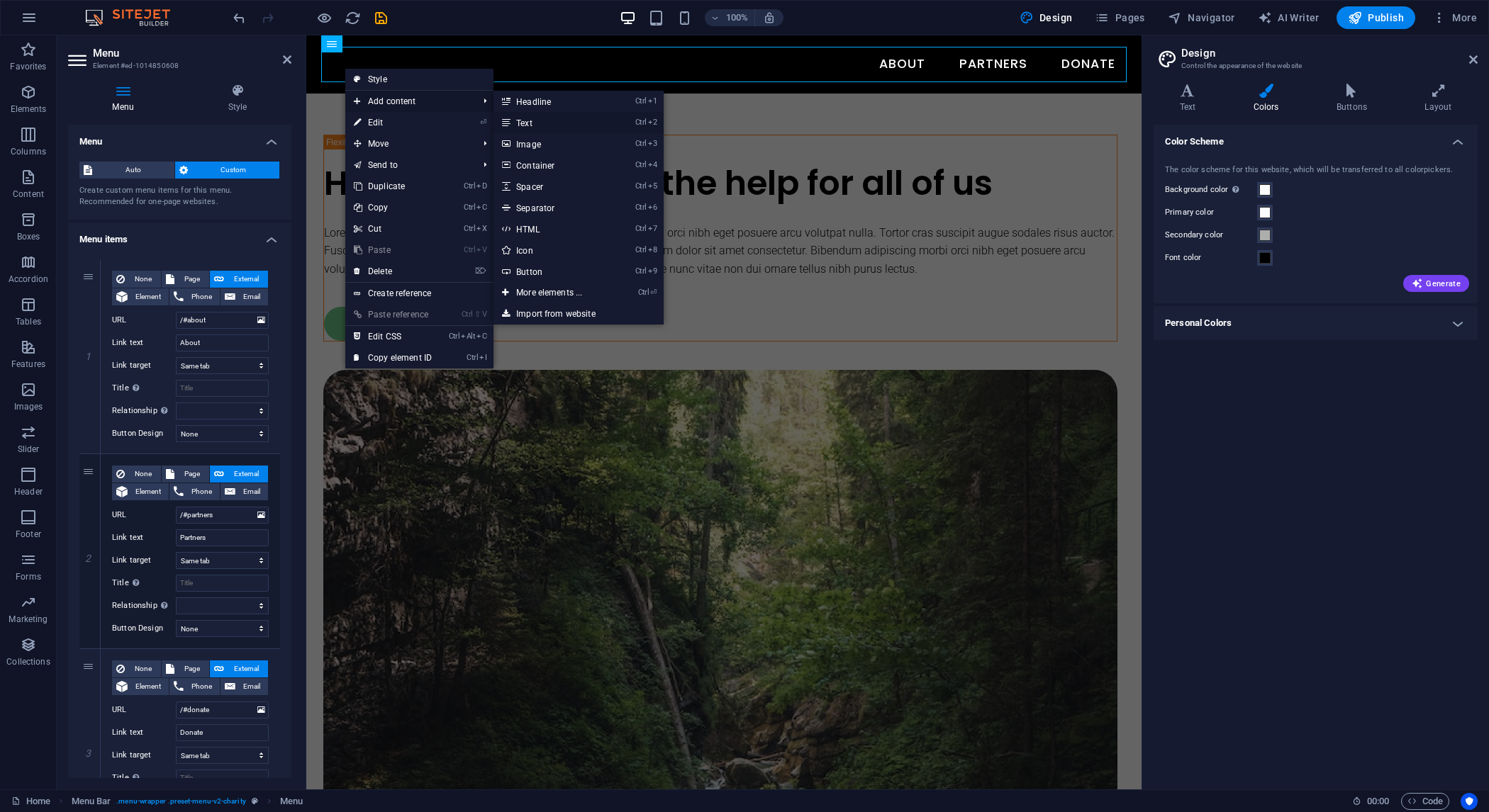
click at [567, 125] on link "Ctrl 2 Text" at bounding box center [552, 123] width 117 height 21
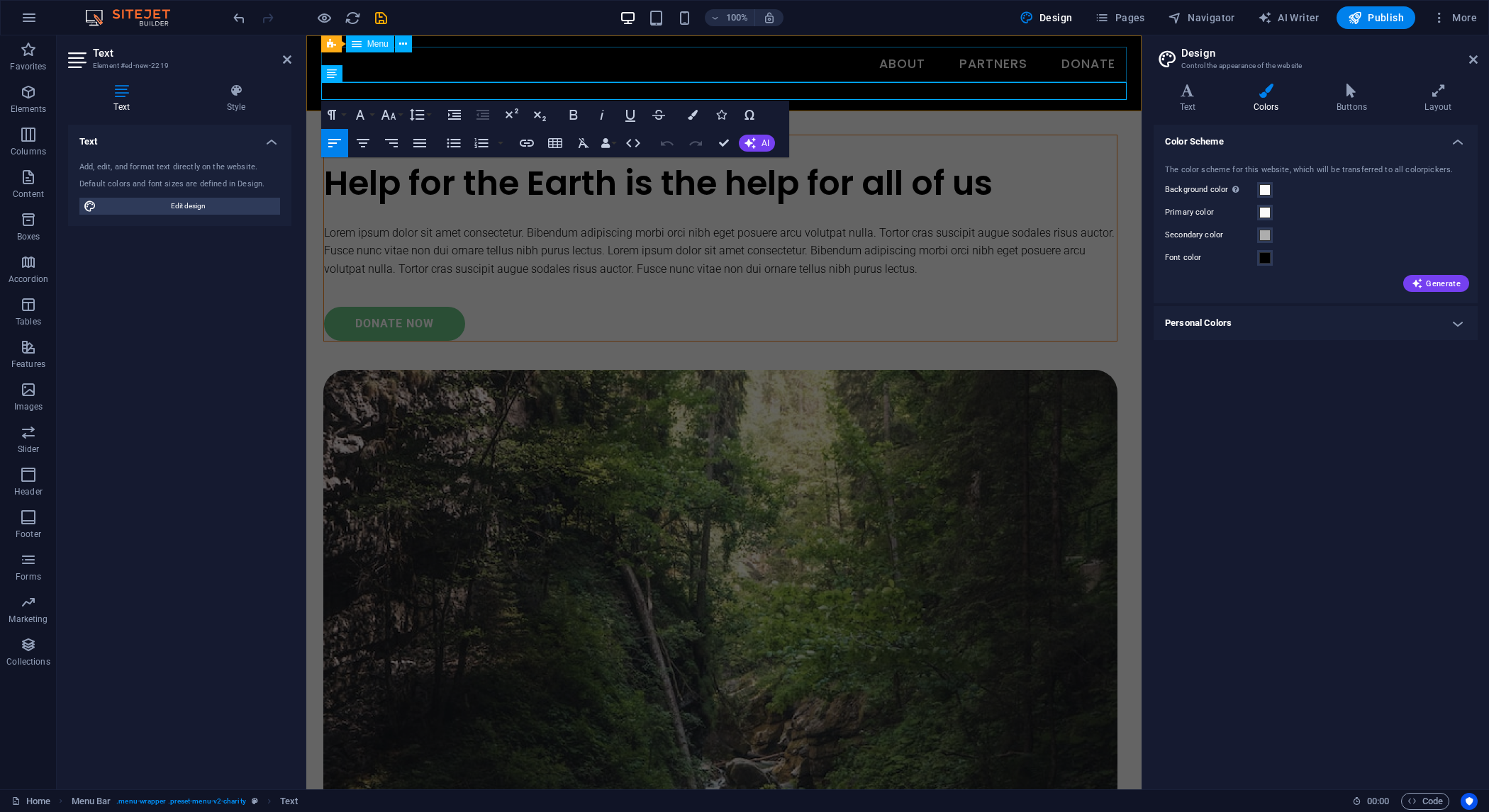
click at [545, 76] on nav "About Partners Donate" at bounding box center [724, 64] width 806 height 35
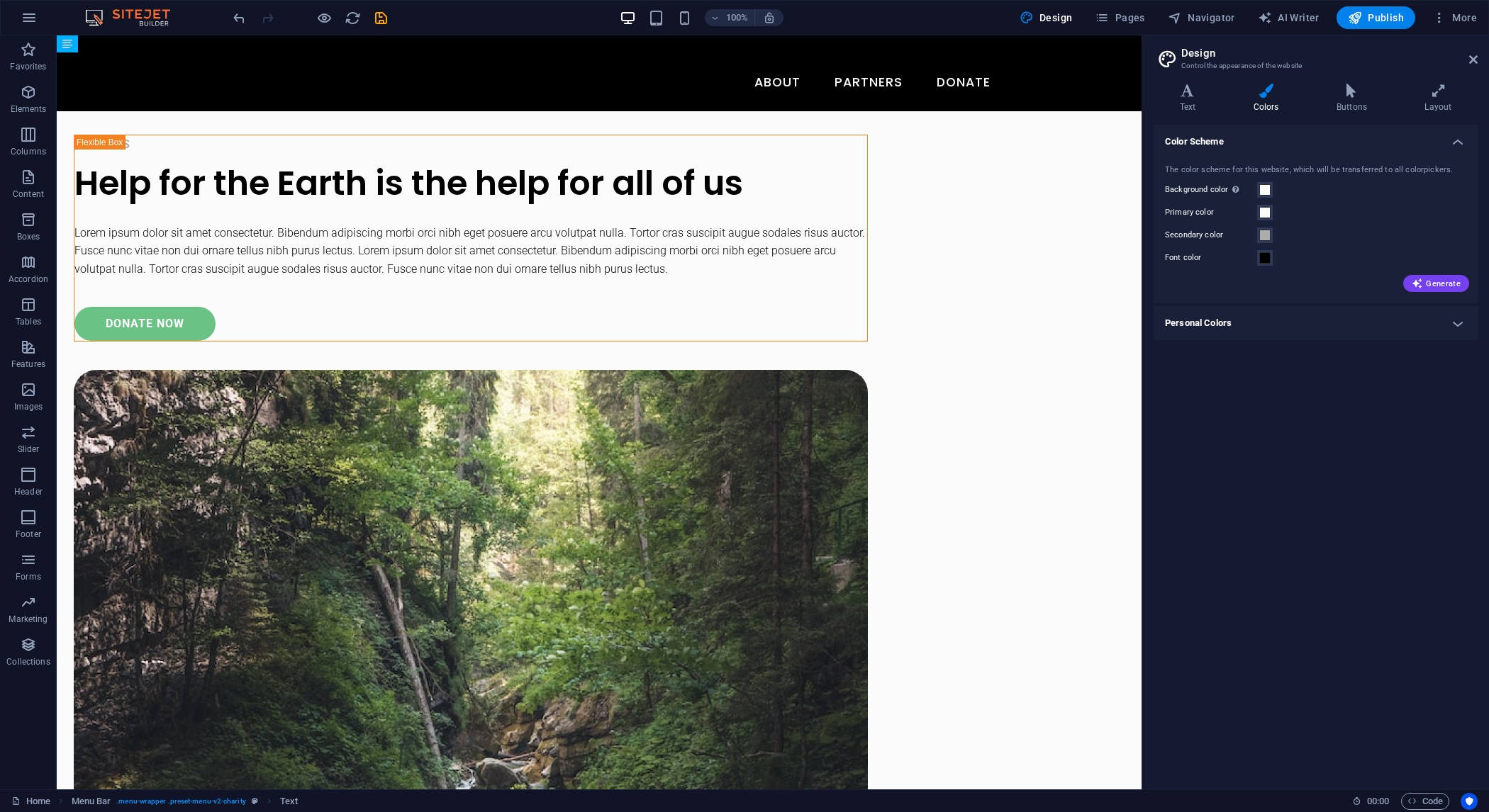
drag, startPoint x: 266, startPoint y: 94, endPoint x: 270, endPoint y: 67, distance: 27.3
click at [270, 67] on header "Menu New text element About Partners Donate New text element" at bounding box center [599, 73] width 828 height 76
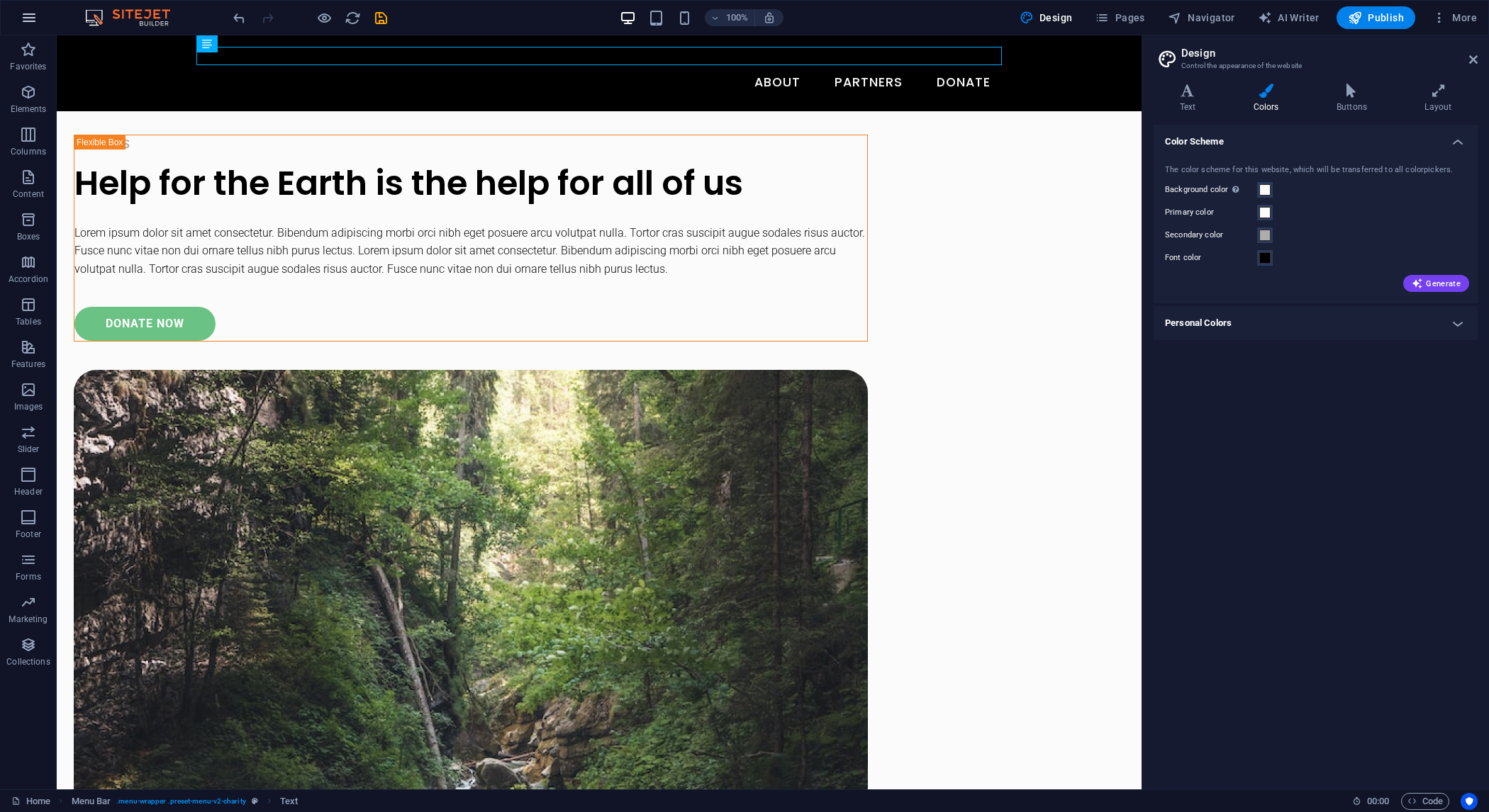
click at [42, 21] on button "button" at bounding box center [28, 17] width 34 height 34
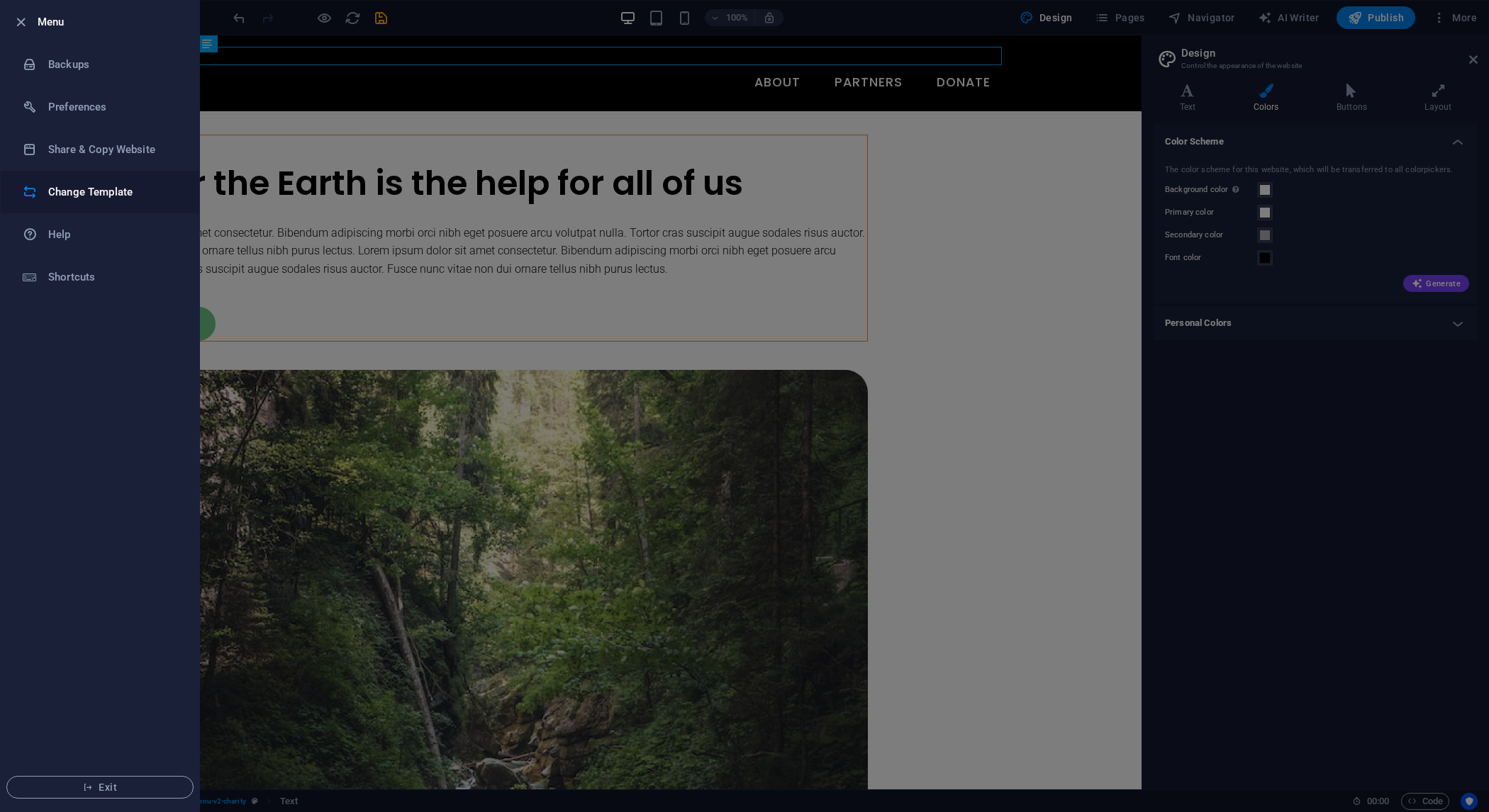
click at [116, 193] on h6 "Change Template" at bounding box center [113, 192] width 131 height 17
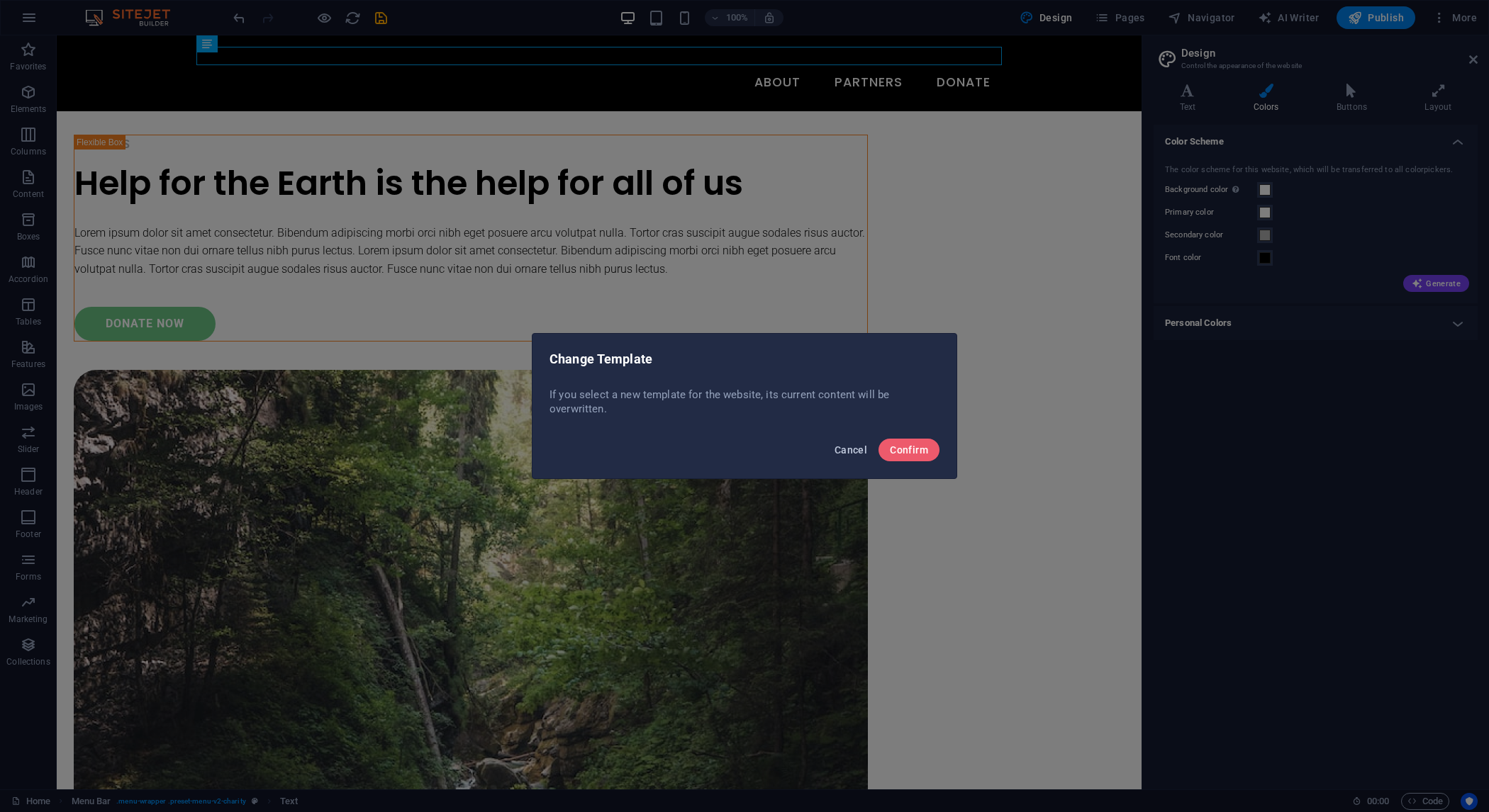
click at [854, 450] on span "Cancel" at bounding box center [851, 449] width 33 height 11
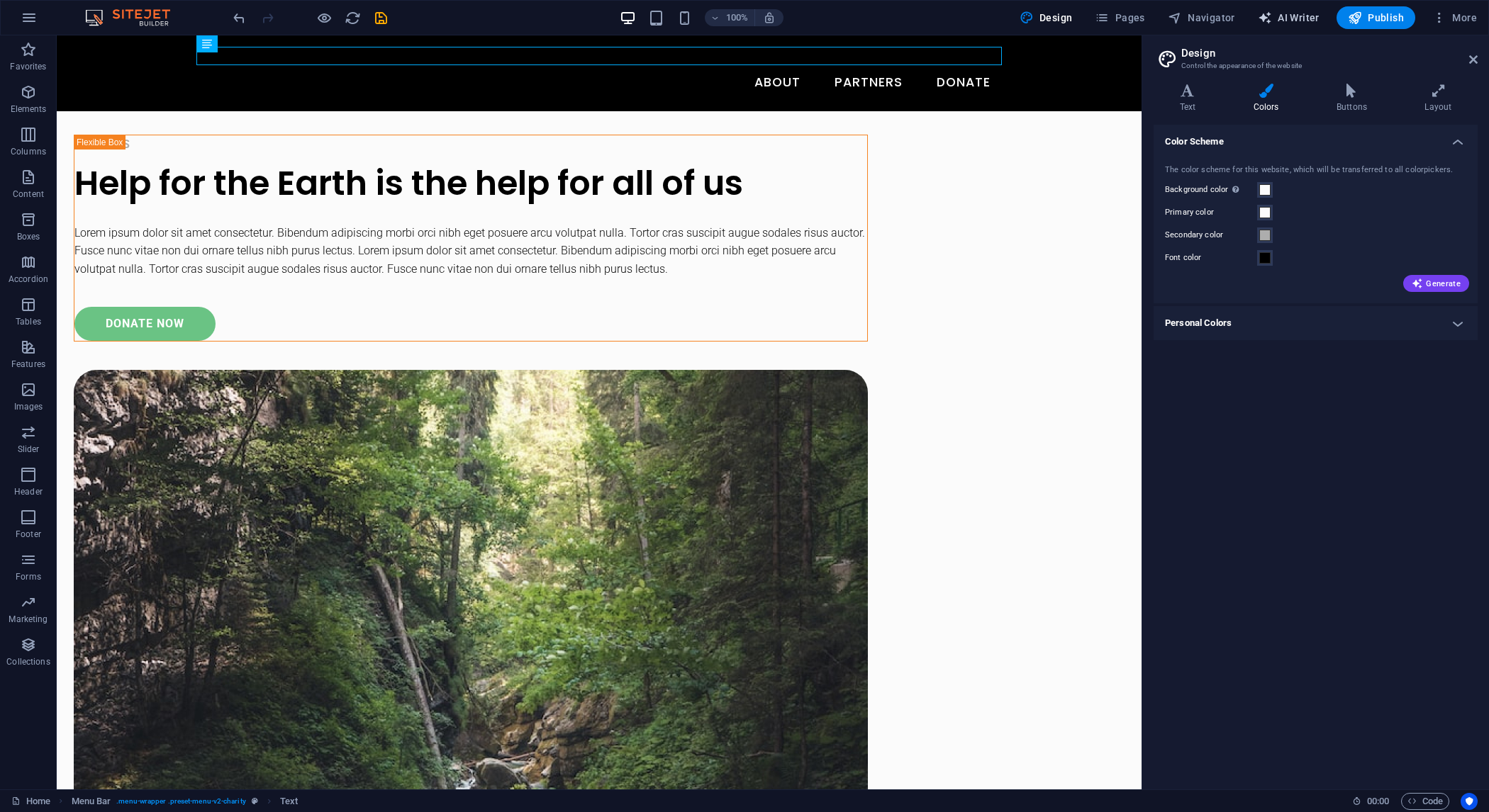
click at [1278, 13] on span "AI Writer" at bounding box center [1289, 17] width 61 height 14
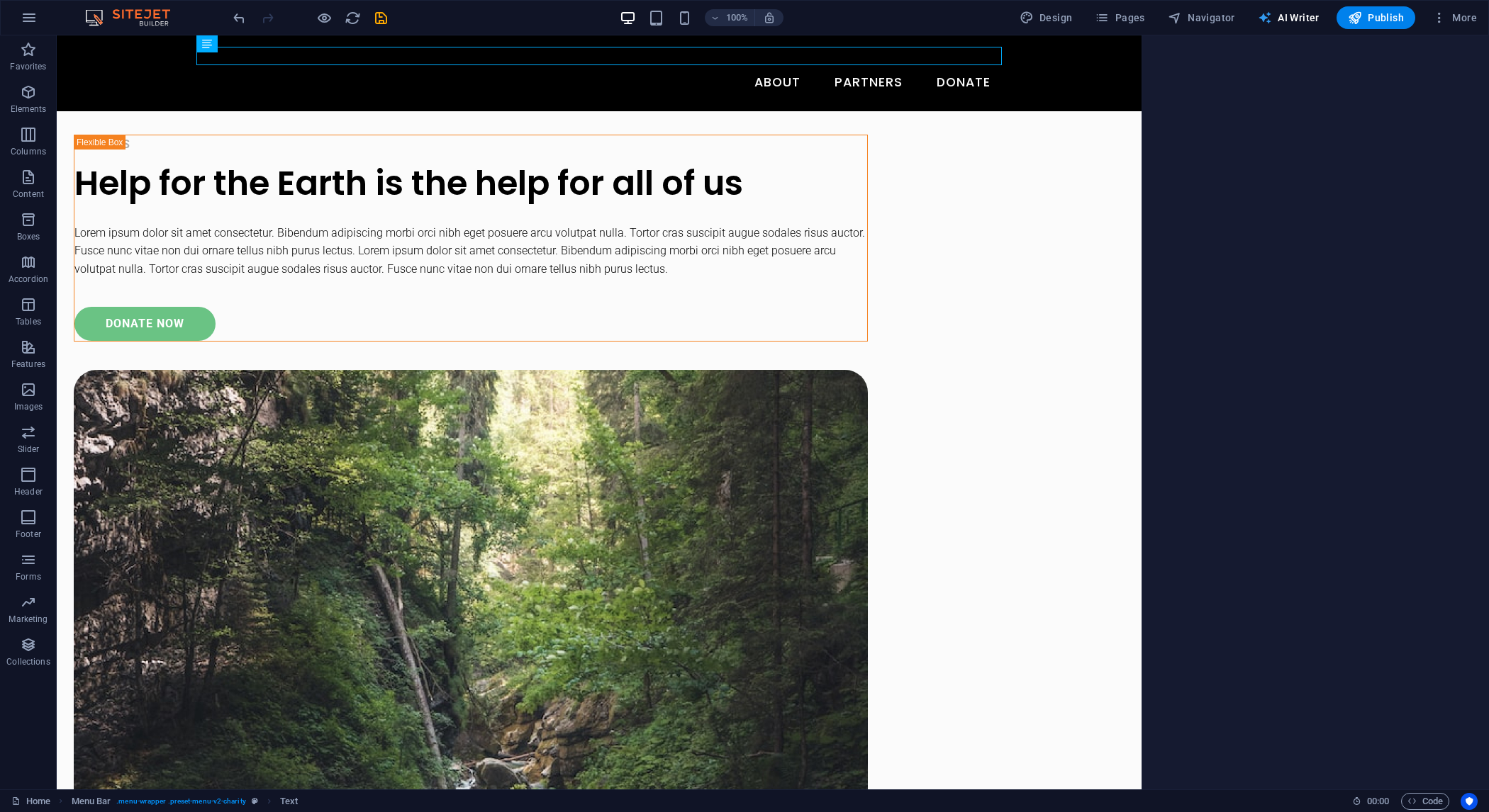
select select "English"
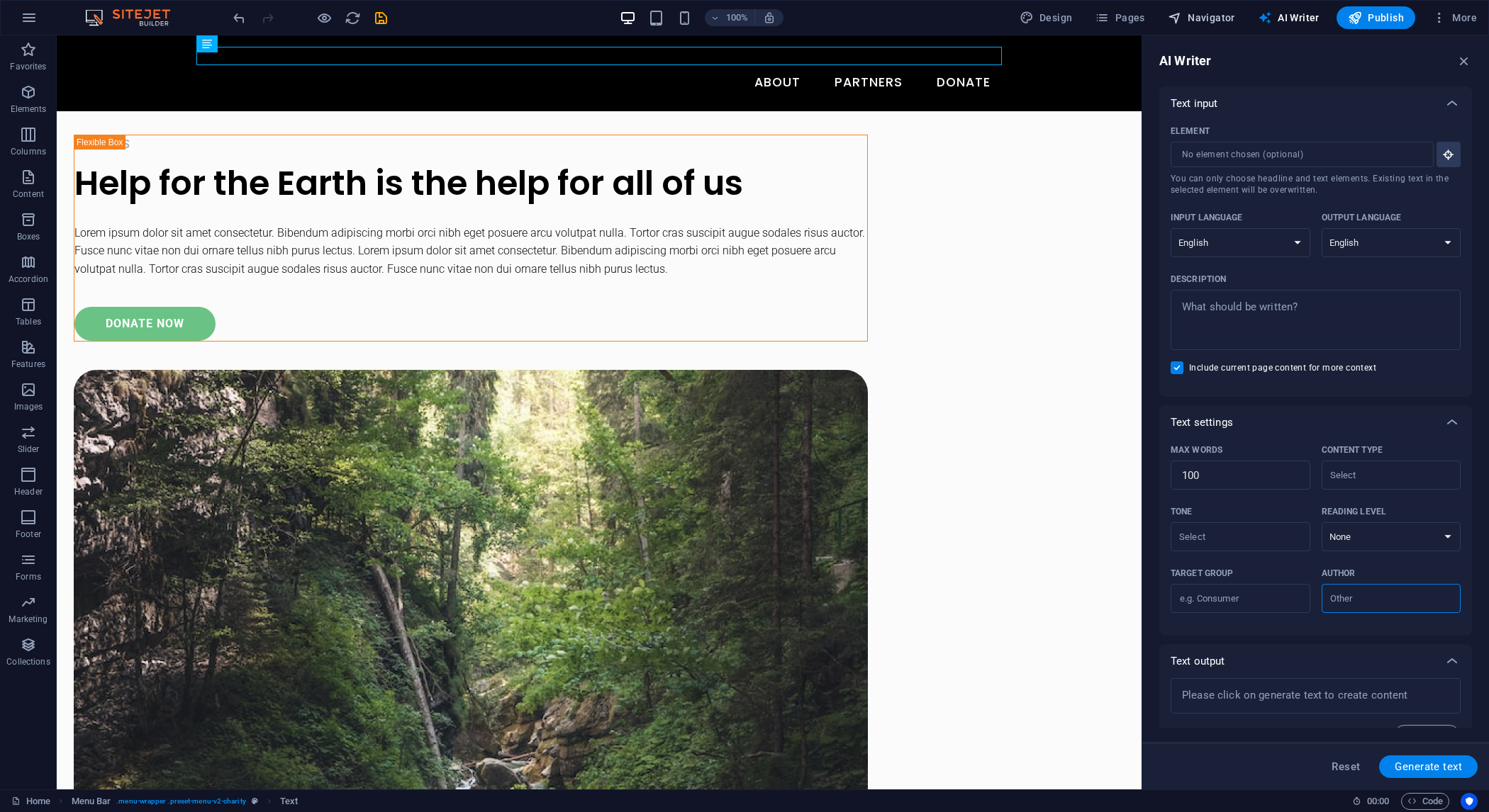
click at [1209, 15] on span "Navigator" at bounding box center [1202, 17] width 67 height 14
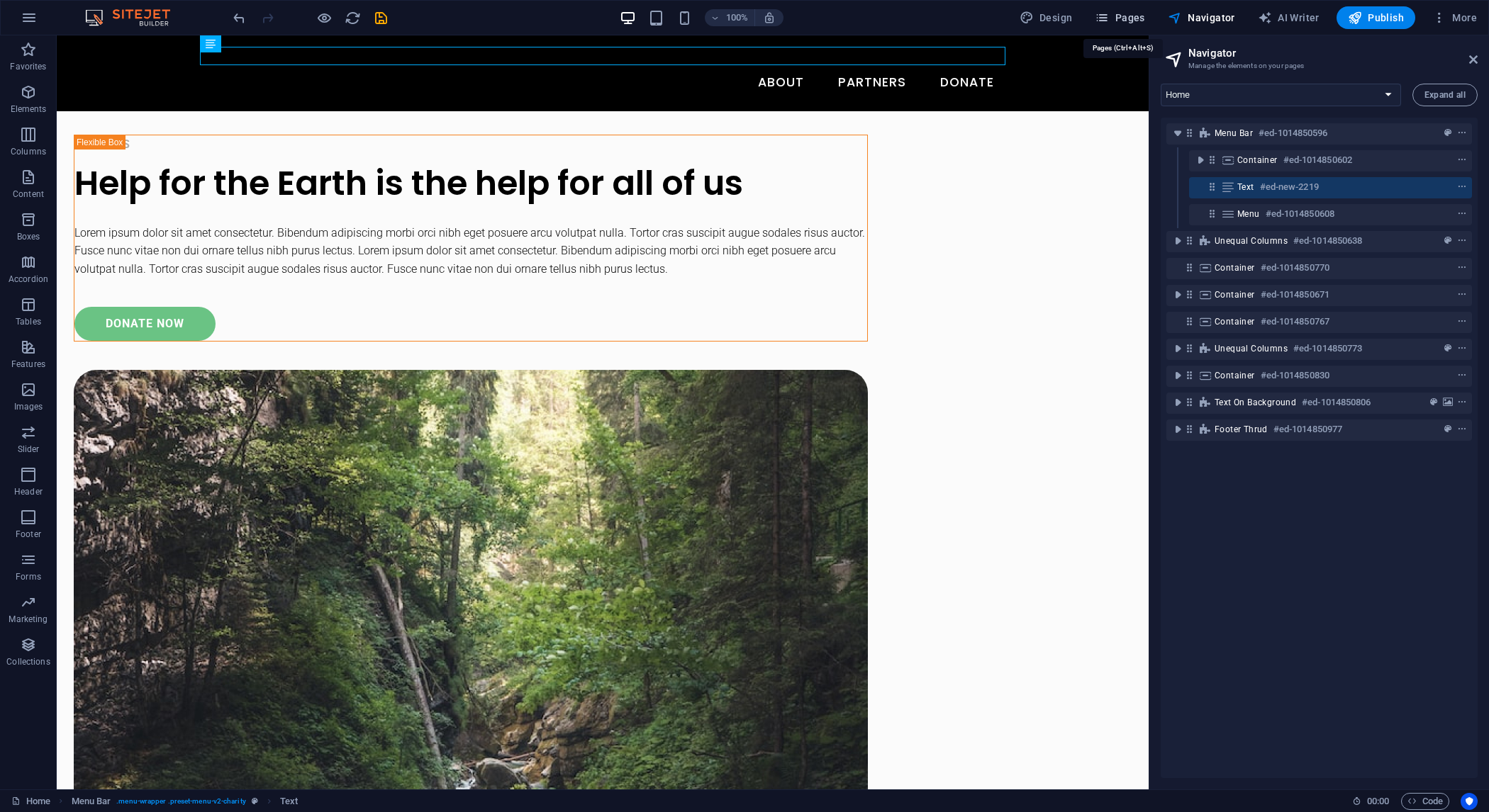
click at [1120, 23] on span "Pages" at bounding box center [1120, 17] width 49 height 14
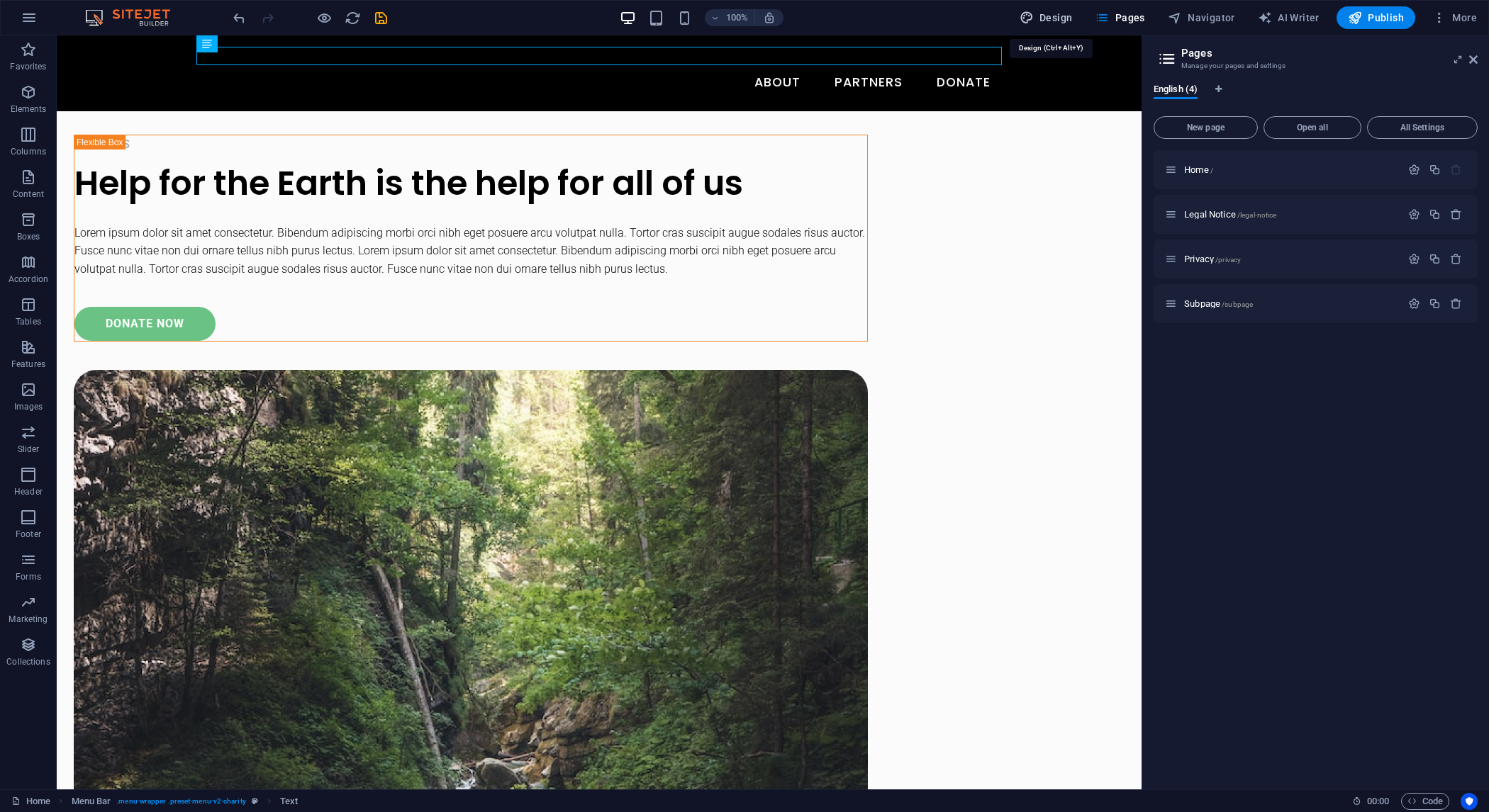
click at [1055, 21] on span "Design" at bounding box center [1046, 17] width 53 height 14
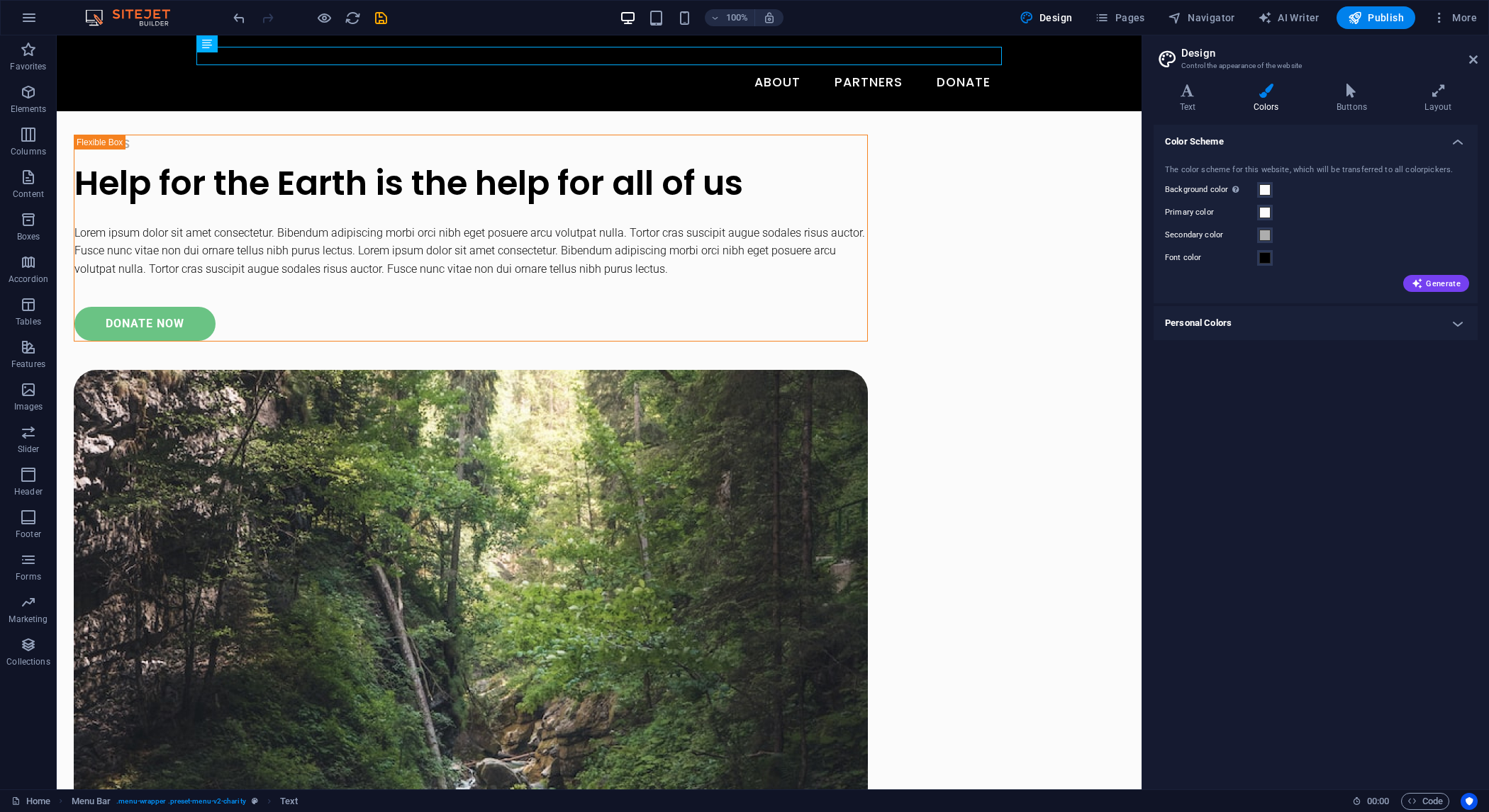
click at [1454, 322] on h4 "Personal Colors" at bounding box center [1316, 323] width 324 height 34
click at [1454, 322] on h4 "Personal Colors" at bounding box center [1316, 319] width 324 height 25
click at [1474, 18] on span "More" at bounding box center [1455, 17] width 45 height 14
click at [31, 801] on div at bounding box center [744, 406] width 1489 height 812
click at [31, 800] on link "Home" at bounding box center [31, 802] width 39 height 17
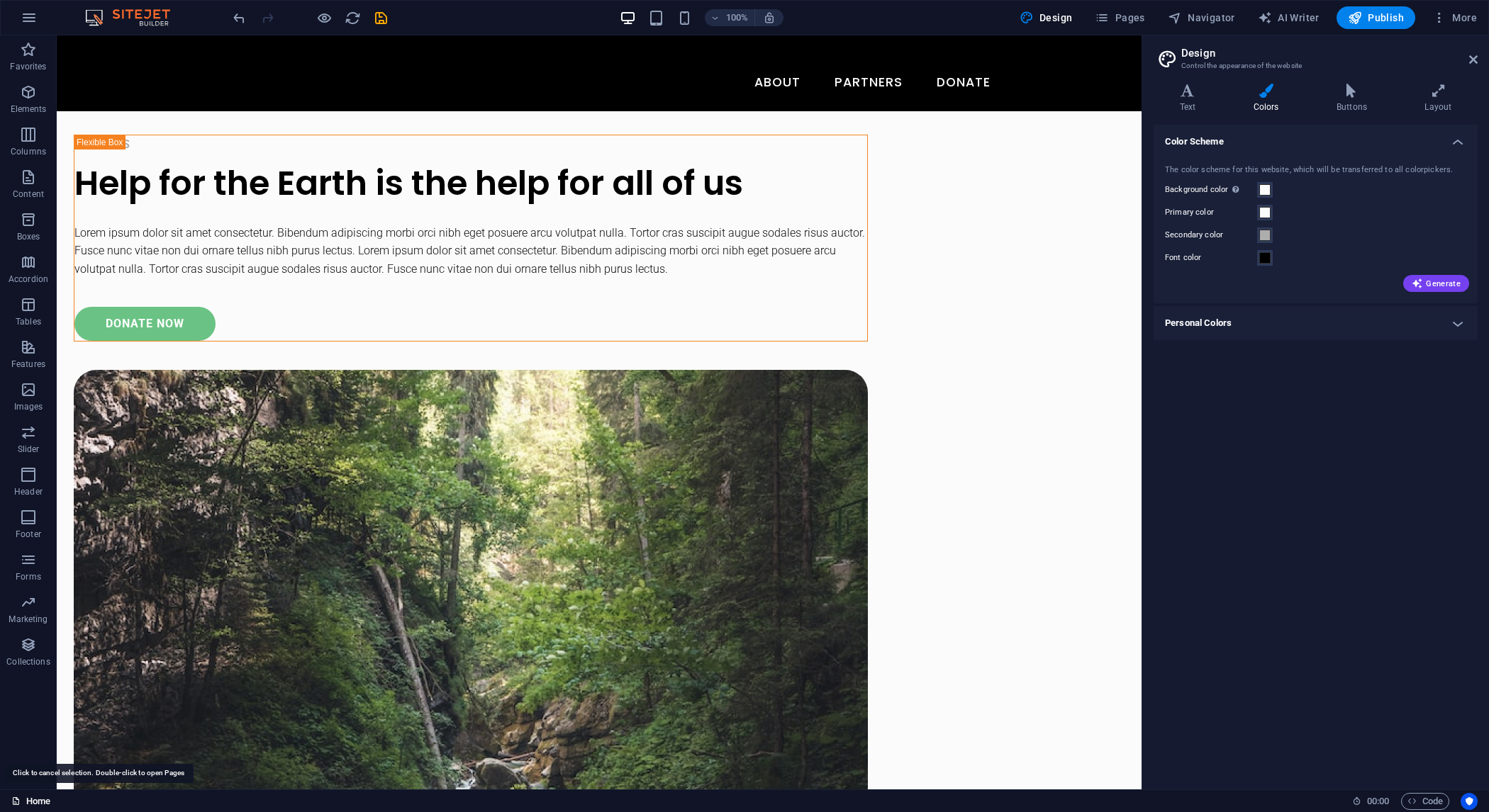
click at [36, 799] on link "Home" at bounding box center [31, 802] width 39 height 17
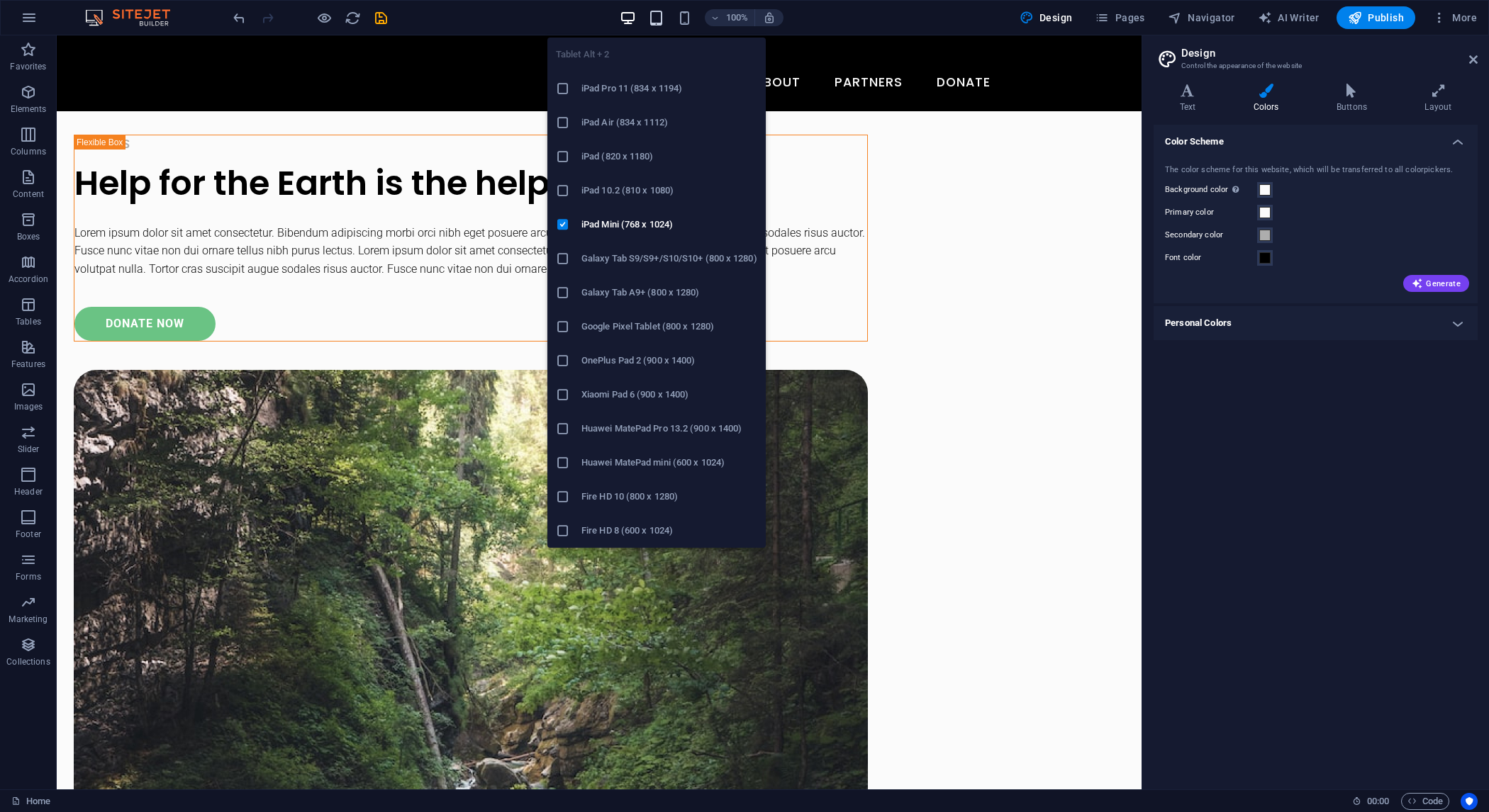
click at [662, 16] on icon "button" at bounding box center [656, 18] width 16 height 16
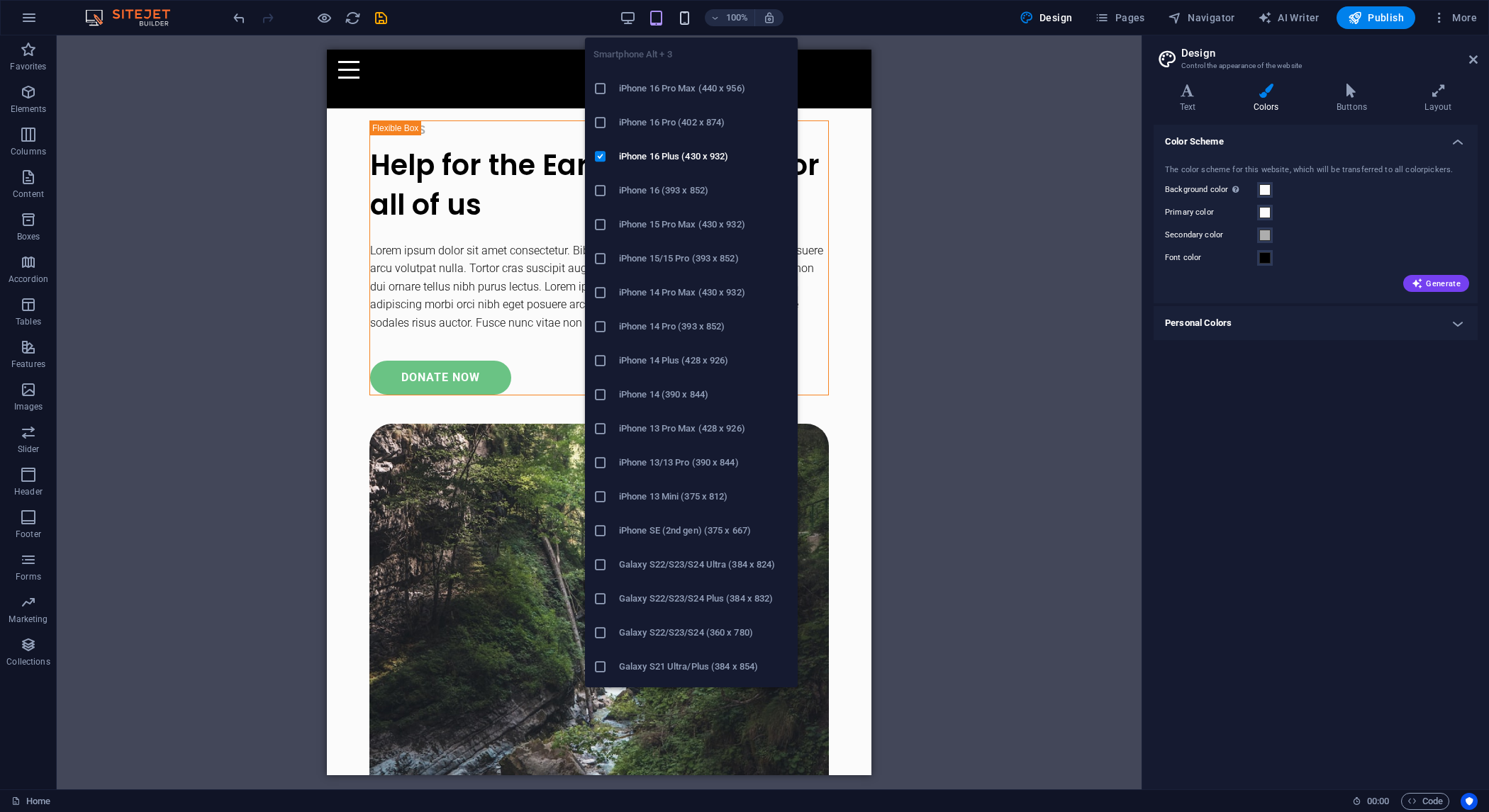
click at [683, 15] on icon "button" at bounding box center [685, 18] width 16 height 16
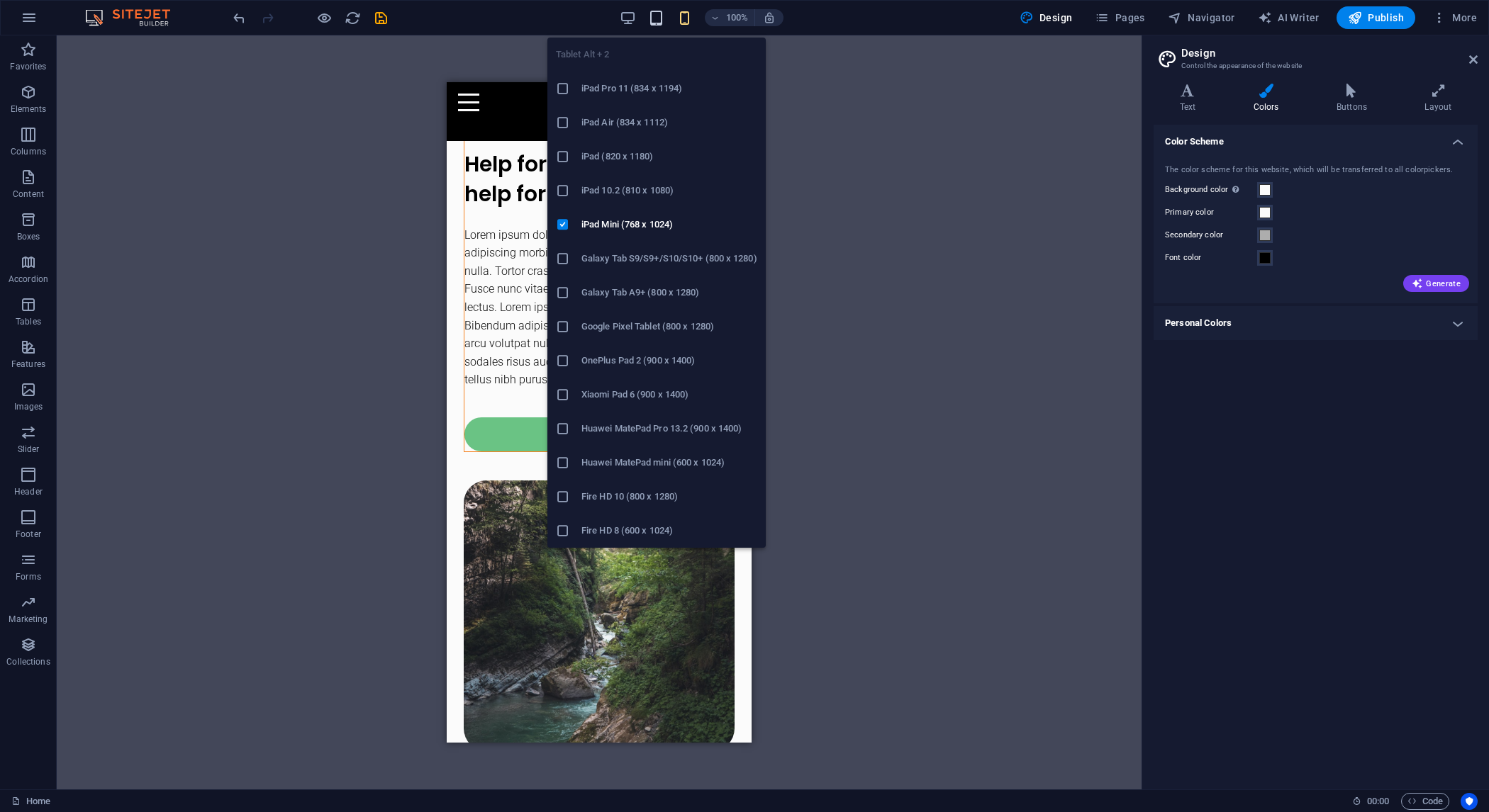
click at [659, 14] on icon "button" at bounding box center [656, 18] width 16 height 16
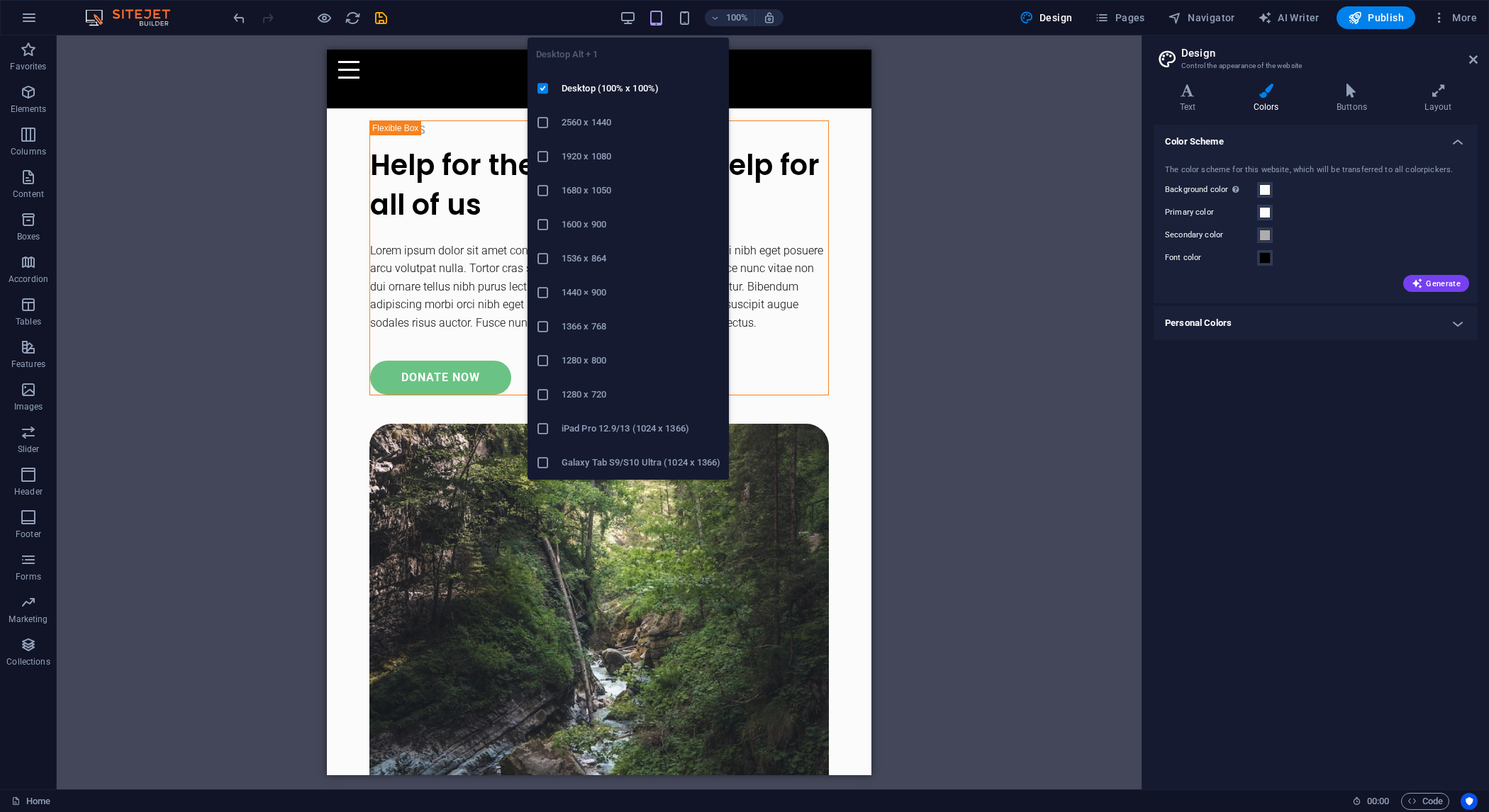
drag, startPoint x: 630, startPoint y: 15, endPoint x: 511, endPoint y: 18, distance: 119.0
click at [630, 14] on icon "button" at bounding box center [628, 18] width 16 height 16
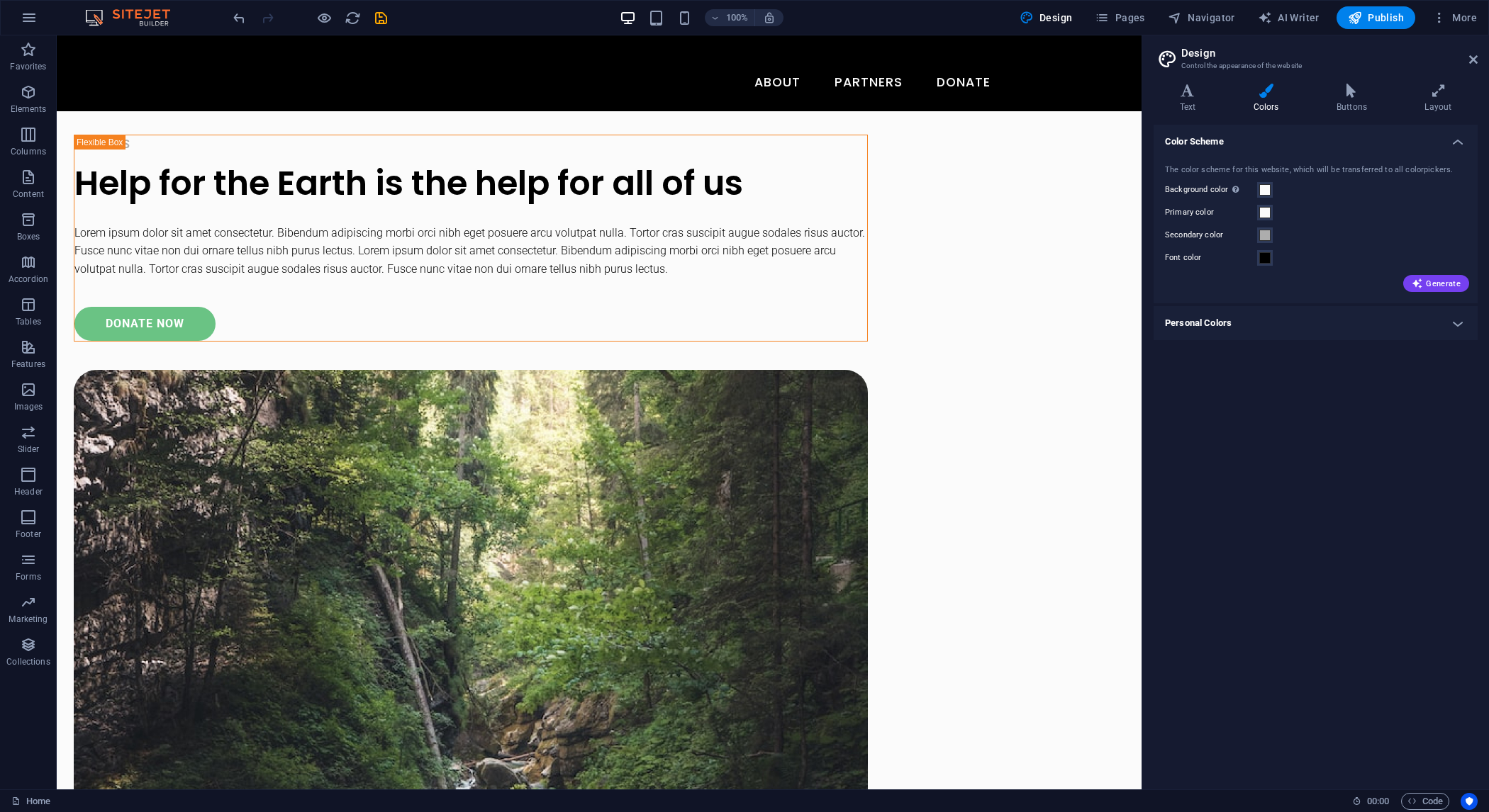
click at [138, 10] on img at bounding box center [135, 17] width 106 height 17
click at [1460, 18] on span "More" at bounding box center [1455, 17] width 45 height 14
click at [1417, 56] on h6 "Website Settings" at bounding box center [1425, 55] width 85 height 17
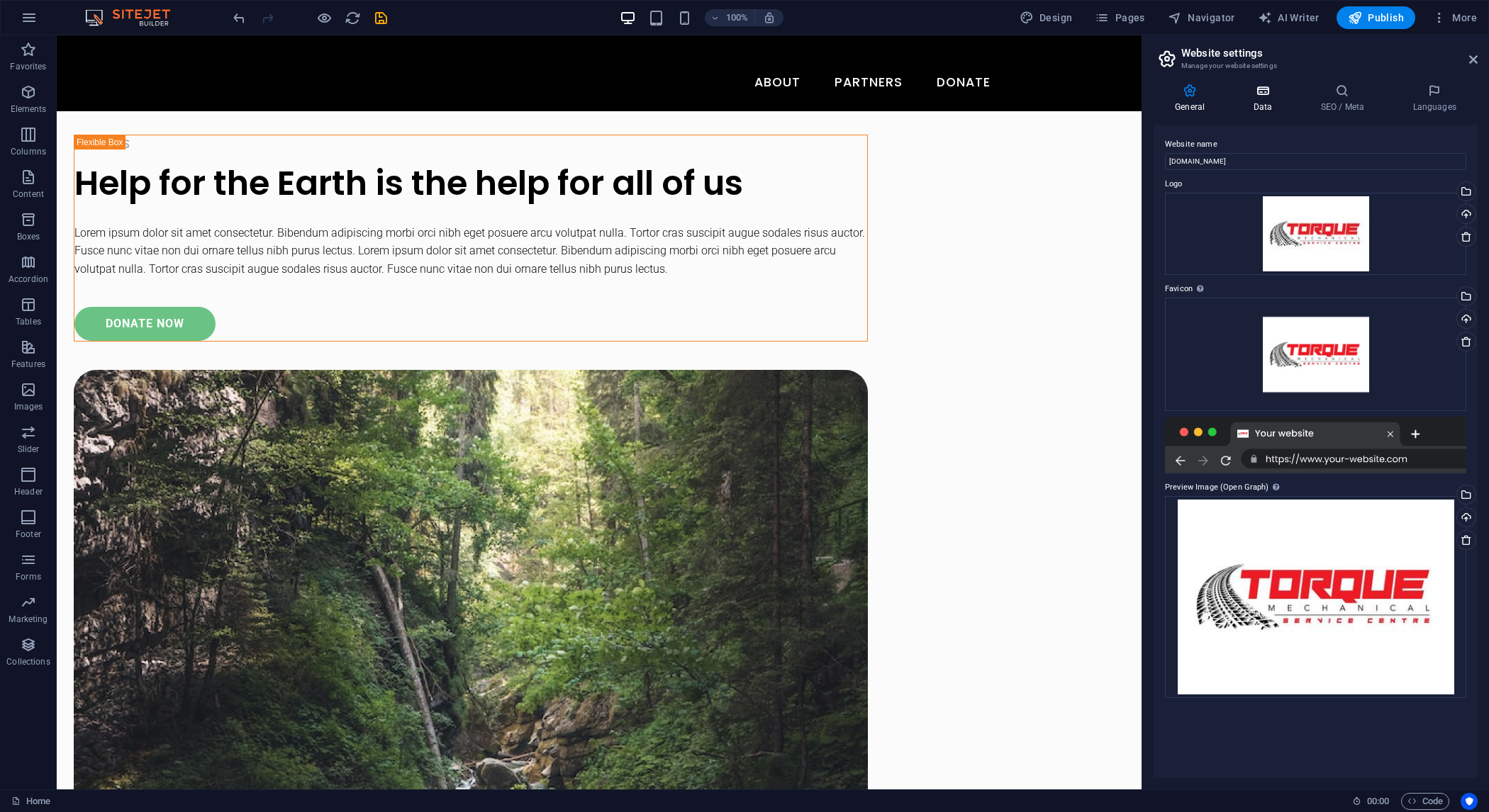
click at [1266, 103] on h4 "Data" at bounding box center [1266, 99] width 67 height 30
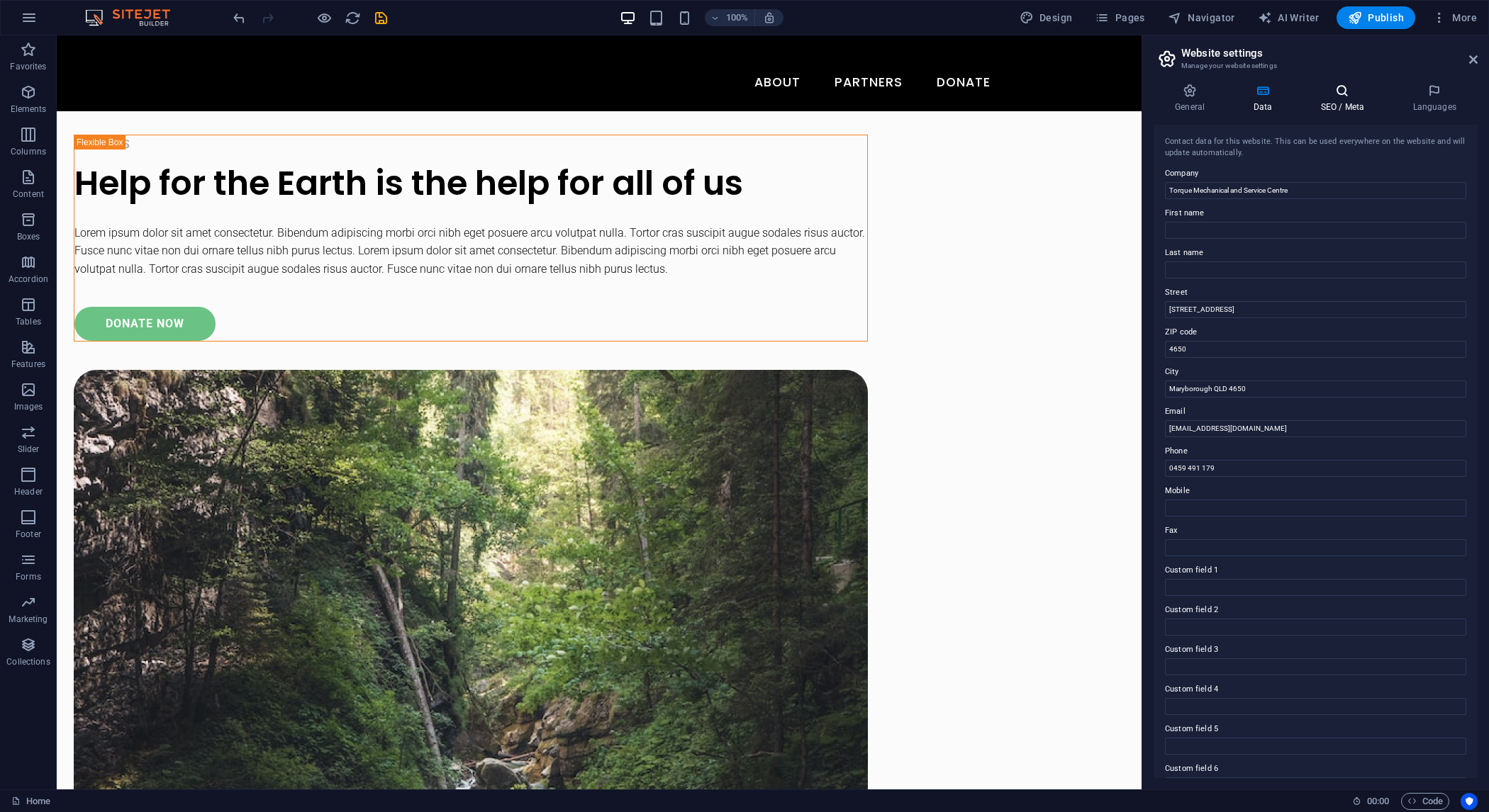
click at [1357, 91] on icon at bounding box center [1342, 91] width 86 height 14
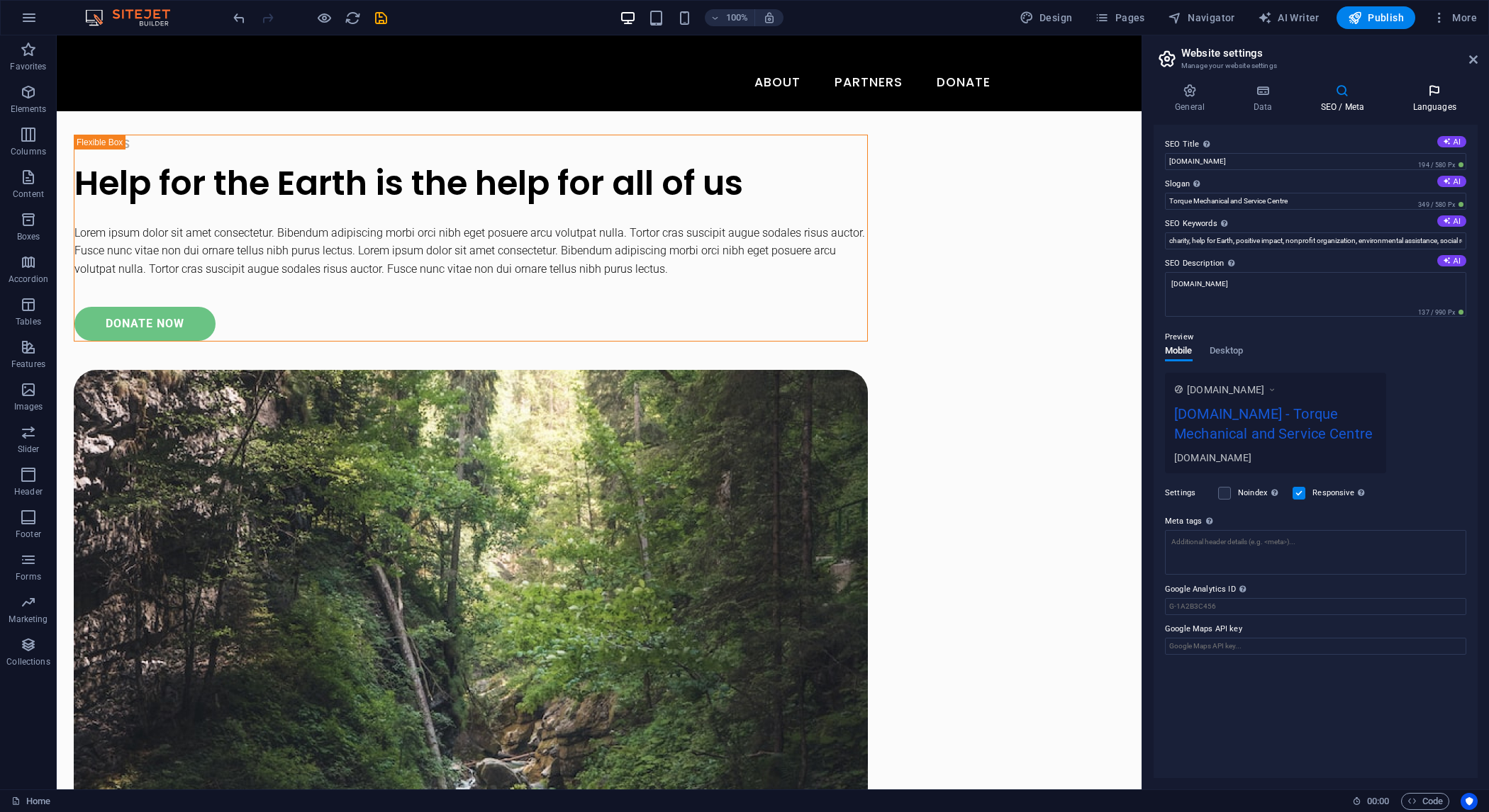
click at [1446, 105] on h4 "Languages" at bounding box center [1434, 99] width 86 height 30
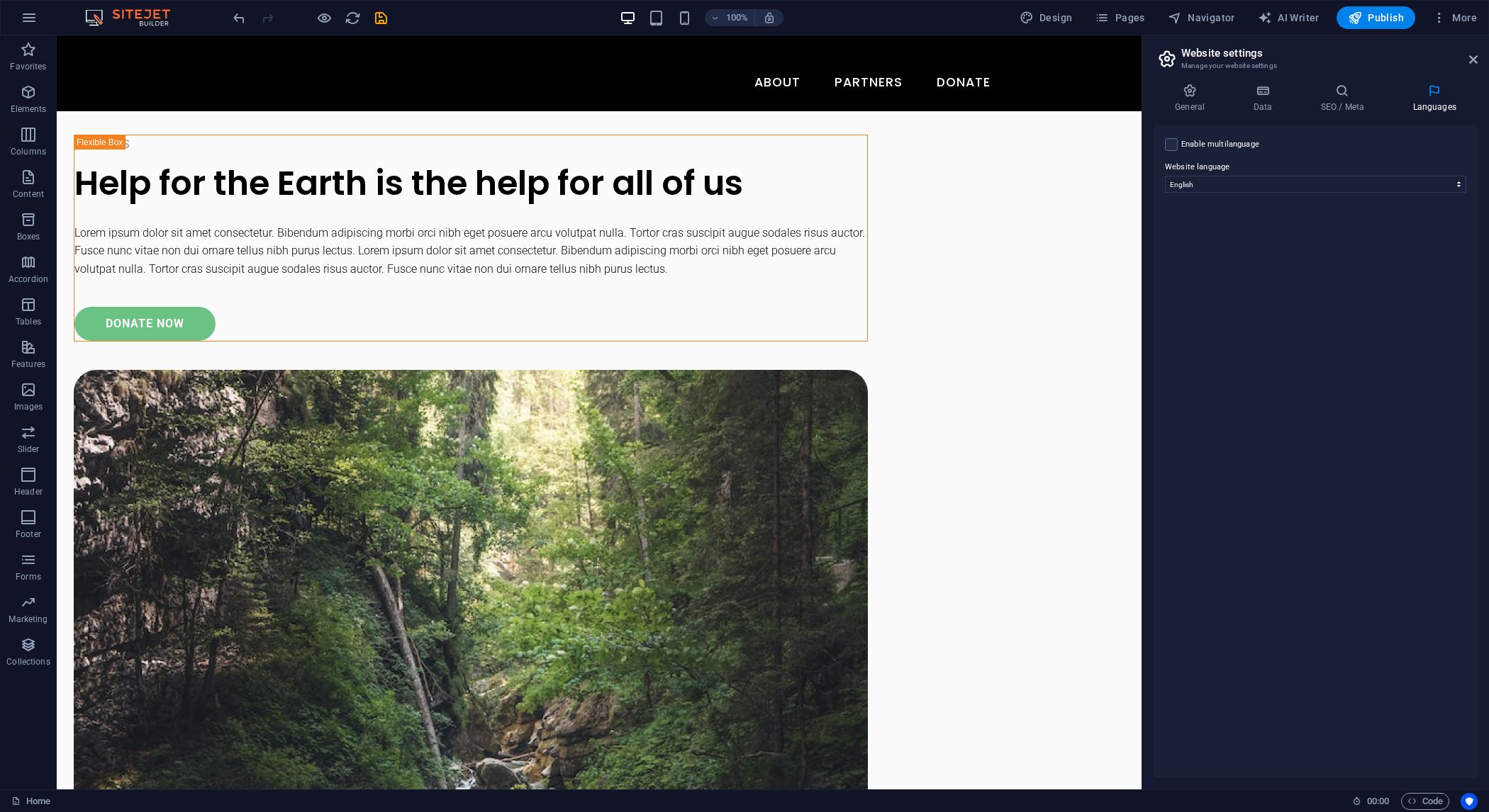
click at [1481, 60] on aside "Website settings Manage your website settings General Data SEO / Meta Languages…" at bounding box center [1316, 412] width 348 height 754
click at [1475, 59] on icon at bounding box center [1473, 59] width 8 height 11
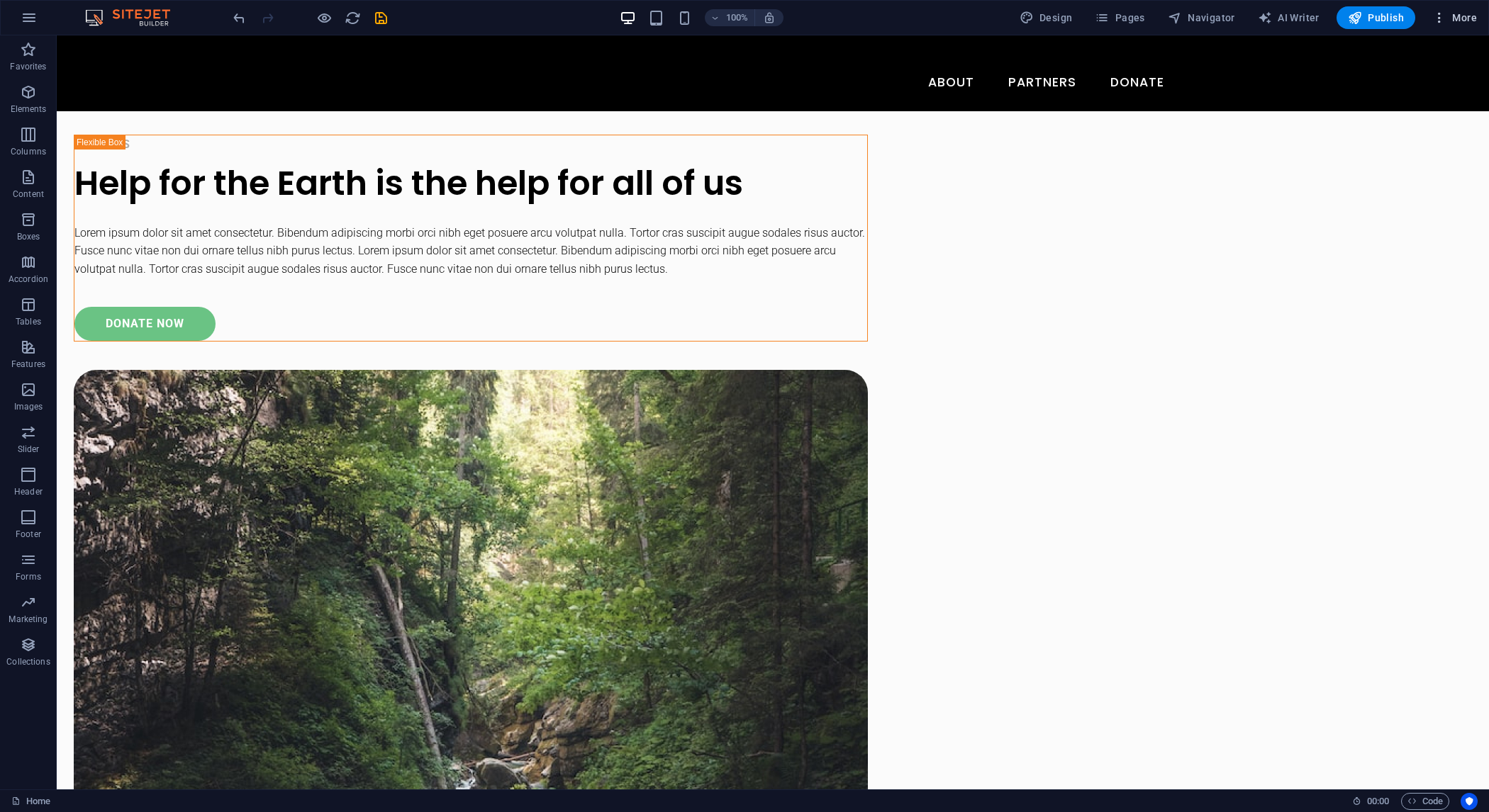
click at [1438, 21] on icon "button" at bounding box center [1440, 17] width 14 height 14
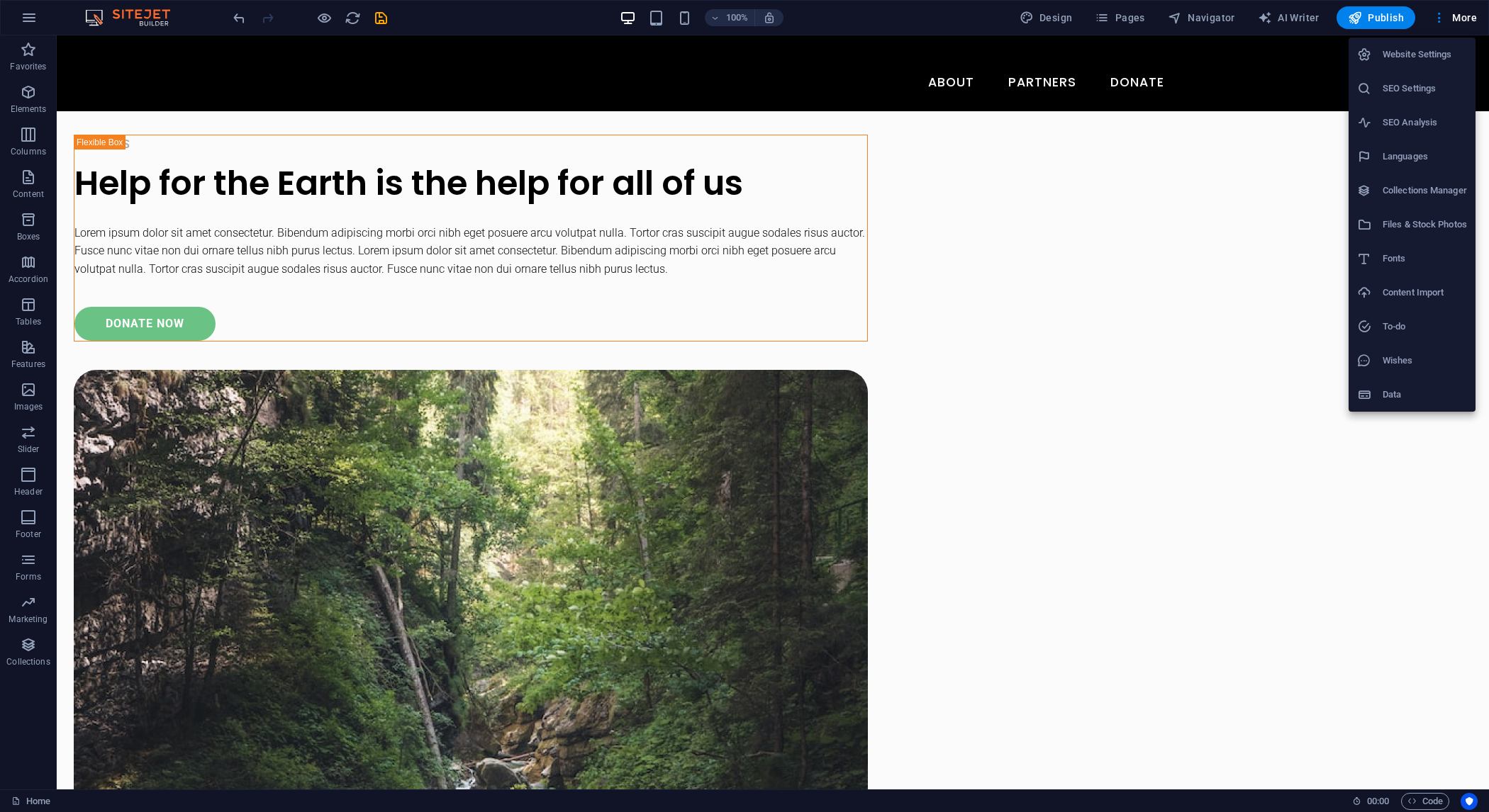
drag, startPoint x: 1432, startPoint y: 291, endPoint x: 1407, endPoint y: 103, distance: 189.7
click at [1410, 107] on ul "Website Settings SEO Settings SEO Analysis Languages Collections Manager Files …" at bounding box center [1412, 225] width 127 height 375
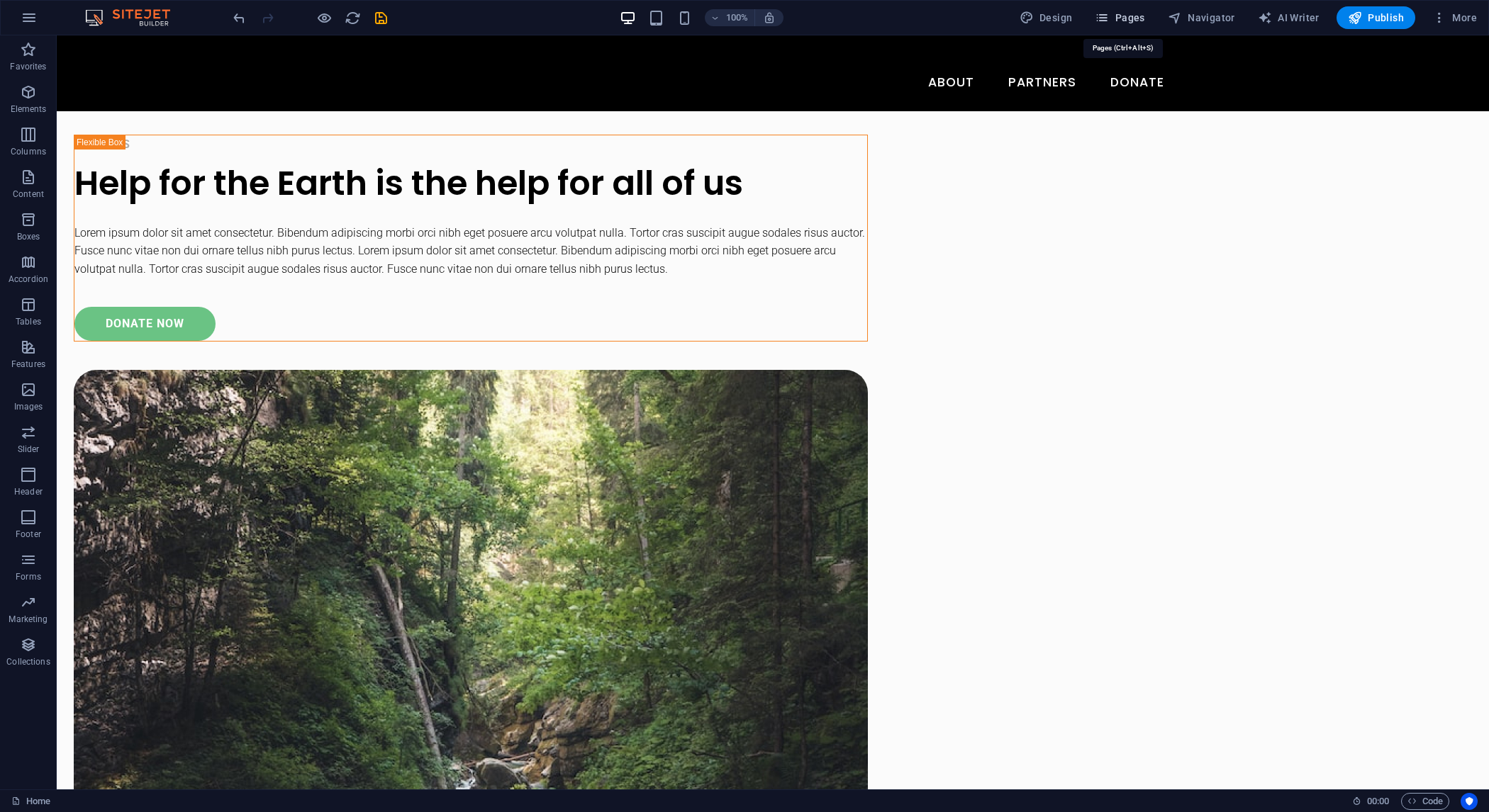
click at [1120, 24] on span "Pages" at bounding box center [1120, 17] width 49 height 14
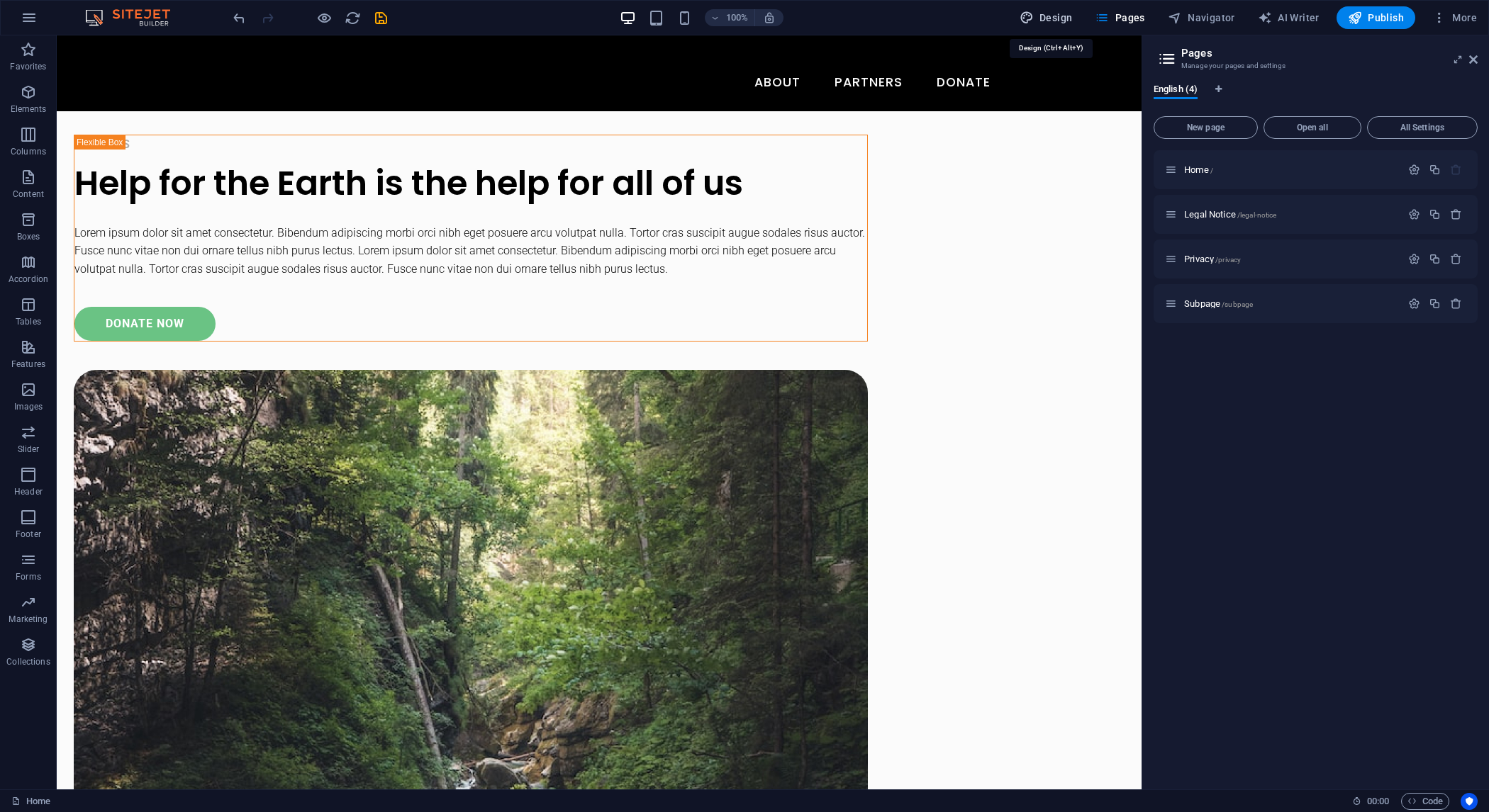
click at [1043, 20] on span "Design" at bounding box center [1046, 17] width 53 height 14
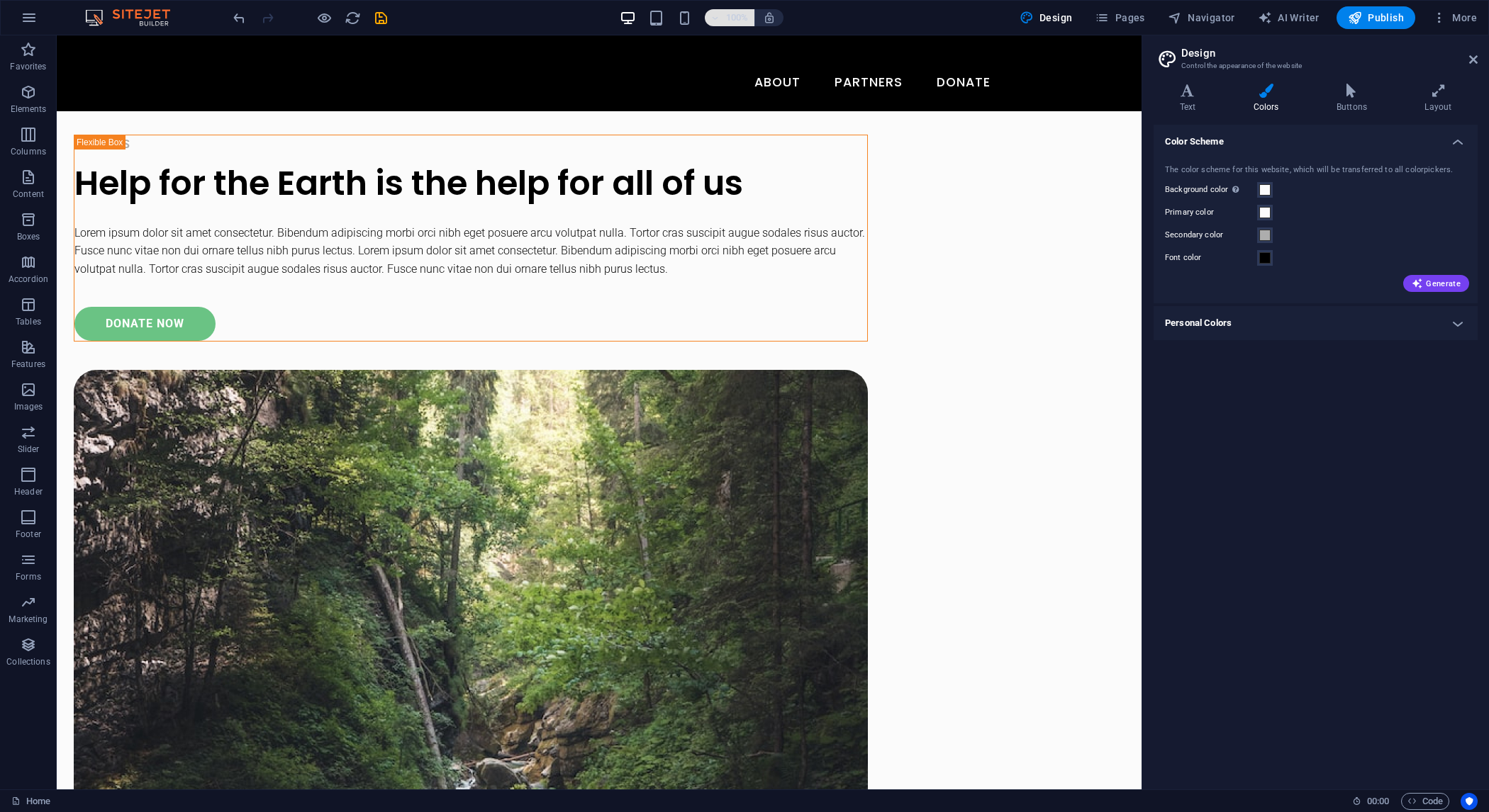
click at [715, 19] on icon "button" at bounding box center [715, 18] width 10 height 9
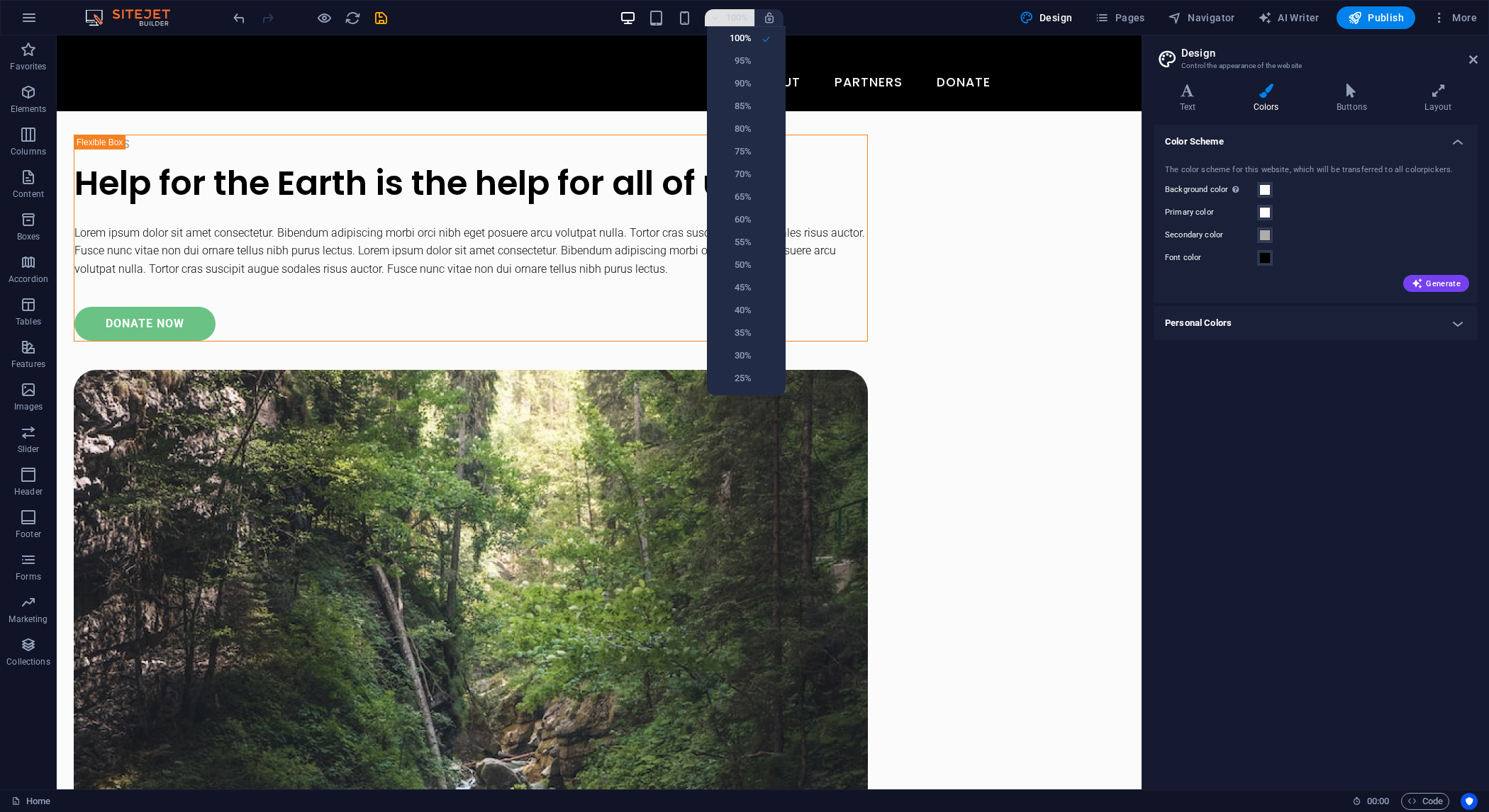
click at [716, 19] on div at bounding box center [744, 406] width 1489 height 812
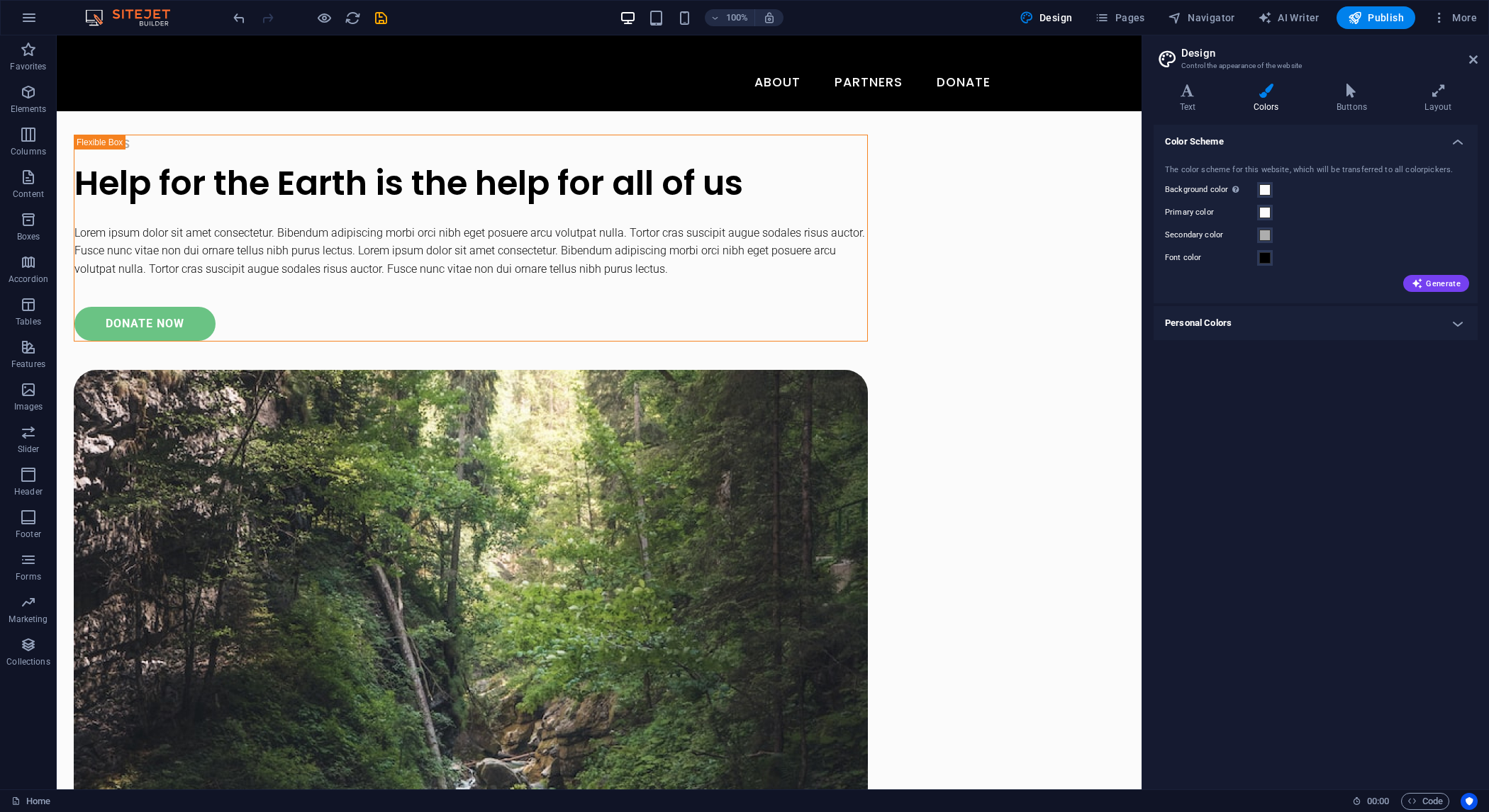
click at [158, 16] on img at bounding box center [135, 17] width 106 height 17
click at [121, 16] on img at bounding box center [135, 17] width 106 height 17
click at [28, 10] on icon "button" at bounding box center [28, 17] width 17 height 17
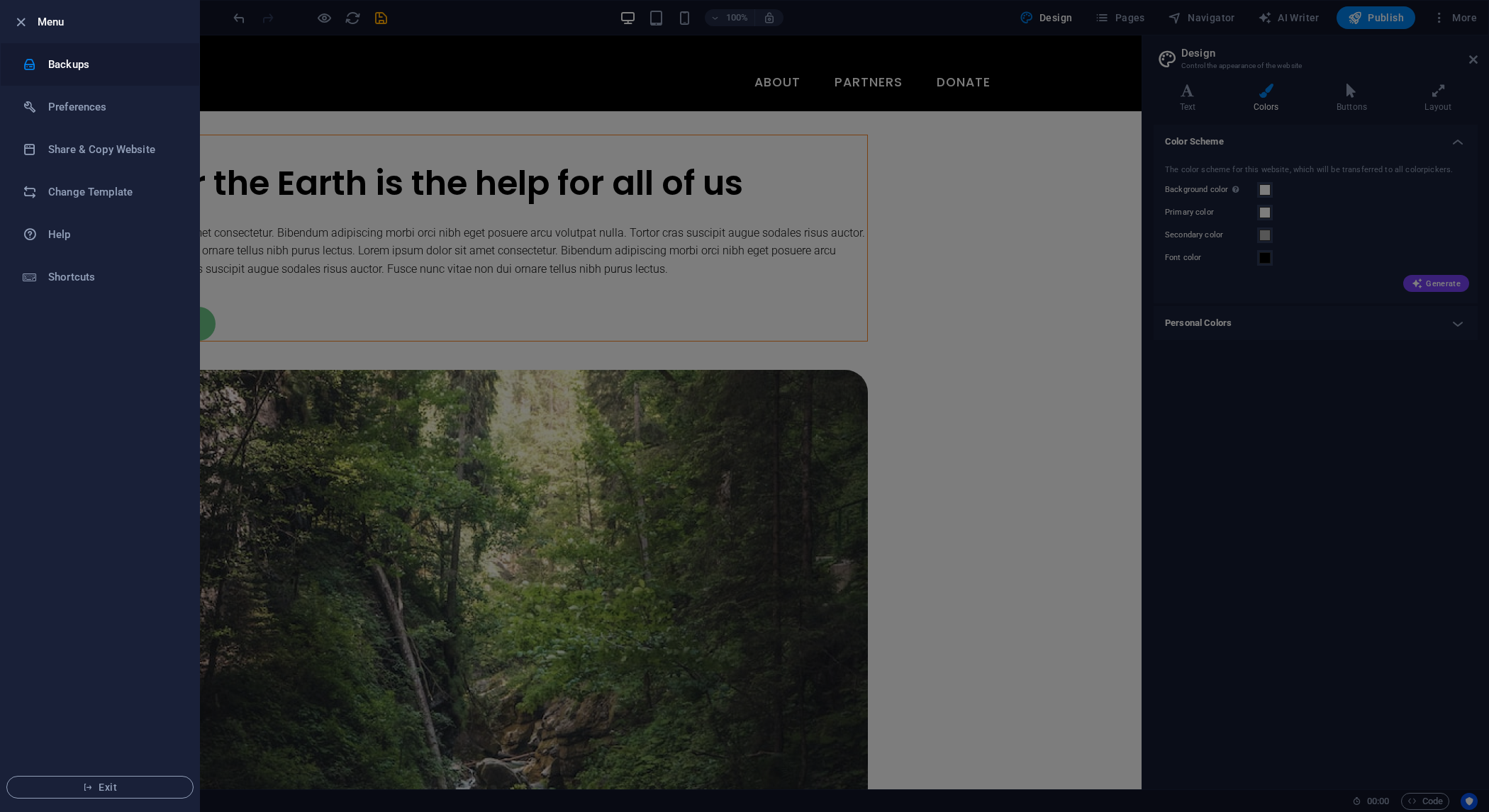
click at [113, 66] on h6 "Backups" at bounding box center [113, 64] width 131 height 17
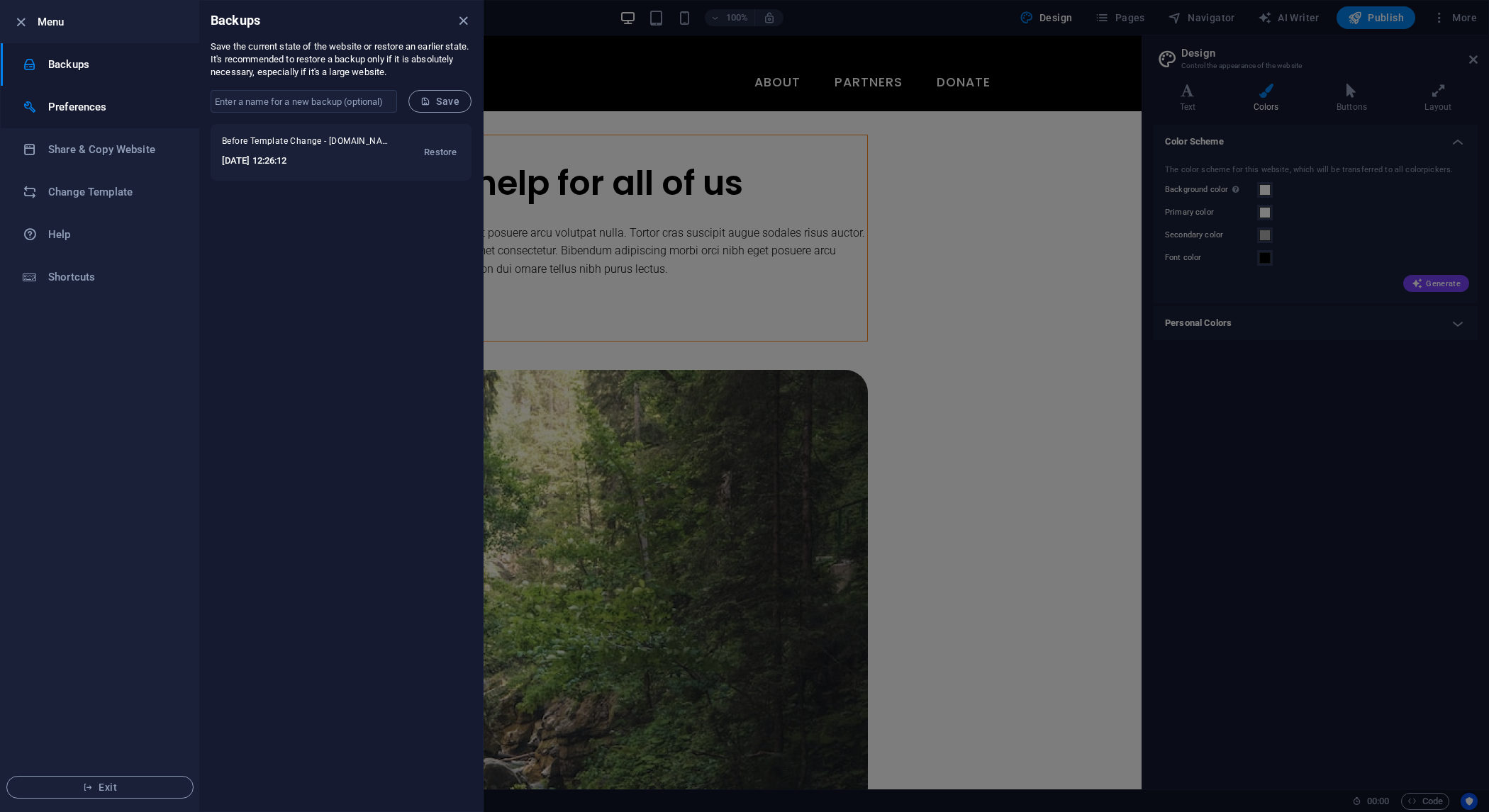
click at [136, 103] on h6 "Preferences" at bounding box center [113, 107] width 131 height 17
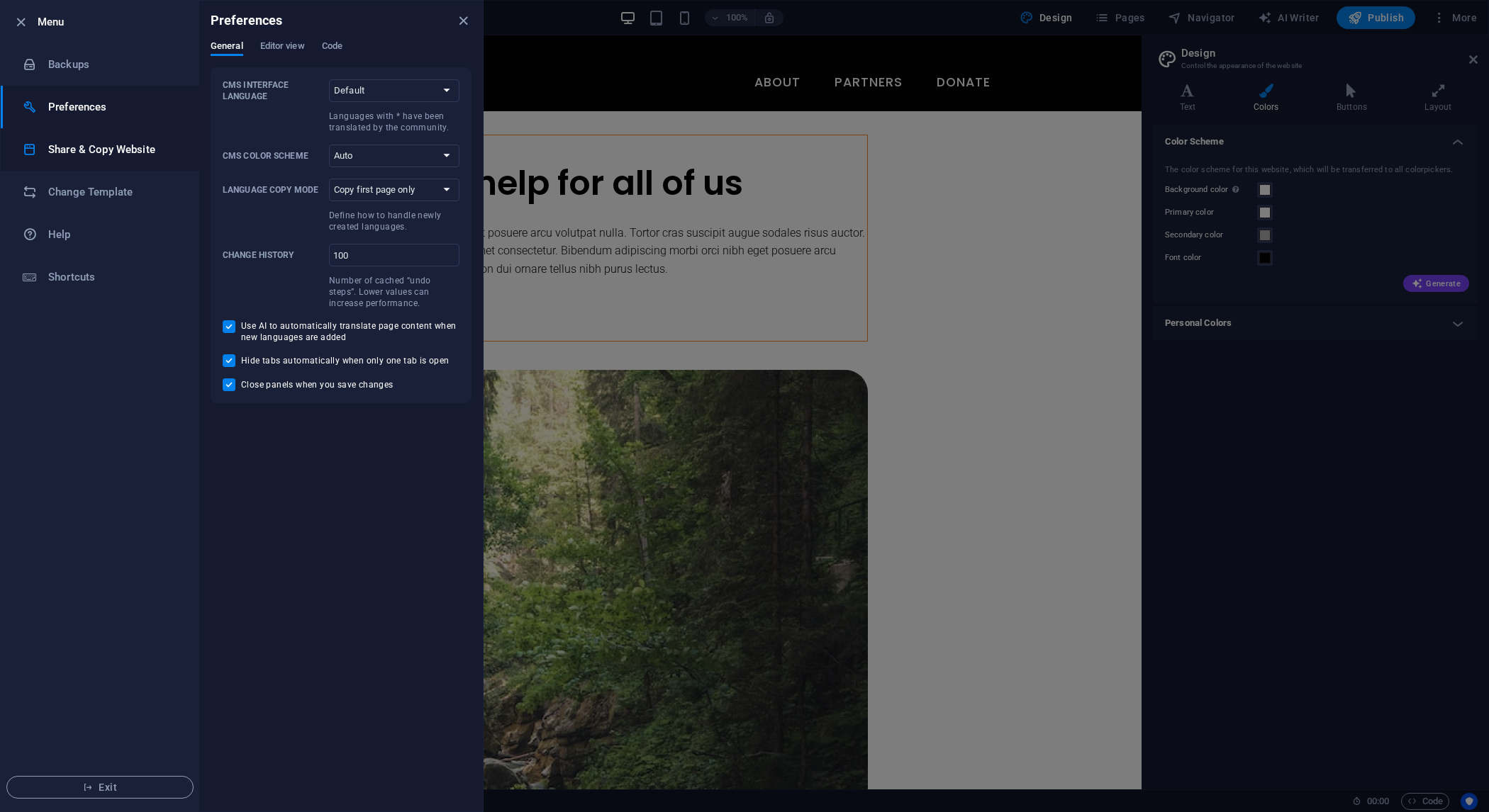
click at [156, 160] on li "Share & Copy Website" at bounding box center [100, 149] width 199 height 43
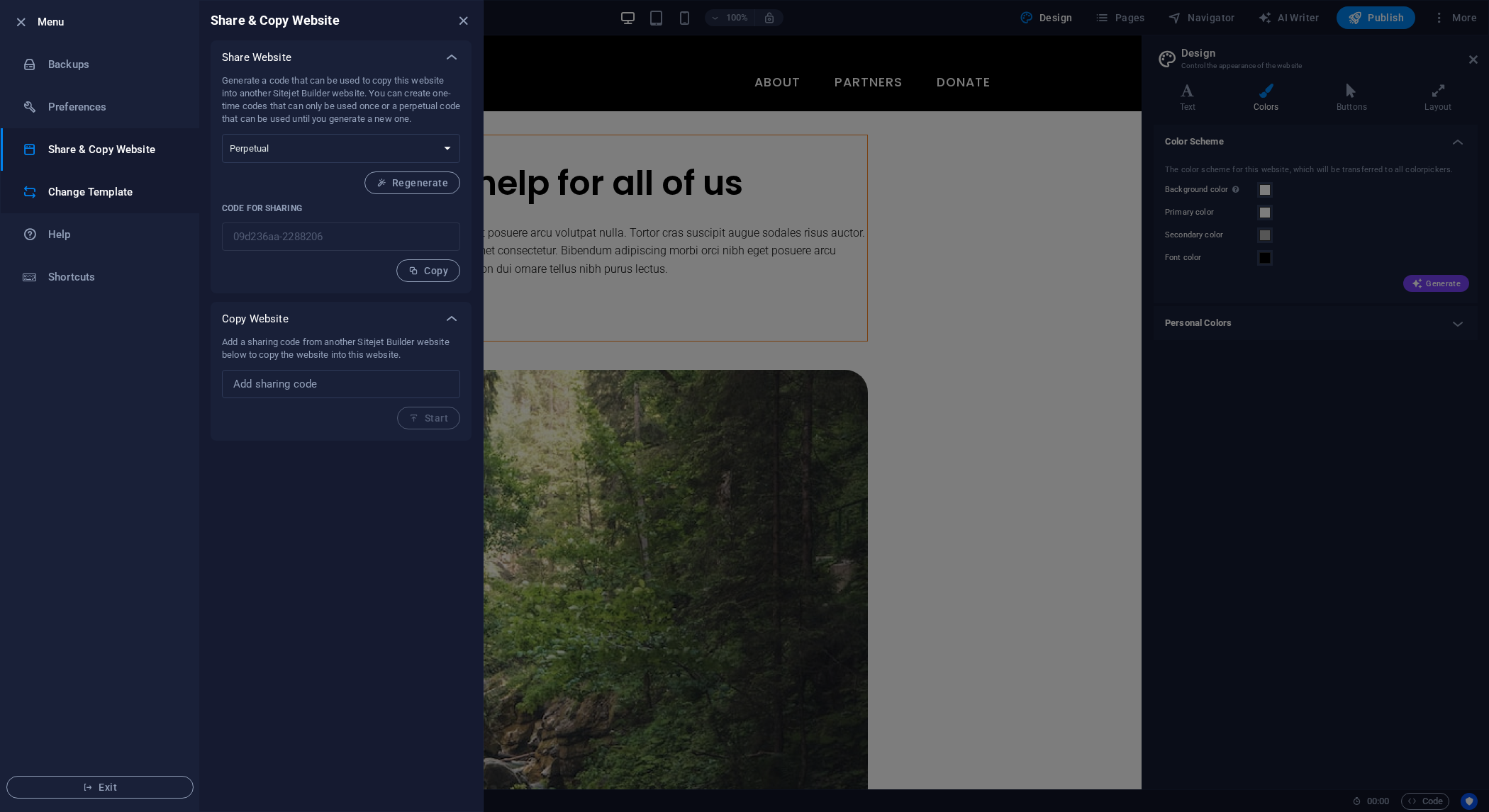
click at [114, 198] on h6 "Change Template" at bounding box center [113, 192] width 131 height 17
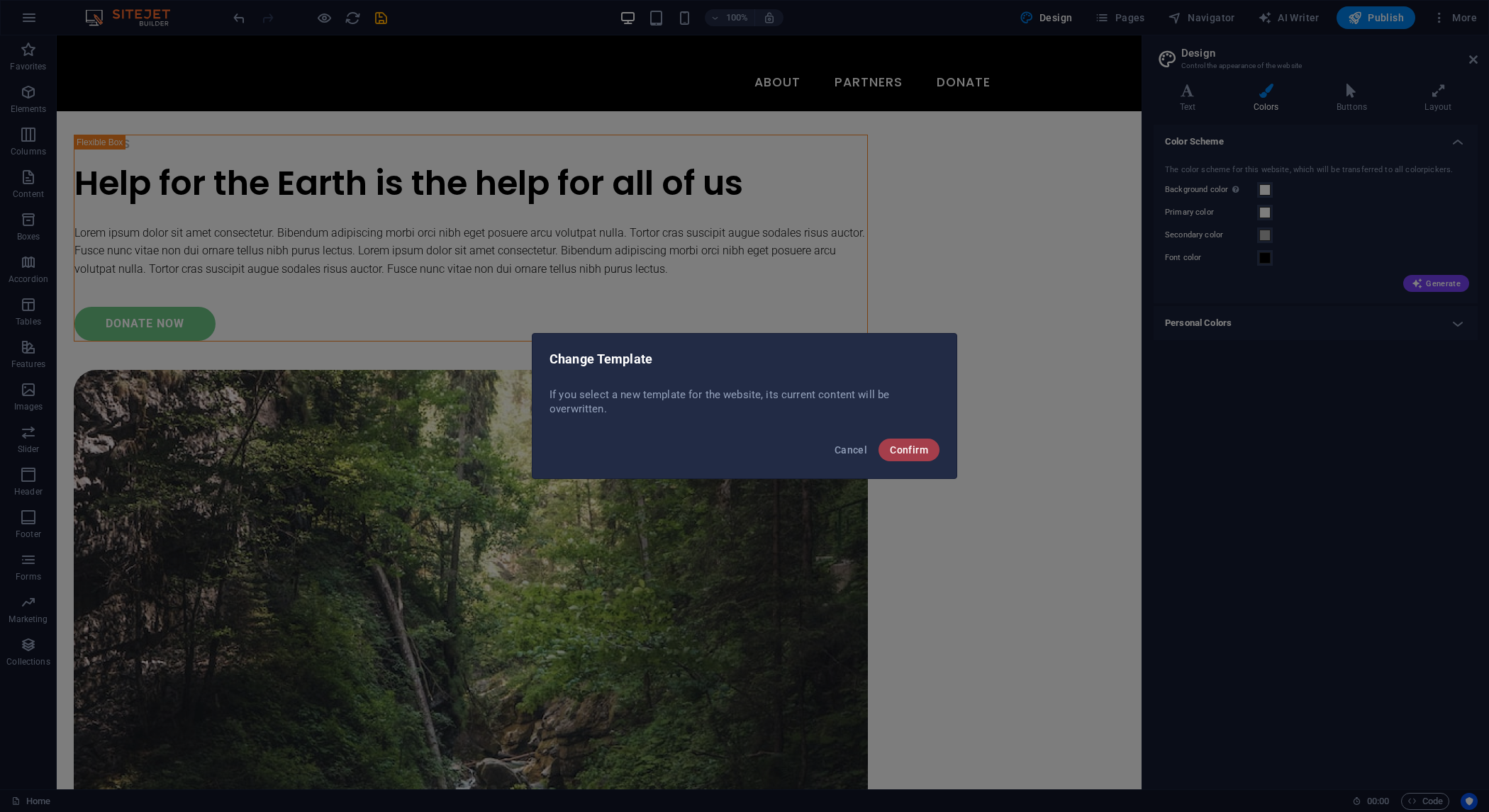
click at [912, 451] on span "Confirm" at bounding box center [909, 449] width 38 height 11
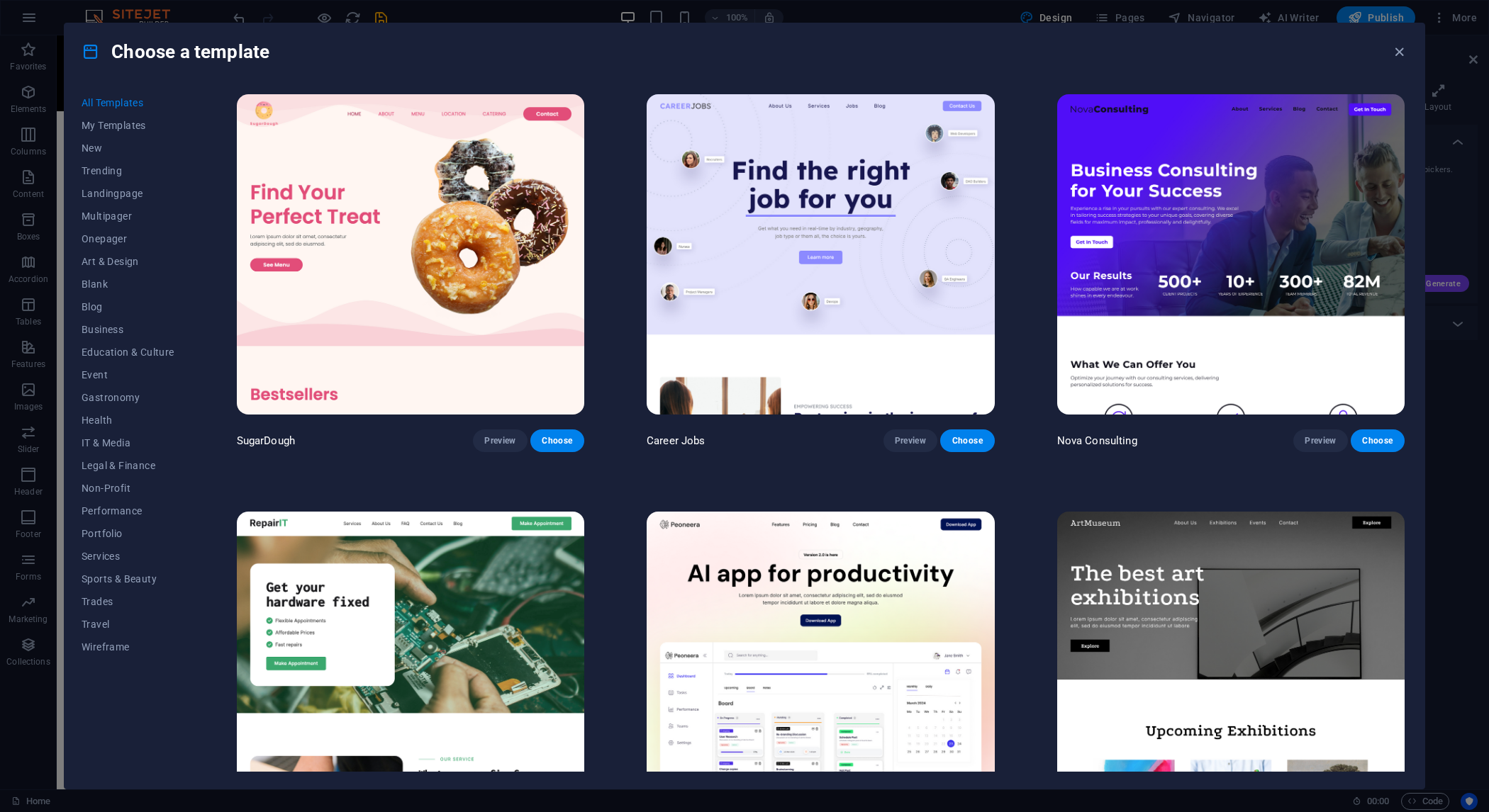
click at [1389, 52] on div "Choose a template" at bounding box center [744, 52] width 1360 height 57
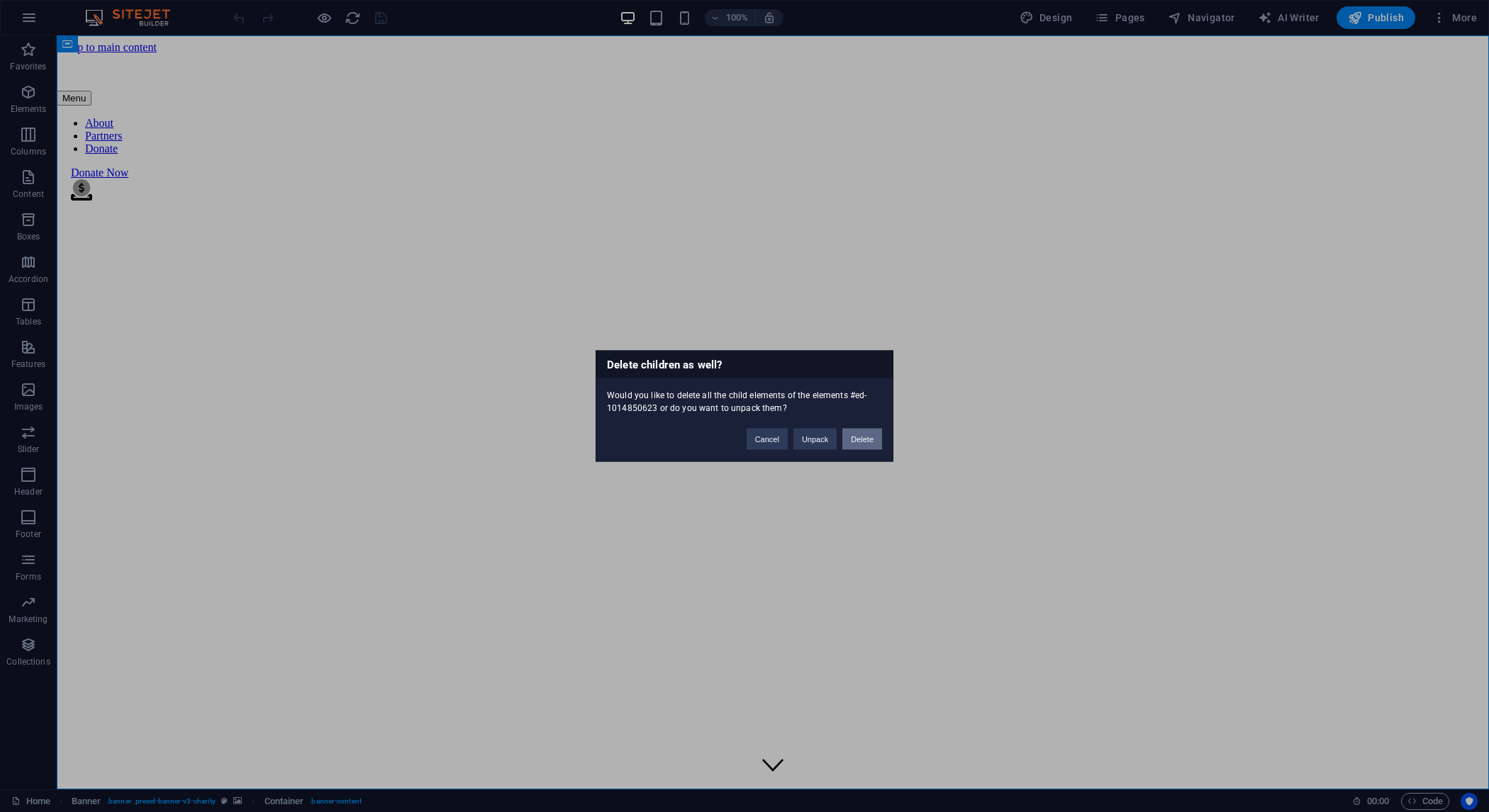
click at [873, 432] on button "Delete" at bounding box center [862, 440] width 40 height 21
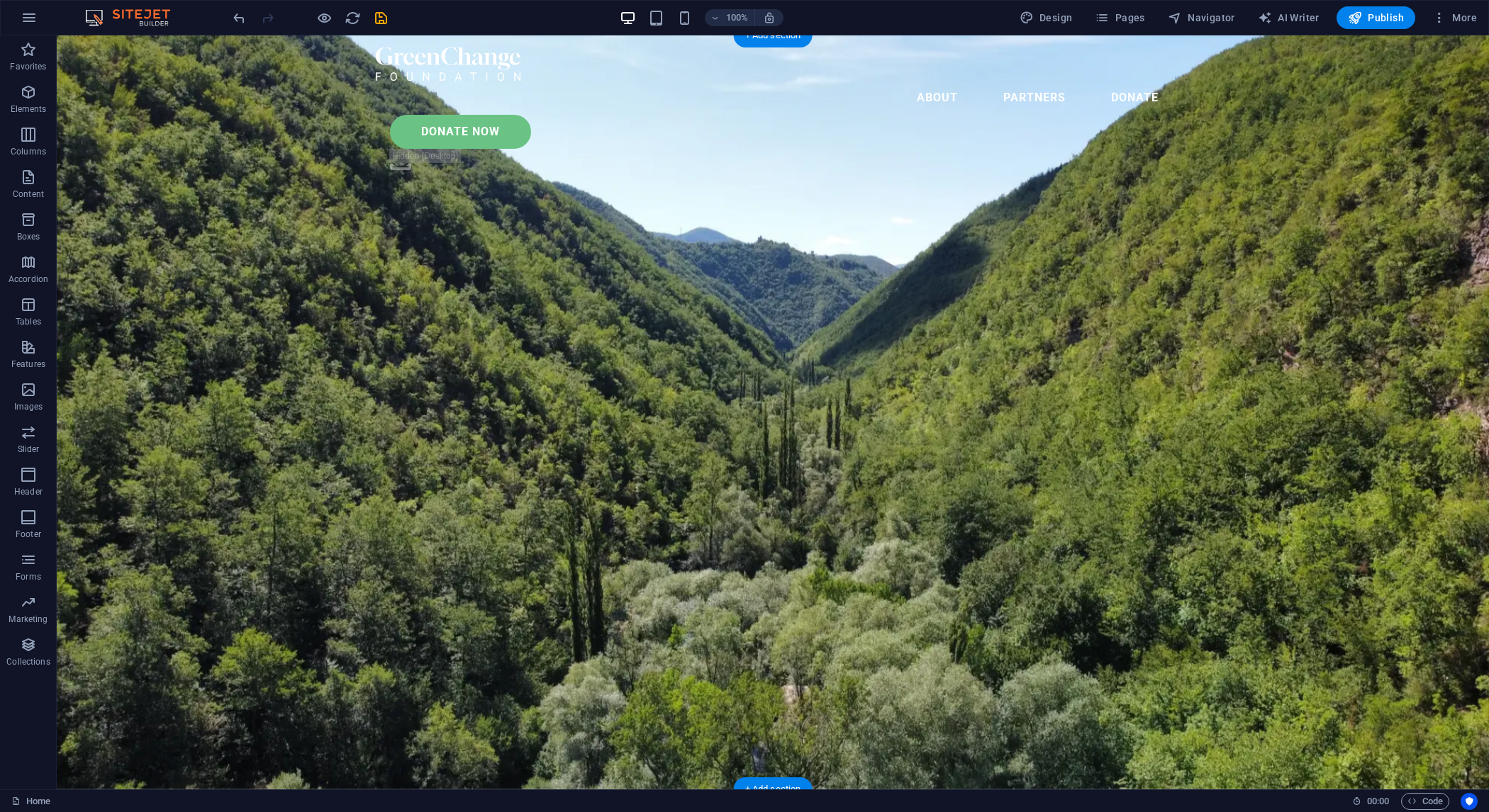
click at [1120, 333] on figure at bounding box center [773, 412] width 1433 height 754
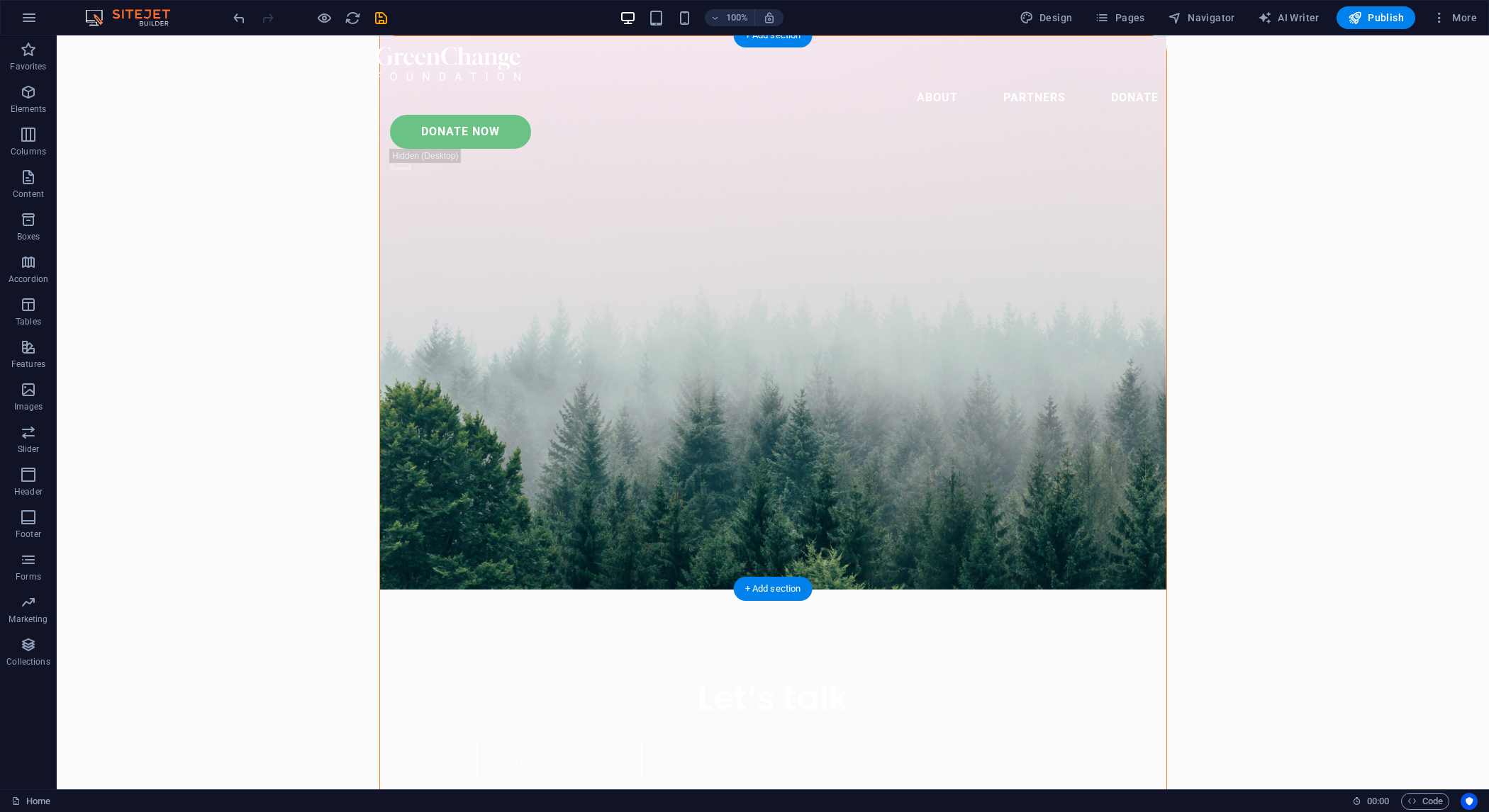
click at [1088, 342] on figure at bounding box center [773, 312] width 786 height 554
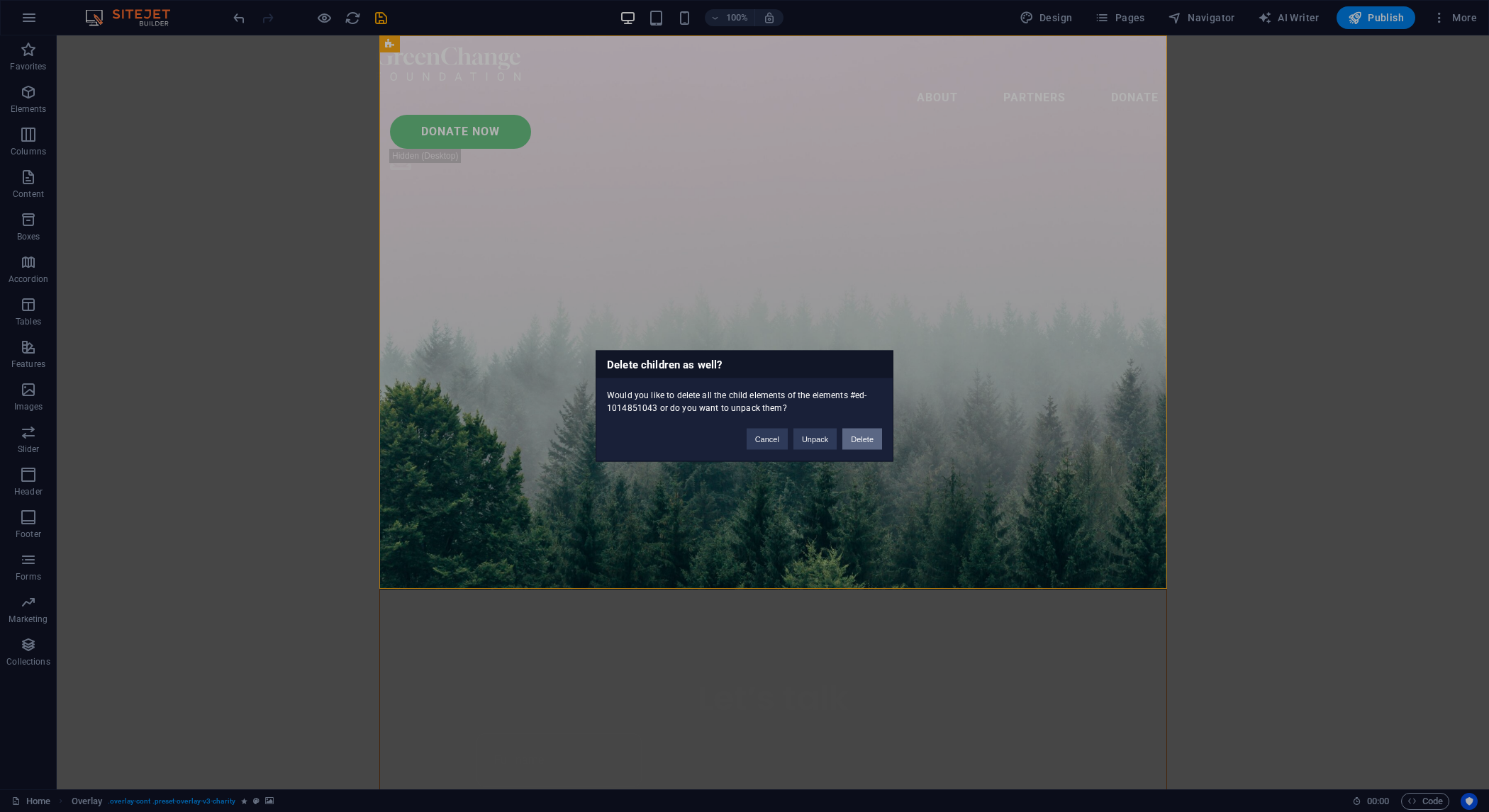
click at [875, 440] on button "Delete" at bounding box center [862, 440] width 40 height 21
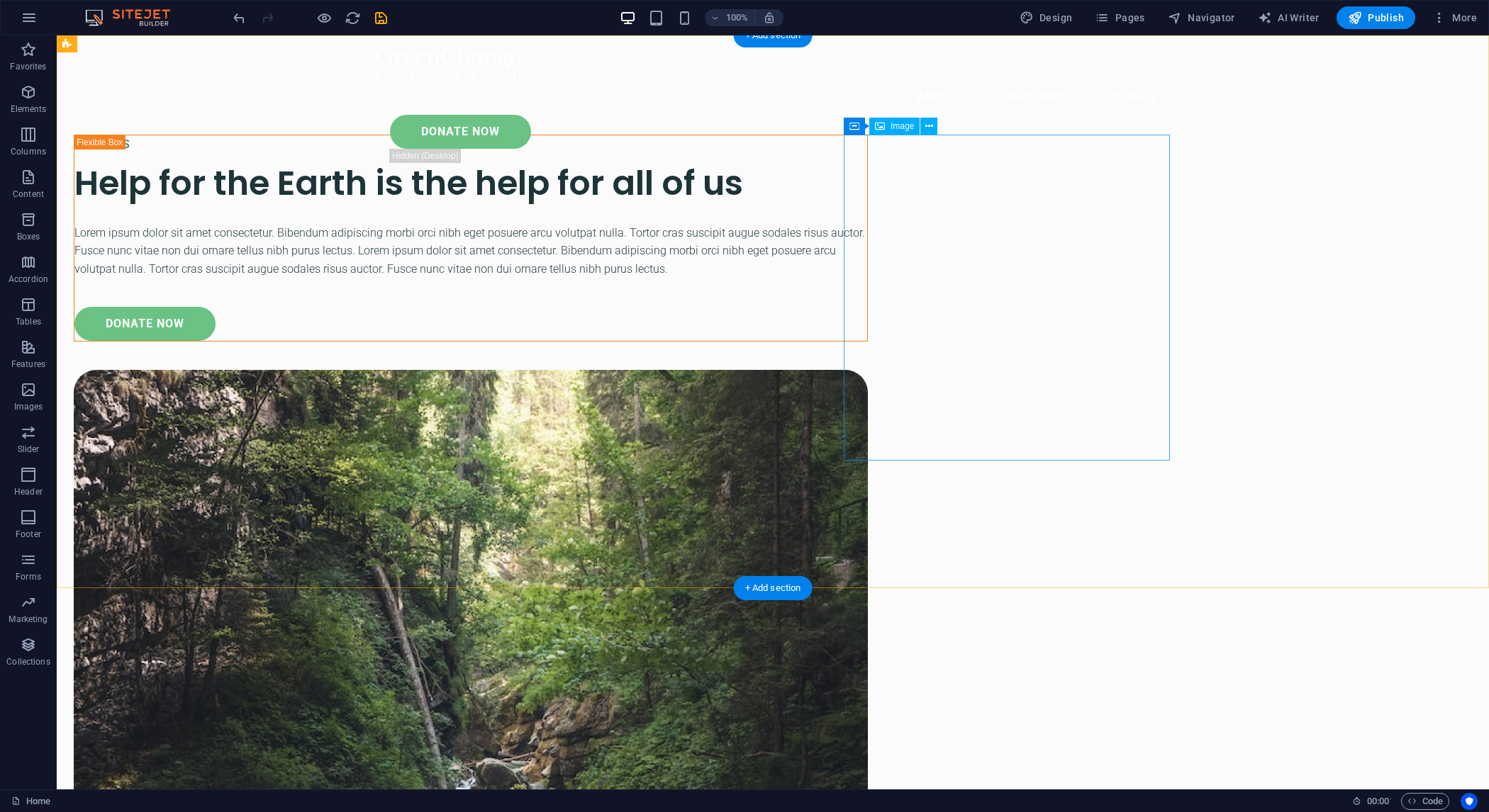
drag, startPoint x: 1015, startPoint y: 412, endPoint x: 1027, endPoint y: 419, distance: 13.9
click at [868, 411] on figure at bounding box center [471, 767] width 794 height 794
click at [1296, 410] on div "ABOUT US Help for the Earth is the help for all of us Lorem ipsum dolor sit ame…" at bounding box center [773, 663] width 1433 height 1256
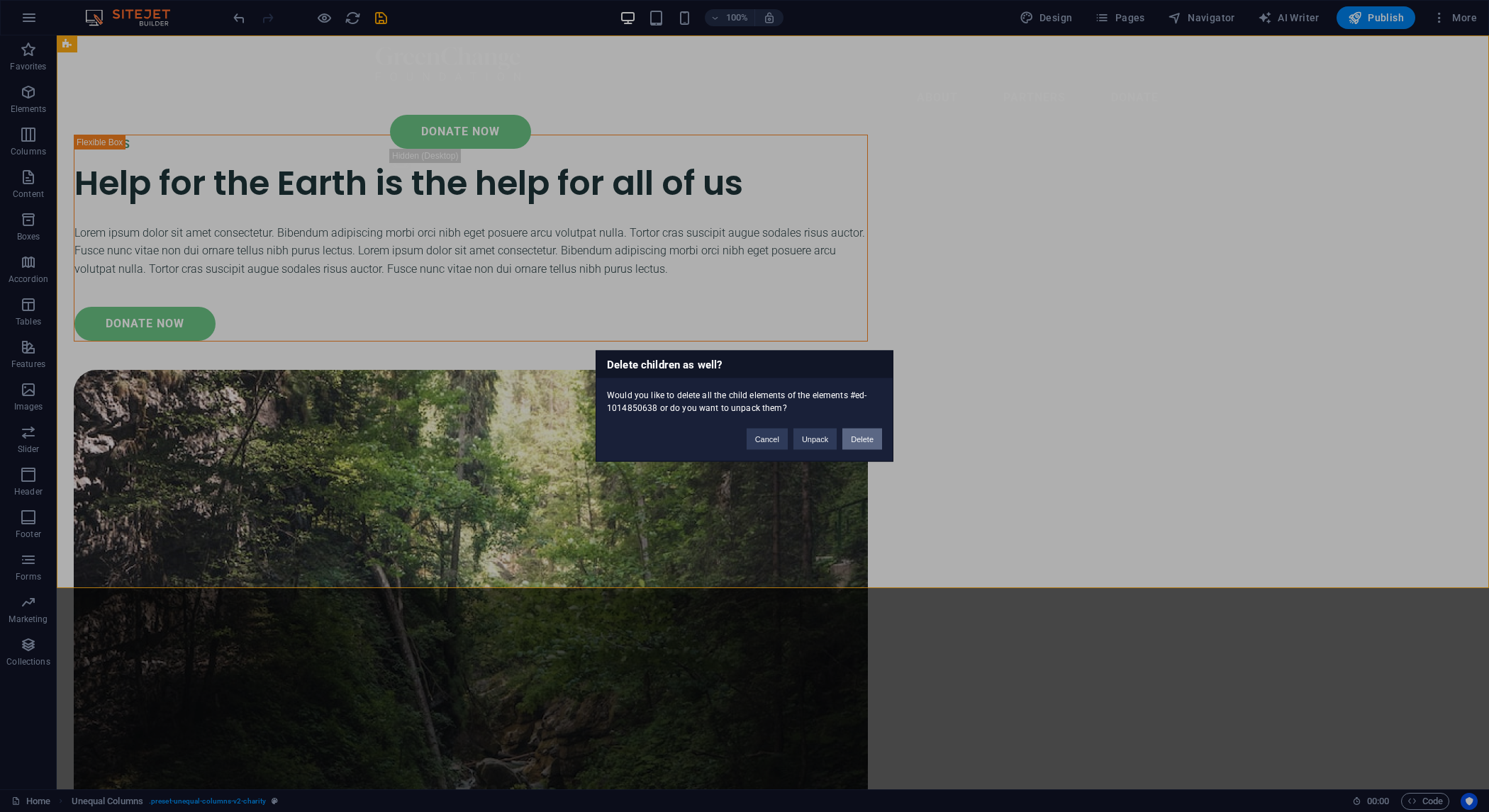
click at [864, 439] on button "Delete" at bounding box center [862, 440] width 40 height 21
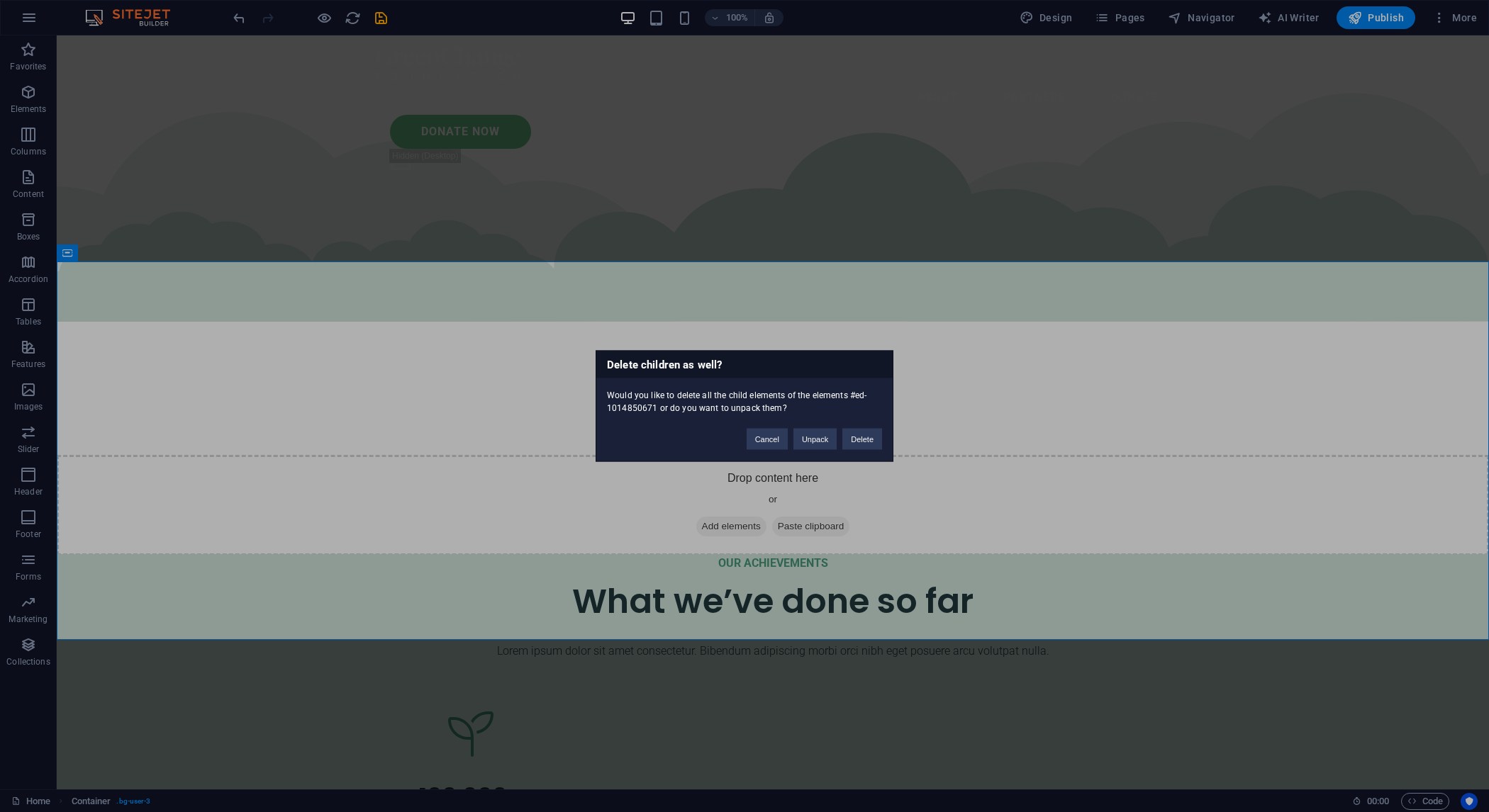
click at [852, 425] on div "Cancel Unpack Delete" at bounding box center [814, 433] width 157 height 36
click at [865, 438] on button "Delete" at bounding box center [862, 440] width 40 height 21
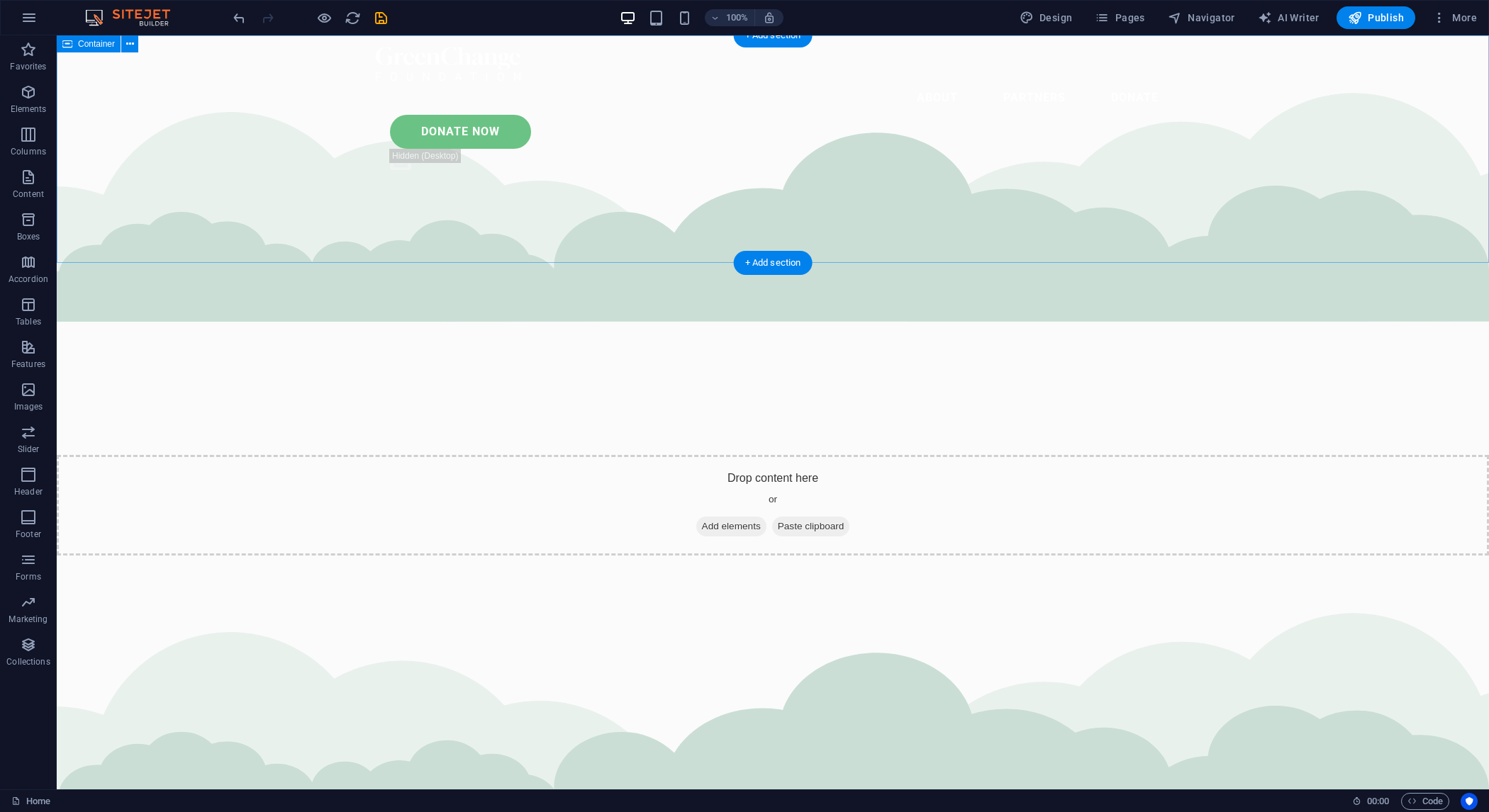
click at [997, 455] on div "Drop content here or Add elements Paste clipboard" at bounding box center [773, 506] width 1433 height 100
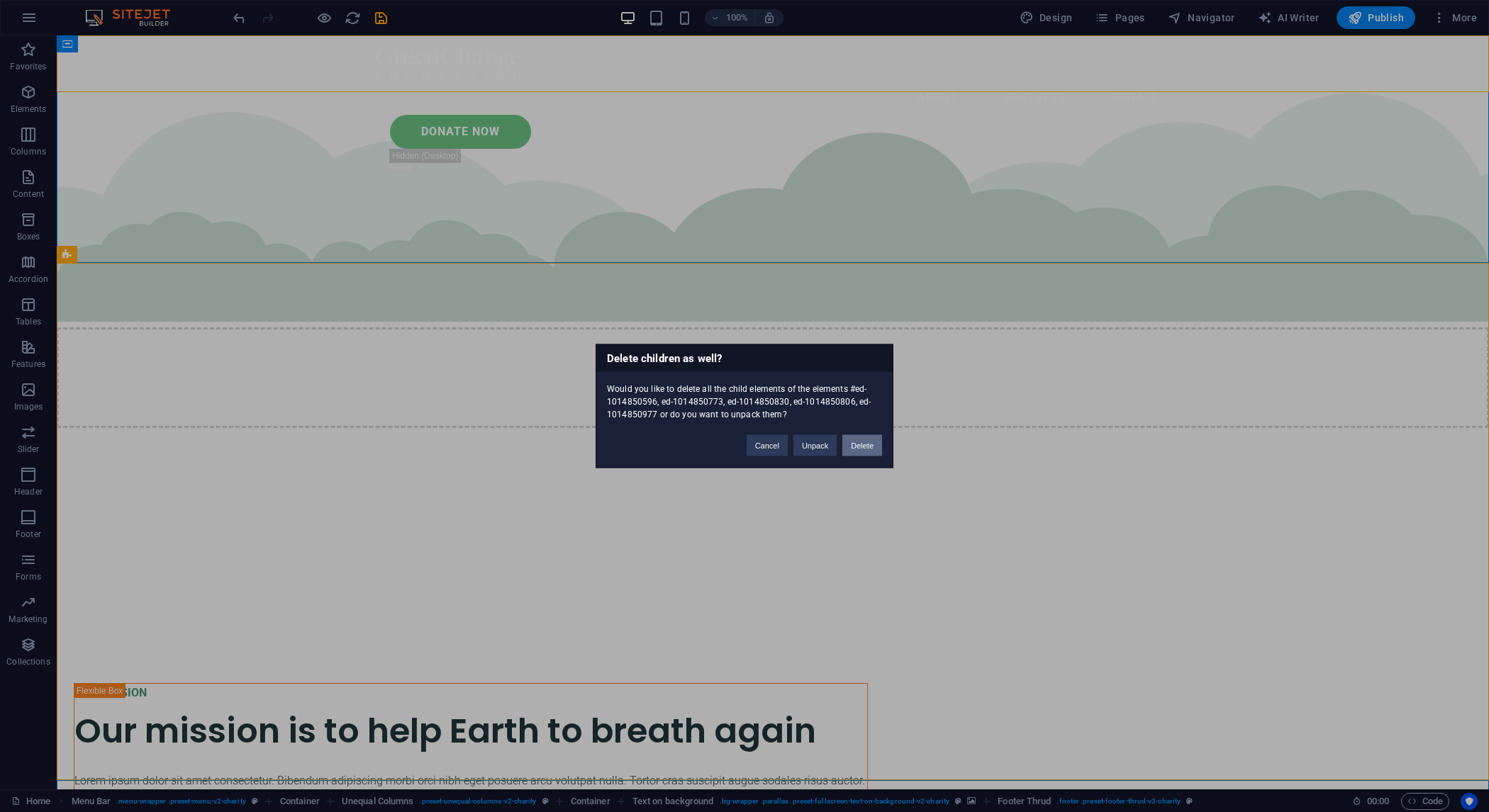
click at [865, 439] on button "Delete" at bounding box center [862, 446] width 40 height 21
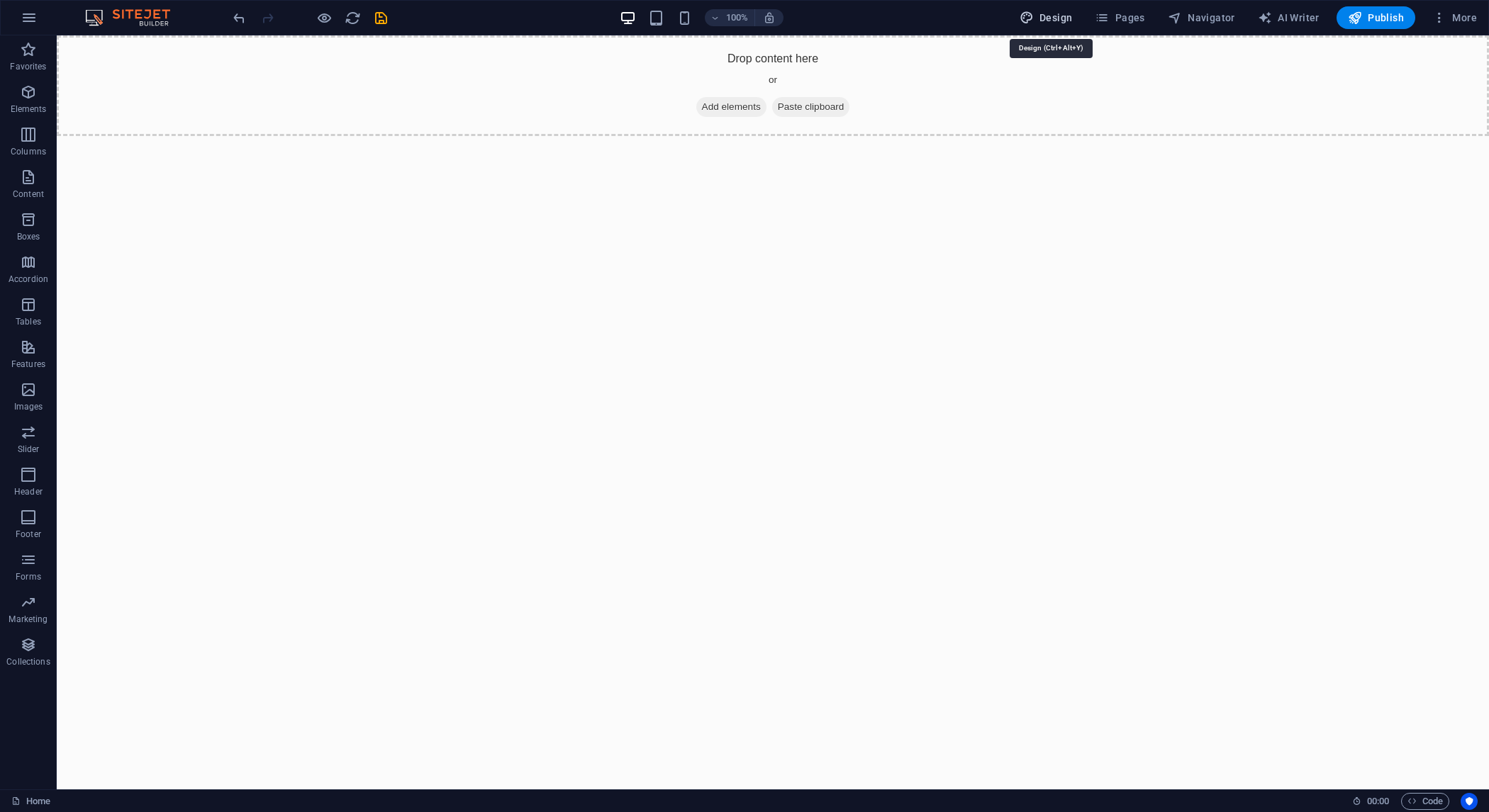
click at [1046, 20] on span "Design" at bounding box center [1046, 17] width 53 height 14
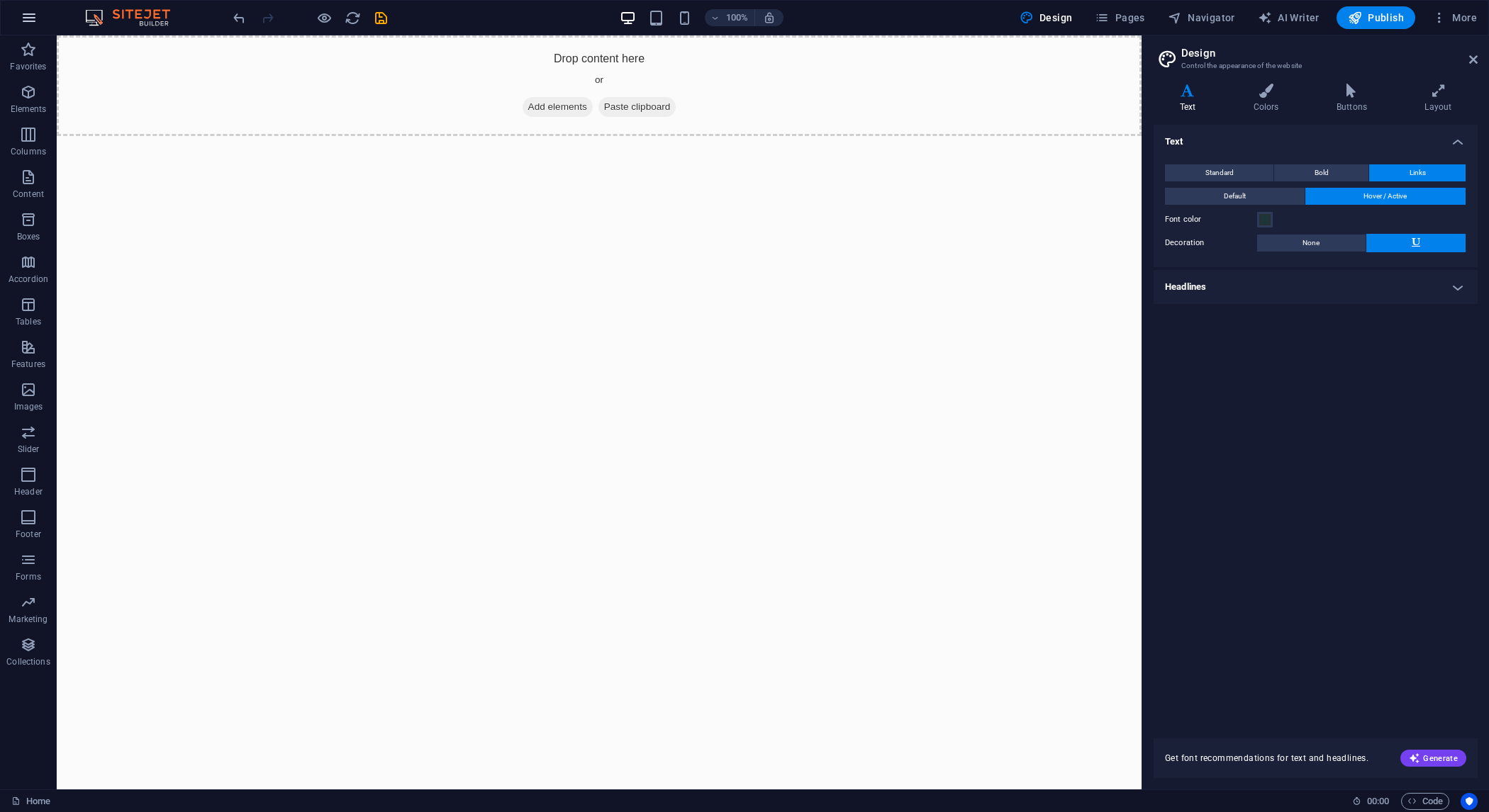
click at [37, 17] on icon "button" at bounding box center [28, 17] width 17 height 17
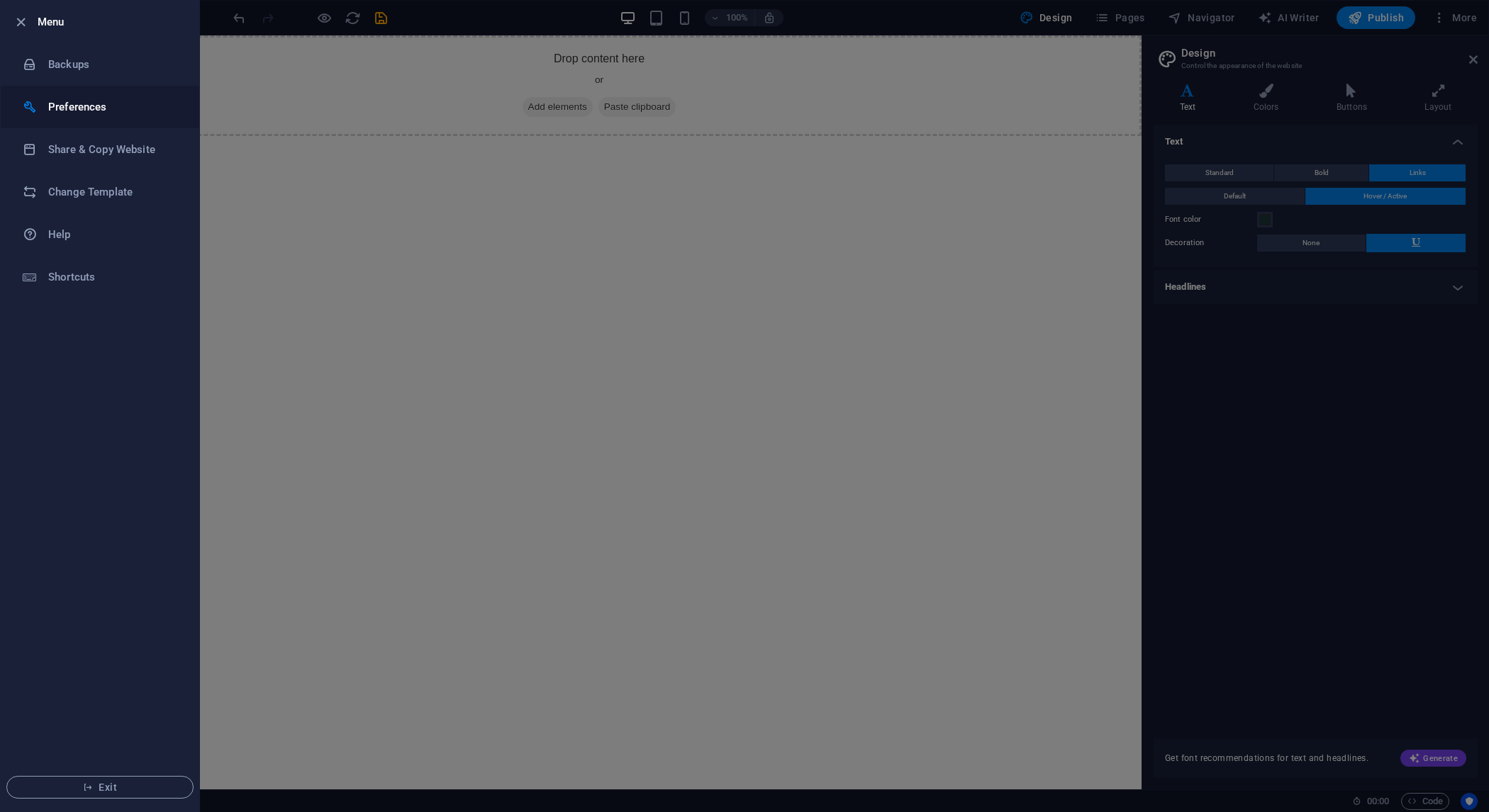
click at [130, 117] on li "Preferences" at bounding box center [100, 107] width 199 height 43
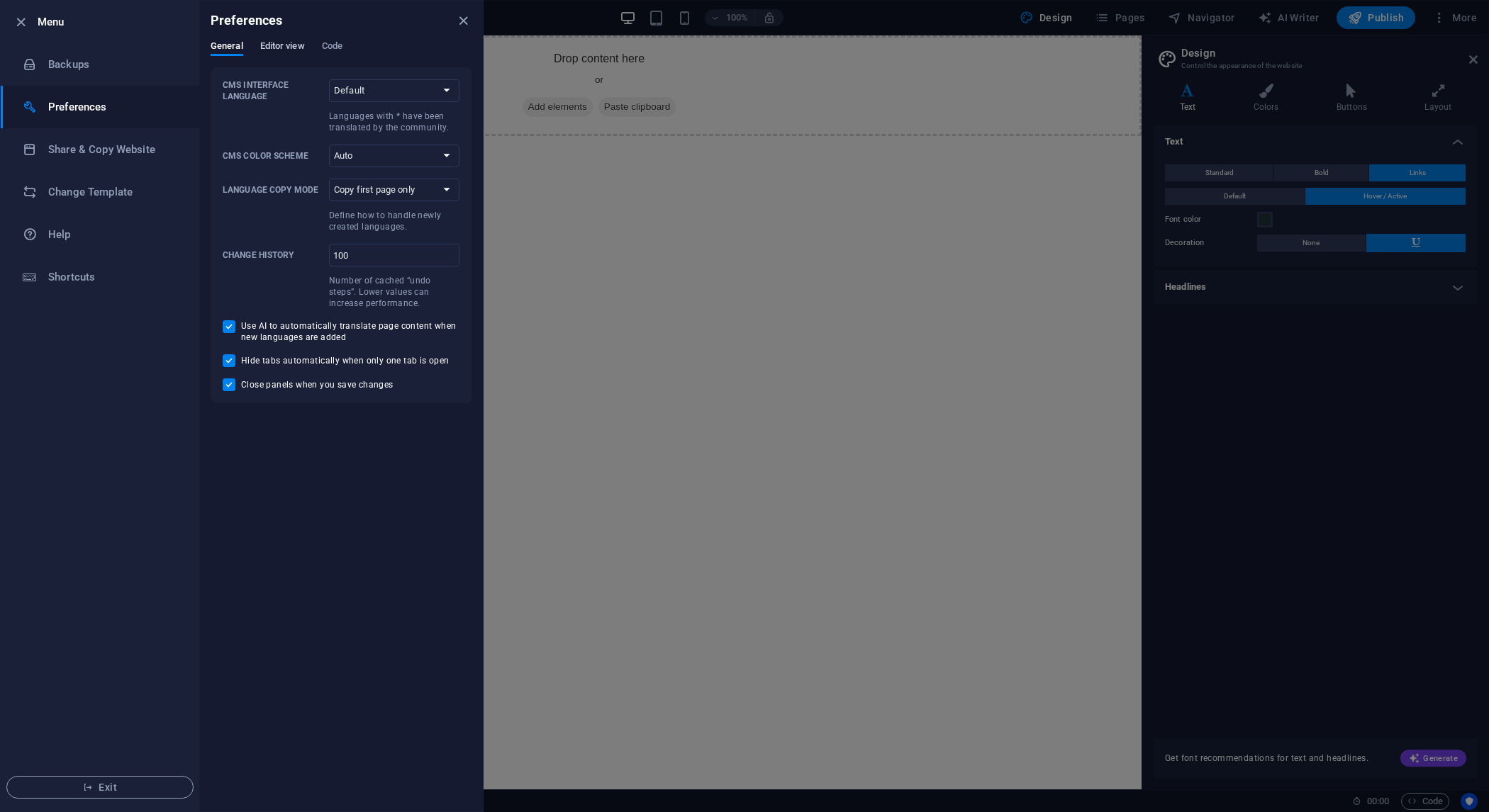
click at [277, 49] on span "Editor view" at bounding box center [283, 47] width 45 height 19
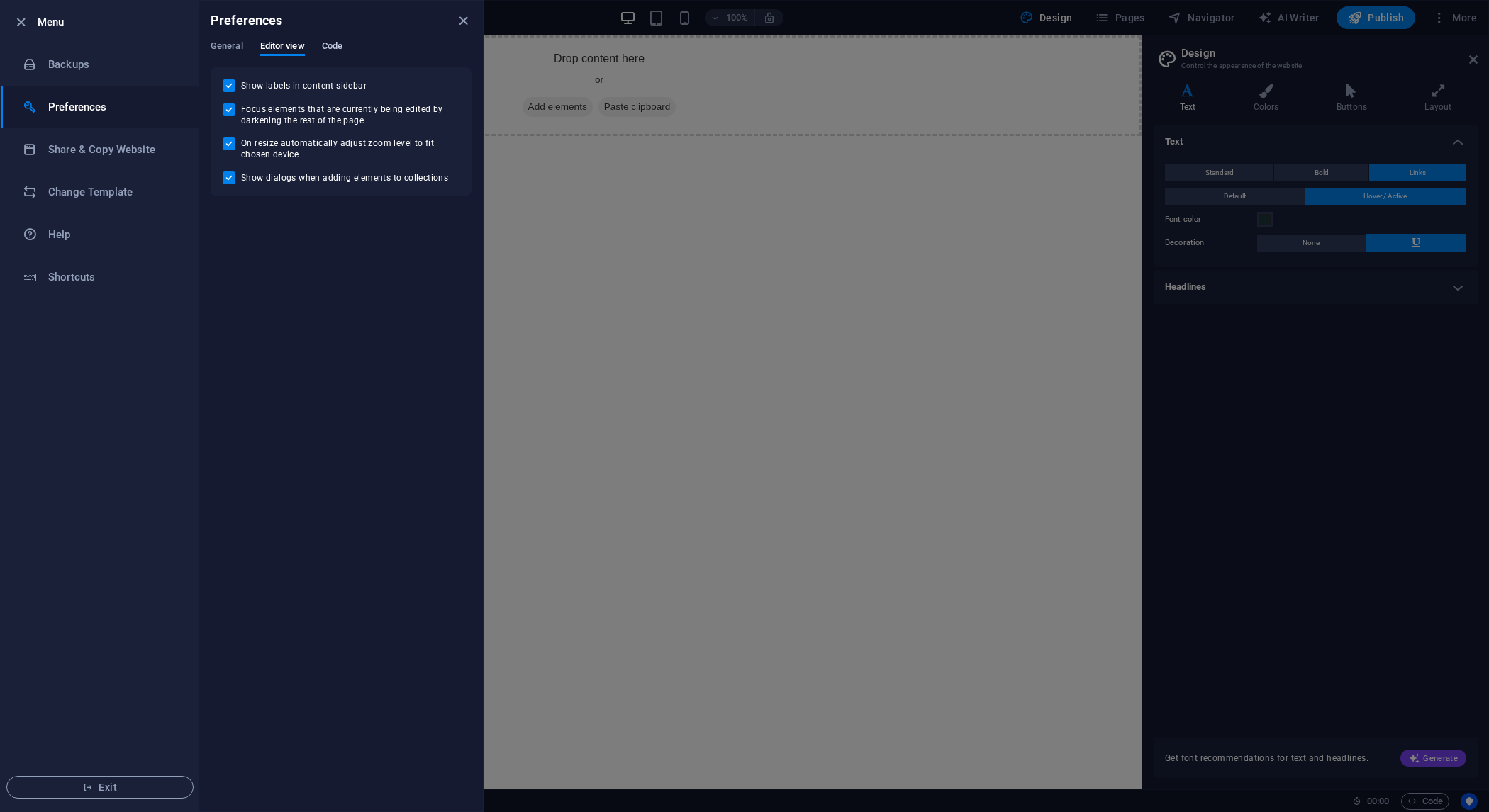
click at [341, 43] on span "Code" at bounding box center [332, 47] width 20 height 19
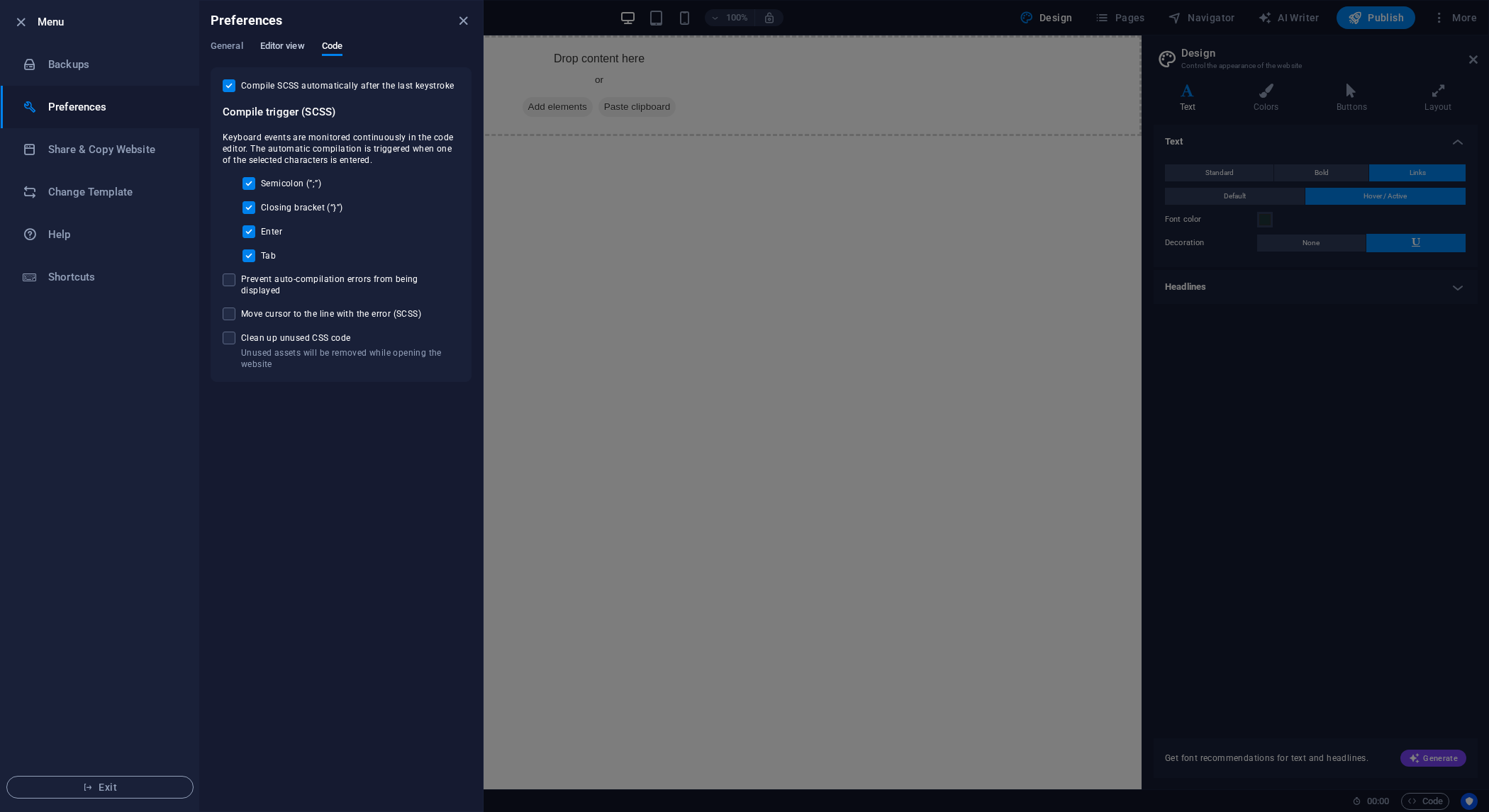
click at [287, 46] on span "Editor view" at bounding box center [283, 47] width 45 height 19
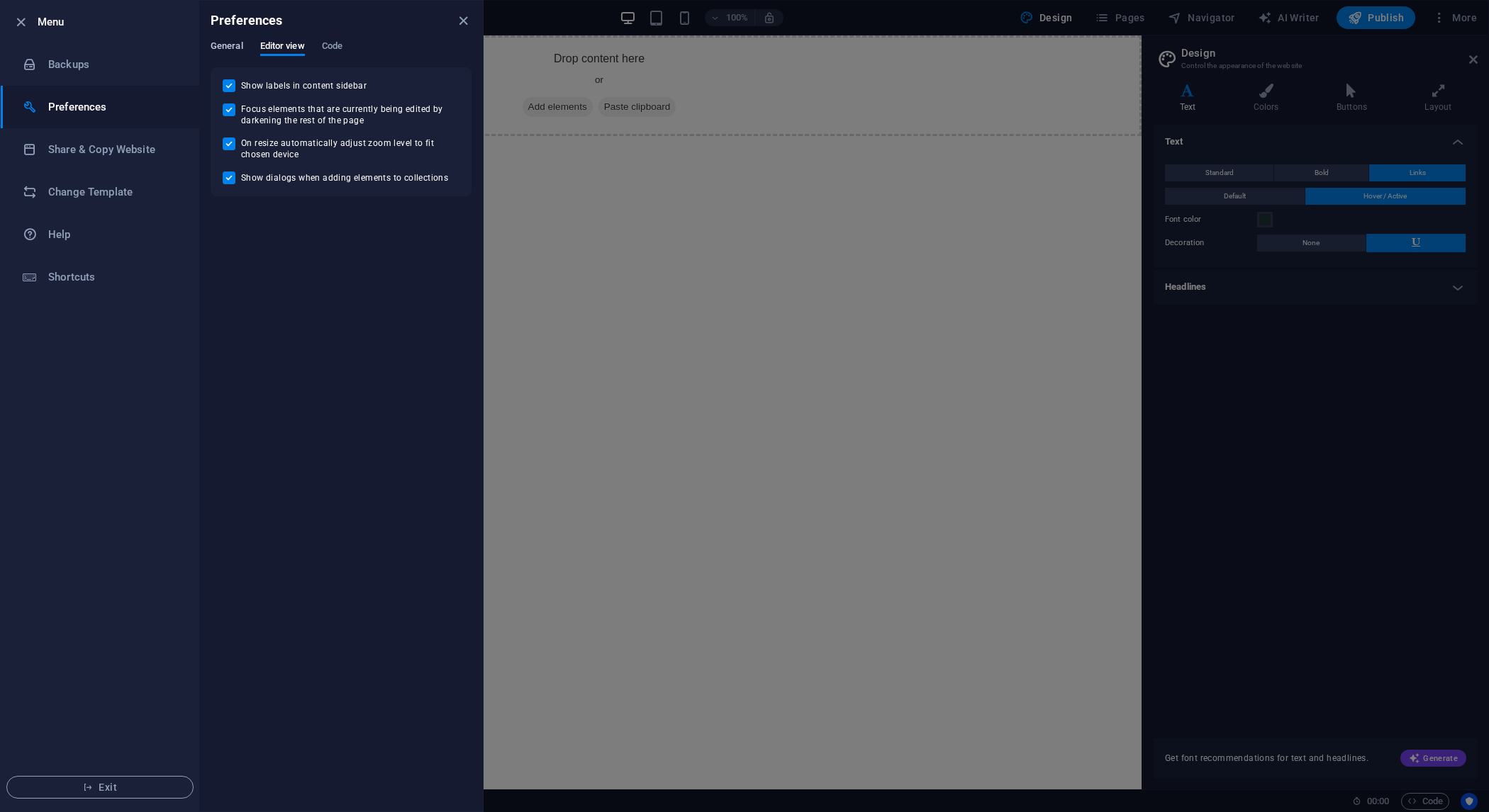
click at [230, 45] on span "General" at bounding box center [227, 47] width 33 height 19
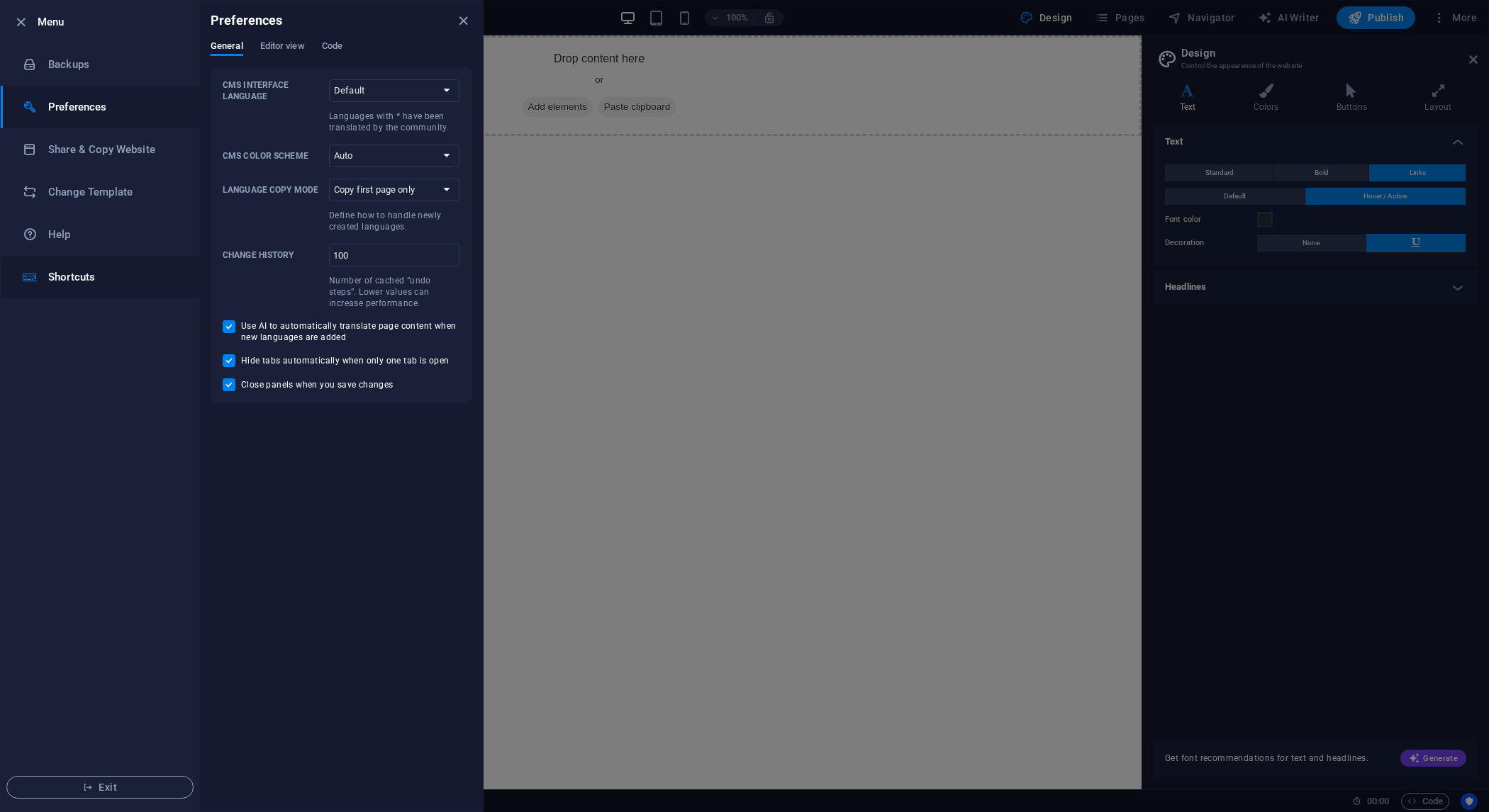
click at [93, 294] on li "Shortcuts" at bounding box center [100, 277] width 199 height 43
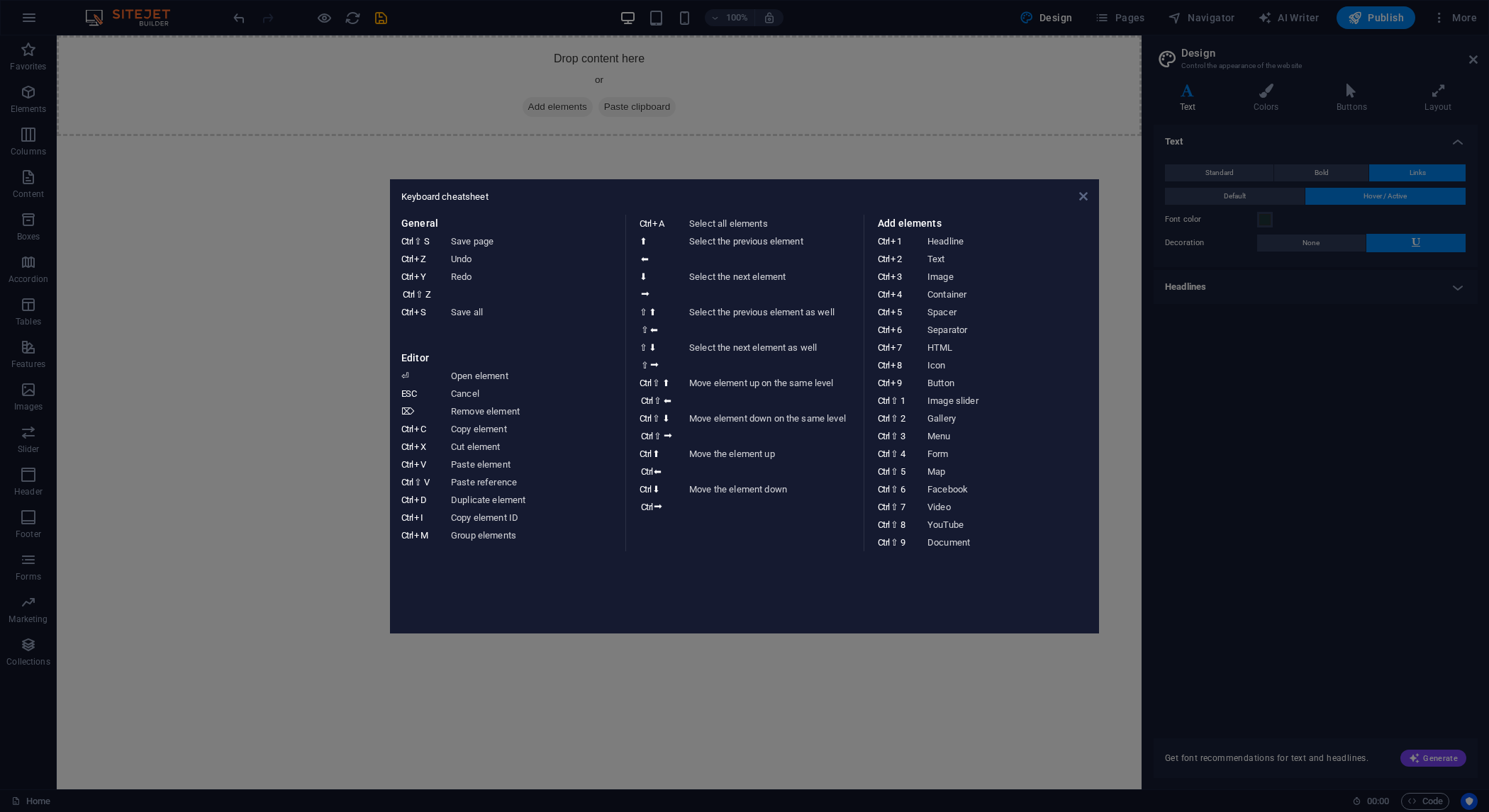
click at [1085, 197] on icon at bounding box center [1083, 196] width 8 height 11
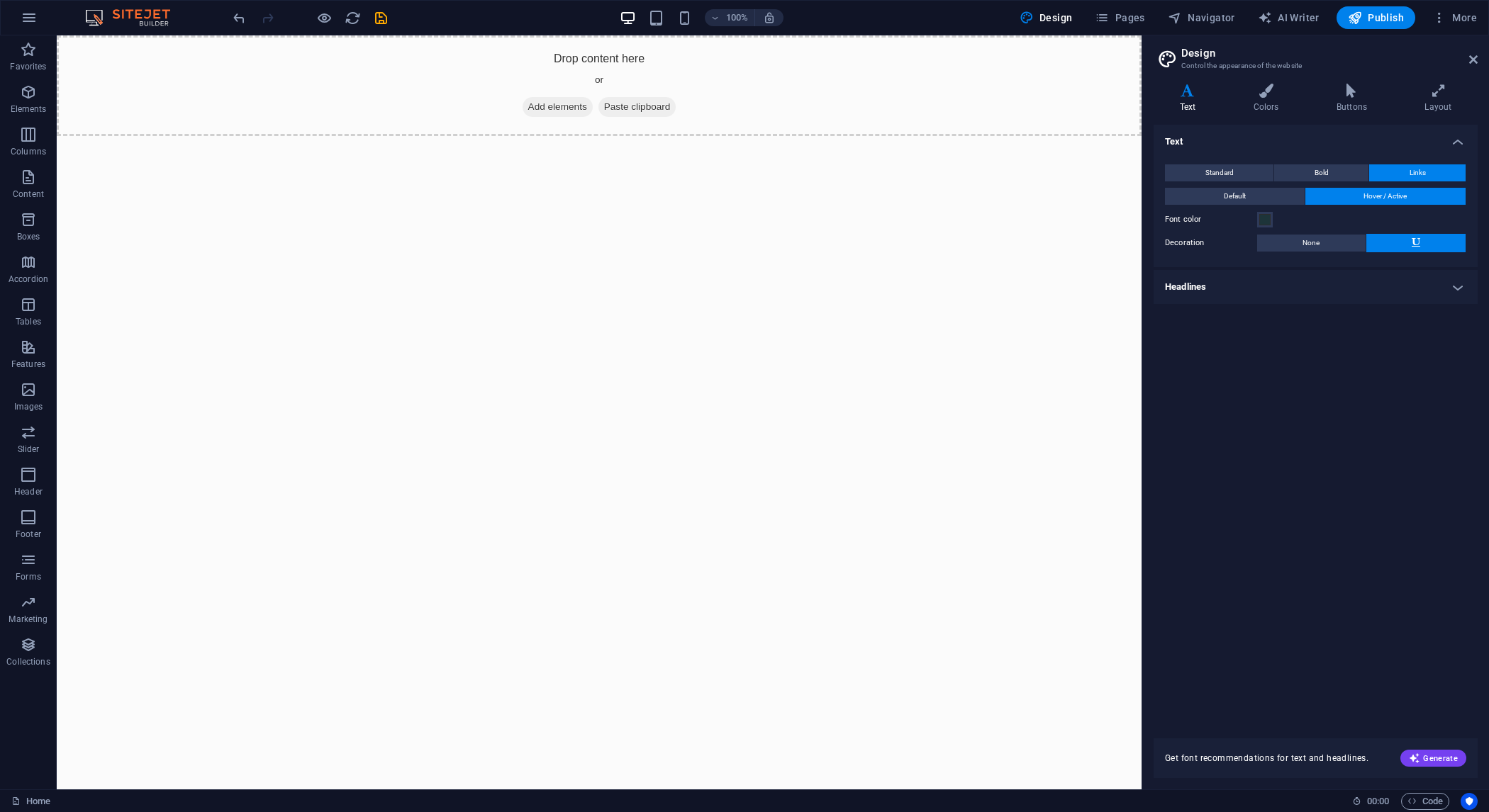
click at [128, 19] on img at bounding box center [135, 17] width 106 height 17
click at [19, 658] on p "Collections" at bounding box center [28, 661] width 43 height 11
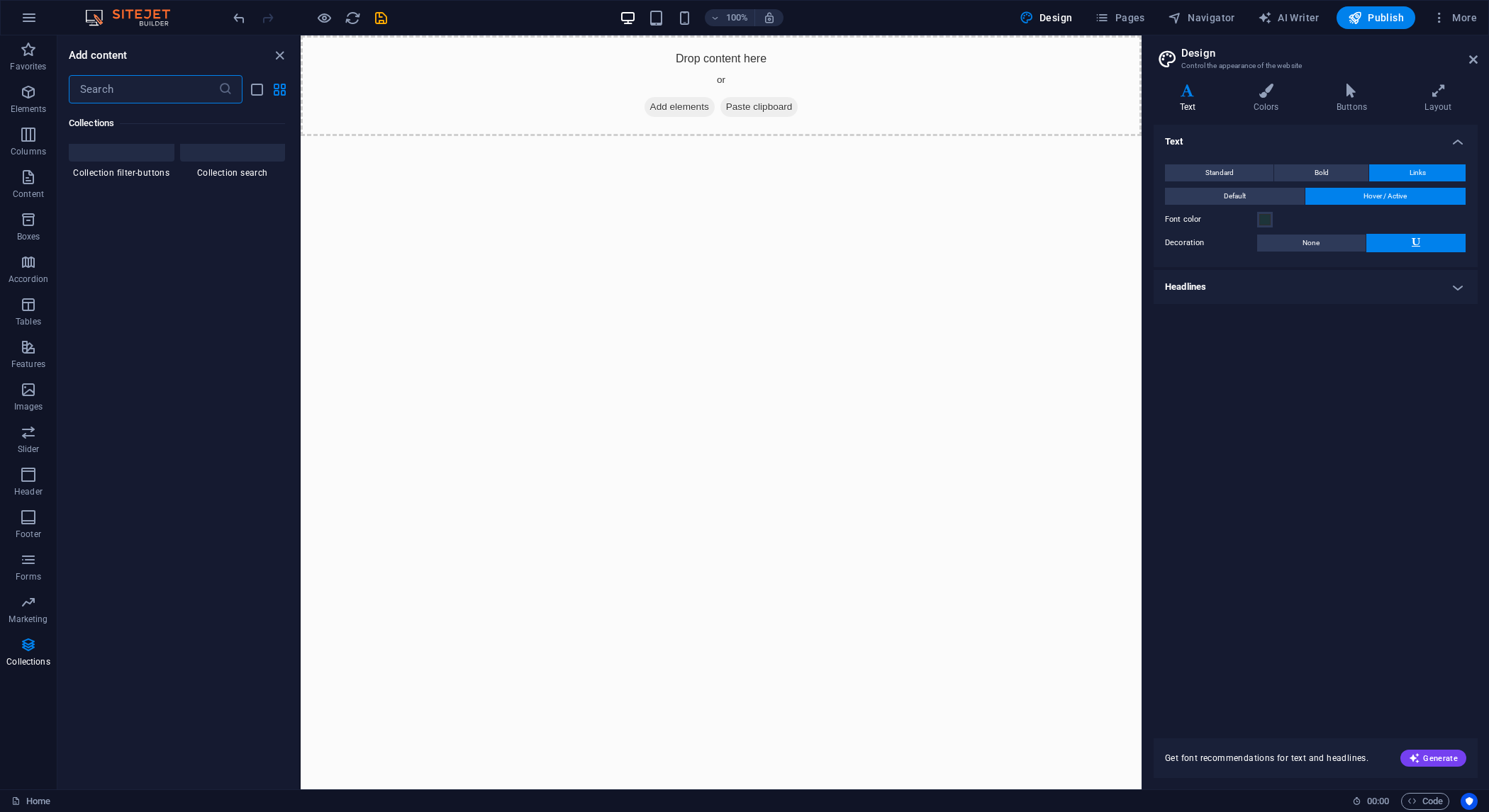
scroll to position [13511, 0]
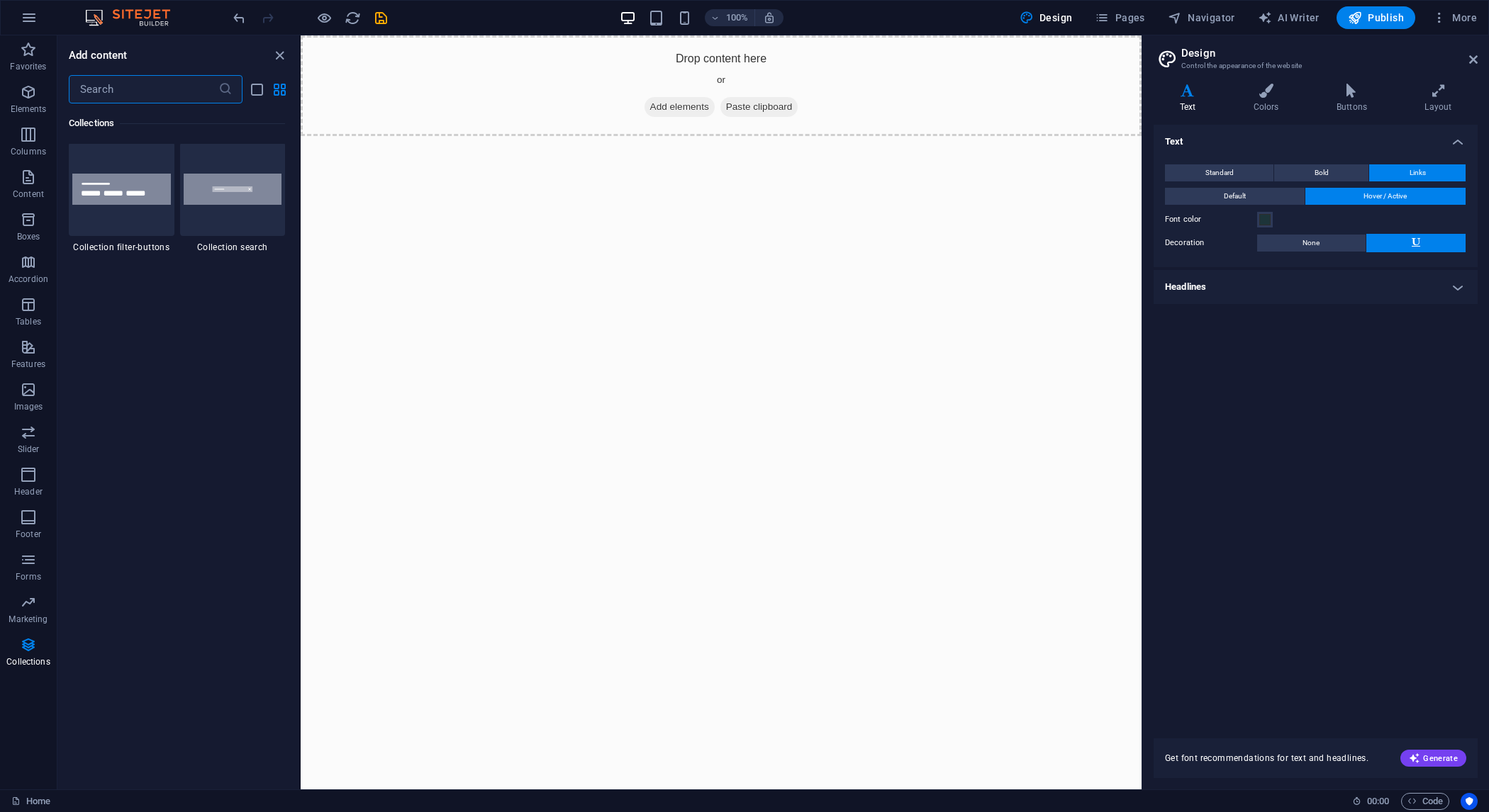
click at [128, 92] on input "text" at bounding box center [144, 89] width 150 height 28
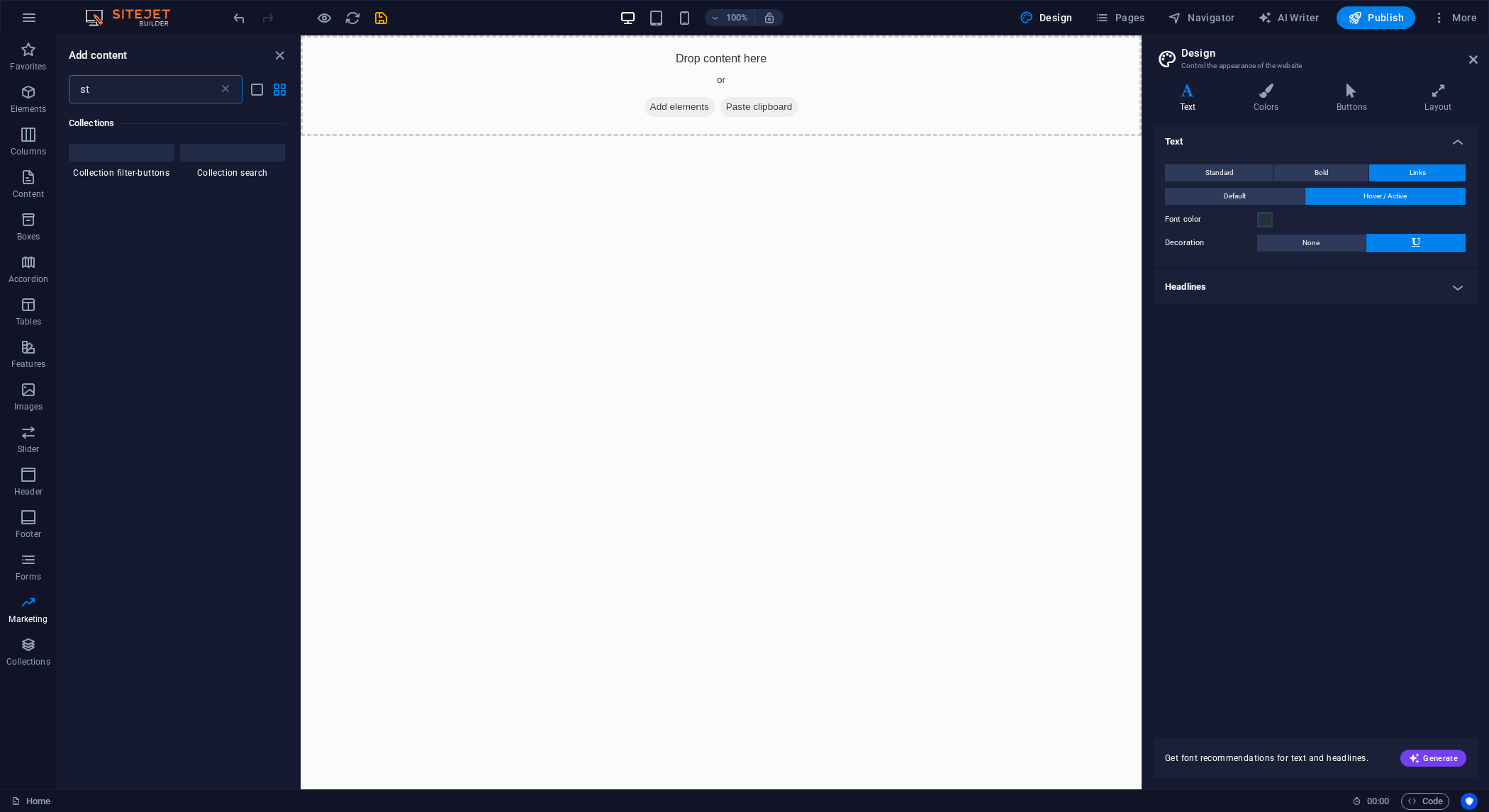
scroll to position [0, 0]
type input "start"
